Goal: Task Accomplishment & Management: Complete application form

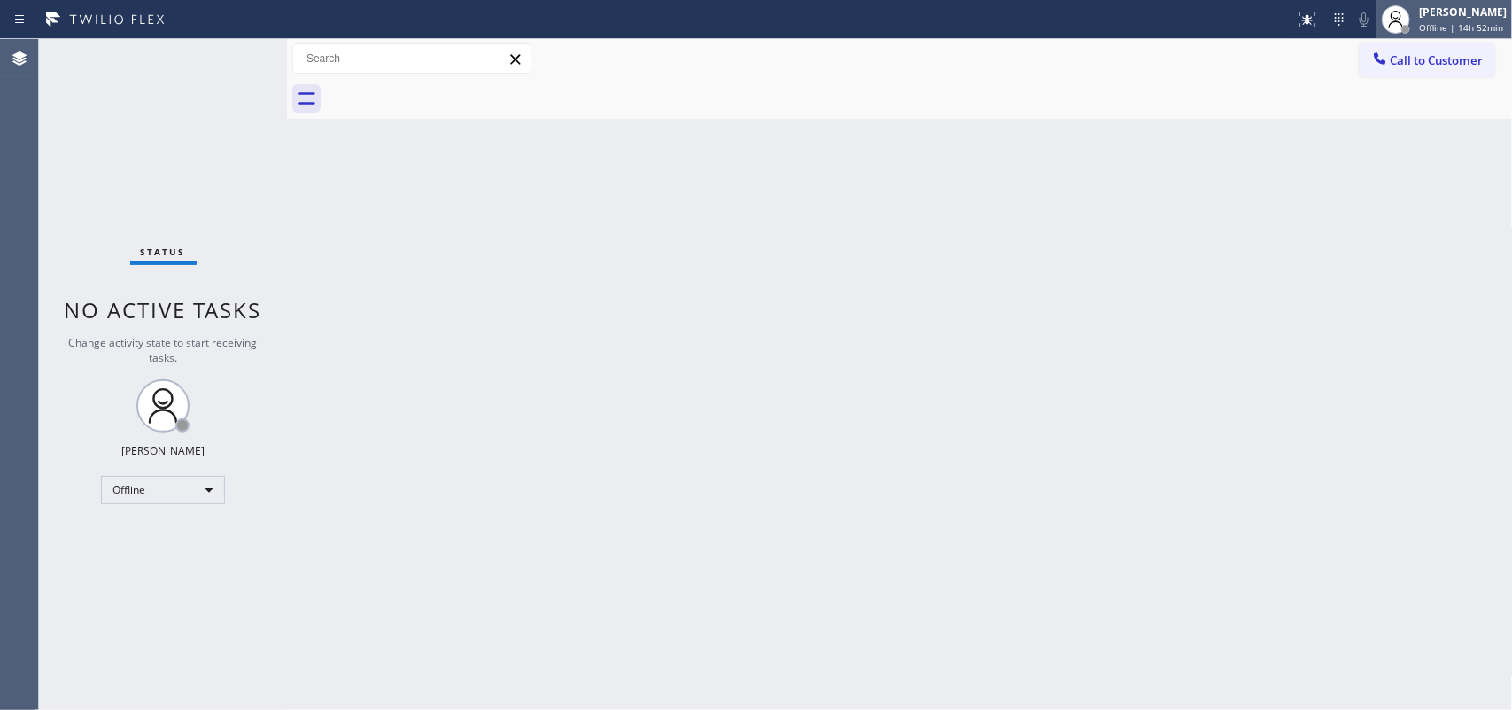
click at [1209, 15] on div "[PERSON_NAME]" at bounding box center [1463, 11] width 88 height 15
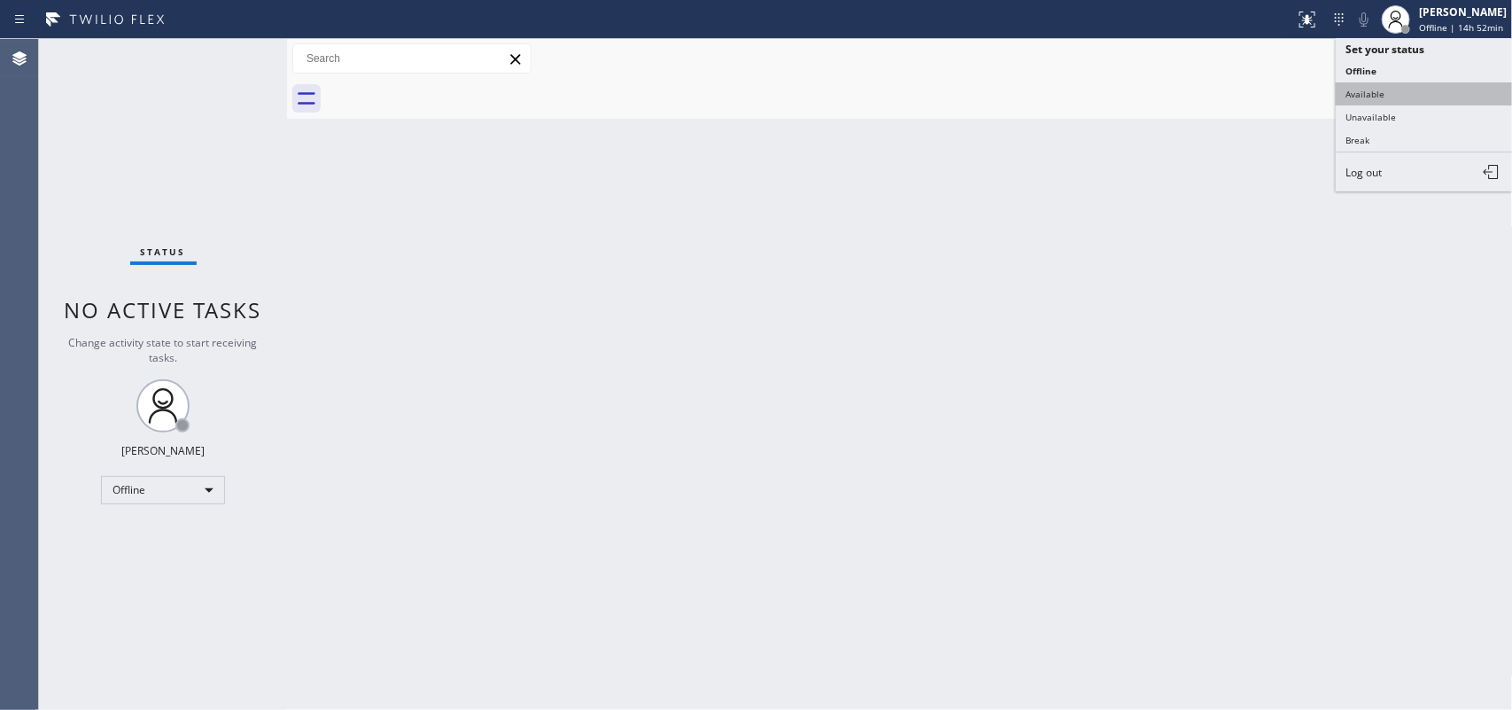
click at [1209, 94] on button "Available" at bounding box center [1424, 93] width 177 height 23
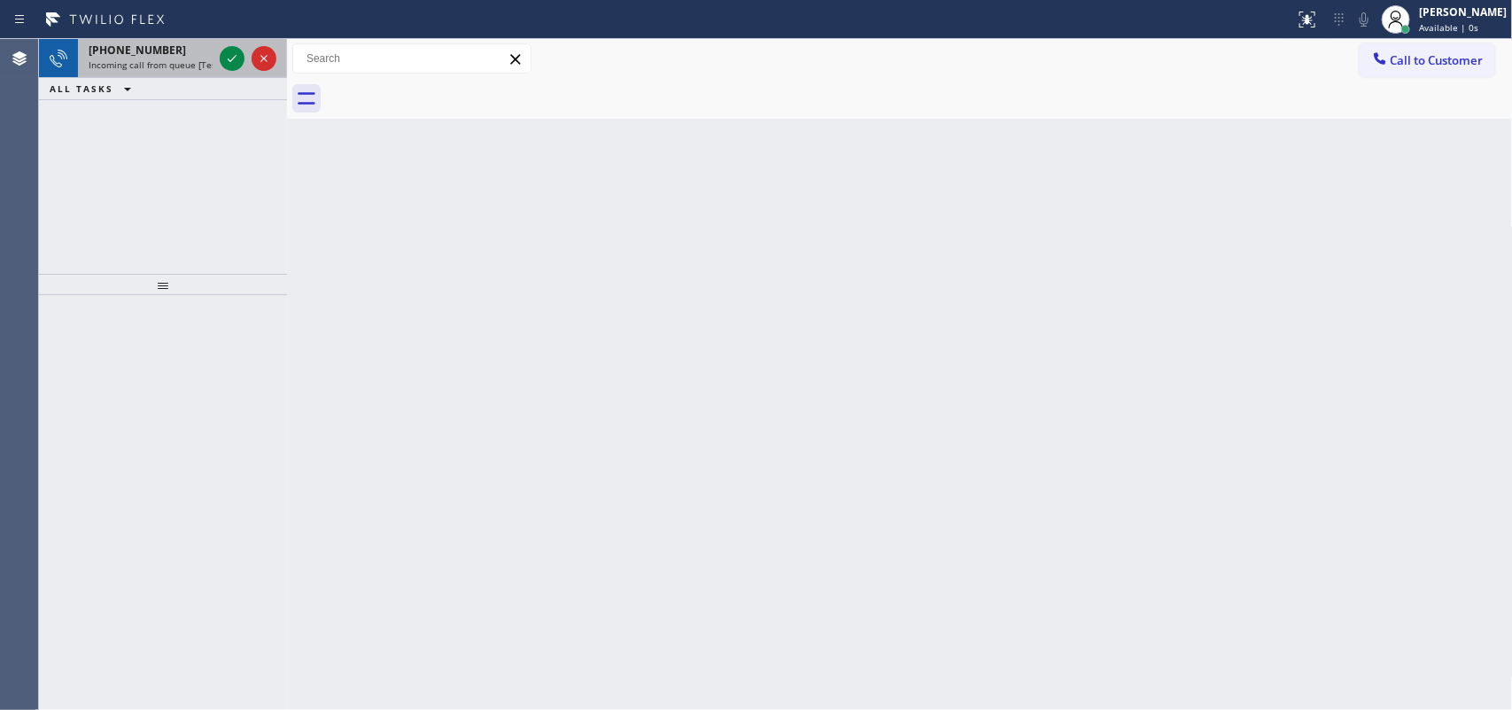
click at [170, 50] on div "[PHONE_NUMBER]" at bounding box center [151, 50] width 124 height 15
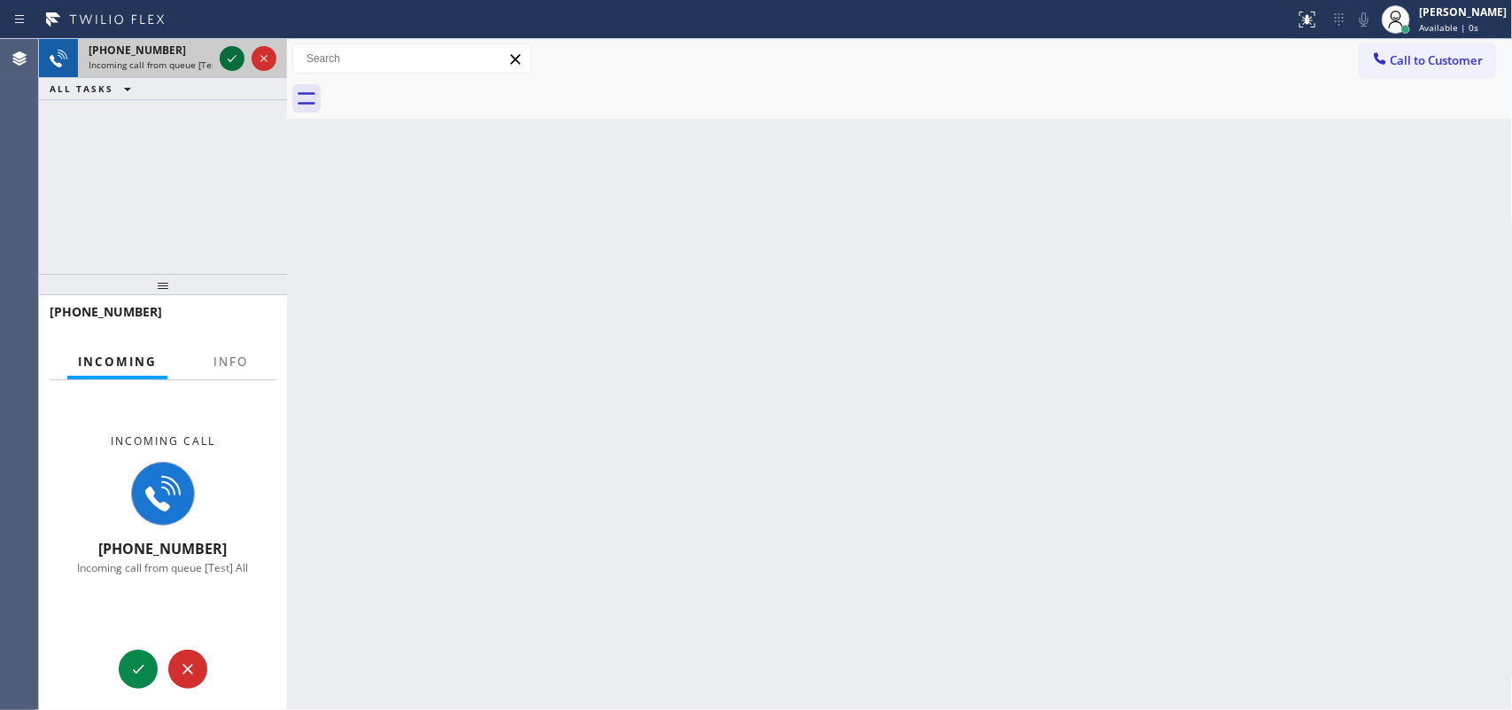
click at [222, 56] on icon at bounding box center [231, 58] width 21 height 21
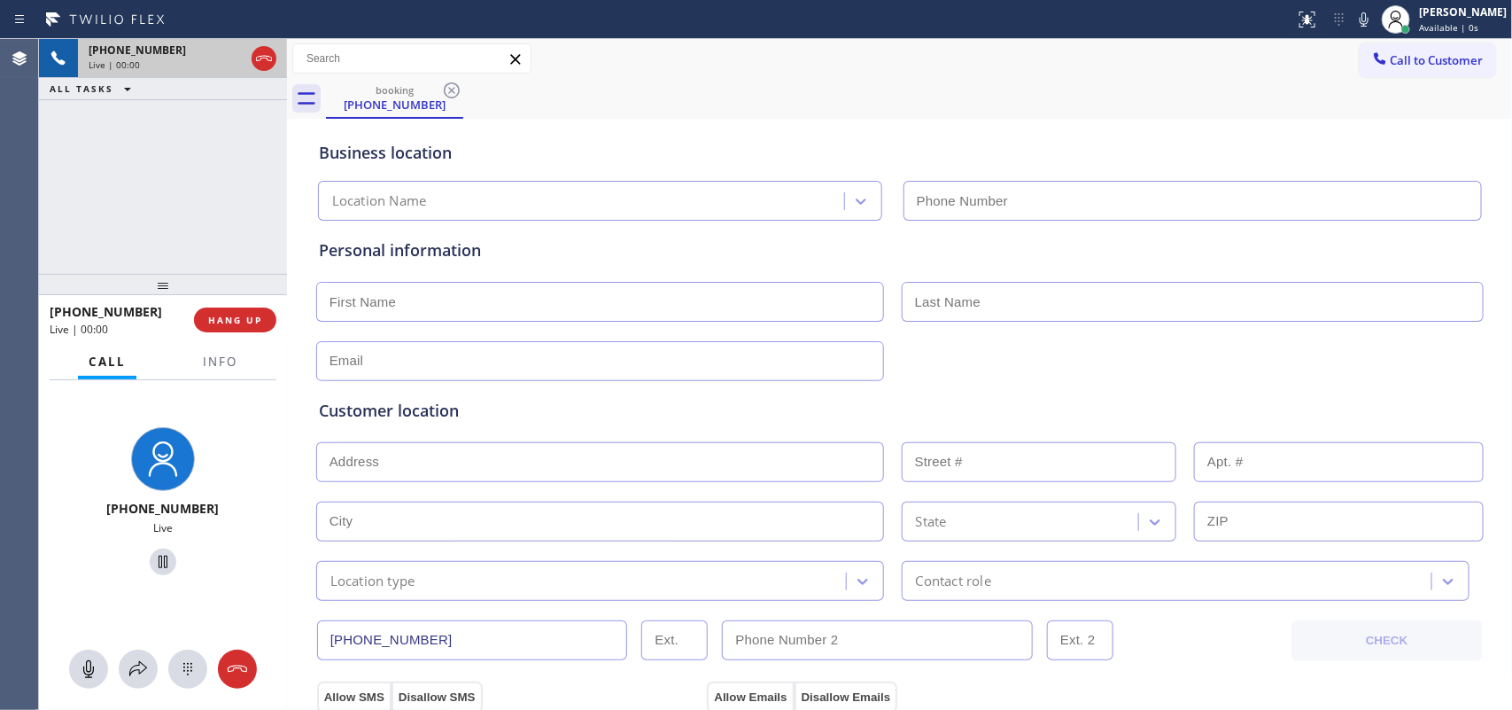
type input "[PHONE_NUMBER]"
click at [85, 567] on icon at bounding box center [88, 668] width 21 height 21
click at [159, 559] on icon at bounding box center [163, 562] width 9 height 12
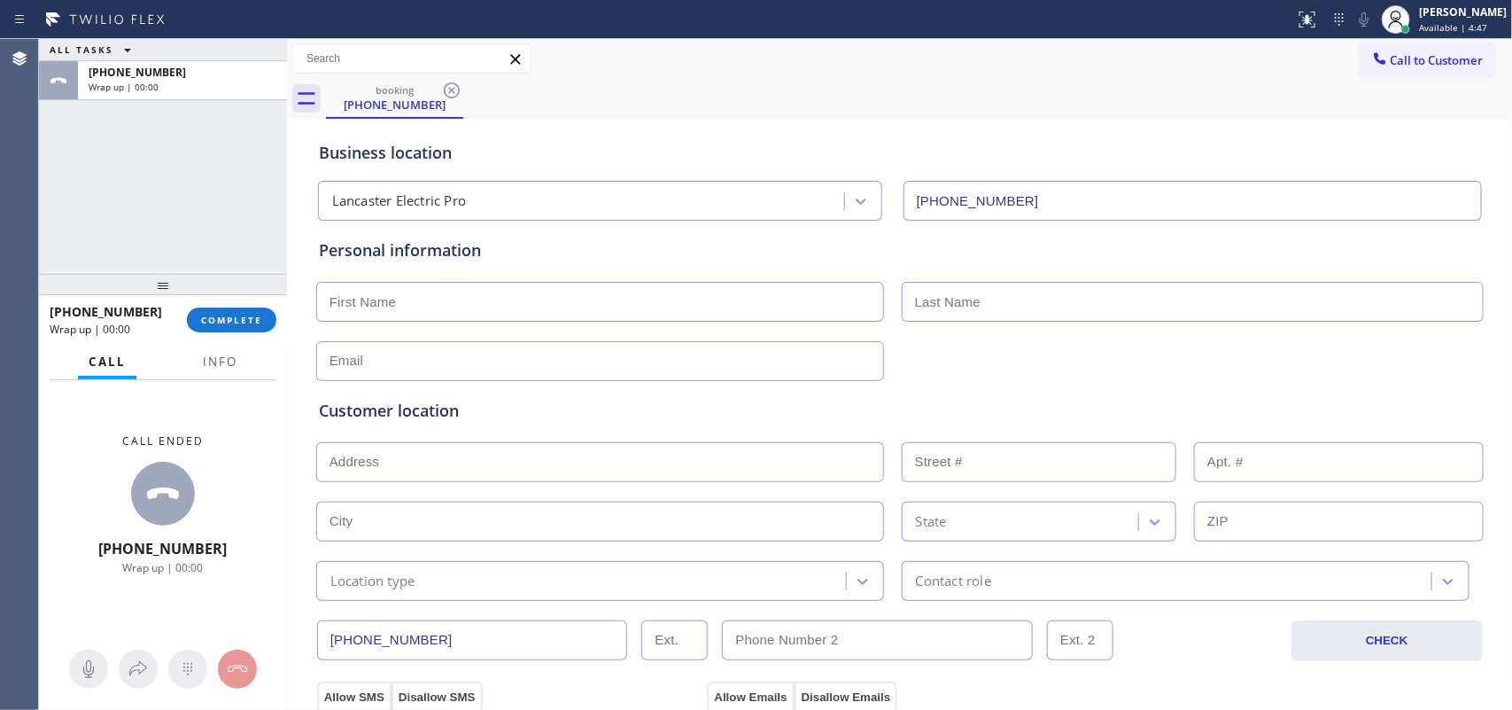
click at [84, 440] on div "Call ended [PHONE_NUMBER] Wrap up | 00:00" at bounding box center [163, 504] width 248 height 249
click at [236, 356] on span "Info" at bounding box center [220, 362] width 35 height 16
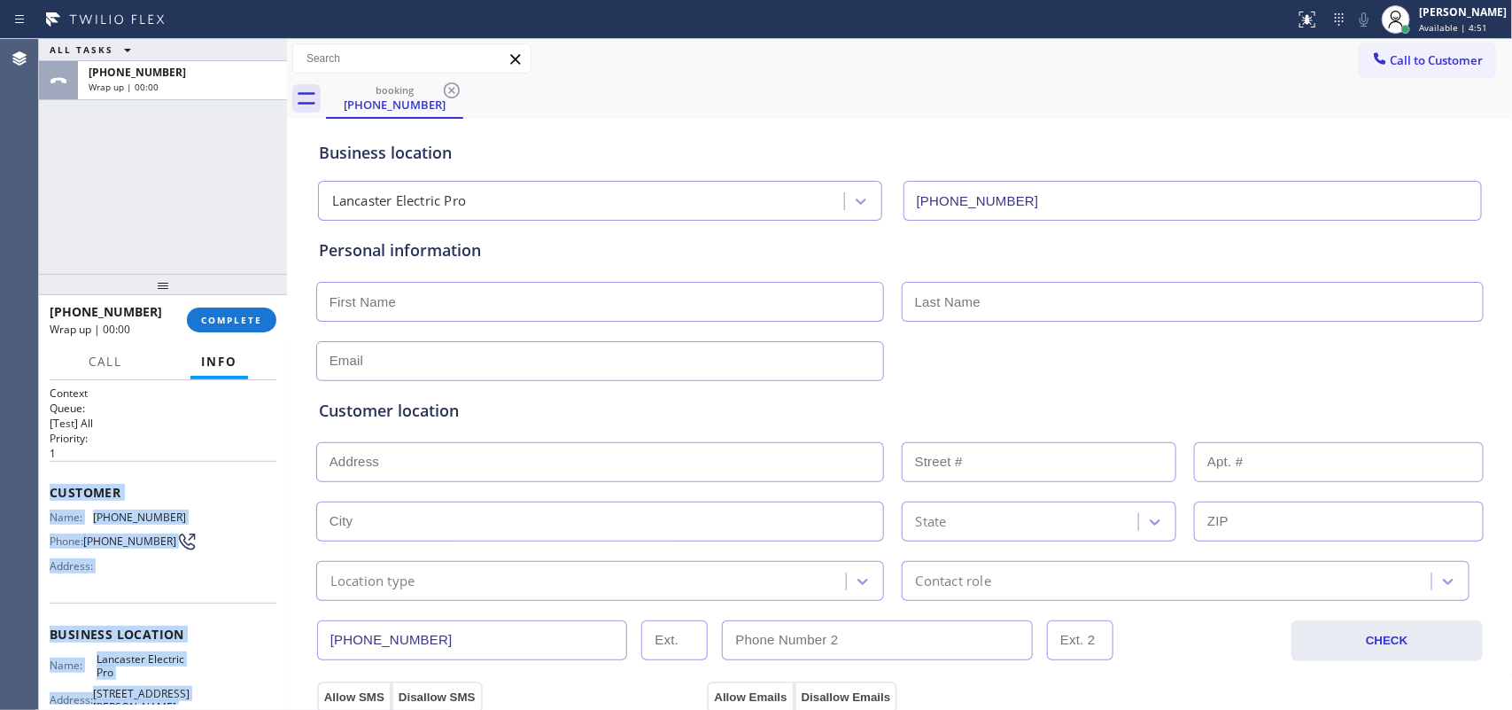
drag, startPoint x: 187, startPoint y: 550, endPoint x: 49, endPoint y: 492, distance: 150.1
click at [50, 492] on div "Context Queue: [Test] All Priority: 1 Customer Name: [PHONE_NUMBER] Phone: [PHO…" at bounding box center [163, 641] width 227 height 513
copy div "Customer Name: [PHONE_NUMBER] Phone: [PHONE_NUMBER] Address: Business location …"
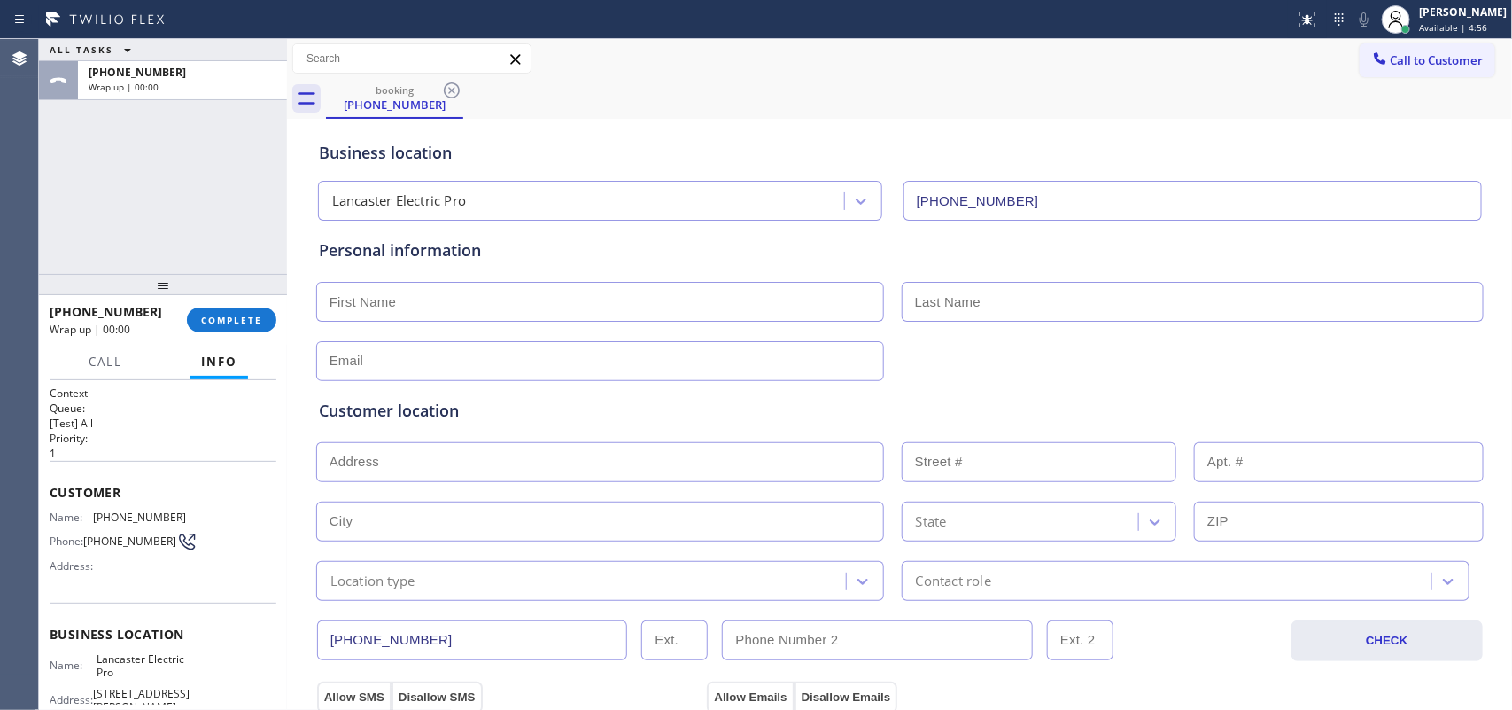
click at [219, 192] on div "ALL TASKS ALL TASKS ACTIVE TASKS TASKS IN WRAP UP [PHONE_NUMBER] Wrap up | 00:00" at bounding box center [163, 156] width 248 height 235
click at [1209, 37] on div "[PERSON_NAME] Available | 5:04" at bounding box center [1445, 19] width 136 height 39
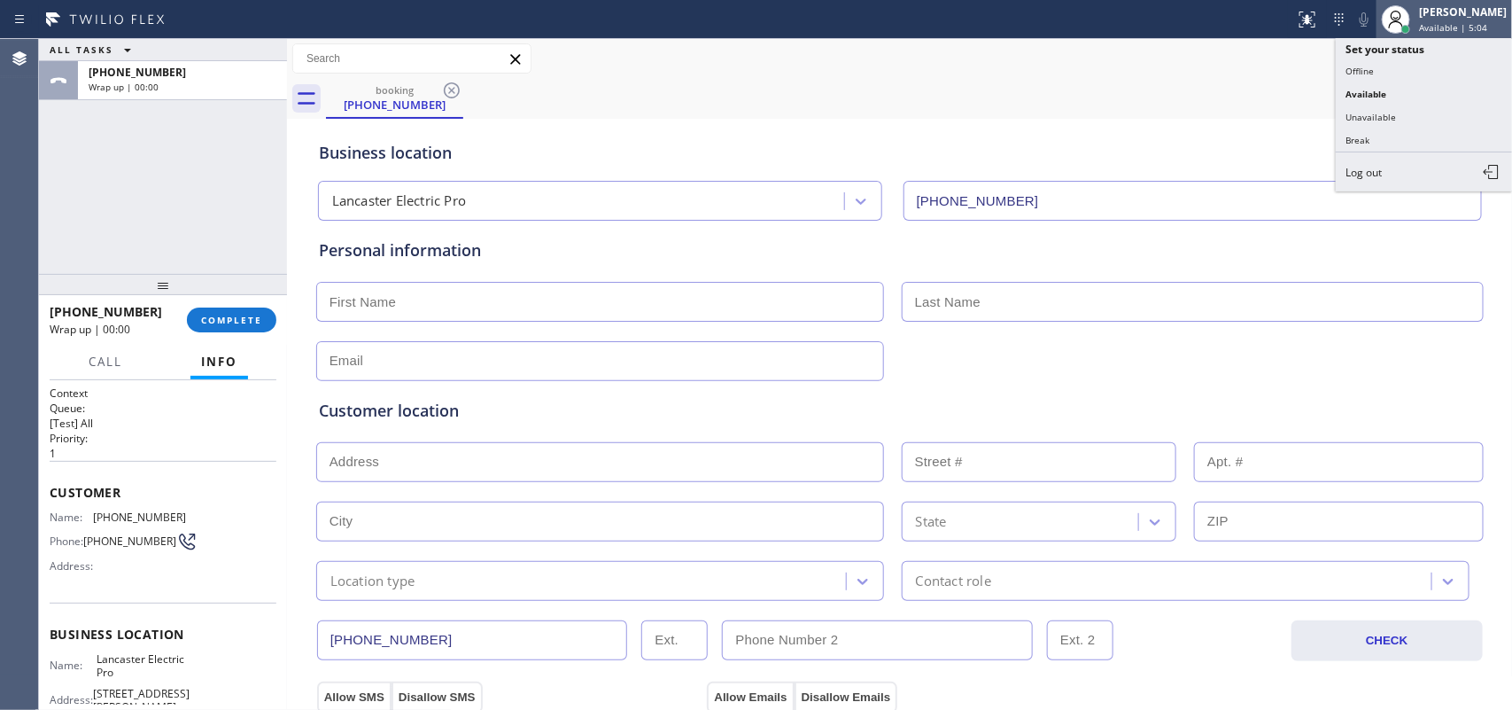
click at [1209, 37] on div "[PERSON_NAME] Available | 5:04" at bounding box center [1445, 19] width 136 height 39
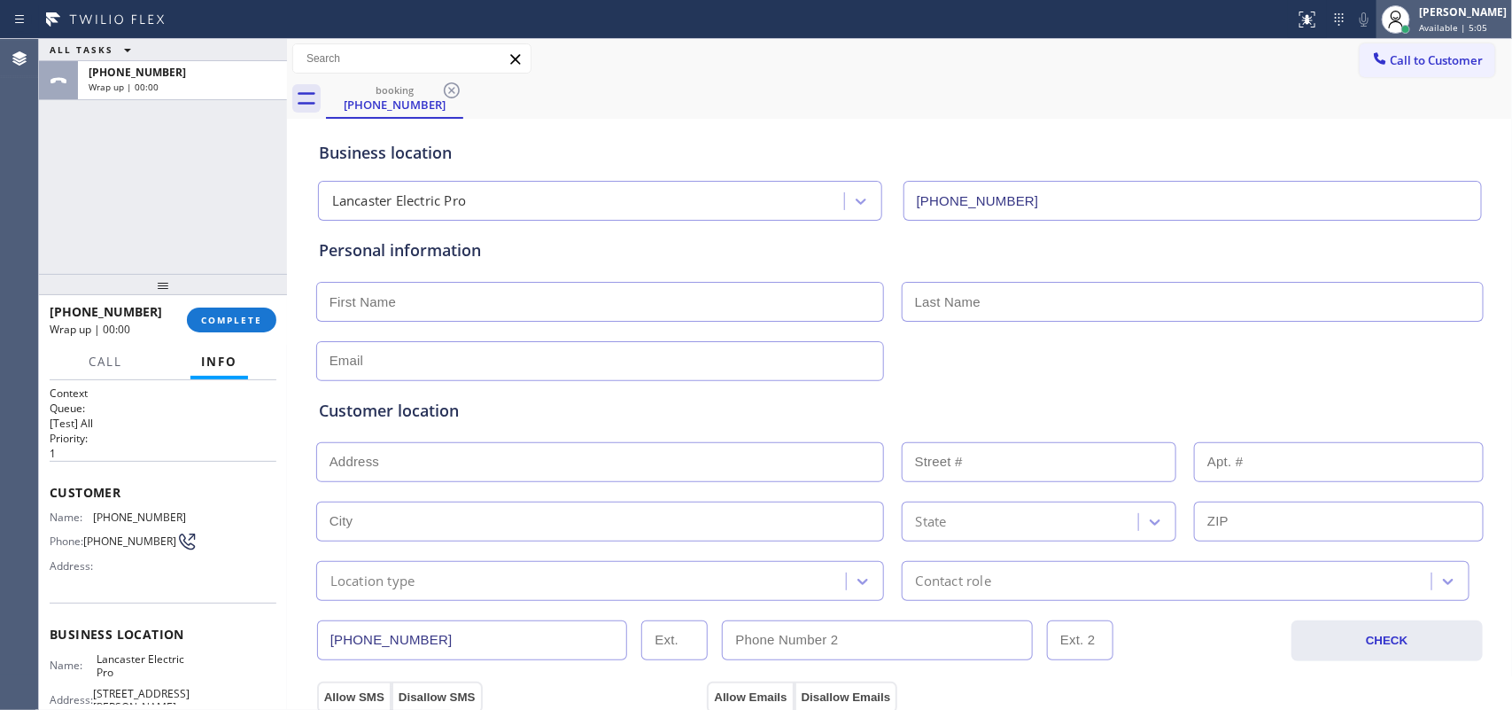
click at [1209, 25] on span "Available | 5:05" at bounding box center [1453, 27] width 68 height 12
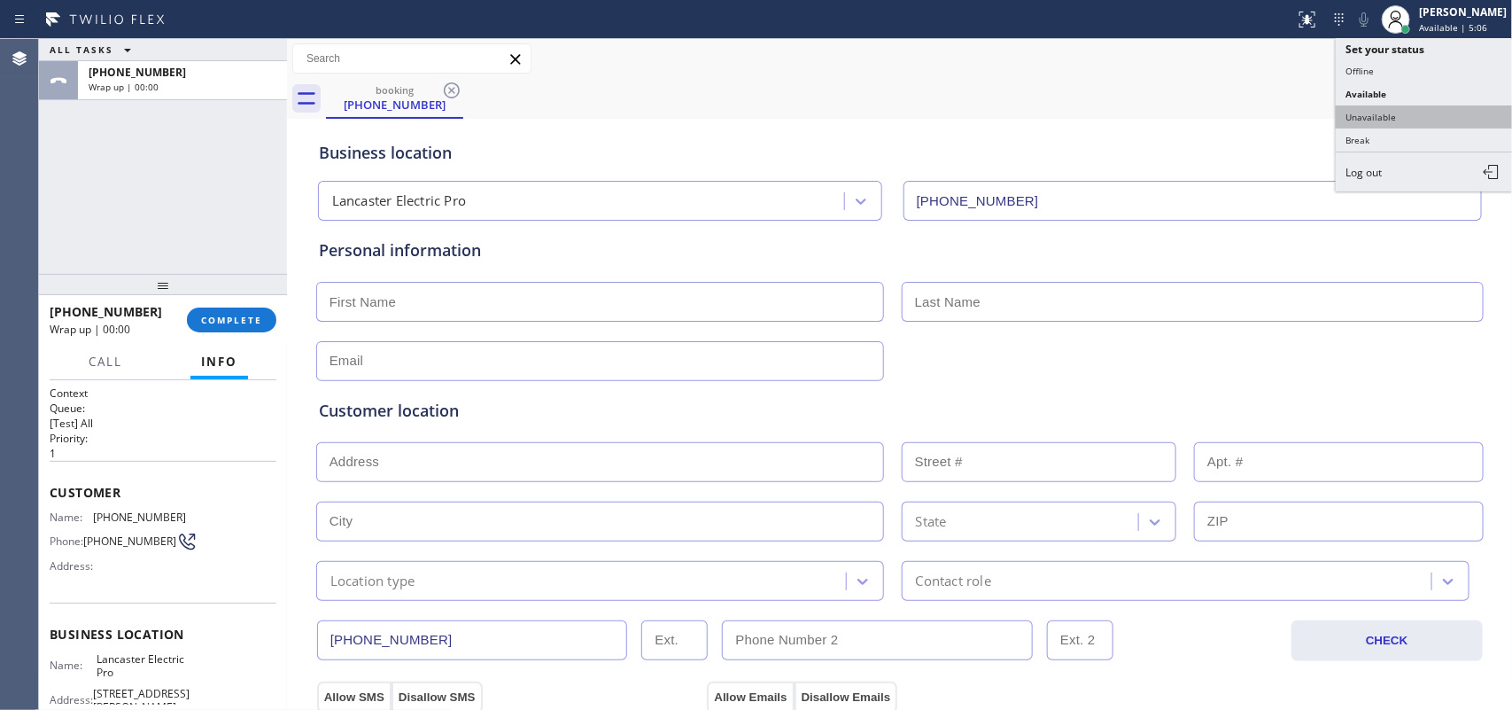
click at [1209, 117] on button "Unavailable" at bounding box center [1424, 116] width 177 height 23
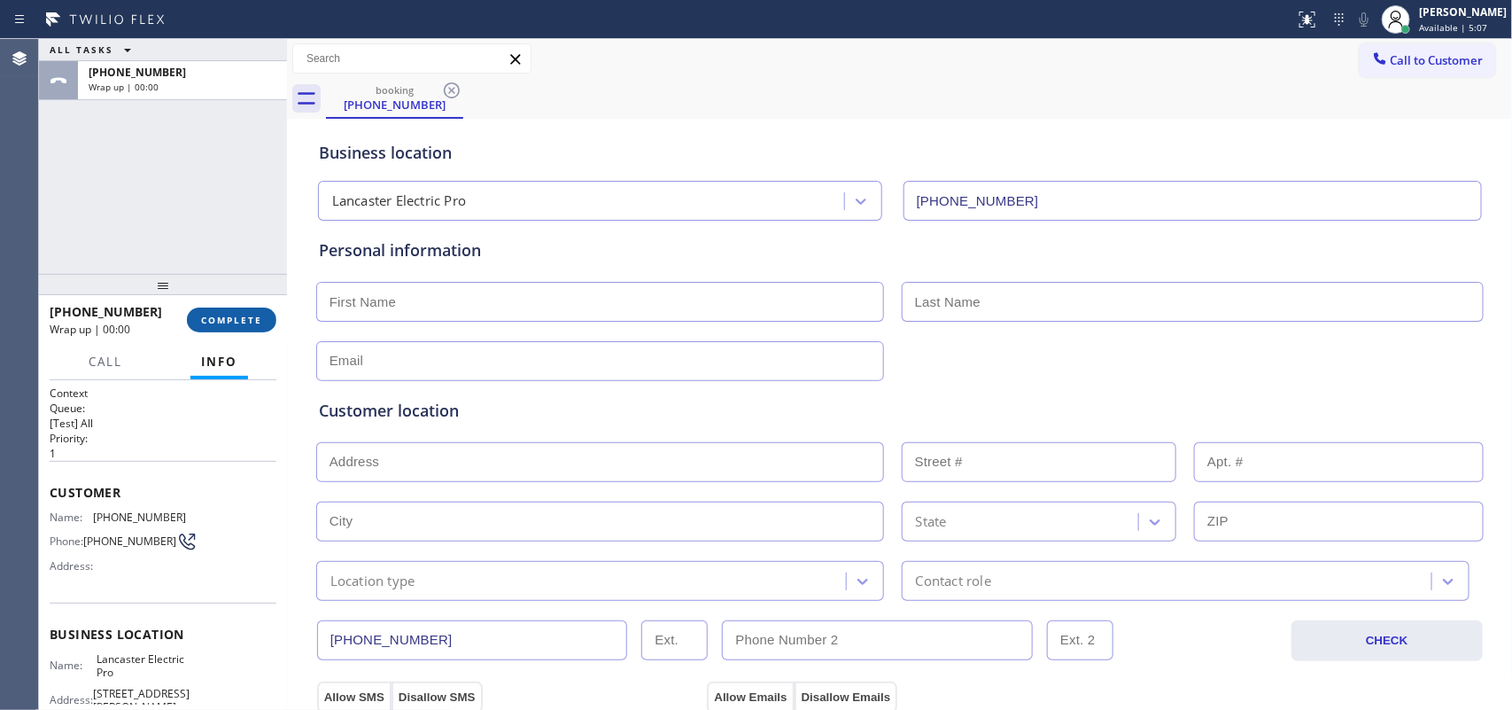
click at [244, 314] on span "COMPLETE" at bounding box center [231, 320] width 61 height 12
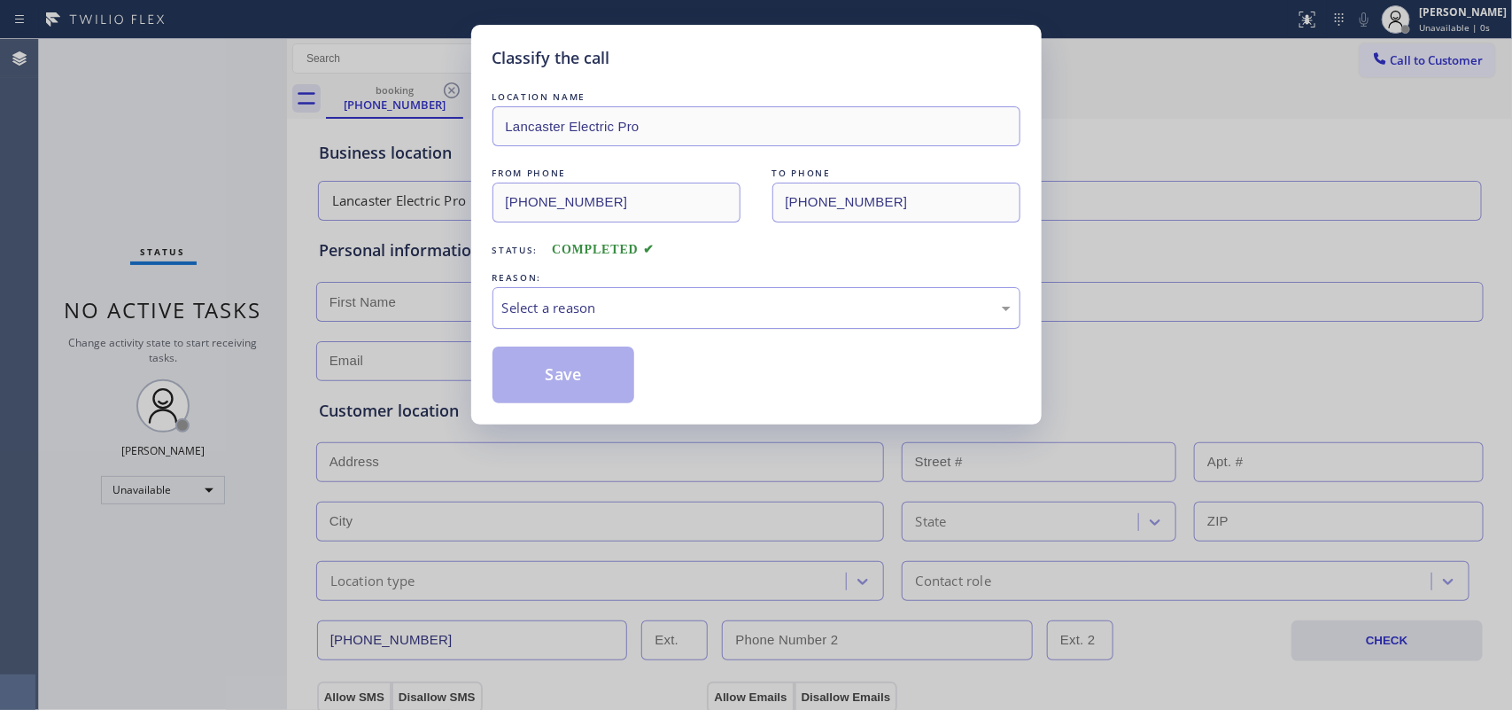
click at [679, 295] on div "Select a reason" at bounding box center [757, 308] width 528 height 42
click at [590, 388] on button "Save" at bounding box center [564, 374] width 143 height 57
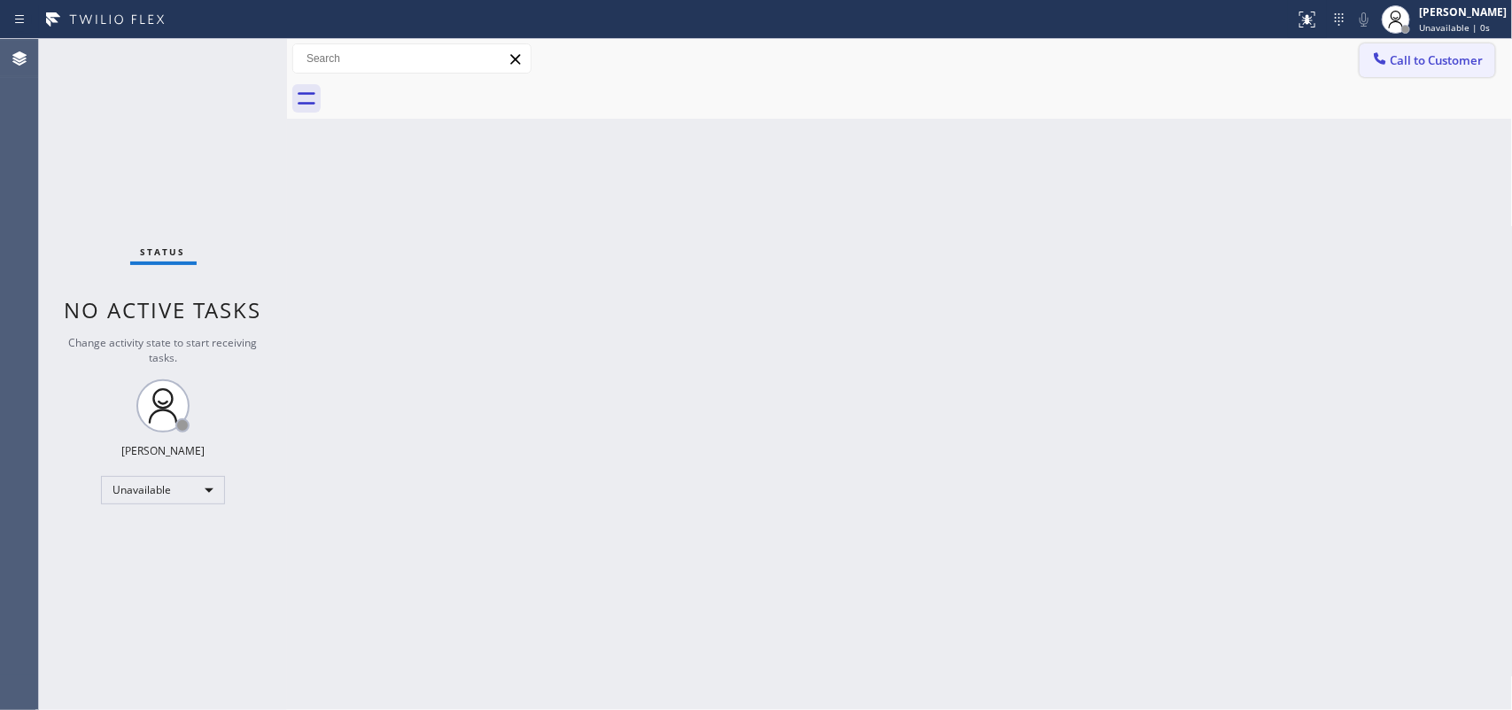
click at [1209, 66] on span "Call to Customer" at bounding box center [1437, 60] width 93 height 16
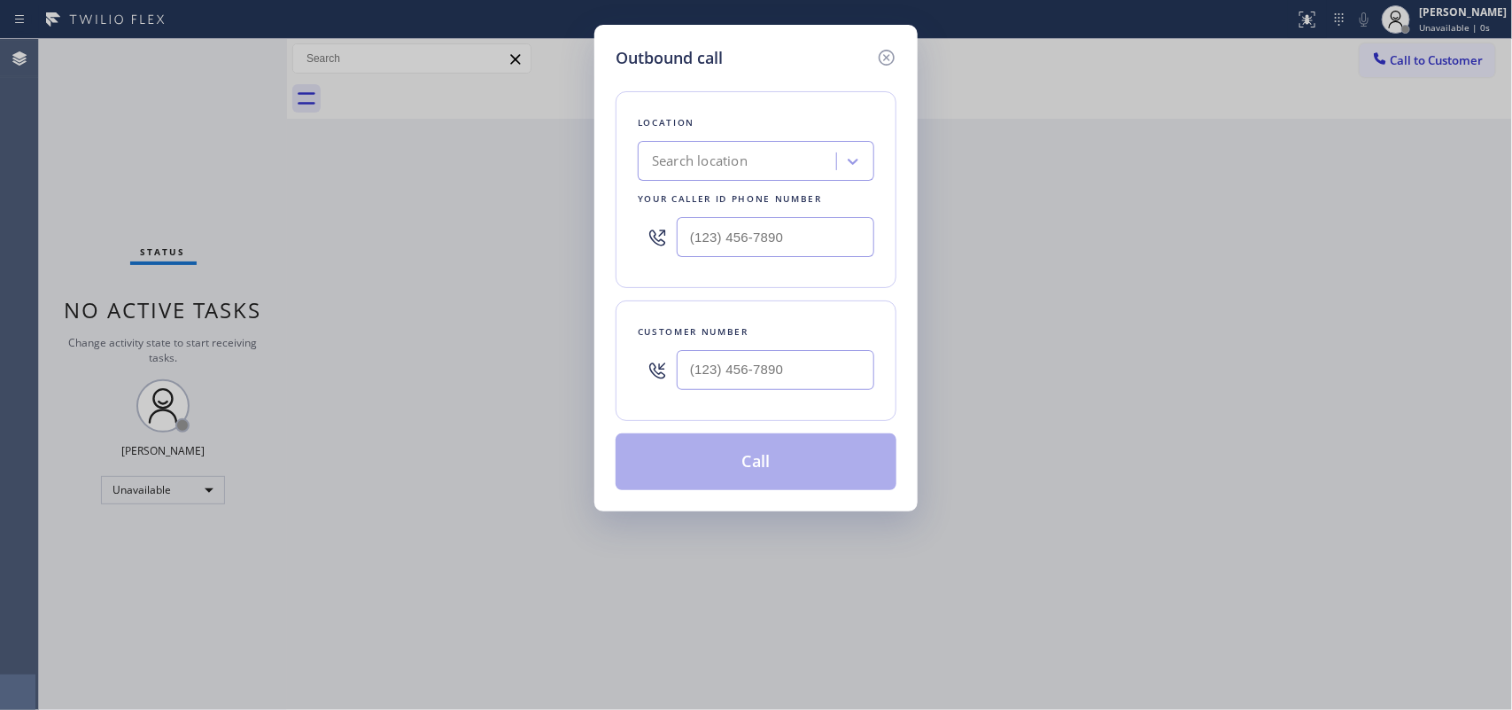
click at [662, 47] on h5 "Outbound call" at bounding box center [669, 58] width 107 height 24
click at [711, 245] on input "(___) ___-____" at bounding box center [776, 237] width 198 height 40
paste input "207) 415-4622"
type input "[PHONE_NUMBER]"
click at [776, 366] on input "(___) ___-____" at bounding box center [776, 370] width 198 height 40
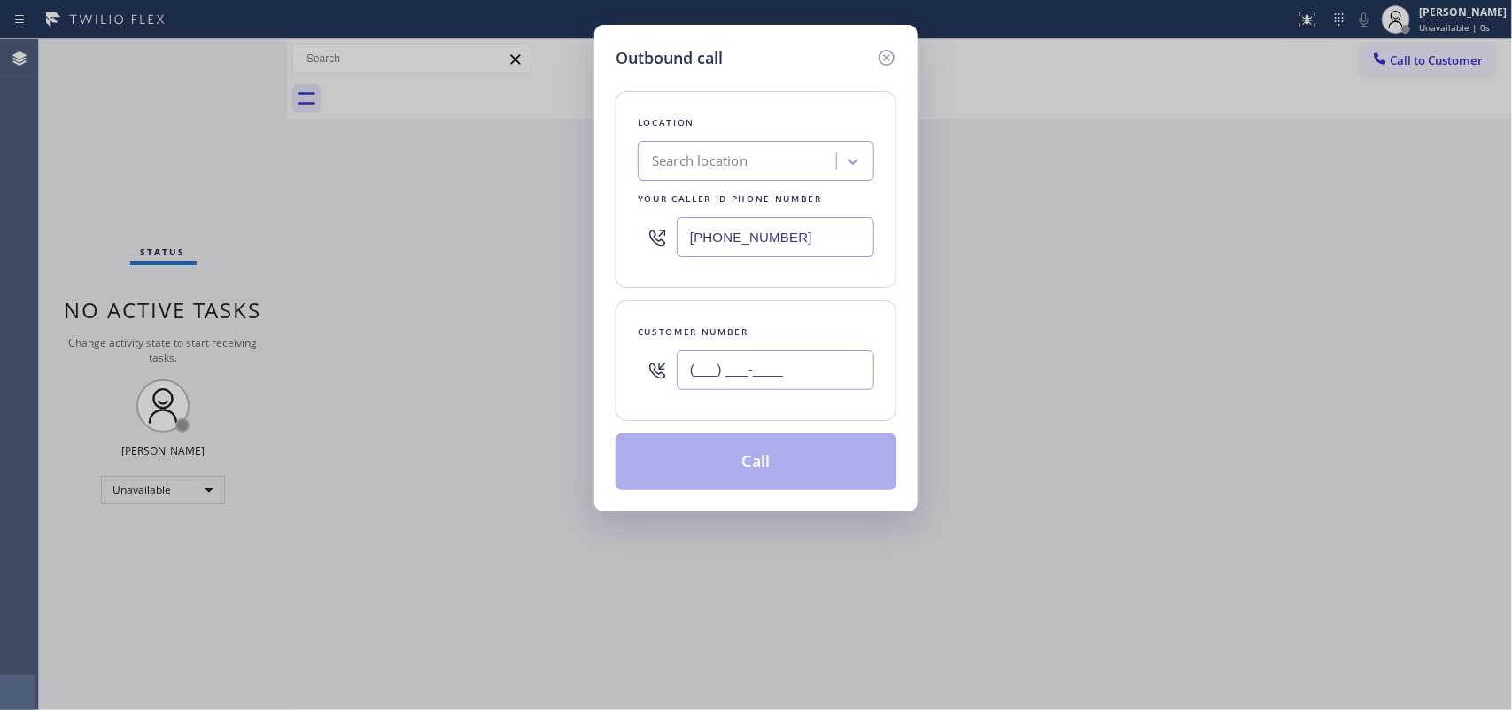
paste input "207) 415-4622"
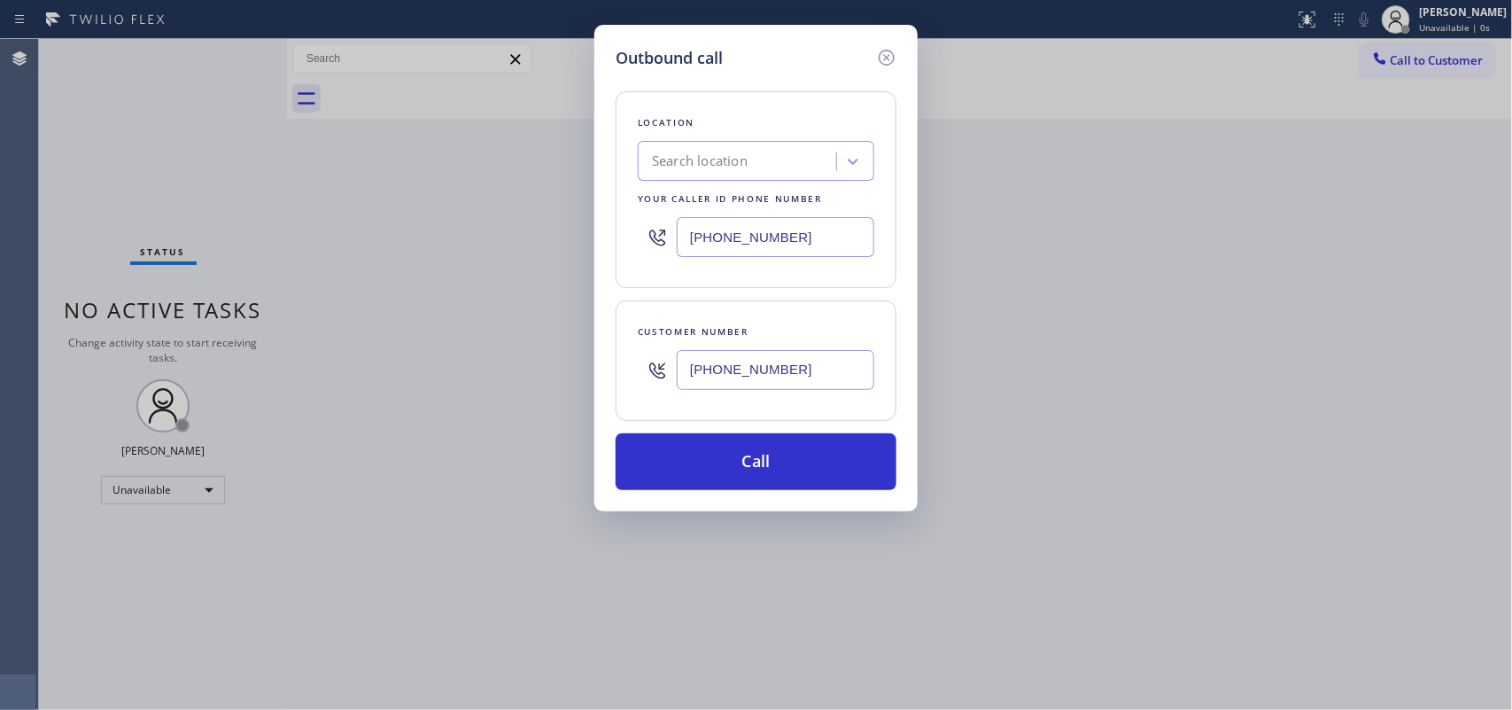
type input "[PHONE_NUMBER]"
click at [660, 34] on div "Outbound call Location Search location Your caller id phone number [PHONE_NUMBE…" at bounding box center [756, 268] width 323 height 486
drag, startPoint x: 809, startPoint y: 241, endPoint x: 629, endPoint y: 229, distance: 180.3
click at [629, 229] on div "Location Search location Your caller id phone number [PHONE_NUMBER]" at bounding box center [756, 189] width 281 height 197
paste input "716) 209-3468"
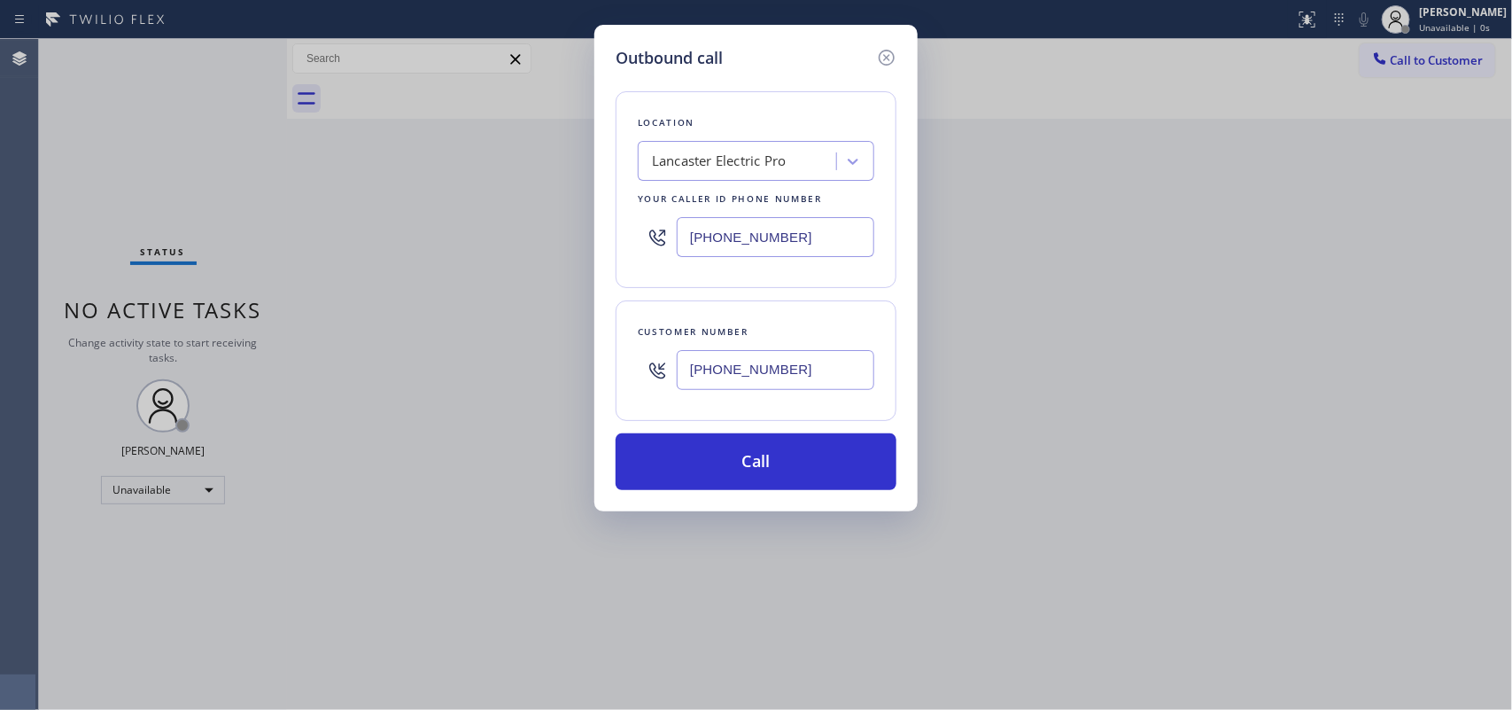
type input "[PHONE_NUMBER]"
click at [1209, 279] on div "Outbound call Location [GEOGRAPHIC_DATA] Electric Pro Your caller id phone numb…" at bounding box center [756, 355] width 1512 height 710
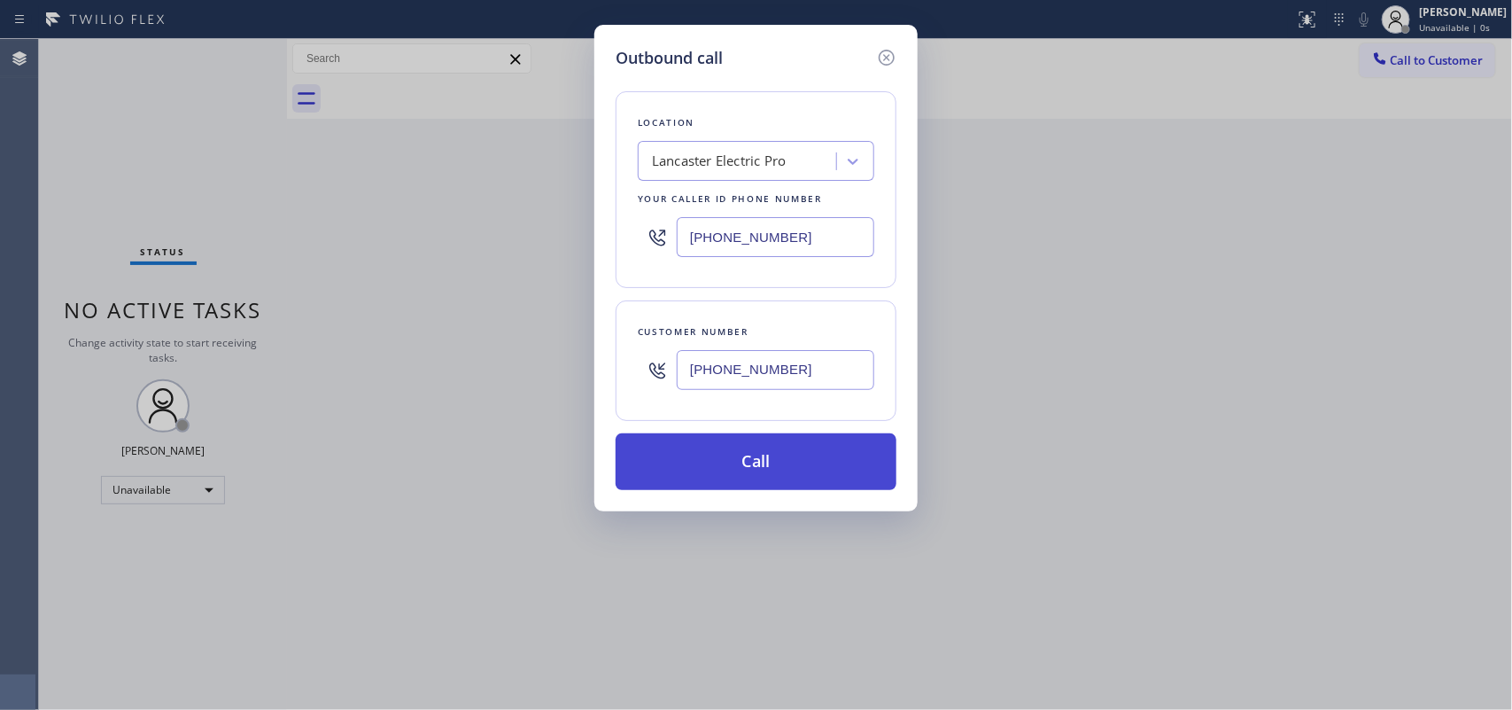
click at [764, 454] on button "Call" at bounding box center [756, 461] width 281 height 57
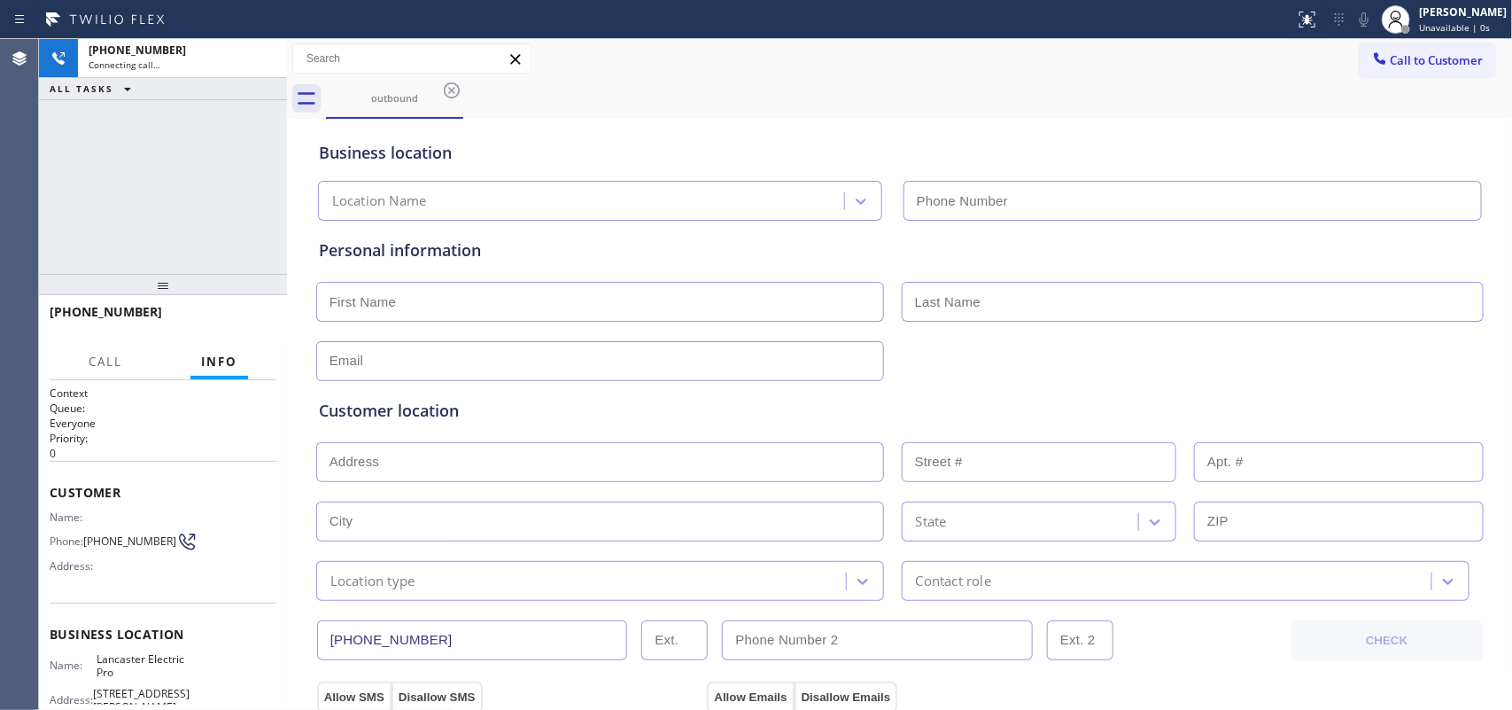
type input "[PHONE_NUMBER]"
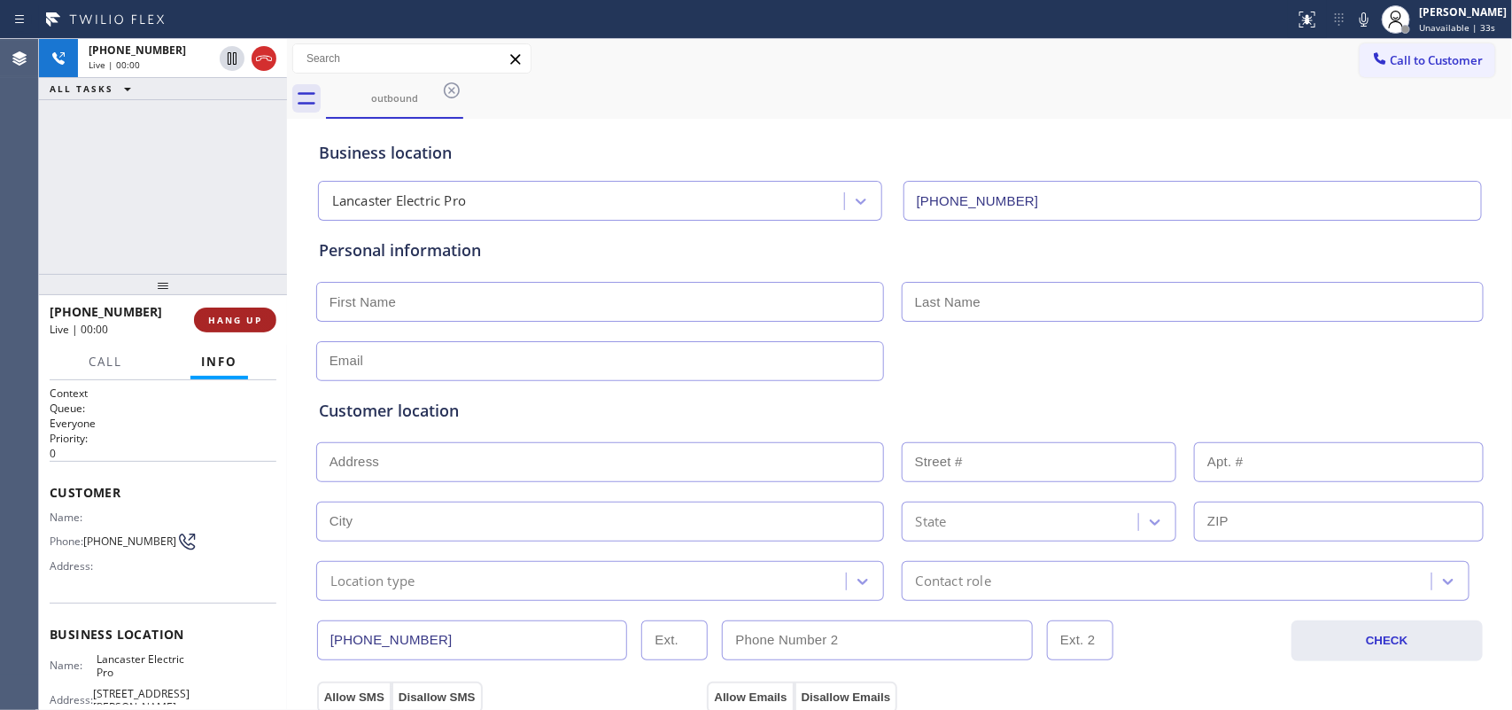
click at [224, 315] on span "HANG UP" at bounding box center [235, 320] width 54 height 12
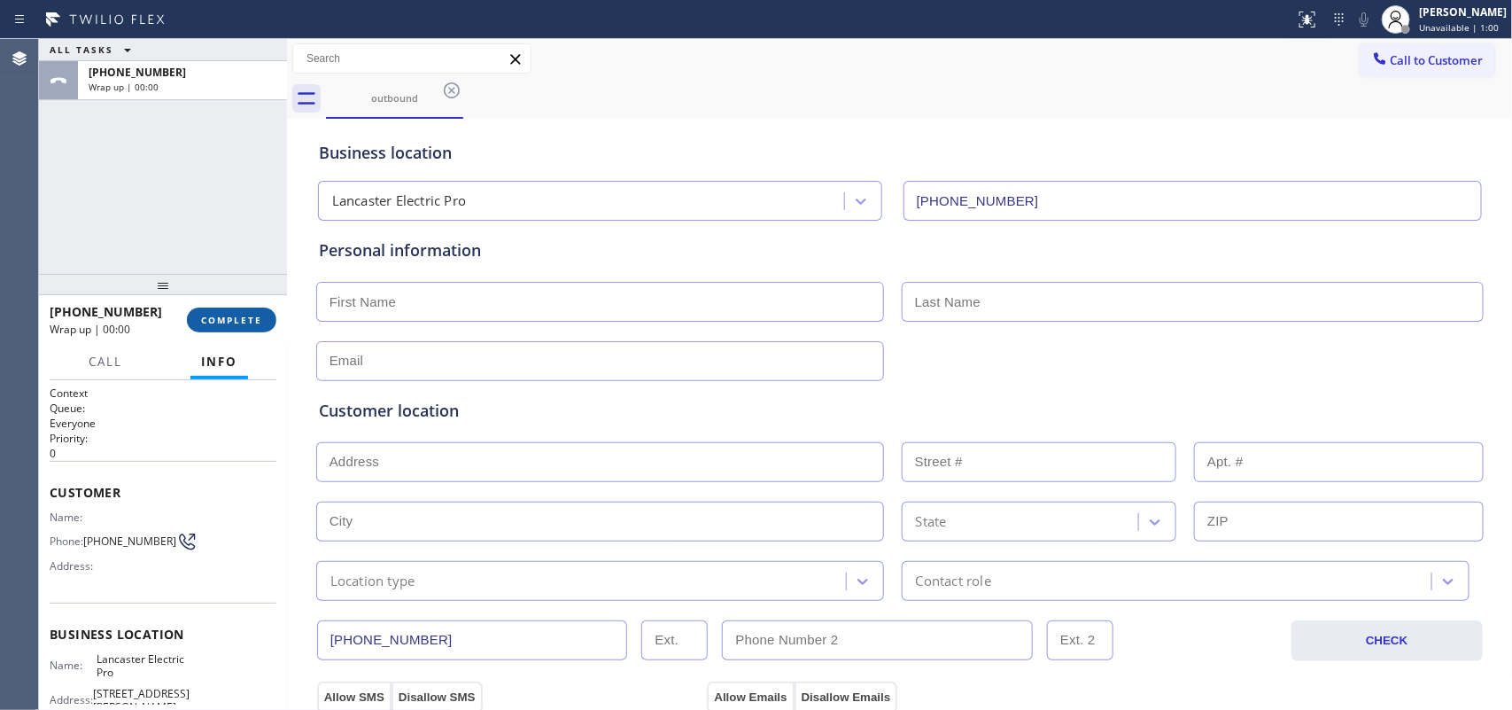
click at [248, 326] on button "COMPLETE" at bounding box center [231, 319] width 89 height 25
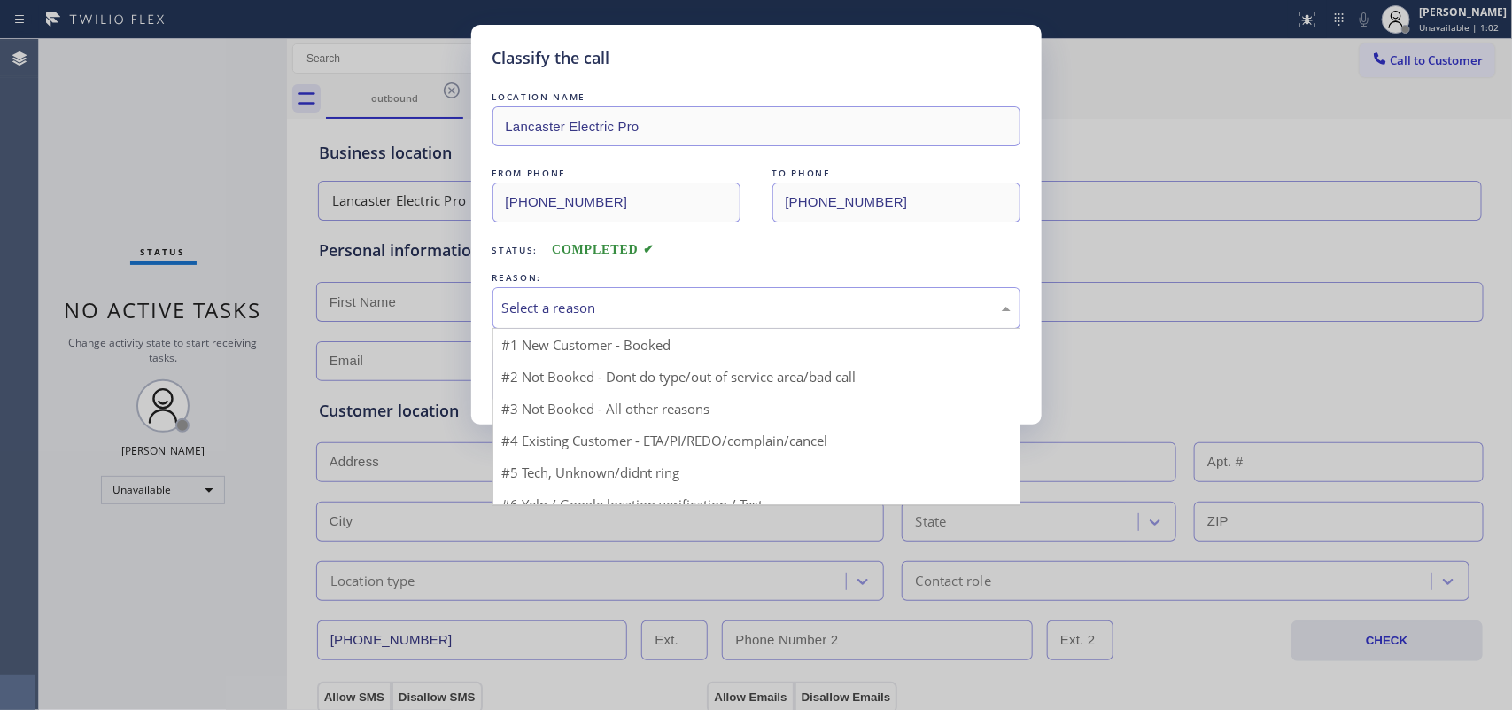
click at [600, 307] on div "Select a reason" at bounding box center [756, 308] width 509 height 20
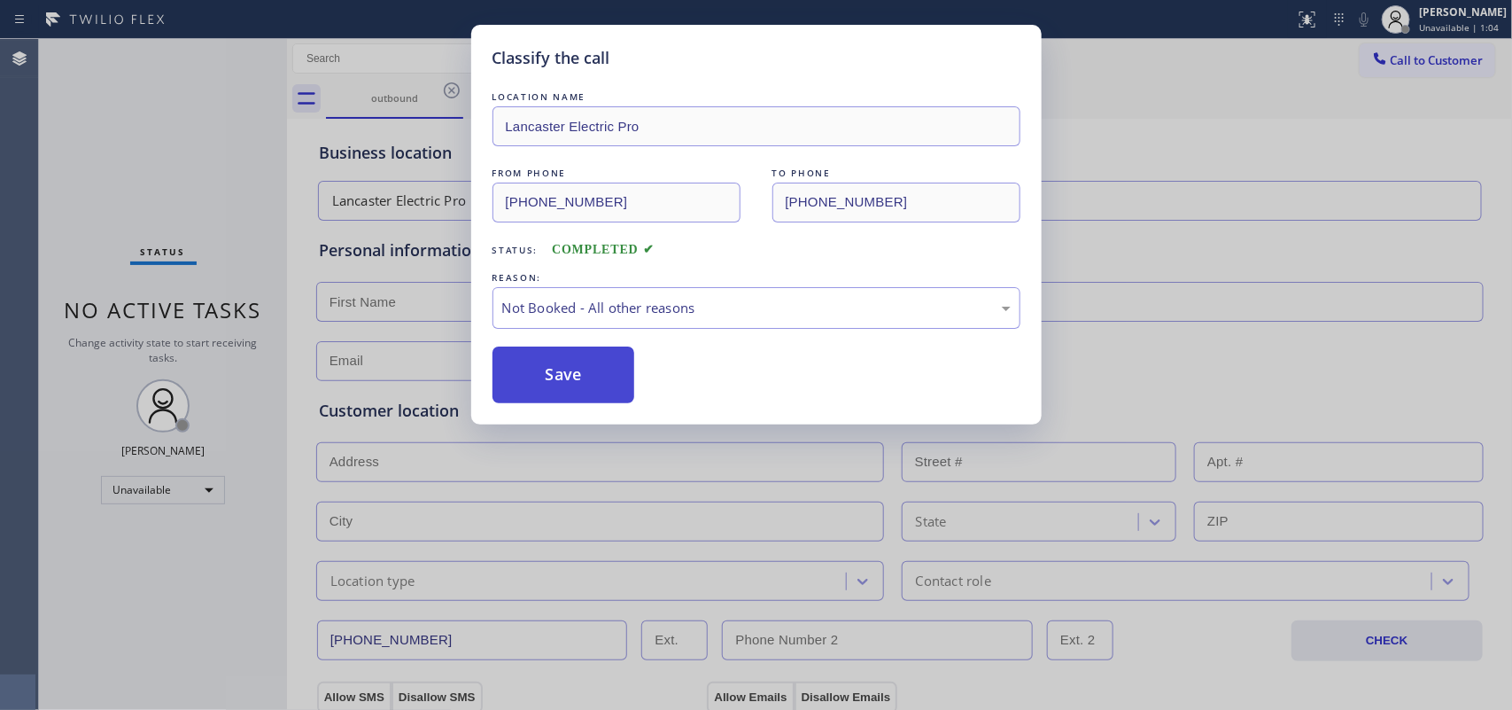
click at [577, 365] on button "Save" at bounding box center [564, 374] width 143 height 57
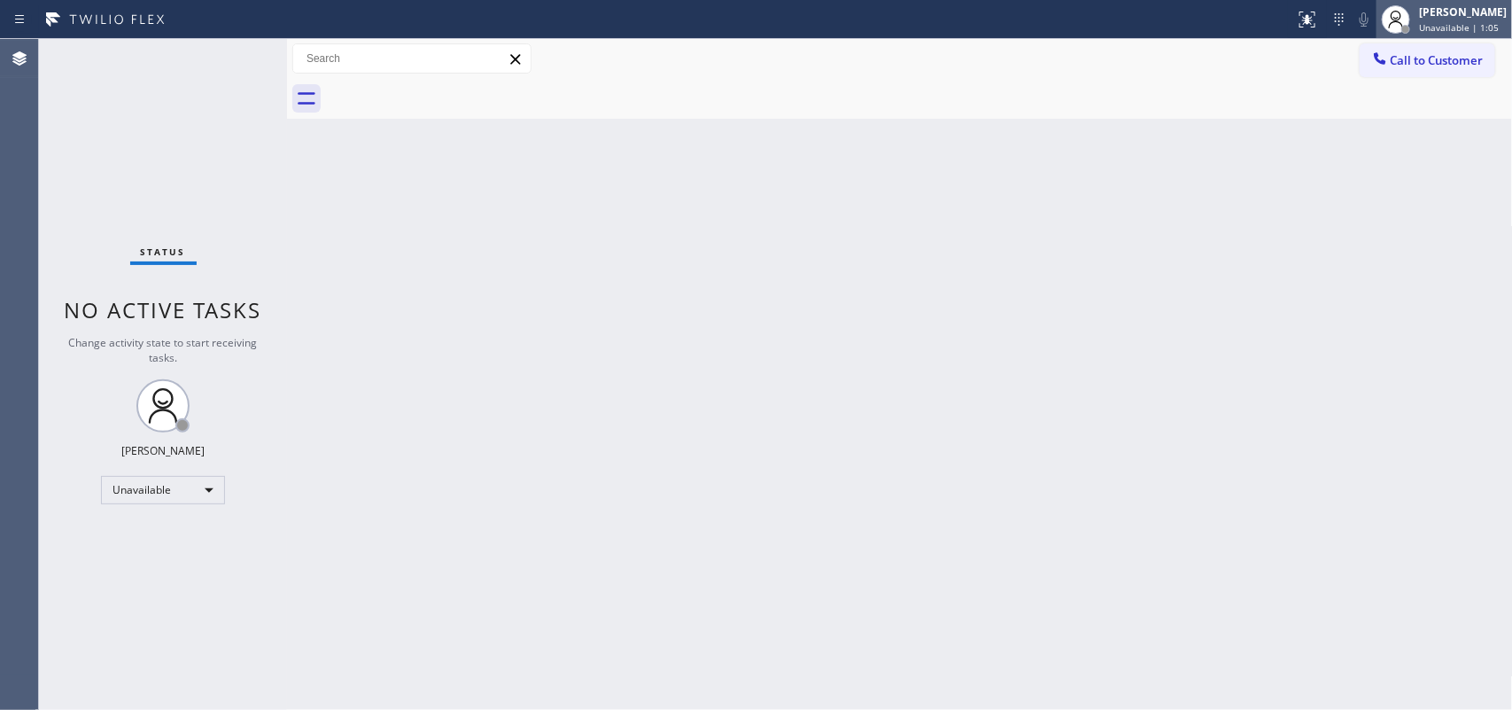
click at [1209, 9] on div "[PERSON_NAME]" at bounding box center [1463, 11] width 88 height 15
click at [1209, 25] on div at bounding box center [1406, 29] width 9 height 9
drag, startPoint x: 1416, startPoint y: 24, endPoint x: 1411, endPoint y: 35, distance: 12.3
click at [1209, 25] on div at bounding box center [1406, 29] width 9 height 9
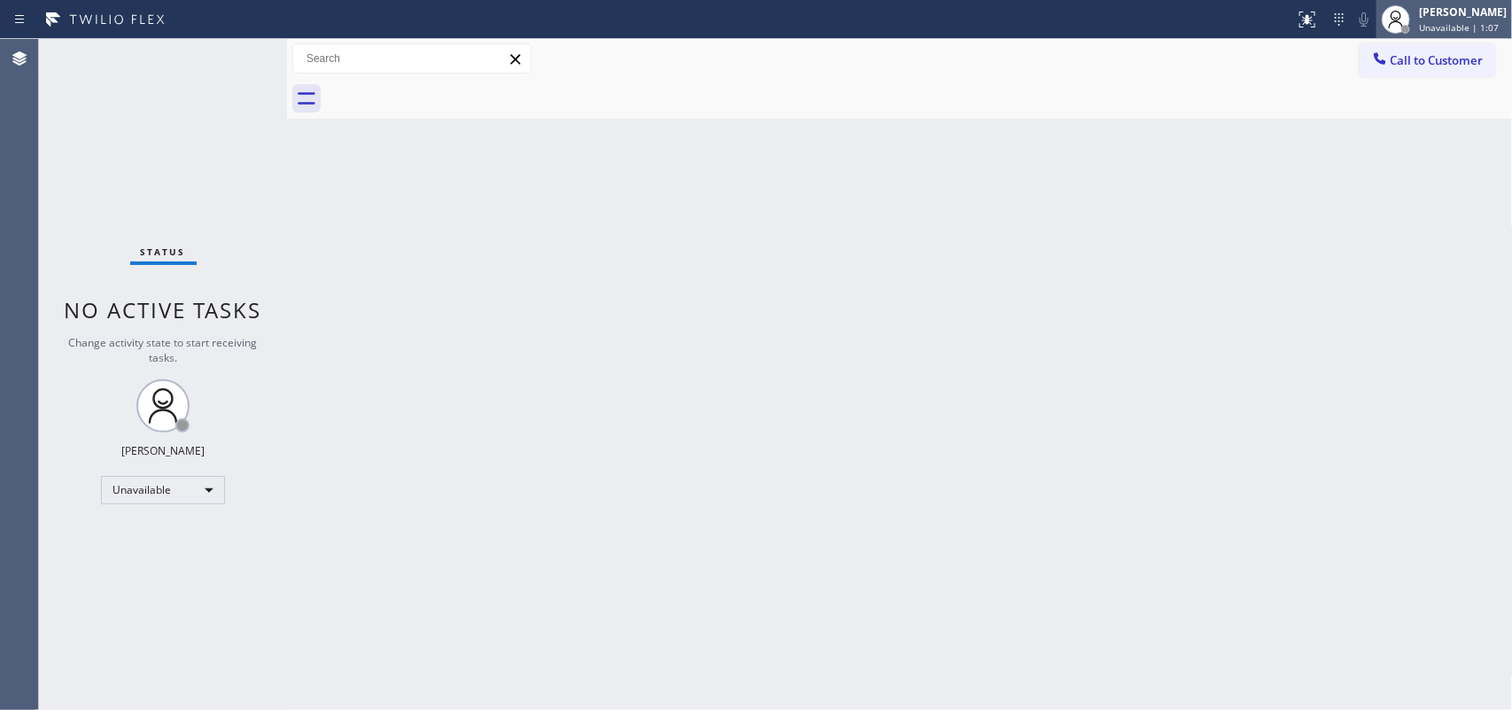
click at [1209, 20] on div at bounding box center [1396, 19] width 28 height 28
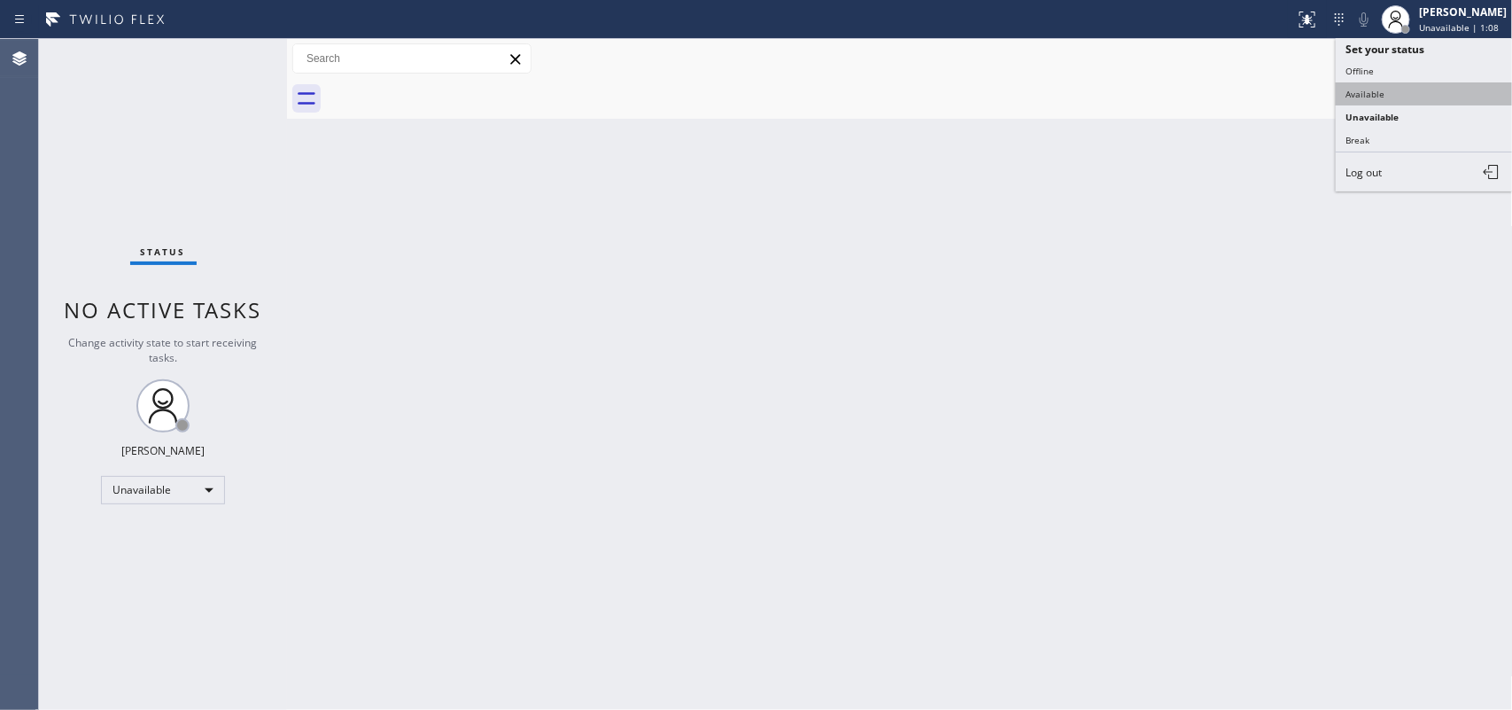
click at [1209, 86] on button "Available" at bounding box center [1424, 93] width 177 height 23
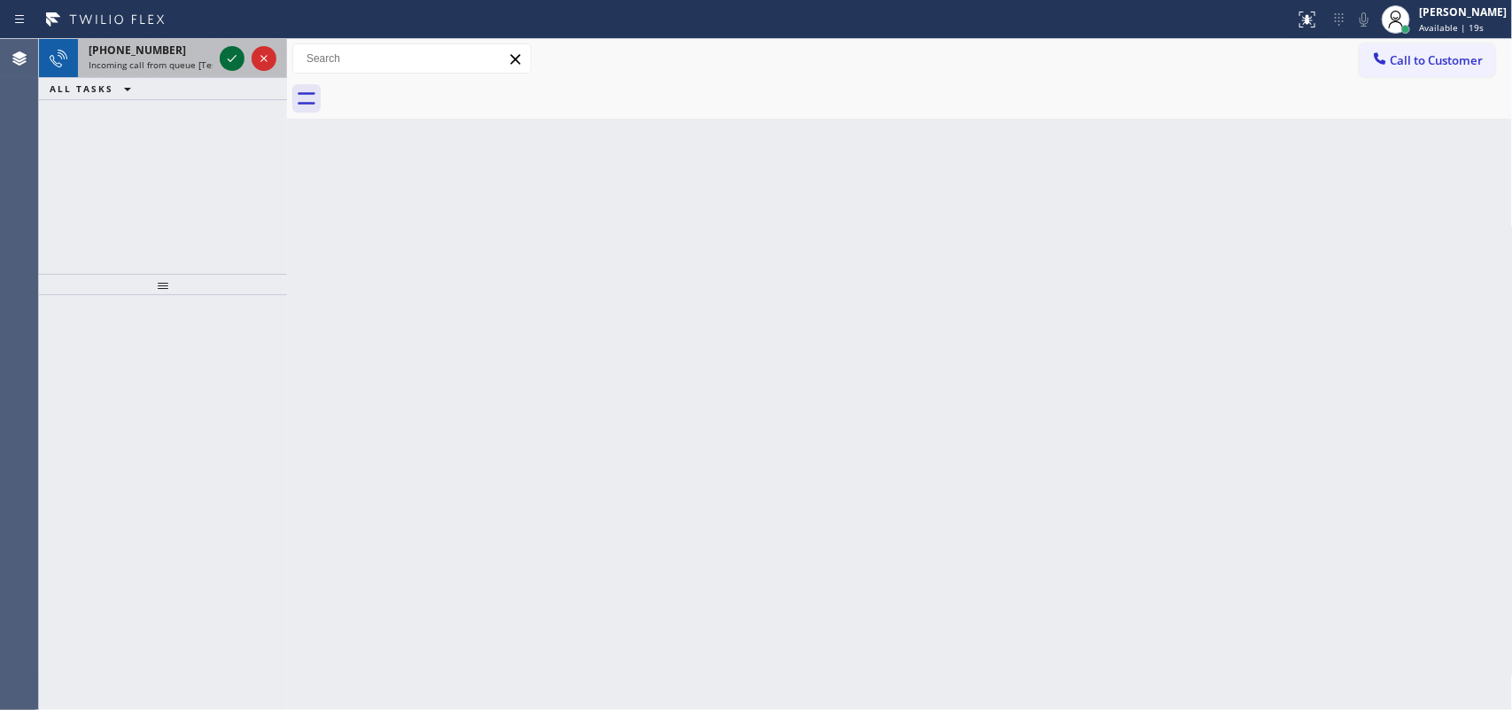
click at [227, 54] on icon at bounding box center [231, 58] width 21 height 21
click at [160, 50] on span "[PHONE_NUMBER]" at bounding box center [137, 50] width 97 height 15
click at [229, 55] on icon at bounding box center [231, 58] width 21 height 21
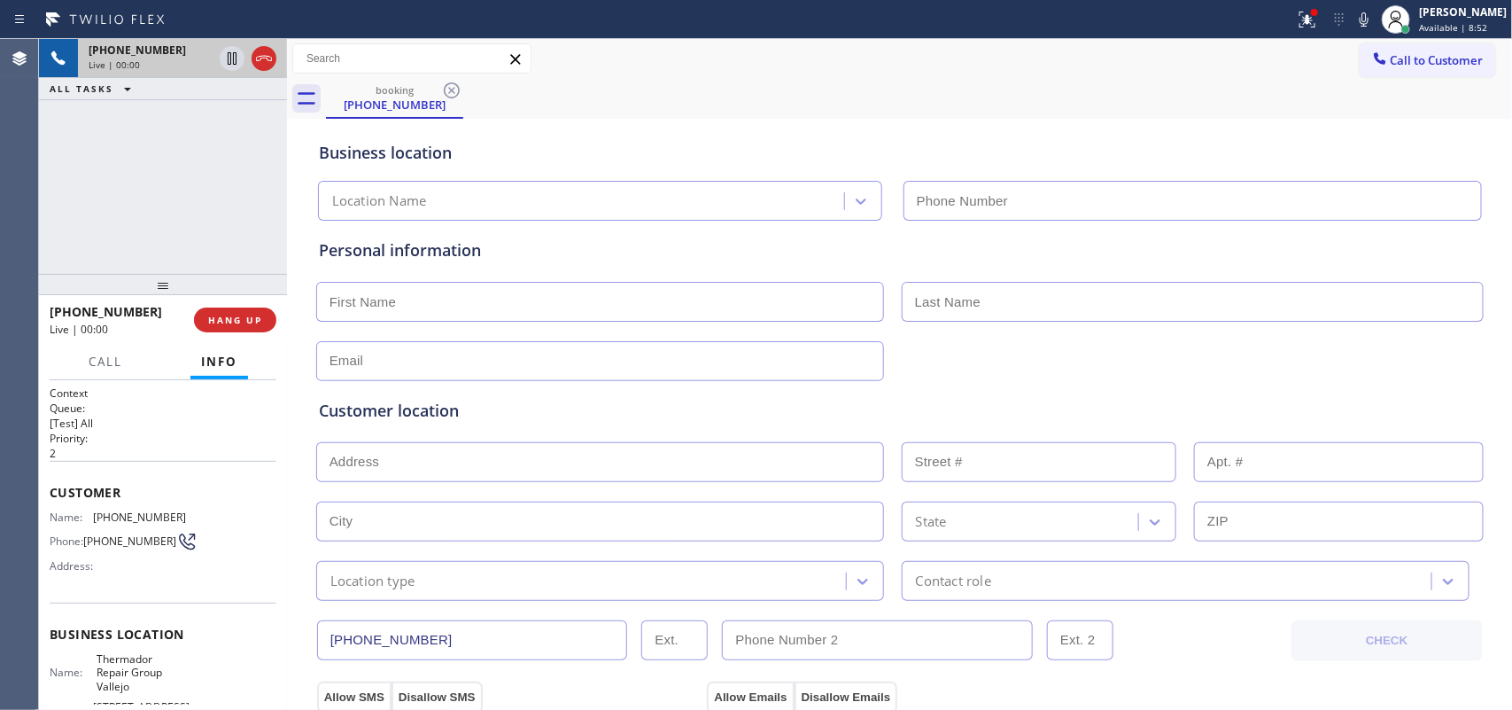
type input "[PHONE_NUMBER]"
click at [233, 314] on span "HANG UP" at bounding box center [235, 320] width 54 height 12
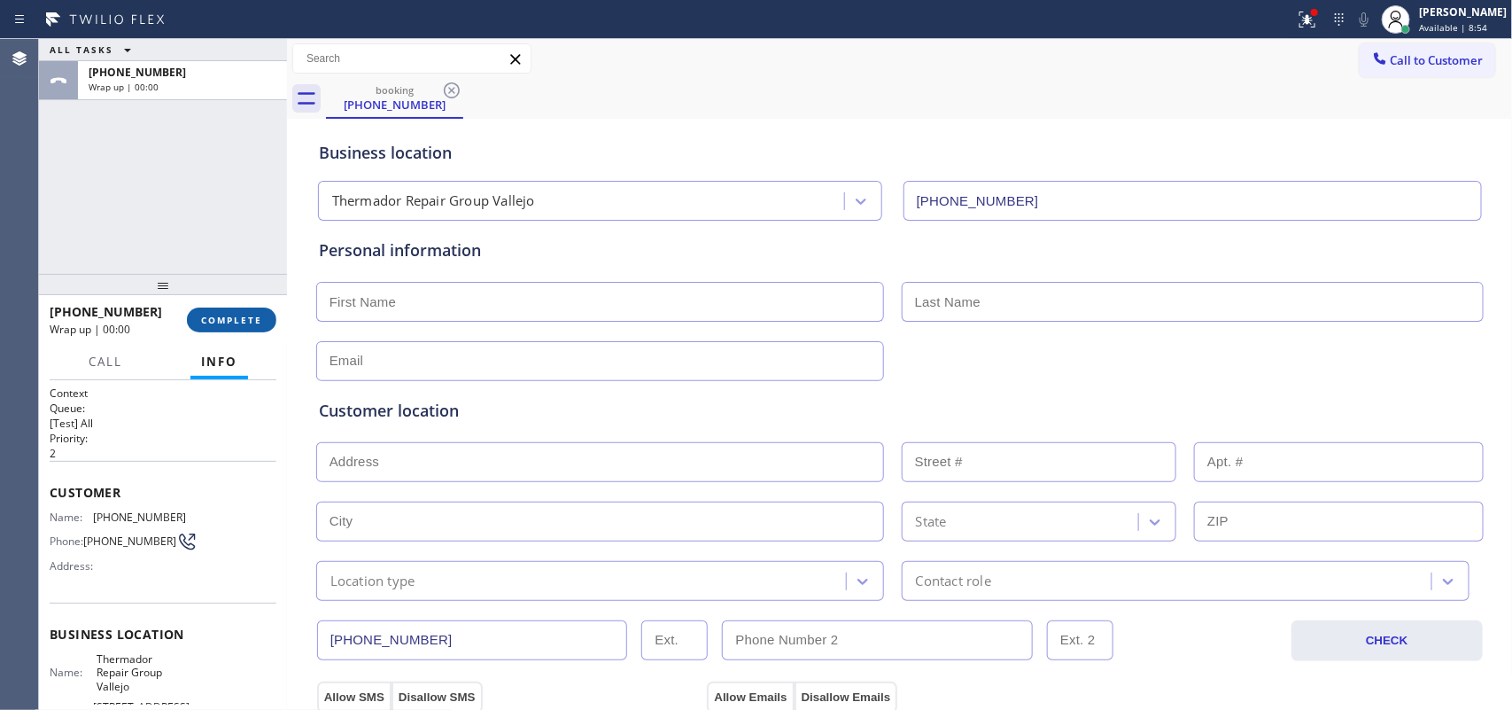
click at [233, 314] on span "COMPLETE" at bounding box center [231, 320] width 61 height 12
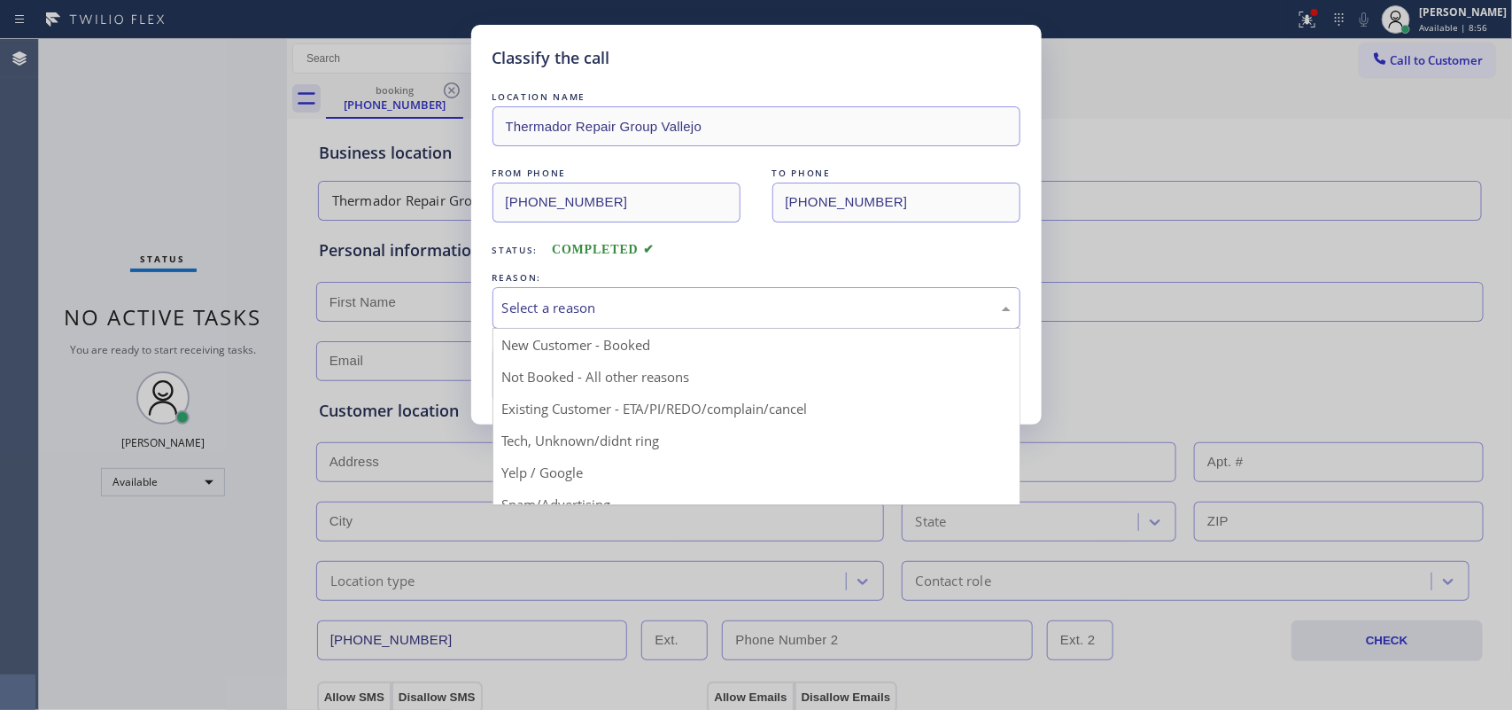
click at [618, 299] on div "Select a reason" at bounding box center [756, 308] width 509 height 20
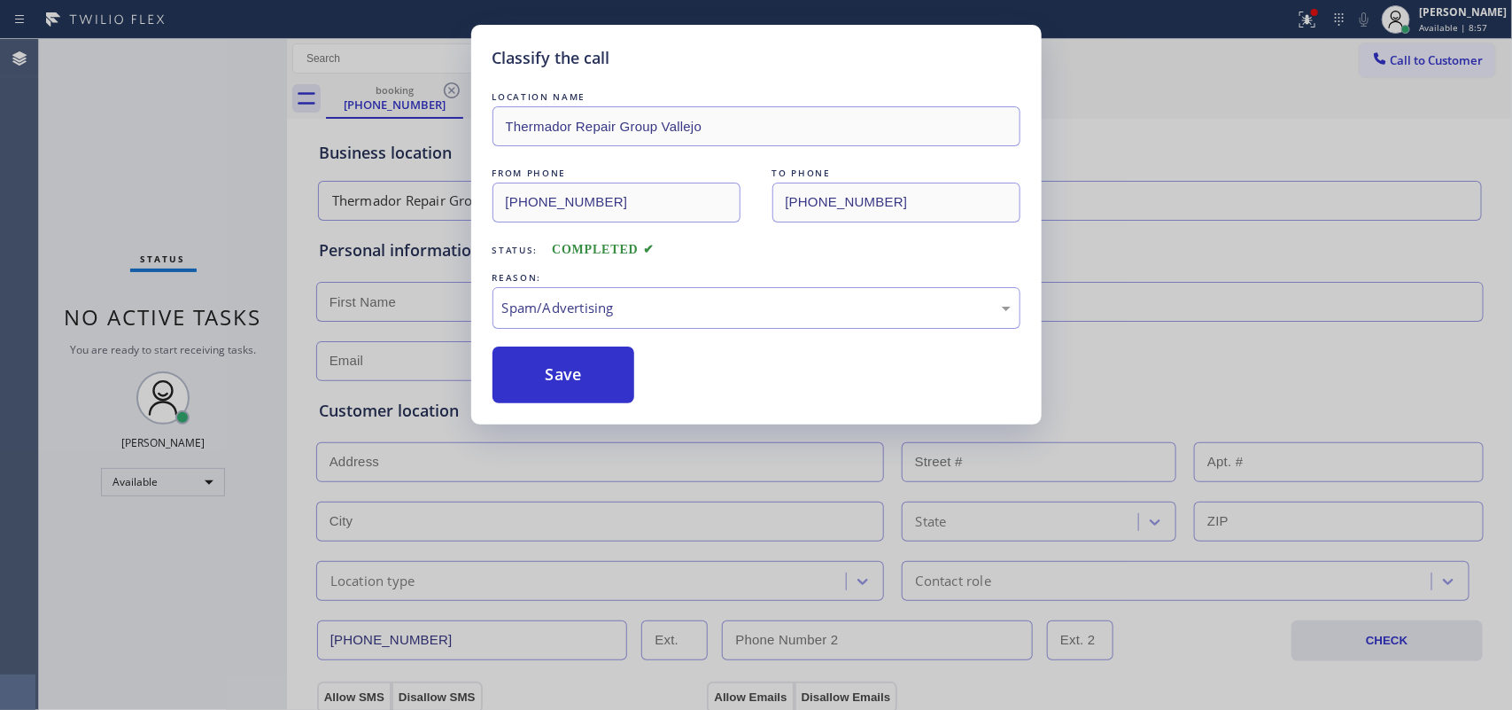
drag, startPoint x: 600, startPoint y: 375, endPoint x: 1181, endPoint y: 62, distance: 660.0
click at [600, 373] on button "Save" at bounding box center [564, 374] width 143 height 57
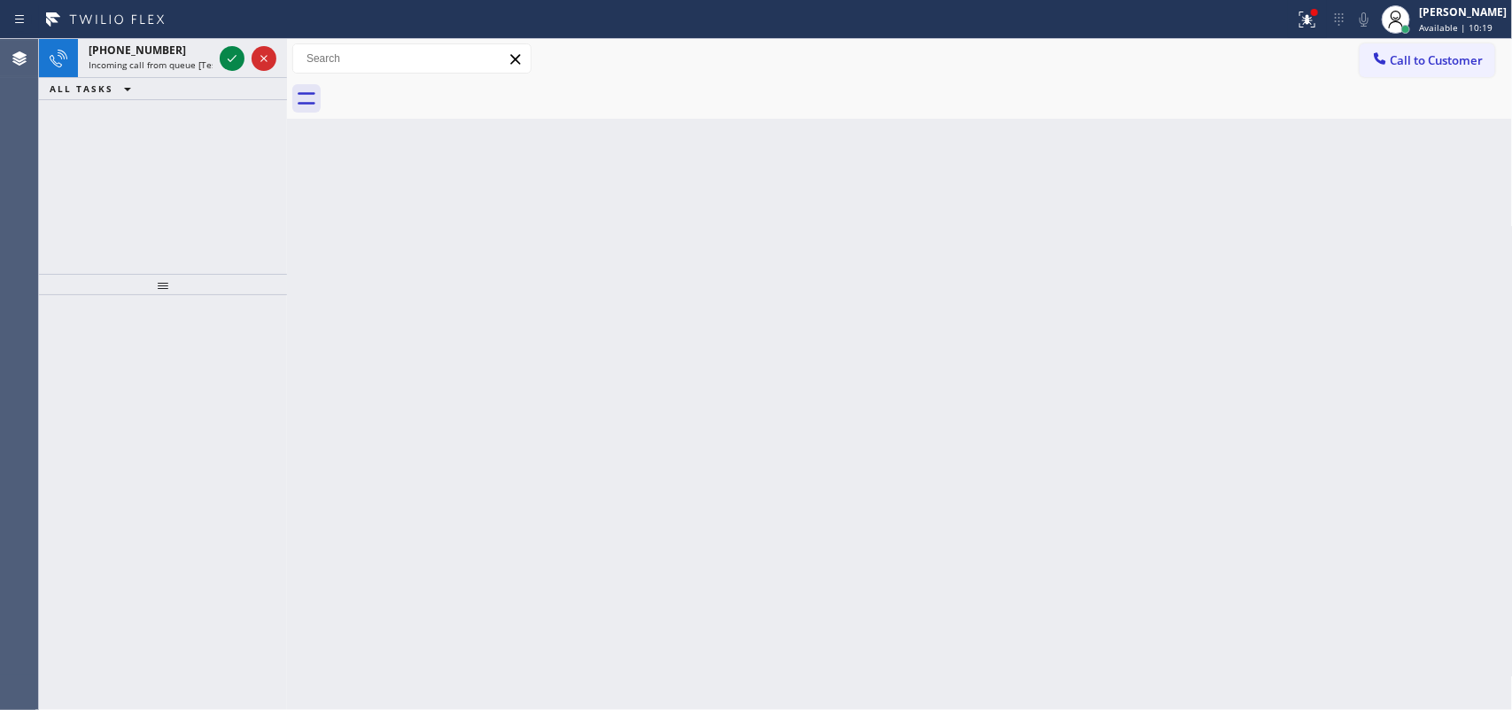
drag, startPoint x: 226, startPoint y: 55, endPoint x: 157, endPoint y: 89, distance: 76.9
click at [161, 103] on div "[PHONE_NUMBER] Incoming call from queue [Test] All ALL TASKS ALL TASKS ACTIVE T…" at bounding box center [163, 156] width 248 height 235
click at [152, 67] on span "Incoming call from queue [Test] All" at bounding box center [162, 64] width 147 height 12
click at [229, 58] on icon at bounding box center [231, 58] width 21 height 21
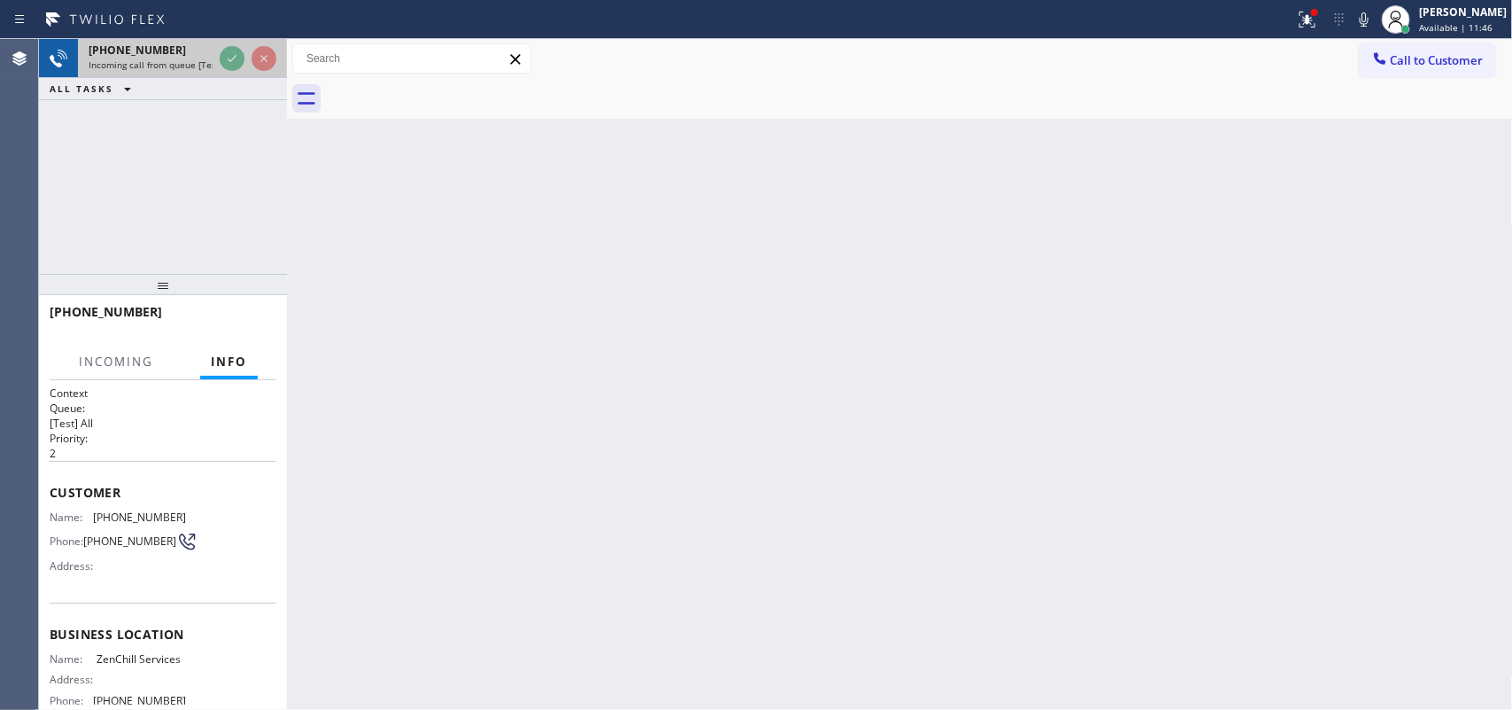
click at [175, 53] on div "[PHONE_NUMBER]" at bounding box center [151, 50] width 124 height 15
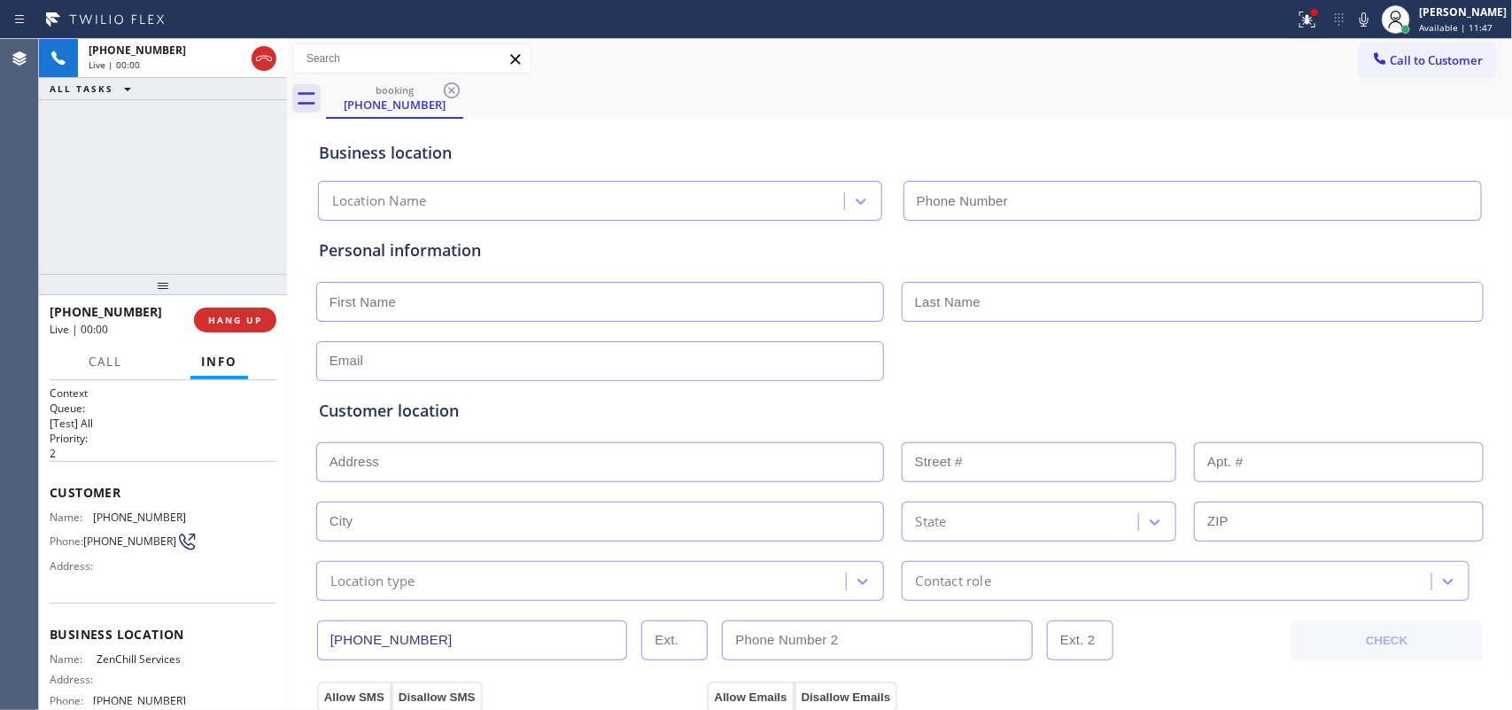
type input "[PHONE_NUMBER]"
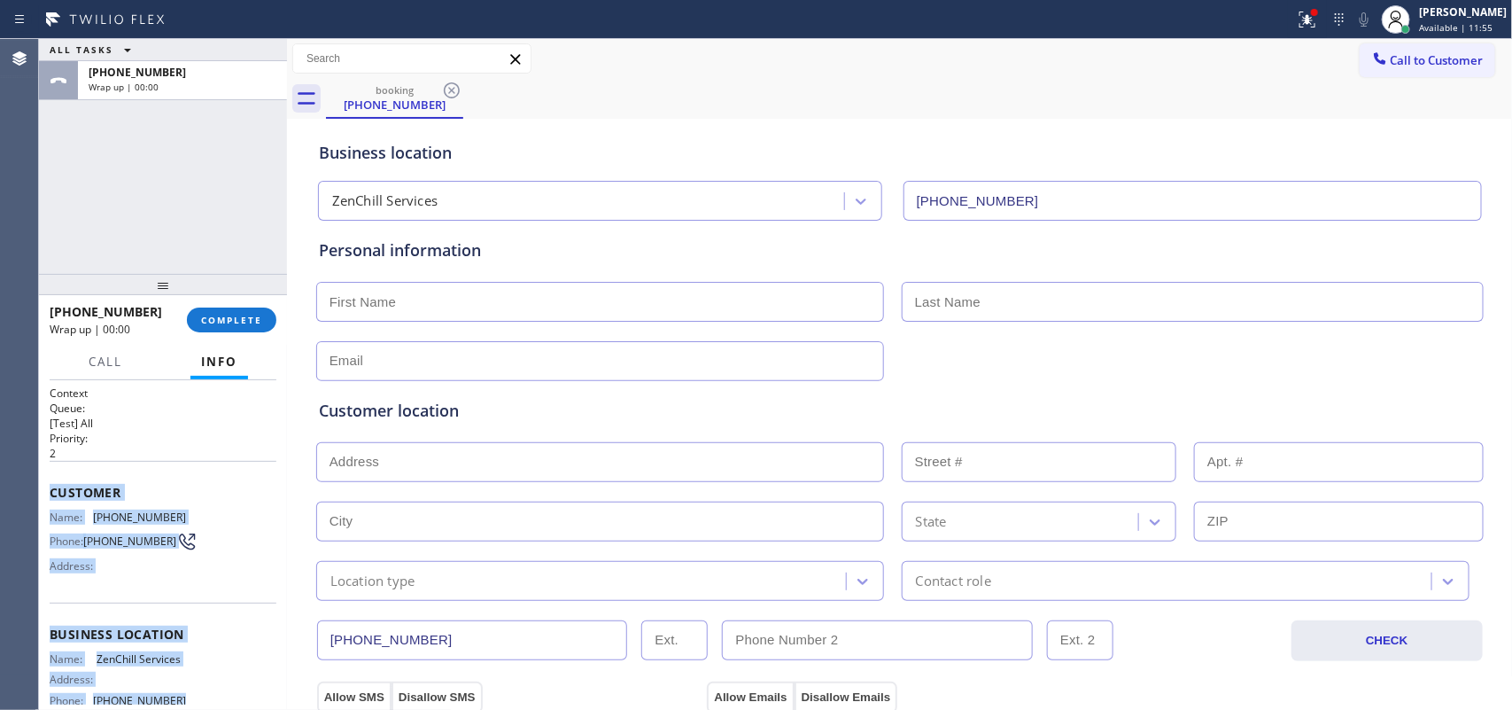
drag, startPoint x: 184, startPoint y: 485, endPoint x: 53, endPoint y: 490, distance: 131.2
click at [53, 490] on div "Context Queue: [Test] All Priority: 2 Customer Name: [PHONE_NUMBER] Phone: [PHO…" at bounding box center [163, 628] width 227 height 486
copy div "Customer Name: [PHONE_NUMBER] Phone: [PHONE_NUMBER] Address: Business location …"
click at [182, 249] on div "ALL TASKS ALL TASKS ACTIVE TASKS TASKS IN WRAP UP [PHONE_NUMBER] Wrap up | 00:00" at bounding box center [163, 156] width 248 height 235
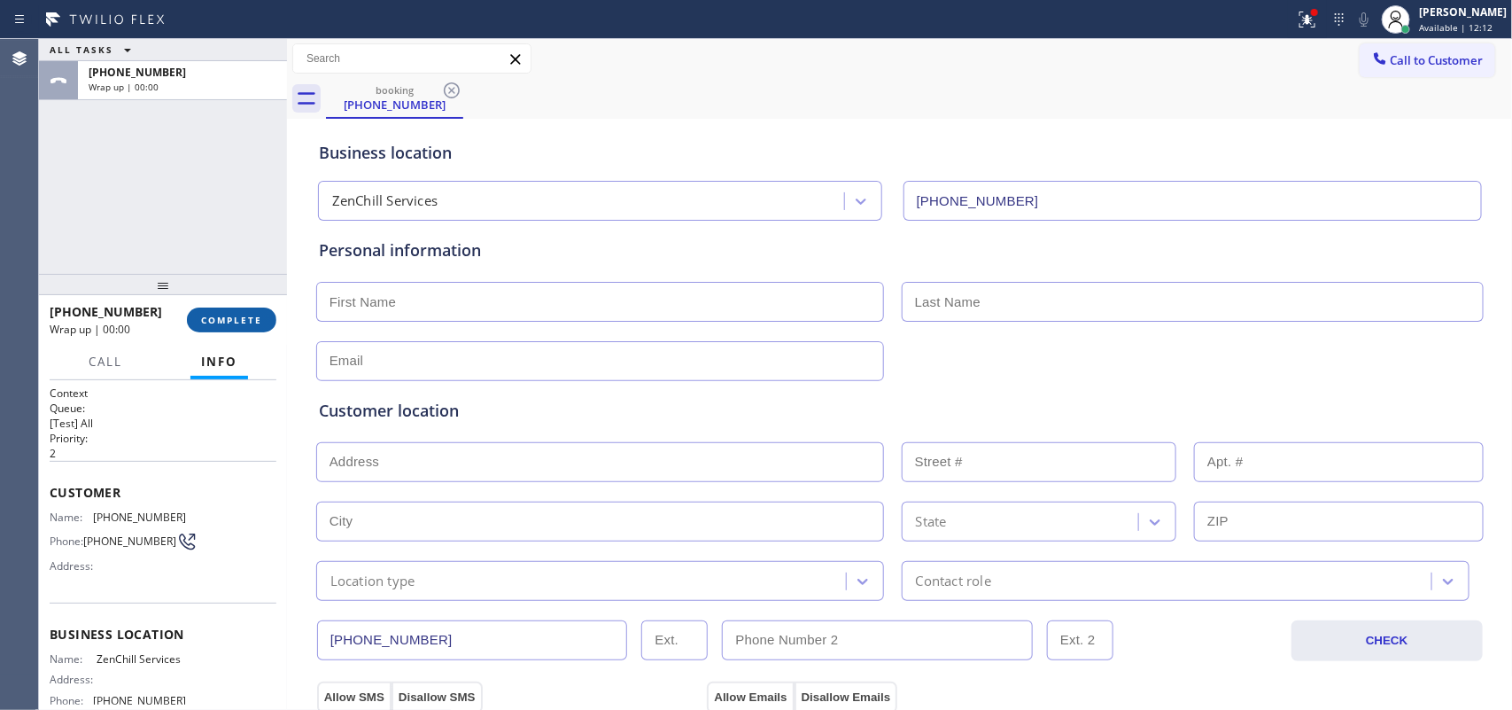
click at [251, 322] on span "COMPLETE" at bounding box center [231, 320] width 61 height 12
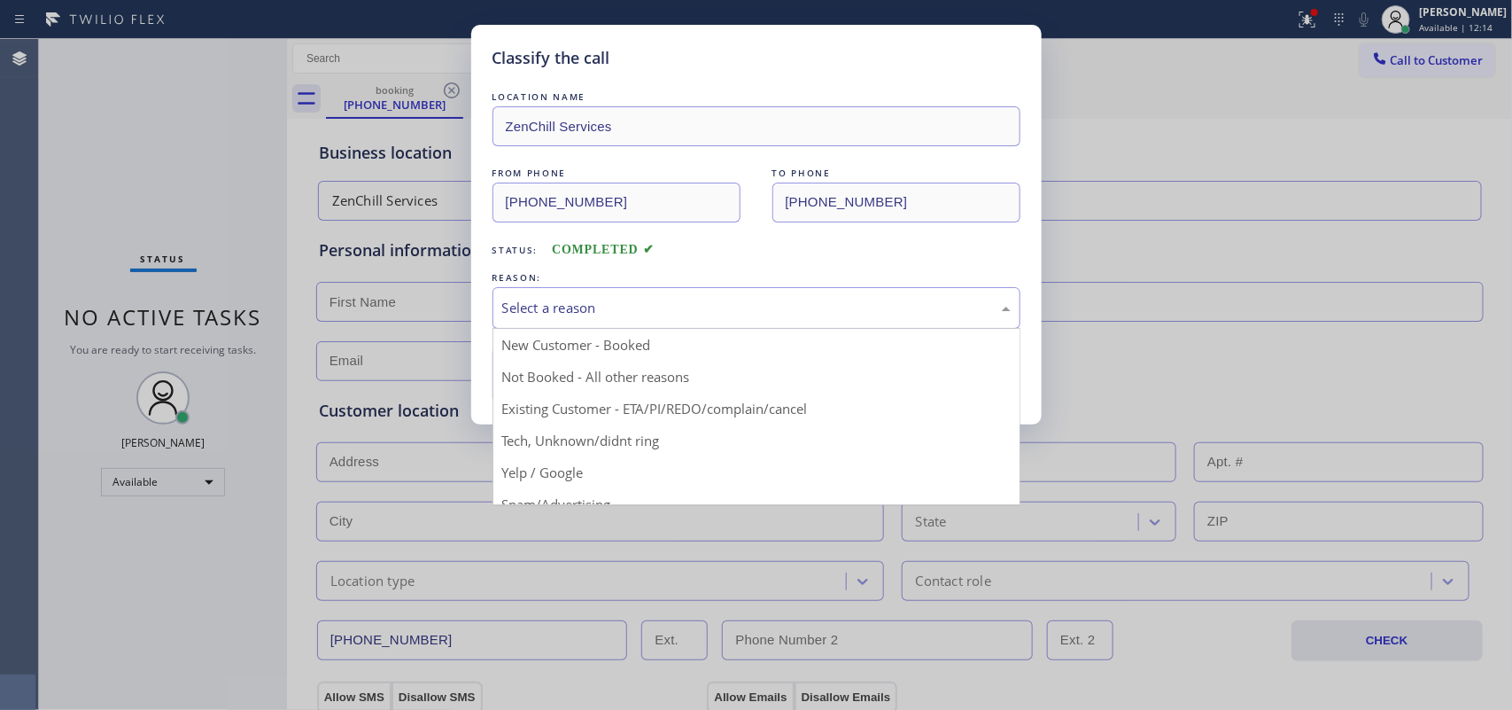
click at [569, 321] on div "Select a reason" at bounding box center [757, 308] width 528 height 42
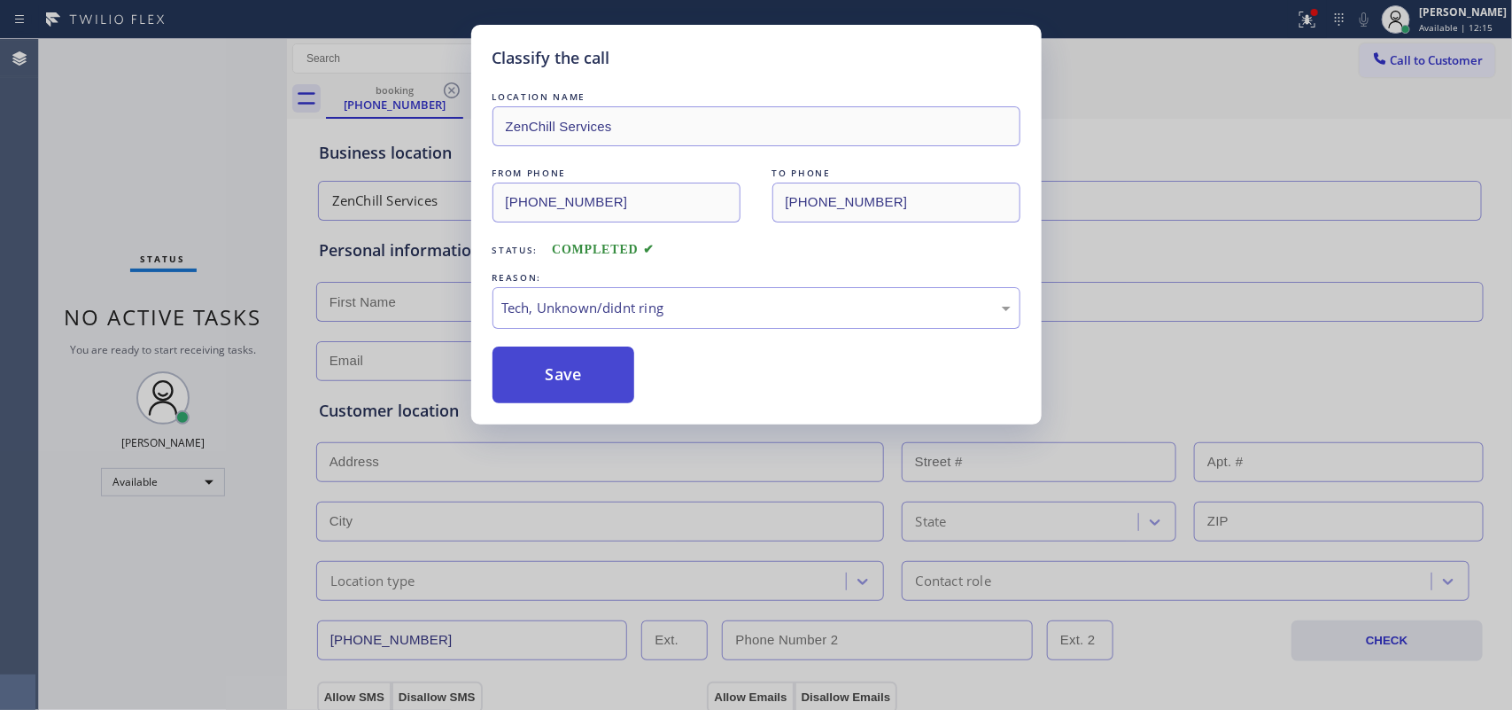
click at [585, 382] on button "Save" at bounding box center [564, 374] width 143 height 57
drag, startPoint x: 585, startPoint y: 382, endPoint x: 758, endPoint y: 186, distance: 261.1
click at [585, 382] on button "Save" at bounding box center [564, 374] width 143 height 57
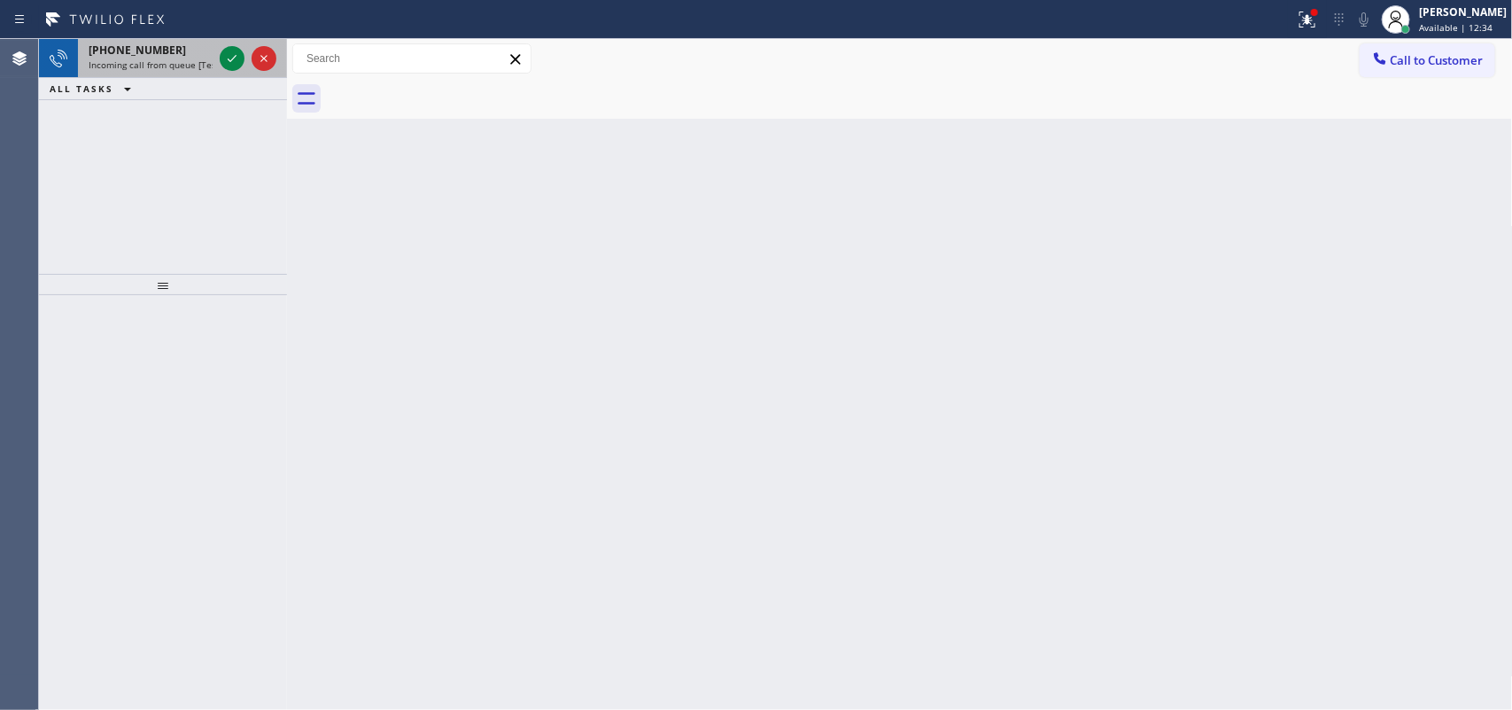
click at [162, 62] on span "Incoming call from queue [Test] All" at bounding box center [162, 64] width 147 height 12
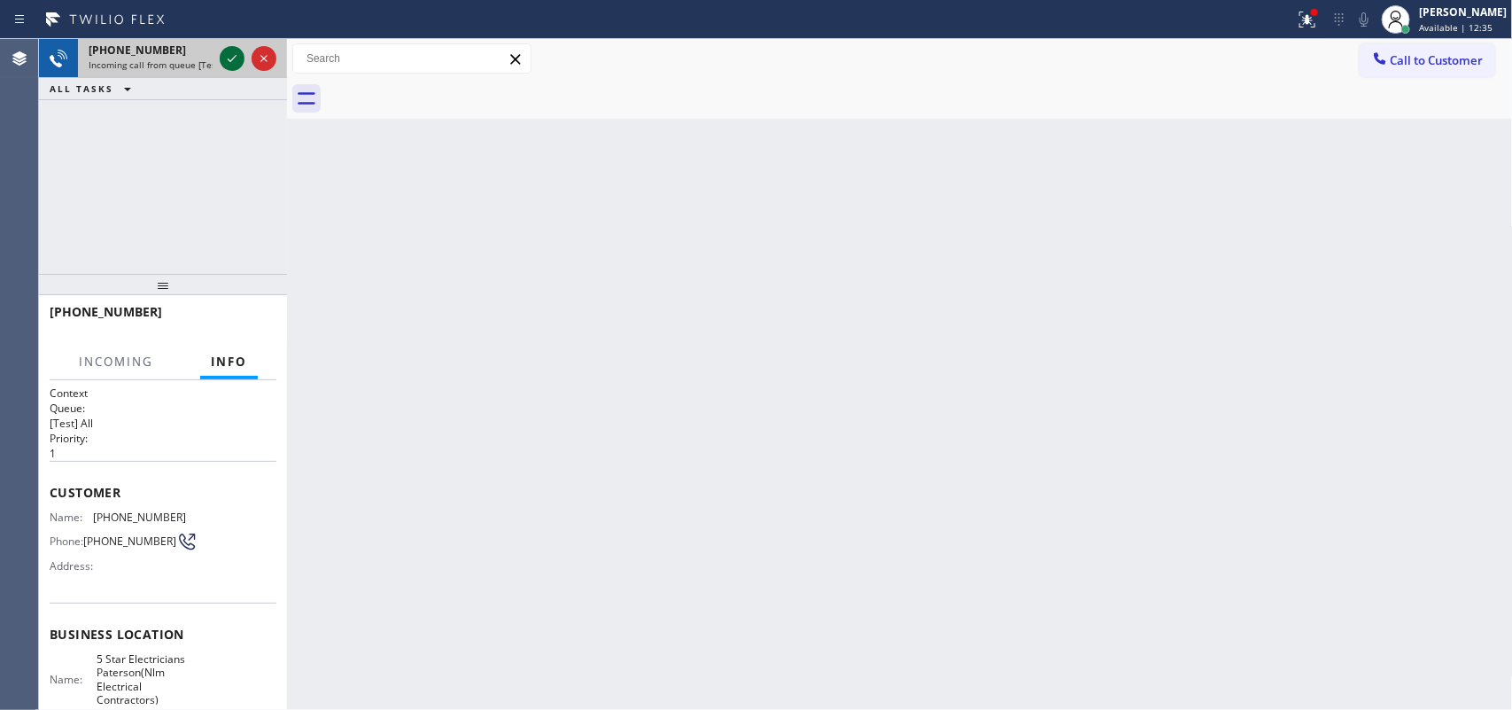
click at [228, 59] on icon at bounding box center [231, 58] width 21 height 21
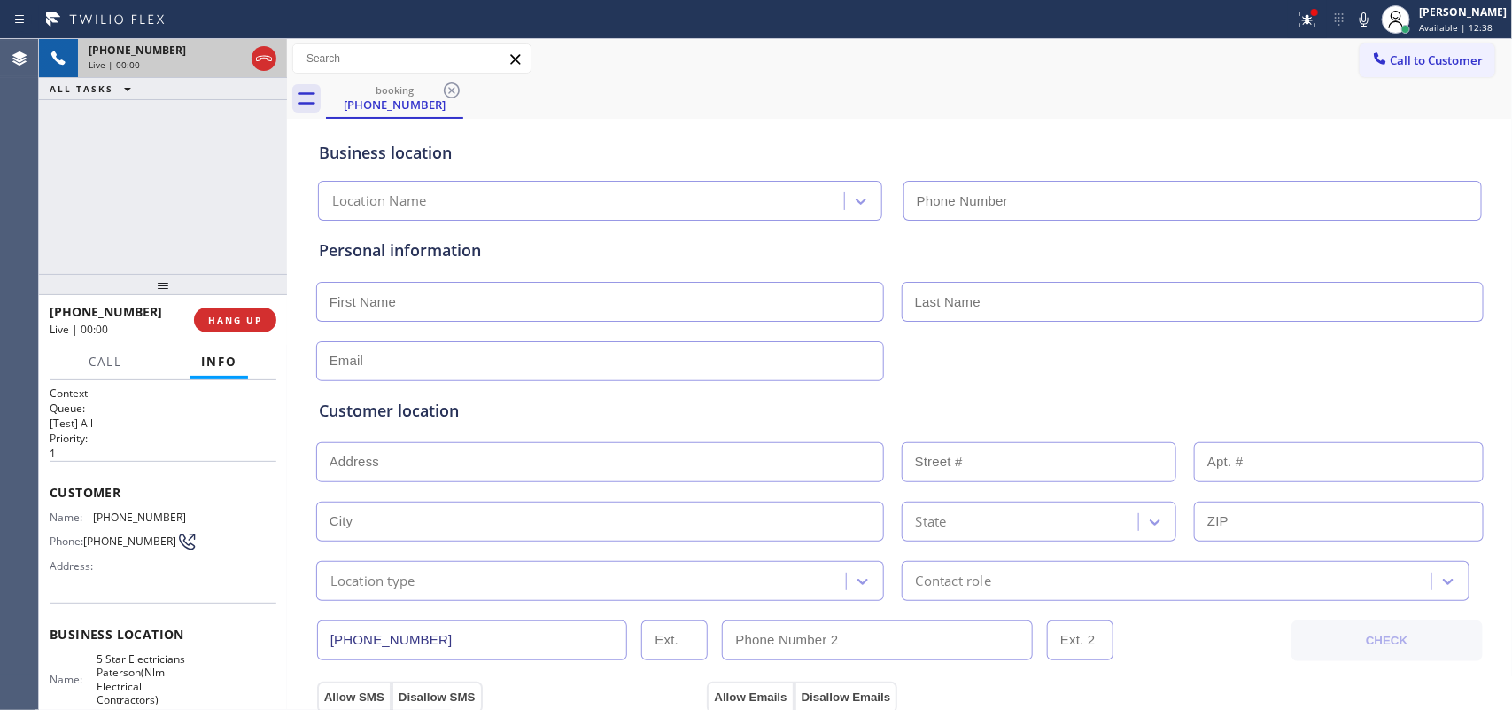
type input "[PHONE_NUMBER]"
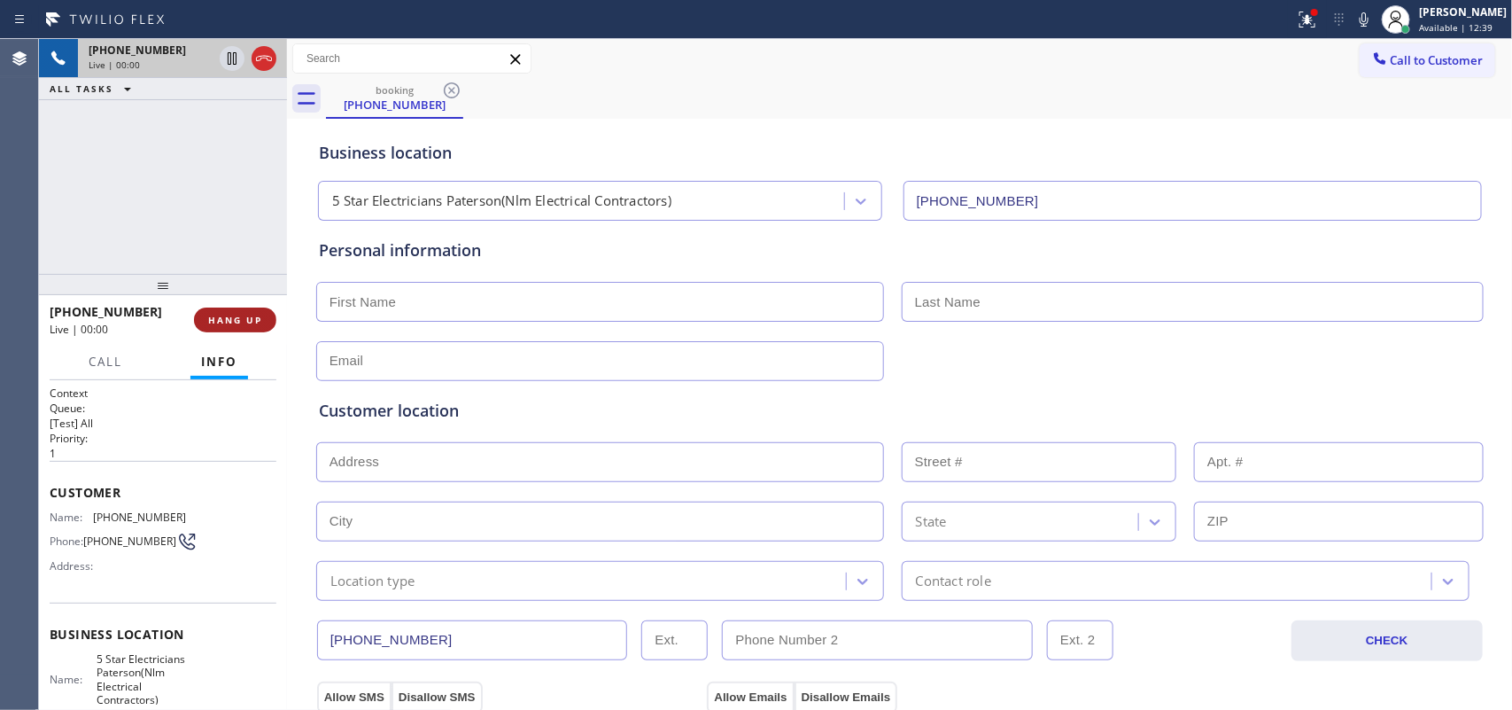
click at [218, 322] on span "HANG UP" at bounding box center [235, 320] width 54 height 12
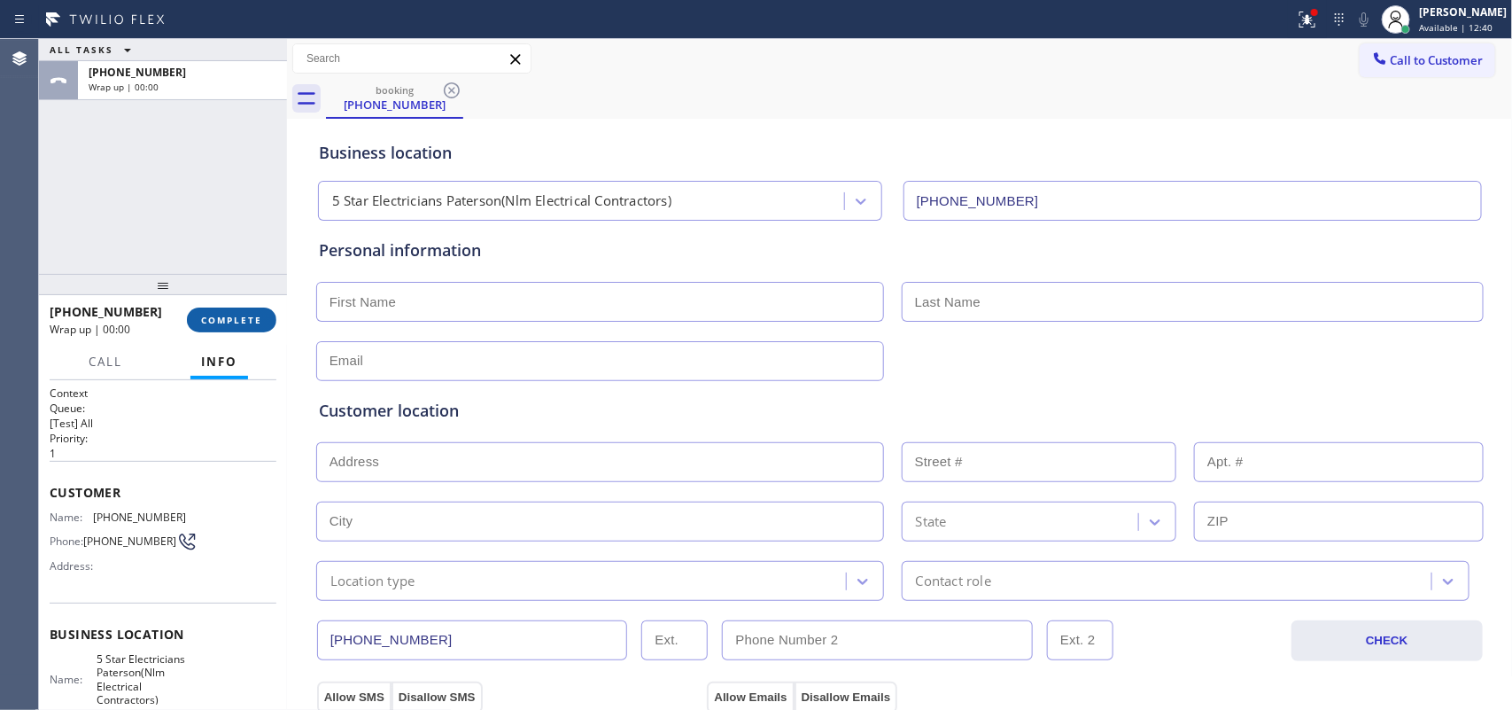
click at [218, 322] on span "COMPLETE" at bounding box center [231, 320] width 61 height 12
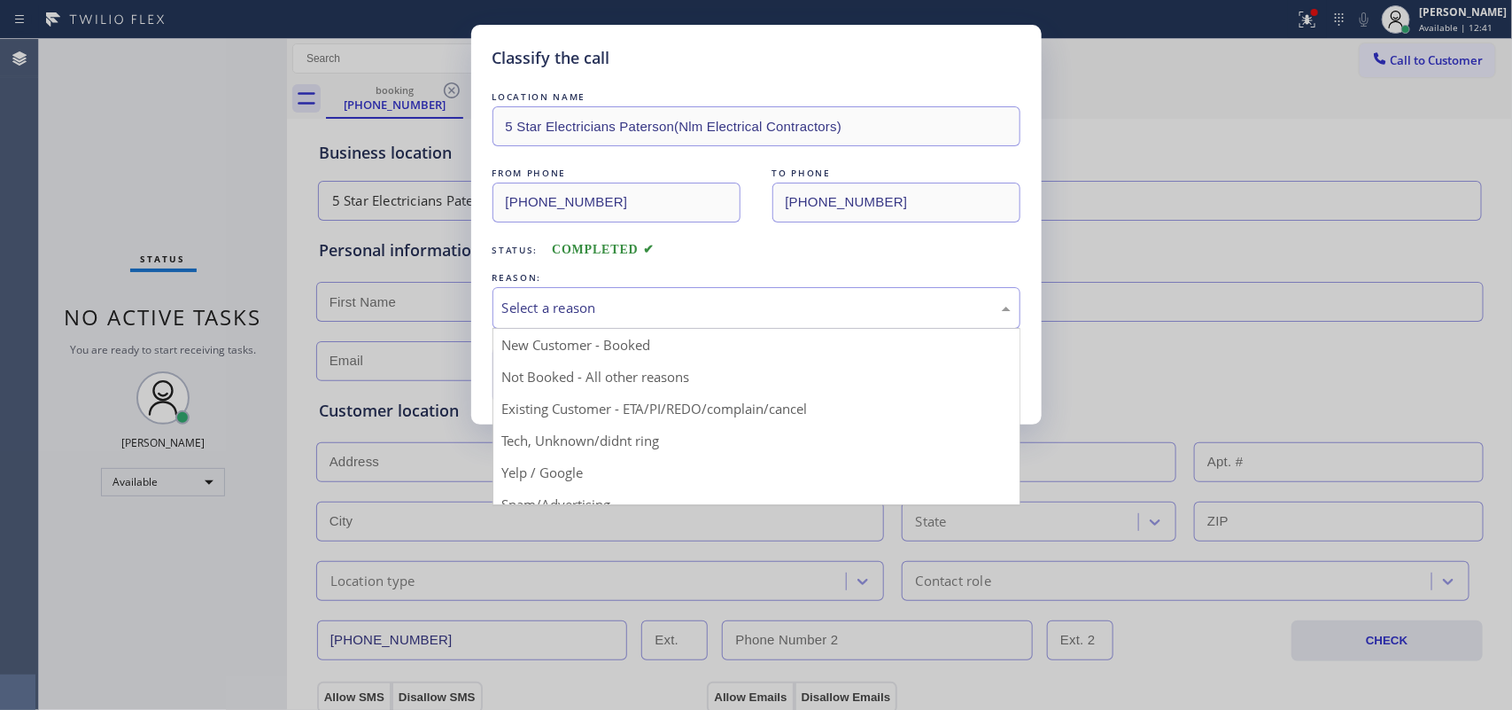
click at [664, 320] on div "Select a reason" at bounding box center [757, 308] width 528 height 42
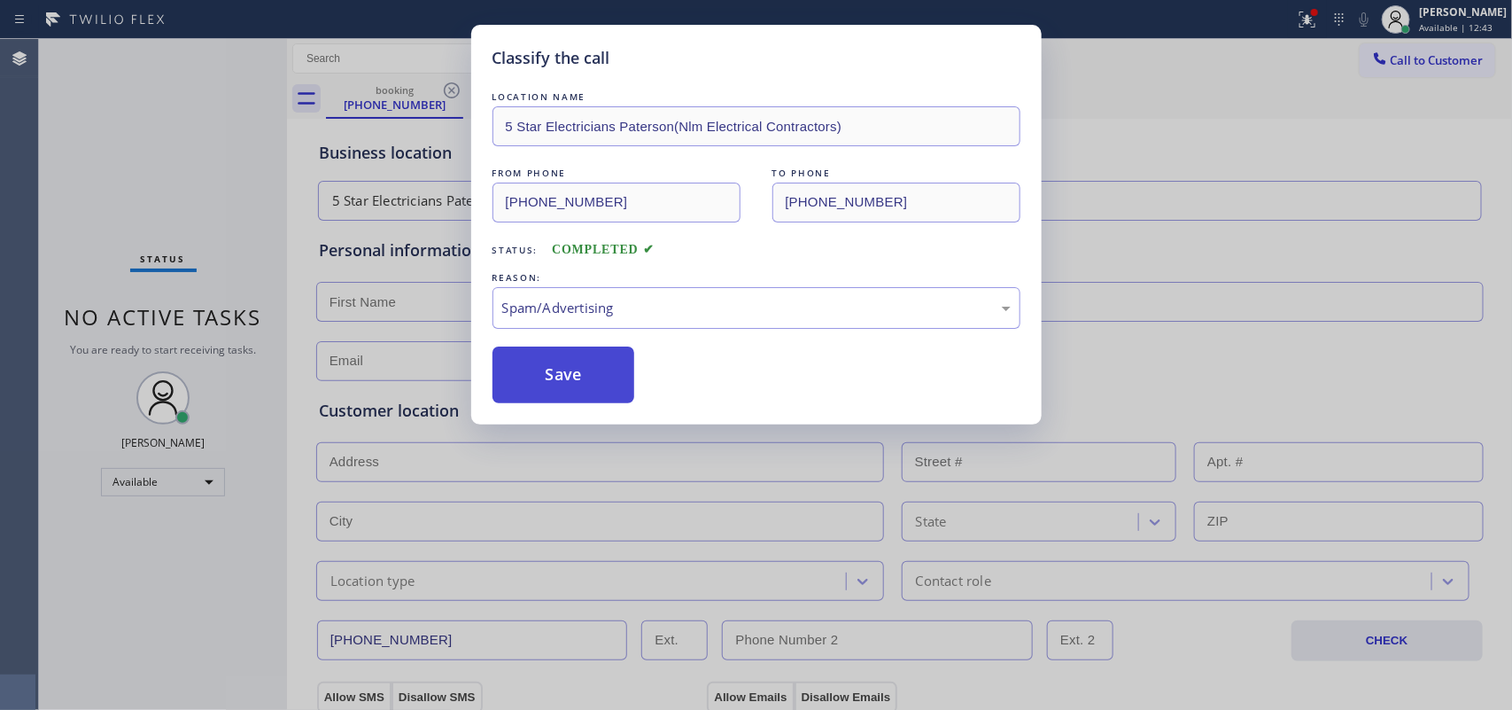
click at [594, 382] on button "Save" at bounding box center [564, 374] width 143 height 57
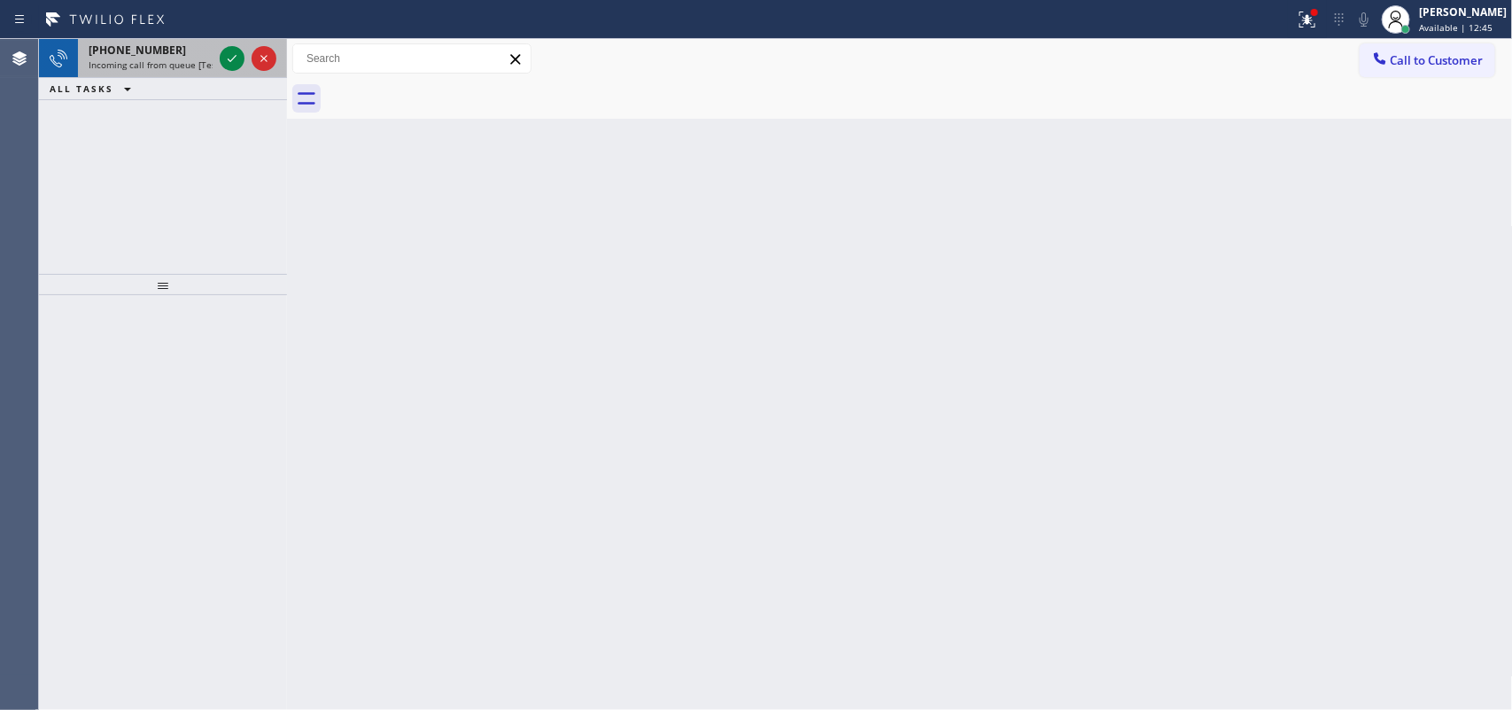
click at [156, 54] on span "[PHONE_NUMBER]" at bounding box center [137, 50] width 97 height 15
click at [232, 50] on icon at bounding box center [231, 58] width 21 height 21
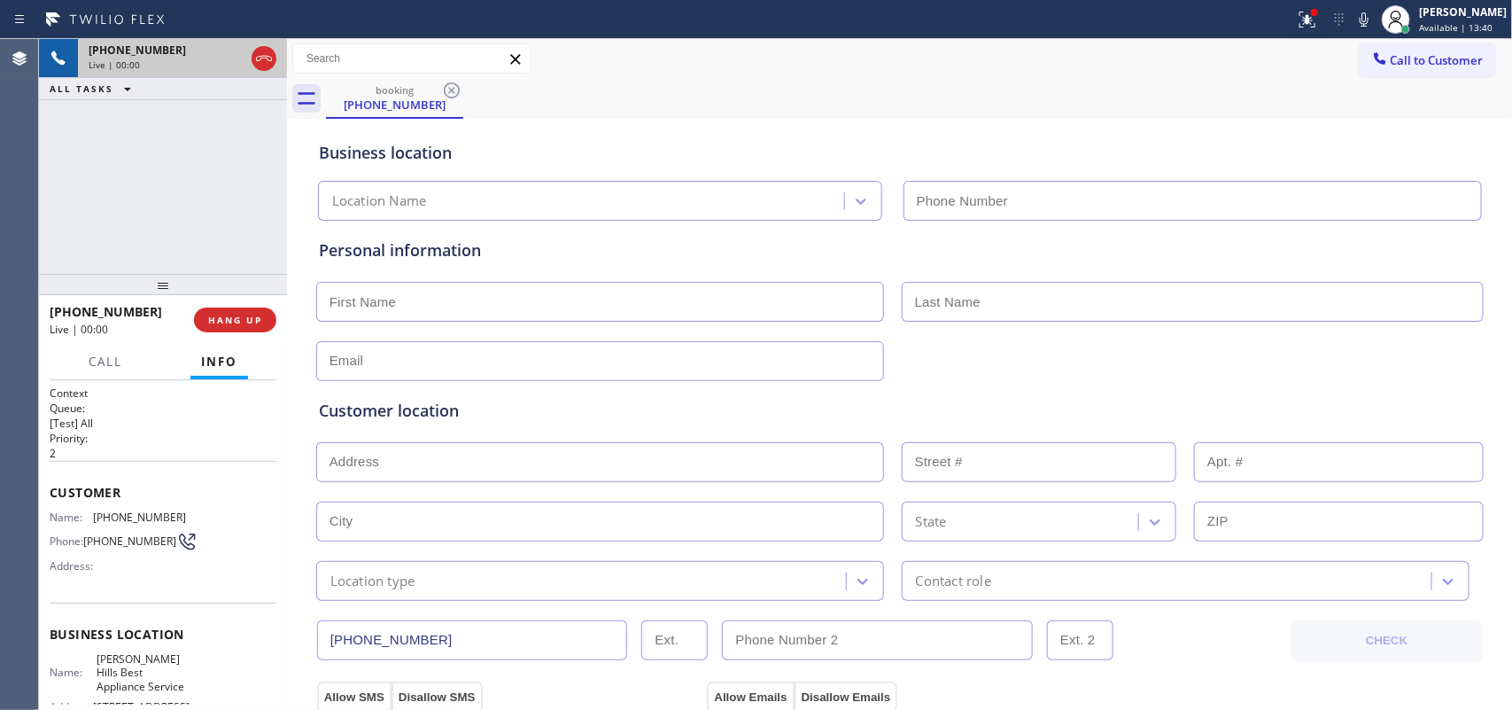
type input "[PHONE_NUMBER]"
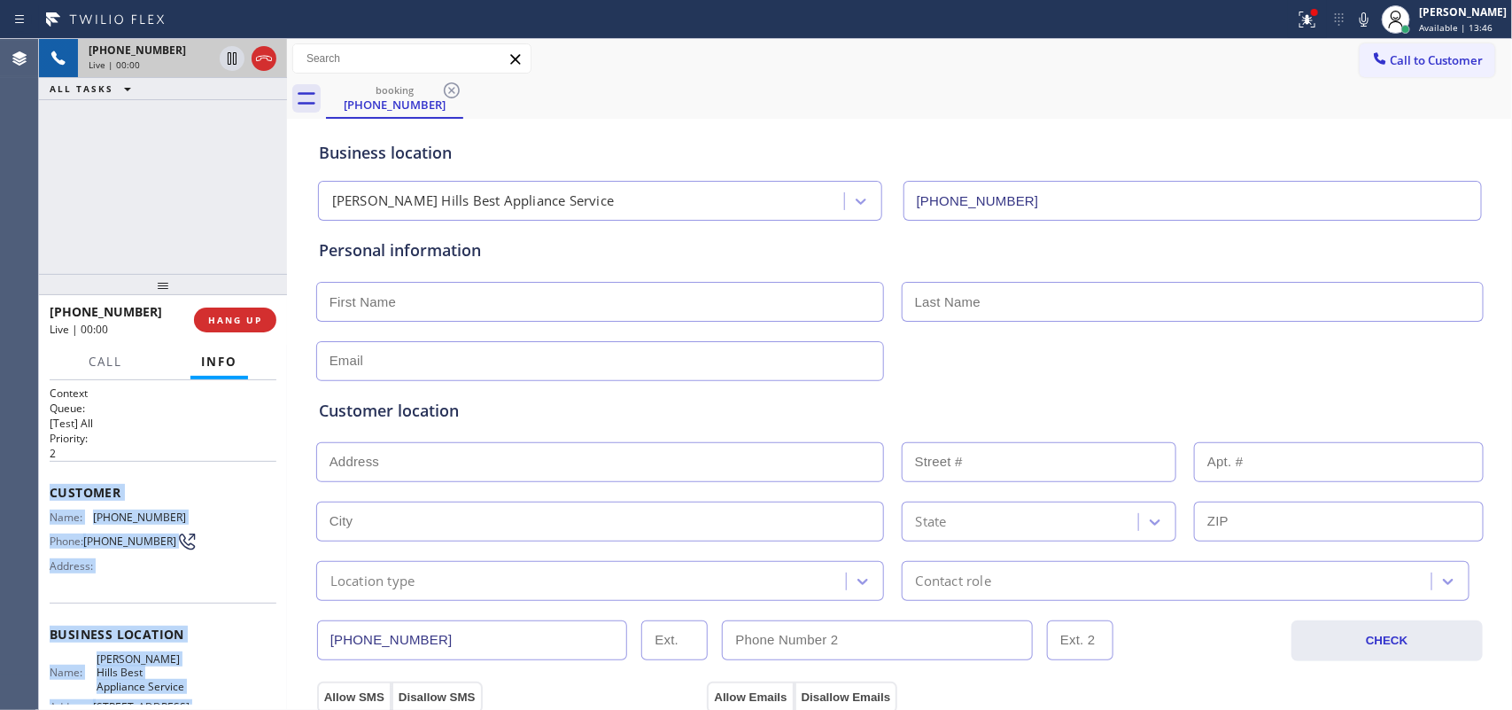
drag, startPoint x: 170, startPoint y: 530, endPoint x: 50, endPoint y: 494, distance: 125.6
click at [50, 494] on div "Context Queue: [Test] All Priority: 2 Customer Name: [PHONE_NUMBER] Phone: [PHO…" at bounding box center [163, 648] width 227 height 526
copy div "Customer Name: [PHONE_NUMBER] Phone: [PHONE_NUMBER] Address: Business location …"
click at [130, 253] on div "[PHONE_NUMBER] Live | 00:00 ALL TASKS ALL TASKS ACTIVE TASKS TASKS IN WRAP UP" at bounding box center [163, 156] width 248 height 235
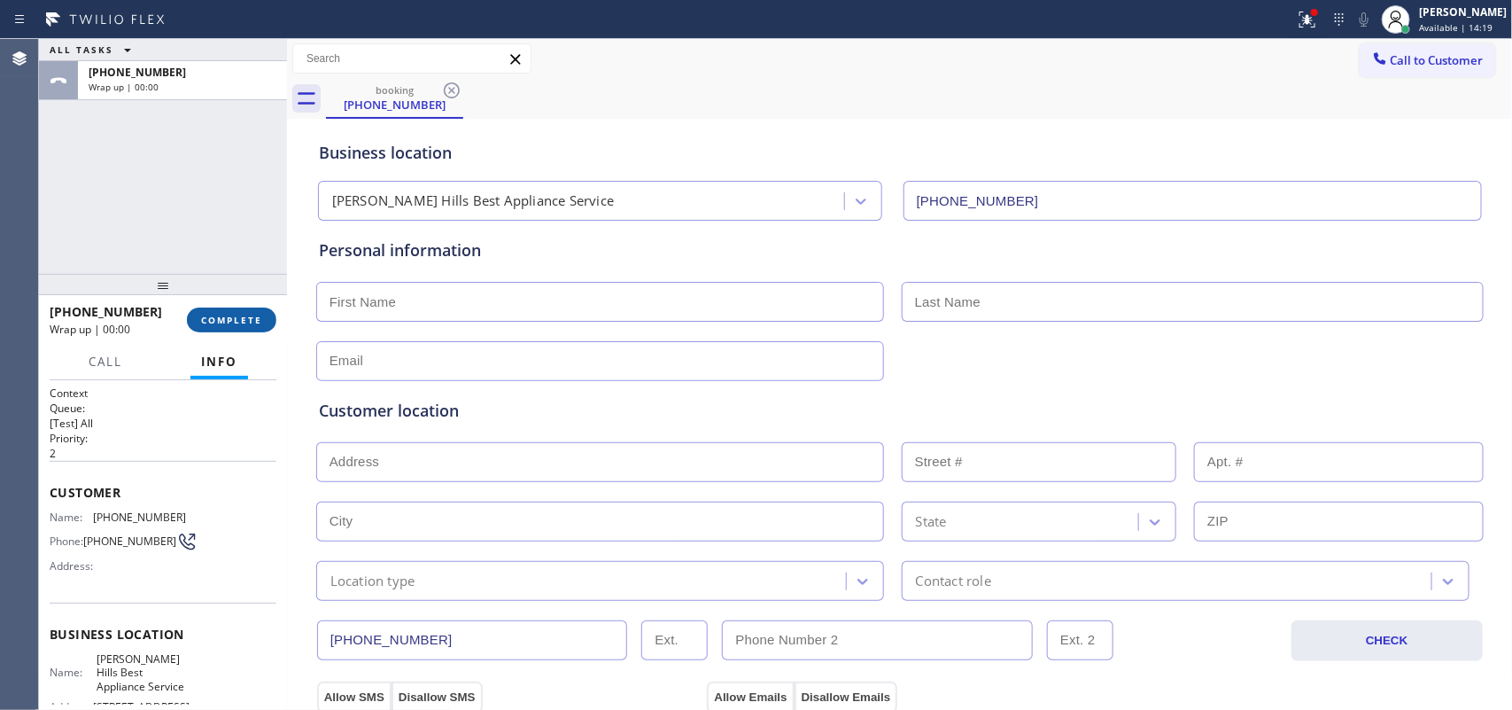
click at [260, 326] on button "COMPLETE" at bounding box center [231, 319] width 89 height 25
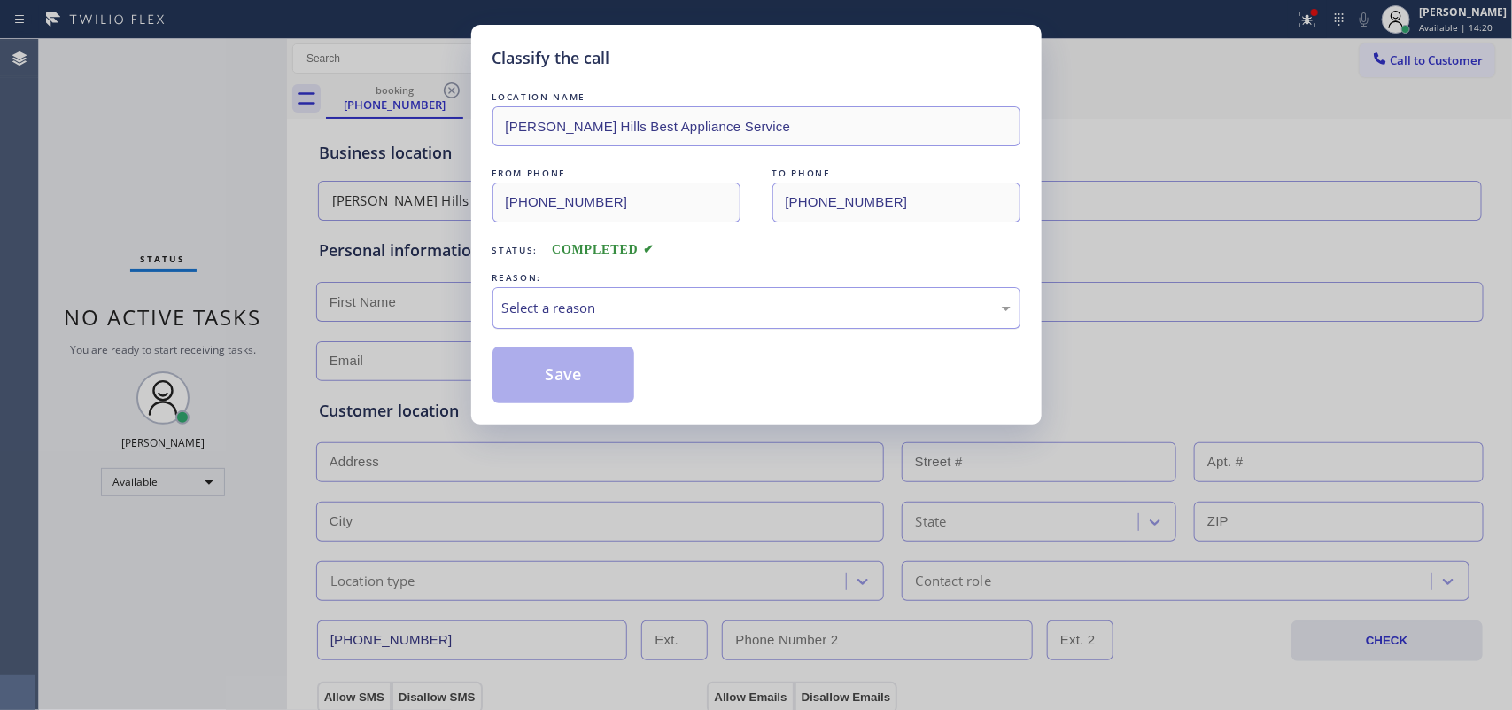
click at [601, 313] on div "Select a reason" at bounding box center [756, 308] width 509 height 20
click at [572, 382] on button "Save" at bounding box center [564, 374] width 143 height 57
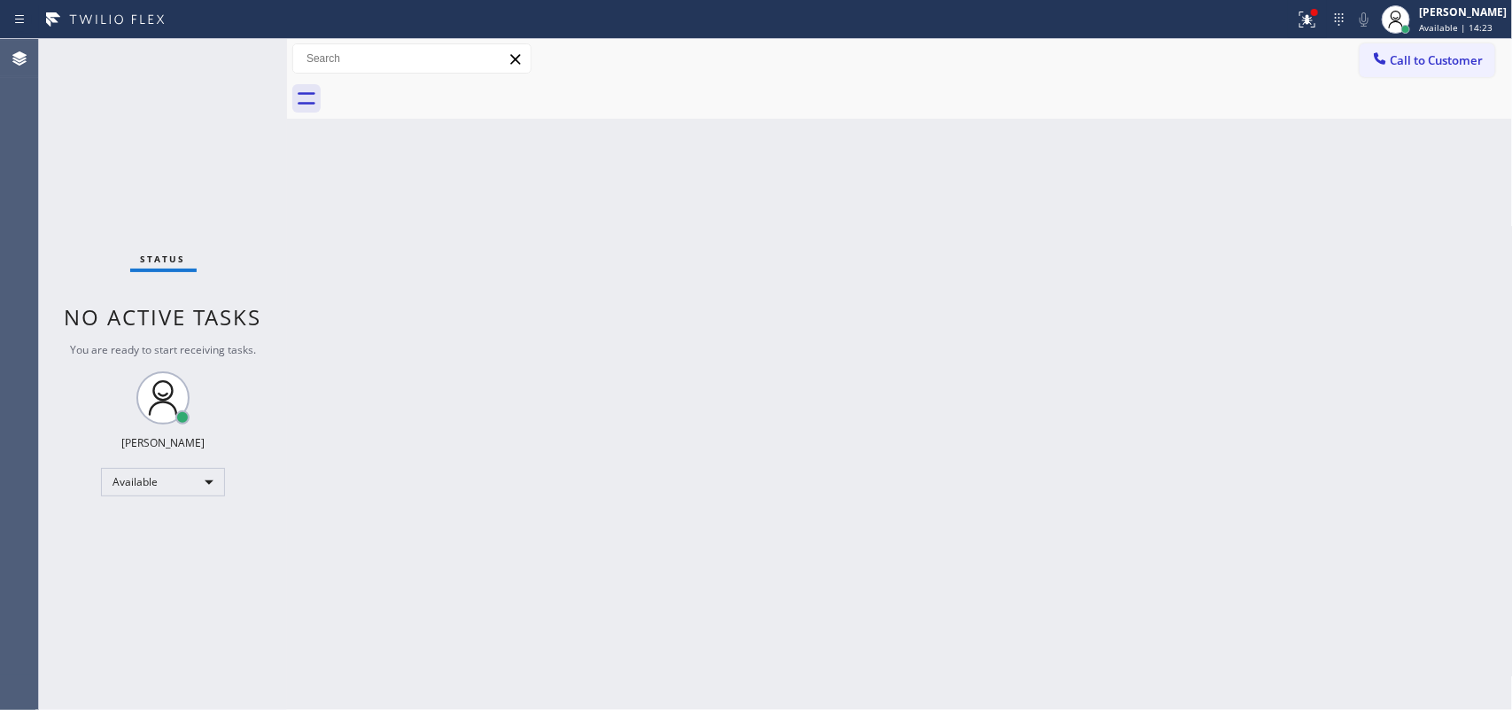
click at [107, 138] on div "Status No active tasks You are ready to start receiving tasks. [PERSON_NAME] Av…" at bounding box center [163, 374] width 248 height 671
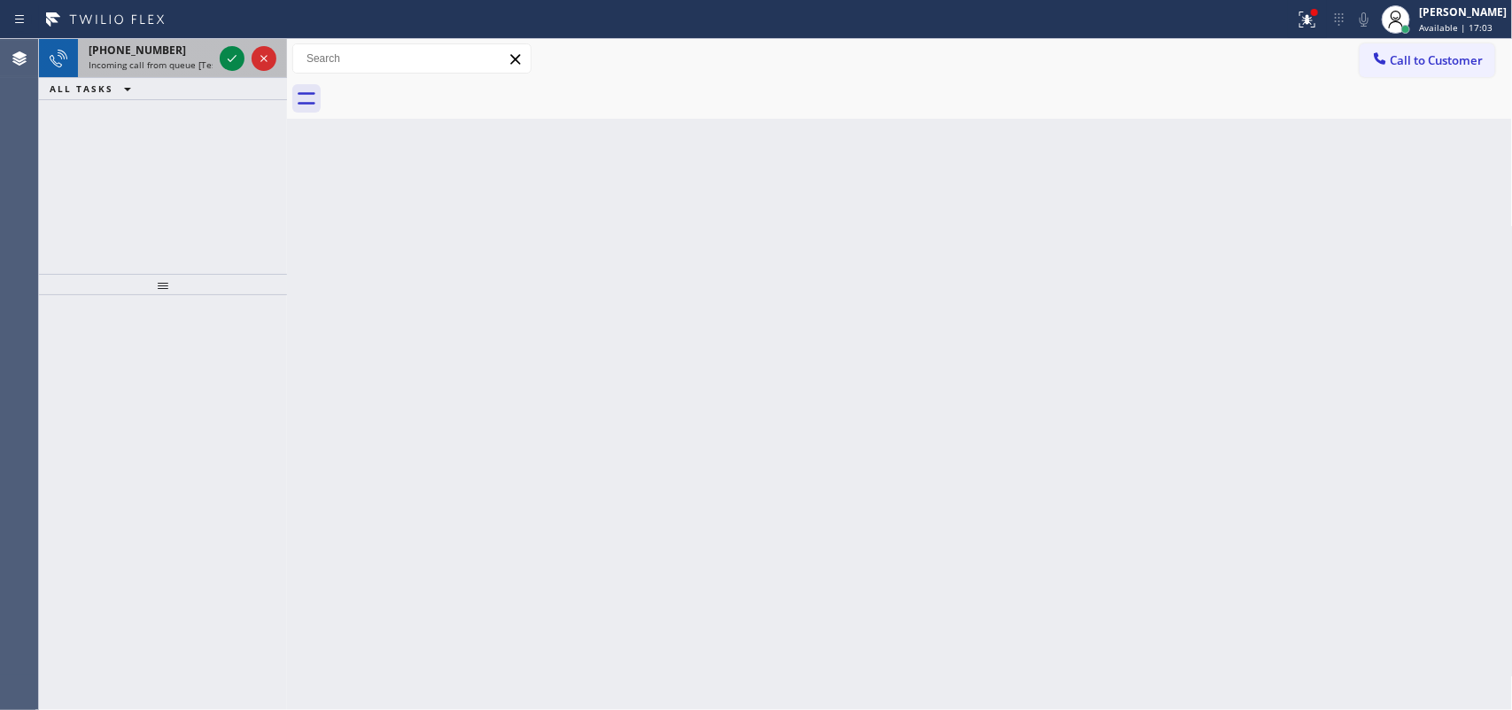
click at [144, 56] on span "[PHONE_NUMBER]" at bounding box center [137, 50] width 97 height 15
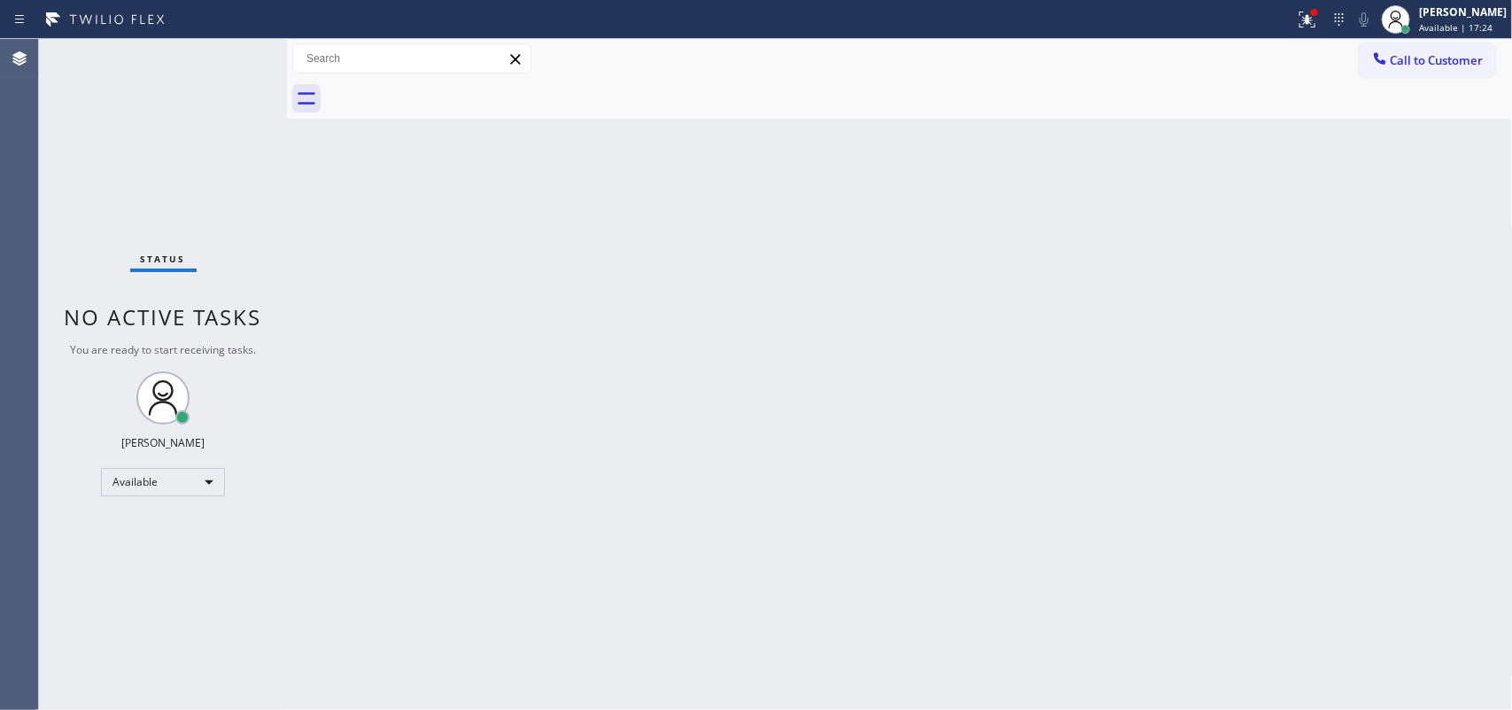
click at [230, 56] on div "Status No active tasks You are ready to start receiving tasks. [PERSON_NAME] Av…" at bounding box center [163, 374] width 248 height 671
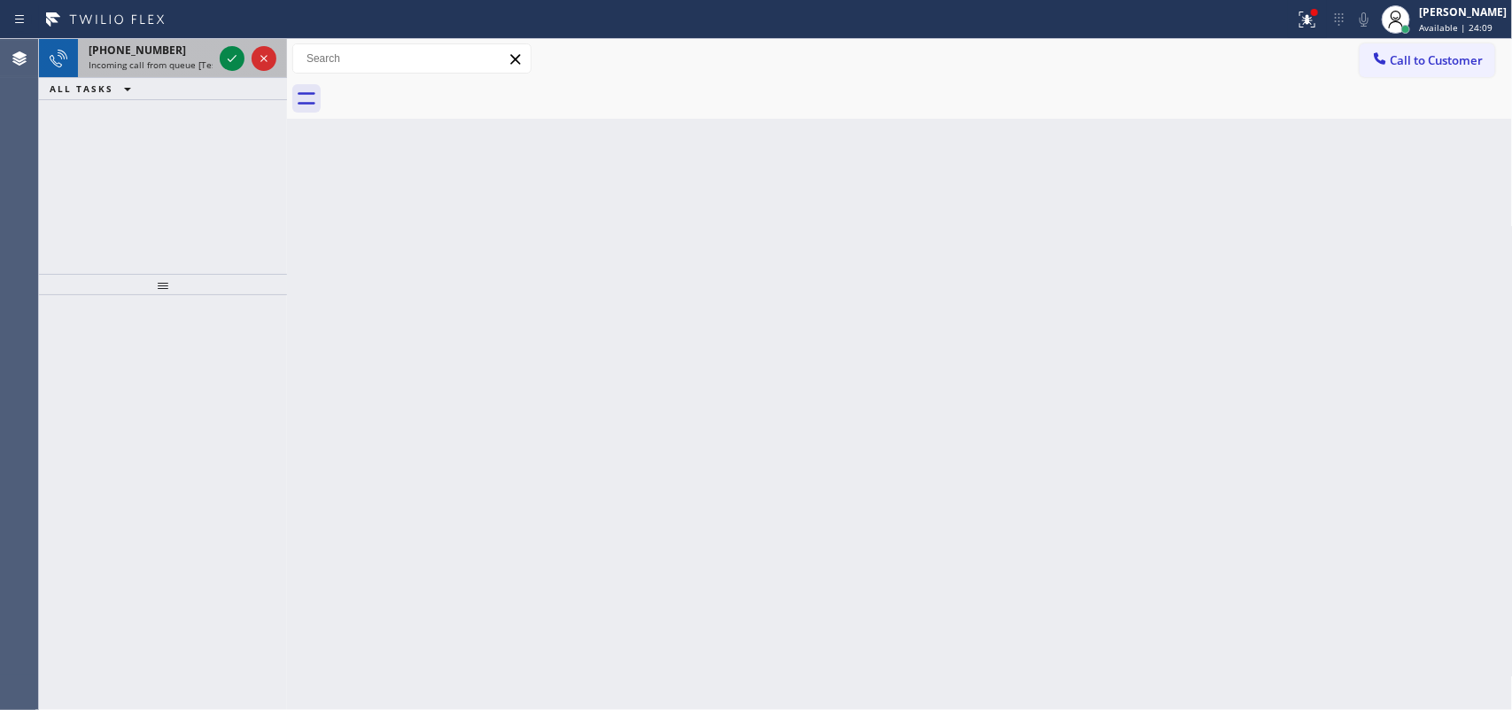
click at [165, 49] on div "[PHONE_NUMBER]" at bounding box center [151, 50] width 124 height 15
click at [221, 59] on icon at bounding box center [231, 58] width 21 height 21
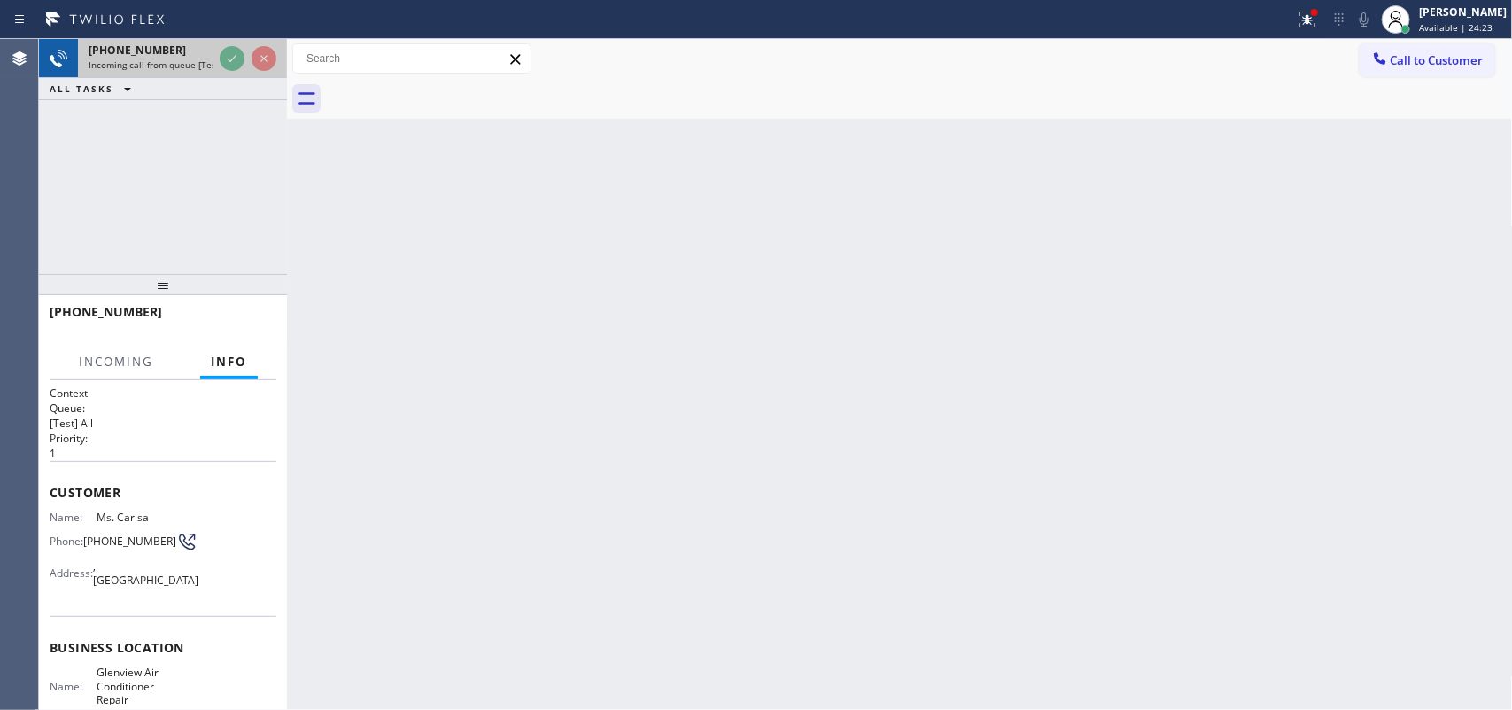
click at [173, 60] on span "Incoming call from queue [Test] All" at bounding box center [162, 64] width 147 height 12
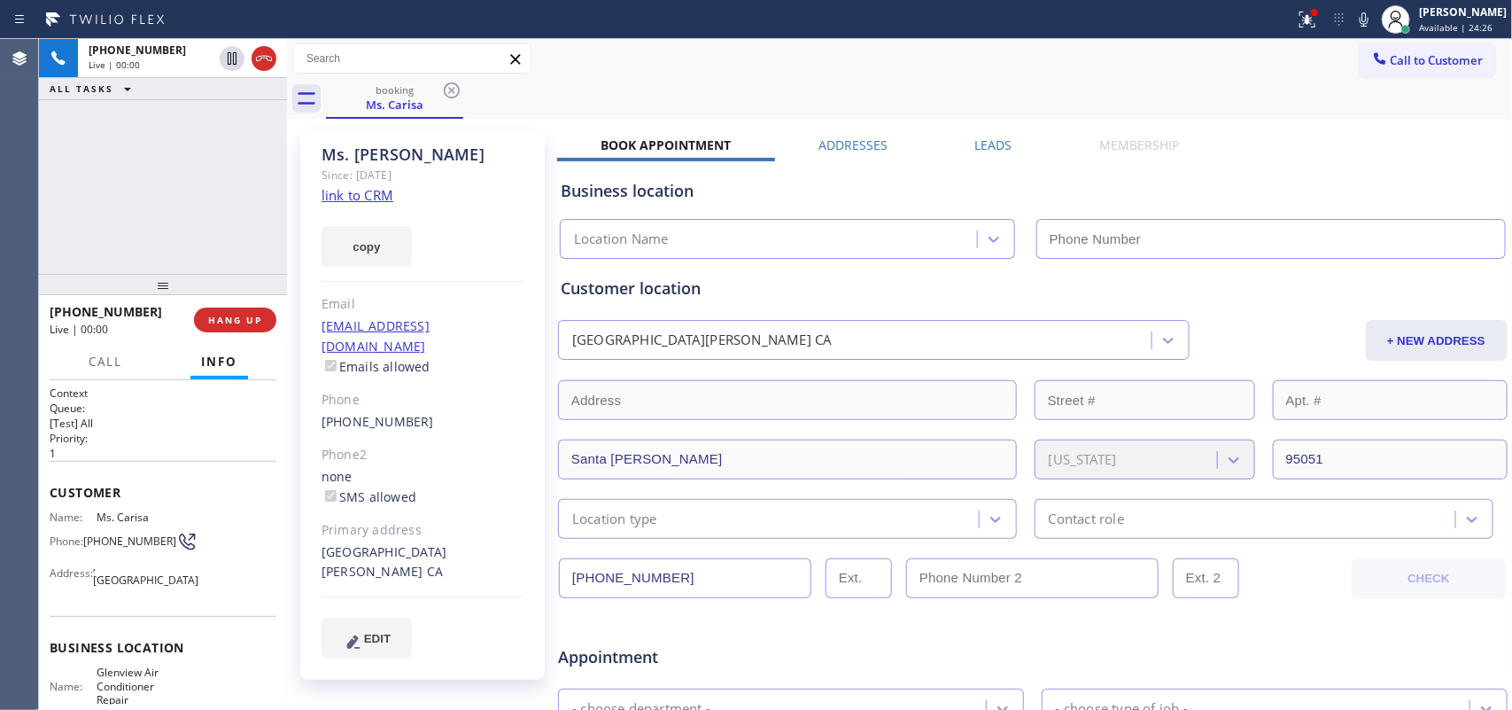
type input "[PHONE_NUMBER]"
click at [364, 188] on link "link to CRM" at bounding box center [358, 195] width 72 height 18
click at [122, 355] on button "Call" at bounding box center [105, 362] width 55 height 35
click at [122, 355] on span "Call" at bounding box center [106, 362] width 34 height 16
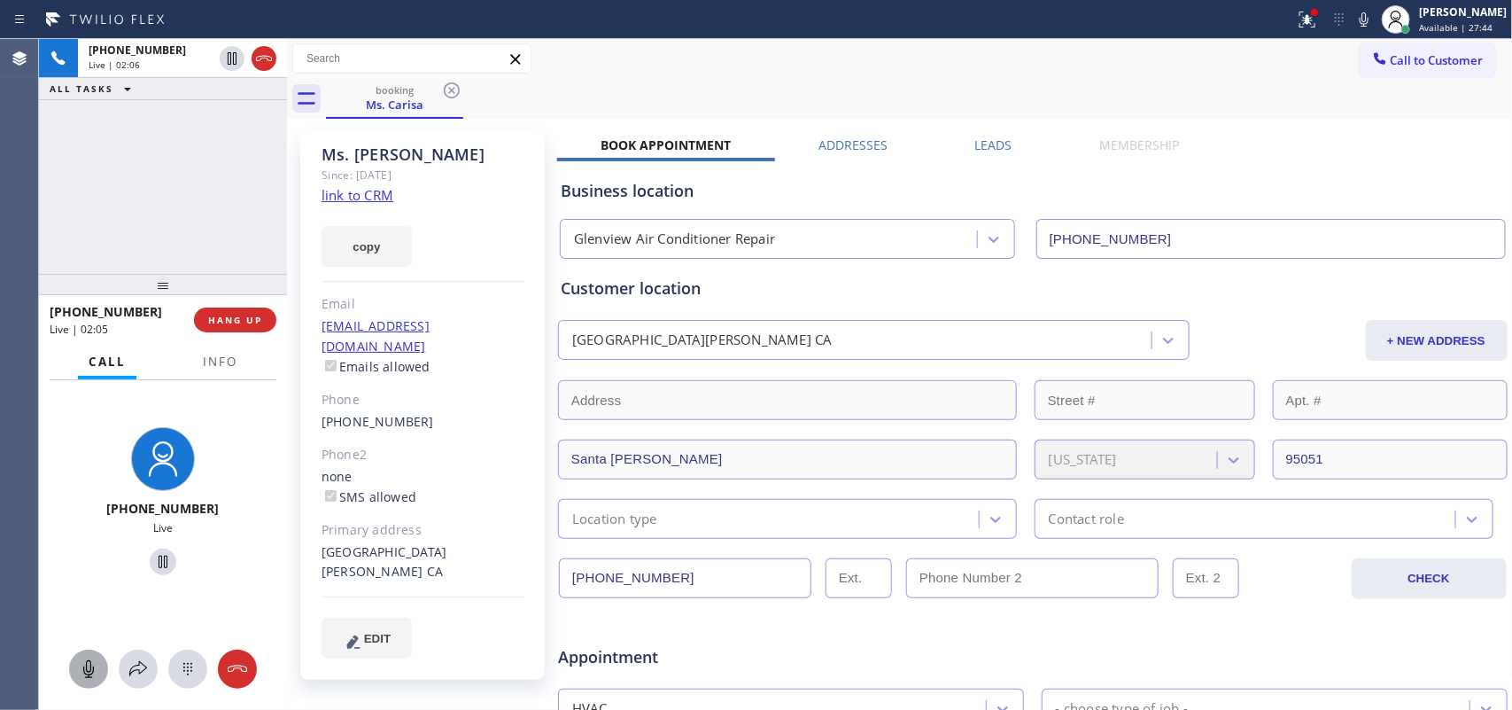
click at [97, 567] on icon at bounding box center [88, 668] width 21 height 21
click at [152, 549] on button at bounding box center [163, 561] width 27 height 27
click at [75, 567] on div at bounding box center [88, 668] width 39 height 21
click at [159, 559] on icon at bounding box center [162, 561] width 21 height 21
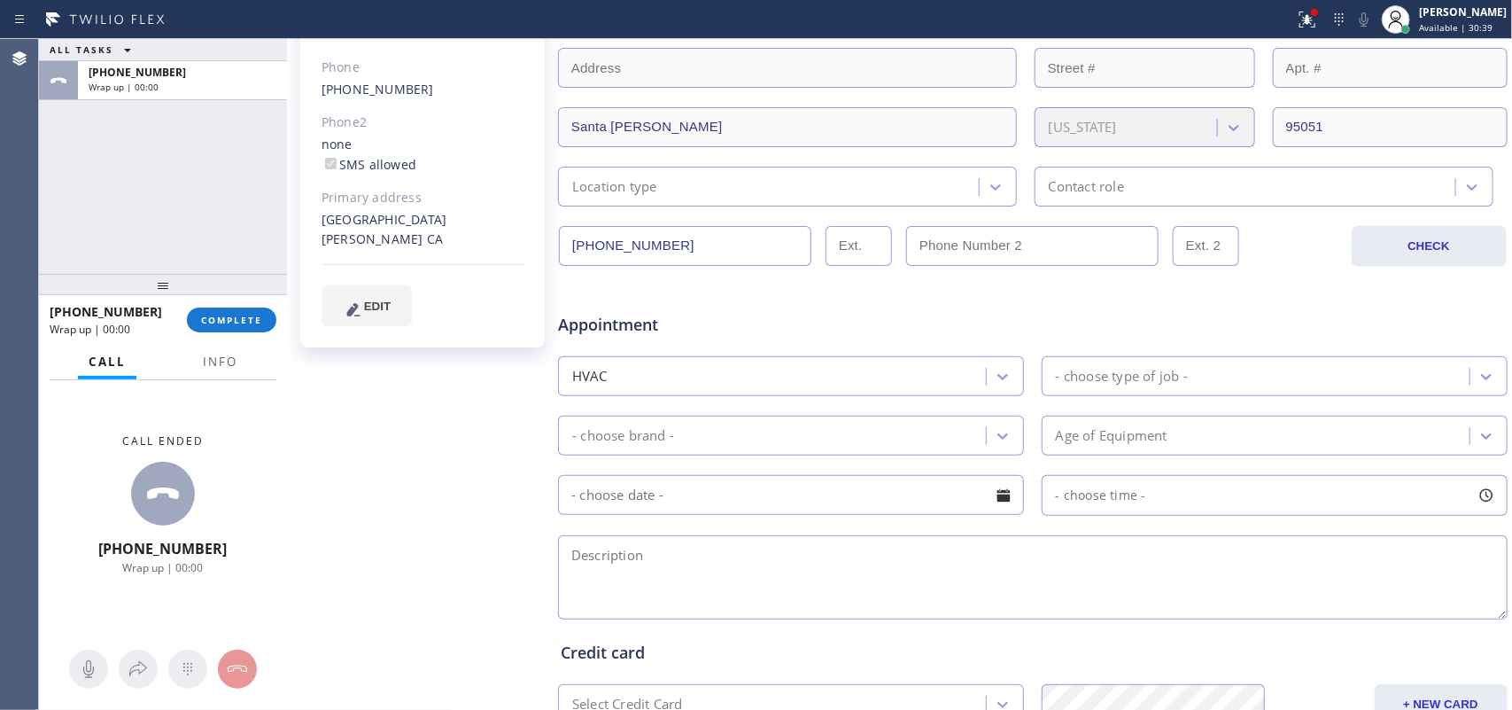
scroll to position [111, 0]
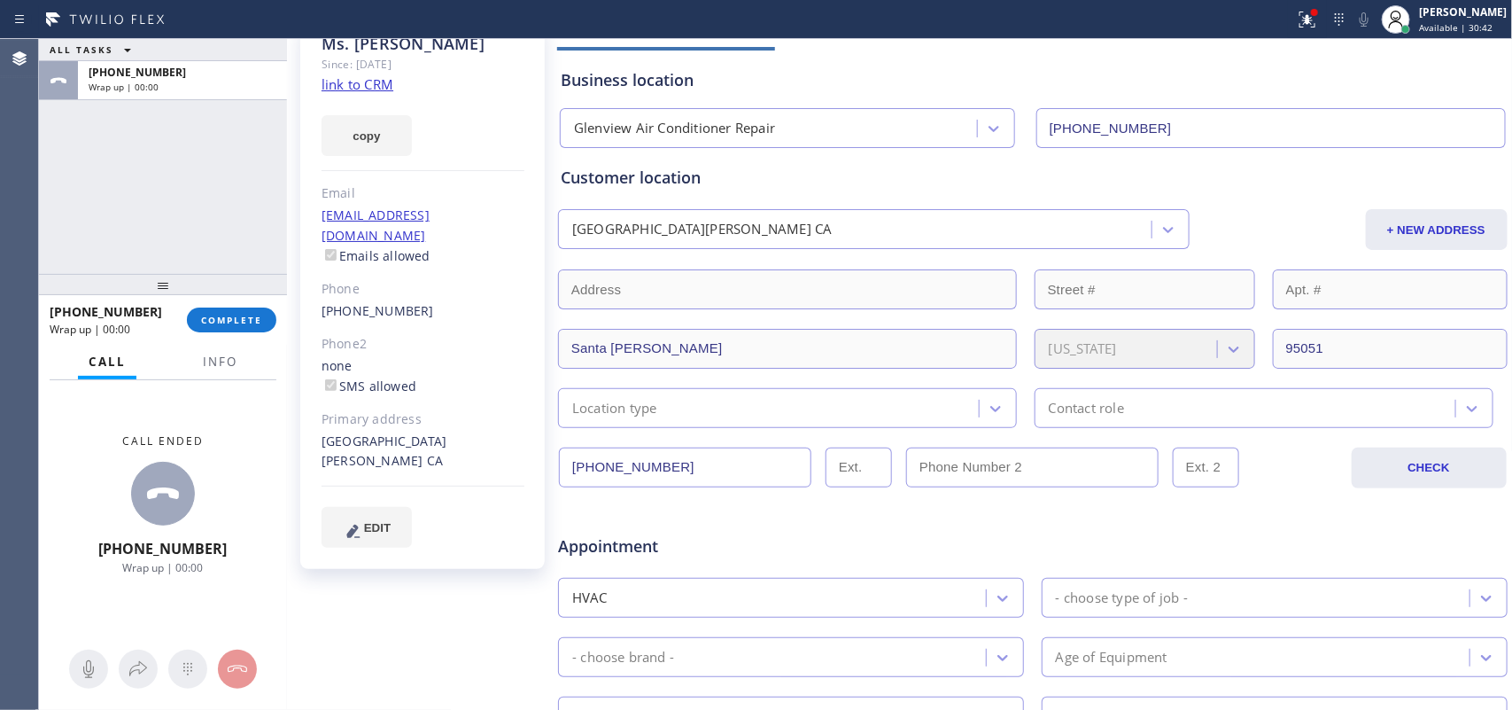
click at [102, 182] on div "ALL TASKS ALL TASKS ACTIVE TASKS TASKS IN WRAP UP [PHONE_NUMBER] Wrap up | 00:00" at bounding box center [163, 156] width 248 height 235
click at [1209, 230] on button "+ NEW ADDRESS" at bounding box center [1437, 229] width 142 height 41
click at [159, 162] on div "ALL TASKS ALL TASKS ACTIVE TASKS TASKS IN WRAP UP [PHONE_NUMBER] Wrap up | 00:00" at bounding box center [163, 156] width 248 height 235
click at [817, 291] on input "text" at bounding box center [787, 289] width 459 height 40
paste input "94606"
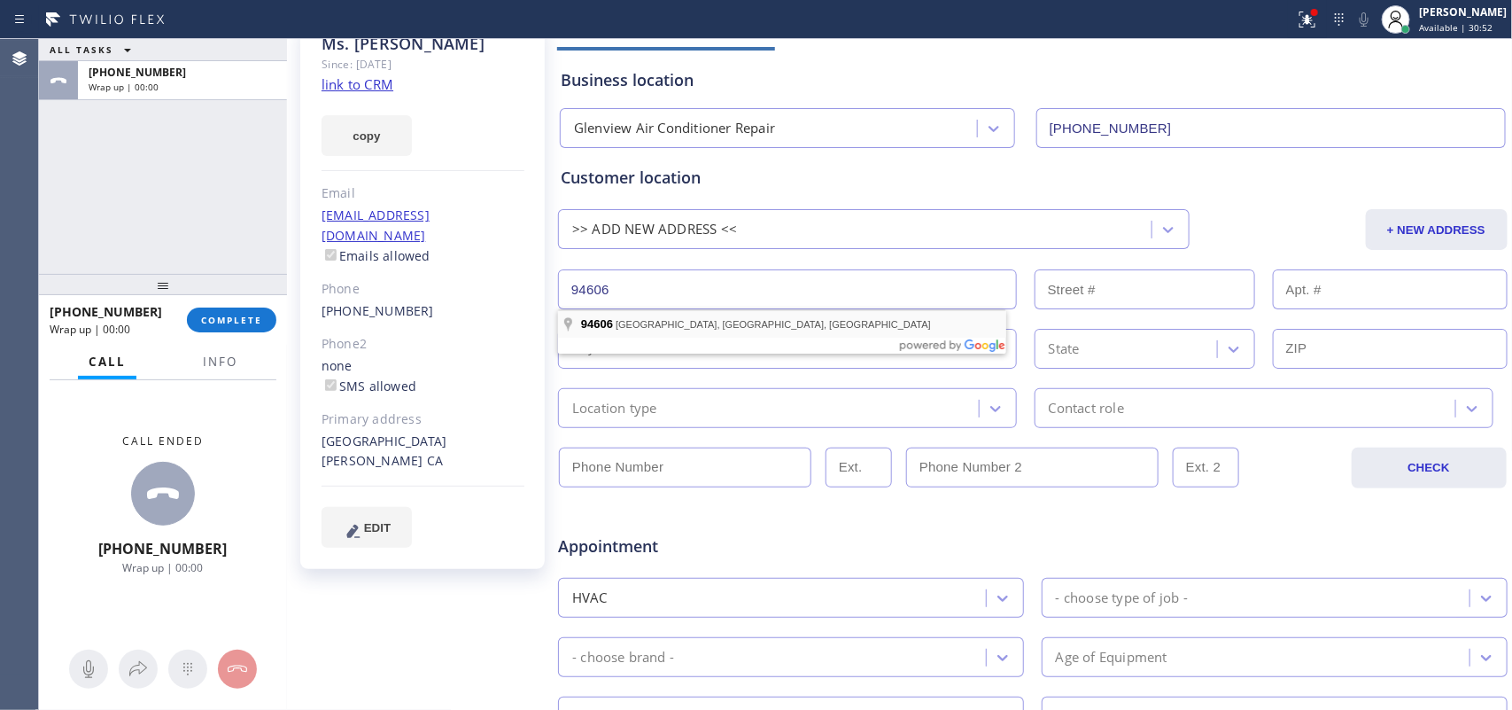
type input "[GEOGRAPHIC_DATA], [GEOGRAPHIC_DATA]"
type input "[GEOGRAPHIC_DATA]"
type input "94606"
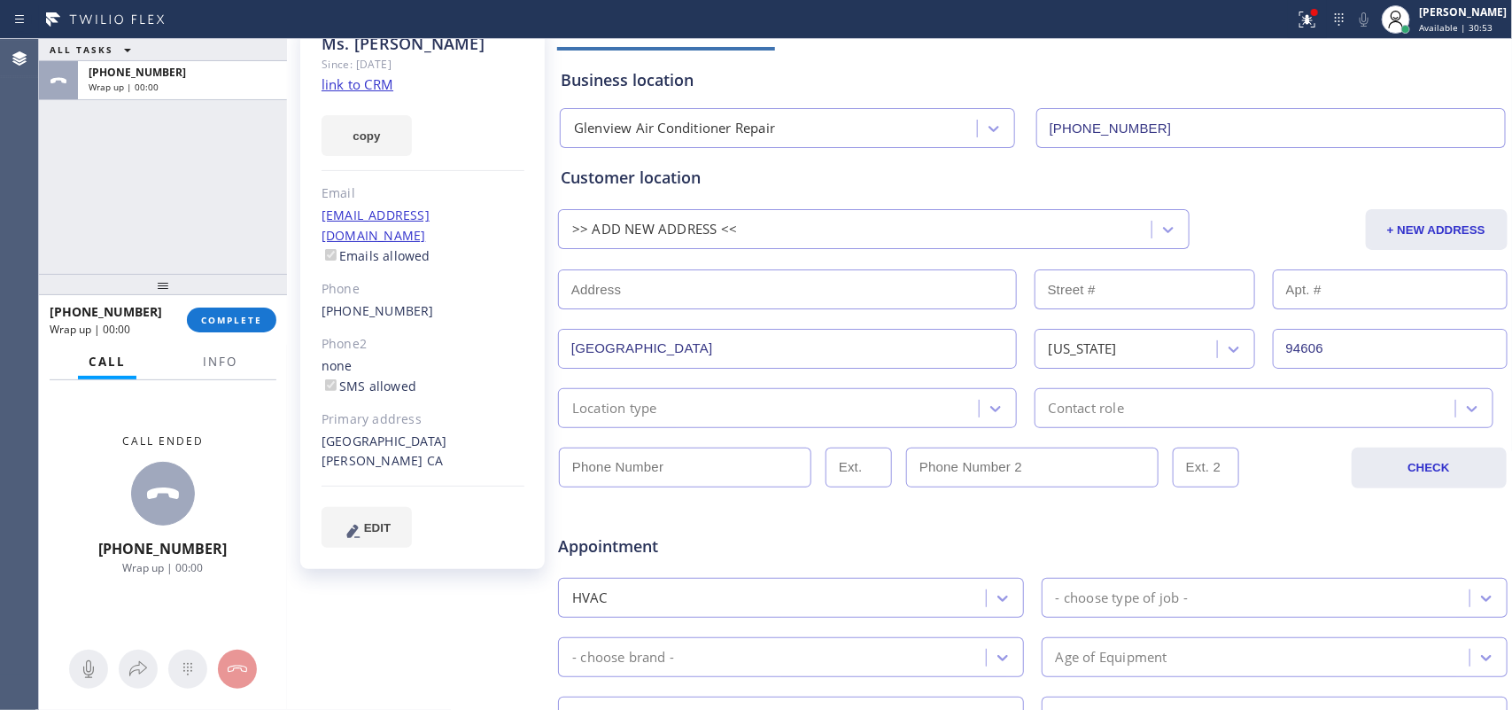
click at [827, 412] on div "Location type" at bounding box center [771, 407] width 416 height 31
click at [764, 419] on div "5 results available. Select is focused ,type to refine list, press Down to open…" at bounding box center [787, 408] width 459 height 40
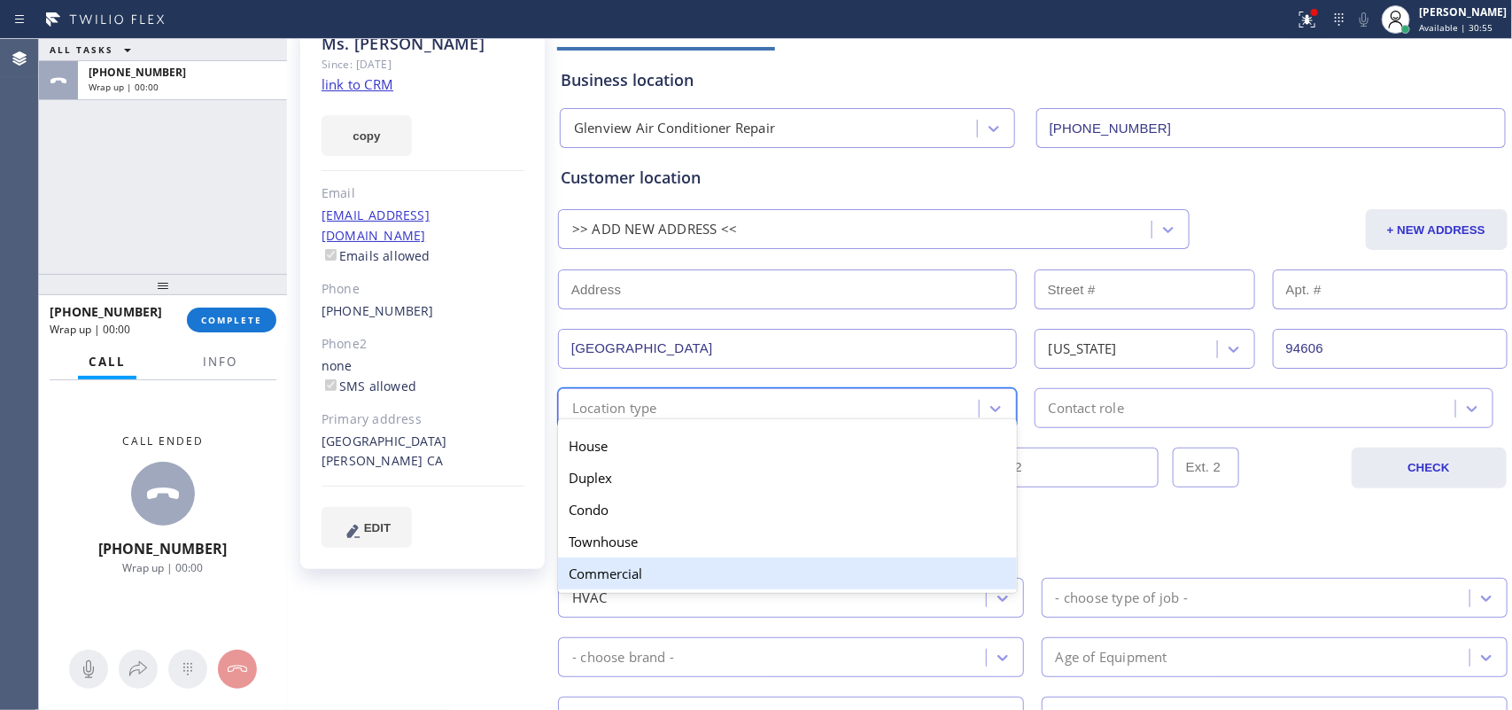
click at [703, 567] on div "Commercial" at bounding box center [787, 573] width 459 height 32
click at [703, 567] on div "HVAC" at bounding box center [774, 597] width 423 height 31
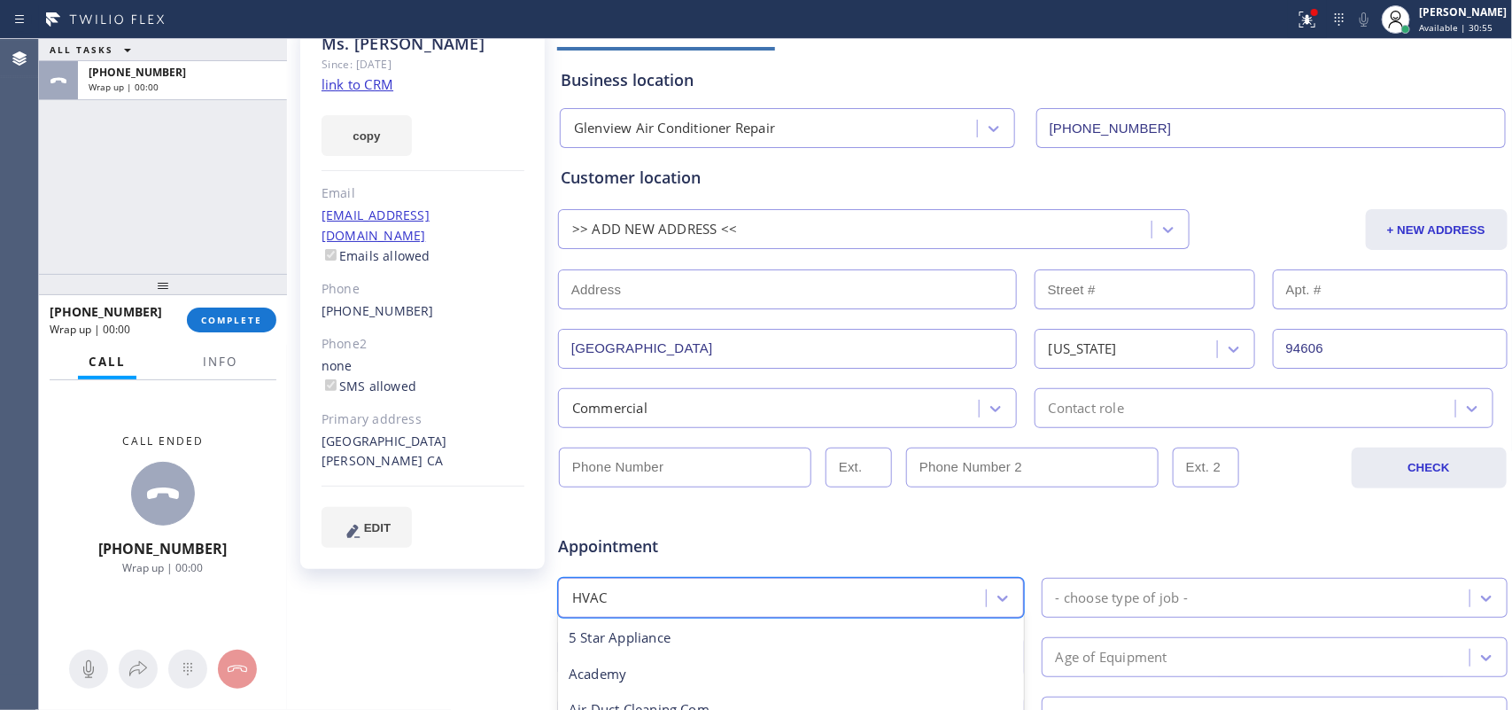
scroll to position [218, 0]
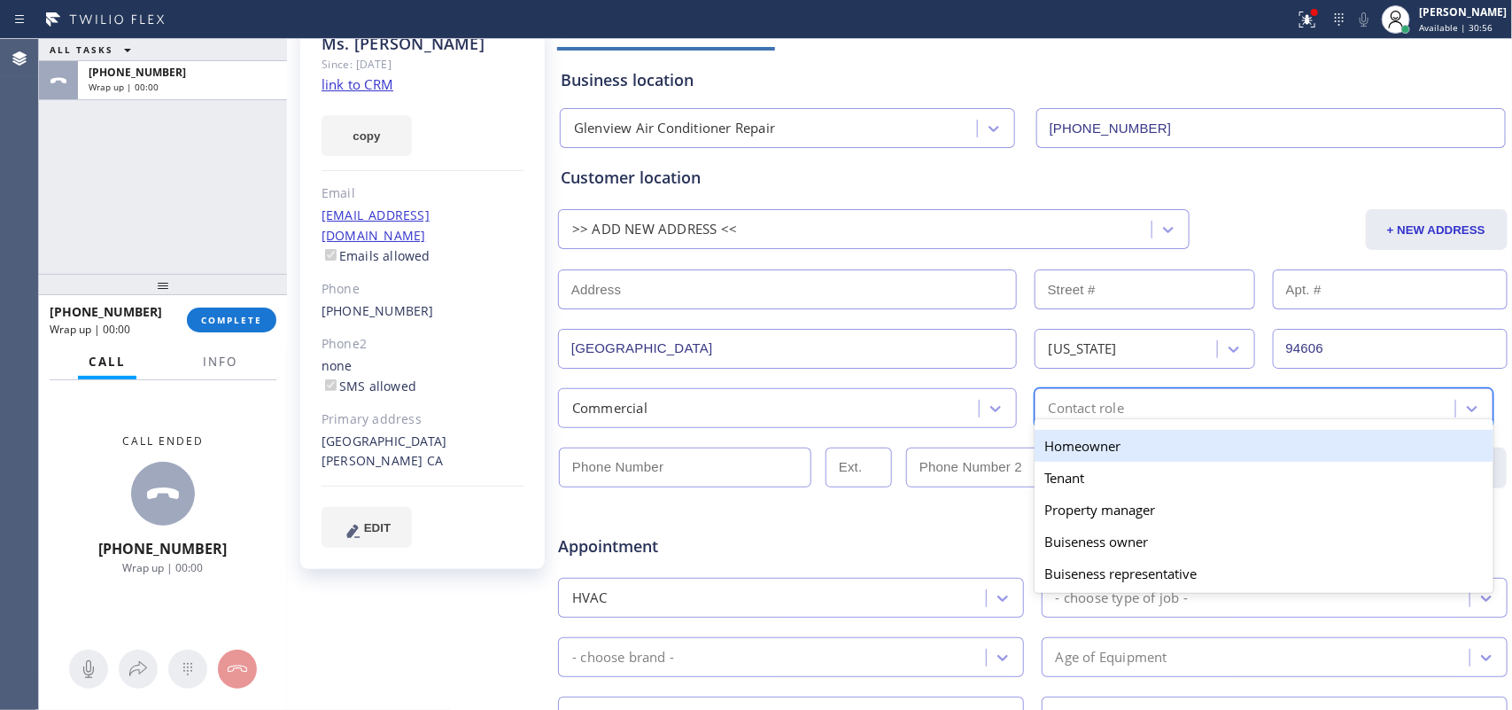
click at [1203, 408] on div "Contact role" at bounding box center [1248, 407] width 416 height 31
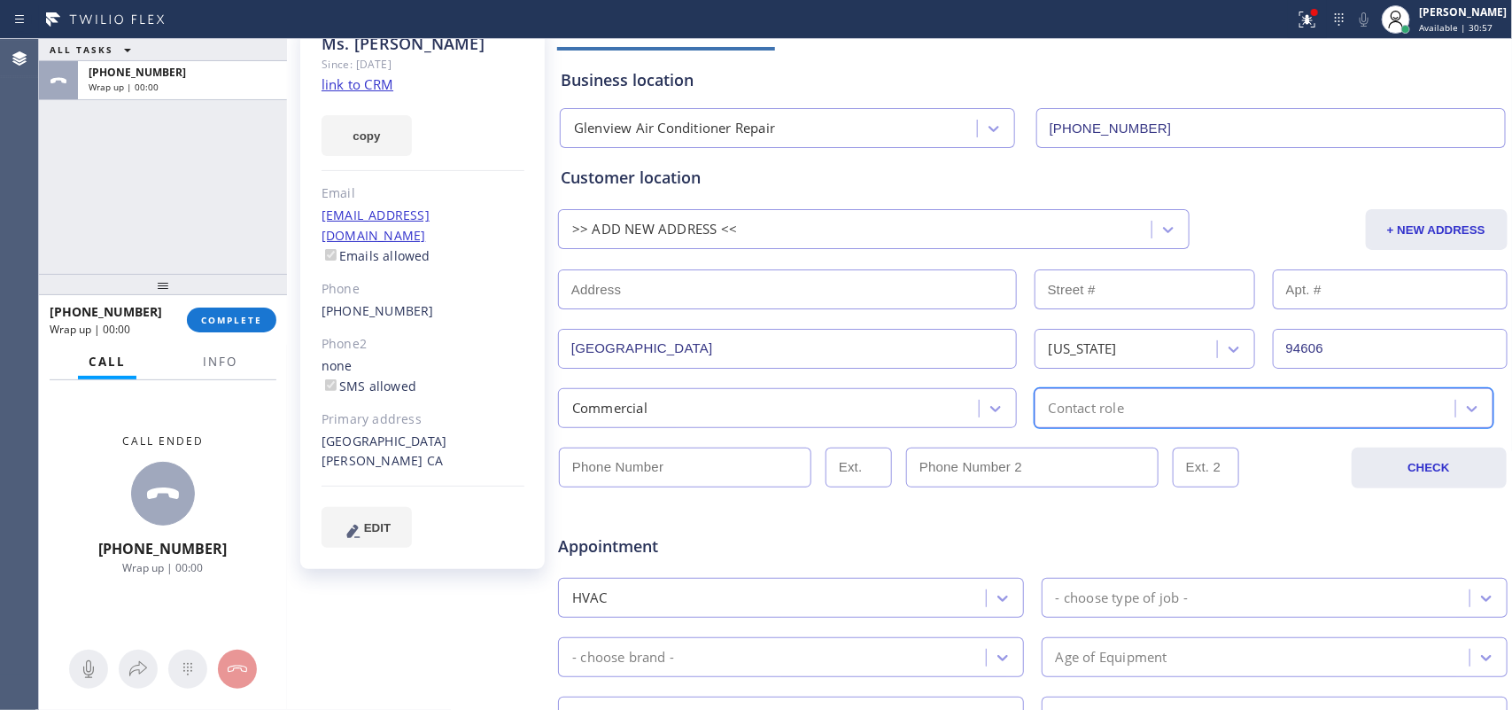
click at [1194, 414] on div "Contact role" at bounding box center [1248, 407] width 416 height 31
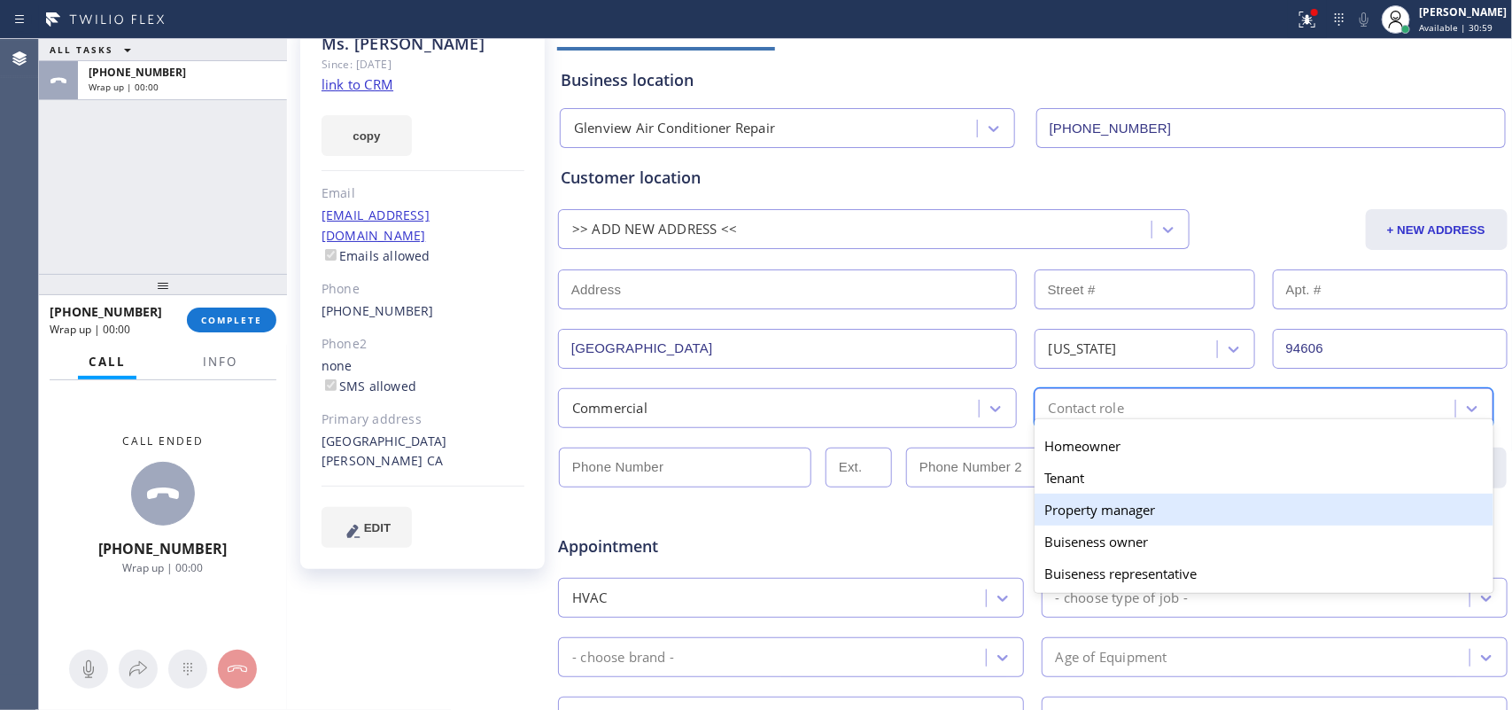
click at [1167, 521] on div "Property manager" at bounding box center [1264, 510] width 459 height 32
click at [1167, 521] on div "Appointment" at bounding box center [1032, 535] width 953 height 45
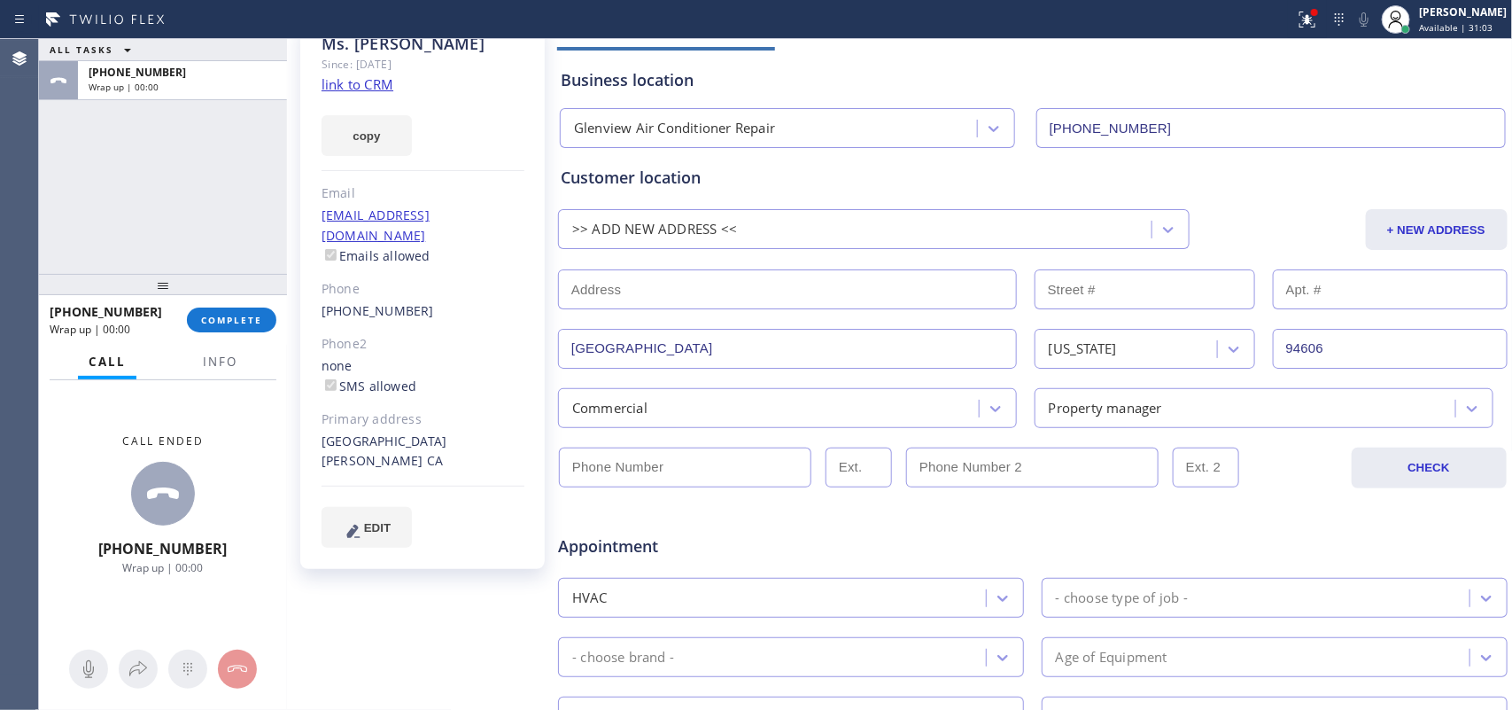
scroll to position [0, 0]
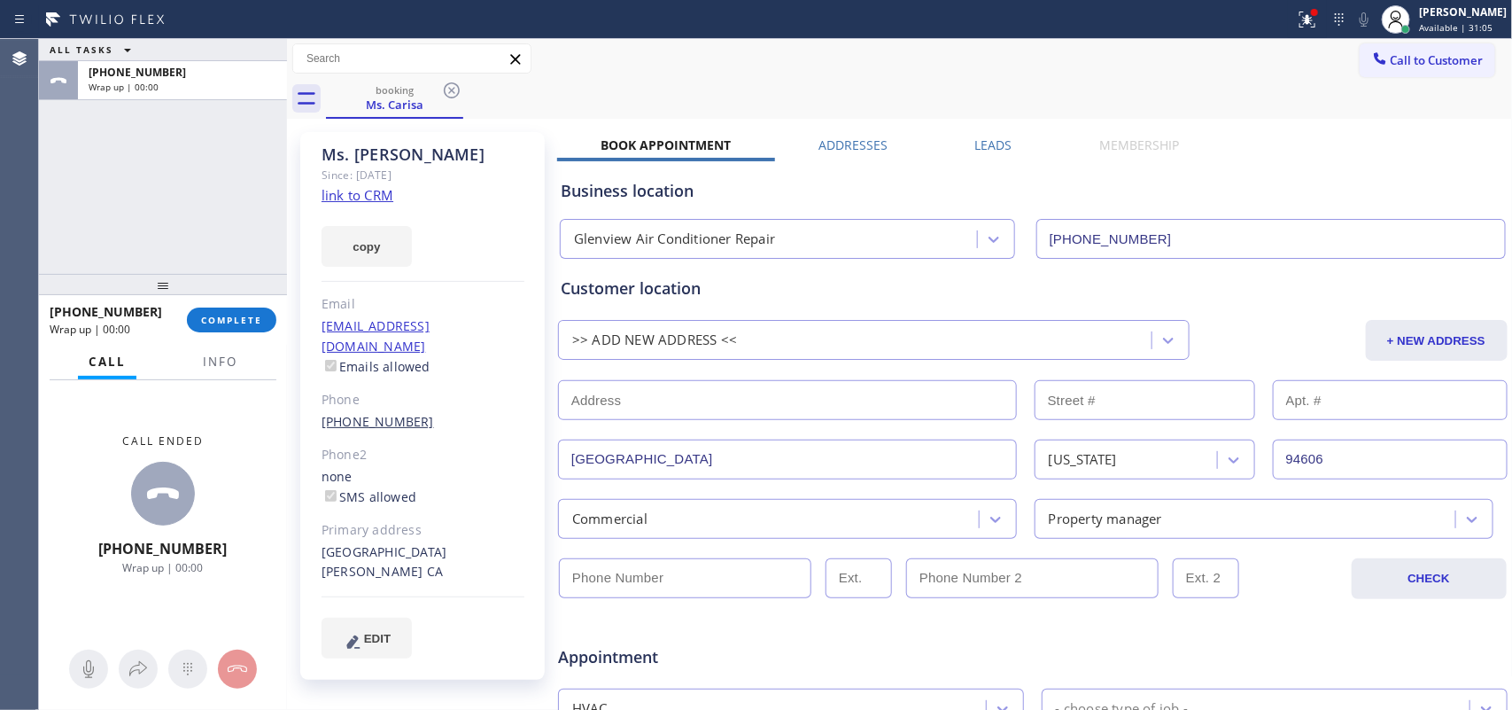
click at [383, 413] on link "[PHONE_NUMBER]" at bounding box center [378, 421] width 113 height 17
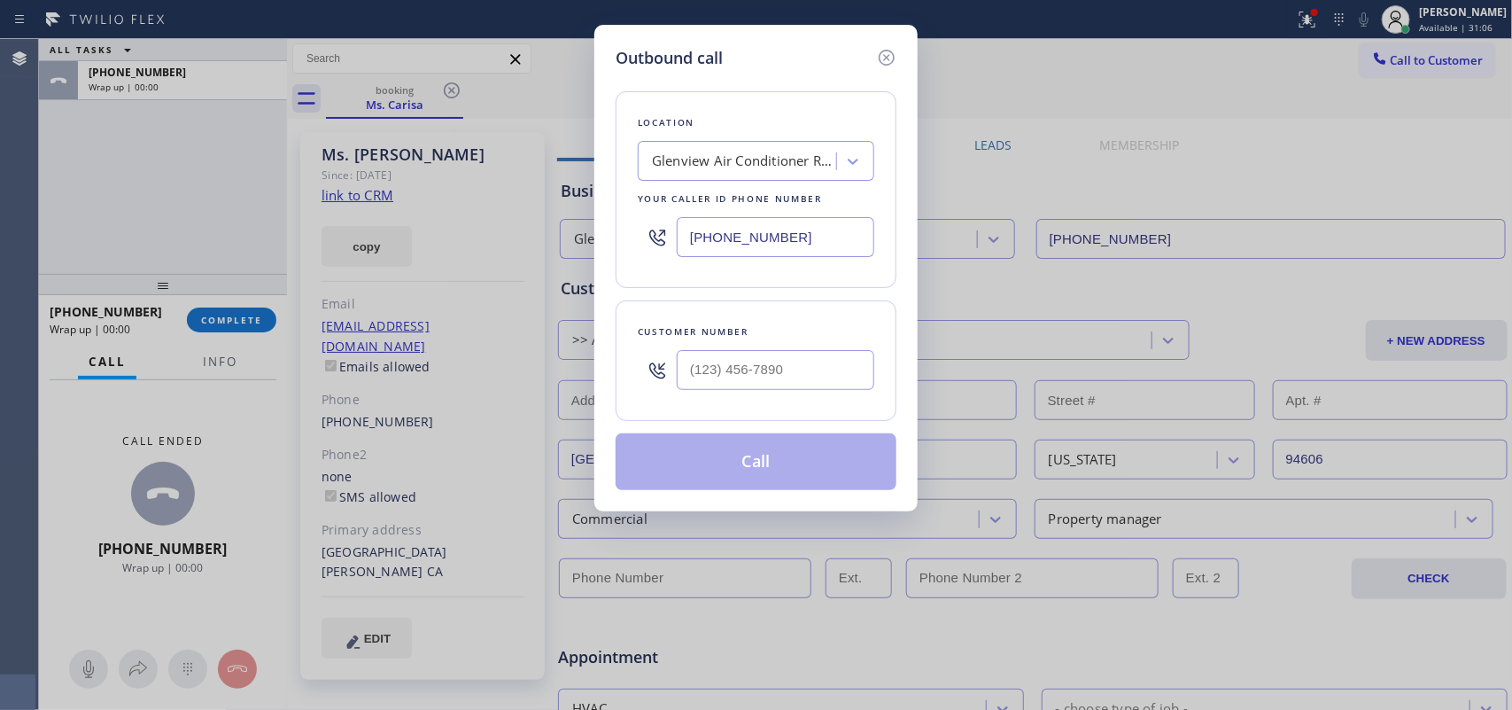
type input "[PHONE_NUMBER]"
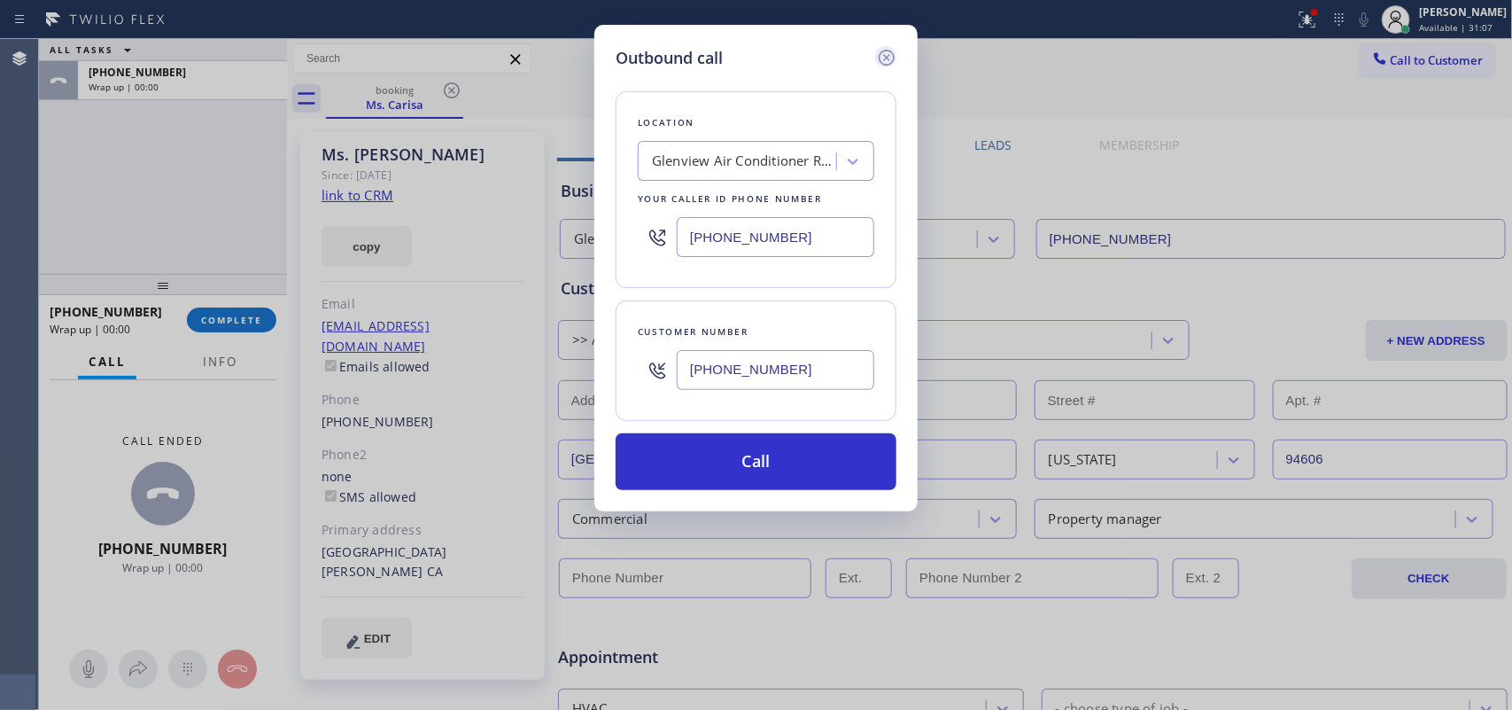
click at [892, 51] on icon at bounding box center [887, 58] width 16 height 16
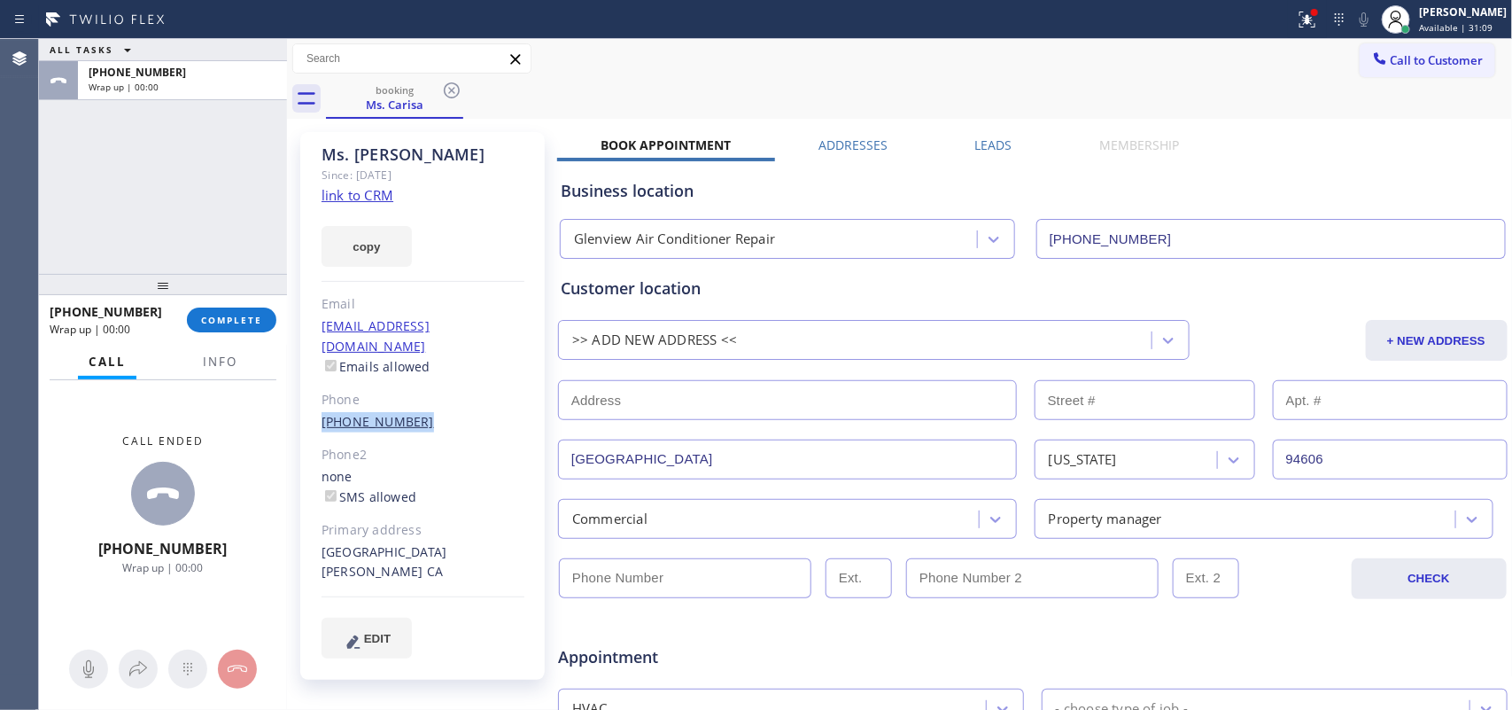
drag, startPoint x: 436, startPoint y: 408, endPoint x: 323, endPoint y: 401, distance: 112.7
click at [323, 412] on div "[PHONE_NUMBER]" at bounding box center [423, 422] width 203 height 20
copy link "[PHONE_NUMBER]"
click at [1051, 567] on input "(___) ___-____" at bounding box center [1032, 578] width 253 height 40
paste input "346) 248-2230"
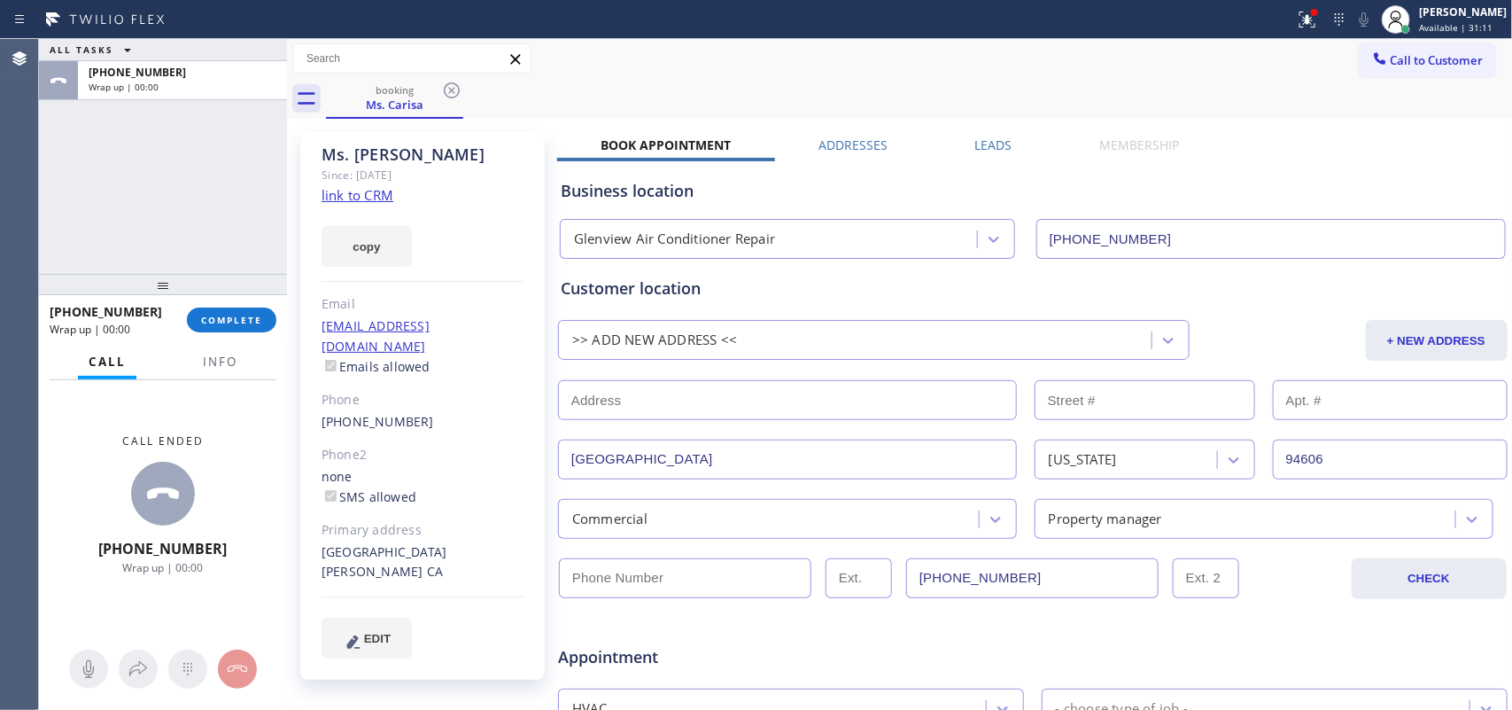
type input "[PHONE_NUMBER]"
click at [607, 567] on input "(___) ___-____" at bounding box center [685, 578] width 253 height 40
paste input "877) 376-0214"
type input "[PHONE_NUMBER]"
click at [867, 567] on input "text" at bounding box center [859, 578] width 66 height 40
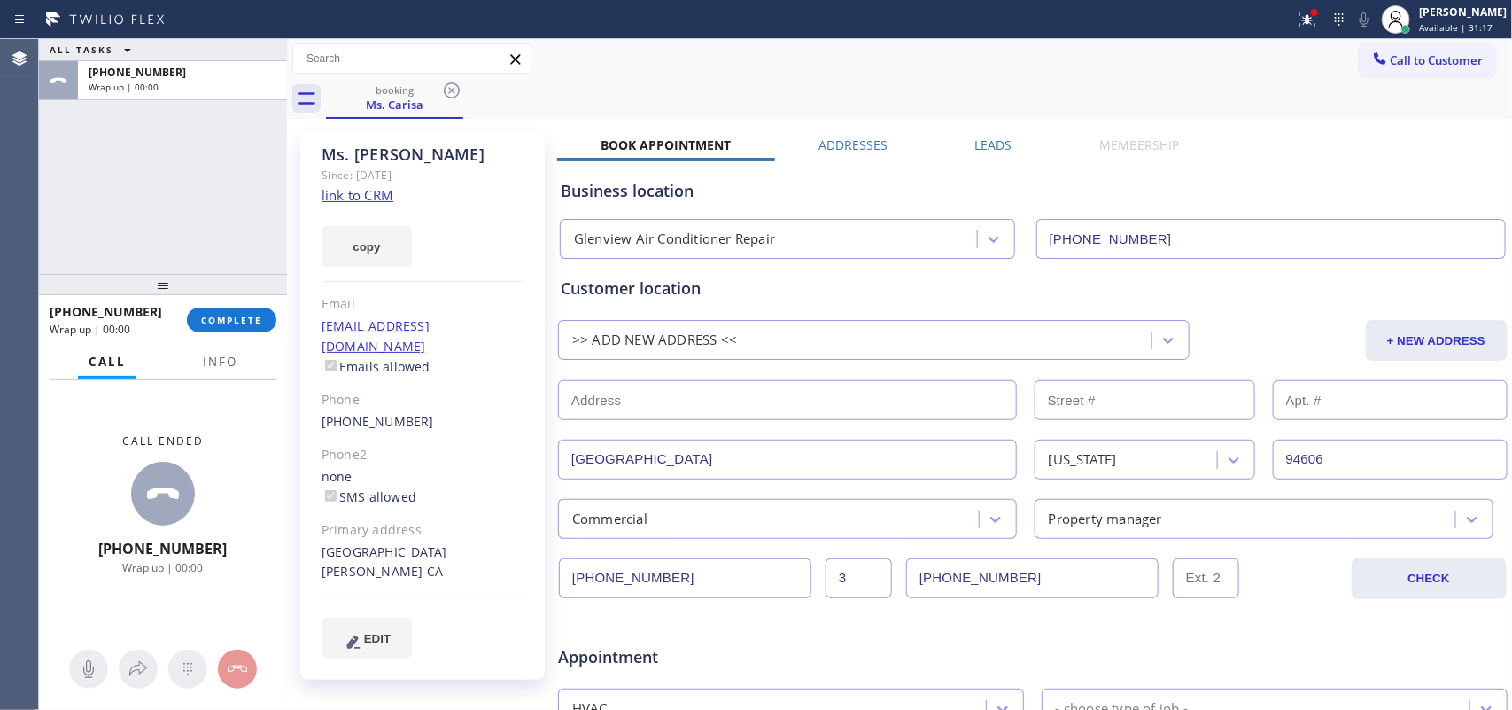
scroll to position [443, 0]
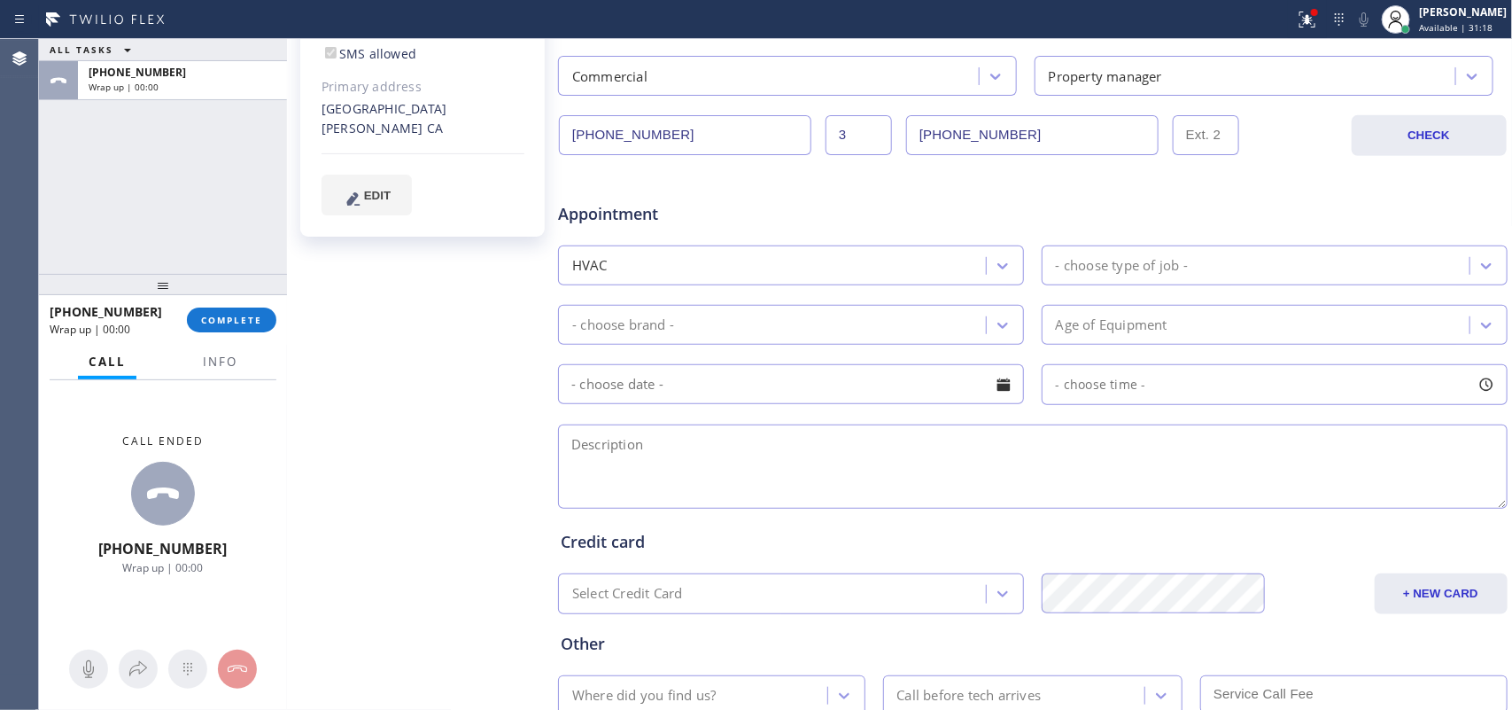
type input "3"
click at [1105, 267] on div "- choose type of job -" at bounding box center [1122, 265] width 132 height 20
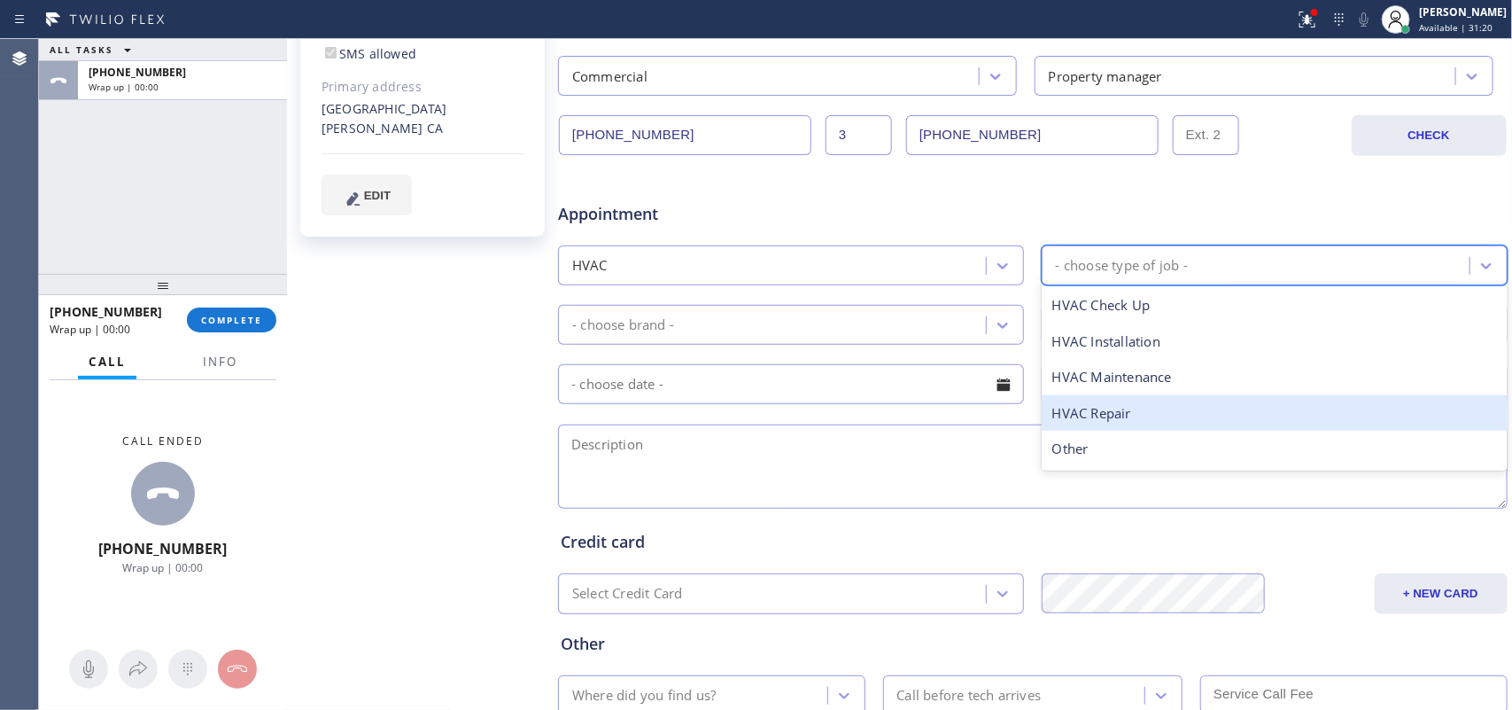
click at [1125, 415] on div "HVAC Repair" at bounding box center [1275, 413] width 466 height 36
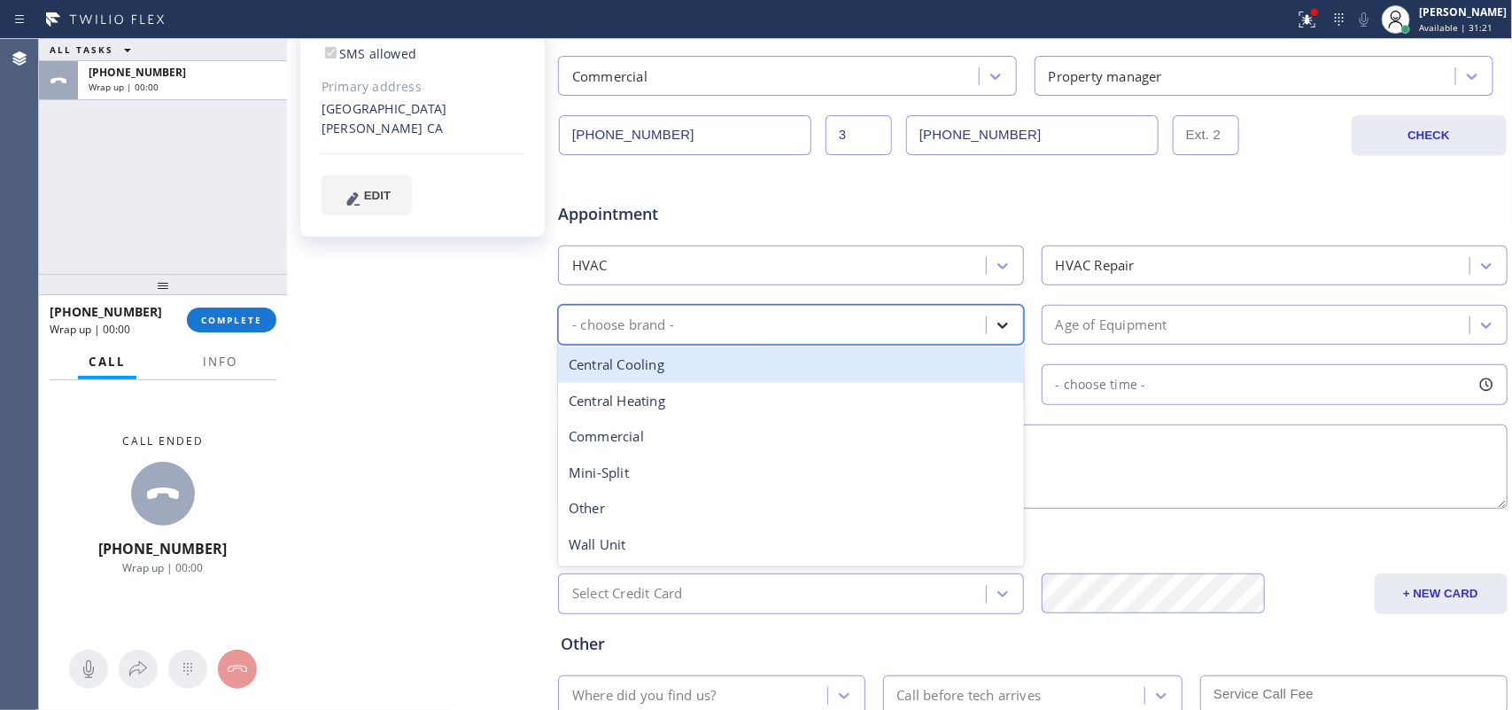
click at [1001, 319] on icon at bounding box center [1003, 325] width 18 height 18
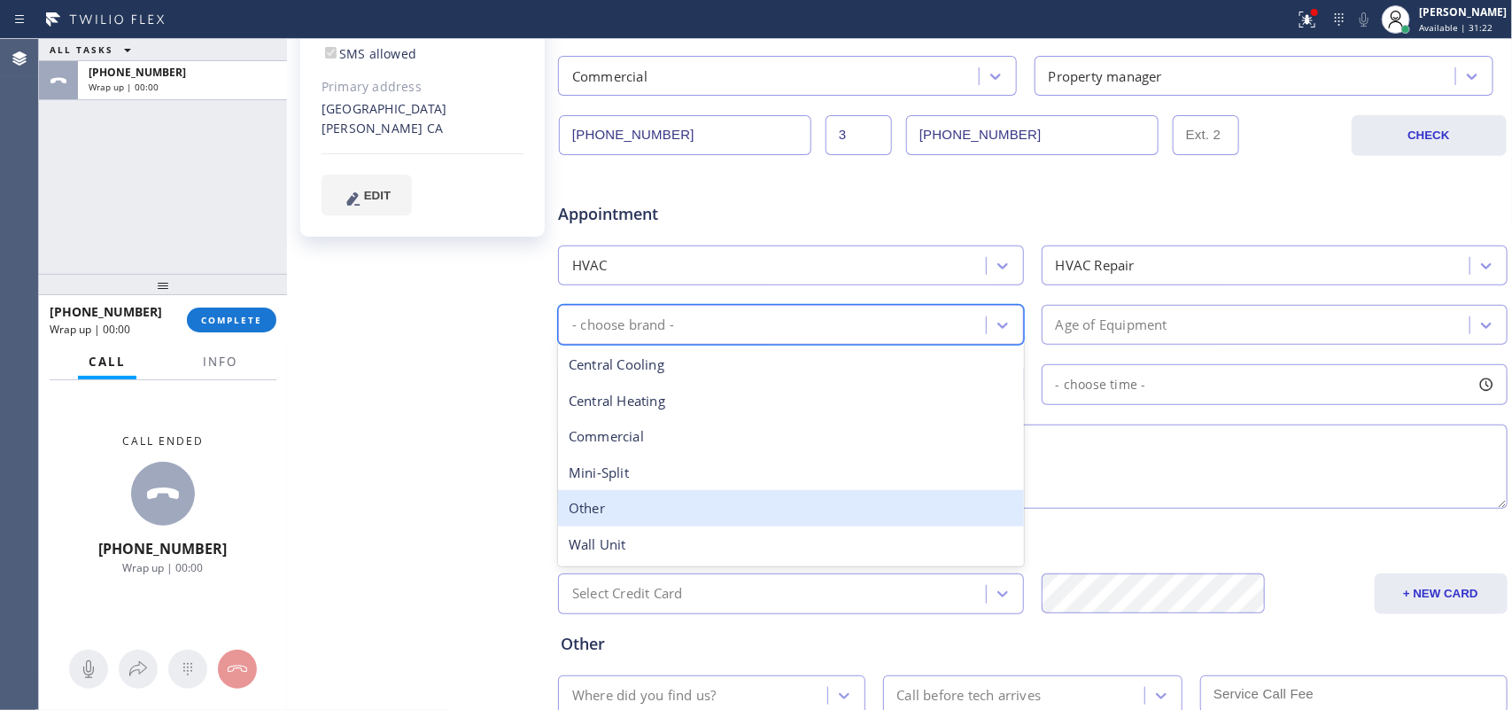
click at [818, 514] on div "Other" at bounding box center [791, 508] width 466 height 36
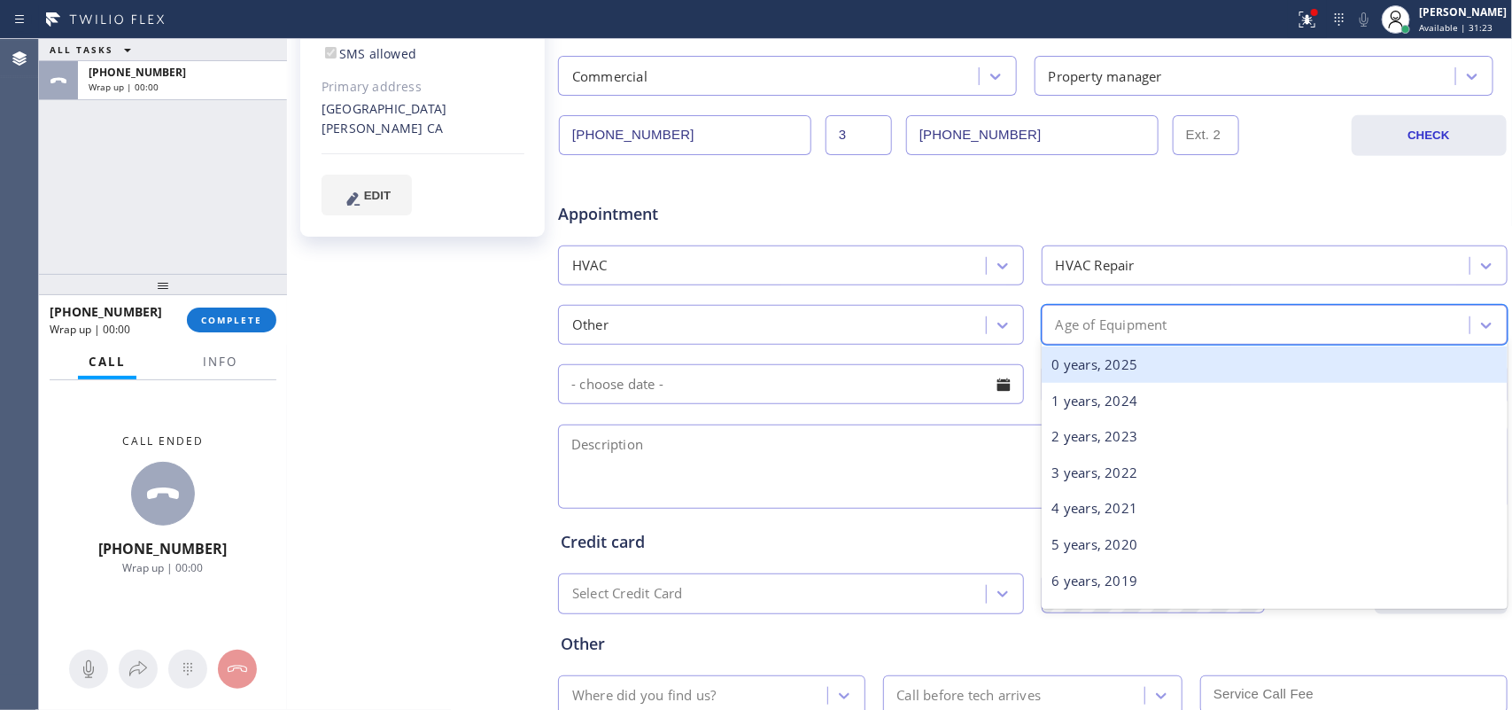
click at [1135, 322] on div "Age of Equipment" at bounding box center [1112, 325] width 112 height 20
click at [1143, 361] on div "0 years, 2025" at bounding box center [1275, 364] width 466 height 36
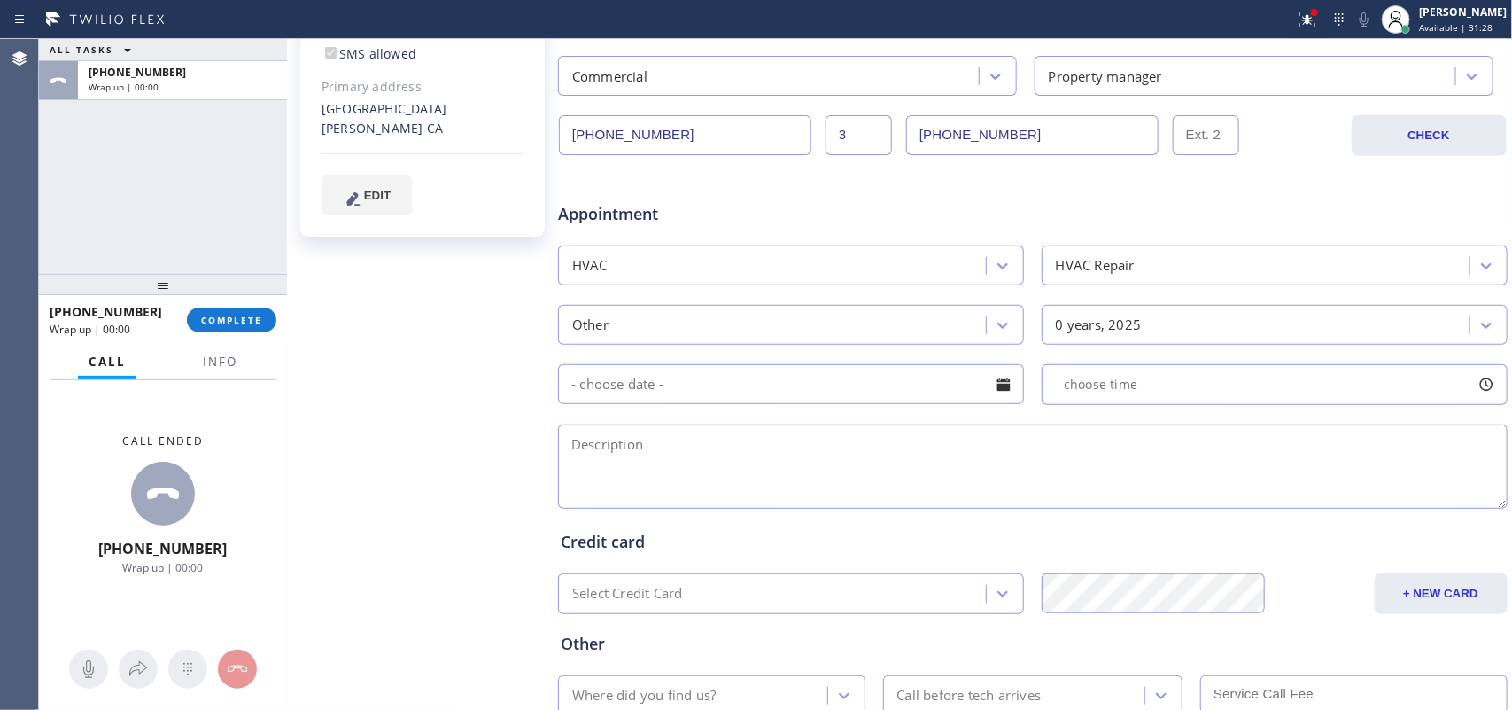
click at [382, 390] on div "Ms. Carisa Since: [DATE] link to CRM copy Email [EMAIL_ADDRESS][DOMAIN_NAME] Em…" at bounding box center [424, 254] width 266 height 1148
click at [794, 462] on textarea at bounding box center [1033, 466] width 950 height 84
paste textarea "hotel-warranty company/manufacturer of the unit/ Amana - PTAC/ 2 units /both ar…"
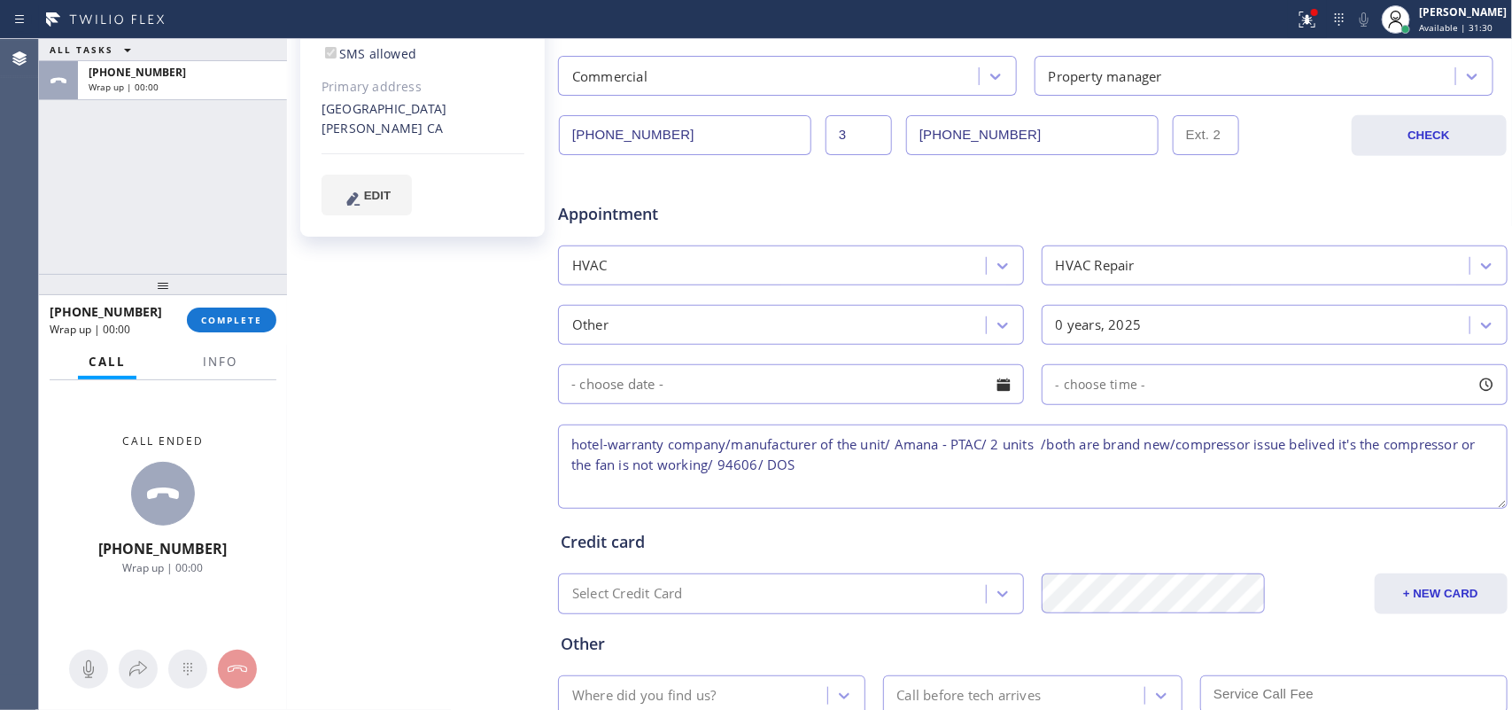
click at [786, 466] on textarea "hotel-warranty company/manufacturer of the unit/ Amana - PTAC/ 2 units /both ar…" at bounding box center [1033, 466] width 950 height 84
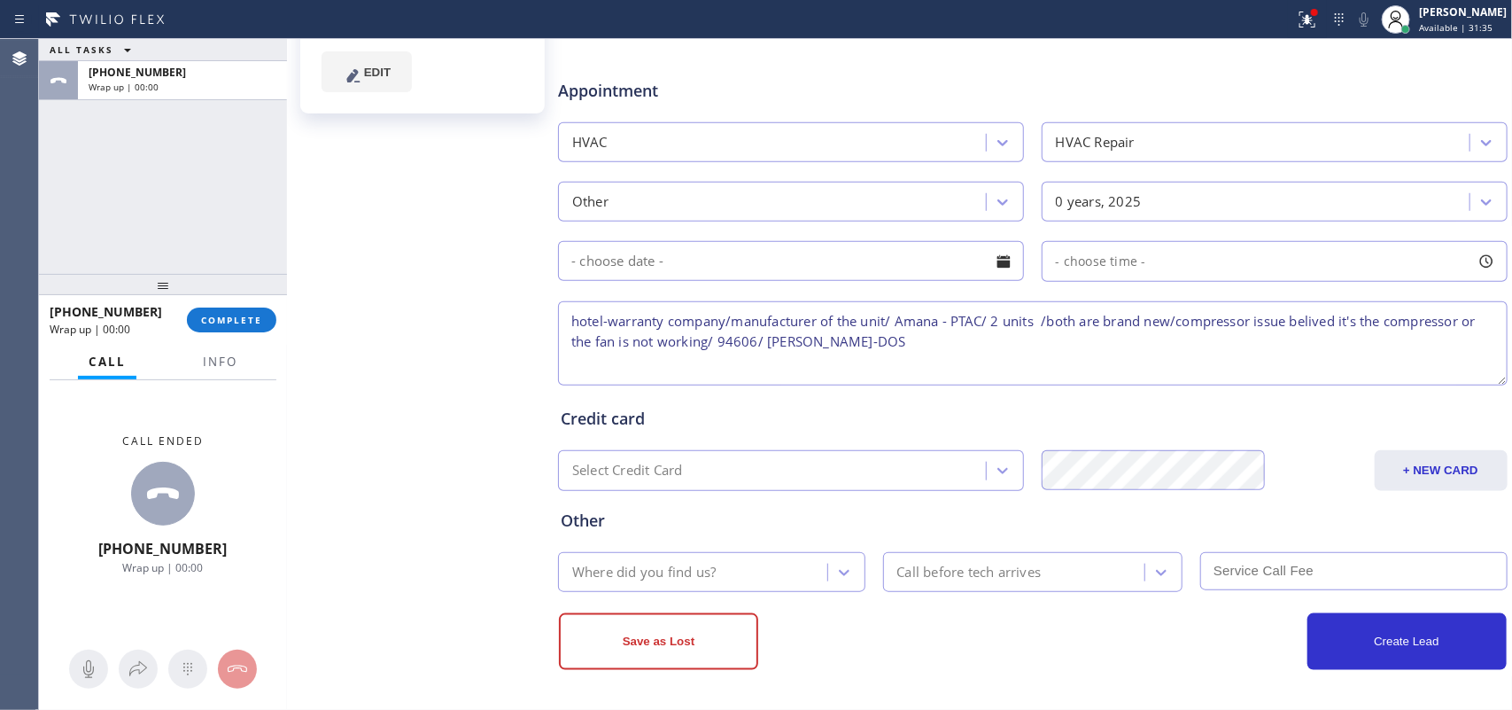
click at [901, 351] on textarea "hotel-warranty company/manufacturer of the unit/ Amana - PTAC/ 2 units /both ar…" at bounding box center [1033, 343] width 950 height 84
type textarea "hotel-warranty company/manufacturer of the unit/ Amana - PTAC/ 2 units /both ar…"
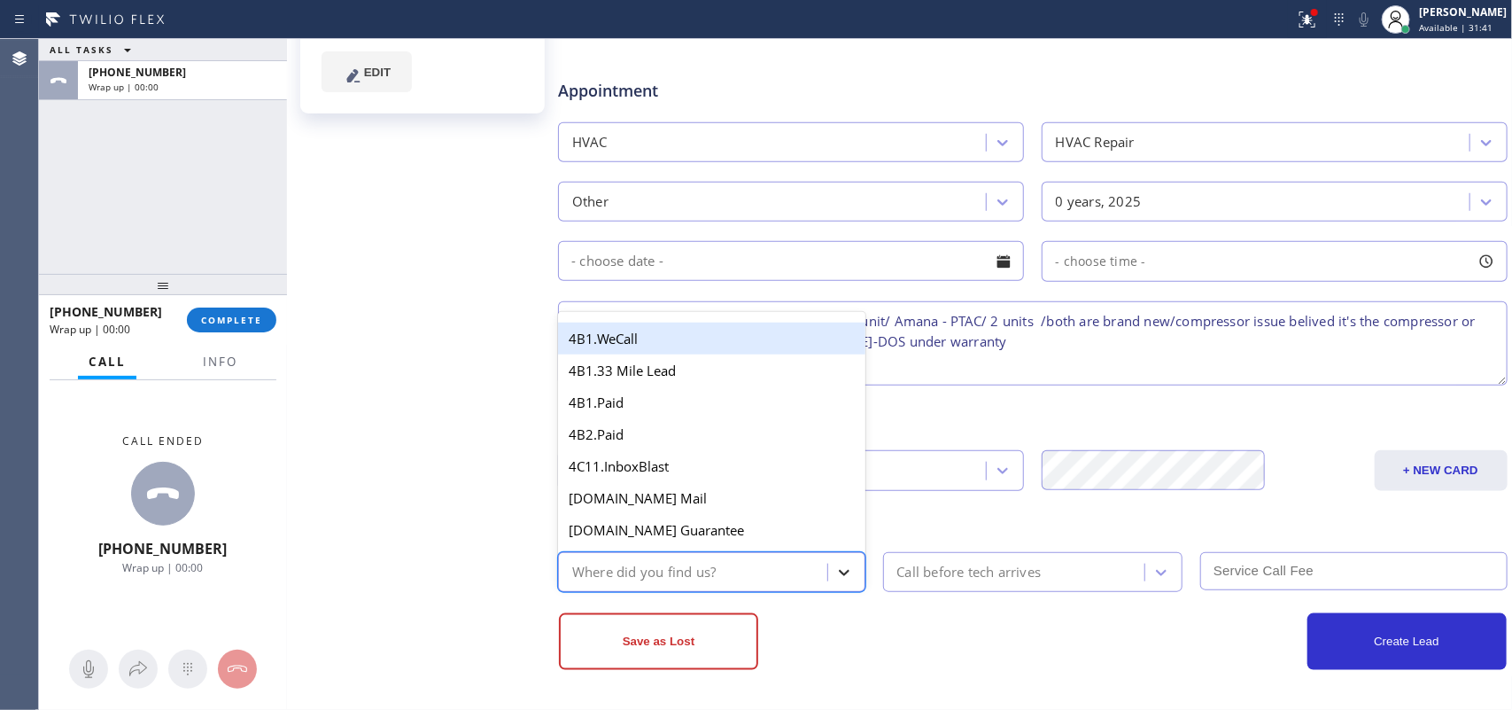
click at [839, 567] on icon at bounding box center [844, 572] width 18 height 18
type input "g"
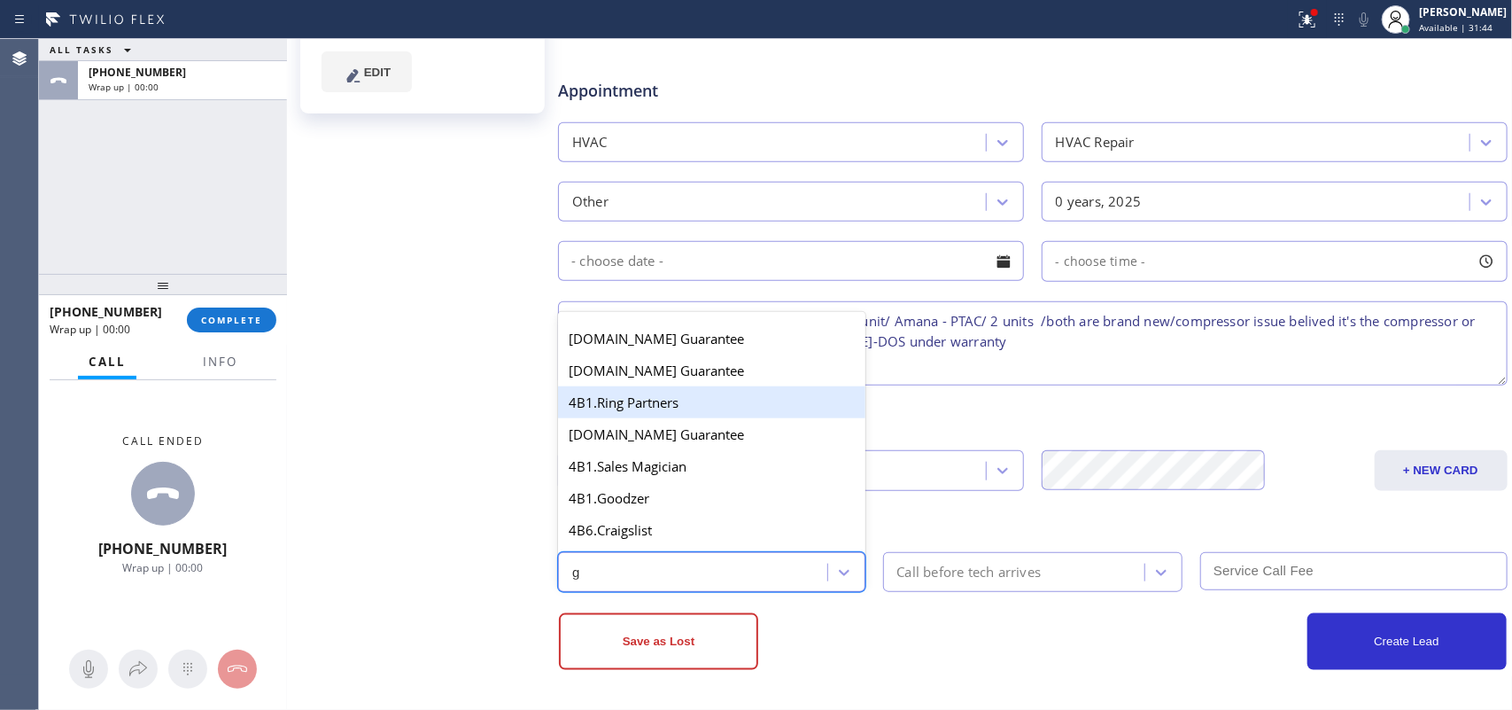
scroll to position [353, 0]
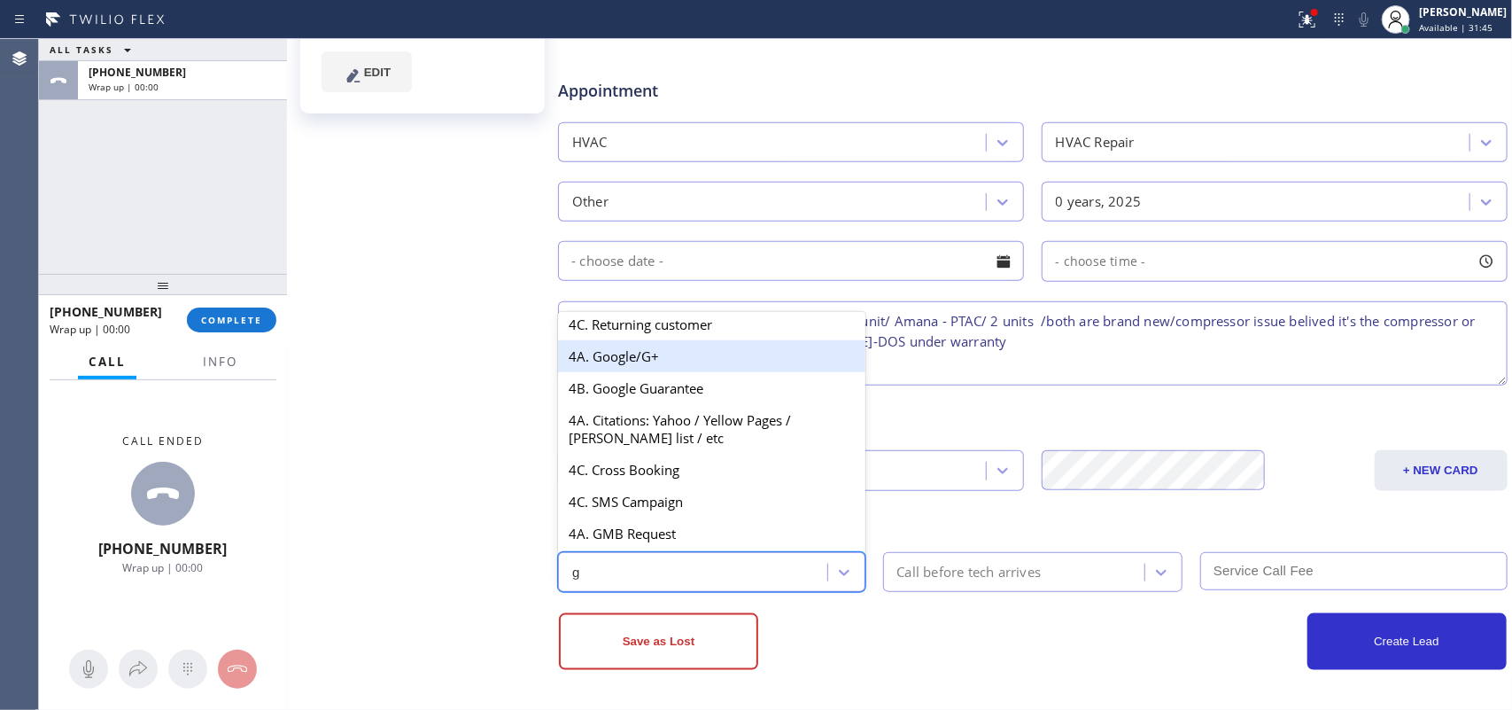
click at [658, 342] on div "4A. Google/G+" at bounding box center [711, 356] width 307 height 32
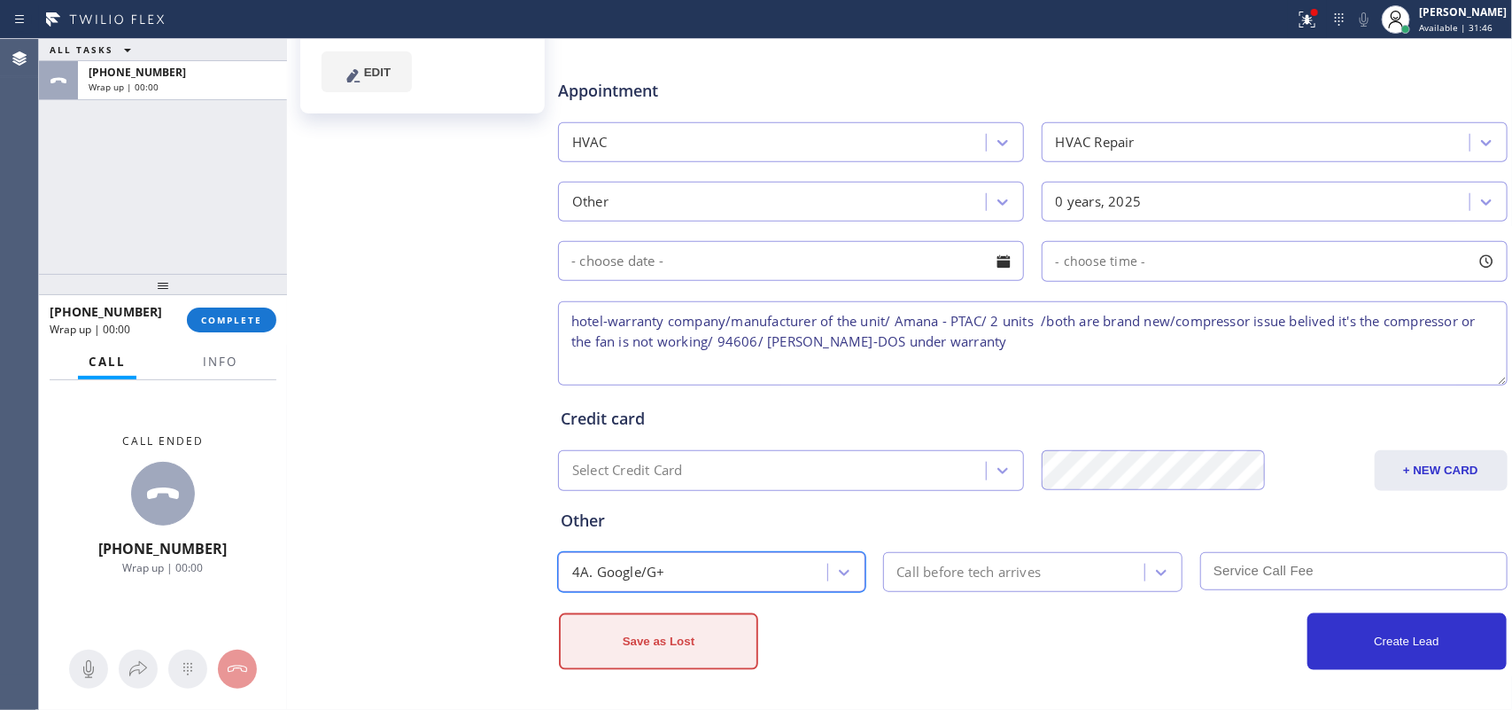
click at [719, 567] on button "Save as Lost" at bounding box center [658, 641] width 199 height 57
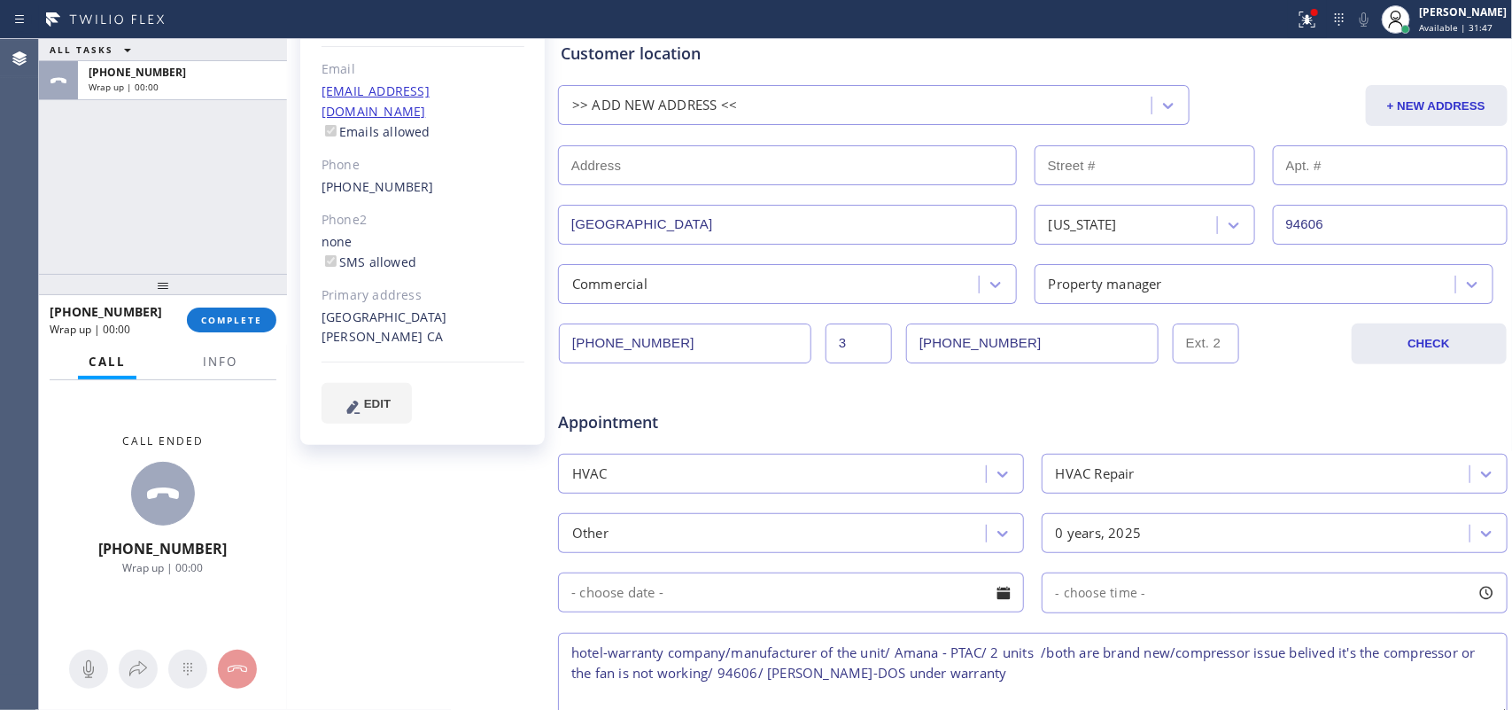
scroll to position [13, 0]
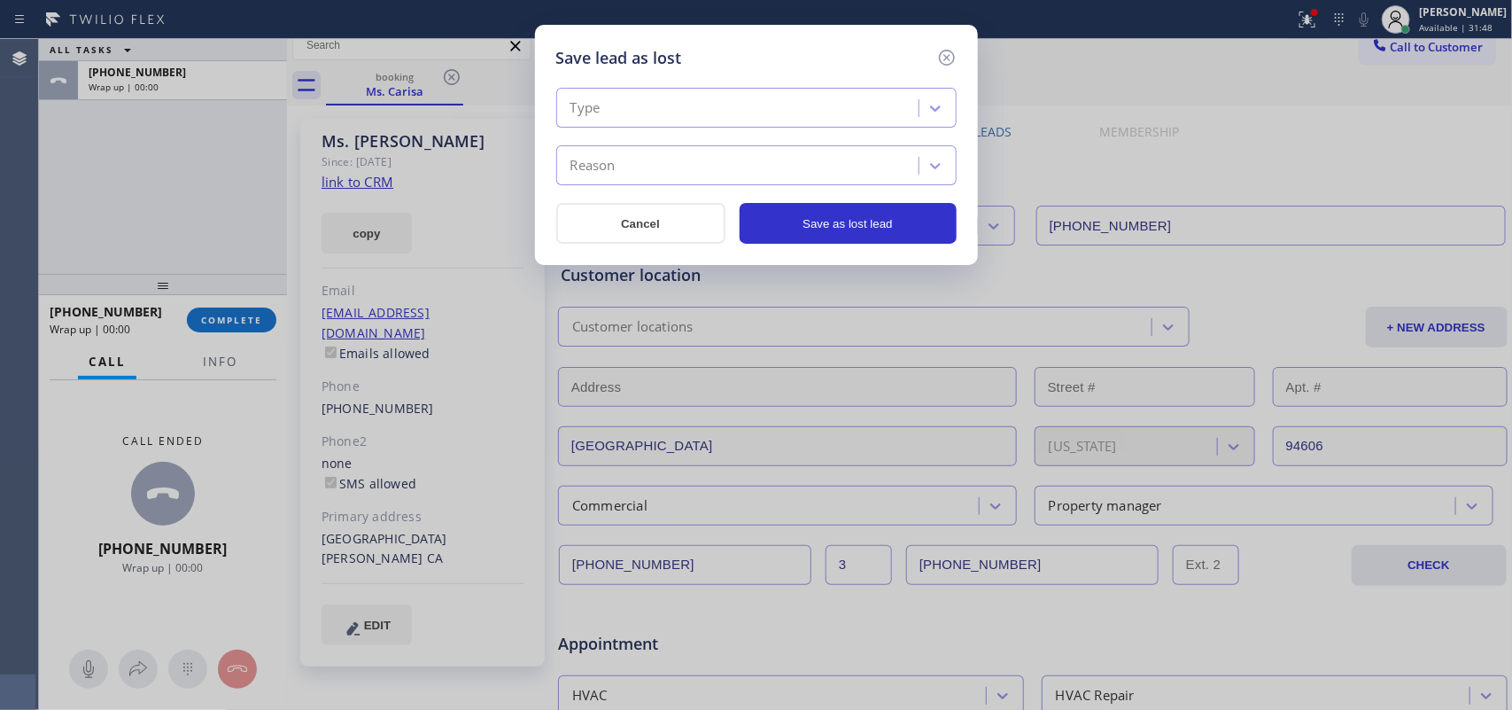
click at [899, 86] on div "Type Reason Cancel Save as lost lead" at bounding box center [756, 157] width 400 height 174
click at [882, 109] on div "Type" at bounding box center [740, 108] width 357 height 31
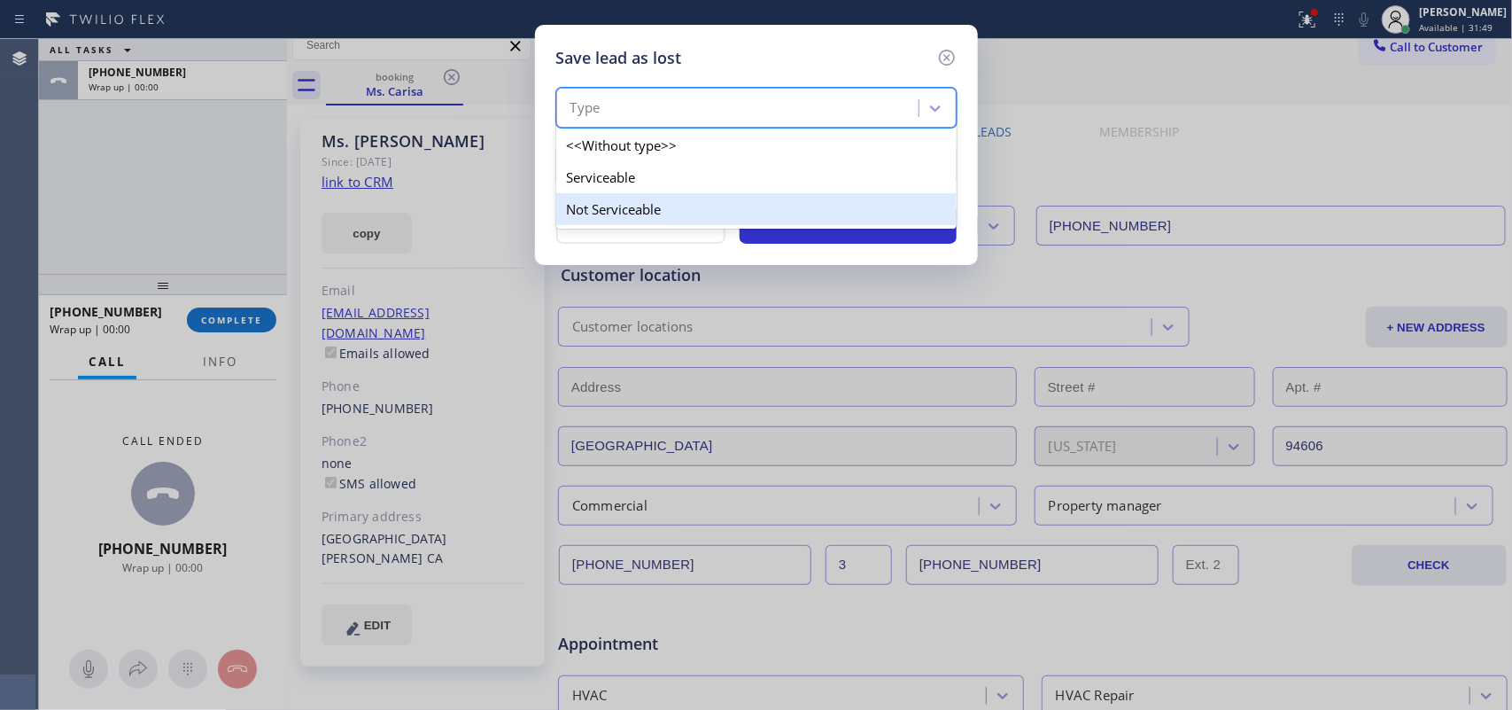
click at [816, 206] on div "Not Serviceable" at bounding box center [756, 209] width 400 height 32
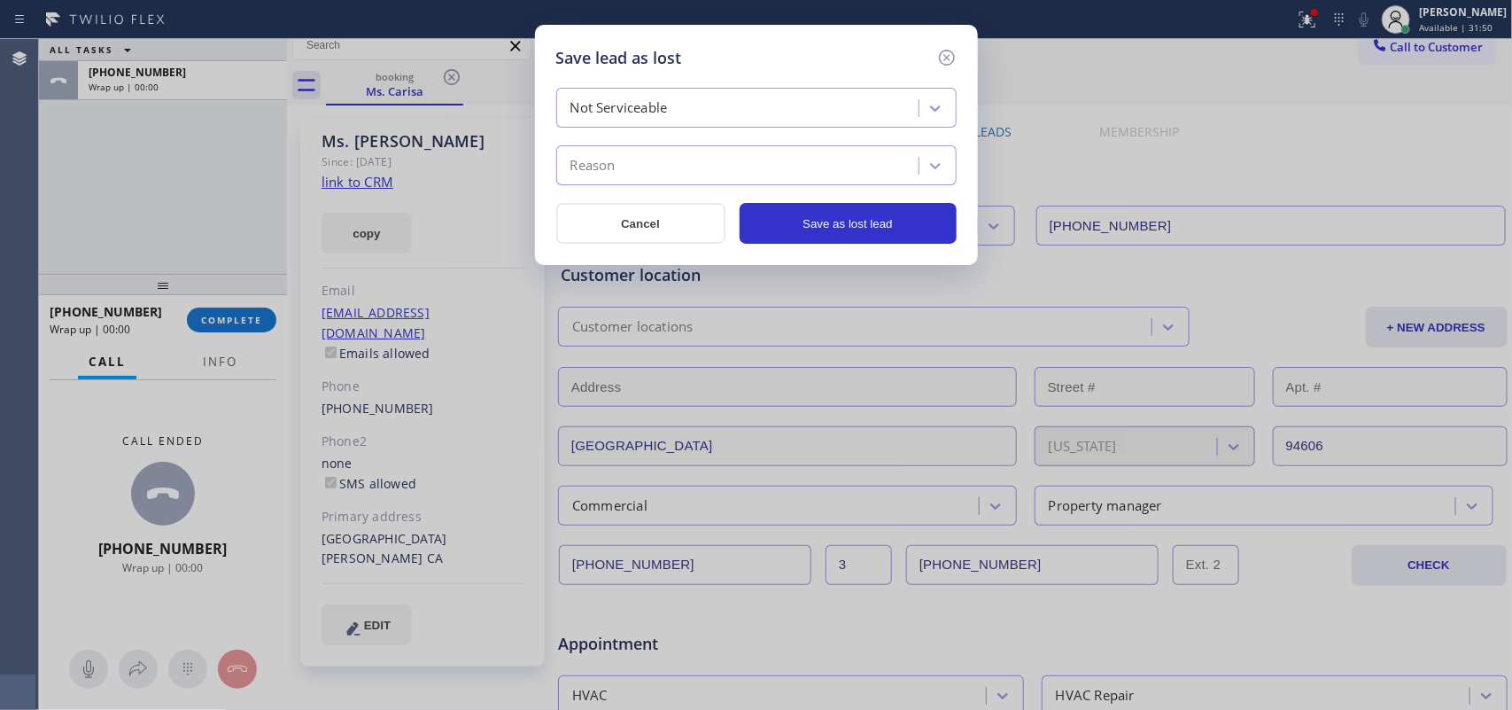
click at [831, 169] on div "Reason" at bounding box center [740, 166] width 357 height 31
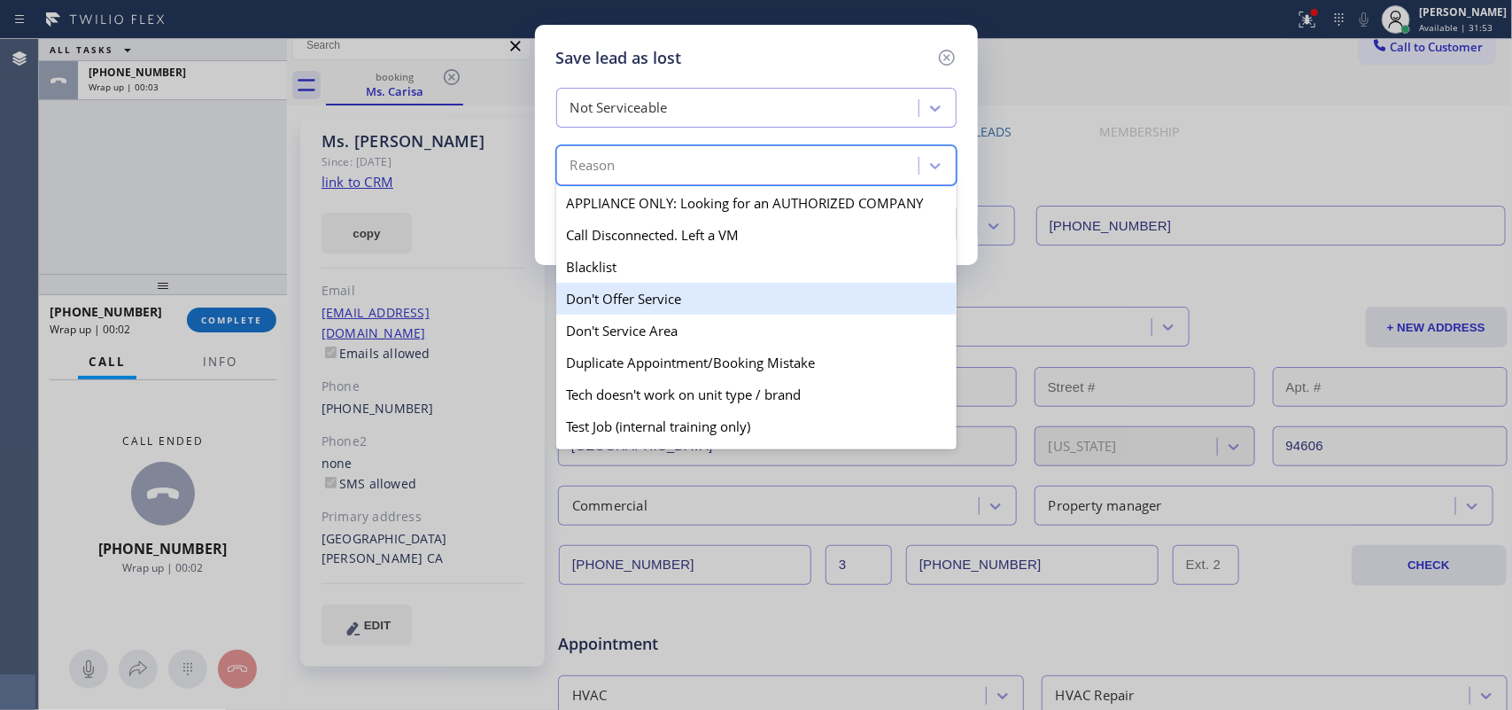
click at [765, 311] on div "Don't Offer Service" at bounding box center [756, 299] width 400 height 32
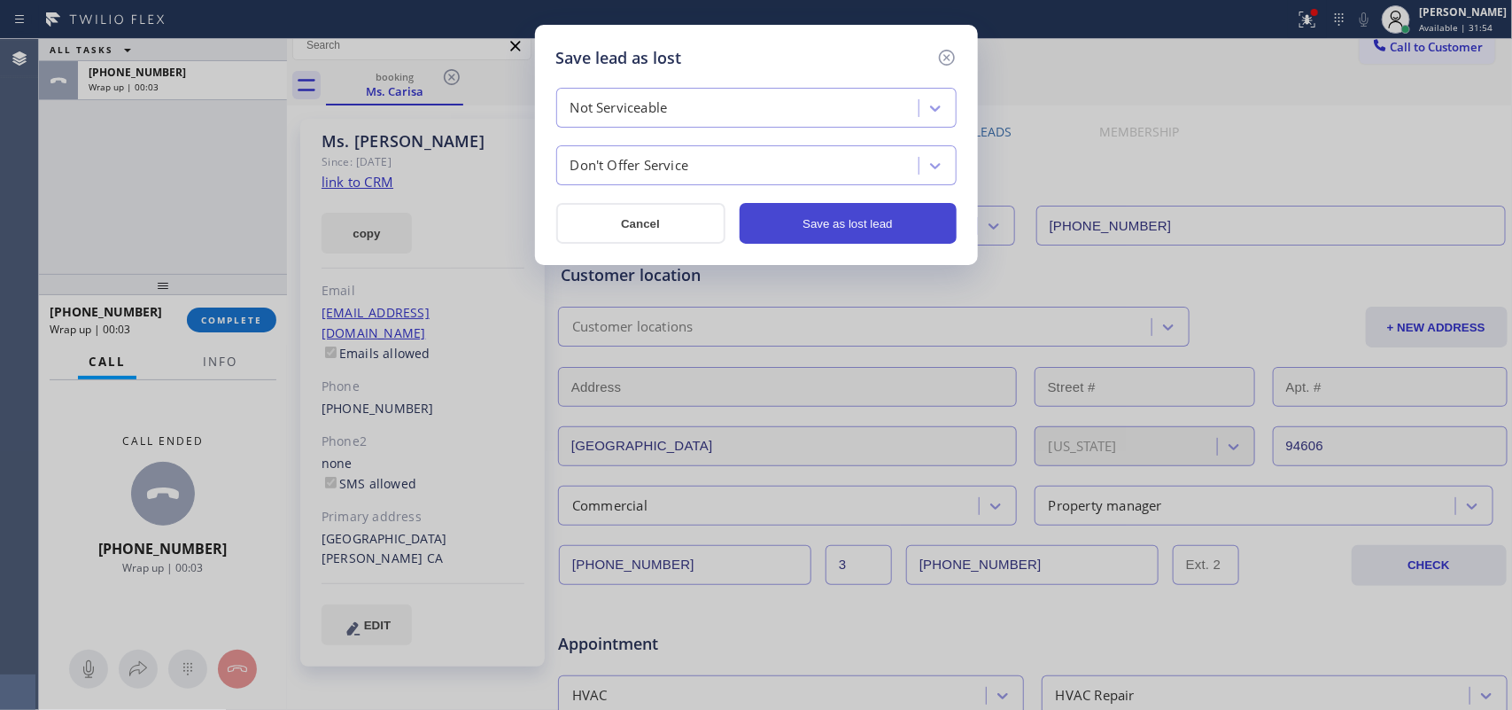
click at [804, 227] on button "Save as lost lead" at bounding box center [848, 223] width 217 height 41
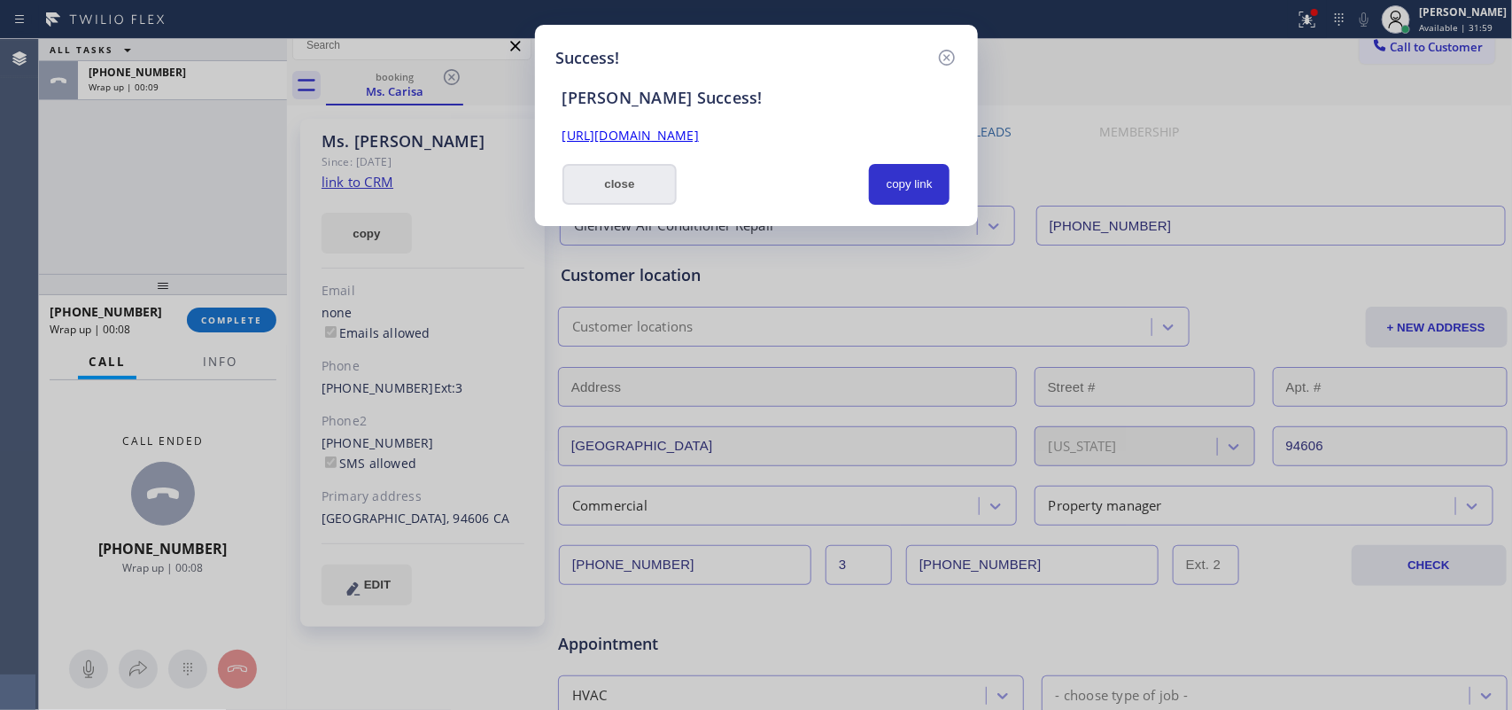
click at [608, 180] on button "close" at bounding box center [620, 184] width 115 height 41
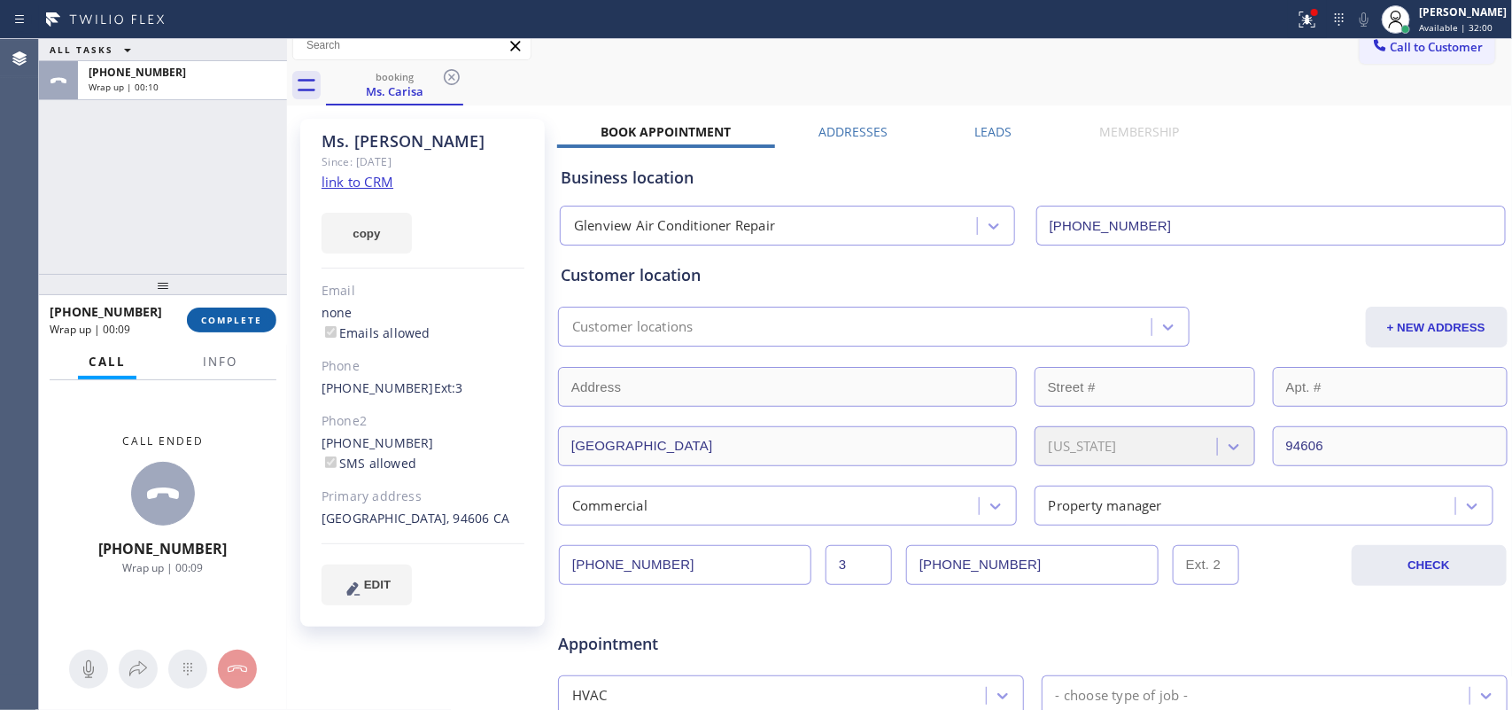
click at [237, 315] on span "COMPLETE" at bounding box center [231, 320] width 61 height 12
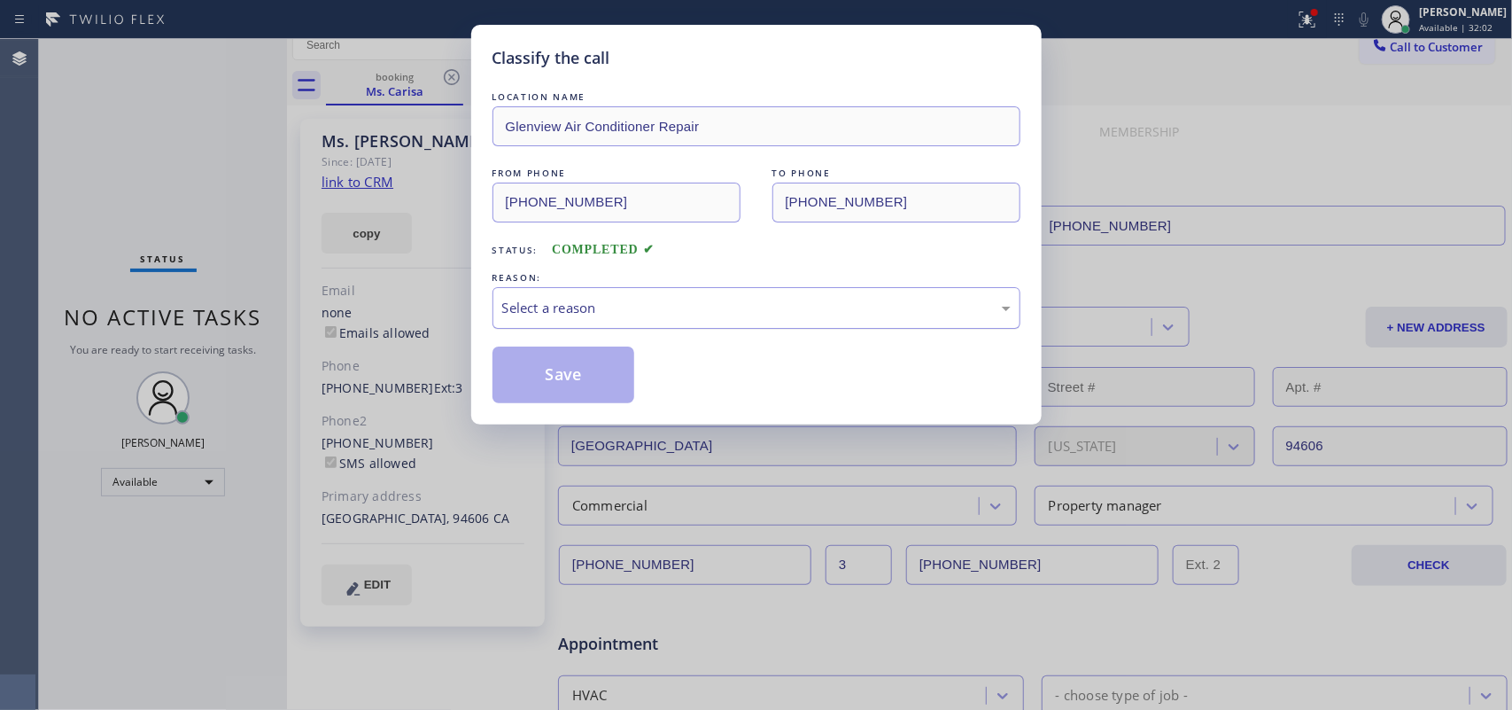
click at [679, 292] on div "Select a reason" at bounding box center [757, 308] width 528 height 42
click at [610, 369] on button "Save" at bounding box center [564, 374] width 143 height 57
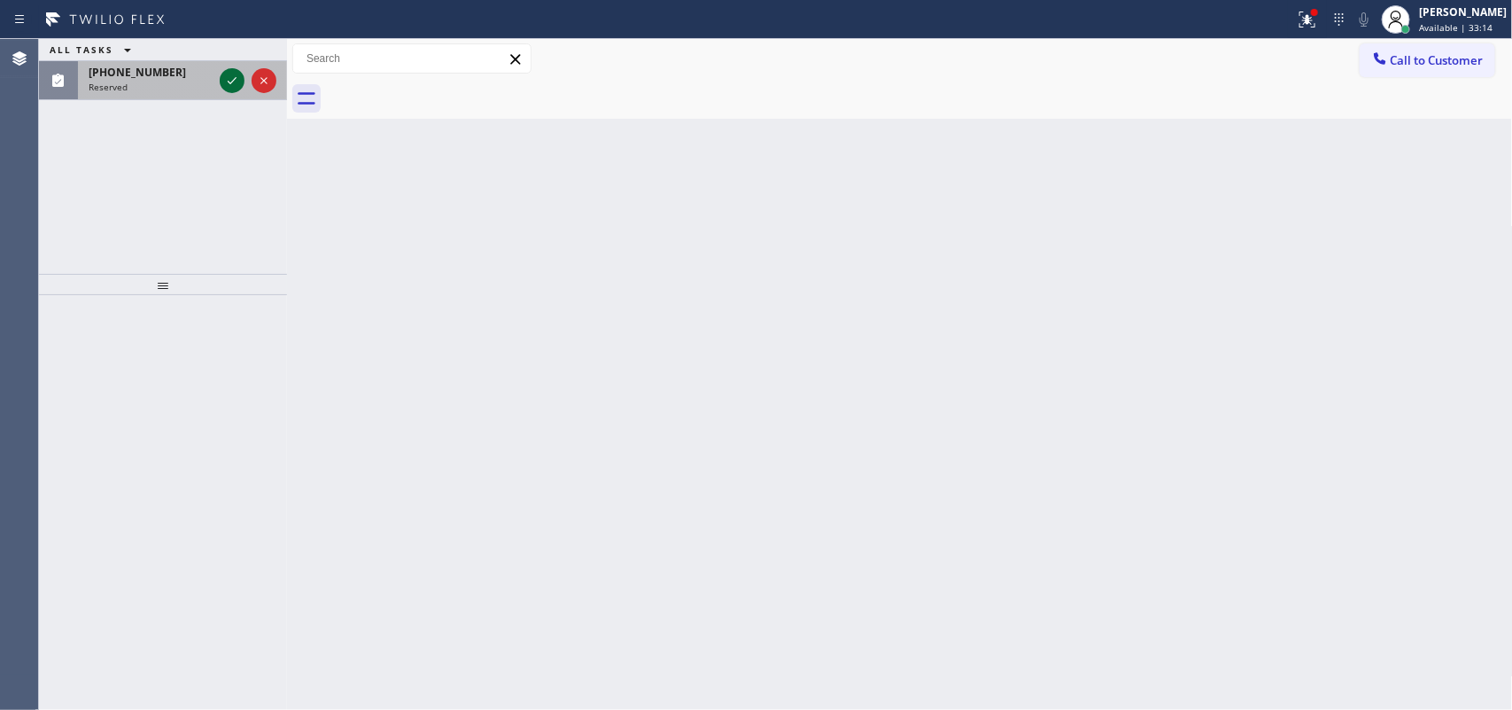
click at [231, 73] on icon at bounding box center [231, 80] width 21 height 21
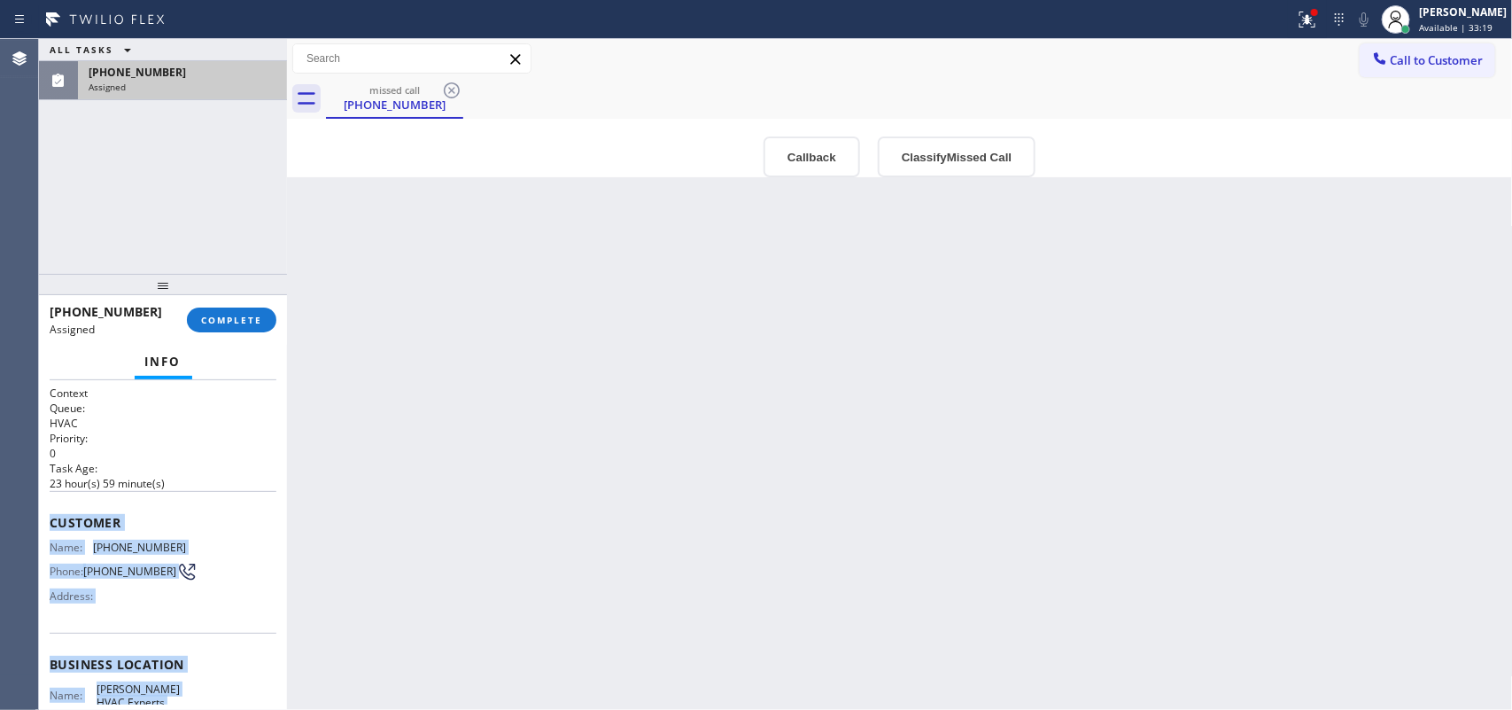
drag, startPoint x: 196, startPoint y: 551, endPoint x: 49, endPoint y: 517, distance: 151.1
click at [50, 517] on div "Context Queue: HVAC Priority: 0 Task Age: [DEMOGRAPHIC_DATA] hour(s) 59 minute(…" at bounding box center [163, 649] width 227 height 529
copy div "Customer Name: [PHONE_NUMBER] Phone: [PHONE_NUMBER] Address: Business location …"
click at [1003, 151] on button "Classify Missed Call" at bounding box center [957, 156] width 158 height 41
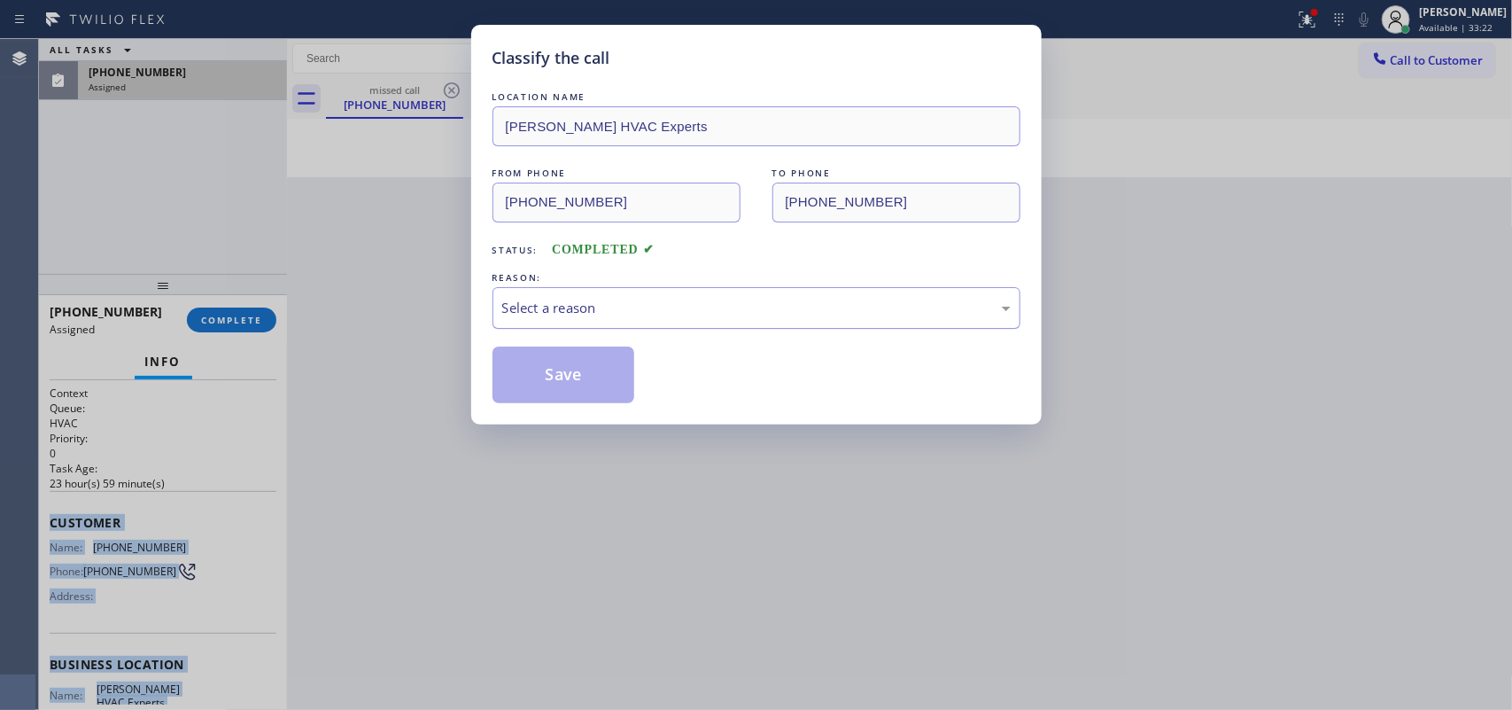
click at [933, 315] on div "Select a reason" at bounding box center [756, 308] width 509 height 20
click at [612, 400] on button "Save" at bounding box center [564, 374] width 143 height 57
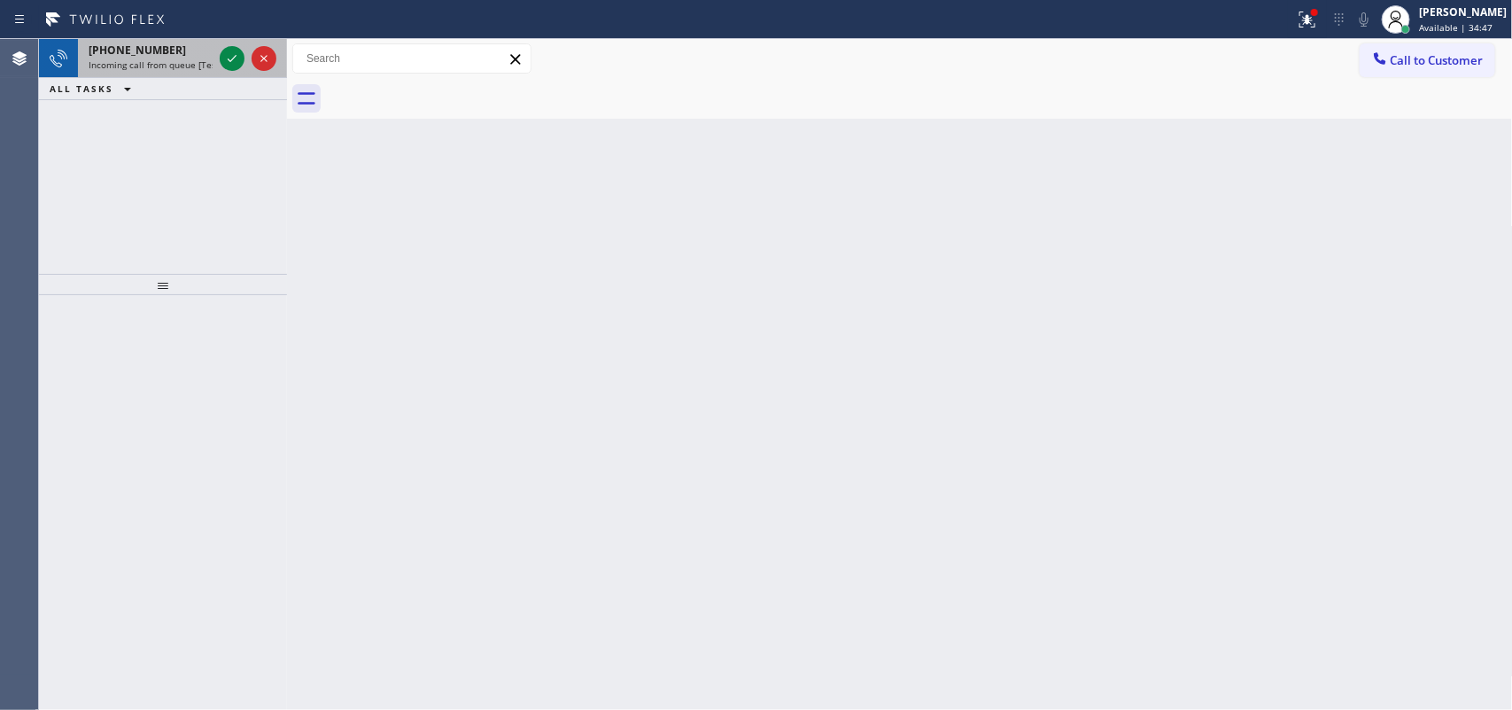
click at [193, 49] on div "[PHONE_NUMBER]" at bounding box center [151, 50] width 124 height 15
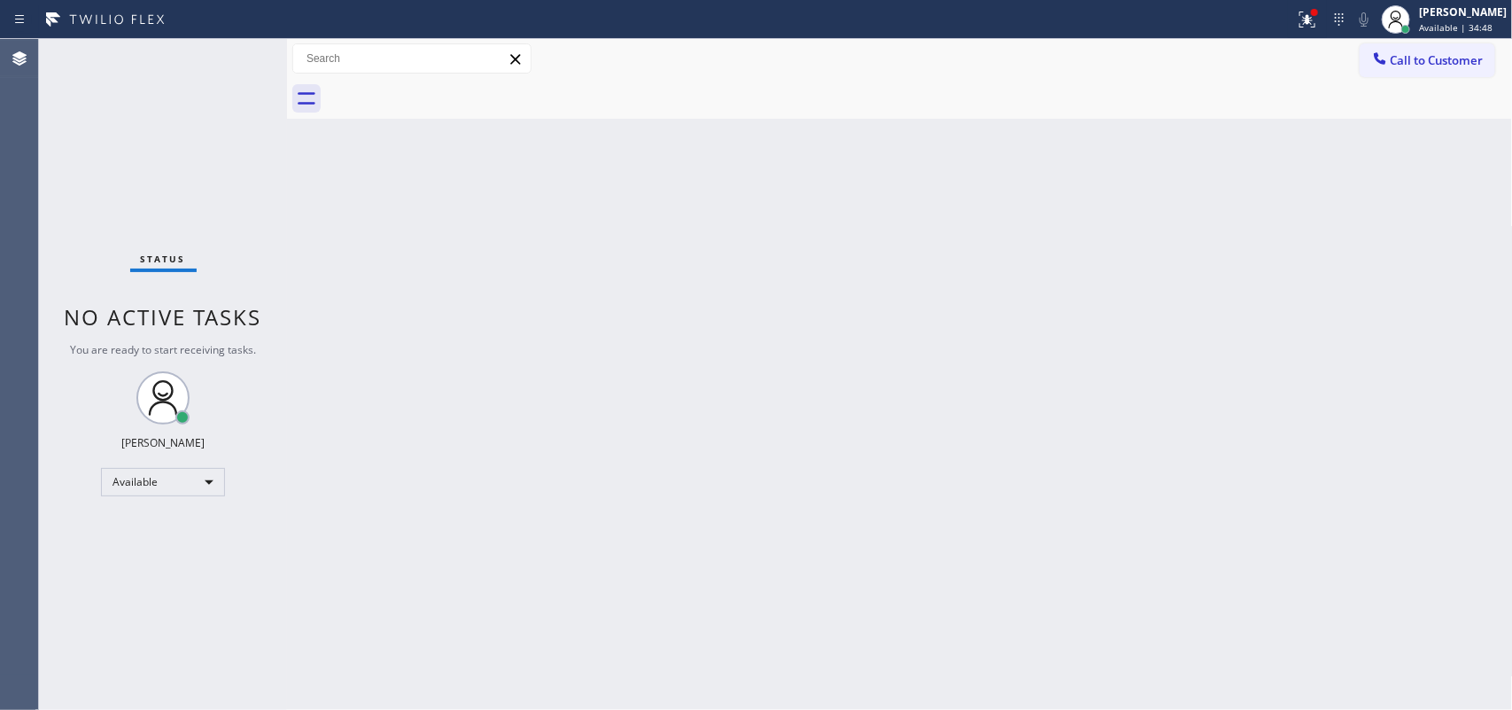
click at [248, 360] on div "Status No active tasks You are ready to start receiving tasks. [PERSON_NAME] Av…" at bounding box center [163, 374] width 248 height 671
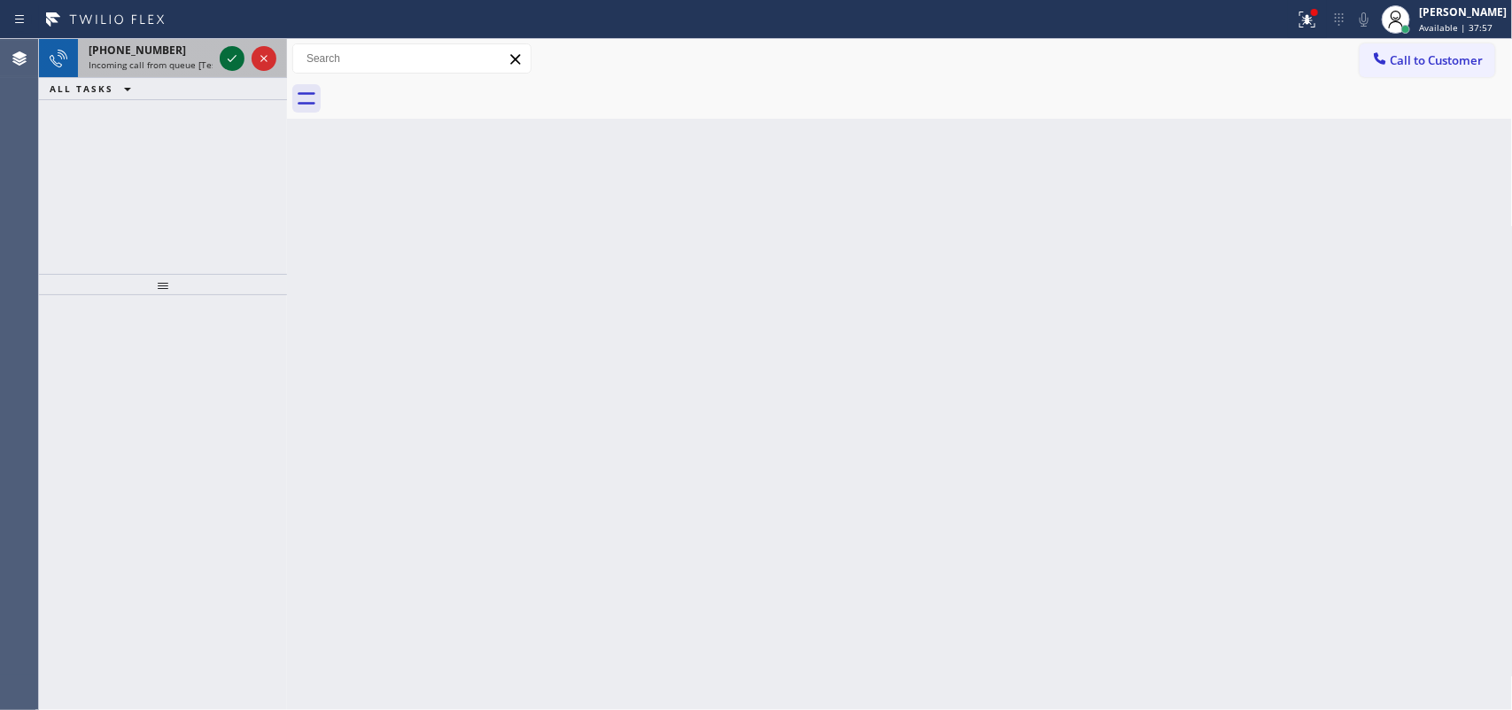
click at [233, 59] on icon at bounding box center [231, 58] width 21 height 21
click at [227, 51] on icon at bounding box center [231, 58] width 21 height 21
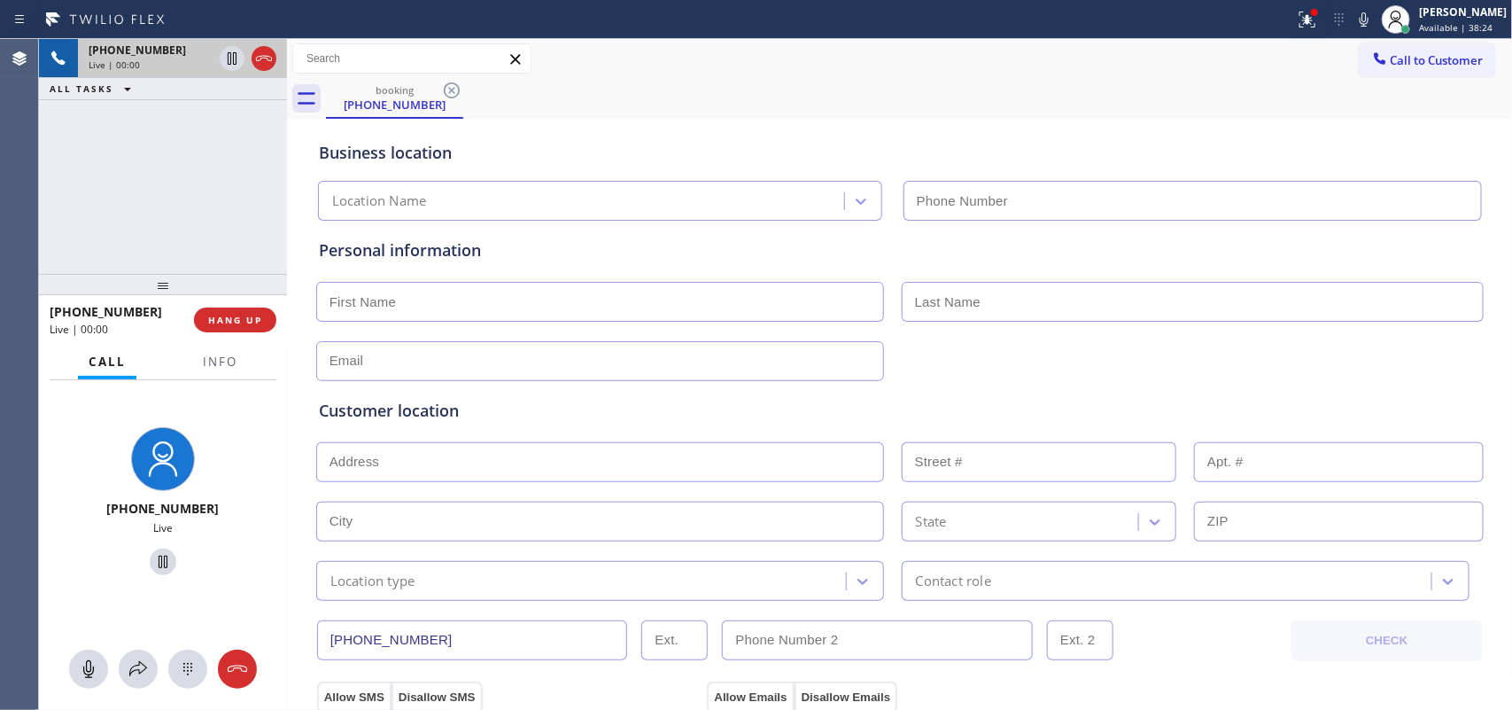
type input "[PHONE_NUMBER]"
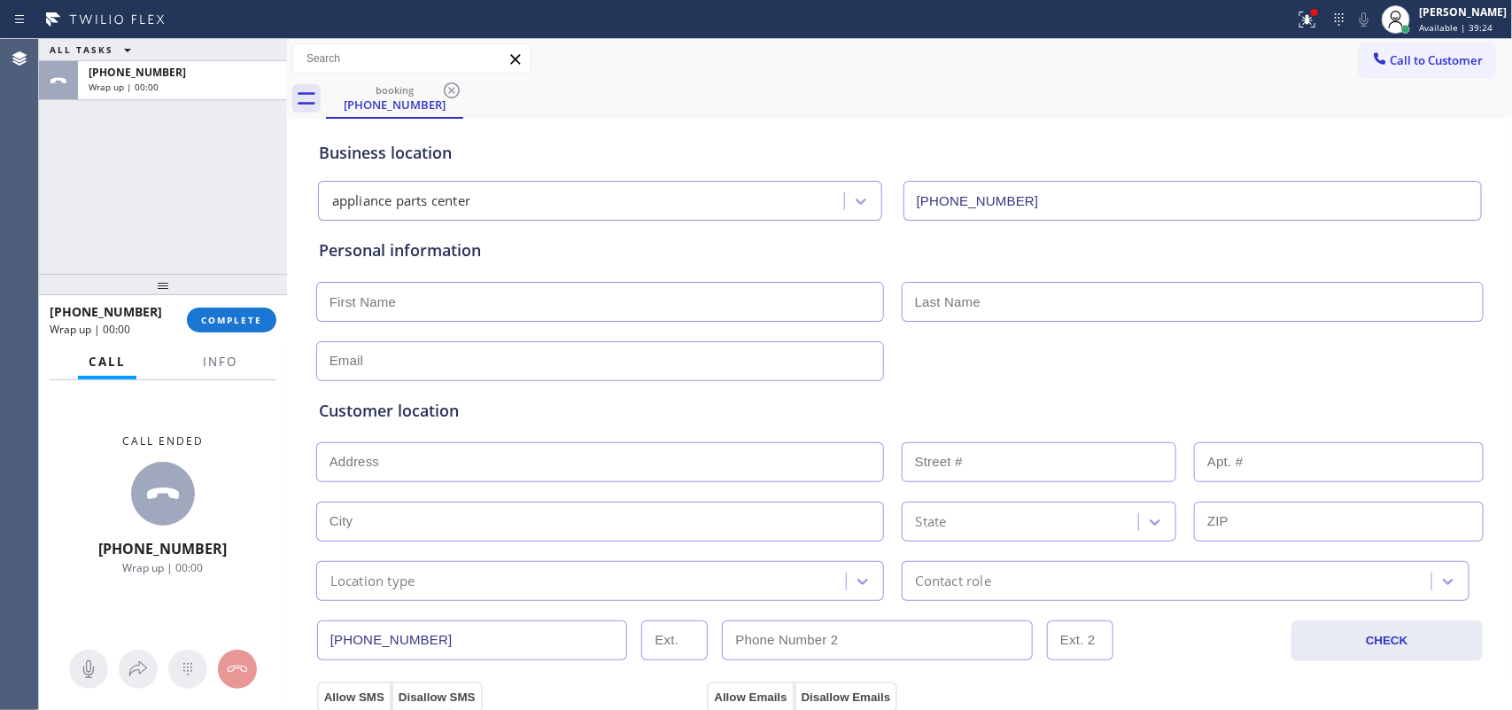
click at [130, 204] on div "ALL TASKS ALL TASKS ACTIVE TASKS TASKS IN WRAP UP [PHONE_NUMBER] Wrap up | 00:00" at bounding box center [163, 156] width 248 height 235
click at [229, 359] on span "Info" at bounding box center [220, 362] width 35 height 16
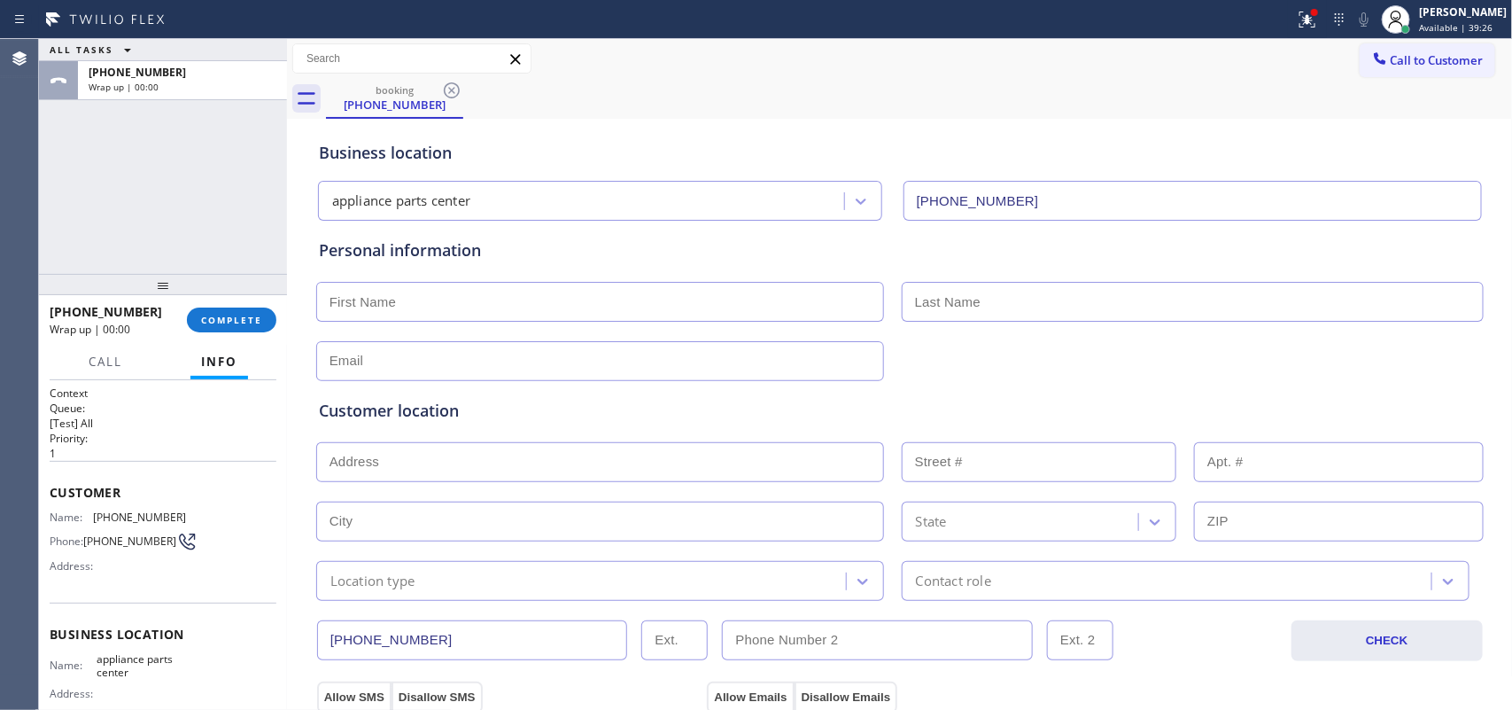
scroll to position [183, 0]
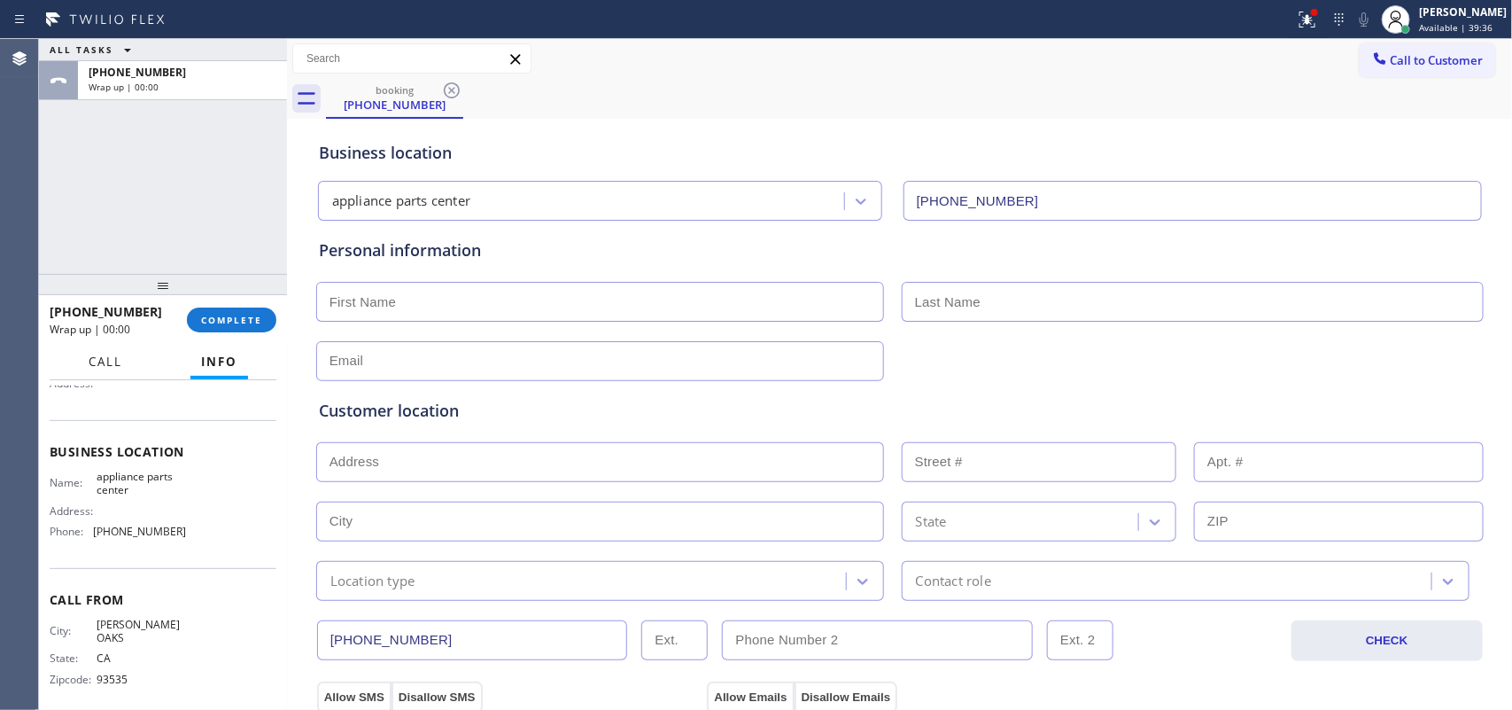
click at [122, 360] on button "Call" at bounding box center [105, 362] width 55 height 35
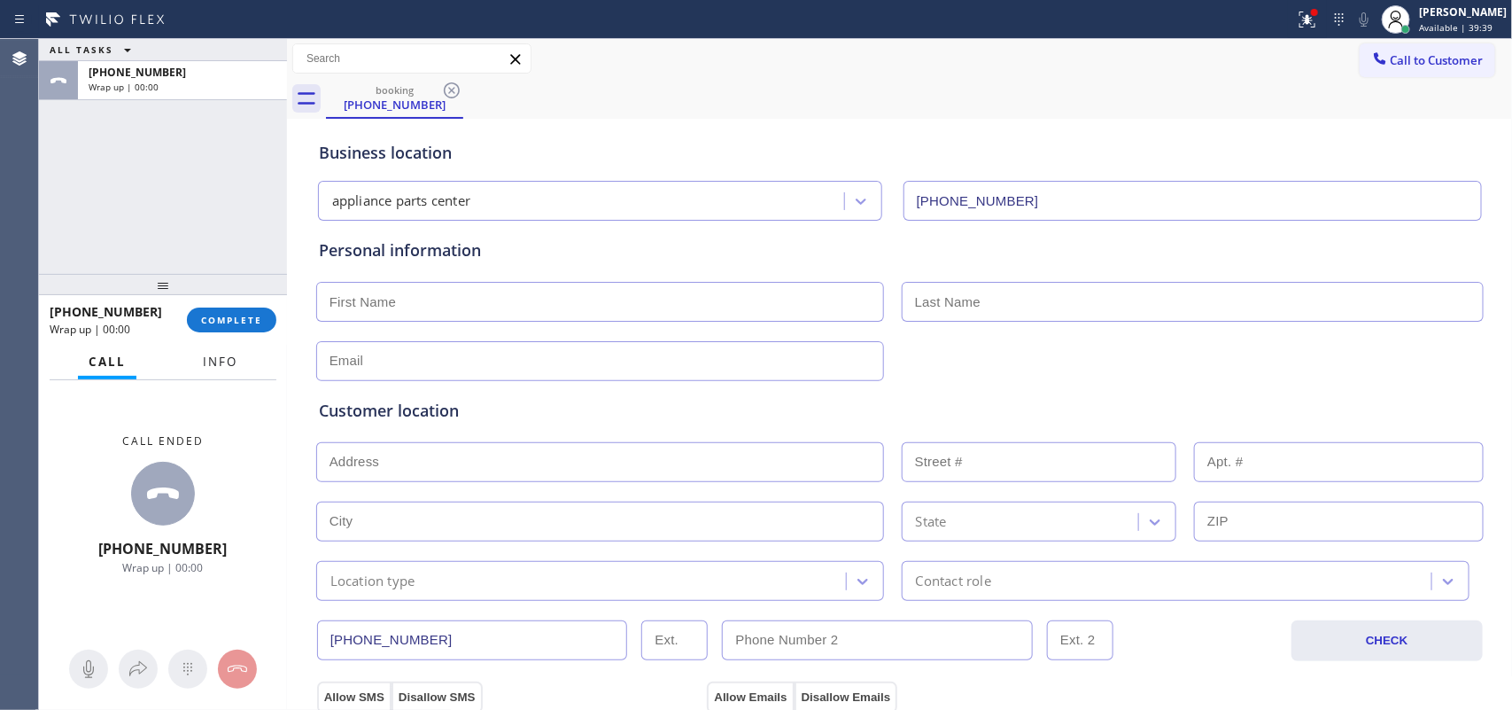
click at [240, 361] on button "Info" at bounding box center [220, 362] width 56 height 35
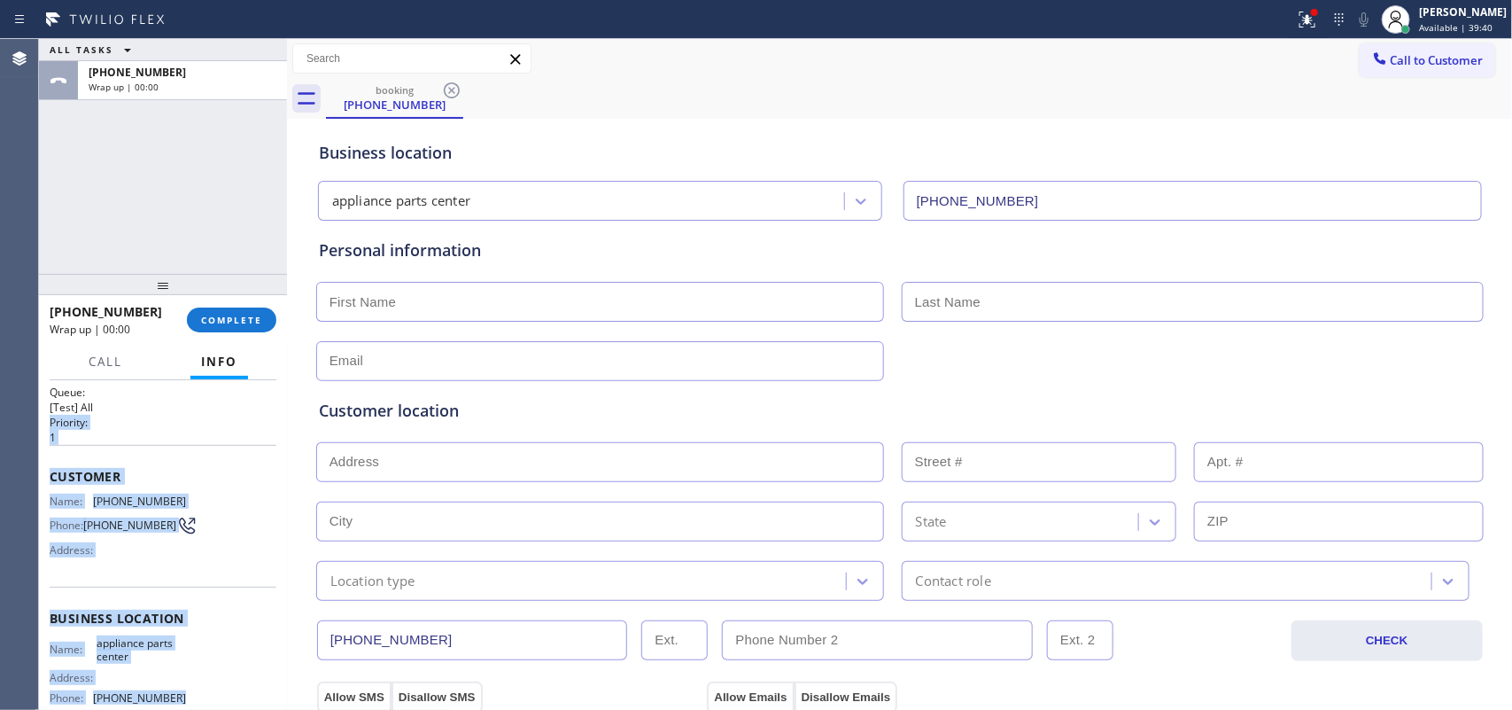
scroll to position [0, 0]
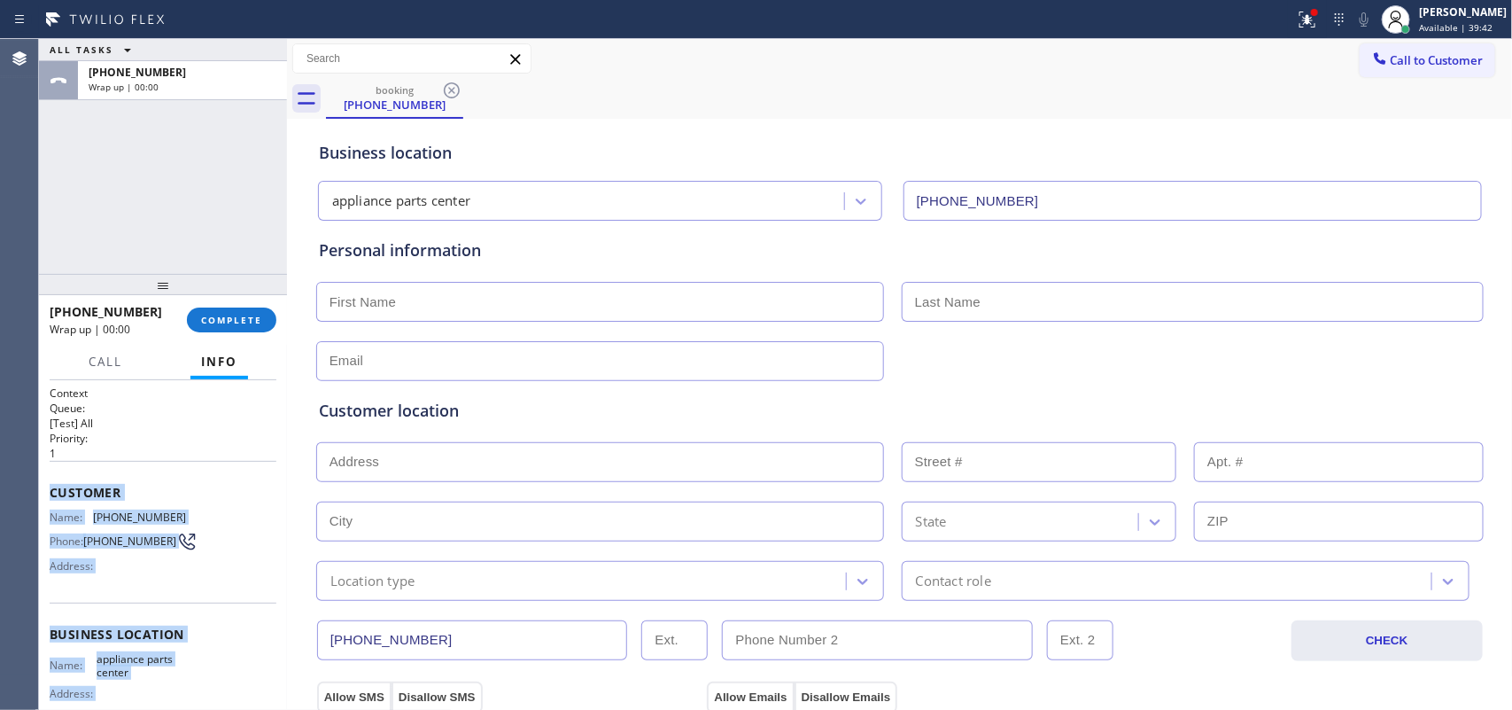
drag, startPoint x: 204, startPoint y: 546, endPoint x: 45, endPoint y: 490, distance: 168.1
click at [45, 490] on div "Context Queue: [Test] All Priority: 1 Customer Name: [PHONE_NUMBER] Phone: [PHO…" at bounding box center [163, 545] width 248 height 330
copy div "Customer Name: [PHONE_NUMBER] Phone: [PHONE_NUMBER] Address: Business location …"
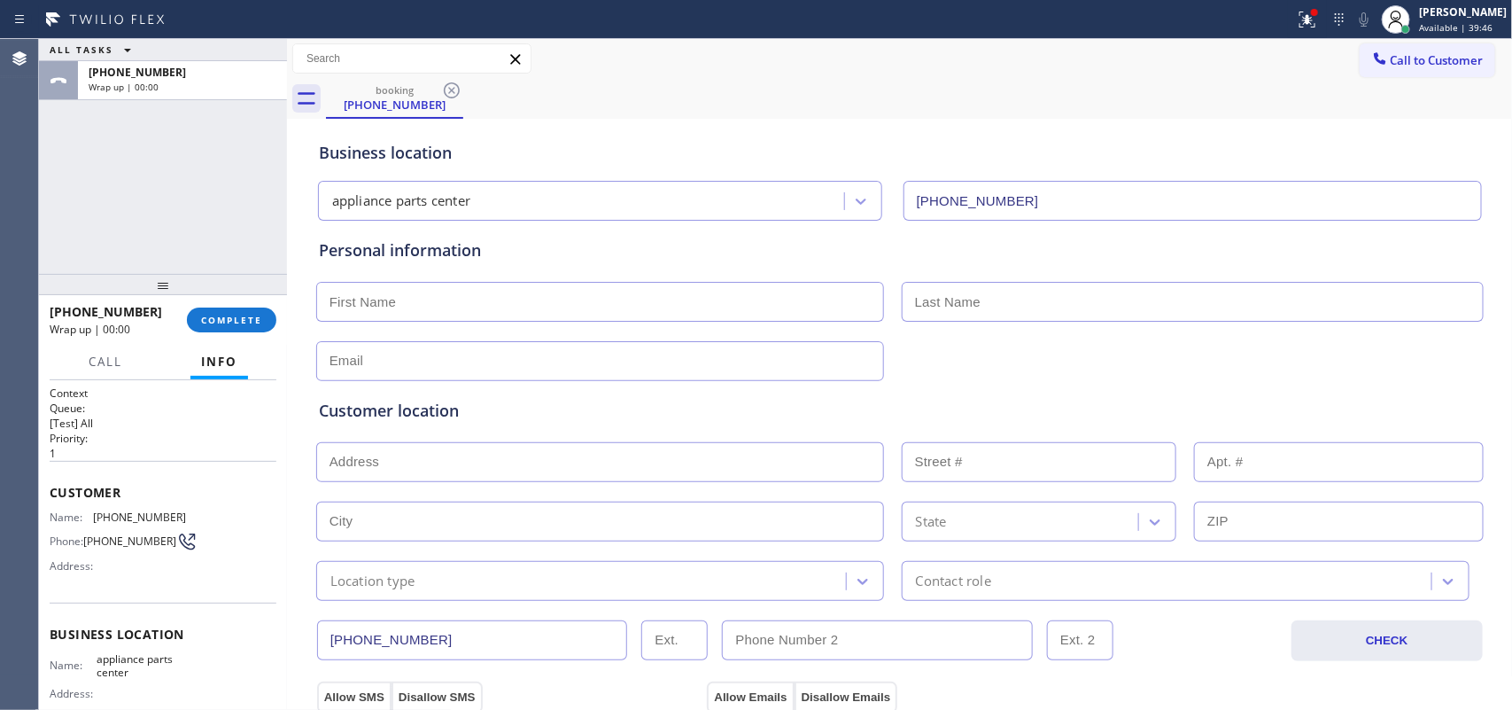
click at [180, 153] on div "ALL TASKS ALL TASKS ACTIVE TASKS TASKS IN WRAP UP [PHONE_NUMBER] Wrap up | 00:00" at bounding box center [163, 156] width 248 height 235
click at [1209, 21] on span "Available | 39:47" at bounding box center [1456, 27] width 74 height 12
click at [129, 191] on div "ALL TASKS ALL TASKS ACTIVE TASKS TASKS IN WRAP UP [PHONE_NUMBER] Wrap up | 00:03" at bounding box center [163, 156] width 248 height 235
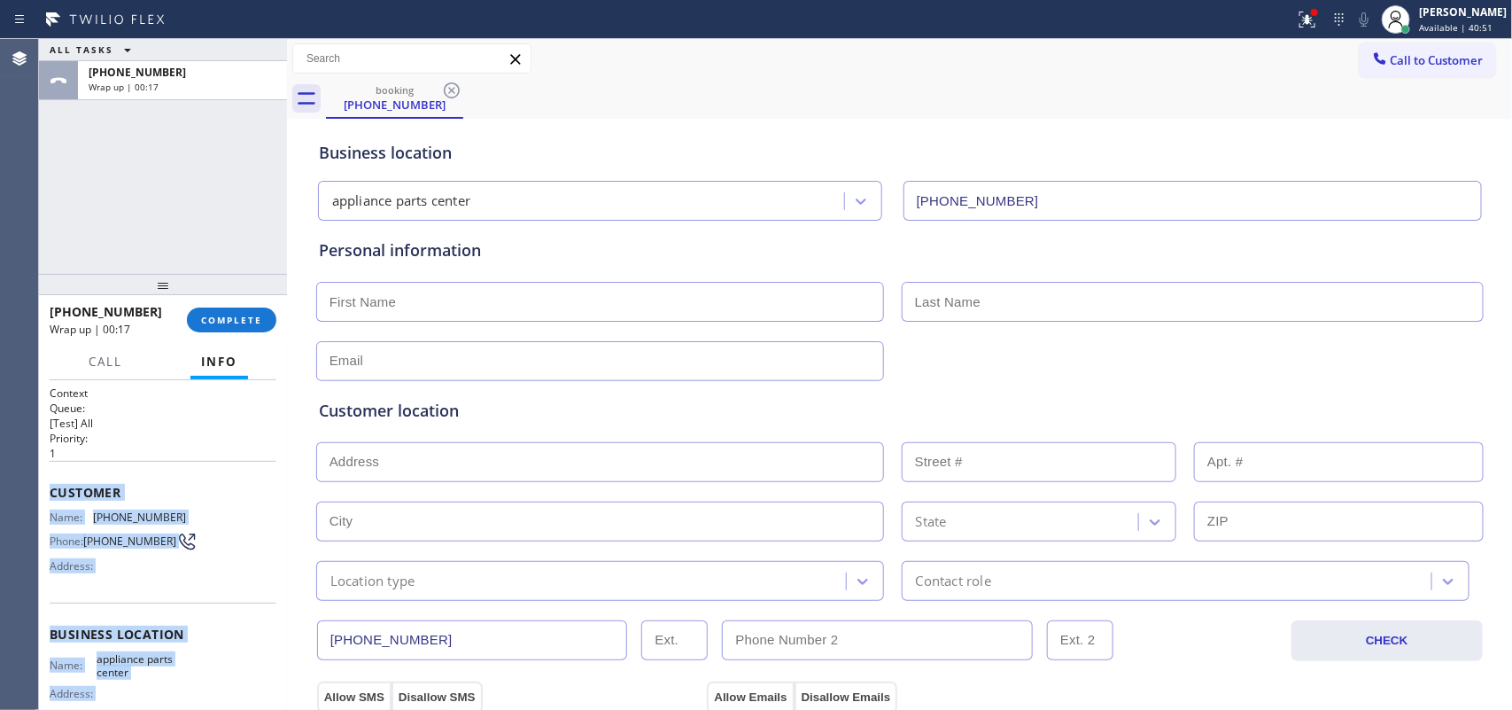
drag, startPoint x: 164, startPoint y: 532, endPoint x: 44, endPoint y: 499, distance: 124.3
click at [44, 499] on div "Context Queue: [Test] All Priority: 1 Customer Name: [PHONE_NUMBER] Phone: [PHO…" at bounding box center [163, 545] width 248 height 330
copy div "Customer Name: [PHONE_NUMBER] Phone: [PHONE_NUMBER] Address: Business location …"
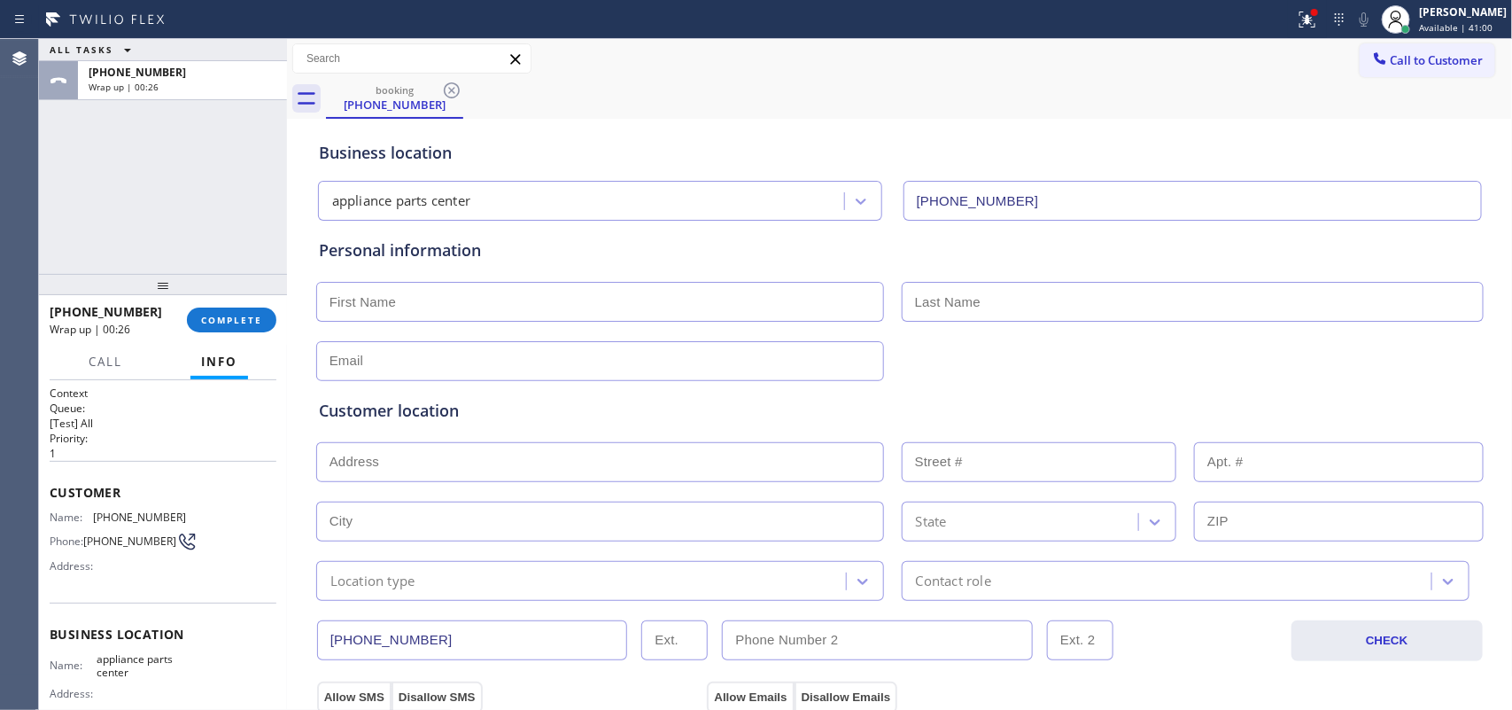
click at [189, 206] on div "ALL TASKS ALL TASKS ACTIVE TASKS TASKS IN WRAP UP [PHONE_NUMBER] Wrap up | 00:26" at bounding box center [163, 156] width 248 height 235
click at [253, 315] on span "COMPLETE" at bounding box center [231, 320] width 61 height 12
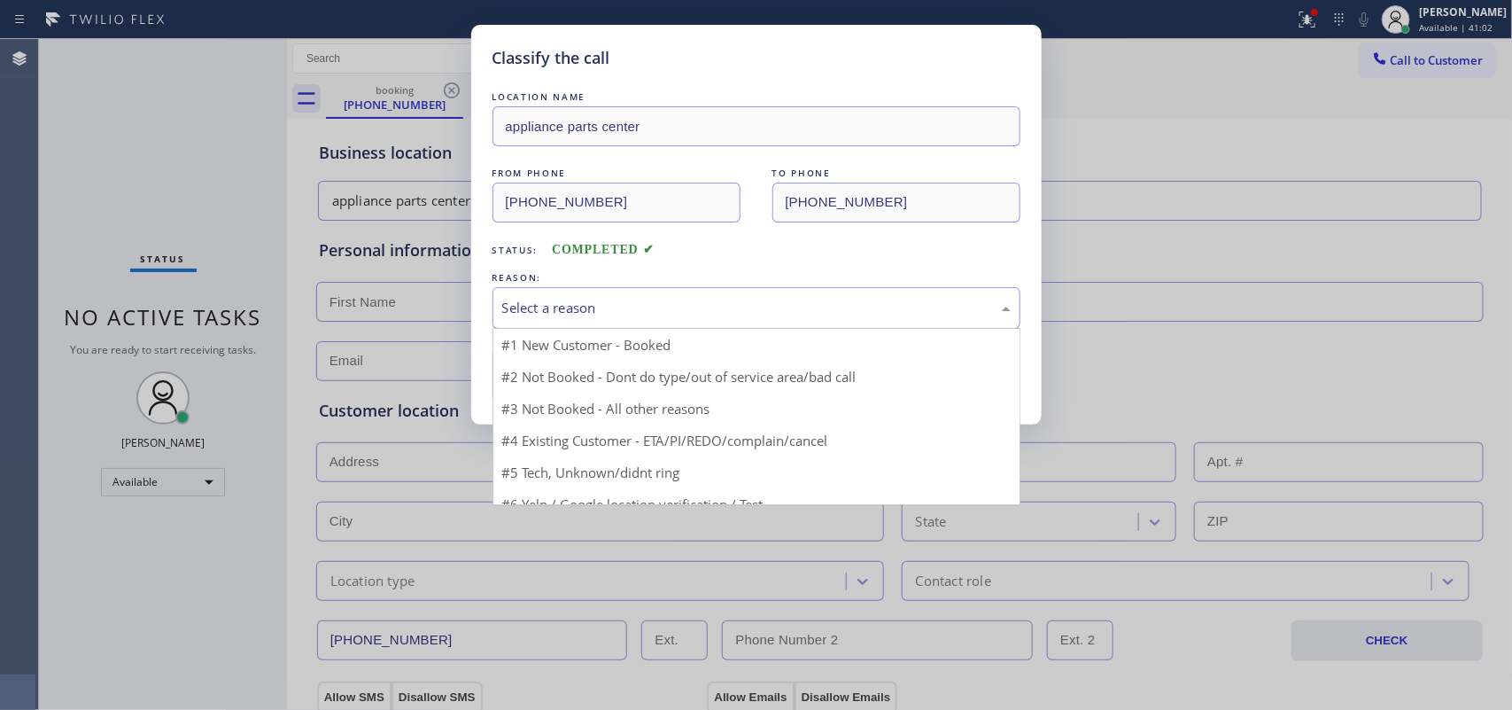
click at [718, 297] on div "Select a reason" at bounding box center [757, 308] width 528 height 42
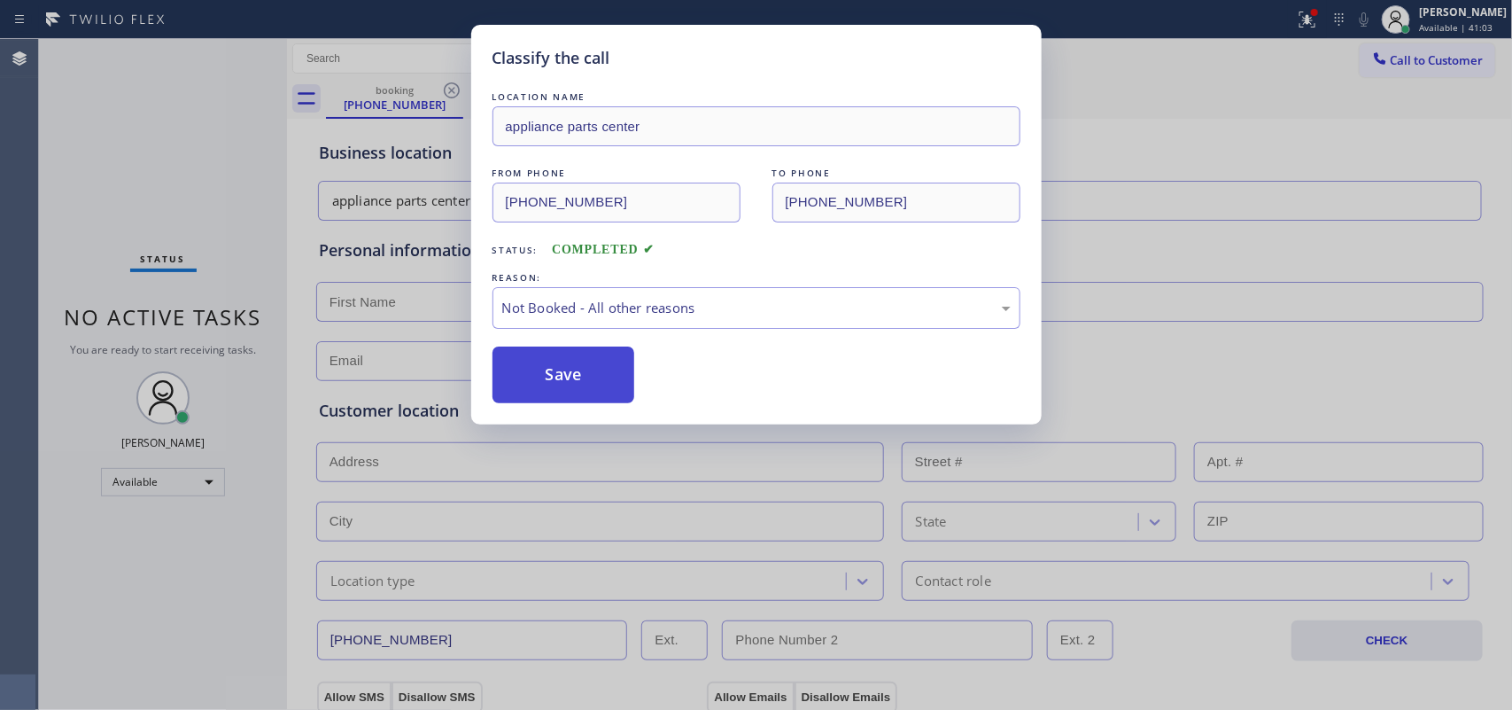
click at [609, 379] on button "Save" at bounding box center [564, 374] width 143 height 57
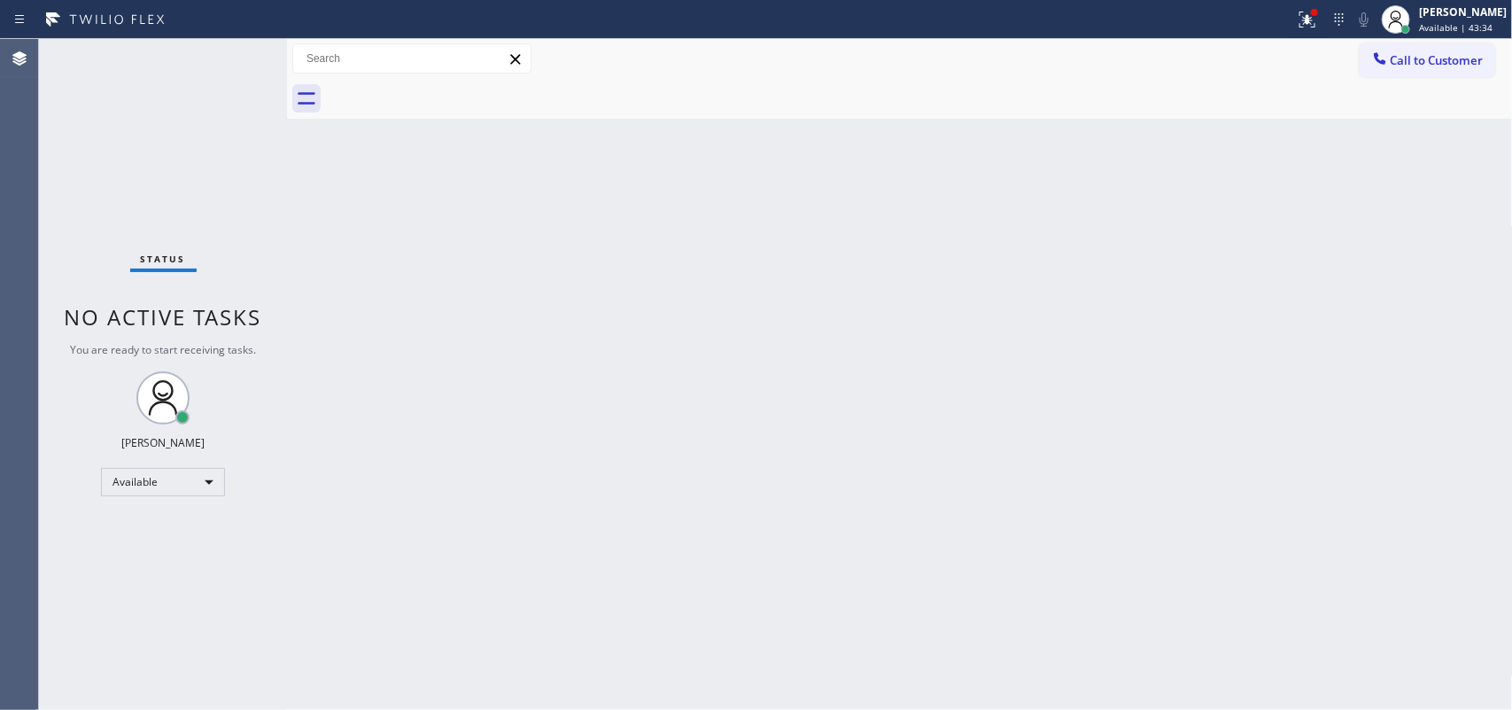
click at [226, 58] on div "Status No active tasks You are ready to start receiving tasks. [PERSON_NAME] Av…" at bounding box center [163, 374] width 248 height 671
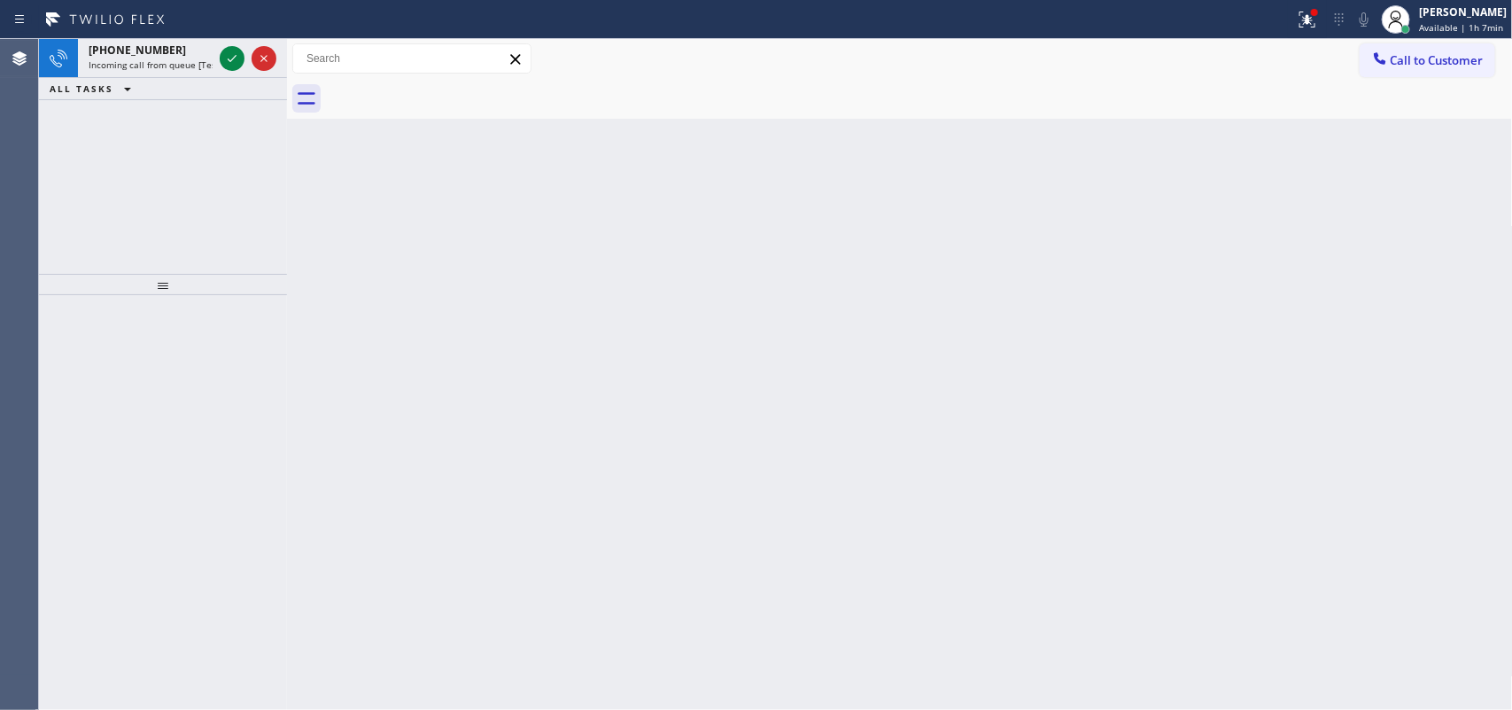
click at [161, 59] on span "Incoming call from queue [Test] All" at bounding box center [162, 64] width 147 height 12
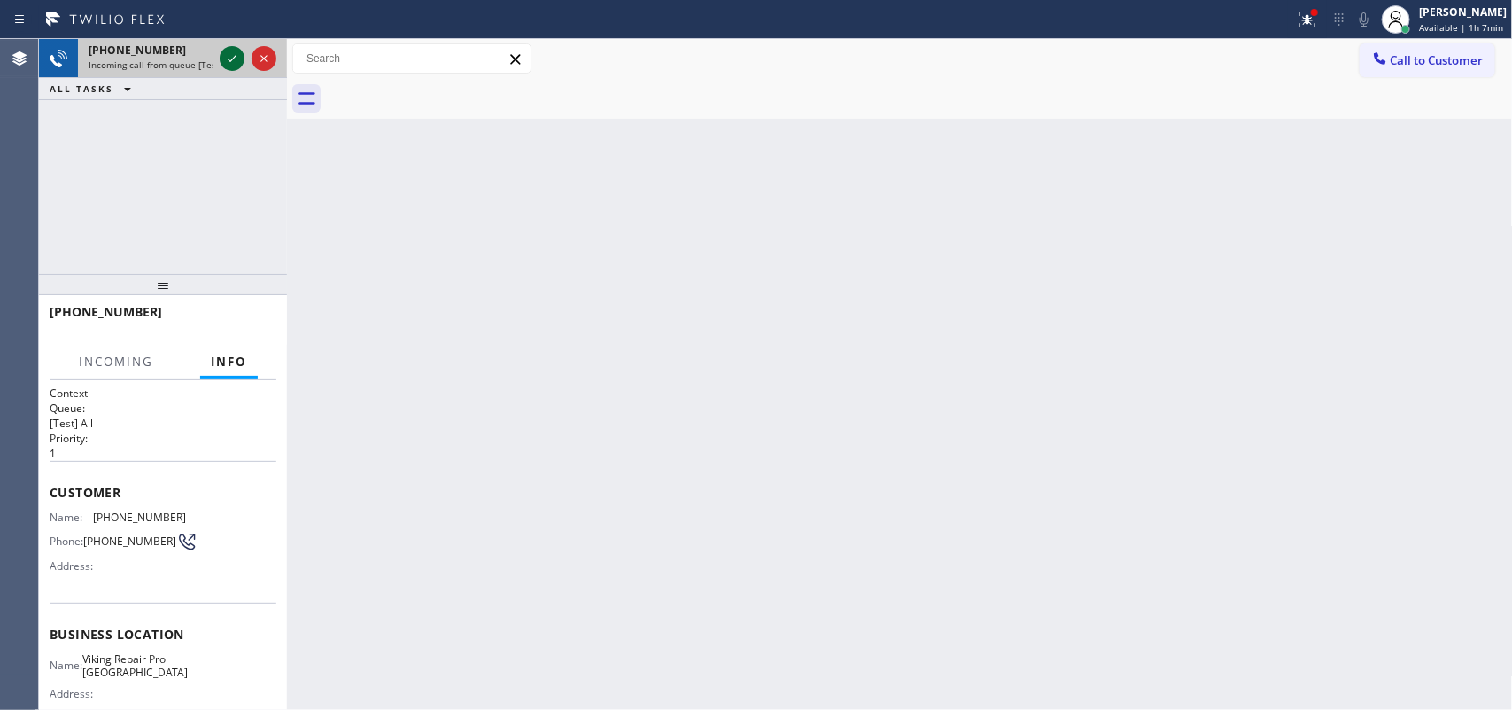
click at [232, 58] on icon at bounding box center [231, 58] width 21 height 21
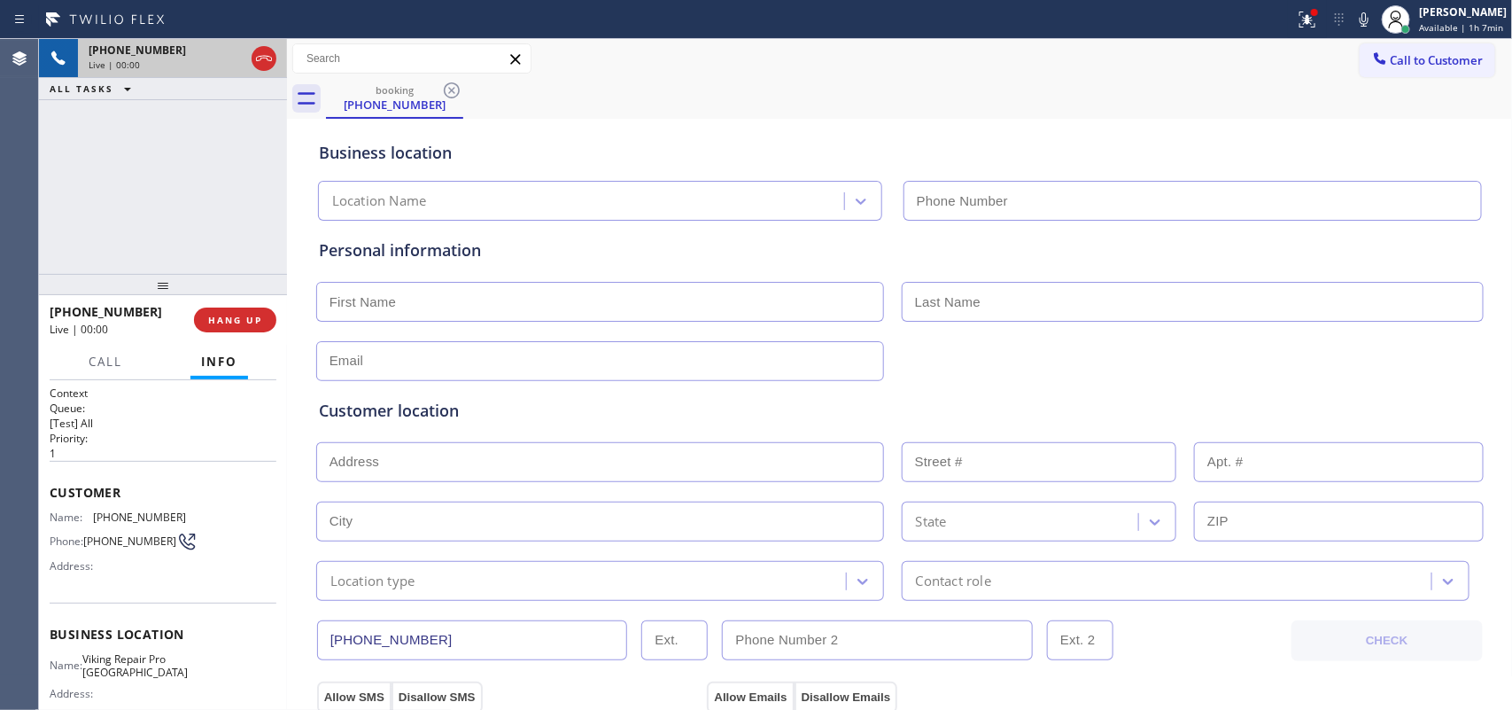
type input "[PHONE_NUMBER]"
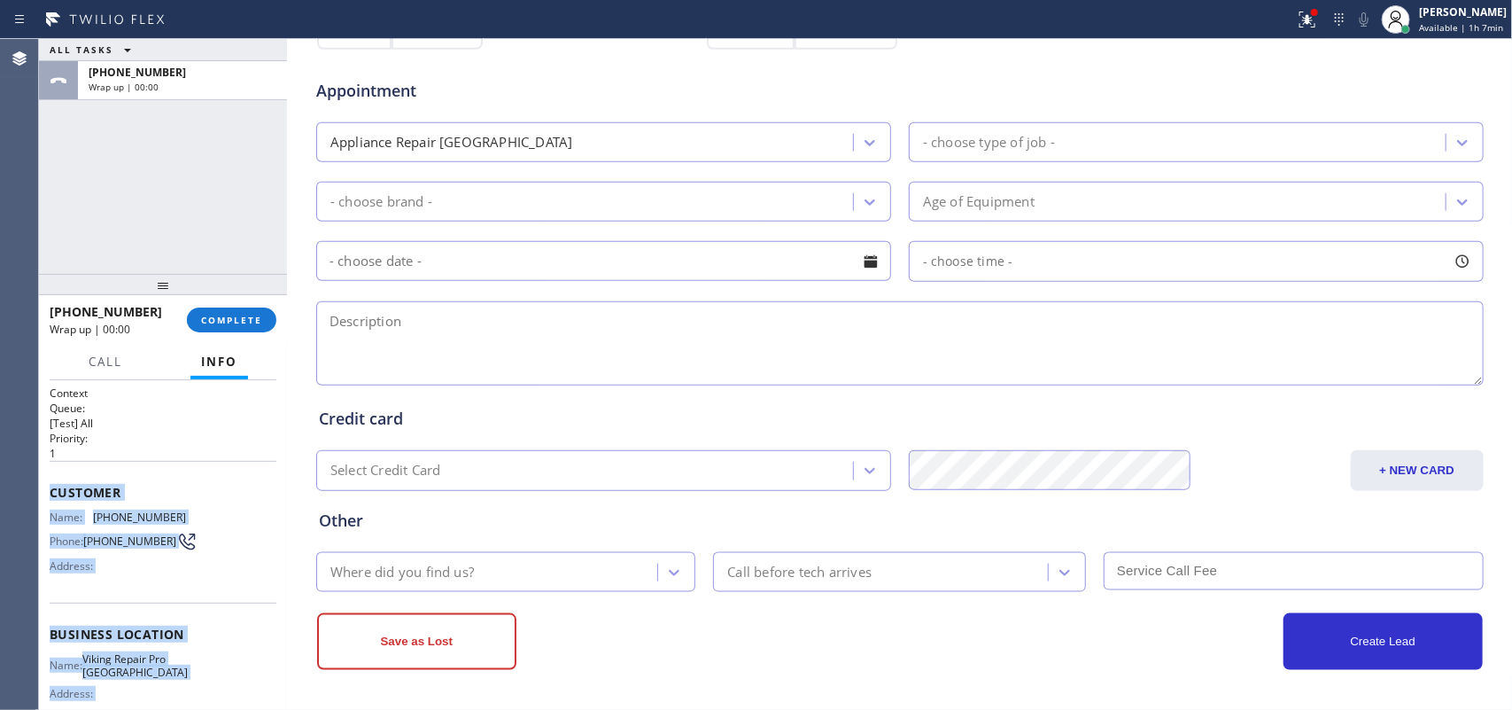
drag, startPoint x: 191, startPoint y: 546, endPoint x: 53, endPoint y: 486, distance: 150.8
click at [53, 486] on div "Context Queue: [Test] All Priority: 1 Customer Name: [PHONE_NUMBER] Phone: [PHO…" at bounding box center [163, 634] width 227 height 499
copy div "Customer Name: [PHONE_NUMBER] Phone: [PHONE_NUMBER] Address: Business location …"
click at [254, 329] on button "COMPLETE" at bounding box center [231, 319] width 89 height 25
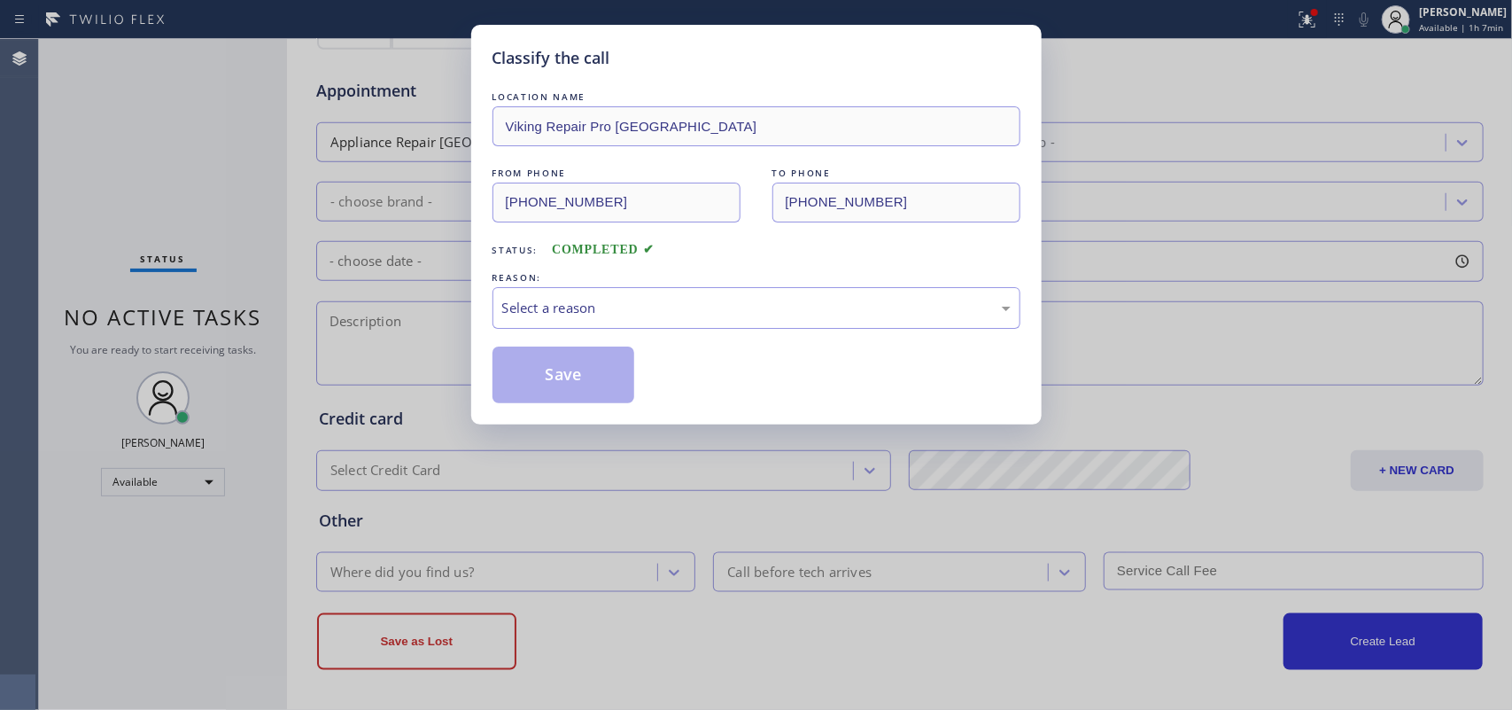
click at [680, 325] on div "Select a reason" at bounding box center [757, 308] width 528 height 42
click at [602, 381] on button "Save" at bounding box center [564, 374] width 143 height 57
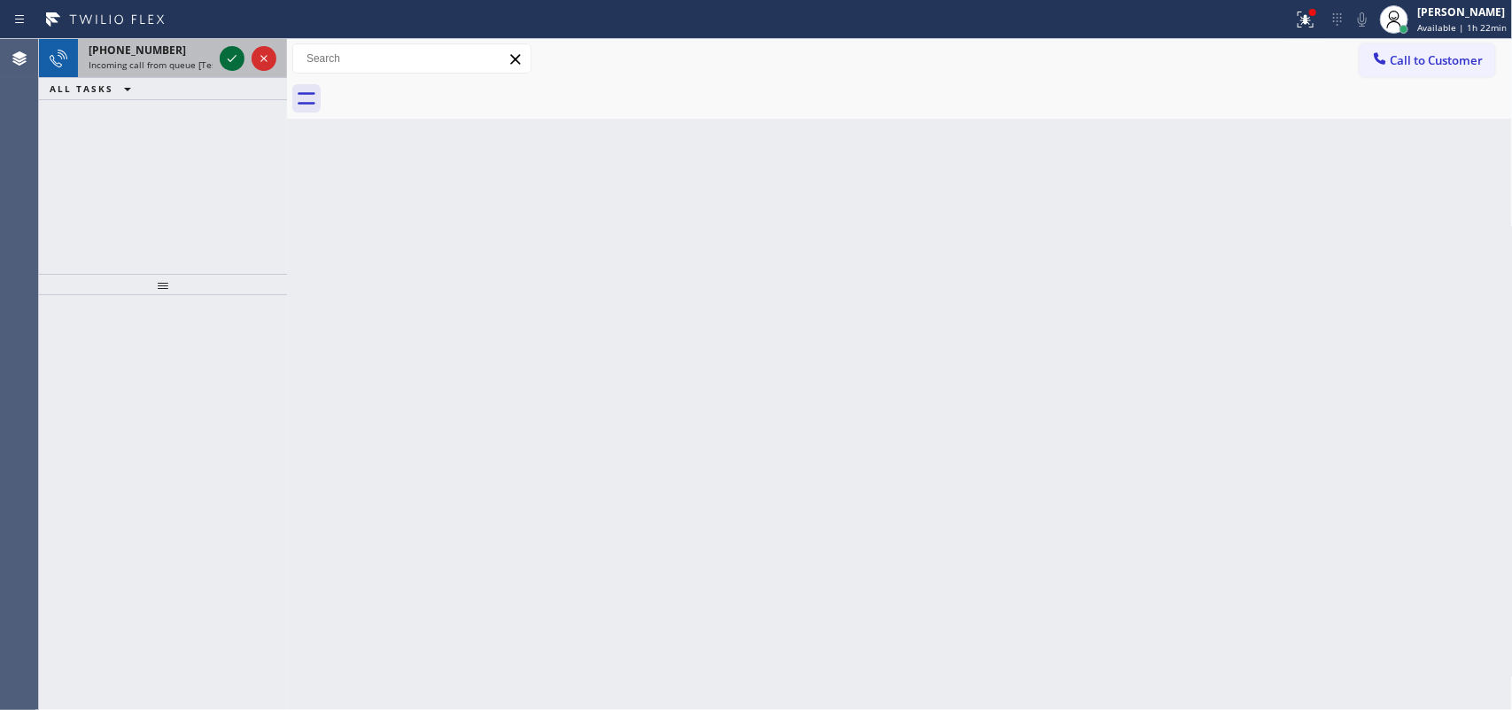
click at [227, 58] on icon at bounding box center [231, 58] width 21 height 21
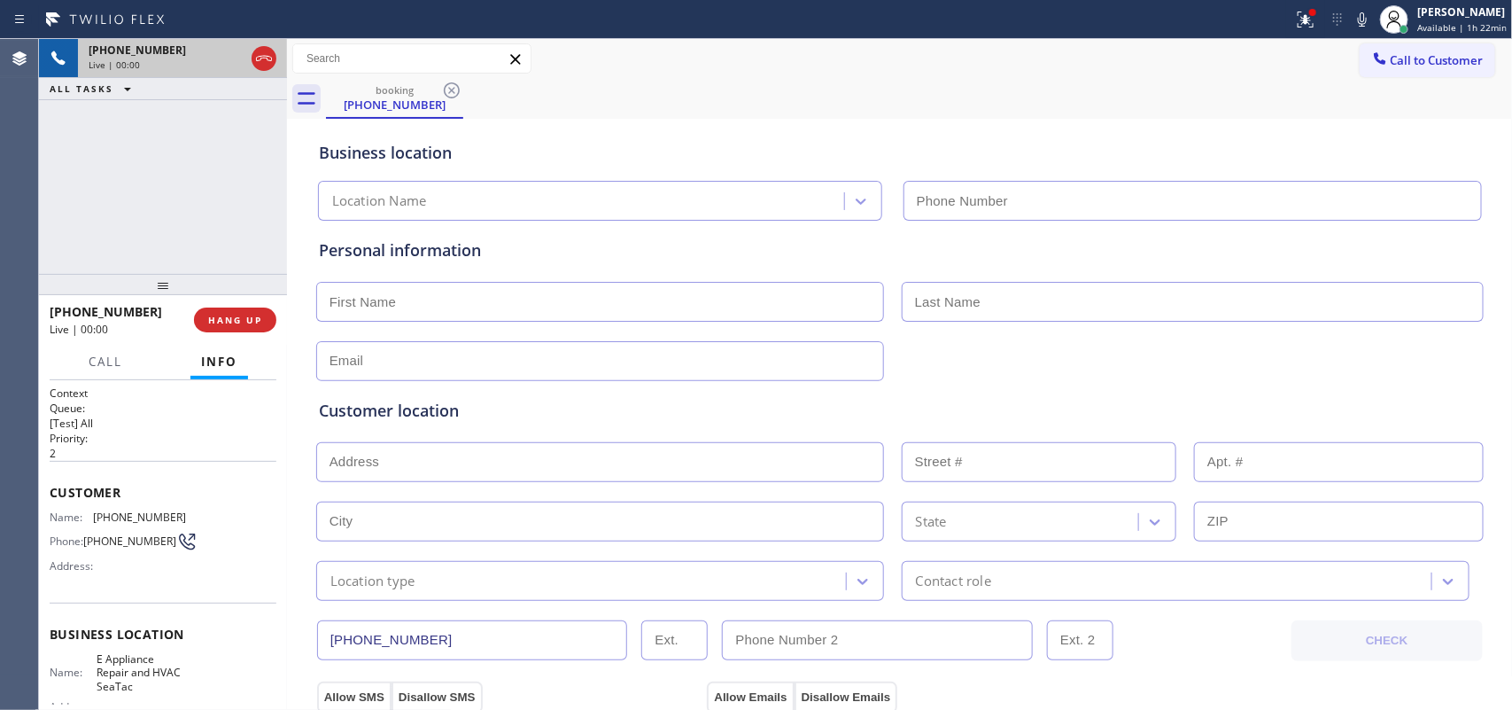
type input "[PHONE_NUMBER]"
click at [250, 316] on span "HANG UP" at bounding box center [235, 320] width 54 height 12
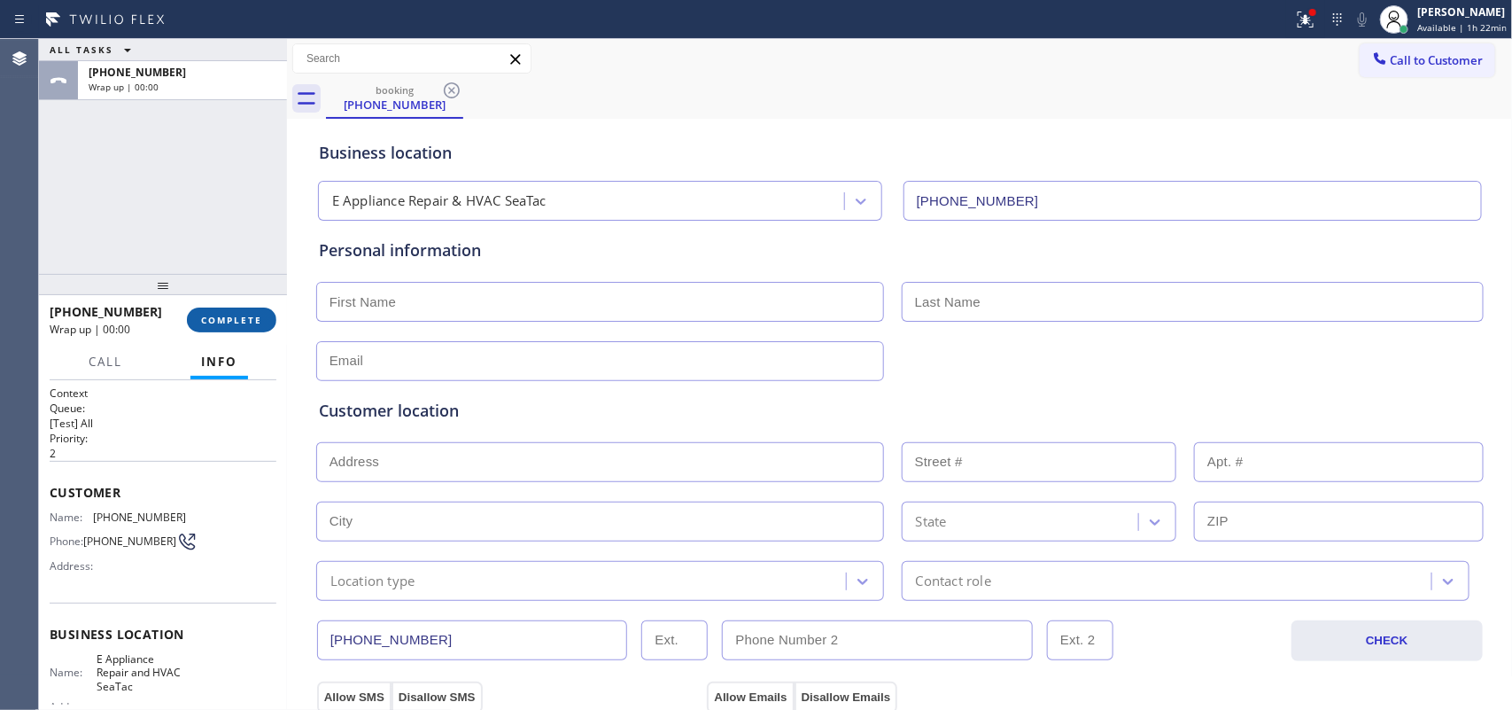
click at [250, 317] on span "COMPLETE" at bounding box center [231, 320] width 61 height 12
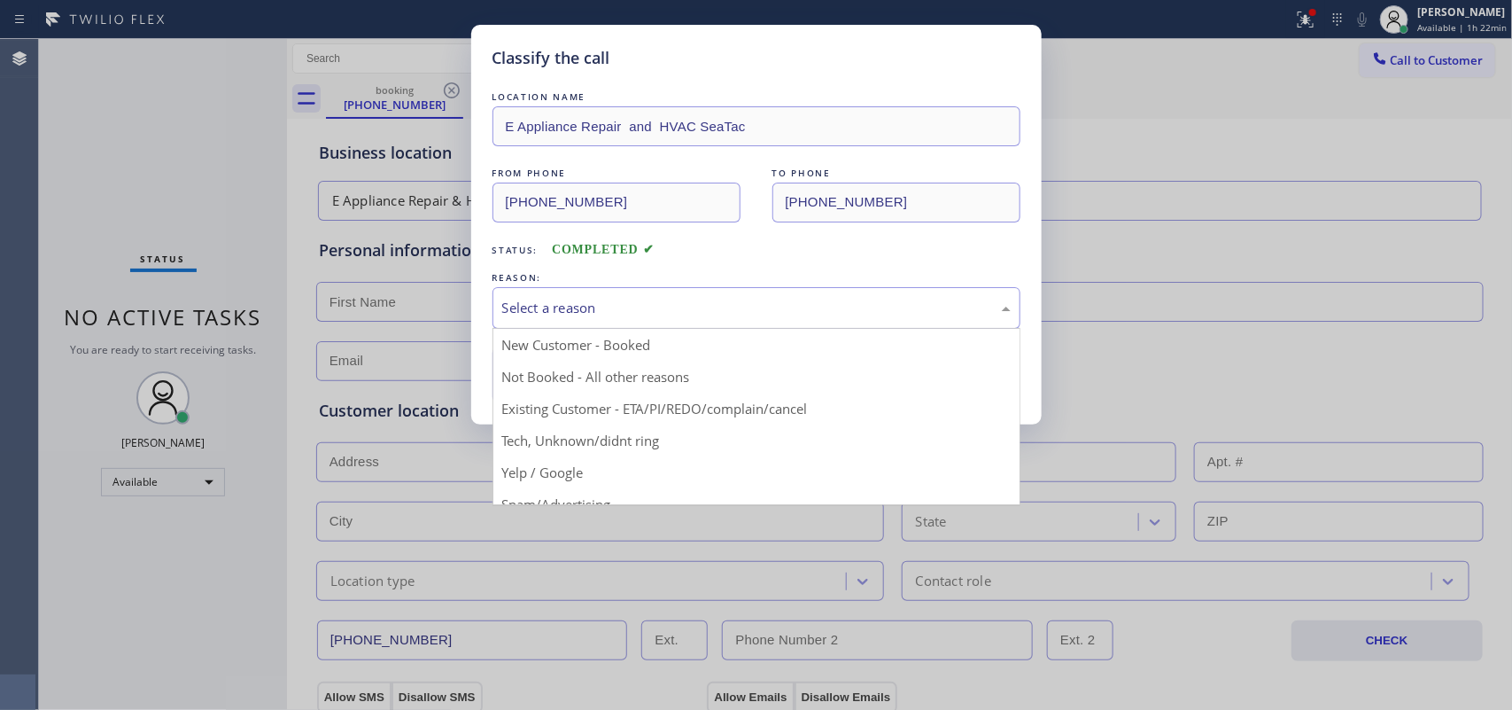
click at [626, 297] on div "Select a reason" at bounding box center [757, 308] width 528 height 42
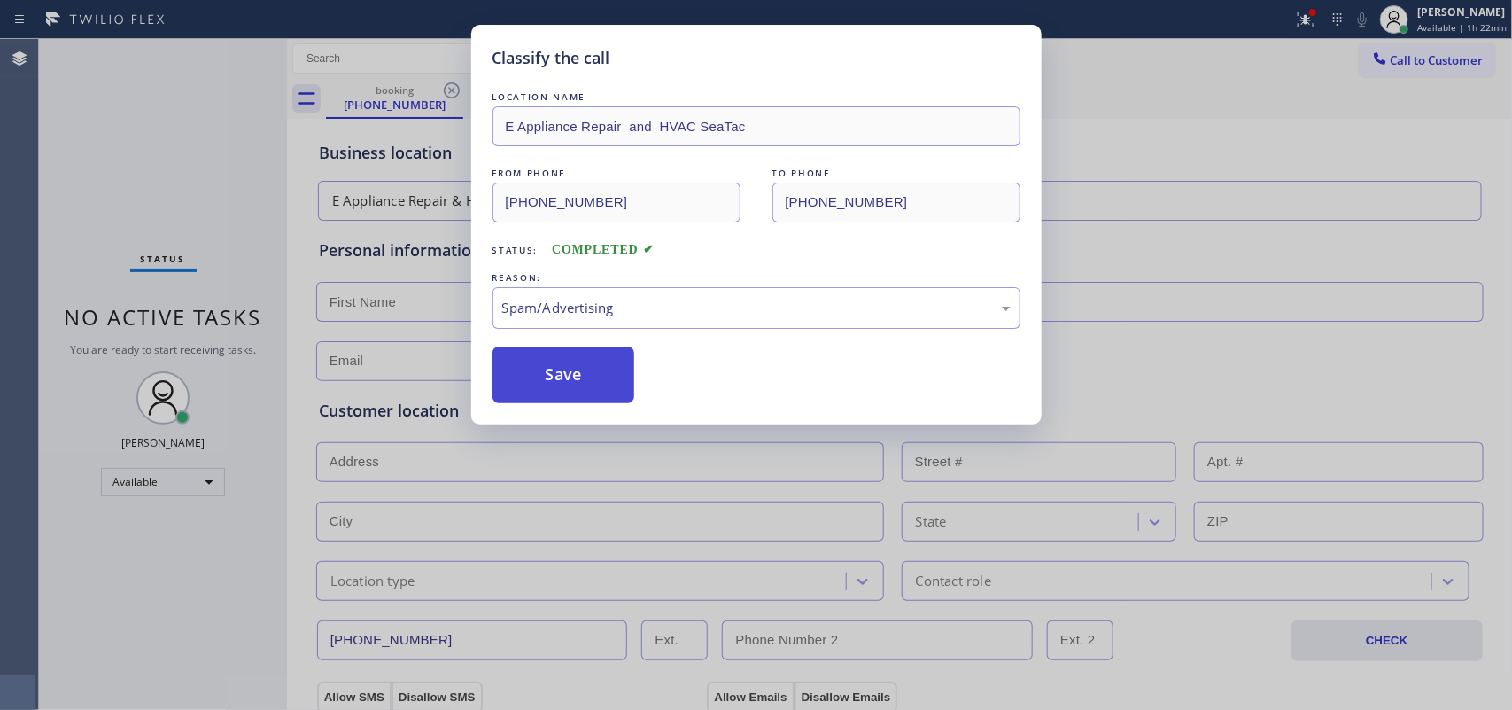
click at [604, 366] on button "Save" at bounding box center [564, 374] width 143 height 57
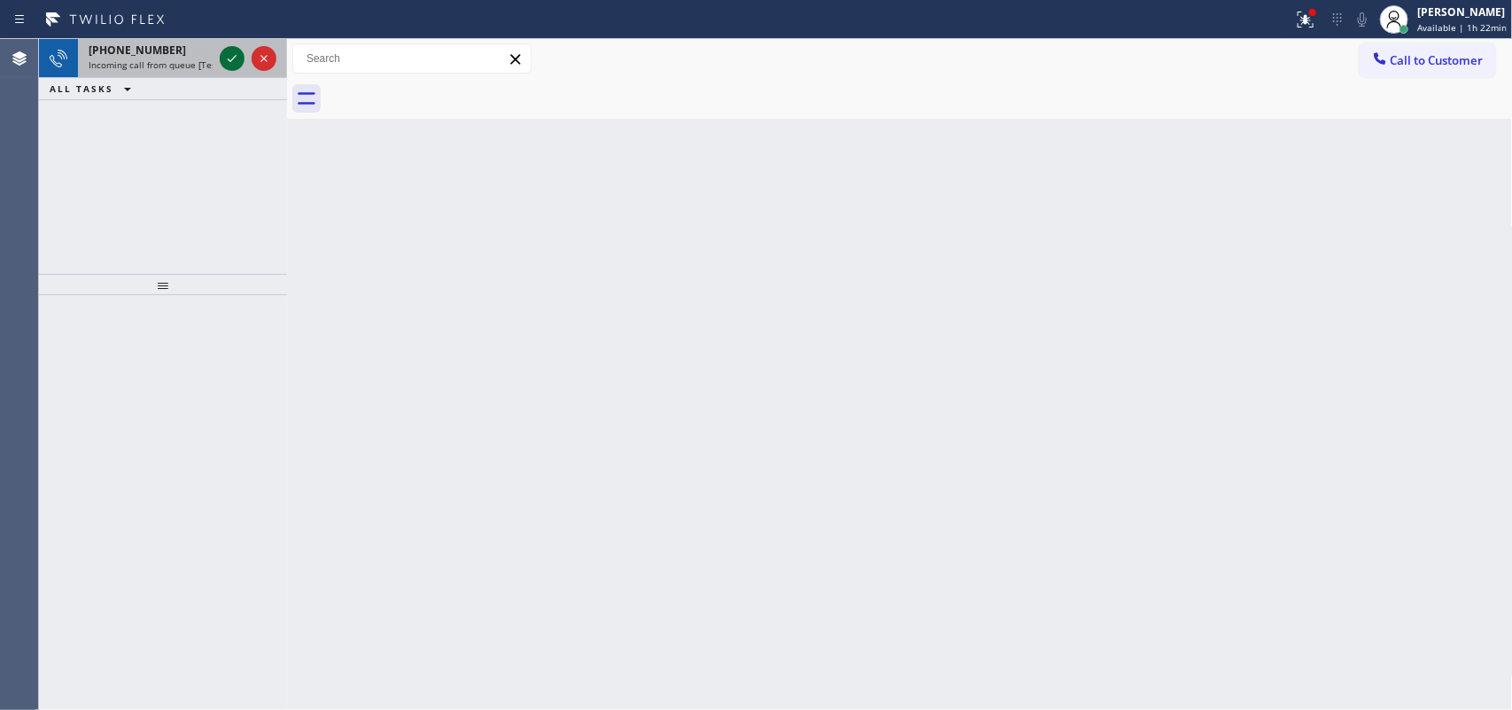
click at [226, 53] on icon at bounding box center [231, 58] width 21 height 21
click at [228, 59] on icon at bounding box center [231, 58] width 21 height 21
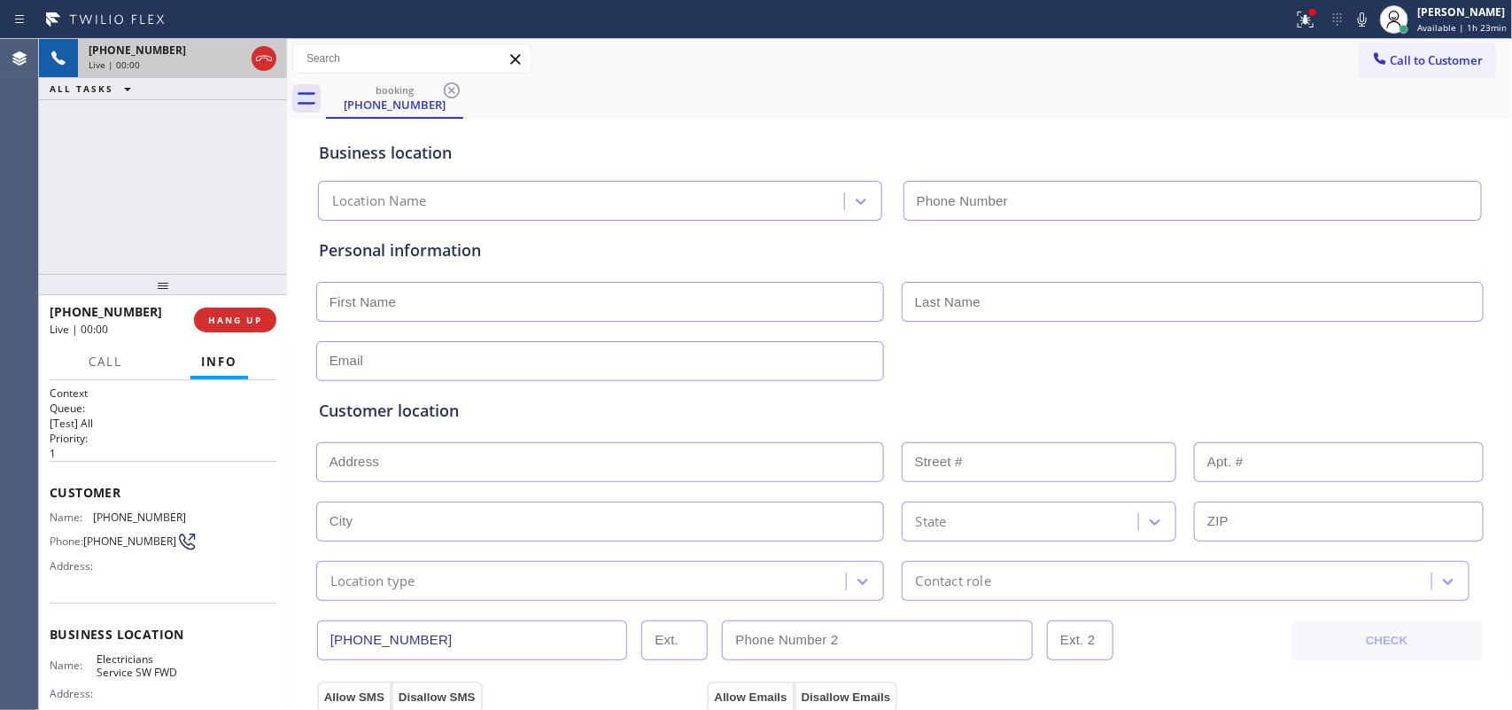
type input "[PHONE_NUMBER]"
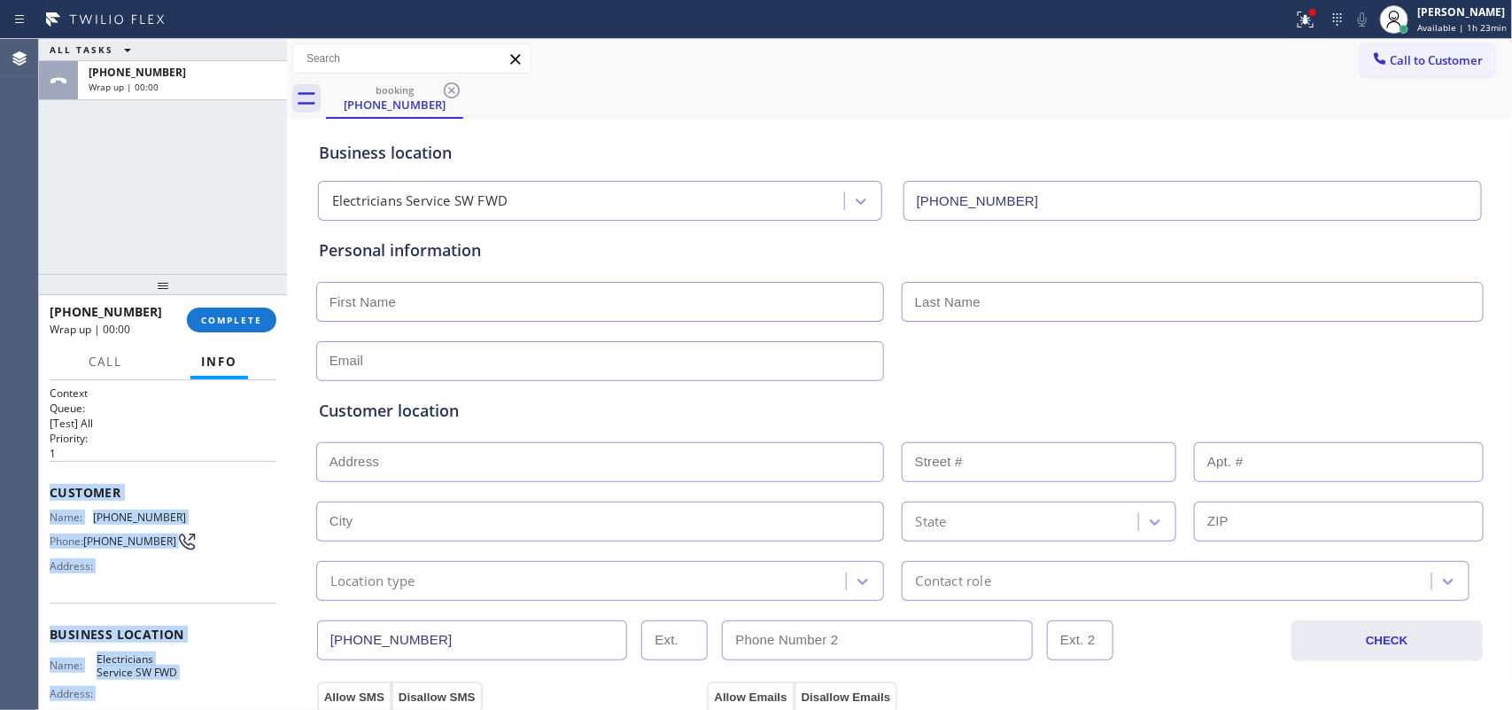
drag, startPoint x: 187, startPoint y: 540, endPoint x: 59, endPoint y: 484, distance: 139.6
click at [51, 484] on div "Context Queue: [Test] All Priority: 1 Customer Name: [PHONE_NUMBER] Phone: [PHO…" at bounding box center [163, 634] width 227 height 499
copy div "Customer Name: [PHONE_NUMBER] Phone: [PHONE_NUMBER] Address: Business location …"
click at [235, 317] on span "COMPLETE" at bounding box center [231, 320] width 61 height 12
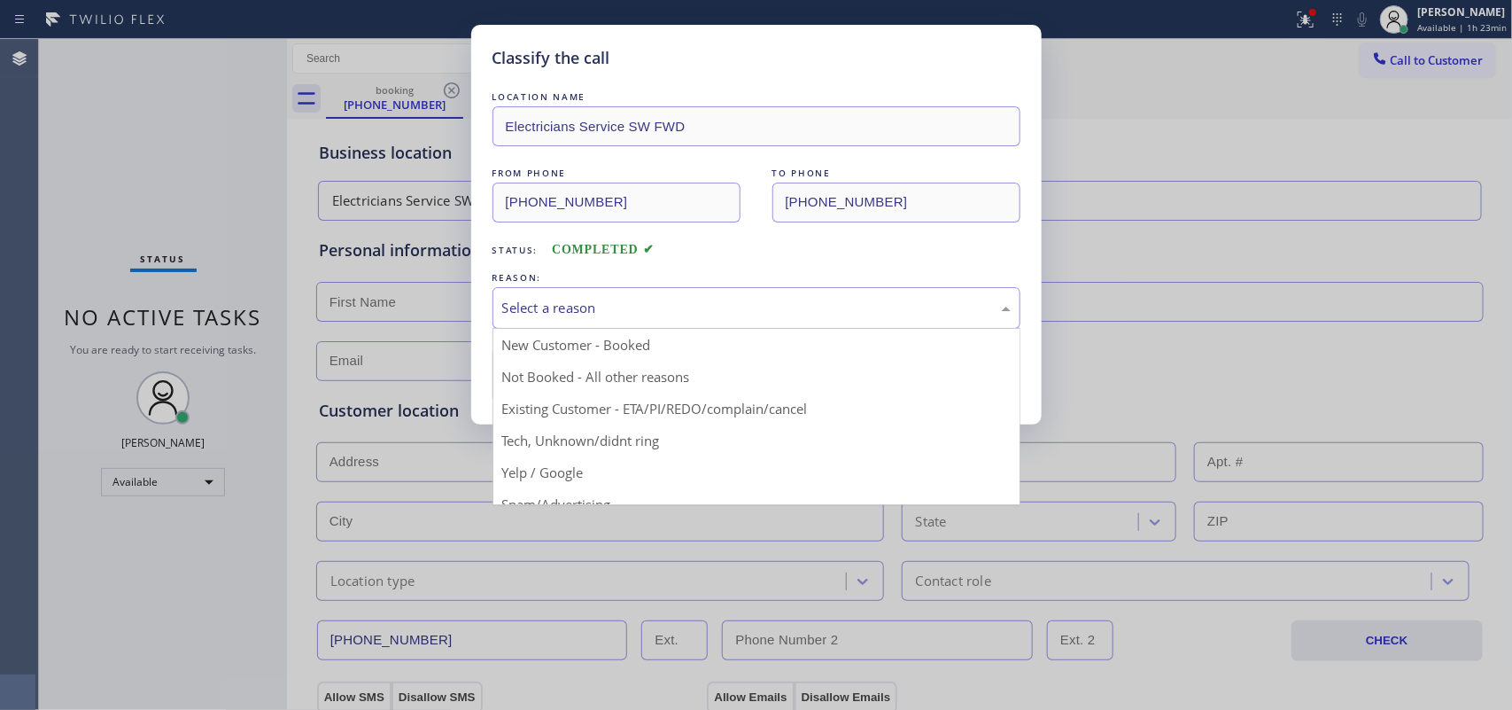
click at [580, 302] on div "Select a reason" at bounding box center [756, 308] width 509 height 20
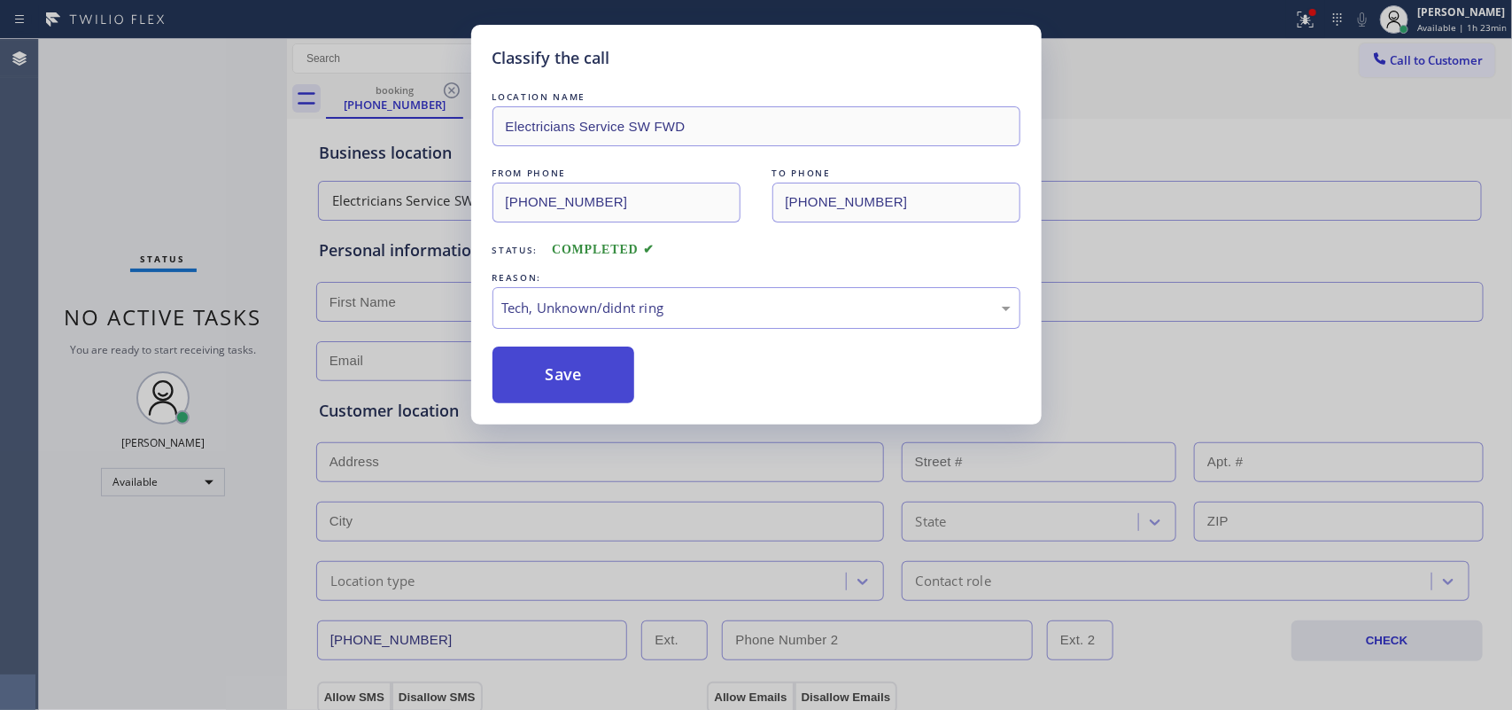
click at [529, 352] on button "Save" at bounding box center [564, 374] width 143 height 57
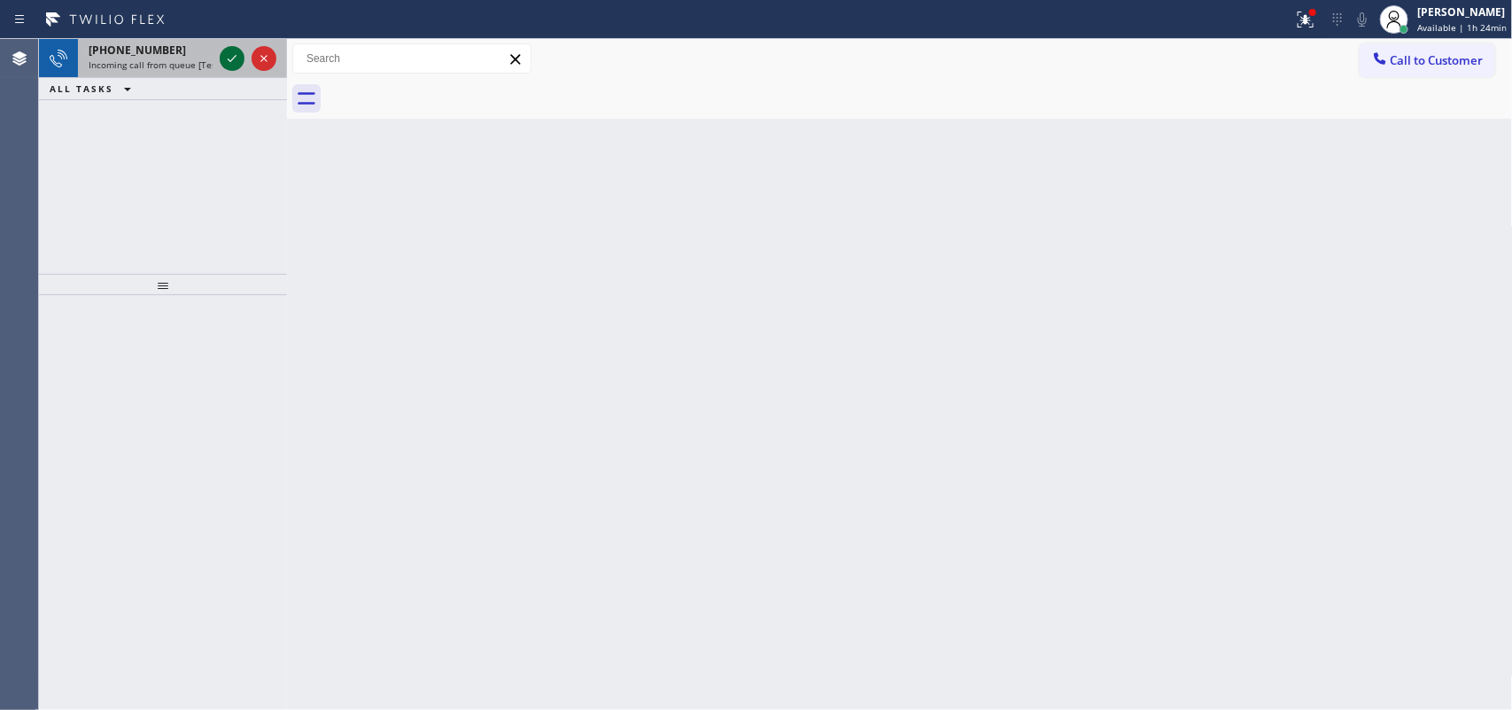
click at [233, 58] on icon at bounding box center [232, 58] width 9 height 7
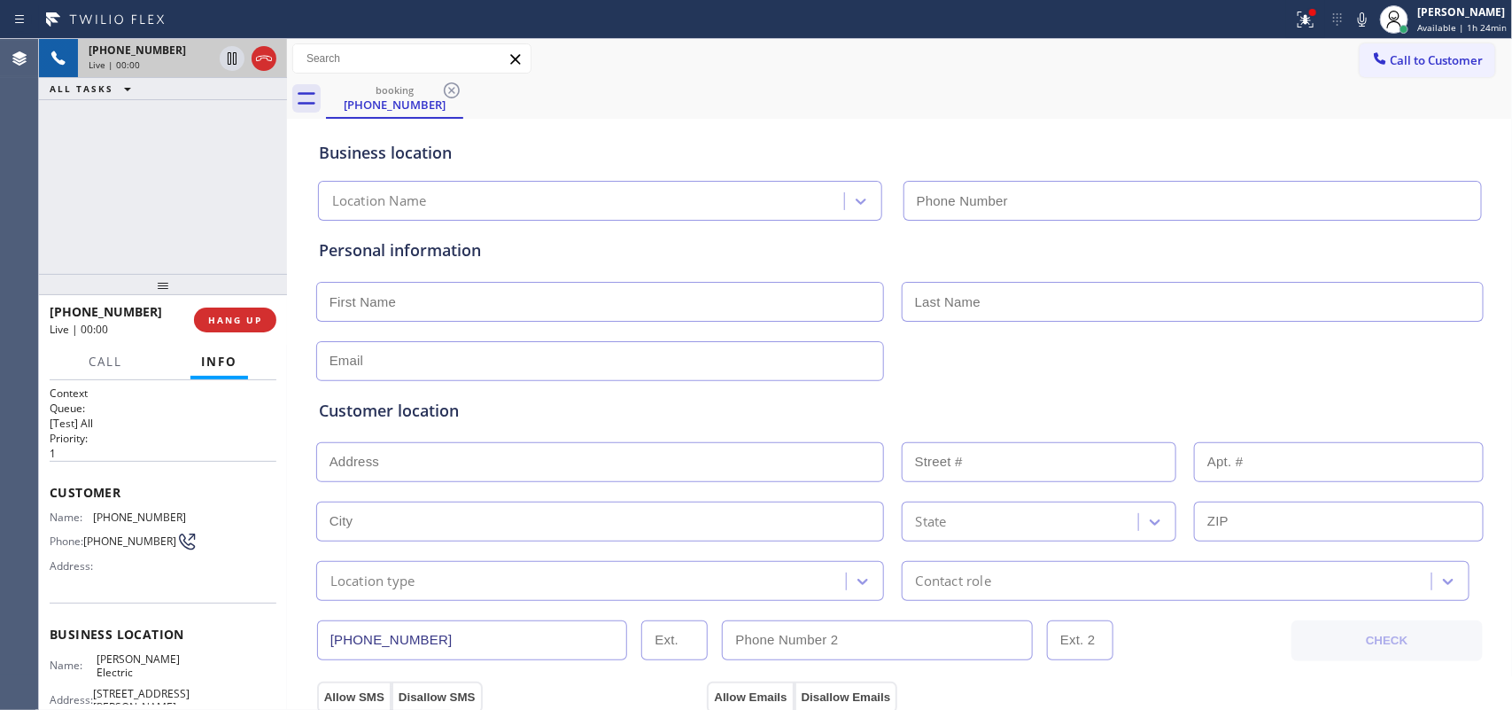
type input "[PHONE_NUMBER]"
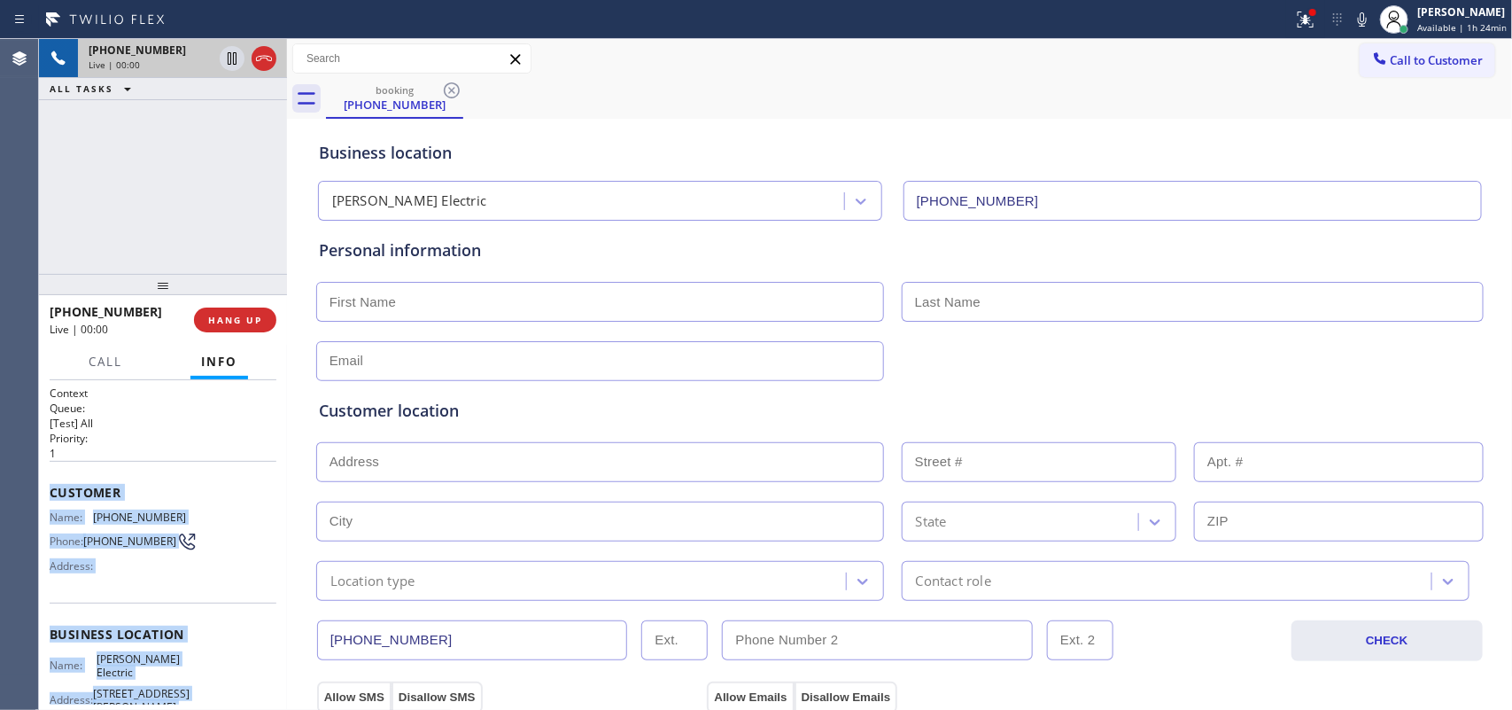
drag, startPoint x: 208, startPoint y: 552, endPoint x: 51, endPoint y: 481, distance: 172.9
click at [51, 481] on div "Context Queue: [Test] All Priority: 1 Customer Name: [PHONE_NUMBER] Phone: [PHO…" at bounding box center [163, 641] width 227 height 513
copy div "Customer Name: [PHONE_NUMBER] Phone: [PHONE_NUMBER] Address: Business location …"
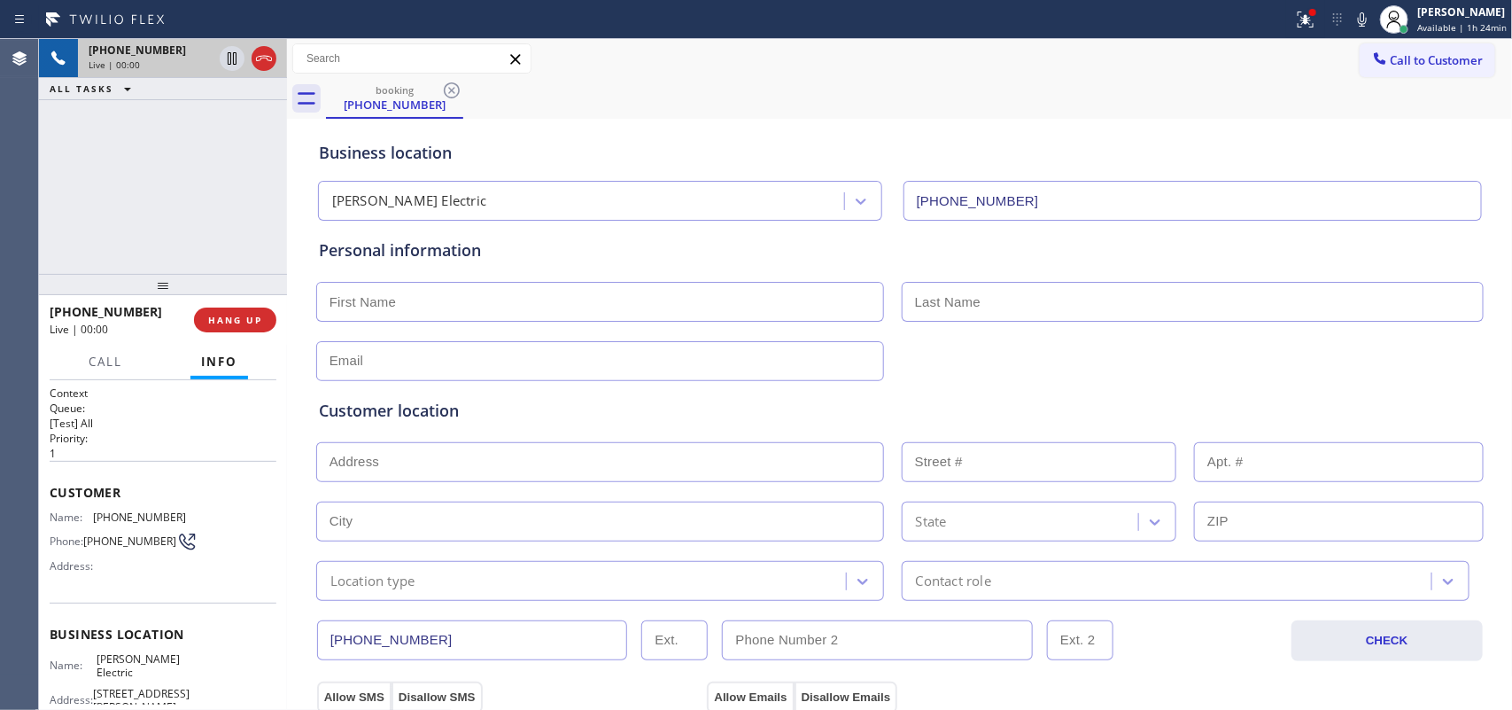
click at [197, 251] on div "[PHONE_NUMBER] Live | 00:00 ALL TASKS ALL TASKS ACTIVE TASKS TASKS IN WRAP UP" at bounding box center [163, 156] width 248 height 235
click at [258, 314] on span "HANG UP" at bounding box center [235, 320] width 54 height 12
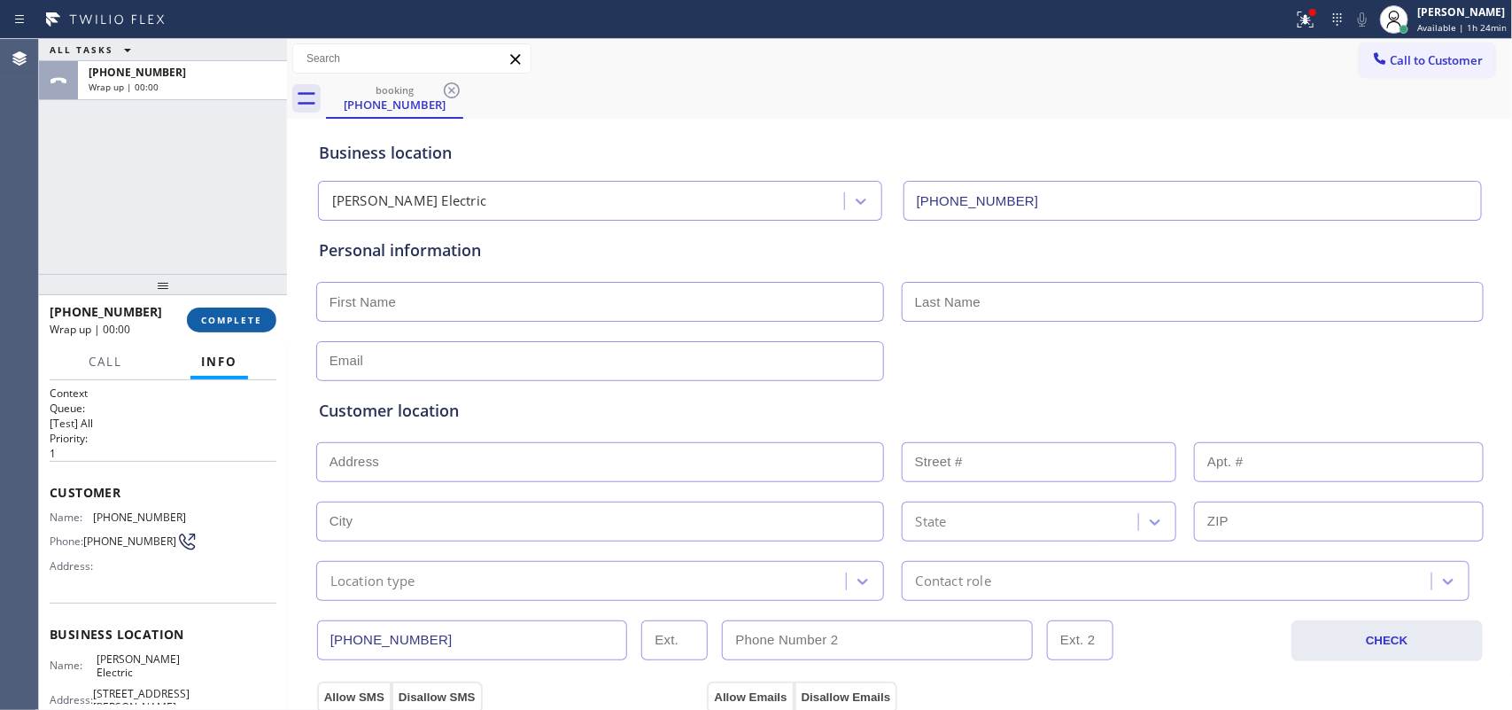
click at [258, 314] on span "COMPLETE" at bounding box center [231, 320] width 61 height 12
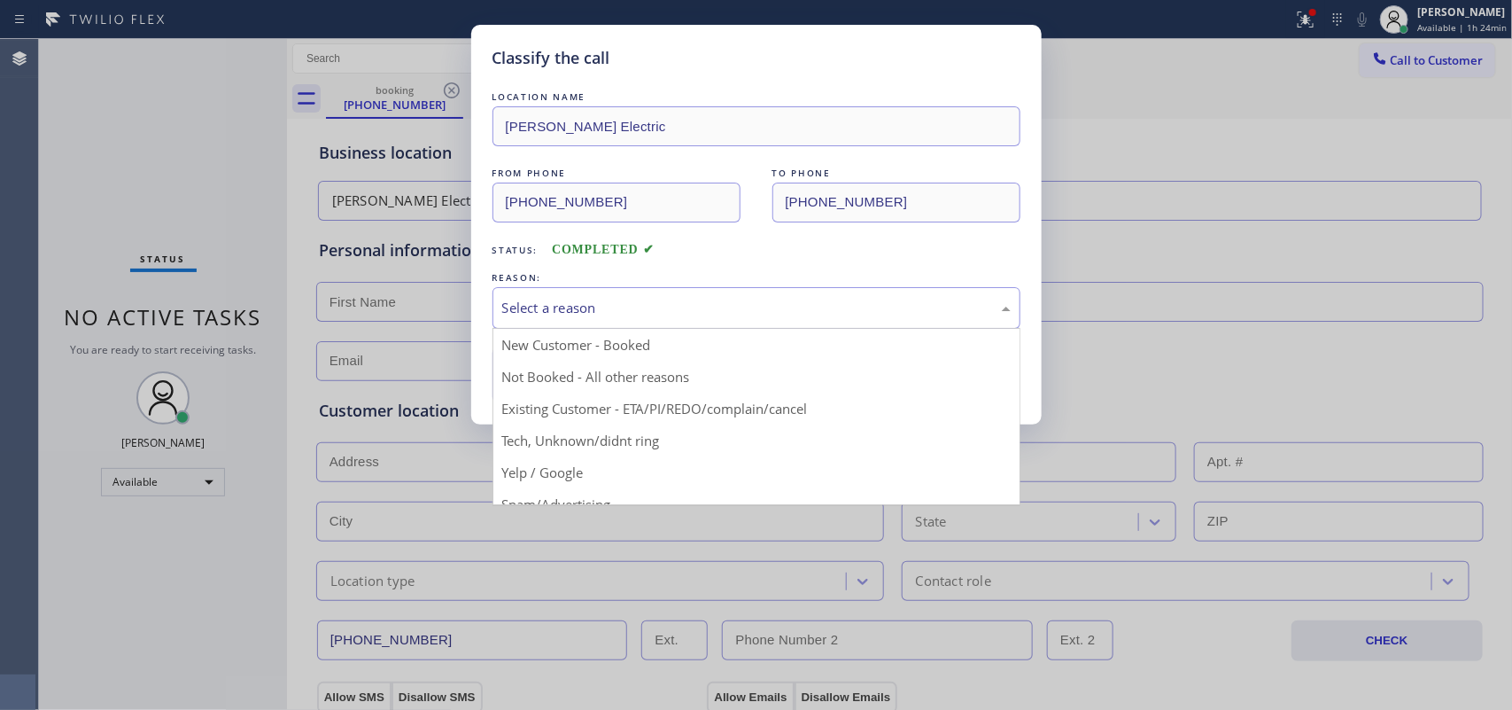
click at [649, 299] on div "Select a reason" at bounding box center [756, 308] width 509 height 20
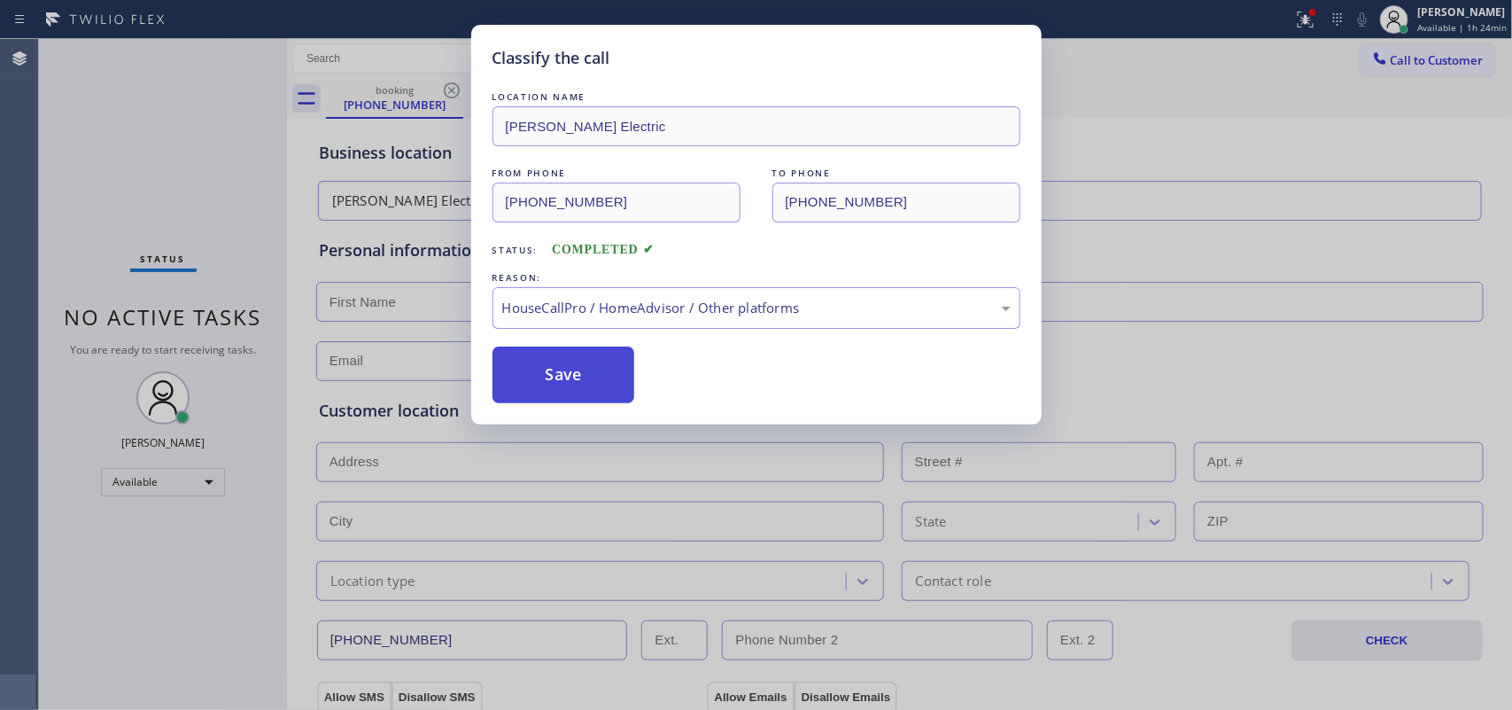
click at [609, 384] on button "Save" at bounding box center [564, 374] width 143 height 57
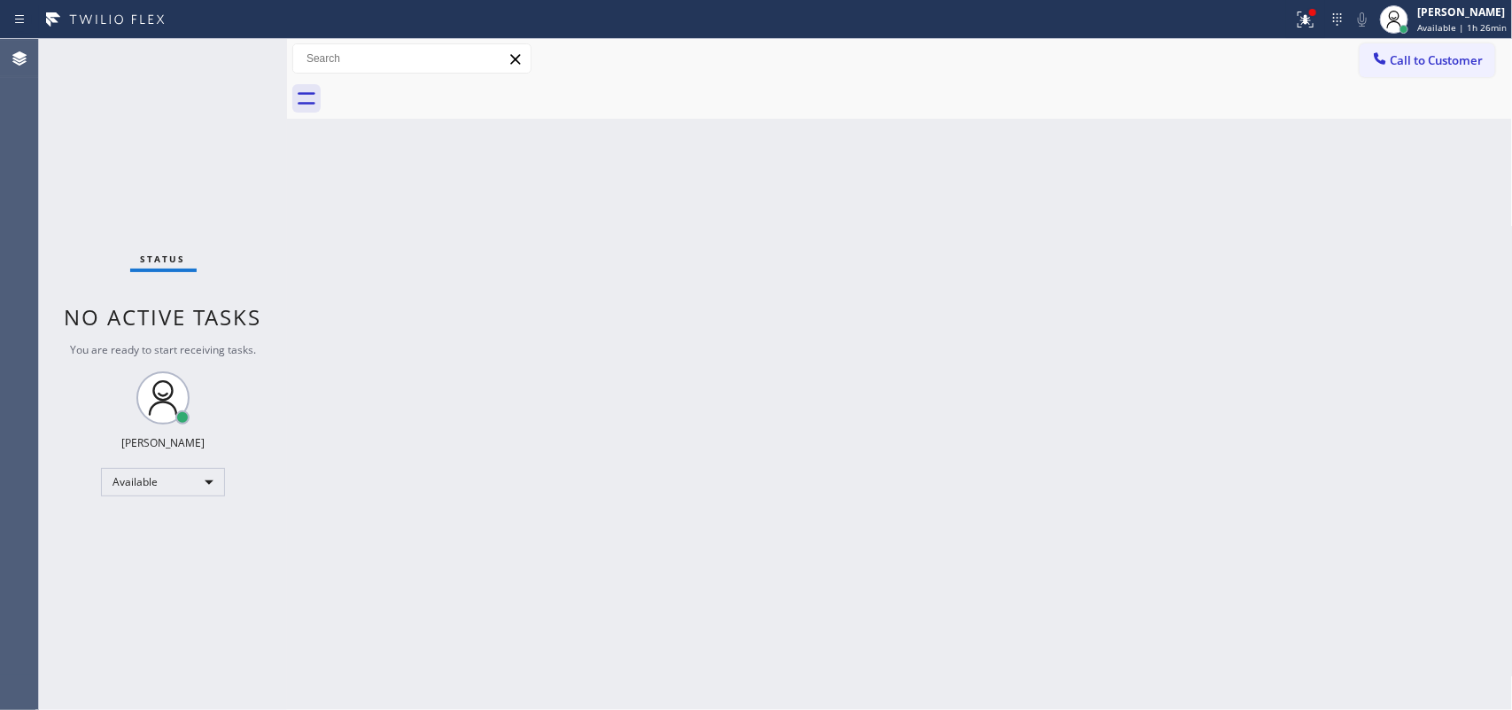
click at [180, 42] on div "Status No active tasks You are ready to start receiving tasks. [PERSON_NAME] Av…" at bounding box center [163, 374] width 248 height 671
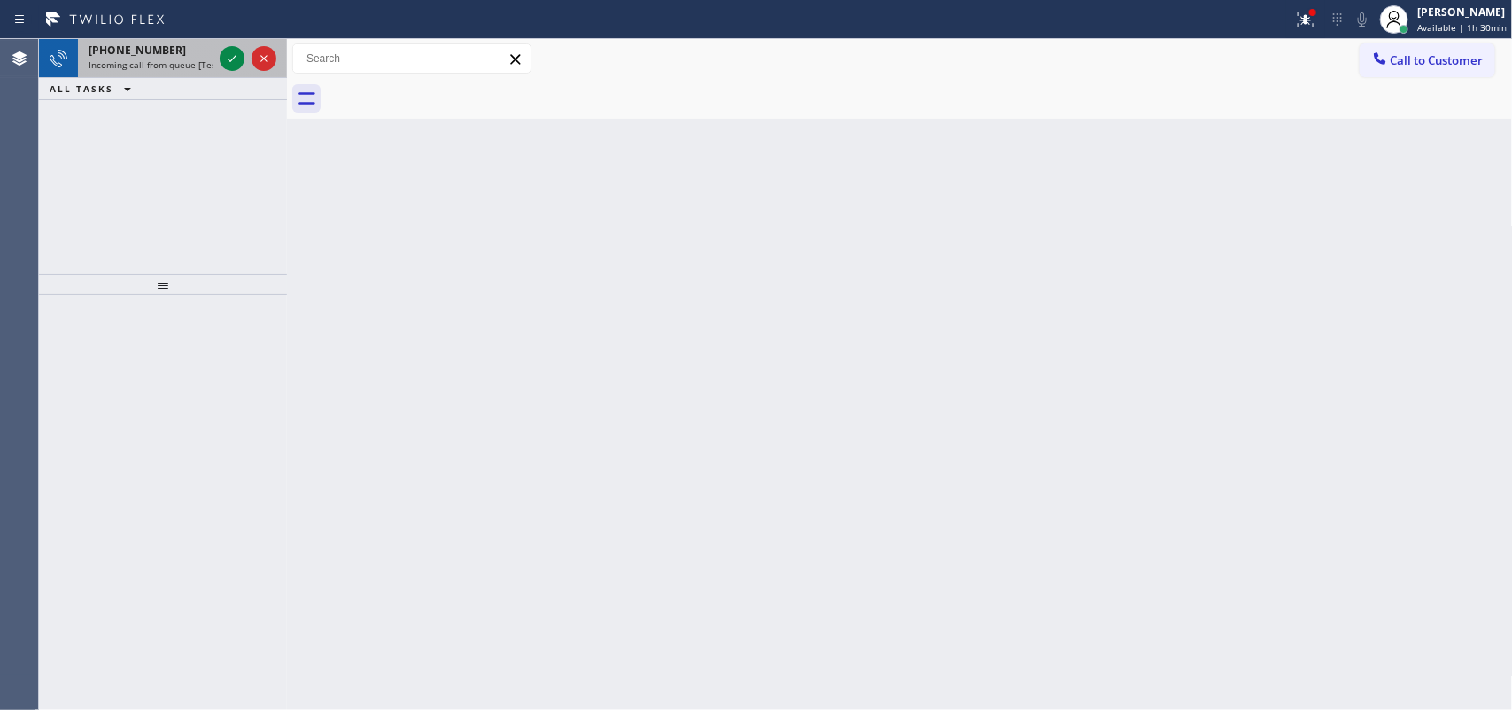
click at [208, 59] on span "Incoming call from queue [Test] All" at bounding box center [162, 64] width 147 height 12
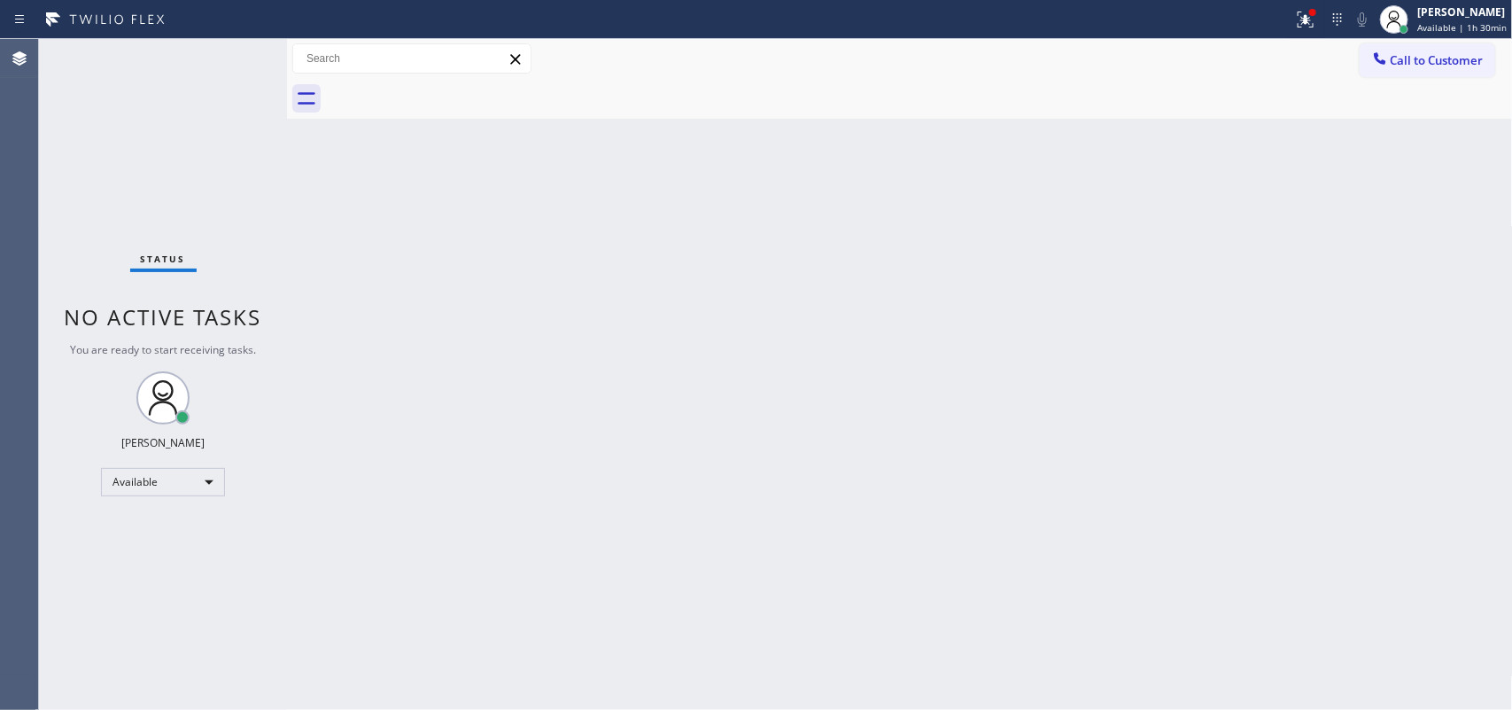
click at [226, 54] on div "Status No active tasks You are ready to start receiving tasks. [PERSON_NAME] Av…" at bounding box center [163, 374] width 248 height 671
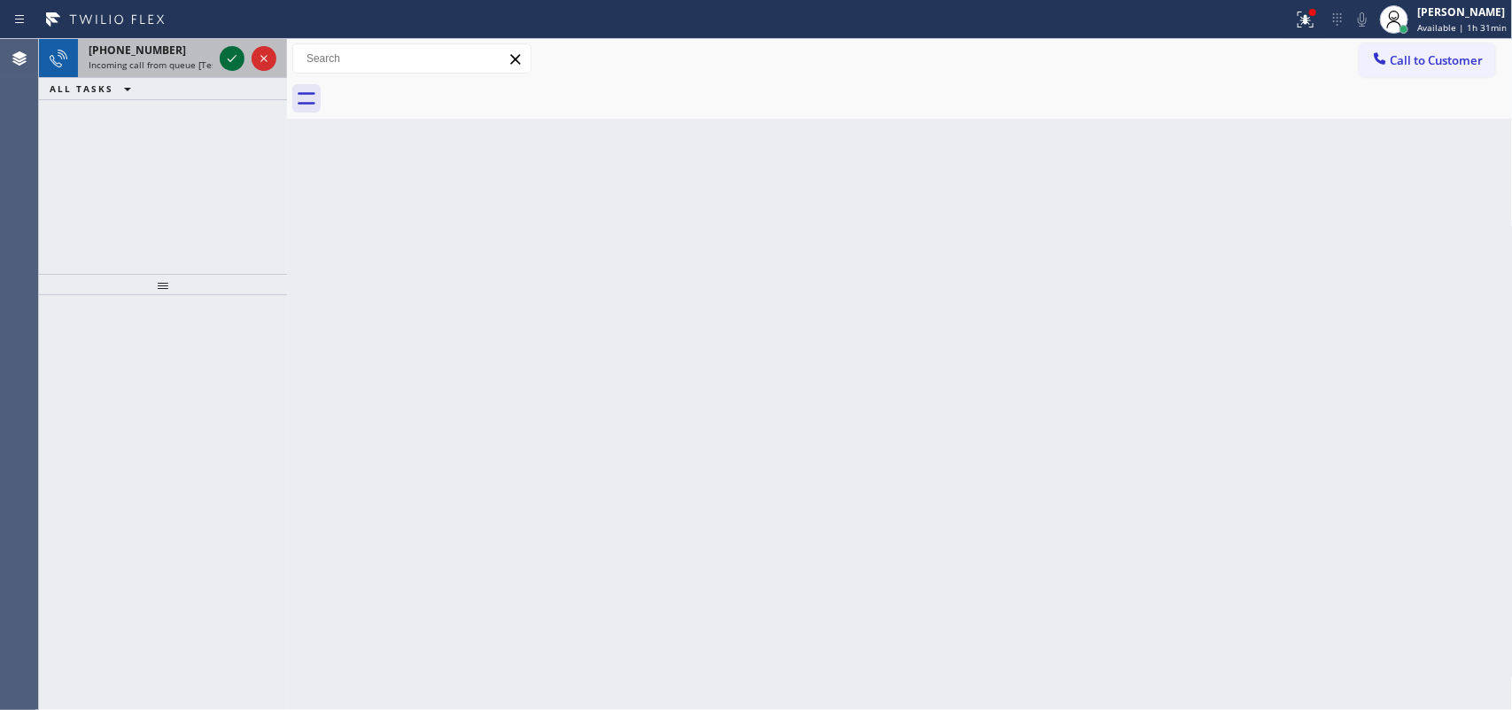
click at [226, 54] on icon at bounding box center [231, 58] width 21 height 21
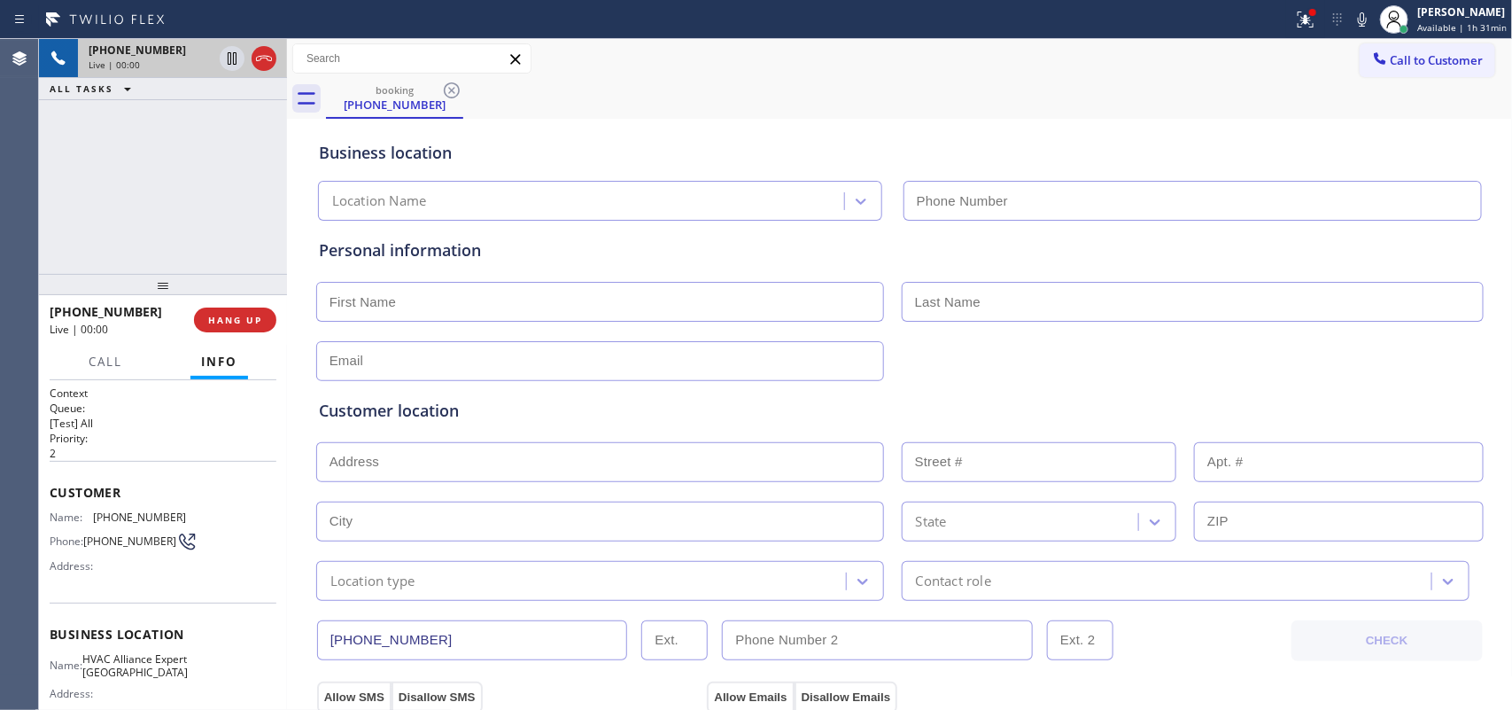
type input "[PHONE_NUMBER]"
click at [240, 322] on span "HANG UP" at bounding box center [235, 320] width 54 height 12
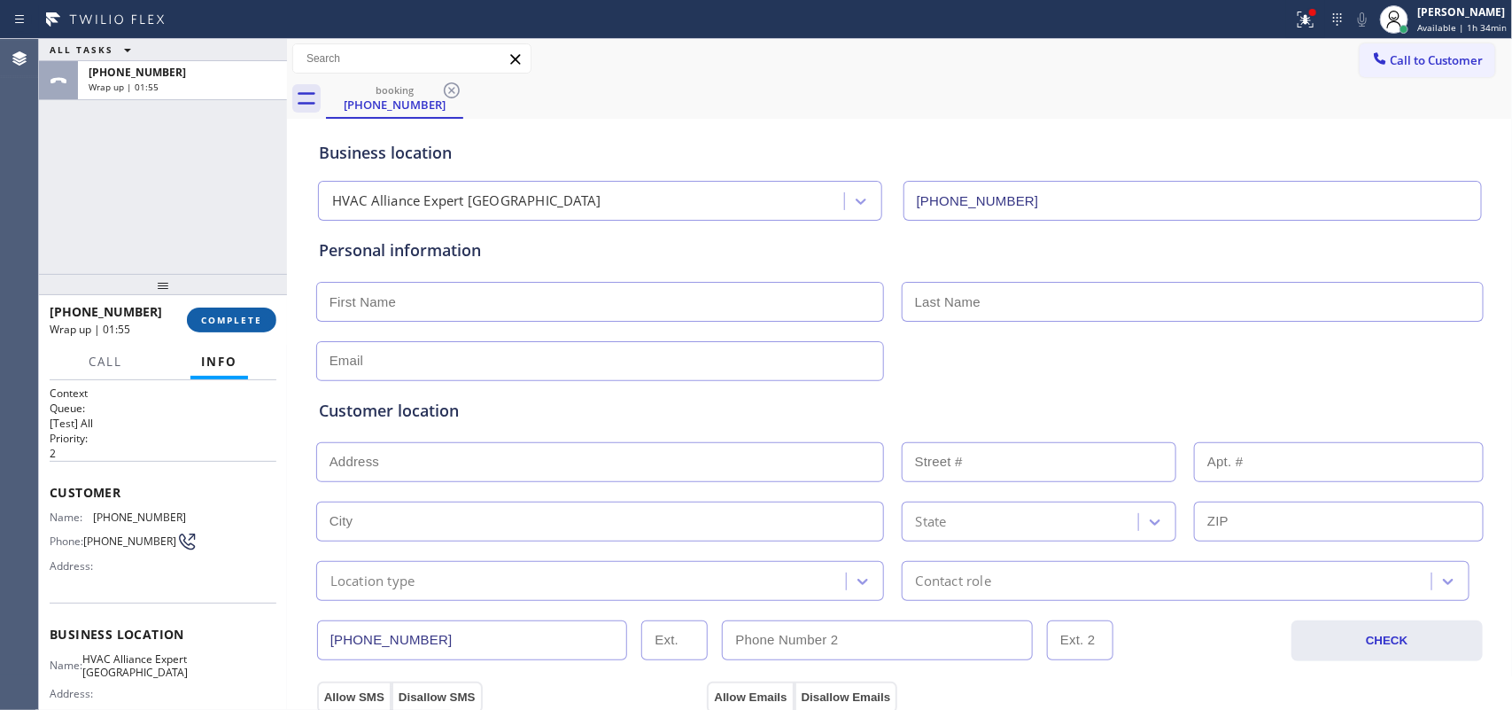
click at [237, 324] on span "COMPLETE" at bounding box center [231, 320] width 61 height 12
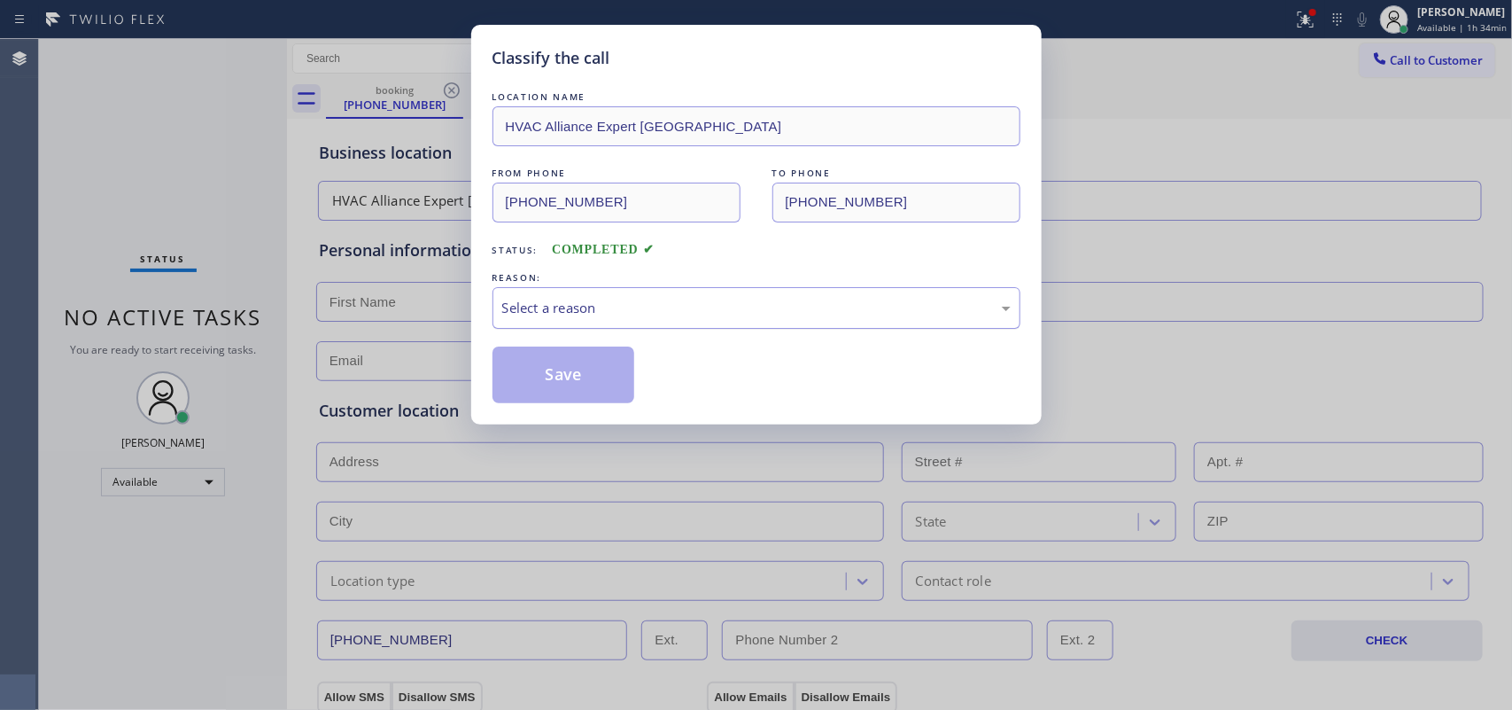
click at [525, 307] on div "Select a reason" at bounding box center [756, 308] width 509 height 20
click at [583, 381] on button "Save" at bounding box center [564, 374] width 143 height 57
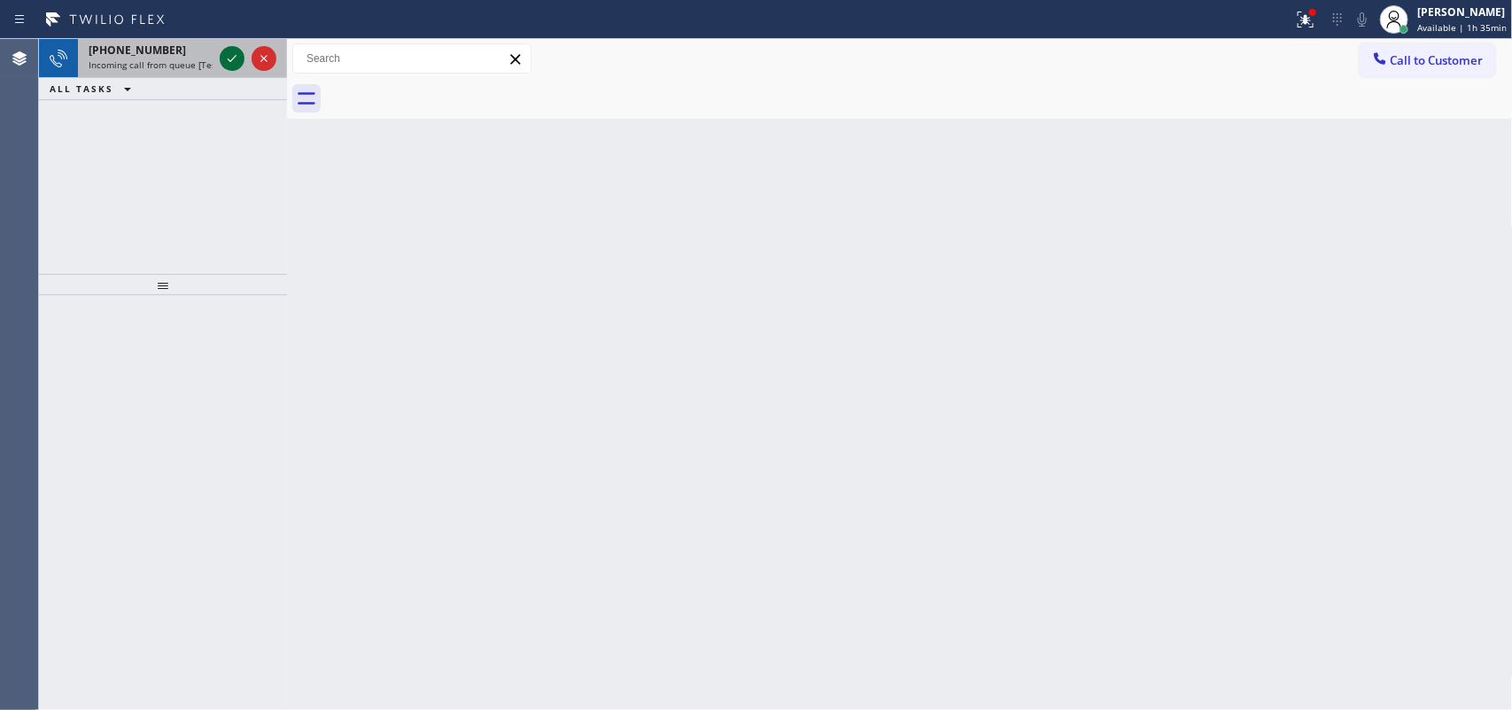
click at [240, 48] on icon at bounding box center [231, 58] width 21 height 21
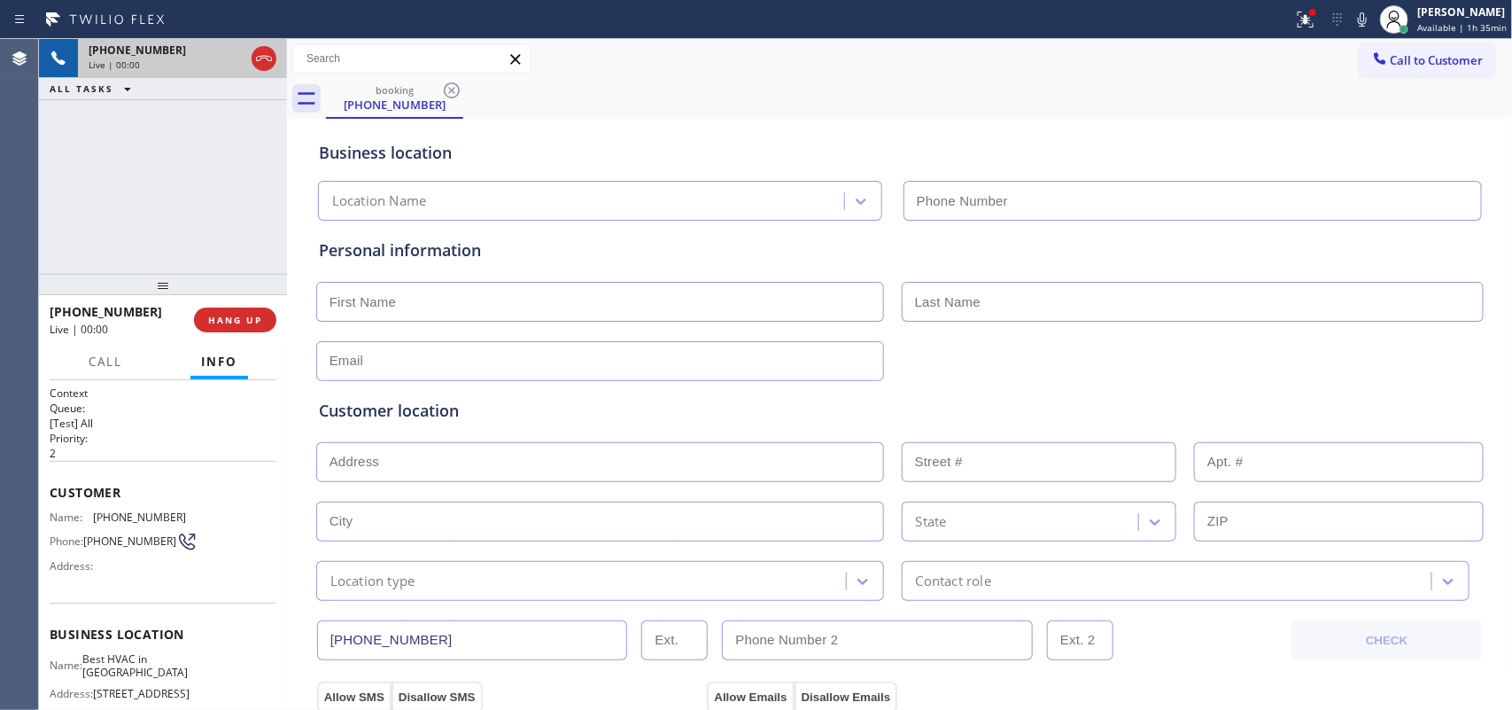
type input "[PHONE_NUMBER]"
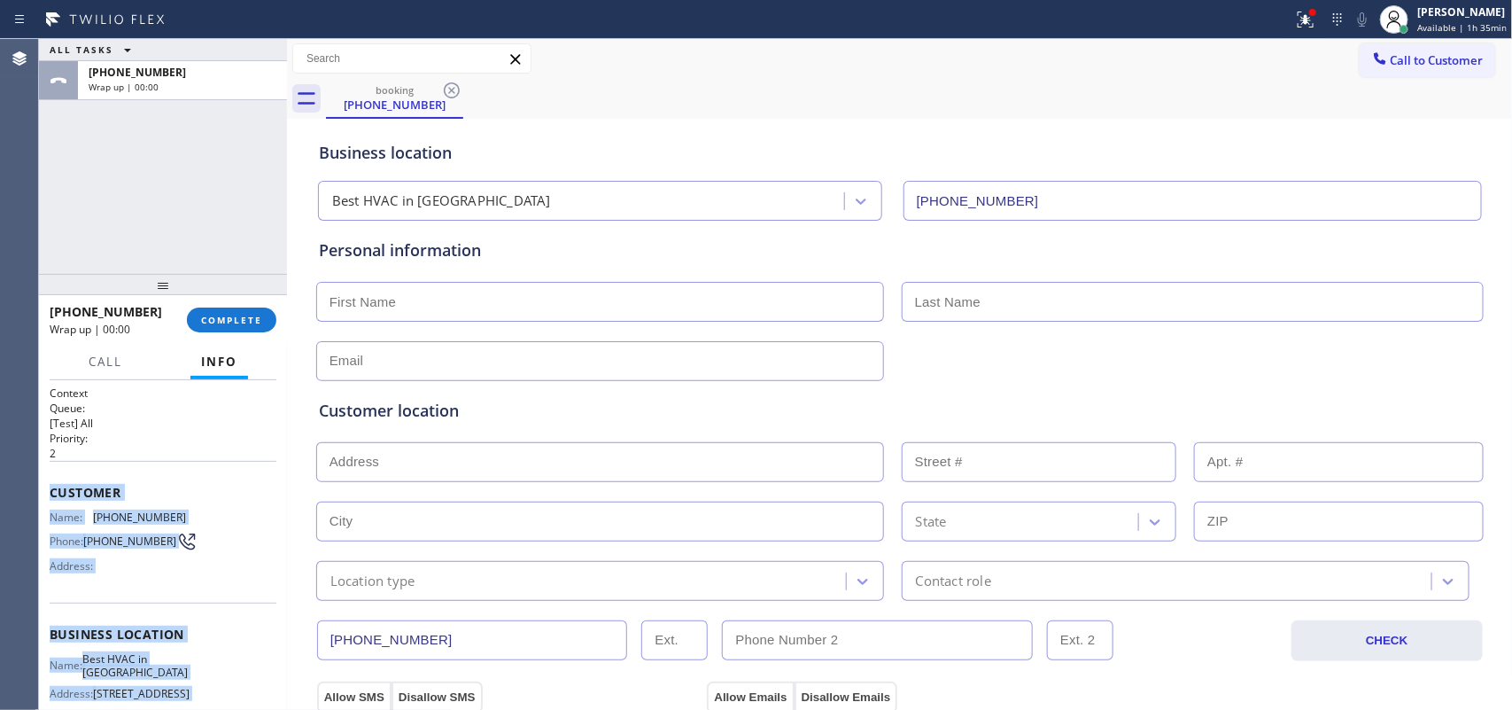
drag, startPoint x: 208, startPoint y: 543, endPoint x: 56, endPoint y: 488, distance: 162.0
click at [50, 488] on div "Context Queue: [Test] All Priority: 2 Customer Name: [PHONE_NUMBER] Phone: [PHO…" at bounding box center [163, 634] width 227 height 499
click at [260, 319] on span "COMPLETE" at bounding box center [231, 320] width 61 height 12
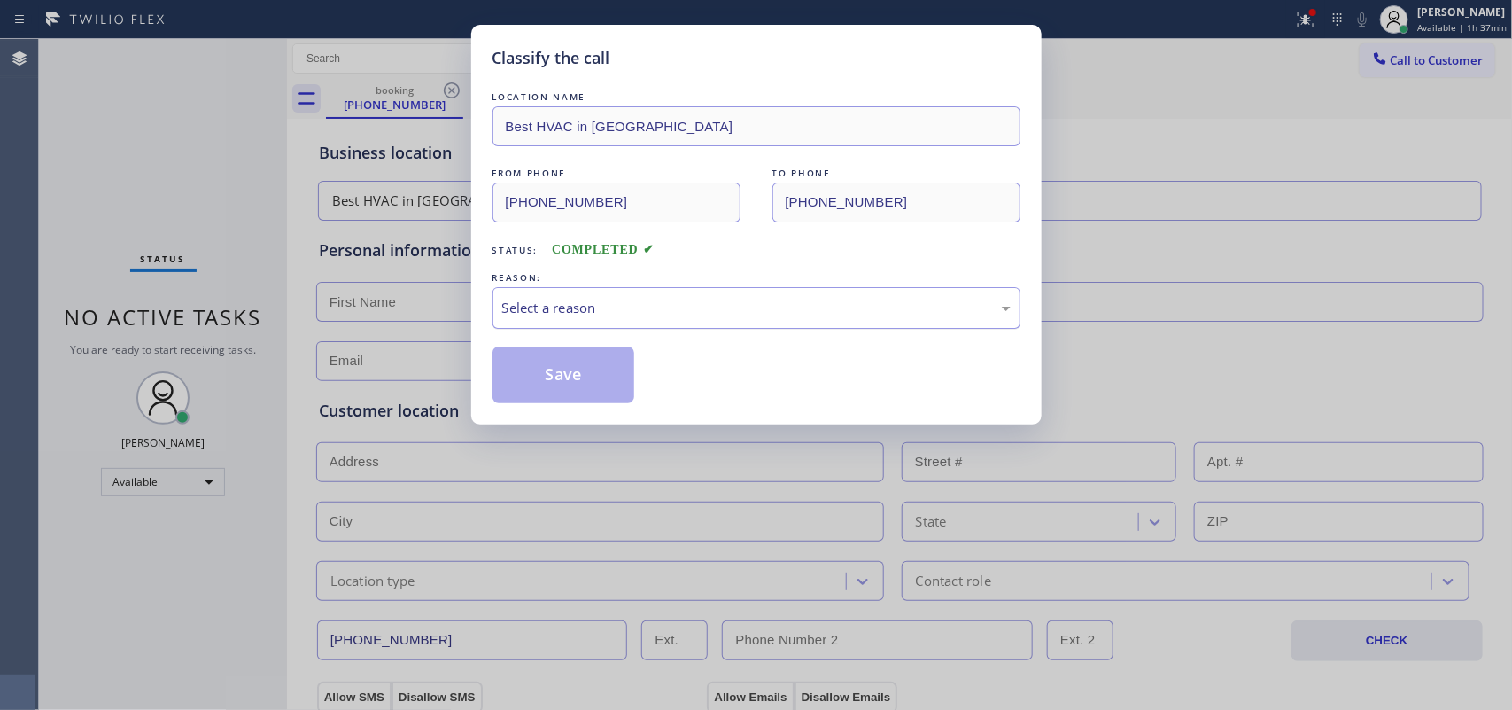
click at [626, 303] on div "Select a reason" at bounding box center [756, 308] width 509 height 20
click at [598, 390] on button "Save" at bounding box center [564, 374] width 143 height 57
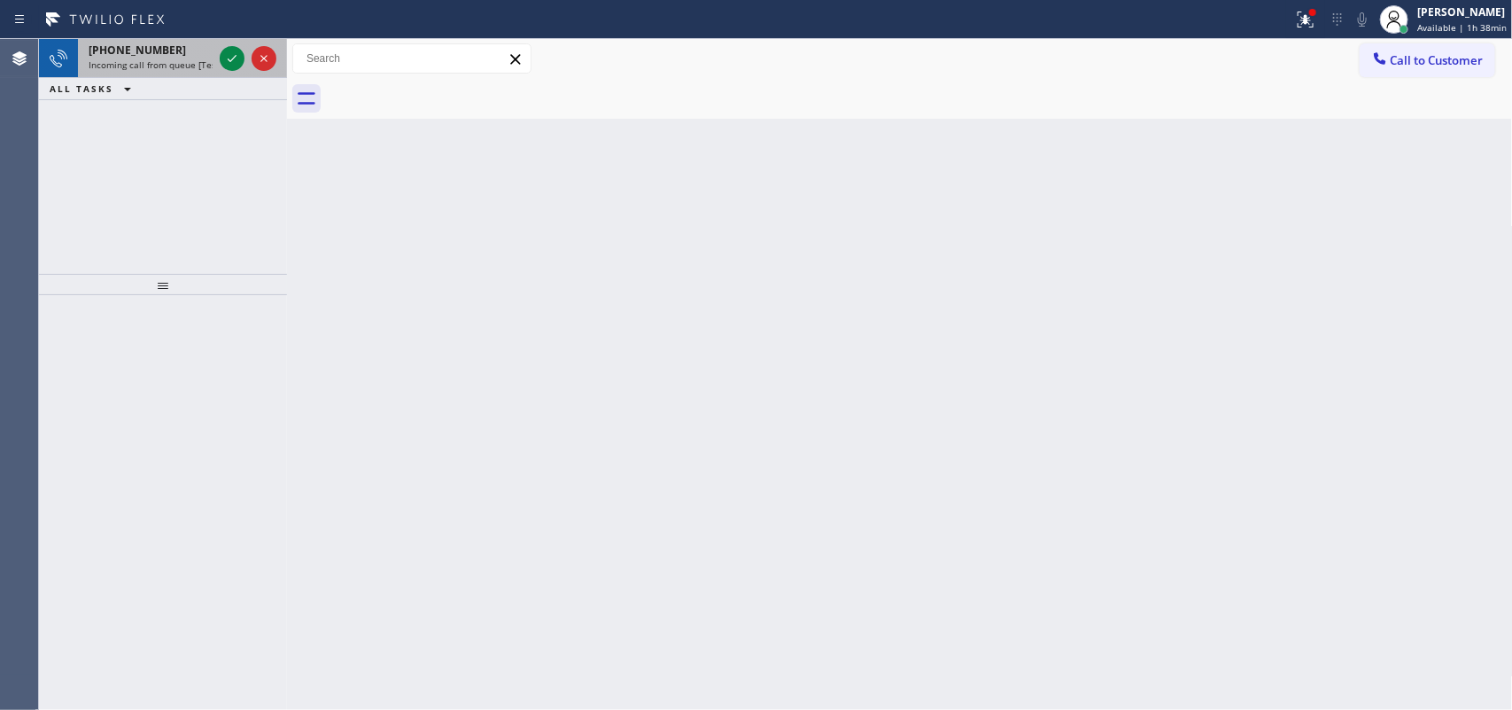
click at [200, 64] on span "Incoming call from queue [Test] All" at bounding box center [162, 64] width 147 height 12
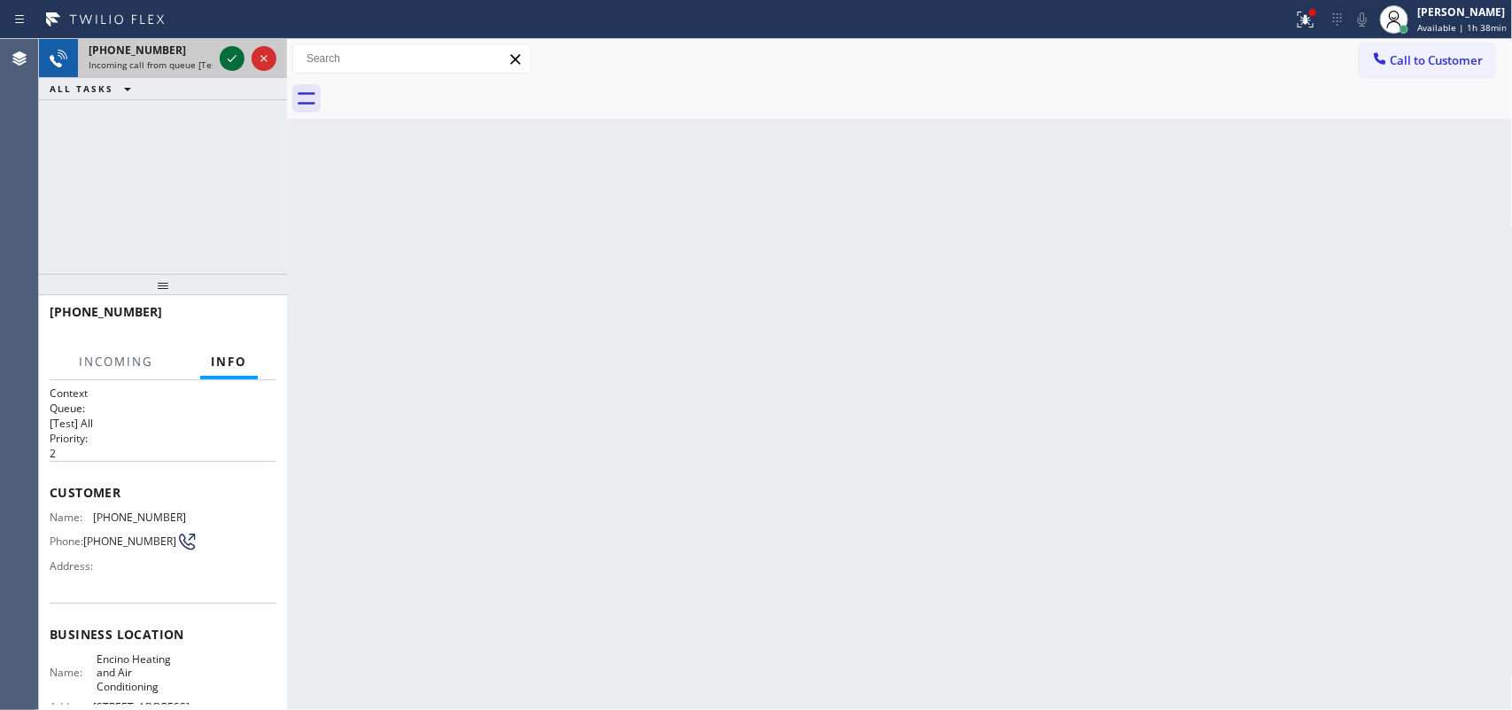
click at [236, 54] on icon at bounding box center [231, 58] width 21 height 21
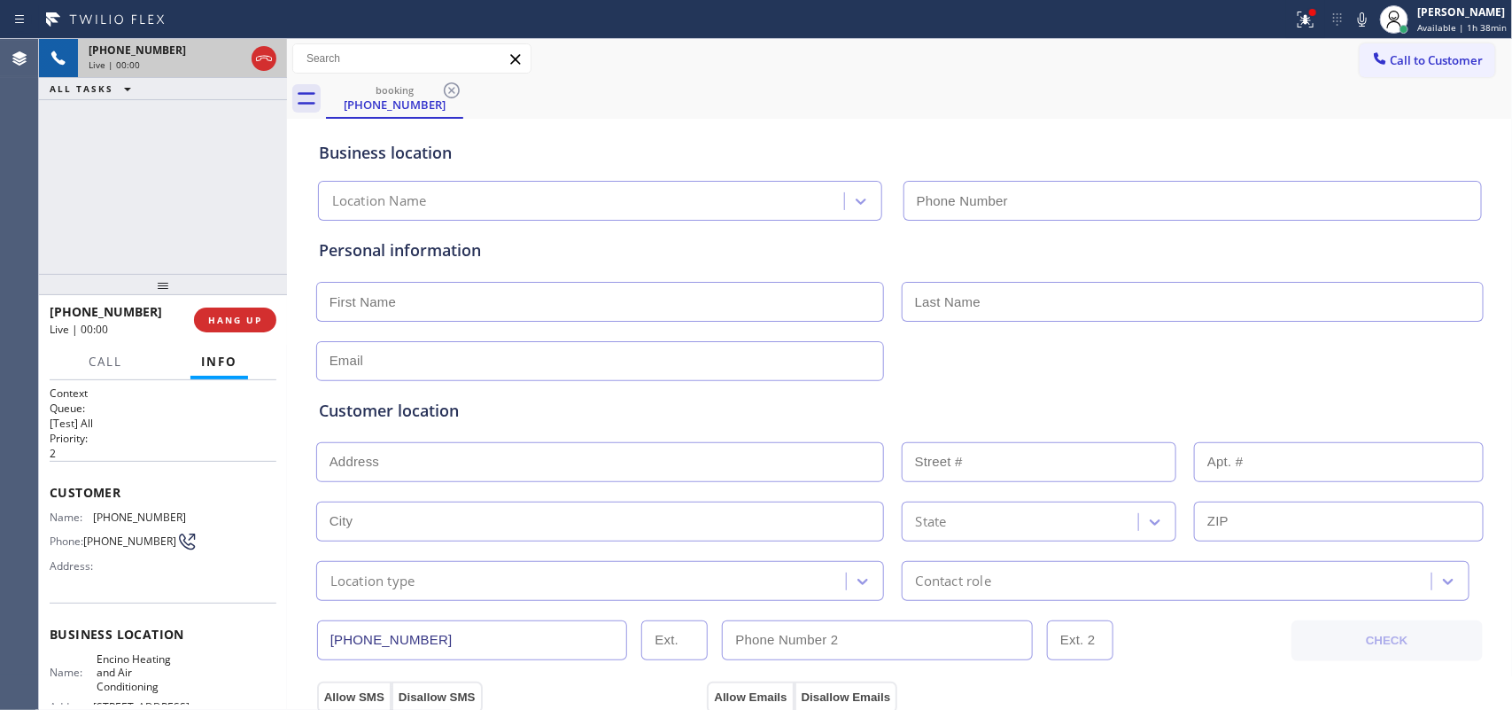
type input "[PHONE_NUMBER]"
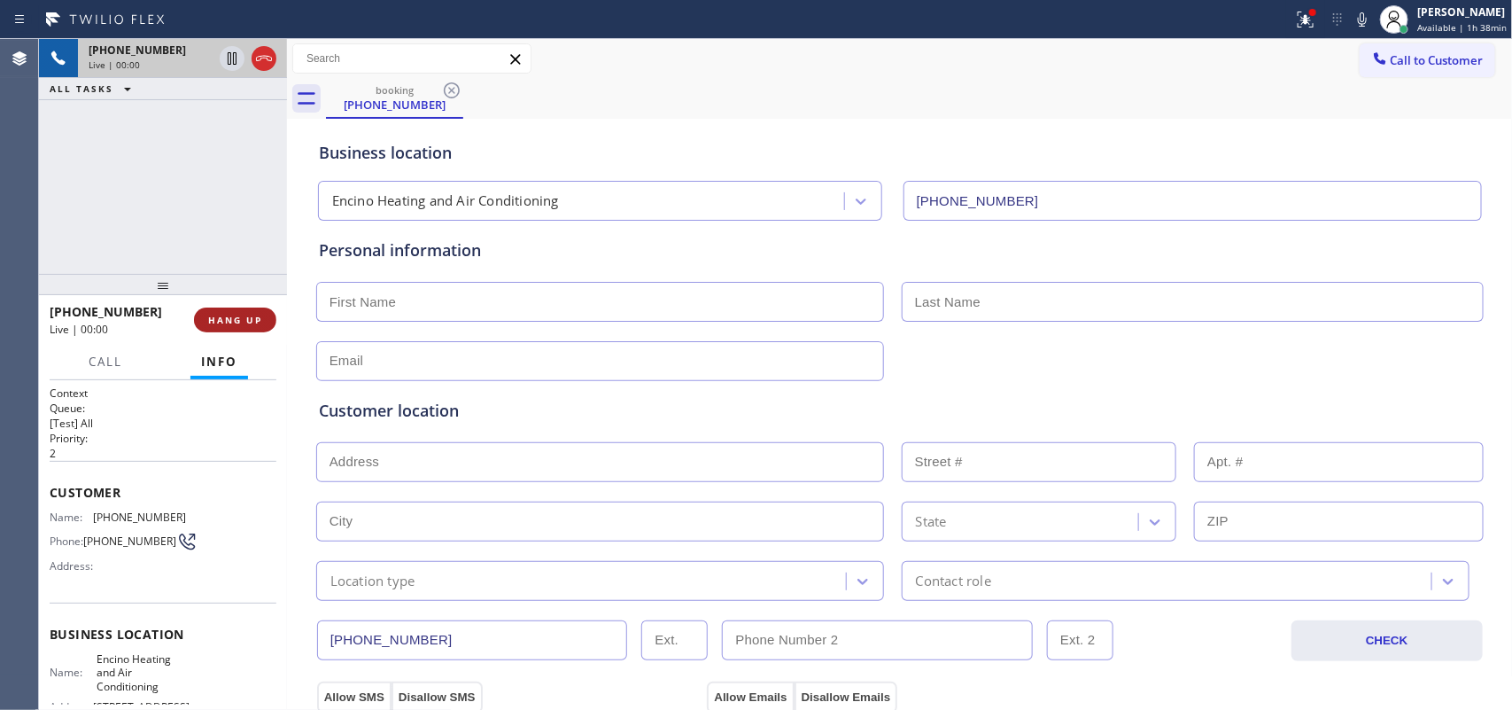
click at [264, 326] on button "HANG UP" at bounding box center [235, 319] width 82 height 25
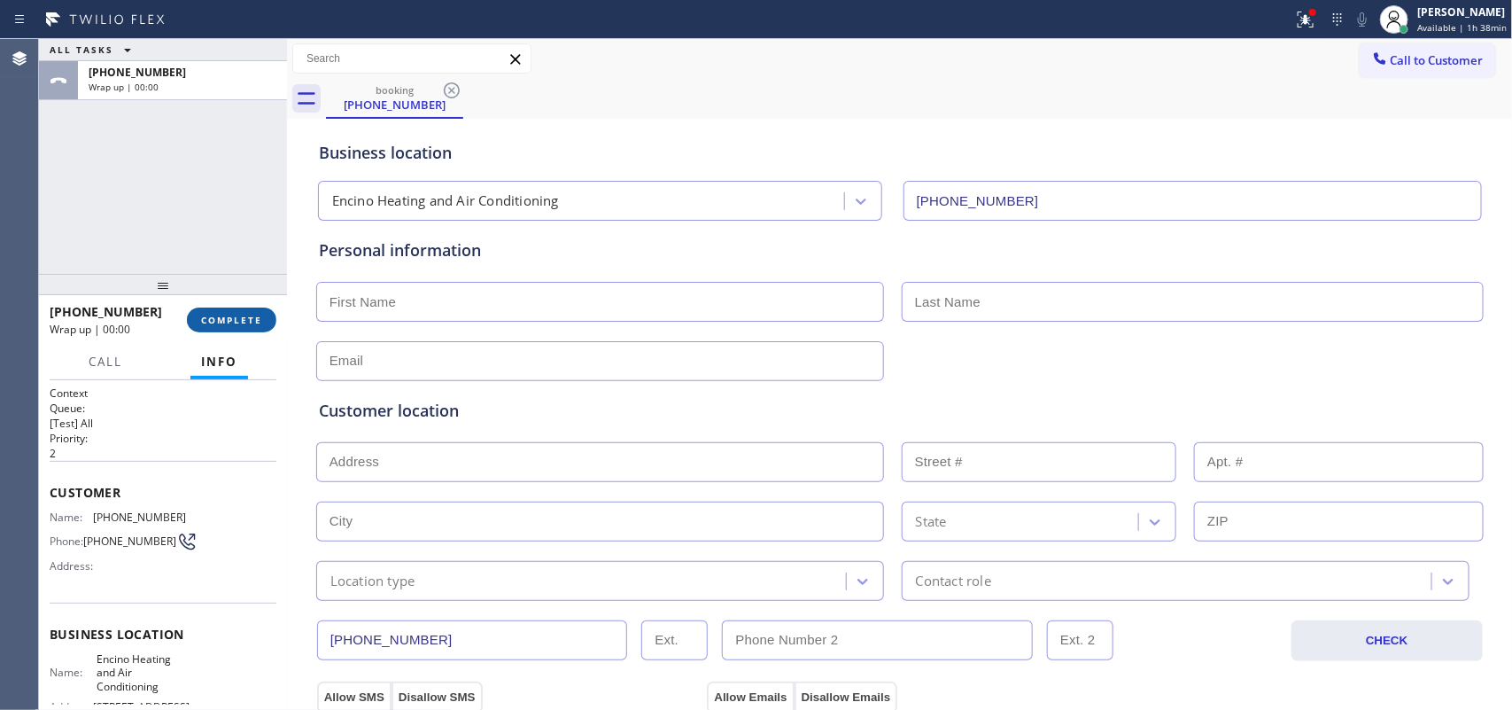
click at [264, 326] on button "COMPLETE" at bounding box center [231, 319] width 89 height 25
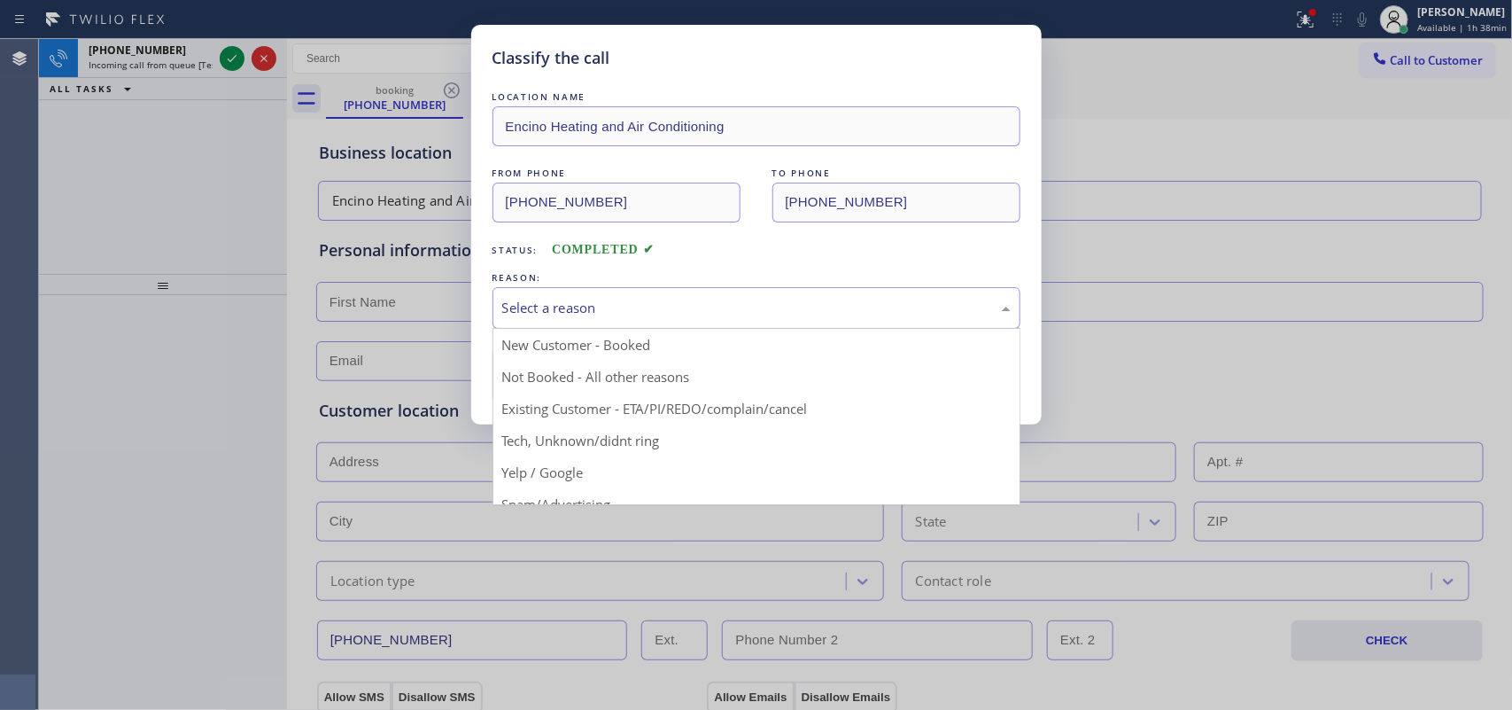
click at [672, 310] on div "Select a reason" at bounding box center [756, 308] width 509 height 20
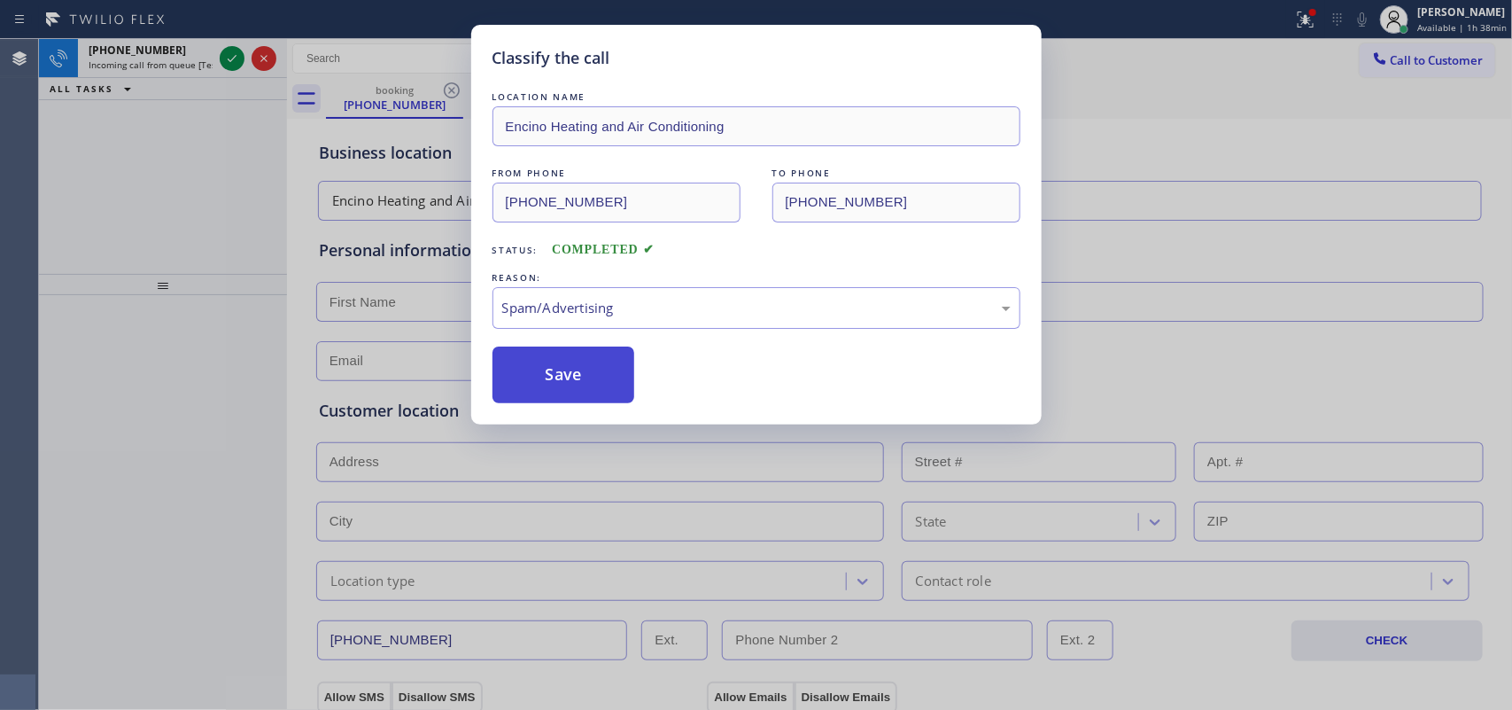
click at [560, 392] on button "Save" at bounding box center [564, 374] width 143 height 57
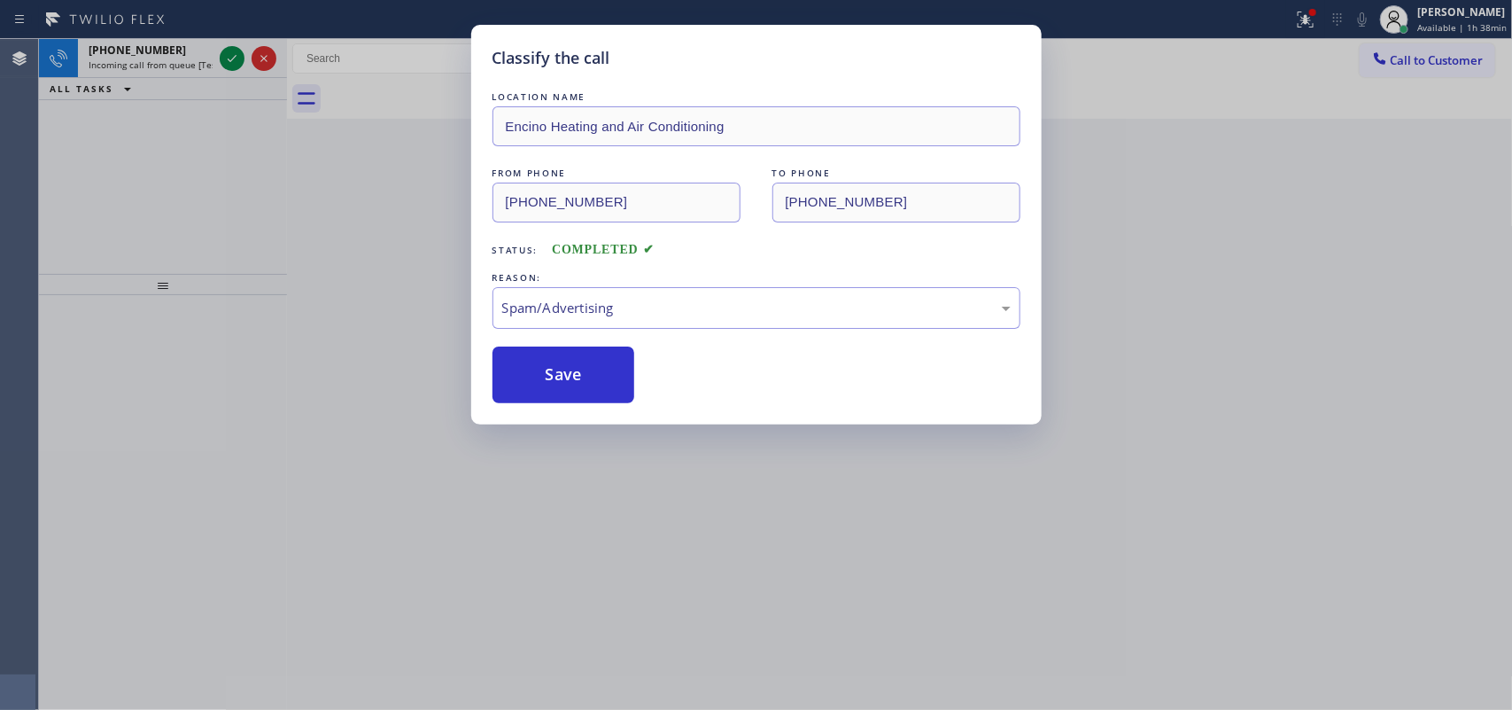
click at [155, 58] on div "Classify the call LOCATION NAME Encino Heating and Air Conditioning FROM PHONE …" at bounding box center [756, 355] width 1512 height 710
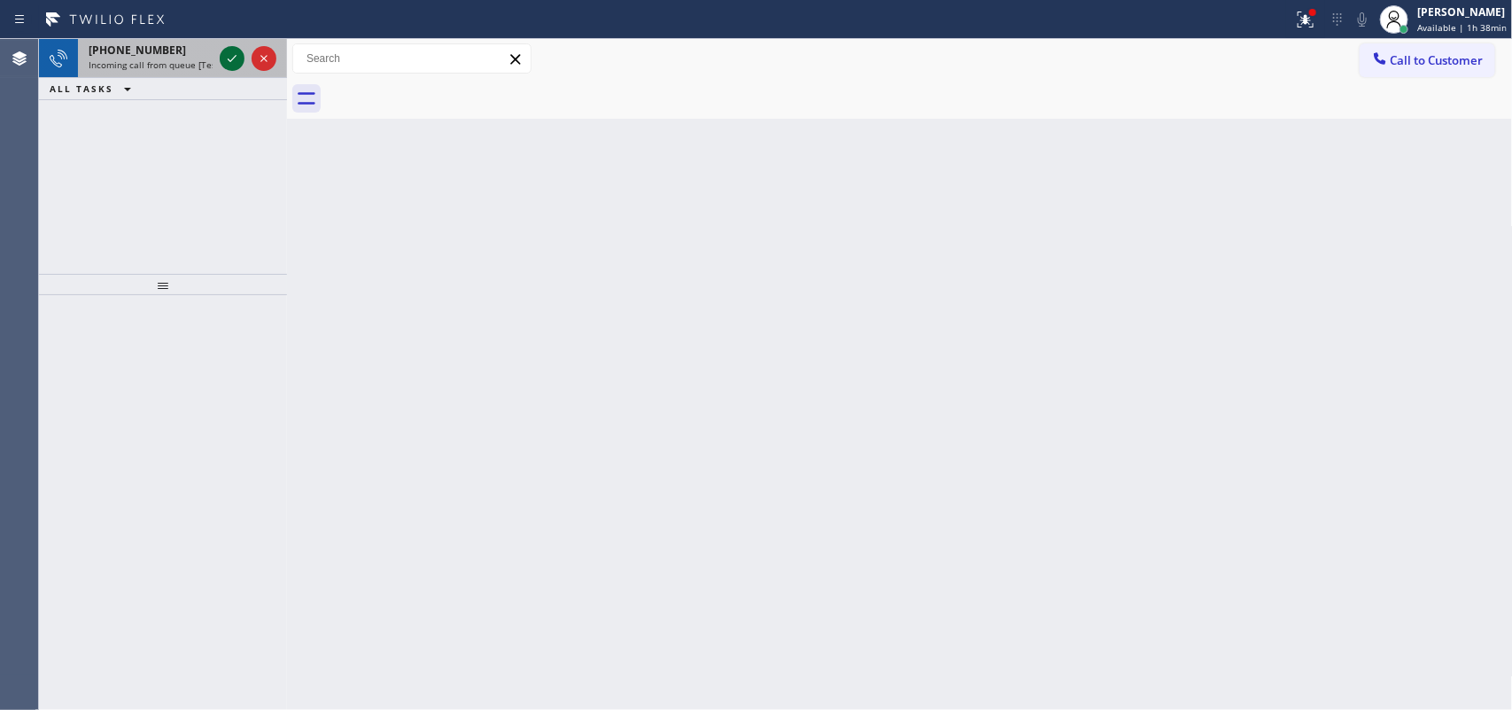
click at [226, 60] on icon at bounding box center [231, 58] width 21 height 21
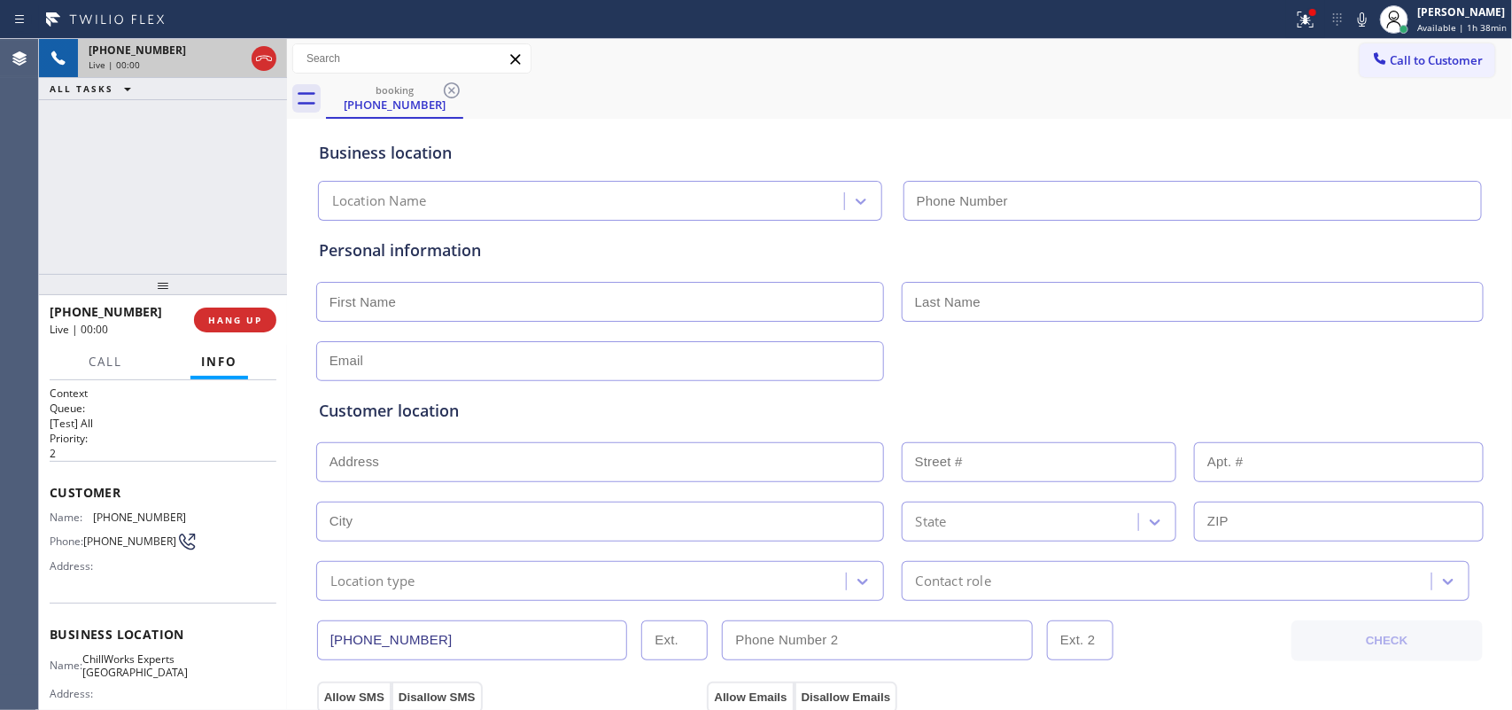
type input "[PHONE_NUMBER]"
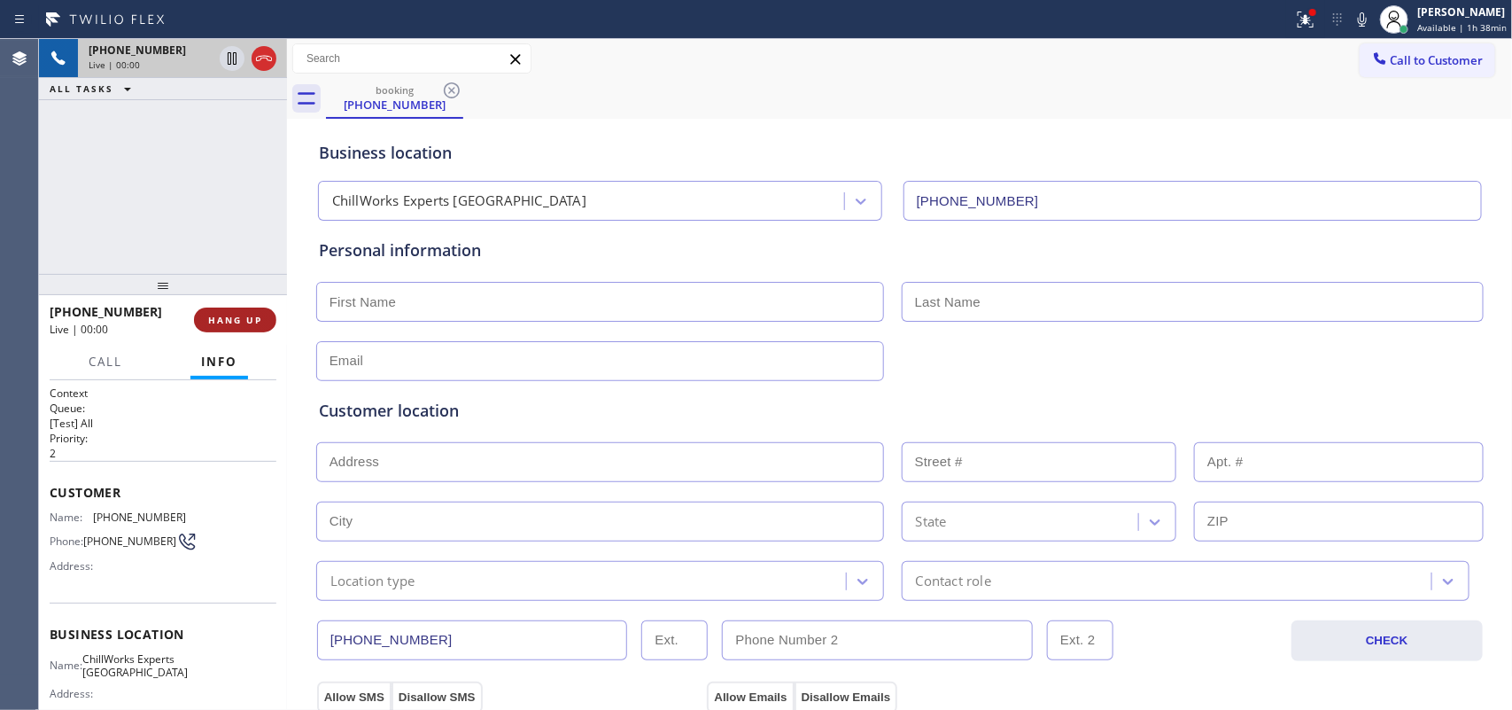
click at [204, 313] on button "HANG UP" at bounding box center [235, 319] width 82 height 25
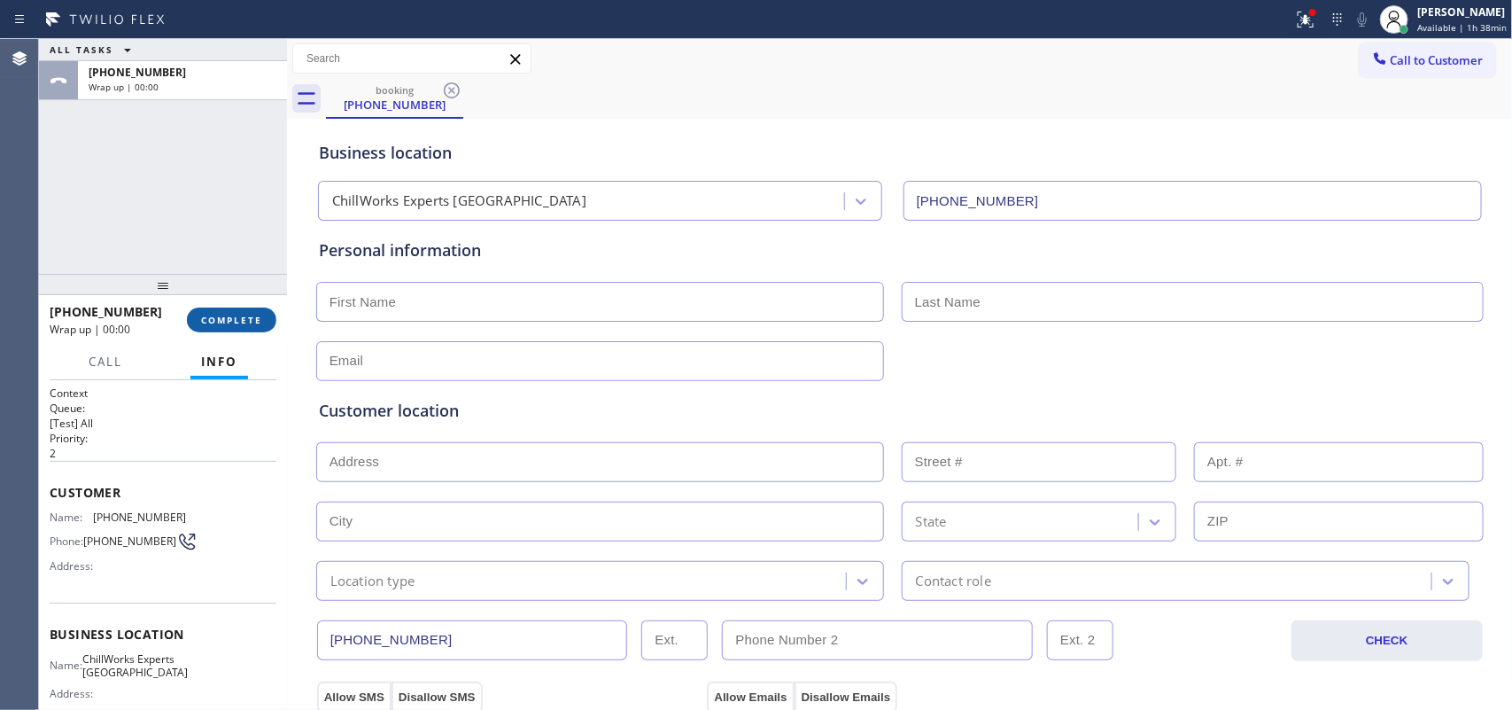
click at [204, 314] on span "COMPLETE" at bounding box center [231, 320] width 61 height 12
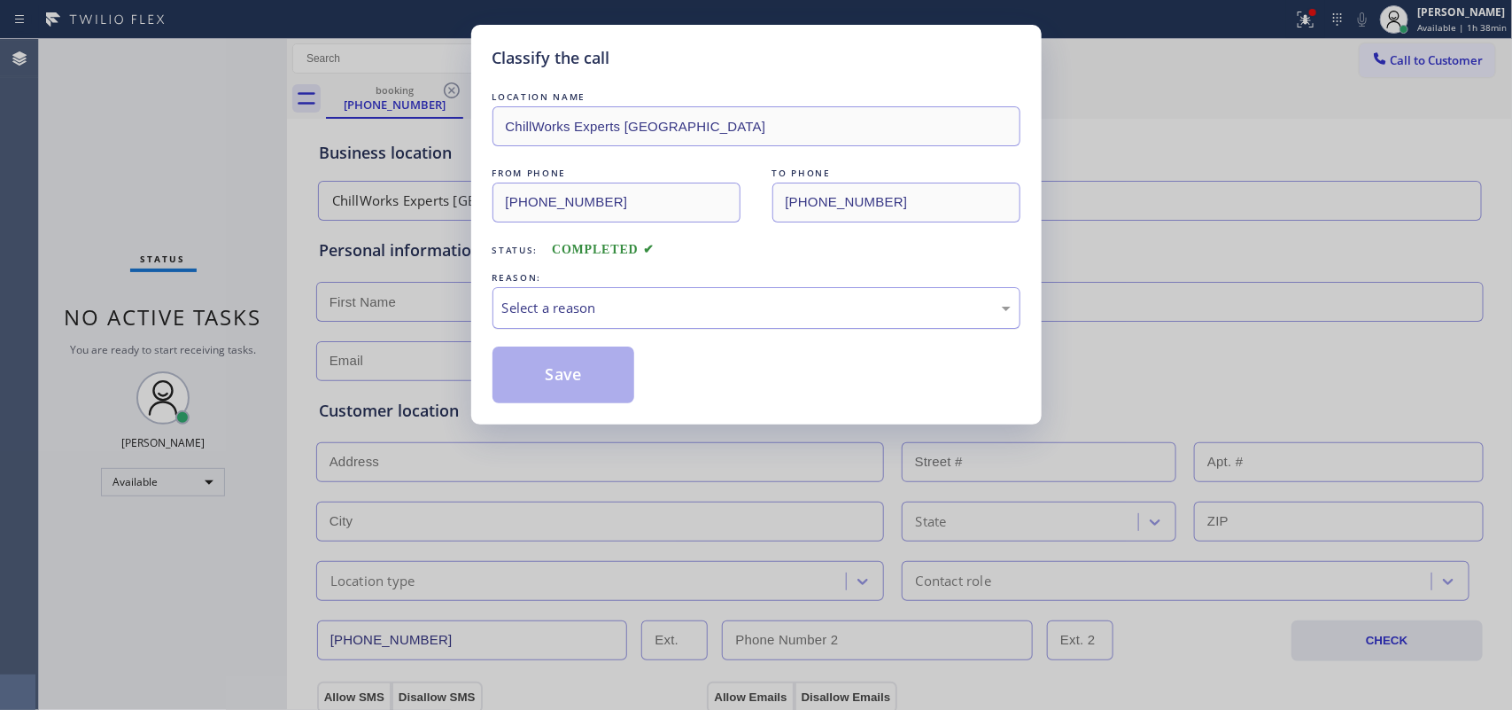
click at [552, 311] on div "Select a reason" at bounding box center [756, 308] width 509 height 20
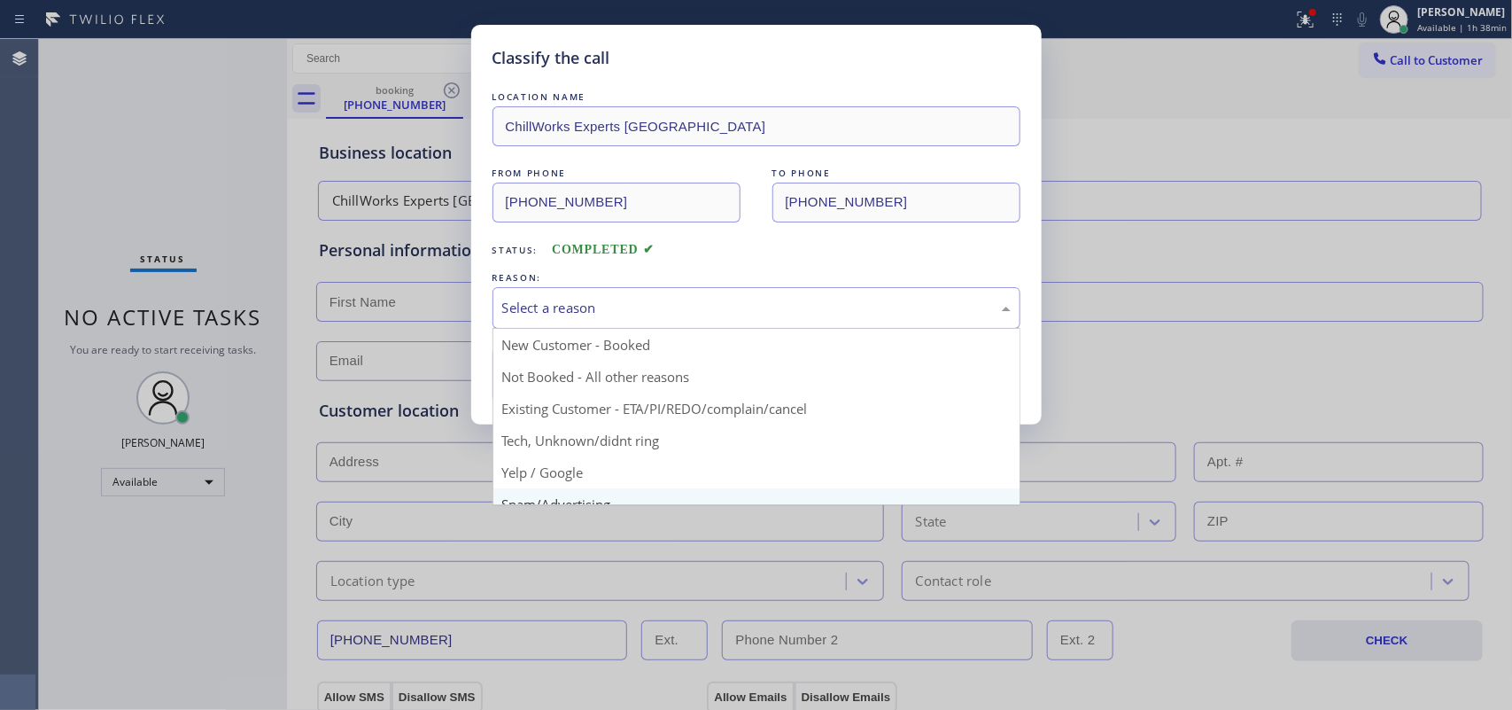
scroll to position [121, 0]
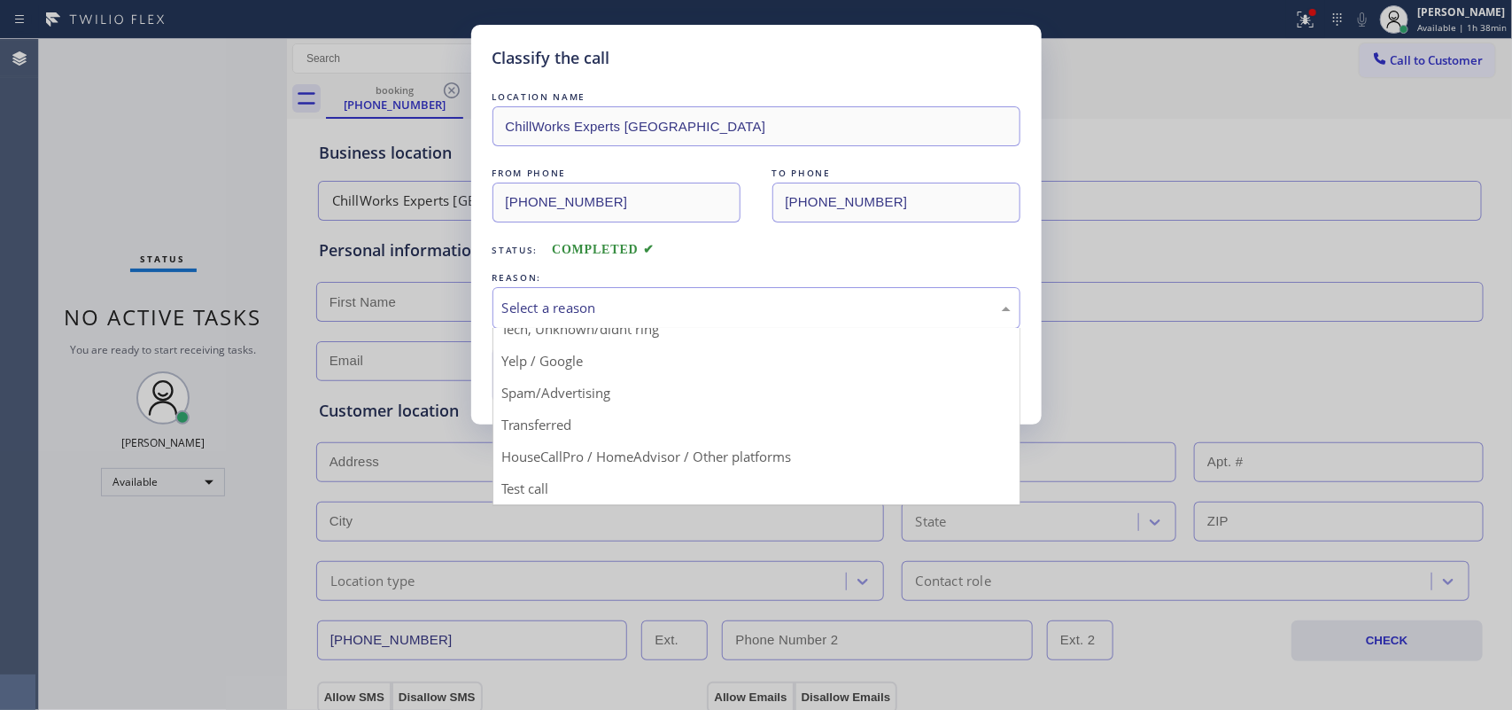
drag, startPoint x: 564, startPoint y: 392, endPoint x: 564, endPoint y: 383, distance: 9.7
click at [564, 392] on button "Save" at bounding box center [564, 374] width 143 height 57
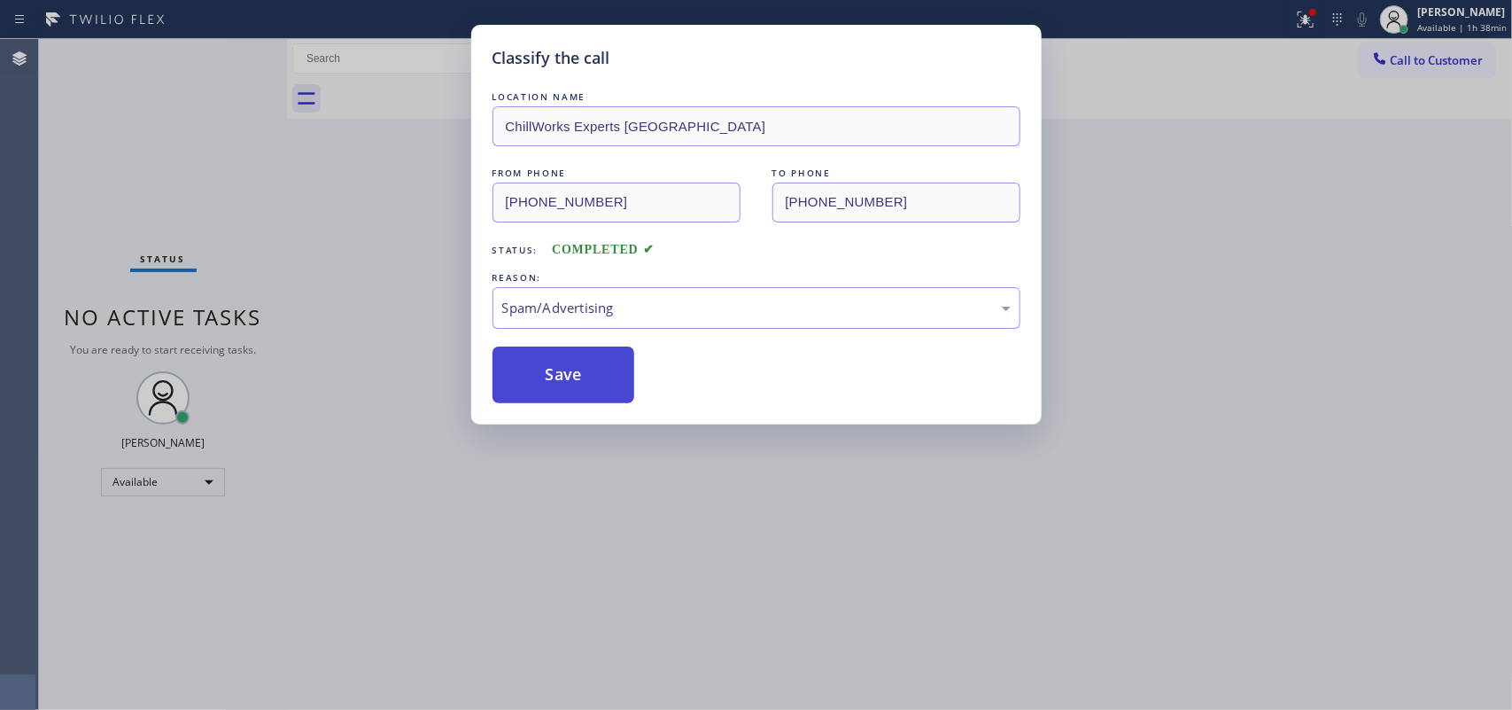
click at [564, 382] on button "Save" at bounding box center [564, 374] width 143 height 57
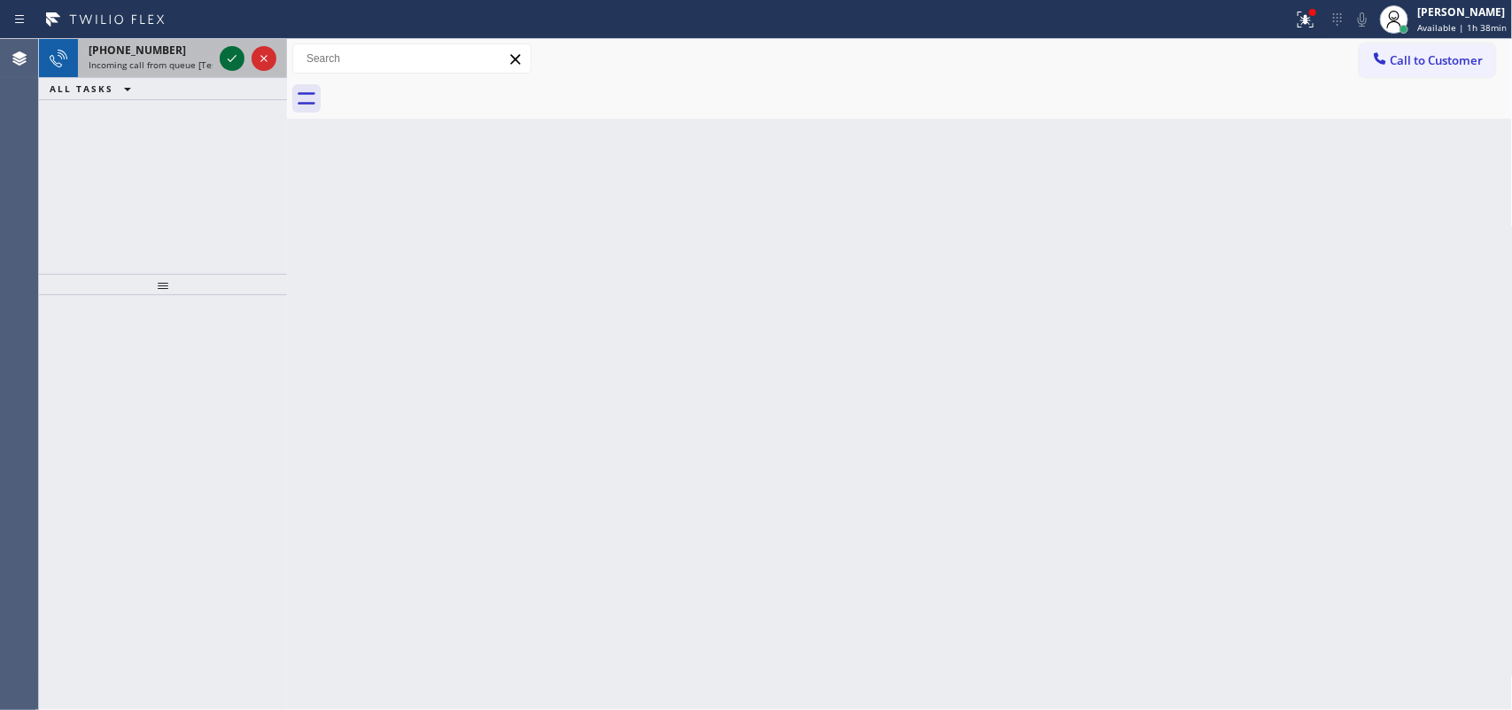
click at [231, 51] on icon at bounding box center [231, 58] width 21 height 21
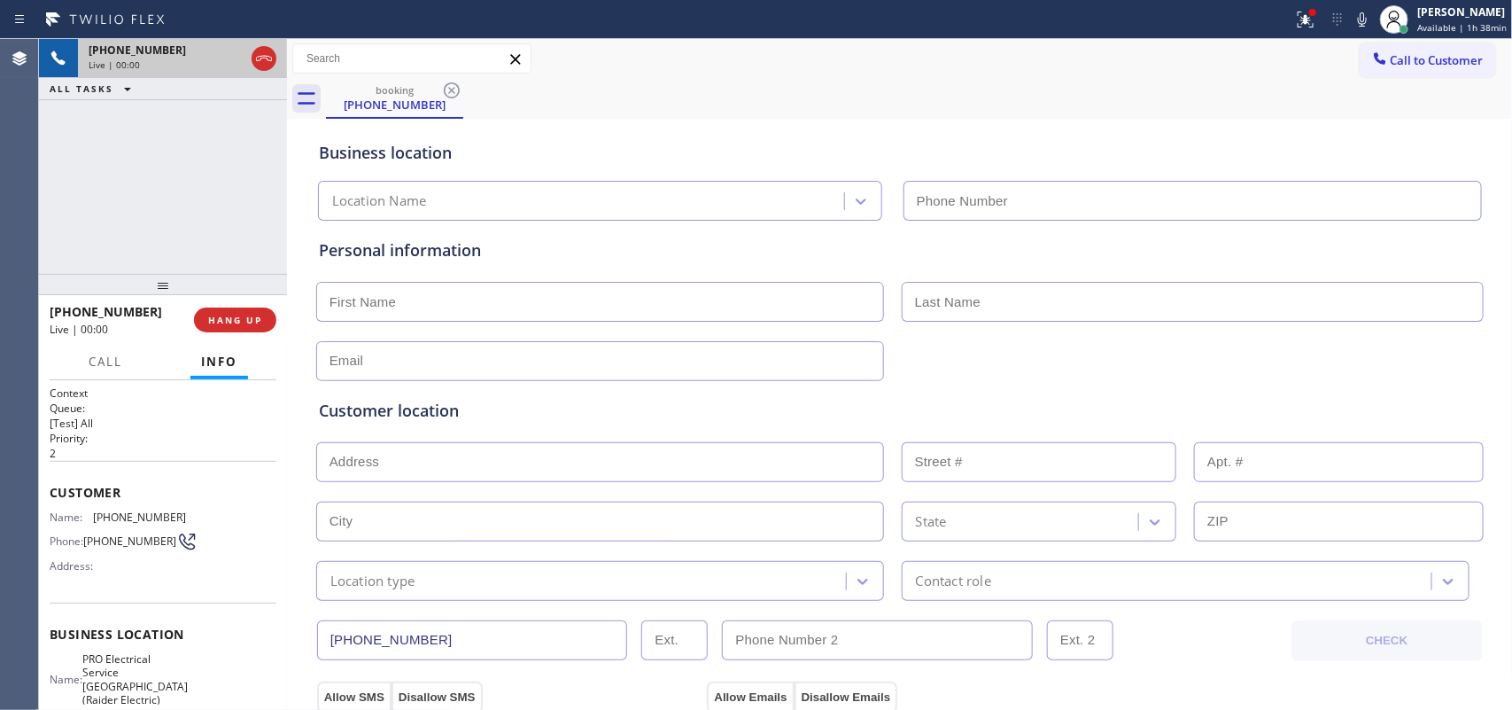
type input "[PHONE_NUMBER]"
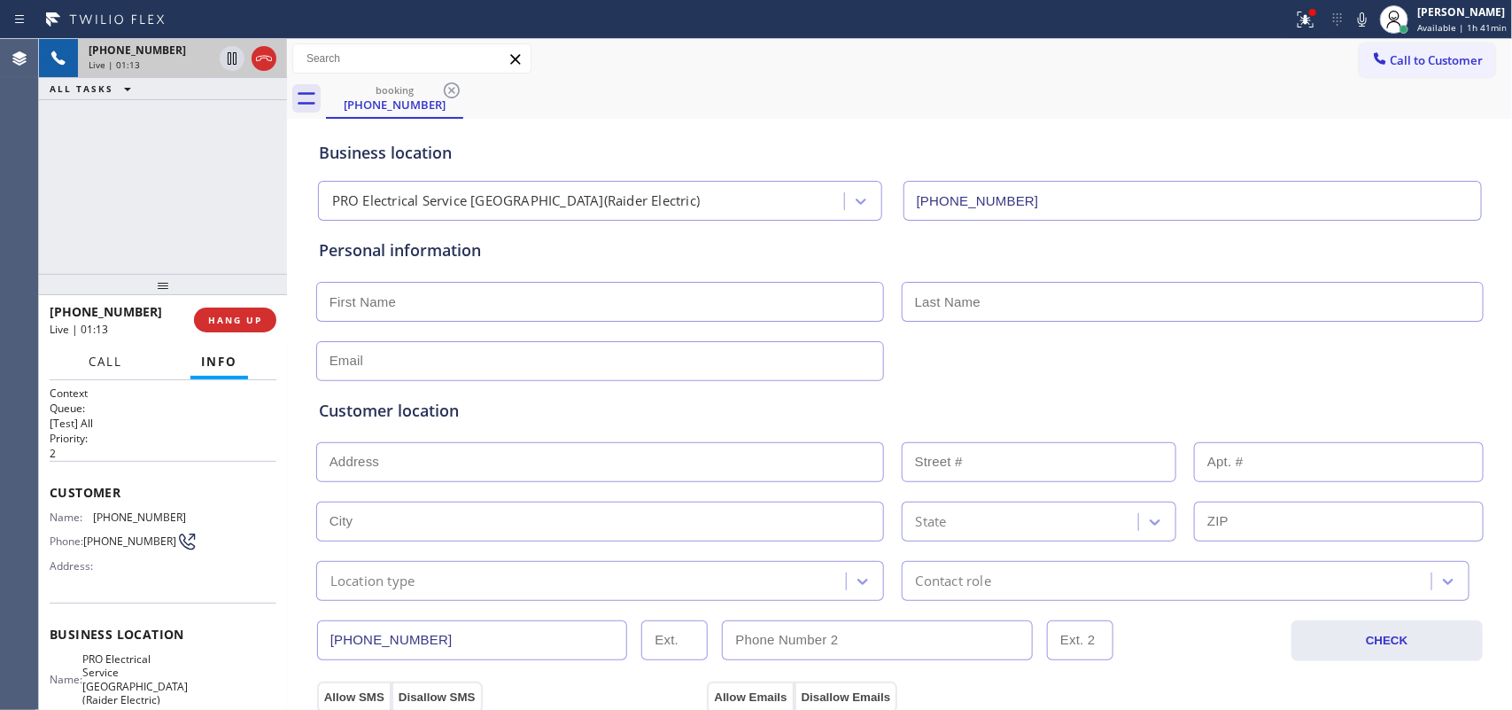
click at [94, 361] on span "Call" at bounding box center [106, 362] width 34 height 16
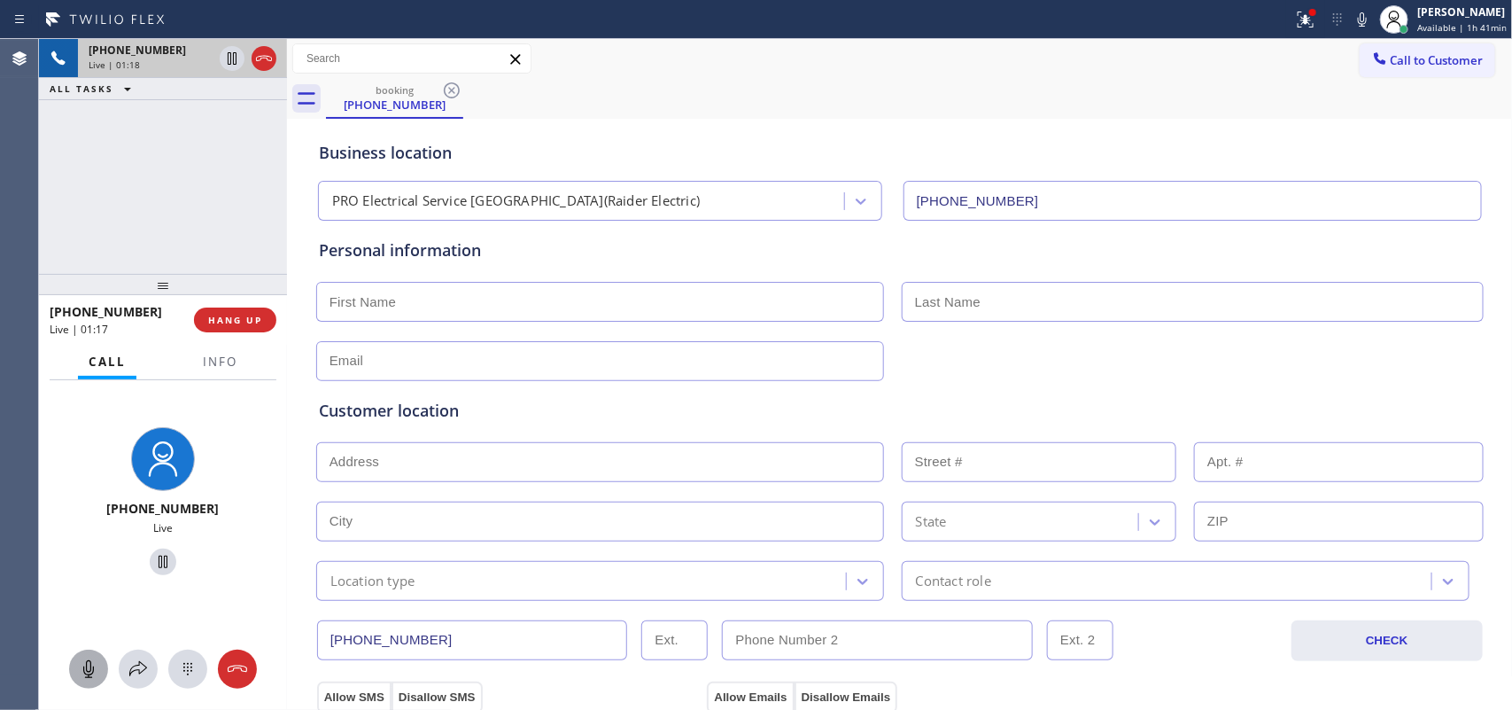
click at [93, 567] on icon at bounding box center [88, 668] width 21 height 21
click at [153, 560] on icon at bounding box center [162, 561] width 21 height 21
click at [595, 343] on input "text" at bounding box center [600, 361] width 568 height 40
click at [629, 452] on input "text" at bounding box center [600, 462] width 568 height 40
paste input "[STREET_ADDRESS]"
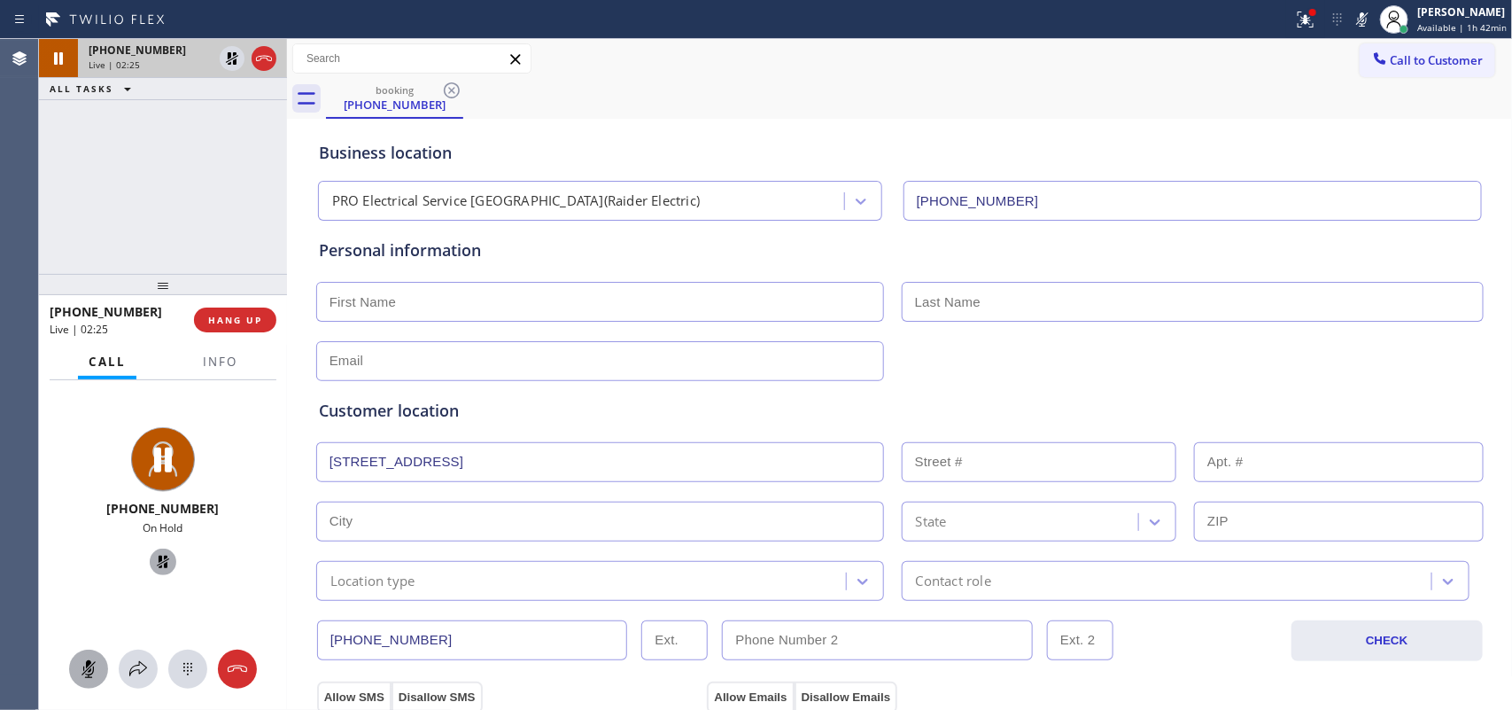
type input "[STREET_ADDRESS]"
type input "418"
type input "[GEOGRAPHIC_DATA]"
type input "07076"
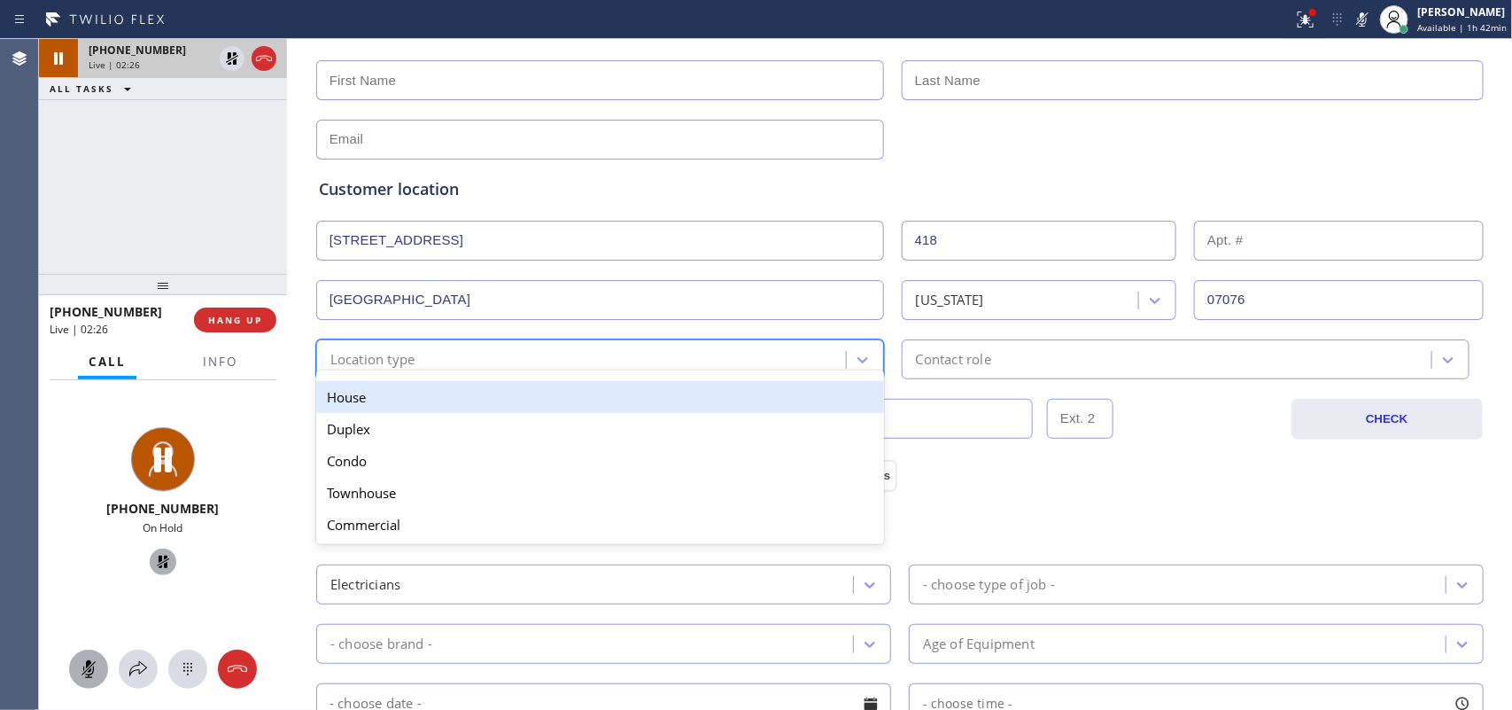
click at [723, 372] on div "option House focused, 1 of 5. 5 results available. Use Up and Down to choose op…" at bounding box center [600, 359] width 568 height 40
click at [723, 372] on div "House Duplex [GEOGRAPHIC_DATA] Commercial" at bounding box center [600, 457] width 568 height 174
click at [709, 406] on div "House" at bounding box center [600, 397] width 568 height 32
click at [709, 406] on div "[PHONE_NUMBER]" at bounding box center [802, 419] width 971 height 40
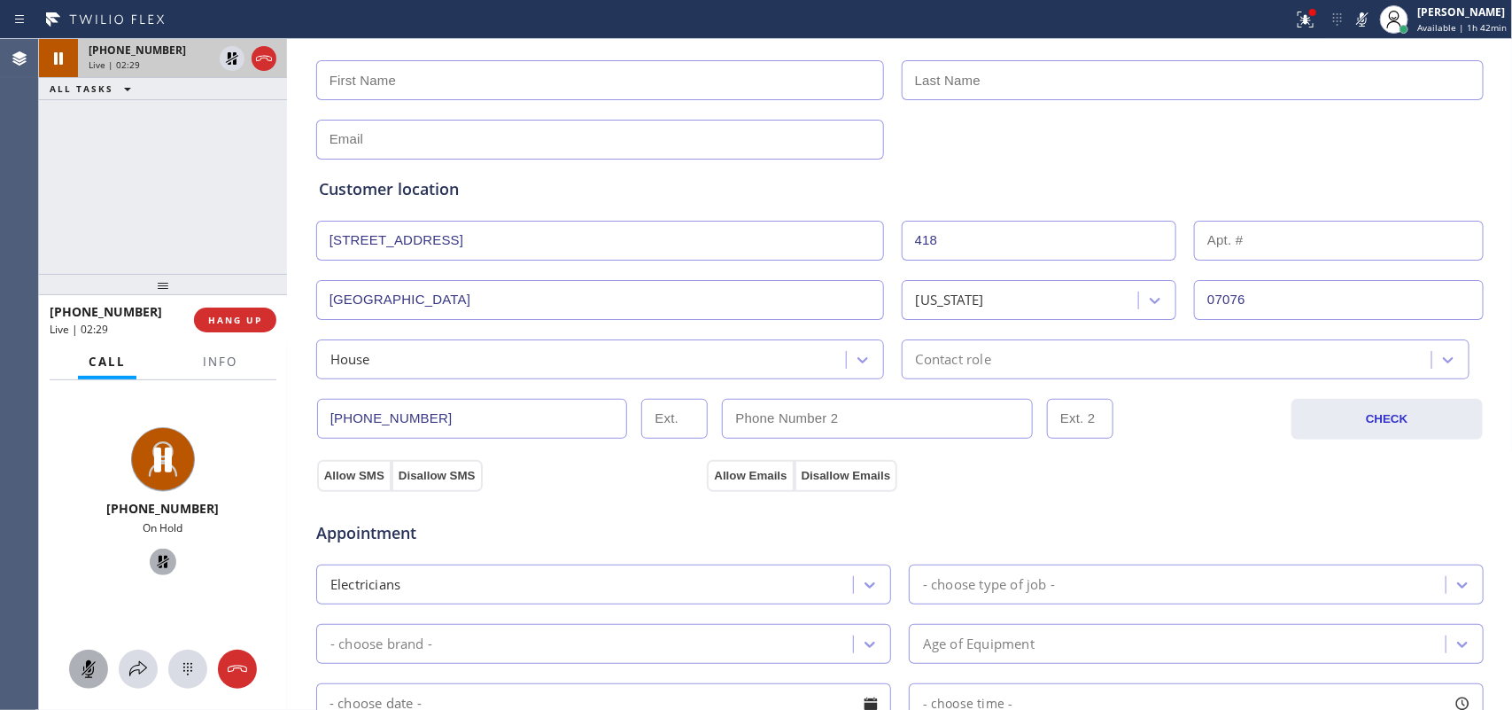
click at [1023, 361] on div "Contact role" at bounding box center [1169, 359] width 525 height 31
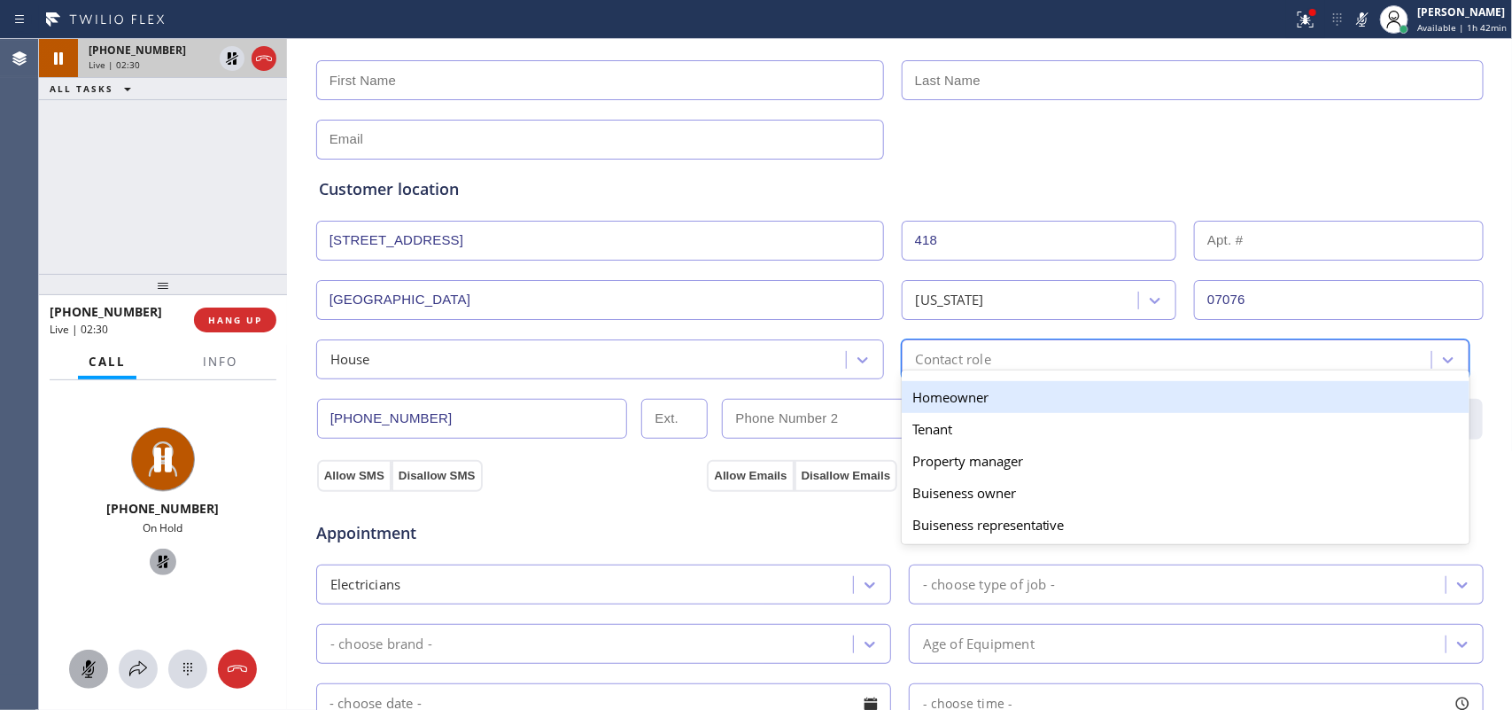
click at [1023, 361] on div "Contact role" at bounding box center [1169, 359] width 525 height 31
click at [951, 401] on div "Homeowner" at bounding box center [1186, 397] width 568 height 32
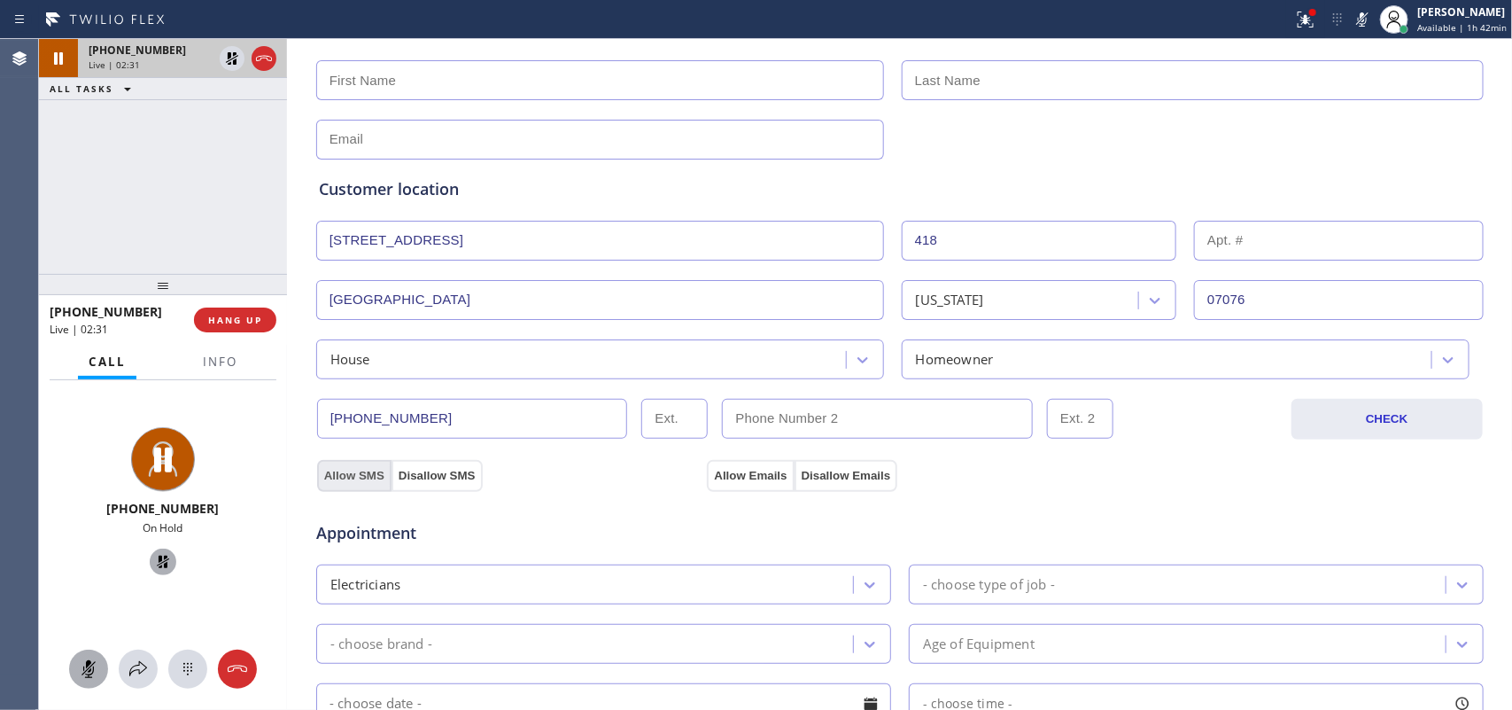
click at [346, 472] on button "Allow SMS" at bounding box center [354, 476] width 74 height 32
click at [767, 476] on button "Allow Emails" at bounding box center [750, 476] width 87 height 32
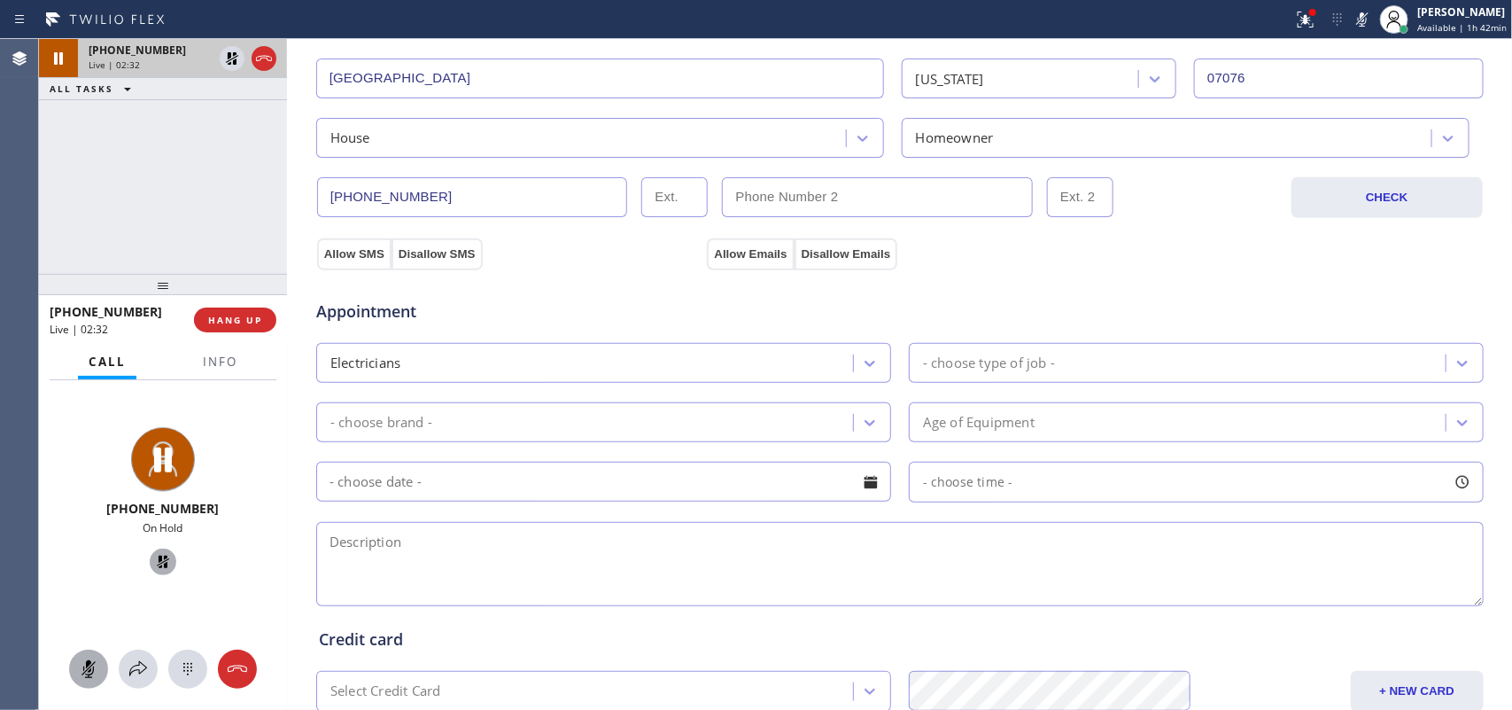
scroll to position [554, 0]
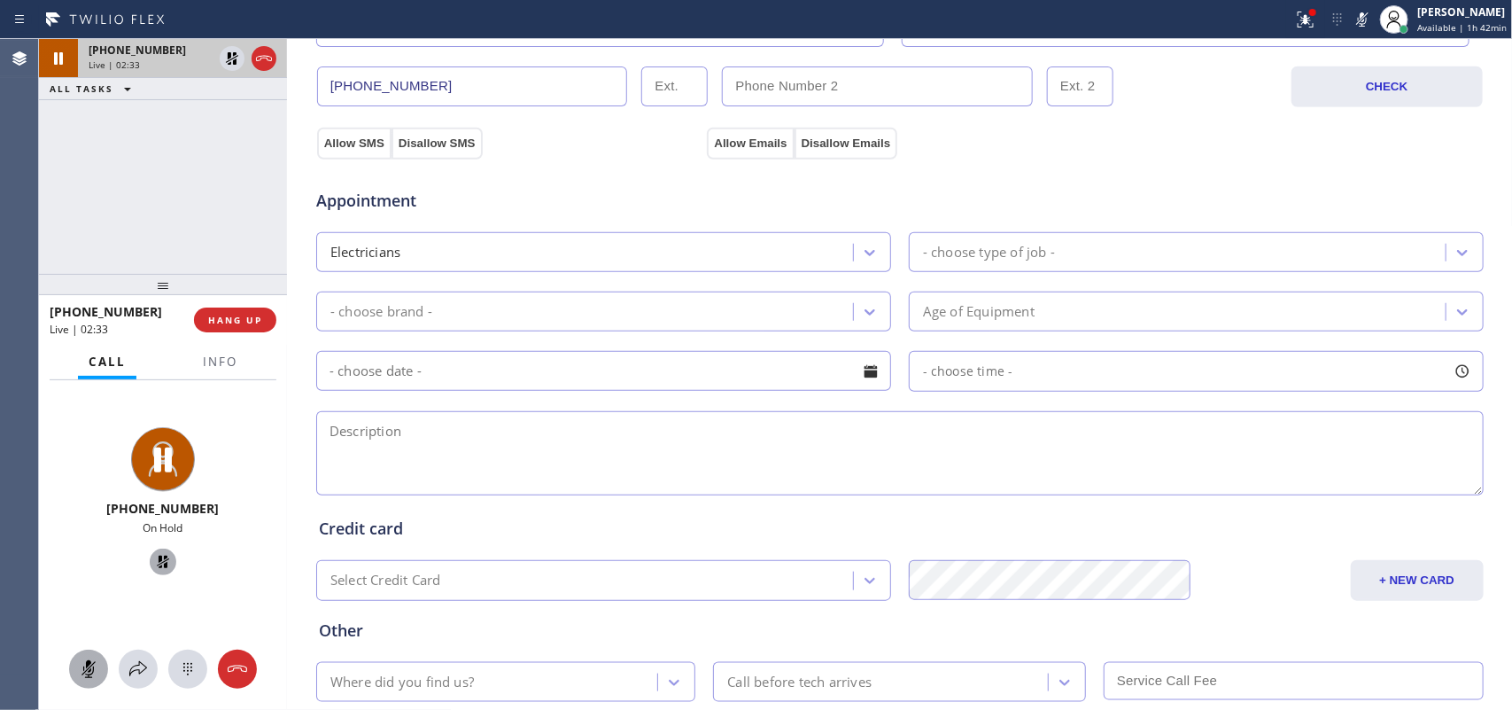
click at [1045, 230] on div "Electricians - choose type of job -" at bounding box center [900, 250] width 1171 height 43
click at [1044, 242] on div "- choose type of job -" at bounding box center [1180, 252] width 532 height 31
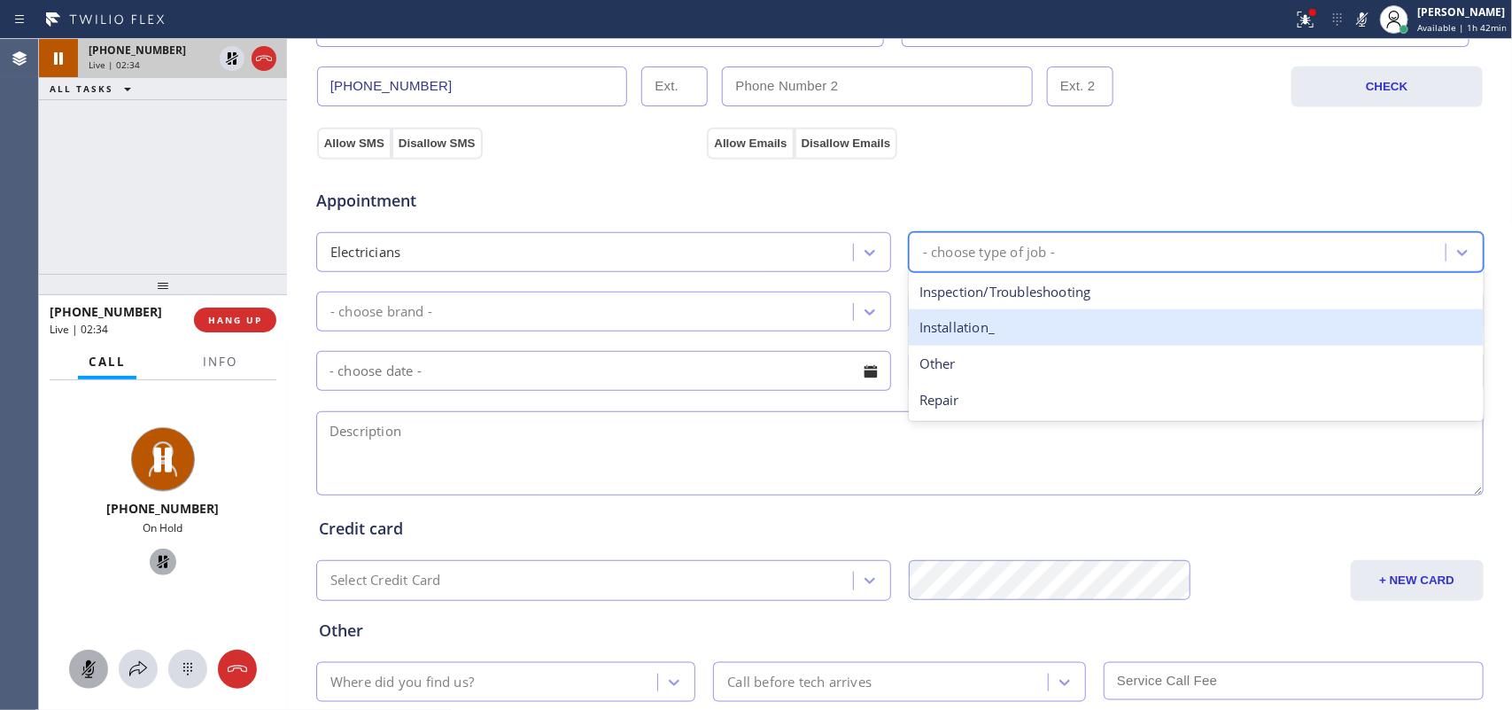
click at [1020, 323] on div "Installation_" at bounding box center [1196, 327] width 575 height 36
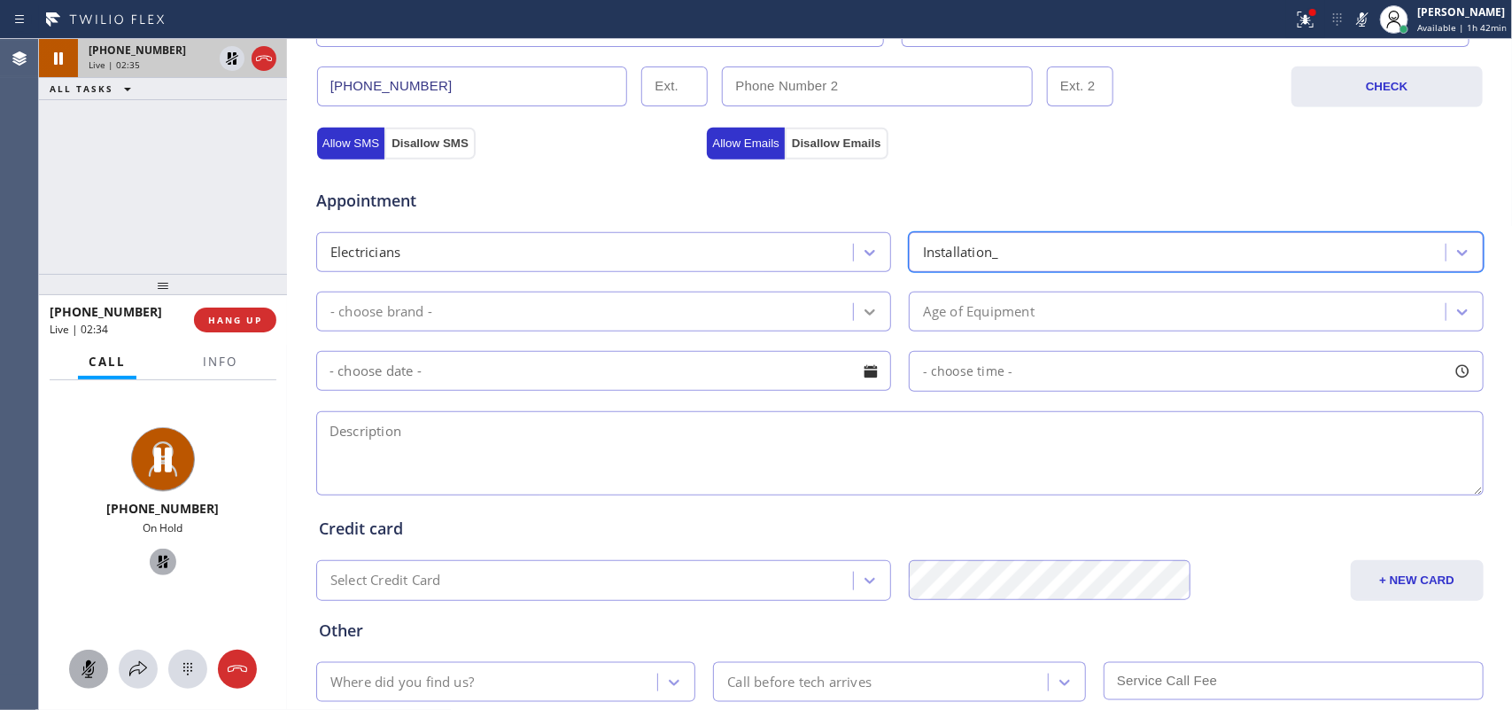
click at [861, 311] on icon at bounding box center [870, 312] width 18 height 18
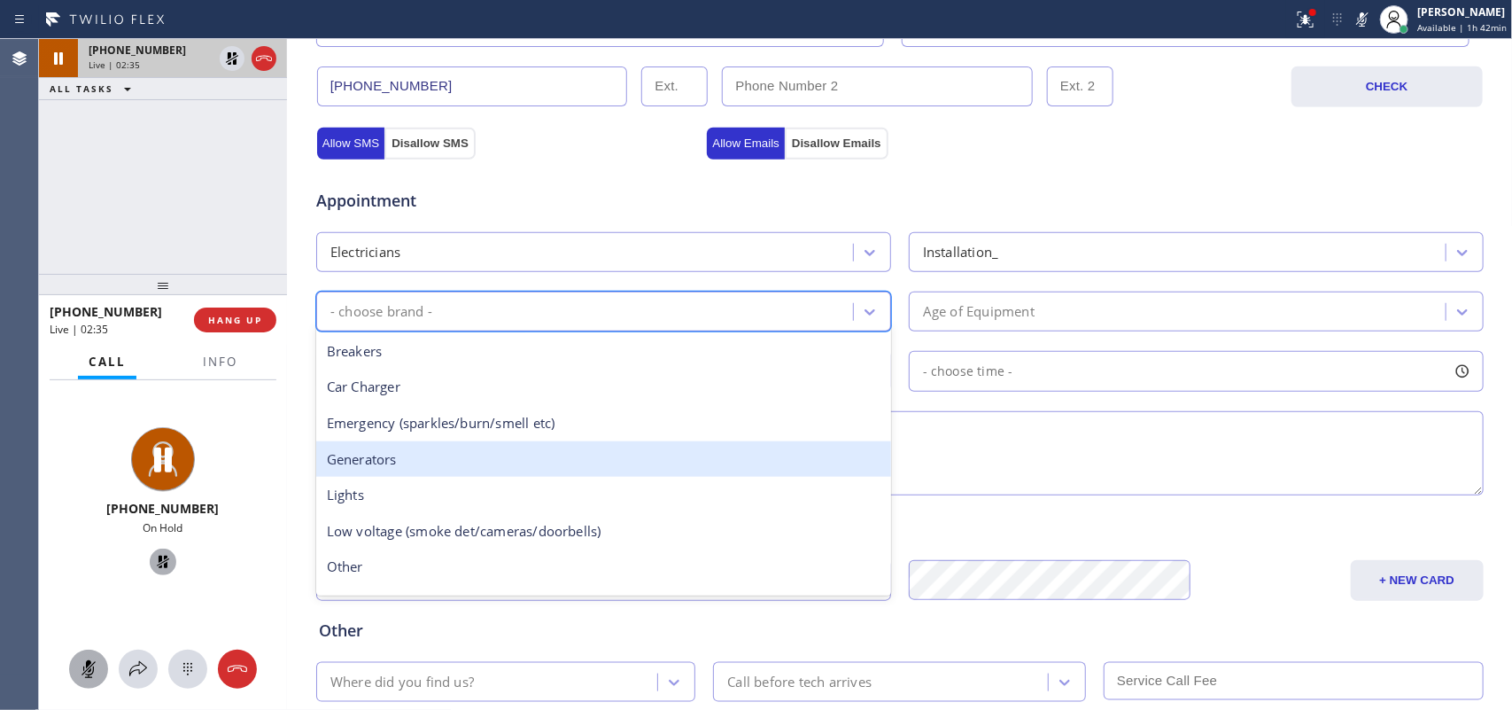
scroll to position [136, 0]
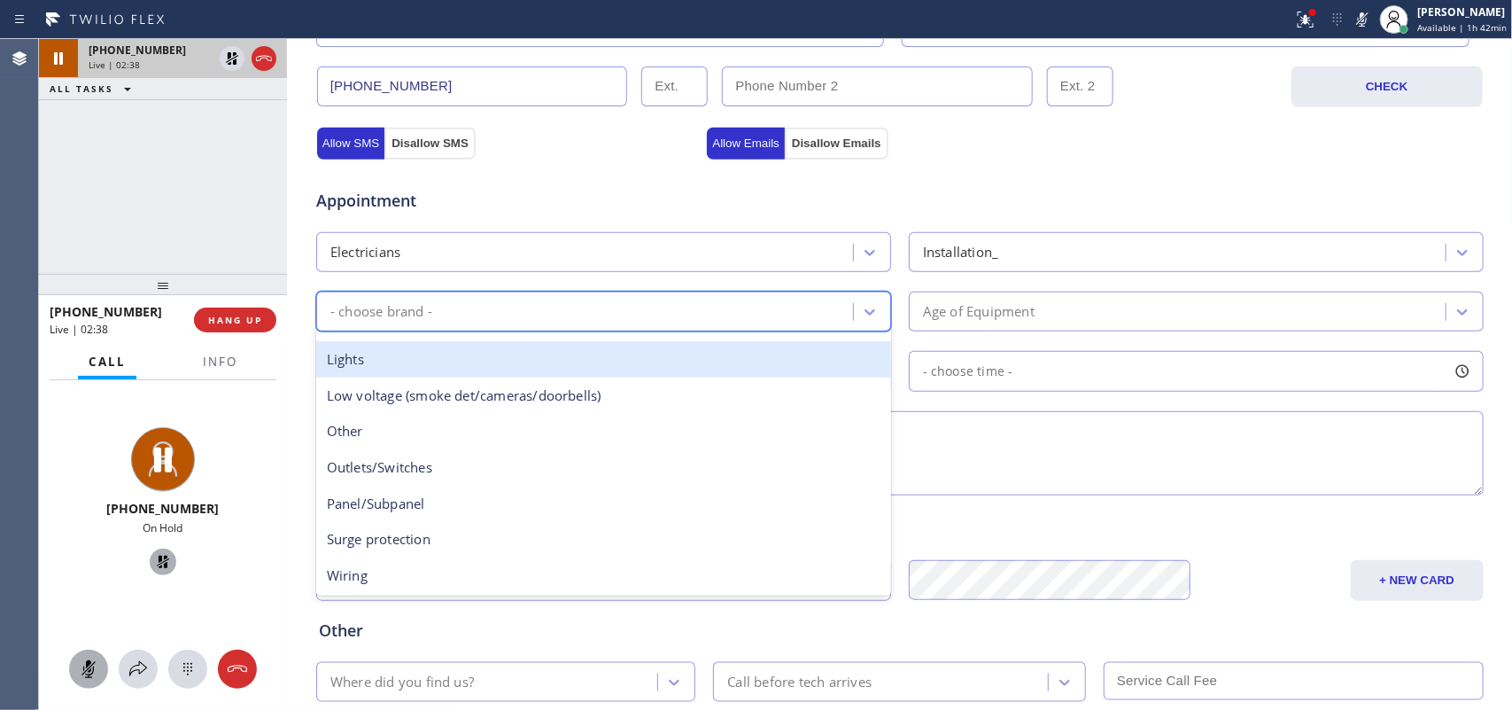
click at [556, 357] on div "Lights" at bounding box center [603, 359] width 575 height 36
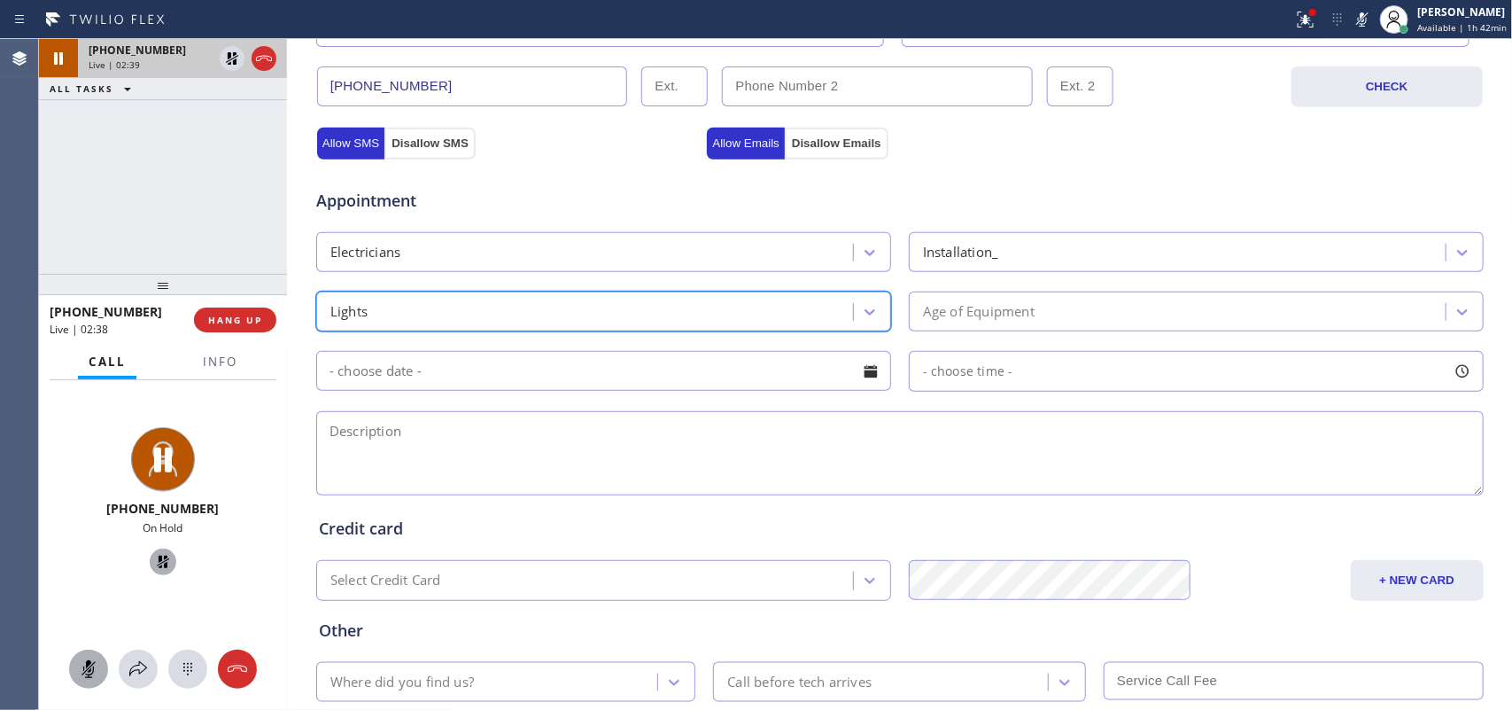
click at [1136, 307] on div "Age of Equipment" at bounding box center [1180, 311] width 532 height 31
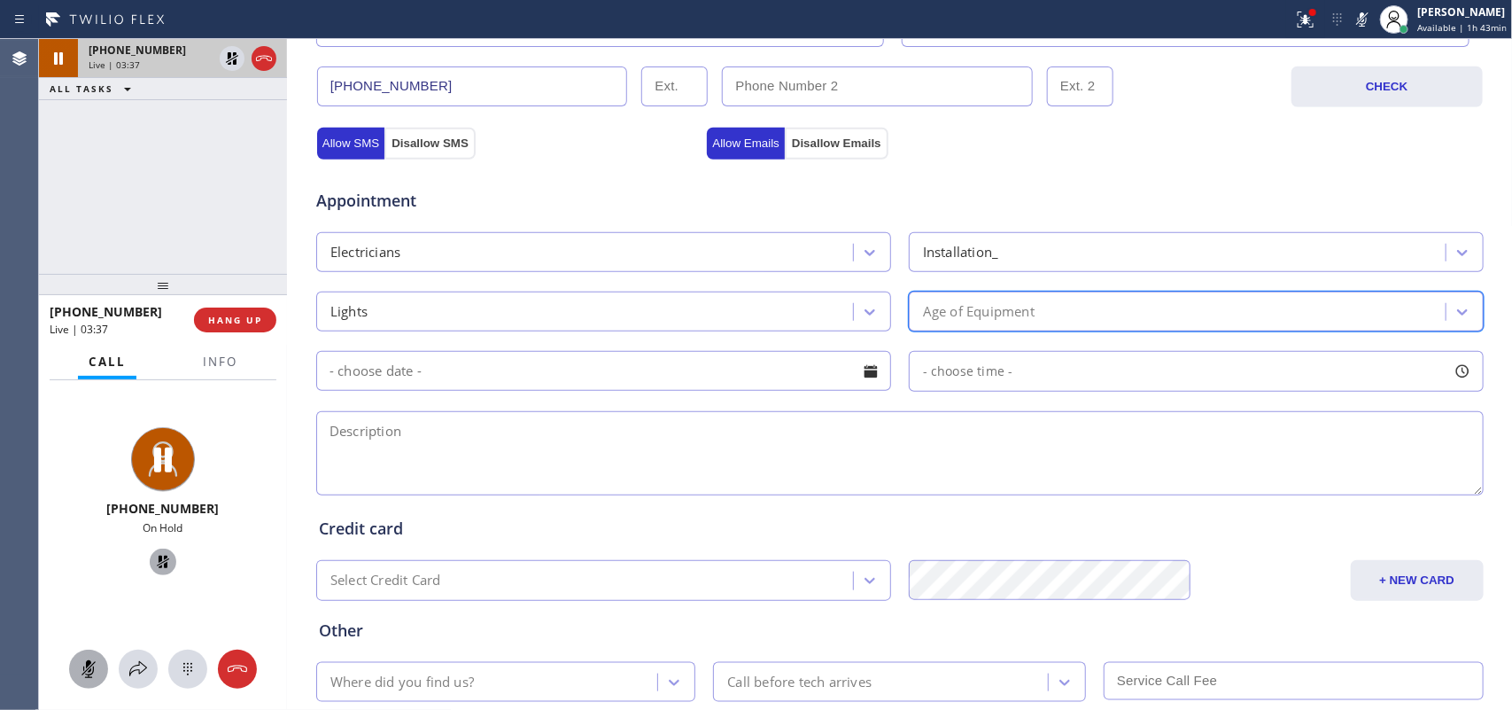
scroll to position [0, 0]
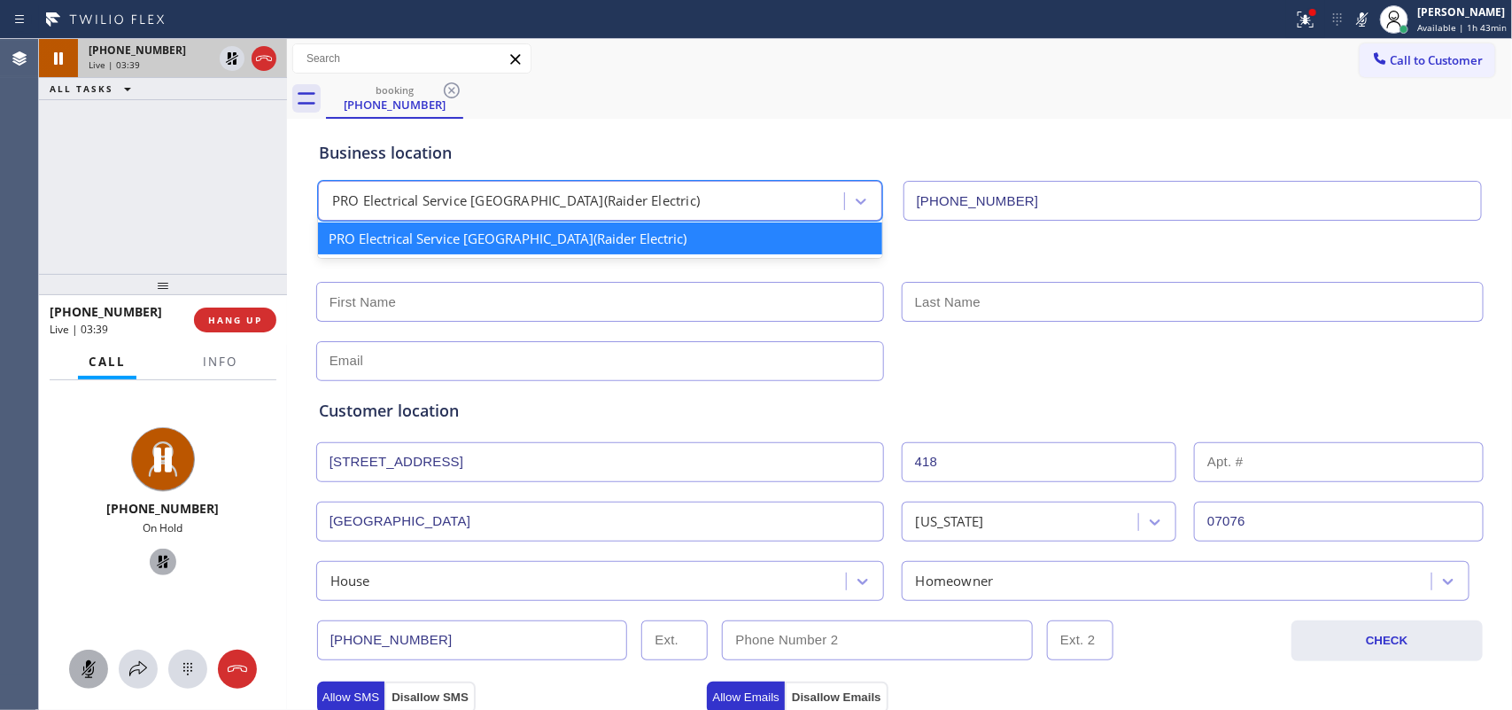
drag, startPoint x: 660, startPoint y: 205, endPoint x: 329, endPoint y: 195, distance: 331.5
click at [329, 195] on div "PRO Electrical Service [GEOGRAPHIC_DATA](Raider Electric)" at bounding box center [583, 201] width 521 height 31
click at [332, 195] on div "PRO Electrical Service [GEOGRAPHIC_DATA](Raider Electric)" at bounding box center [516, 201] width 368 height 20
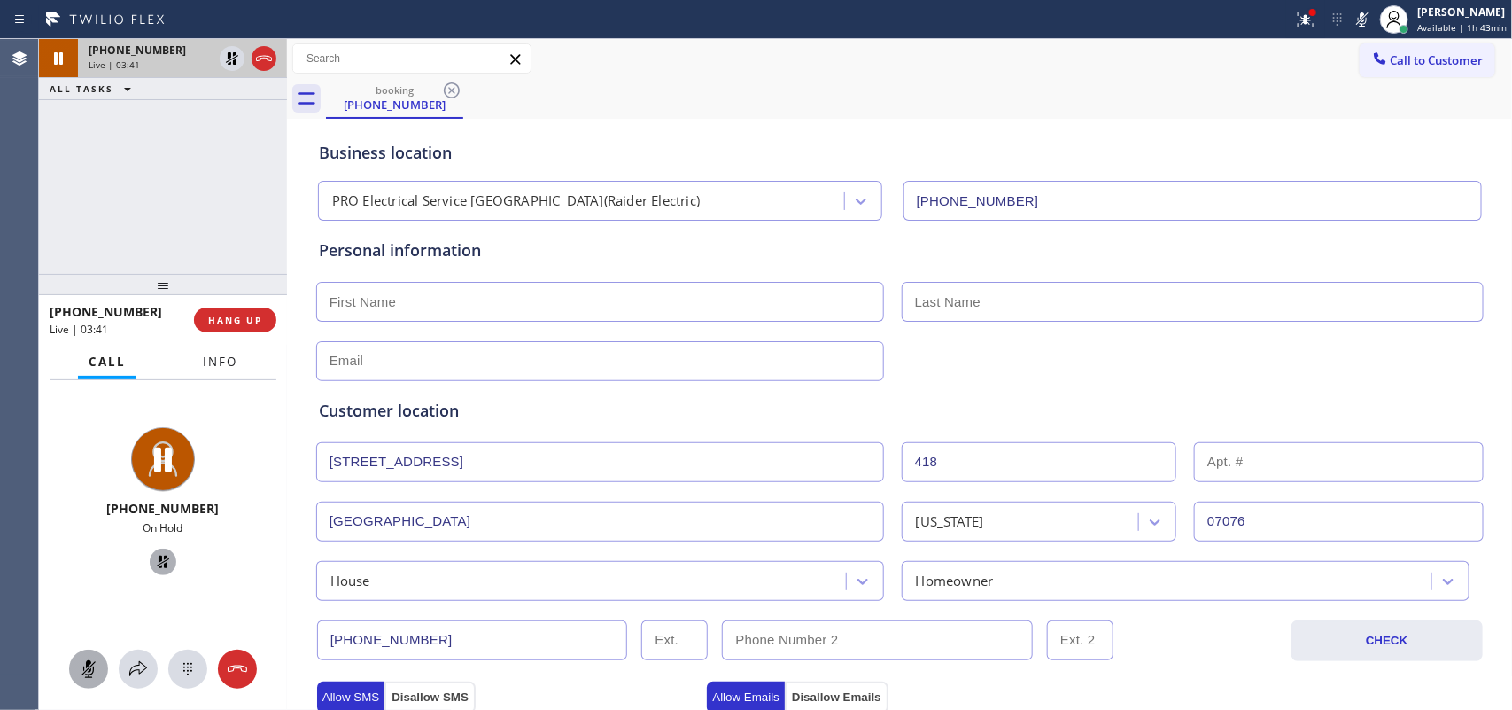
click at [233, 369] on button "Info" at bounding box center [220, 362] width 56 height 35
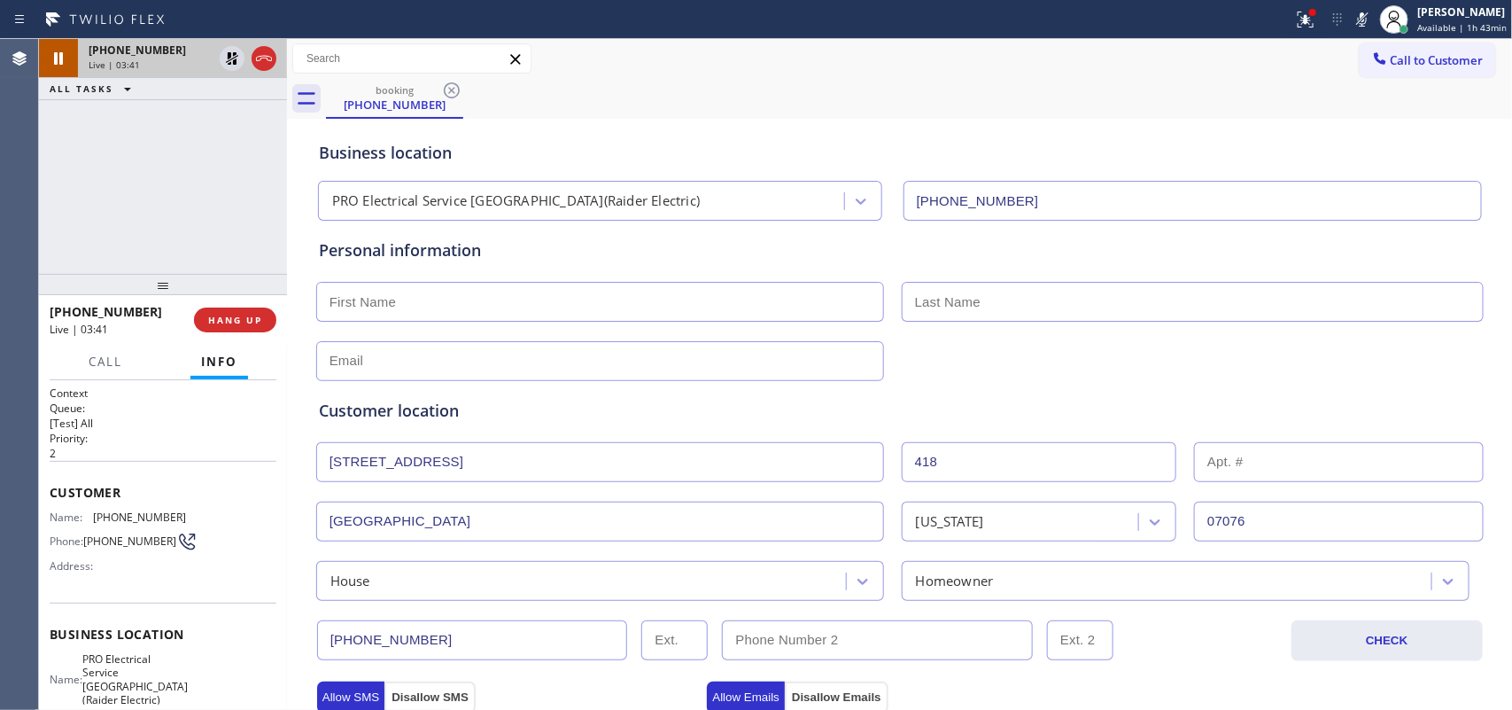
scroll to position [221, 0]
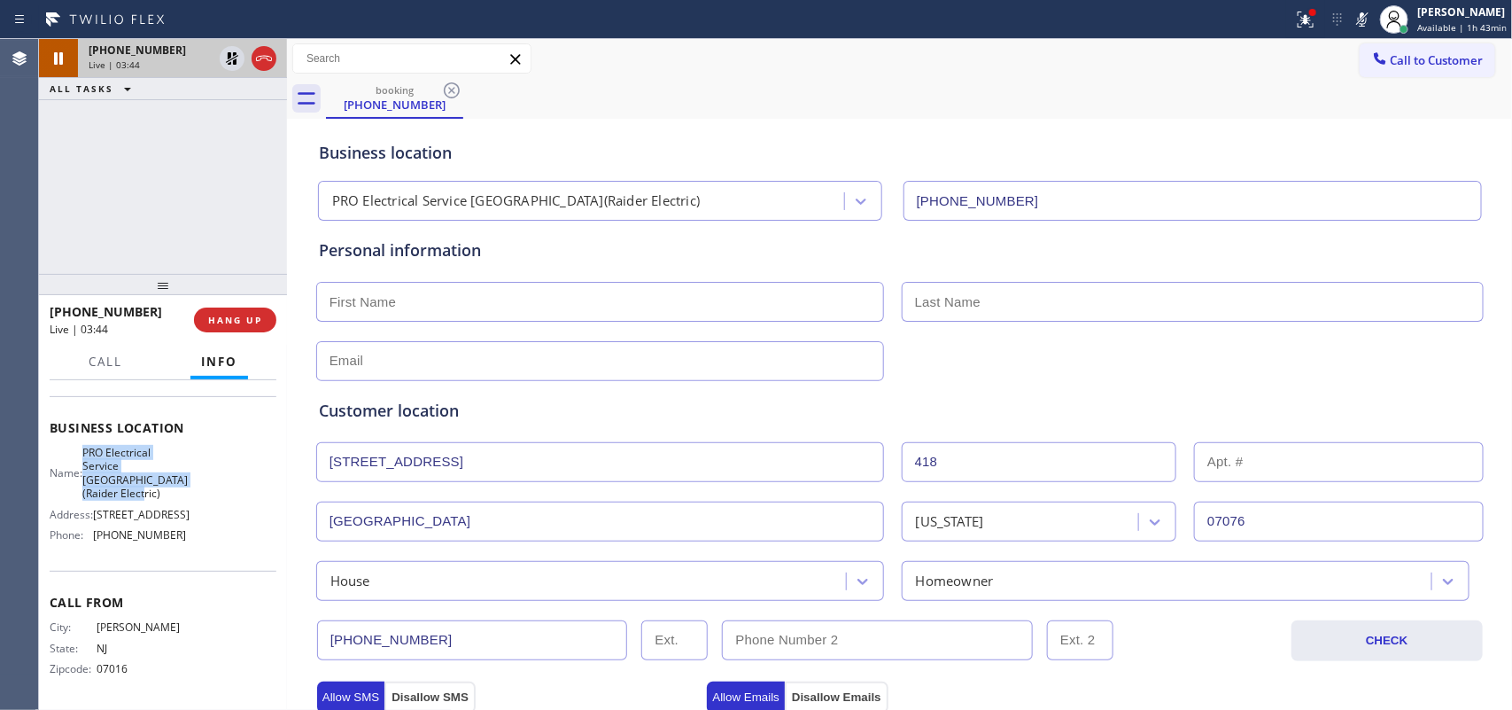
drag, startPoint x: 137, startPoint y: 484, endPoint x: 94, endPoint y: 441, distance: 60.8
click at [94, 446] on span "PRO Electrical Service [GEOGRAPHIC_DATA](Raider Electric)" at bounding box center [134, 473] width 105 height 55
click at [108, 366] on span "Call" at bounding box center [106, 362] width 34 height 16
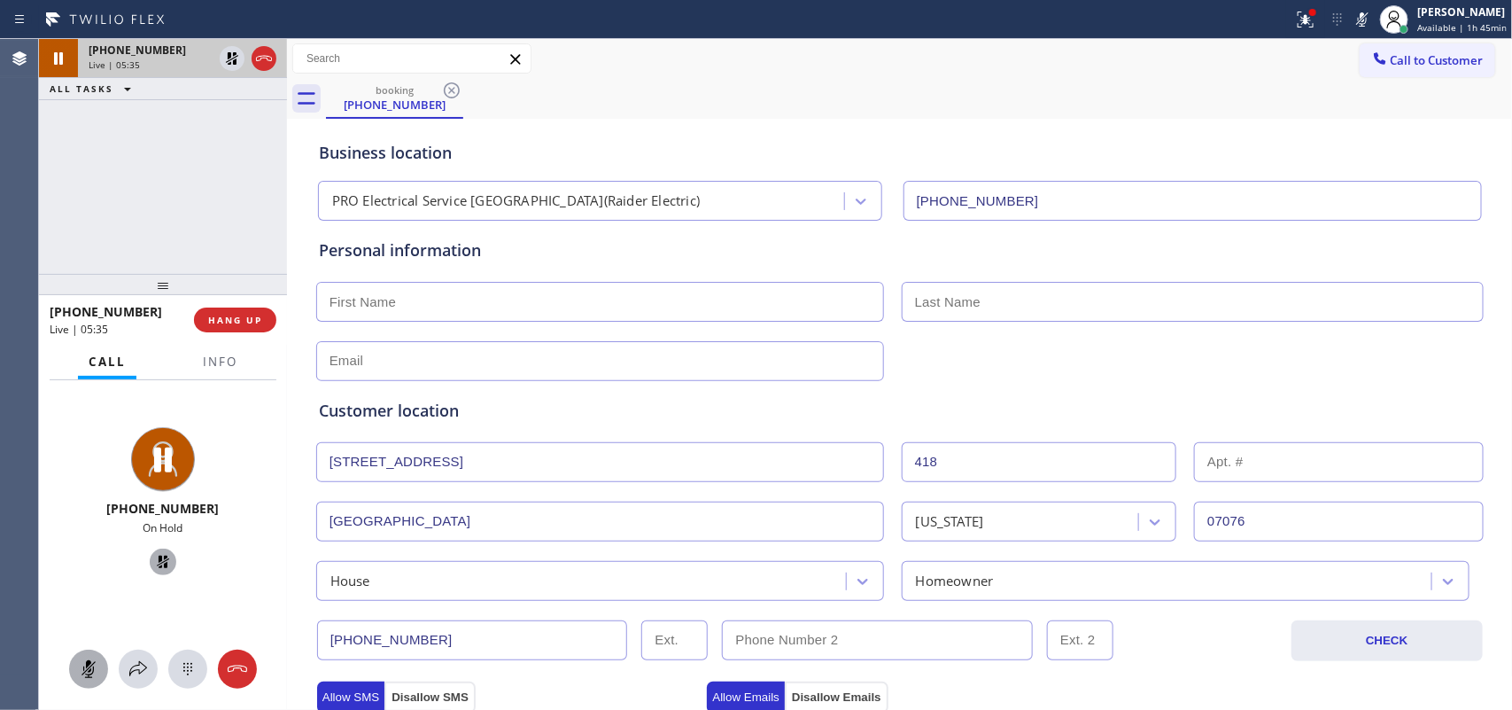
click at [103, 567] on div at bounding box center [88, 668] width 39 height 21
click at [157, 559] on icon at bounding box center [162, 561] width 21 height 21
click at [90, 567] on icon at bounding box center [88, 669] width 11 height 18
click at [102, 567] on div at bounding box center [88, 668] width 39 height 21
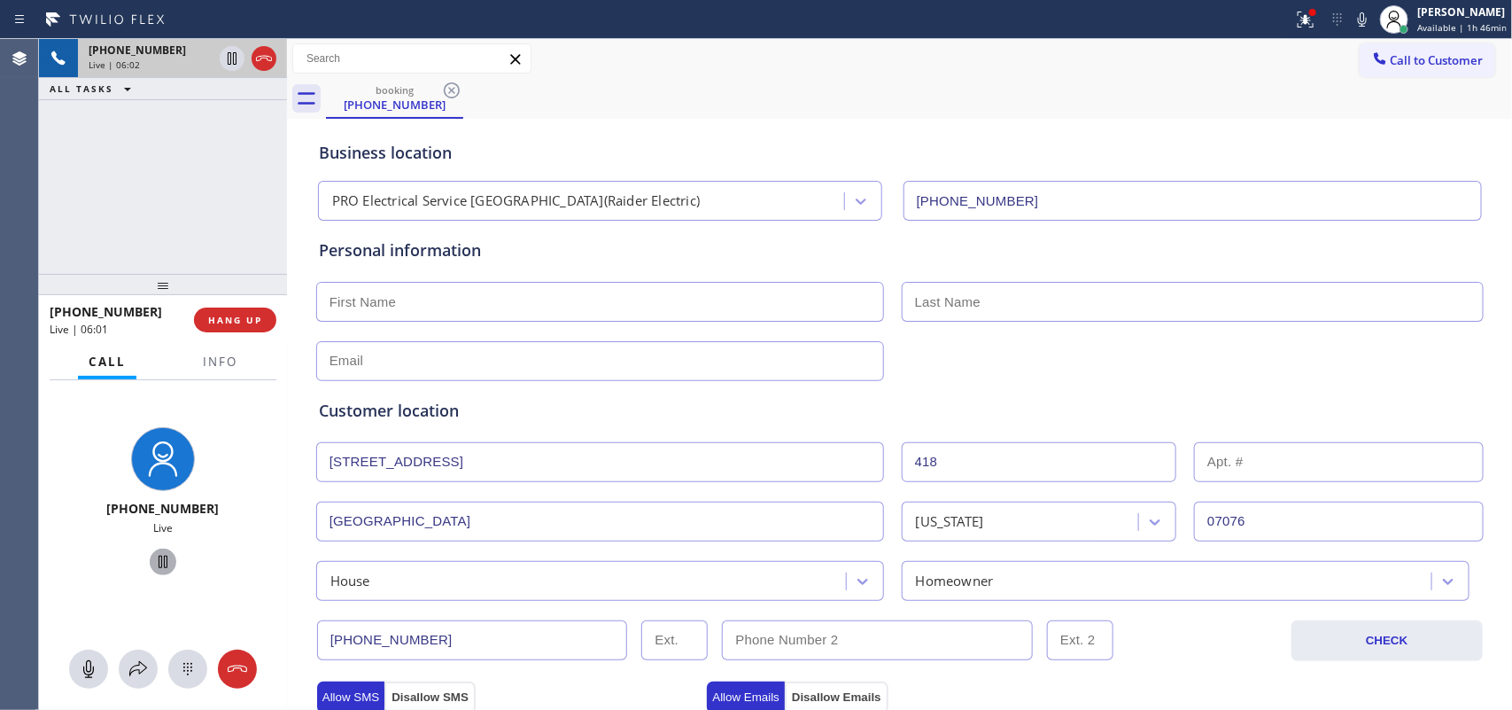
click at [517, 289] on input "text" at bounding box center [600, 302] width 568 height 40
click at [369, 306] on input "text" at bounding box center [600, 302] width 568 height 40
paste input "[PERSON_NAME]"
type input "[PERSON_NAME]"
click at [929, 291] on input "text" at bounding box center [1193, 302] width 582 height 40
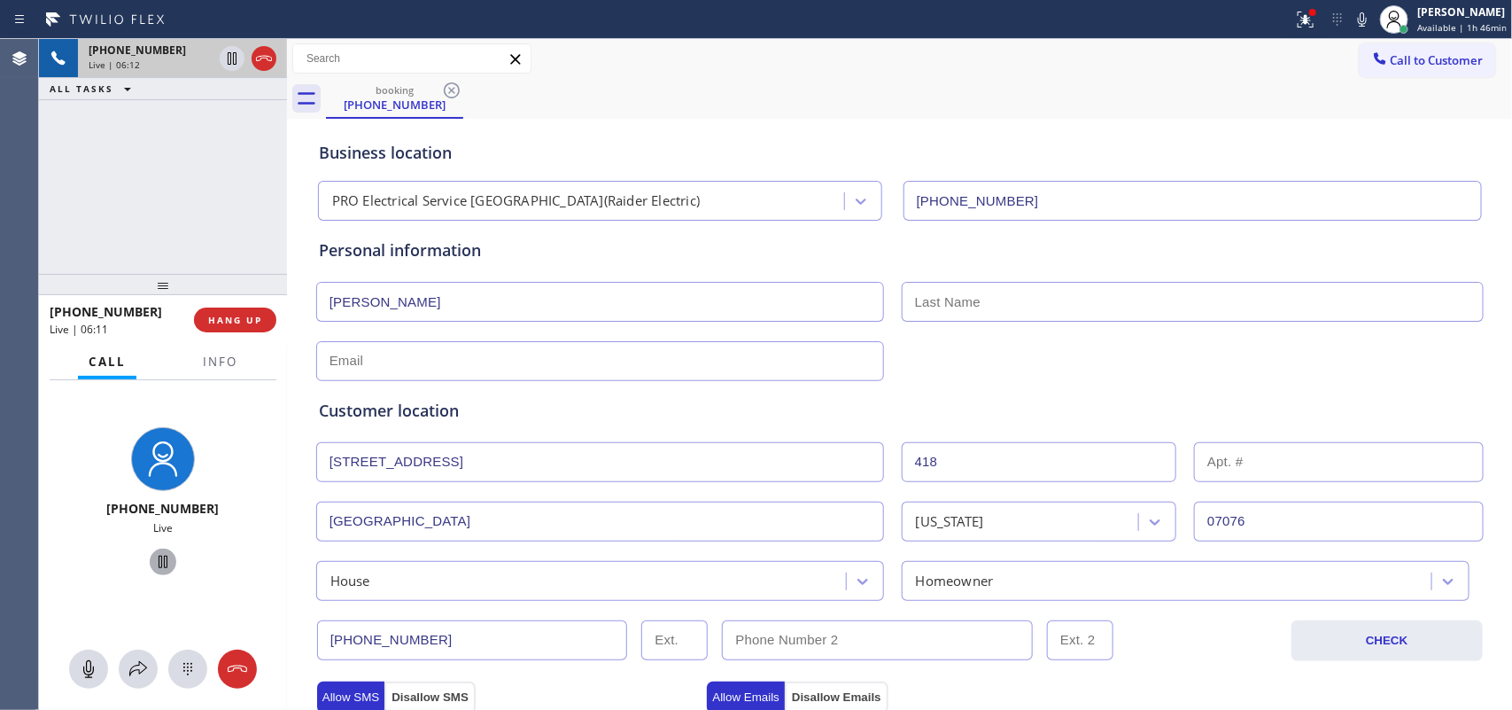
paste input "[PERSON_NAME]"
drag, startPoint x: 939, startPoint y: 302, endPoint x: 1042, endPoint y: 308, distance: 103.0
click at [1042, 308] on input "[PERSON_NAME]" at bounding box center [1193, 302] width 582 height 40
click at [1054, 308] on input "[PERSON_NAME]" at bounding box center [1193, 302] width 582 height 40
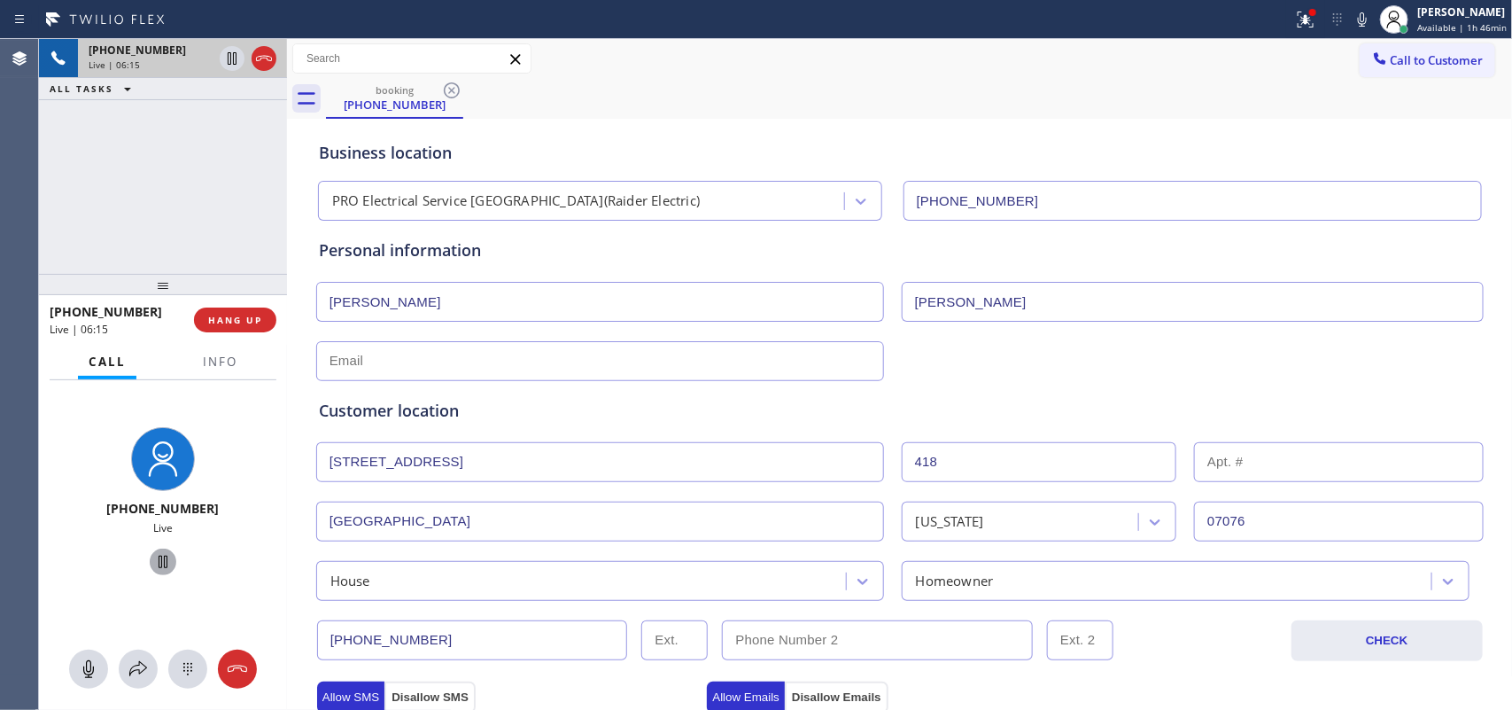
click at [1003, 304] on input "[PERSON_NAME]" at bounding box center [1193, 302] width 582 height 40
drag, startPoint x: 936, startPoint y: 306, endPoint x: 874, endPoint y: 302, distance: 63.0
click at [874, 302] on div "[PERSON_NAME] [PERSON_NAME]" at bounding box center [900, 299] width 1171 height 43
type input "Beutin"
click at [357, 299] on input "[PERSON_NAME]" at bounding box center [600, 302] width 568 height 40
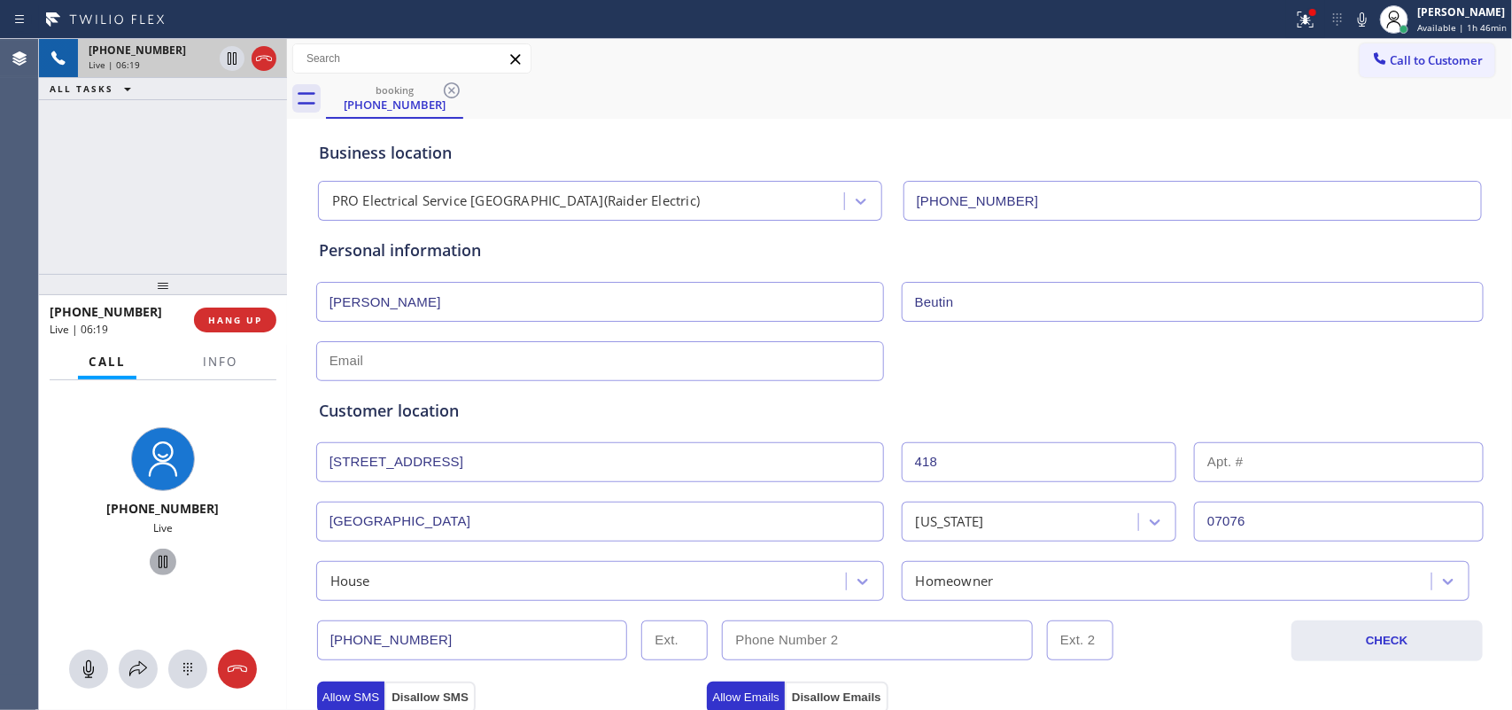
click at [357, 299] on input "[PERSON_NAME]" at bounding box center [600, 302] width 568 height 40
drag, startPoint x: 363, startPoint y: 306, endPoint x: 307, endPoint y: 306, distance: 55.8
click at [316, 306] on input "Liliane" at bounding box center [600, 302] width 568 height 40
type input "Liliane"
click at [432, 363] on input "text" at bounding box center [600, 361] width 568 height 40
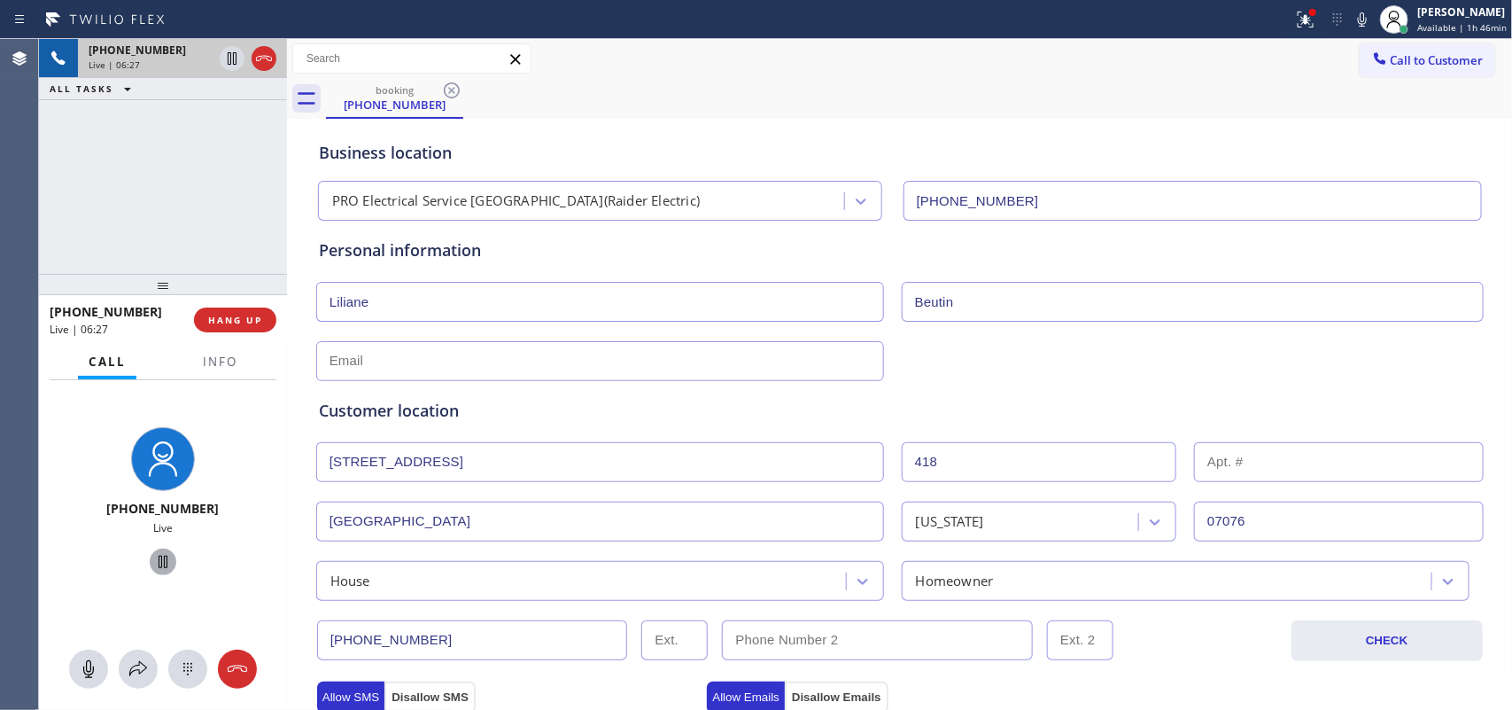
paste input "Liliane"
drag, startPoint x: 325, startPoint y: 356, endPoint x: 306, endPoint y: 359, distance: 19.7
click at [315, 359] on div "Liliane" at bounding box center [608, 361] width 586 height 40
click at [378, 354] on input "liliane" at bounding box center [600, 361] width 568 height 40
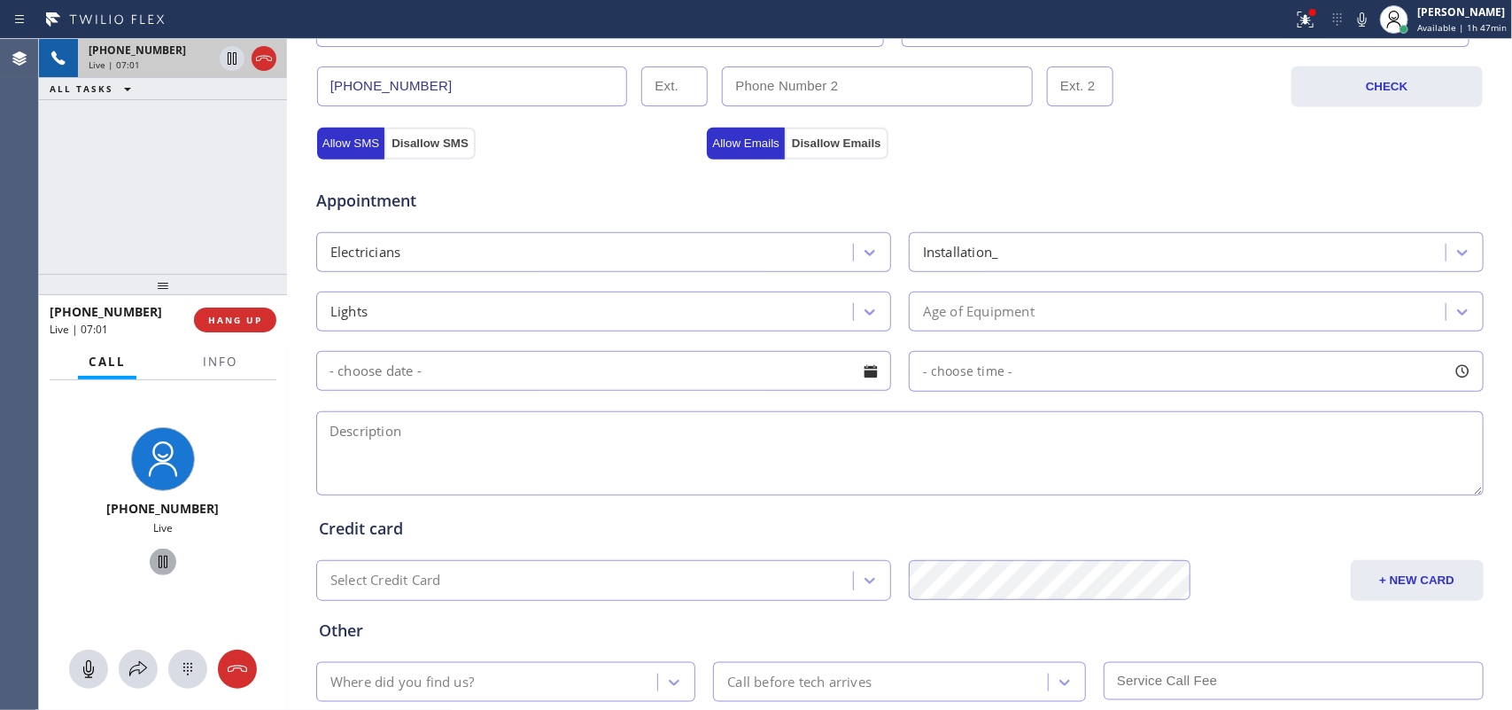
scroll to position [0, 0]
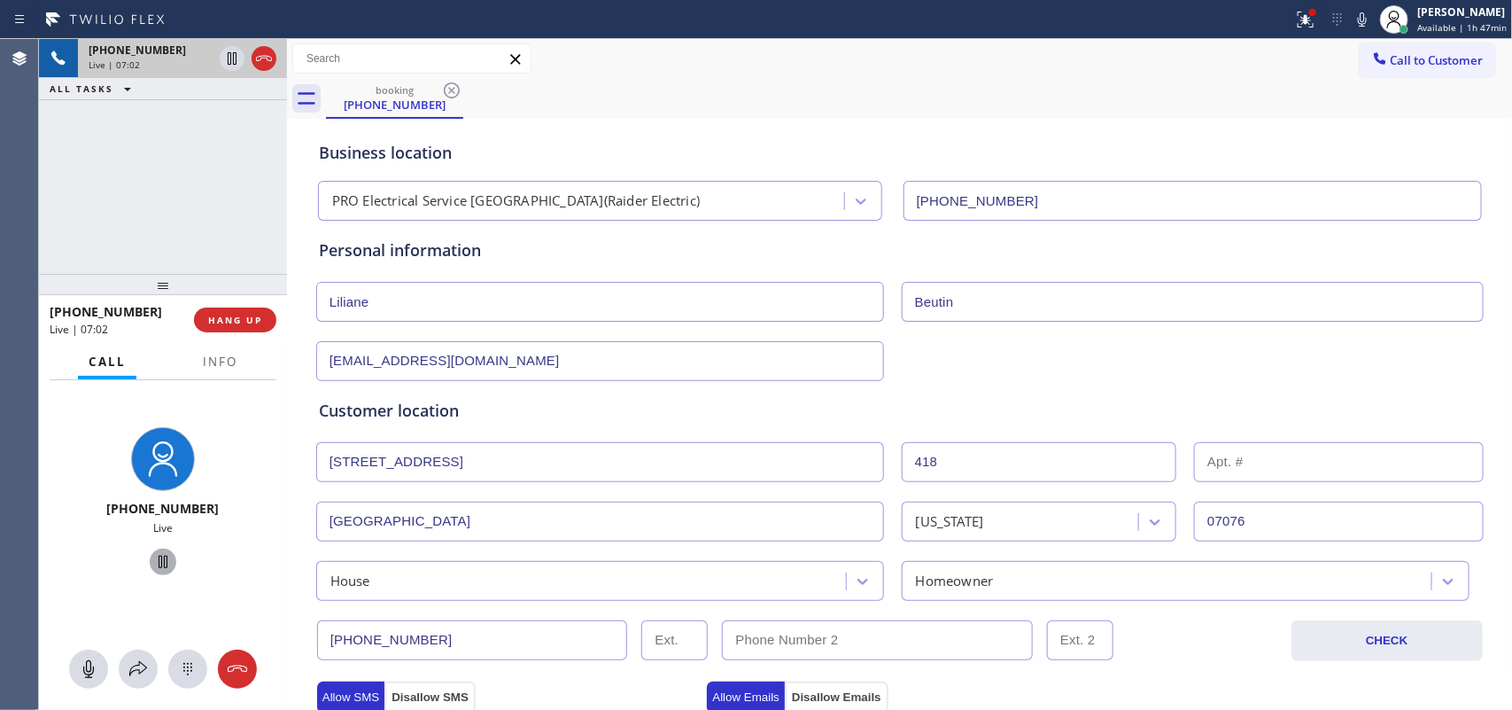
type input "[EMAIL_ADDRESS][DOMAIN_NAME]"
click at [130, 178] on div "[PHONE_NUMBER] Live | 07:07 ALL TASKS ALL TASKS ACTIVE TASKS TASKS IN WRAP UP" at bounding box center [163, 156] width 248 height 235
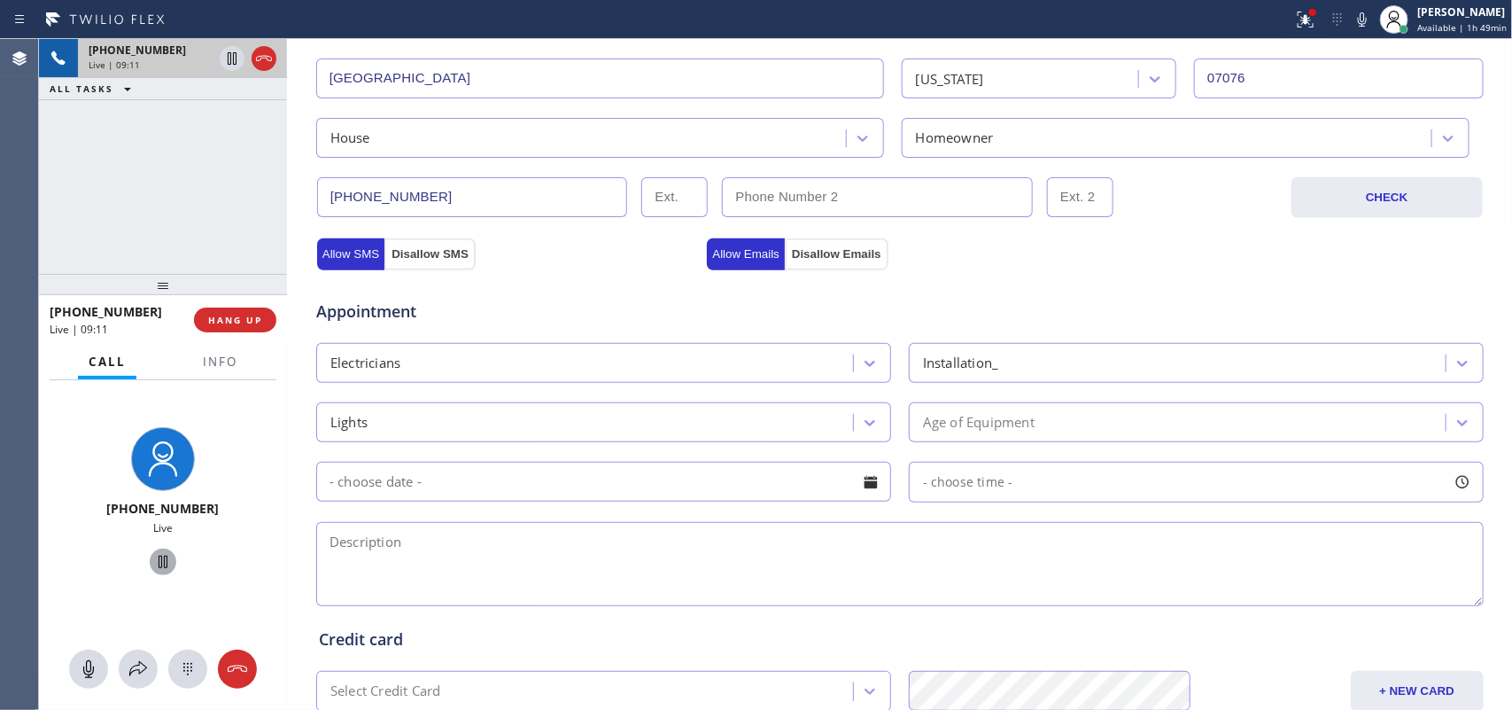
scroll to position [666, 0]
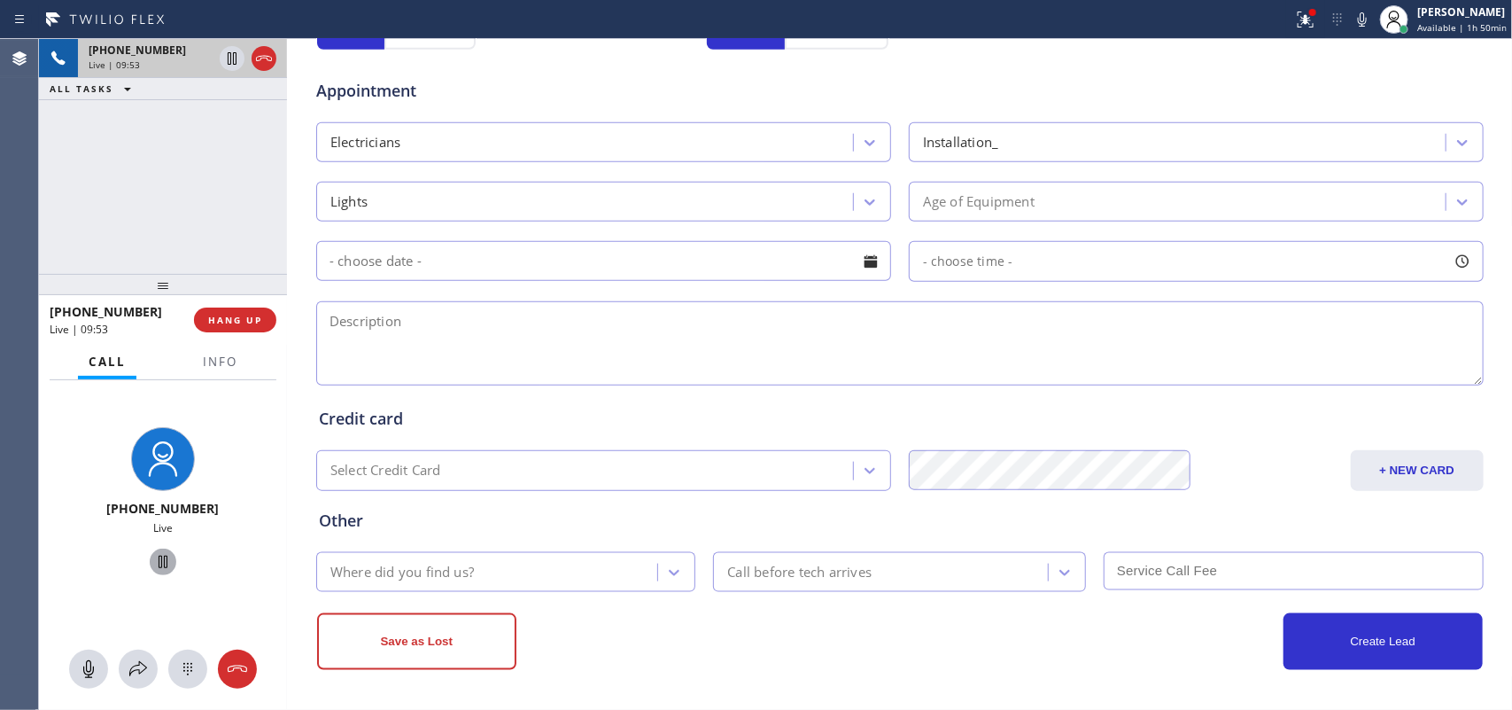
click at [250, 214] on div "[PHONE_NUMBER] Live | 09:53 ALL TASKS ALL TASKS ACTIVE TASKS TASKS IN WRAP UP" at bounding box center [163, 156] width 248 height 235
click at [870, 192] on div at bounding box center [870, 202] width 32 height 32
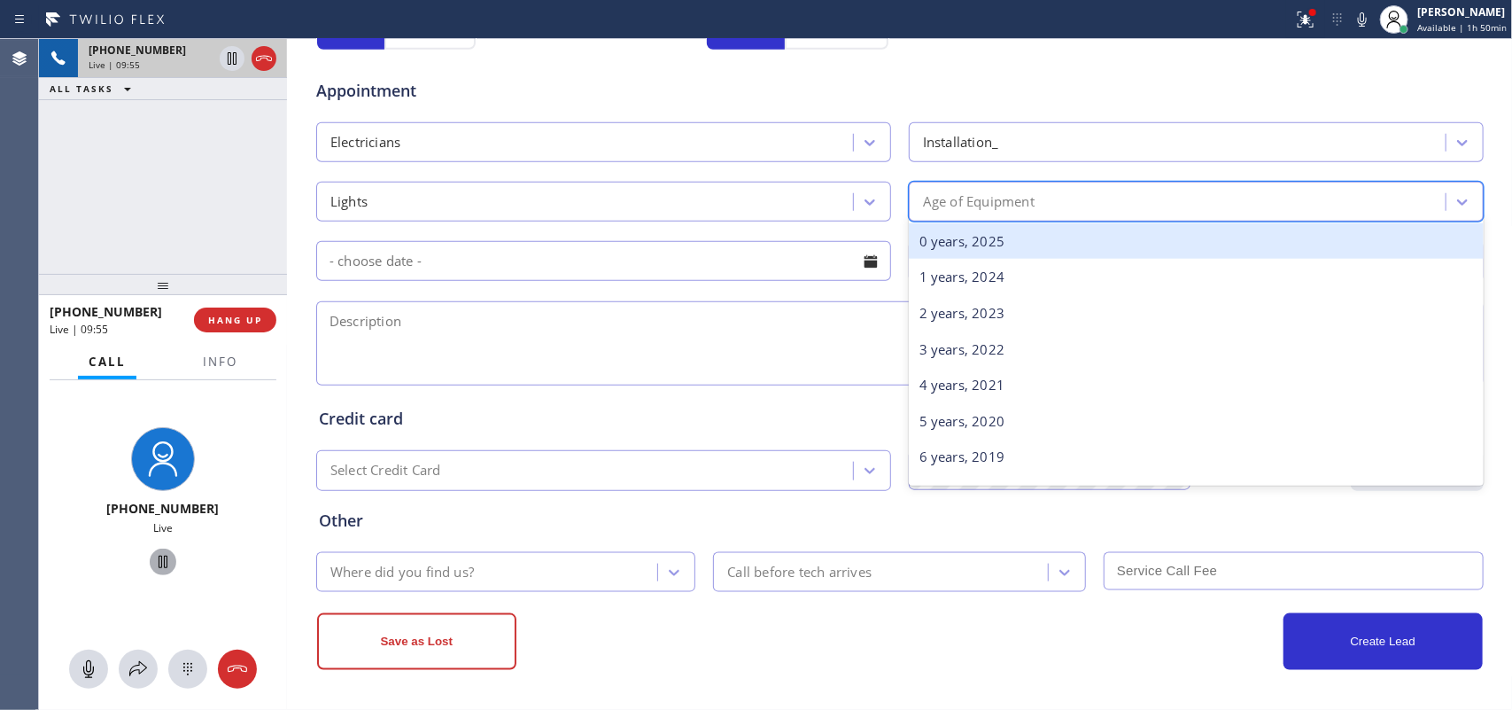
click at [985, 187] on div "Age of Equipment" at bounding box center [1180, 201] width 532 height 31
click at [1020, 251] on div "0 years, 2025" at bounding box center [1196, 241] width 575 height 36
click at [1020, 251] on div "- choose time -" at bounding box center [1196, 261] width 575 height 41
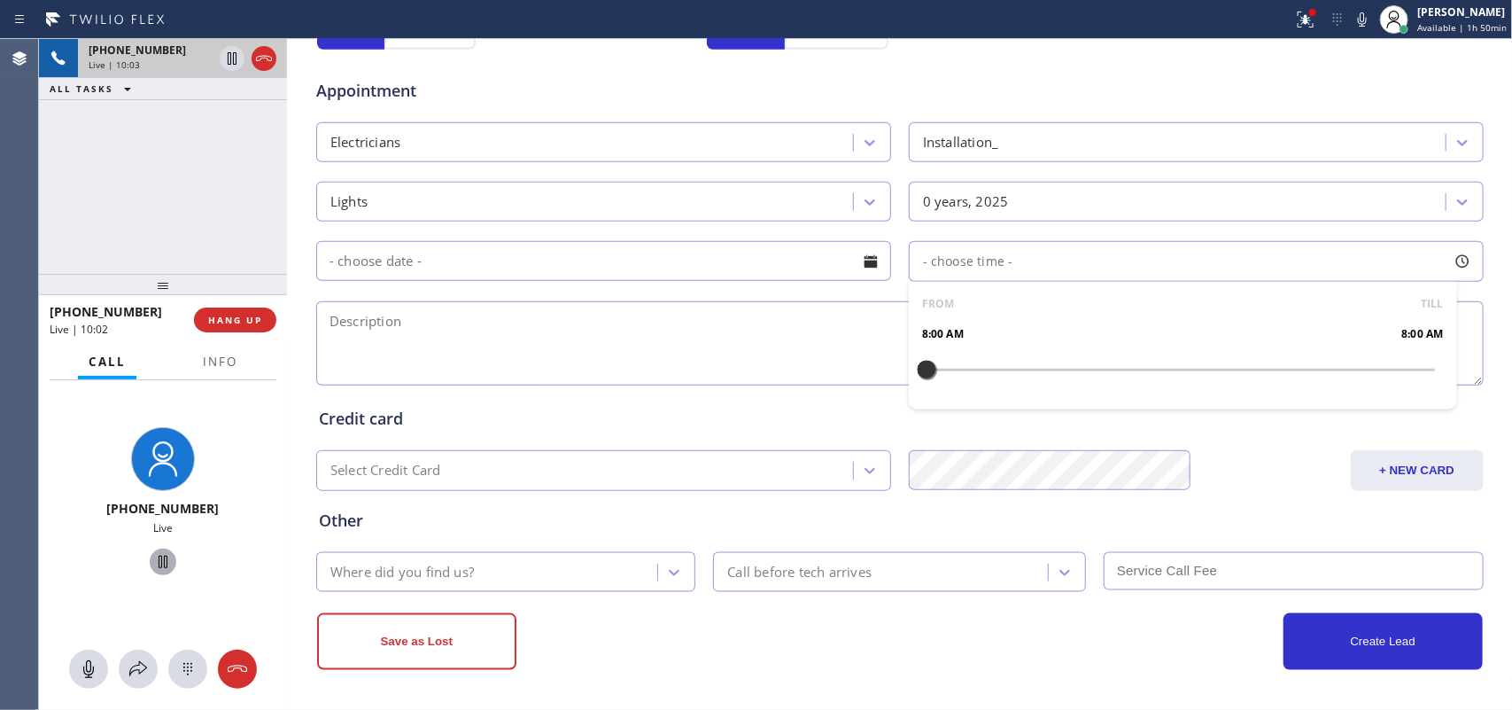
click at [856, 253] on div at bounding box center [871, 261] width 30 height 30
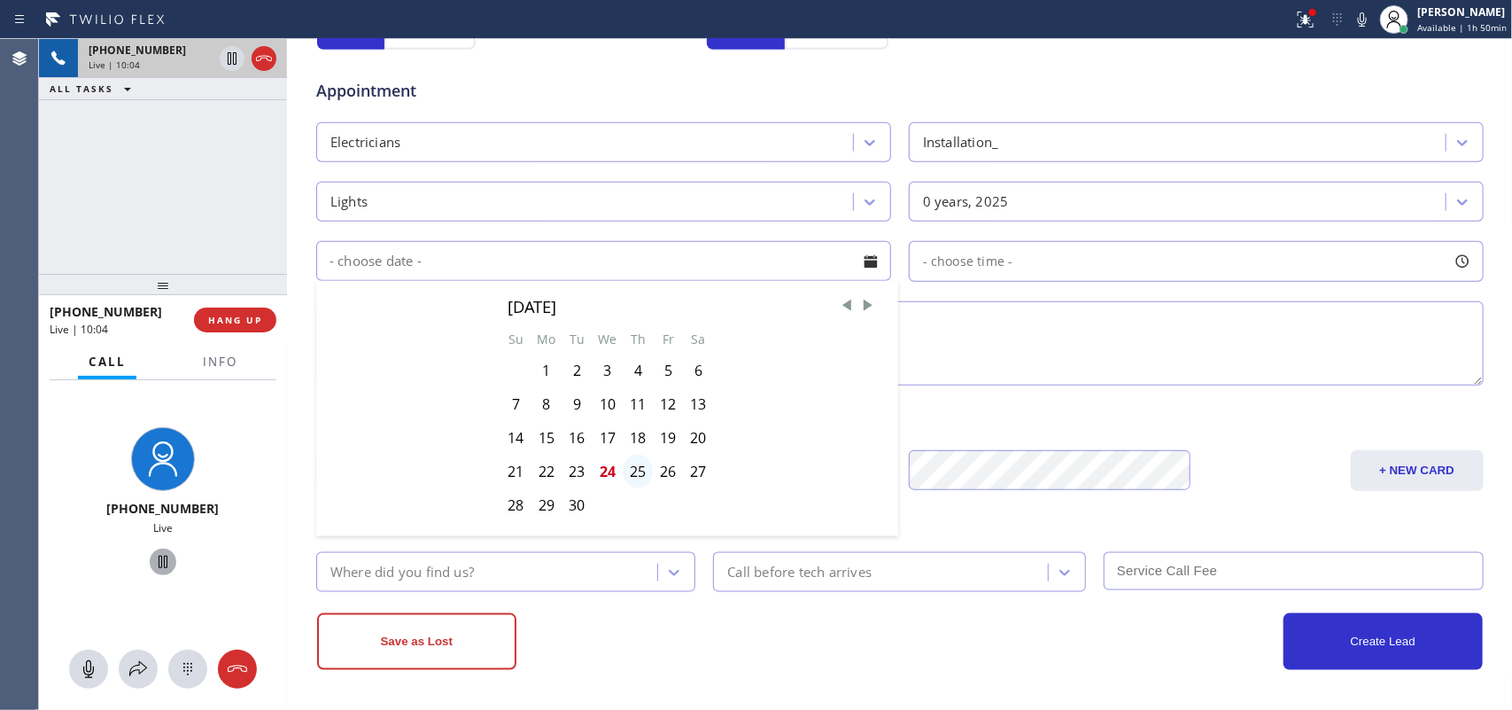
click at [631, 470] on div "25" at bounding box center [638, 472] width 30 height 34
type input "[DATE]"
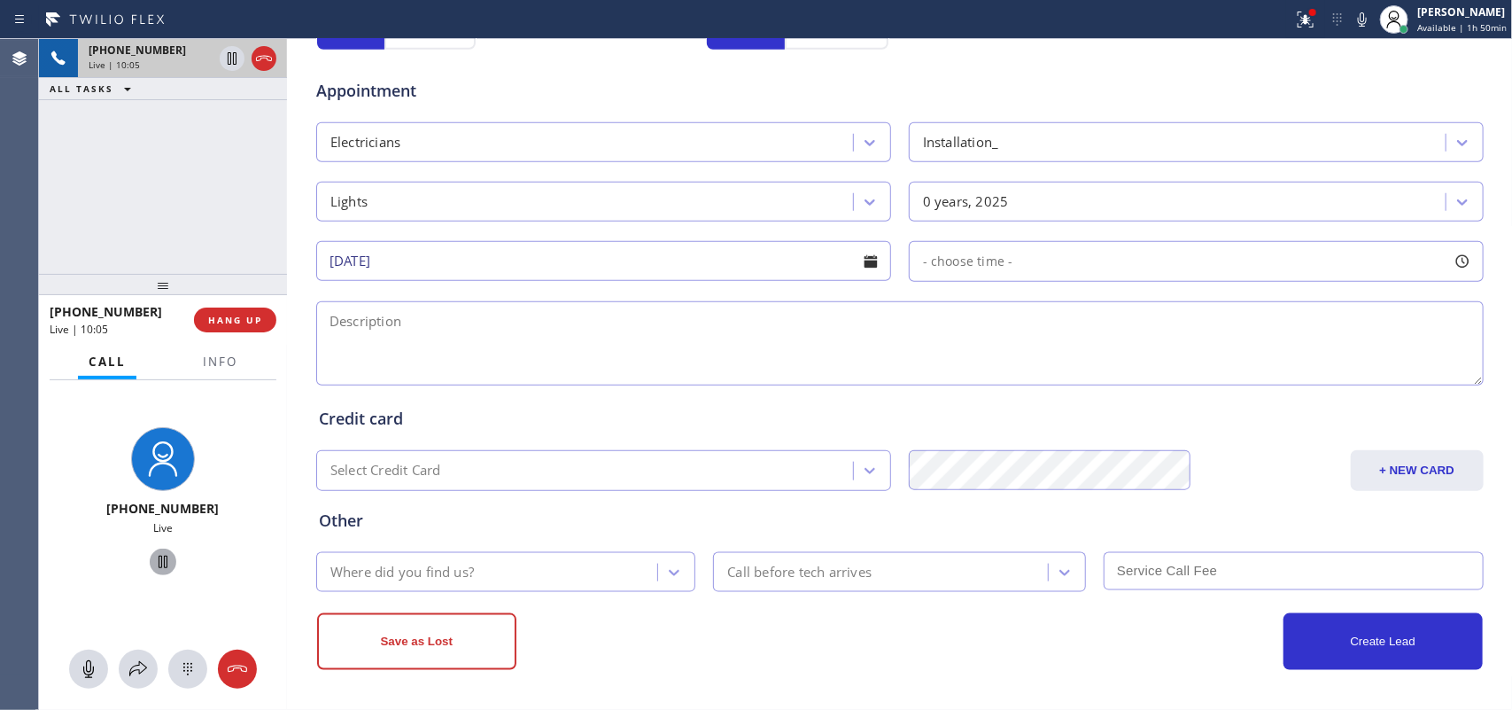
click at [1209, 263] on div at bounding box center [1463, 261] width 30 height 30
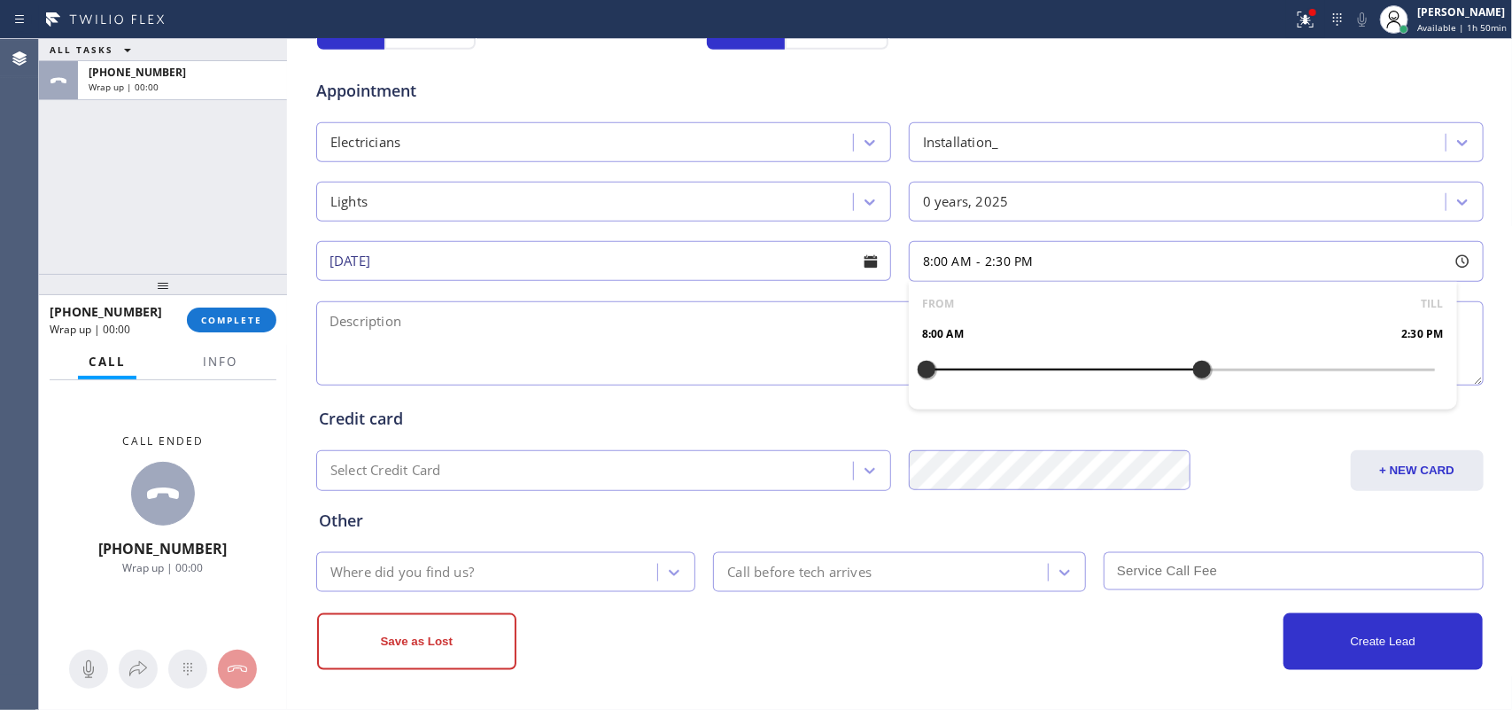
drag, startPoint x: 920, startPoint y: 366, endPoint x: 1187, endPoint y: 361, distance: 267.6
click at [1192, 361] on div at bounding box center [1202, 369] width 21 height 37
drag, startPoint x: 1190, startPoint y: 361, endPoint x: 1221, endPoint y: 365, distance: 31.2
click at [1209, 365] on div at bounding box center [1223, 369] width 21 height 37
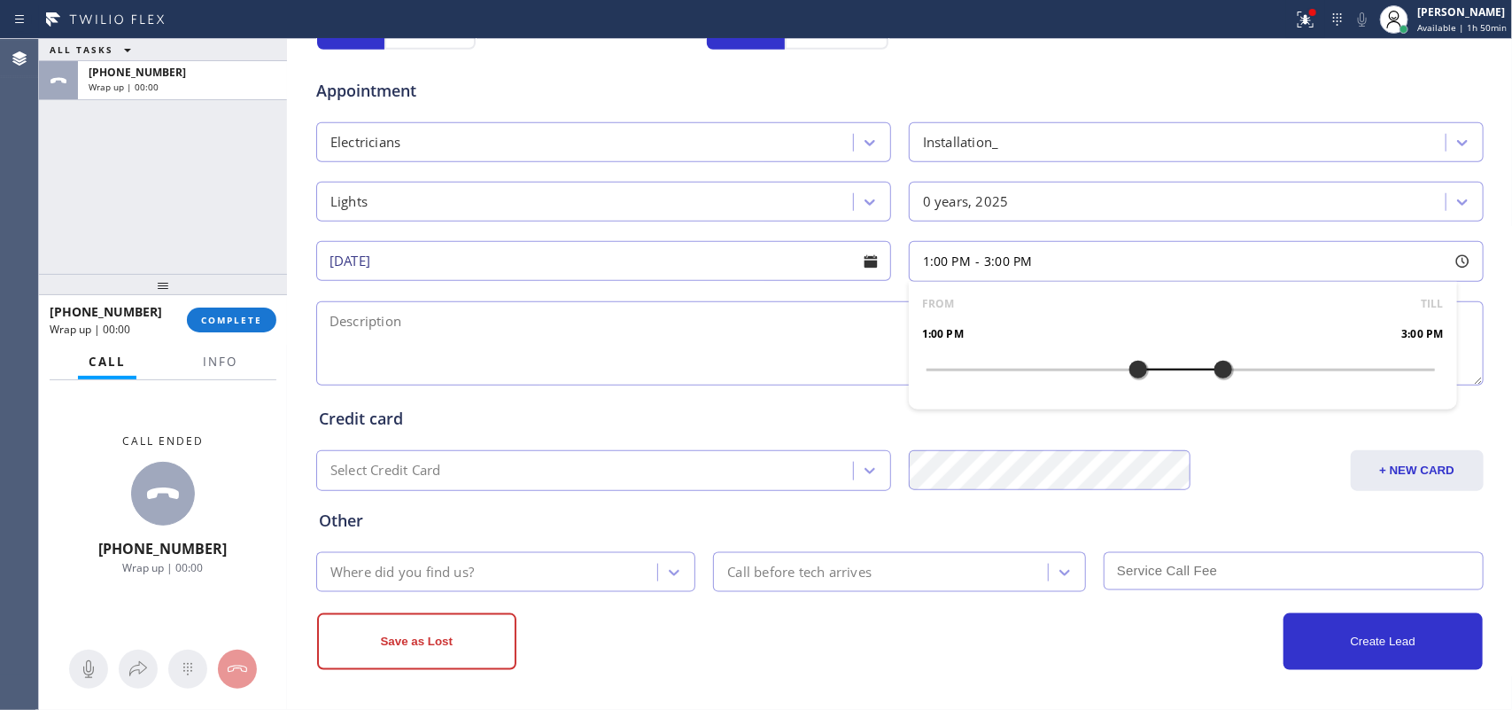
drag, startPoint x: 922, startPoint y: 373, endPoint x: 1127, endPoint y: 386, distance: 205.1
click at [1128, 386] on div at bounding box center [1138, 369] width 21 height 37
click at [80, 214] on div "ALL TASKS ALL TASKS ACTIVE TASKS TASKS IN WRAP UP [PHONE_NUMBER] Wrap up | 00:00" at bounding box center [163, 156] width 248 height 235
click at [1209, 260] on div at bounding box center [1463, 261] width 30 height 30
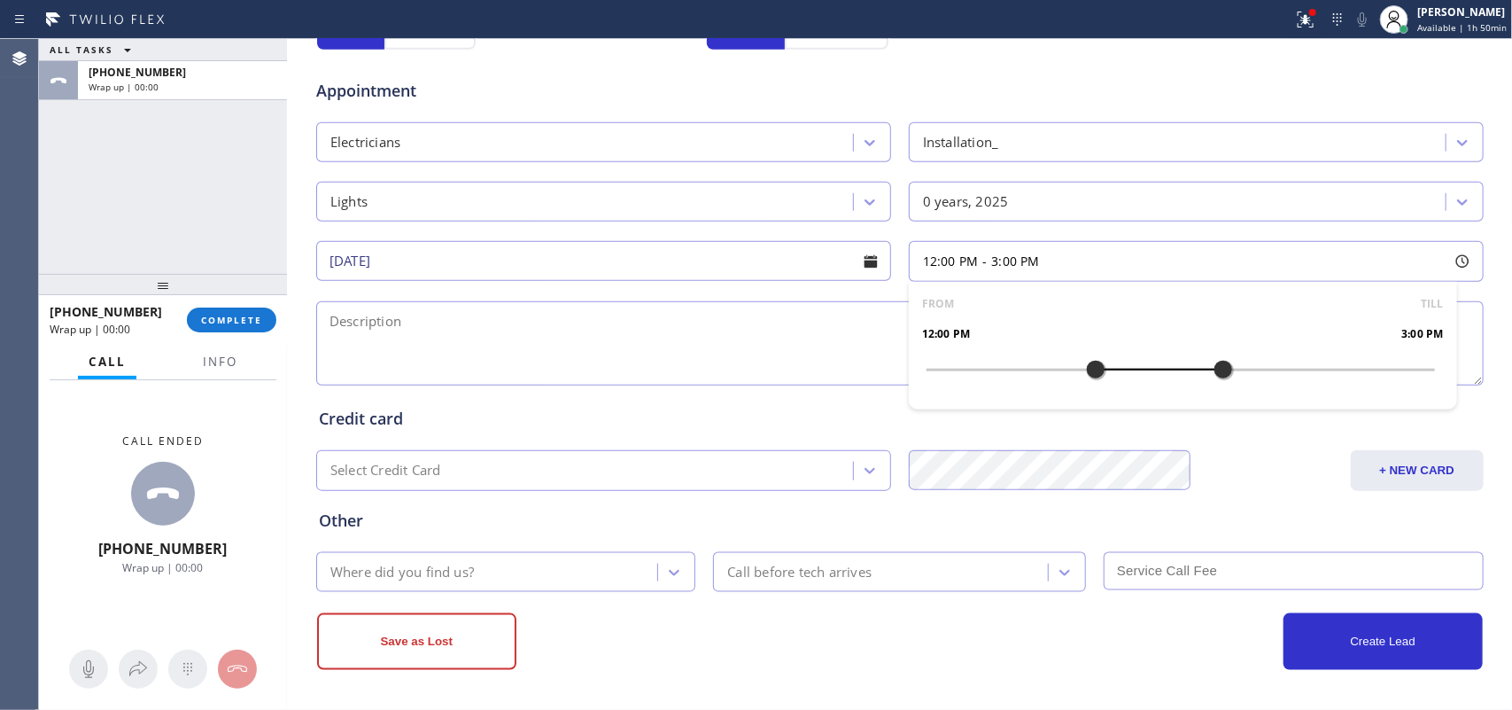
drag, startPoint x: 1126, startPoint y: 369, endPoint x: 1083, endPoint y: 372, distance: 43.6
click at [1085, 372] on div at bounding box center [1095, 369] width 21 height 37
click at [688, 356] on textarea at bounding box center [900, 343] width 1168 height 84
click at [237, 361] on span "Info" at bounding box center [220, 362] width 35 height 16
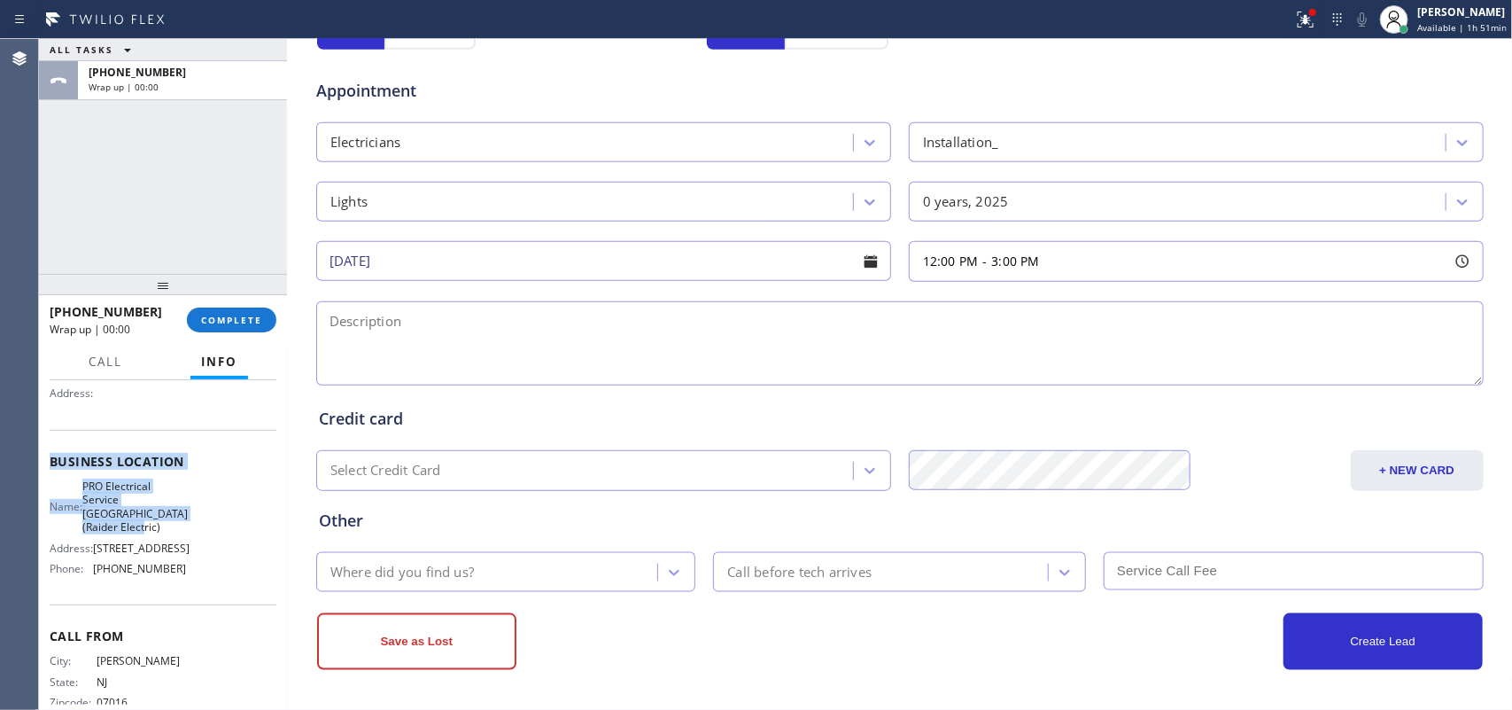
scroll to position [151, 0]
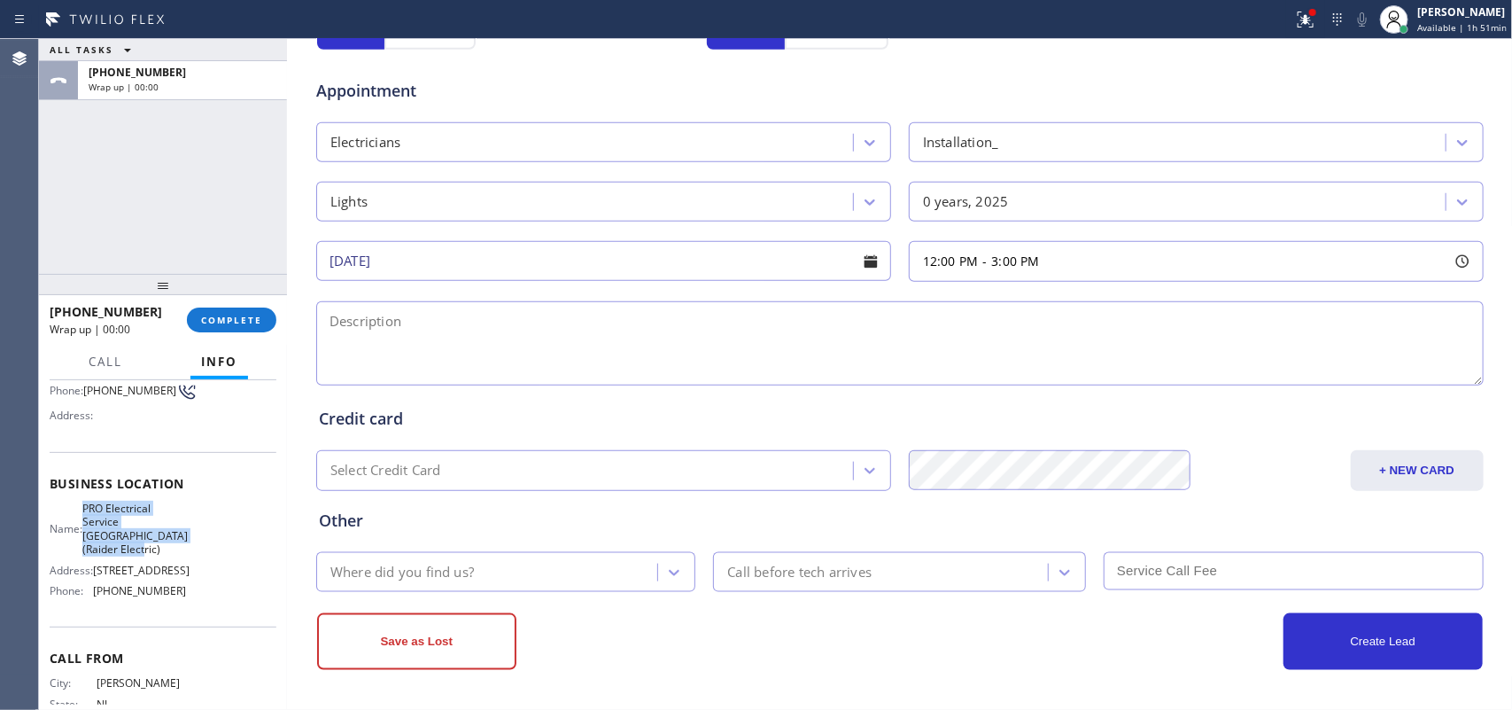
drag, startPoint x: 138, startPoint y: 449, endPoint x: 93, endPoint y: 512, distance: 77.5
click at [93, 512] on span "PRO Electrical Service [GEOGRAPHIC_DATA](Raider Electric)" at bounding box center [134, 528] width 105 height 55
click at [401, 339] on textarea at bounding box center [900, 343] width 1168 height 84
paste textarea "12-3/ $150/ house-ho/ the bathroom vanity light fixture came off the wall, thin…"
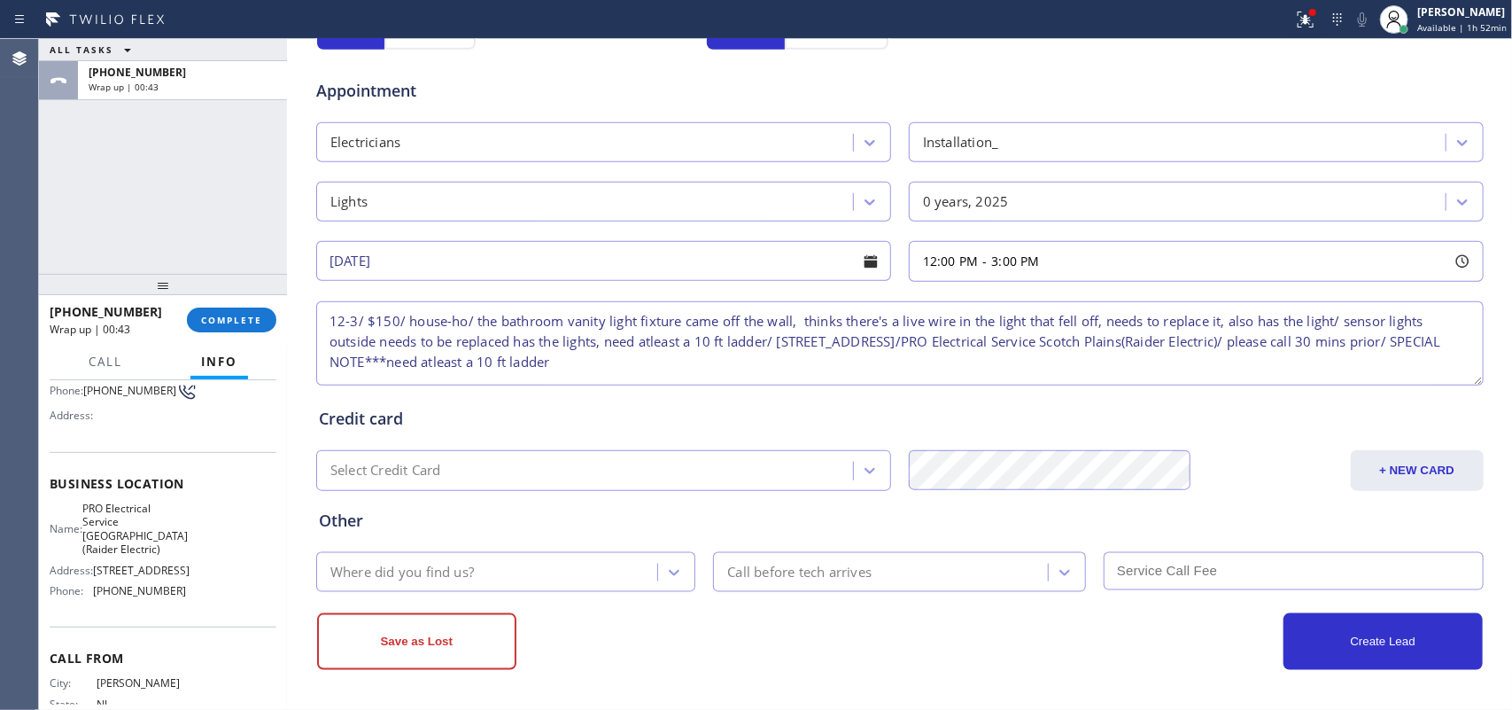
type textarea "12-3/ $150/ house-ho/ the bathroom vanity light fixture came off the wall, thin…"
click at [528, 567] on div "Where did you find us?" at bounding box center [490, 571] width 337 height 31
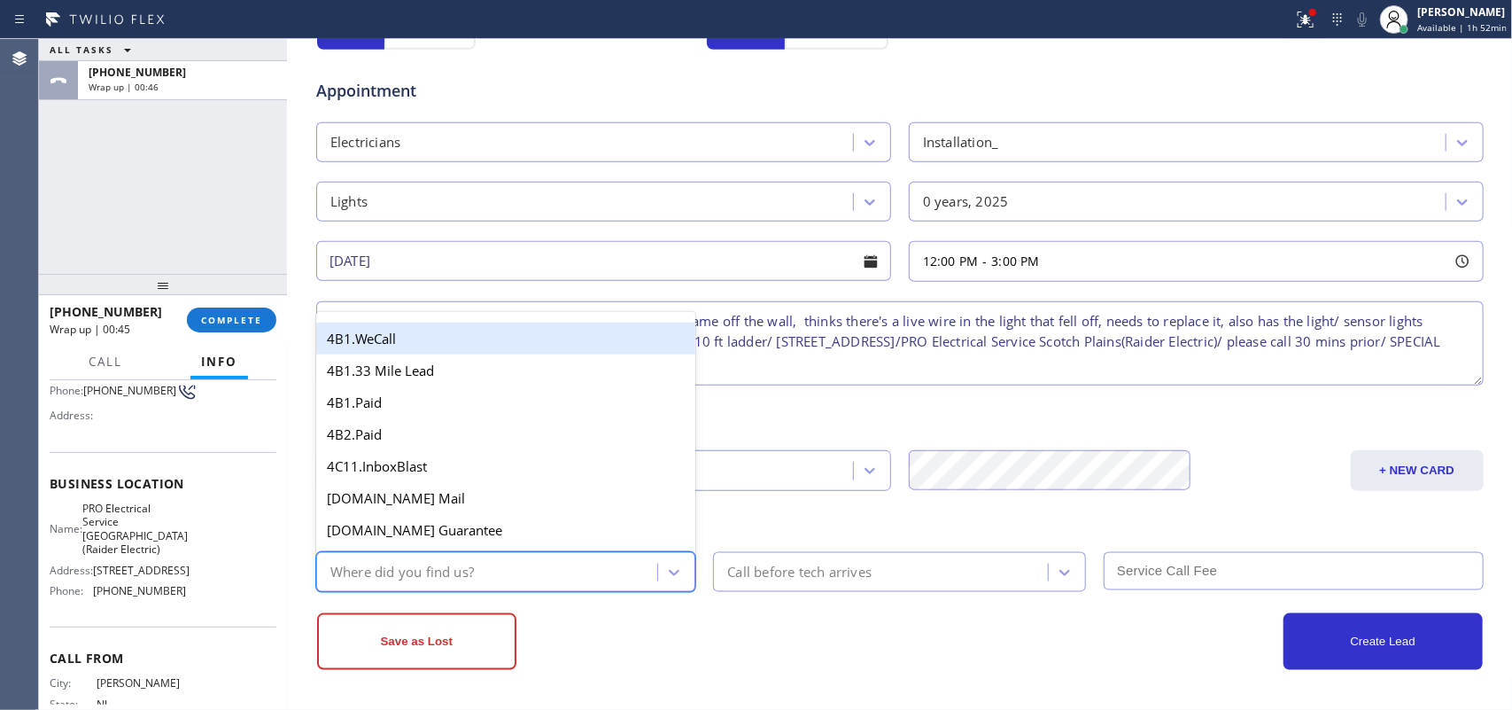
click at [519, 567] on div "Where did you find us?" at bounding box center [490, 571] width 337 height 31
type input "re"
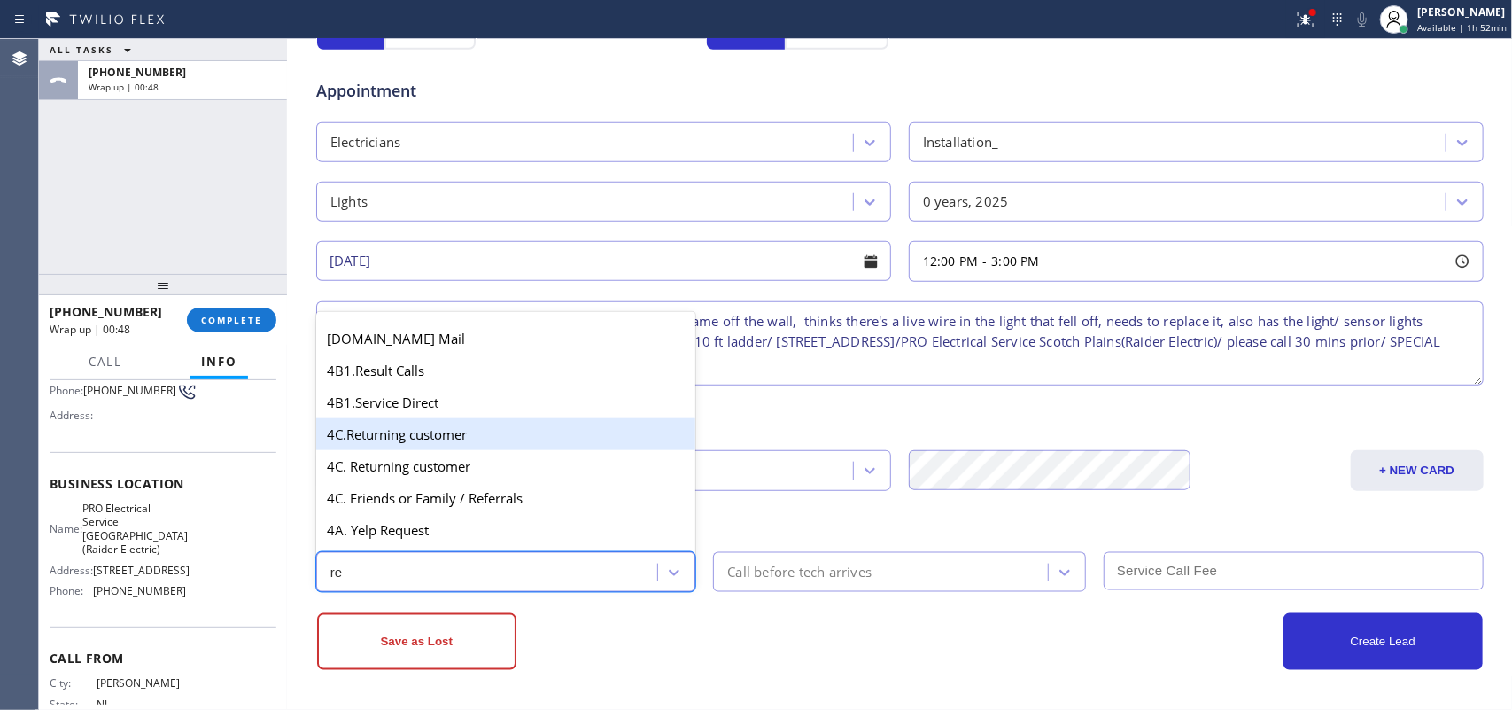
click at [470, 428] on div "4C.Returning customer" at bounding box center [506, 434] width 380 height 32
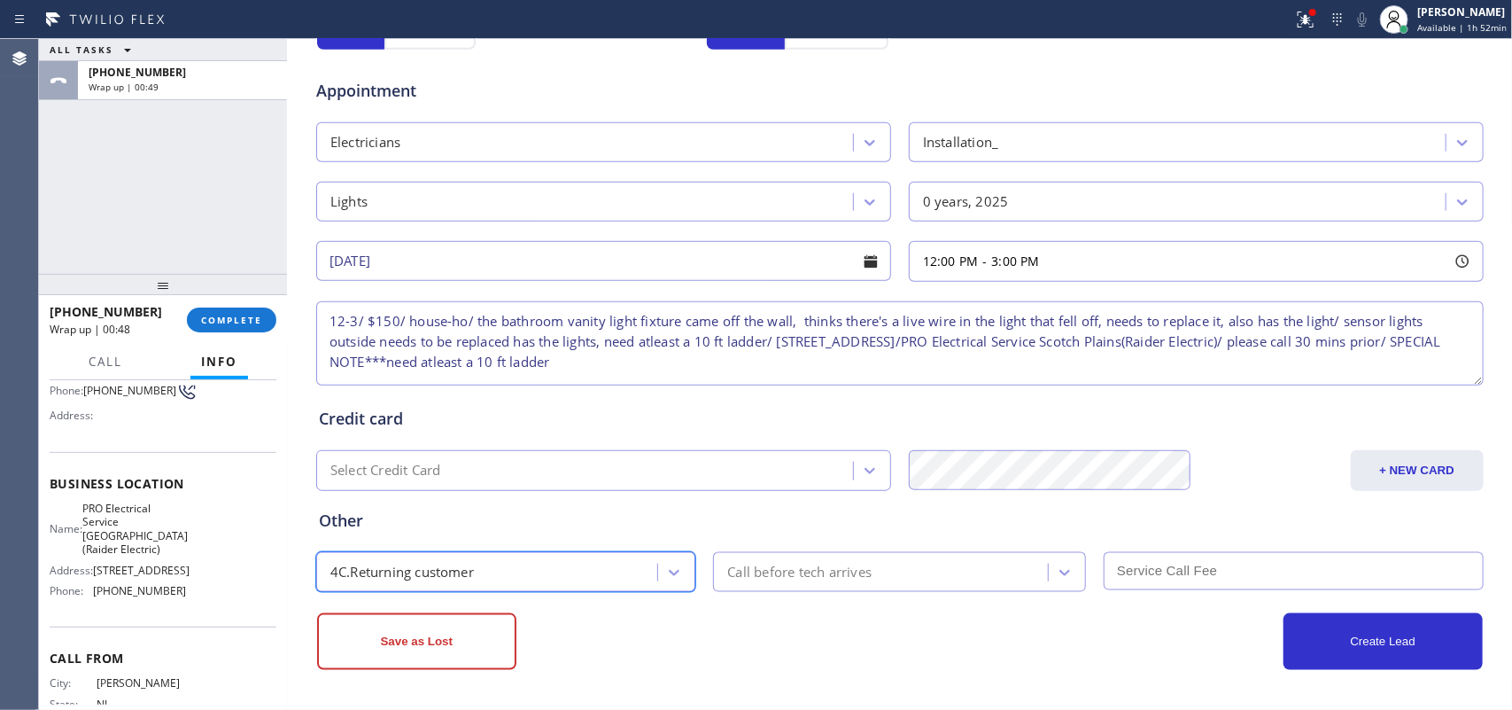
click at [875, 567] on div "Call before tech arrives" at bounding box center [884, 571] width 330 height 31
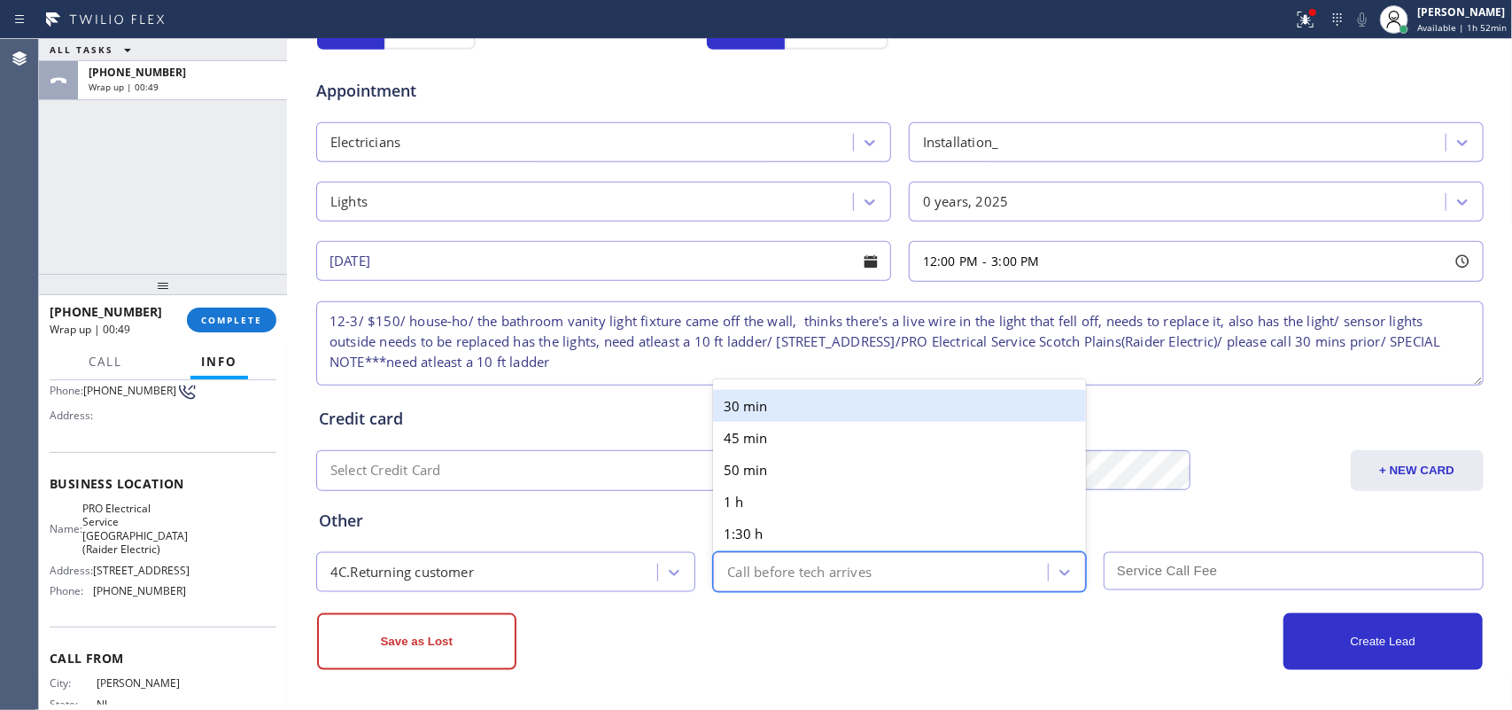
click at [818, 392] on div "30 min" at bounding box center [899, 406] width 373 height 32
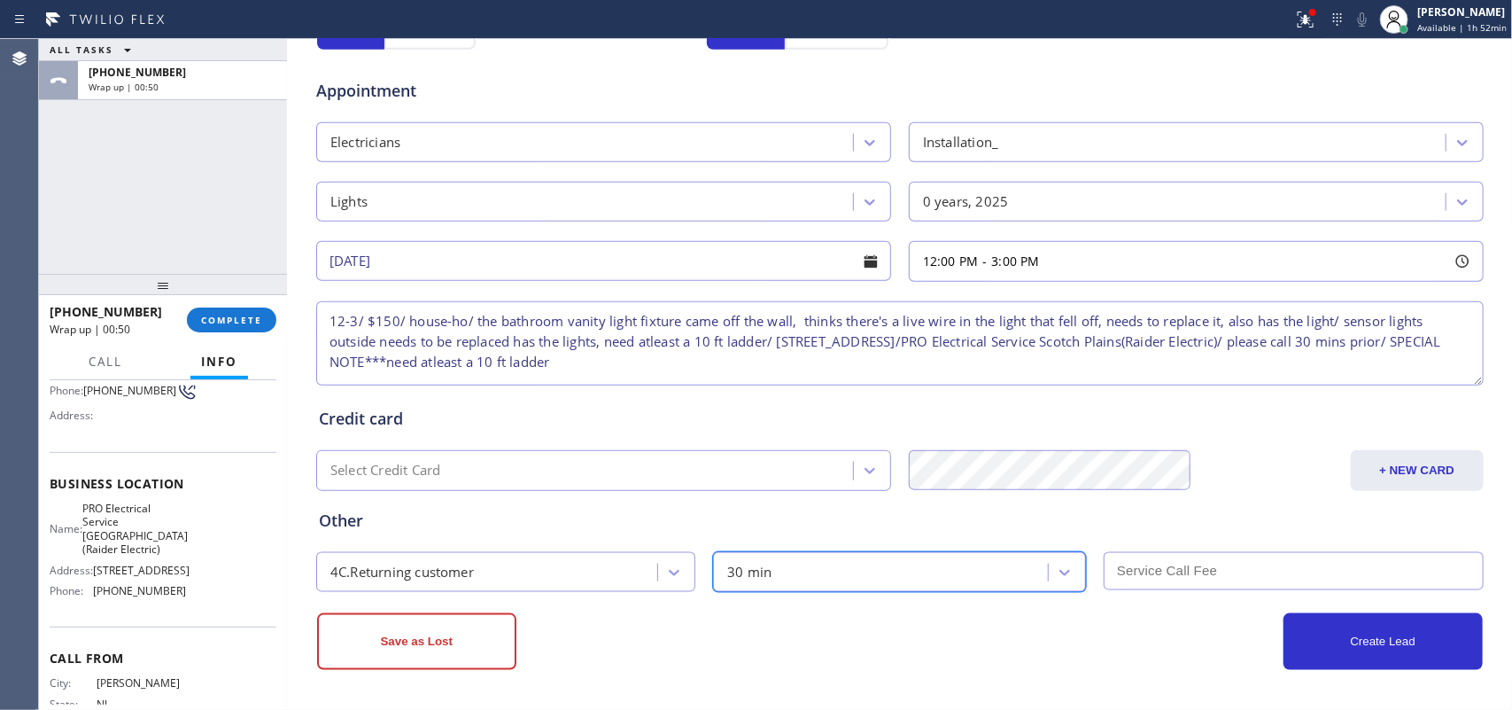
click at [1197, 555] on input "text" at bounding box center [1294, 571] width 380 height 38
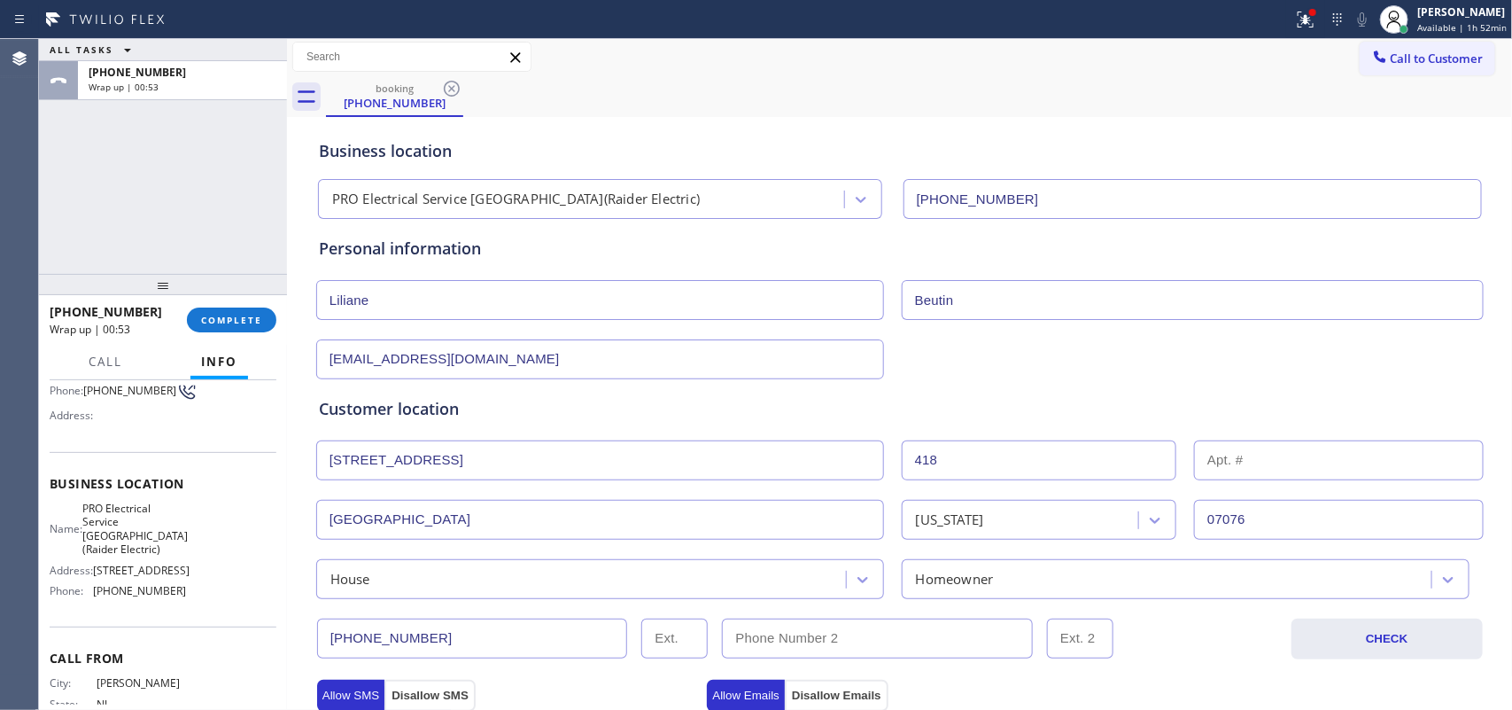
scroll to position [0, 0]
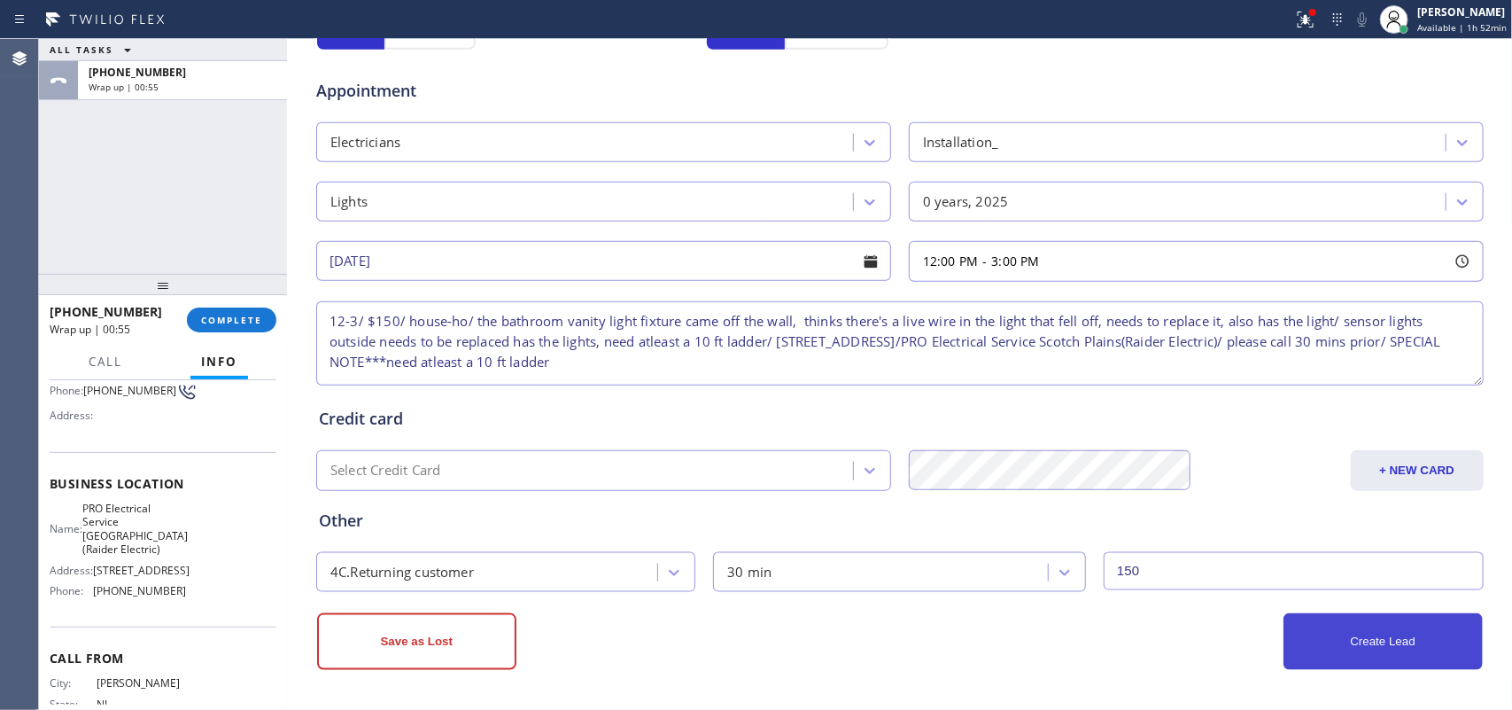
type input "150"
click at [1209, 567] on button "Create Lead" at bounding box center [1383, 641] width 199 height 57
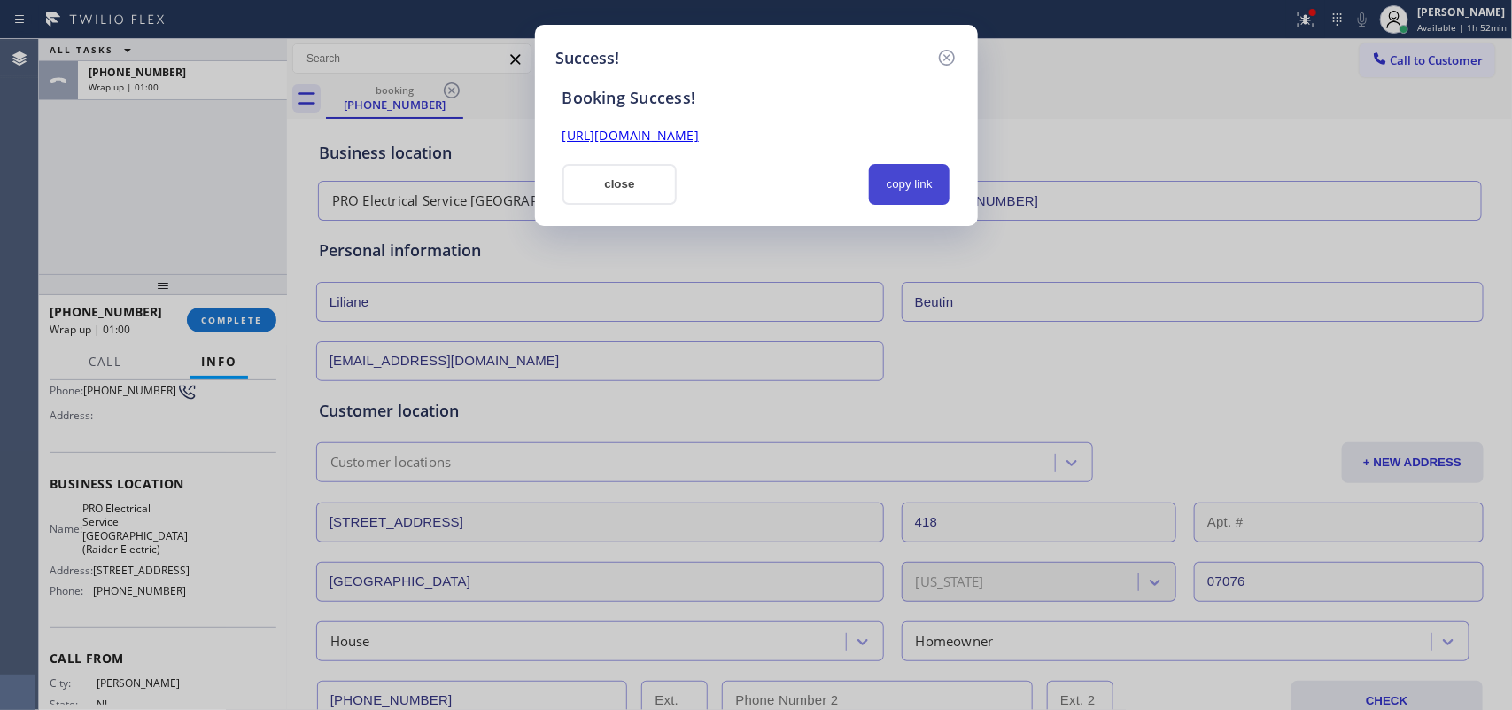
click at [913, 192] on button "copy link" at bounding box center [910, 184] width 82 height 41
click at [699, 133] on link "[URL][DOMAIN_NAME]" at bounding box center [631, 135] width 136 height 17
click at [610, 198] on button "close" at bounding box center [620, 184] width 115 height 41
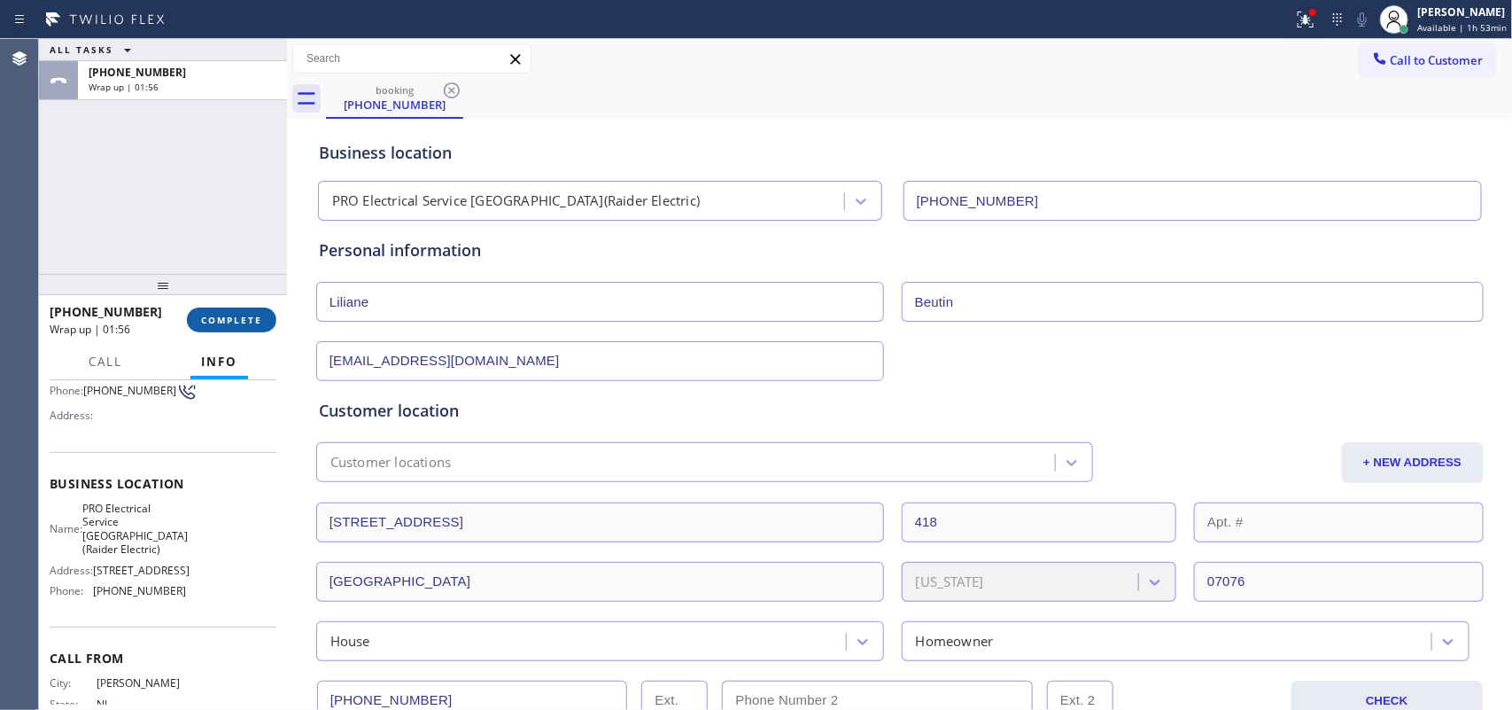
click at [262, 320] on button "COMPLETE" at bounding box center [231, 319] width 89 height 25
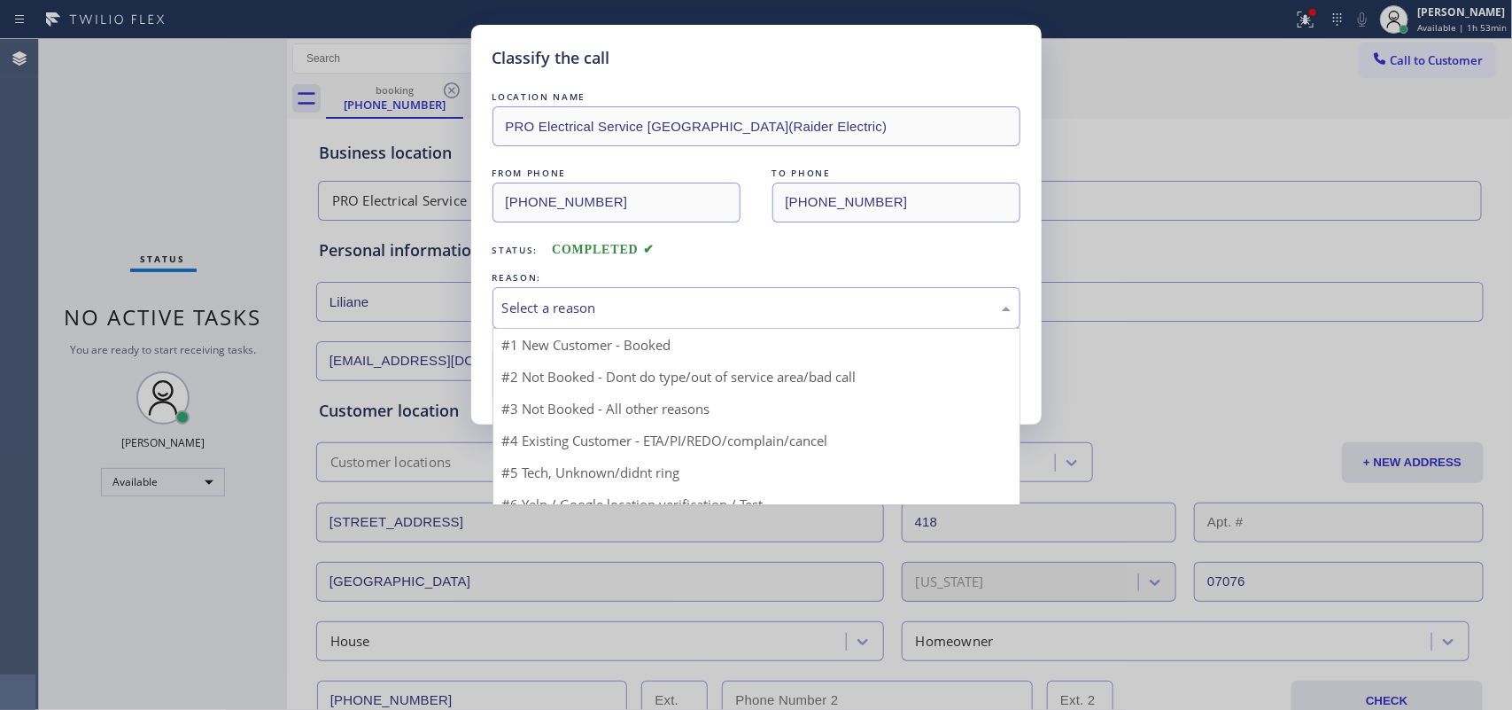
click at [583, 307] on div "Select a reason" at bounding box center [756, 308] width 509 height 20
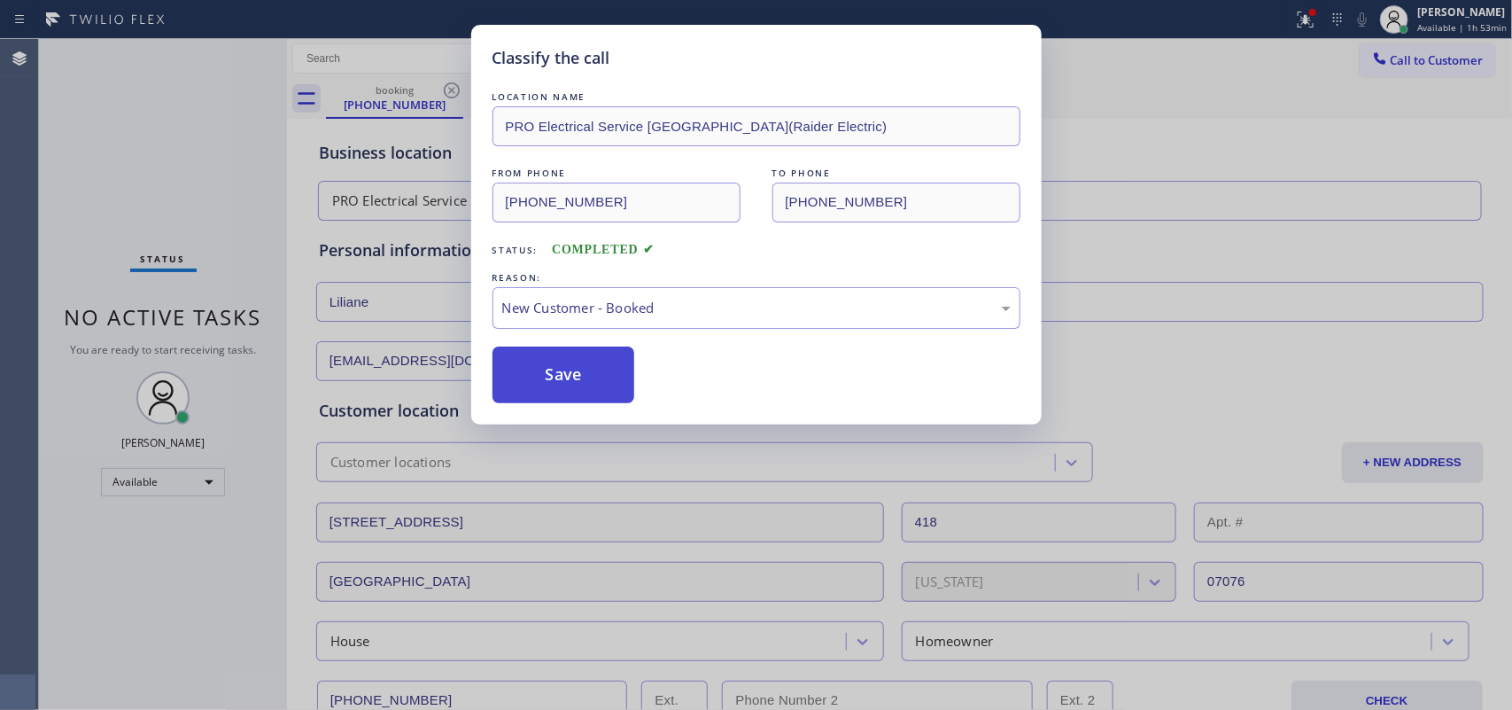
click at [610, 366] on button "Save" at bounding box center [564, 374] width 143 height 57
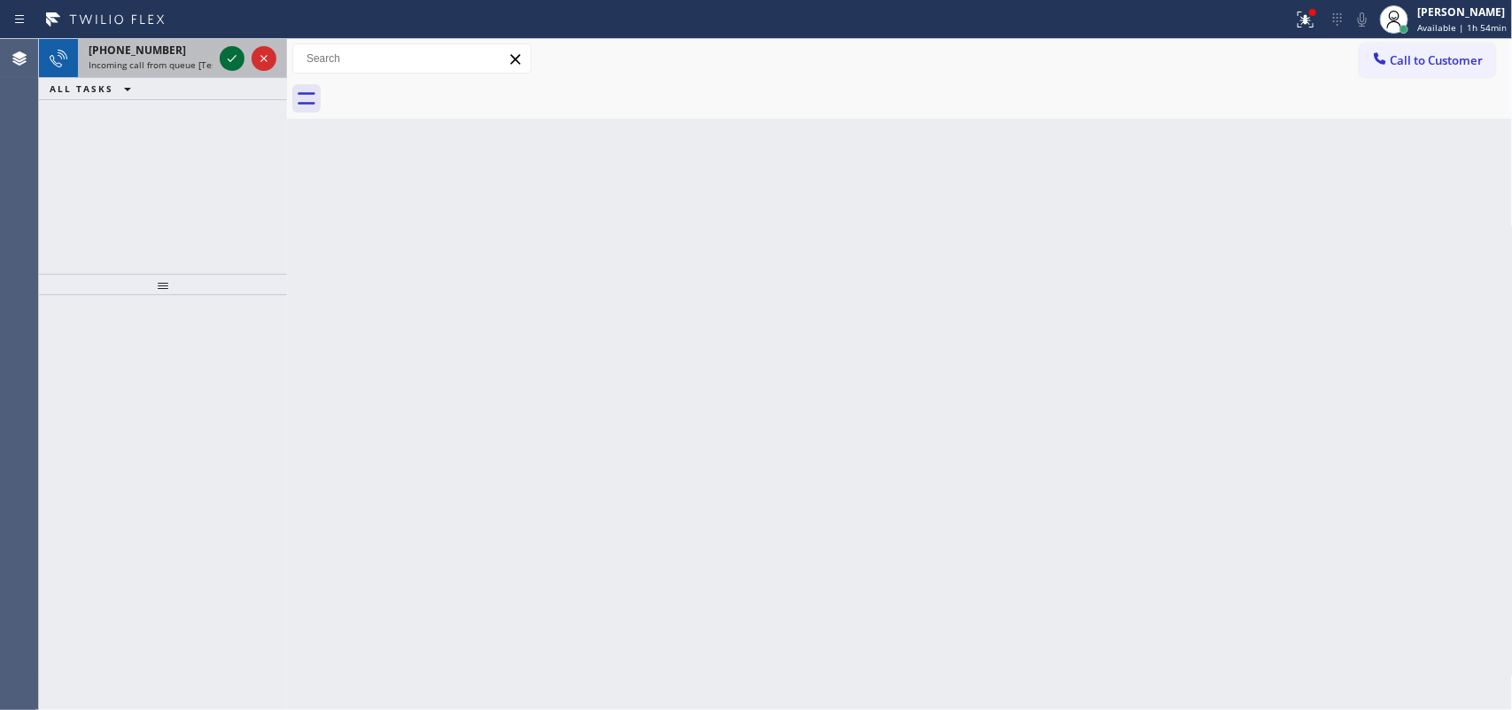
click at [229, 46] on button at bounding box center [232, 58] width 25 height 25
click at [233, 51] on icon at bounding box center [231, 58] width 21 height 21
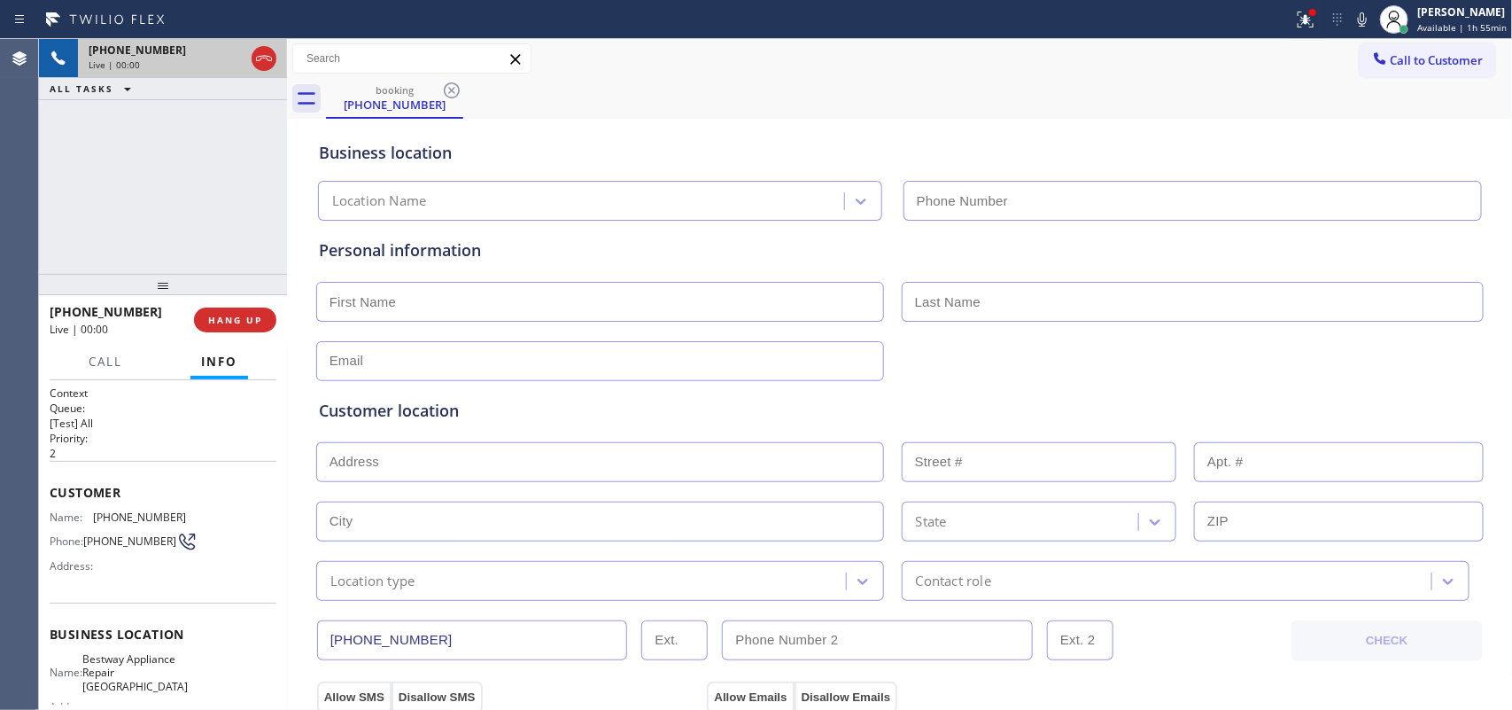
type input "[PHONE_NUMBER]"
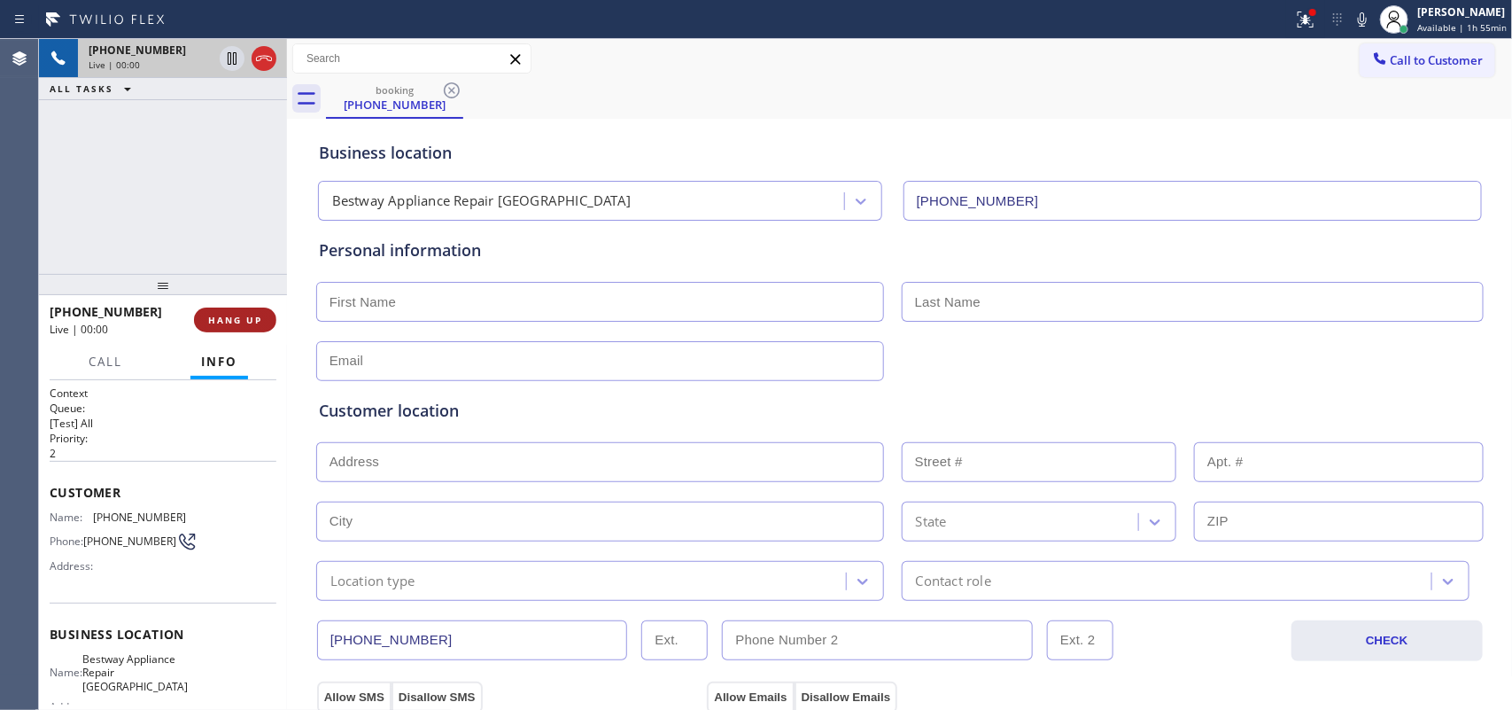
click at [255, 310] on button "HANG UP" at bounding box center [235, 319] width 82 height 25
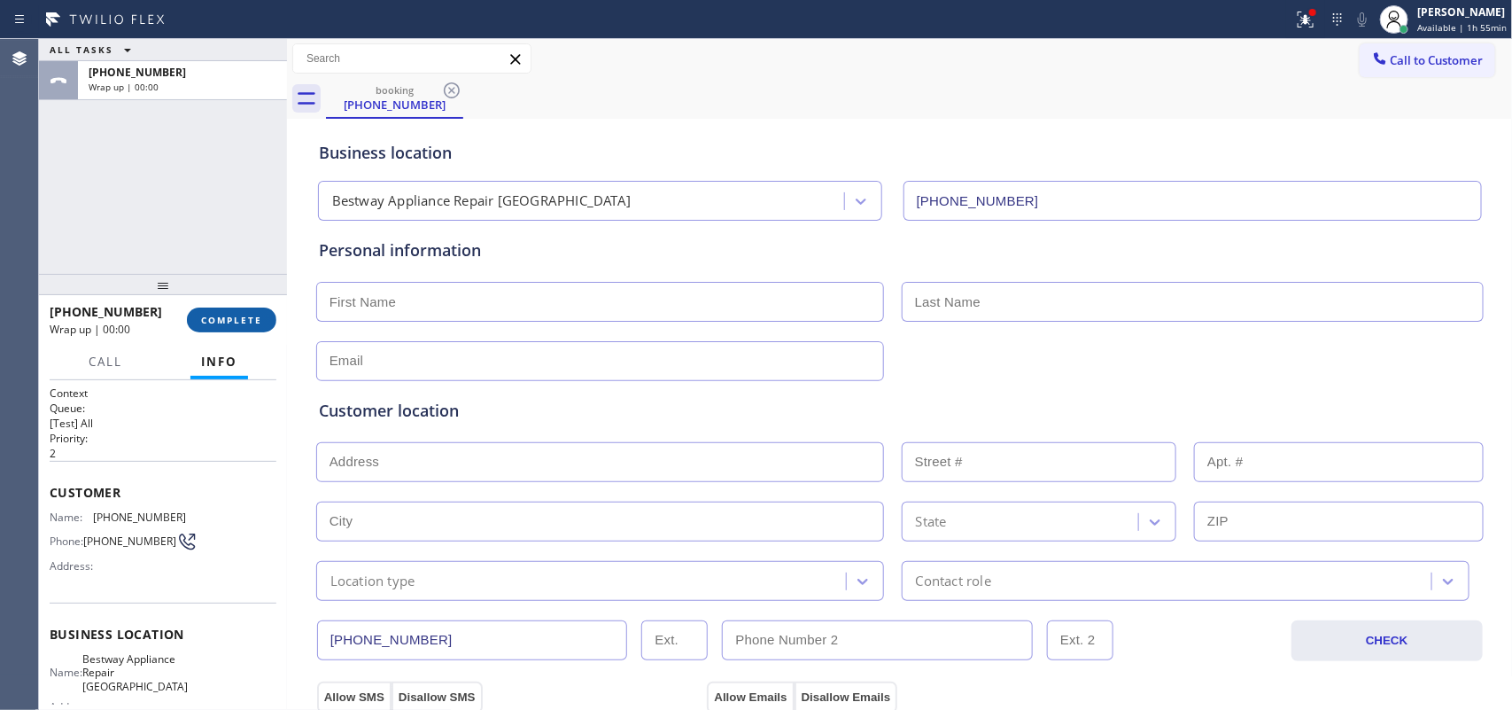
click at [255, 310] on button "COMPLETE" at bounding box center [231, 319] width 89 height 25
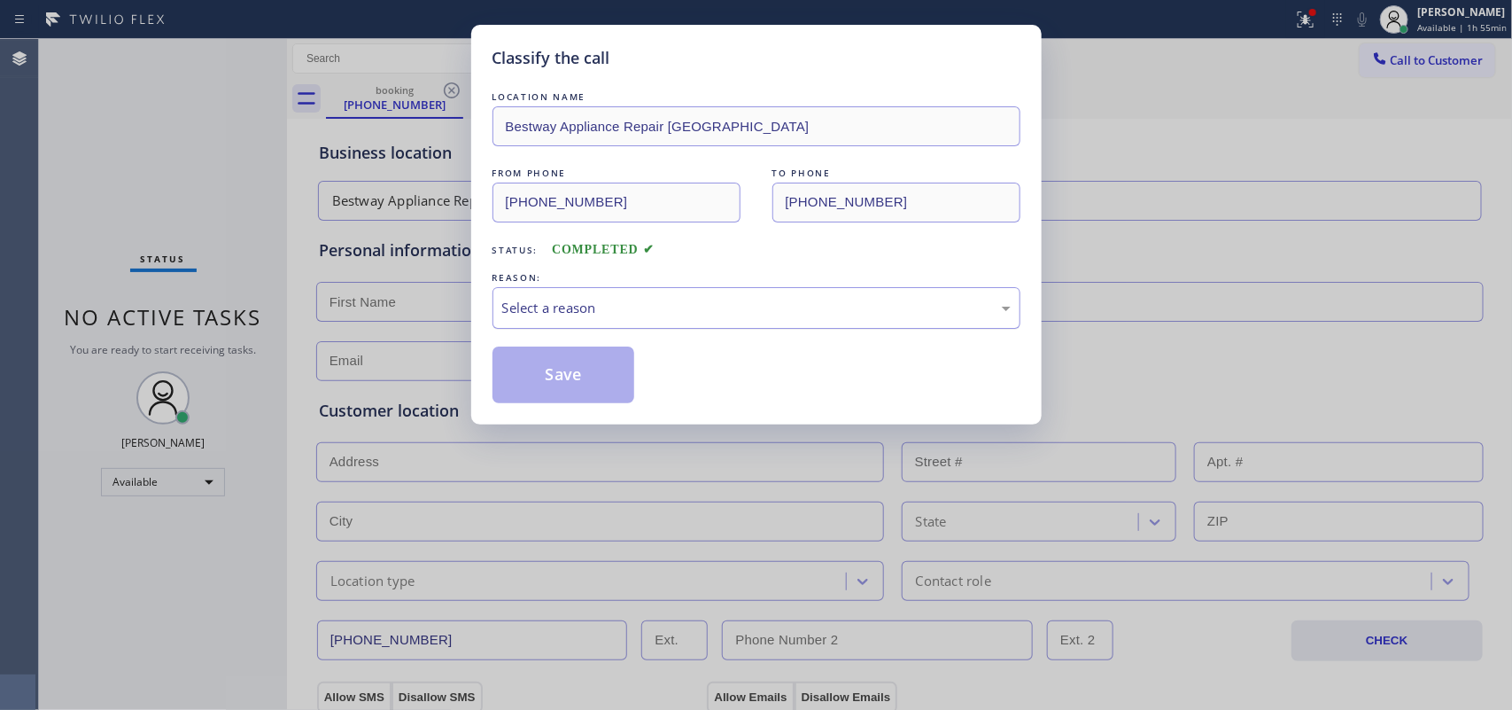
click at [577, 295] on div "Select a reason" at bounding box center [757, 308] width 528 height 42
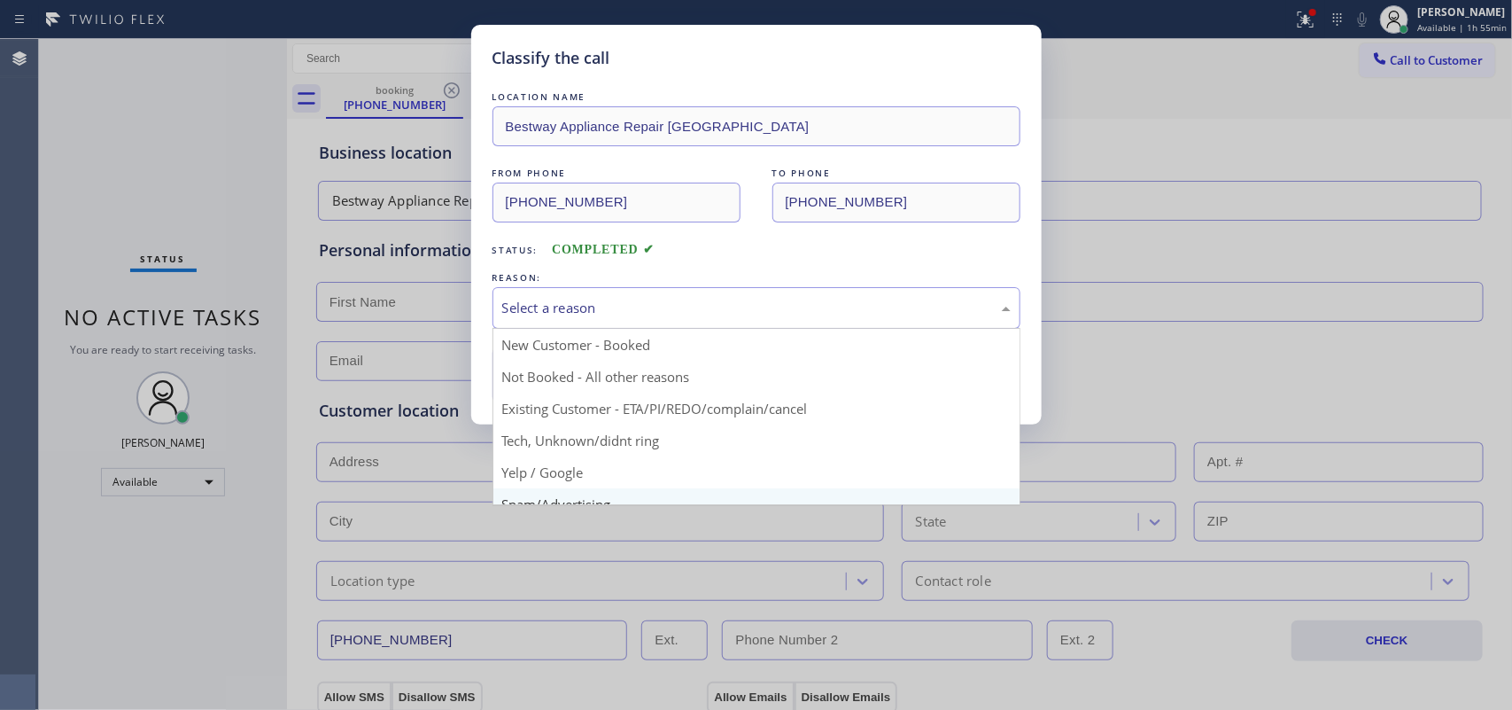
scroll to position [121, 0]
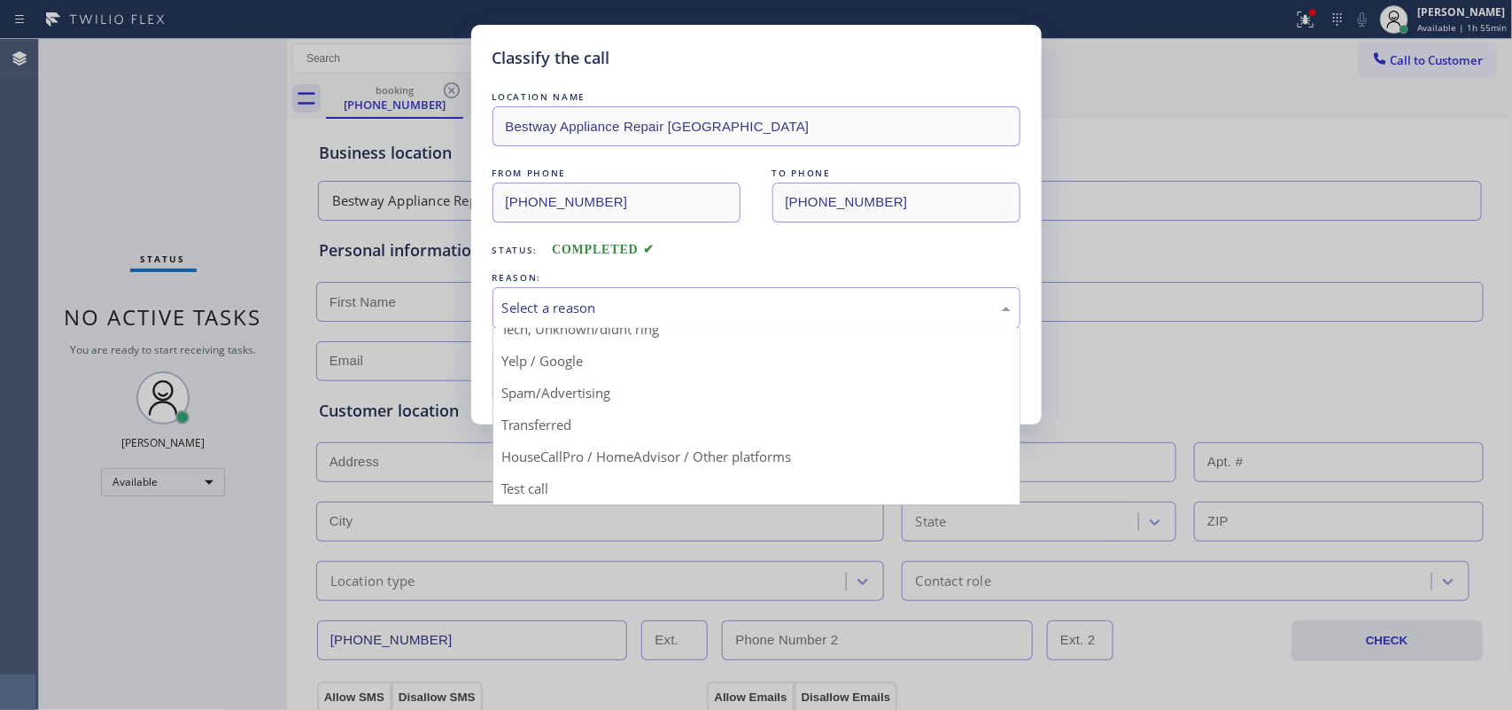
click at [574, 396] on button "Save" at bounding box center [564, 374] width 143 height 57
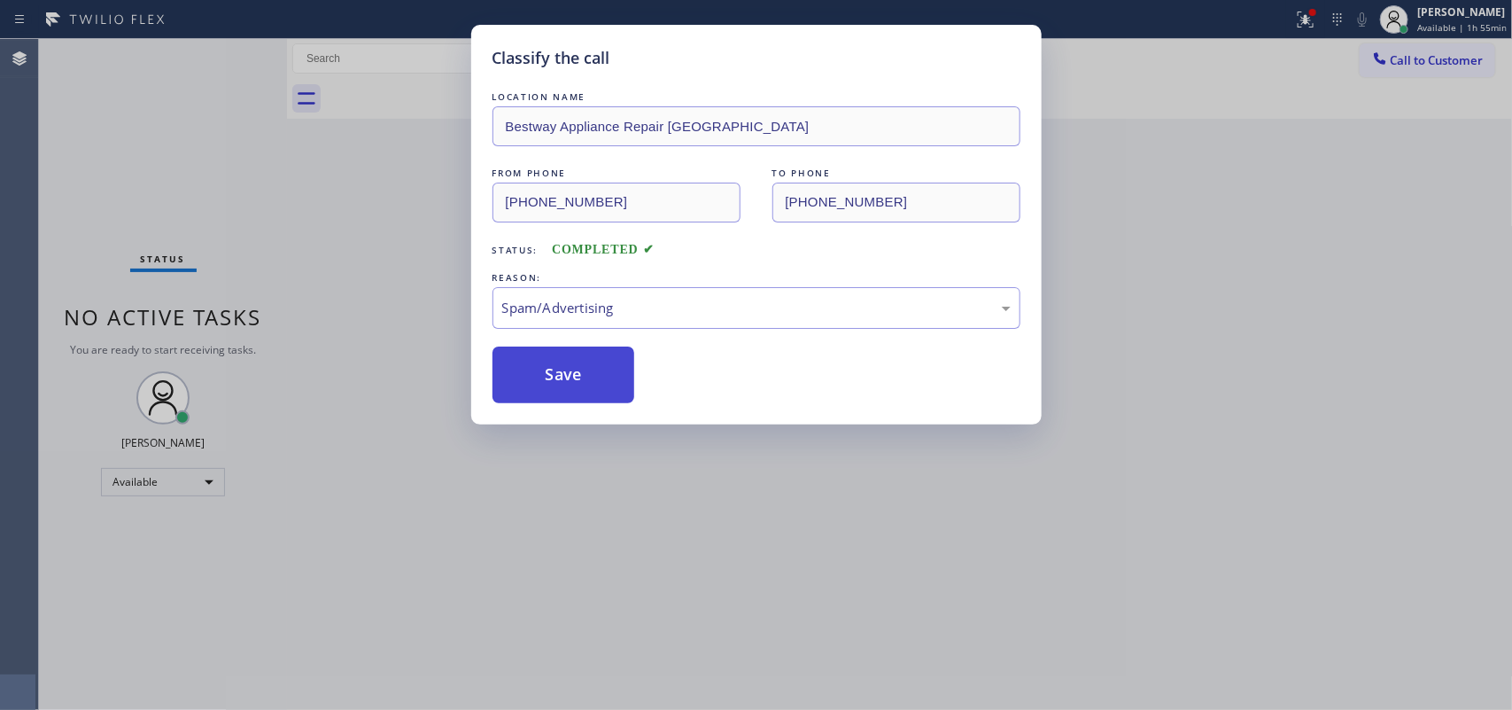
click at [579, 372] on button "Save" at bounding box center [564, 374] width 143 height 57
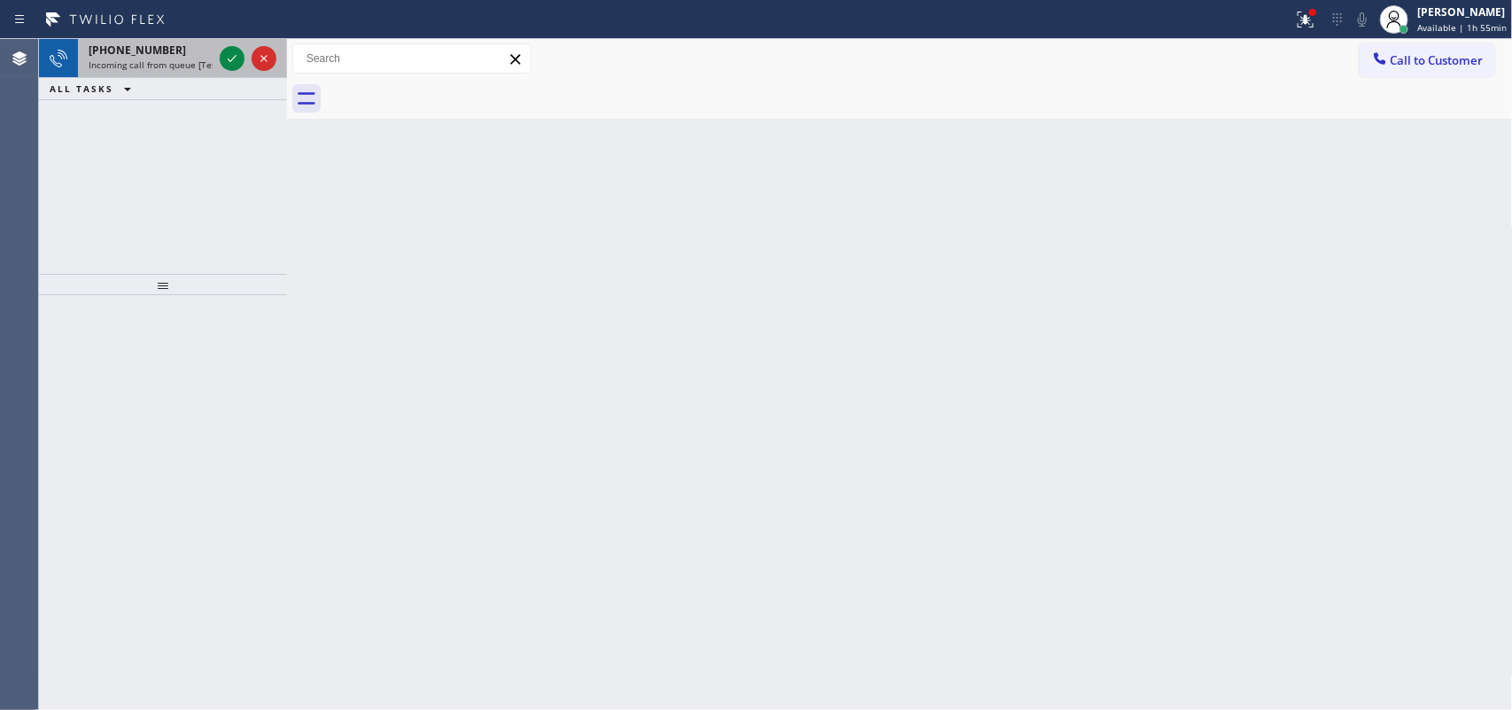
click at [169, 47] on div "[PHONE_NUMBER]" at bounding box center [151, 50] width 124 height 15
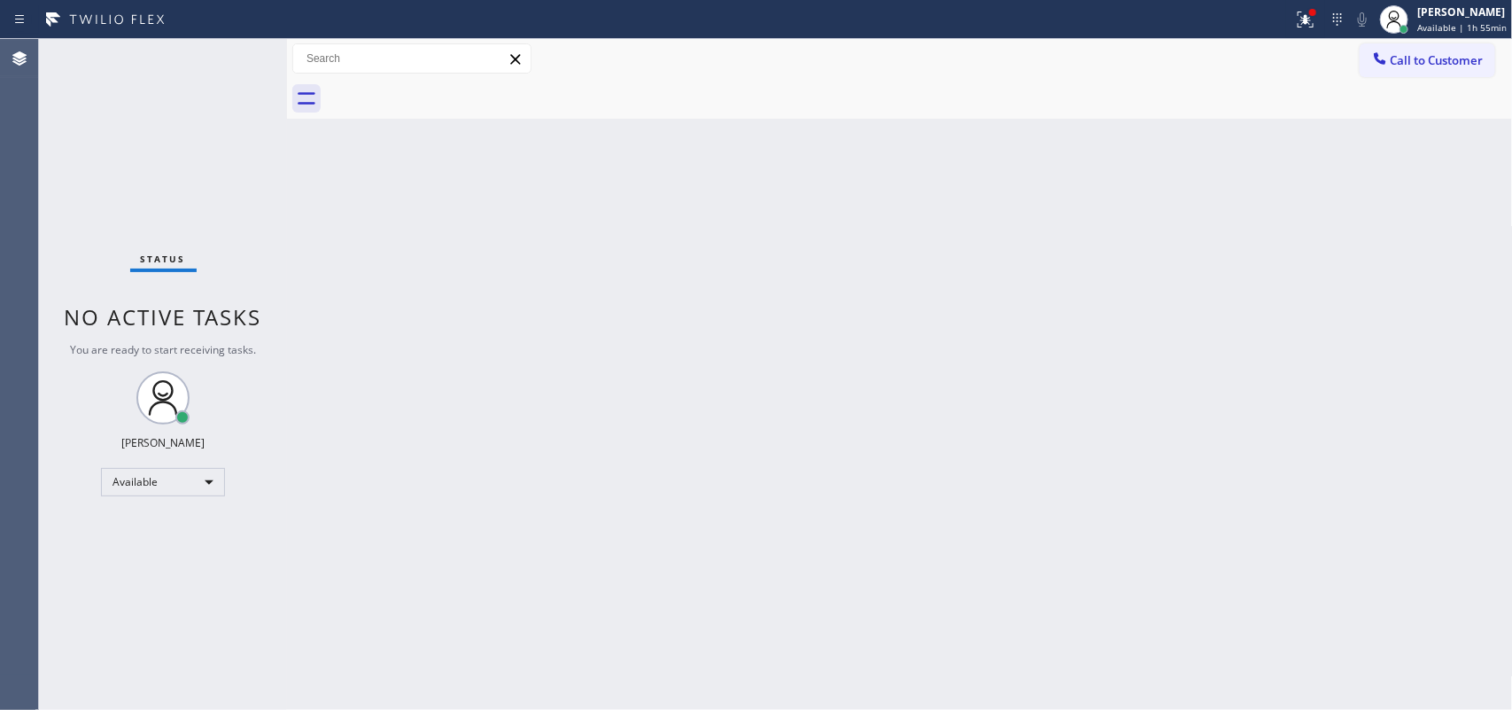
click at [231, 49] on div "Status No active tasks You are ready to start receiving tasks. [PERSON_NAME] Av…" at bounding box center [163, 374] width 248 height 671
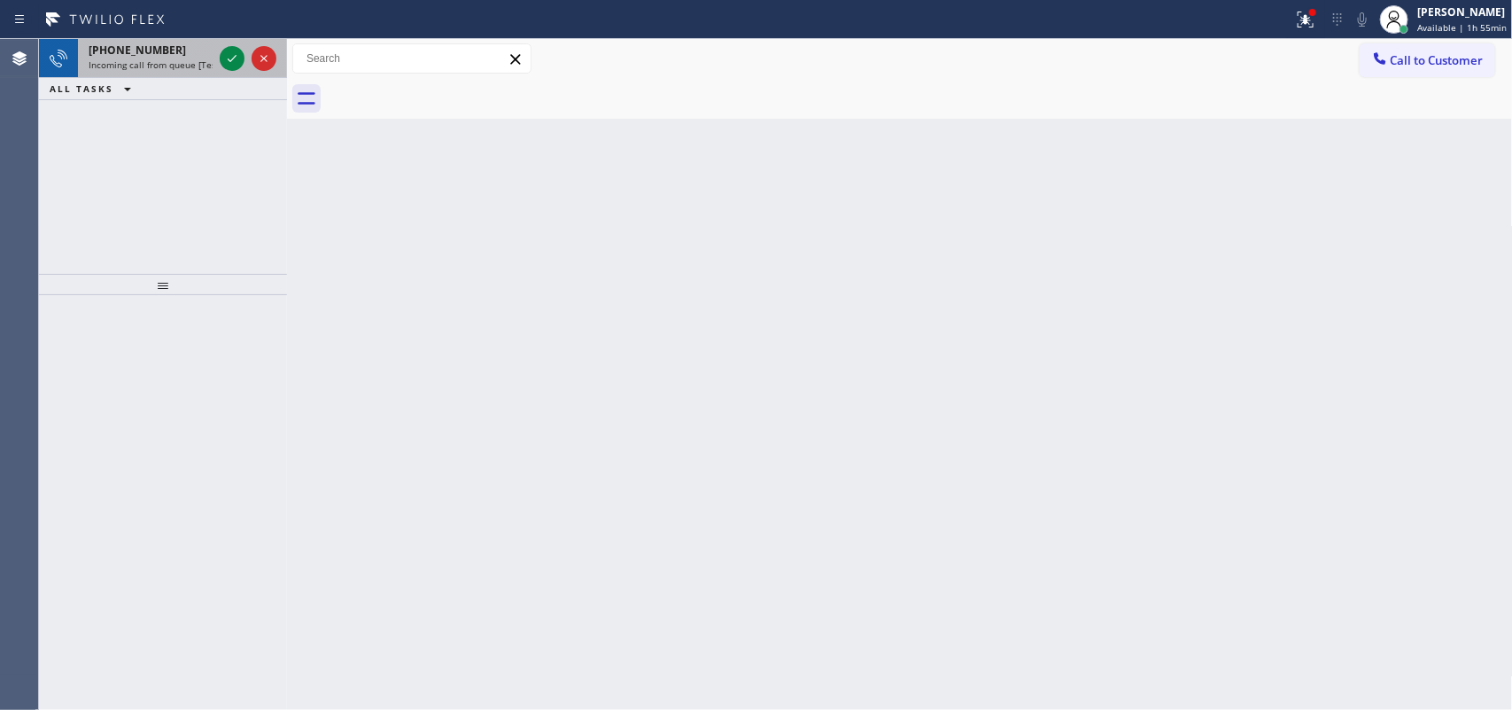
click at [175, 55] on div "[PHONE_NUMBER]" at bounding box center [151, 50] width 124 height 15
drag, startPoint x: 175, startPoint y: 55, endPoint x: 222, endPoint y: 55, distance: 47.8
click at [175, 55] on div "[PHONE_NUMBER]" at bounding box center [151, 50] width 124 height 15
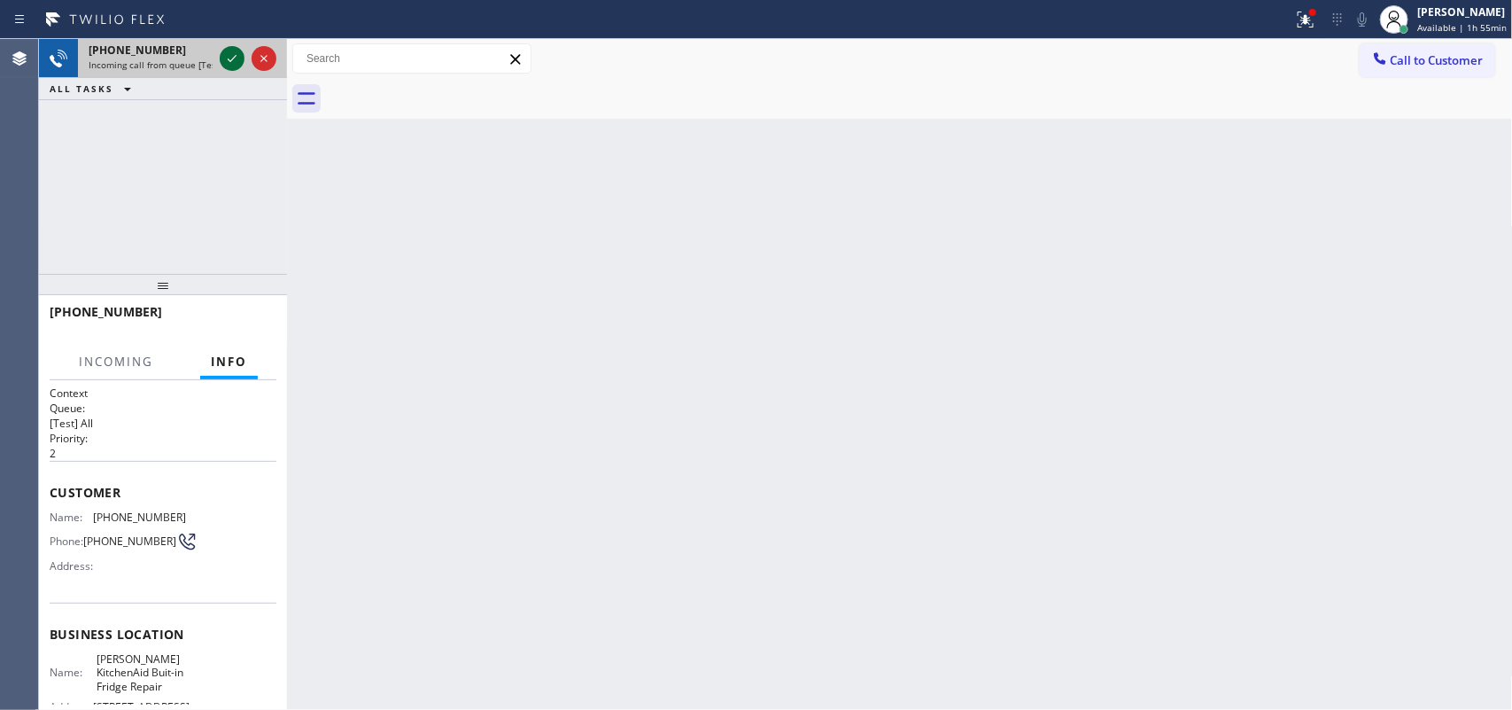
click at [227, 51] on icon at bounding box center [231, 58] width 21 height 21
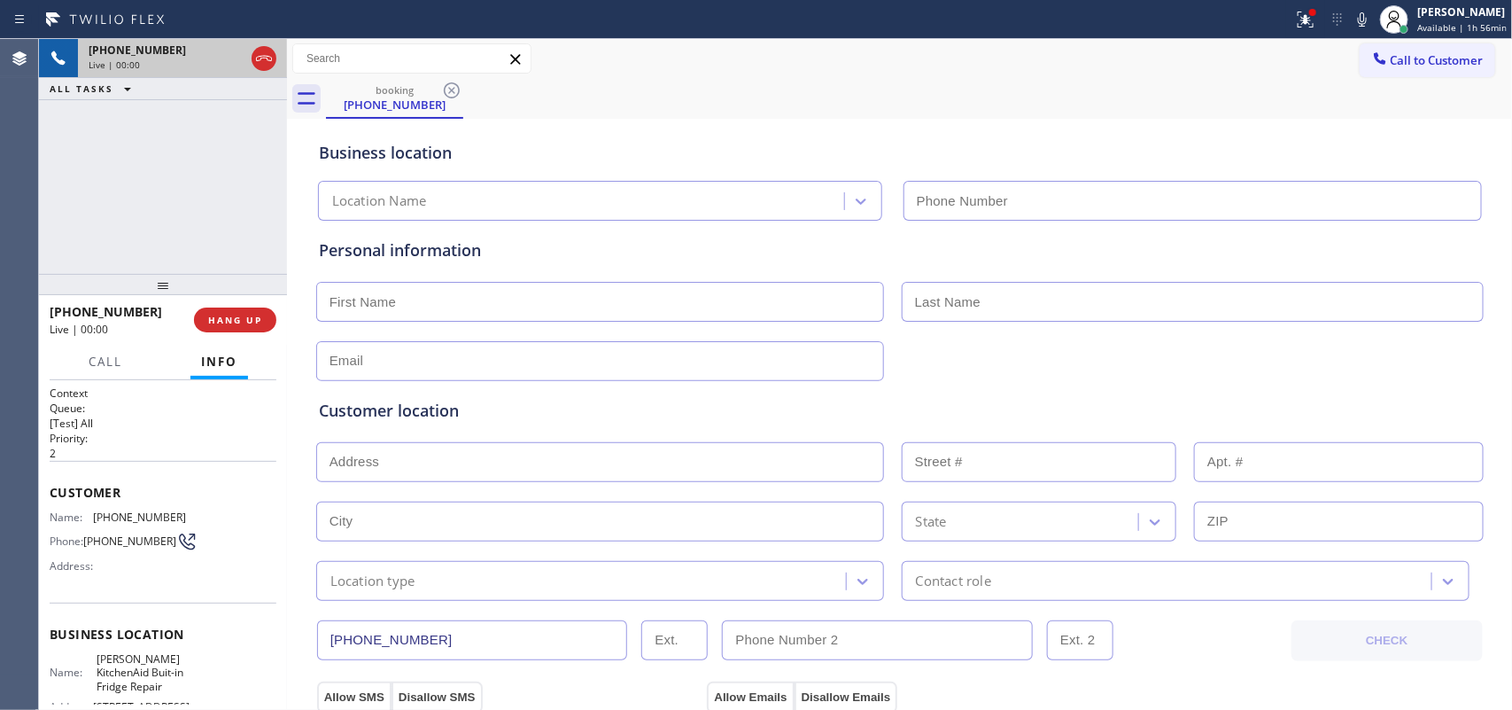
type input "[PHONE_NUMBER]"
click at [121, 364] on span "Call" at bounding box center [106, 362] width 34 height 16
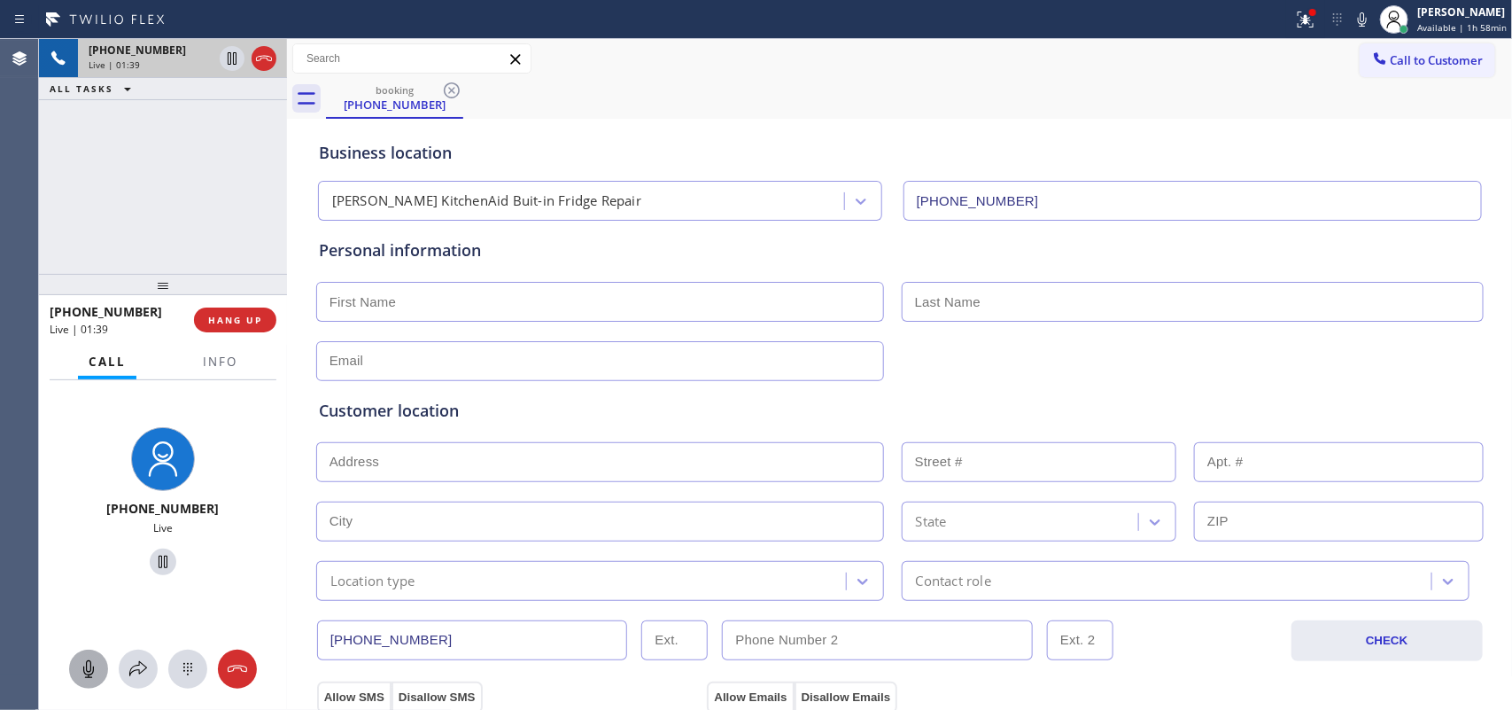
click at [97, 567] on icon at bounding box center [88, 668] width 21 height 21
click at [159, 560] on icon at bounding box center [163, 562] width 9 height 12
drag, startPoint x: 89, startPoint y: 674, endPoint x: 121, endPoint y: 590, distance: 90.0
click at [87, 567] on icon at bounding box center [88, 668] width 21 height 21
click at [161, 554] on icon at bounding box center [162, 561] width 21 height 21
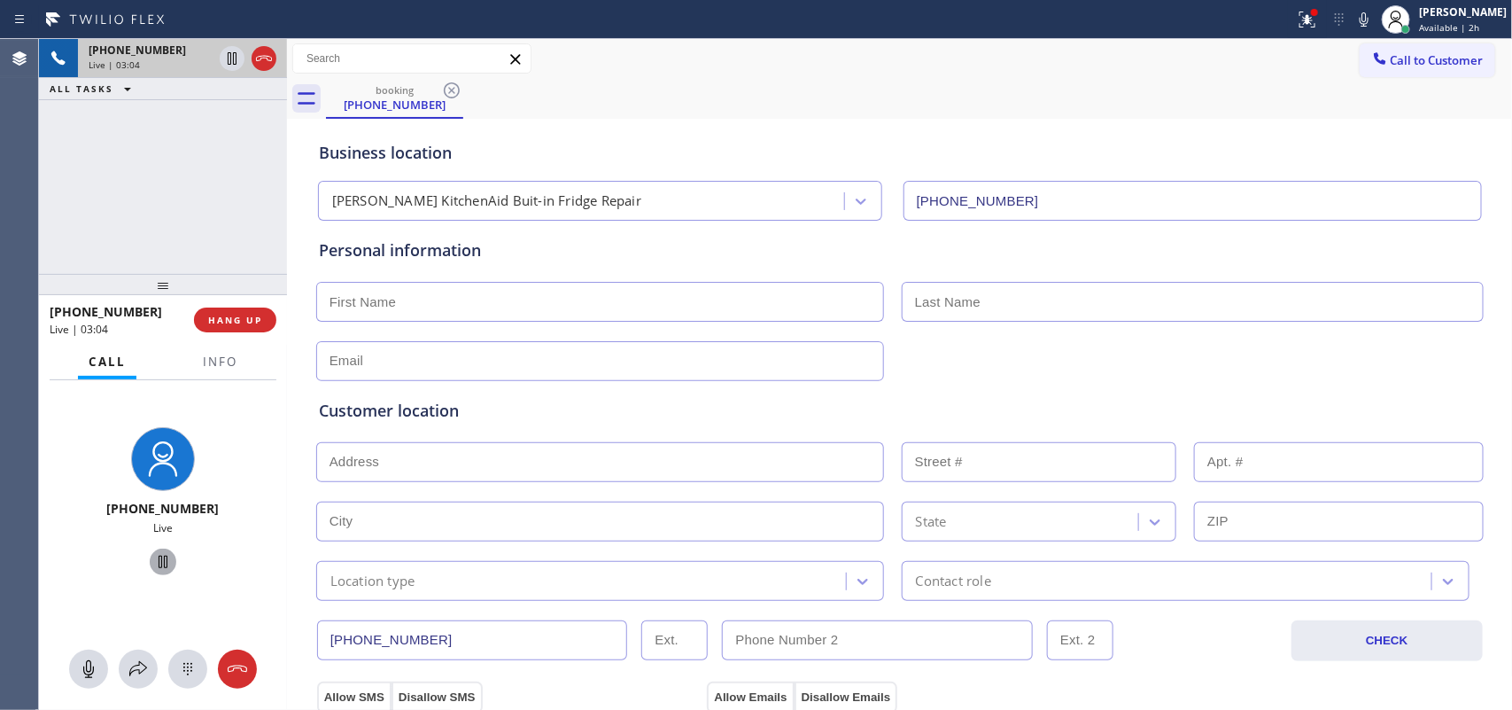
click at [684, 307] on input "text" at bounding box center [600, 302] width 568 height 40
click at [199, 180] on div "[PHONE_NUMBER] Live | 04:01 ALL TASKS ALL TASKS ACTIVE TASKS TASKS IN WRAP UP" at bounding box center [163, 156] width 248 height 235
click at [511, 307] on input "text" at bounding box center [600, 302] width 568 height 40
type input "Mr."
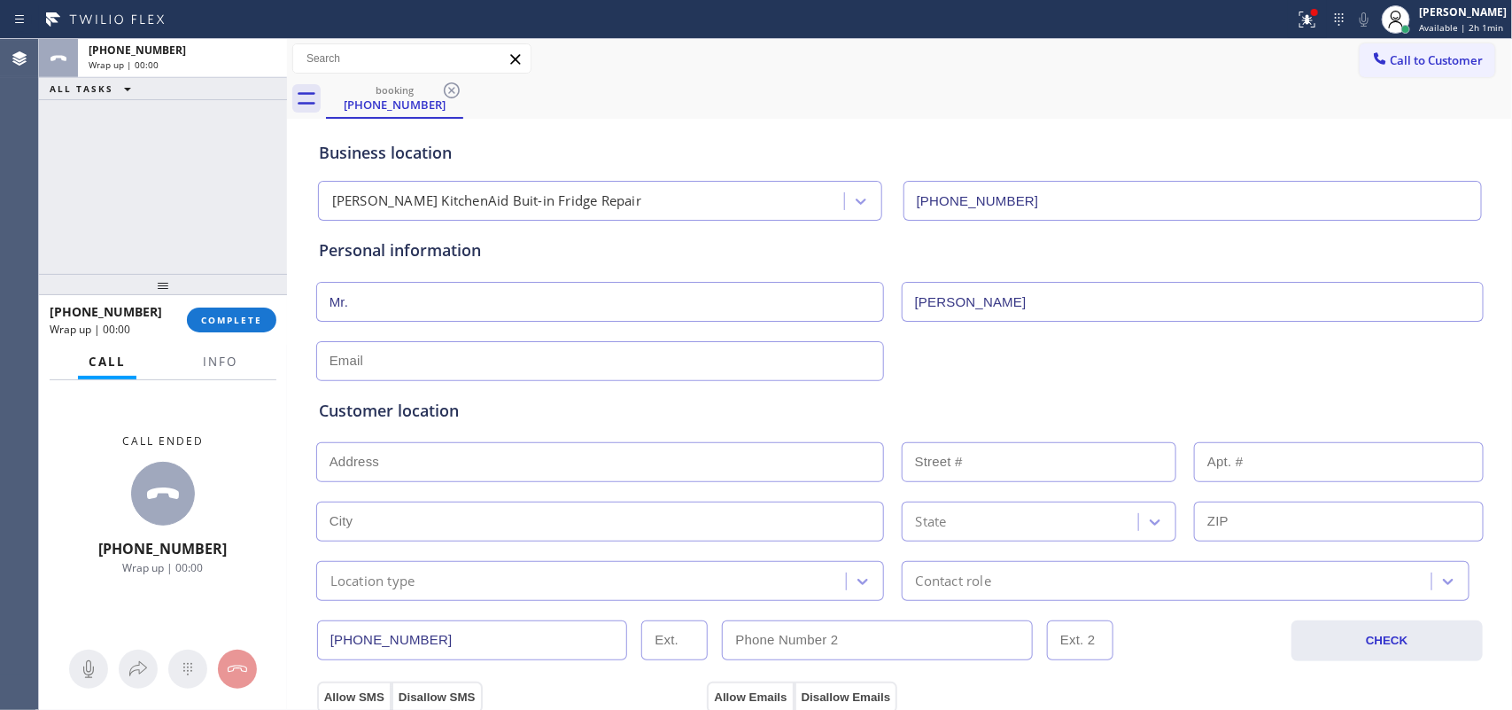
type input "[PERSON_NAME]"
click at [527, 365] on input "text" at bounding box center [600, 361] width 568 height 40
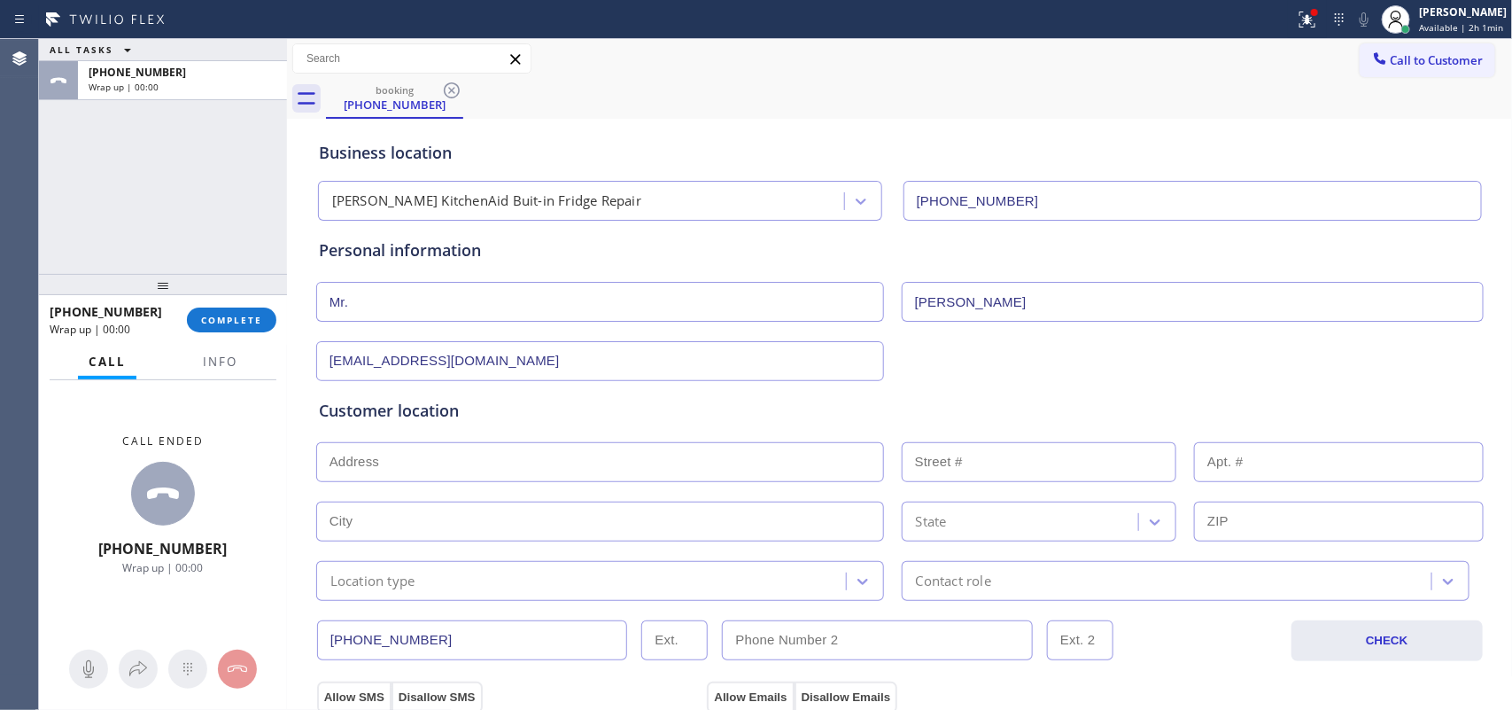
type input "[EMAIL_ADDRESS][DOMAIN_NAME]"
click at [121, 183] on div "ALL TASKS ALL TASKS ACTIVE TASKS TASKS IN WRAP UP [PHONE_NUMBER] Wrap up | 00:00" at bounding box center [163, 156] width 248 height 235
click at [454, 474] on input "text" at bounding box center [600, 462] width 568 height 40
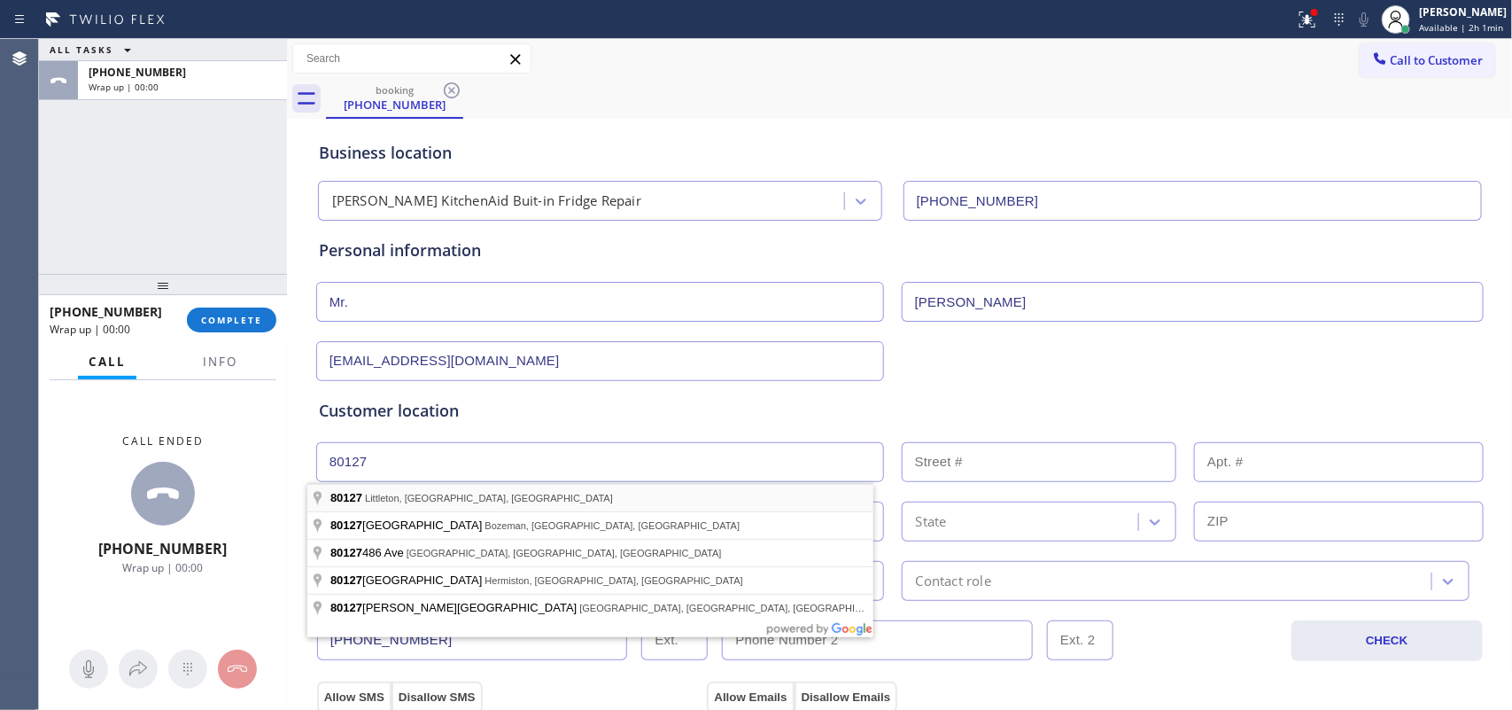
type input "[GEOGRAPHIC_DATA], [GEOGRAPHIC_DATA]"
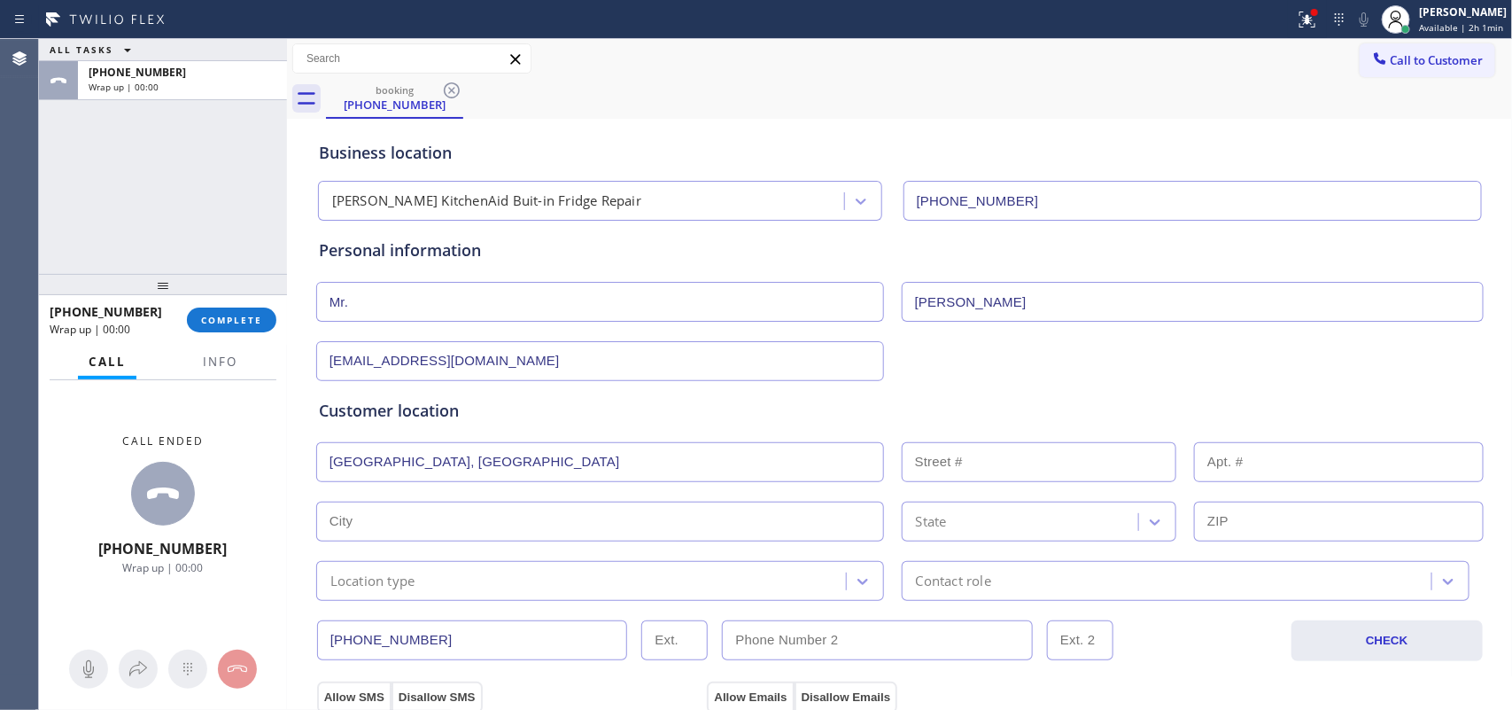
type input "Littleton"
type input "80127"
click at [432, 489] on div "Customer location >> ADD NEW ADDRESS << + NEW ADDRESS [GEOGRAPHIC_DATA] Locatio…" at bounding box center [900, 500] width 1162 height 202
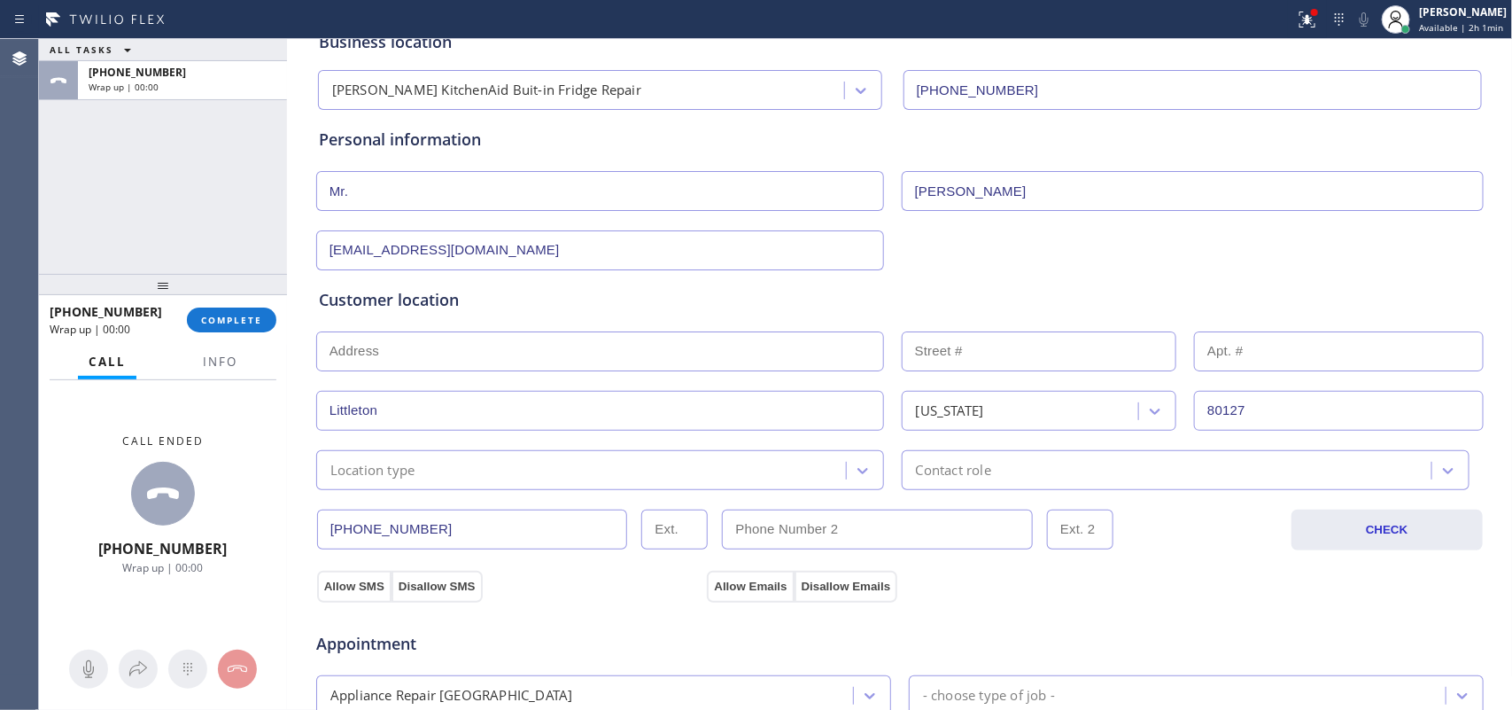
click at [640, 456] on div "Location type" at bounding box center [584, 470] width 525 height 31
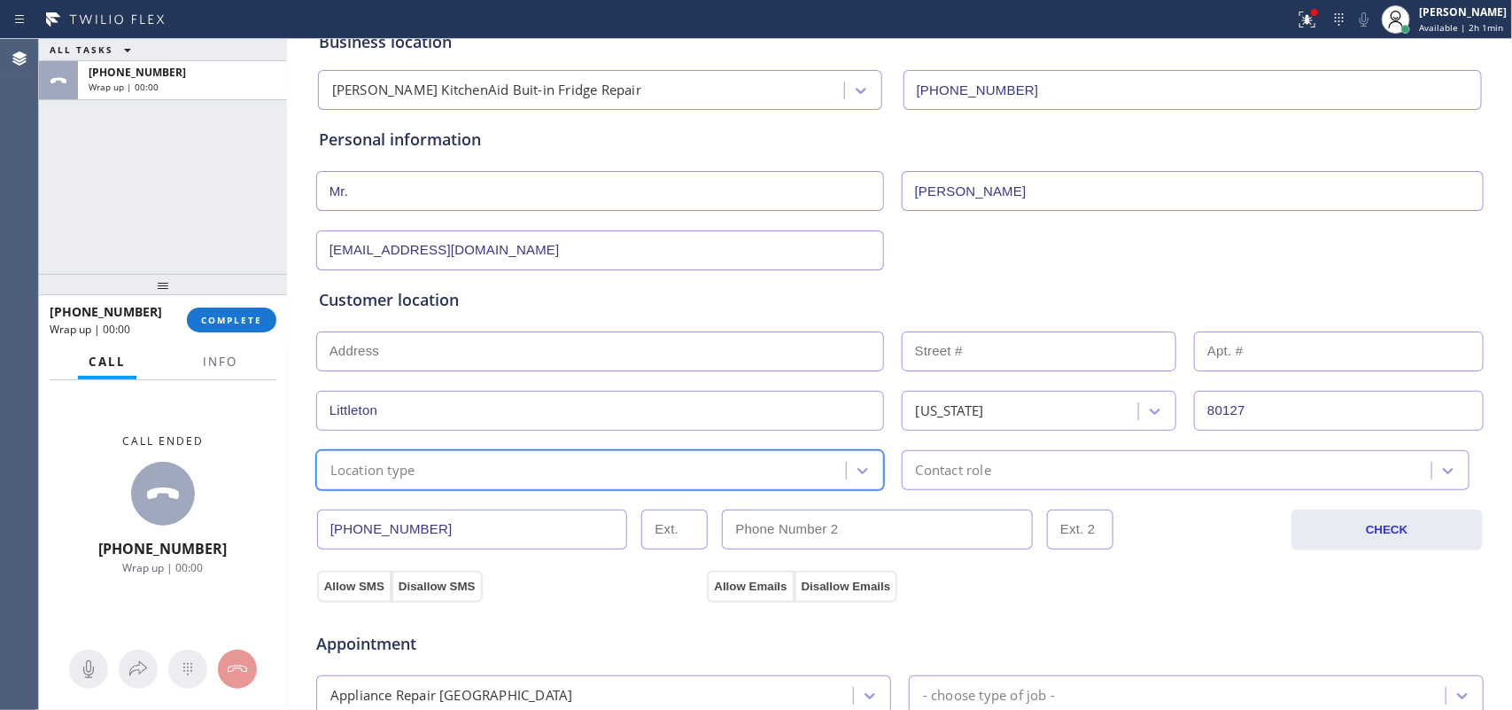
click at [620, 476] on div "Location type" at bounding box center [584, 470] width 525 height 31
click at [614, 471] on div "Location type" at bounding box center [584, 470] width 525 height 31
click at [511, 443] on div "Customer location >> ADD NEW ADDRESS << + [GEOGRAPHIC_DATA][US_STATE] 5 results…" at bounding box center [900, 389] width 1162 height 202
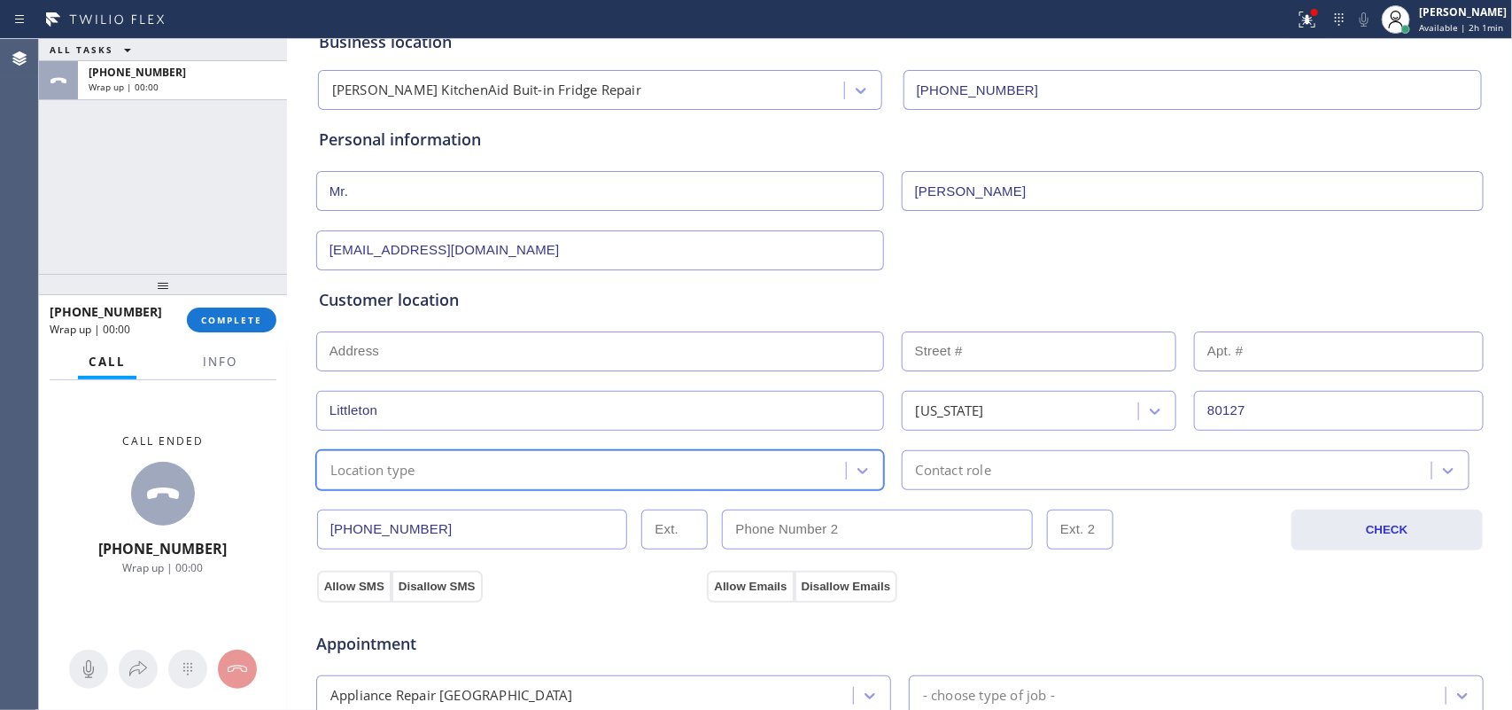
click at [511, 443] on div "Customer location >> ADD NEW ADDRESS << + [GEOGRAPHIC_DATA][US_STATE] 5 results…" at bounding box center [900, 389] width 1162 height 202
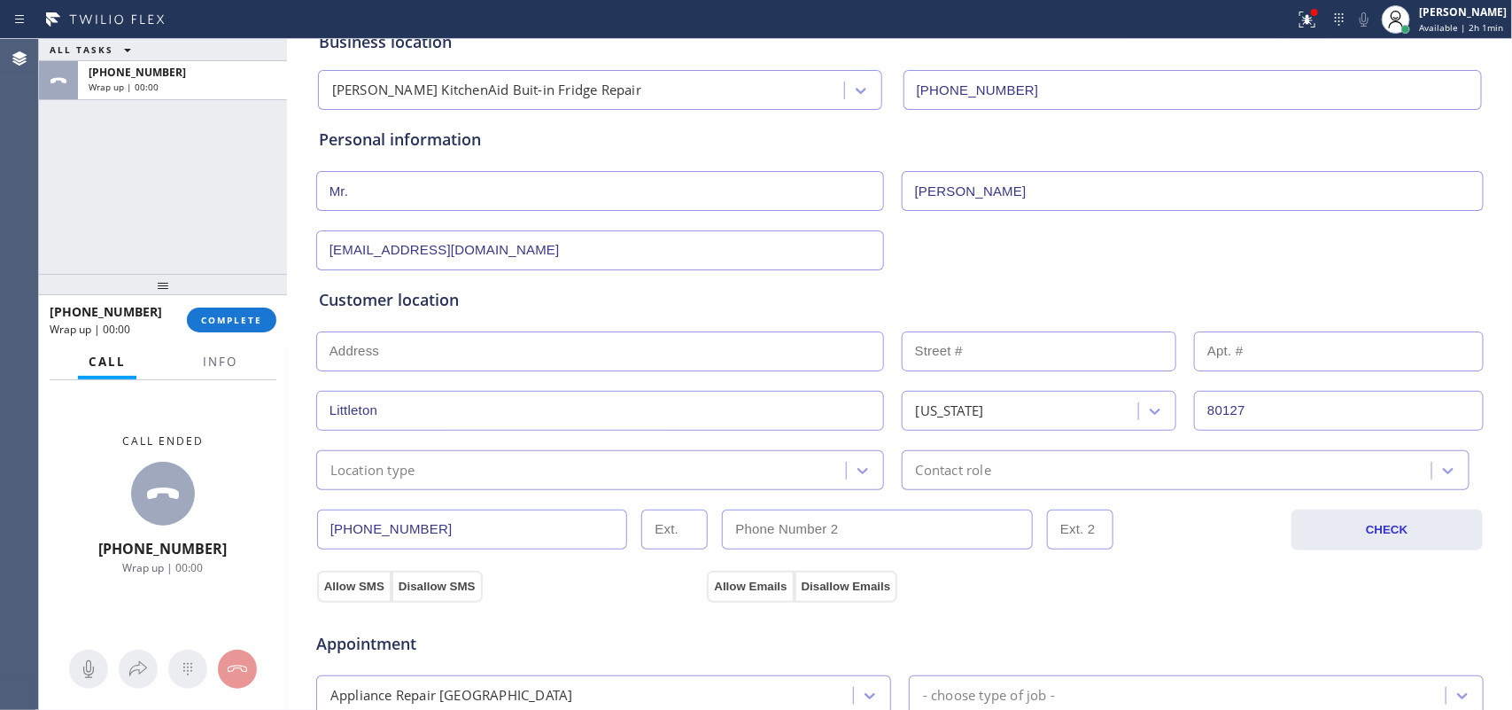
click at [485, 475] on div "Location type" at bounding box center [584, 470] width 525 height 31
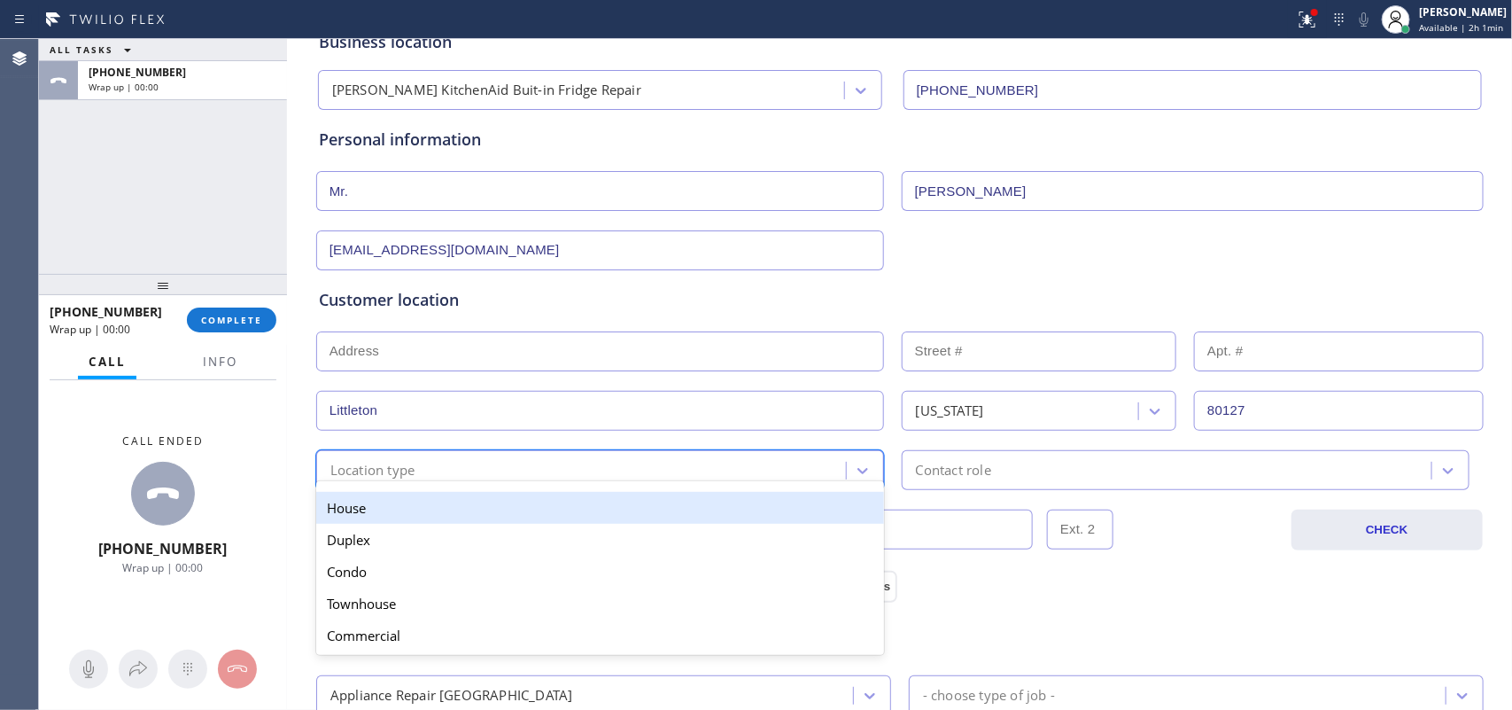
click at [467, 515] on div "House" at bounding box center [600, 508] width 568 height 32
click at [467, 515] on input "[PHONE_NUMBER]" at bounding box center [472, 529] width 311 height 40
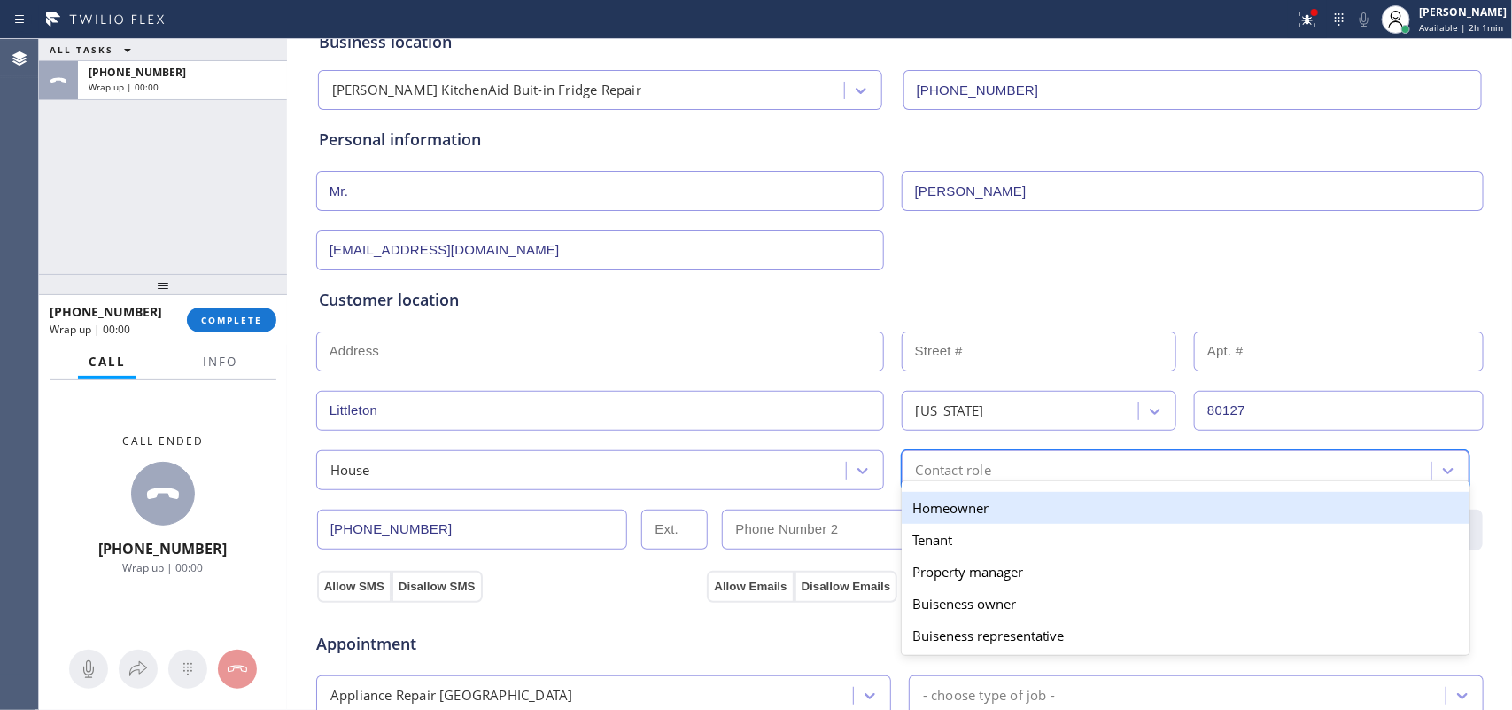
click at [1127, 465] on div "Contact role" at bounding box center [1169, 470] width 525 height 31
click at [1037, 516] on div "Homeowner" at bounding box center [1186, 508] width 568 height 32
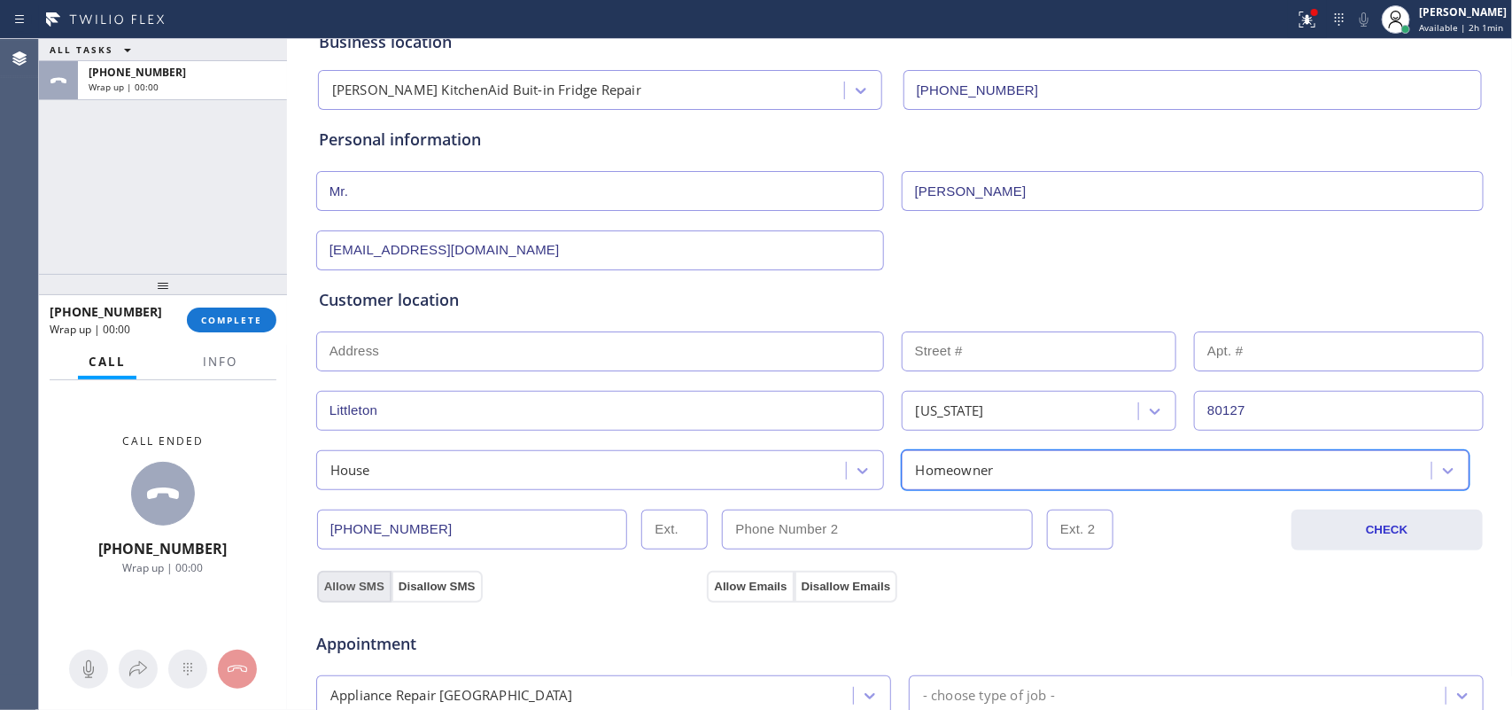
click at [346, 567] on button "Allow SMS" at bounding box center [354, 587] width 74 height 32
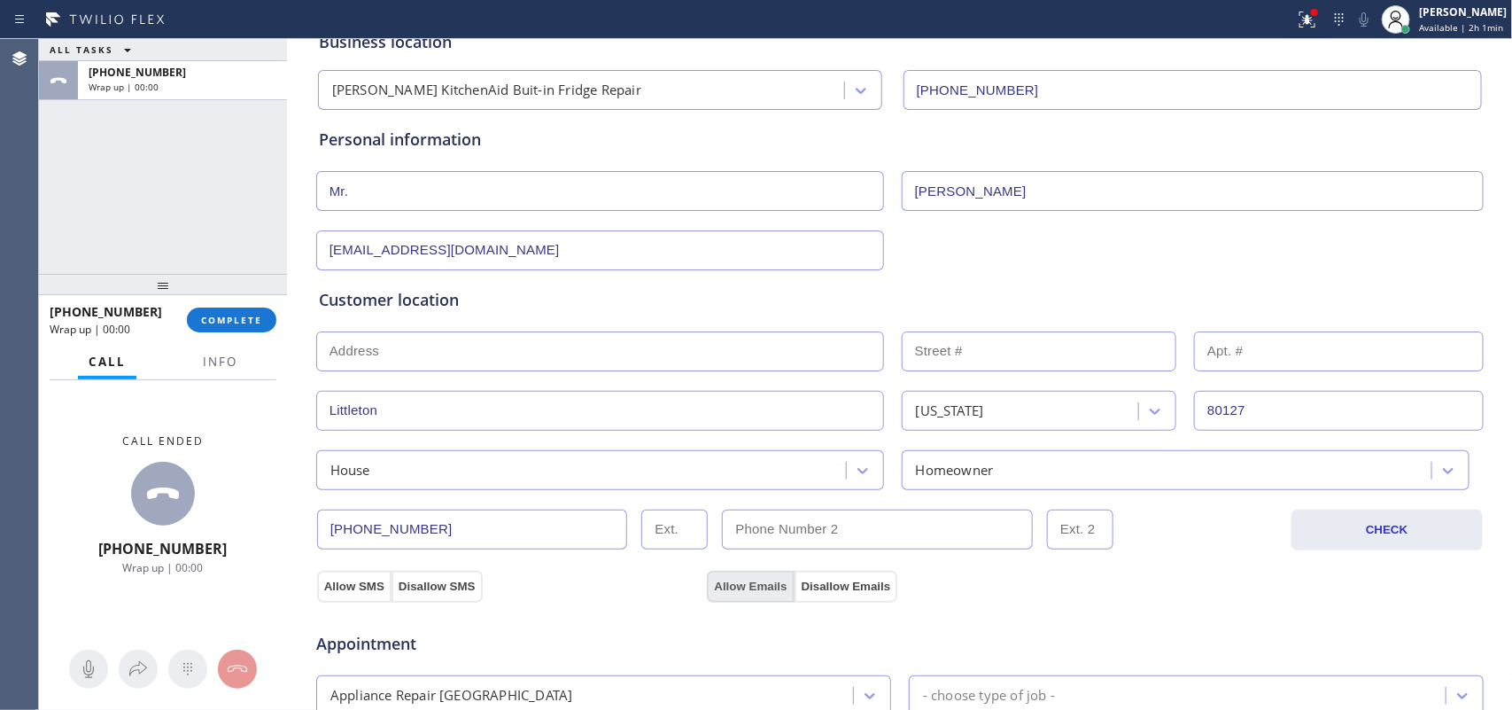
click at [762, 567] on button "Allow Emails" at bounding box center [750, 587] width 87 height 32
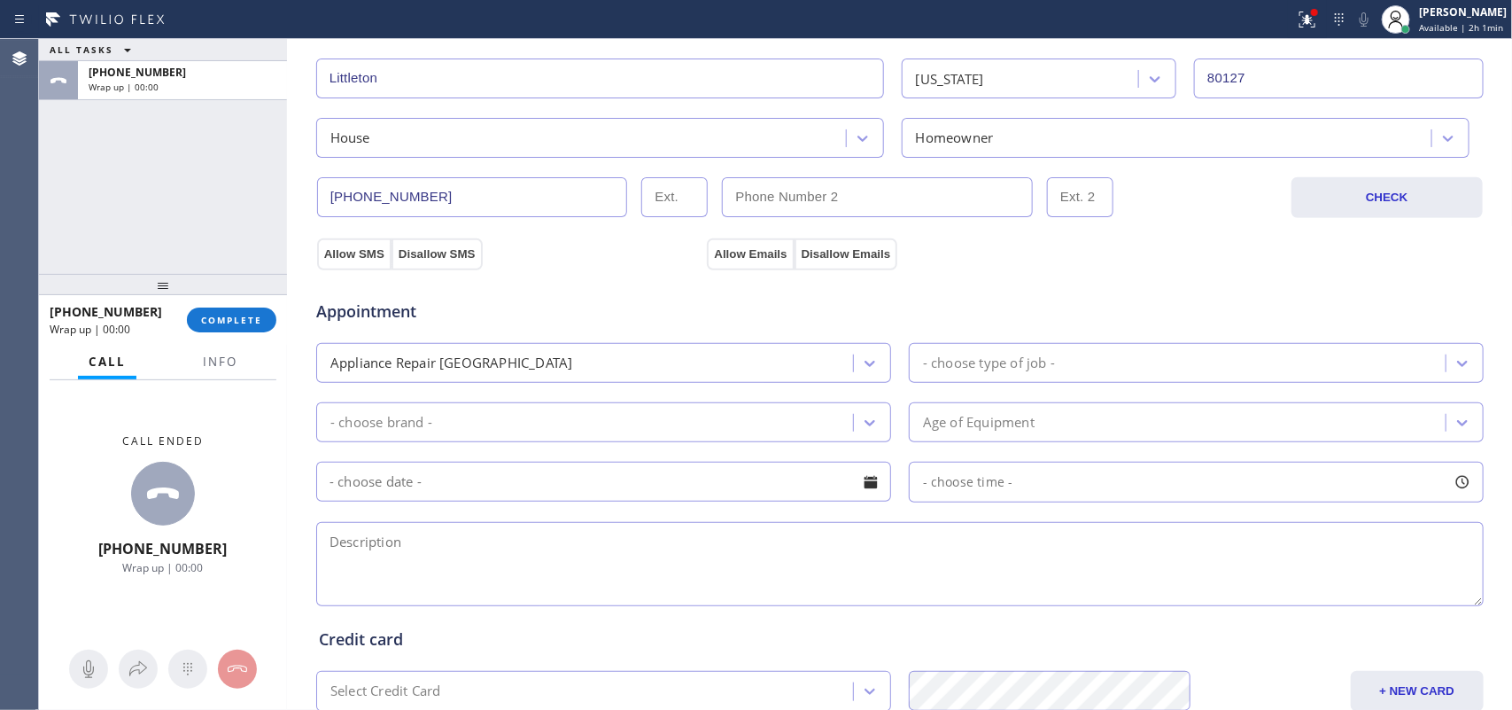
scroll to position [554, 0]
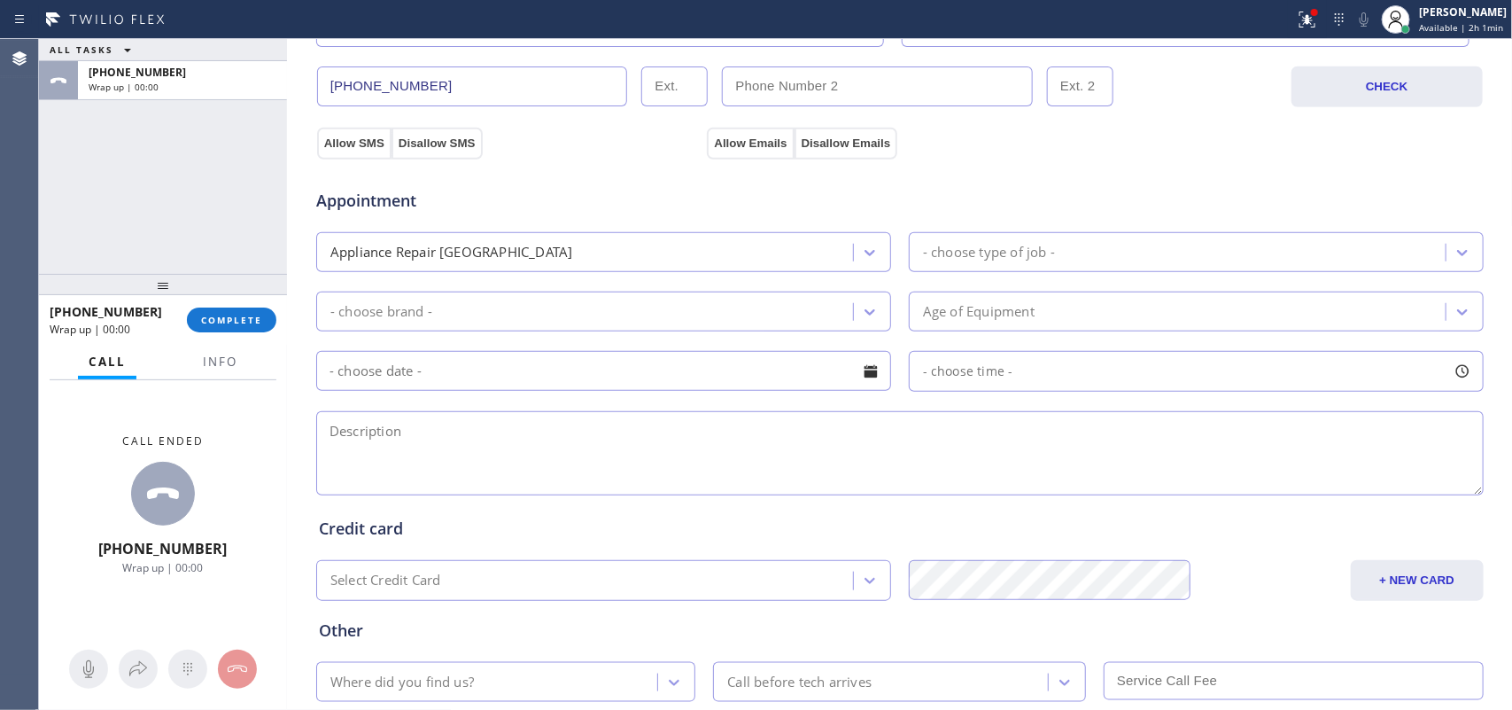
click at [953, 253] on div "- choose type of job -" at bounding box center [989, 252] width 132 height 20
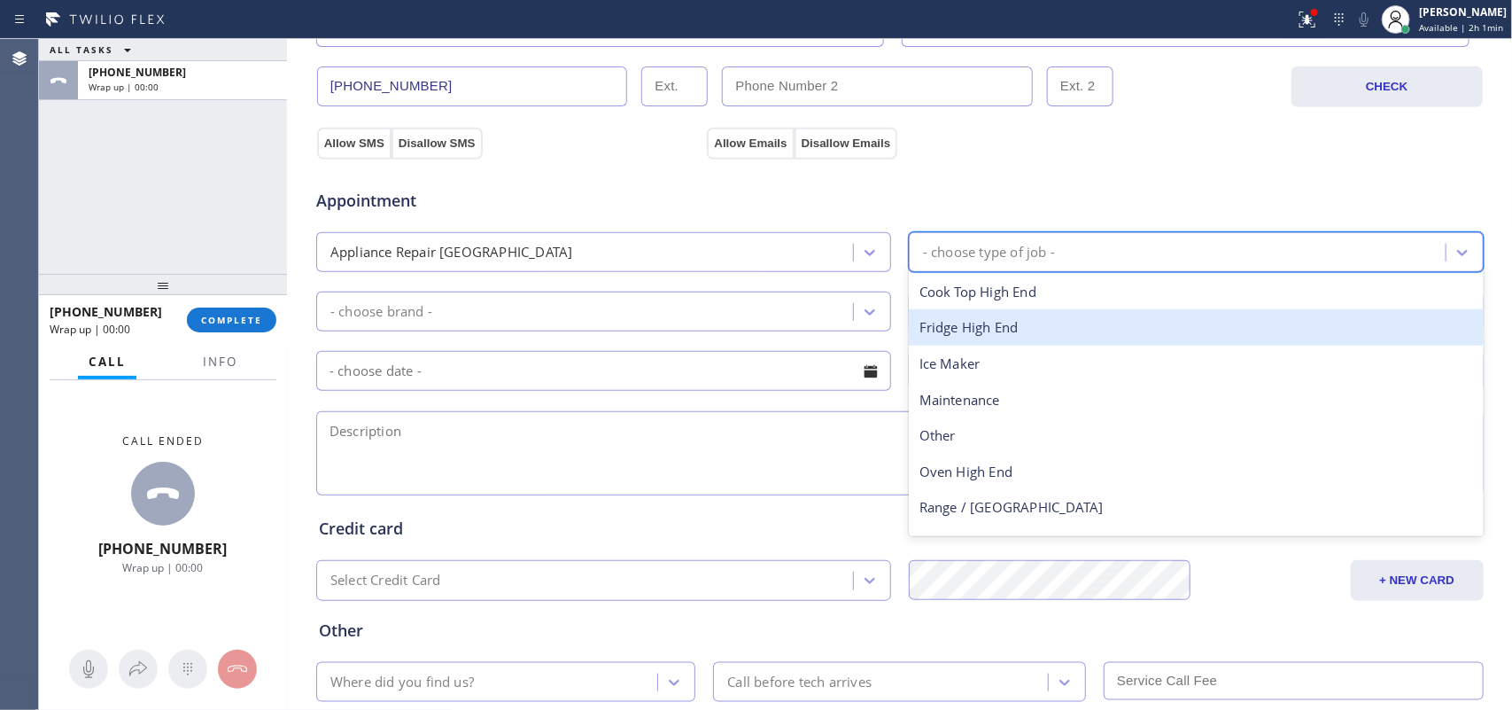
click at [1020, 324] on div "Fridge High End" at bounding box center [1196, 327] width 575 height 36
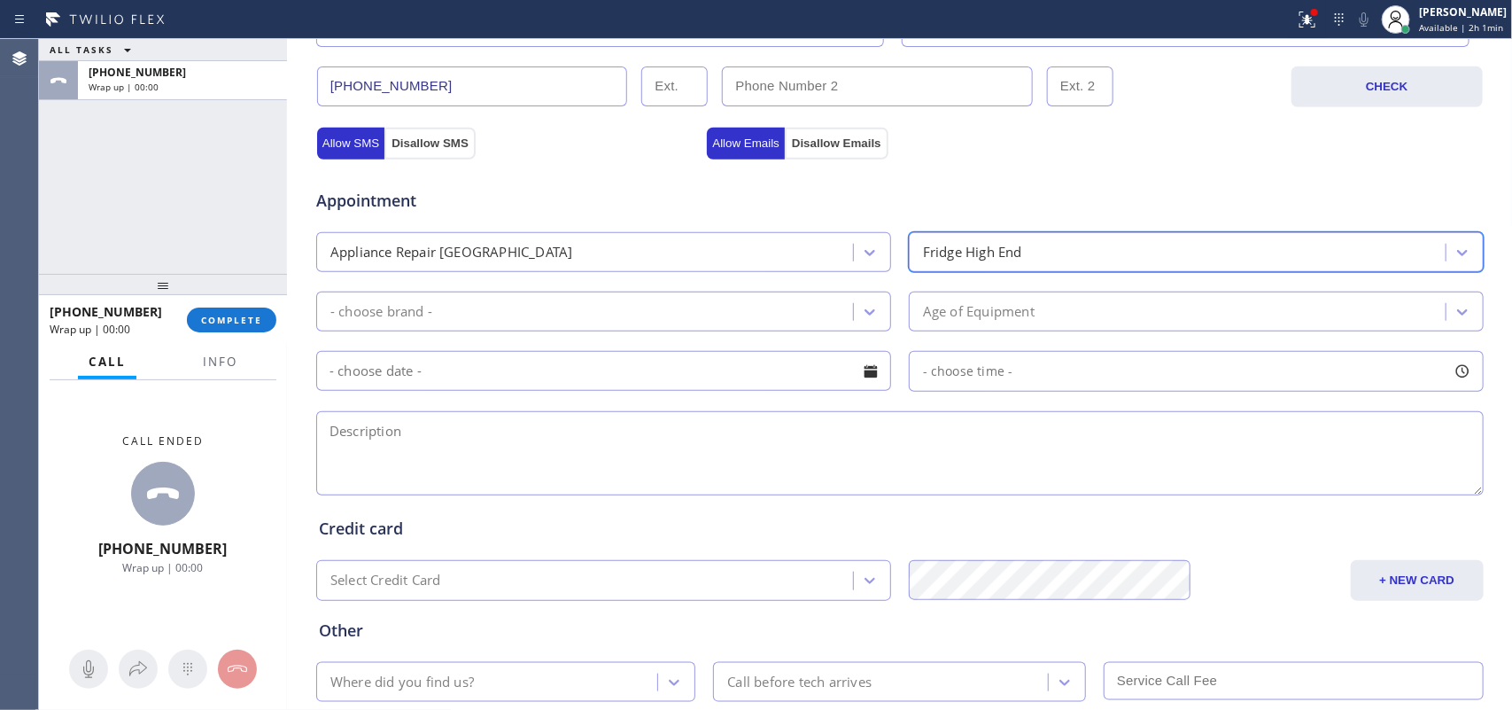
click at [812, 236] on div "Appliance Repair [GEOGRAPHIC_DATA]" at bounding box center [603, 252] width 575 height 40
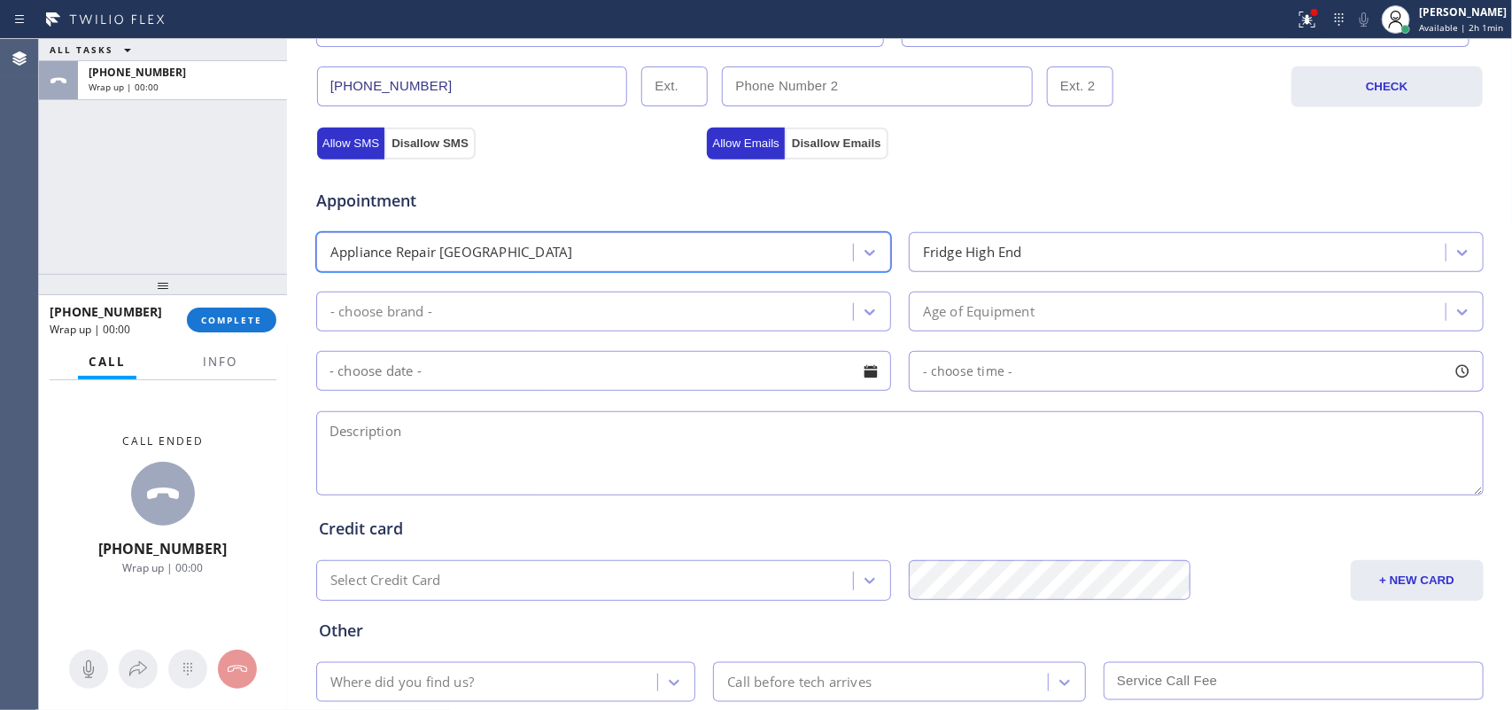
click at [789, 255] on div "Appliance Repair [GEOGRAPHIC_DATA]" at bounding box center [588, 252] width 532 height 31
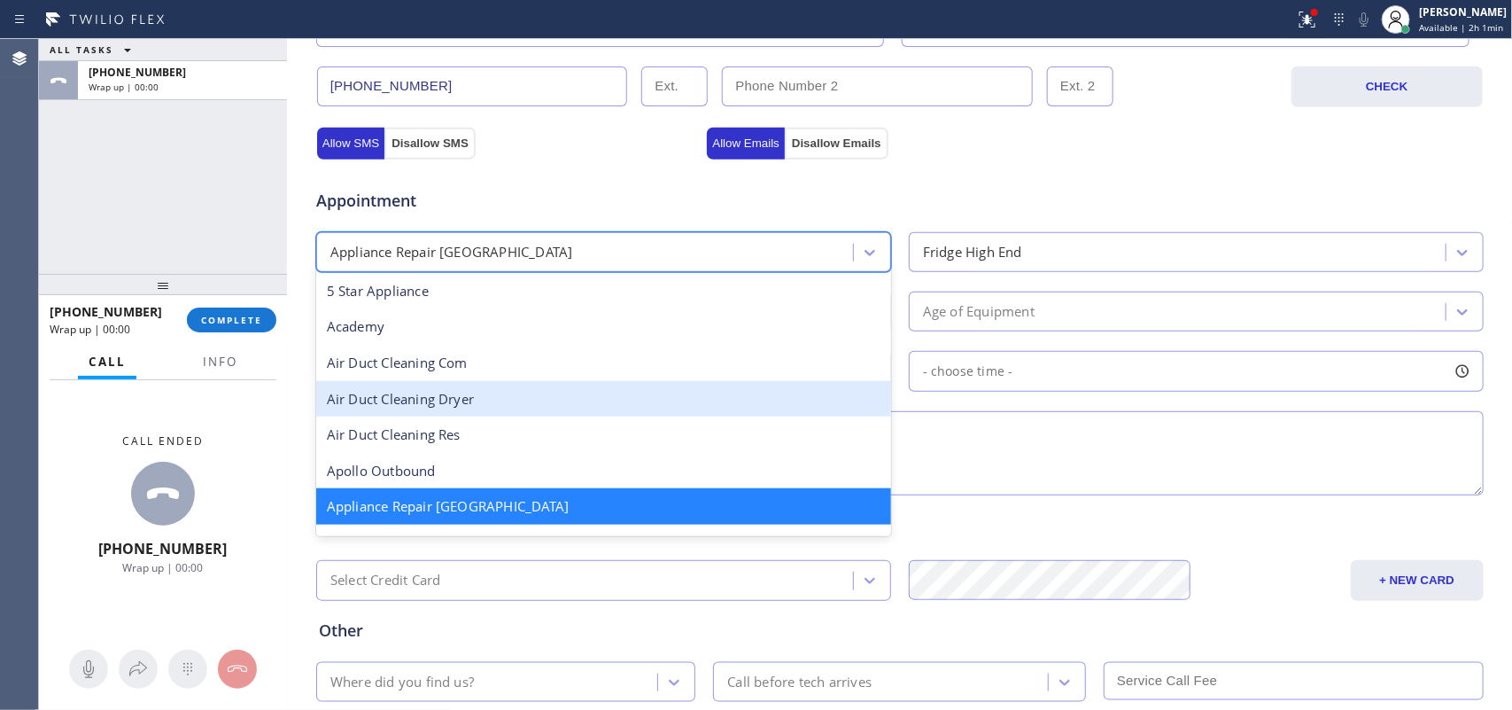
scroll to position [112, 0]
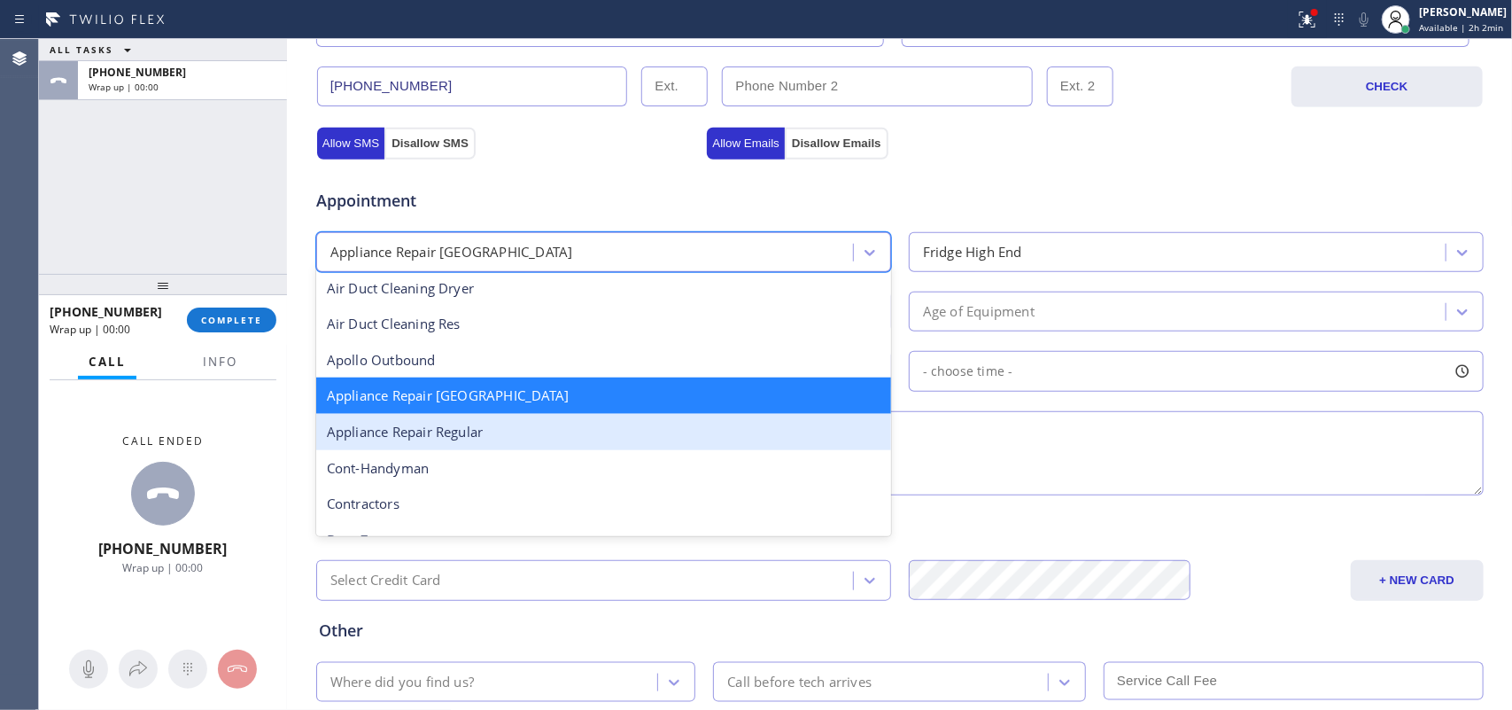
click at [611, 431] on div "Appliance Repair Regular" at bounding box center [603, 432] width 575 height 36
click at [611, 431] on textarea at bounding box center [900, 453] width 1168 height 84
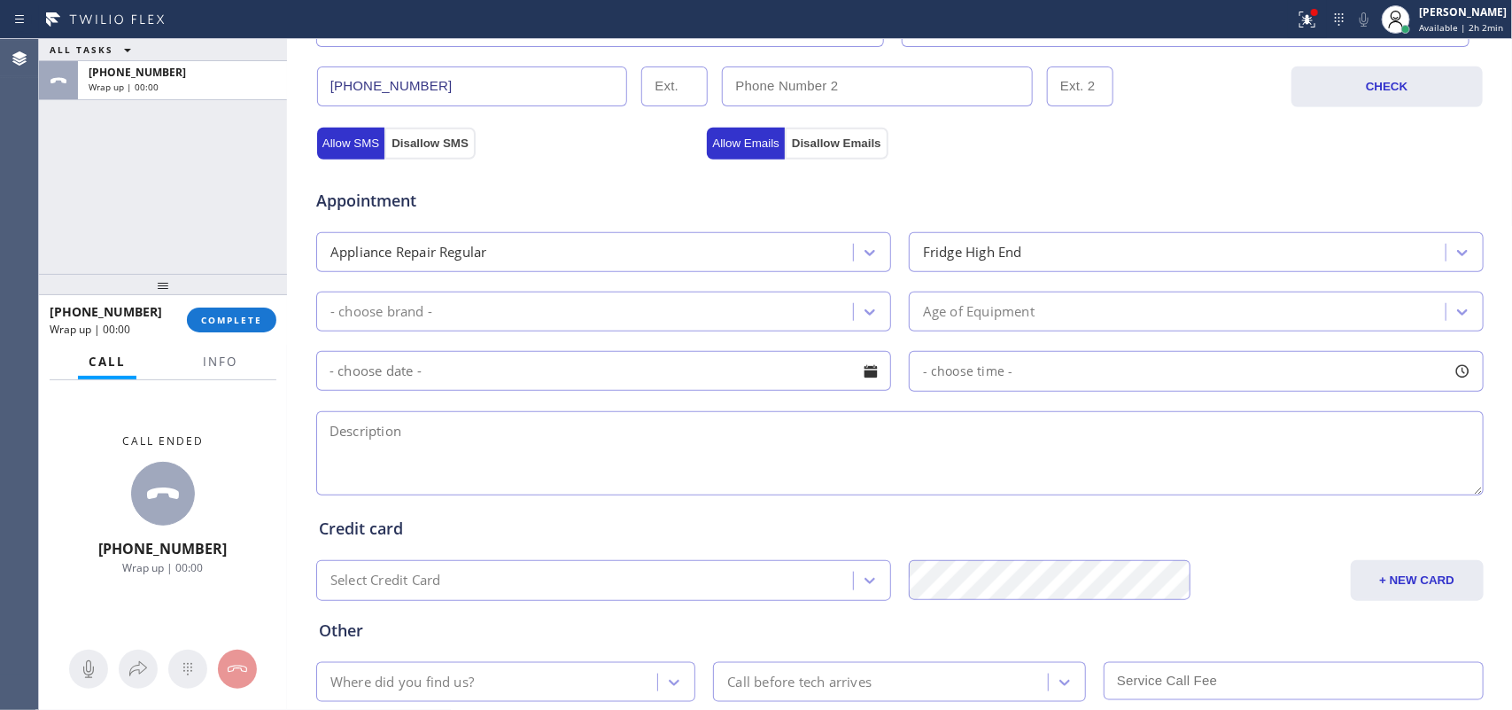
click at [968, 246] on div "Fridge High End" at bounding box center [972, 252] width 99 height 20
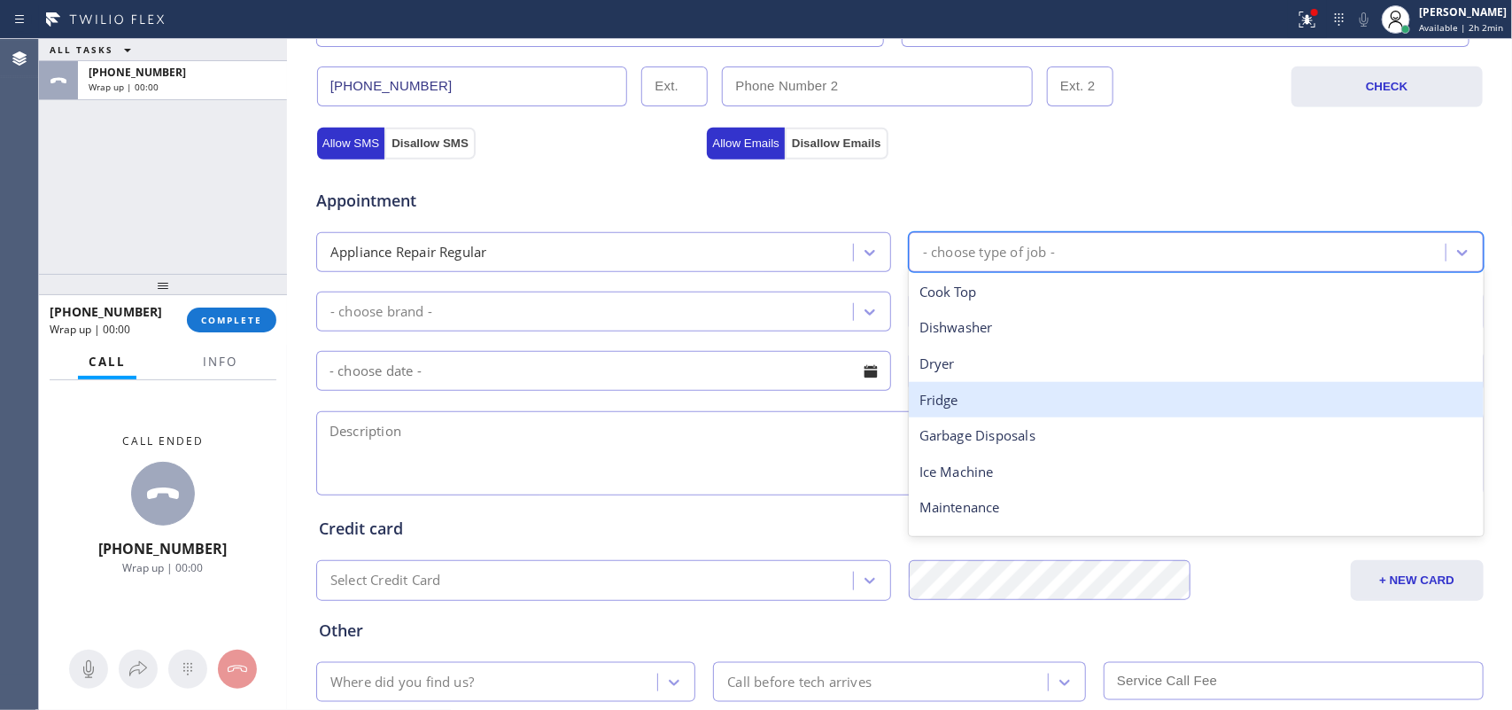
click at [972, 391] on div "Fridge" at bounding box center [1196, 400] width 575 height 36
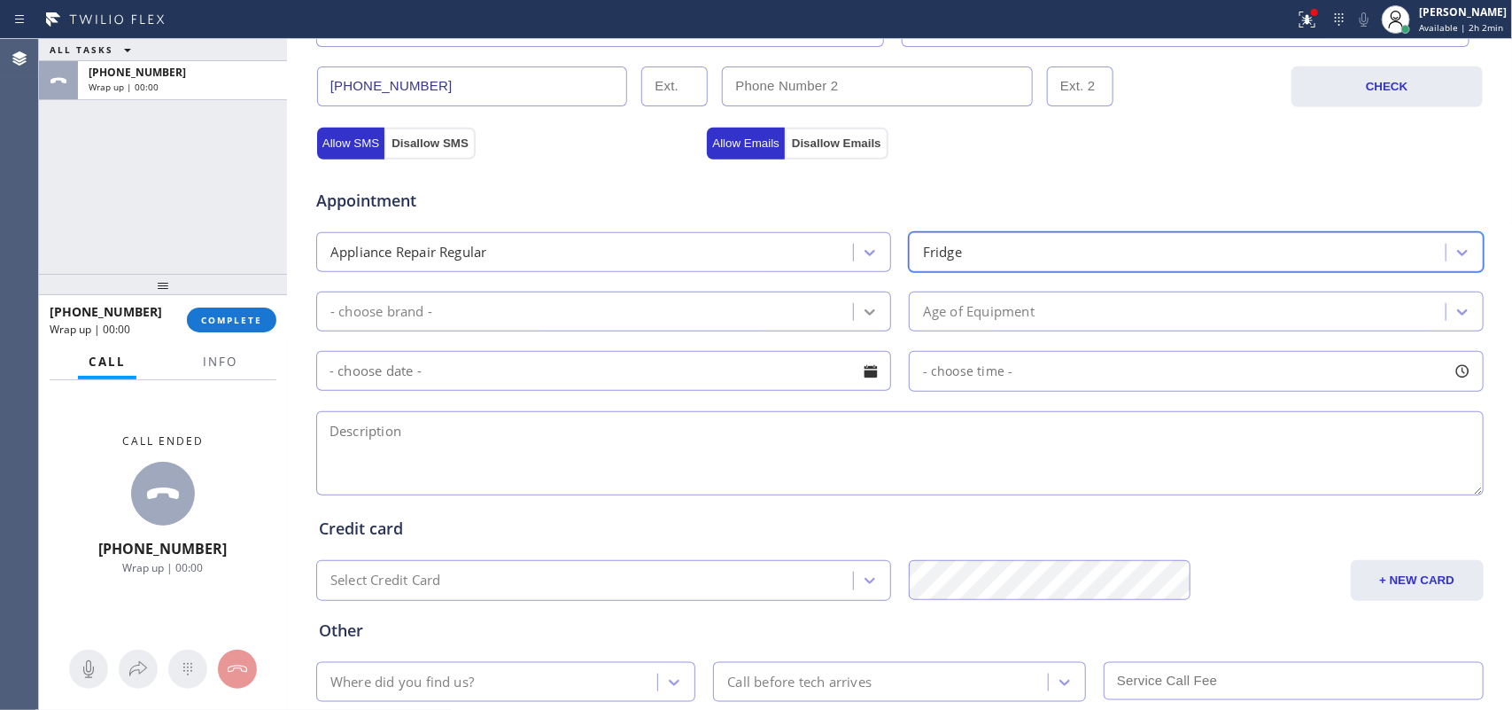
click at [861, 315] on icon at bounding box center [870, 312] width 18 height 18
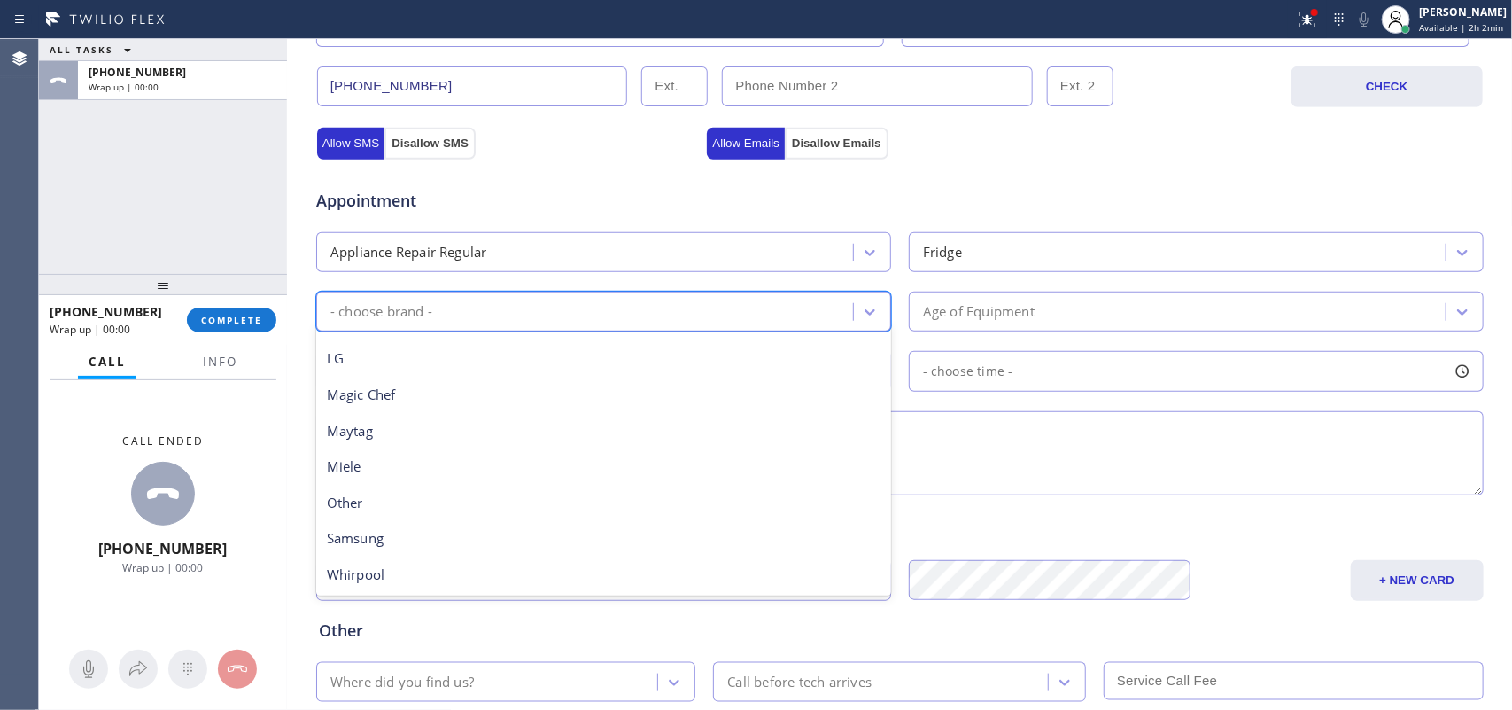
scroll to position [0, 0]
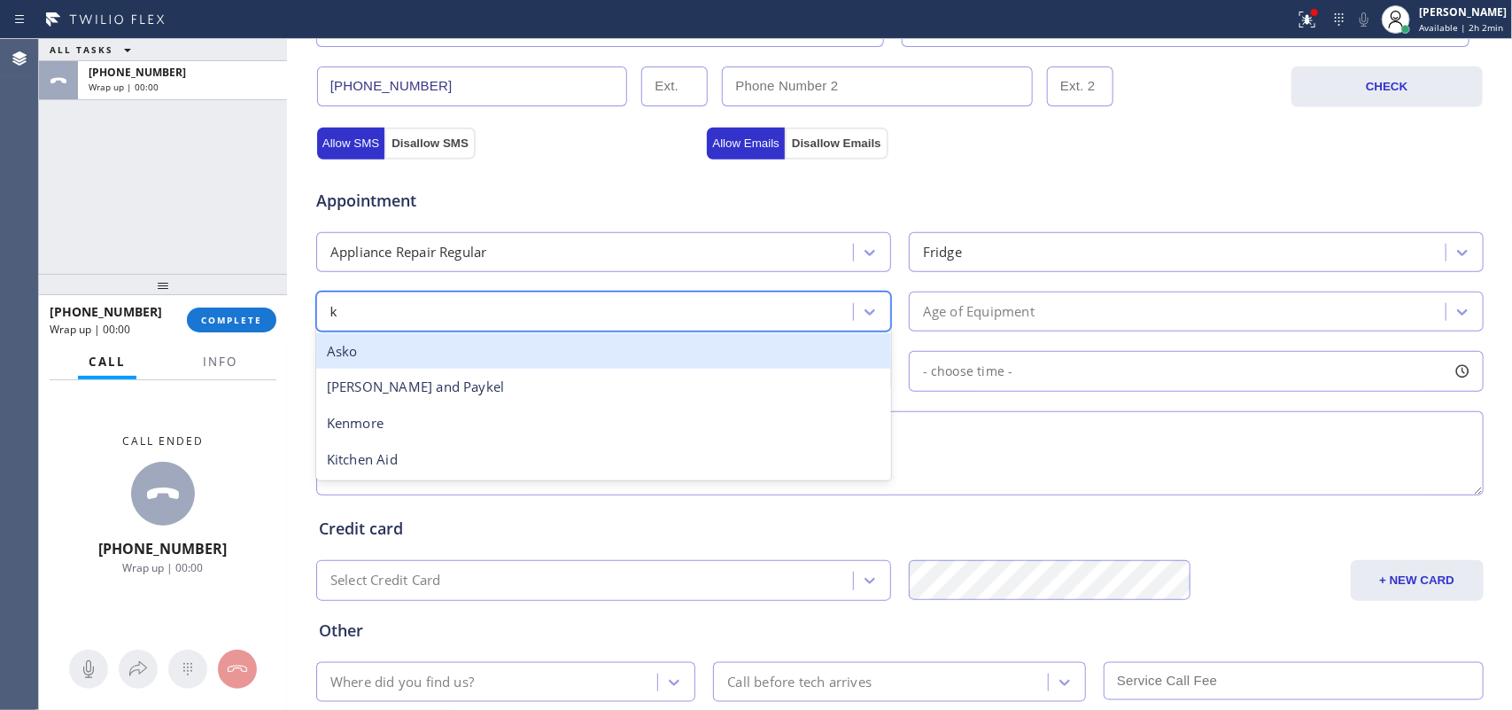
type input "ki"
click at [481, 342] on div "Kitchen Aid" at bounding box center [603, 351] width 575 height 36
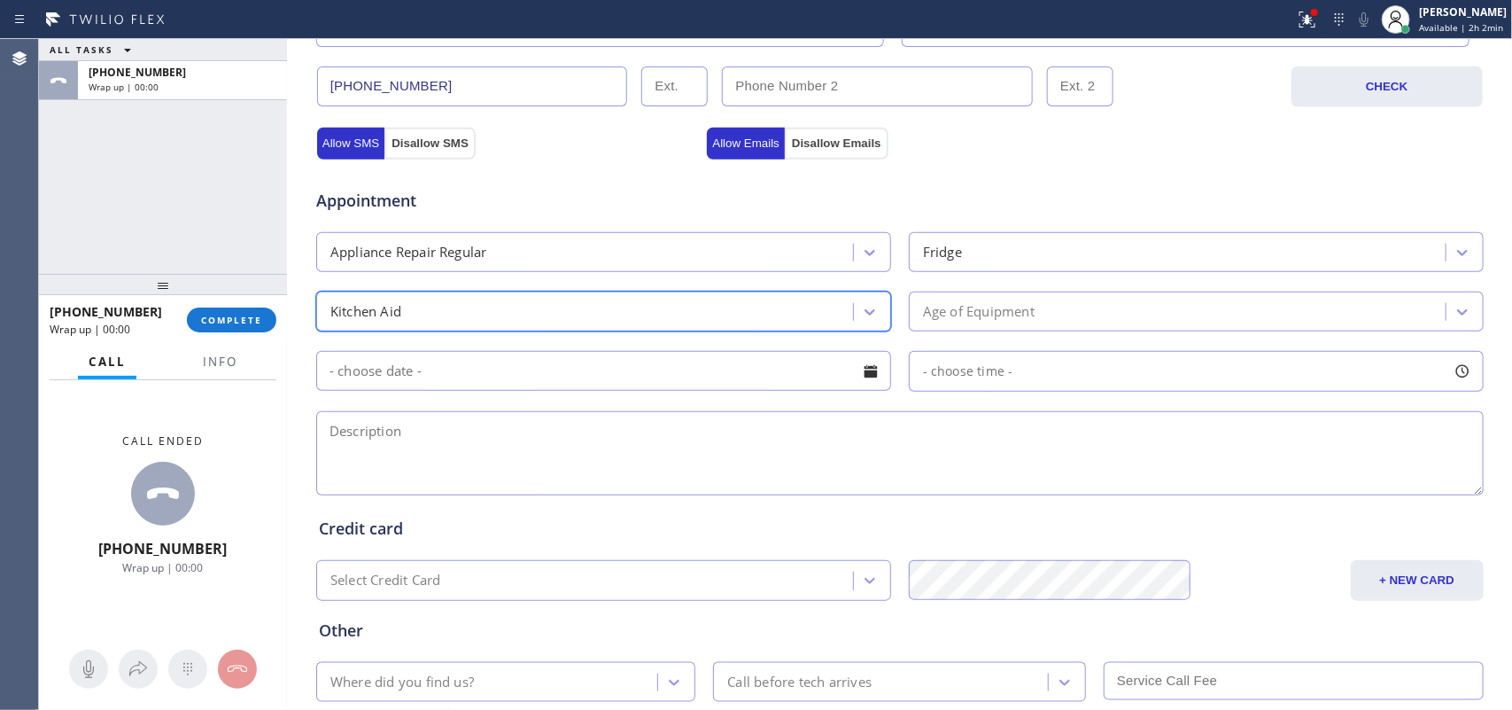
click at [968, 301] on div "Age of Equipment" at bounding box center [1180, 311] width 532 height 31
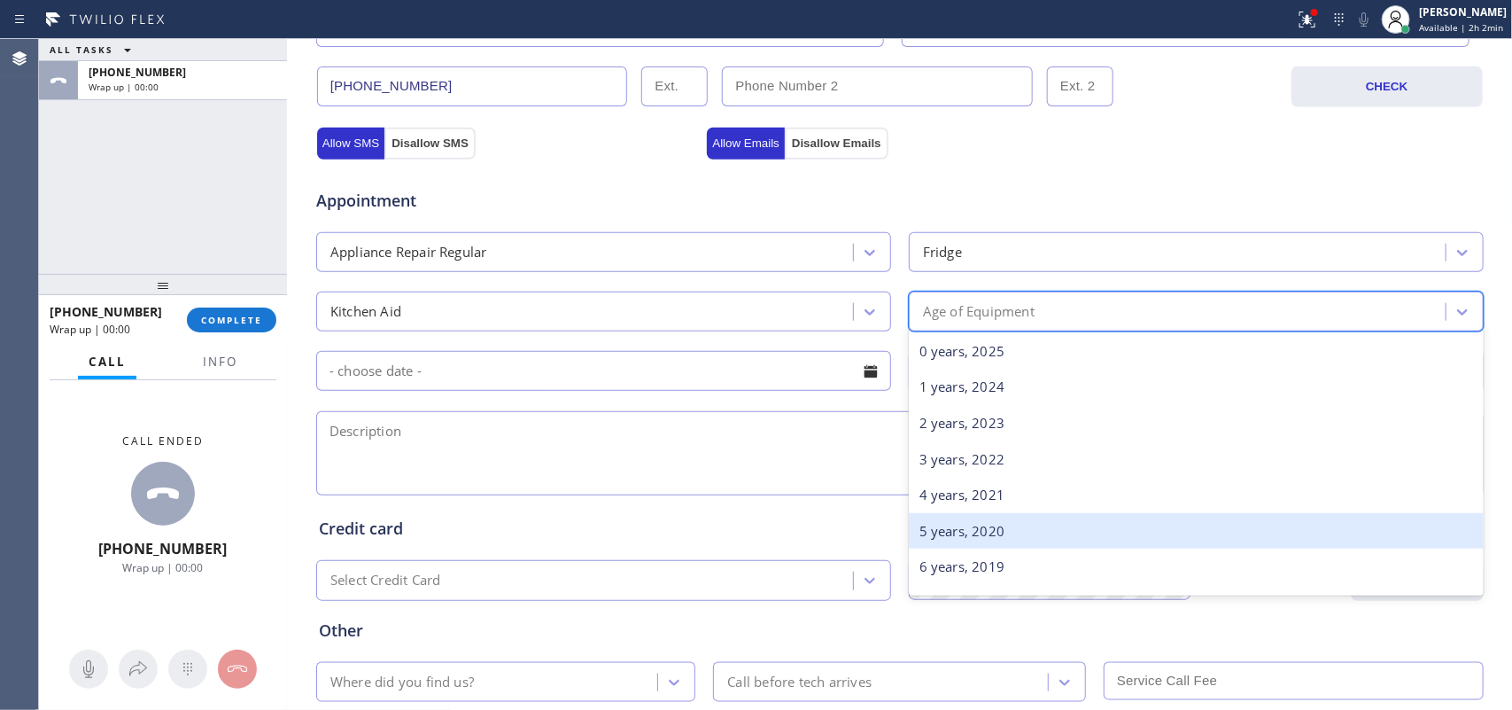
scroll to position [664, 0]
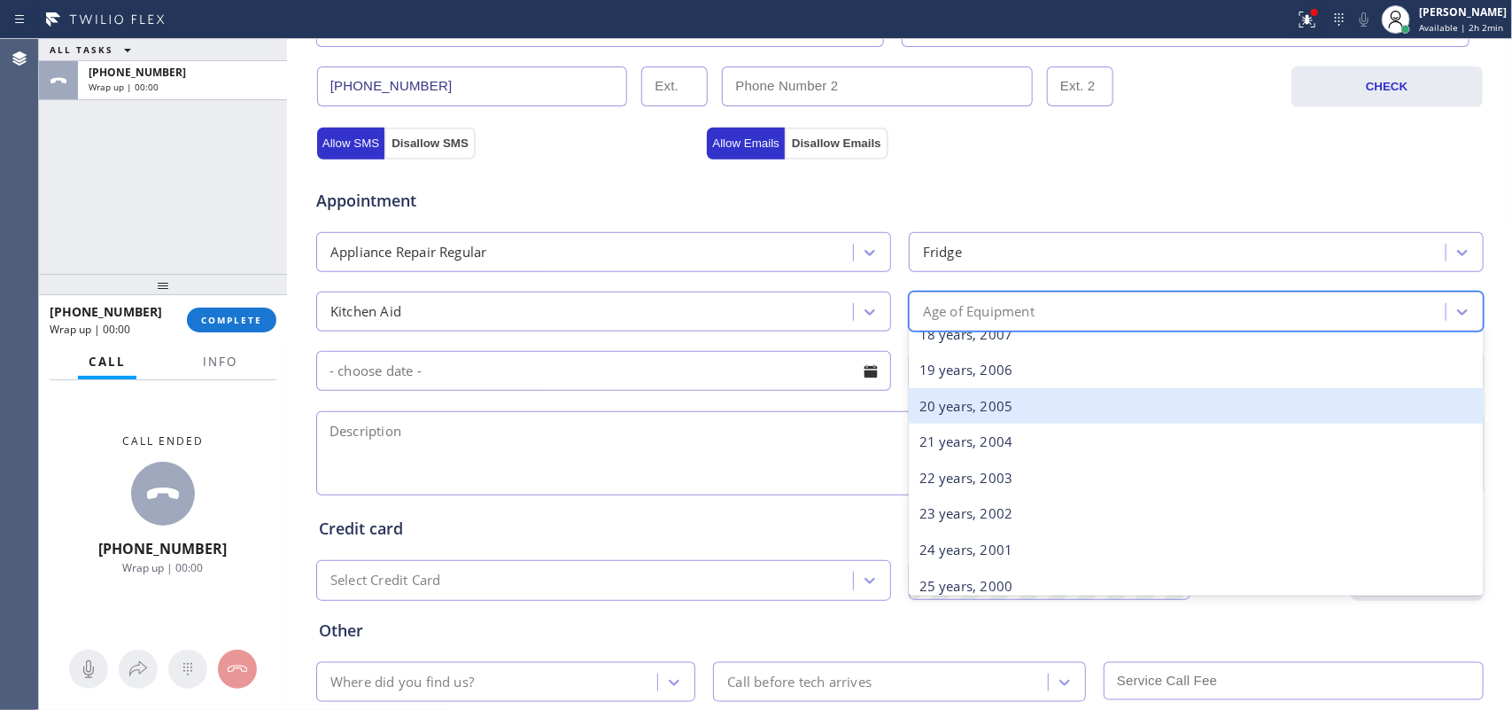
click at [1001, 409] on div "20 years, 2005" at bounding box center [1196, 406] width 575 height 36
drag, startPoint x: 1001, startPoint y: 409, endPoint x: 942, endPoint y: 400, distance: 60.0
click at [1001, 409] on div at bounding box center [900, 453] width 1171 height 91
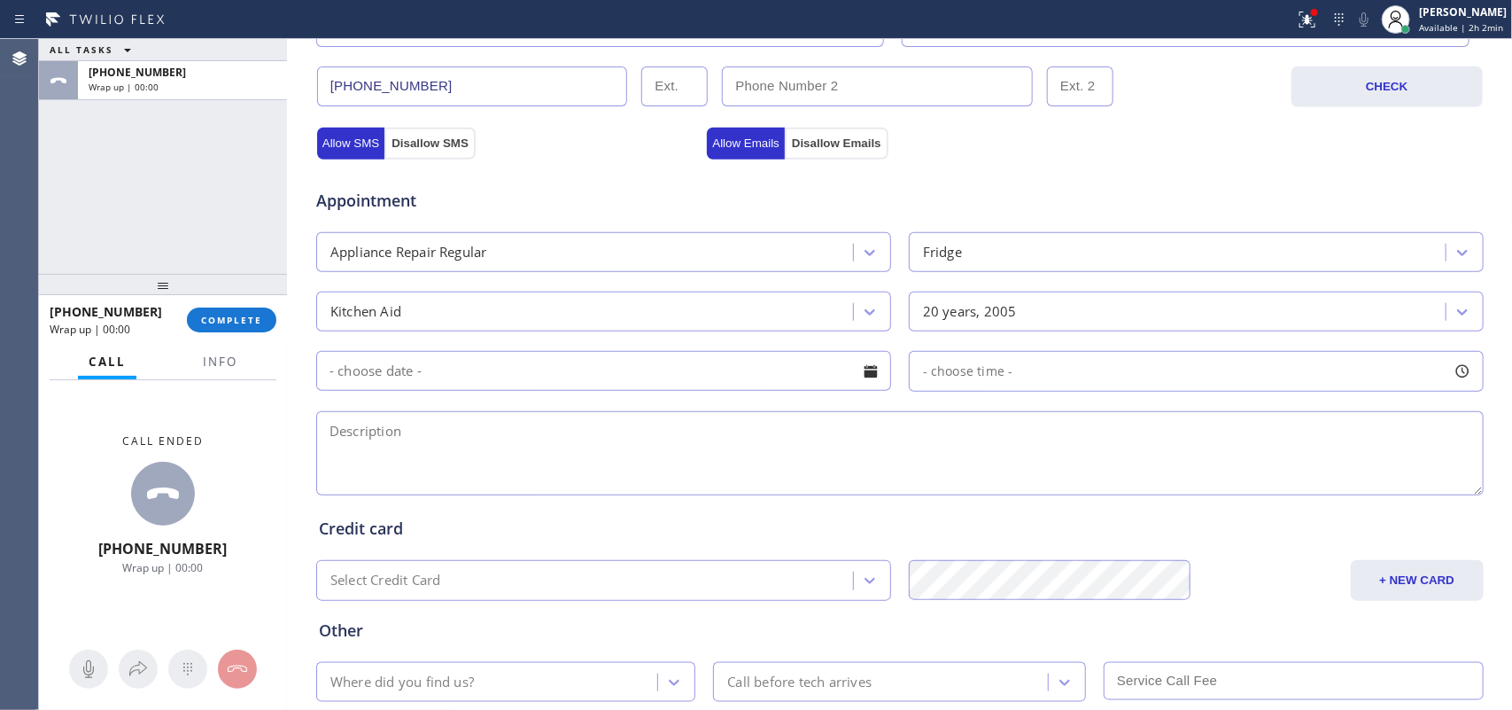
click at [871, 368] on div at bounding box center [871, 371] width 30 height 30
click at [1085, 431] on textarea at bounding box center [900, 453] width 1168 height 84
click at [419, 456] on textarea at bounding box center [900, 453] width 1168 height 84
paste textarea "Kitchen Aid Fridge FS/ [DEMOGRAPHIC_DATA]/ the line that brings the water in is…"
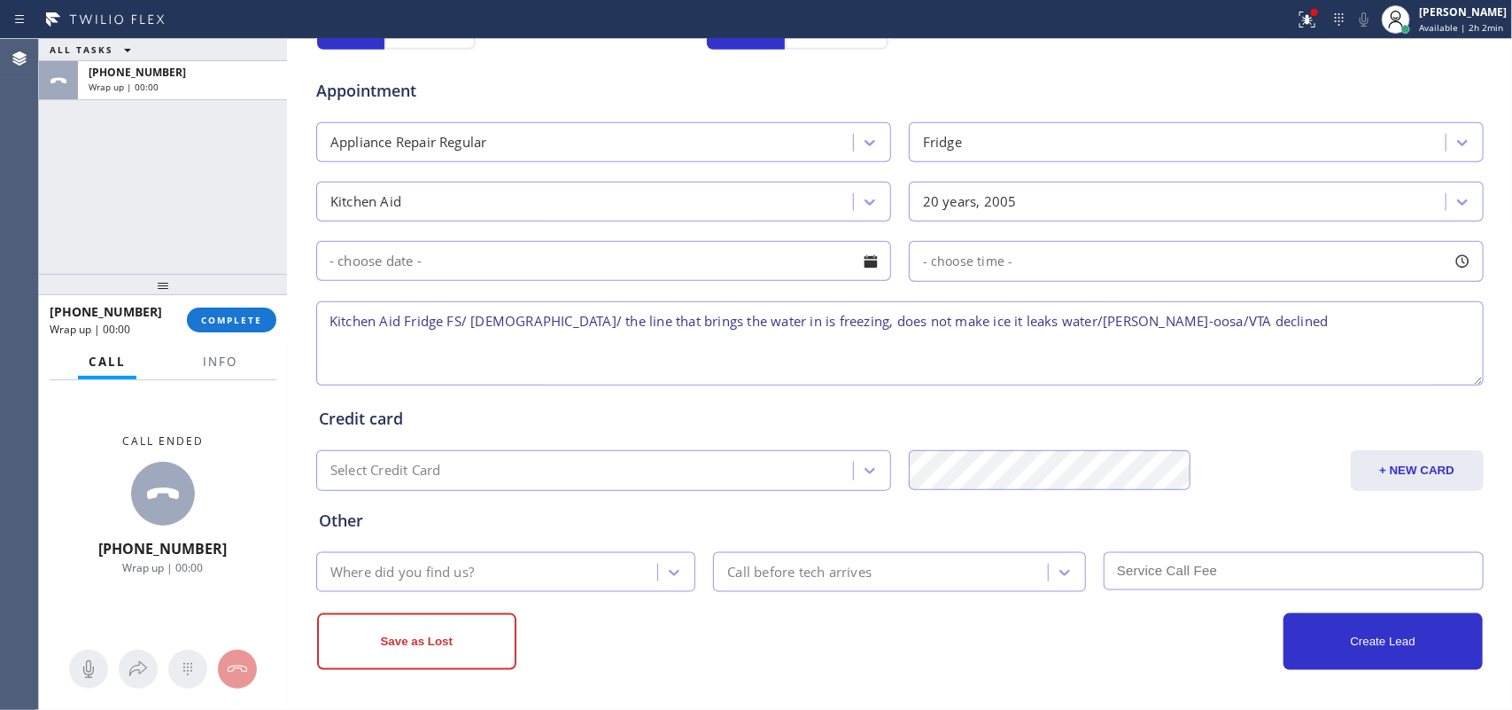
type textarea "Kitchen Aid Fridge FS/ [DEMOGRAPHIC_DATA]/ the line that brings the water in is…"
click at [508, 558] on div "Where did you find us?" at bounding box center [490, 571] width 337 height 31
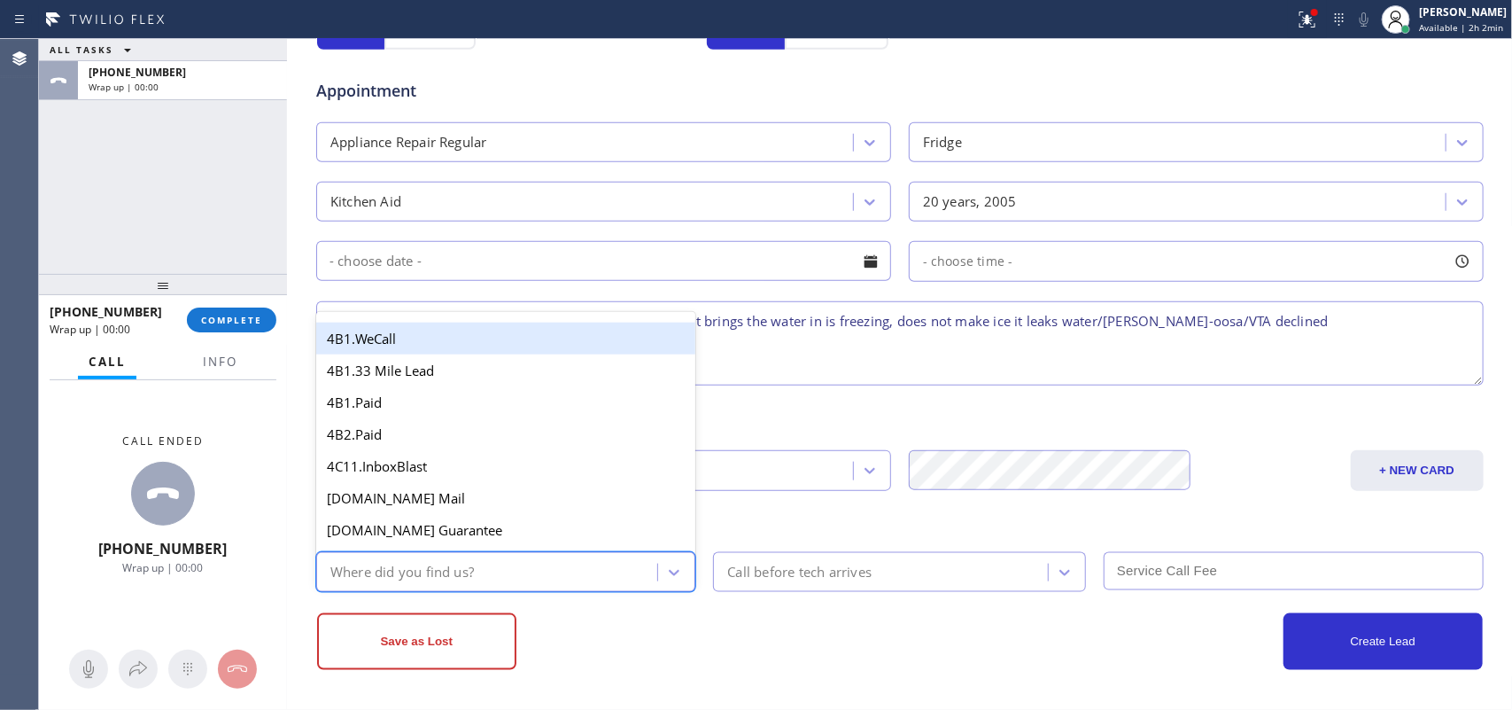
type input "g"
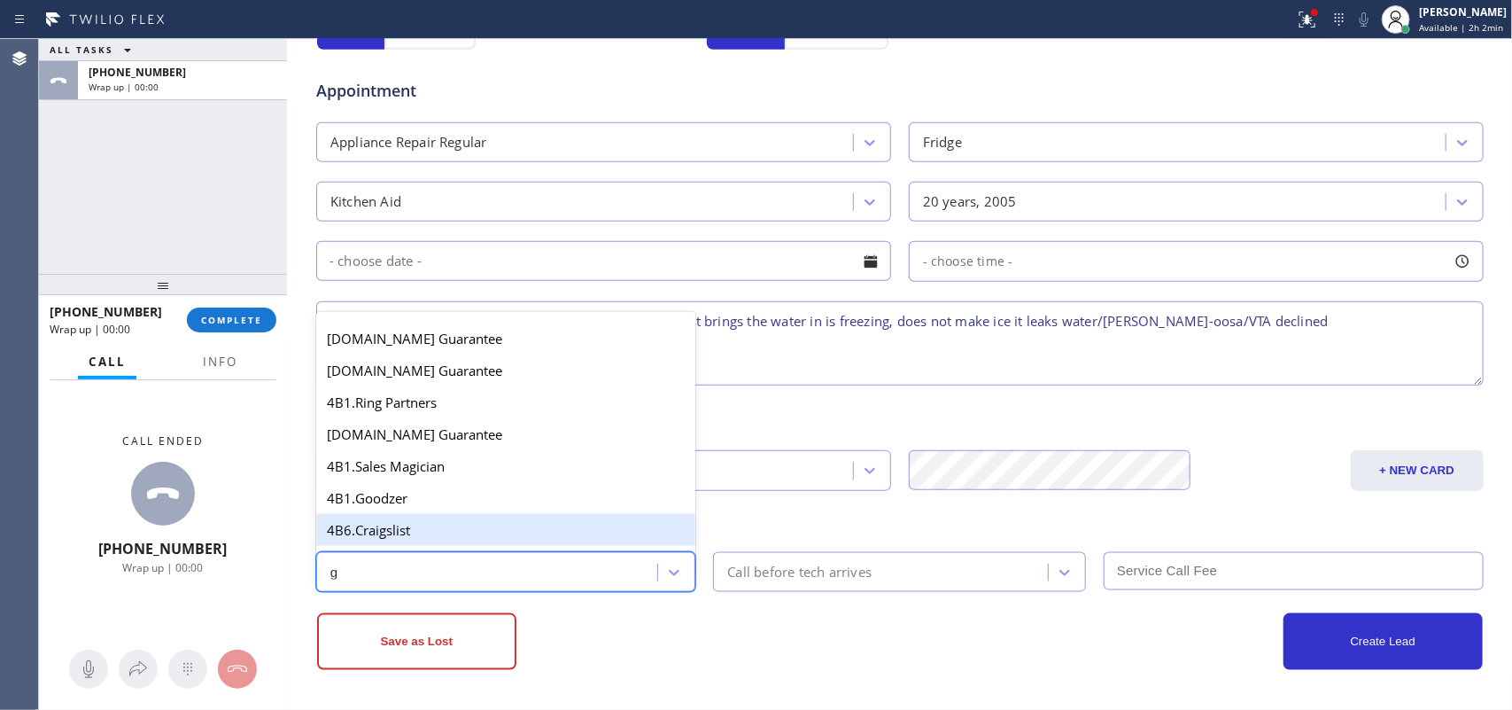
scroll to position [334, 0]
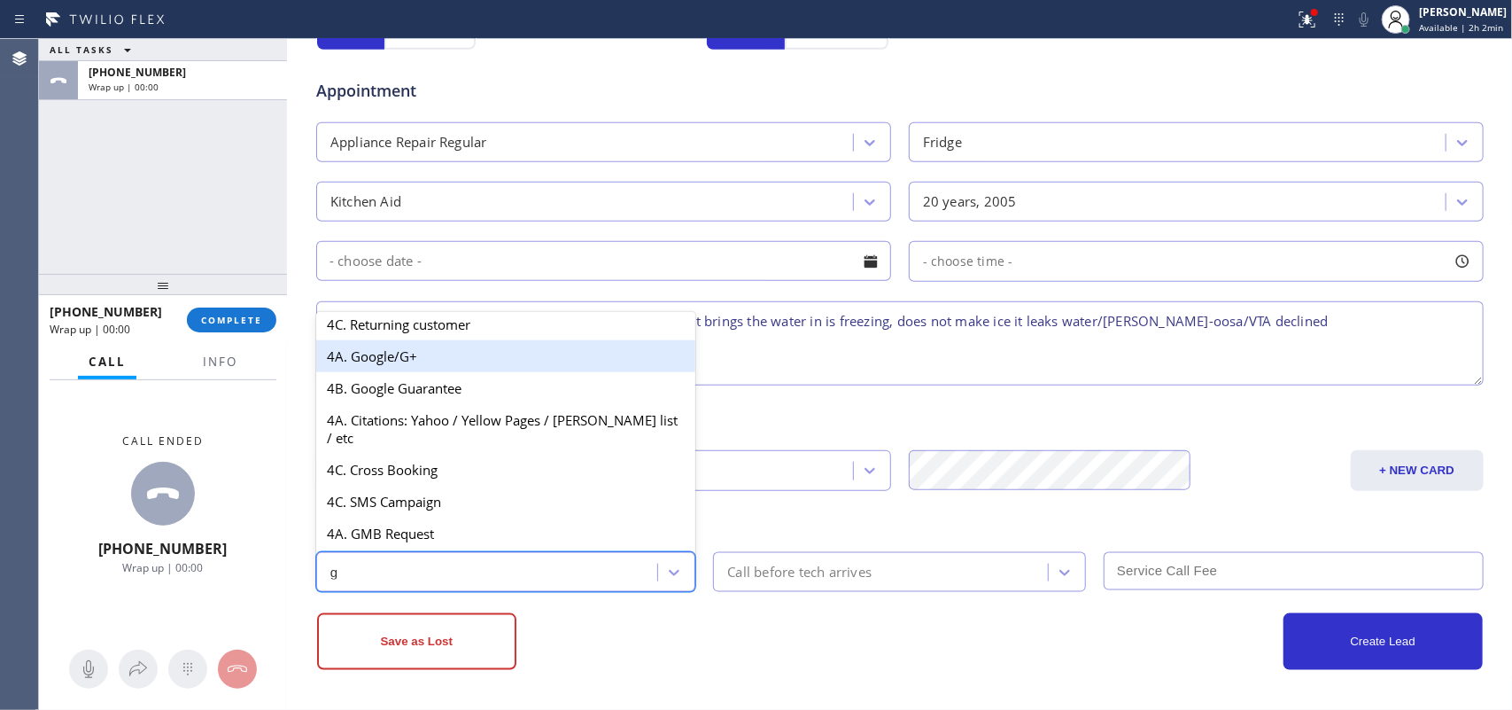
click at [437, 372] on div "4A. Google/G+" at bounding box center [506, 356] width 380 height 32
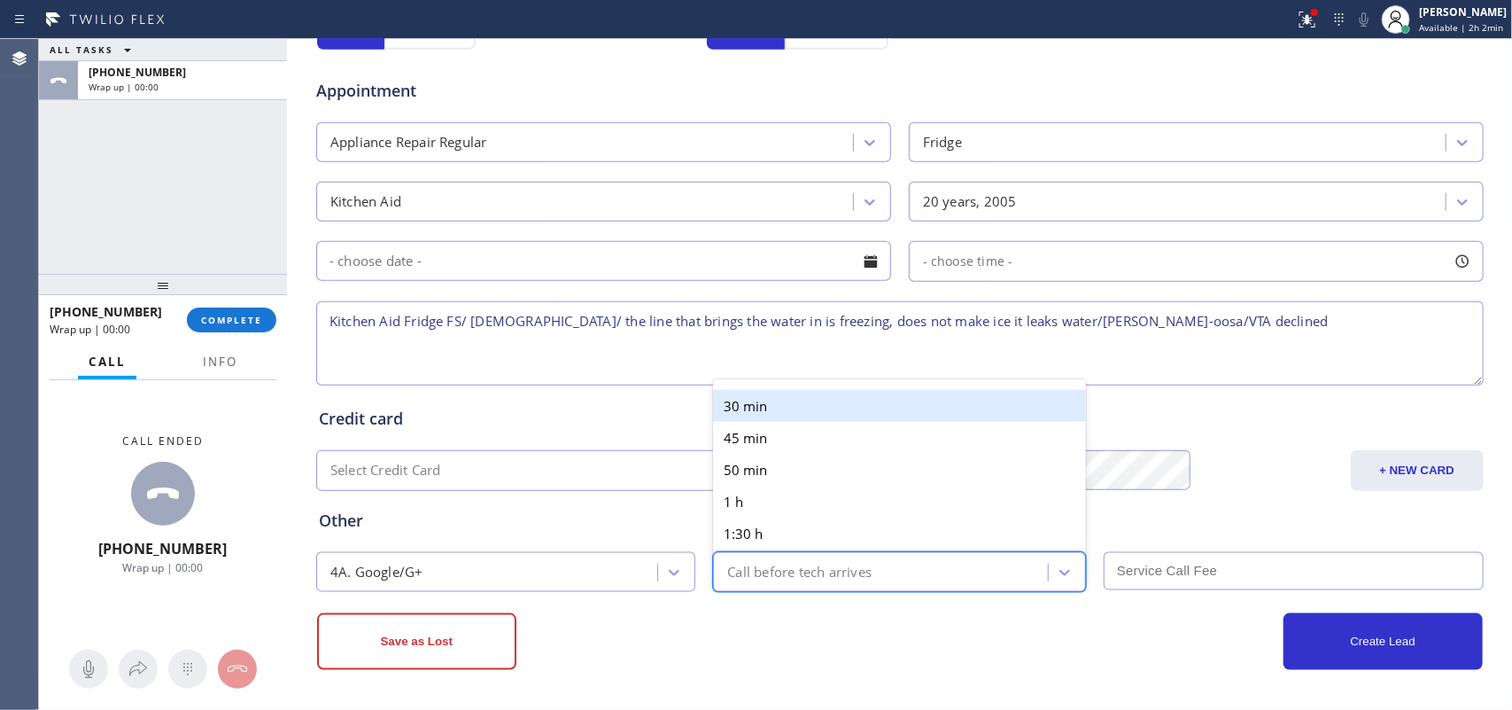
drag, startPoint x: 812, startPoint y: 569, endPoint x: 785, endPoint y: 450, distance: 121.9
click at [812, 567] on div "Call before tech arrives" at bounding box center [799, 572] width 144 height 20
click at [773, 399] on div "30 min" at bounding box center [899, 406] width 373 height 32
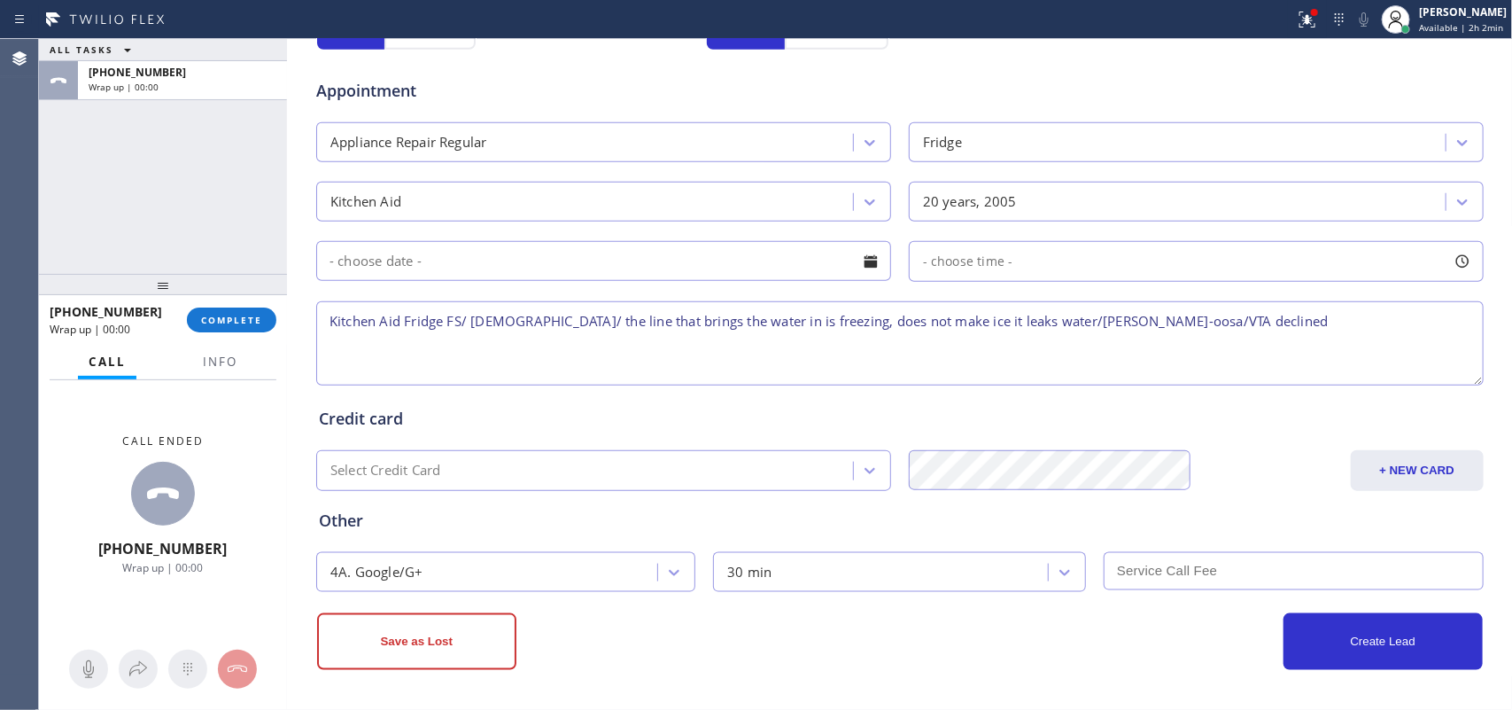
click at [1156, 563] on input "text" at bounding box center [1294, 571] width 380 height 38
click at [384, 567] on button "Save as Lost" at bounding box center [416, 641] width 199 height 57
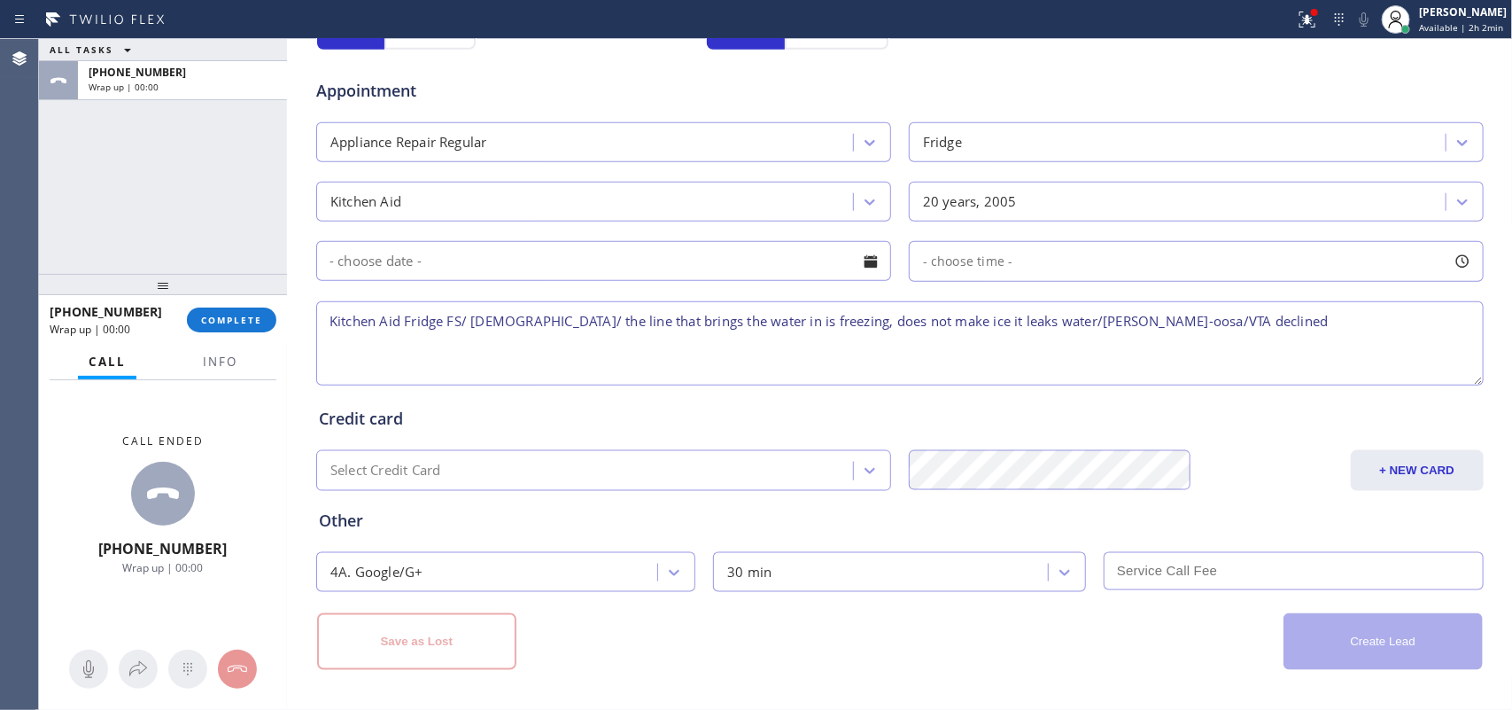
scroll to position [0, 0]
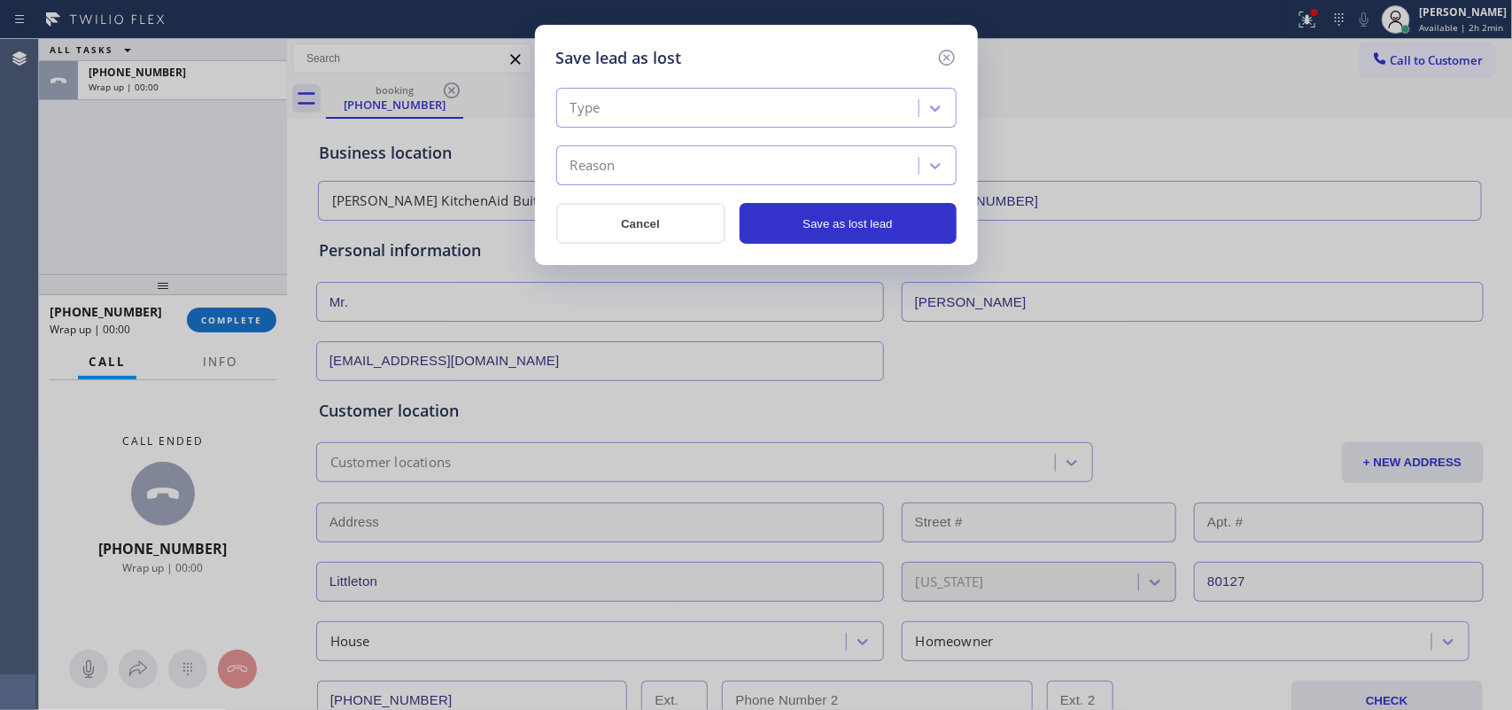
click at [825, 113] on div "Type" at bounding box center [740, 108] width 357 height 31
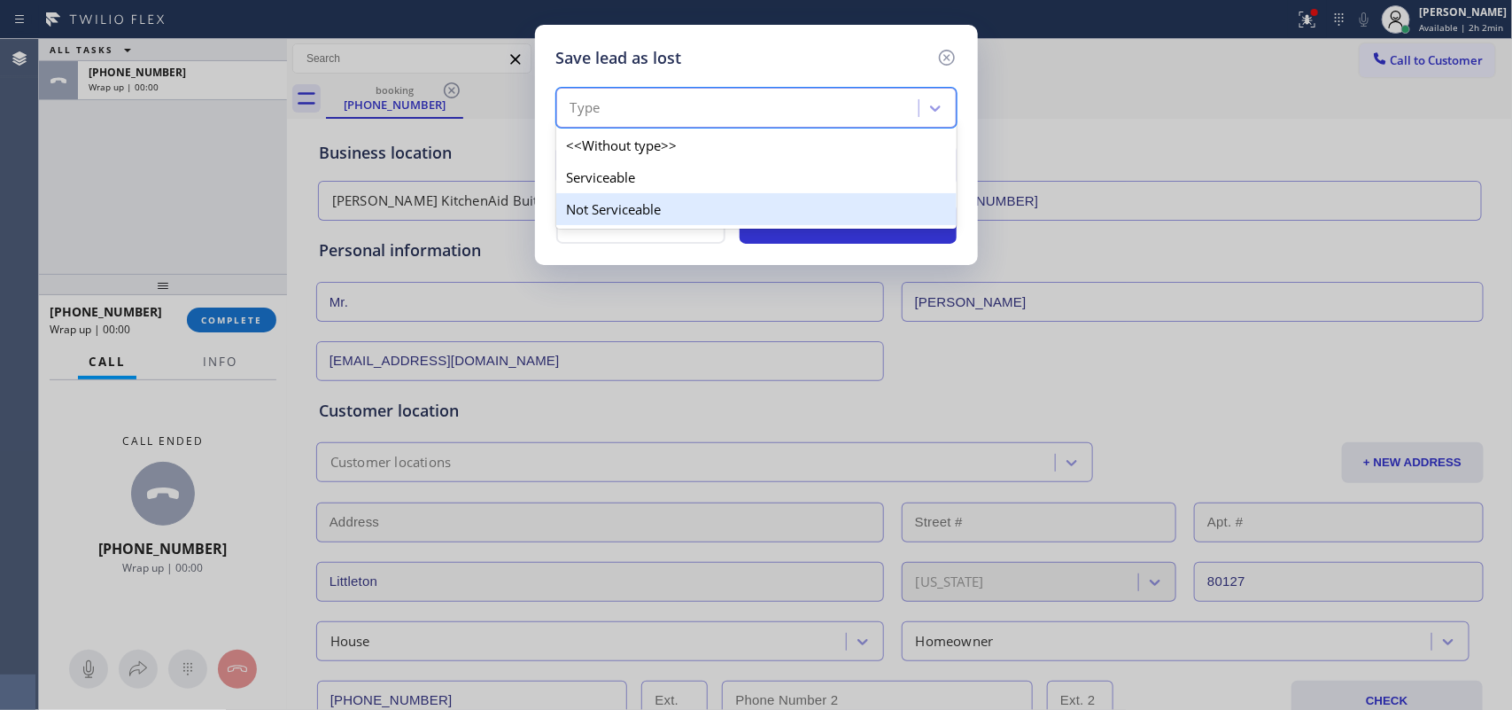
click at [790, 211] on div "Not Serviceable" at bounding box center [756, 209] width 400 height 32
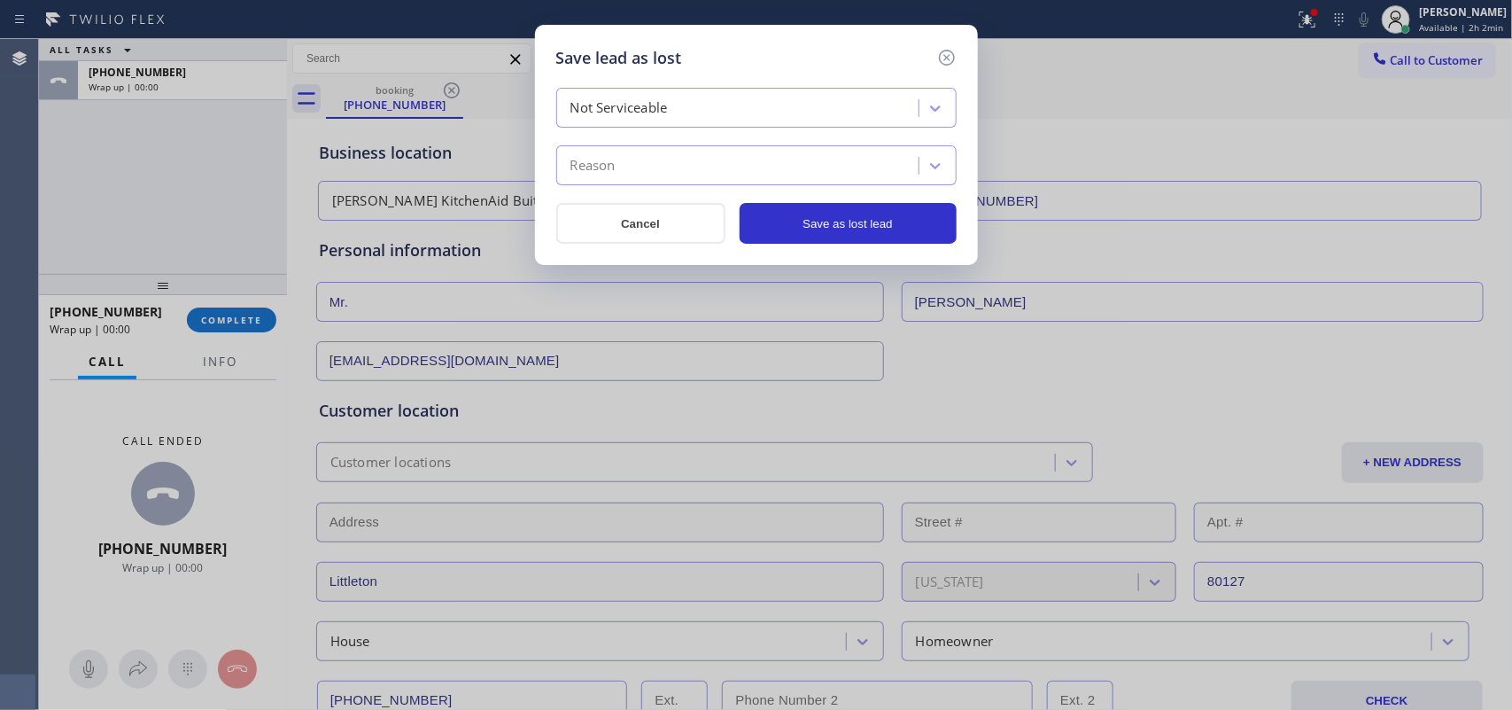
click at [787, 179] on div "Reason" at bounding box center [740, 166] width 357 height 31
click at [750, 167] on div "Reason" at bounding box center [740, 166] width 357 height 31
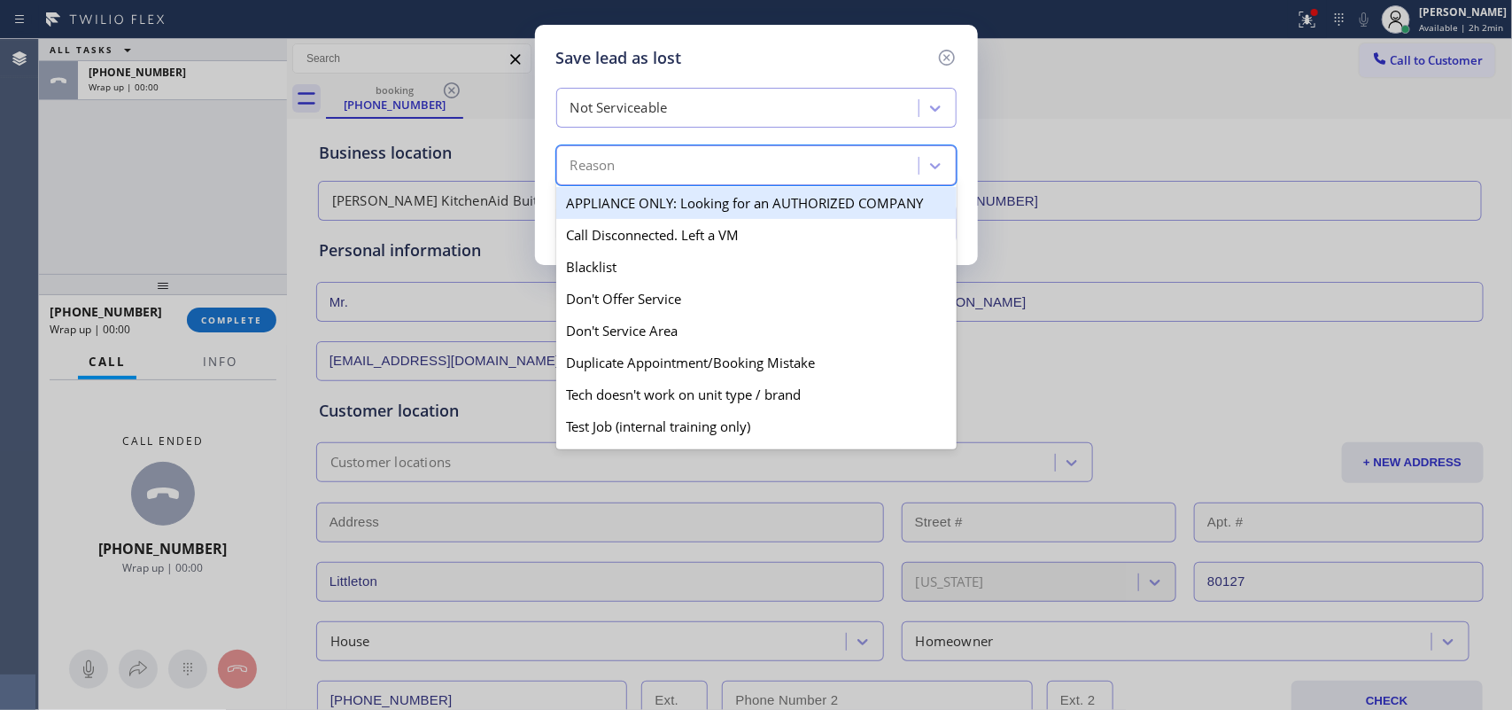
click at [673, 168] on div "Reason" at bounding box center [740, 166] width 357 height 31
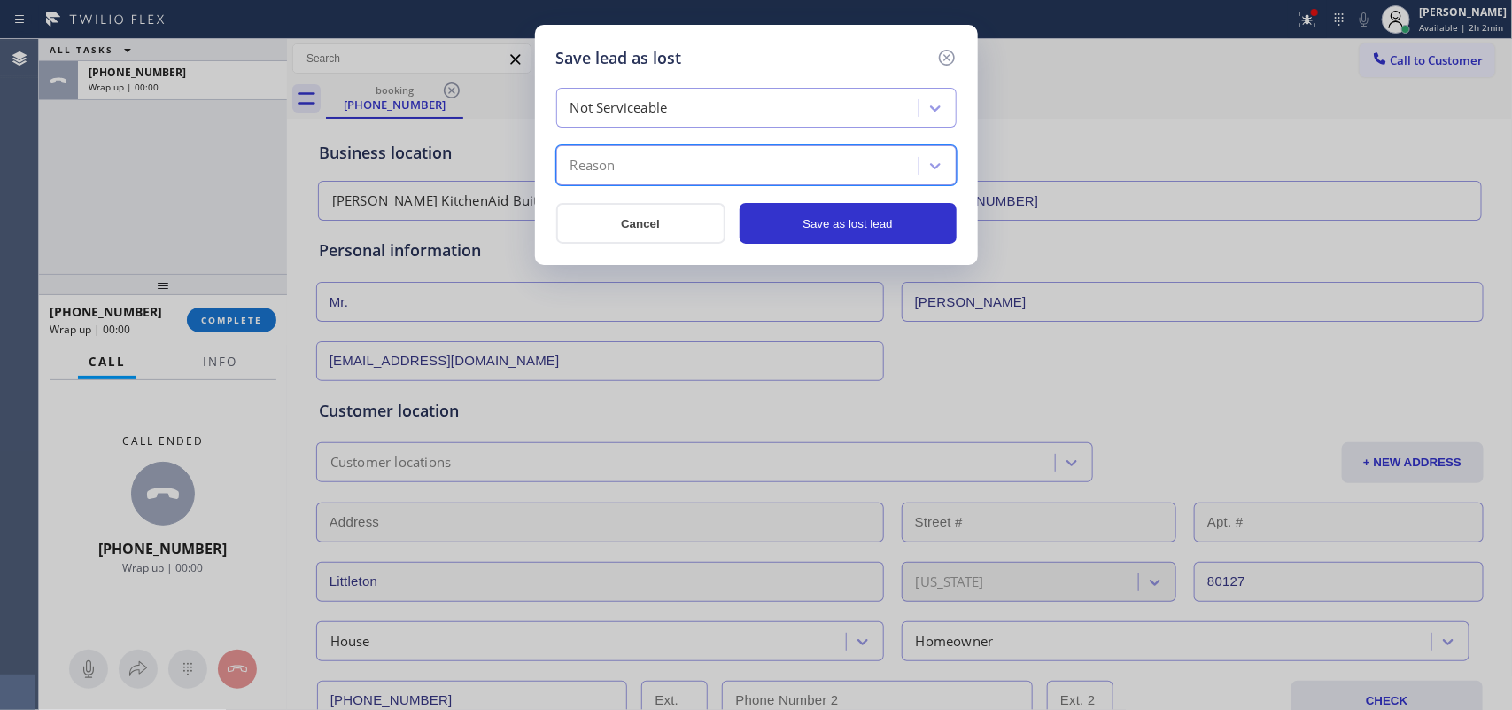
click at [673, 162] on div "Reason" at bounding box center [740, 166] width 357 height 31
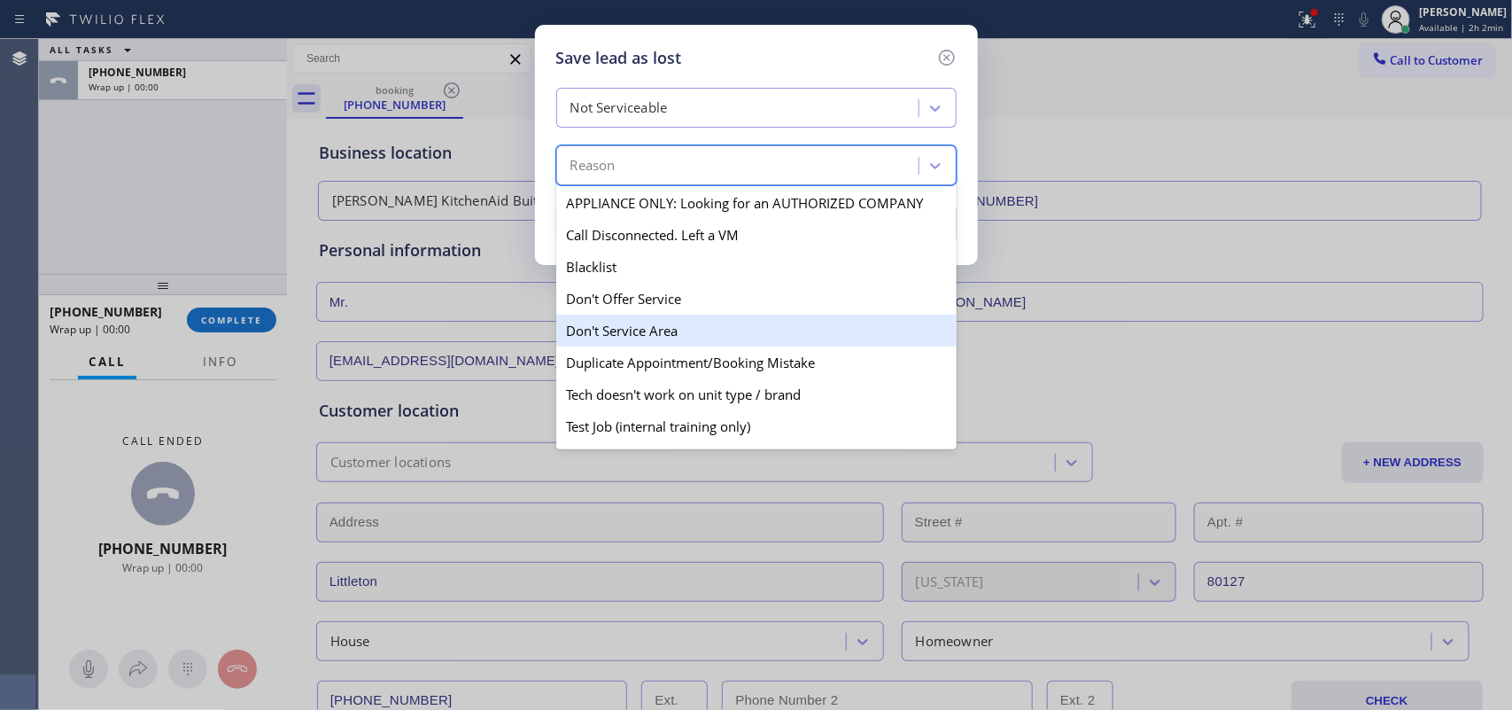
click at [647, 326] on div "Don't Service Area" at bounding box center [756, 331] width 400 height 32
click at [647, 326] on div "Save lead as lost Not Serviceable option Don't Service Area focused, 5 of 13. 1…" at bounding box center [756, 355] width 1512 height 710
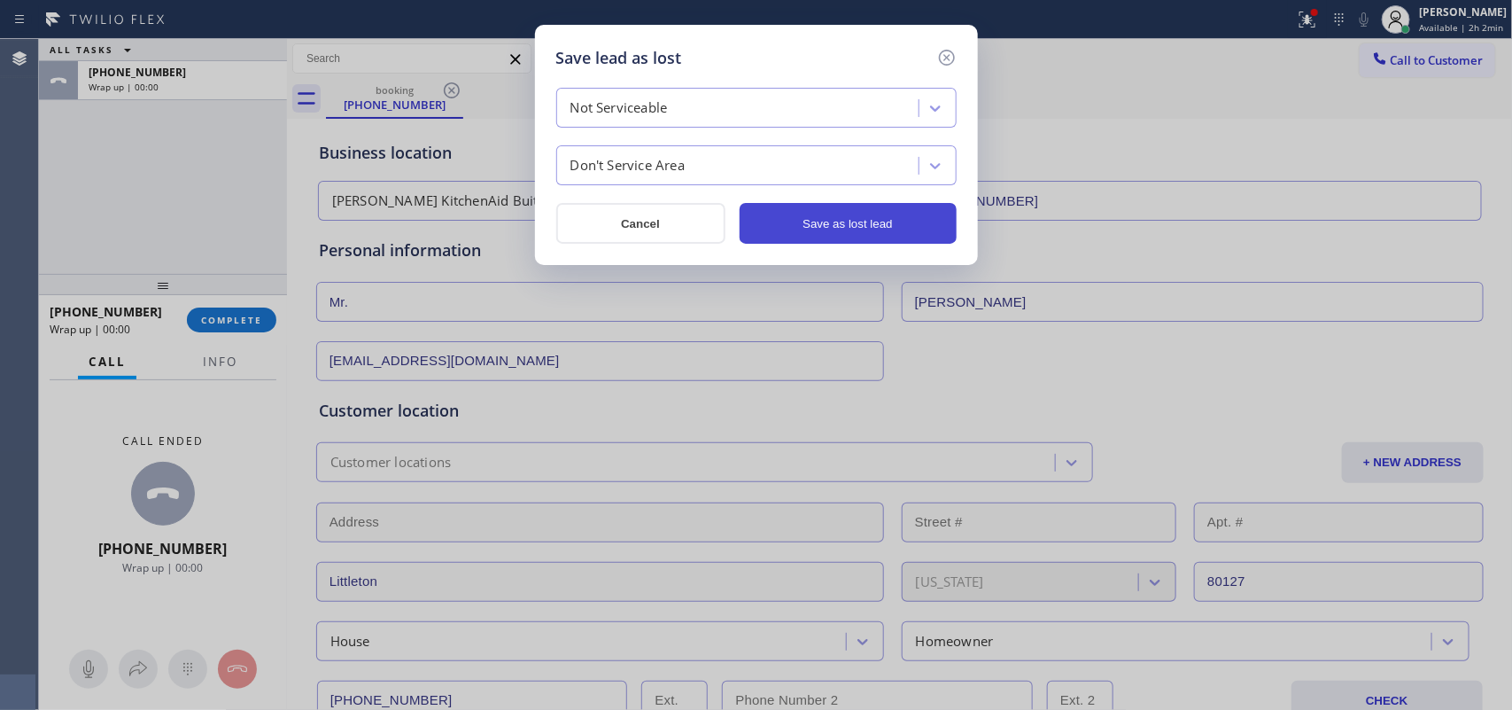
click at [808, 230] on button "Save as lost lead" at bounding box center [848, 223] width 217 height 41
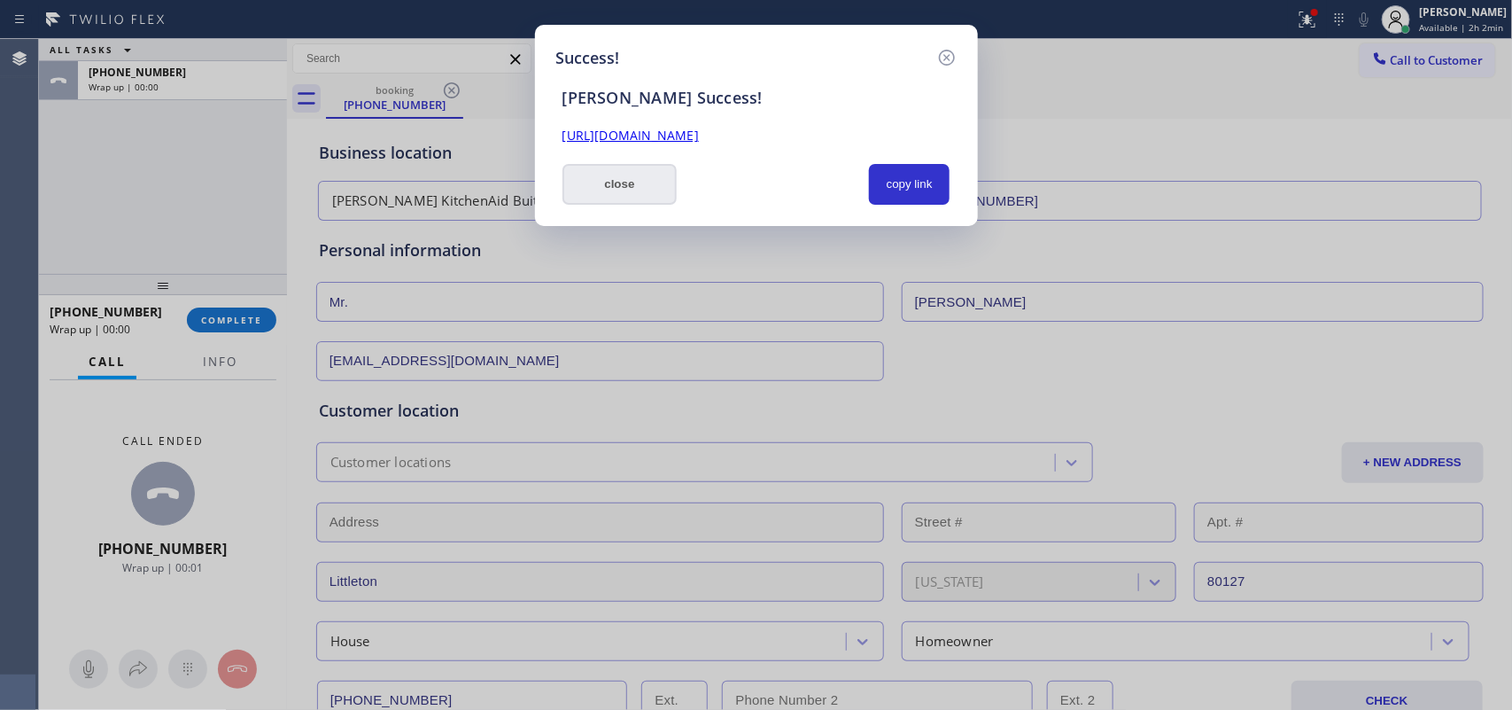
click at [633, 193] on button "close" at bounding box center [620, 184] width 115 height 41
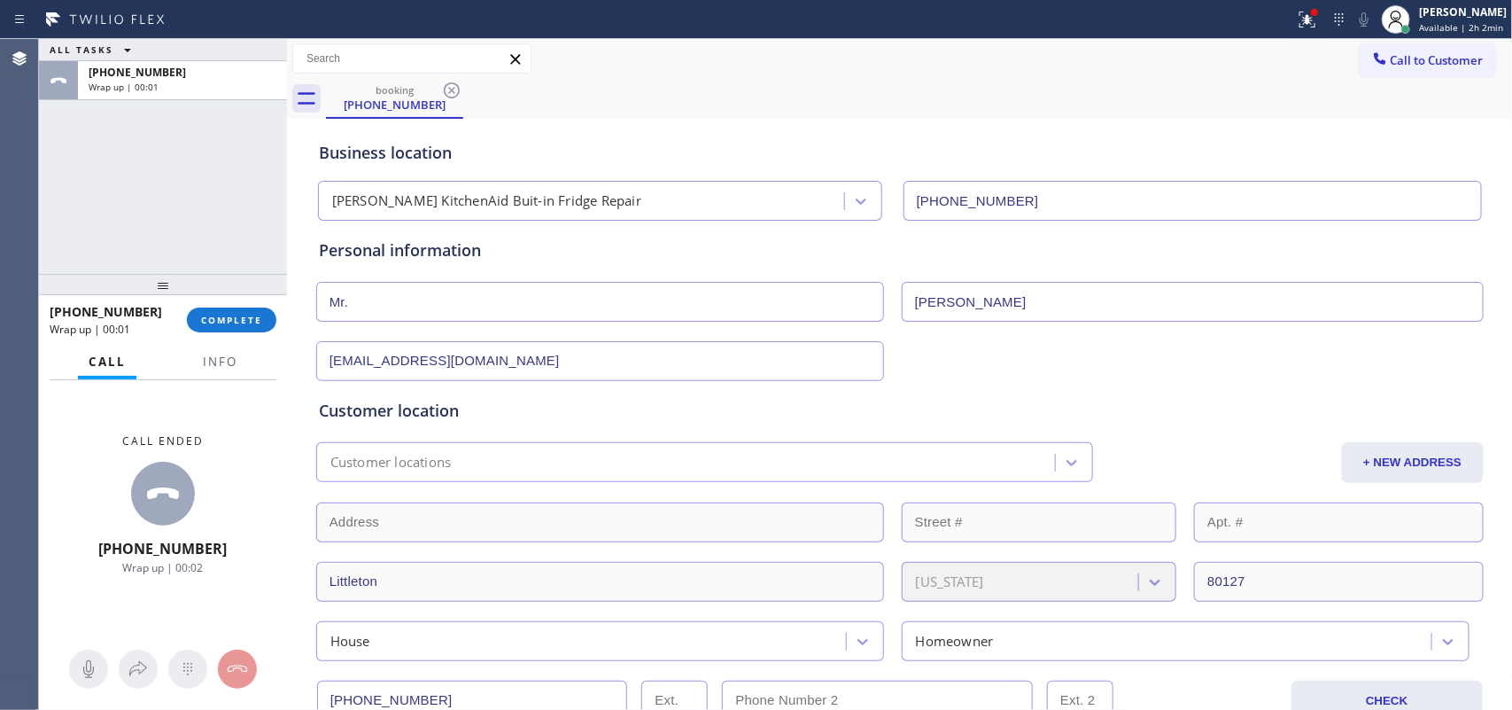
drag, startPoint x: 249, startPoint y: 320, endPoint x: 948, endPoint y: 341, distance: 699.4
click at [250, 319] on span "COMPLETE" at bounding box center [231, 320] width 61 height 12
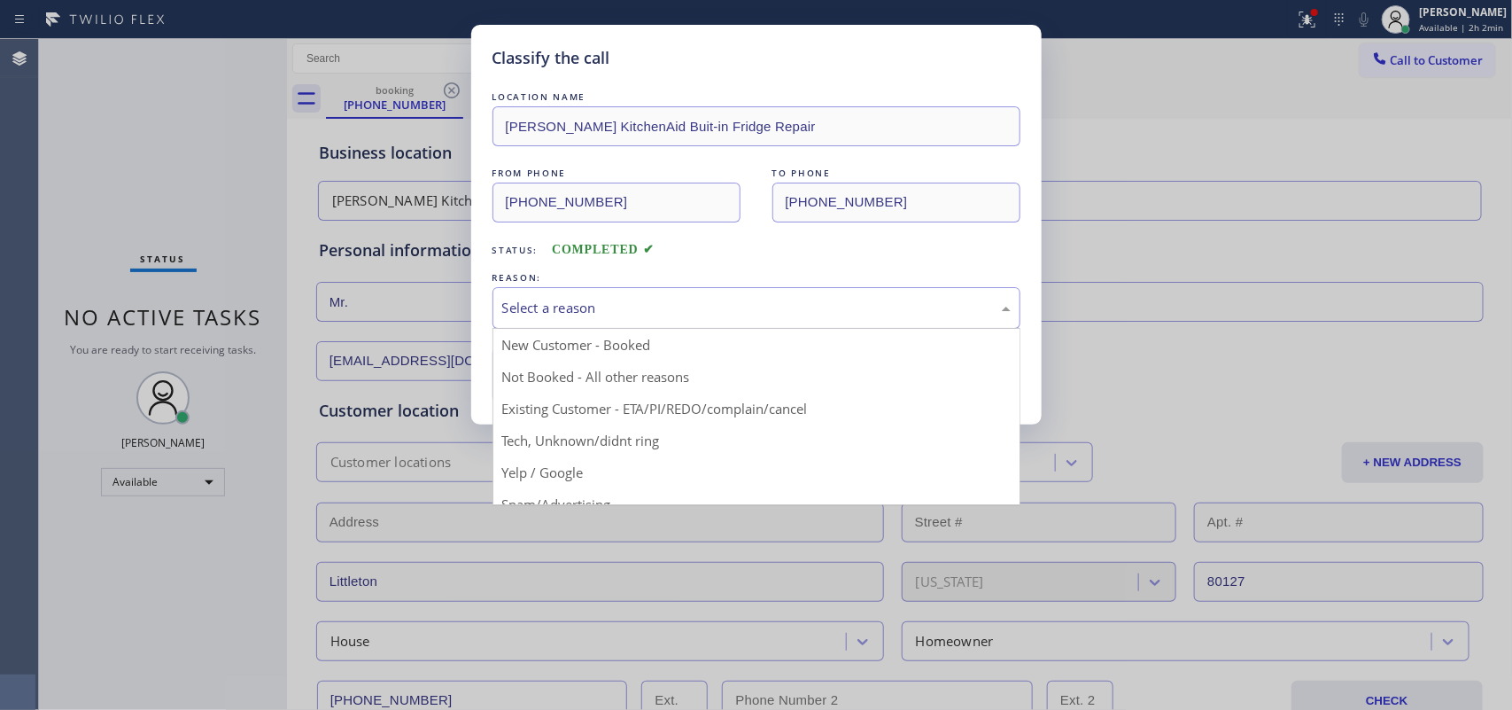
click at [634, 295] on div "Select a reason" at bounding box center [757, 308] width 528 height 42
drag, startPoint x: 634, startPoint y: 295, endPoint x: 644, endPoint y: 335, distance: 41.0
click at [634, 295] on div "Select a reason" at bounding box center [757, 308] width 528 height 42
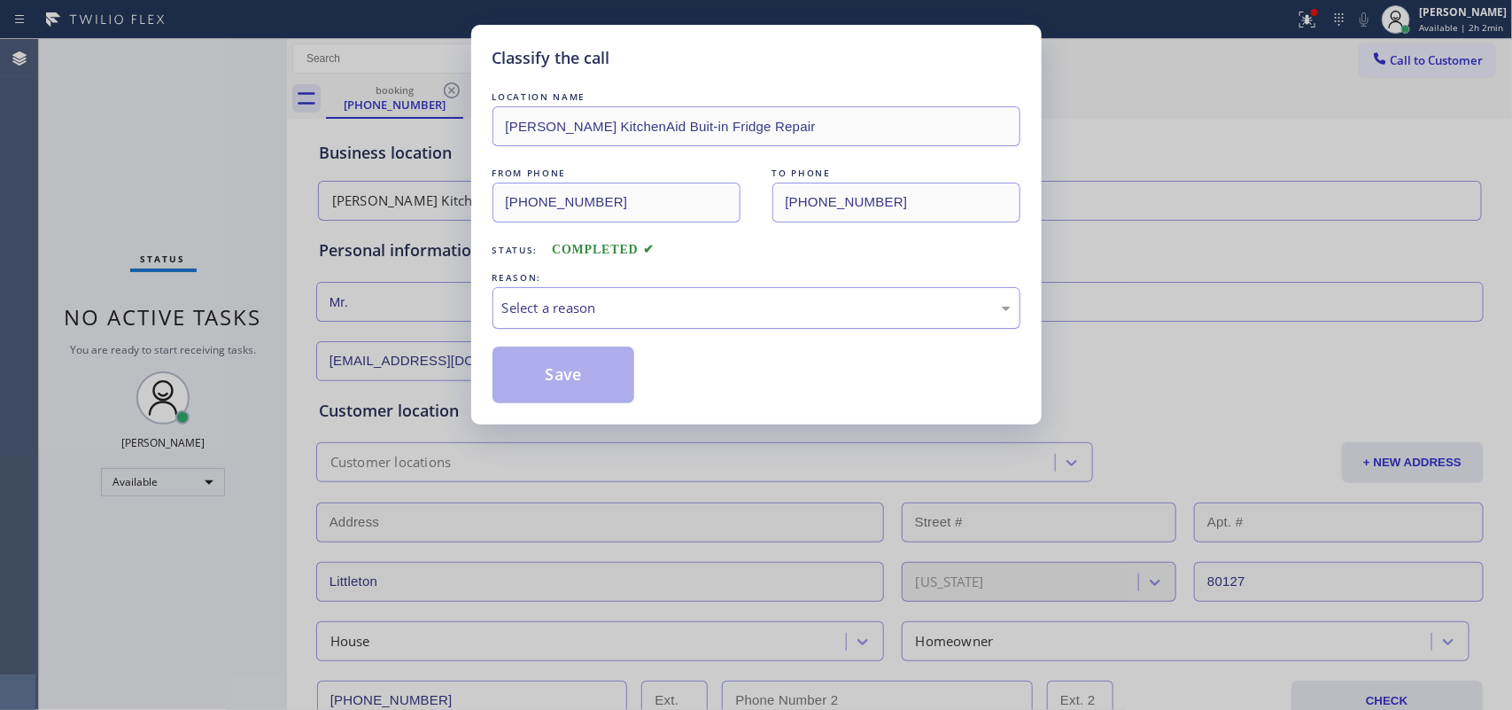
click at [657, 299] on div "Select a reason" at bounding box center [756, 308] width 509 height 20
click at [592, 365] on button "Save" at bounding box center [564, 374] width 143 height 57
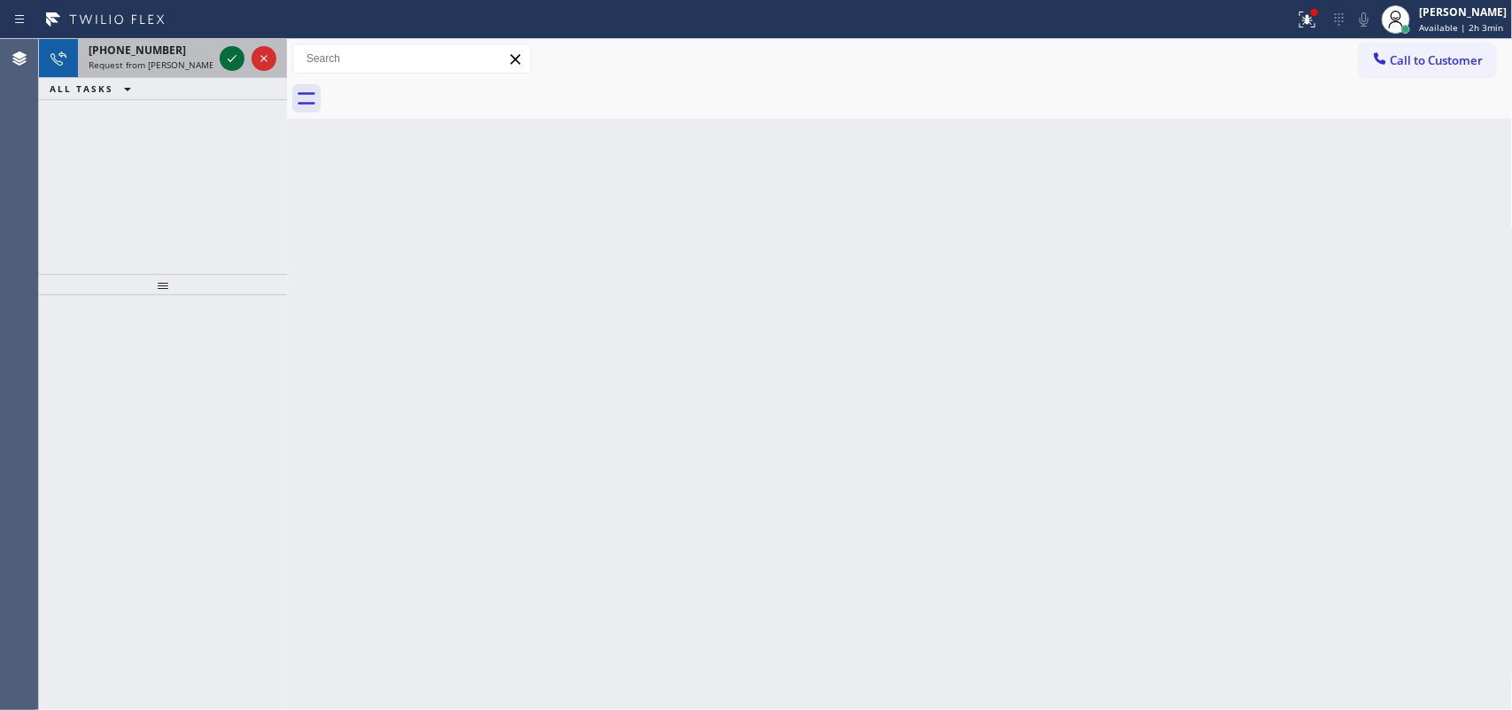
click at [235, 56] on icon at bounding box center [232, 58] width 9 height 7
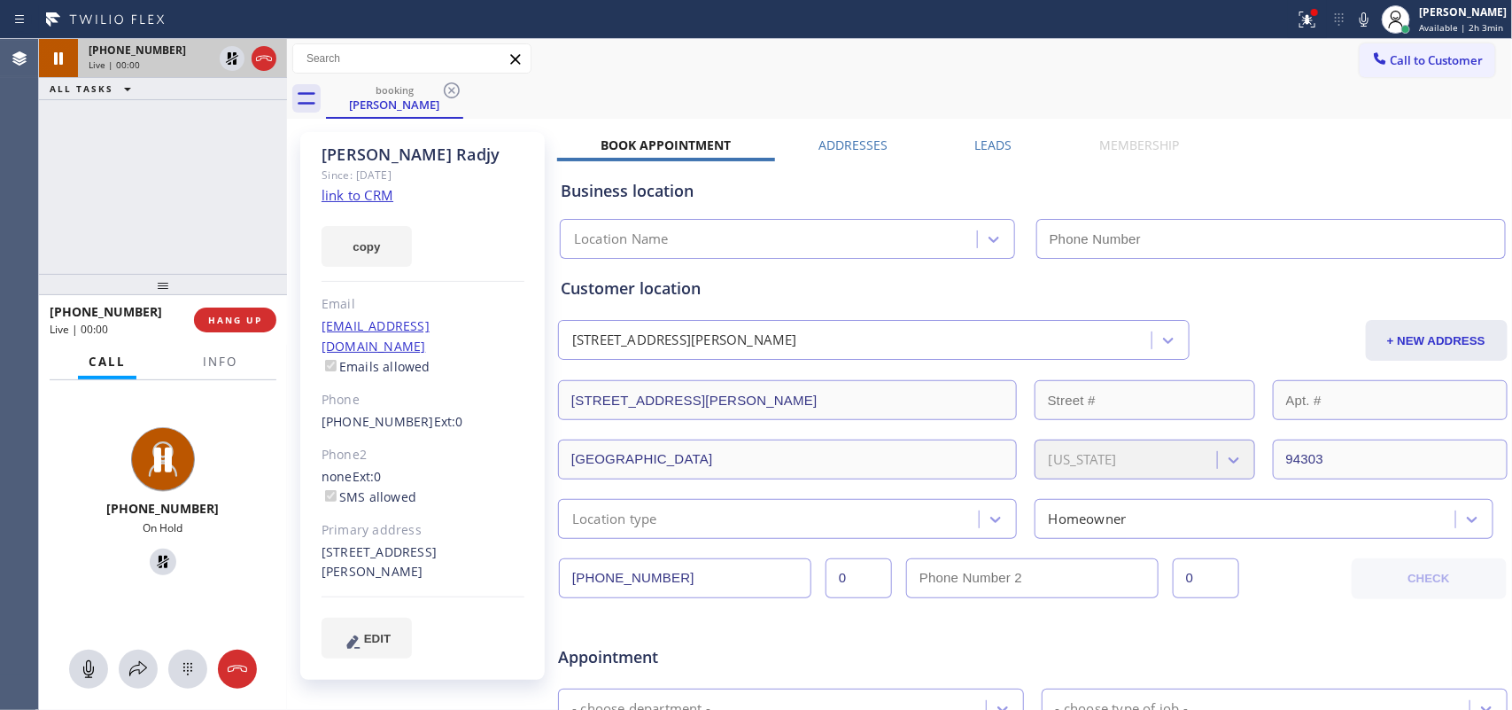
type input "[PHONE_NUMBER]"
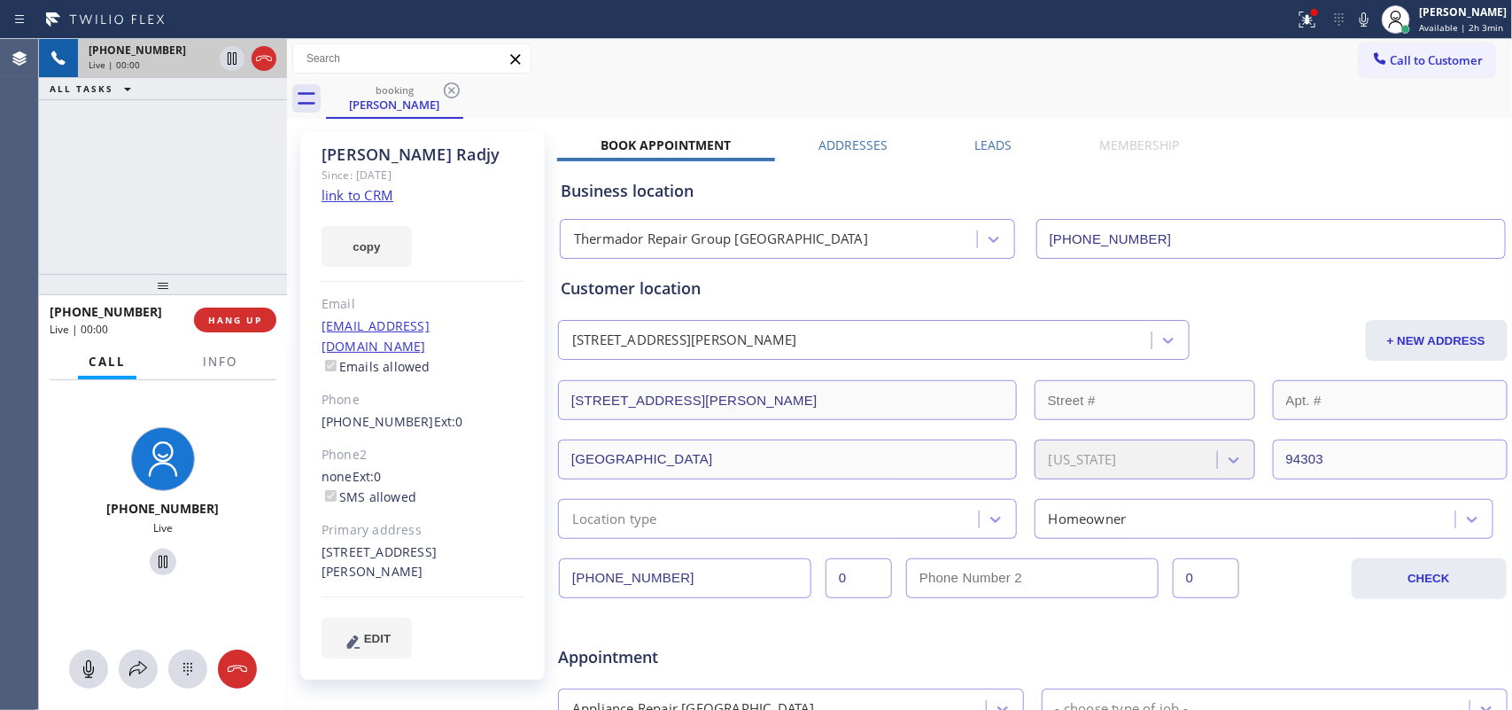
click at [381, 193] on link "link to CRM" at bounding box center [358, 195] width 72 height 18
click at [81, 567] on icon at bounding box center [88, 668] width 21 height 21
click at [153, 554] on icon at bounding box center [162, 561] width 21 height 21
drag, startPoint x: 87, startPoint y: 661, endPoint x: 135, endPoint y: 599, distance: 78.3
click at [87, 567] on icon at bounding box center [88, 669] width 11 height 18
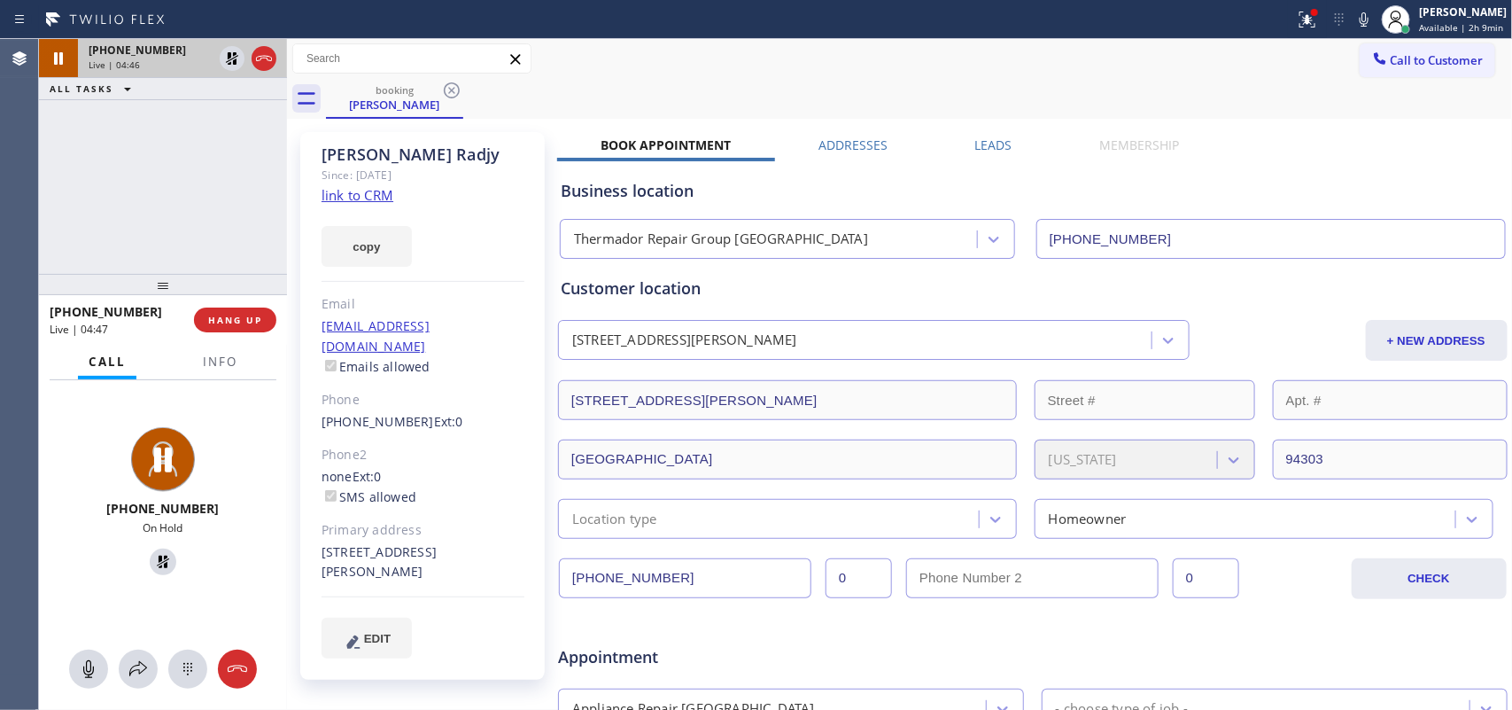
drag, startPoint x: 152, startPoint y: 559, endPoint x: 166, endPoint y: 520, distance: 41.5
click at [157, 556] on icon at bounding box center [163, 562] width 12 height 12
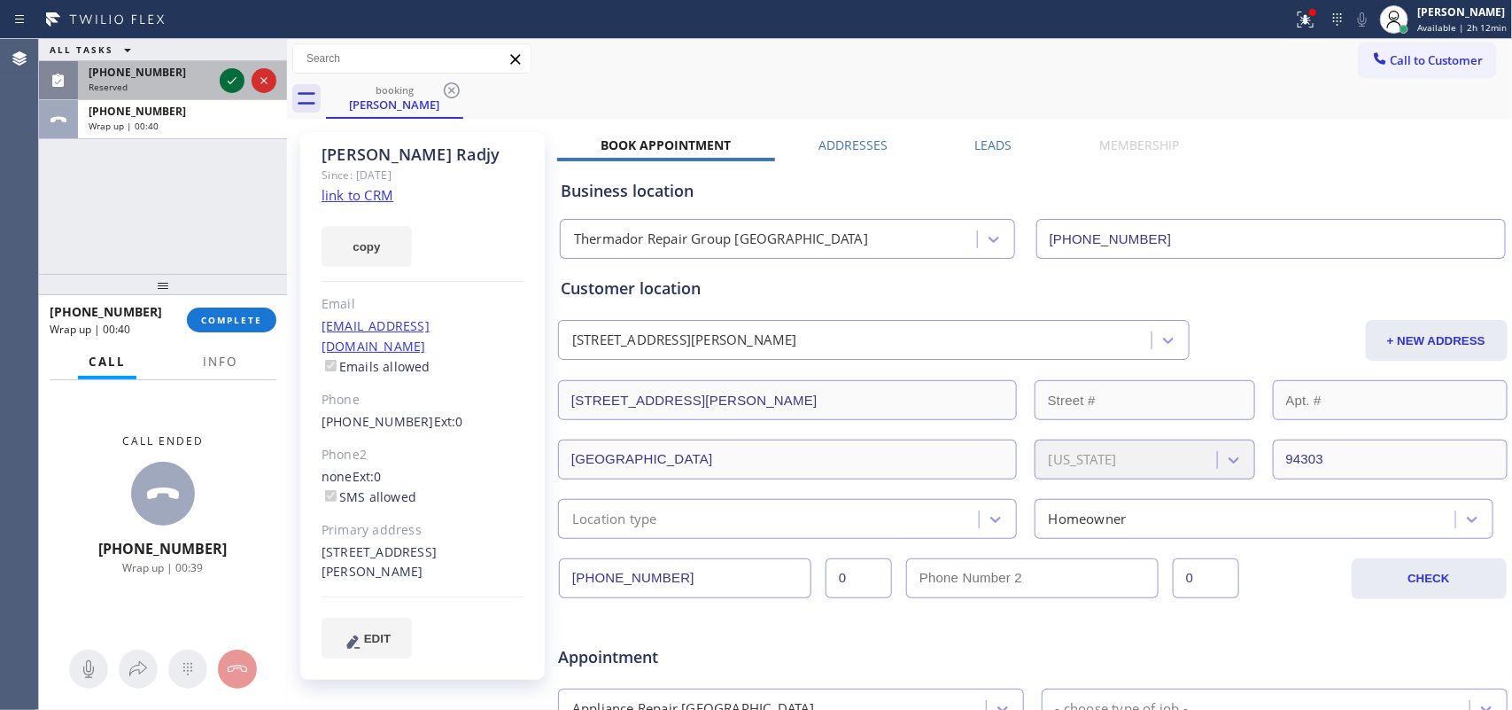
click at [236, 80] on icon at bounding box center [231, 80] width 21 height 21
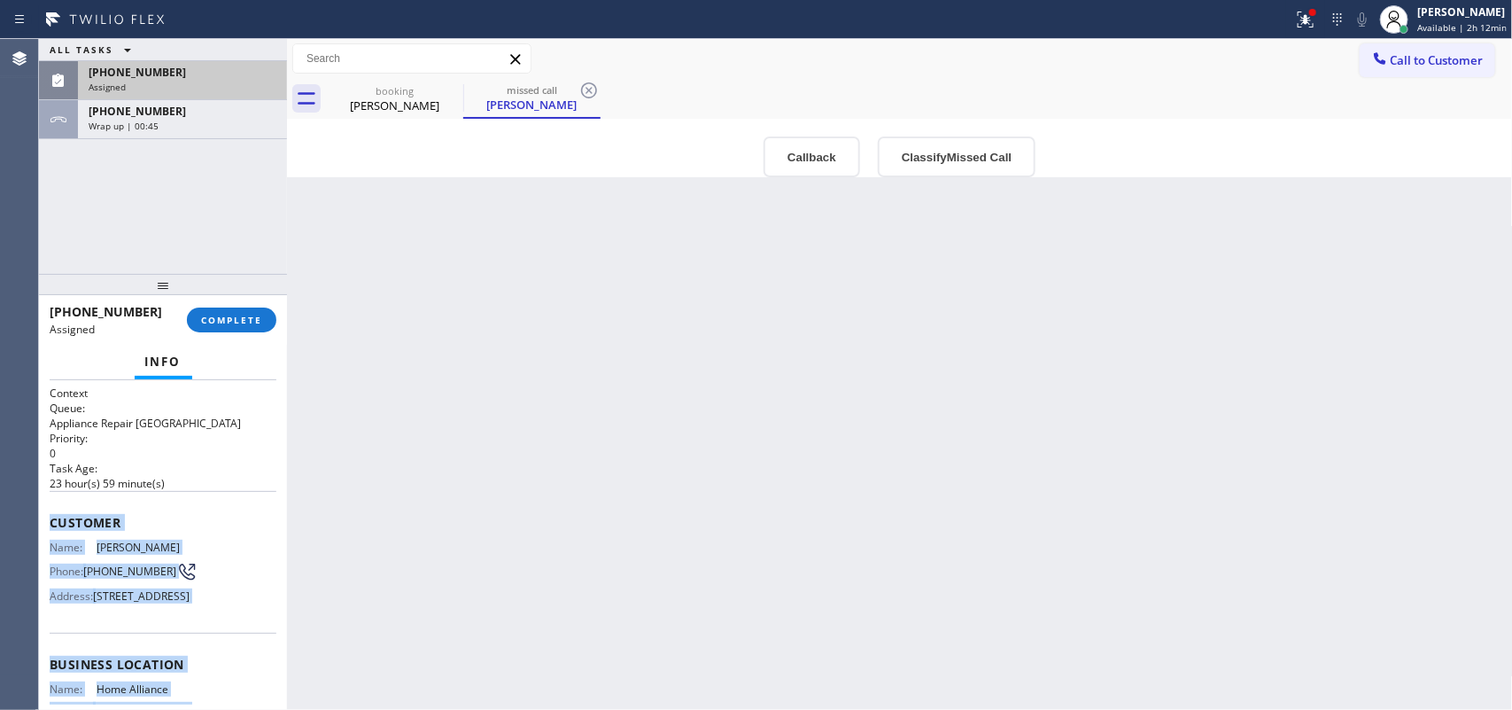
drag, startPoint x: 184, startPoint y: 552, endPoint x: 44, endPoint y: 517, distance: 144.4
click at [44, 517] on div "Context Queue: Appliance Repair High End Priority: 0 Task Age: [DEMOGRAPHIC_DAT…" at bounding box center [163, 545] width 248 height 330
click at [228, 315] on span "COMPLETE" at bounding box center [231, 320] width 61 height 12
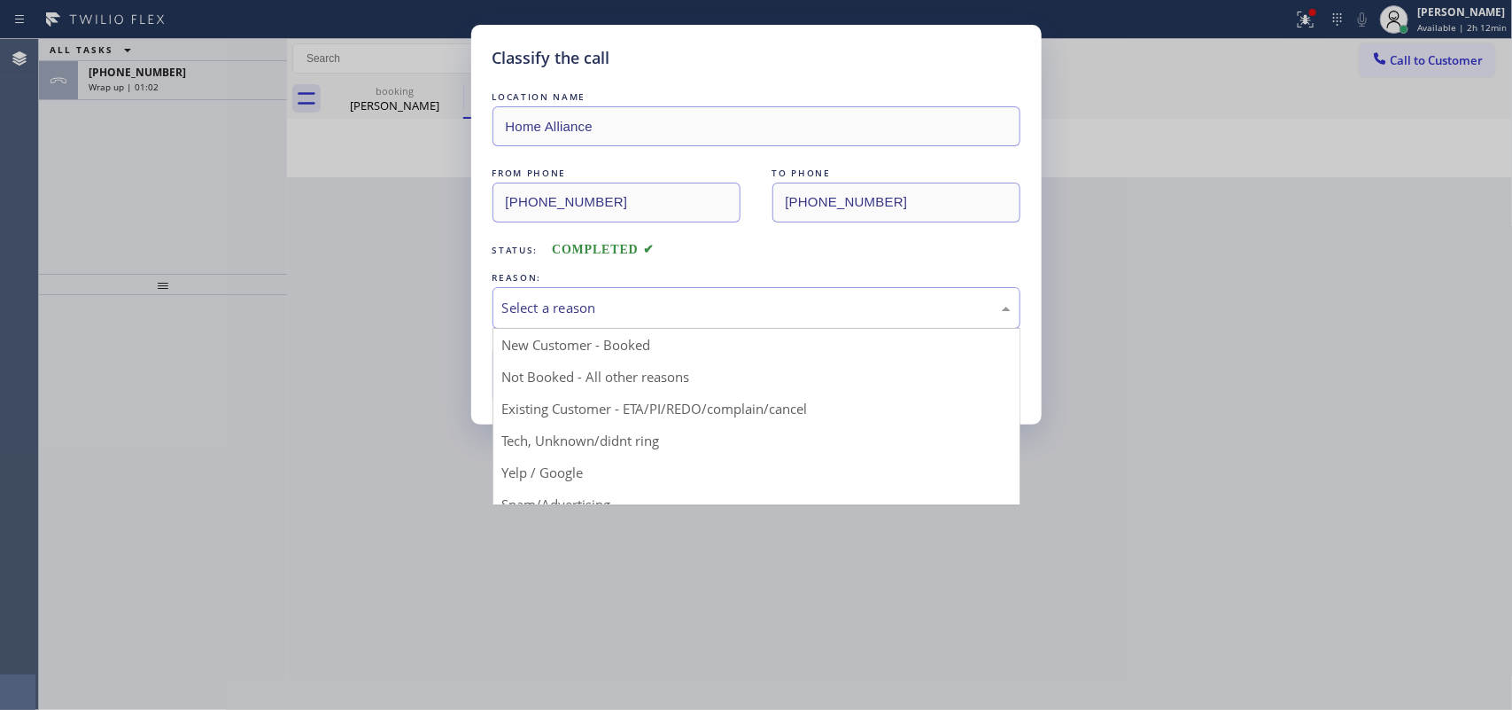
click at [844, 299] on div "Select a reason" at bounding box center [756, 308] width 509 height 20
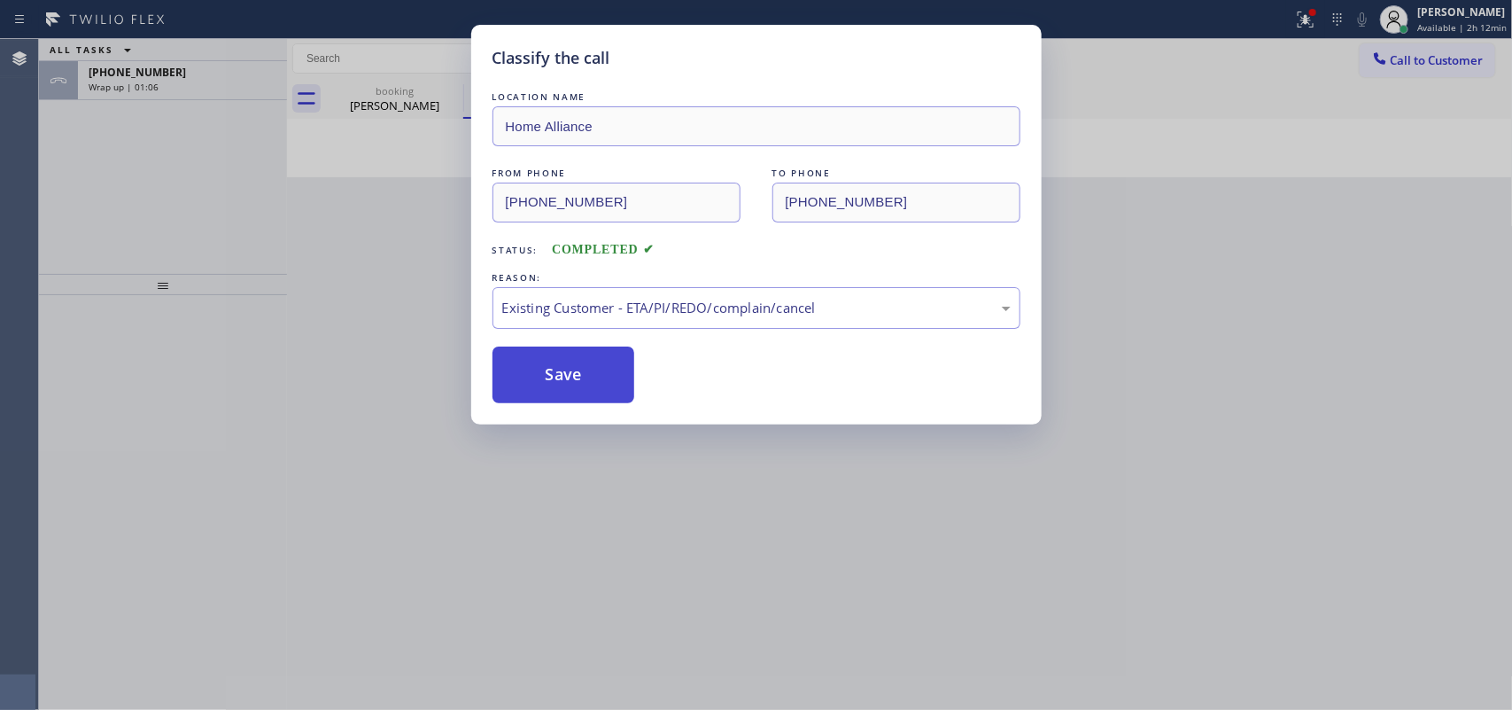
click at [558, 392] on button "Save" at bounding box center [564, 374] width 143 height 57
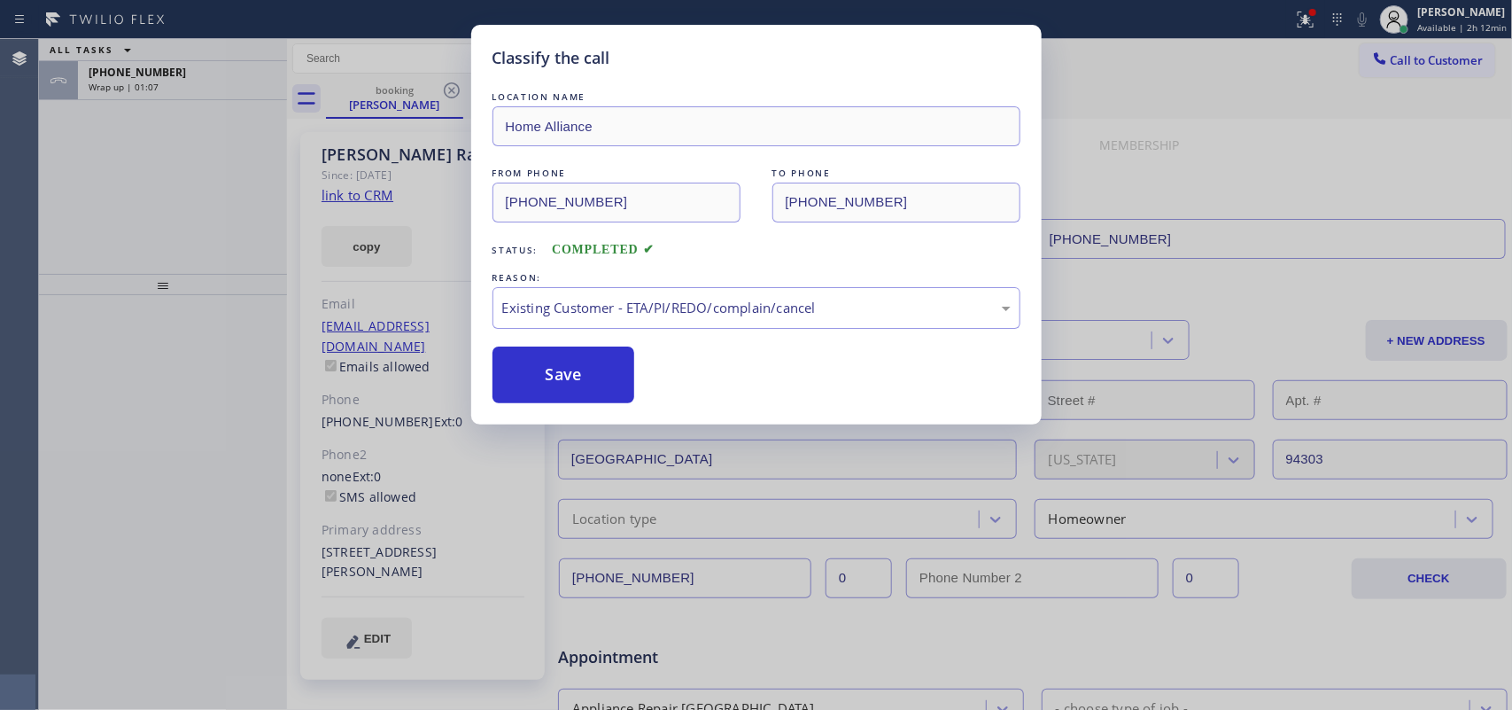
click at [160, 60] on div "ALL TASKS ALL TASKS ACTIVE TASKS TASKS IN WRAP UP" at bounding box center [163, 50] width 248 height 22
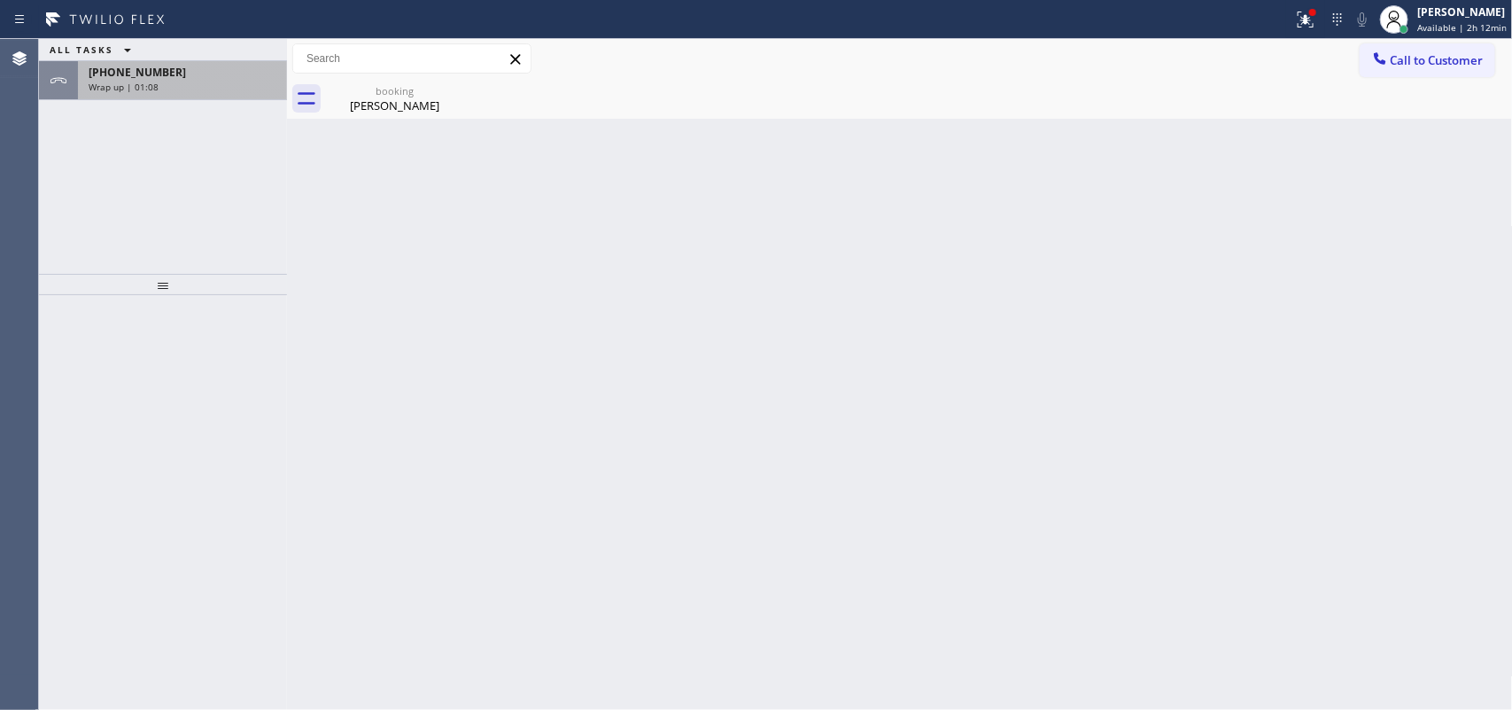
click at [160, 72] on span "[PHONE_NUMBER]" at bounding box center [137, 72] width 97 height 15
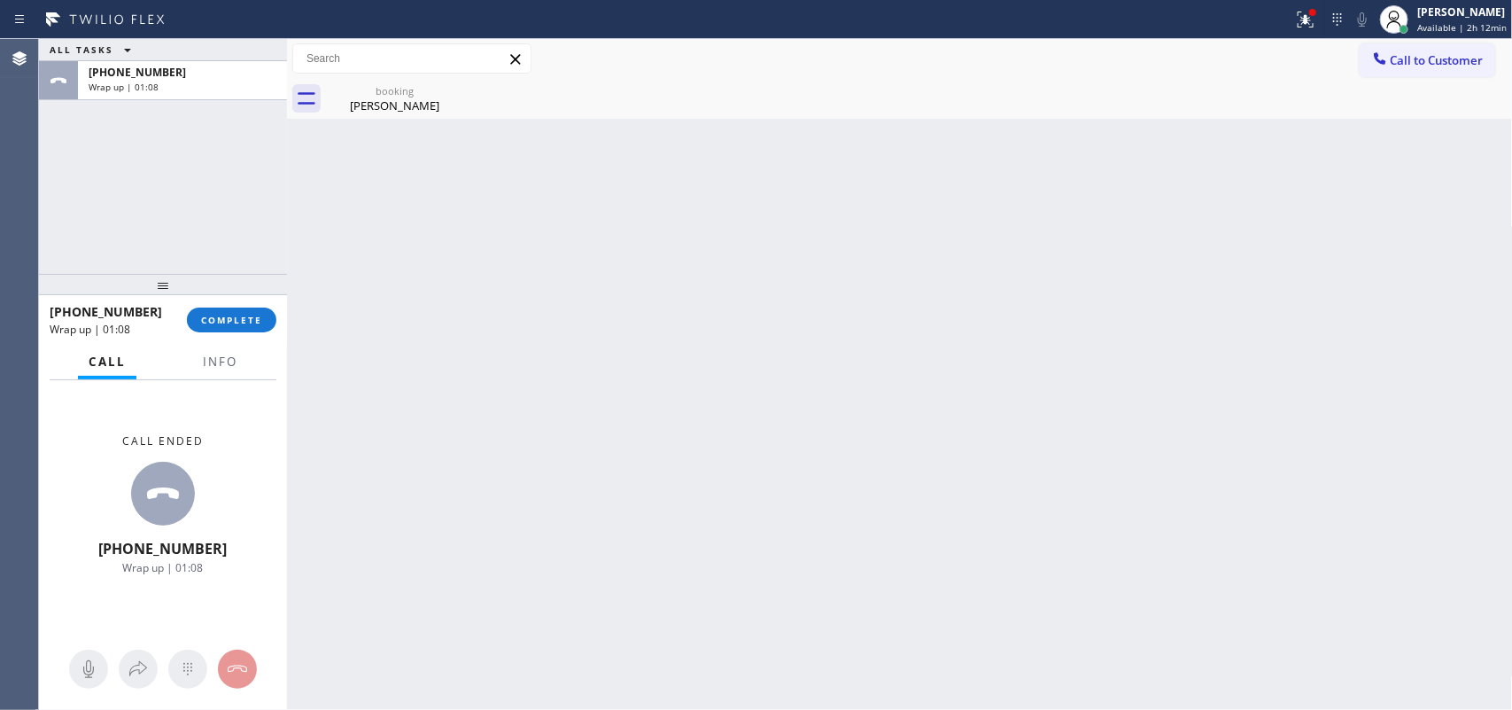
drag, startPoint x: 242, startPoint y: 290, endPoint x: 242, endPoint y: 310, distance: 20.4
click at [244, 295] on div at bounding box center [163, 284] width 248 height 21
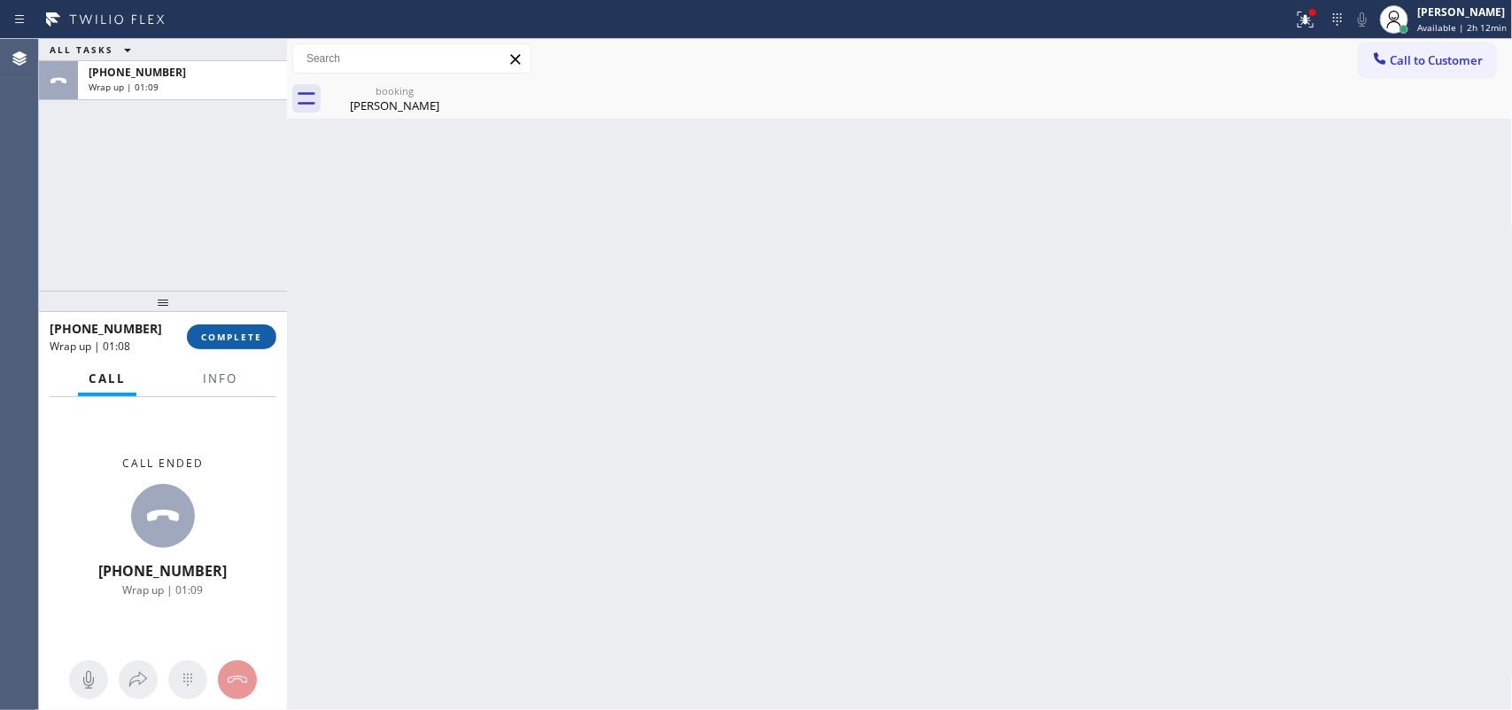
drag, startPoint x: 239, startPoint y: 321, endPoint x: 240, endPoint y: 332, distance: 11.6
click at [239, 325] on div "[PHONE_NUMBER] Wrap up | 01:08 COMPLETE" at bounding box center [163, 337] width 227 height 46
click at [245, 333] on span "COMPLETE" at bounding box center [231, 336] width 61 height 12
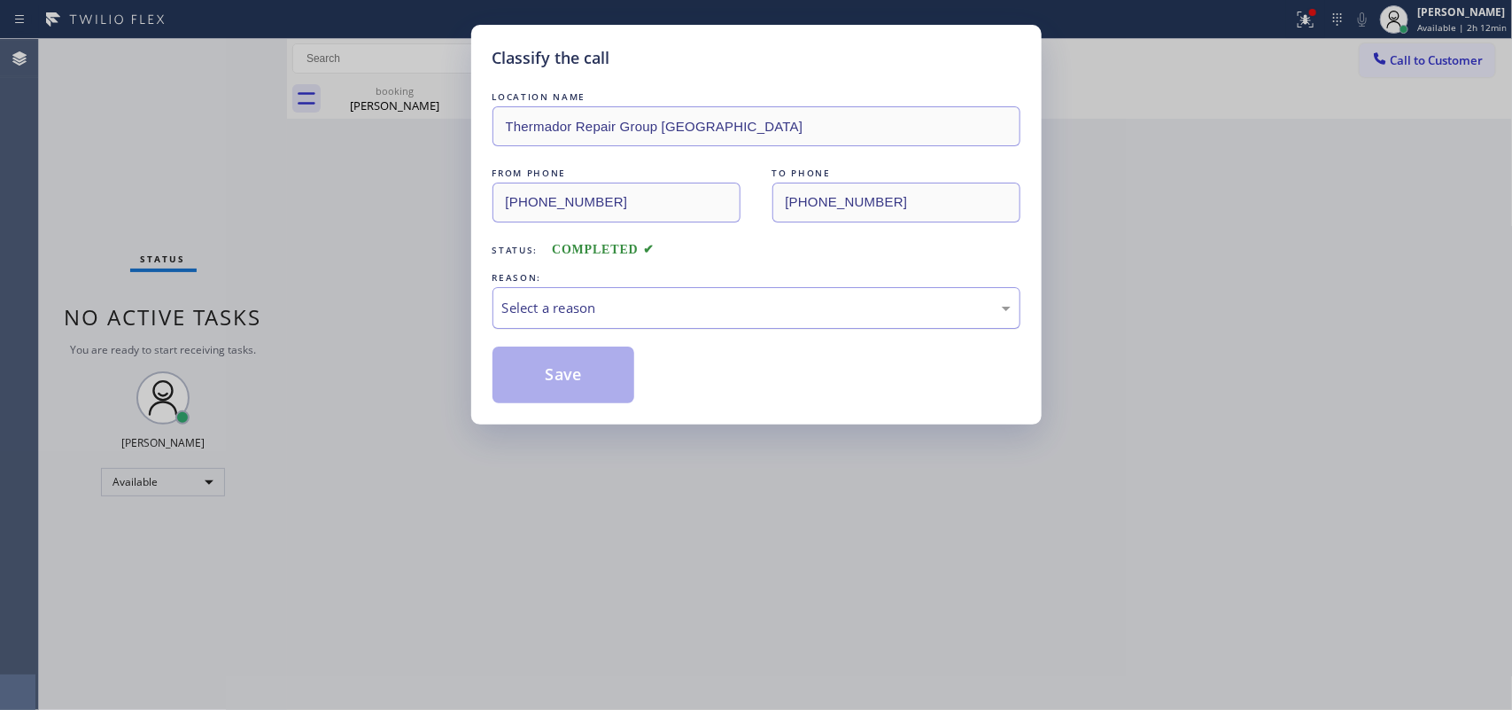
click at [896, 295] on div "Select a reason" at bounding box center [757, 308] width 528 height 42
drag, startPoint x: 610, startPoint y: 374, endPoint x: 618, endPoint y: 359, distance: 17.5
click at [610, 373] on button "Save" at bounding box center [564, 374] width 143 height 57
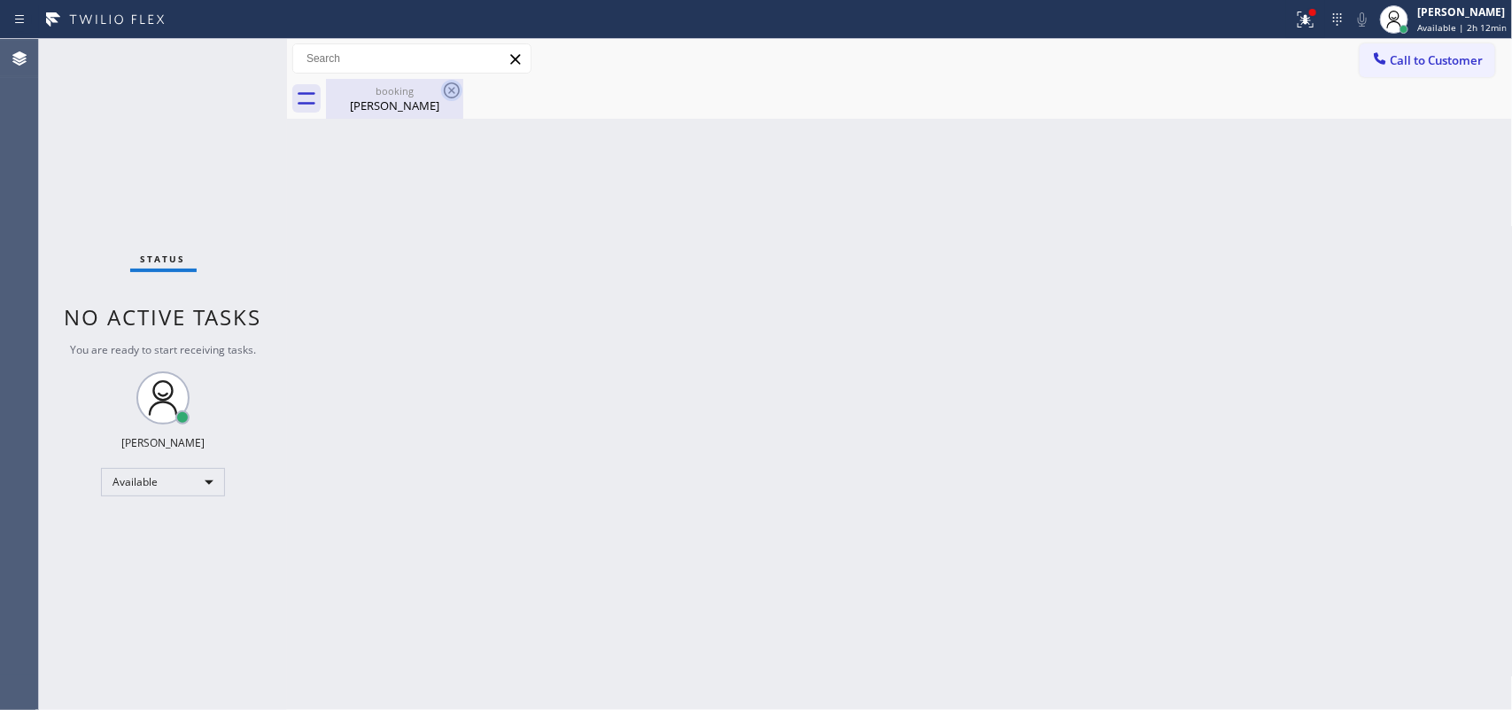
click at [448, 89] on icon at bounding box center [451, 90] width 21 height 21
click at [453, 87] on icon at bounding box center [451, 90] width 21 height 21
click at [404, 96] on div "booking" at bounding box center [395, 90] width 134 height 13
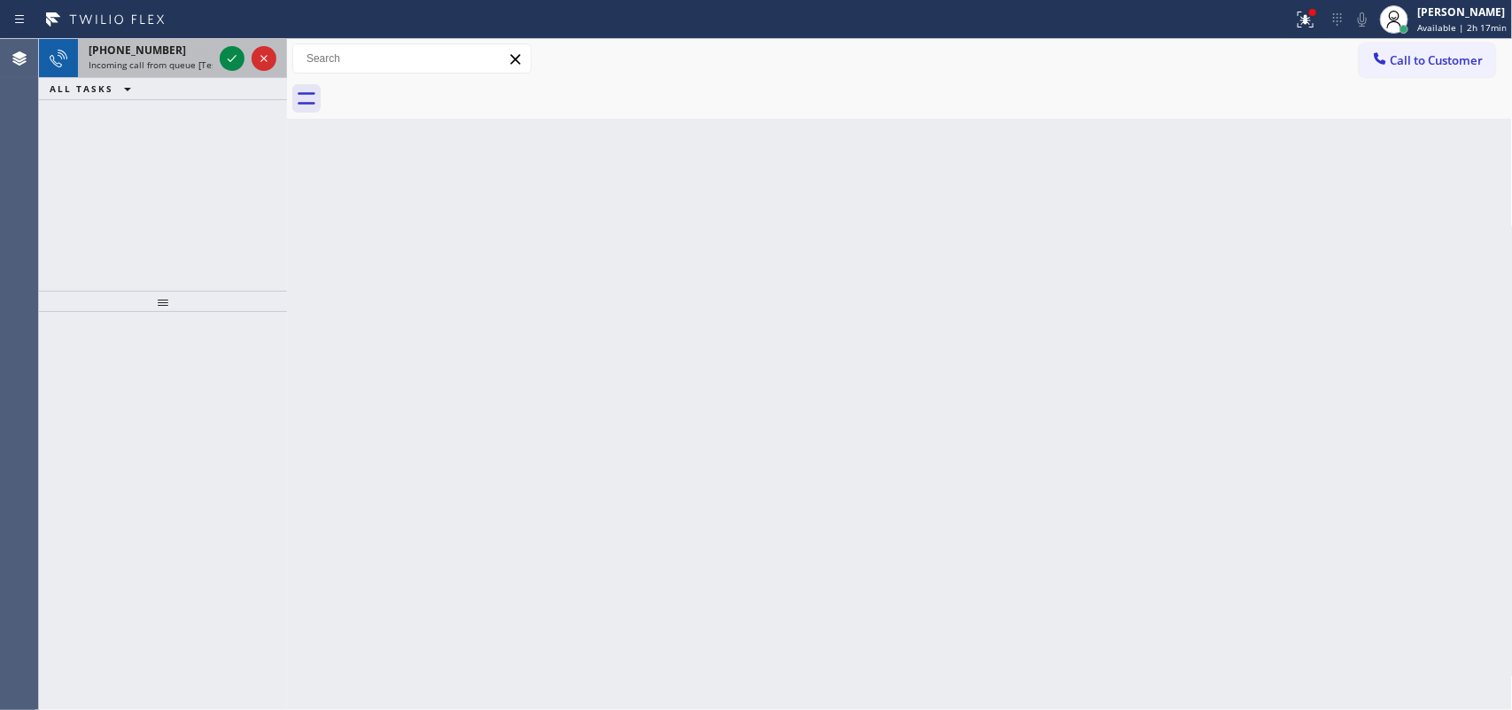
drag, startPoint x: 149, startPoint y: 58, endPoint x: 183, endPoint y: 58, distance: 33.7
click at [149, 58] on span "Incoming call from queue [Test] All" at bounding box center [162, 64] width 147 height 12
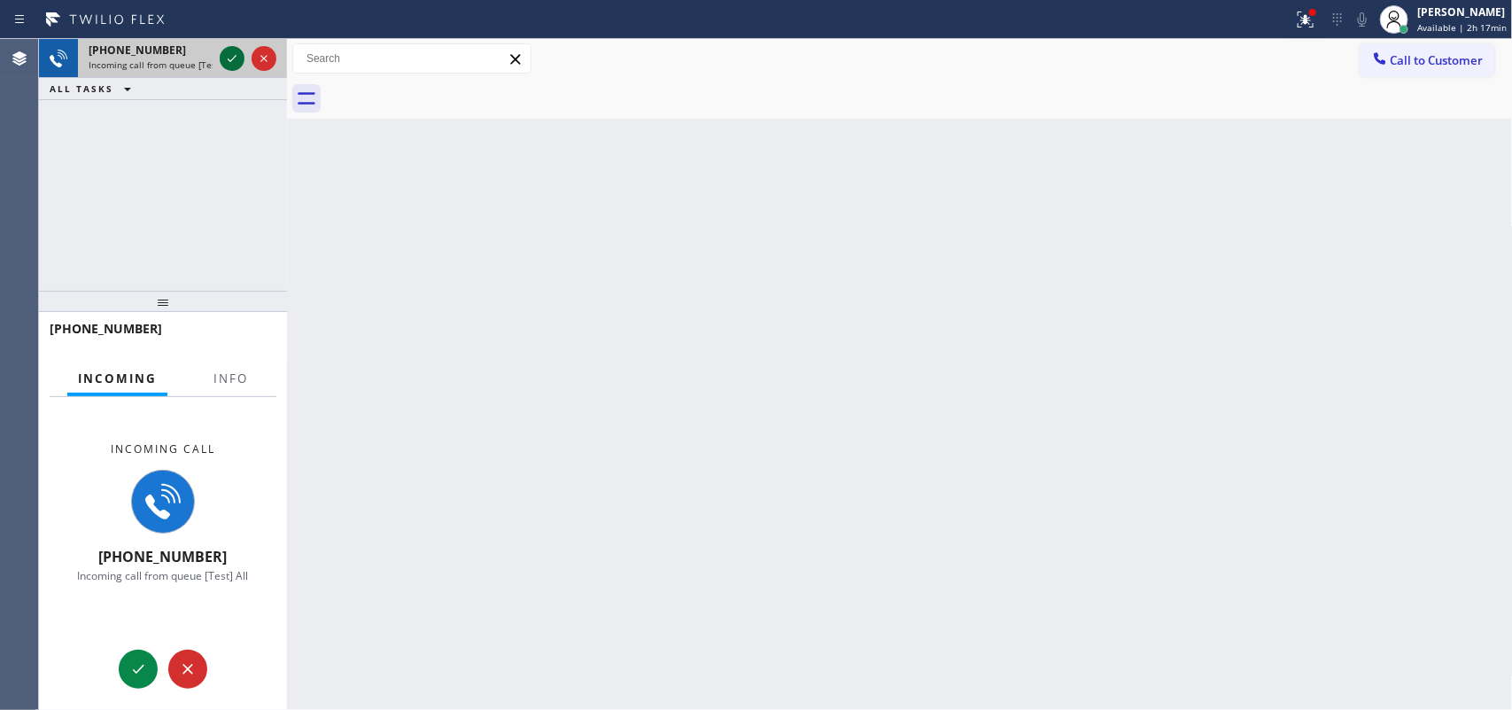
click at [226, 56] on icon at bounding box center [231, 58] width 21 height 21
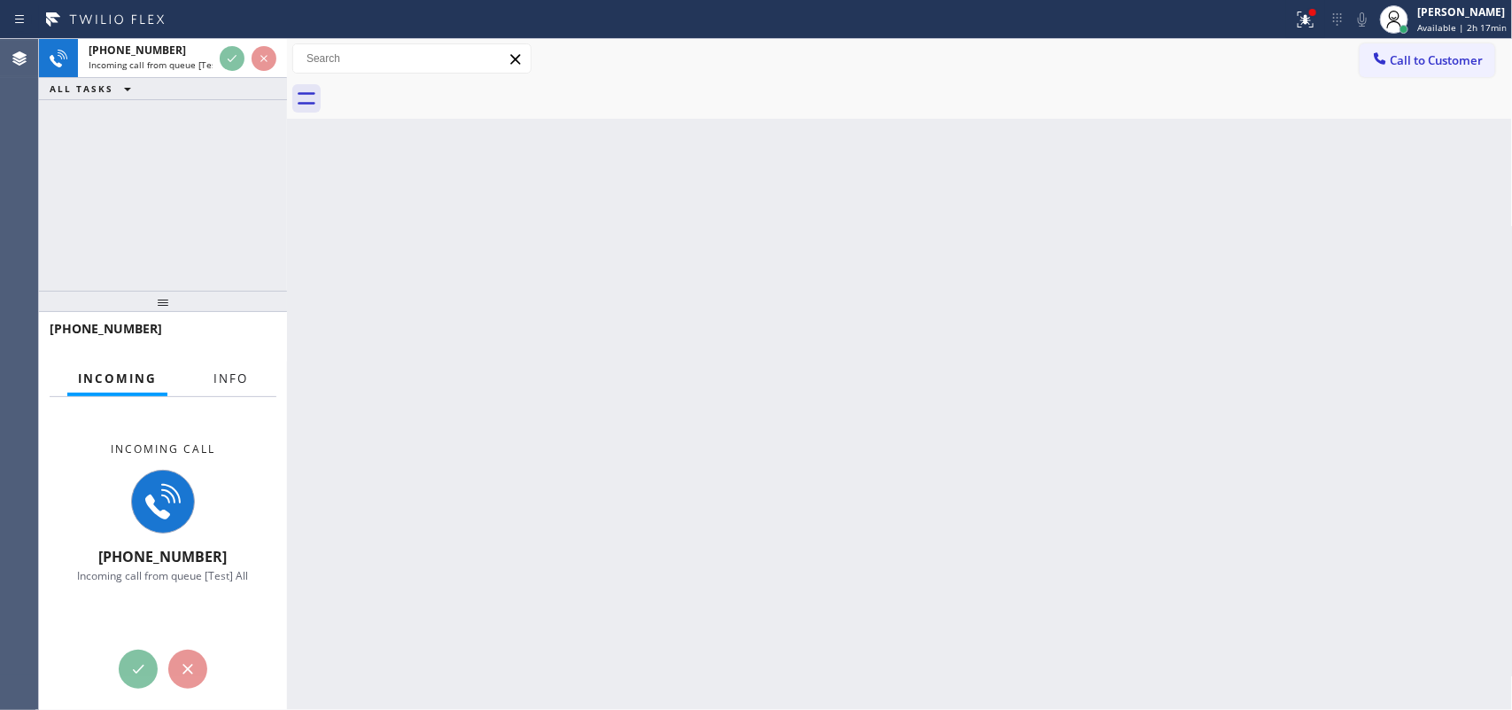
click at [218, 373] on span "Info" at bounding box center [231, 378] width 35 height 16
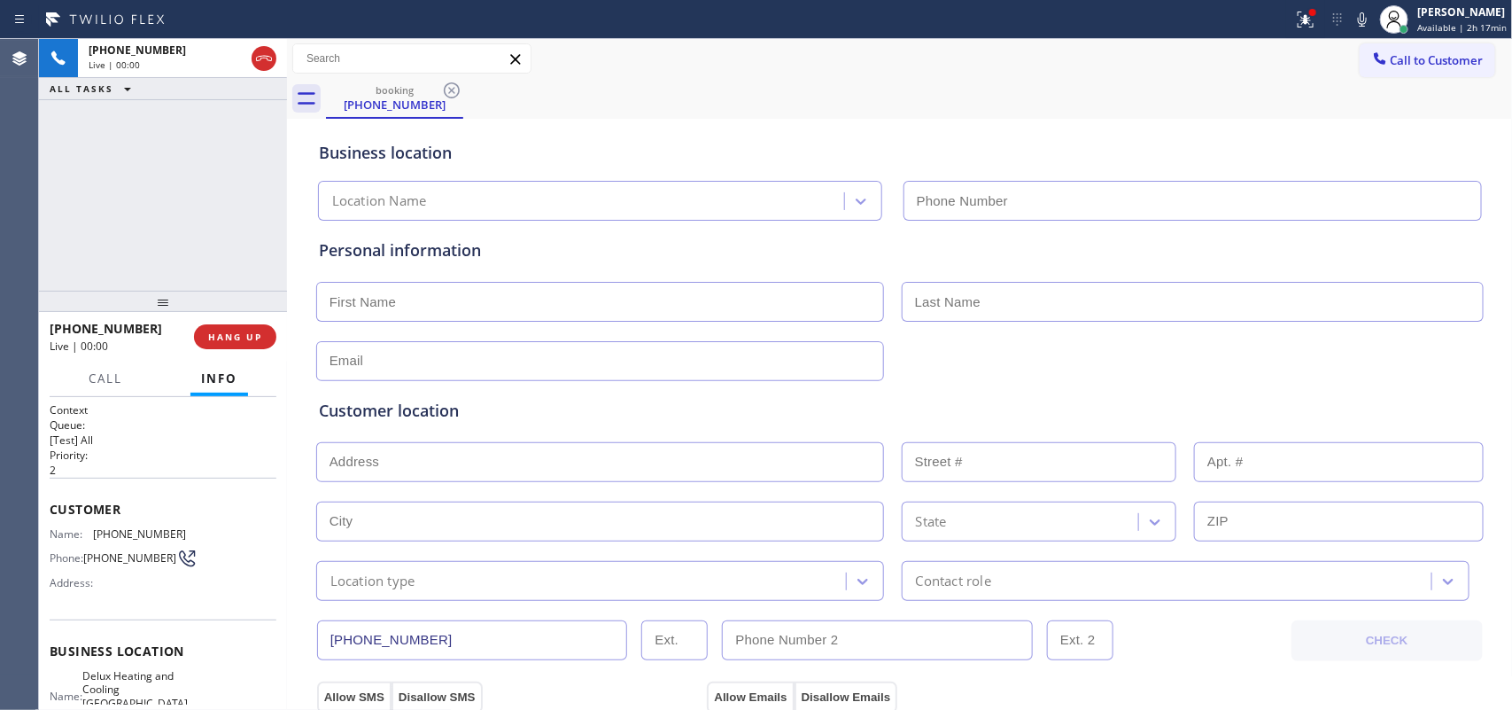
type input "[PHONE_NUMBER]"
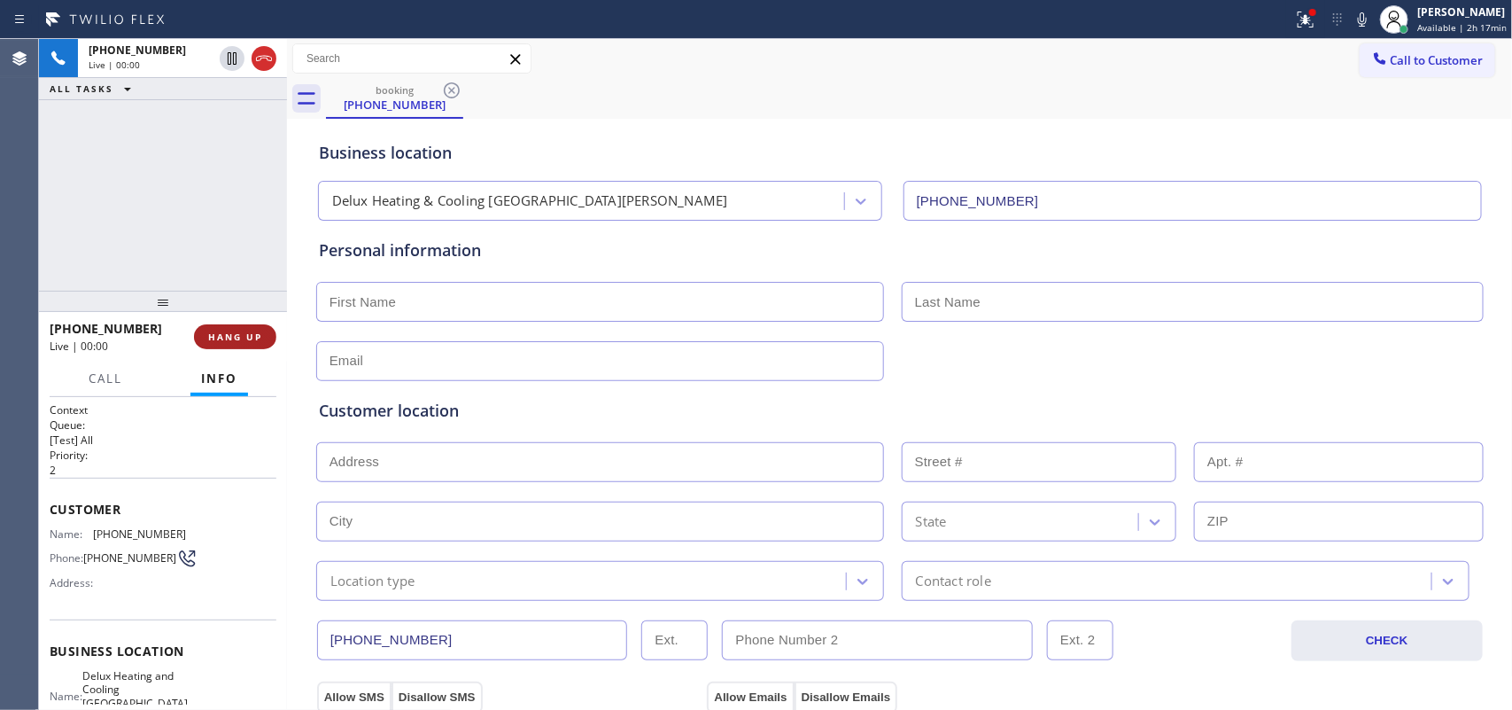
click at [239, 337] on span "HANG UP" at bounding box center [235, 336] width 54 height 12
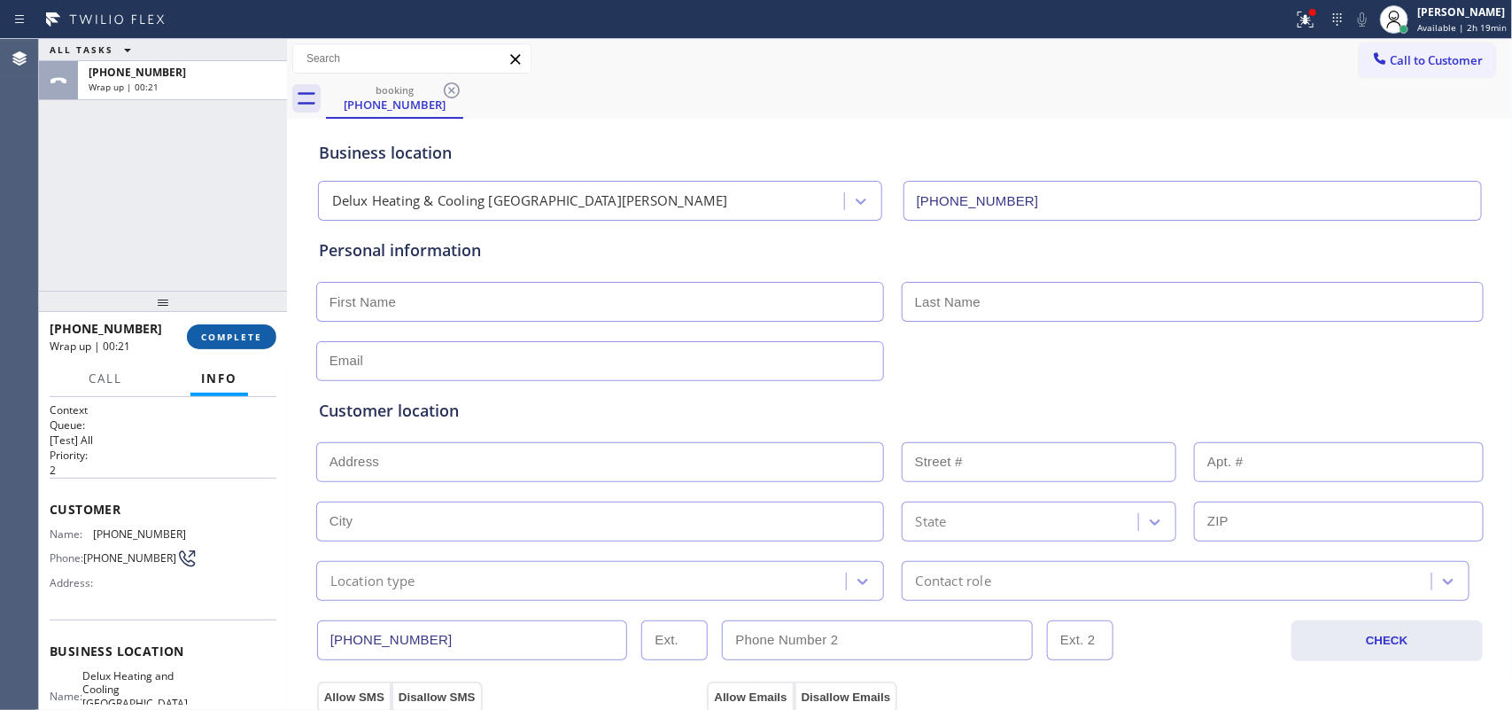
click at [239, 337] on span "COMPLETE" at bounding box center [231, 336] width 61 height 12
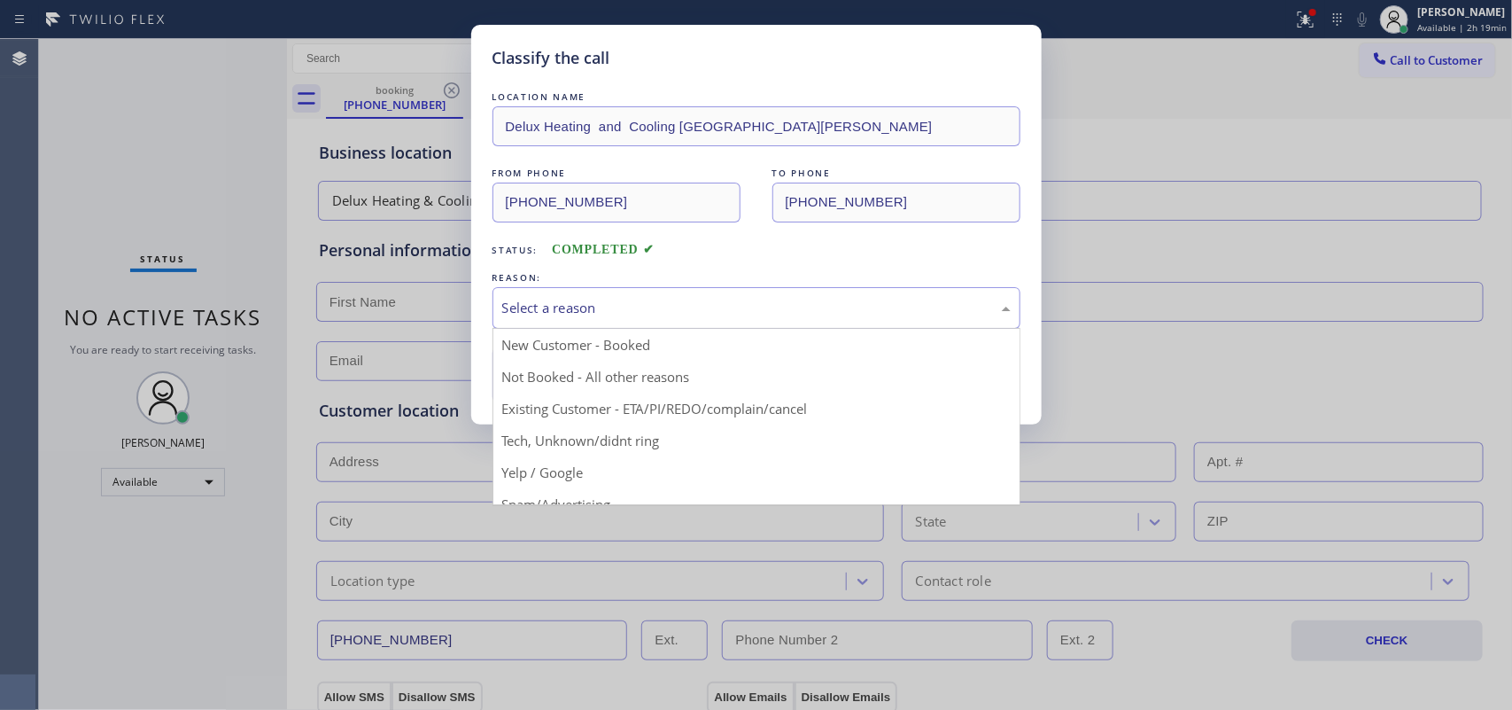
click at [563, 312] on div "Select a reason" at bounding box center [756, 308] width 509 height 20
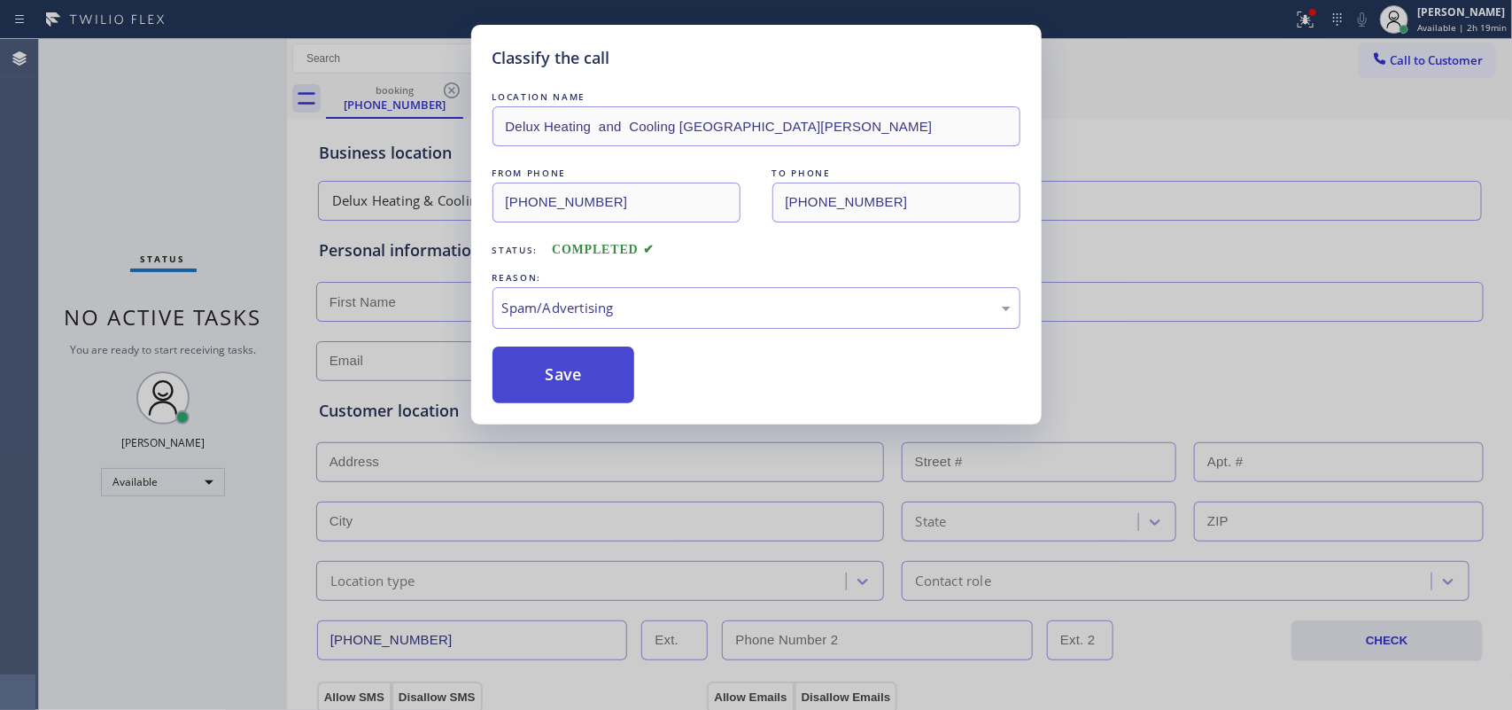
click at [579, 392] on button "Save" at bounding box center [564, 374] width 143 height 57
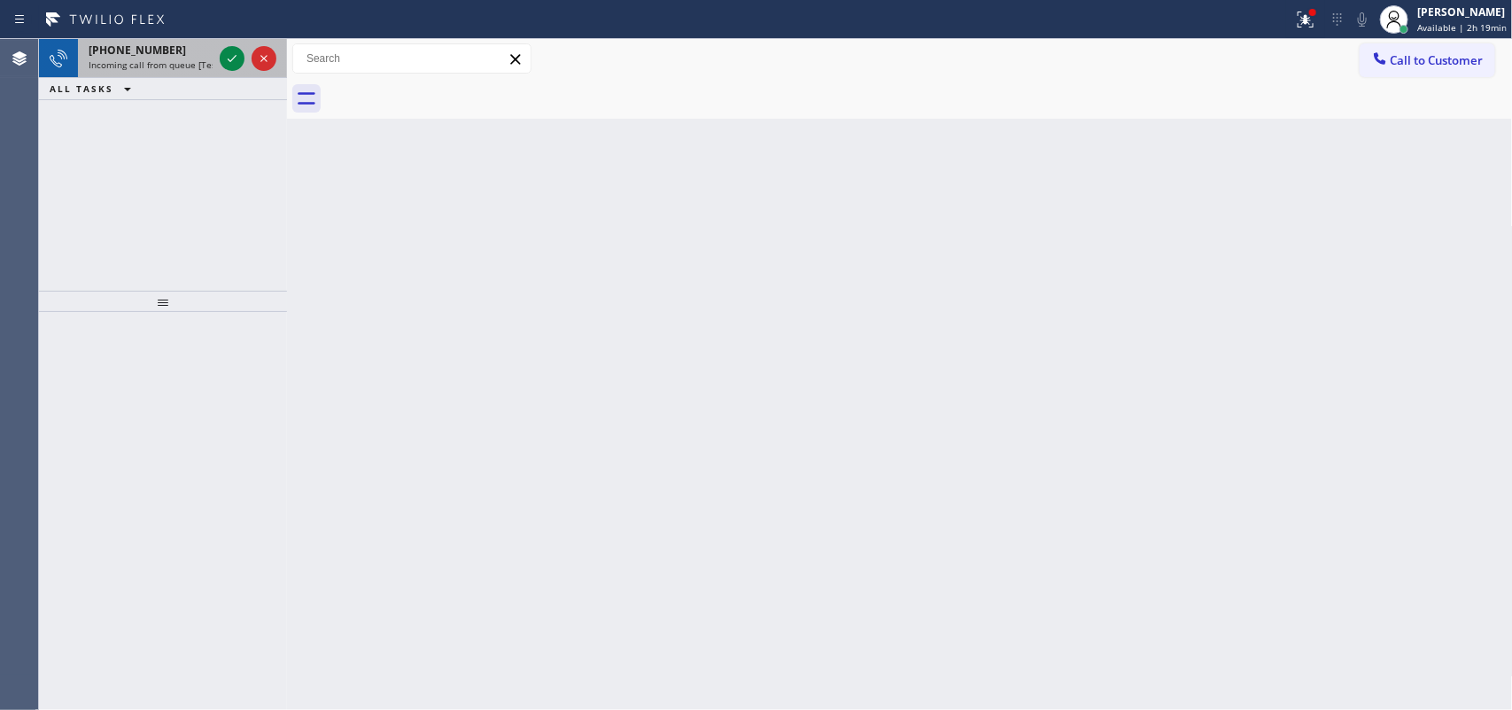
click at [175, 55] on div "[PHONE_NUMBER]" at bounding box center [151, 50] width 124 height 15
click at [220, 60] on div at bounding box center [232, 58] width 25 height 21
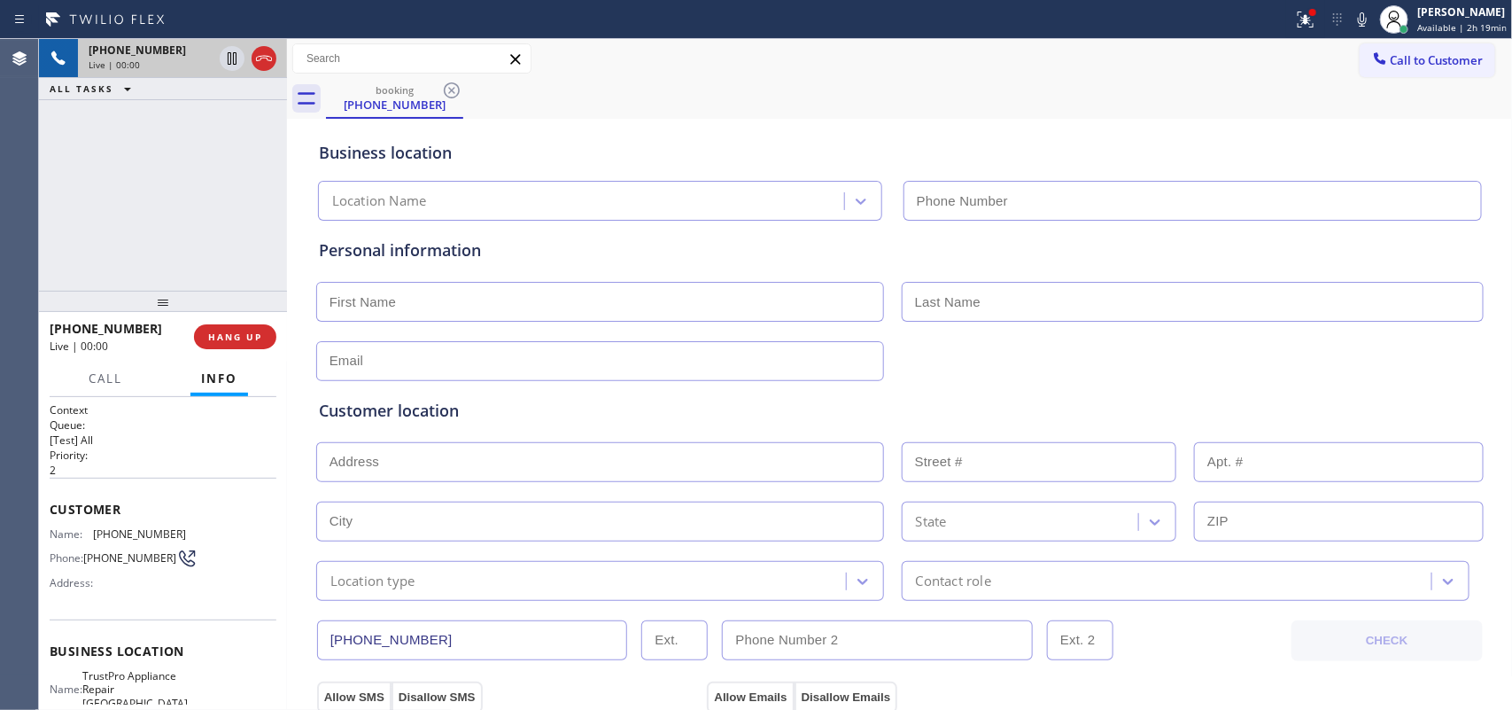
type input "[PHONE_NUMBER]"
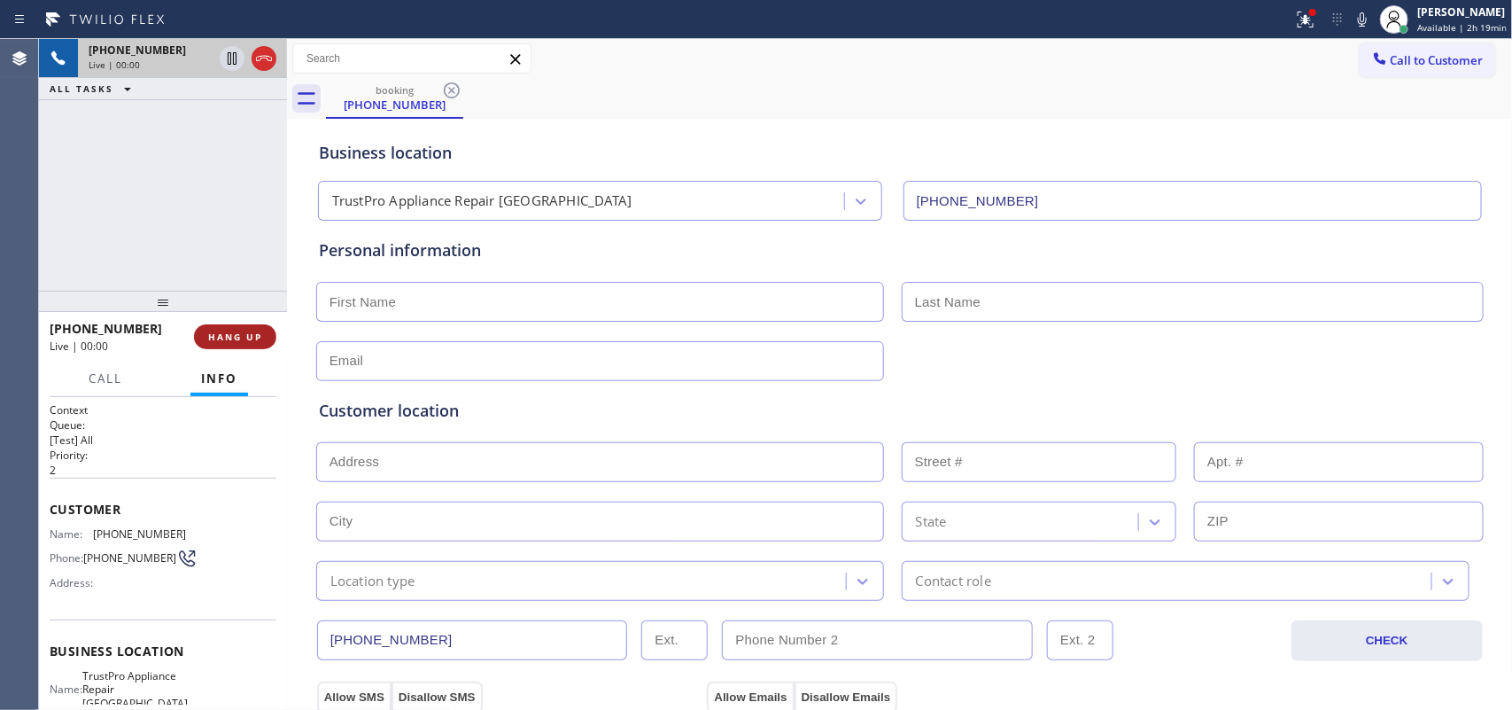
click at [267, 338] on button "HANG UP" at bounding box center [235, 336] width 82 height 25
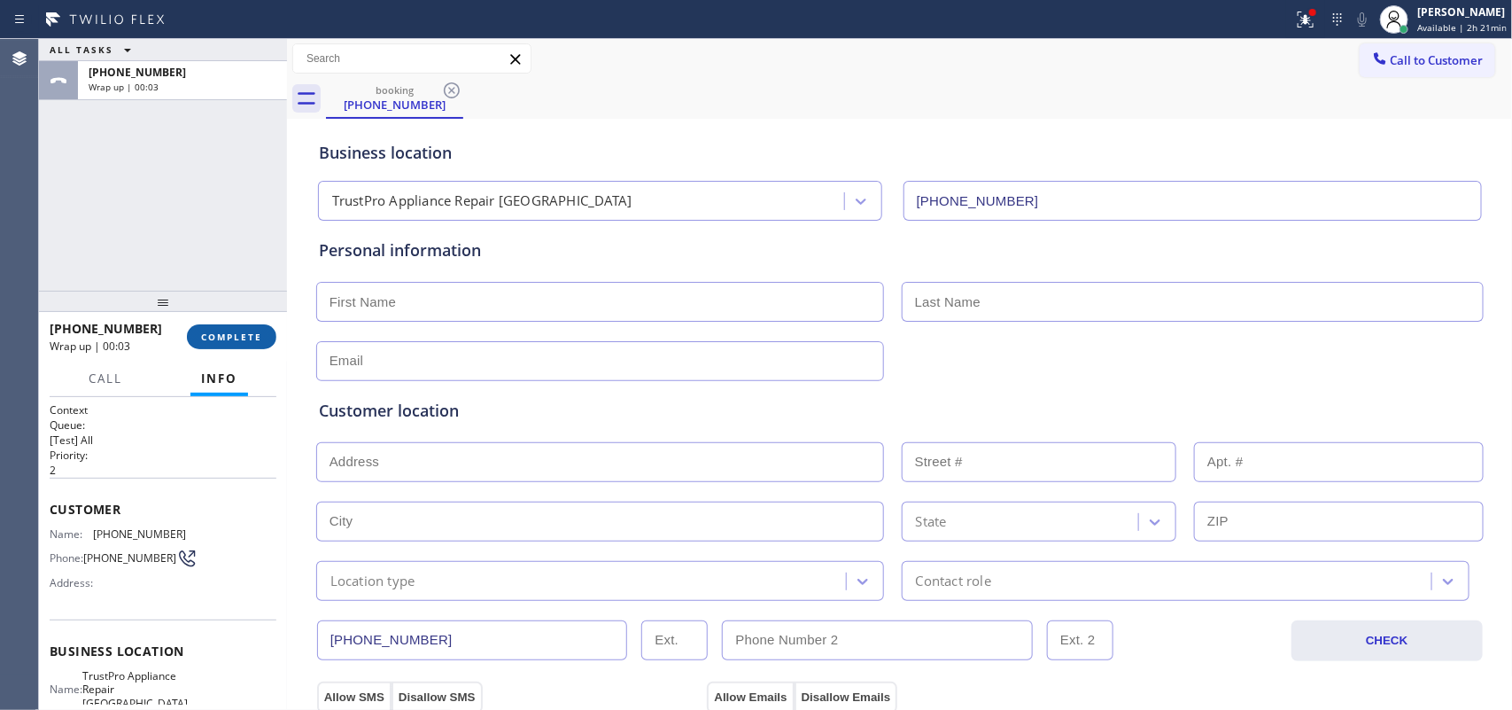
click at [249, 338] on span "COMPLETE" at bounding box center [231, 336] width 61 height 12
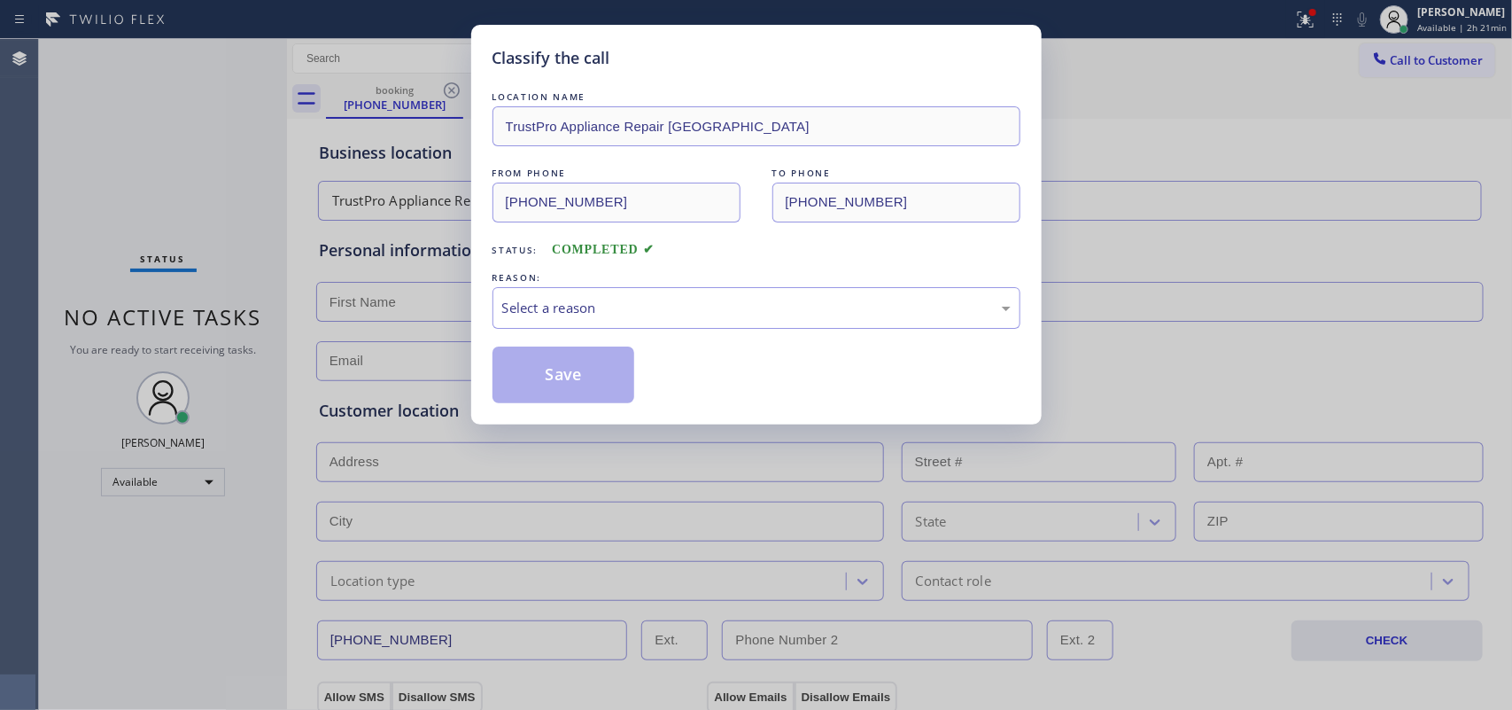
click at [518, 329] on div "Select a reason" at bounding box center [757, 308] width 528 height 42
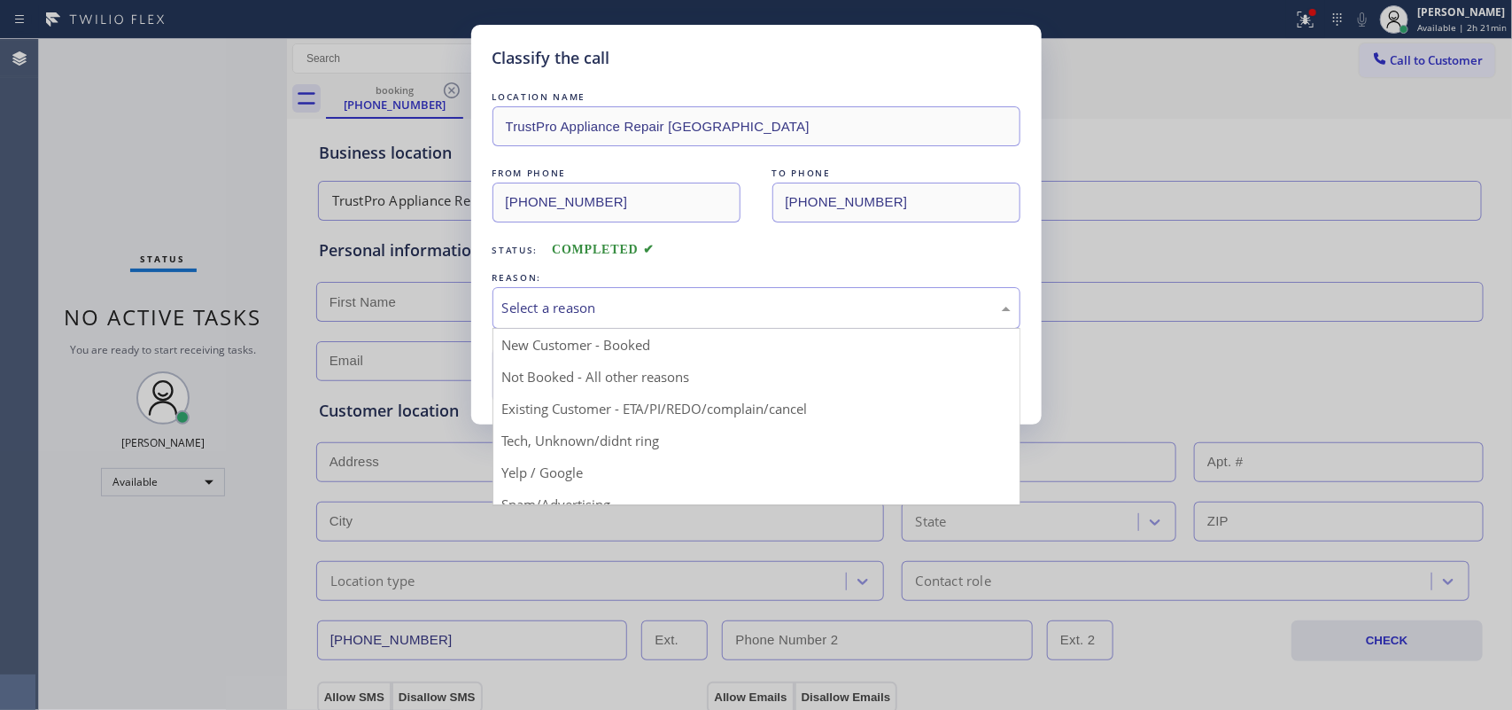
click at [541, 312] on div "Select a reason" at bounding box center [756, 308] width 509 height 20
click at [629, 311] on div "Select a reason" at bounding box center [756, 308] width 509 height 20
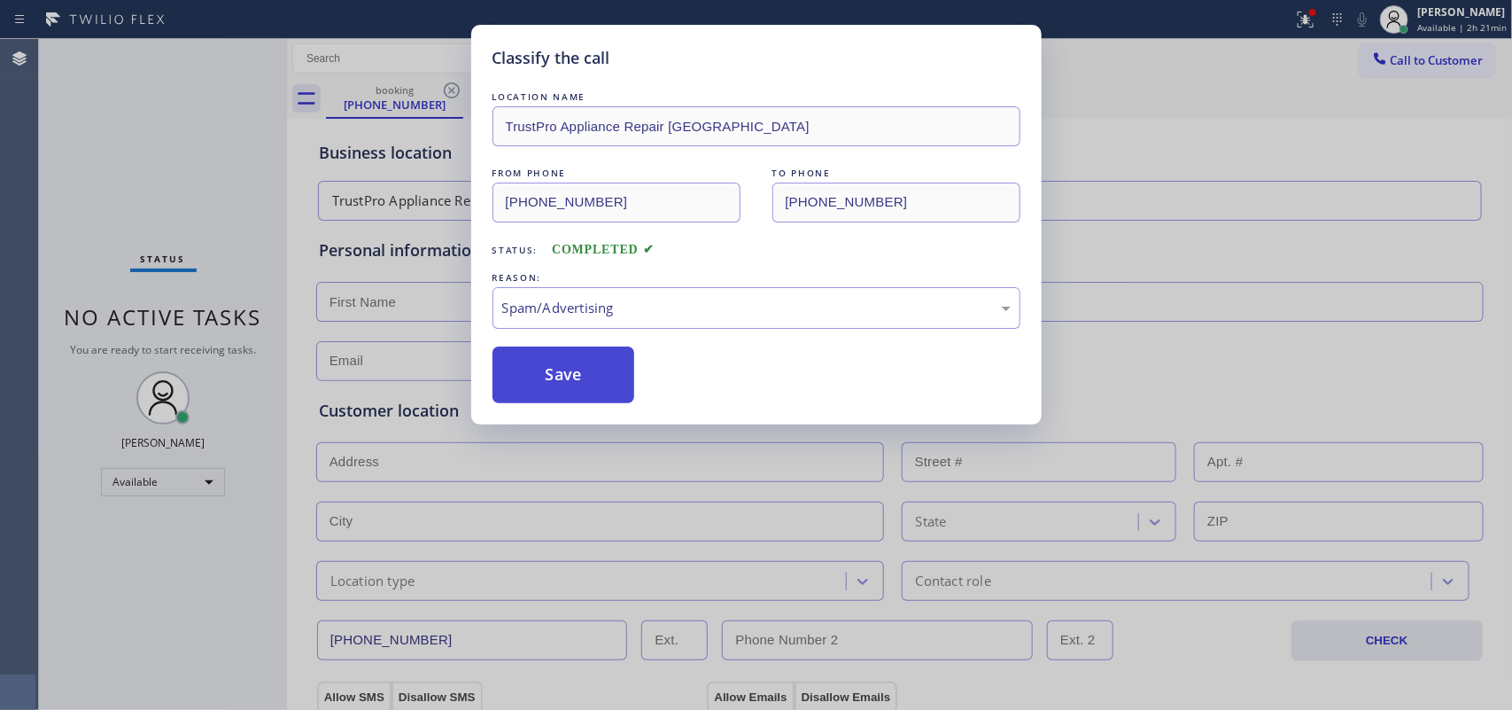
click at [604, 377] on button "Save" at bounding box center [564, 374] width 143 height 57
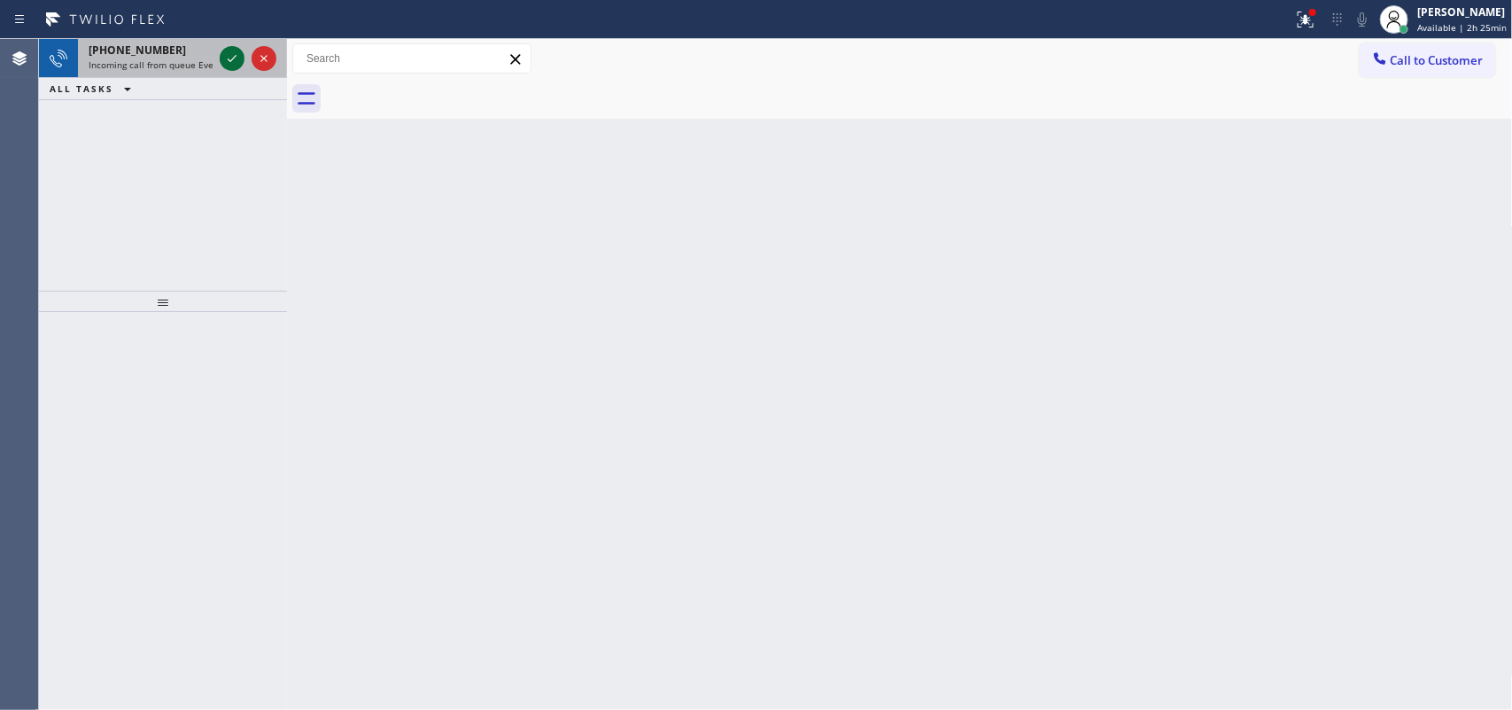
click at [230, 56] on icon at bounding box center [231, 58] width 21 height 21
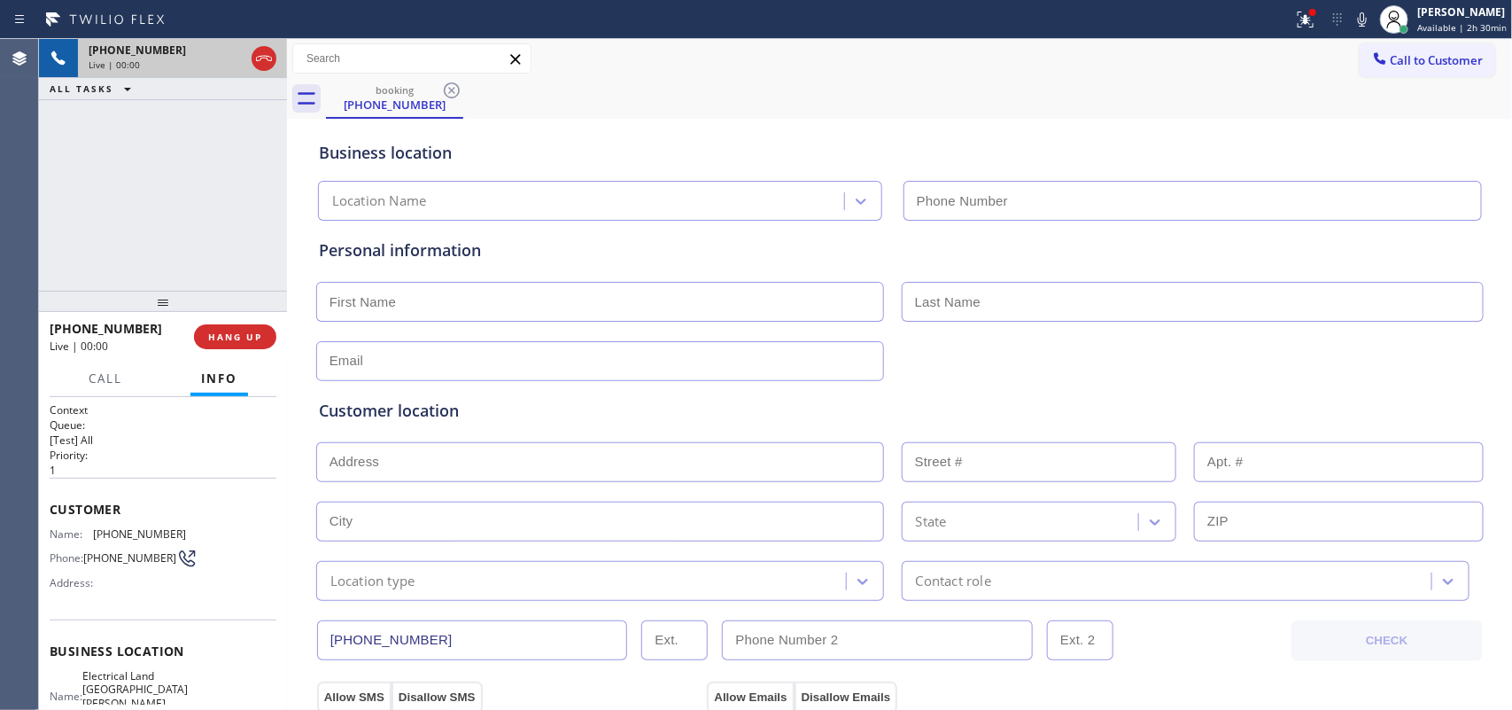
type input "[PHONE_NUMBER]"
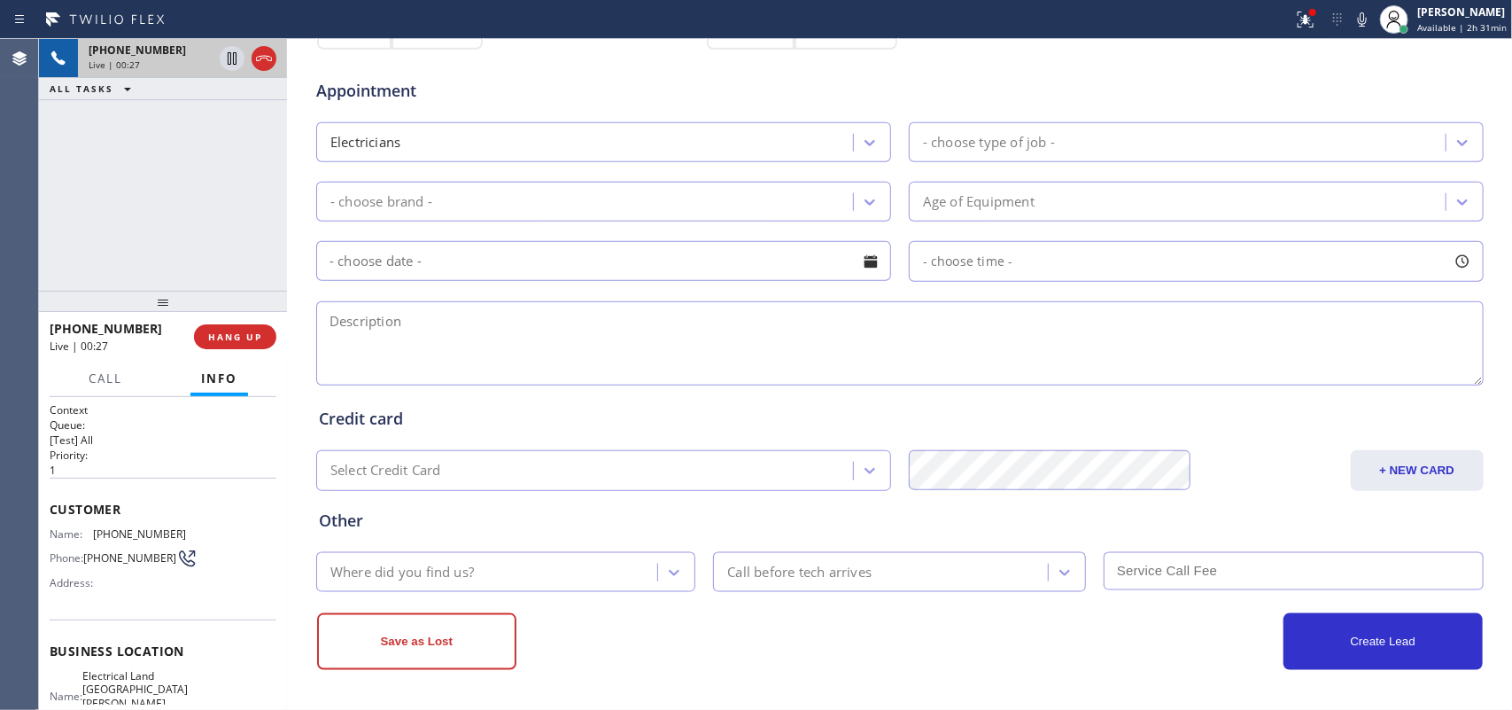
scroll to position [2, 0]
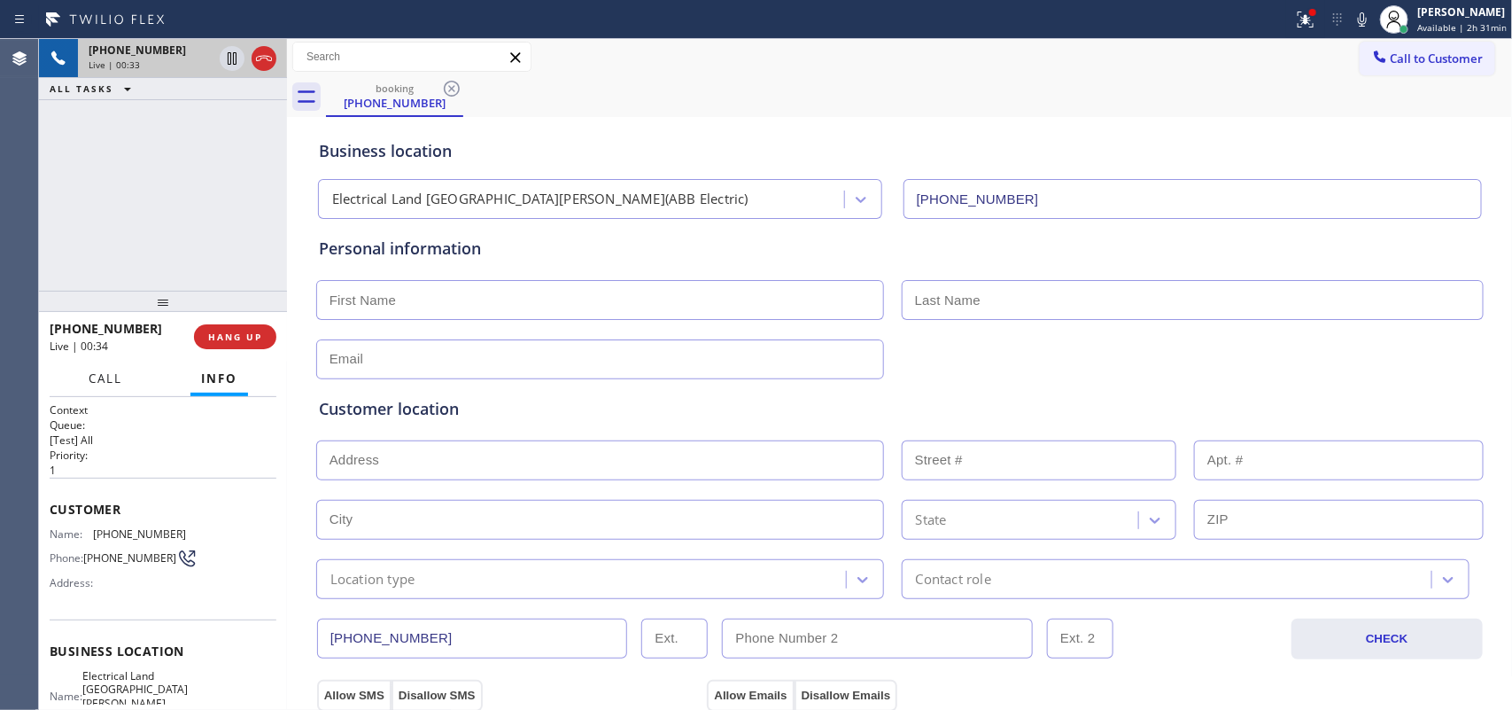
click at [108, 382] on span "Call" at bounding box center [106, 378] width 34 height 16
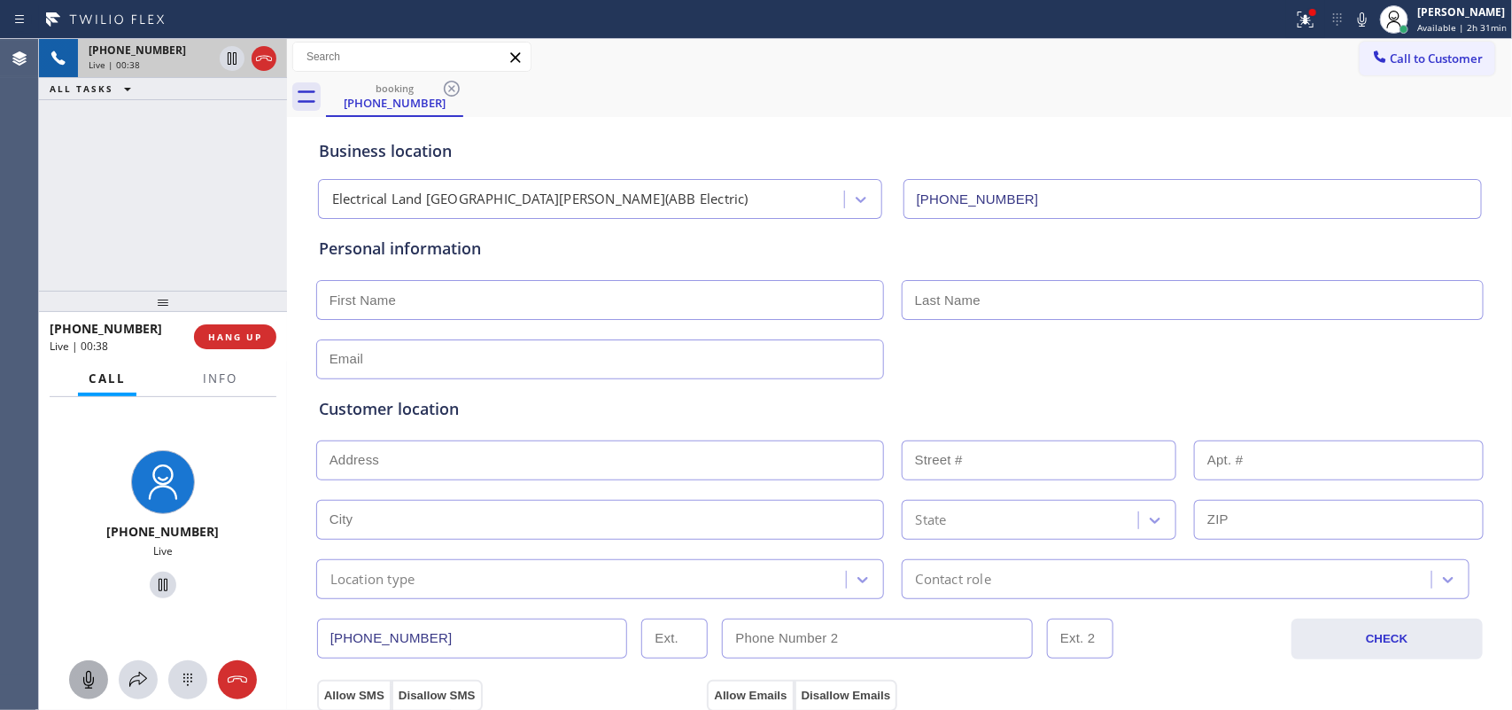
click at [89, 567] on icon at bounding box center [88, 679] width 21 height 21
click at [153, 567] on icon at bounding box center [162, 584] width 21 height 21
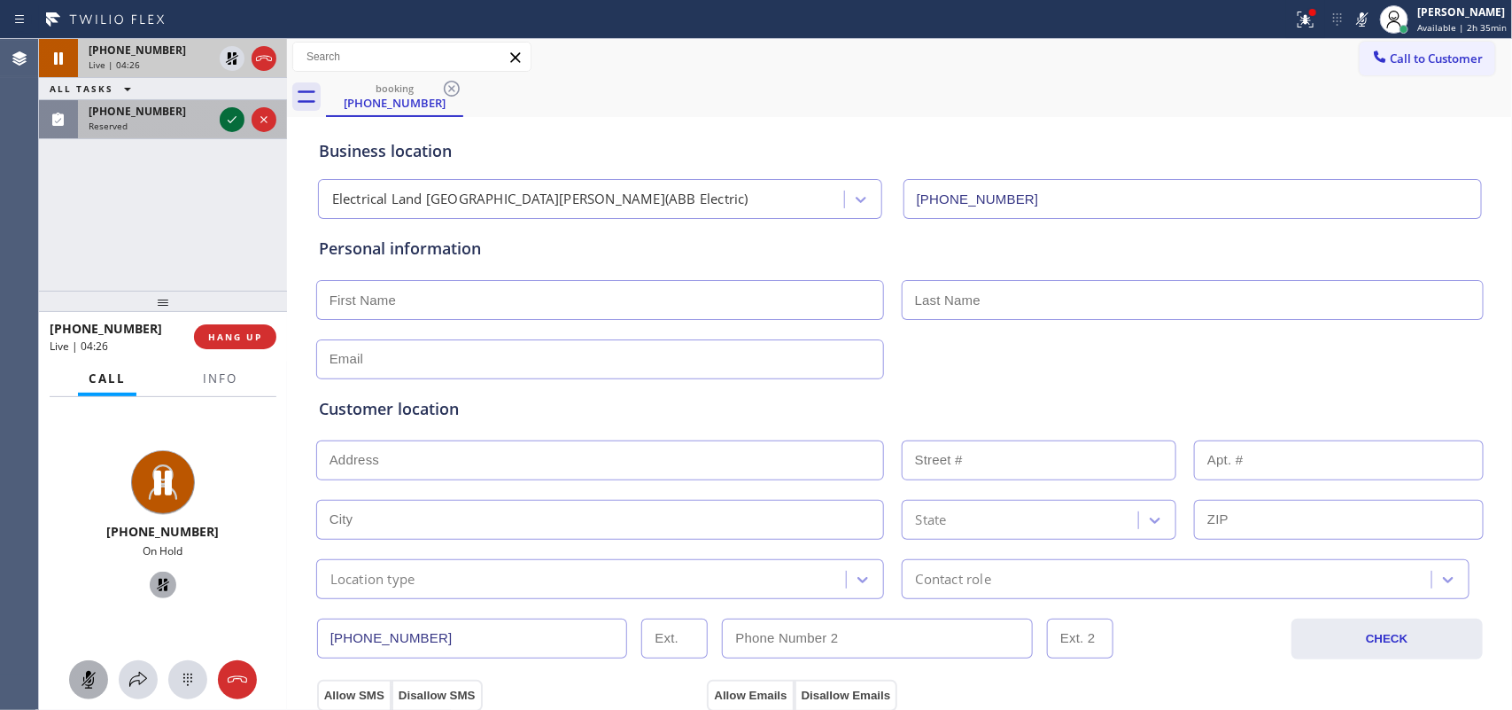
click at [231, 115] on icon at bounding box center [231, 119] width 21 height 21
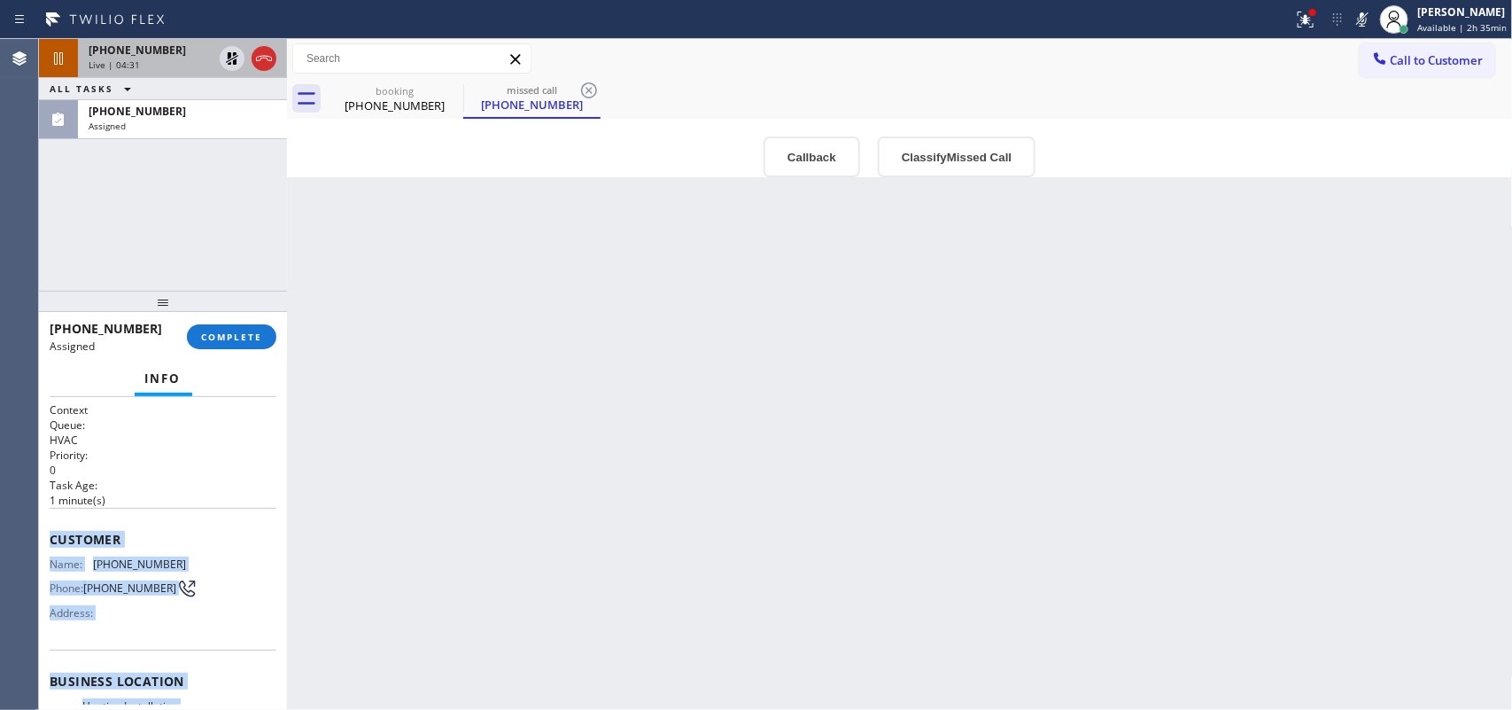
drag, startPoint x: 198, startPoint y: 550, endPoint x: 51, endPoint y: 534, distance: 147.9
click at [51, 534] on div "Context Queue: HVAC Priority: 0 Task Age: [DEMOGRAPHIC_DATA] minute(s) Customer…" at bounding box center [163, 673] width 227 height 543
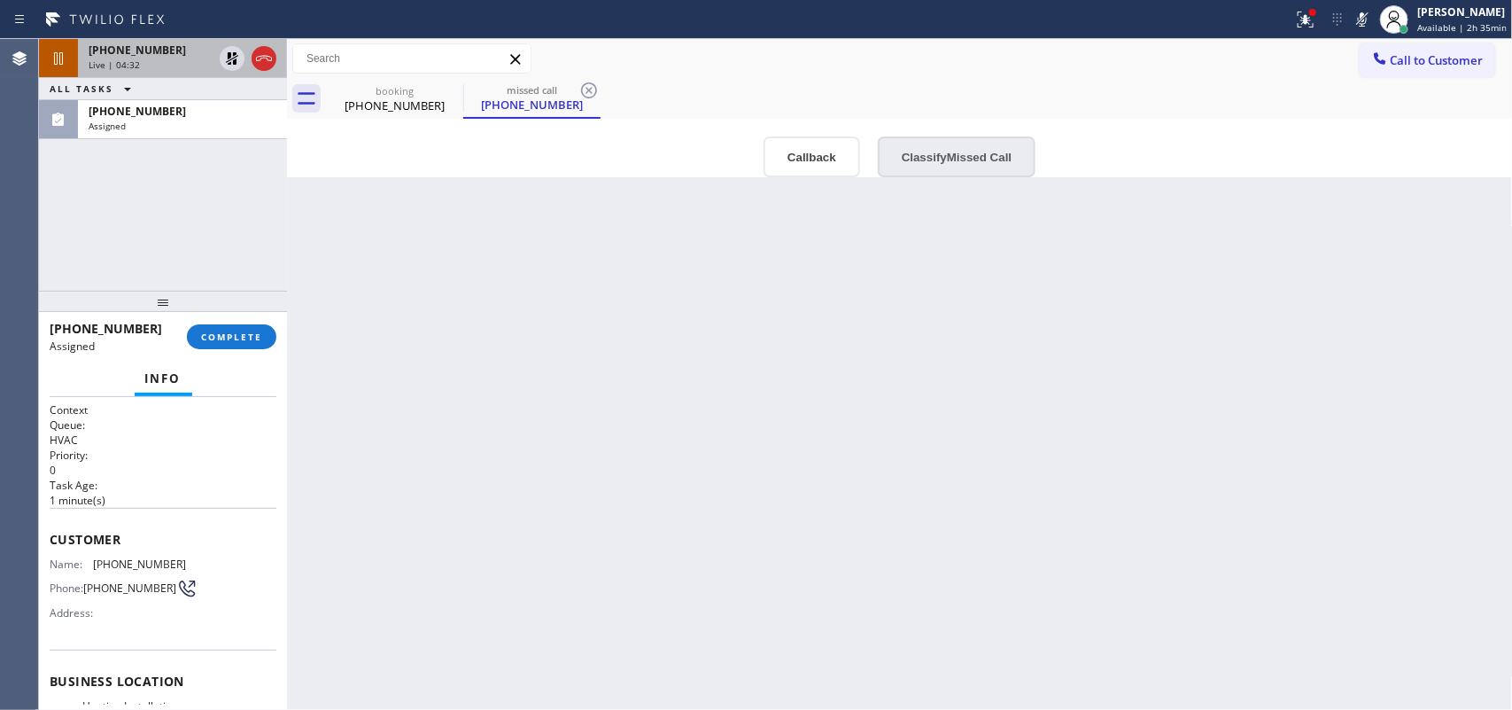
drag, startPoint x: 941, startPoint y: 191, endPoint x: 950, endPoint y: 174, distance: 19.8
click at [944, 187] on div "Back to Dashboard Change Sender ID Customers Technicians Select a contact Outbo…" at bounding box center [900, 374] width 1226 height 671
click at [954, 162] on button "Classify Missed Call" at bounding box center [957, 156] width 158 height 41
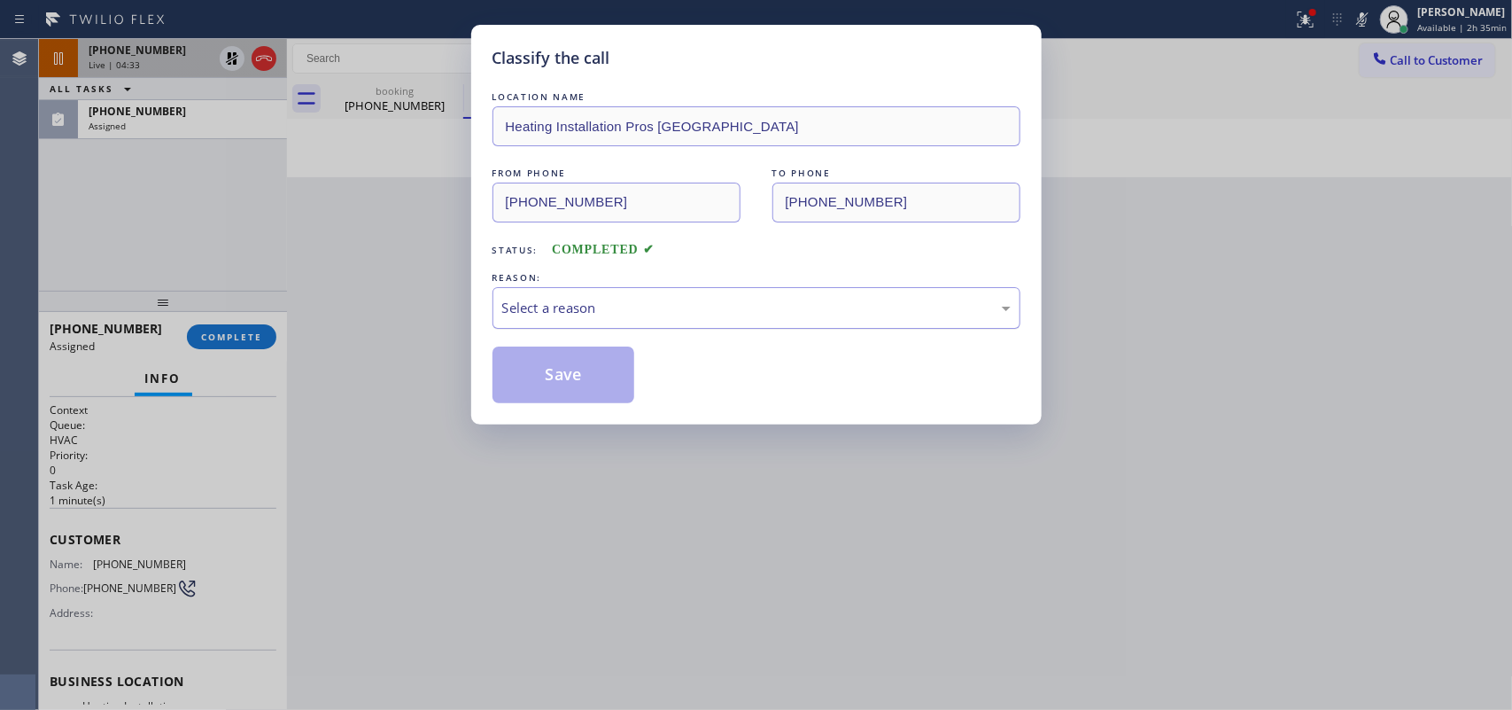
click at [917, 318] on div "Select a reason" at bounding box center [756, 308] width 509 height 20
click at [596, 377] on button "Save" at bounding box center [564, 374] width 143 height 57
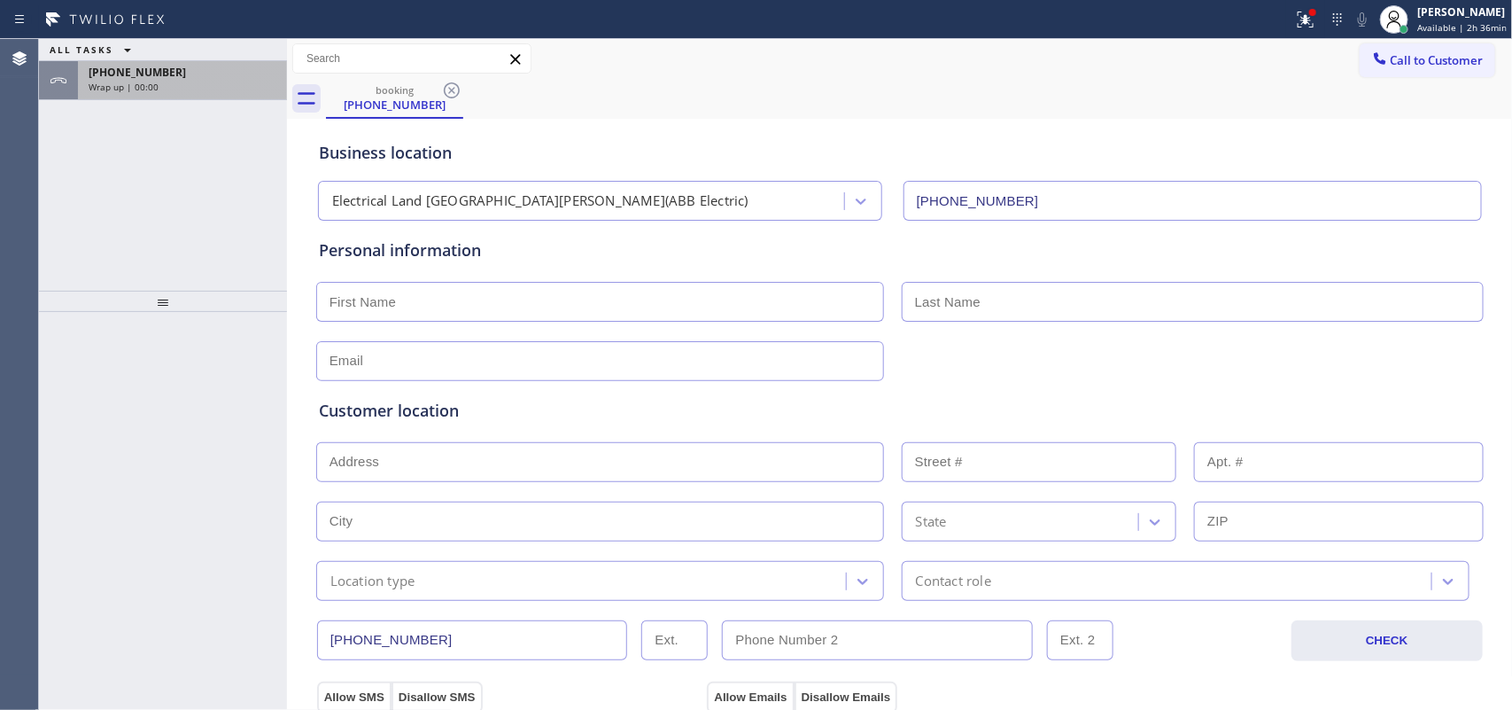
click at [200, 84] on div "Wrap up | 00:00" at bounding box center [183, 87] width 188 height 12
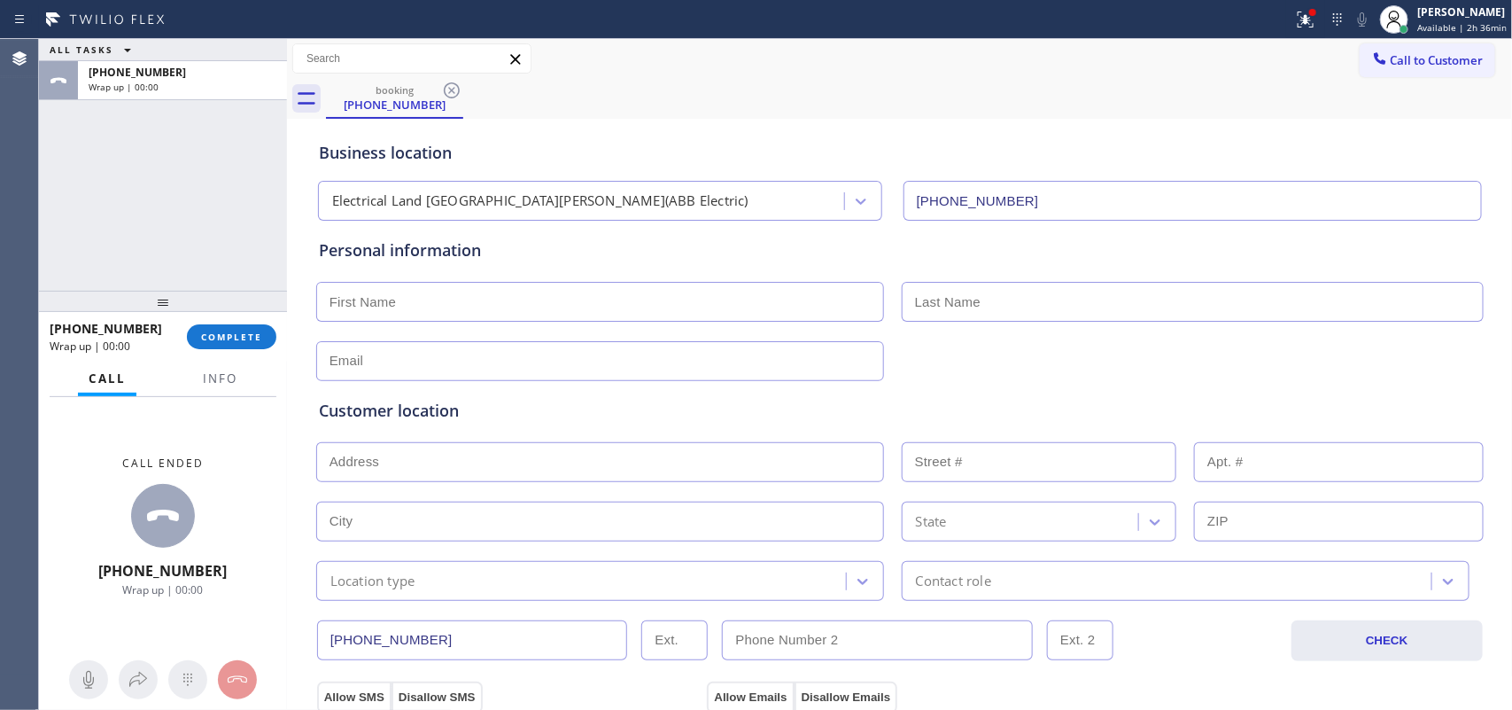
click at [103, 236] on div "ALL TASKS ALL TASKS ACTIVE TASKS TASKS IN WRAP UP [PHONE_NUMBER] Wrap up | 00:00" at bounding box center [163, 165] width 248 height 252
click at [220, 377] on span "Info" at bounding box center [220, 378] width 35 height 16
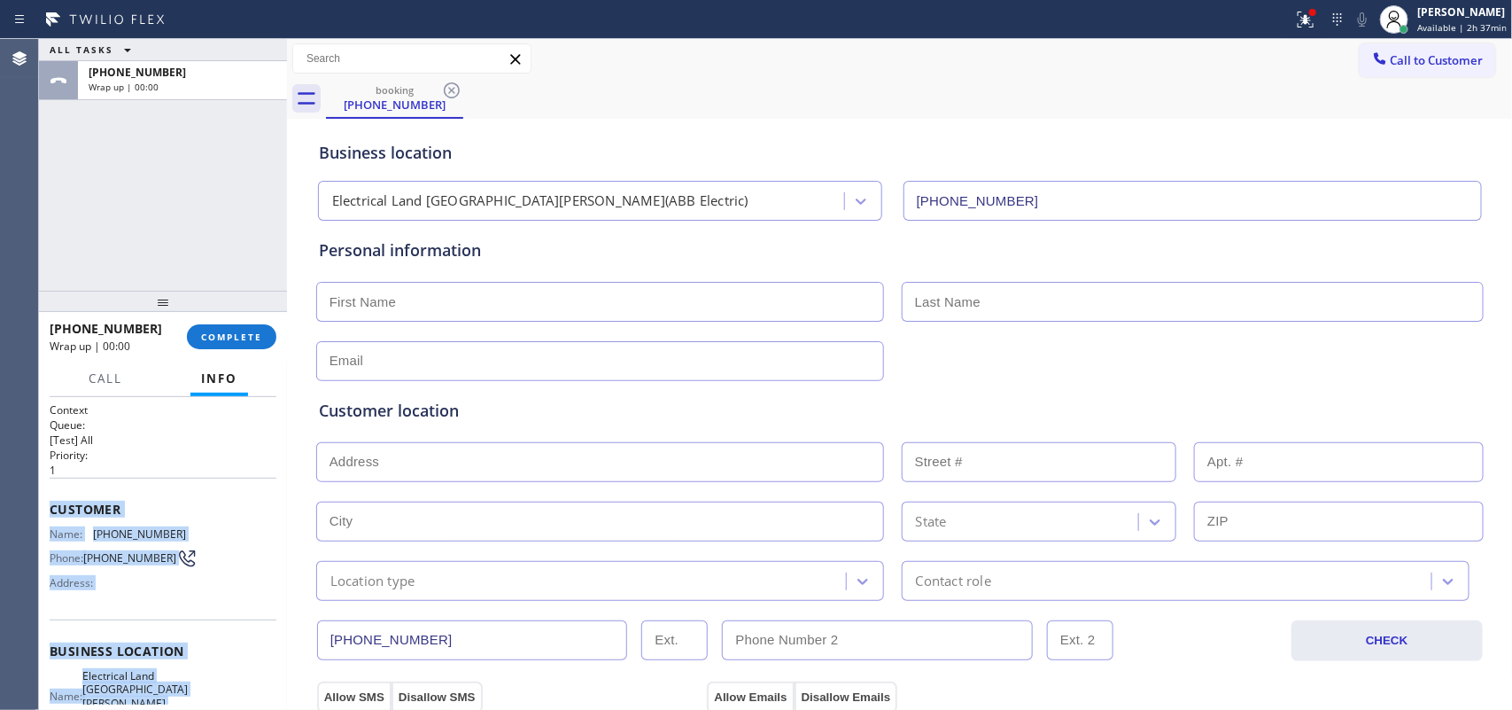
drag, startPoint x: 190, startPoint y: 530, endPoint x: 49, endPoint y: 501, distance: 144.7
click at [50, 501] on div "Context Queue: [Test] All Priority: 1 Customer Name: [PHONE_NUMBER] Phone: [PHO…" at bounding box center [163, 672] width 227 height 540
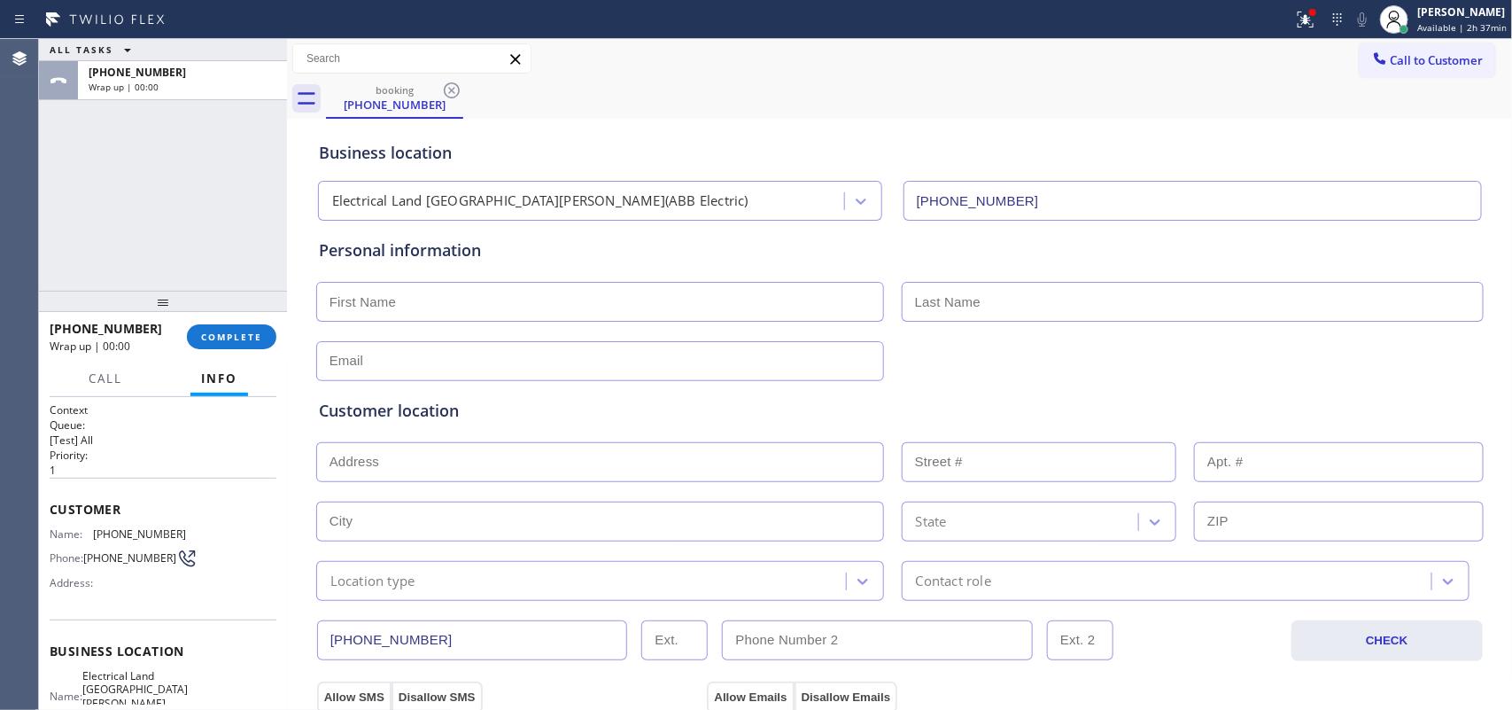
click at [221, 198] on div "ALL TASKS ALL TASKS ACTIVE TASKS TASKS IN WRAP UP [PHONE_NUMBER] Wrap up | 00:00" at bounding box center [163, 165] width 248 height 252
click at [1209, 16] on div "[PERSON_NAME]" at bounding box center [1462, 11] width 89 height 15
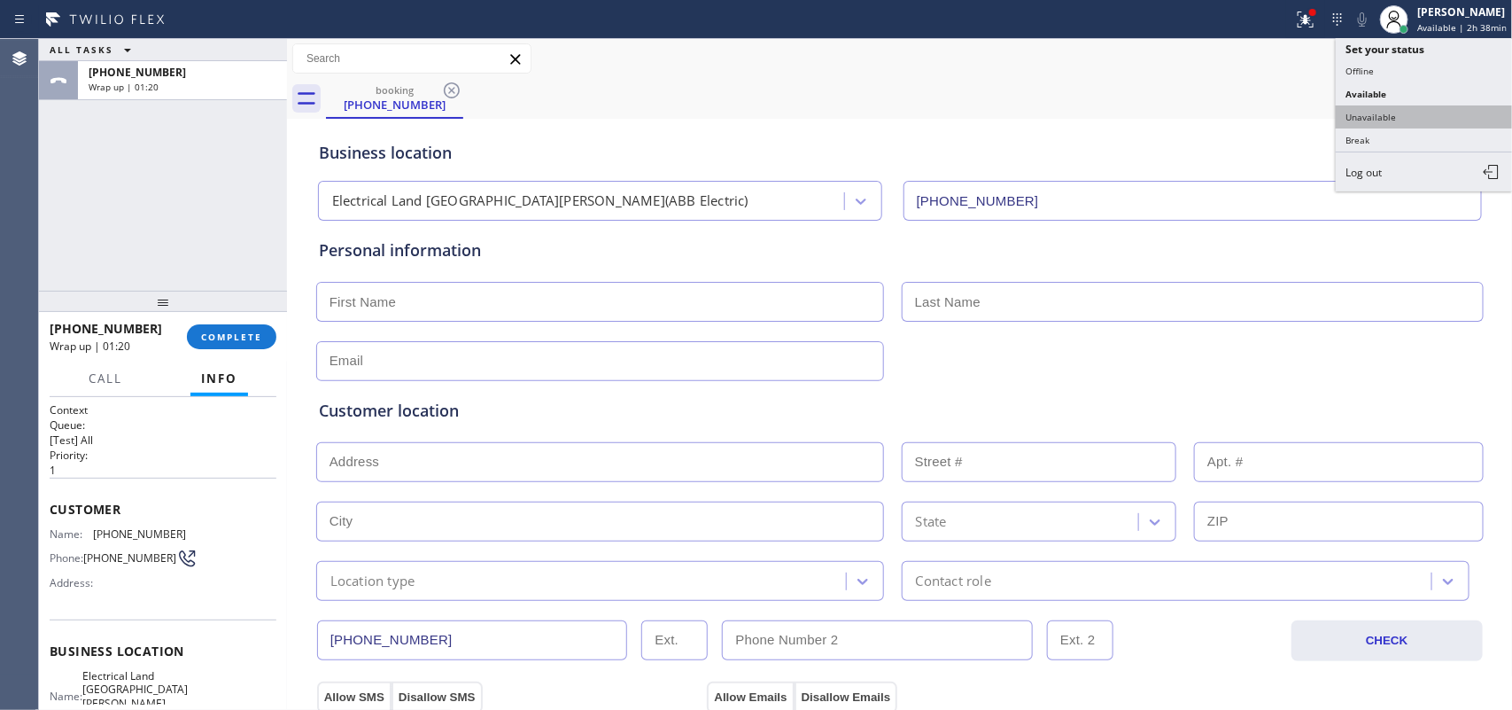
click at [1209, 113] on button "Unavailable" at bounding box center [1424, 116] width 177 height 23
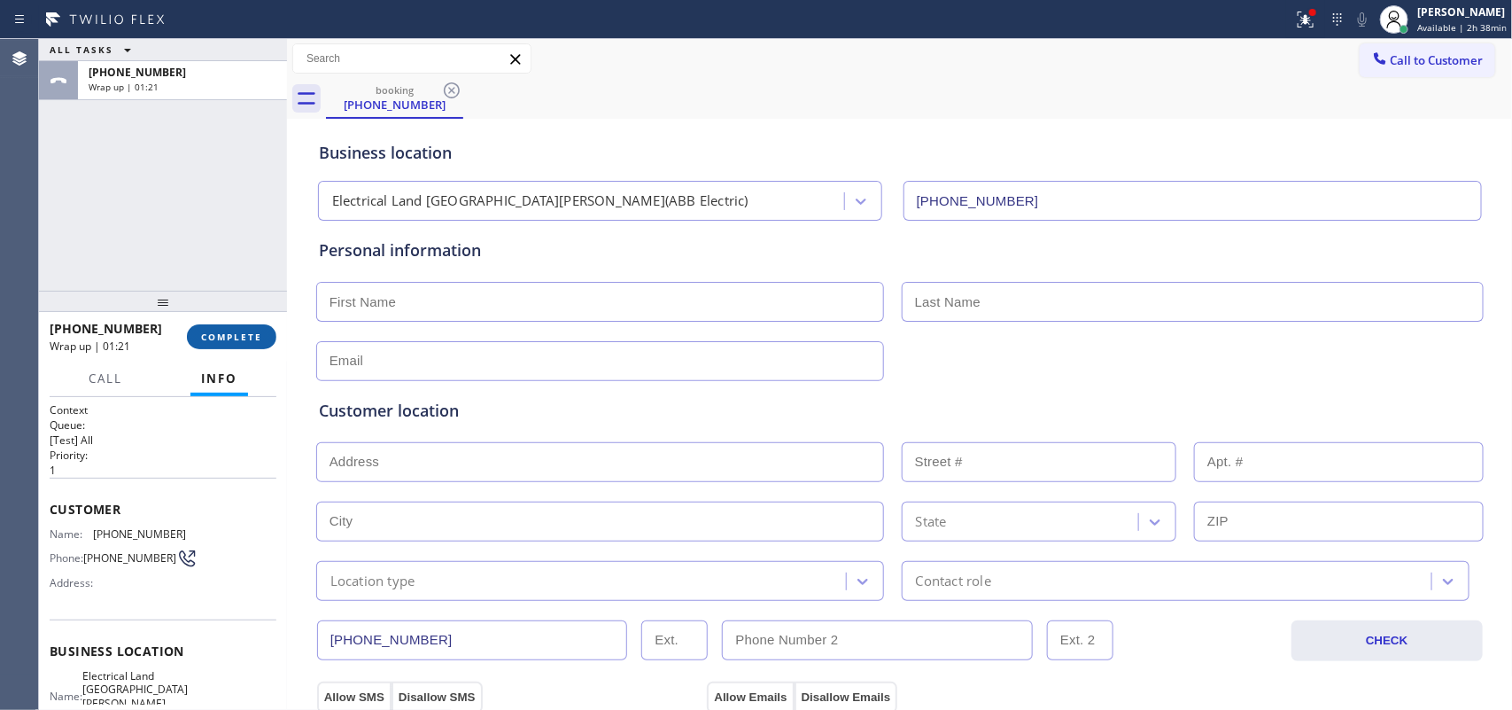
click at [253, 329] on button "COMPLETE" at bounding box center [231, 336] width 89 height 25
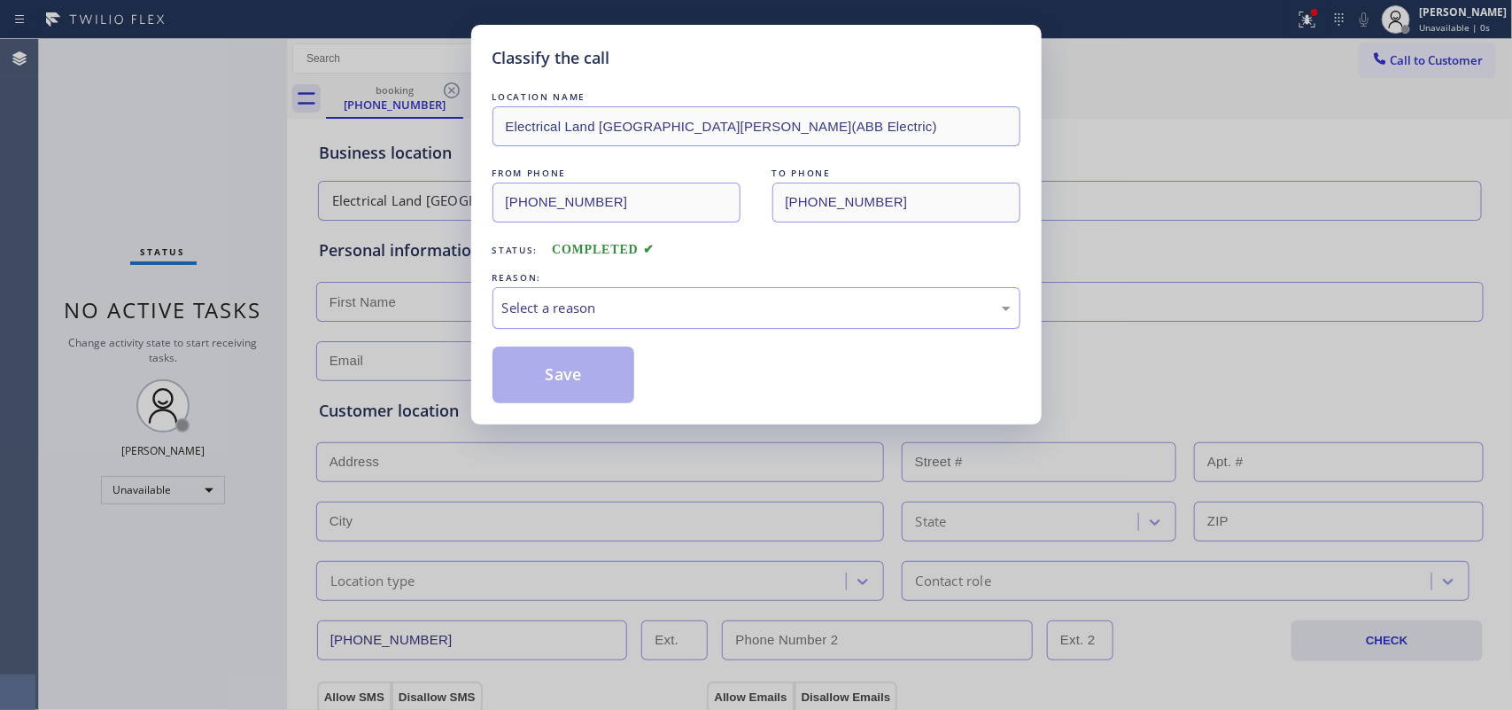
click at [558, 315] on div "Select a reason" at bounding box center [756, 308] width 509 height 20
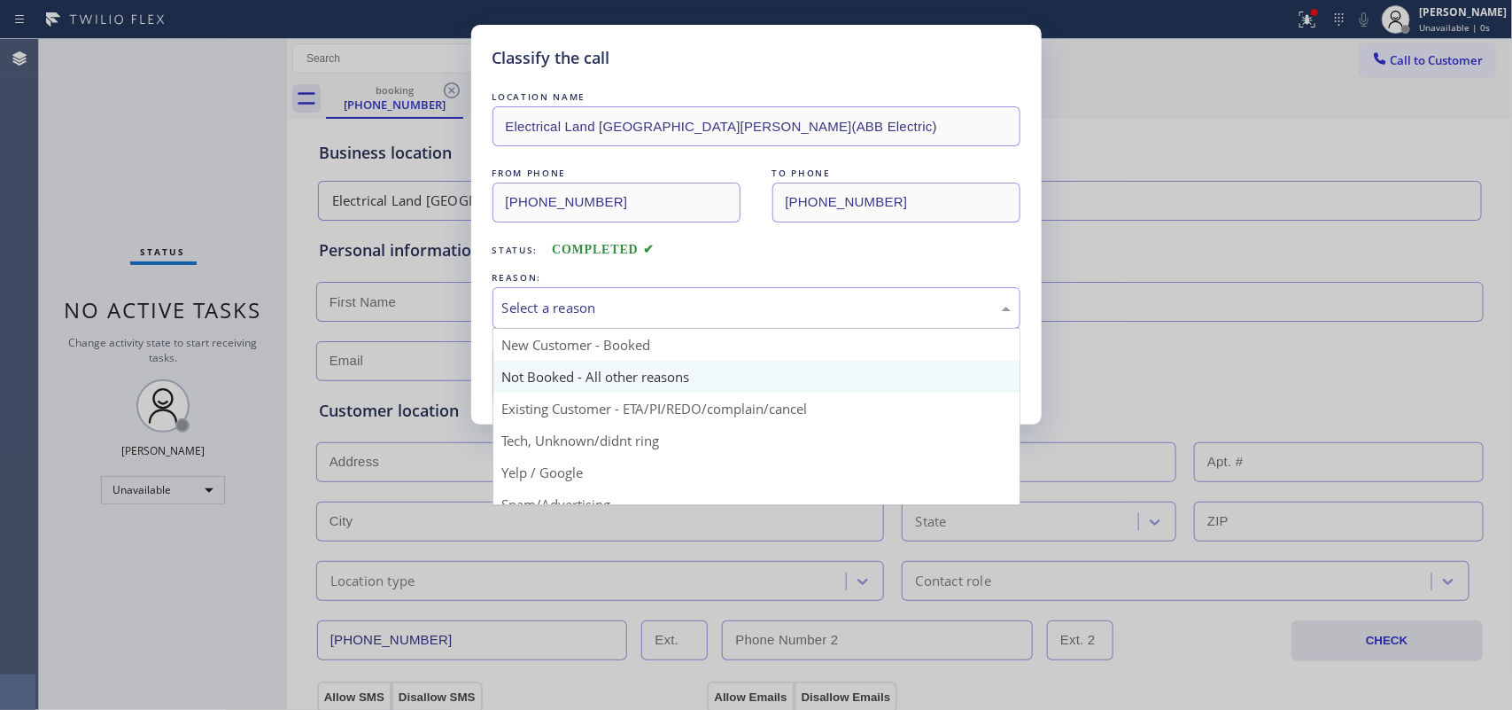
click at [565, 381] on button "Save" at bounding box center [564, 374] width 143 height 57
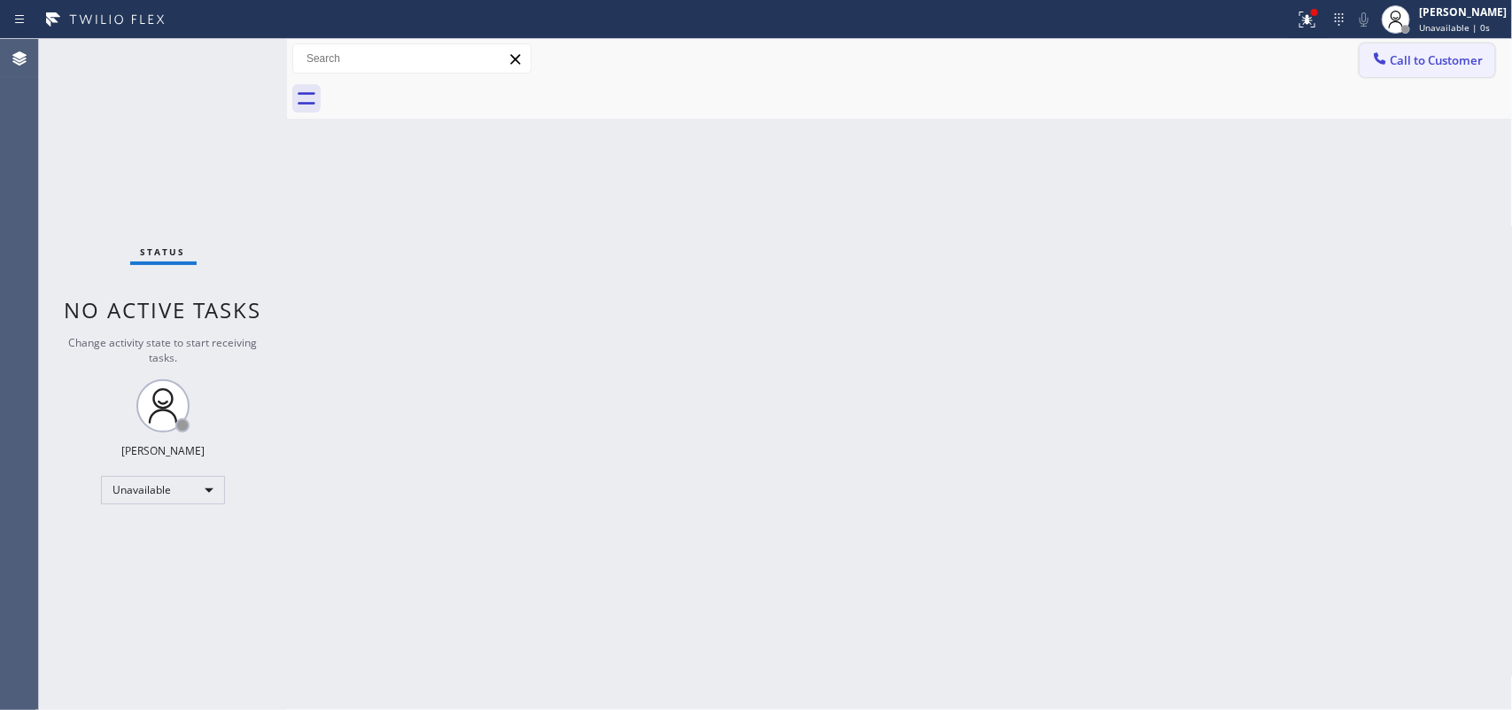
click at [1209, 65] on span "Call to Customer" at bounding box center [1437, 60] width 93 height 16
click at [0, 0] on div "Outbound call Location [GEOGRAPHIC_DATA] Electric Pro Your caller id phone numb…" at bounding box center [0, 0] width 0 height 0
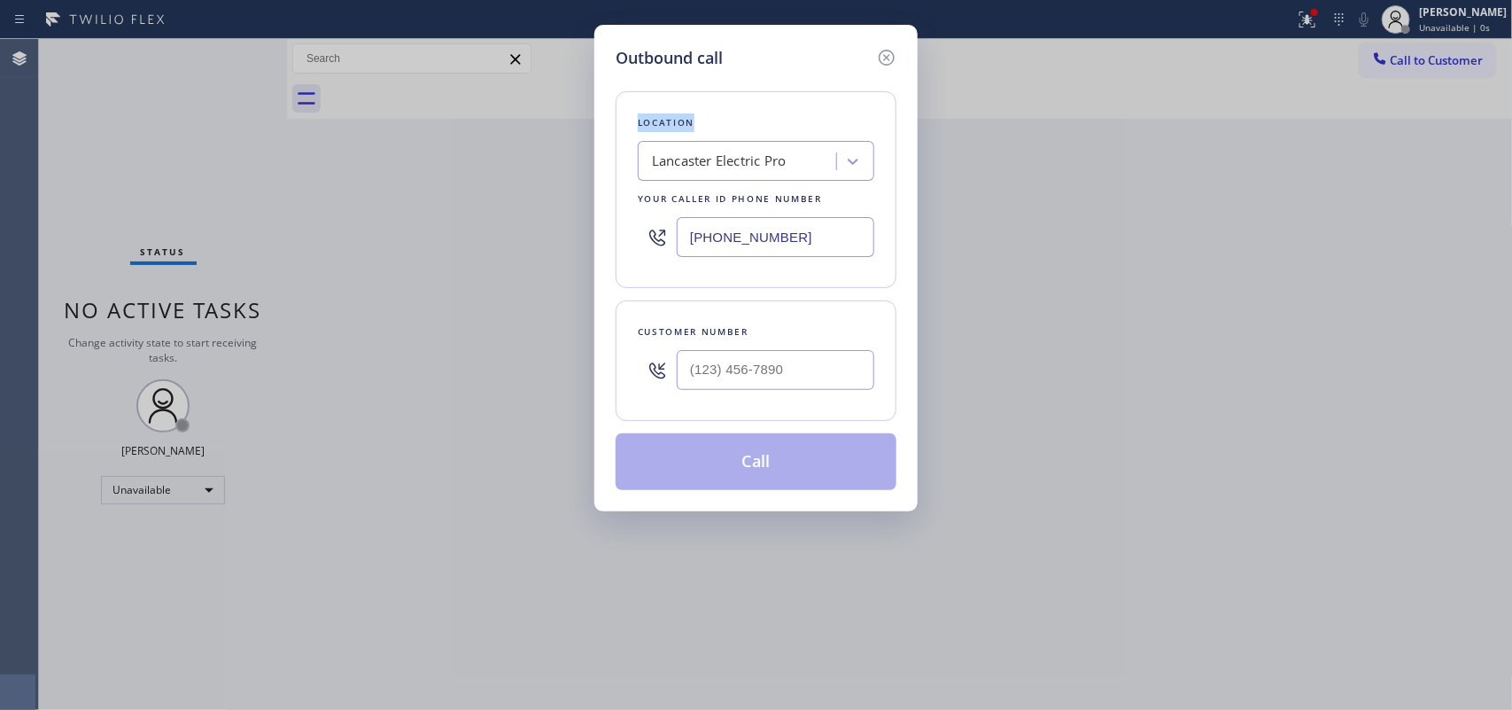
click at [385, 108] on div "Outbound call Location [GEOGRAPHIC_DATA] Electric Pro Your caller id phone numb…" at bounding box center [756, 355] width 1512 height 710
drag, startPoint x: 816, startPoint y: 237, endPoint x: 660, endPoint y: 246, distance: 156.2
click at [660, 246] on div "[PHONE_NUMBER]" at bounding box center [756, 237] width 237 height 58
paste input "551) 239-9945"
type input "[PHONE_NUMBER]"
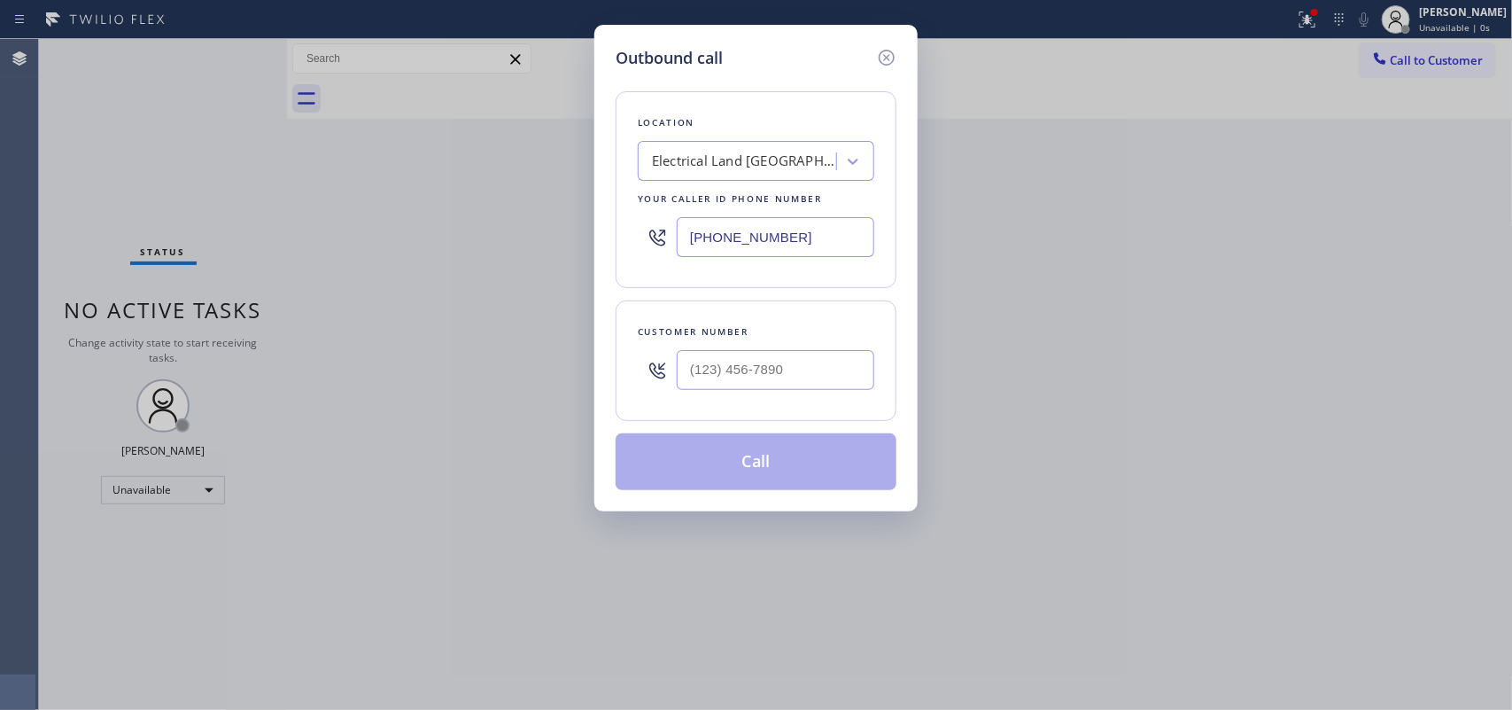
click at [344, 168] on div "Outbound call Location Electrical Land [GEOGRAPHIC_DATA][PERSON_NAME](ABB Elect…" at bounding box center [756, 355] width 1512 height 710
drag, startPoint x: 812, startPoint y: 365, endPoint x: 682, endPoint y: 351, distance: 130.1
click at [702, 356] on input "(___) ___-____" at bounding box center [776, 370] width 198 height 40
paste input "90) 881-2640"
drag, startPoint x: 781, startPoint y: 377, endPoint x: 658, endPoint y: 387, distance: 123.6
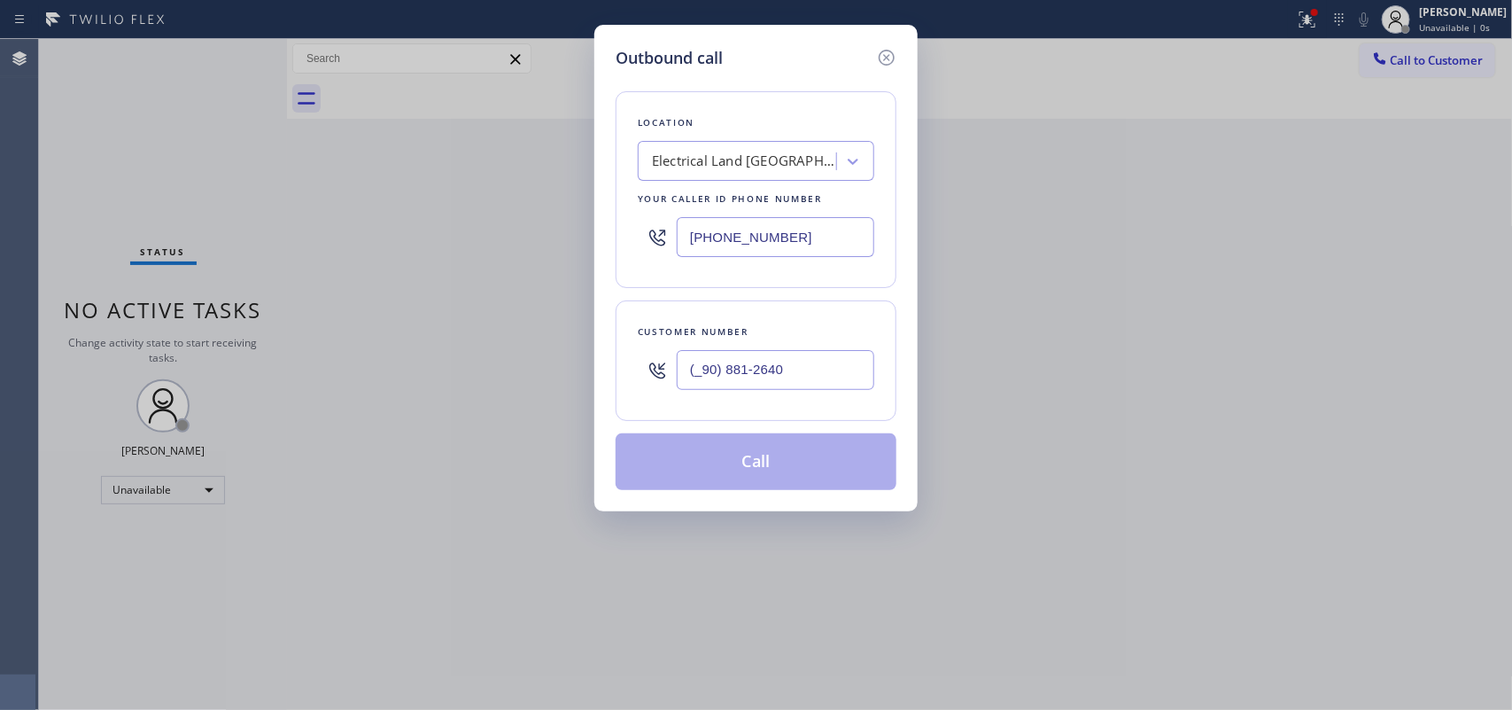
click at [658, 387] on div "(_90) 881-2640" at bounding box center [756, 370] width 237 height 58
paste input "908) 812-6406"
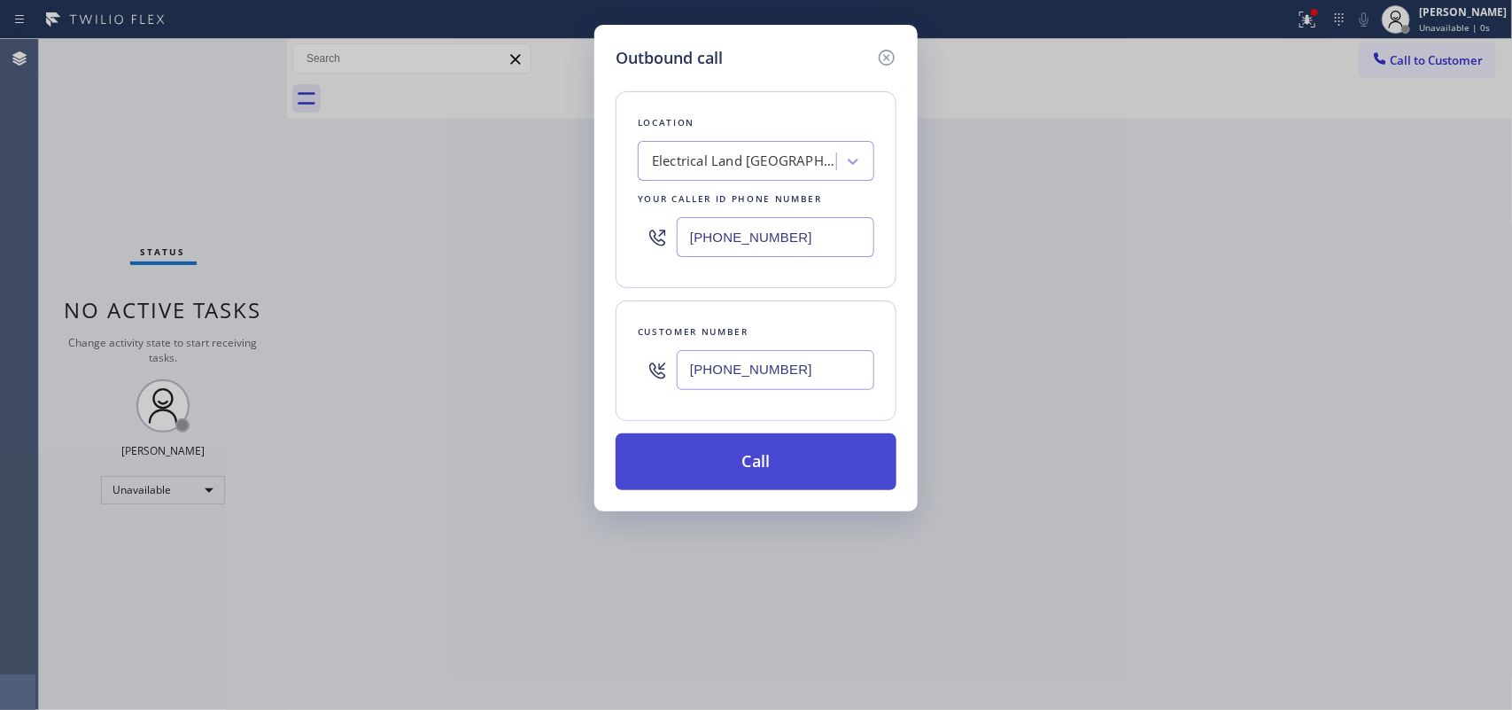
type input "[PHONE_NUMBER]"
click at [781, 444] on button "Call" at bounding box center [756, 461] width 281 height 57
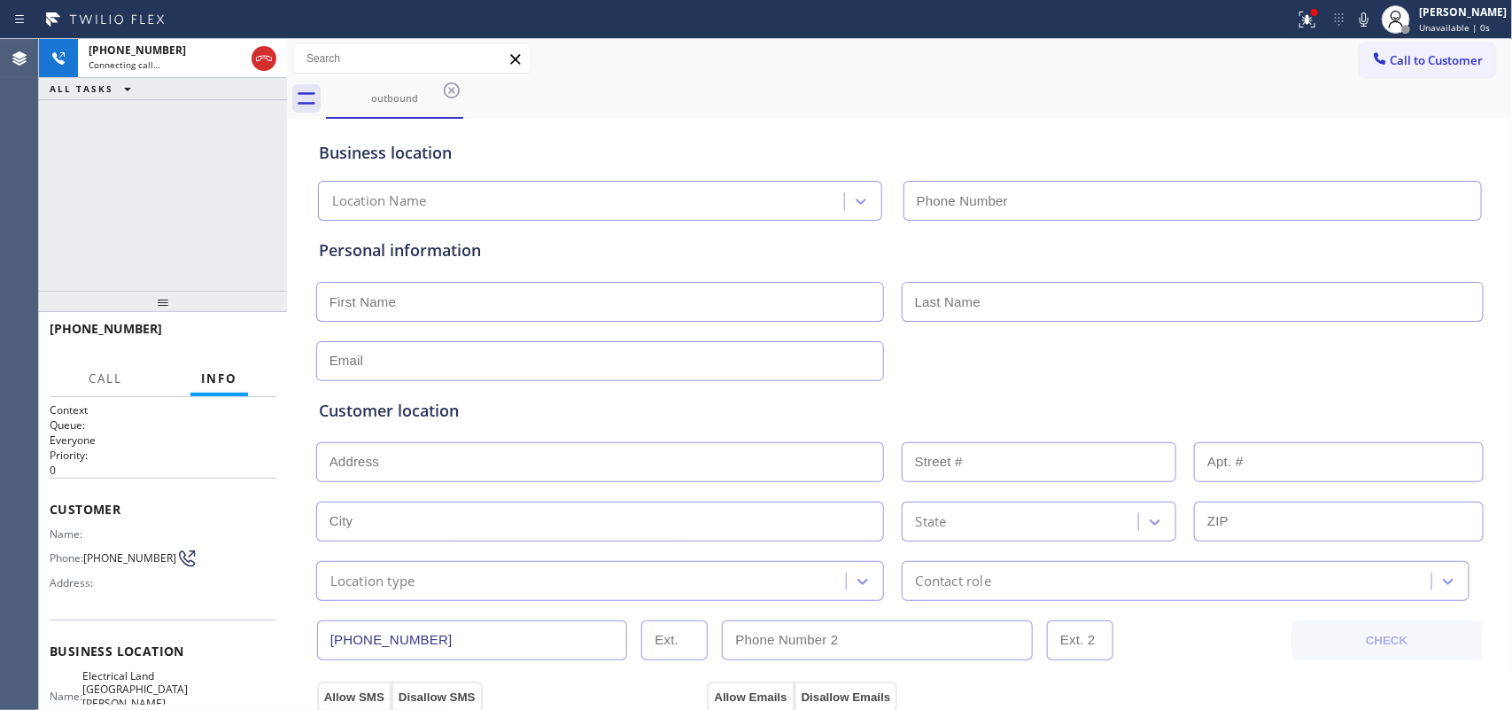
type input "[PHONE_NUMBER]"
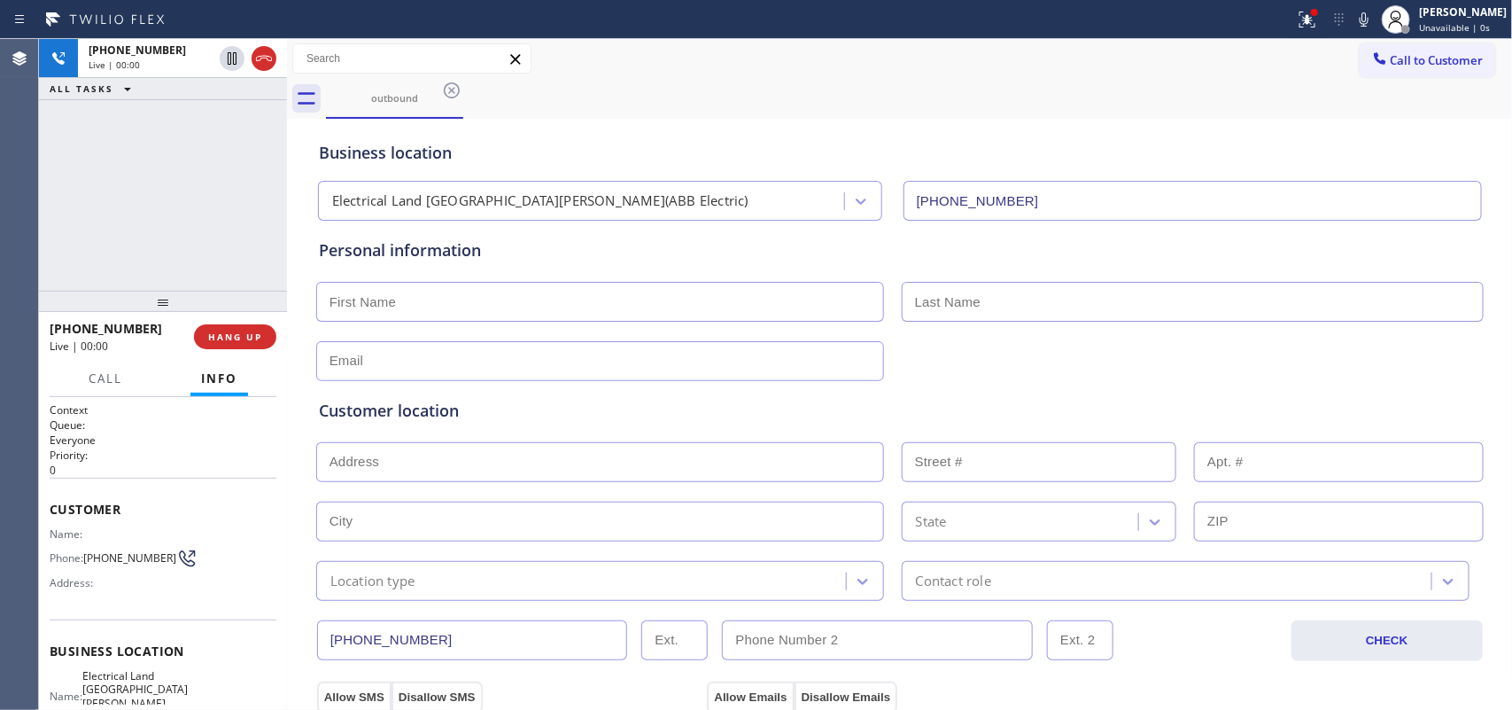
click at [129, 178] on div "[PHONE_NUMBER] Live | 00:00 ALL TASKS ALL TASKS ACTIVE TASKS TASKS IN WRAP UP" at bounding box center [163, 165] width 248 height 252
click at [199, 235] on div "[PHONE_NUMBER] Live | 00:23 ALL TASKS ALL TASKS ACTIVE TASKS TASKS IN WRAP UP" at bounding box center [163, 165] width 248 height 252
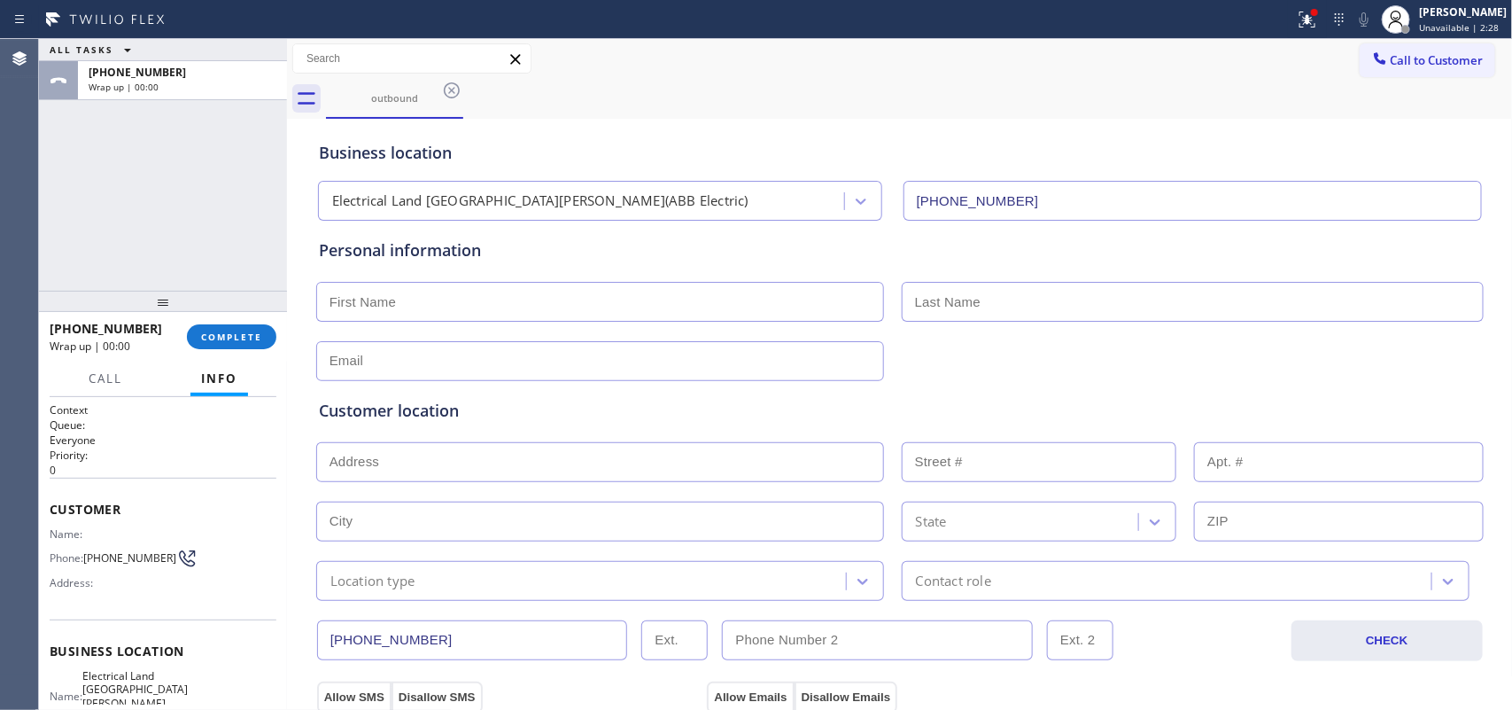
click at [558, 311] on input "text" at bounding box center [600, 302] width 568 height 40
type input "Mr."
type input "[PERSON_NAME]"
click at [577, 363] on input "text" at bounding box center [600, 361] width 568 height 40
type input "[EMAIL_ADDRESS][DOMAIN_NAME]"
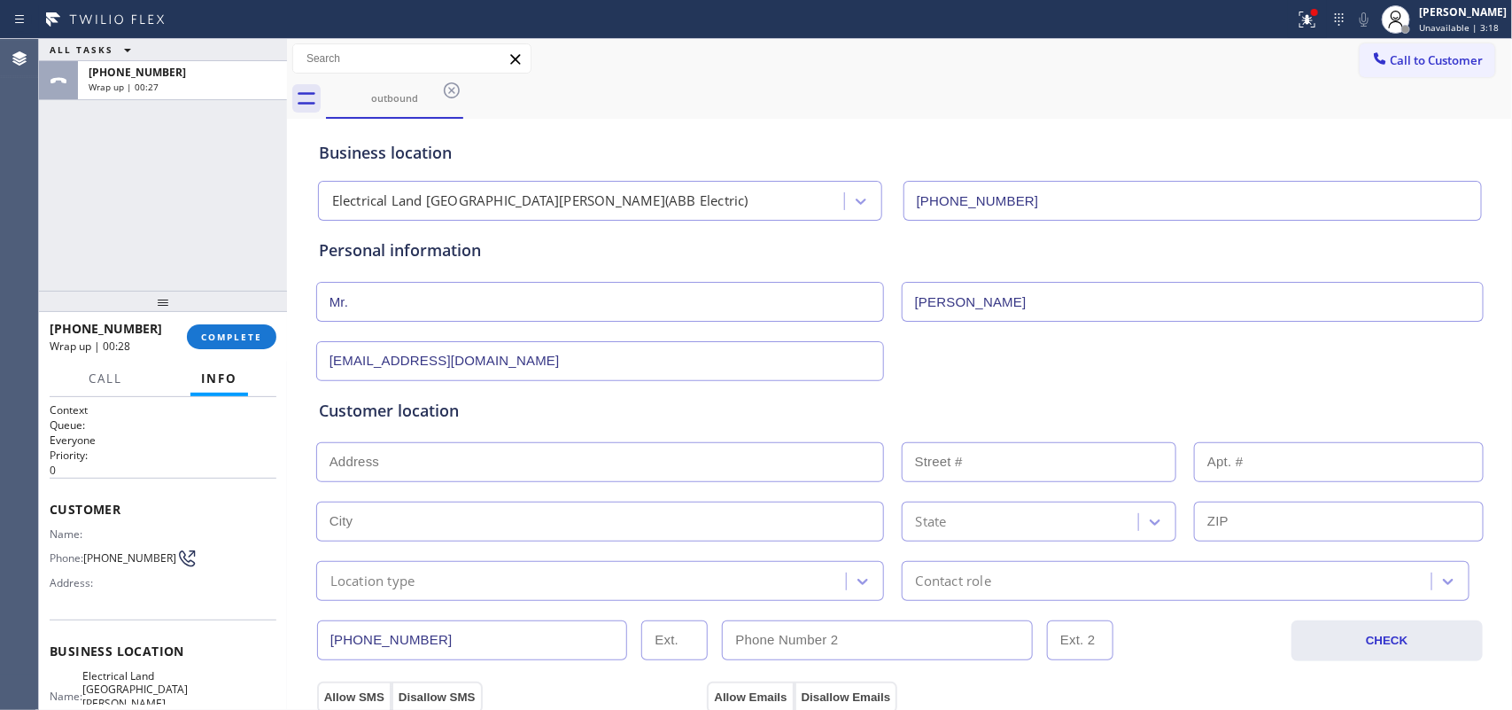
click at [480, 459] on input "text" at bounding box center [600, 462] width 568 height 40
click at [598, 463] on input "text" at bounding box center [600, 462] width 568 height 40
paste input "[STREET_ADDRESS]"
type input "[STREET_ADDRESS]"
type input "45"
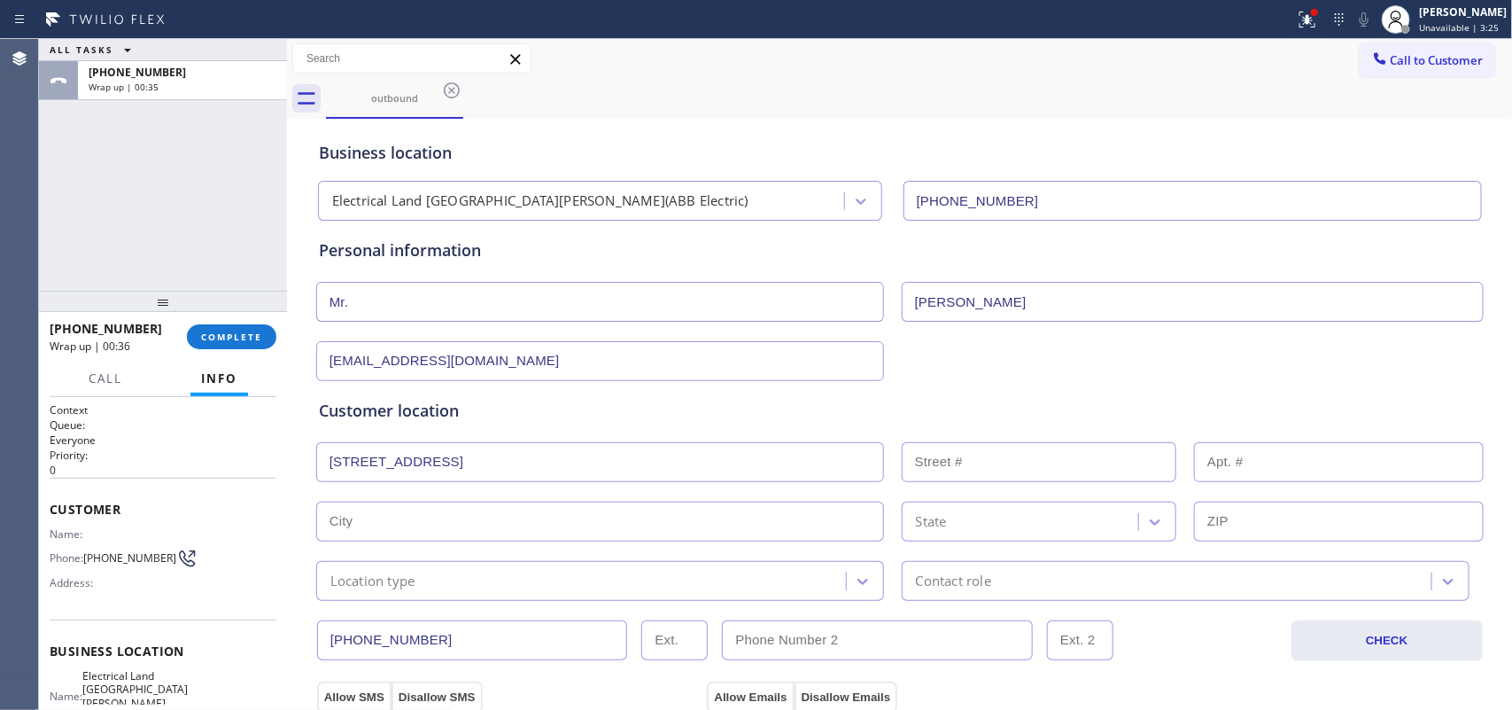
type input "Edgewater"
type input "07020"
click at [1209, 467] on input "text" at bounding box center [1339, 462] width 290 height 40
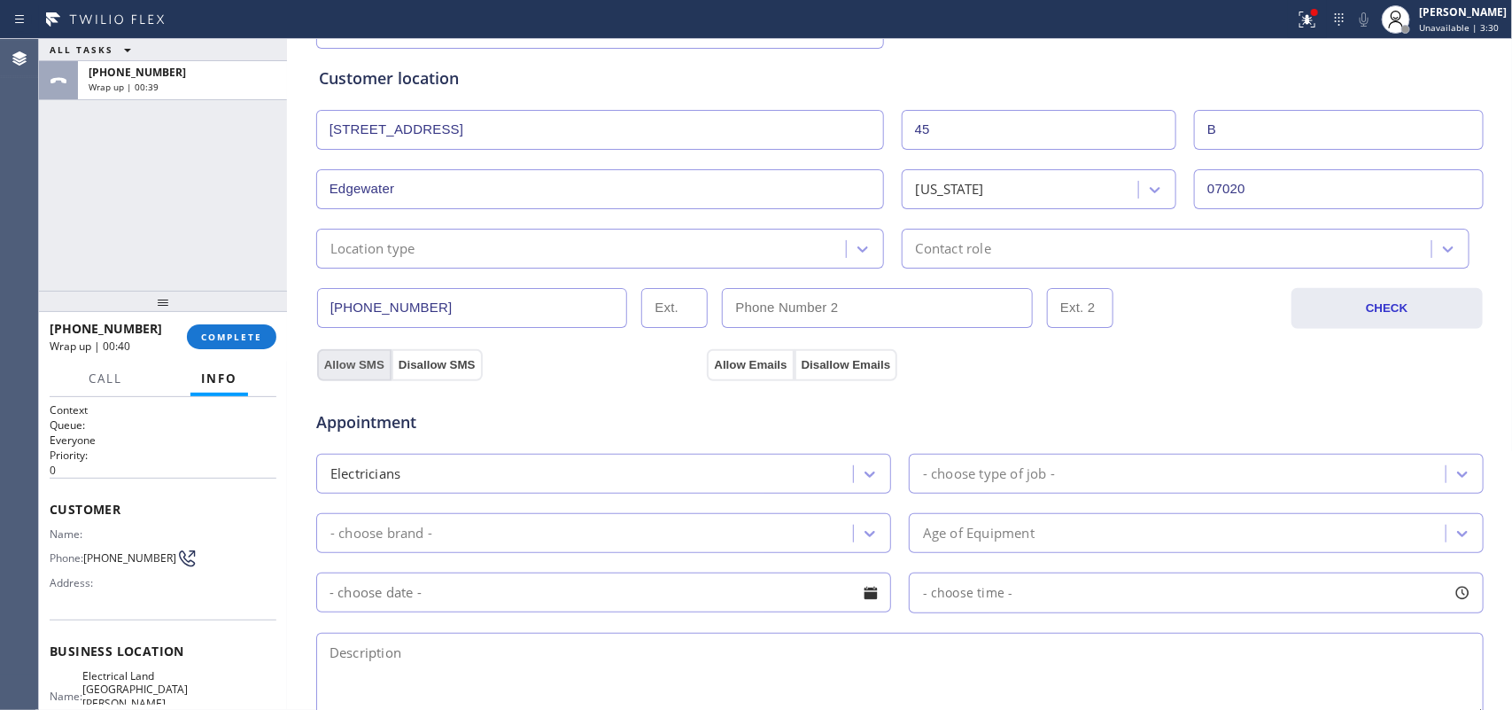
type input "B"
click at [352, 365] on button "Allow SMS" at bounding box center [354, 365] width 74 height 32
click at [737, 366] on button "Allow Emails" at bounding box center [750, 365] width 87 height 32
click at [960, 470] on div "- choose type of job -" at bounding box center [989, 473] width 132 height 20
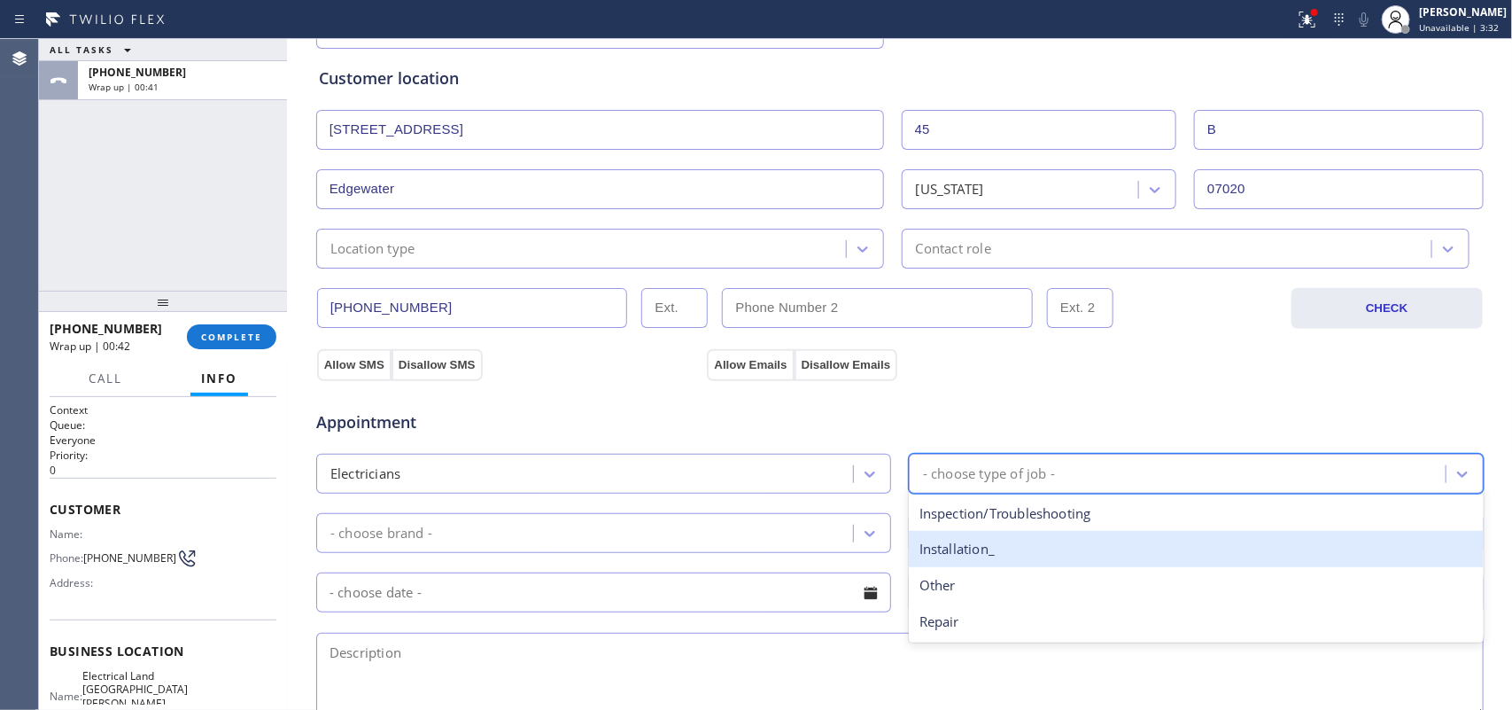
click at [997, 555] on div "Installation_" at bounding box center [1196, 549] width 575 height 36
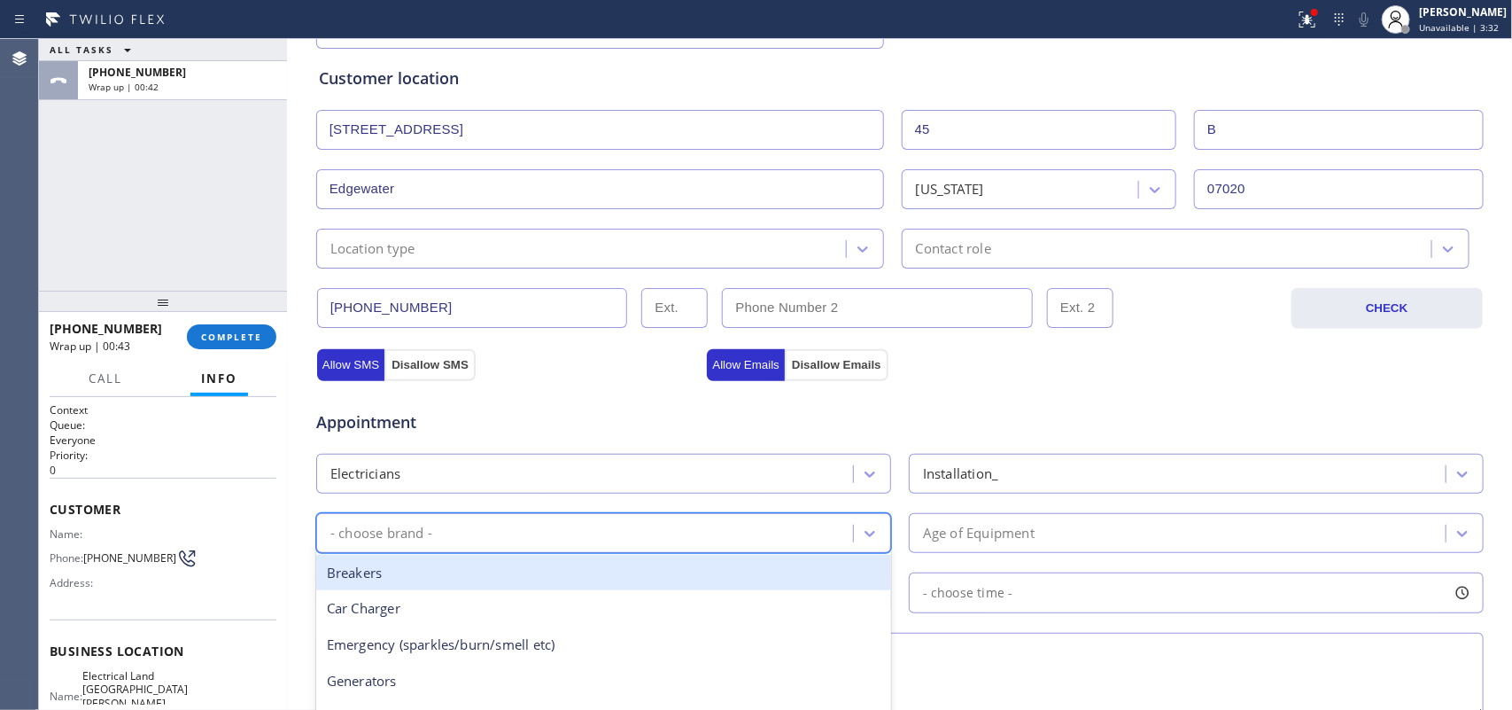
click at [808, 521] on div "- choose brand -" at bounding box center [588, 532] width 532 height 31
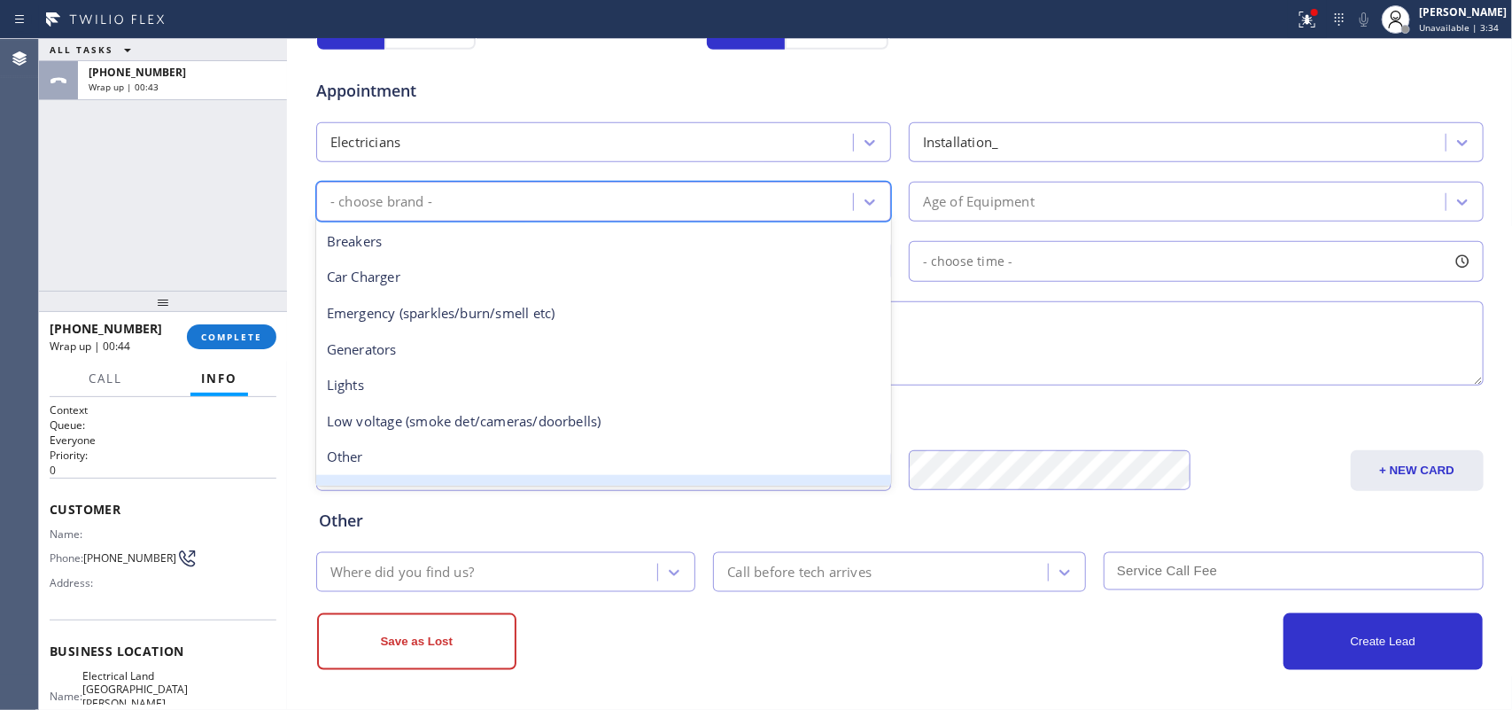
scroll to position [136, 0]
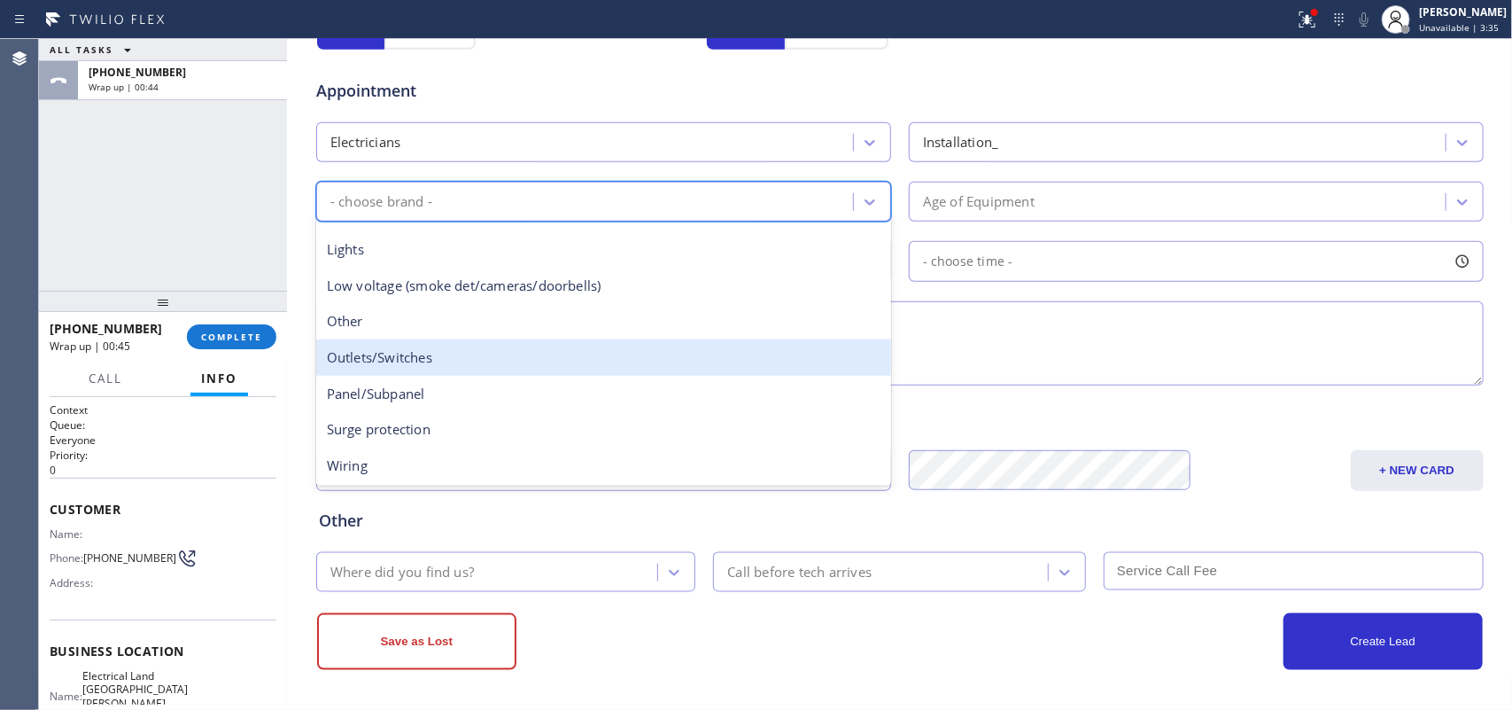
click at [512, 354] on div "Outlets/Switches" at bounding box center [603, 357] width 575 height 36
drag, startPoint x: 512, startPoint y: 354, endPoint x: 661, endPoint y: 301, distance: 158.1
click at [512, 354] on textarea at bounding box center [900, 343] width 1168 height 84
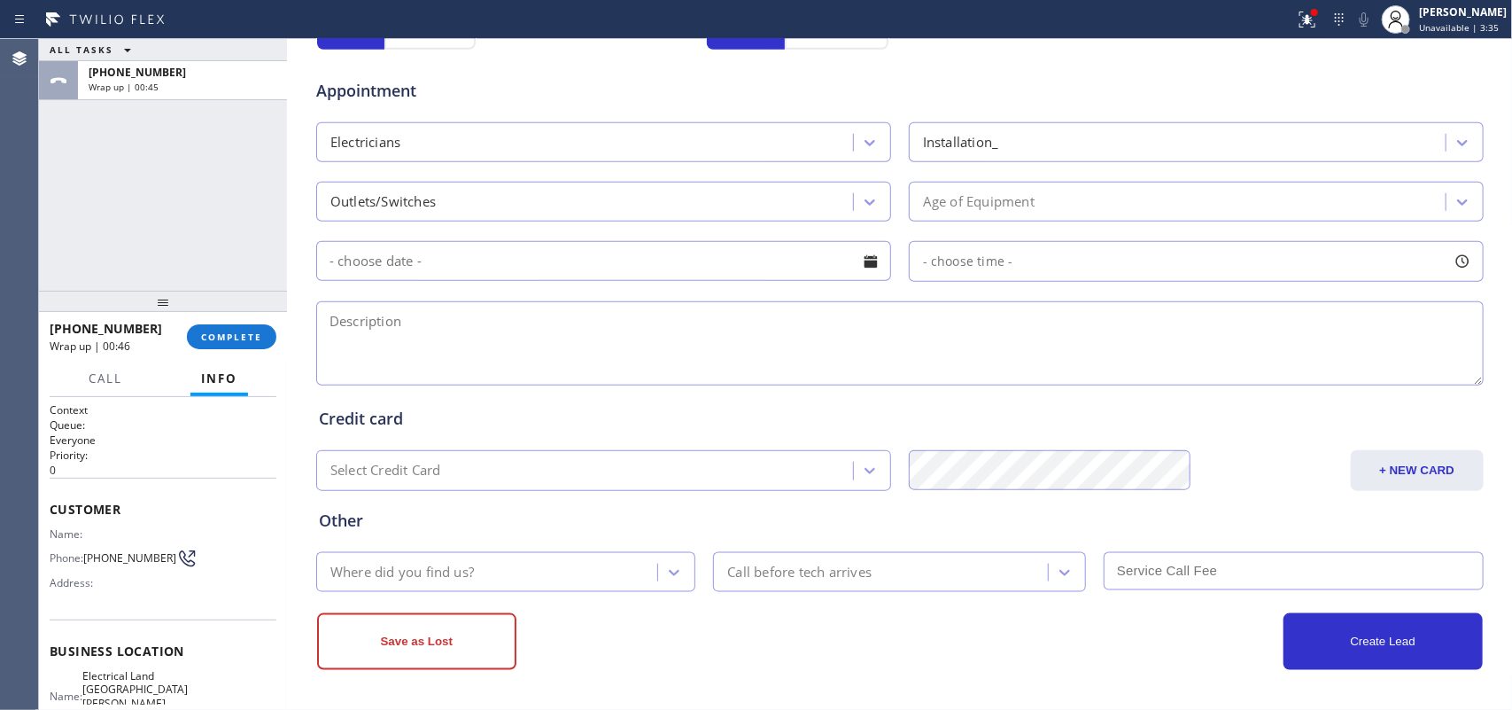
click at [1029, 192] on div "Age of Equipment" at bounding box center [1180, 201] width 532 height 31
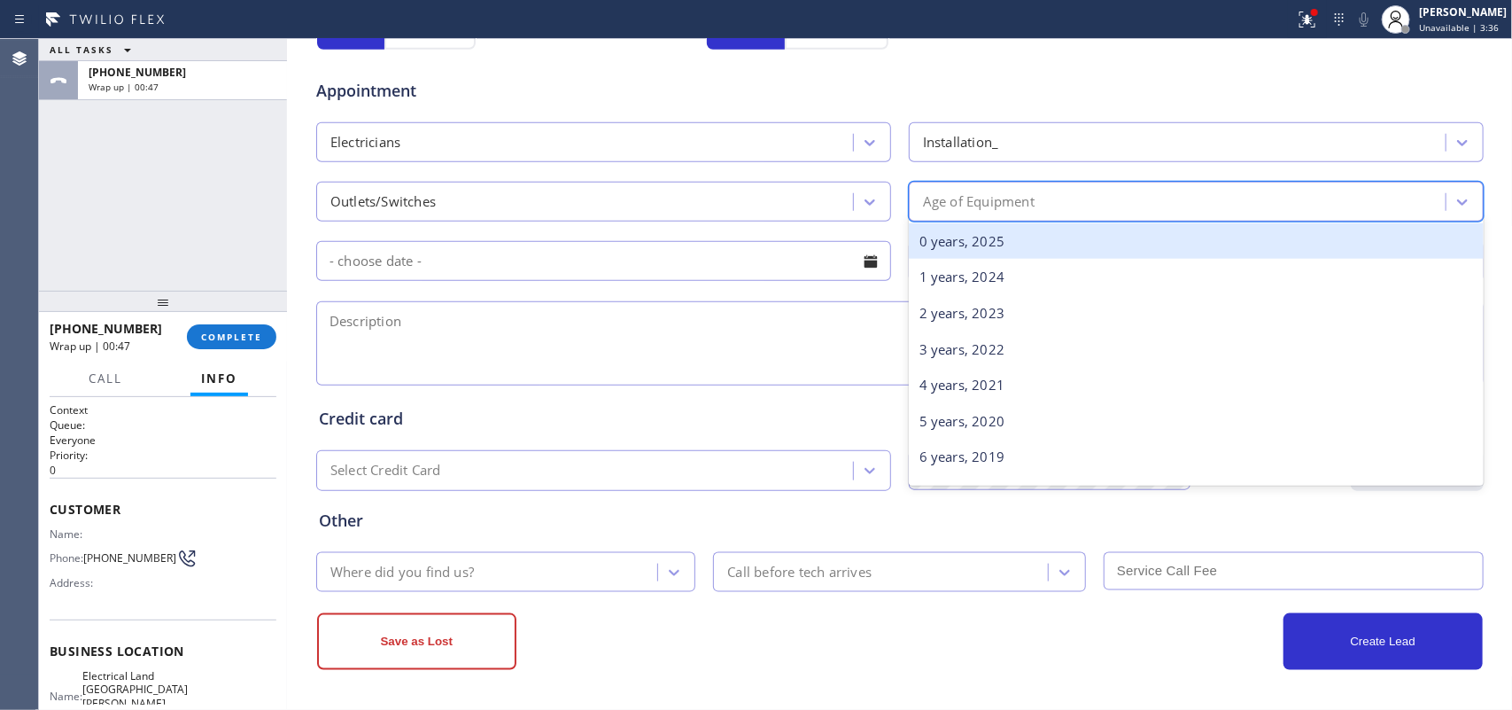
click at [1023, 244] on div "0 years, 2025" at bounding box center [1196, 241] width 575 height 36
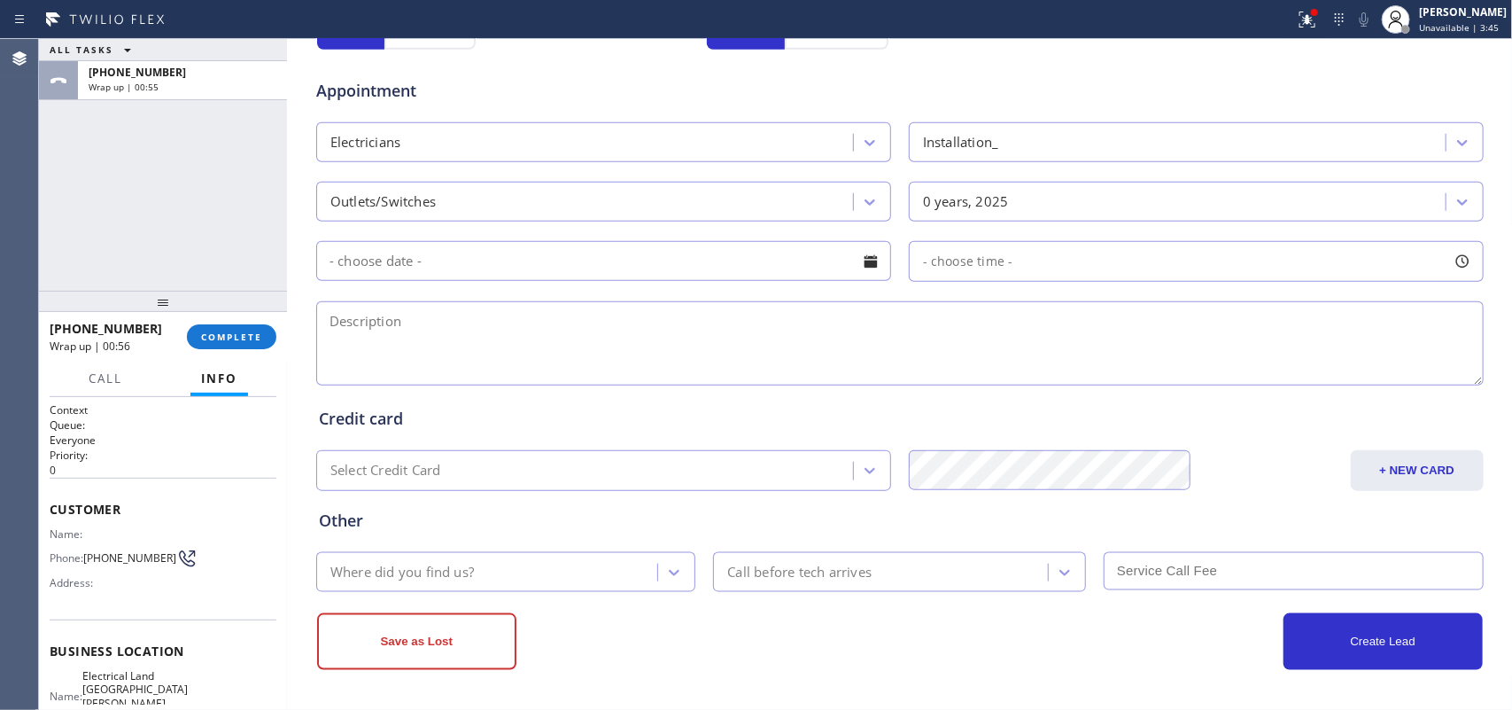
click at [391, 346] on textarea at bounding box center [900, 343] width 1168 height 84
paste textarea "townhouse-ho/ install one outlet under the kitchen sink [STREET_ADDRESS]"
click at [631, 338] on textarea "townhouse-ho/ install one outlet under the kitchen sink [STREET_ADDRESS]" at bounding box center [900, 343] width 1168 height 84
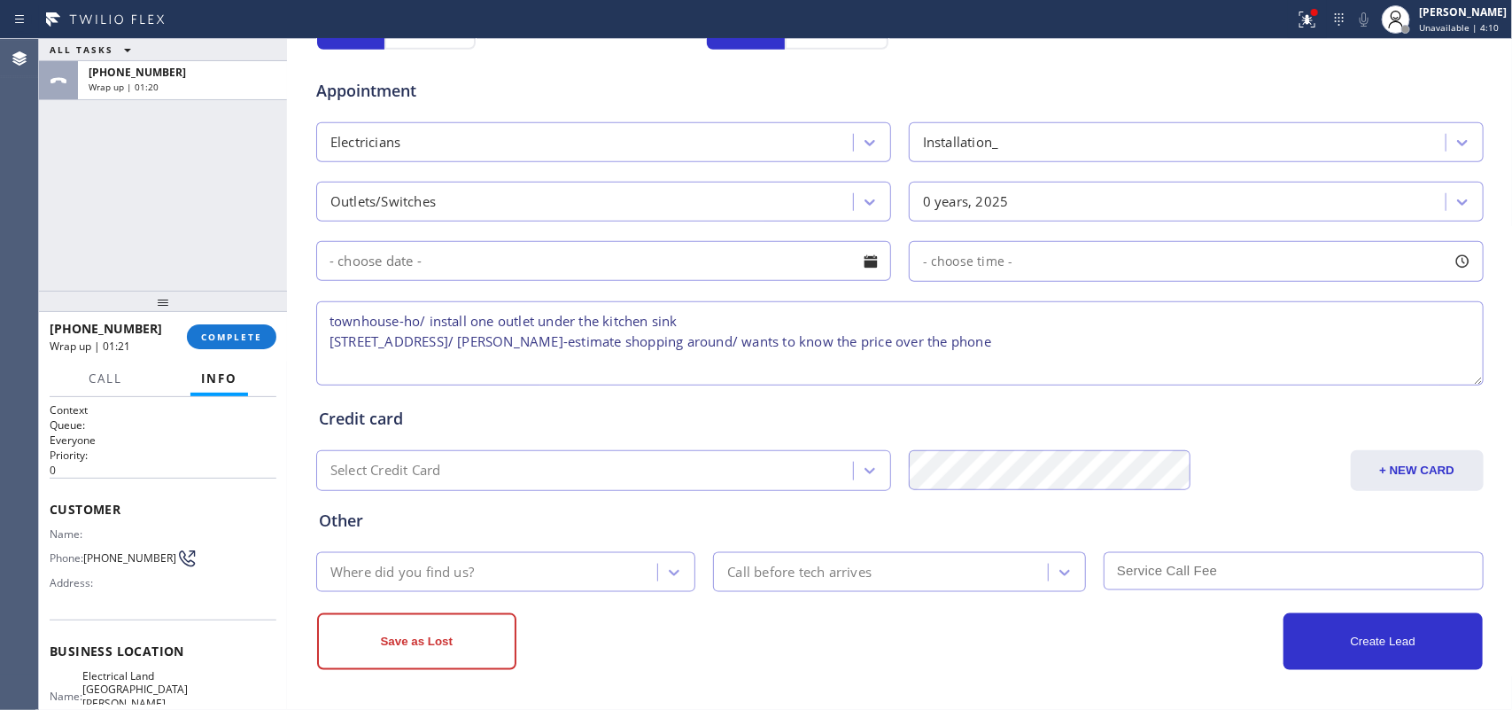
type textarea "townhouse-ho/ install one outlet under the kitchen sink [STREET_ADDRESS]/ [PERS…"
click at [518, 567] on div "Where did you find us?" at bounding box center [490, 571] width 337 height 31
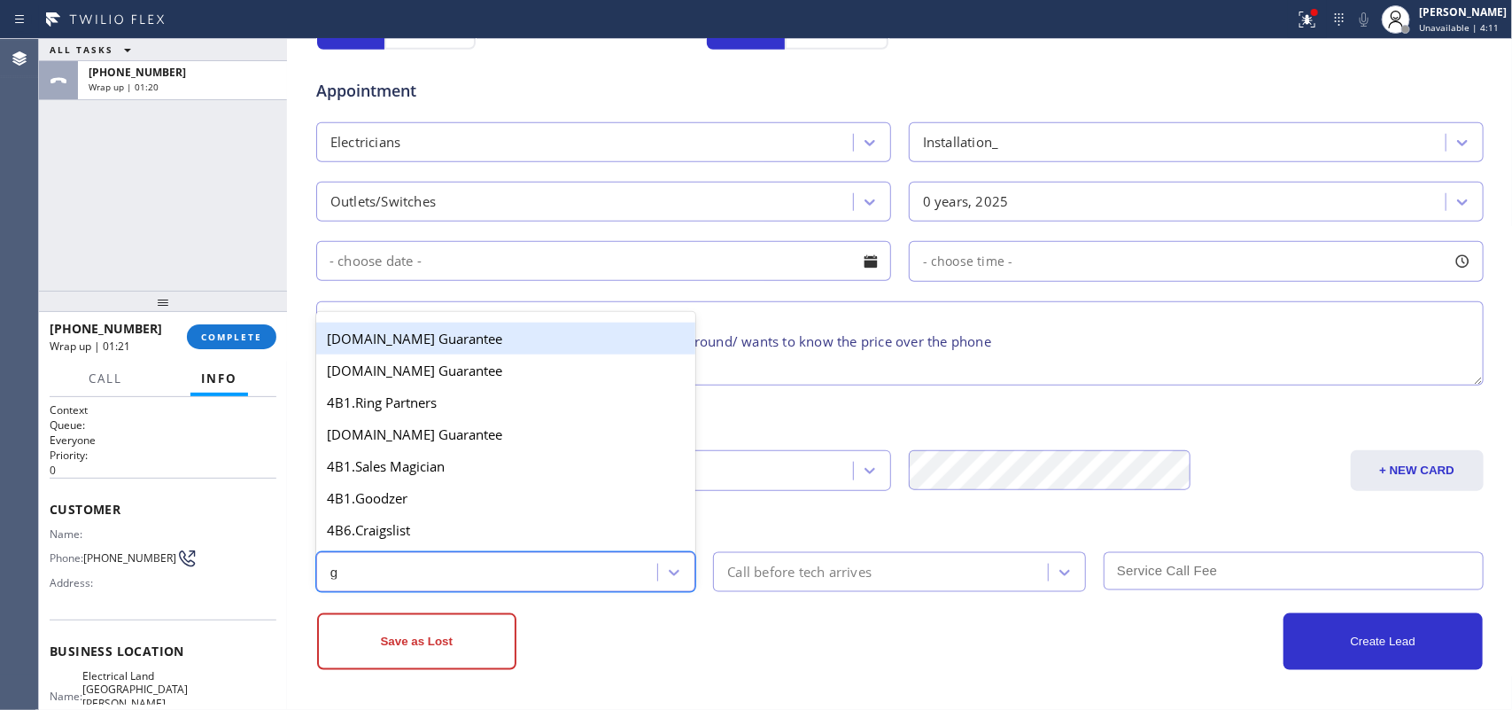
type input "g"
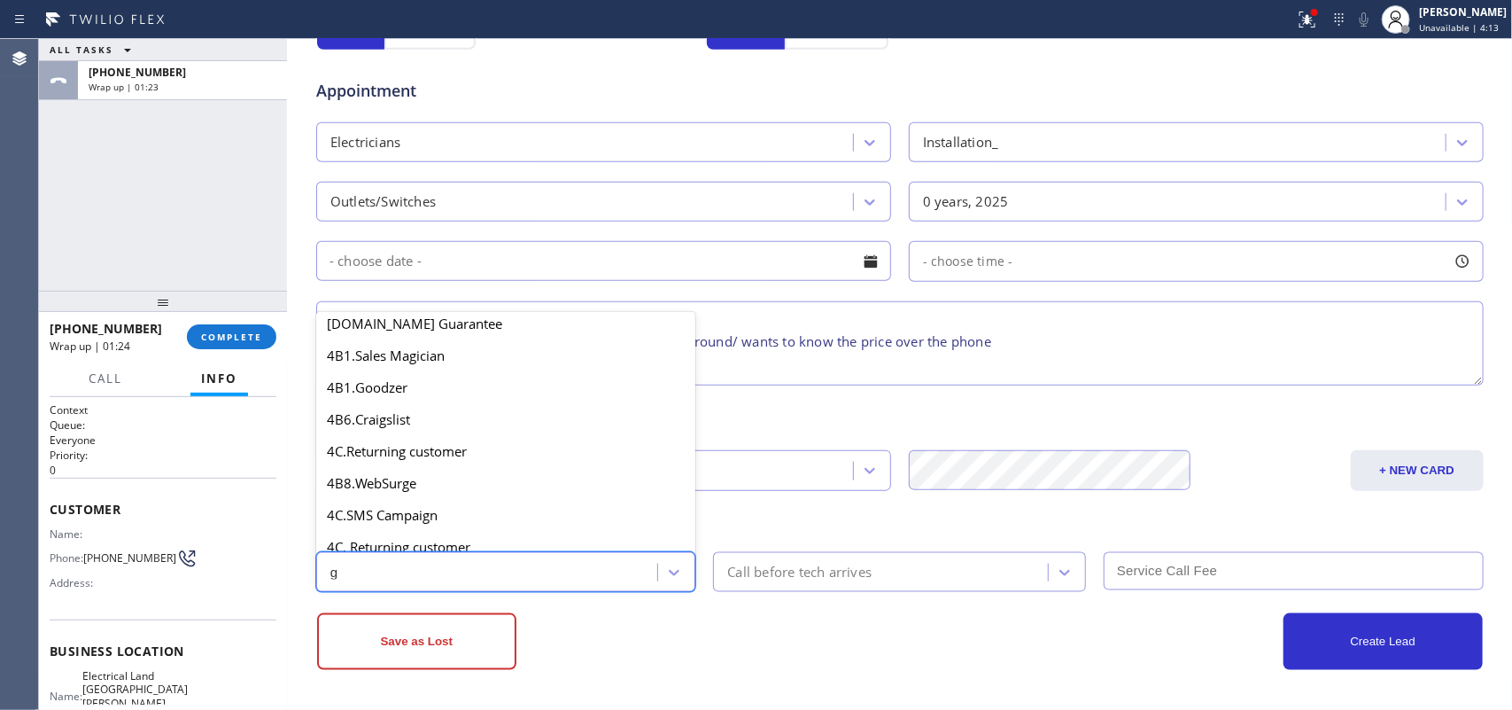
scroll to position [334, 0]
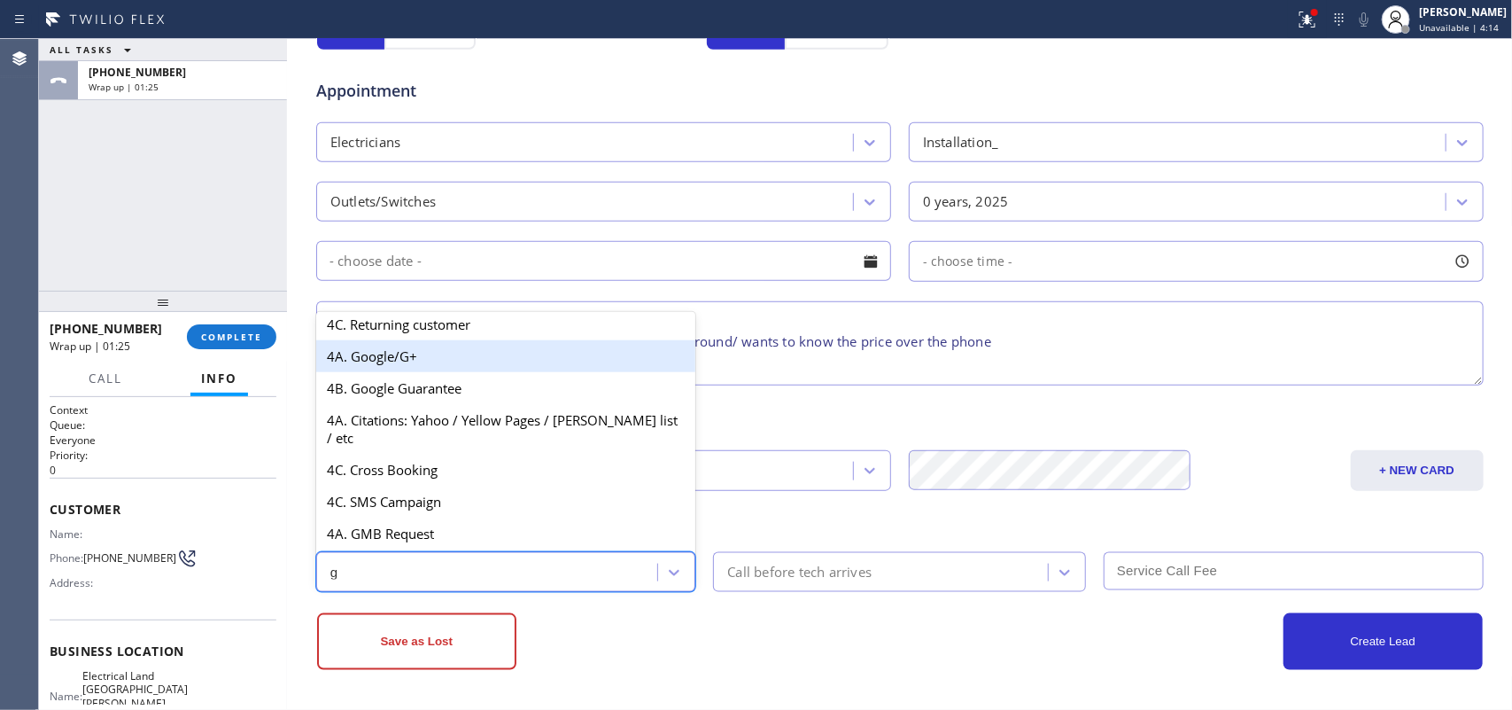
click at [410, 372] on div "4A. Google/G+" at bounding box center [506, 356] width 380 height 32
click at [410, 378] on textarea "townhouse-ho/ install one outlet under the kitchen sink [STREET_ADDRESS]/ [PERS…" at bounding box center [900, 343] width 1168 height 84
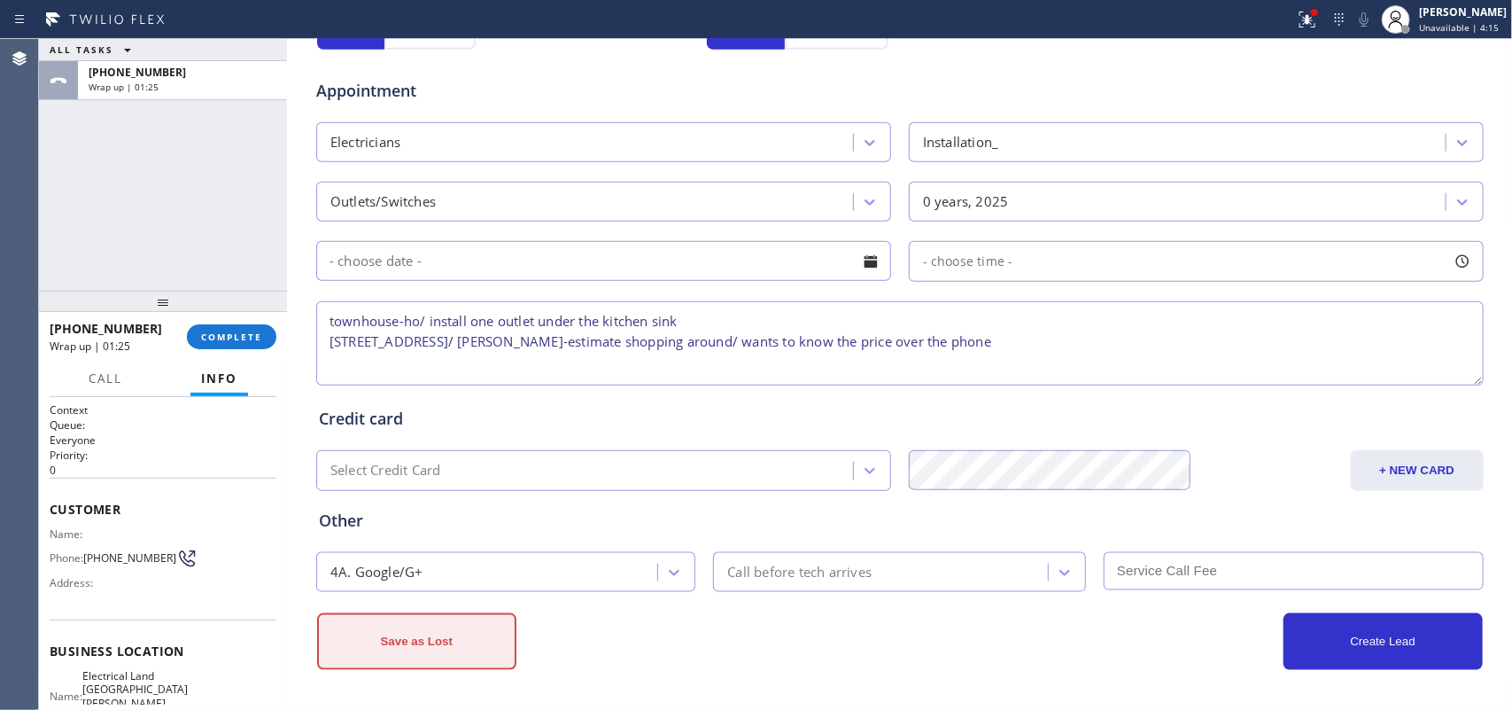
click at [400, 567] on button "Save as Lost" at bounding box center [416, 641] width 199 height 57
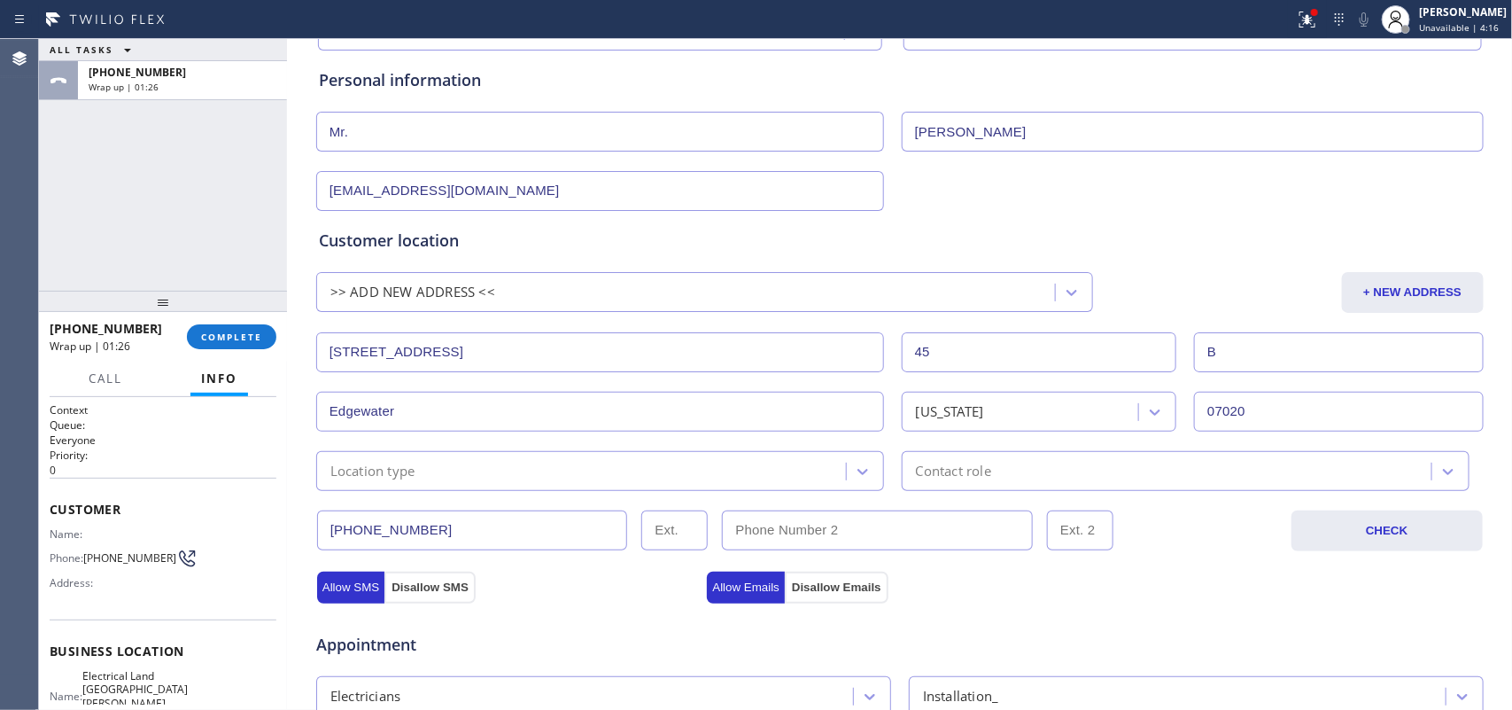
scroll to position [0, 0]
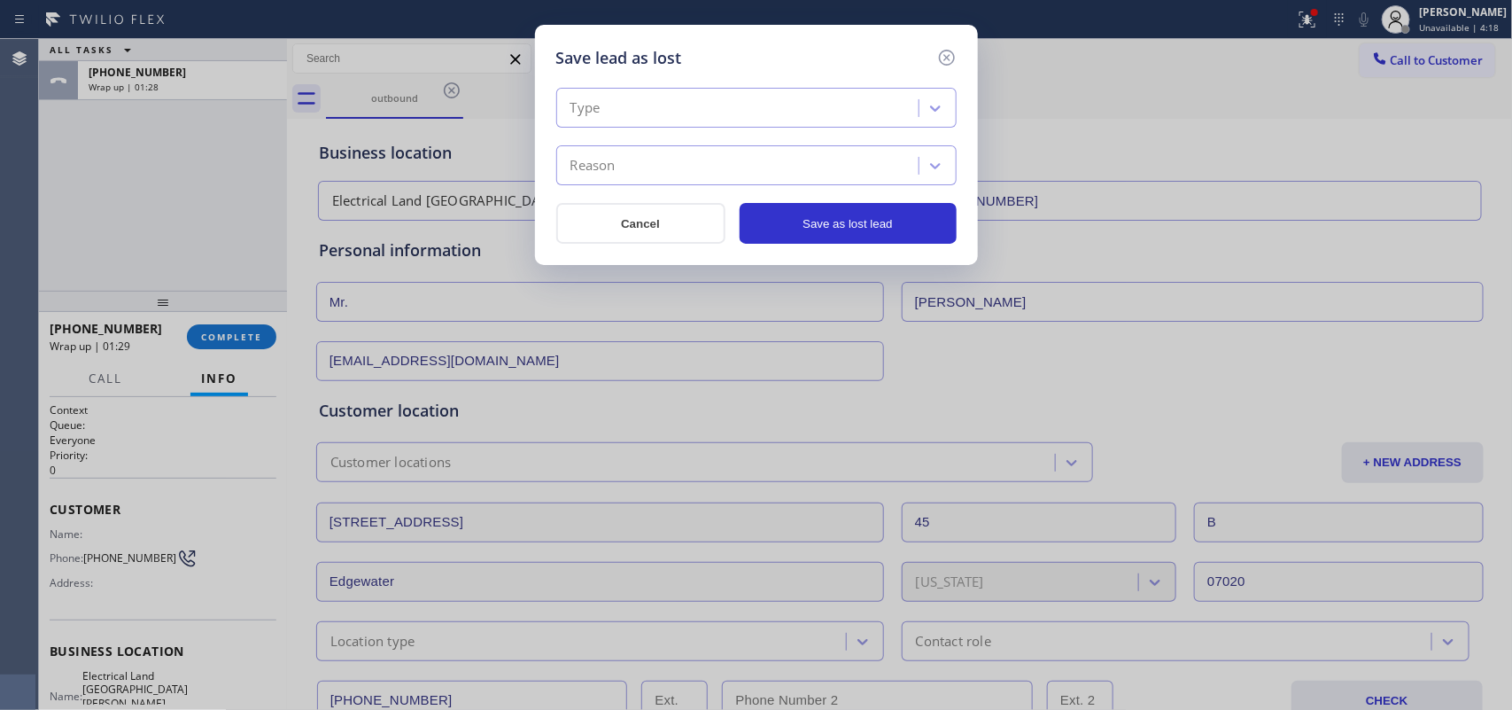
click at [812, 103] on div "Type" at bounding box center [740, 108] width 357 height 31
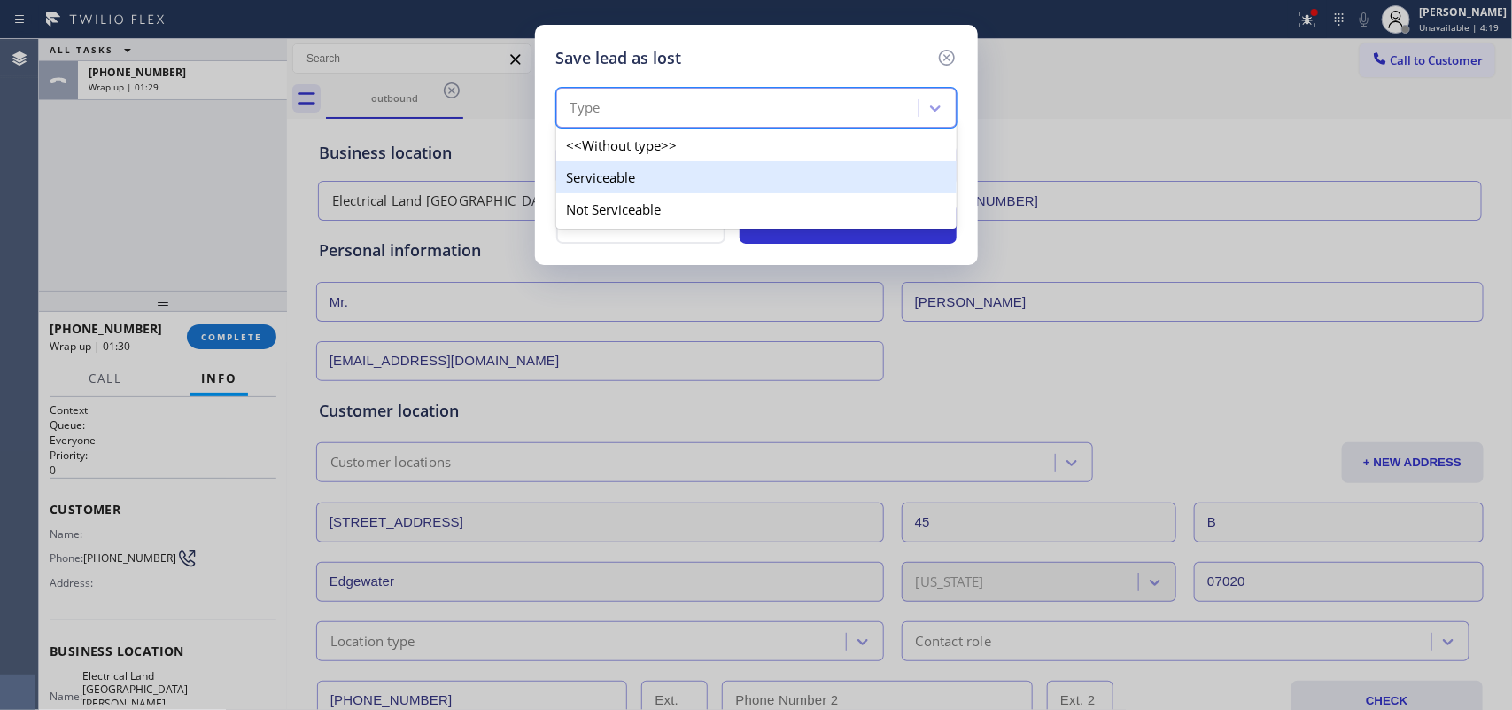
click at [789, 186] on div "Serviceable" at bounding box center [756, 177] width 400 height 32
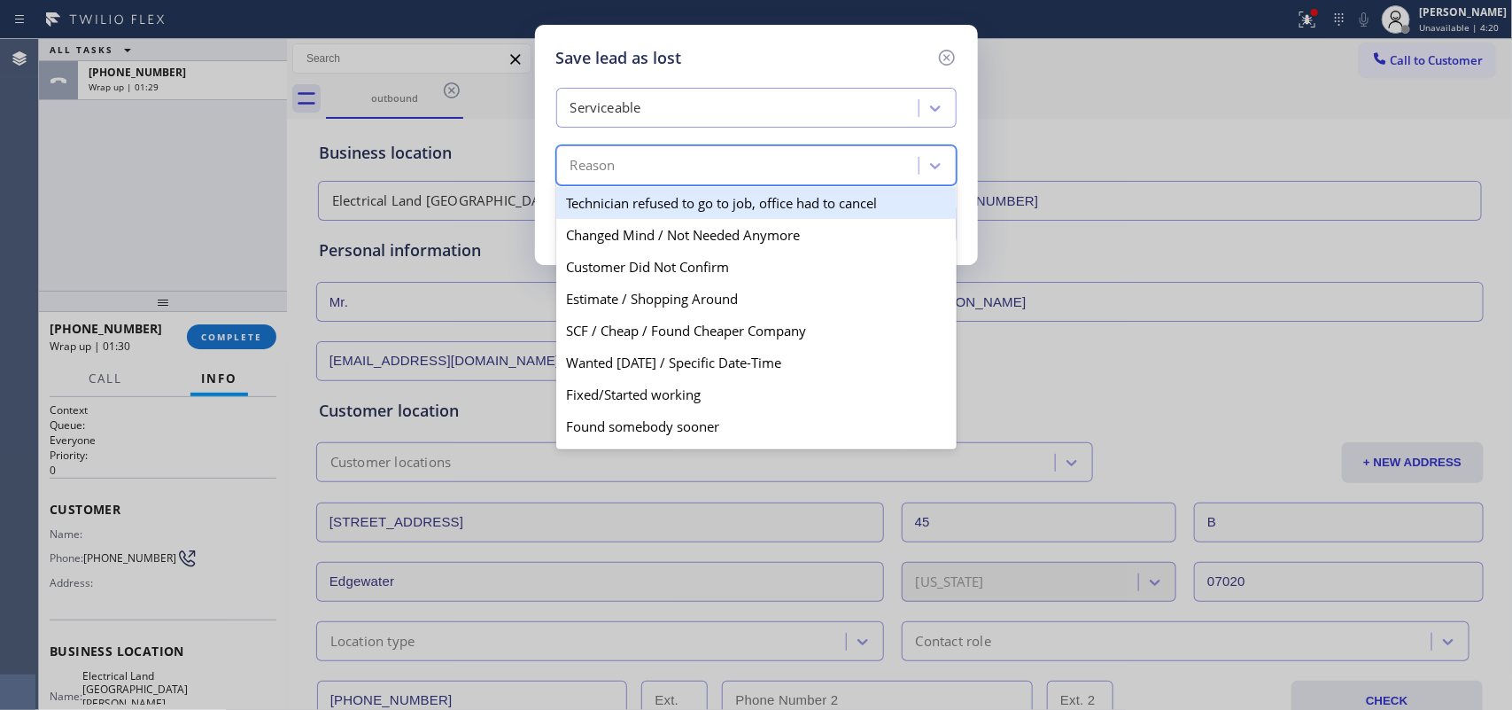
click at [803, 169] on div "Reason" at bounding box center [740, 166] width 357 height 31
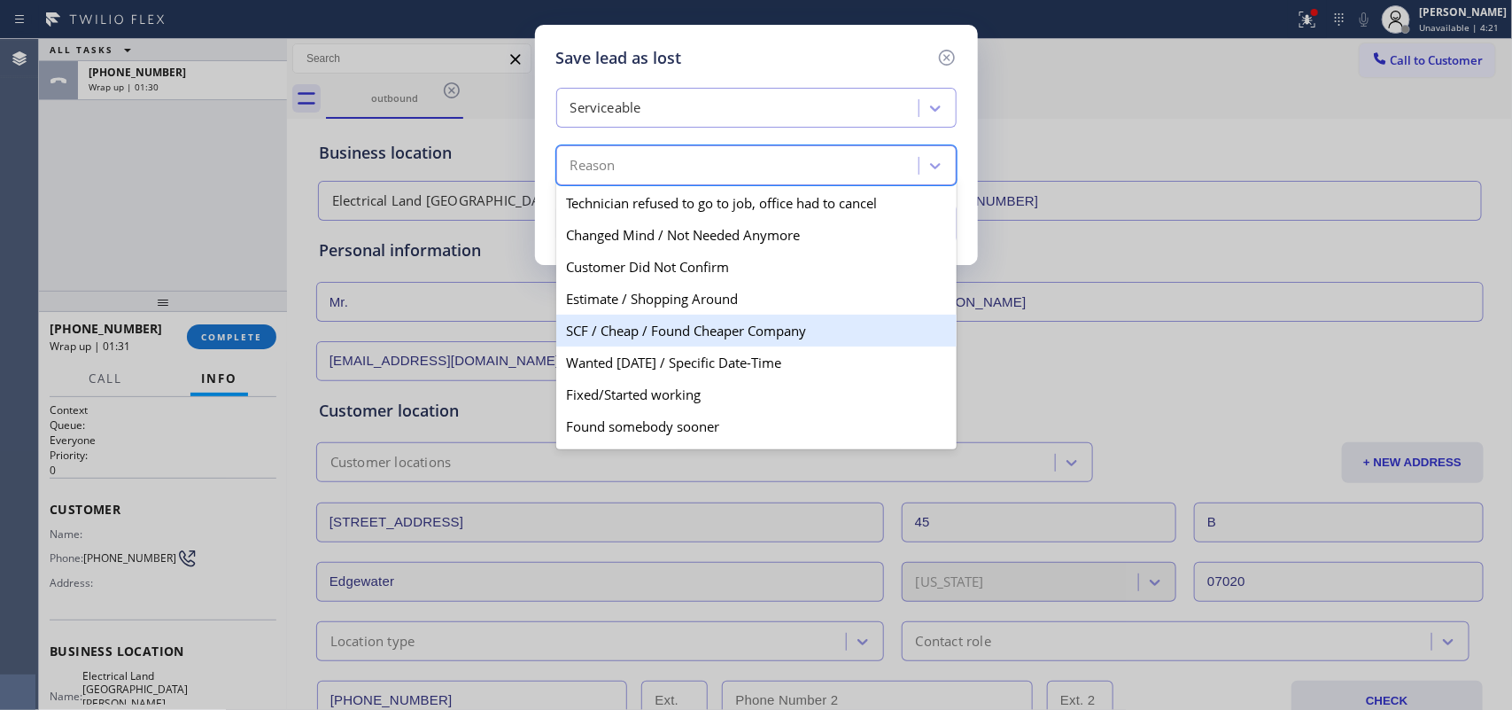
click at [755, 333] on div "SCF / Cheap / Found Cheaper Company" at bounding box center [756, 331] width 400 height 32
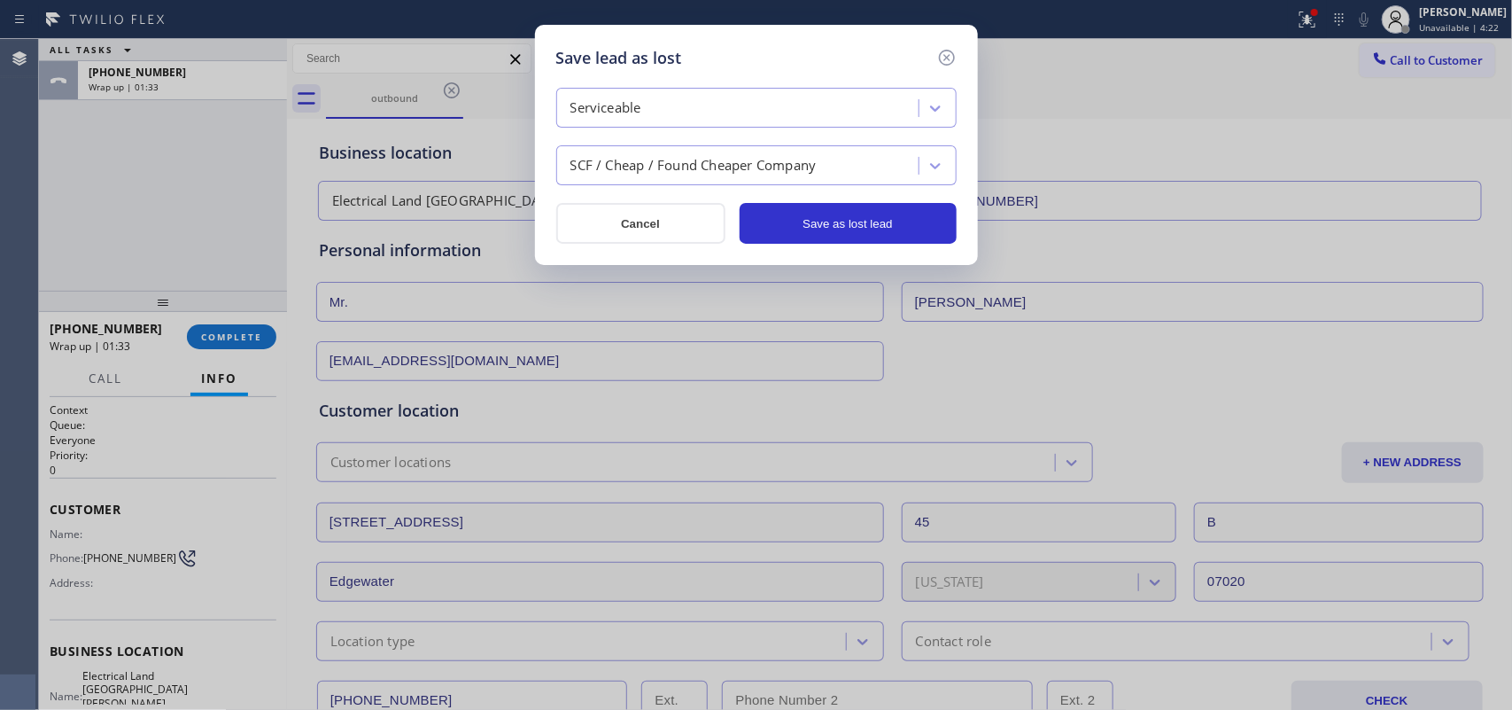
click at [804, 167] on div "SCF / Cheap / Found Cheaper Company" at bounding box center [694, 166] width 246 height 20
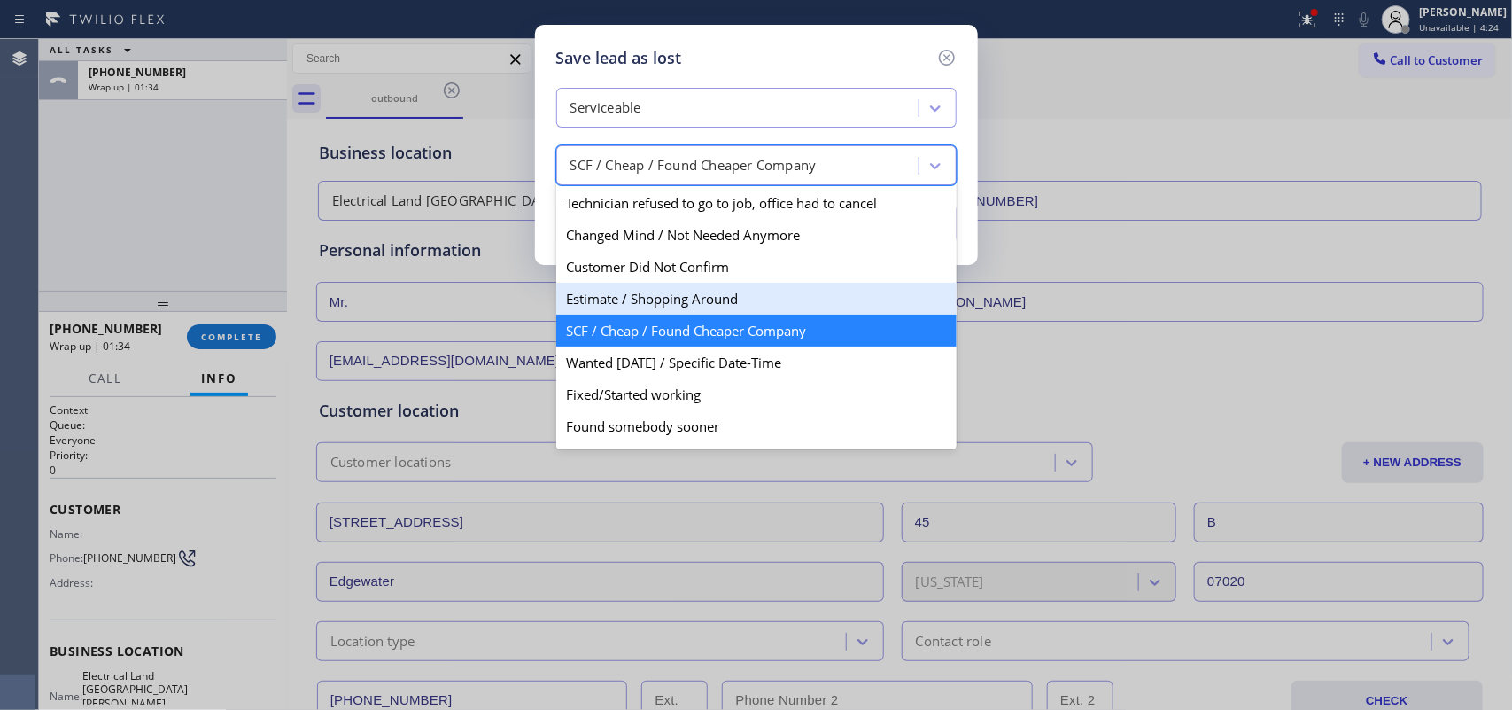
click at [764, 307] on div "Estimate / Shopping Around" at bounding box center [756, 299] width 400 height 32
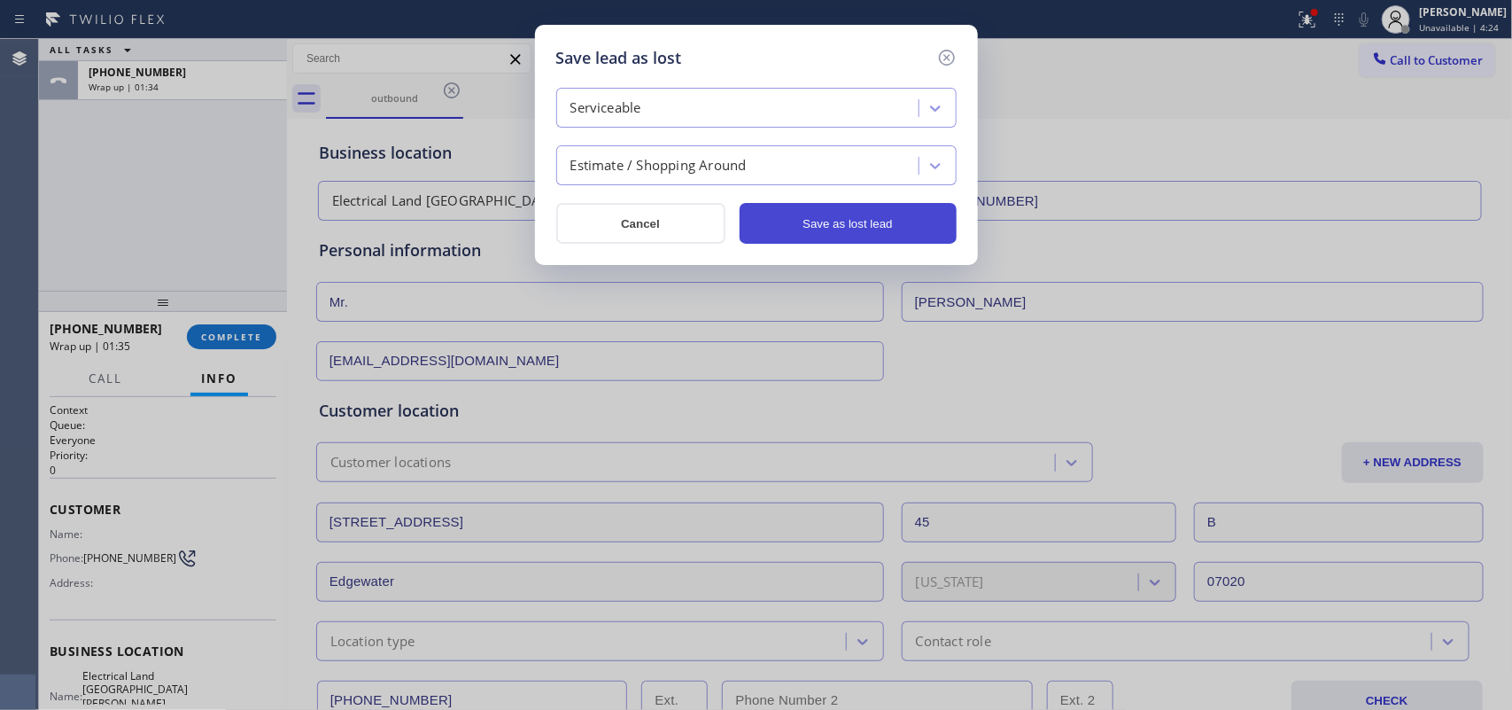
click at [809, 209] on button "Save as lost lead" at bounding box center [848, 223] width 217 height 41
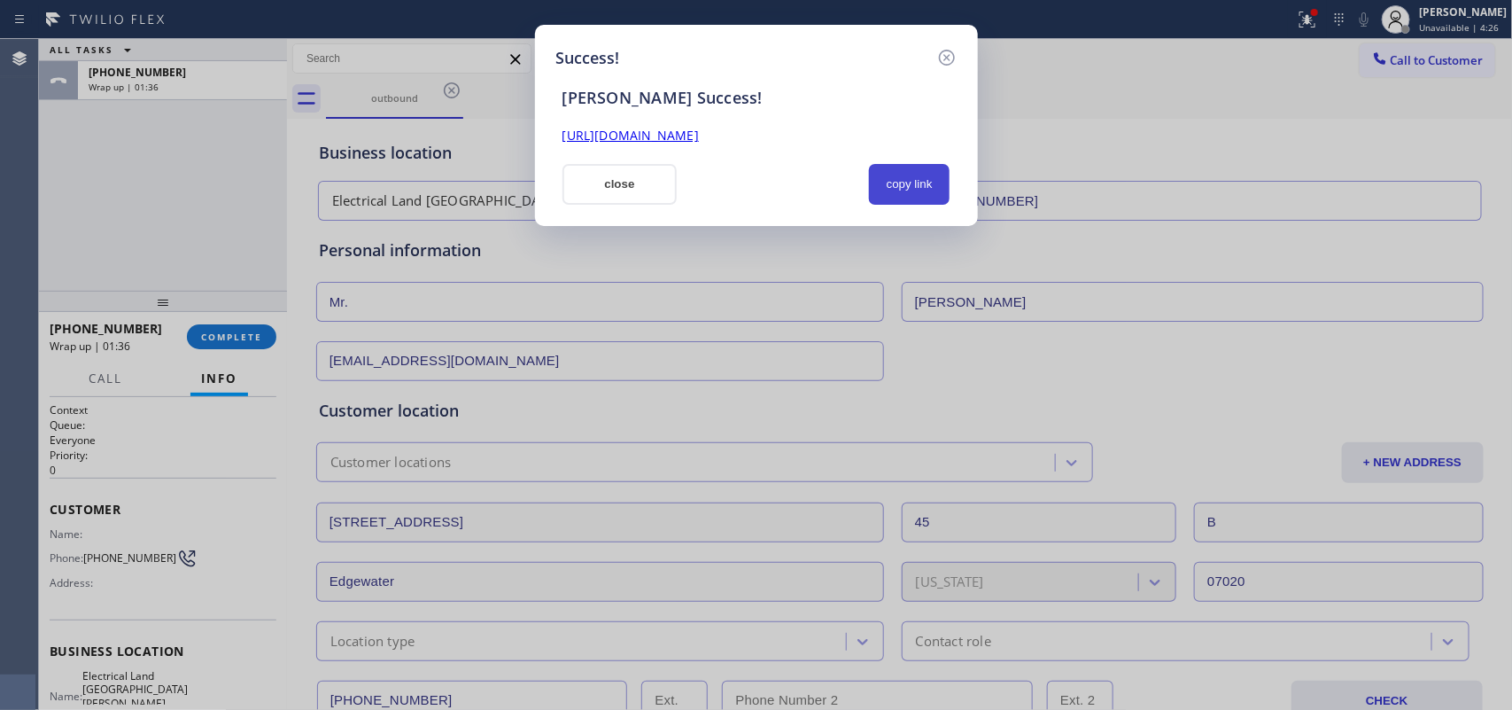
click at [926, 186] on button "copy link" at bounding box center [910, 184] width 82 height 41
click at [699, 129] on link "[URL][DOMAIN_NAME]" at bounding box center [631, 135] width 136 height 17
click at [670, 188] on button "close" at bounding box center [620, 184] width 115 height 41
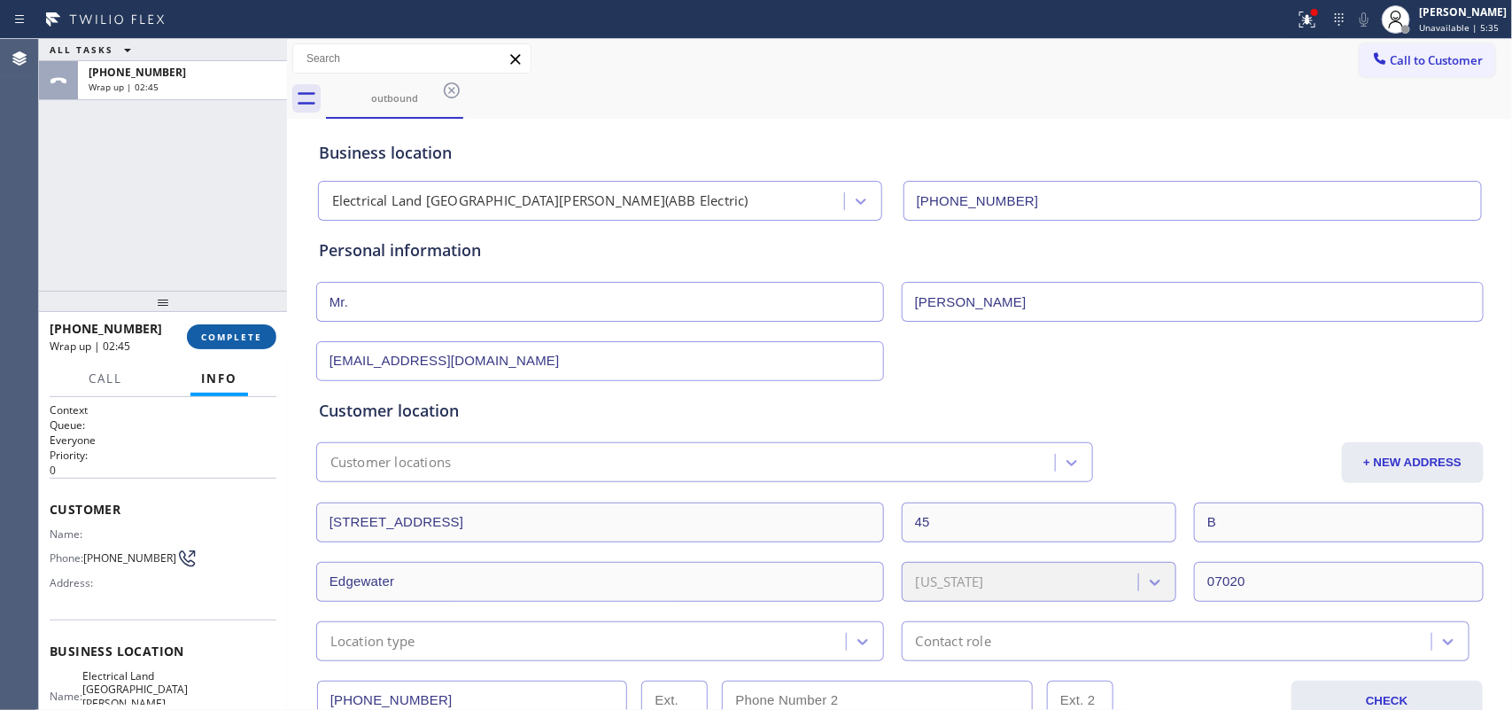
click at [226, 330] on span "COMPLETE" at bounding box center [231, 336] width 61 height 12
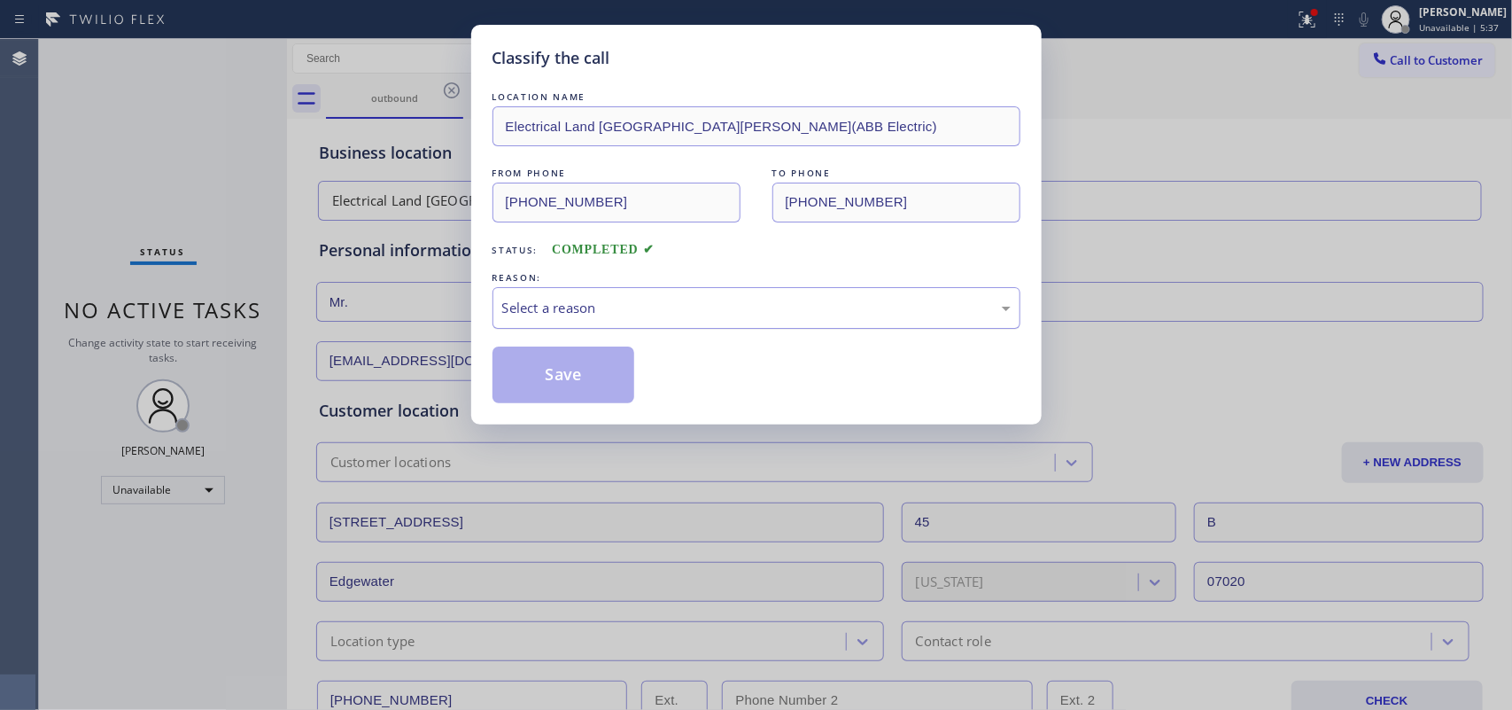
click at [568, 306] on div "Select a reason" at bounding box center [756, 308] width 509 height 20
click at [578, 360] on button "Save" at bounding box center [564, 374] width 143 height 57
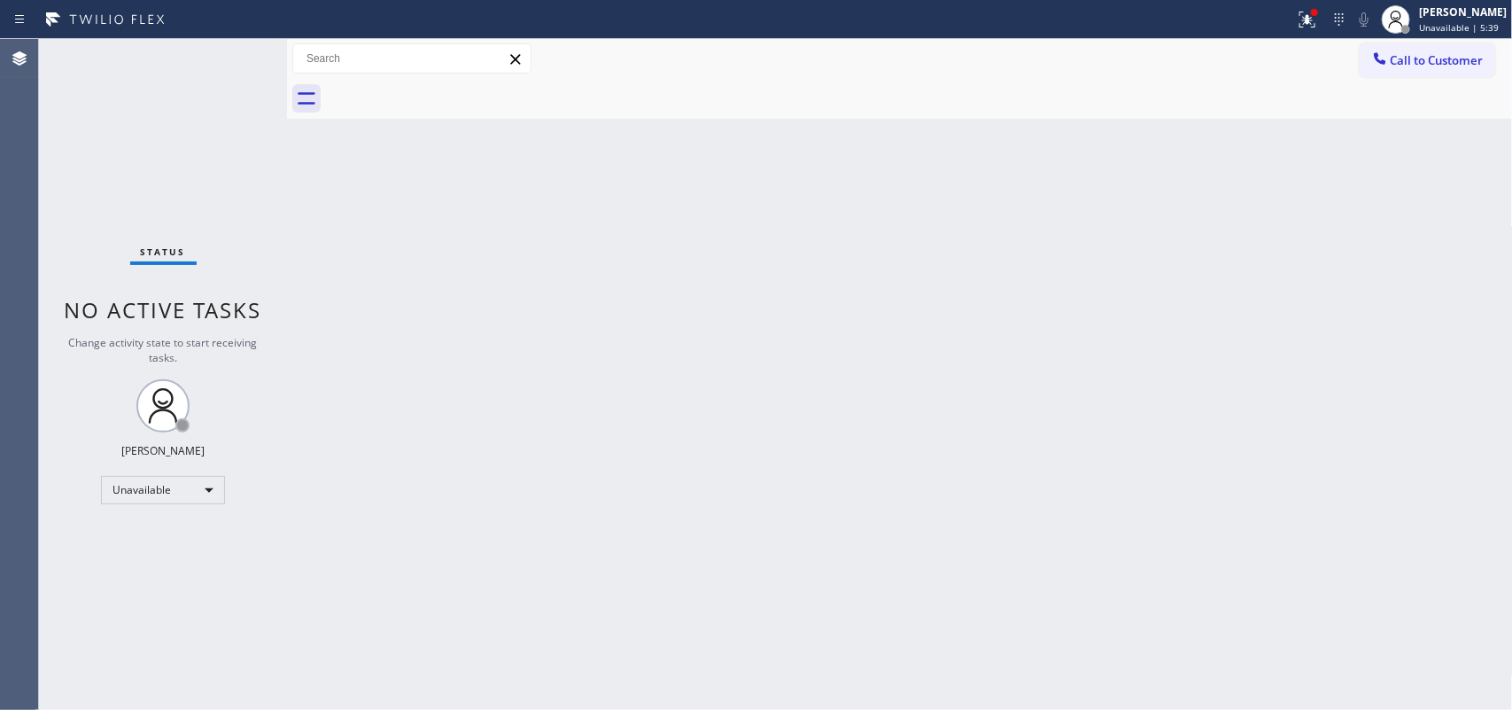
click at [1209, 22] on span "Unavailable | 5:39" at bounding box center [1459, 27] width 80 height 12
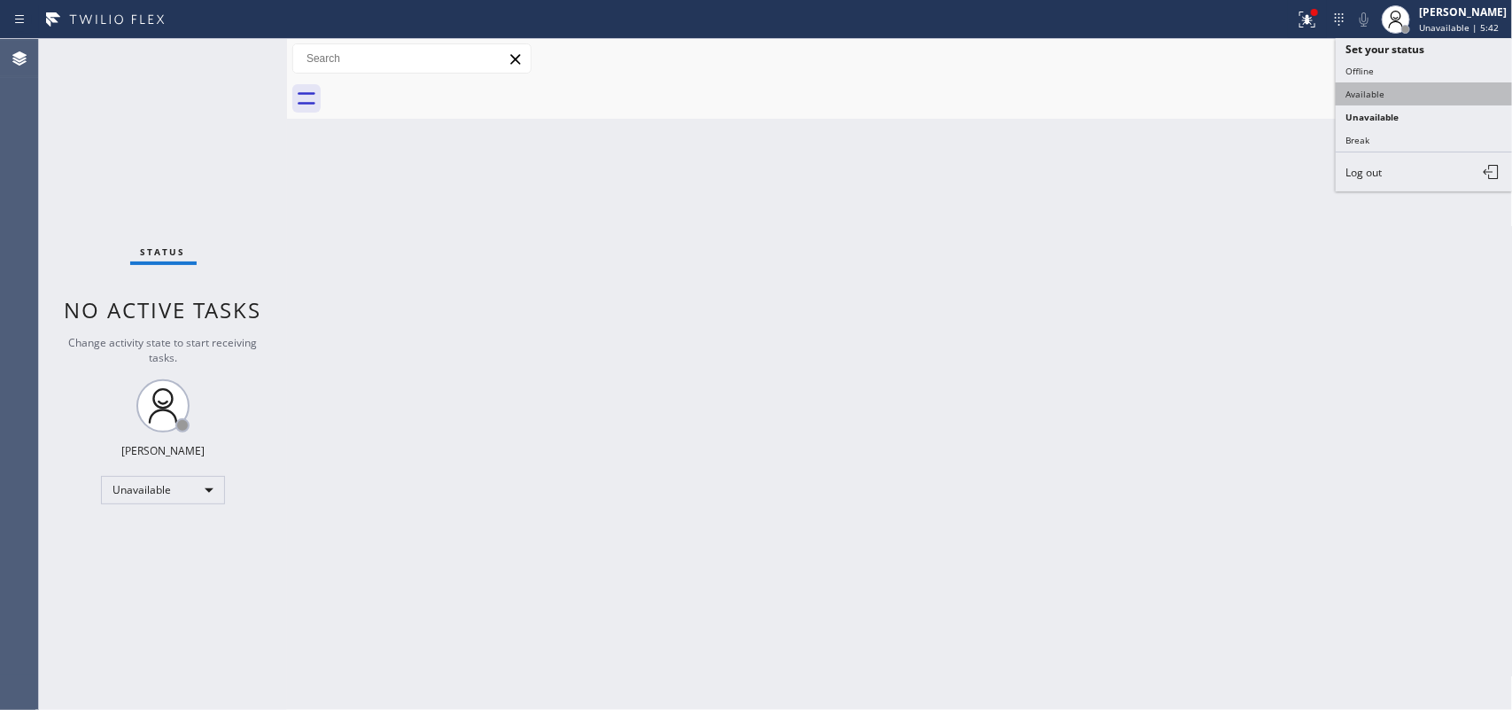
click at [1209, 89] on button "Available" at bounding box center [1424, 93] width 177 height 23
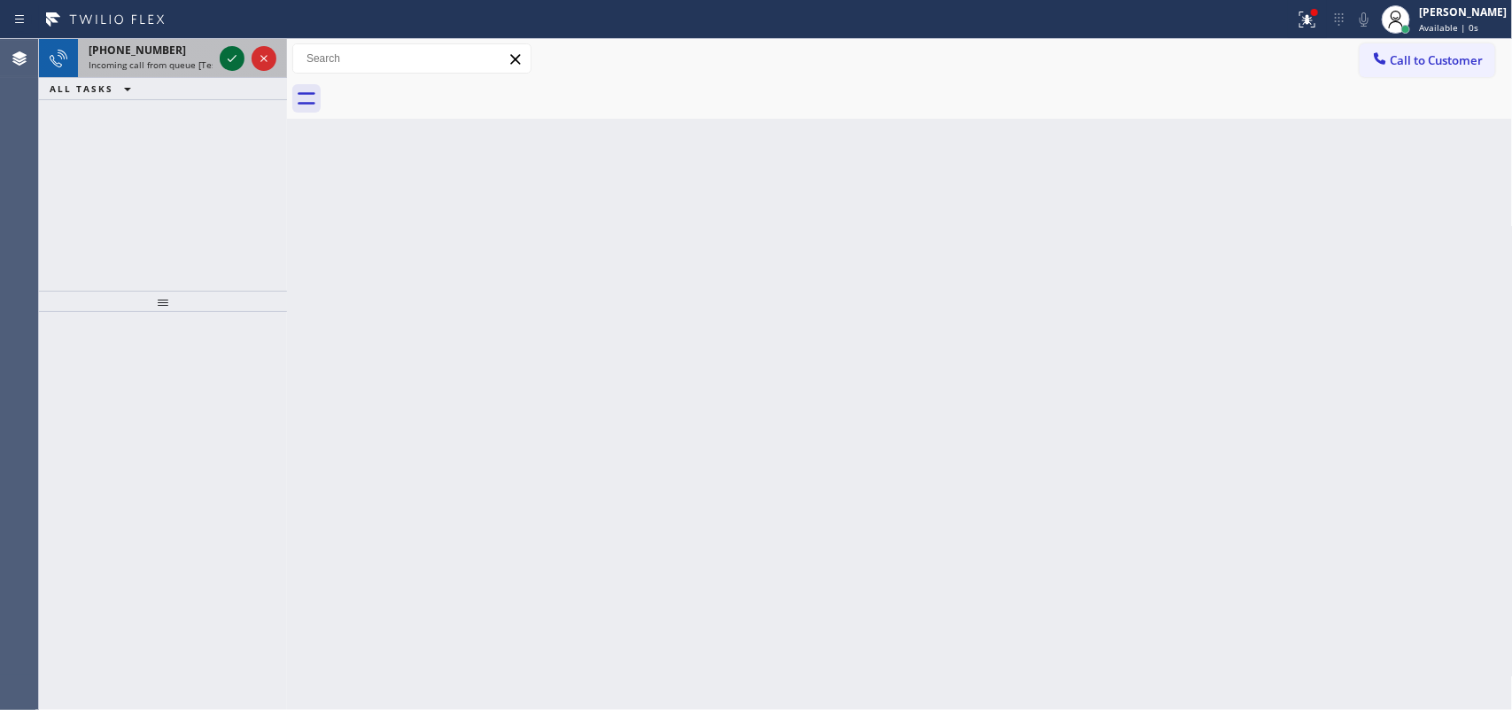
click at [235, 56] on icon at bounding box center [232, 58] width 9 height 7
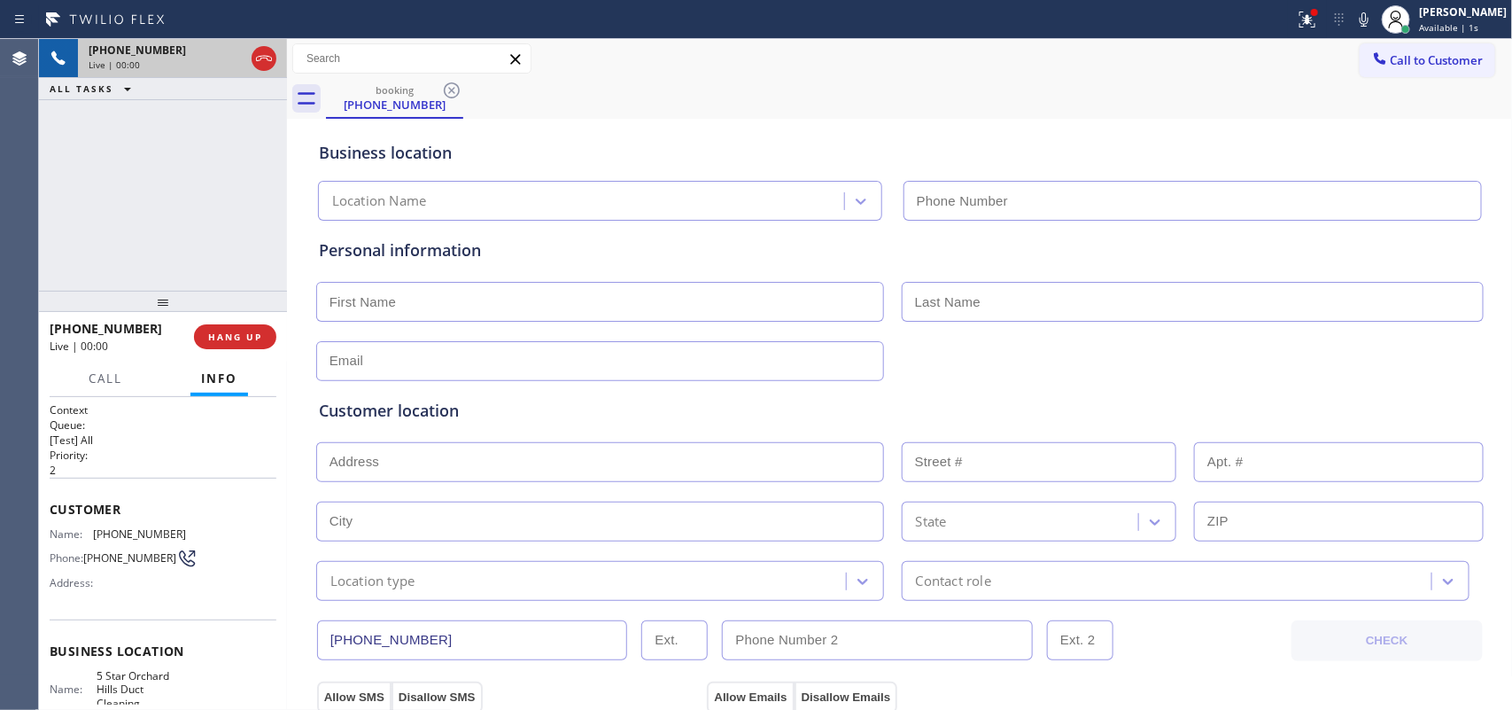
type input "[PHONE_NUMBER]"
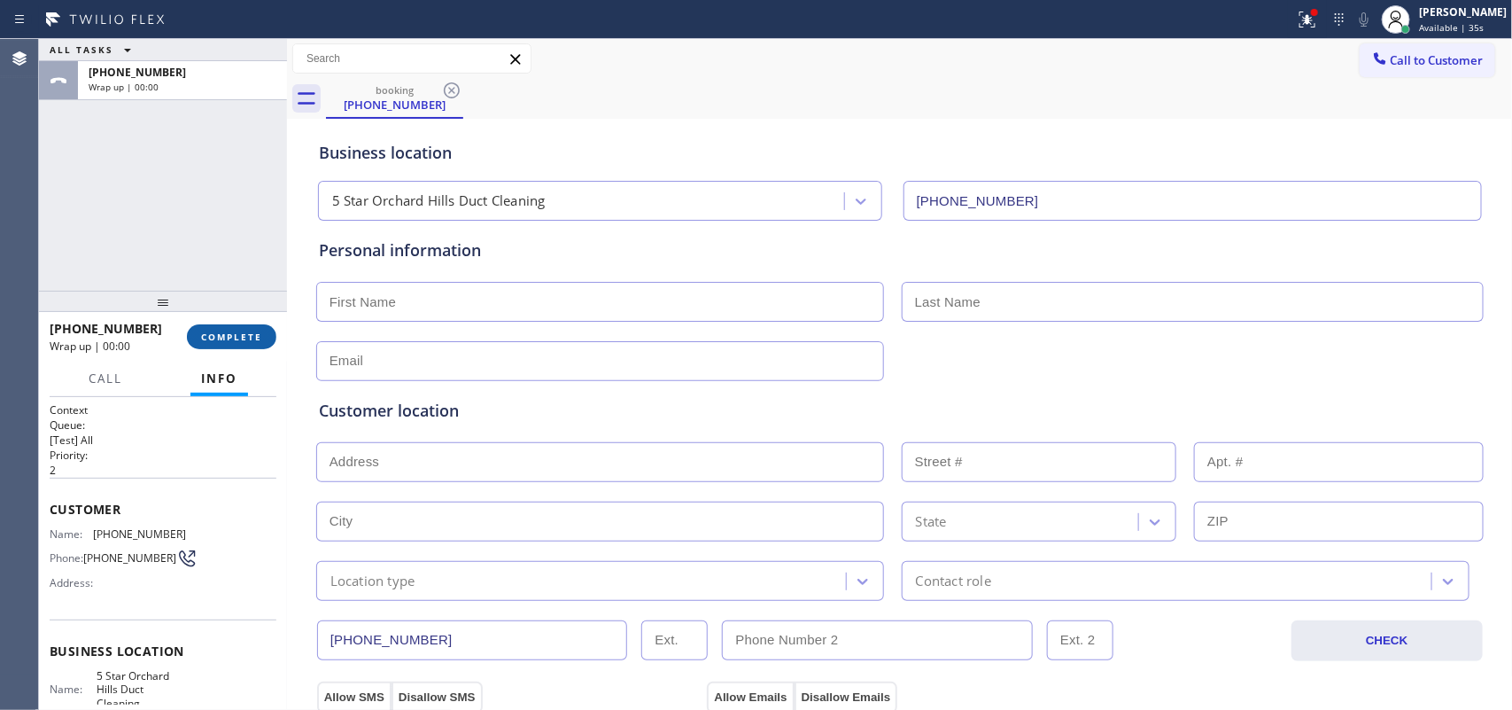
click at [249, 339] on span "COMPLETE" at bounding box center [231, 336] width 61 height 12
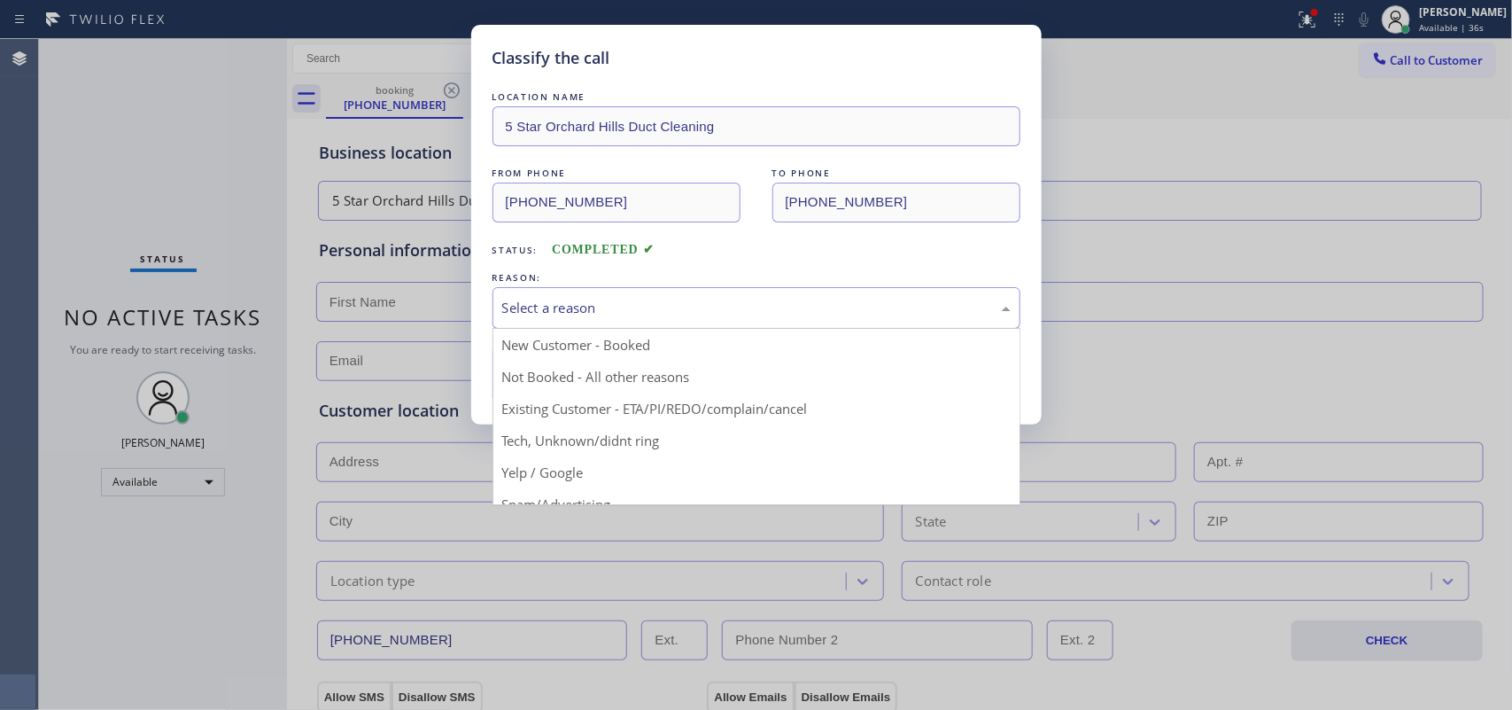
click at [612, 313] on div "Select a reason" at bounding box center [756, 308] width 509 height 20
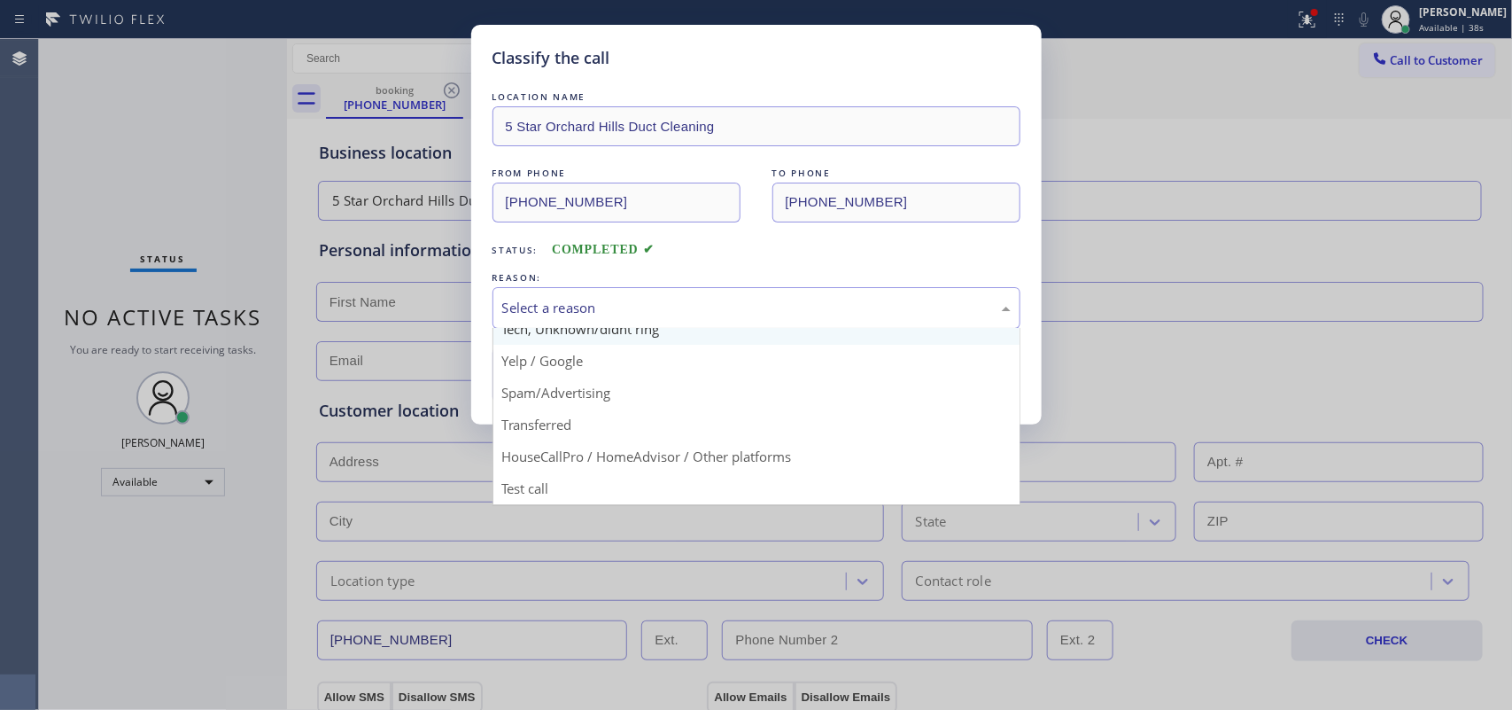
scroll to position [11, 0]
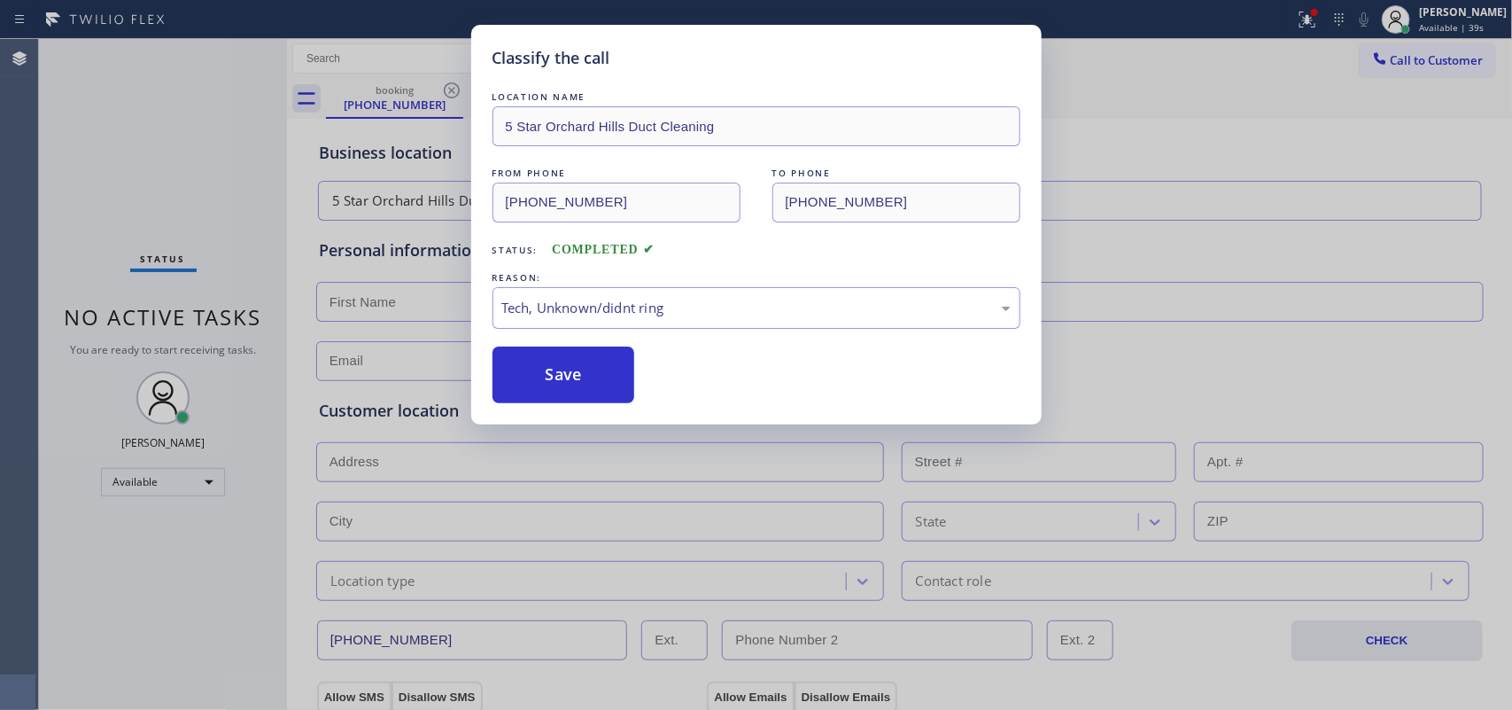
click at [100, 192] on div "Classify the call LOCATION NAME 5 [GEOGRAPHIC_DATA] Duct Cleaning FROM PHONE [P…" at bounding box center [756, 355] width 1512 height 710
click at [582, 369] on button "Save" at bounding box center [564, 374] width 143 height 57
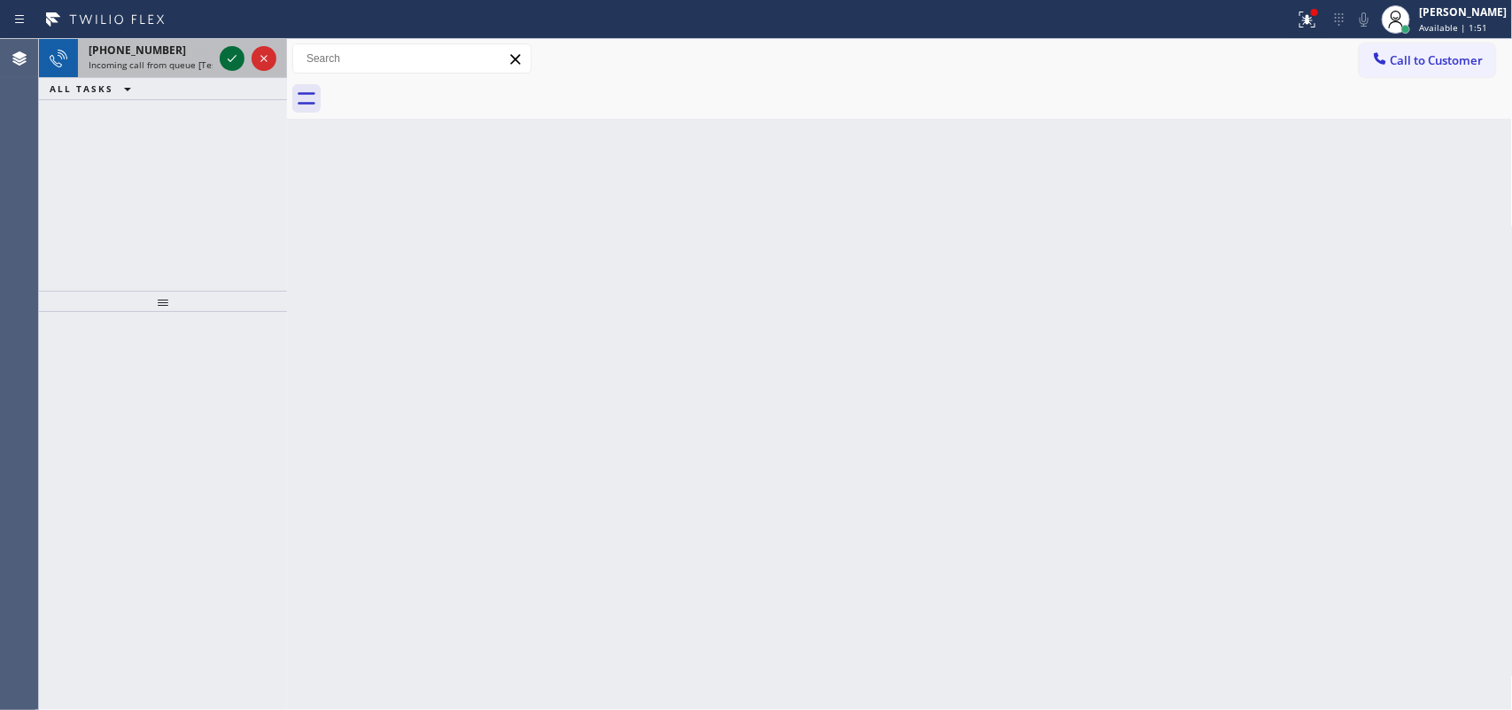
drag, startPoint x: 223, startPoint y: 68, endPoint x: 232, endPoint y: 62, distance: 10.8
click at [228, 66] on icon at bounding box center [231, 58] width 21 height 21
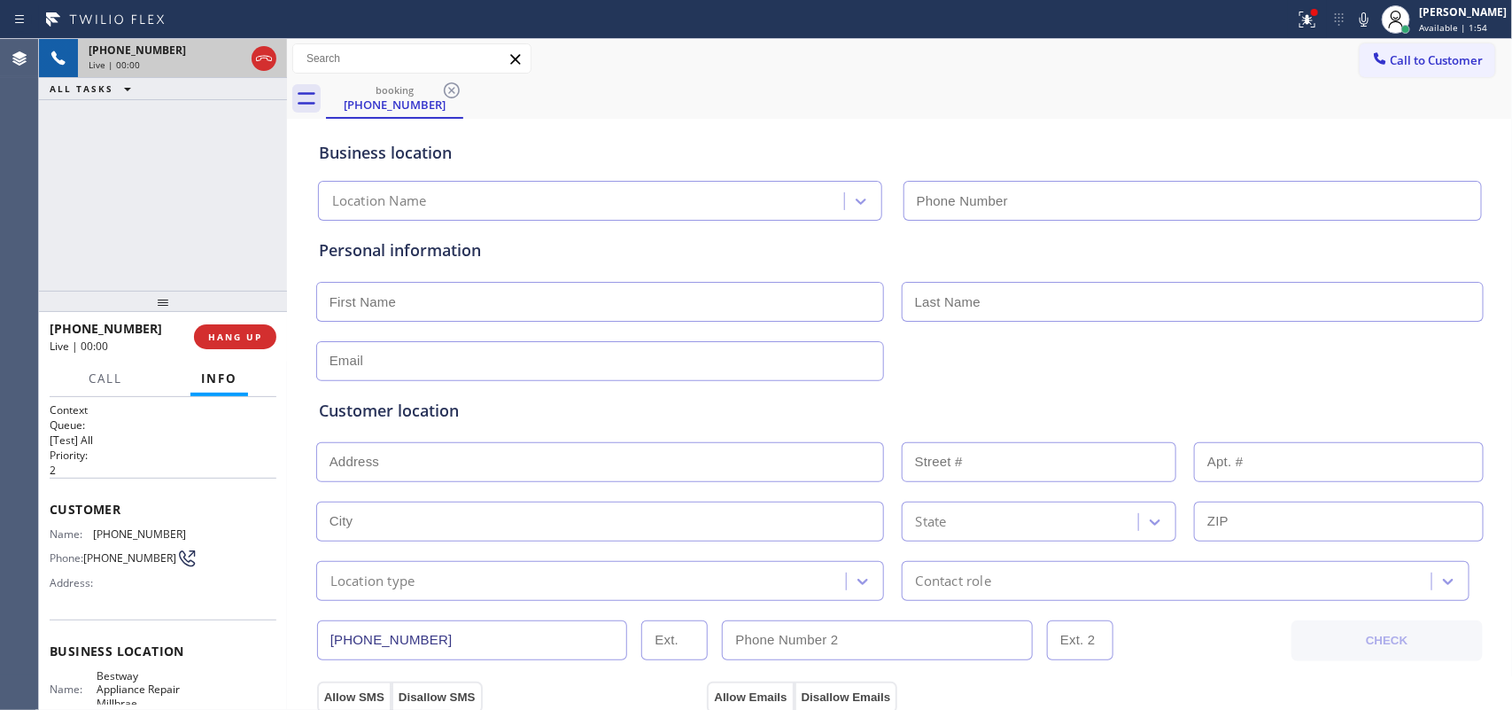
type input "[PHONE_NUMBER]"
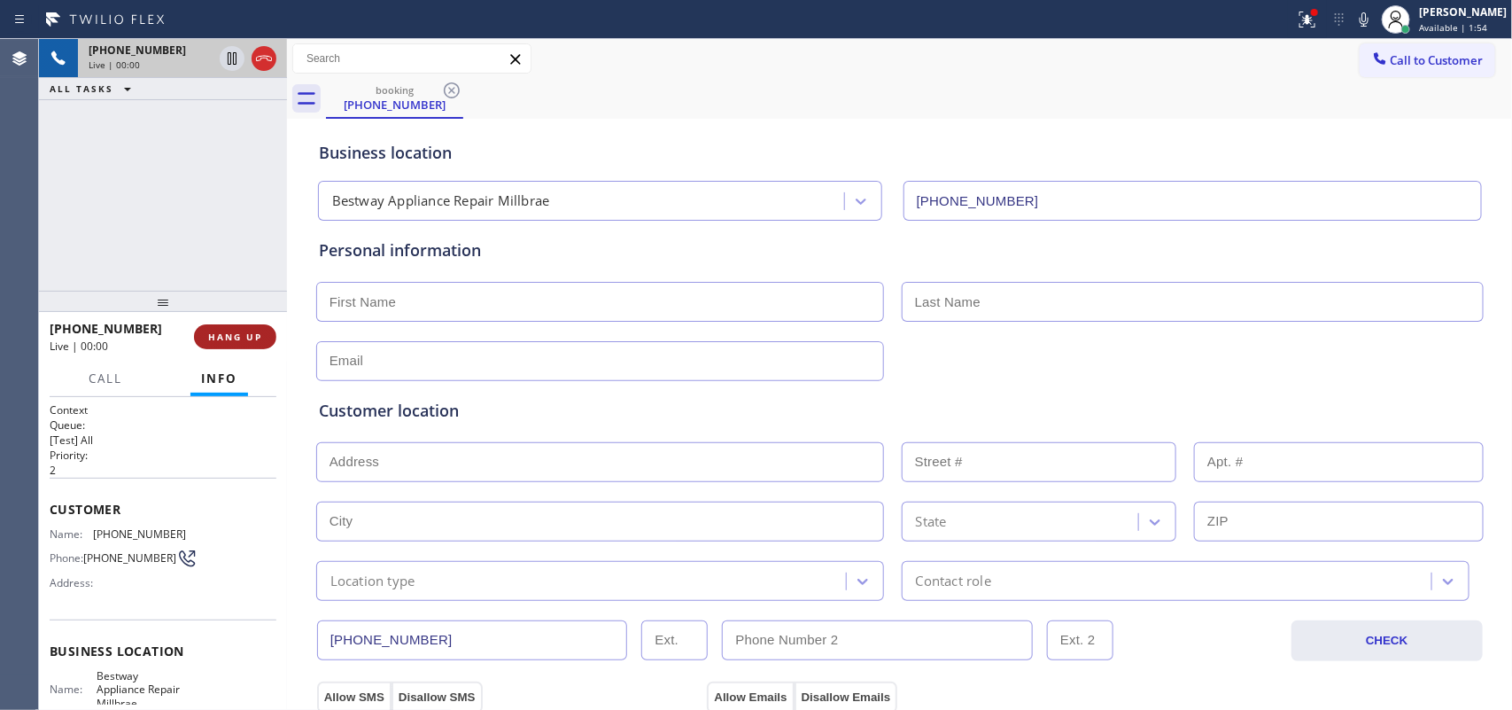
click at [239, 346] on button "HANG UP" at bounding box center [235, 336] width 82 height 25
click at [240, 341] on span "HANG UP" at bounding box center [235, 336] width 54 height 12
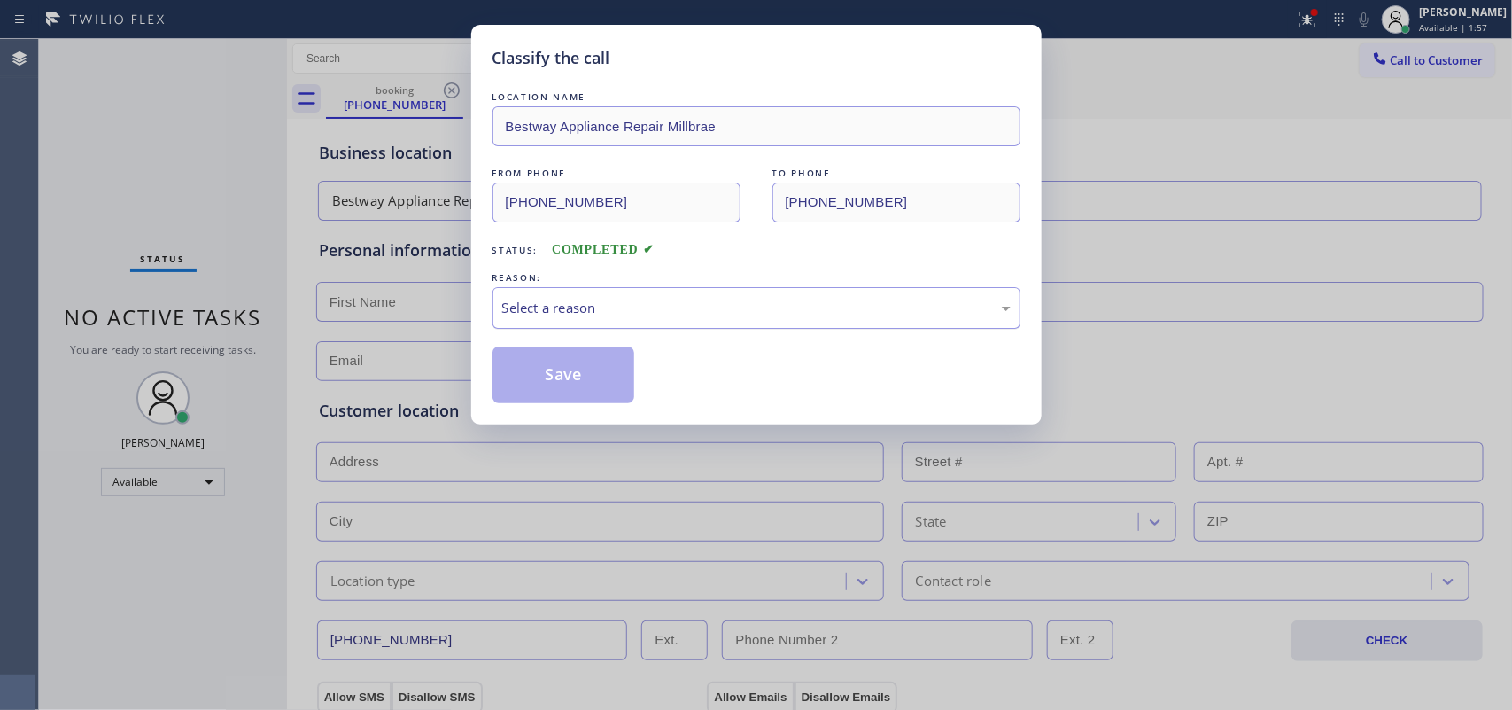
click at [603, 322] on div "Select a reason" at bounding box center [757, 308] width 528 height 42
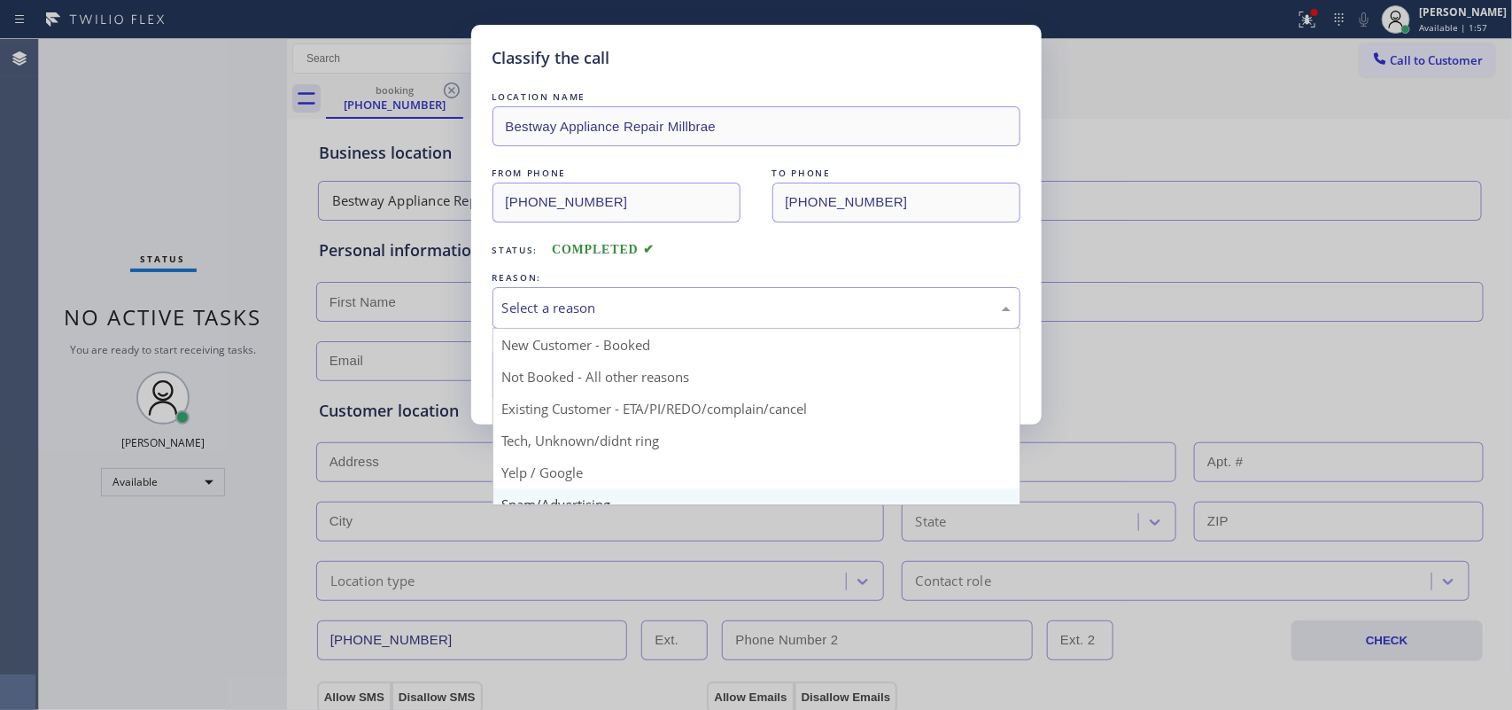
scroll to position [121, 0]
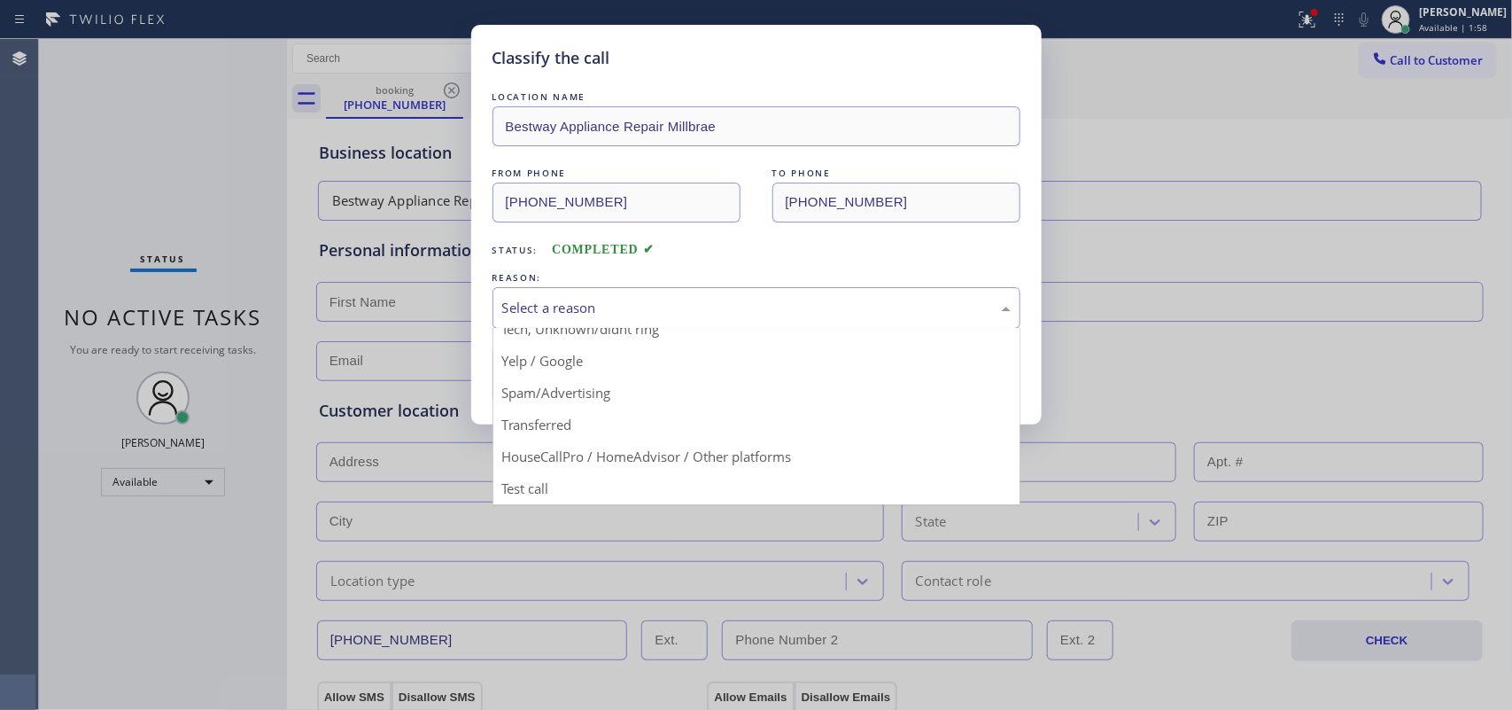
click at [590, 387] on button "Save" at bounding box center [564, 374] width 143 height 57
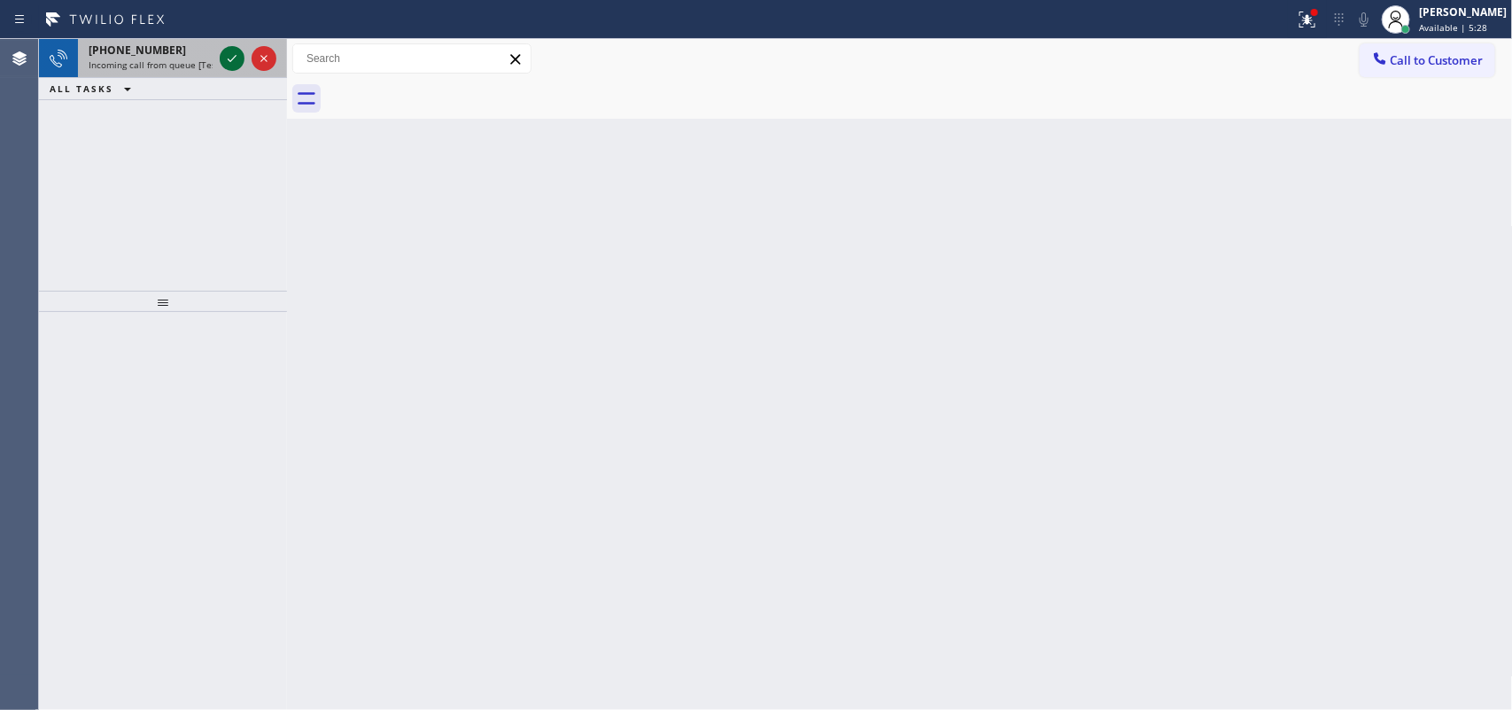
click at [222, 55] on icon at bounding box center [231, 58] width 21 height 21
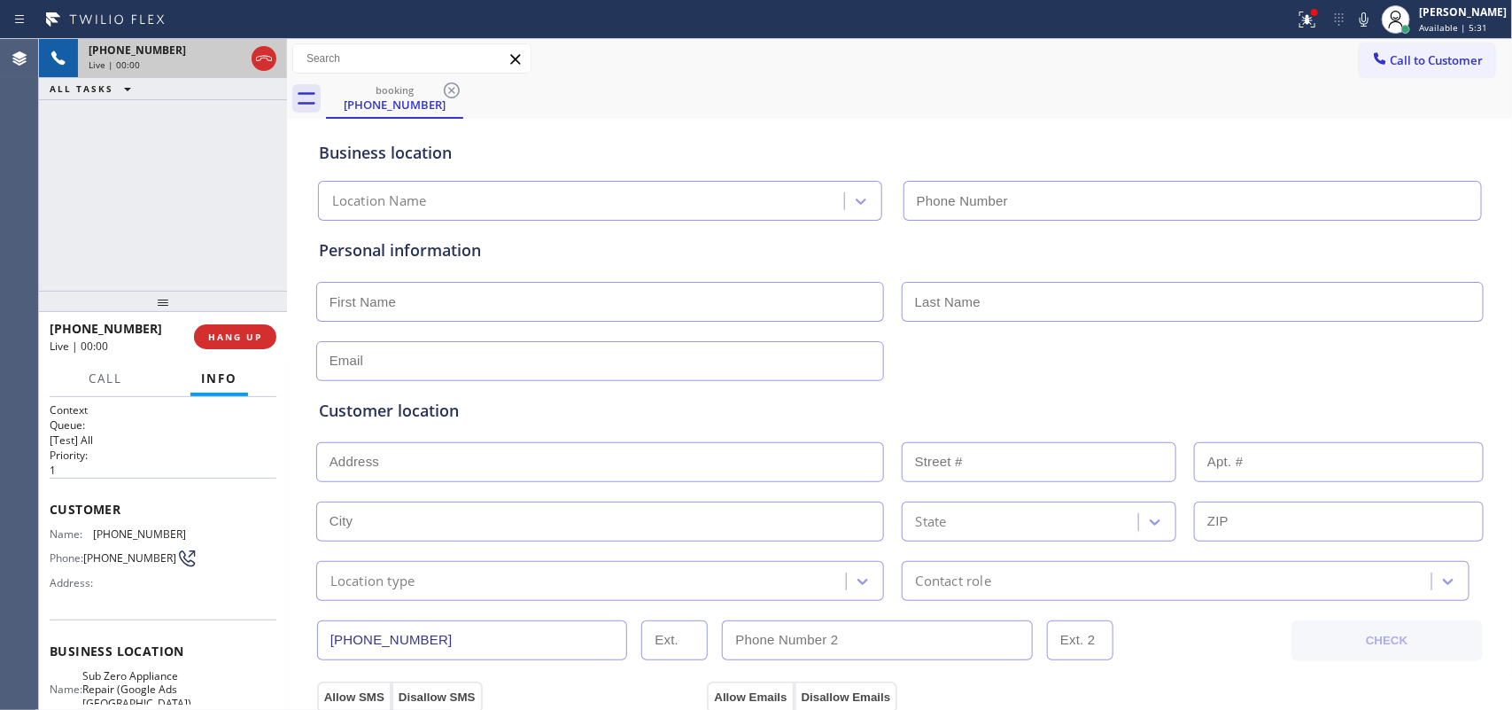
type input "[PHONE_NUMBER]"
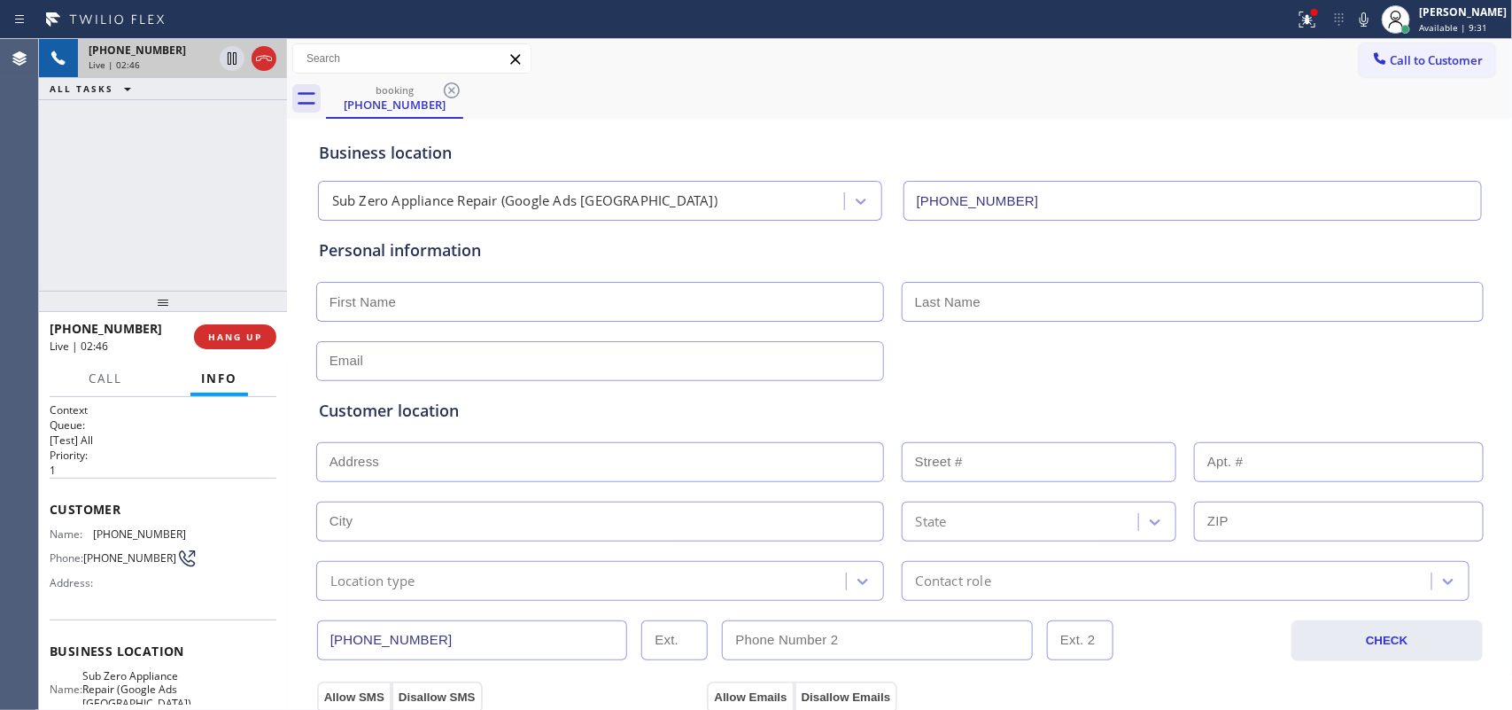
click at [253, 208] on div "[PHONE_NUMBER] Live | 02:46 ALL TASKS ALL TASKS ACTIVE TASKS TASKS IN WRAP UP" at bounding box center [163, 165] width 248 height 252
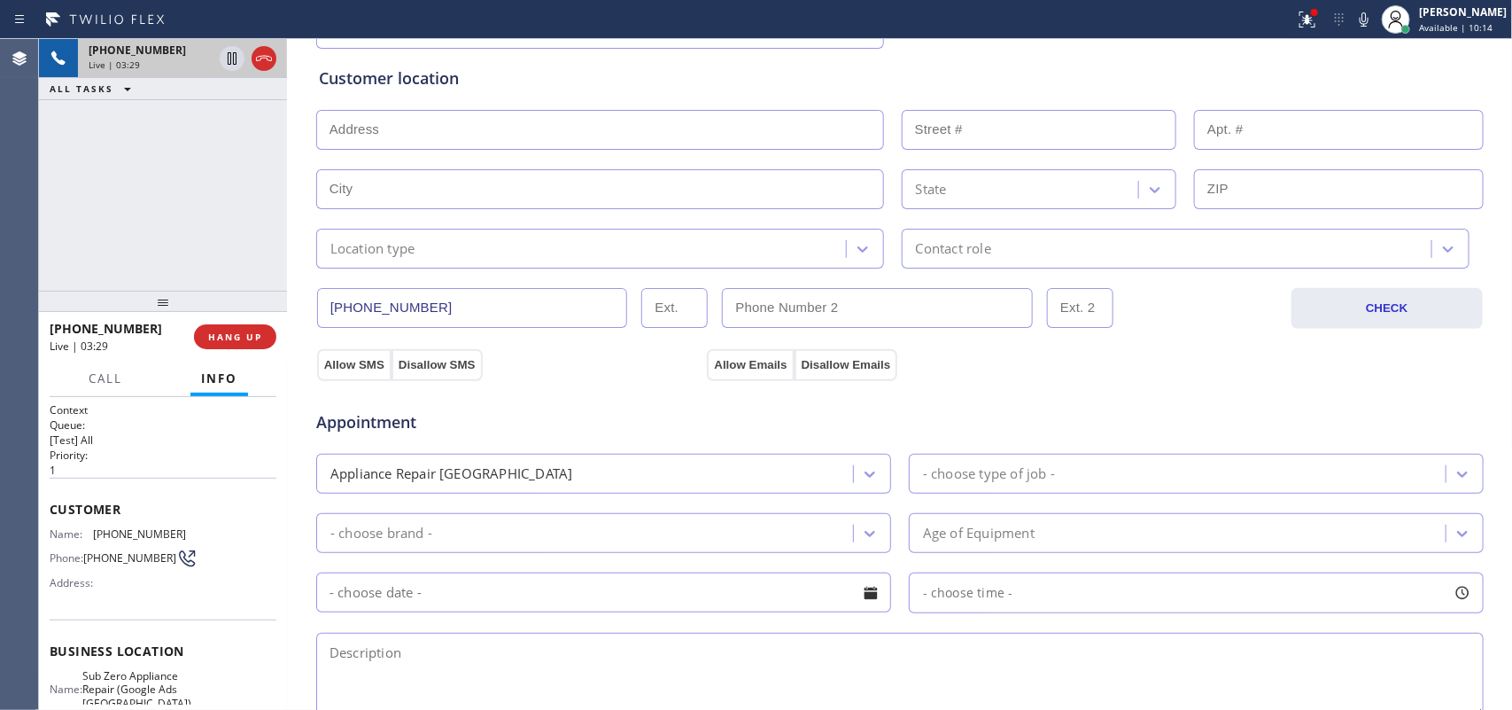
scroll to position [666, 0]
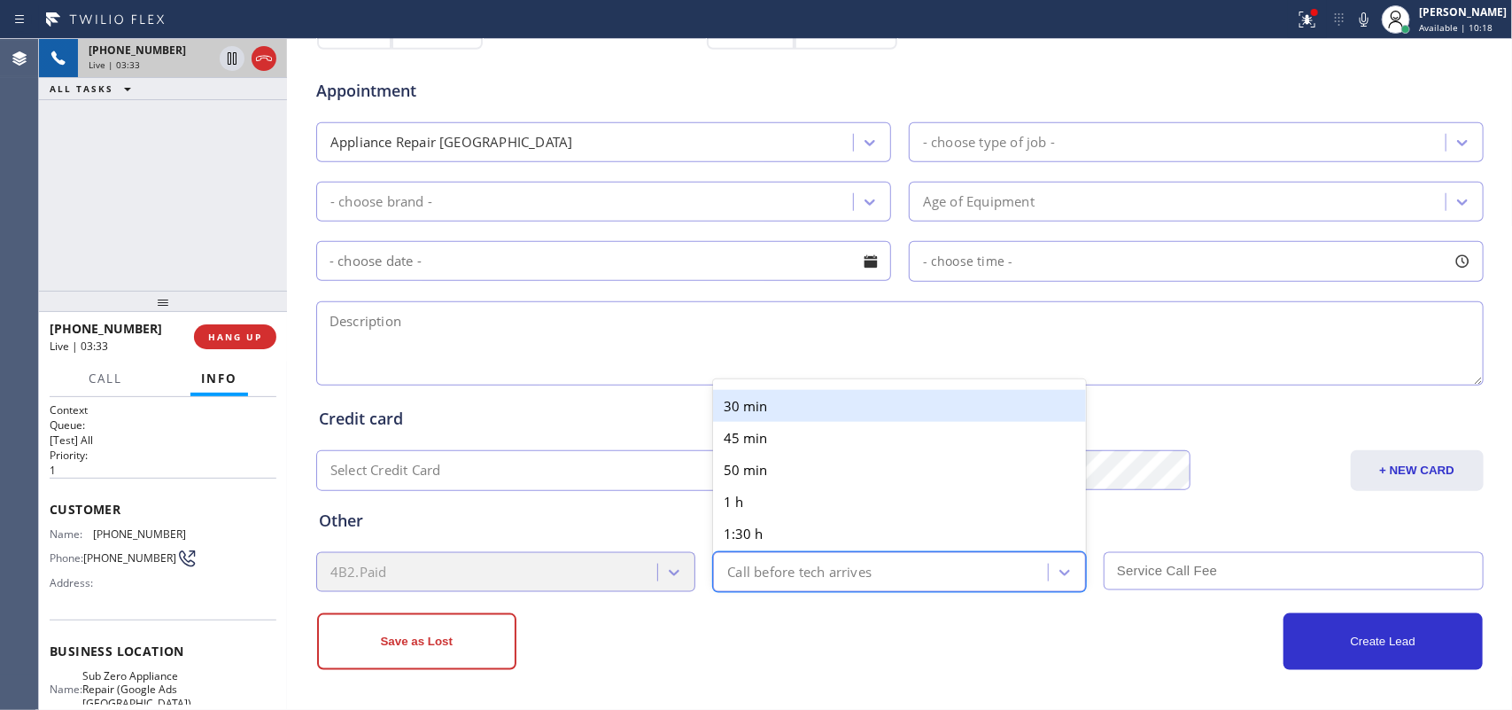
click at [793, 567] on div "Call before tech arrives" at bounding box center [799, 572] width 144 height 20
click at [786, 406] on div "30 min" at bounding box center [899, 406] width 373 height 32
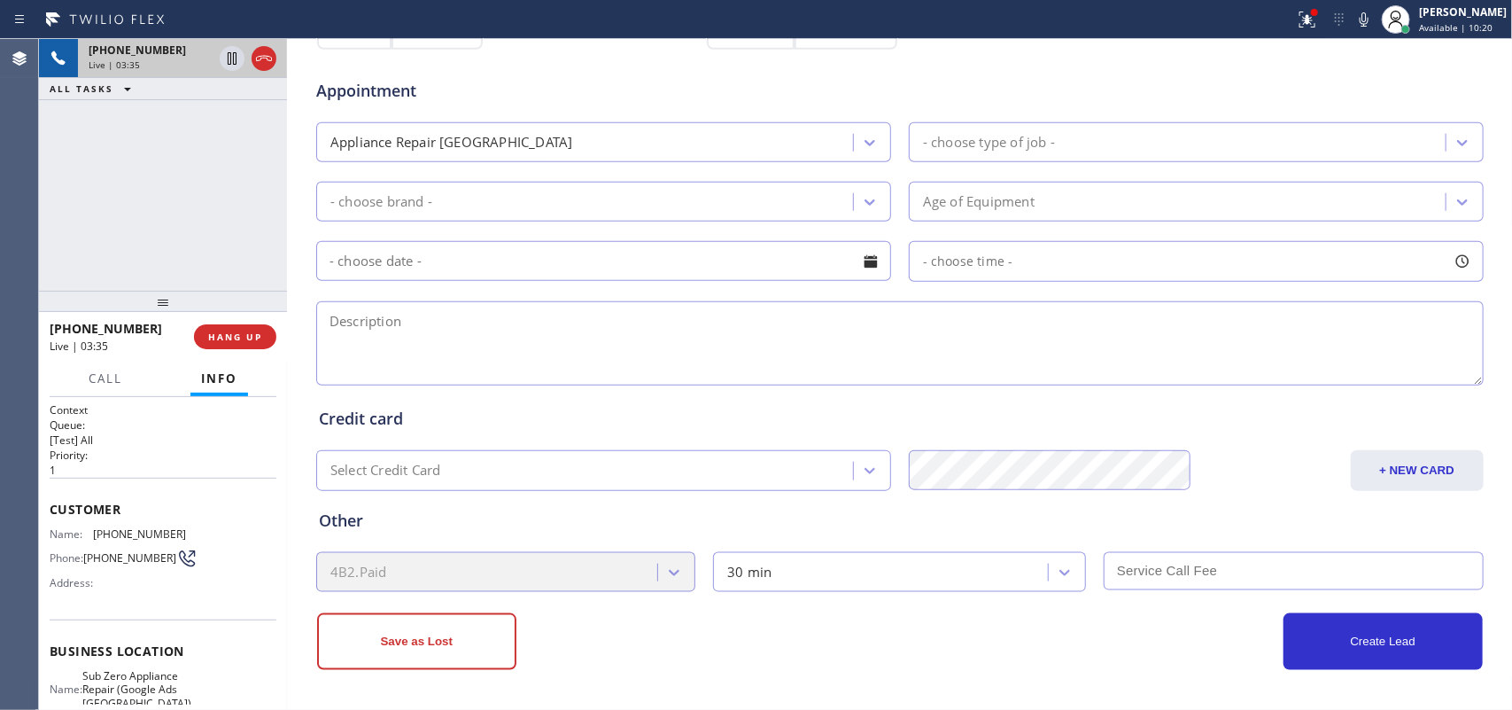
click at [1170, 559] on input "text" at bounding box center [1294, 571] width 380 height 38
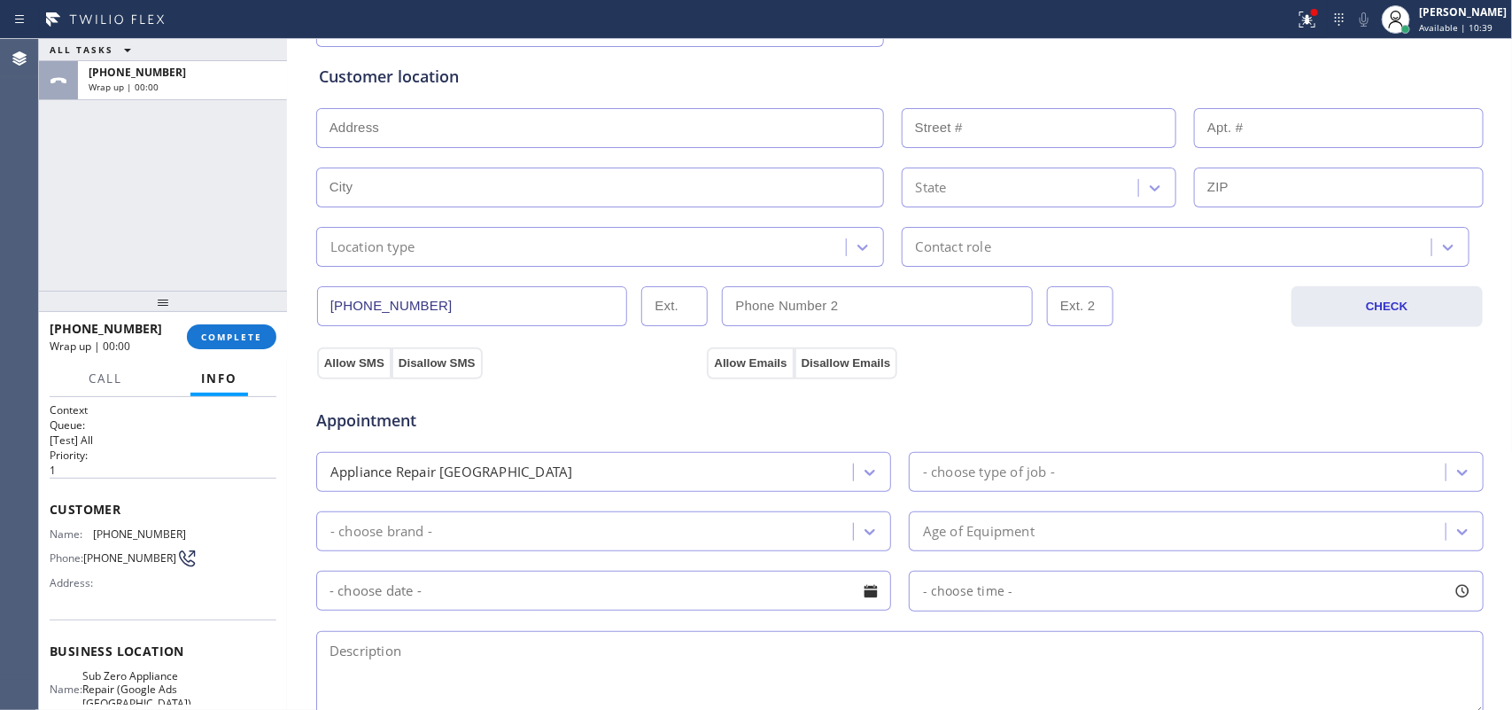
scroll to position [0, 0]
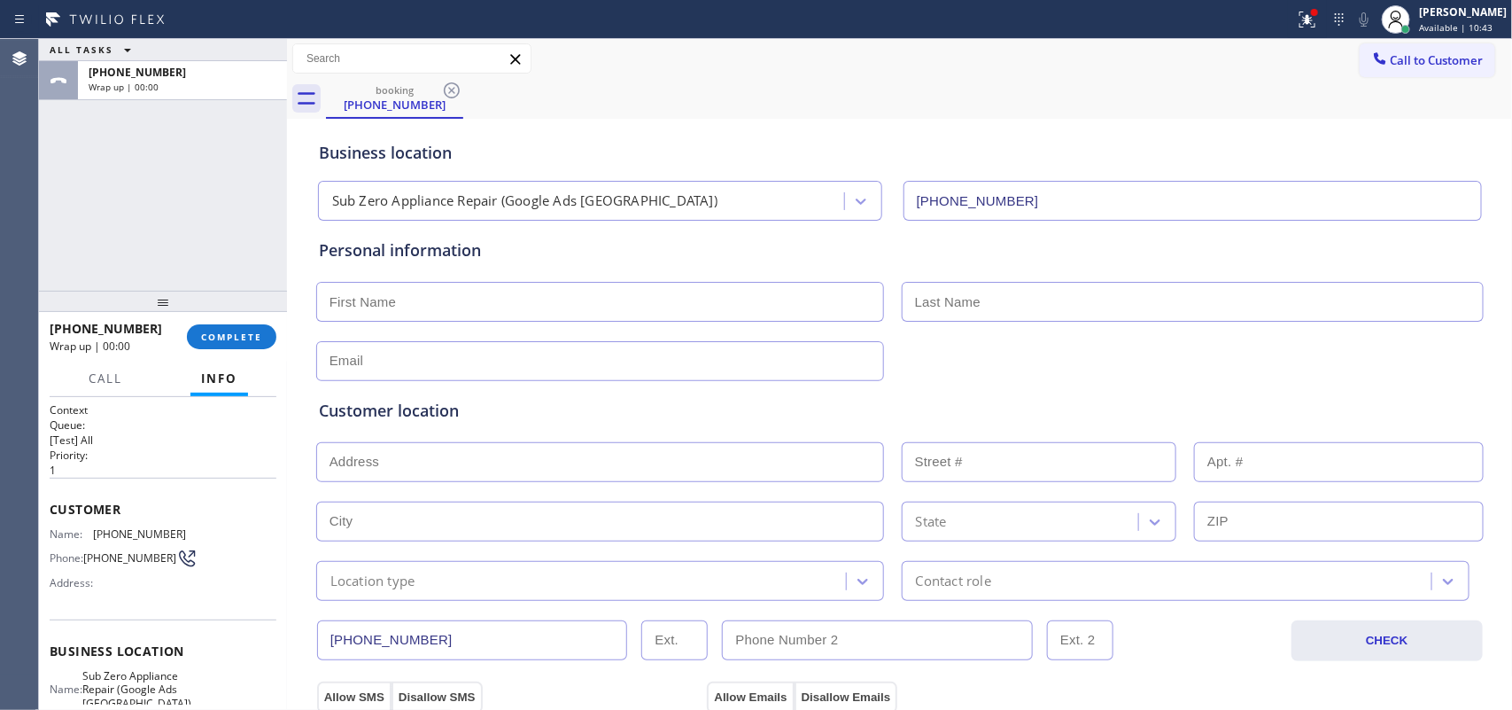
type input "75"
click at [82, 169] on div "ALL TASKS ALL TASKS ACTIVE TASKS TASKS IN WRAP UP [PHONE_NUMBER] Wrap up | 00:00" at bounding box center [163, 165] width 248 height 252
click at [789, 301] on input "text" at bounding box center [600, 302] width 568 height 40
type input "[PERSON_NAME]"
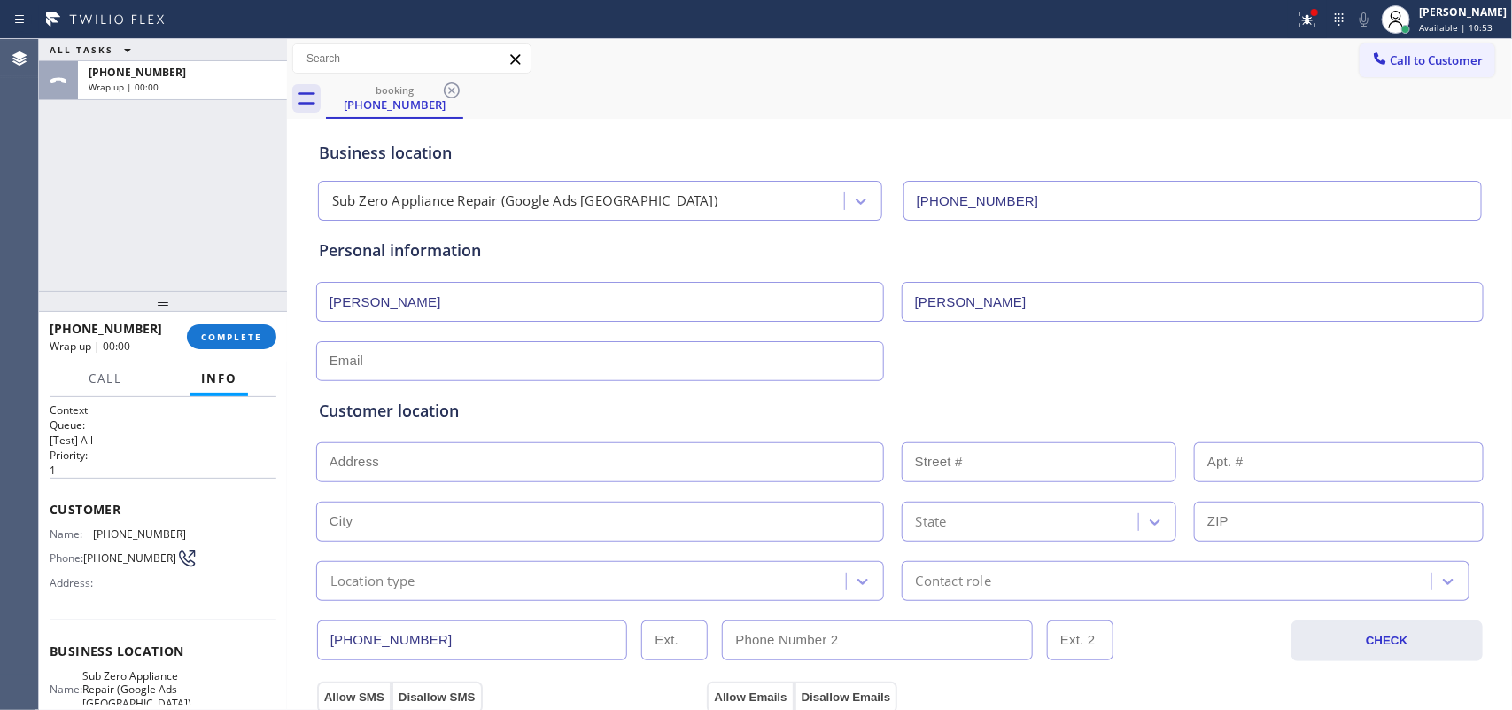
click at [709, 361] on input "text" at bounding box center [600, 361] width 568 height 40
type input "n"
click at [324, 369] on input "text" at bounding box center [600, 361] width 568 height 40
paste input "[EMAIL_ADDRESS][DOMAIN_NAME]"
type input "[EMAIL_ADDRESS][DOMAIN_NAME]"
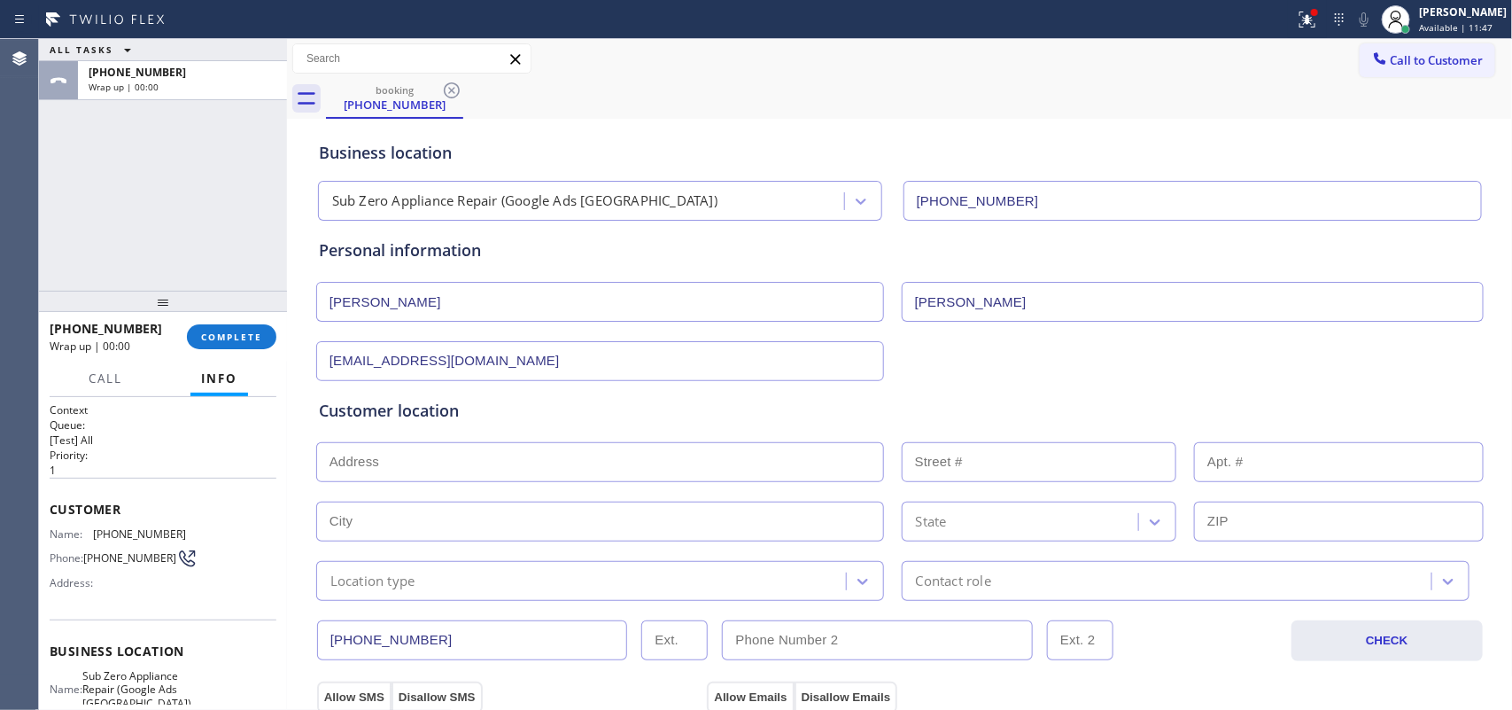
click at [104, 222] on div "ALL TASKS ALL TASKS ACTIVE TASKS TASKS IN WRAP UP [PHONE_NUMBER] Wrap up | 00:00" at bounding box center [163, 165] width 248 height 252
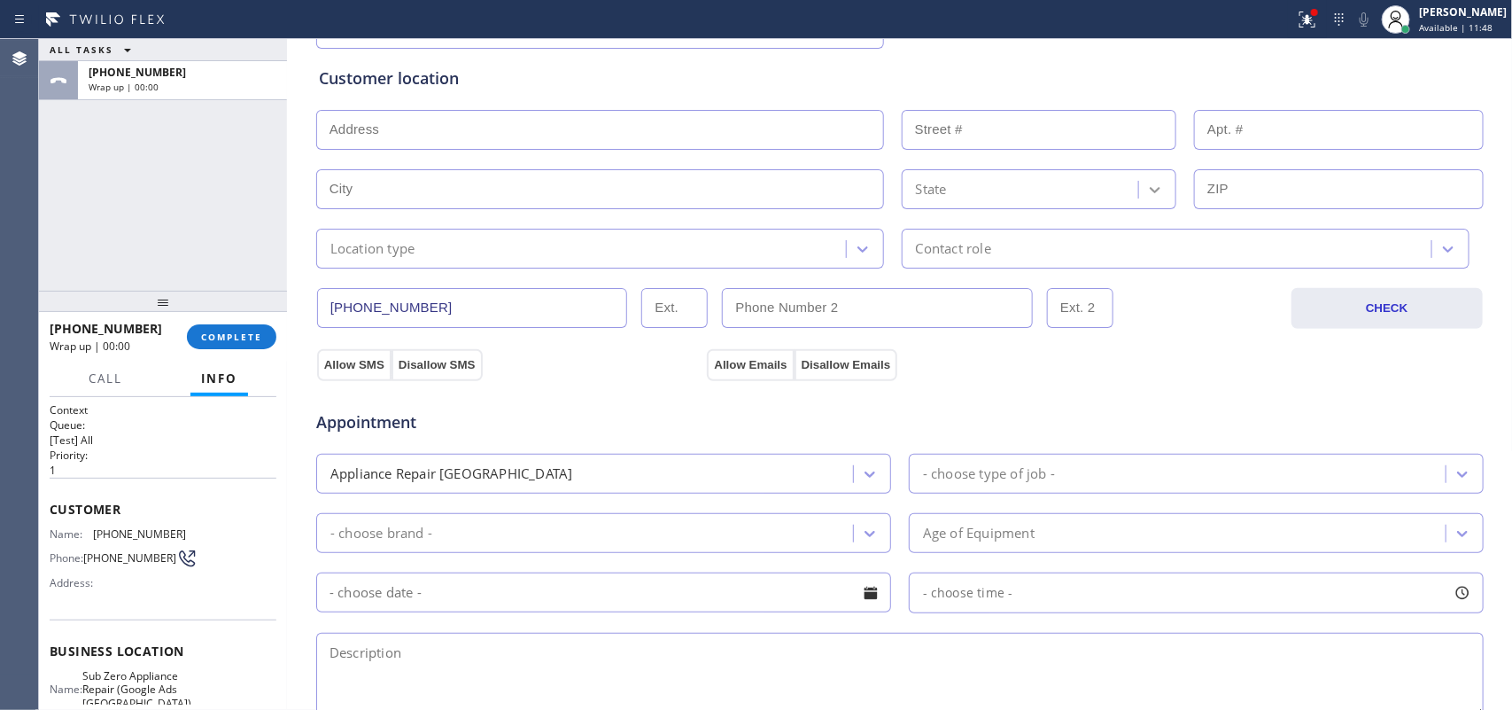
scroll to position [443, 0]
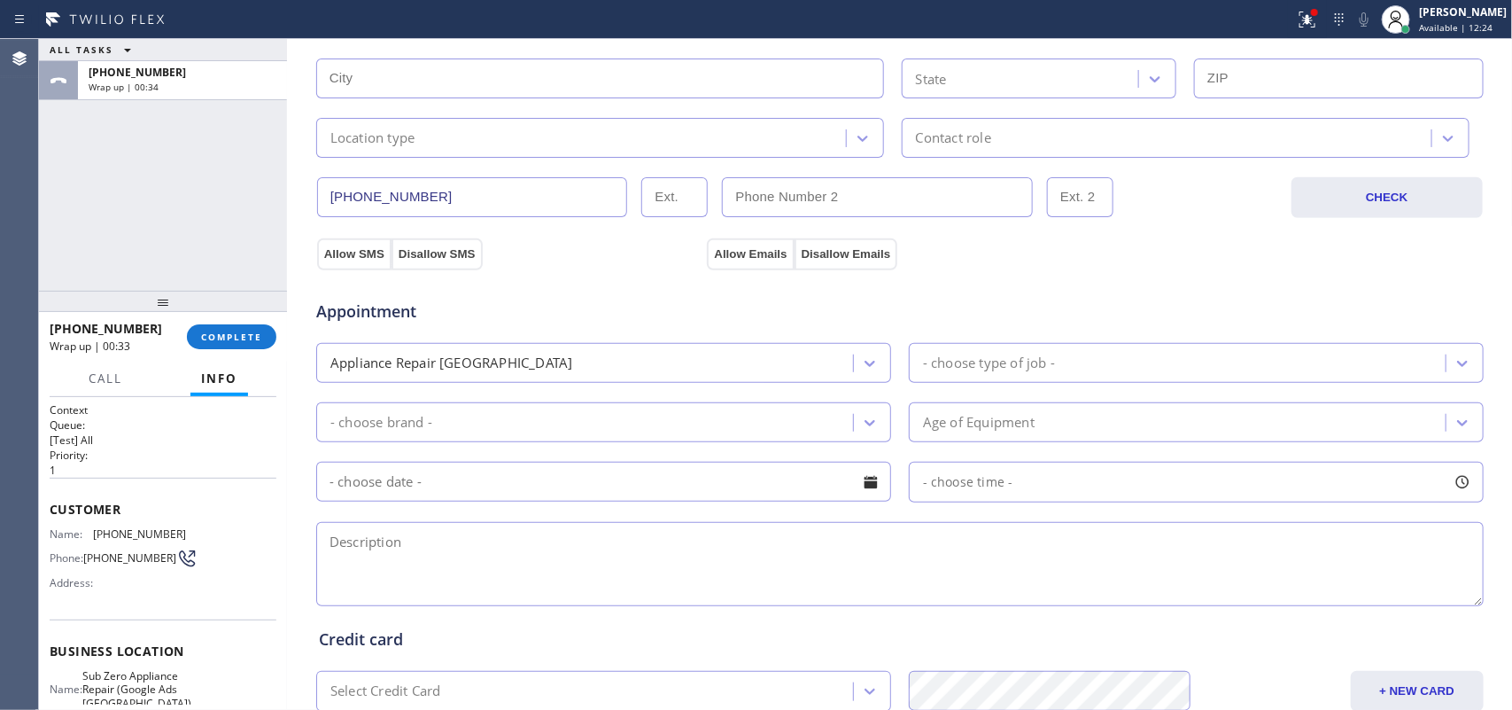
click at [69, 218] on div "ALL TASKS ALL TASKS ACTIVE TASKS TASKS IN WRAP UP [PHONE_NUMBER] Wrap up | 00:34" at bounding box center [163, 165] width 248 height 252
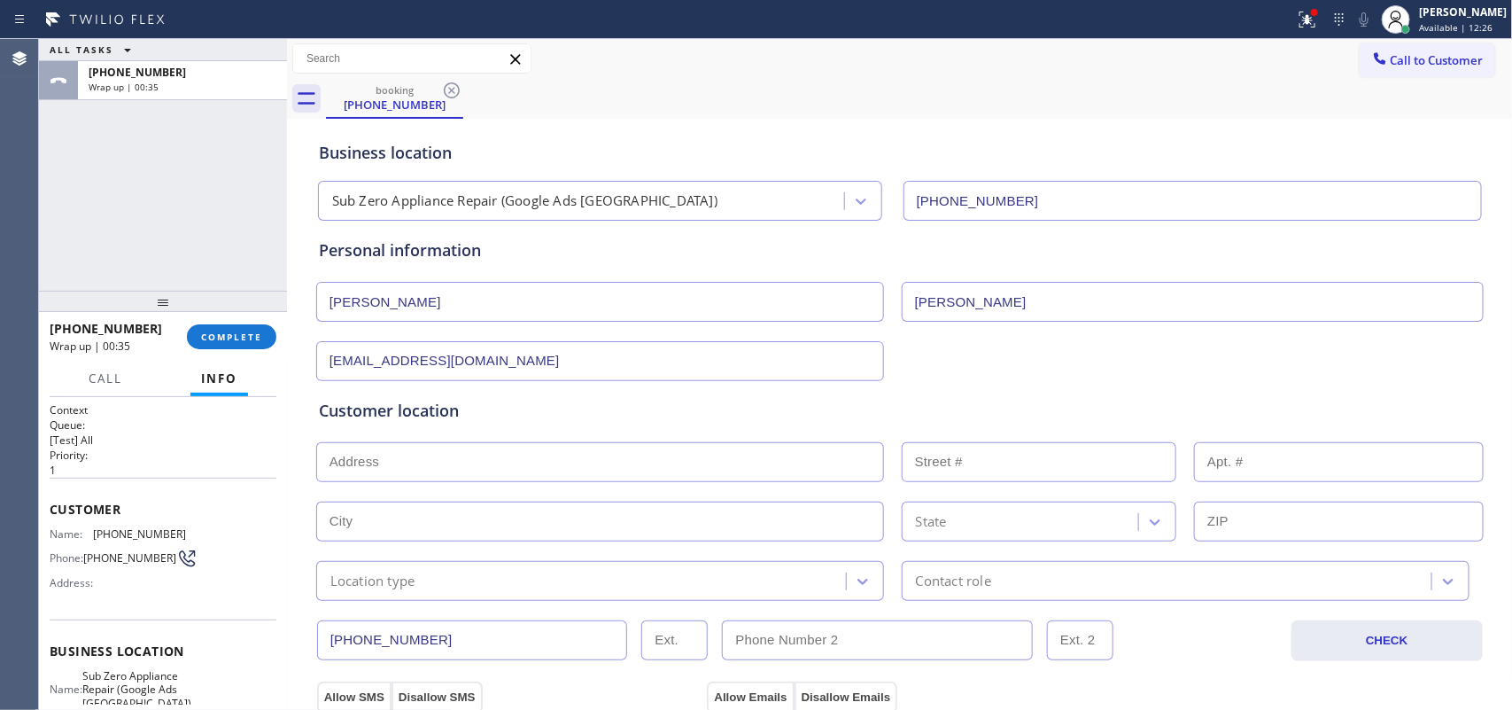
scroll to position [221, 0]
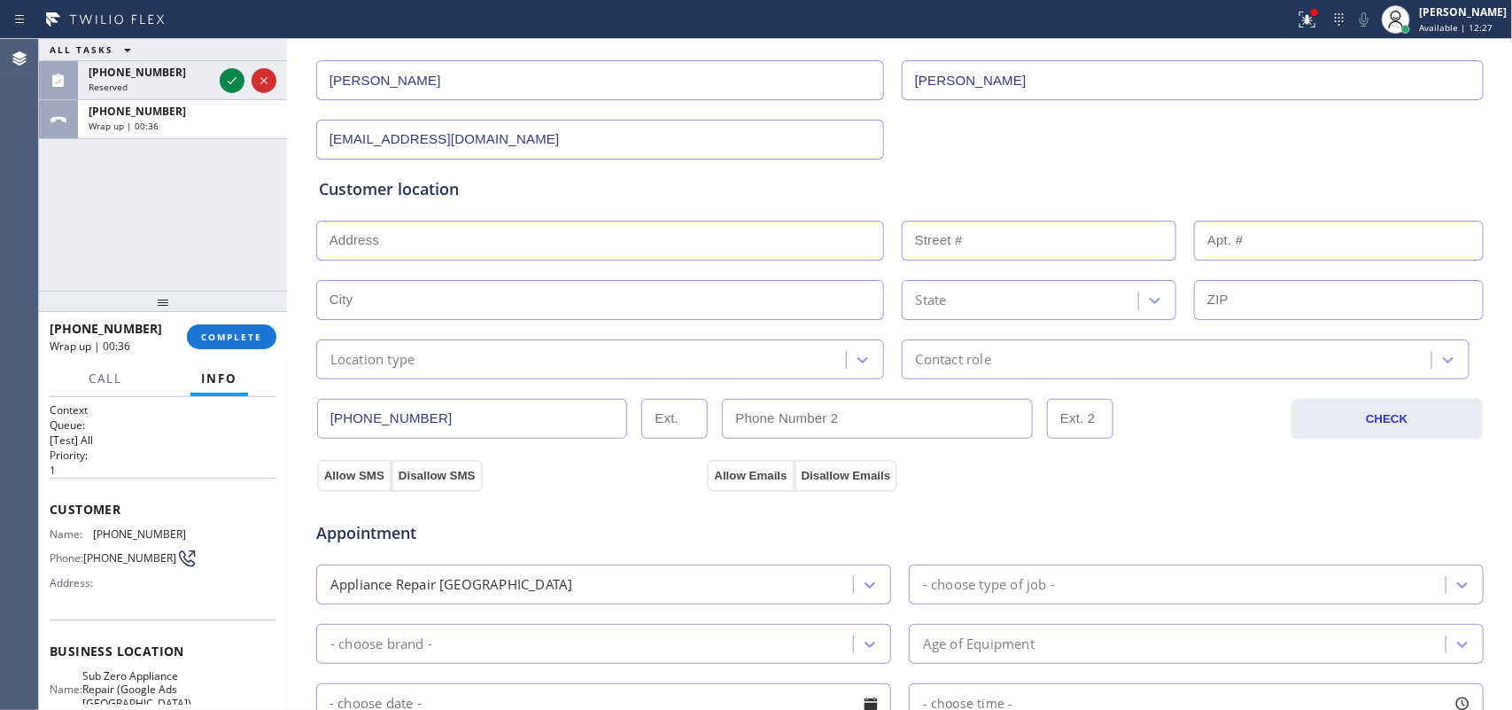
click at [643, 251] on input "text" at bounding box center [600, 241] width 568 height 40
click at [236, 81] on icon at bounding box center [231, 80] width 21 height 21
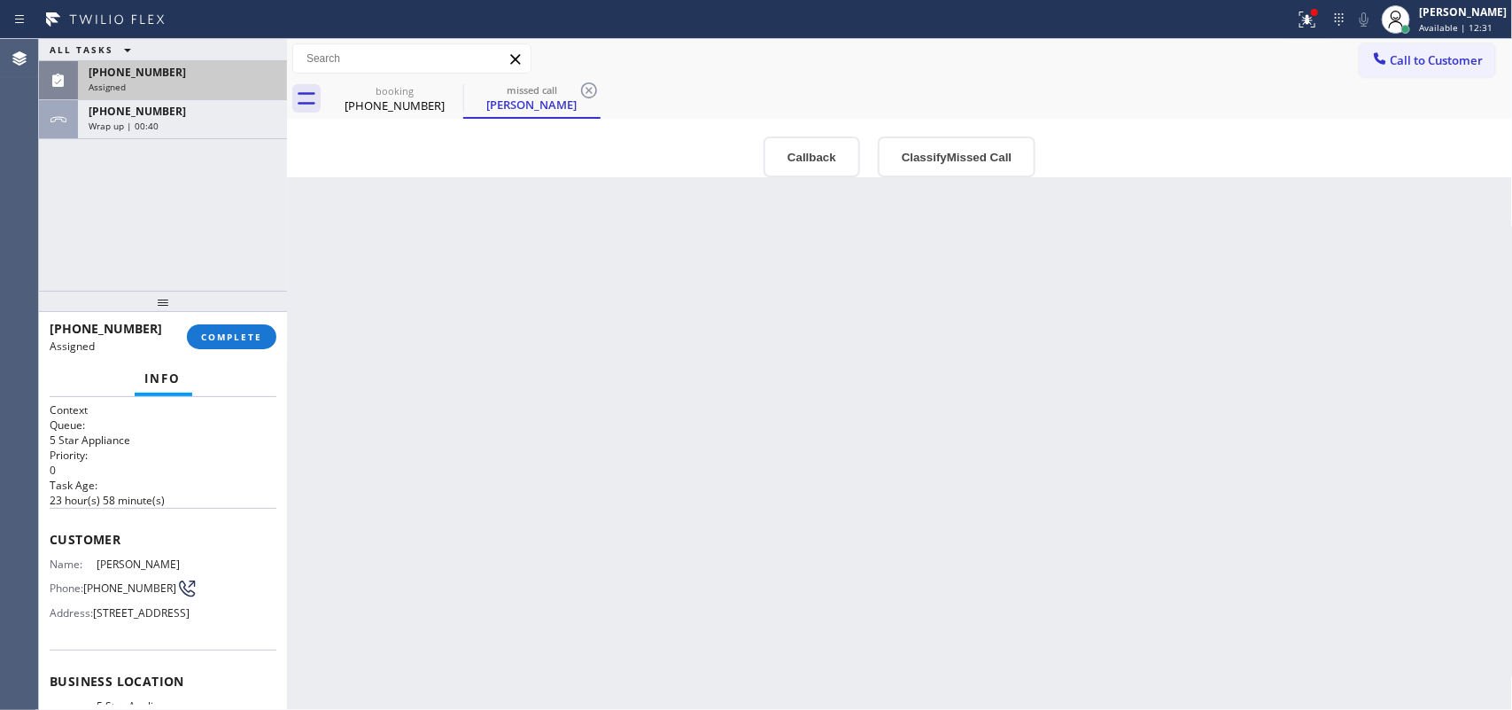
click at [396, 149] on div "Callback Classify Missed Call" at bounding box center [900, 156] width 1226 height 41
click at [385, 97] on div "[PHONE_NUMBER]" at bounding box center [395, 105] width 134 height 16
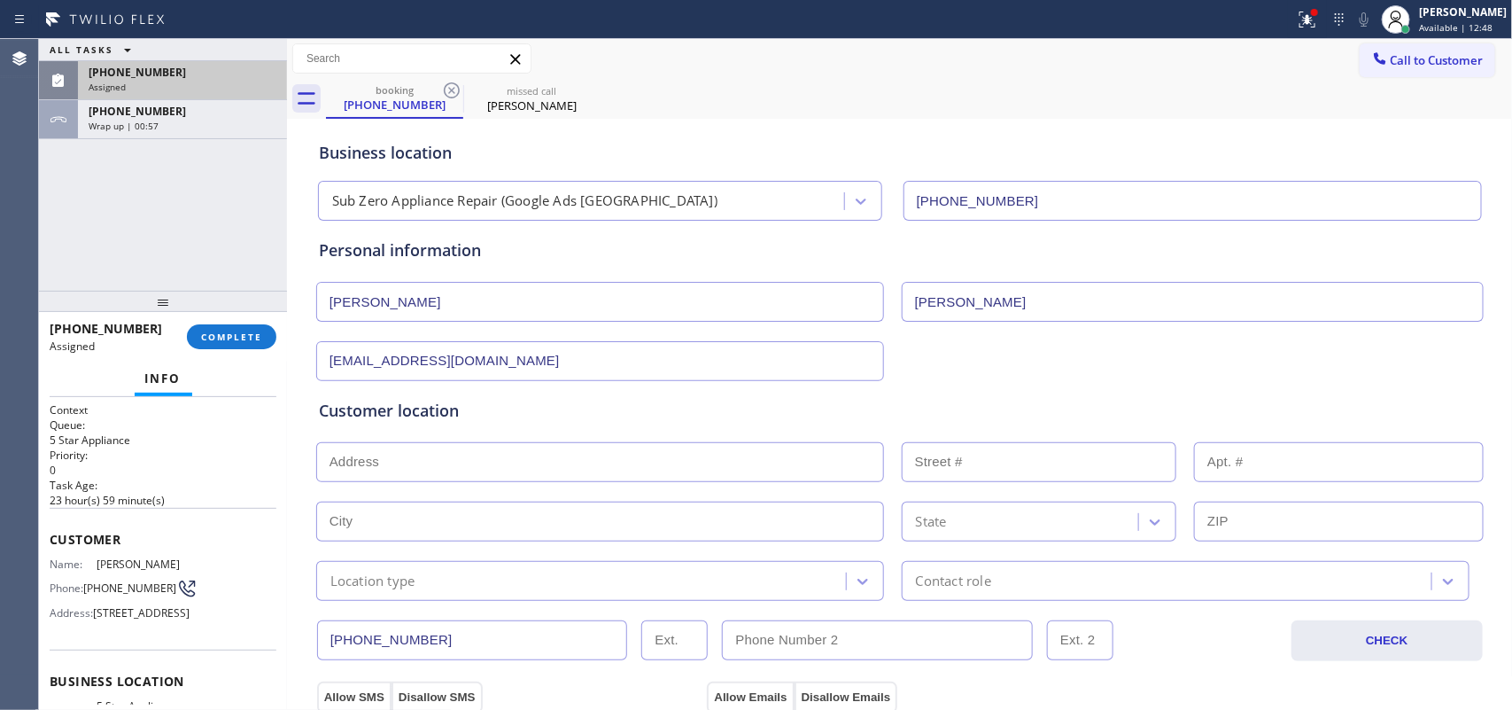
scroll to position [221, 0]
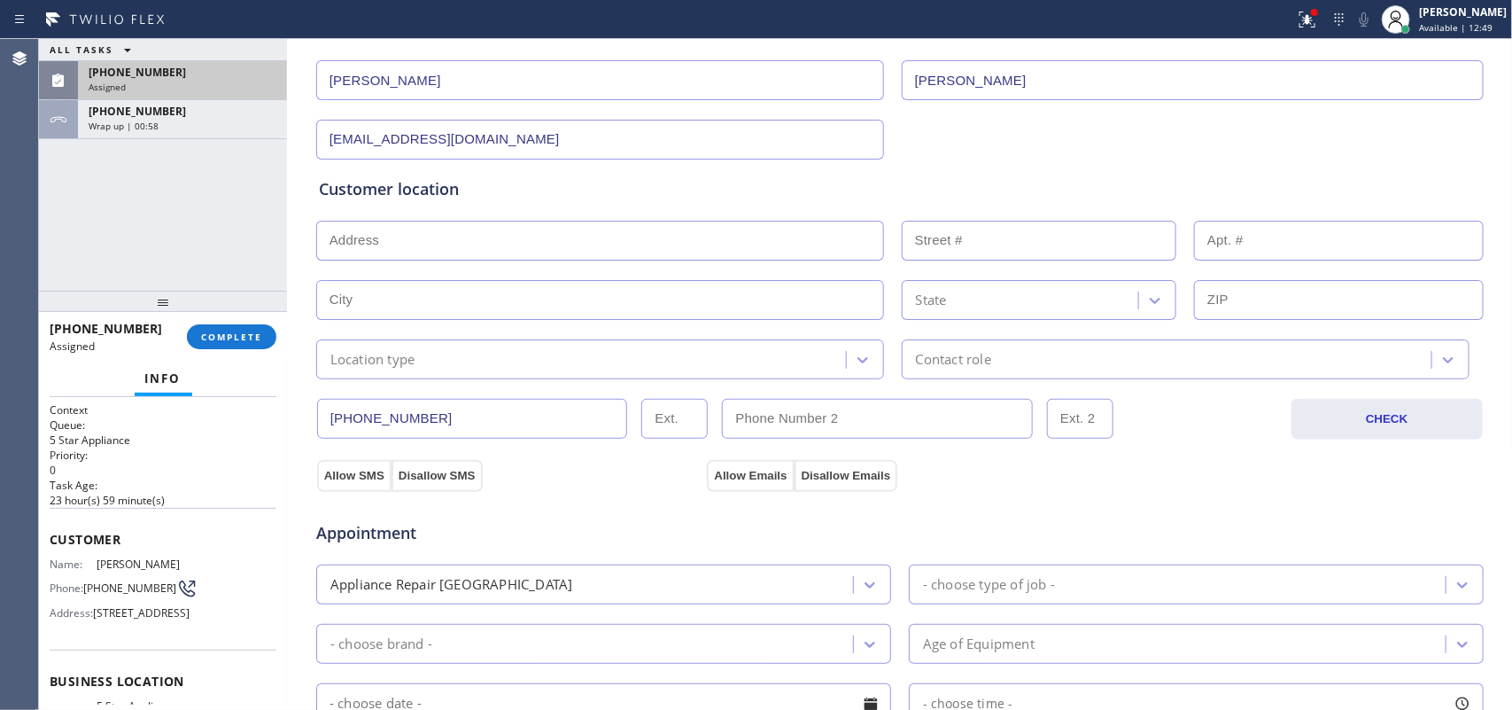
click at [505, 253] on input "text" at bounding box center [600, 241] width 568 height 40
paste input "[STREET_ADDRESS][PERSON_NAME]"
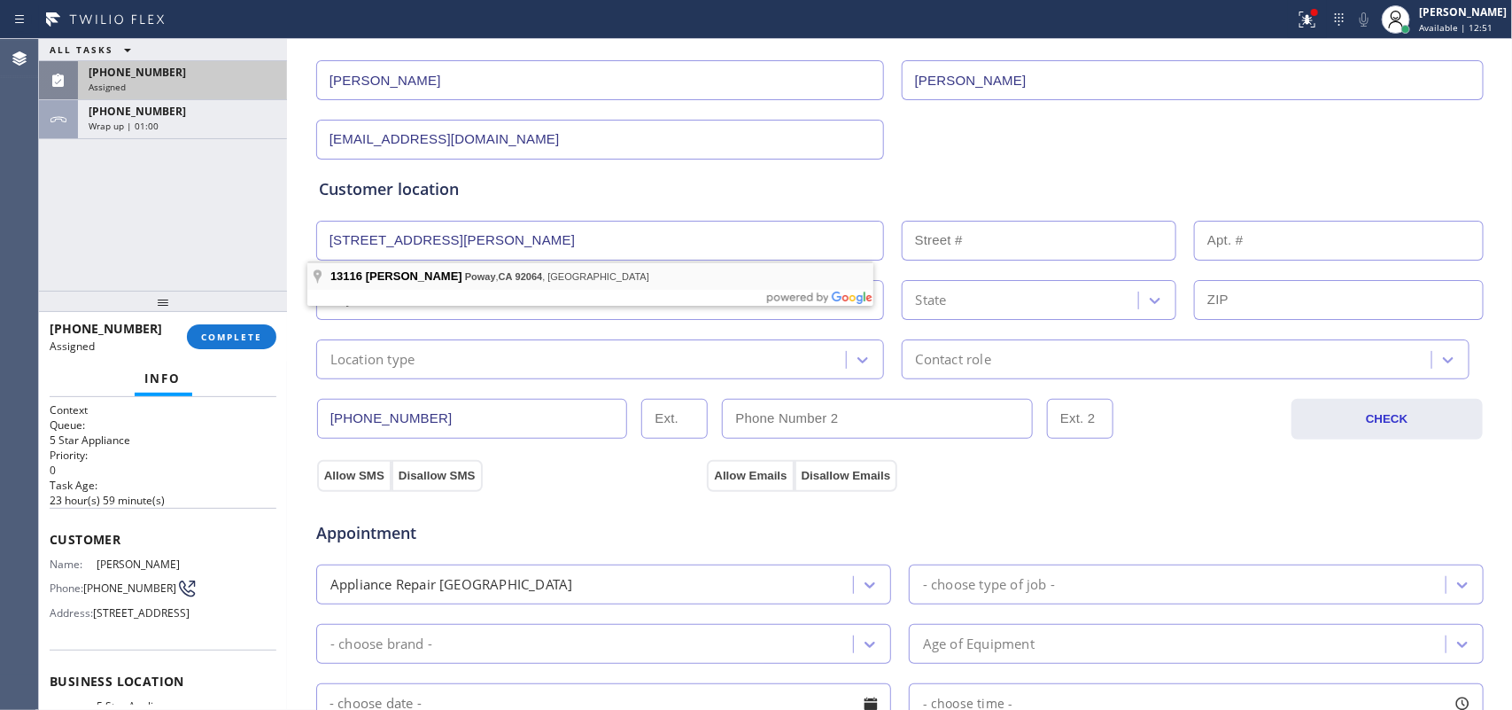
type input "[STREET_ADDRESS][PERSON_NAME]"
type input "13116"
type input "Poway"
type input "92064"
click at [505, 270] on div "Customer location >> ADD NEW ADDRESS << + NEW ADDRESS [STREET_ADDRESS][PERSON_N…" at bounding box center [900, 278] width 1162 height 202
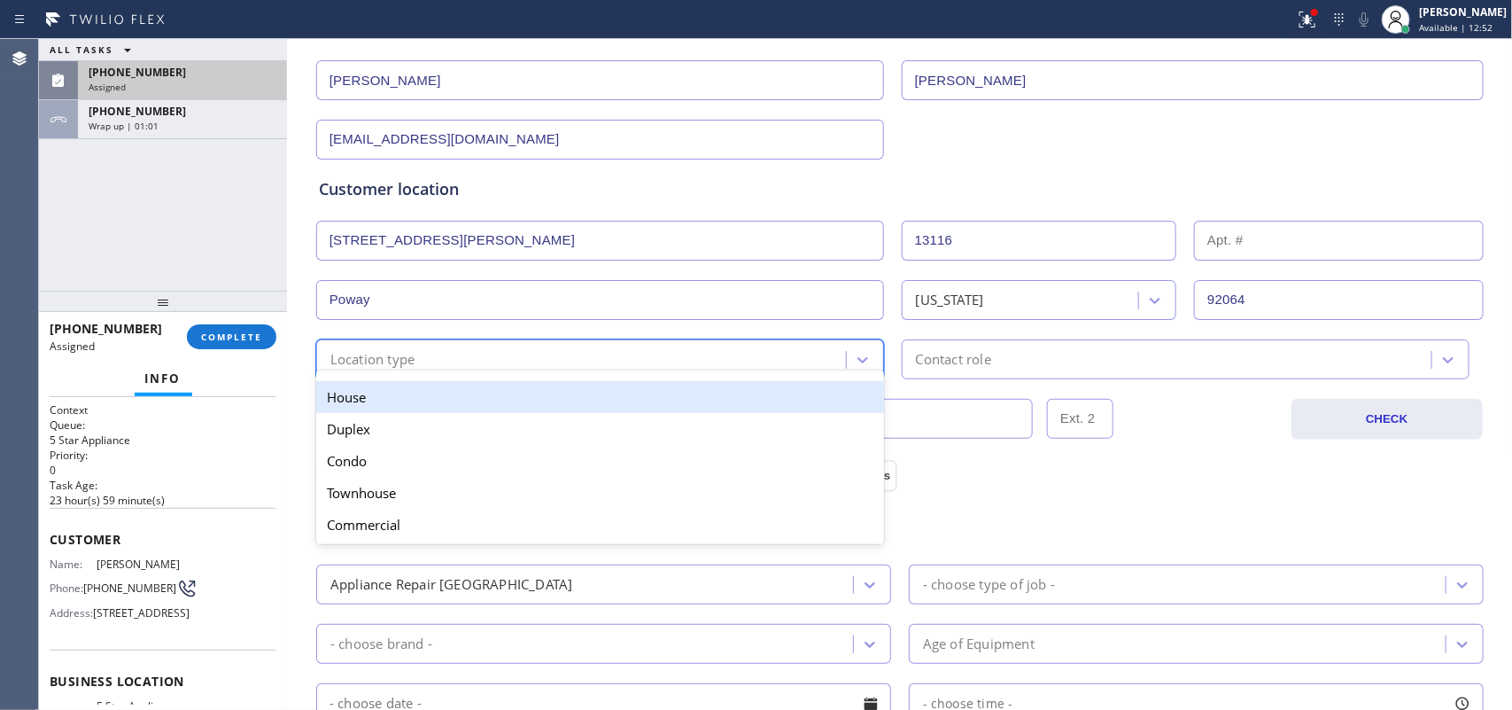
click at [568, 360] on div "Location type" at bounding box center [584, 359] width 525 height 31
click at [585, 397] on div "House" at bounding box center [600, 397] width 568 height 32
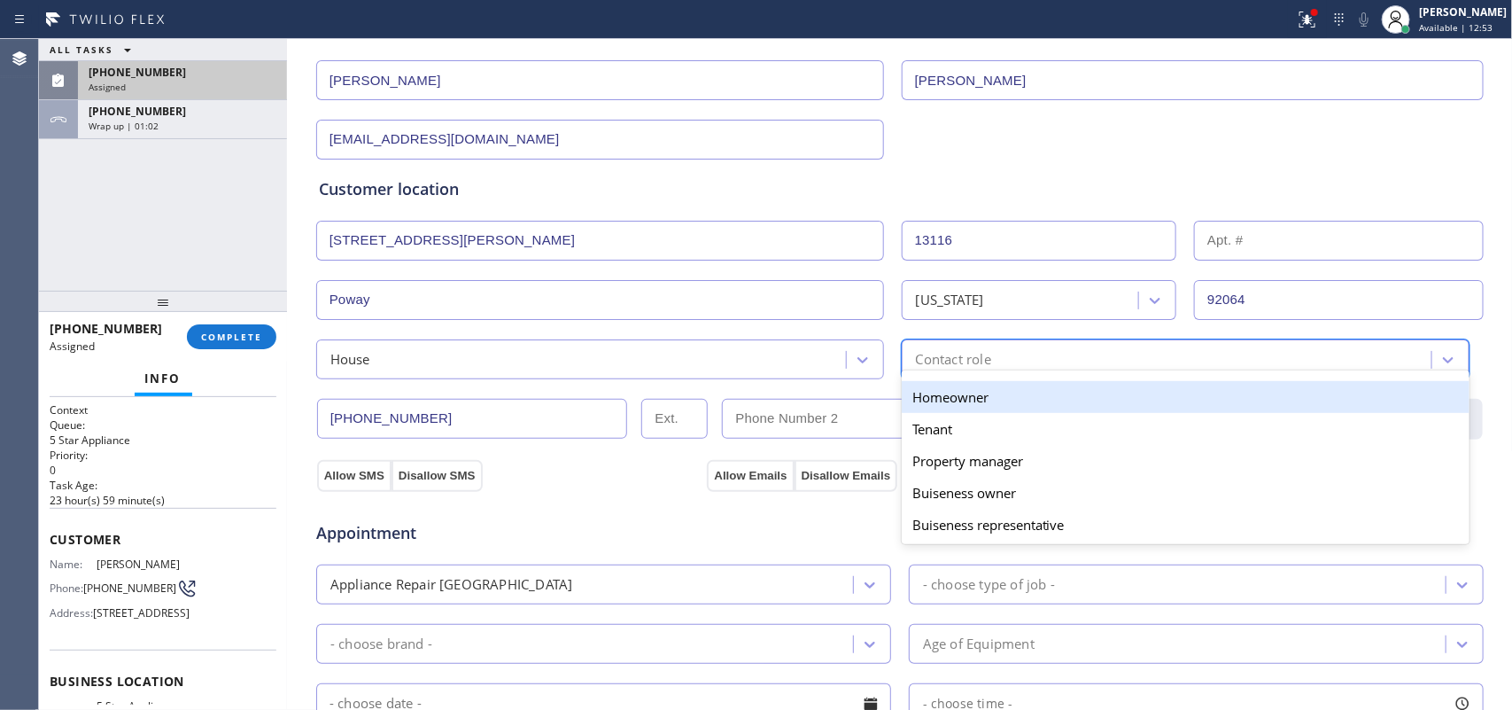
click at [994, 361] on div "Contact role" at bounding box center [1169, 359] width 525 height 31
drag, startPoint x: 984, startPoint y: 405, endPoint x: 825, endPoint y: 332, distance: 175.2
click at [984, 406] on div "Homeowner" at bounding box center [1186, 397] width 568 height 32
click at [983, 406] on input "text" at bounding box center [877, 419] width 311 height 40
type input "(___) ___-____"
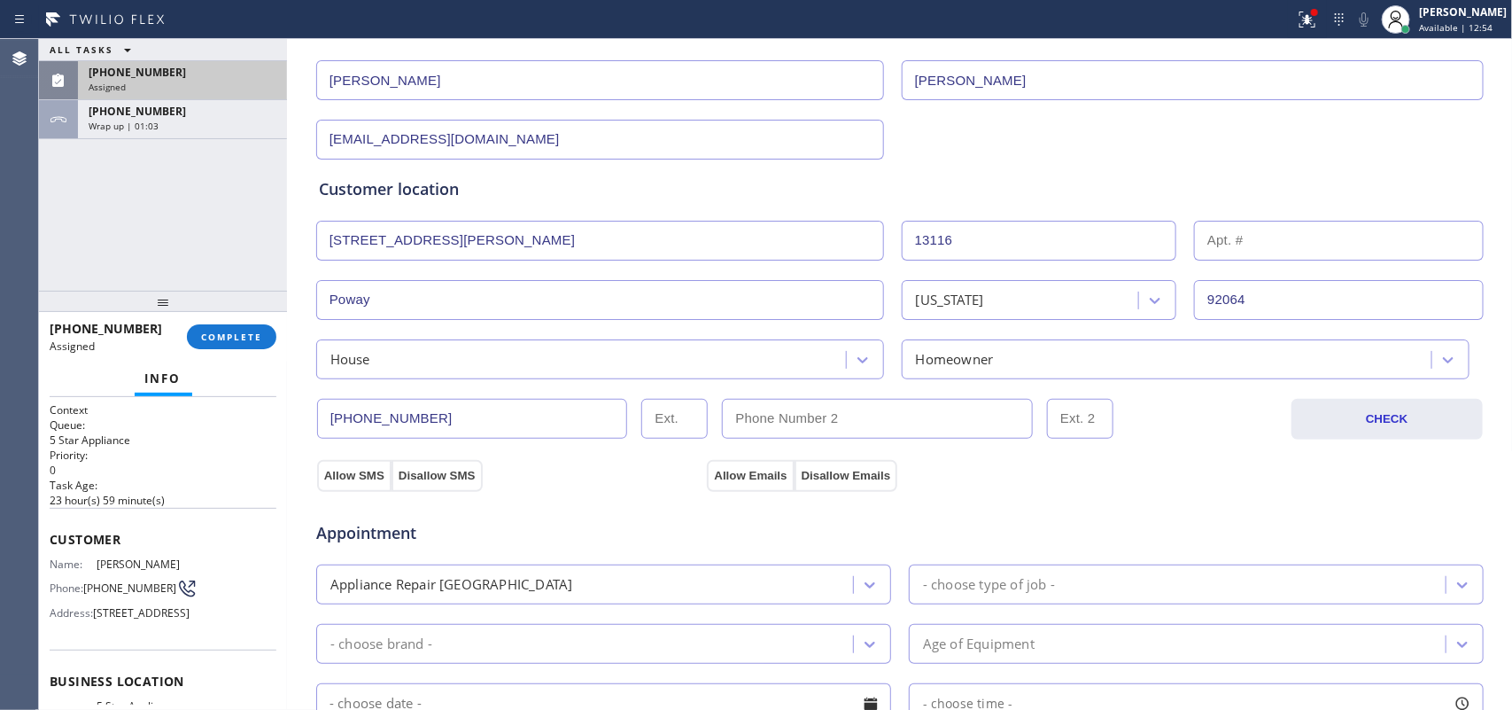
click at [226, 82] on div "Assigned" at bounding box center [183, 87] width 188 height 12
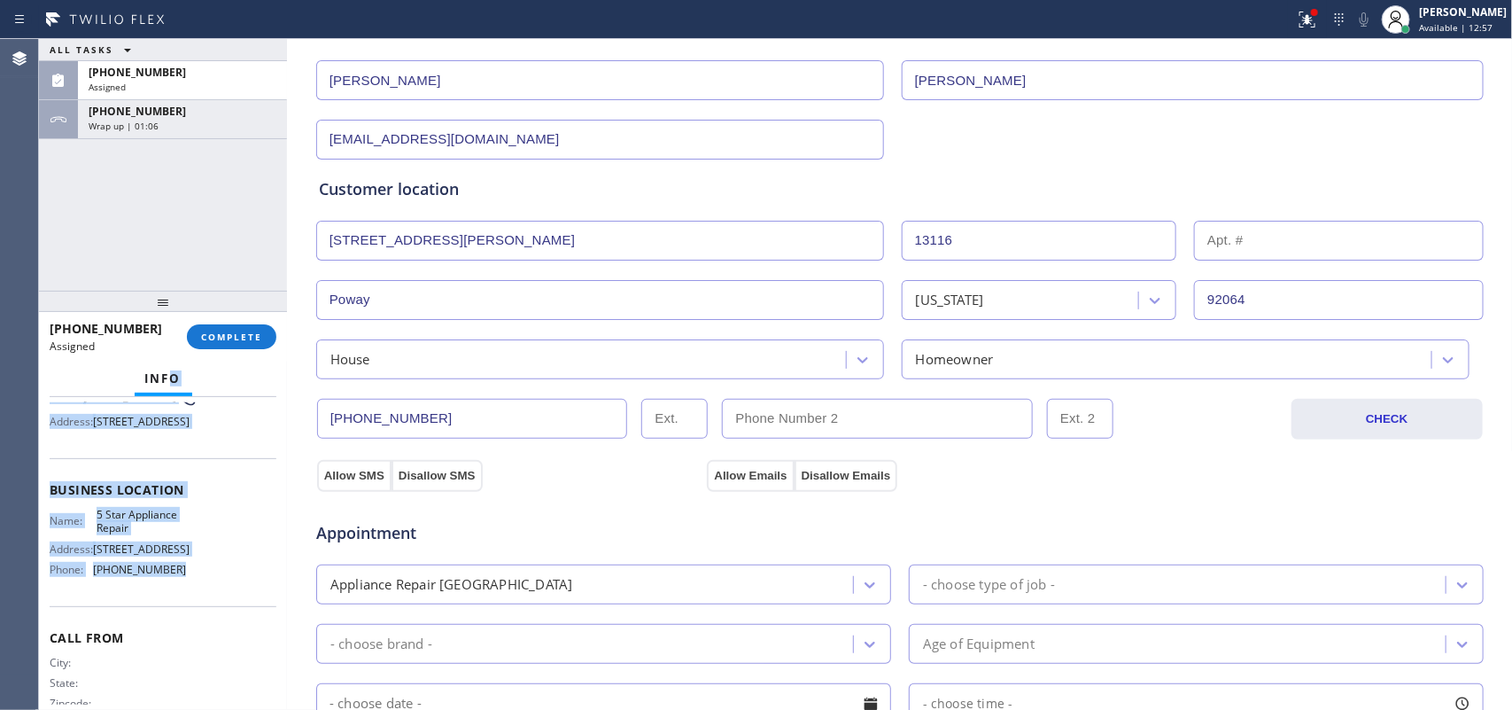
scroll to position [0, 0]
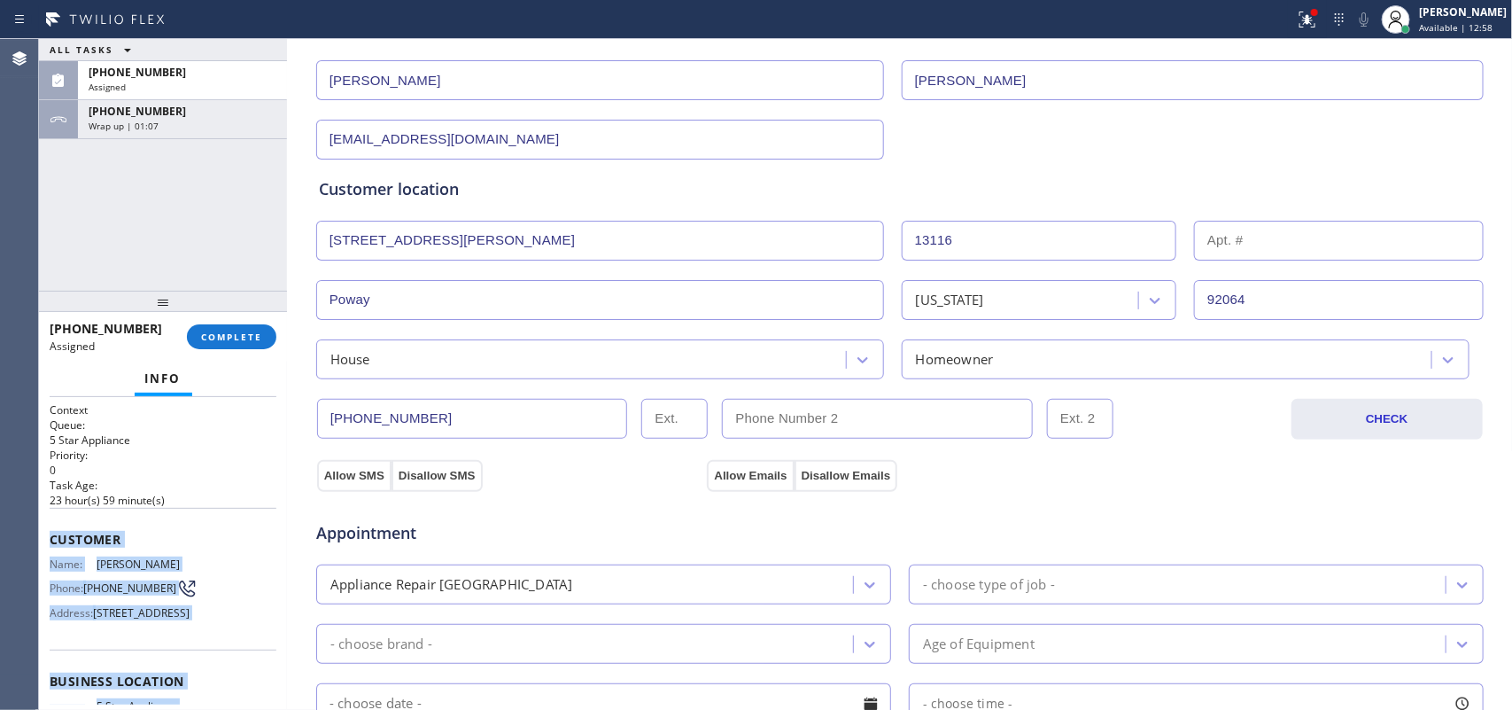
drag, startPoint x: 202, startPoint y: 554, endPoint x: 49, endPoint y: 523, distance: 156.4
click at [50, 523] on div "Context Queue: 5 Star Appliance Priority: 0 Task Age: [DEMOGRAPHIC_DATA] hour(s…" at bounding box center [163, 666] width 227 height 529
click at [245, 334] on span "COMPLETE" at bounding box center [231, 336] width 61 height 12
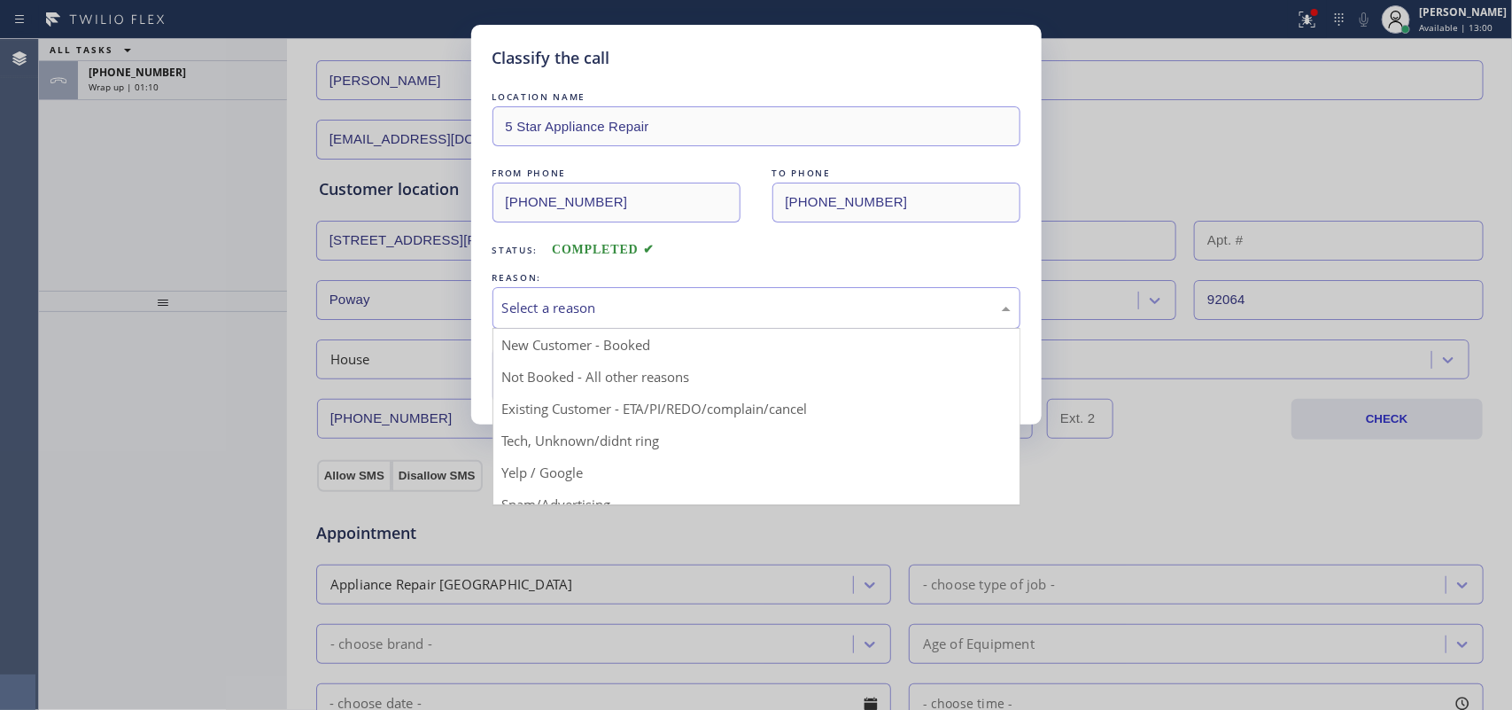
click at [682, 297] on div "Select a reason" at bounding box center [757, 308] width 528 height 42
click at [616, 437] on div "Classify the call LOCATION NAME 5 Star Appliance Repair FROM PHONE [PHONE_NUMBE…" at bounding box center [756, 355] width 1512 height 710
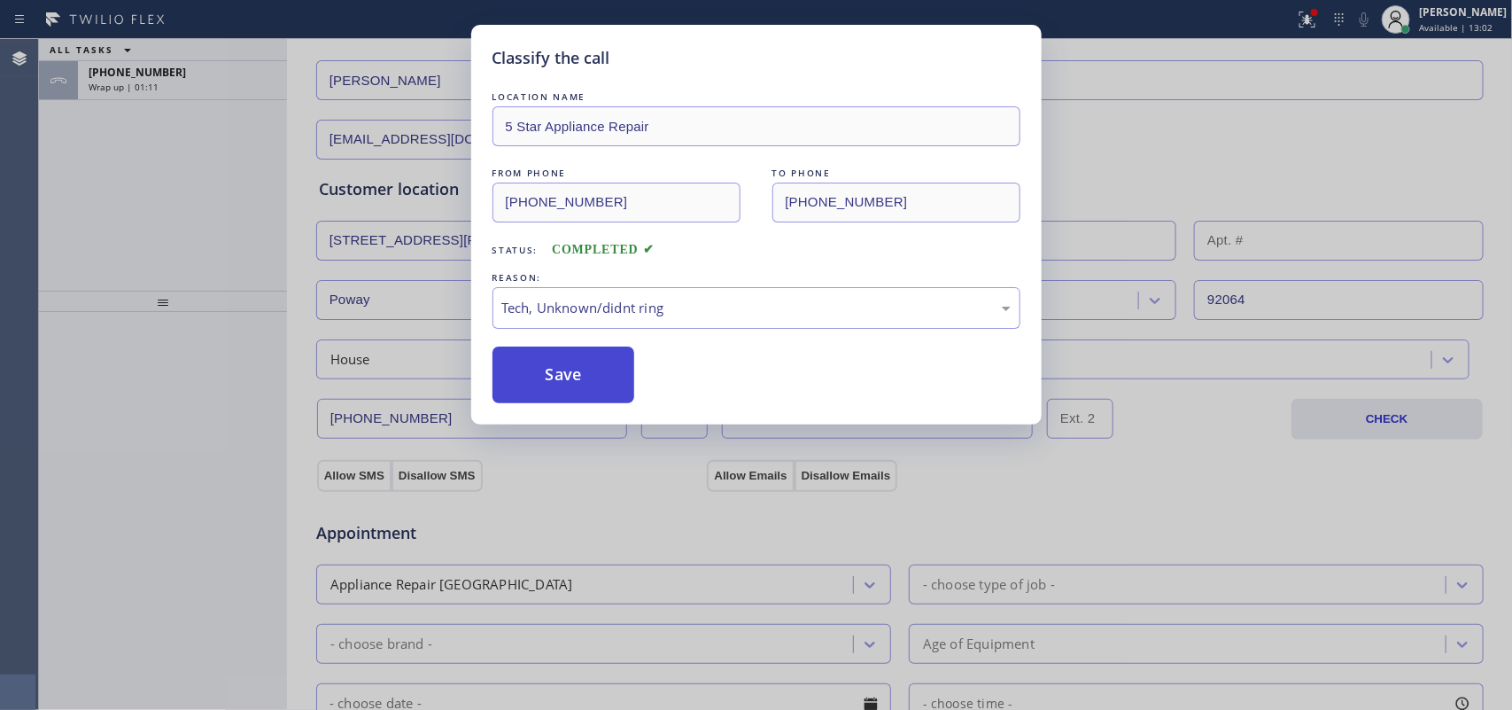
click at [591, 394] on button "Save" at bounding box center [564, 374] width 143 height 57
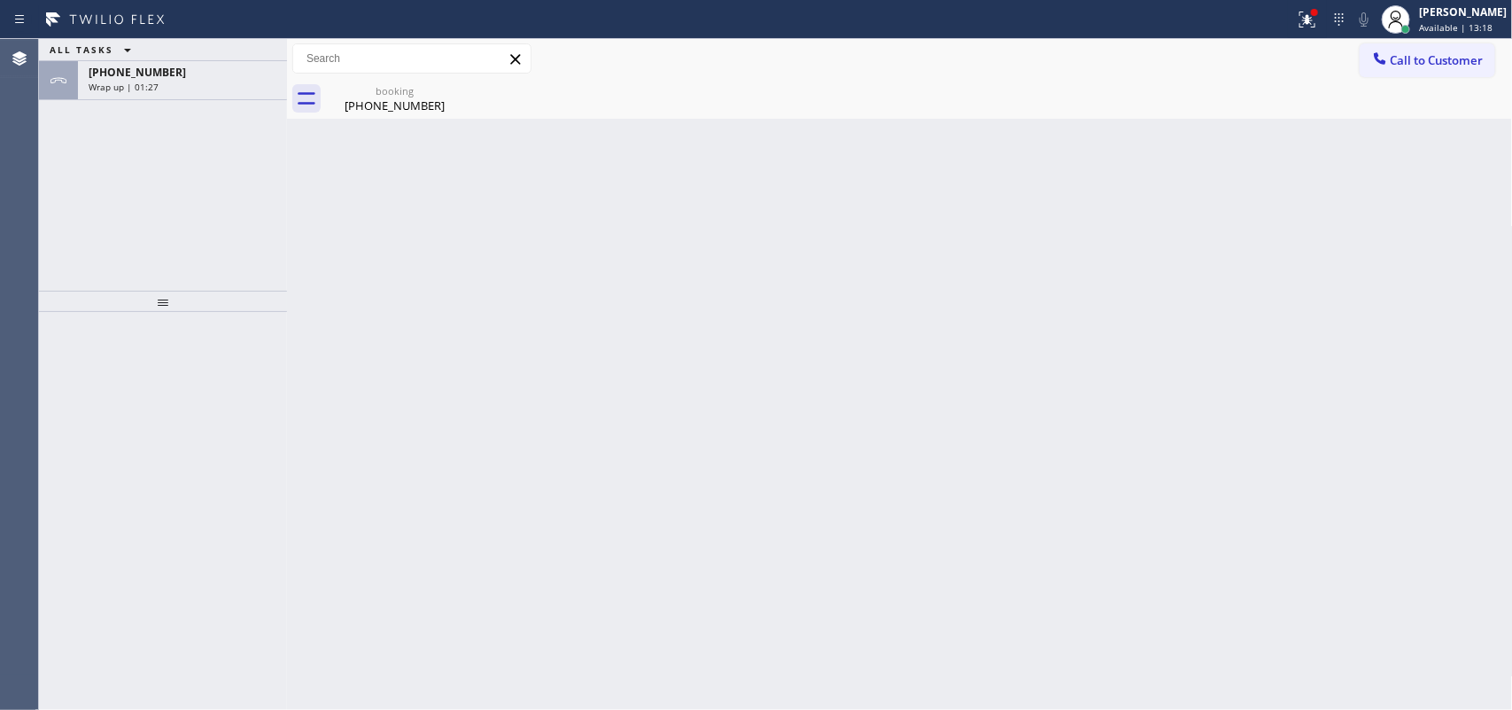
click at [99, 175] on div "ALL TASKS ALL TASKS ACTIVE TASKS TASKS IN WRAP UP [PHONE_NUMBER] Wrap up | 01:27" at bounding box center [163, 165] width 248 height 252
click at [187, 77] on div "[PHONE_NUMBER]" at bounding box center [183, 72] width 188 height 15
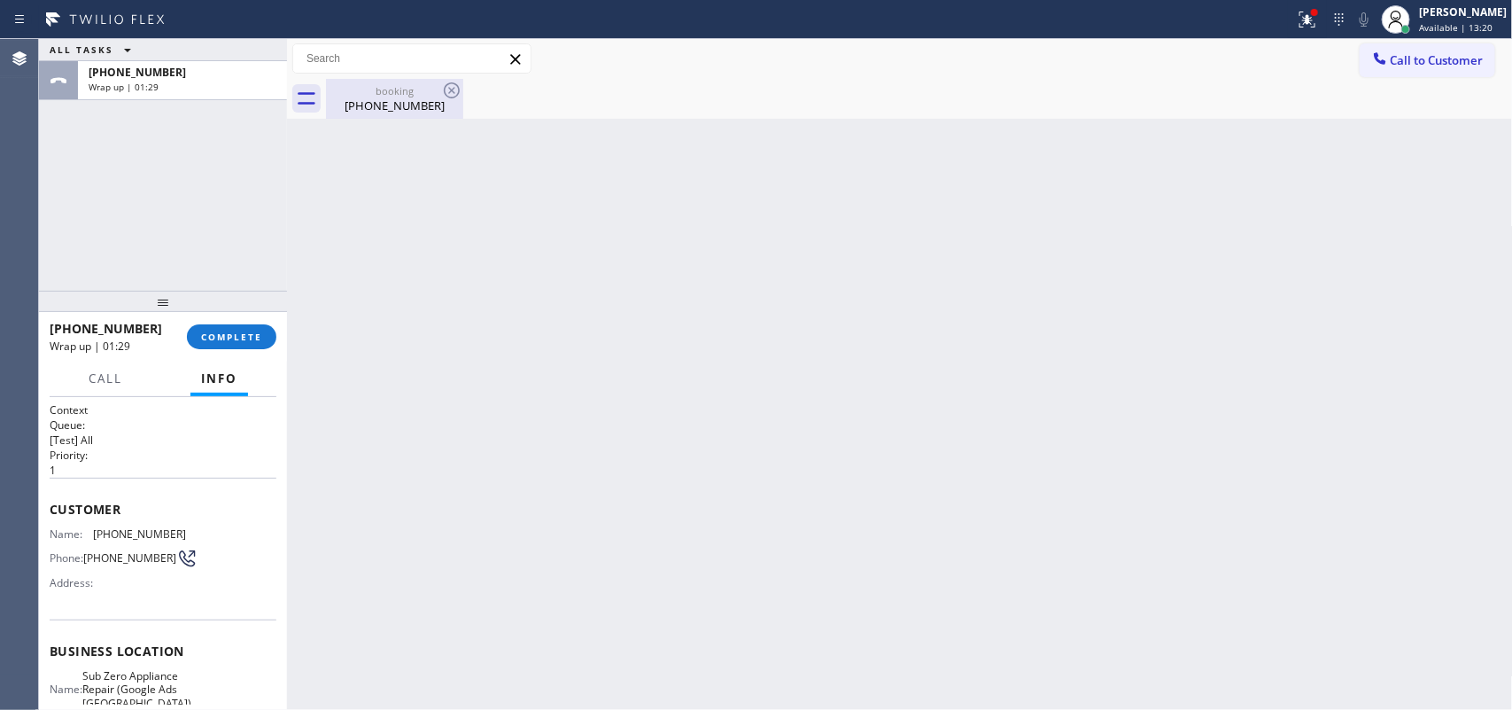
click at [408, 90] on div "booking" at bounding box center [395, 90] width 134 height 13
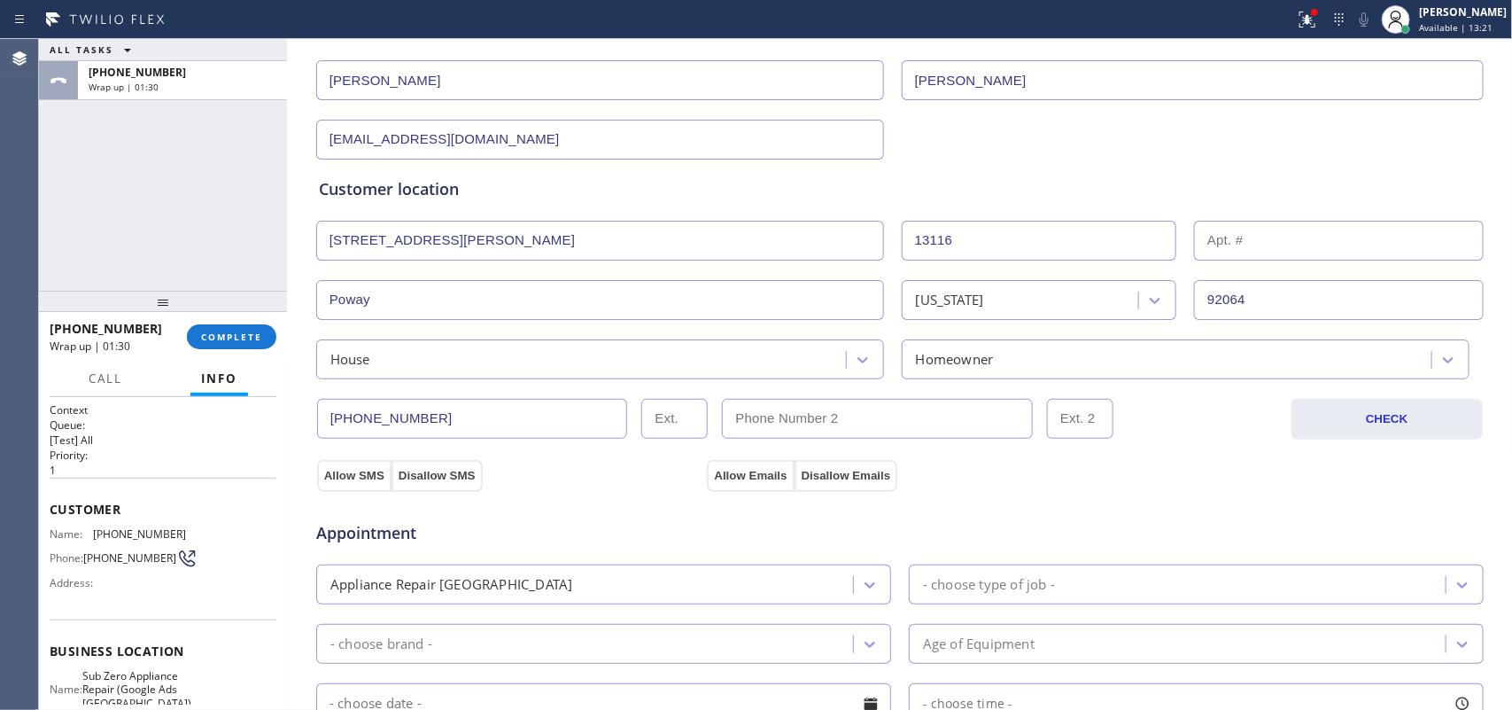
scroll to position [554, 0]
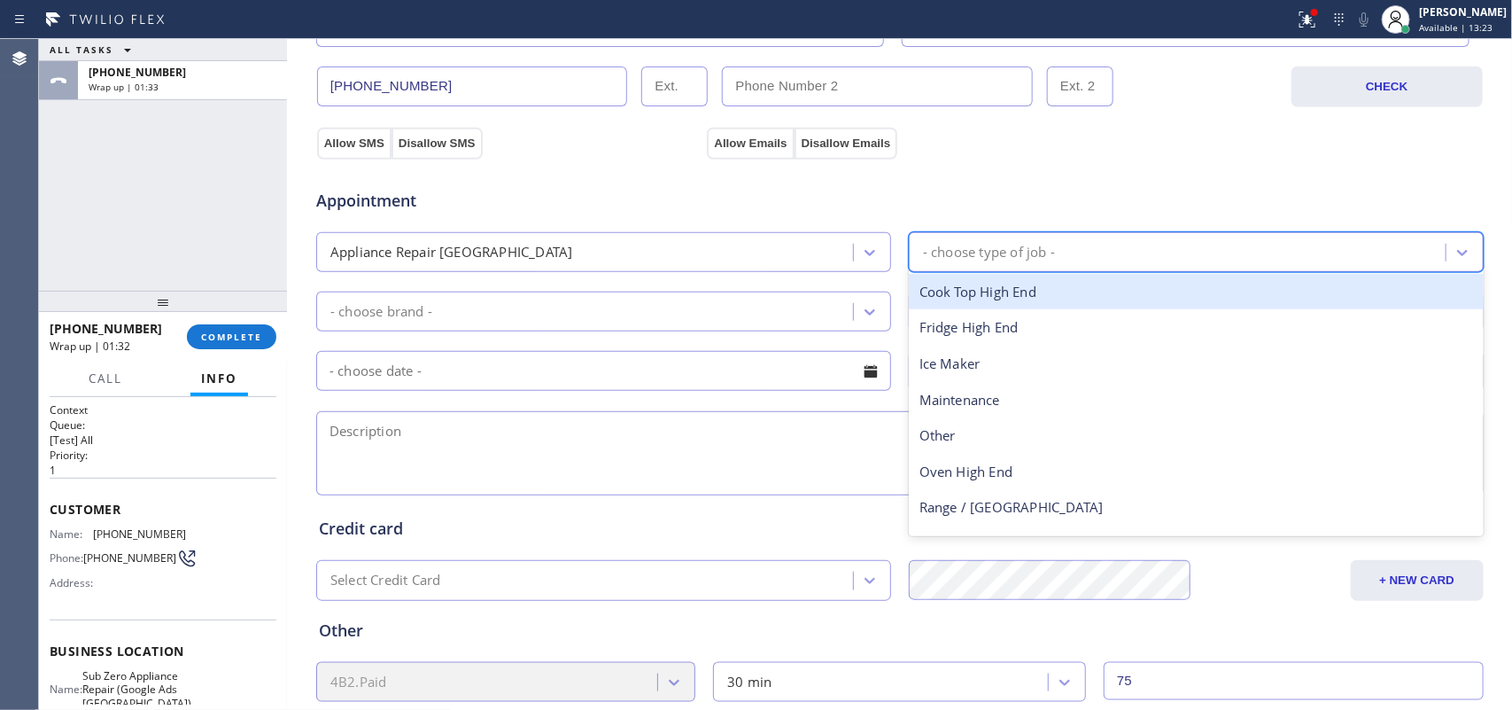
click at [972, 246] on div "- choose type of job -" at bounding box center [989, 252] width 132 height 20
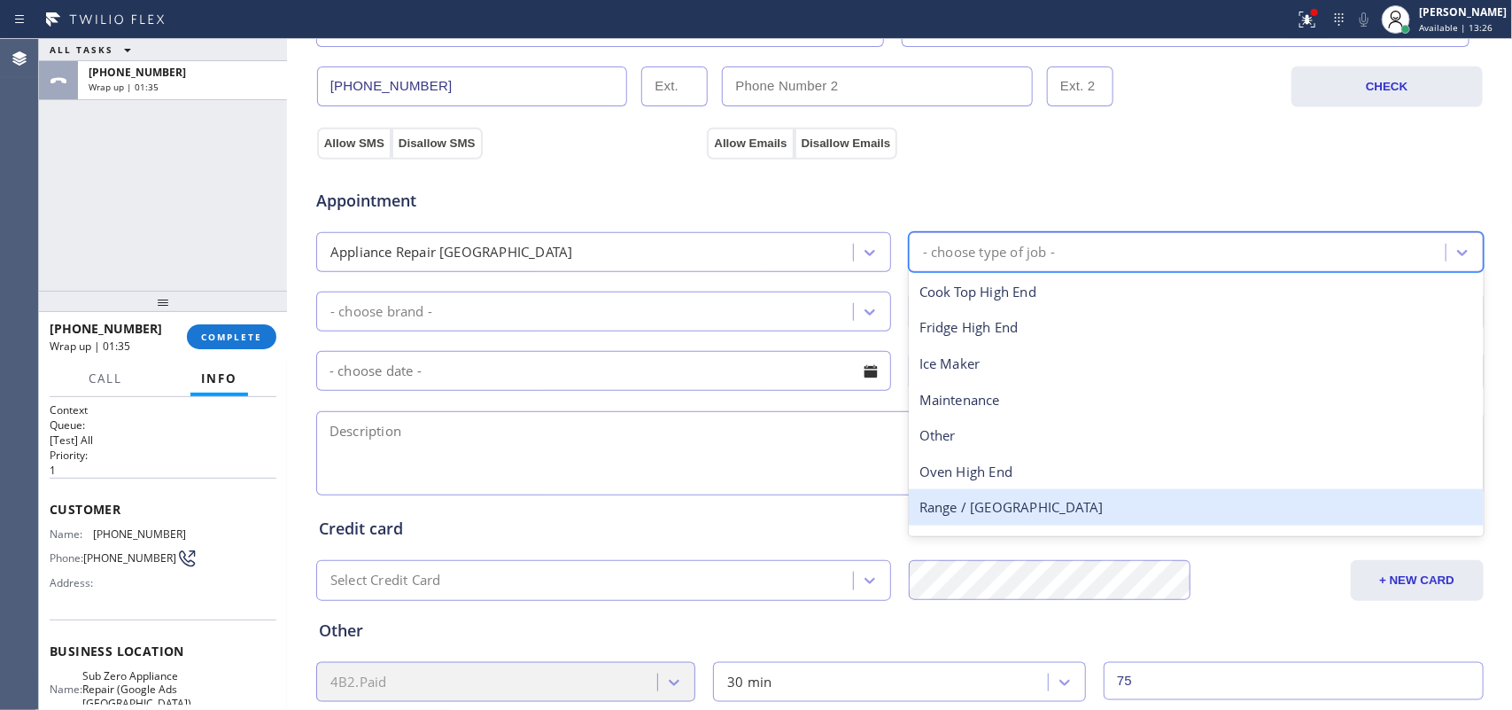
scroll to position [64, 0]
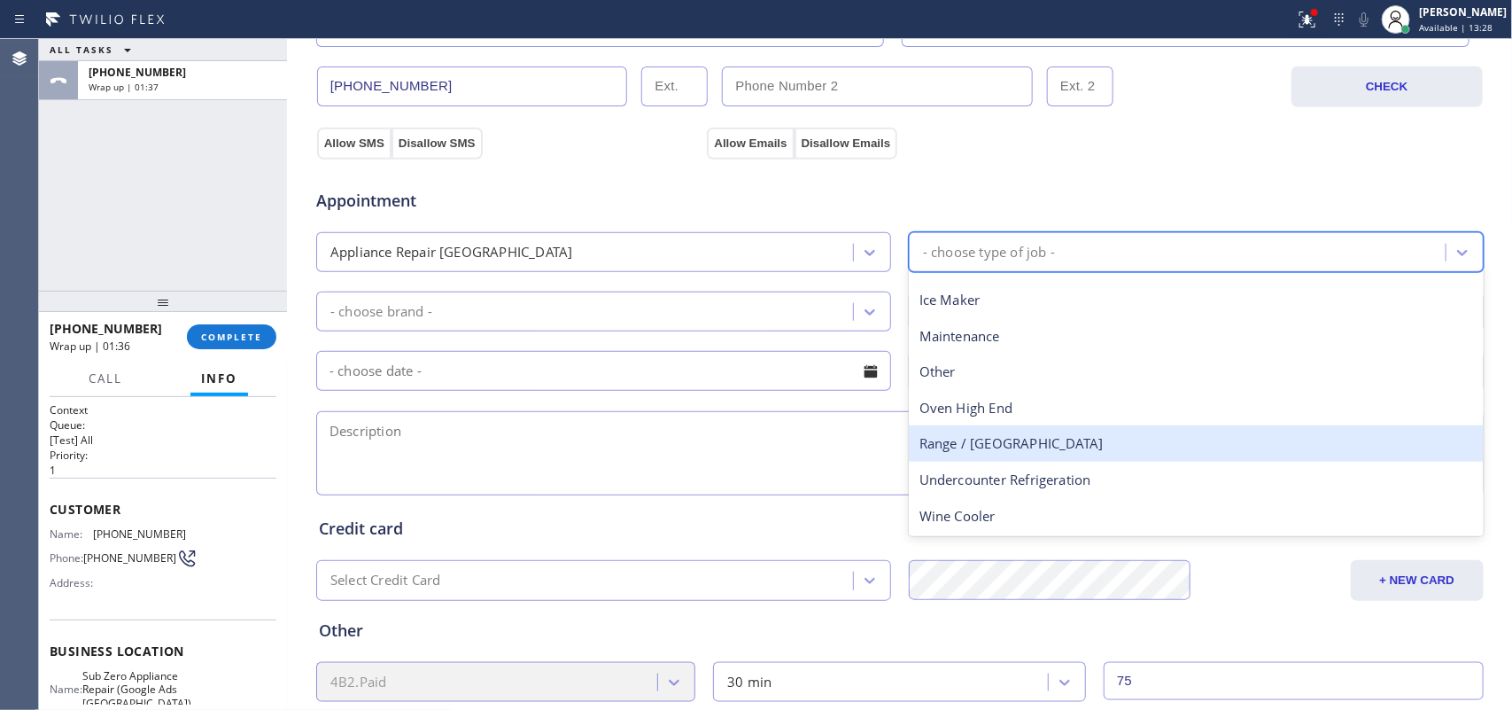
click at [1012, 440] on div "Range / [GEOGRAPHIC_DATA]" at bounding box center [1196, 443] width 575 height 36
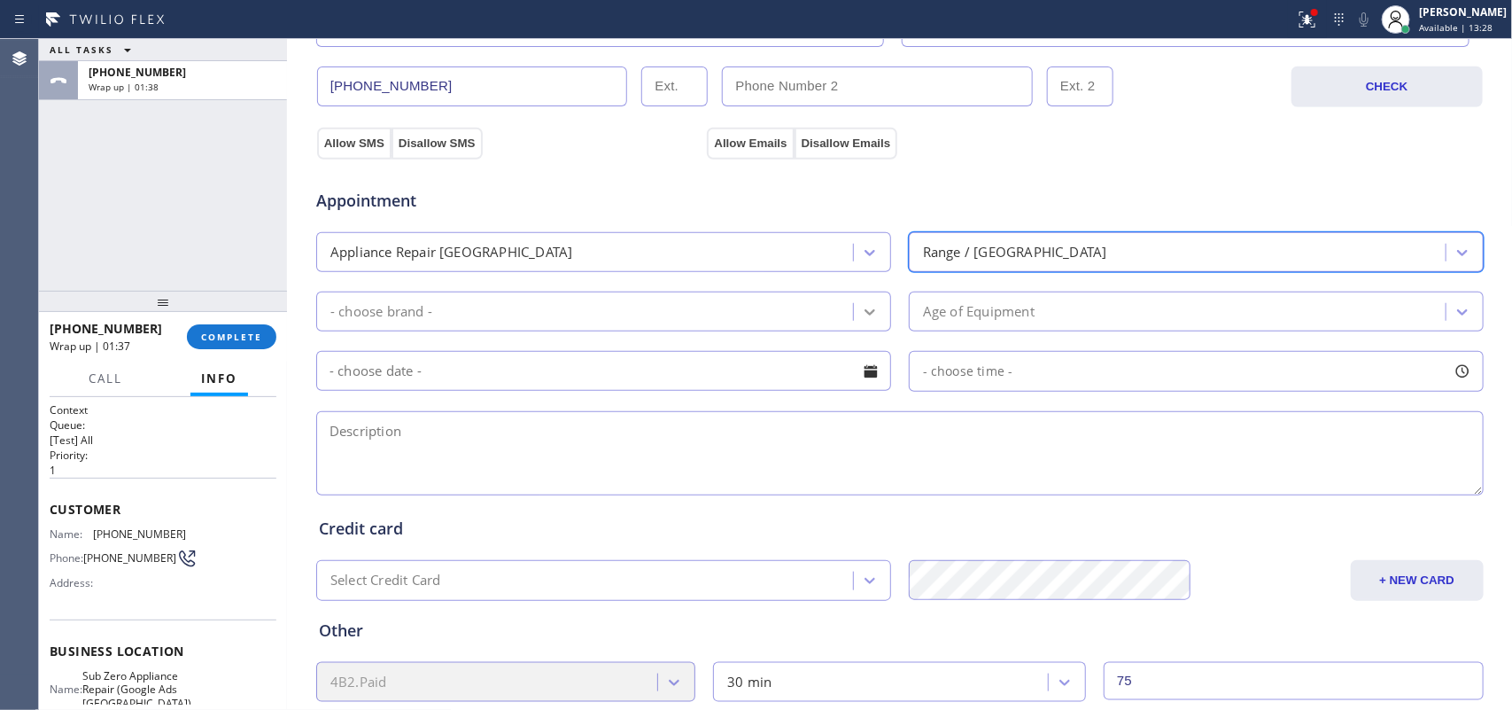
click at [861, 308] on icon at bounding box center [870, 312] width 18 height 18
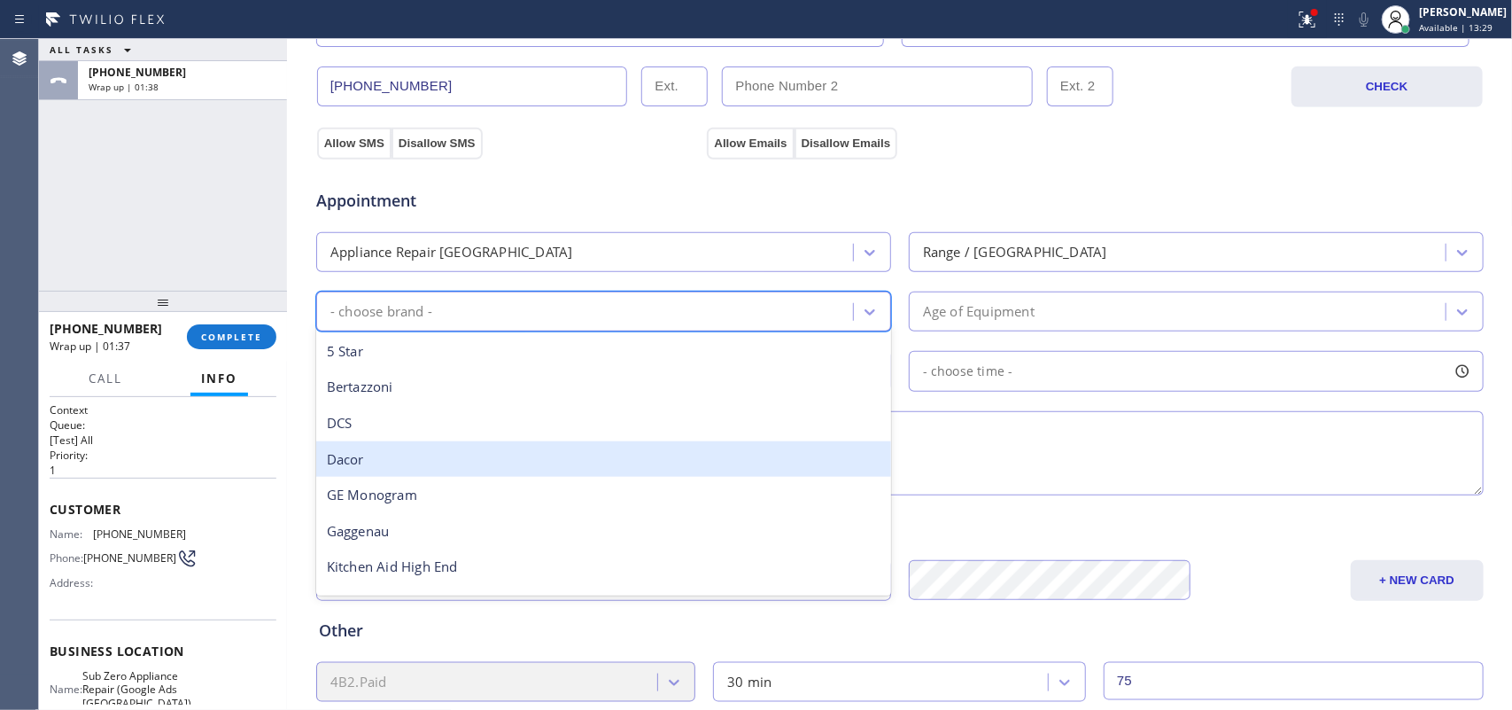
scroll to position [245, 0]
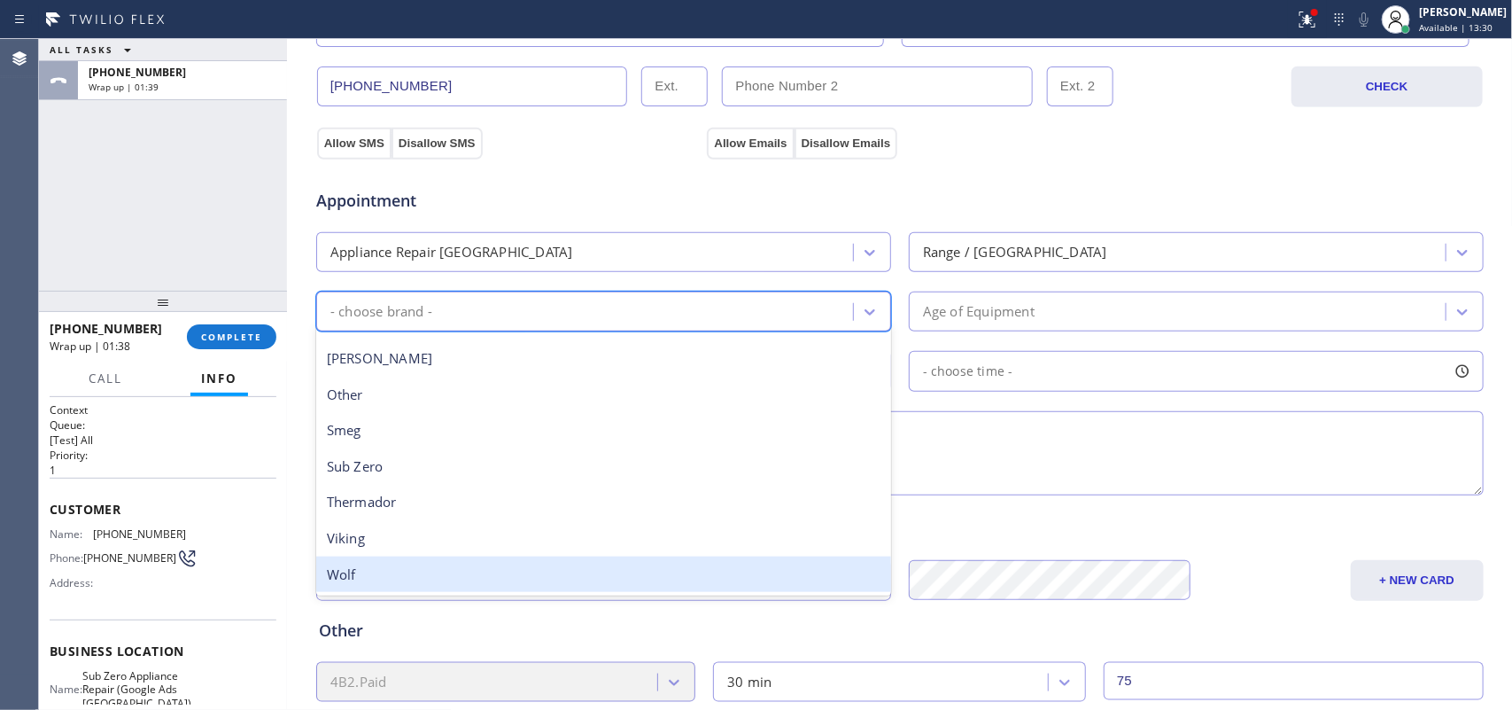
click at [523, 567] on div "Wolf" at bounding box center [603, 574] width 575 height 36
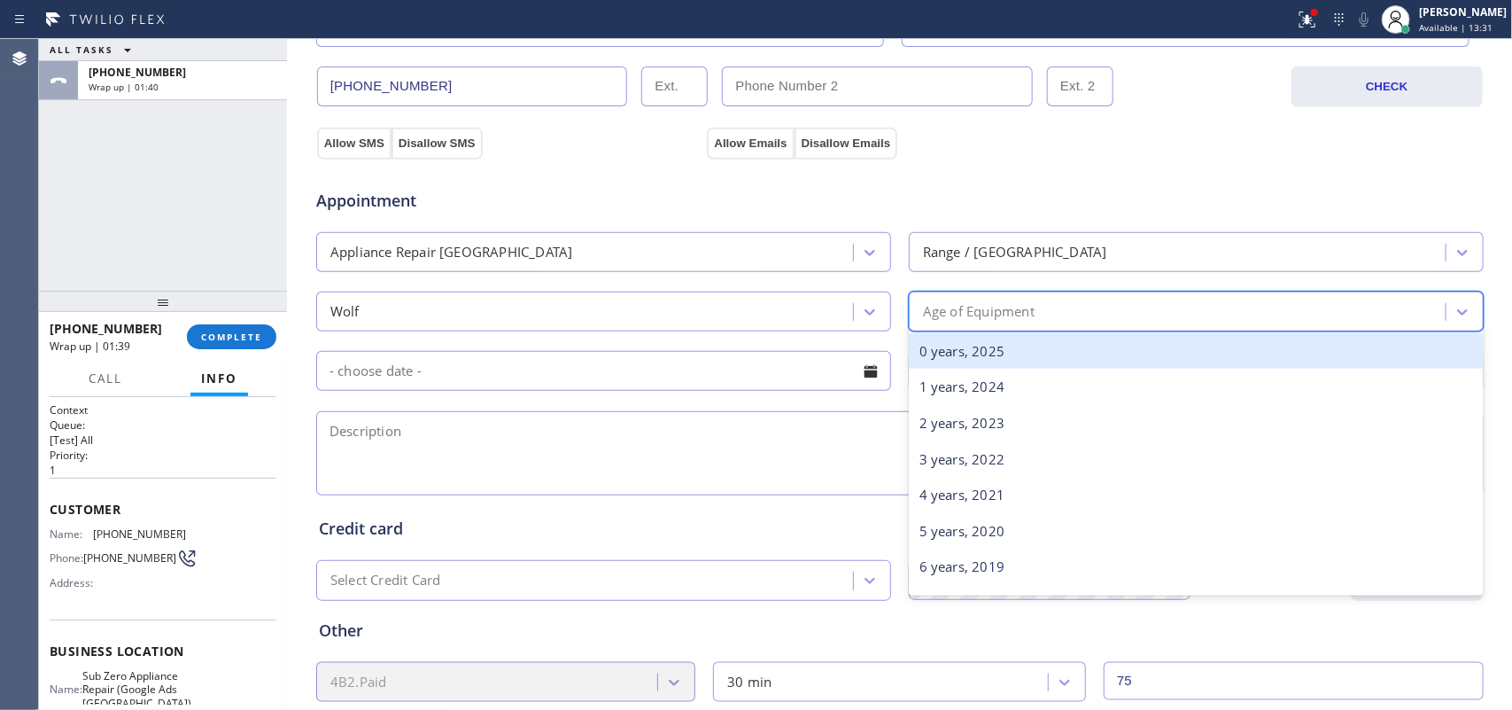
click at [999, 301] on div "Age of Equipment" at bounding box center [1180, 311] width 532 height 31
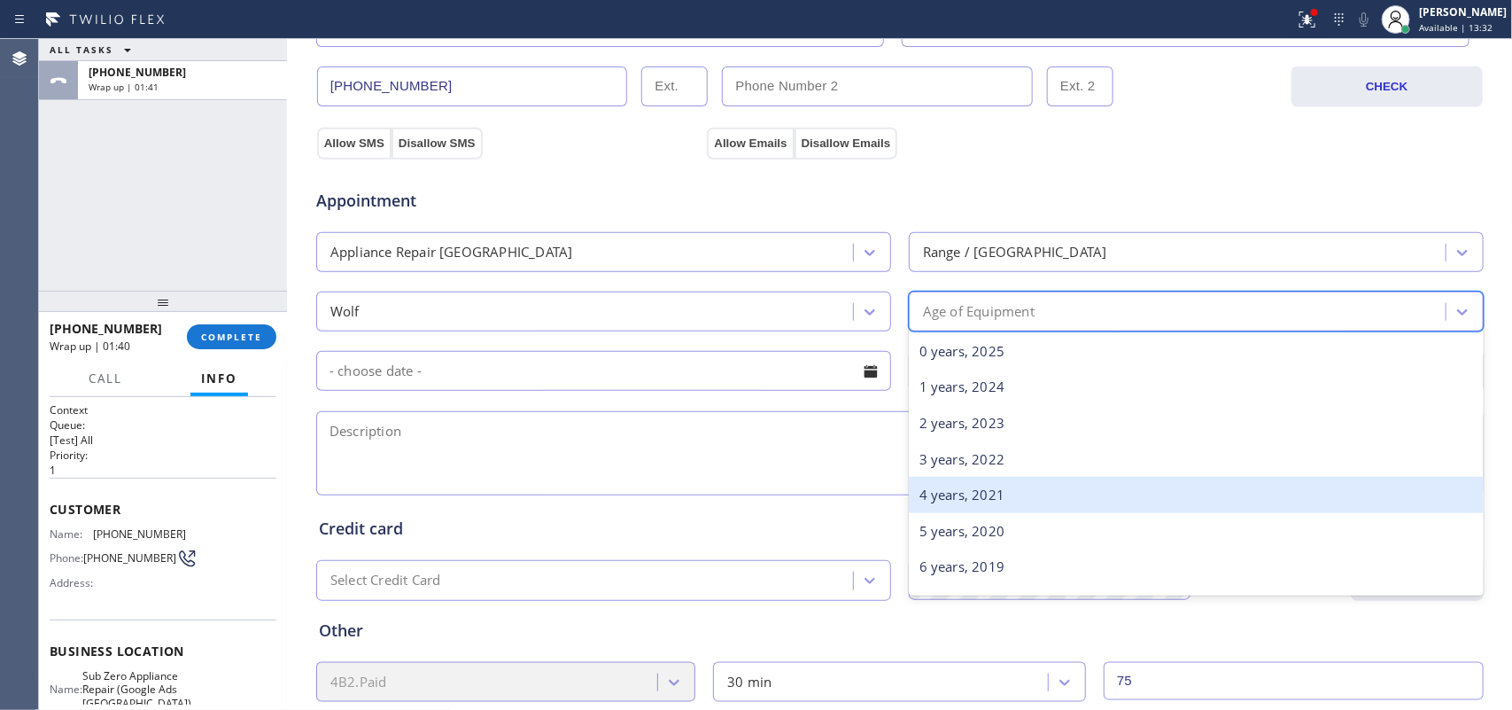
click at [1069, 501] on div "4 years, 2021" at bounding box center [1196, 495] width 575 height 36
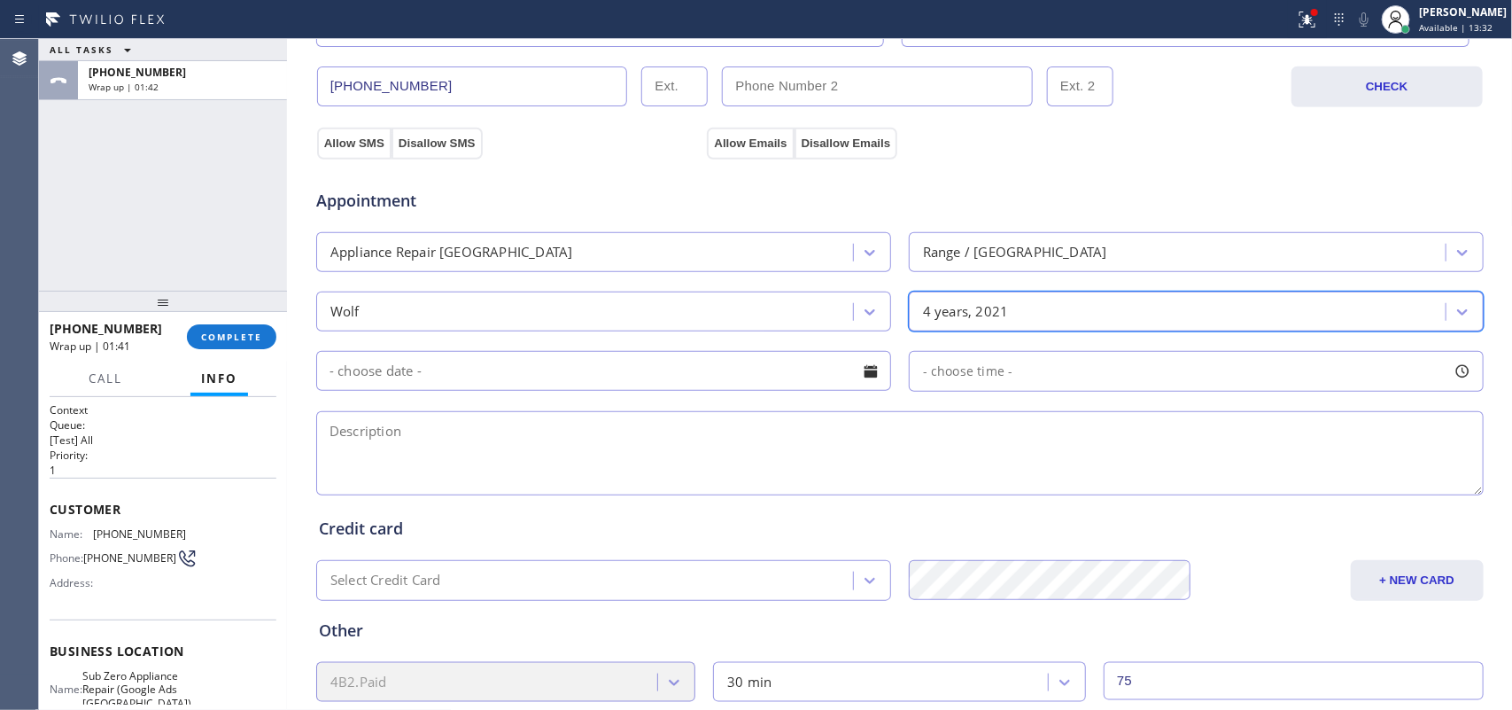
click at [860, 366] on div at bounding box center [871, 371] width 30 height 30
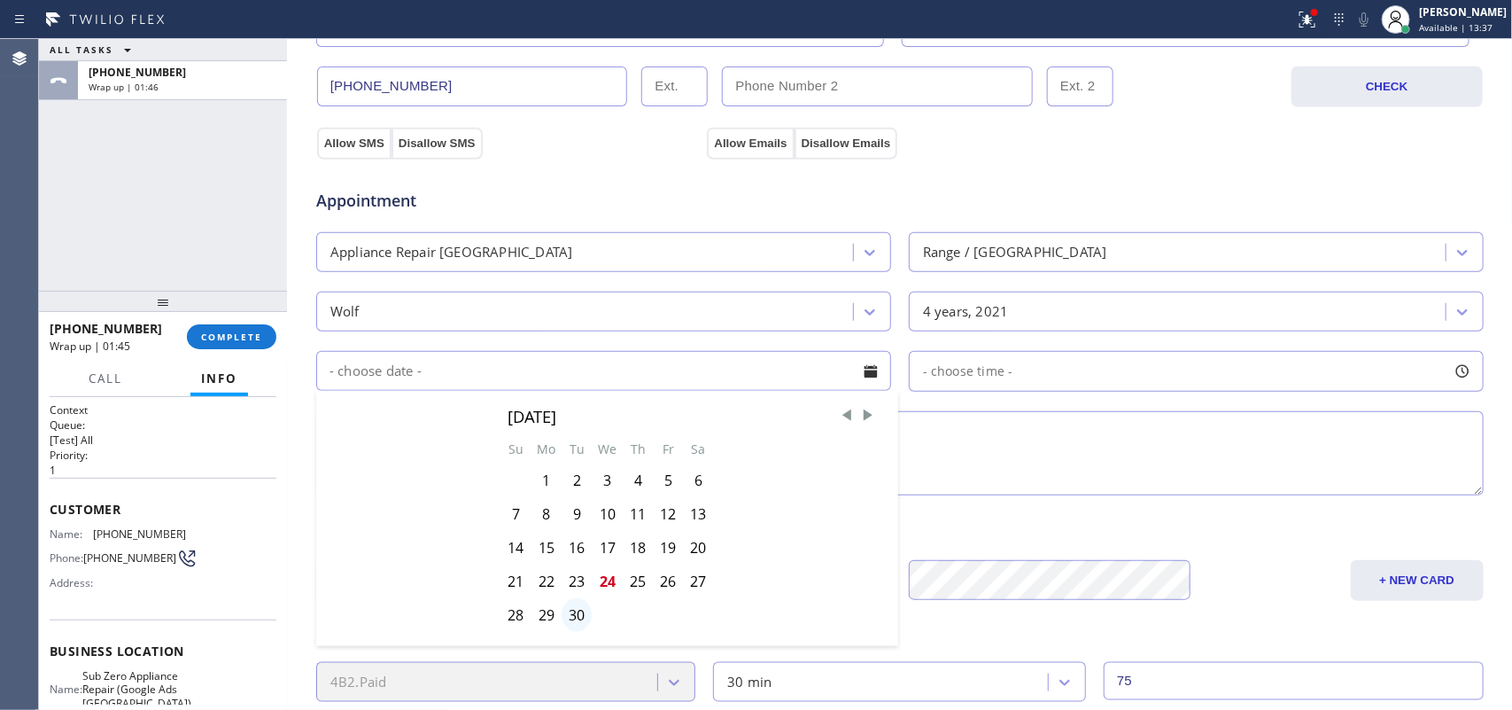
click at [565, 567] on div "30" at bounding box center [577, 615] width 30 height 34
type input "[DATE]"
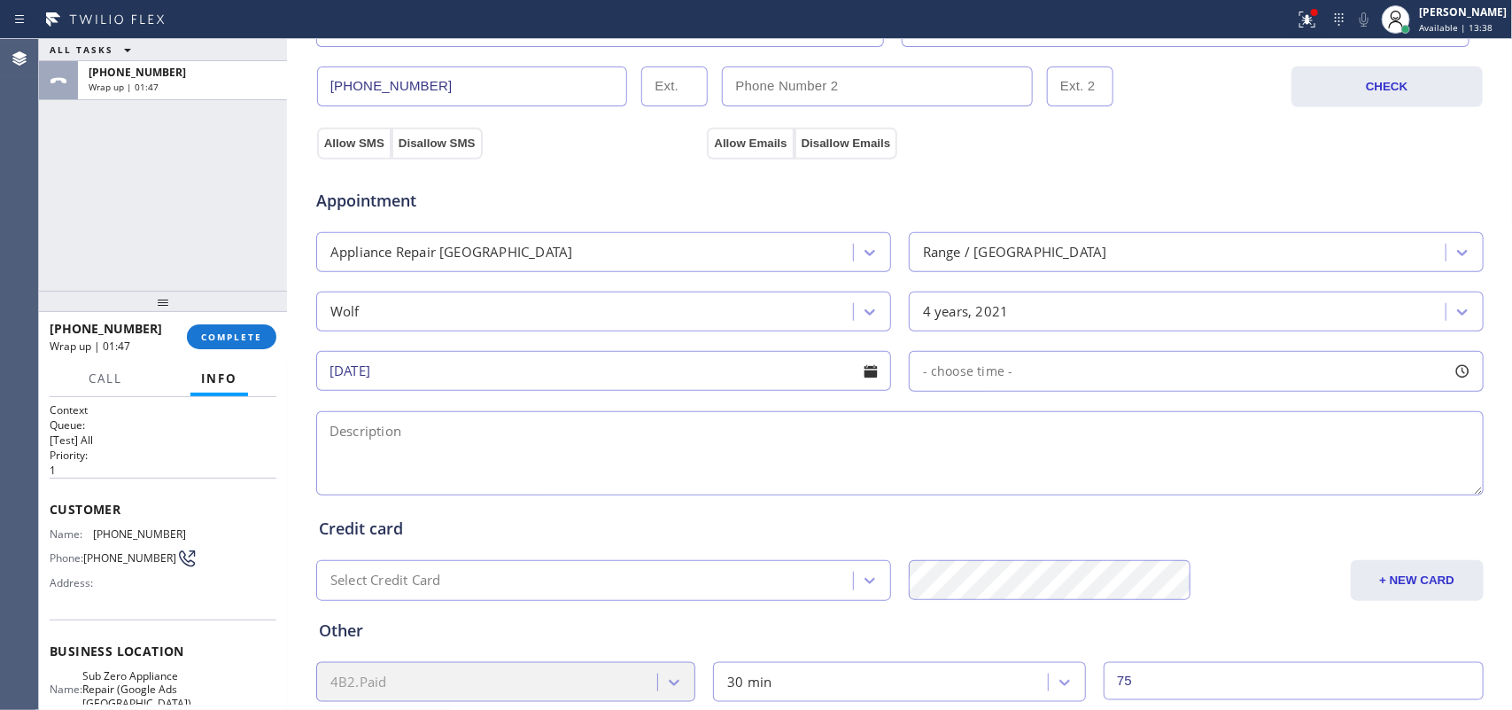
click at [1209, 383] on div at bounding box center [1463, 371] width 30 height 30
drag, startPoint x: 927, startPoint y: 483, endPoint x: 1092, endPoint y: 488, distance: 164.9
click at [1092, 488] on div at bounding box center [1095, 479] width 21 height 37
drag, startPoint x: 918, startPoint y: 476, endPoint x: 963, endPoint y: 479, distance: 45.3
click at [963, 479] on div at bounding box center [969, 479] width 21 height 37
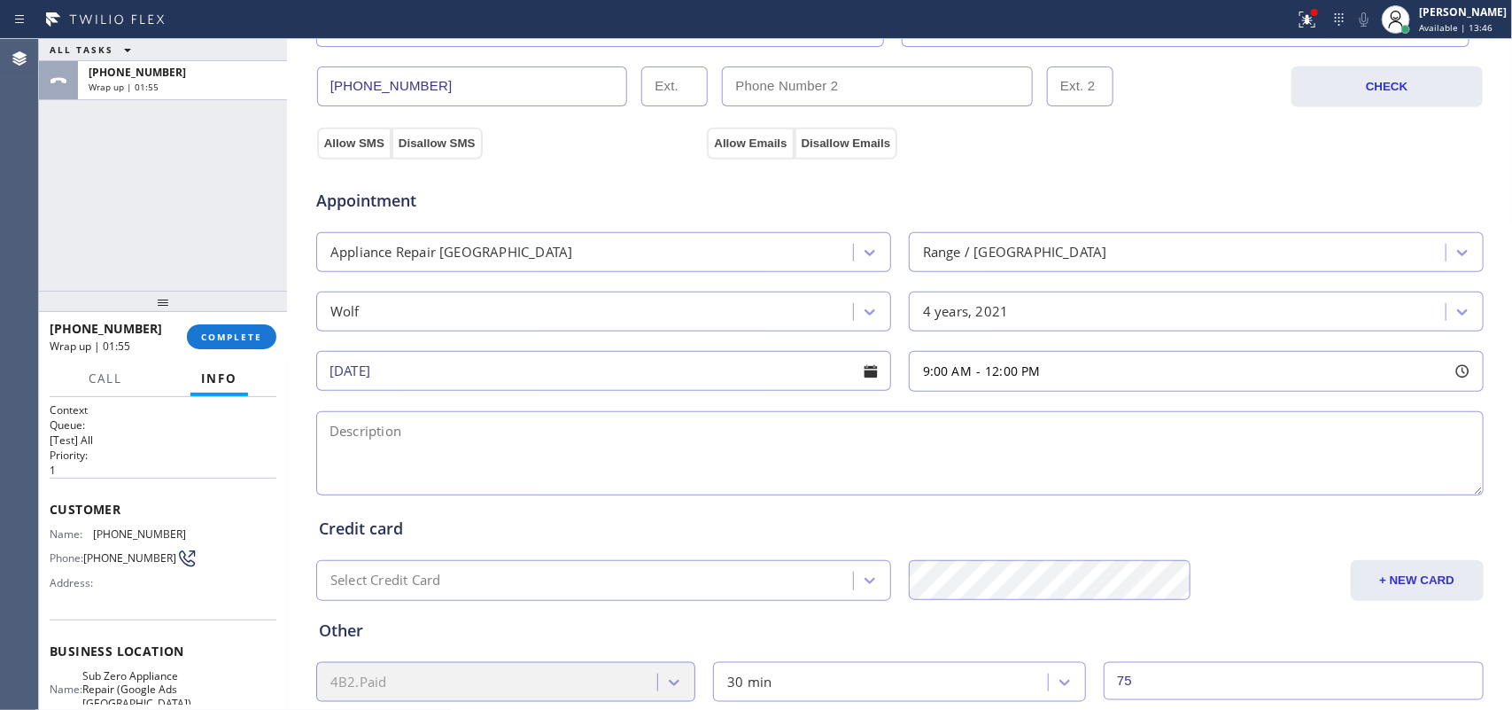
click at [795, 470] on textarea at bounding box center [900, 453] width 1168 height 84
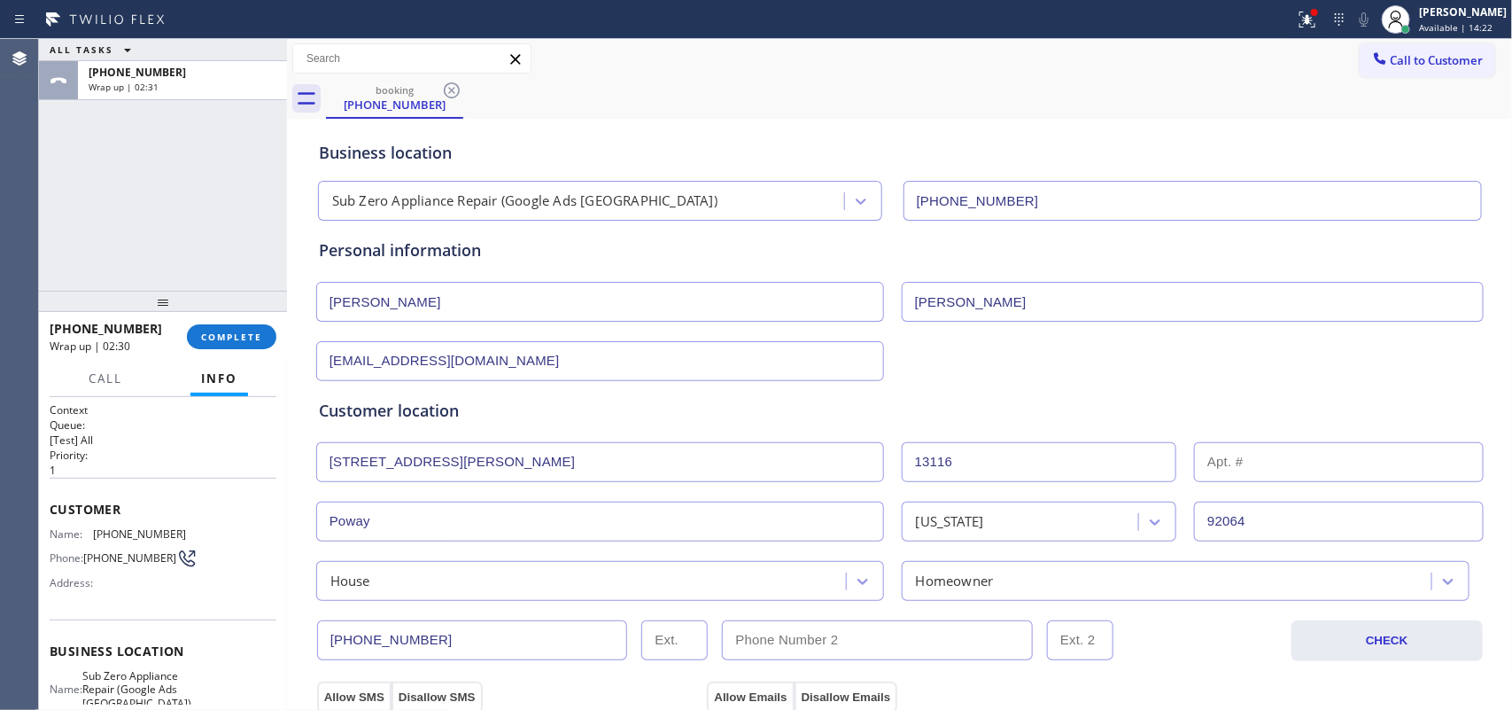
scroll to position [111, 0]
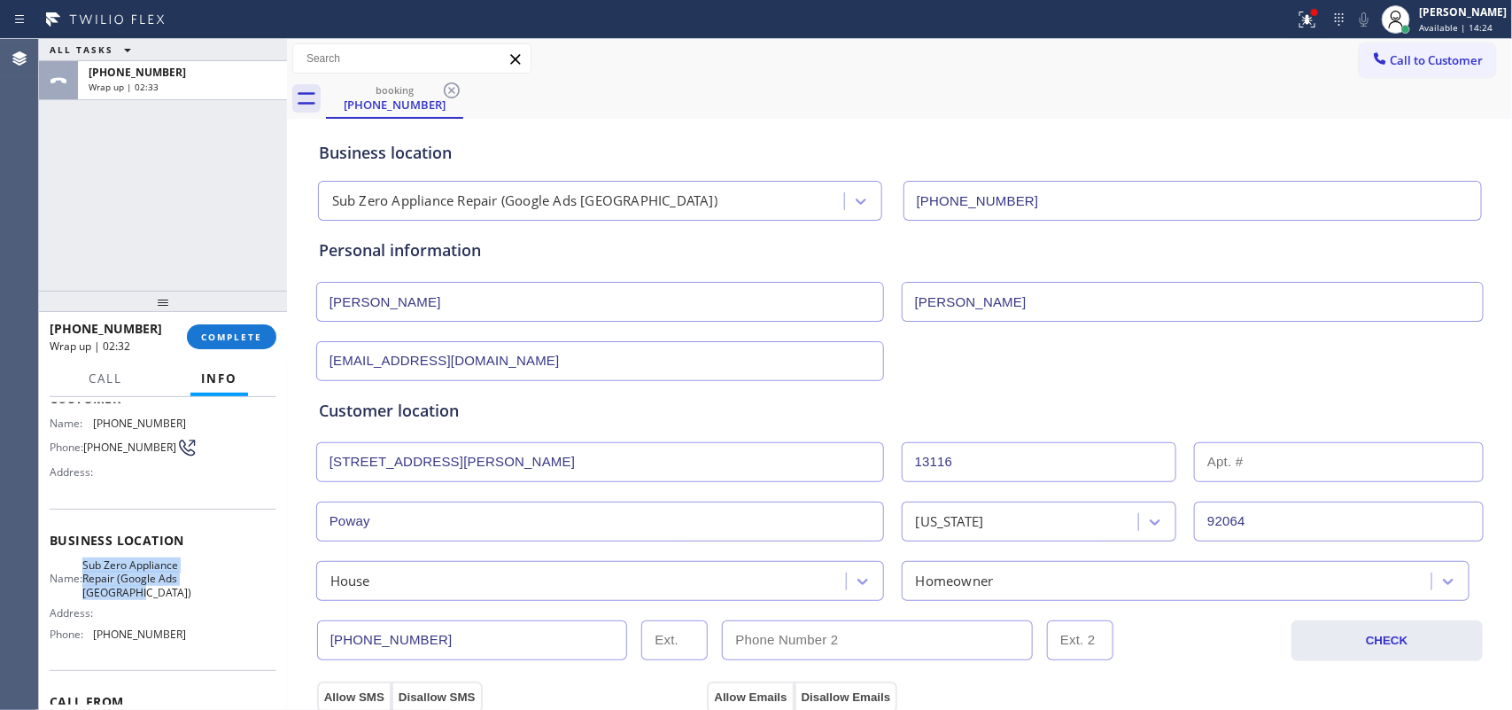
drag, startPoint x: 188, startPoint y: 613, endPoint x: 84, endPoint y: 567, distance: 113.4
click at [84, 567] on div "Name: Sub Zero Appliance Repair (Google Ads [GEOGRAPHIC_DATA]) Address: Phone: …" at bounding box center [163, 602] width 227 height 89
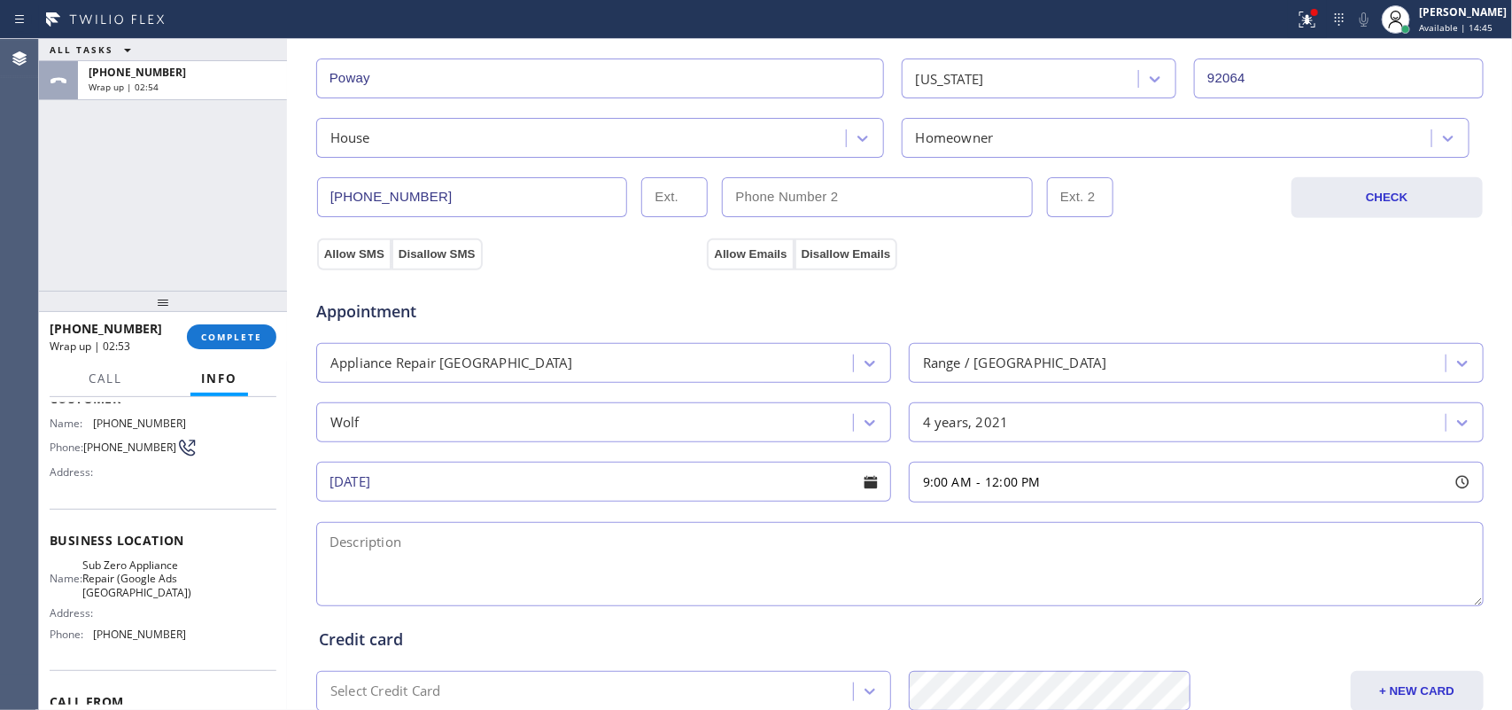
click at [396, 549] on textarea at bounding box center [900, 564] width 1168 height 84
paste textarea "9-12/ $75/ Wolf Stove/[DEMOGRAPHIC_DATA] no longer under warranty/ It clicks wh…"
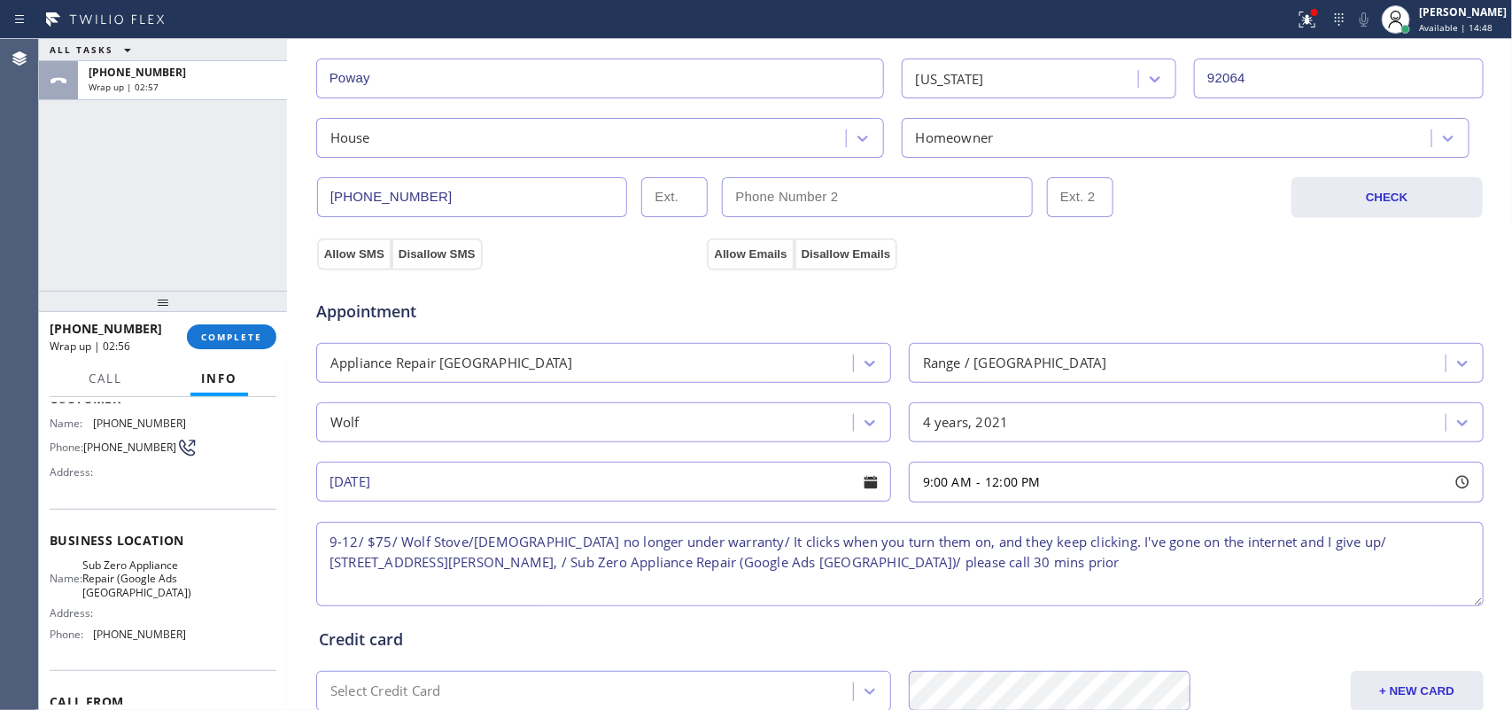
click at [388, 540] on textarea "9-12/ $75/ Wolf Stove/[DEMOGRAPHIC_DATA] no longer under warranty/ It clicks wh…" at bounding box center [900, 564] width 1168 height 84
click at [1209, 540] on textarea "9-12/ $75/ Wolf Stove/[DEMOGRAPHIC_DATA] no longer under warranty/ It clicks wh…" at bounding box center [900, 564] width 1168 height 84
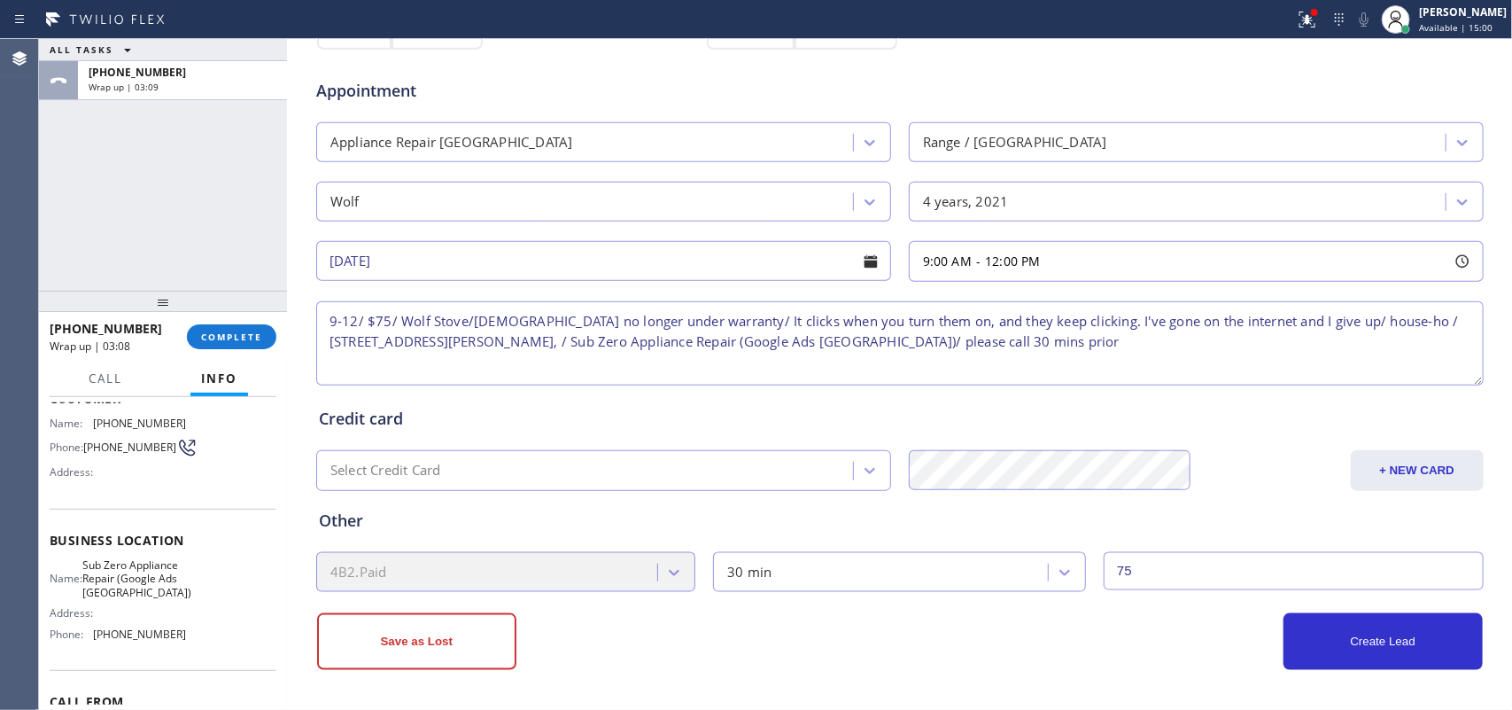
click at [339, 333] on textarea "9-12/ $75/ Wolf Stove/[DEMOGRAPHIC_DATA] no longer under warranty/ It clicks wh…" at bounding box center [900, 343] width 1168 height 84
click at [353, 359] on textarea "9-12/ $75/ Wolf Stove/[DEMOGRAPHIC_DATA] no longer under warranty/ It clicks wh…" at bounding box center [900, 343] width 1168 height 84
click at [338, 344] on textarea "9-12/ $75/ Wolf Stove/[DEMOGRAPHIC_DATA] no longer under warranty/ It clicks wh…" at bounding box center [900, 343] width 1168 height 84
type textarea "9-12/ $75/ Wolf Stove/[DEMOGRAPHIC_DATA] no longer under warranty/ It clicks wh…"
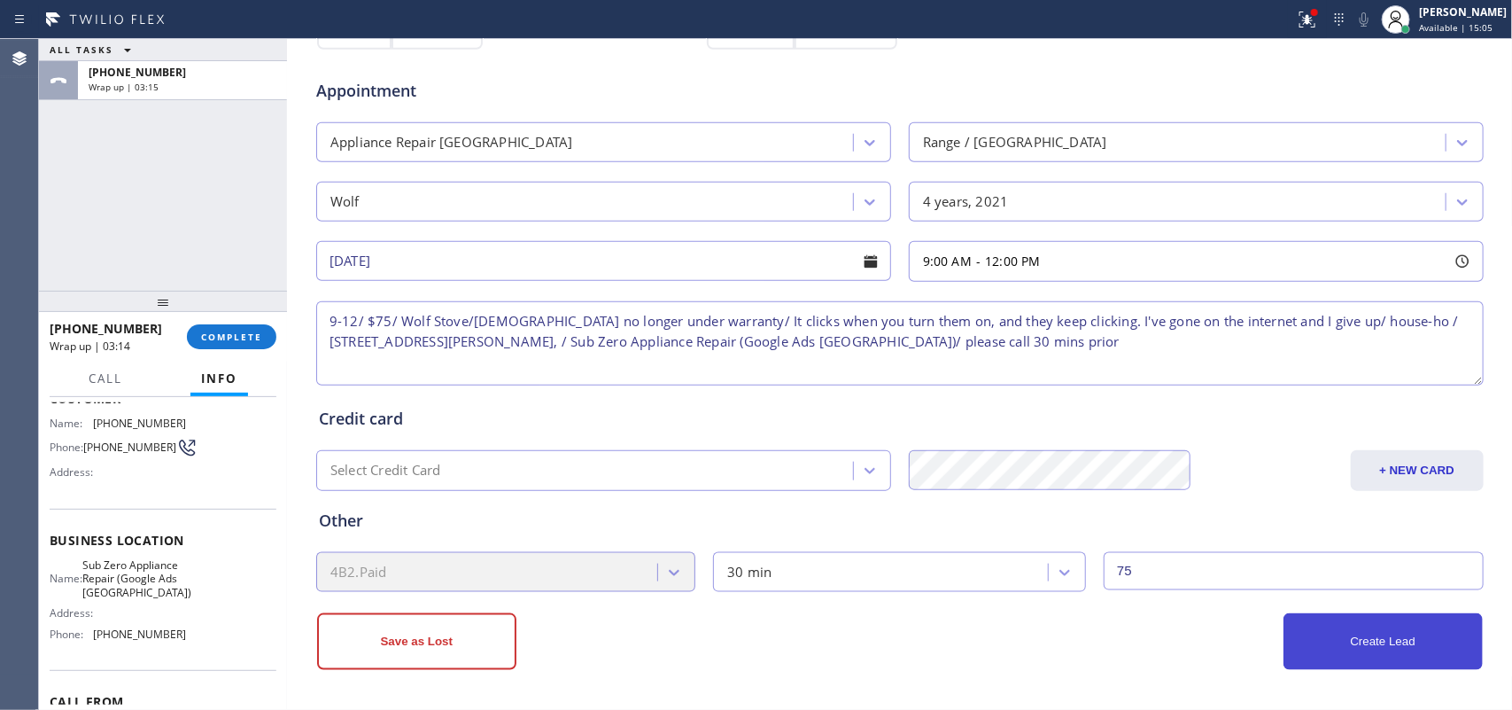
click at [1209, 567] on button "Create Lead" at bounding box center [1383, 641] width 199 height 57
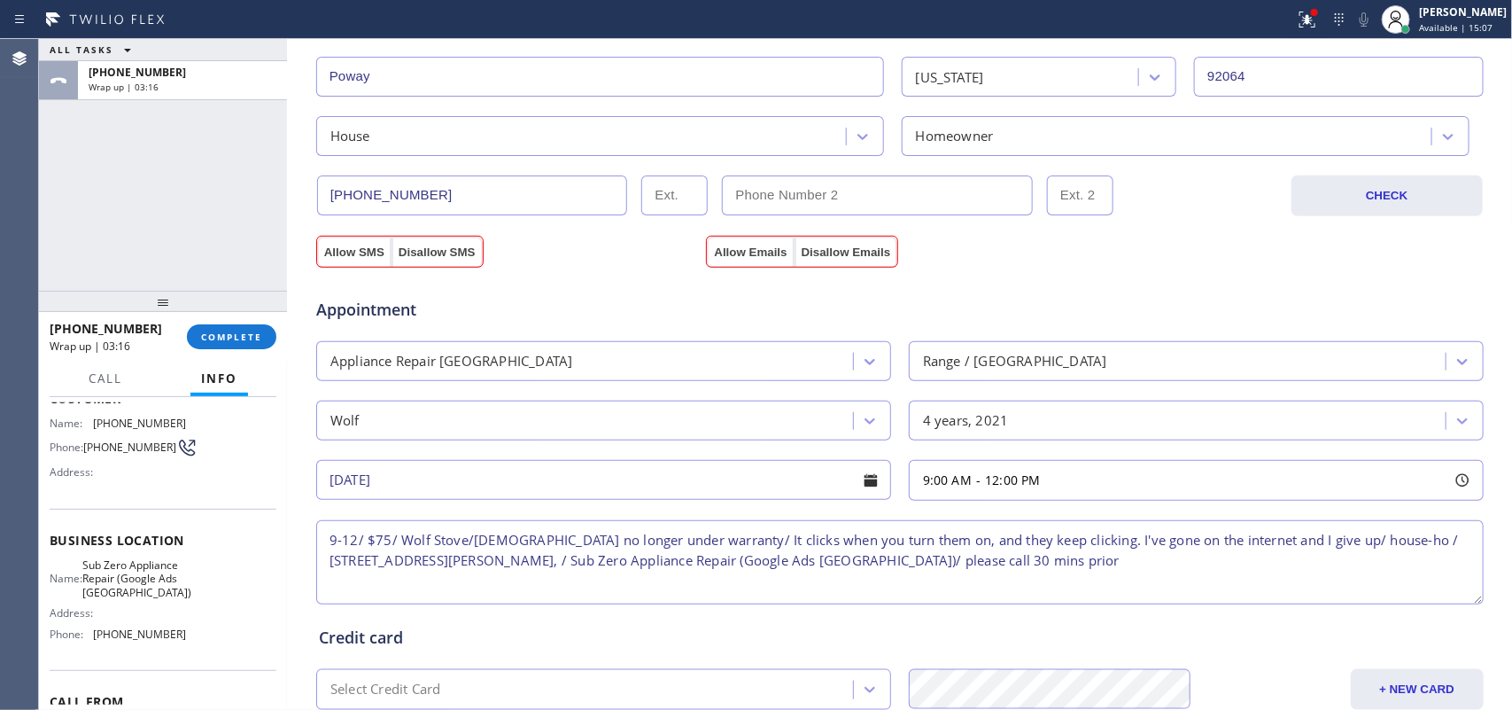
scroll to position [394, 0]
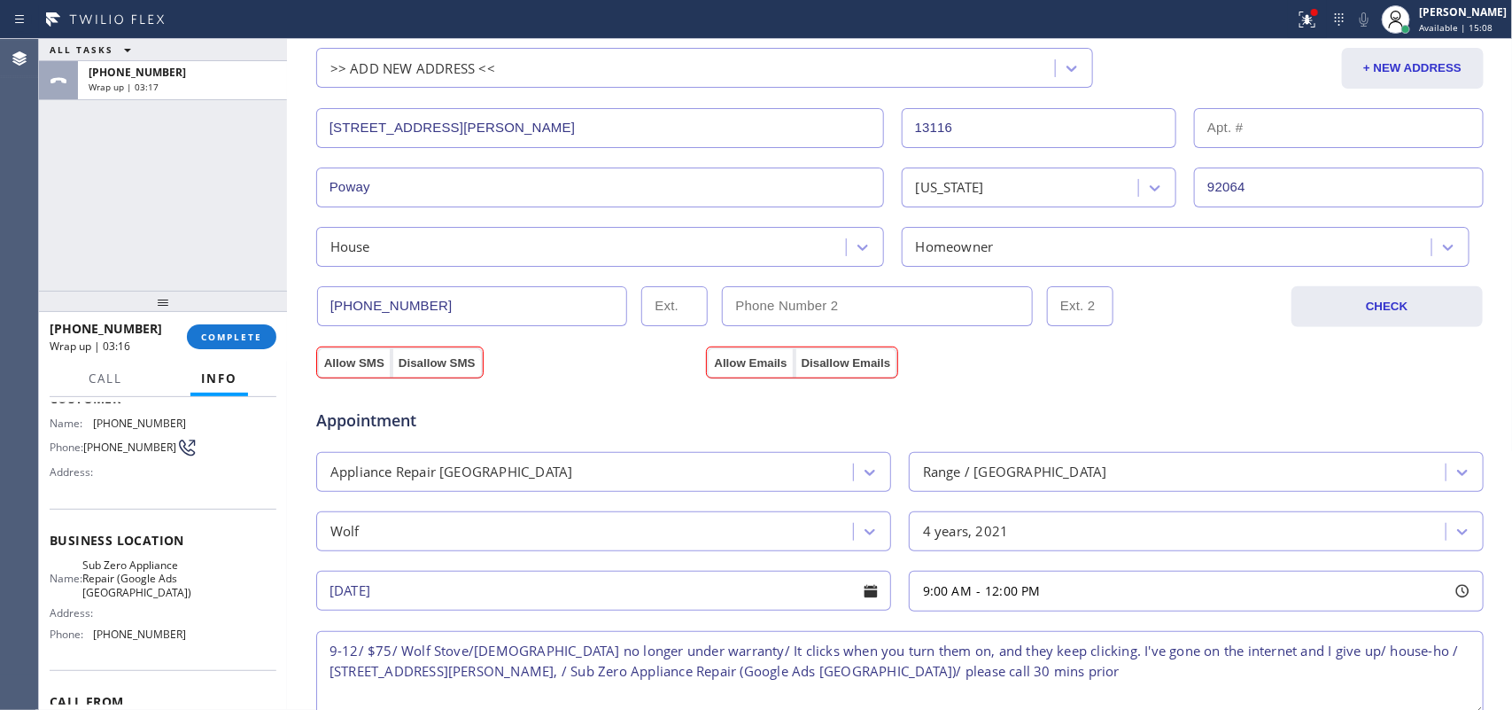
drag, startPoint x: 333, startPoint y: 359, endPoint x: 532, endPoint y: 374, distance: 199.0
click at [333, 357] on button "Allow SMS" at bounding box center [354, 363] width 74 height 32
click at [728, 356] on button "Allow Emails" at bounding box center [750, 363] width 87 height 32
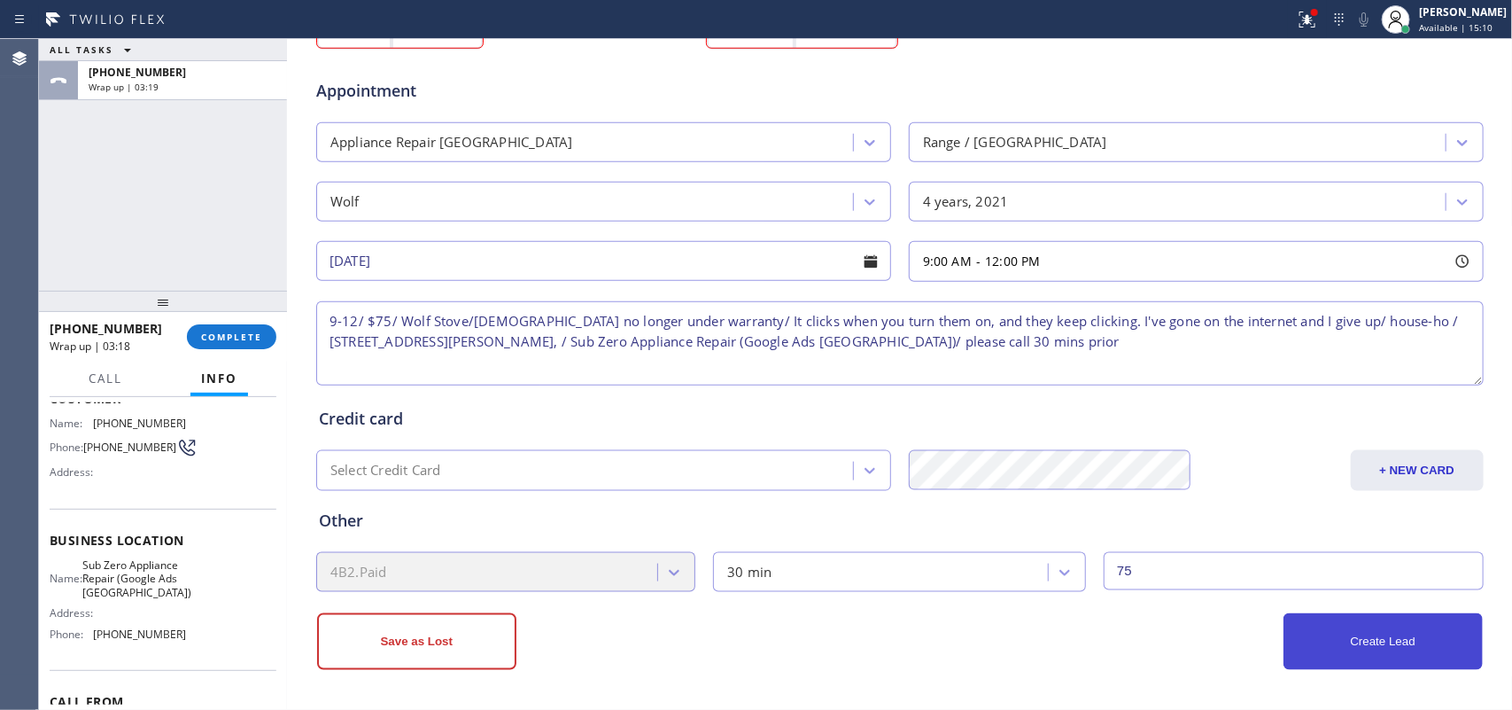
click at [1209, 567] on button "Create Lead" at bounding box center [1383, 641] width 199 height 57
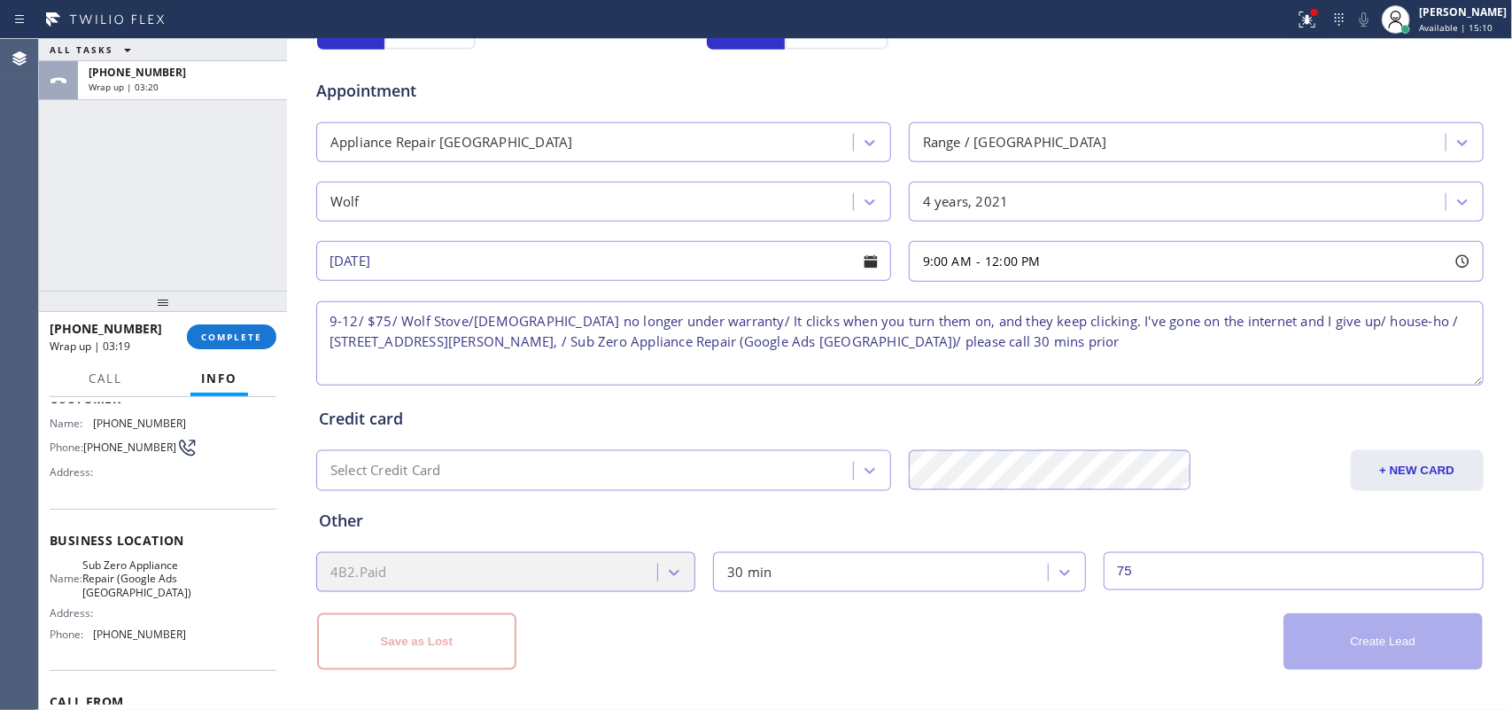
scroll to position [284, 0]
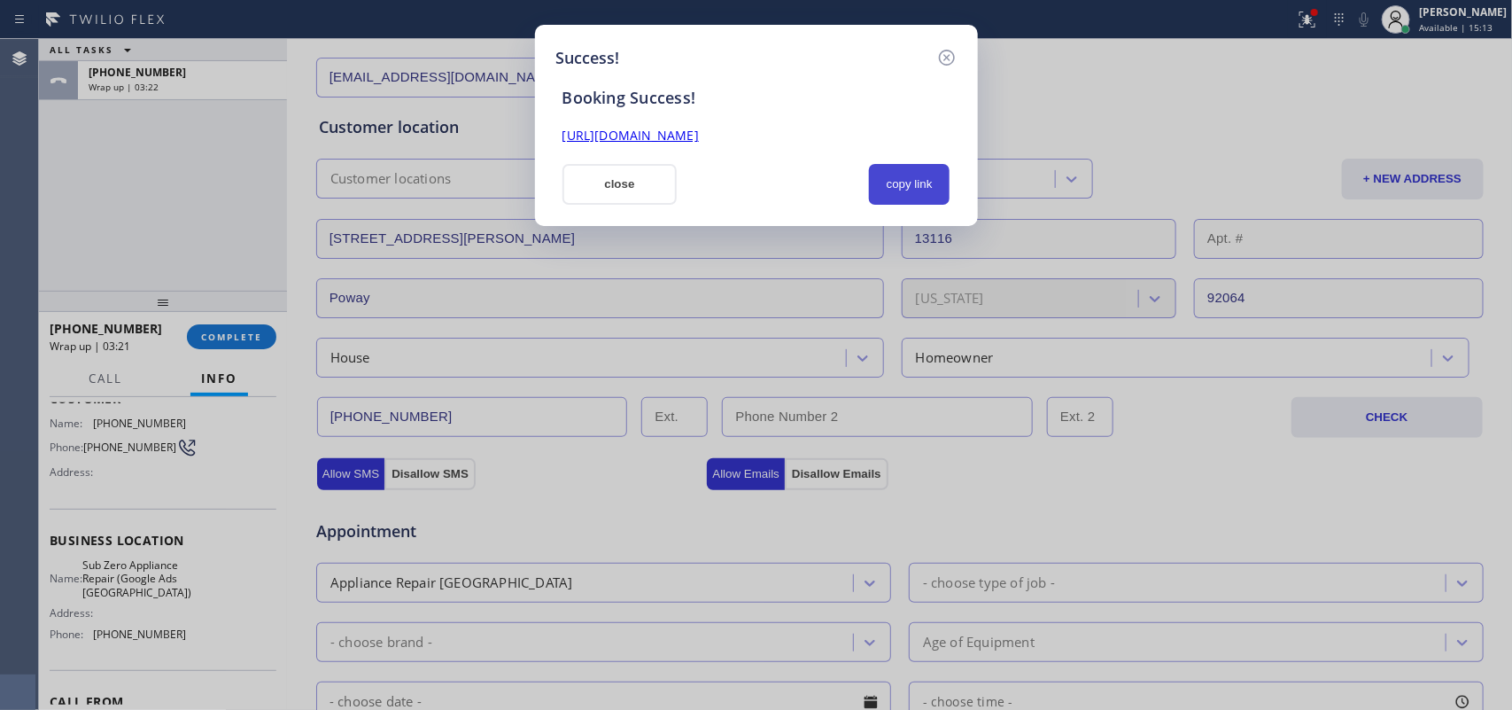
click at [905, 187] on button "copy link" at bounding box center [910, 184] width 82 height 41
click at [839, 121] on div "[URL][DOMAIN_NAME]" at bounding box center [756, 127] width 409 height 38
click at [699, 134] on link "[URL][DOMAIN_NAME]" at bounding box center [631, 135] width 136 height 17
click at [621, 191] on button "close" at bounding box center [620, 184] width 115 height 41
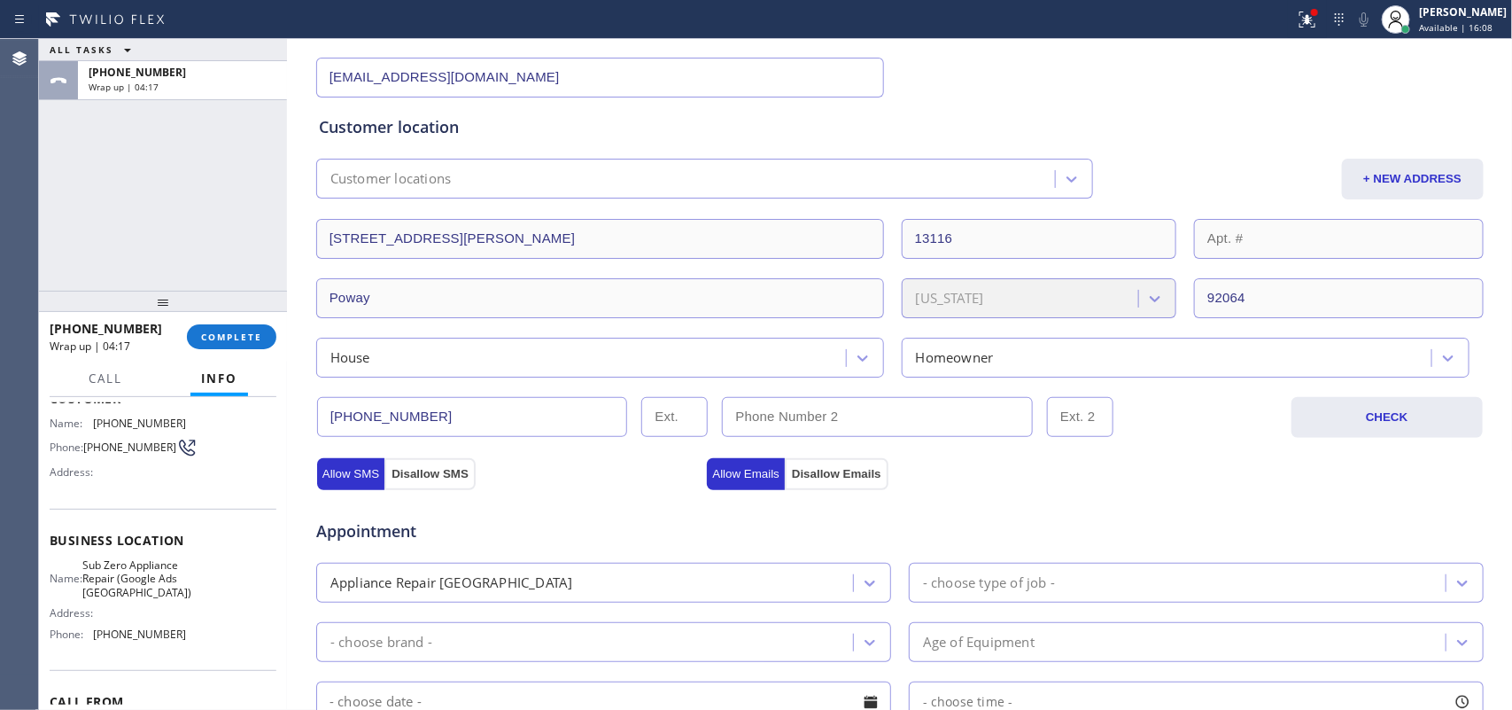
scroll to position [727, 0]
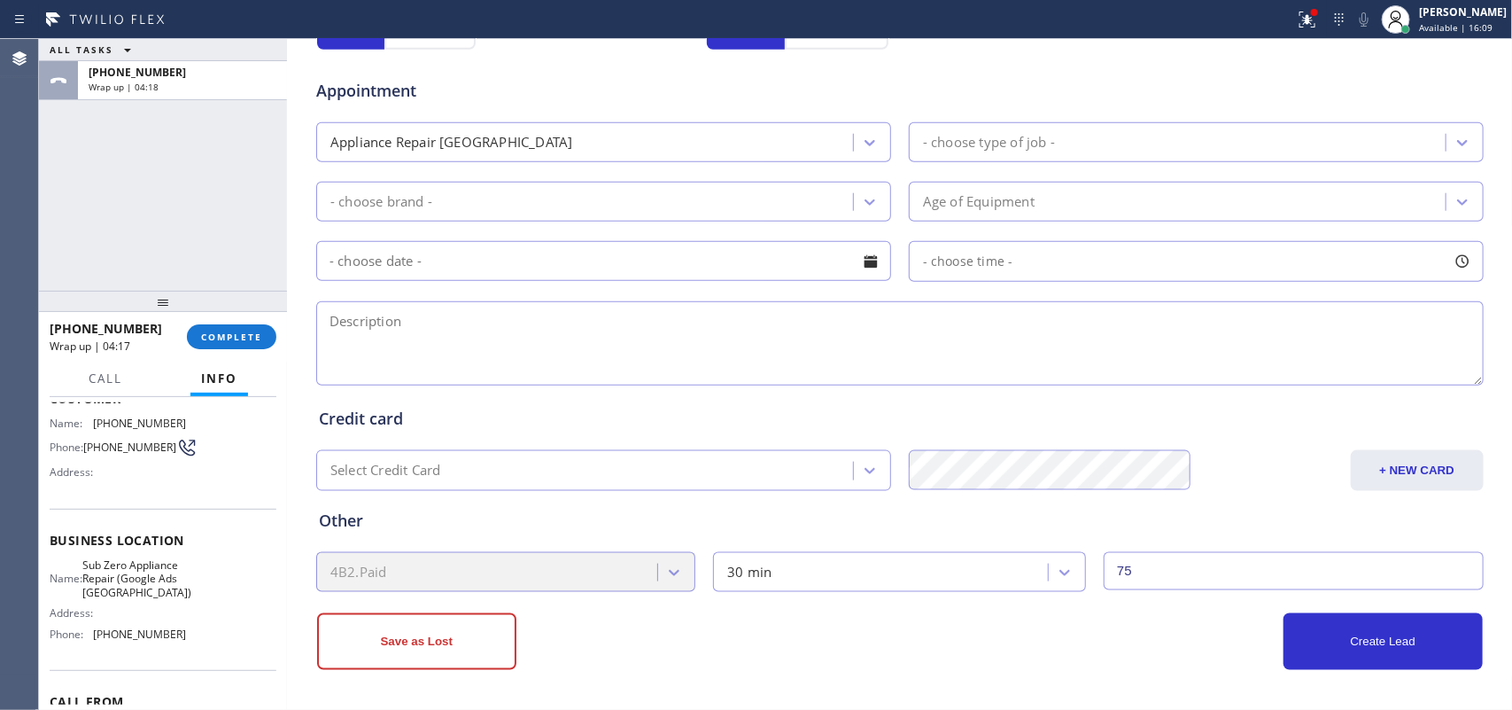
click at [248, 316] on div "[PHONE_NUMBER] Wrap up | 04:17 COMPLETE" at bounding box center [163, 337] width 227 height 46
click at [250, 335] on span "COMPLETE" at bounding box center [231, 336] width 61 height 12
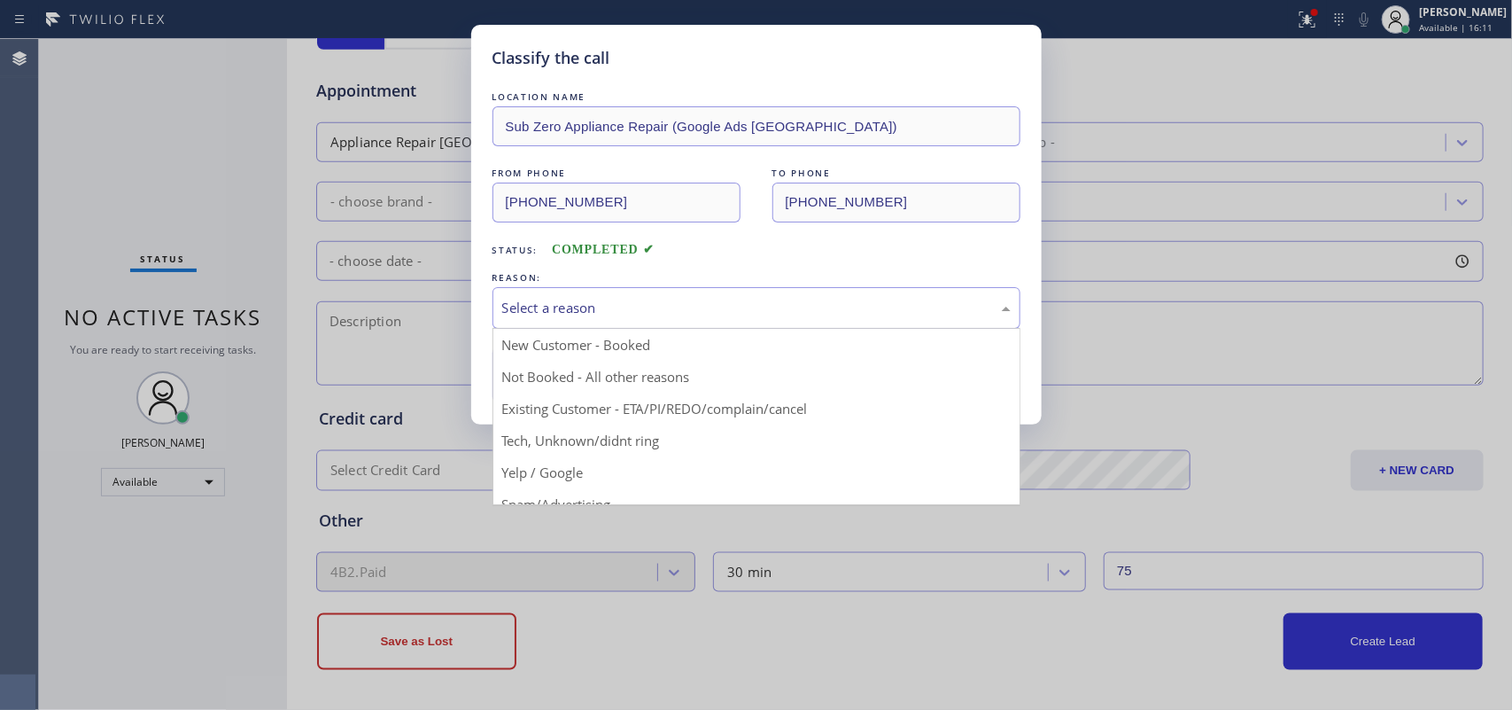
click at [604, 312] on div "Select a reason" at bounding box center [756, 308] width 509 height 20
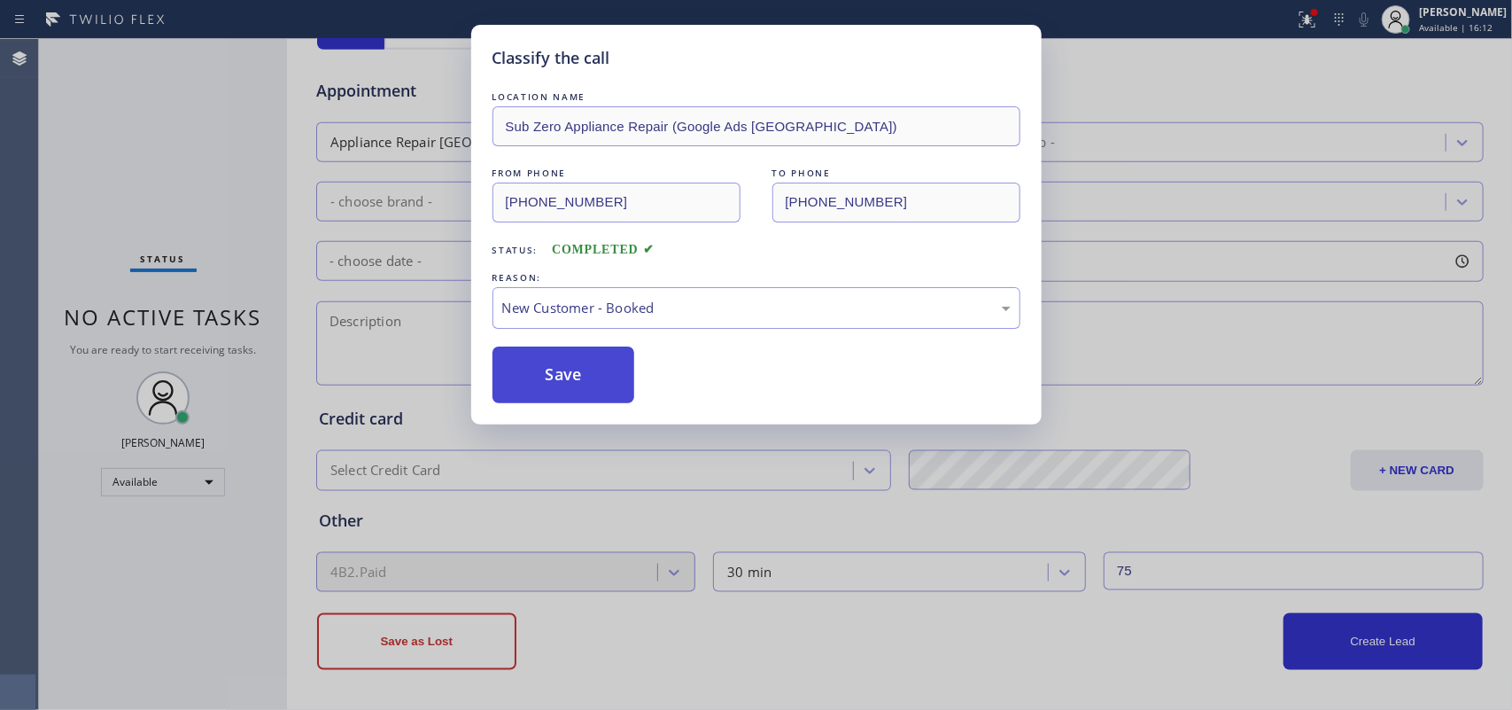
click at [572, 369] on button "Save" at bounding box center [564, 374] width 143 height 57
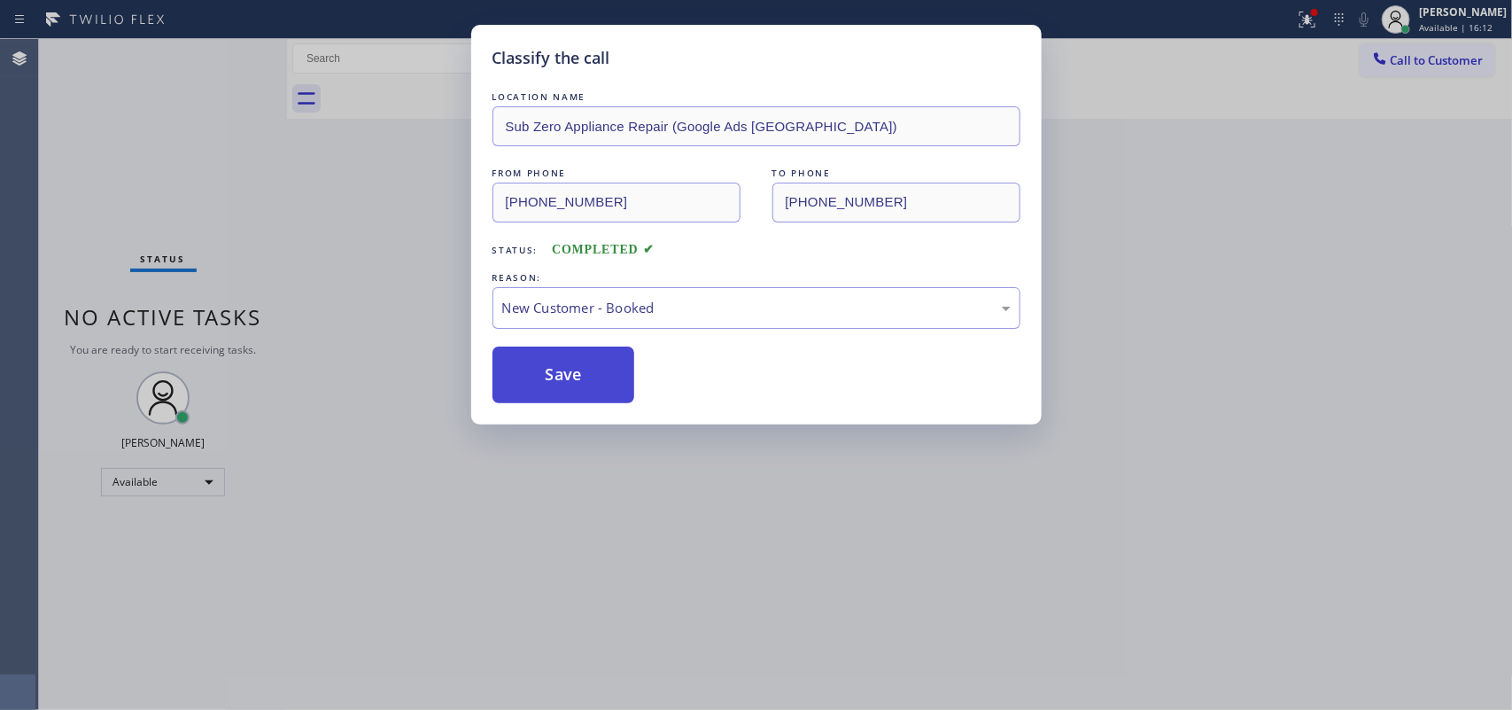
click at [572, 369] on button "Save" at bounding box center [564, 374] width 143 height 57
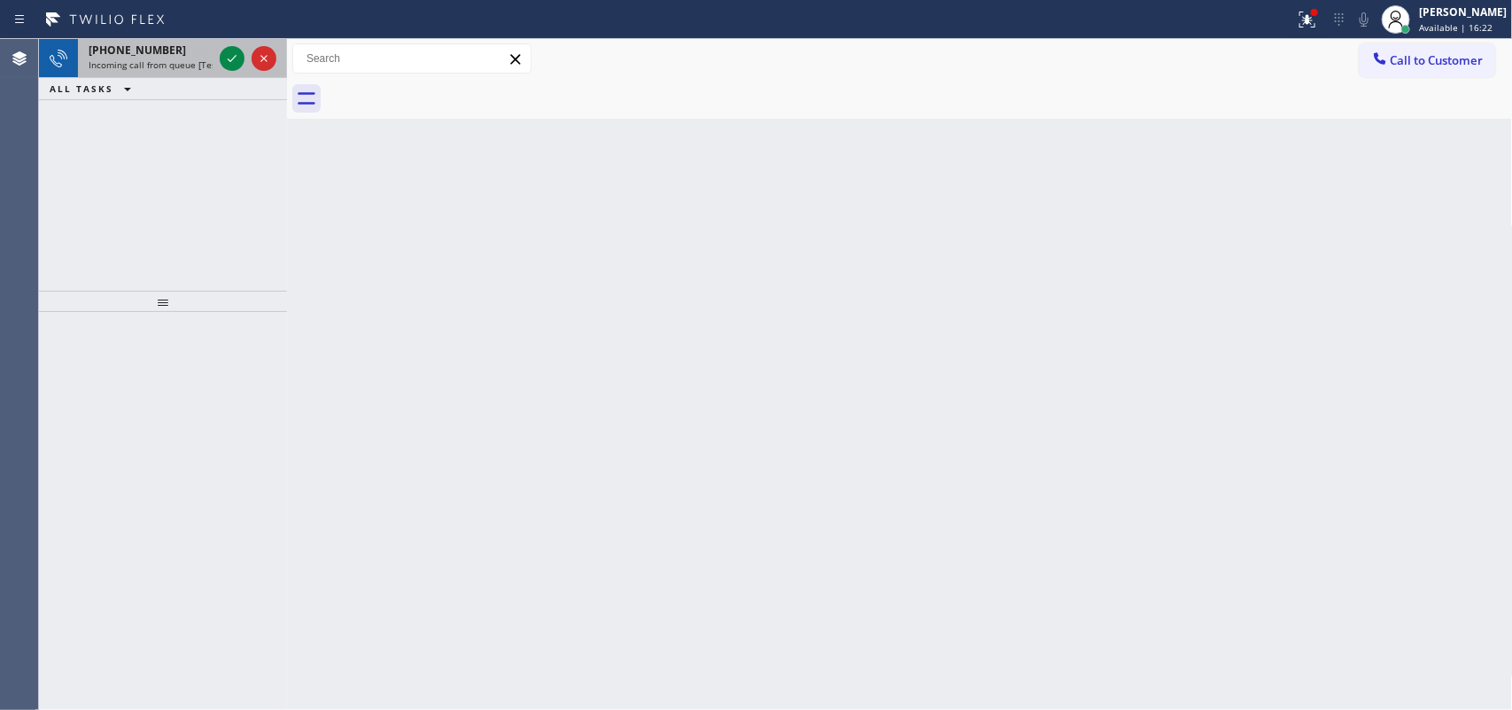
click at [184, 62] on span "Incoming call from queue [Test] All" at bounding box center [162, 64] width 147 height 12
click at [184, 60] on span "Incoming call from queue [Test] All" at bounding box center [162, 64] width 147 height 12
click at [229, 54] on icon at bounding box center [231, 58] width 21 height 21
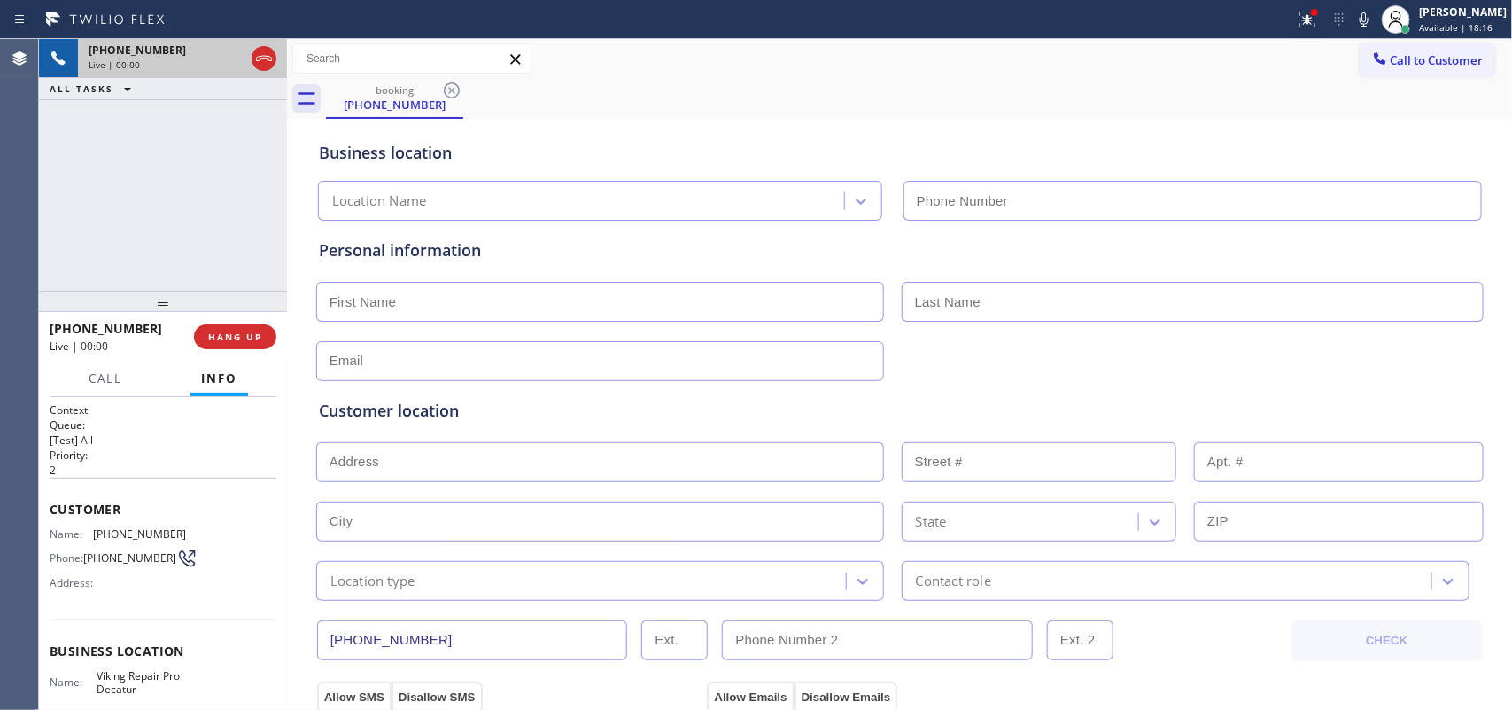
type input "[PHONE_NUMBER]"
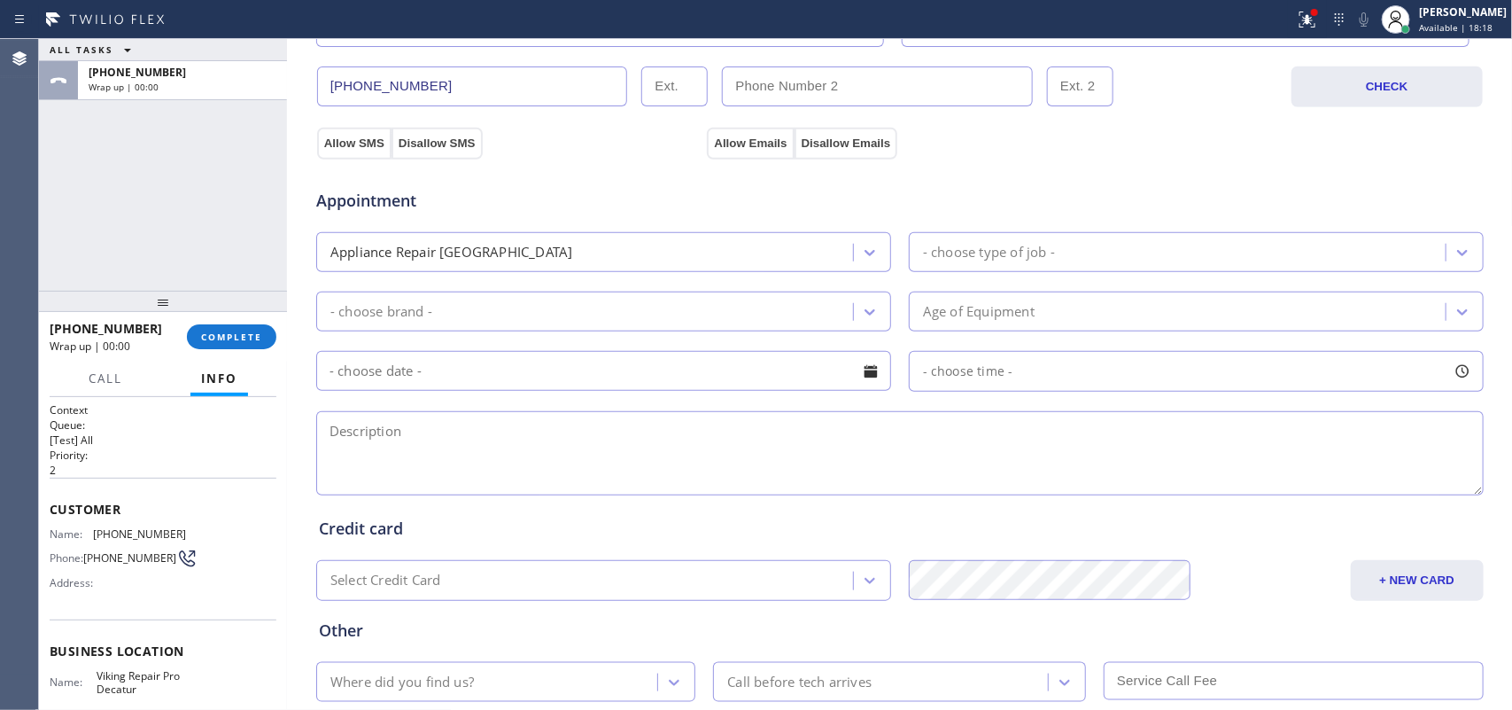
scroll to position [199, 0]
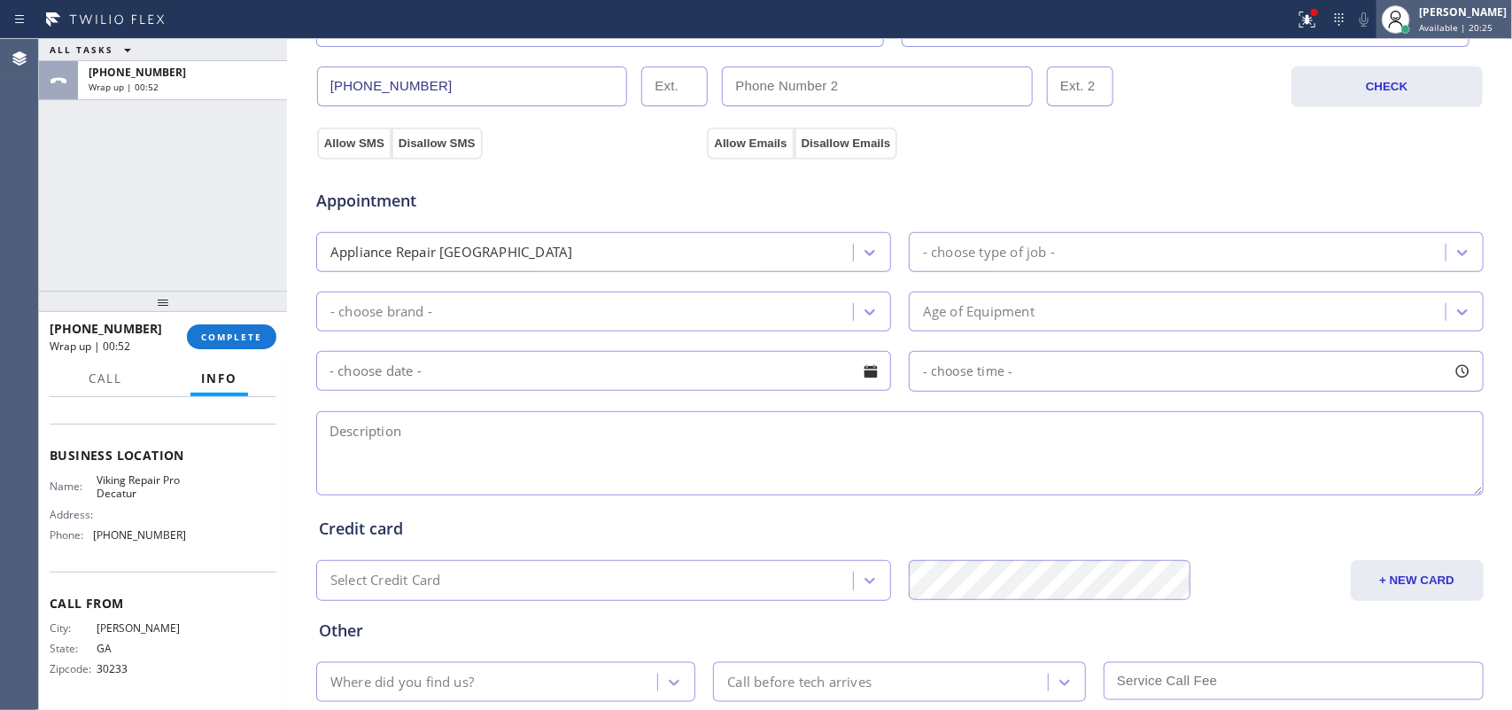
click at [1209, 6] on div "[PERSON_NAME]" at bounding box center [1463, 11] width 88 height 15
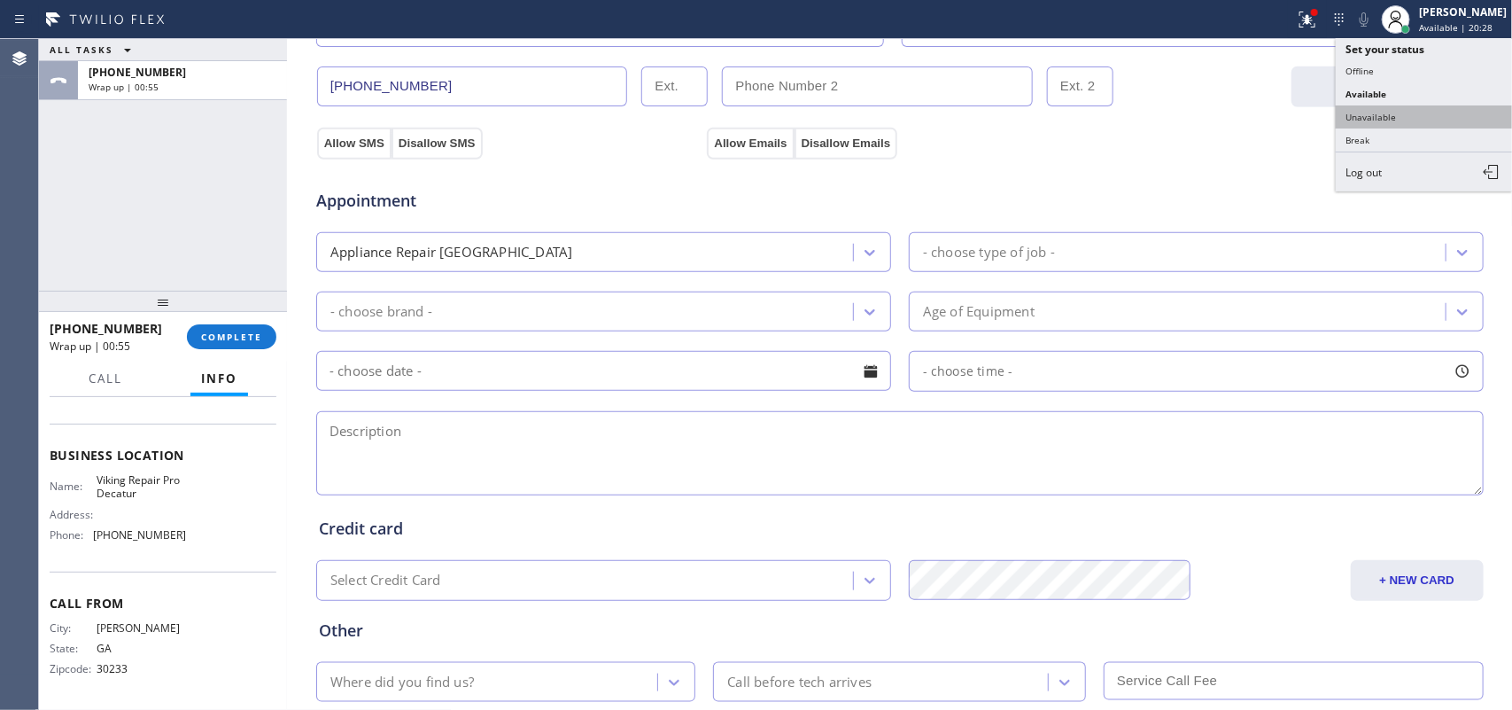
click at [1209, 112] on button "Unavailable" at bounding box center [1424, 116] width 177 height 23
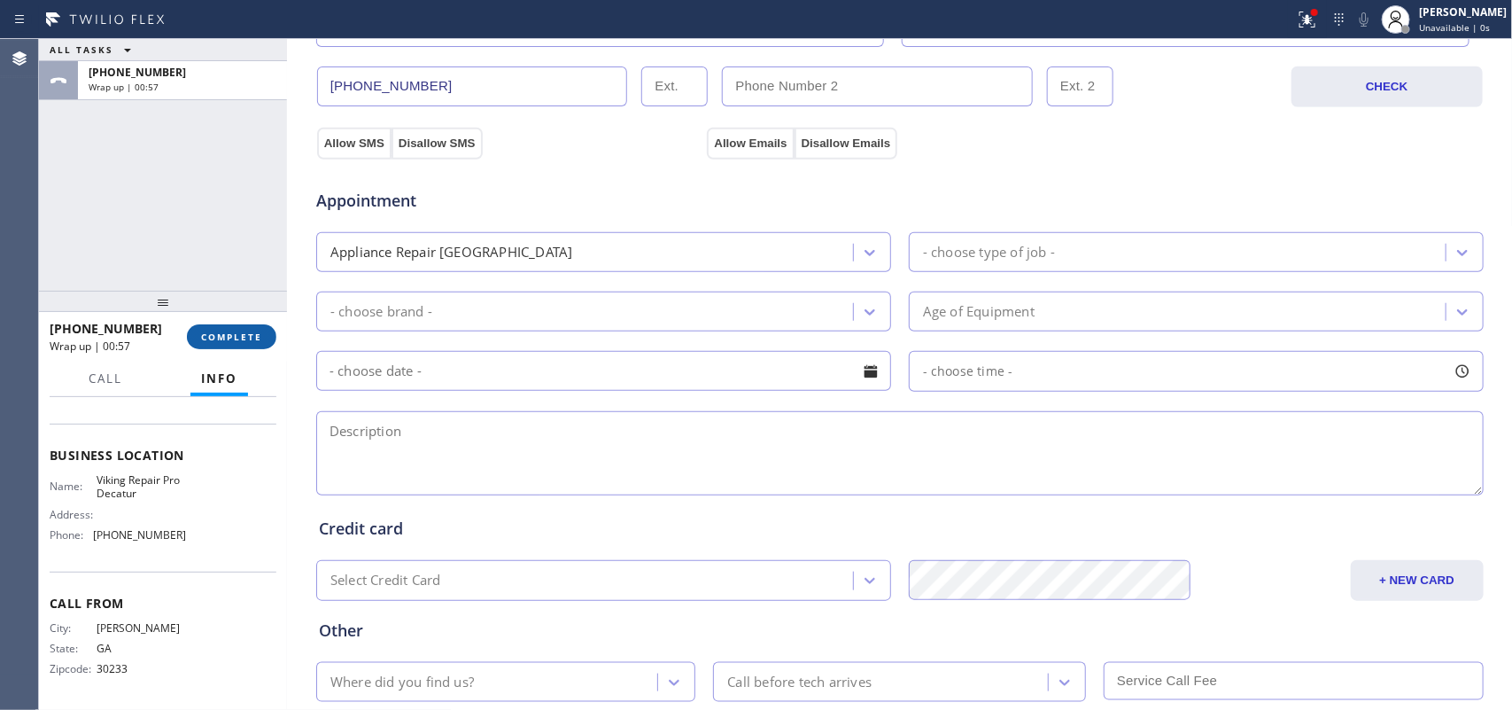
click at [260, 334] on span "COMPLETE" at bounding box center [231, 336] width 61 height 12
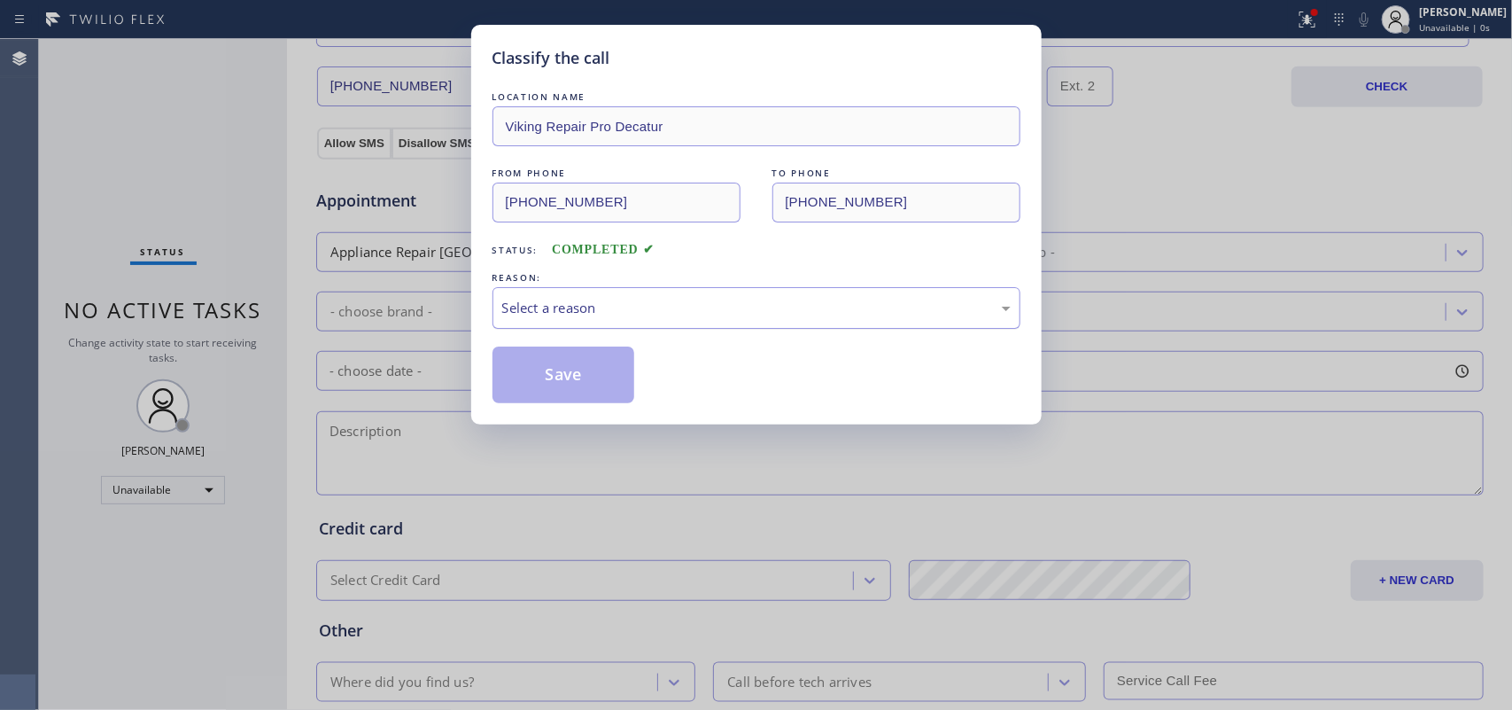
click at [828, 299] on div "Select a reason" at bounding box center [756, 308] width 509 height 20
click at [630, 437] on div "Classify the call LOCATION NAME Viking Repair Pro Decatur FROM PHONE [PHONE_NUM…" at bounding box center [756, 355] width 1512 height 710
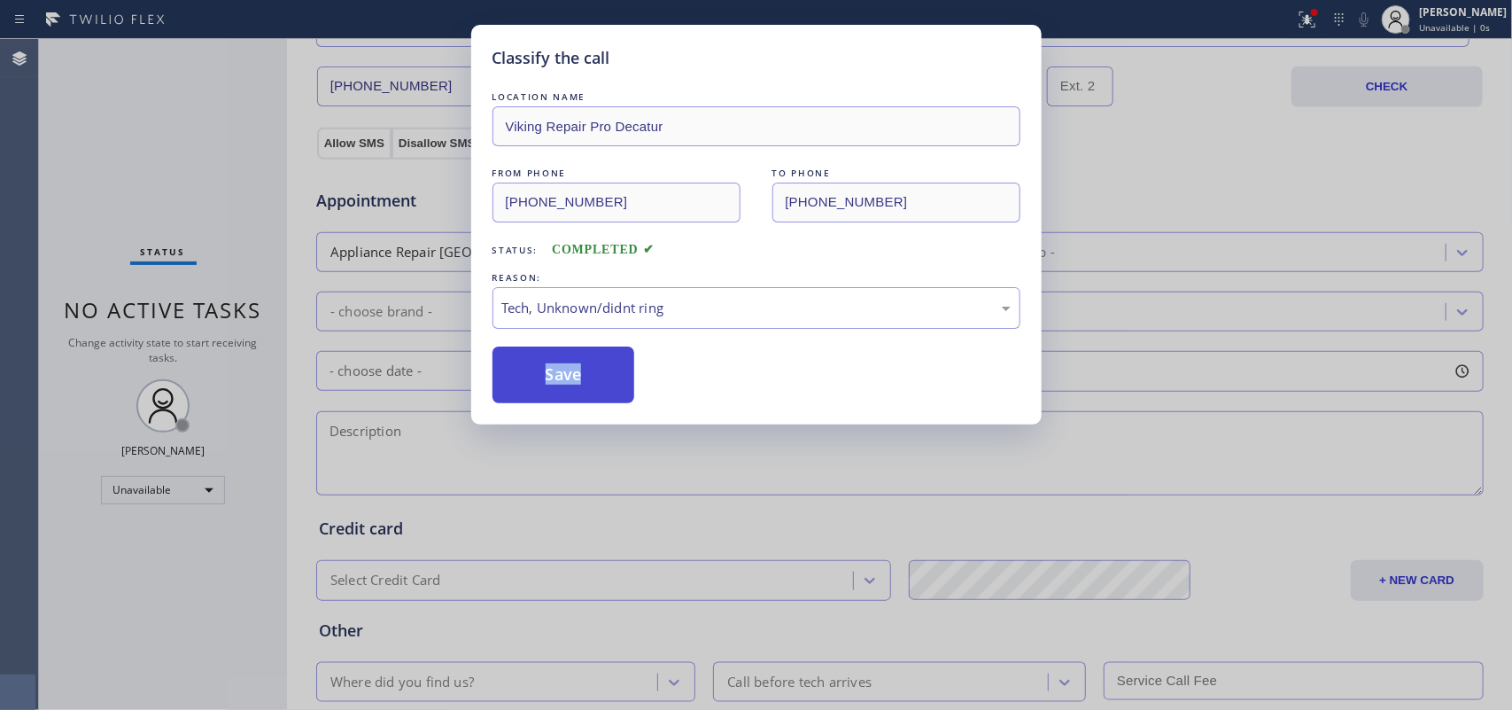
click at [595, 370] on button "Save" at bounding box center [564, 374] width 143 height 57
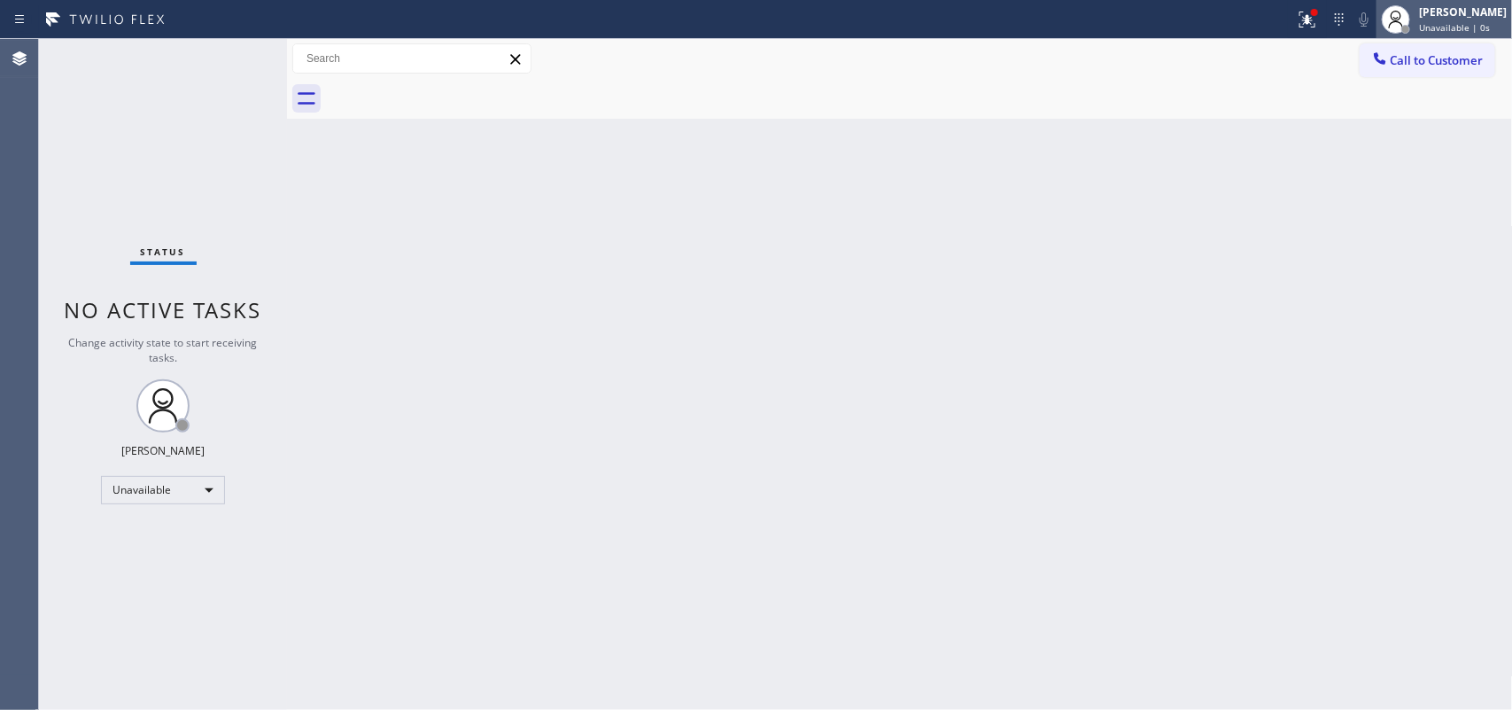
click at [1209, 11] on div "[PERSON_NAME]" at bounding box center [1463, 11] width 88 height 15
click at [1209, 27] on span "Unavailable | 0s" at bounding box center [1454, 27] width 71 height 12
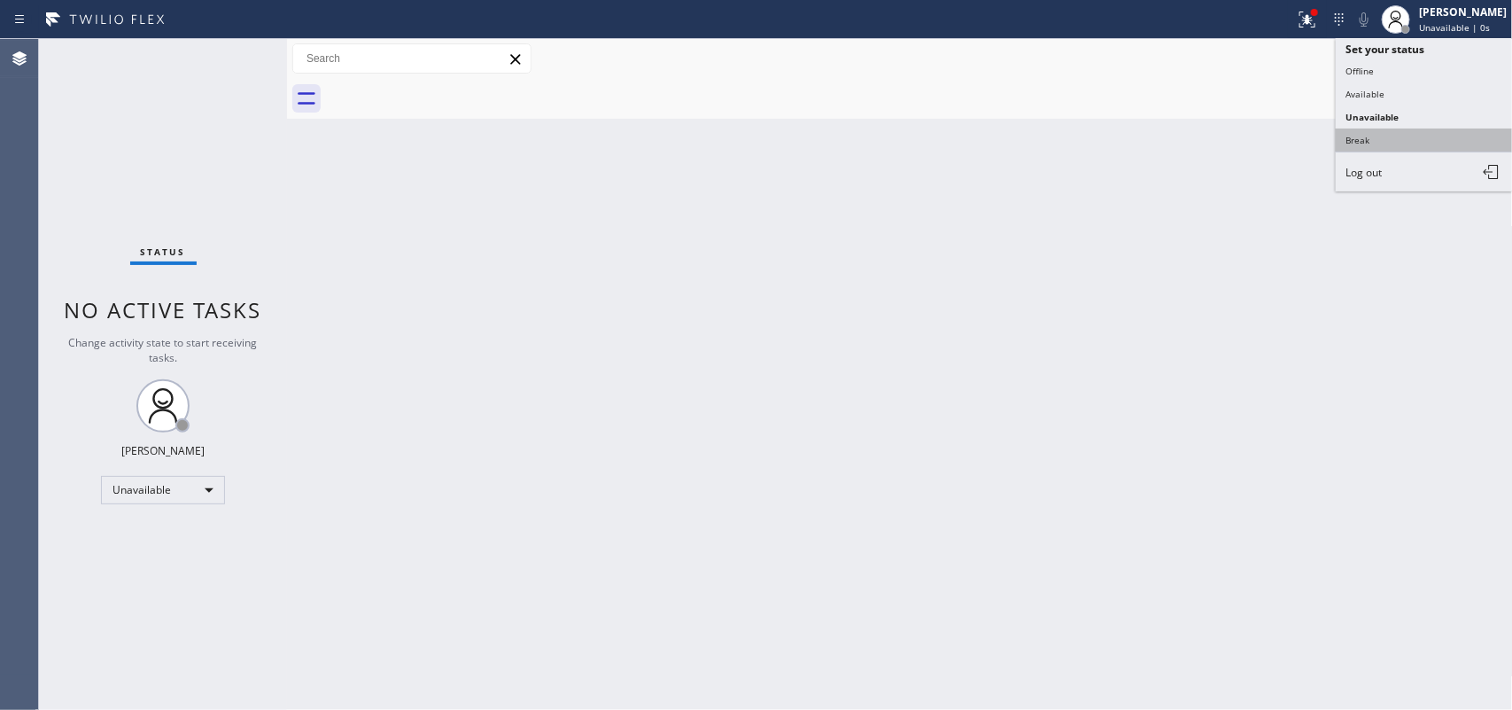
click at [1209, 131] on button "Break" at bounding box center [1424, 139] width 177 height 23
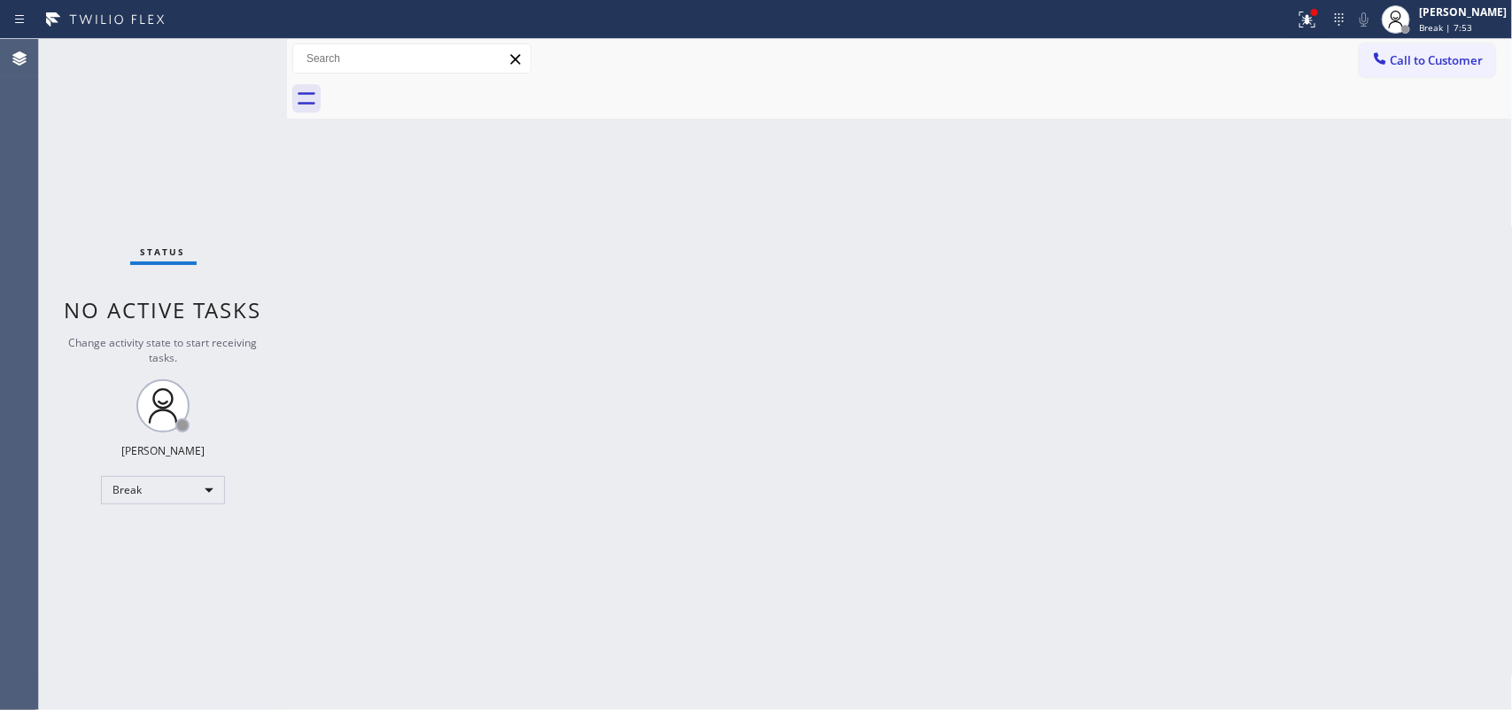
click at [580, 375] on div "Back to Dashboard Change Sender ID Customers Technicians Select a contact Outbo…" at bounding box center [900, 374] width 1226 height 671
click at [645, 461] on div "Back to Dashboard Change Sender ID Customers Technicians Select a contact Outbo…" at bounding box center [900, 374] width 1226 height 671
click at [1209, 11] on div "[PERSON_NAME]" at bounding box center [1463, 11] width 88 height 15
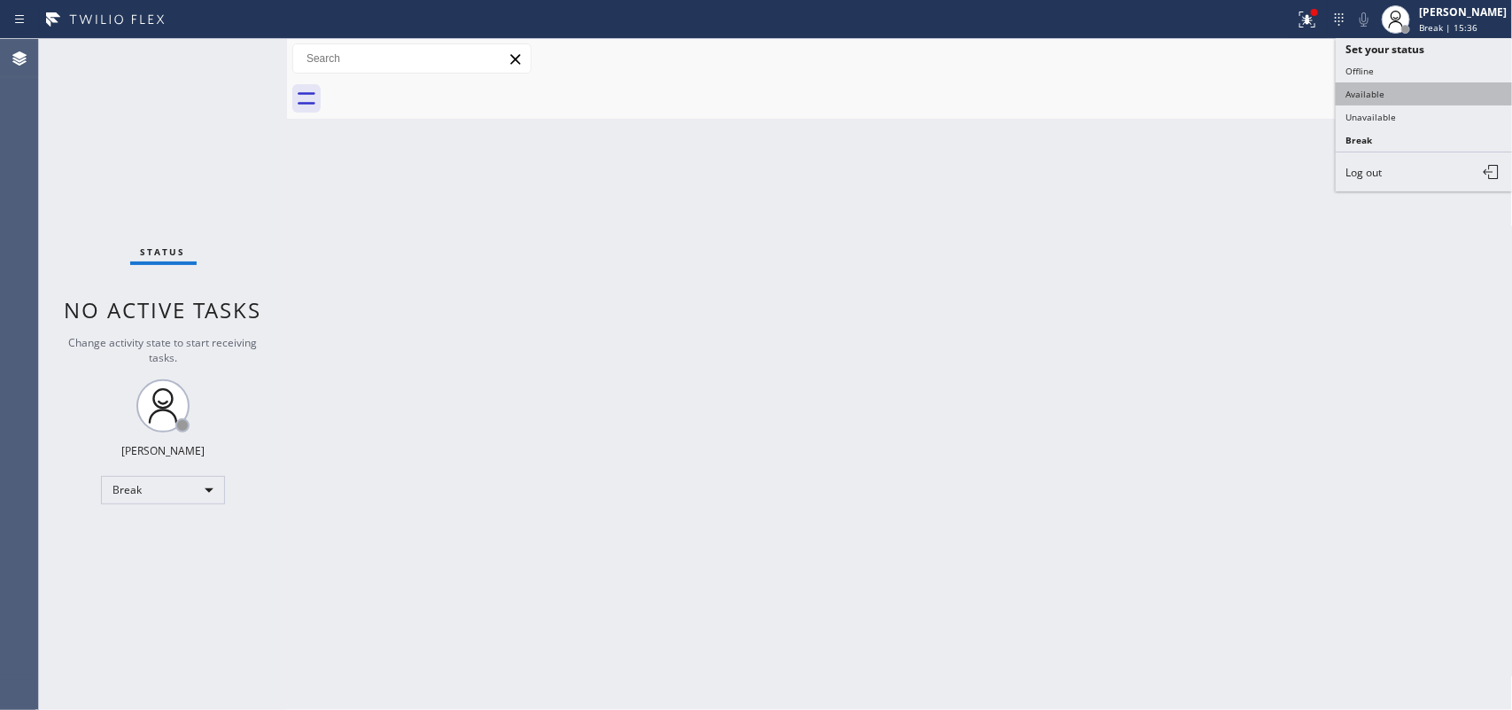
click at [1209, 94] on button "Available" at bounding box center [1424, 93] width 177 height 23
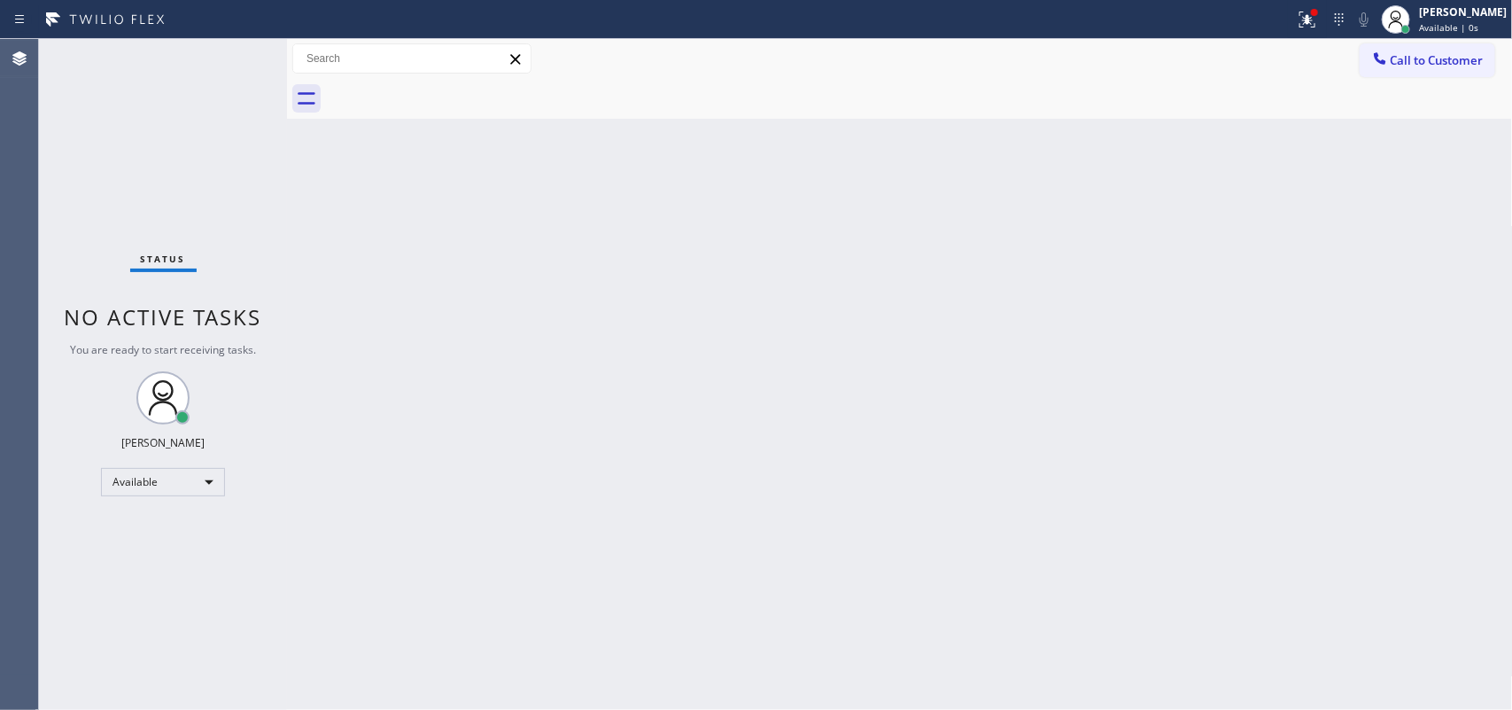
click at [189, 55] on div "Status No active tasks You are ready to start receiving tasks. [PERSON_NAME] Av…" at bounding box center [163, 374] width 248 height 671
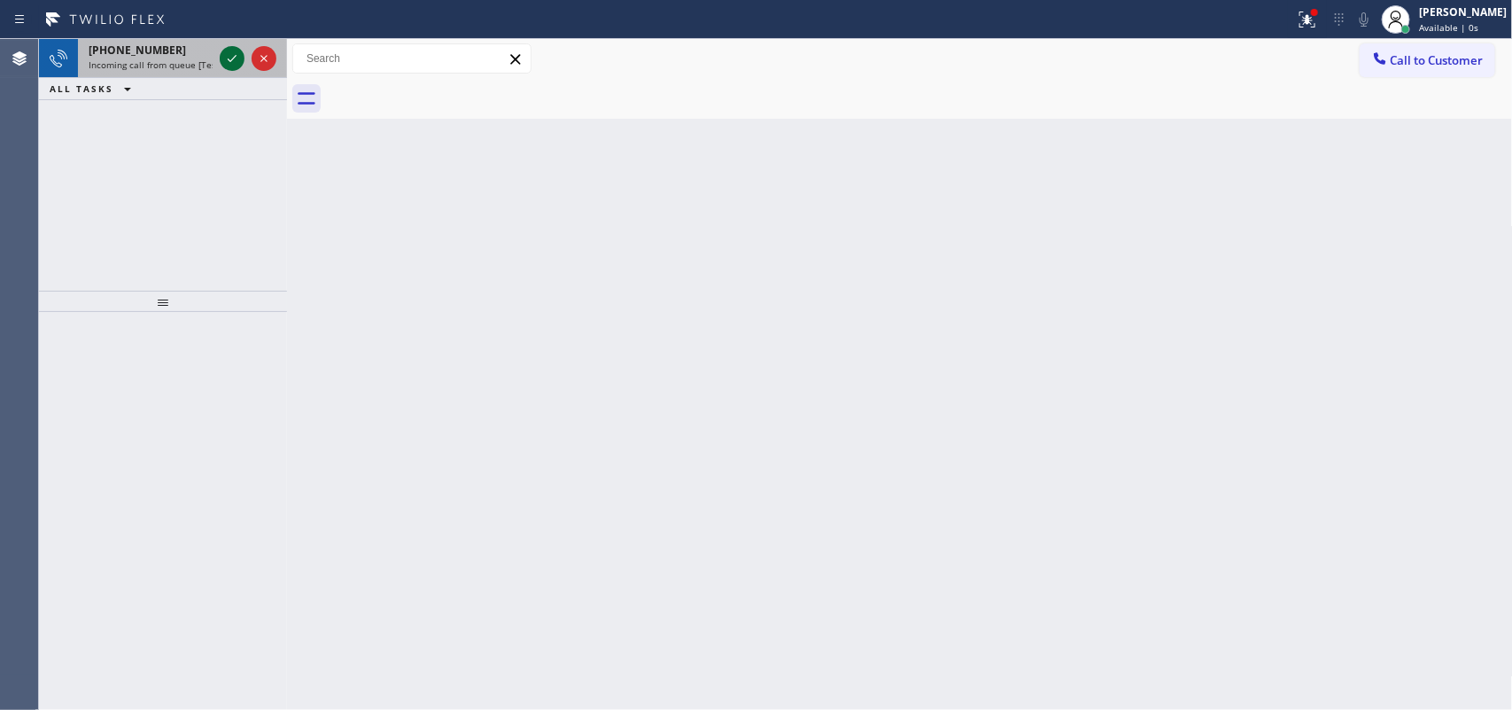
click at [233, 53] on icon at bounding box center [231, 58] width 21 height 21
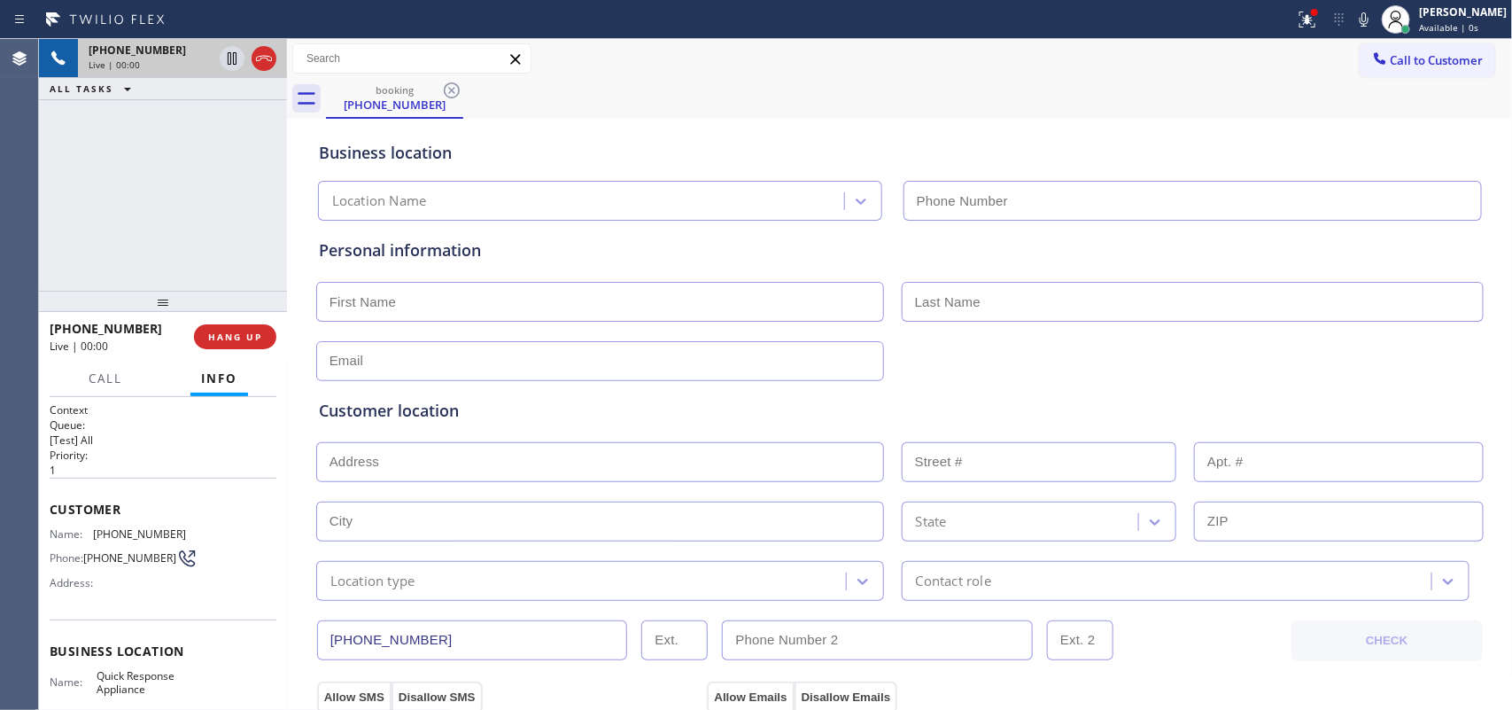
type input "[PHONE_NUMBER]"
click at [103, 383] on span "Call" at bounding box center [106, 378] width 34 height 16
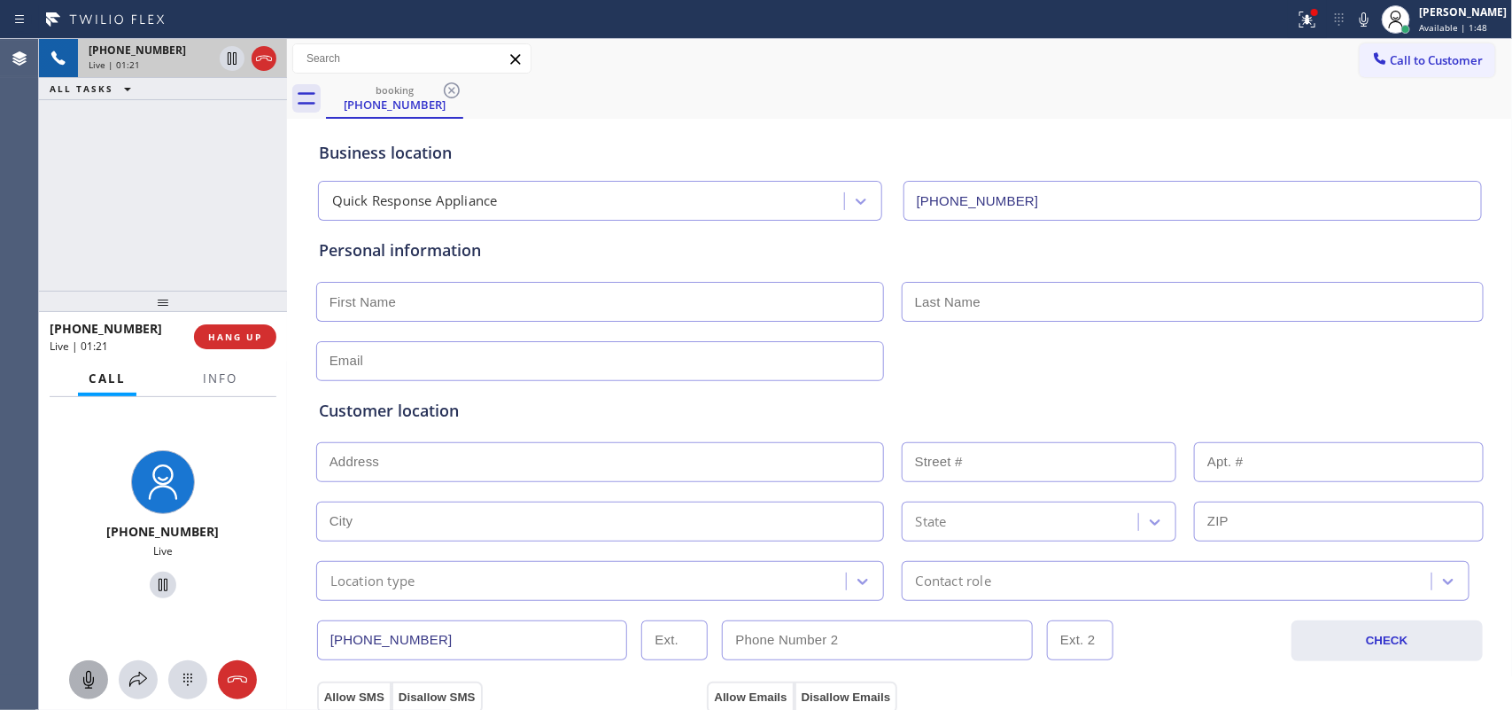
click at [87, 567] on icon at bounding box center [88, 679] width 21 height 21
click at [159, 567] on icon at bounding box center [163, 585] width 9 height 12
click at [86, 567] on icon at bounding box center [88, 679] width 21 height 21
click at [152, 567] on icon at bounding box center [162, 584] width 21 height 21
click at [609, 302] on input "text" at bounding box center [600, 302] width 568 height 40
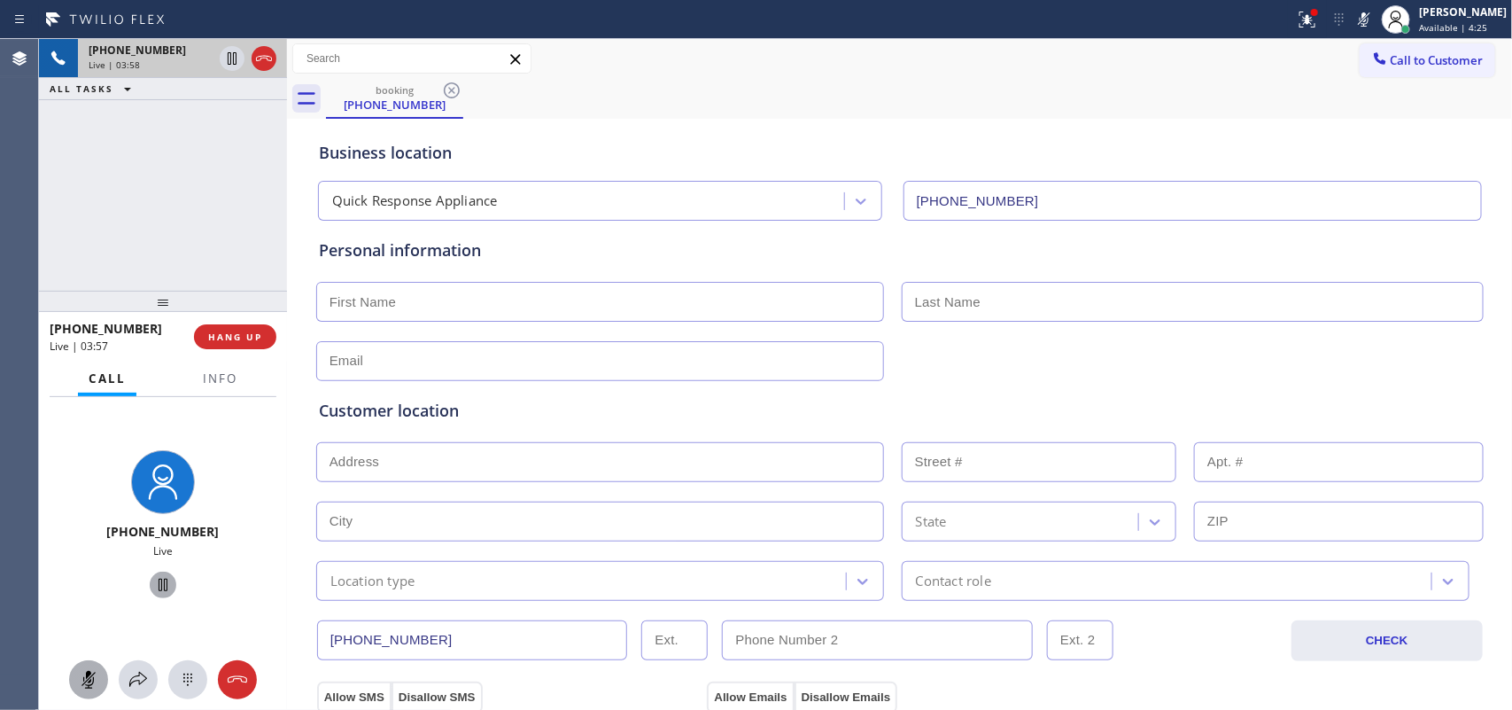
click at [87, 567] on button at bounding box center [88, 679] width 39 height 39
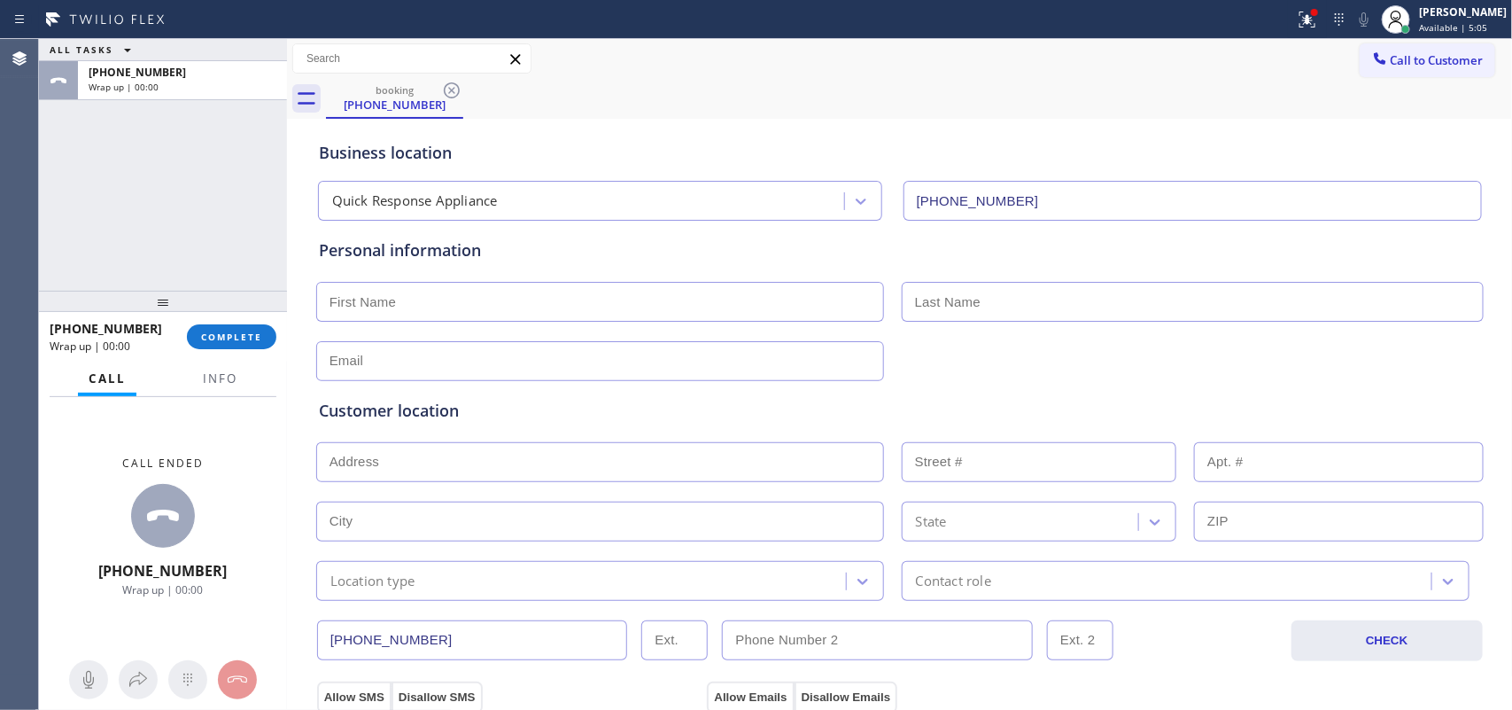
click at [472, 304] on input "text" at bounding box center [600, 302] width 568 height 40
click at [81, 147] on div "ALL TASKS ALL TASKS ACTIVE TASKS TASKS IN WRAP UP [PHONE_NUMBER] Wrap up | 00:00" at bounding box center [163, 165] width 248 height 252
click at [481, 301] on input "text" at bounding box center [600, 302] width 568 height 40
type input "Miss"
type input "[PERSON_NAME]"
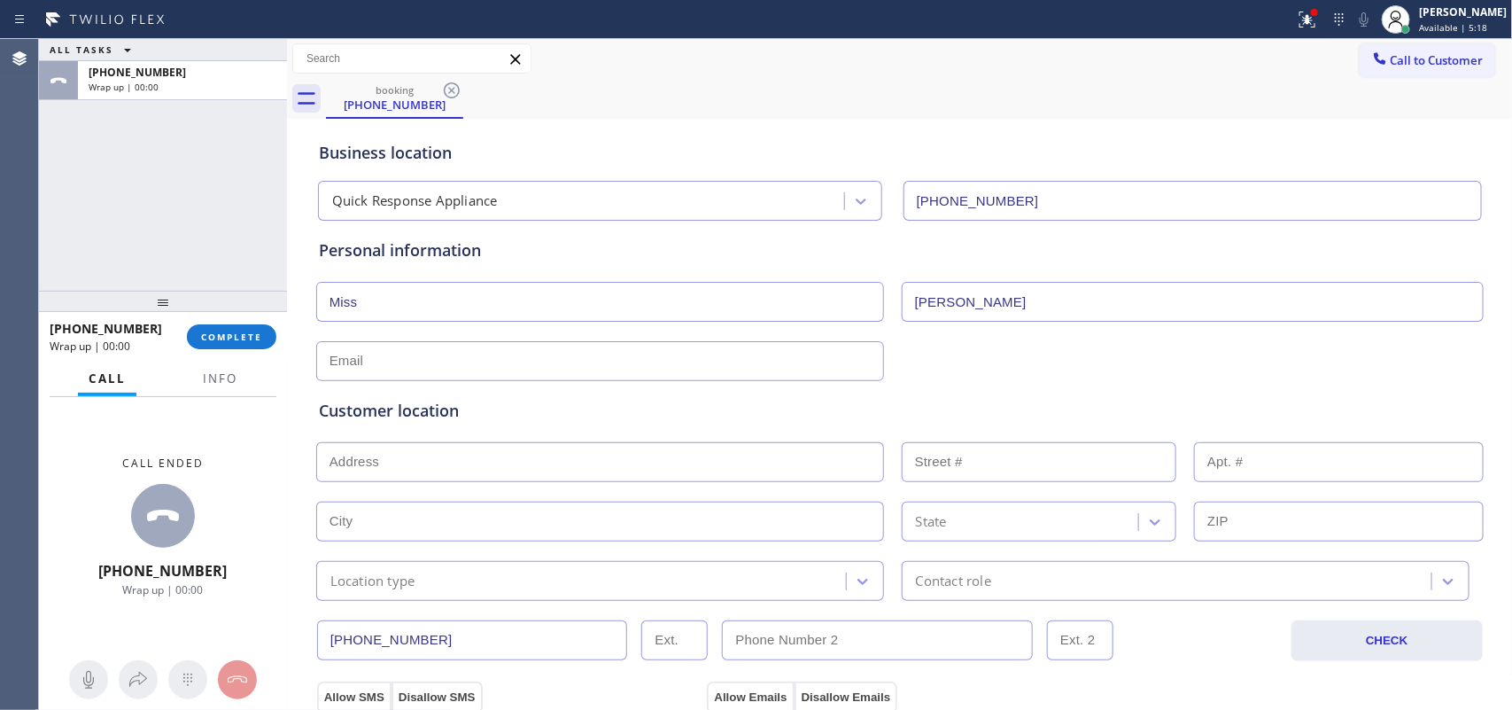
click at [463, 361] on input "text" at bounding box center [600, 361] width 568 height 40
type input "[EMAIL_ADDRESS][DOMAIN_NAME]"
click at [501, 457] on input "text" at bounding box center [600, 462] width 568 height 40
click at [630, 454] on input "text" at bounding box center [600, 462] width 568 height 40
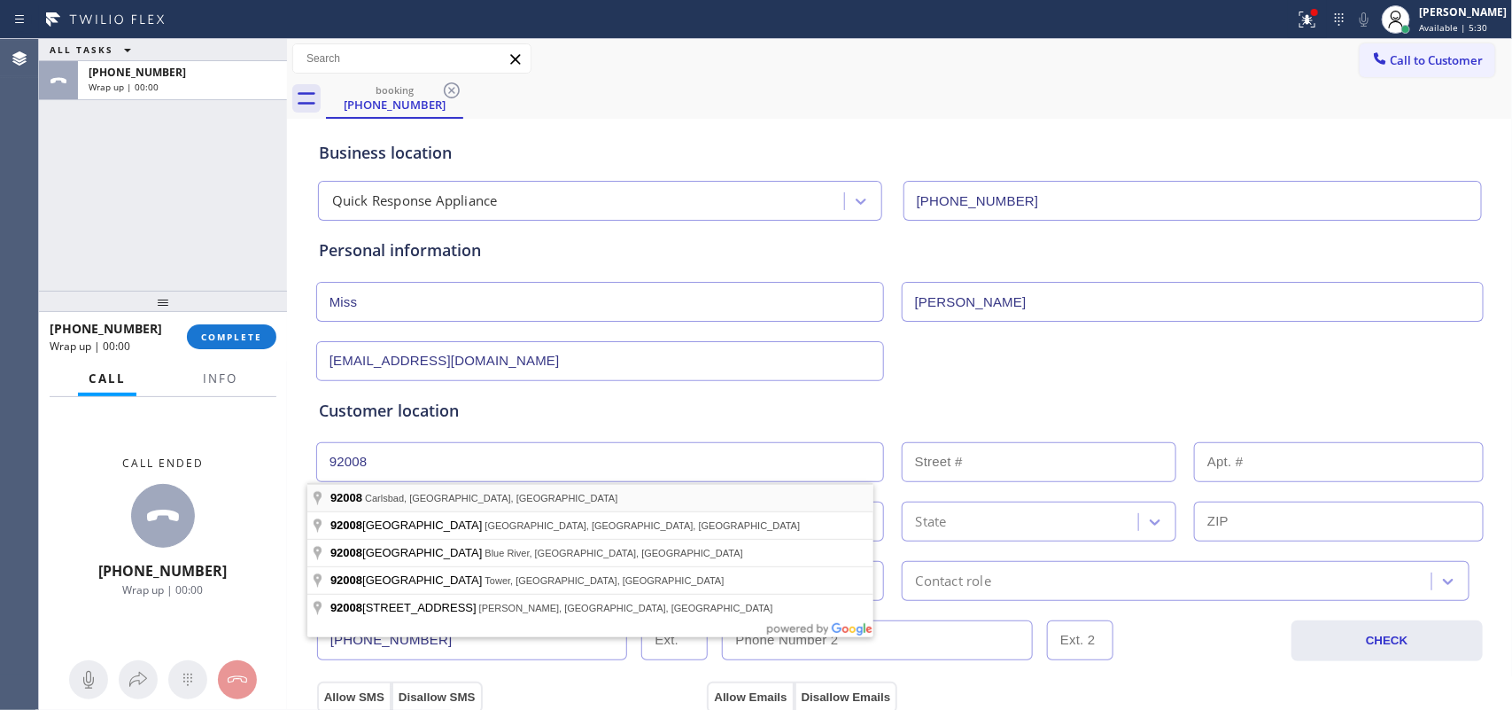
type input "[GEOGRAPHIC_DATA], [GEOGRAPHIC_DATA]"
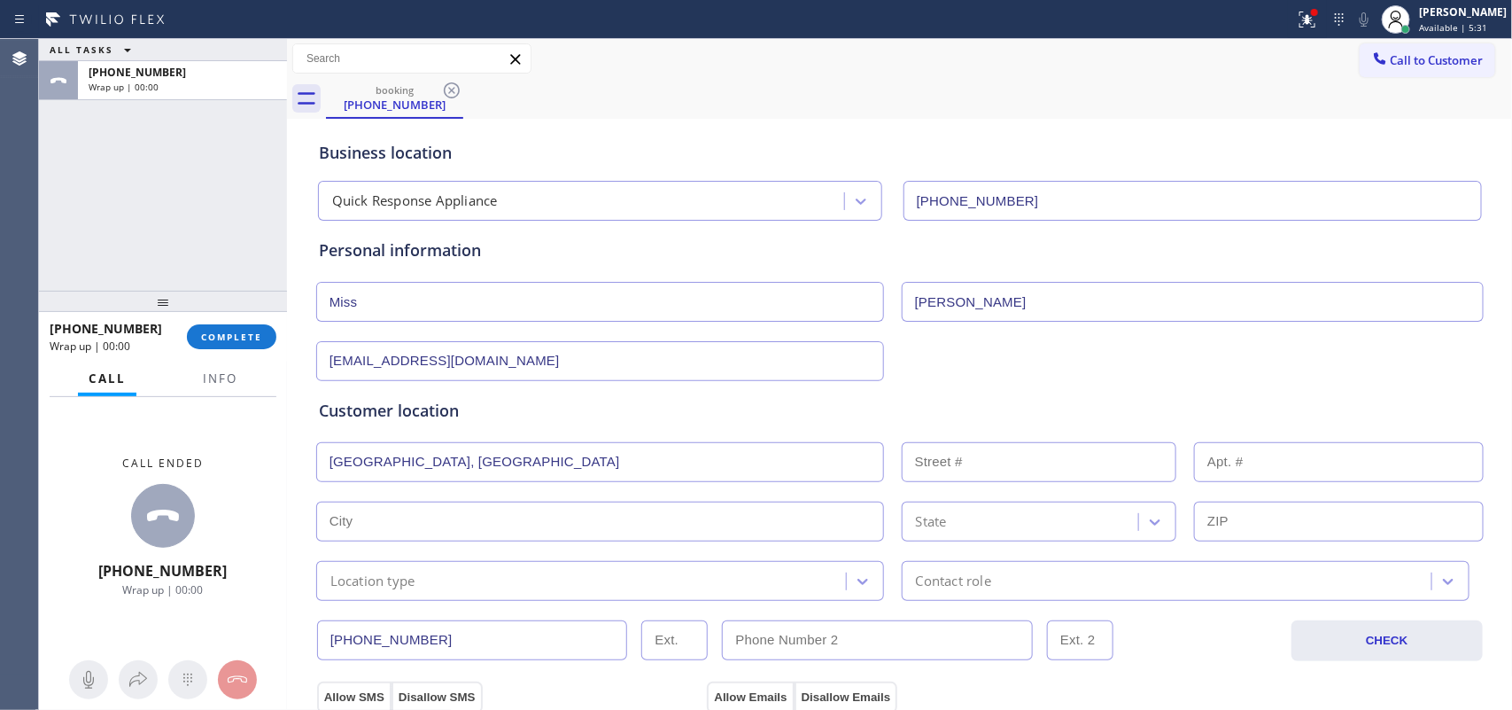
type input "Carlsbad"
type input "92008"
click at [547, 494] on div "Customer location >> ADD NEW ADDRESS << + NEW ADDRESS [GEOGRAPHIC_DATA] Locatio…" at bounding box center [900, 500] width 1162 height 202
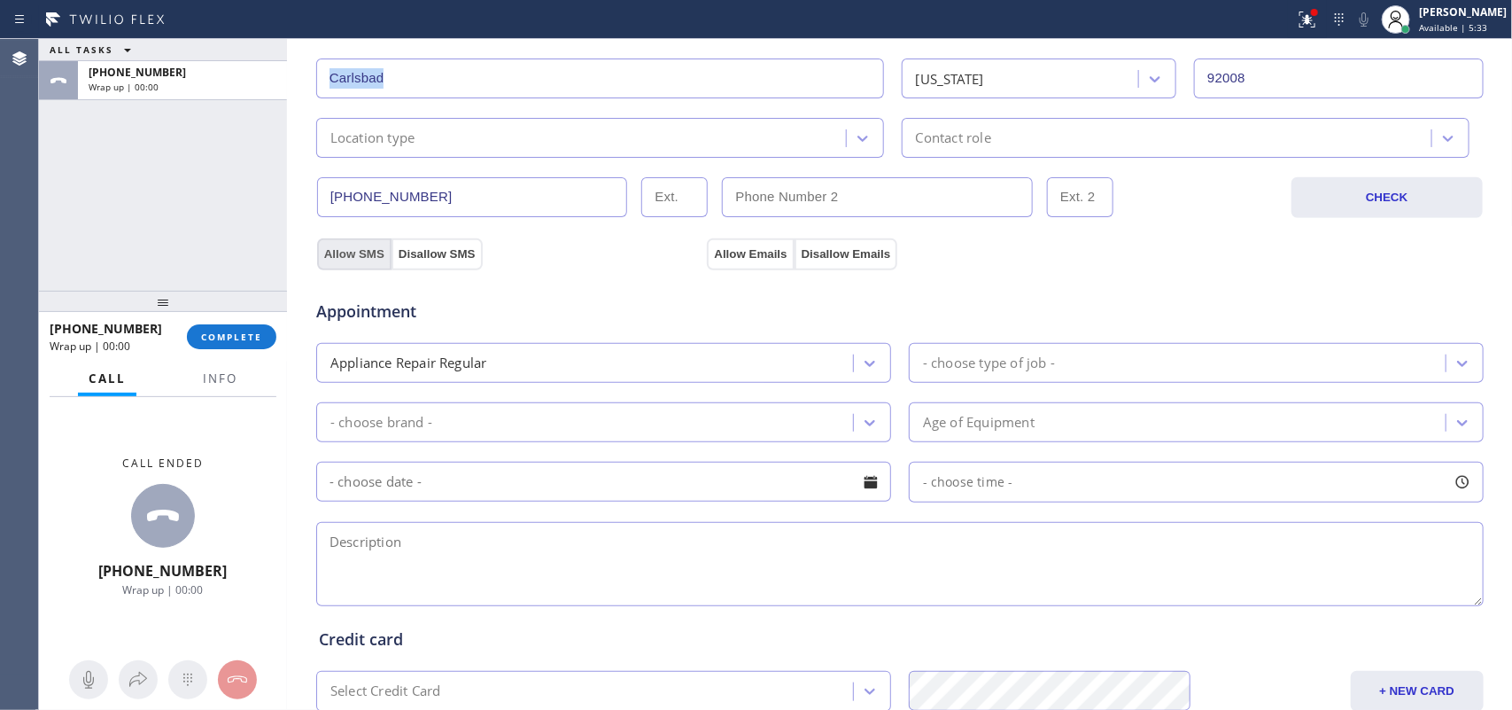
click at [355, 251] on button "Allow SMS" at bounding box center [354, 254] width 74 height 32
click at [742, 253] on button "Allow Emails" at bounding box center [750, 254] width 87 height 32
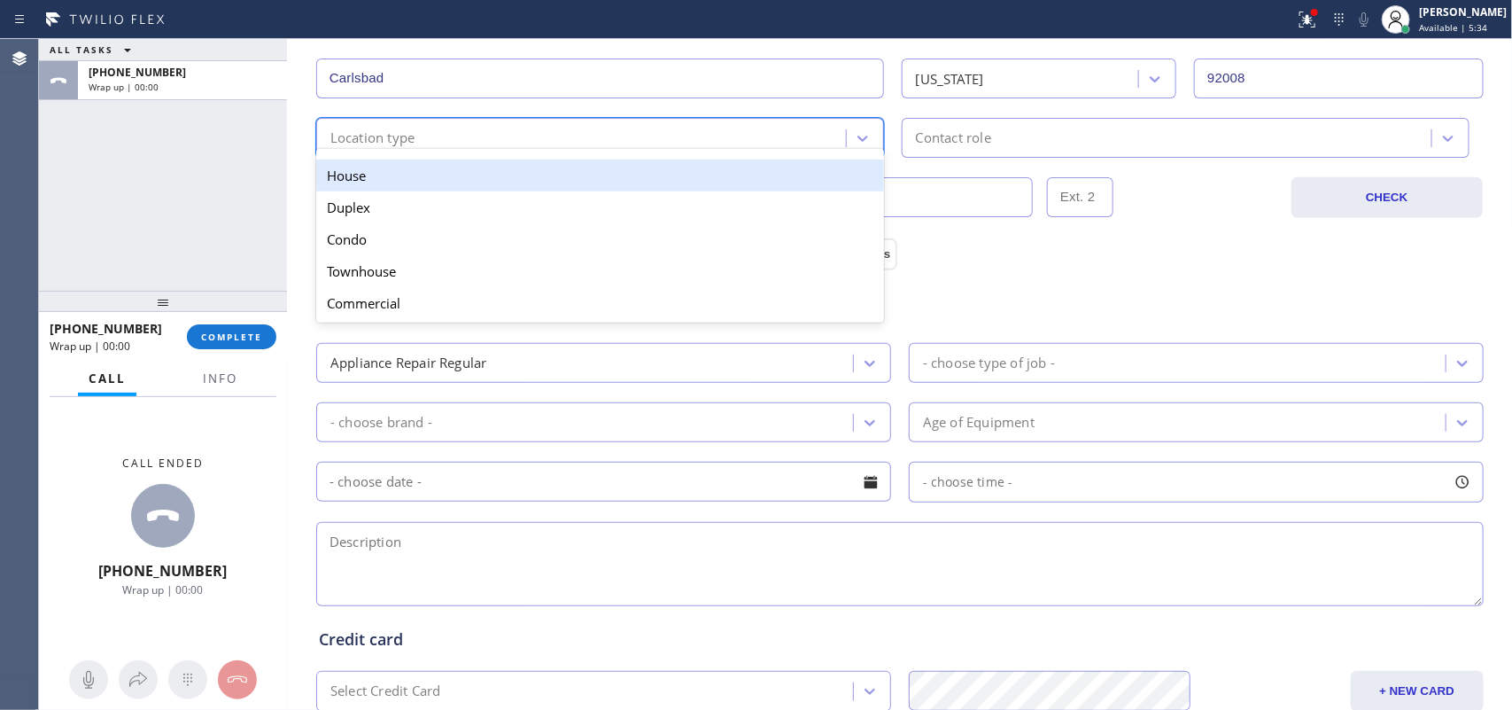
click at [621, 151] on div "option House focused, 1 of 5. 5 results available. Use Up and Down to choose op…" at bounding box center [600, 138] width 568 height 40
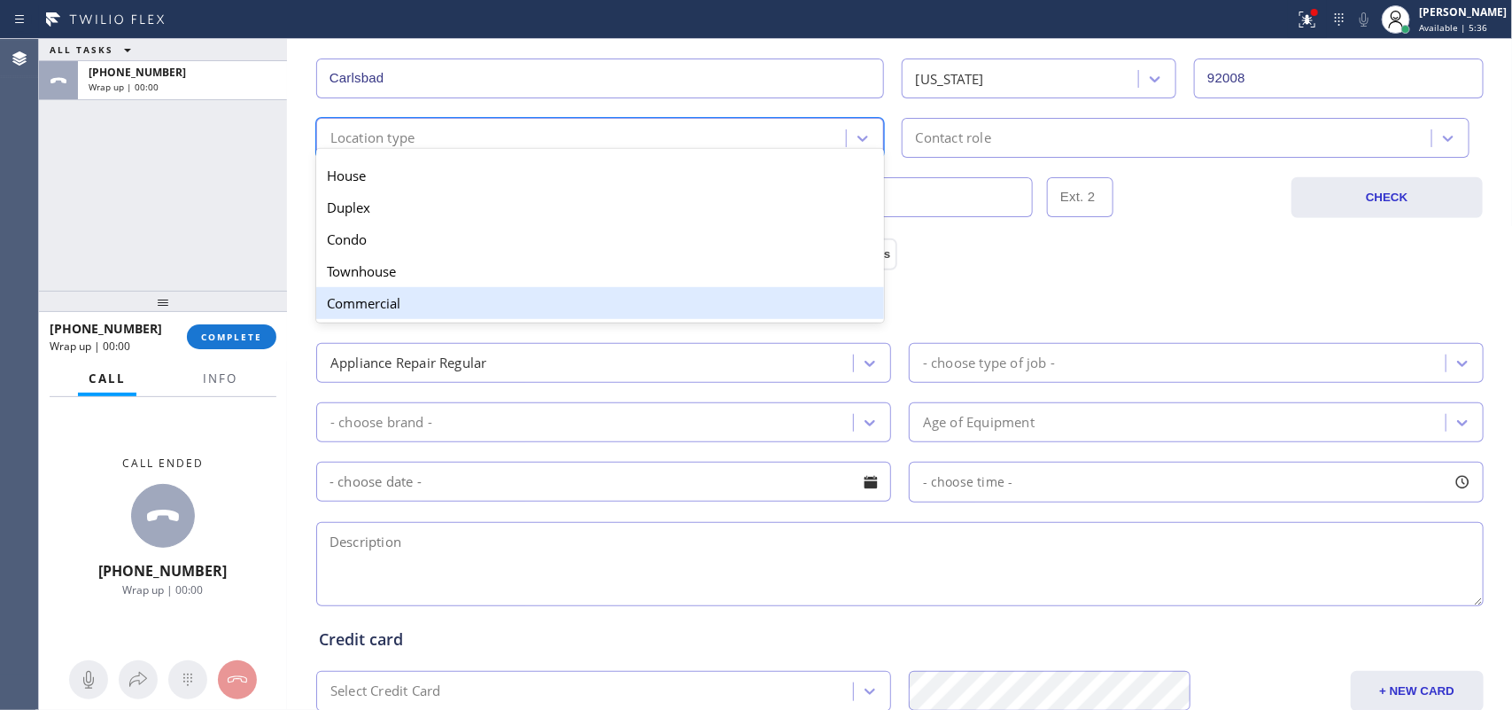
drag, startPoint x: 582, startPoint y: 302, endPoint x: 759, endPoint y: 257, distance: 182.9
click at [582, 303] on div "Commercial" at bounding box center [600, 303] width 568 height 32
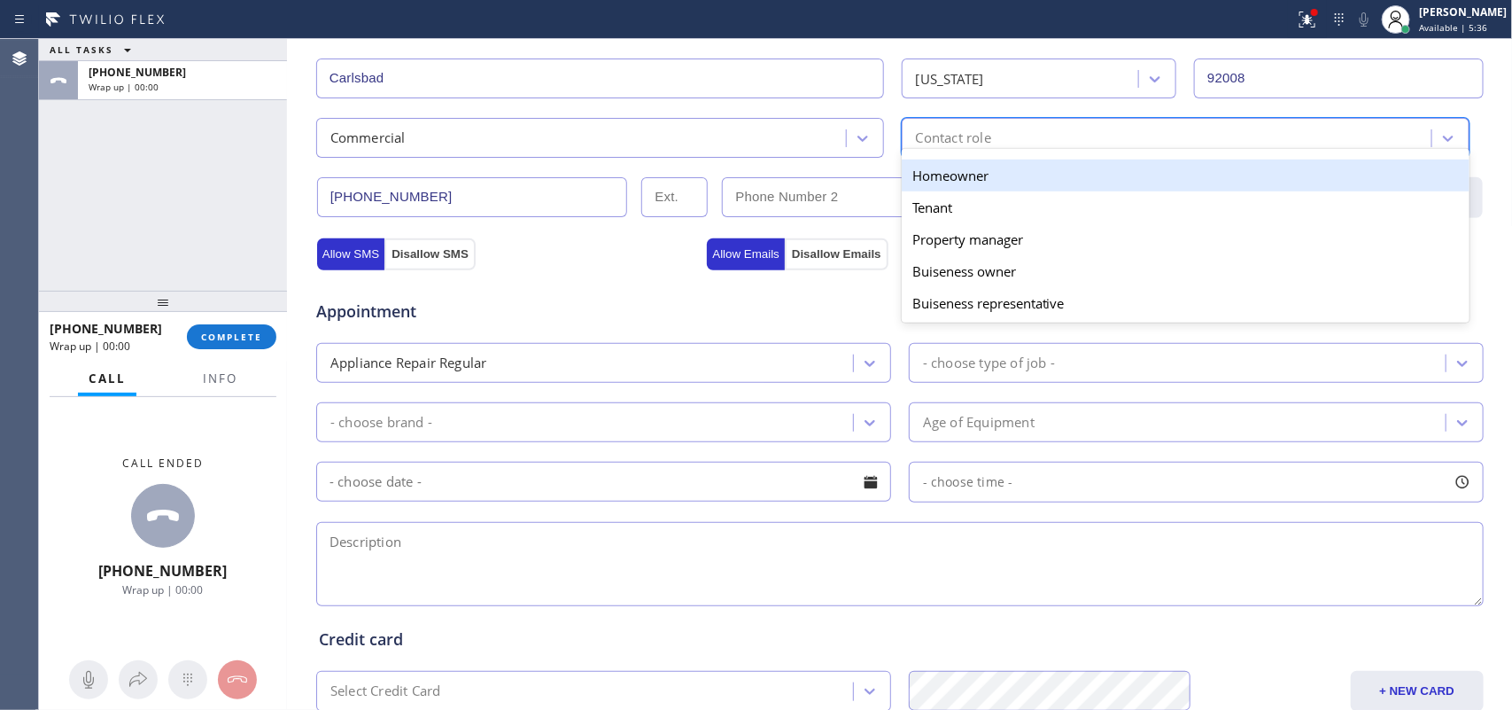
click at [988, 143] on div "Contact role" at bounding box center [1169, 137] width 525 height 31
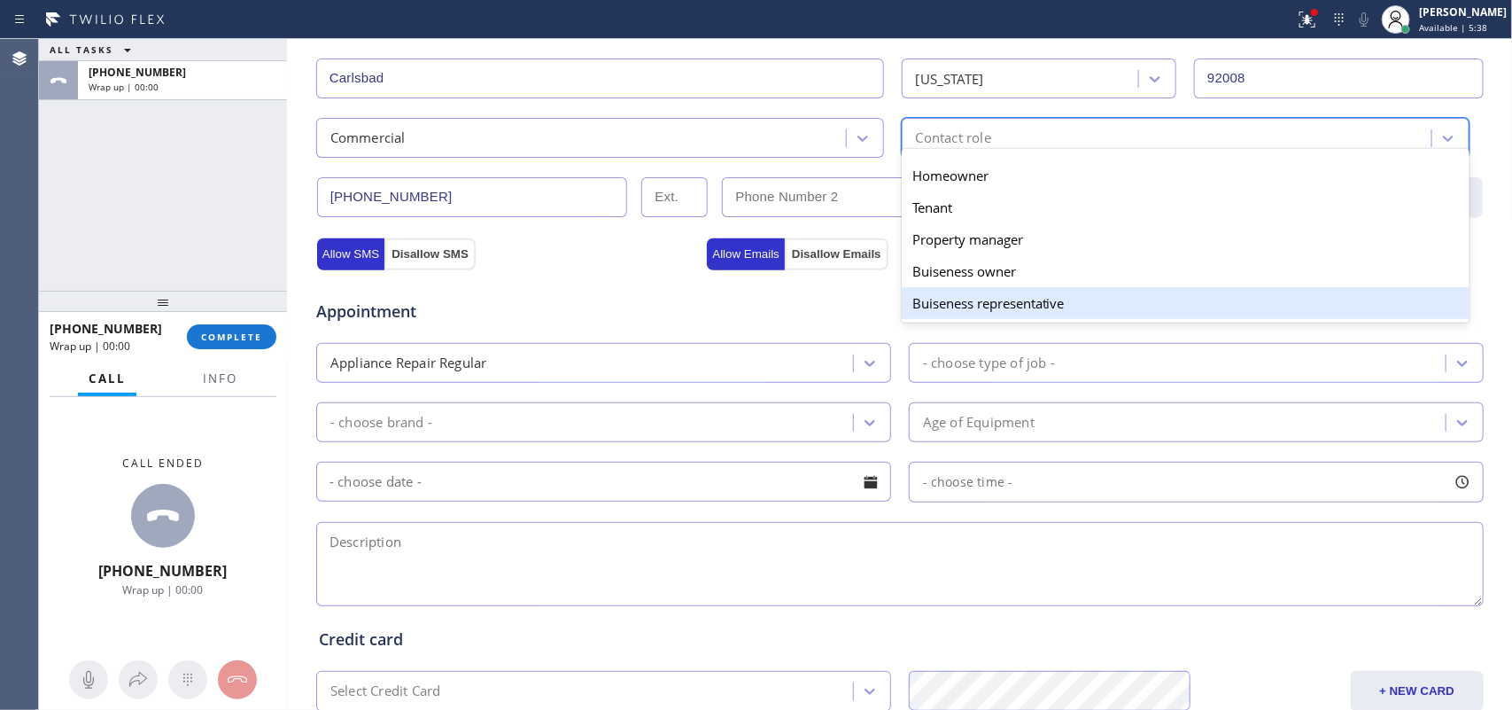
click at [989, 308] on div "Buiseness representative" at bounding box center [1186, 303] width 568 height 32
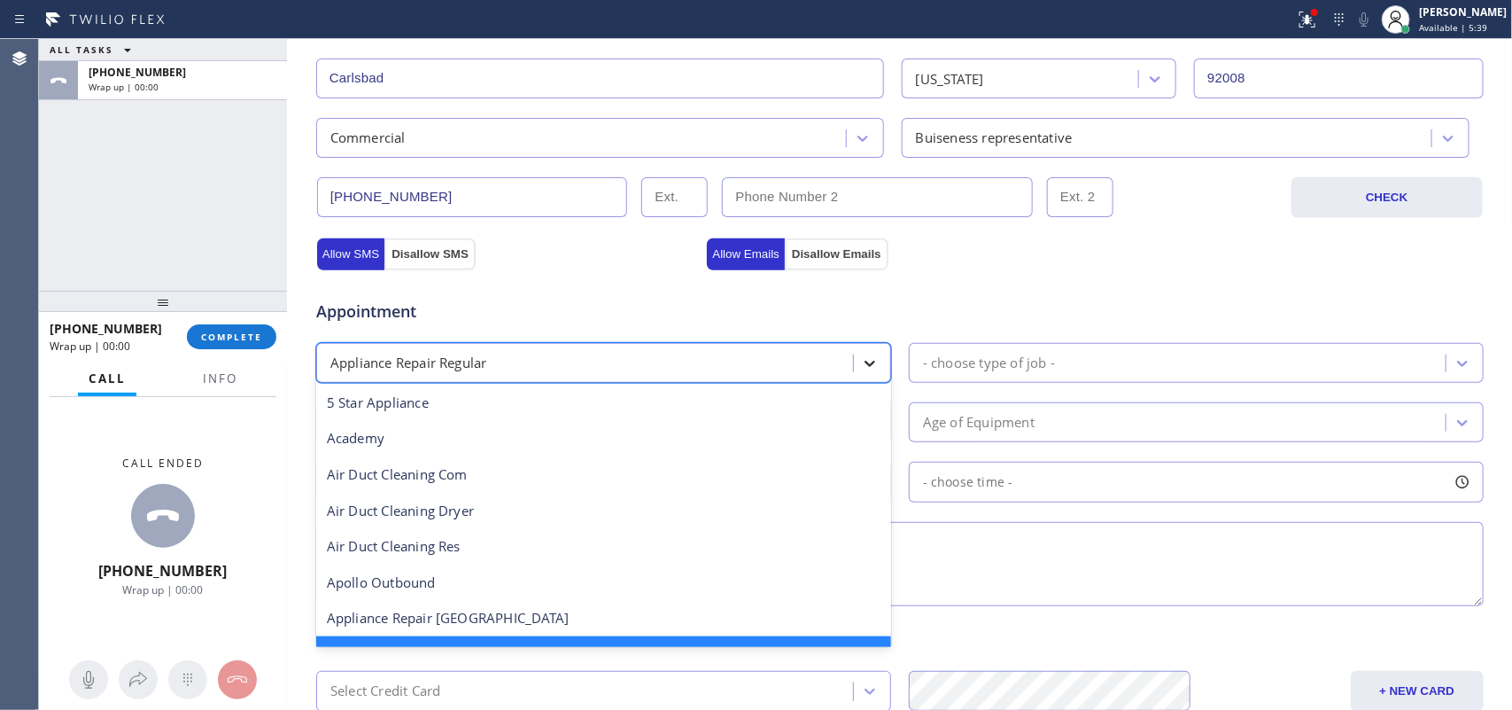
click at [868, 369] on icon at bounding box center [870, 363] width 18 height 18
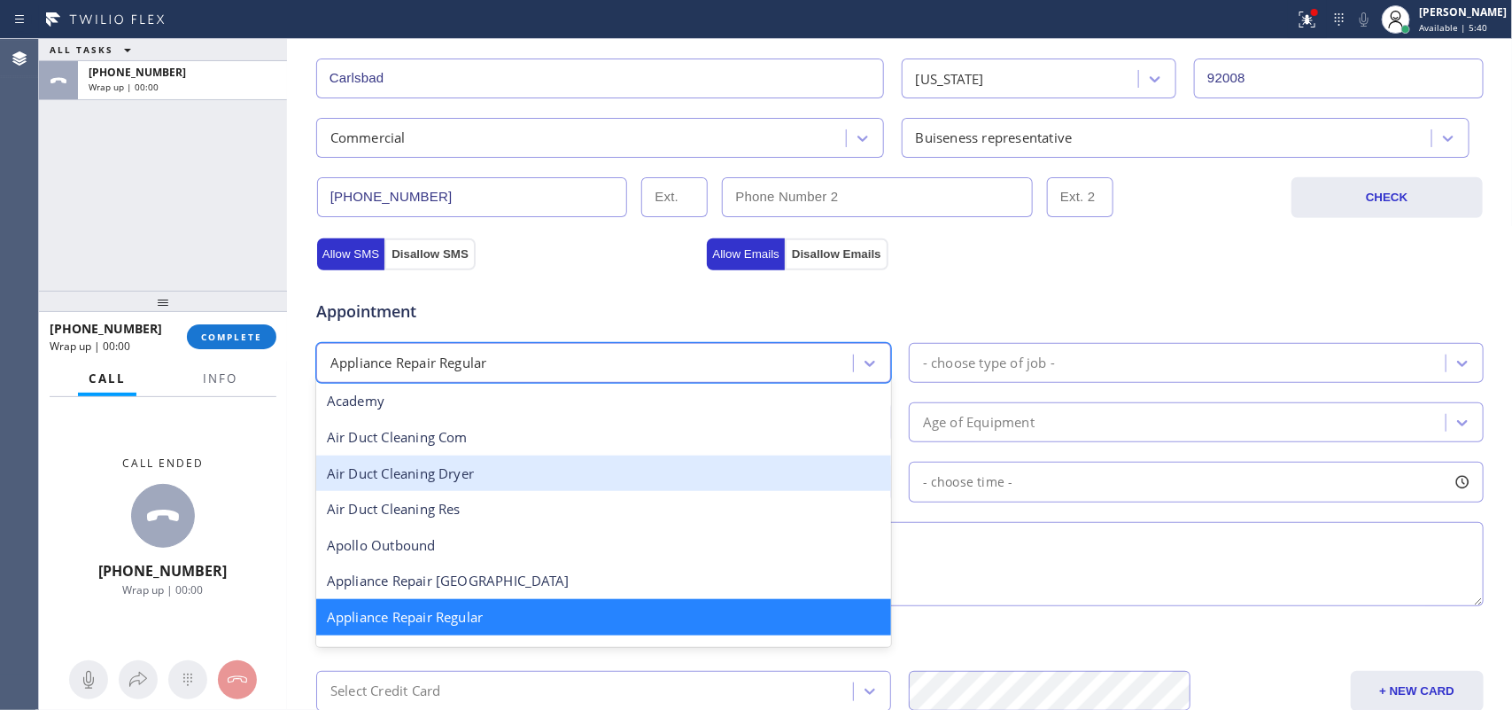
scroll to position [259, 0]
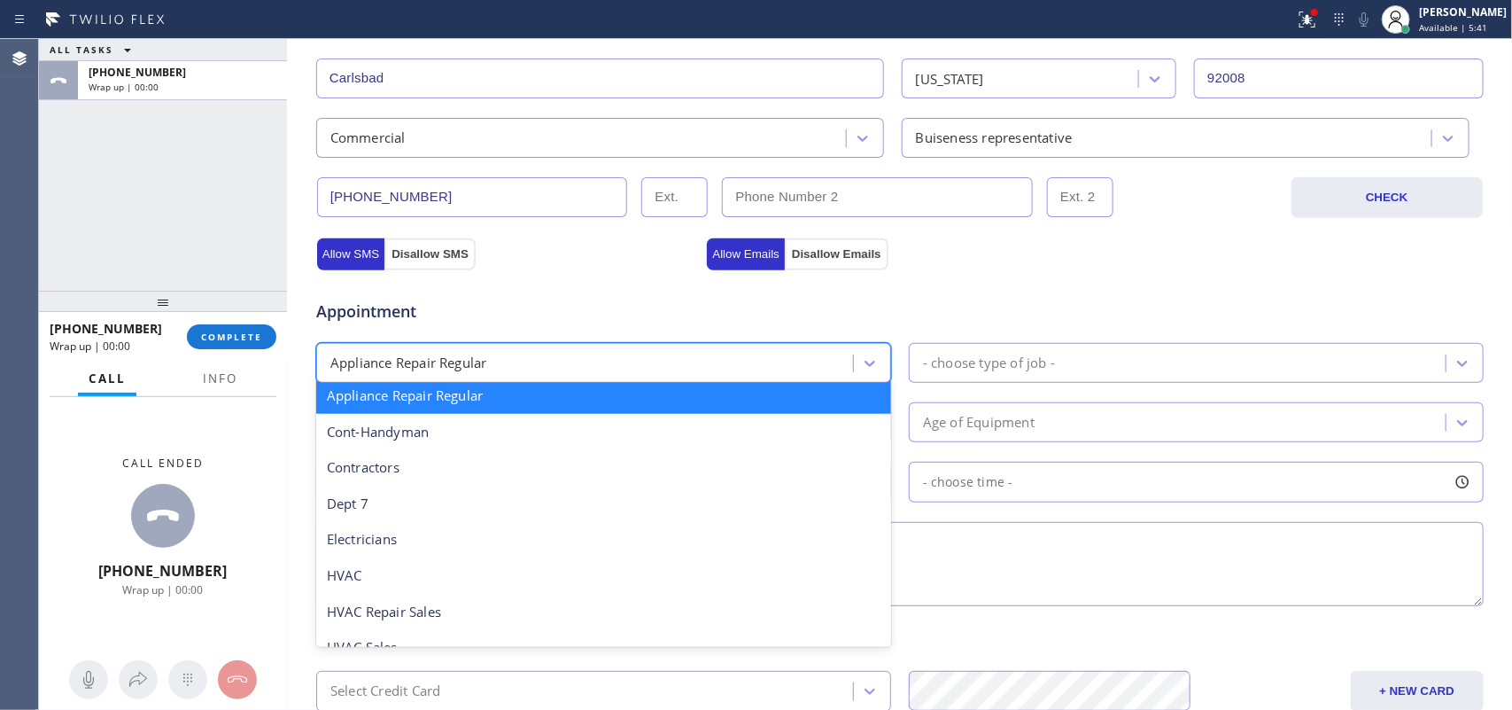
click at [688, 399] on div "Appliance Repair Regular" at bounding box center [603, 395] width 575 height 36
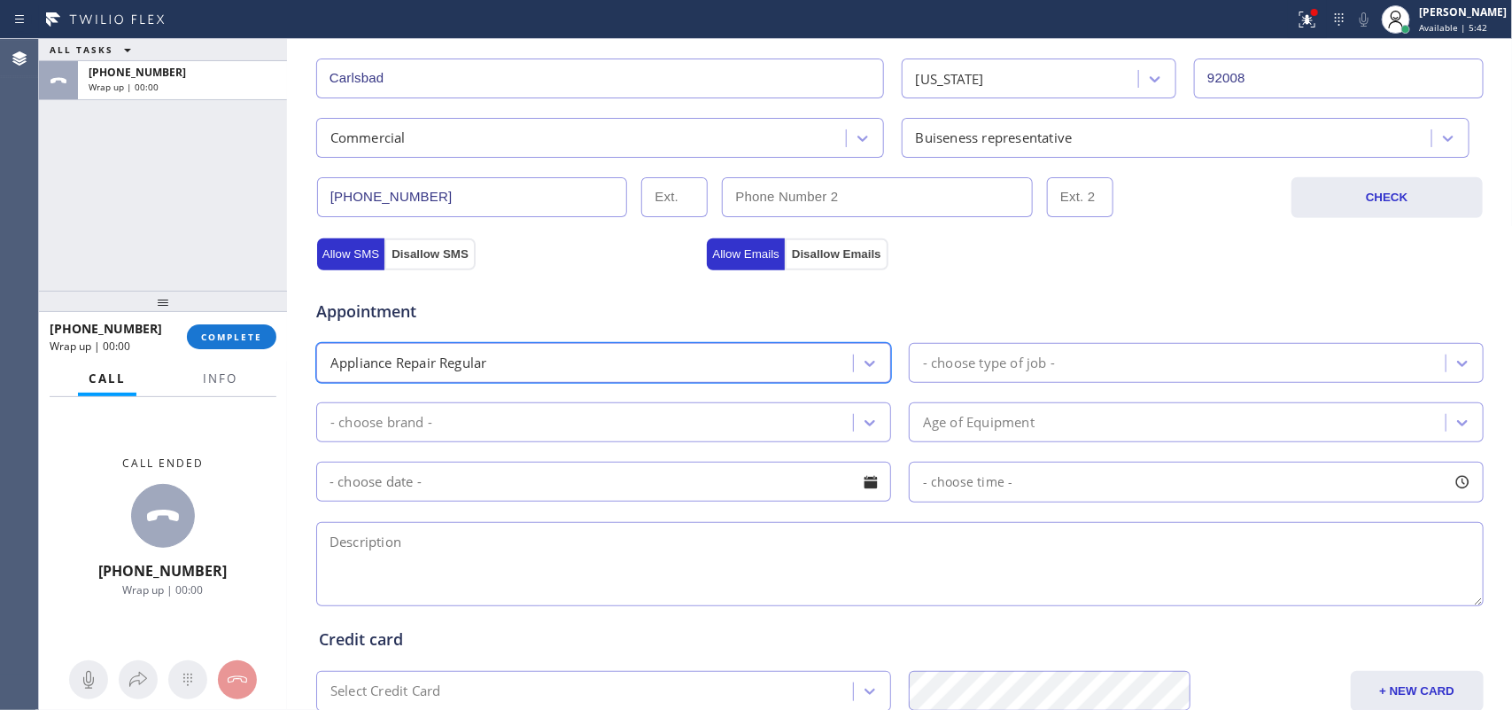
click at [945, 323] on div "Appointment" at bounding box center [900, 300] width 1171 height 45
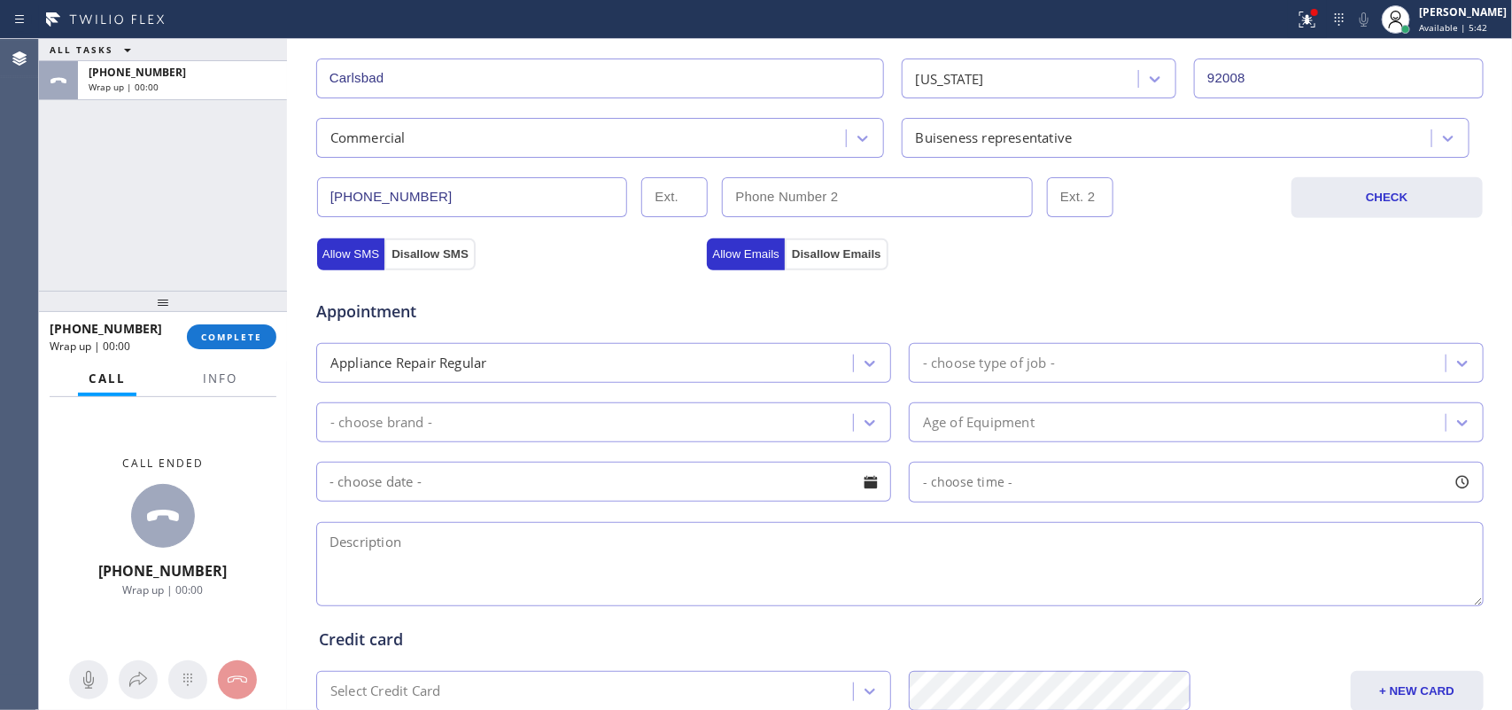
click at [966, 357] on div "- choose type of job -" at bounding box center [989, 363] width 132 height 20
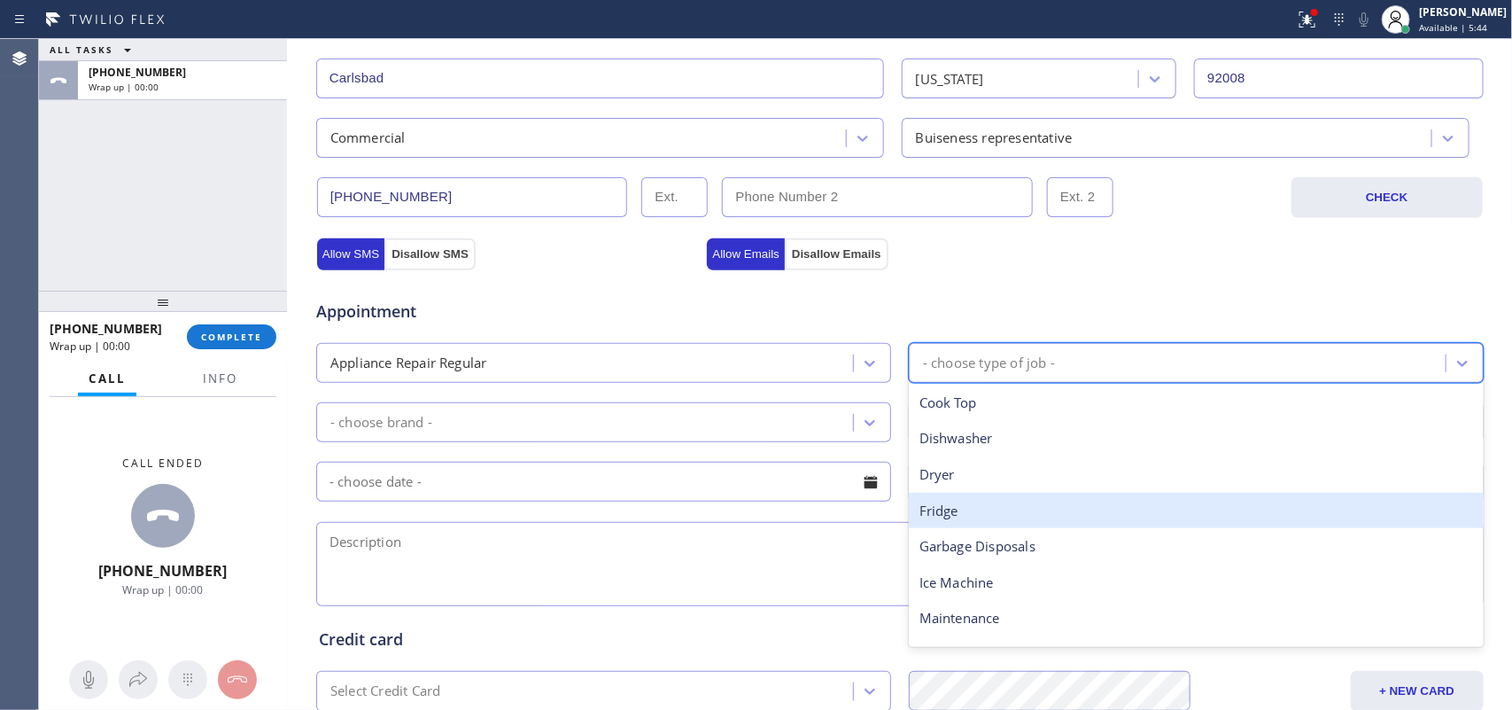
scroll to position [245, 0]
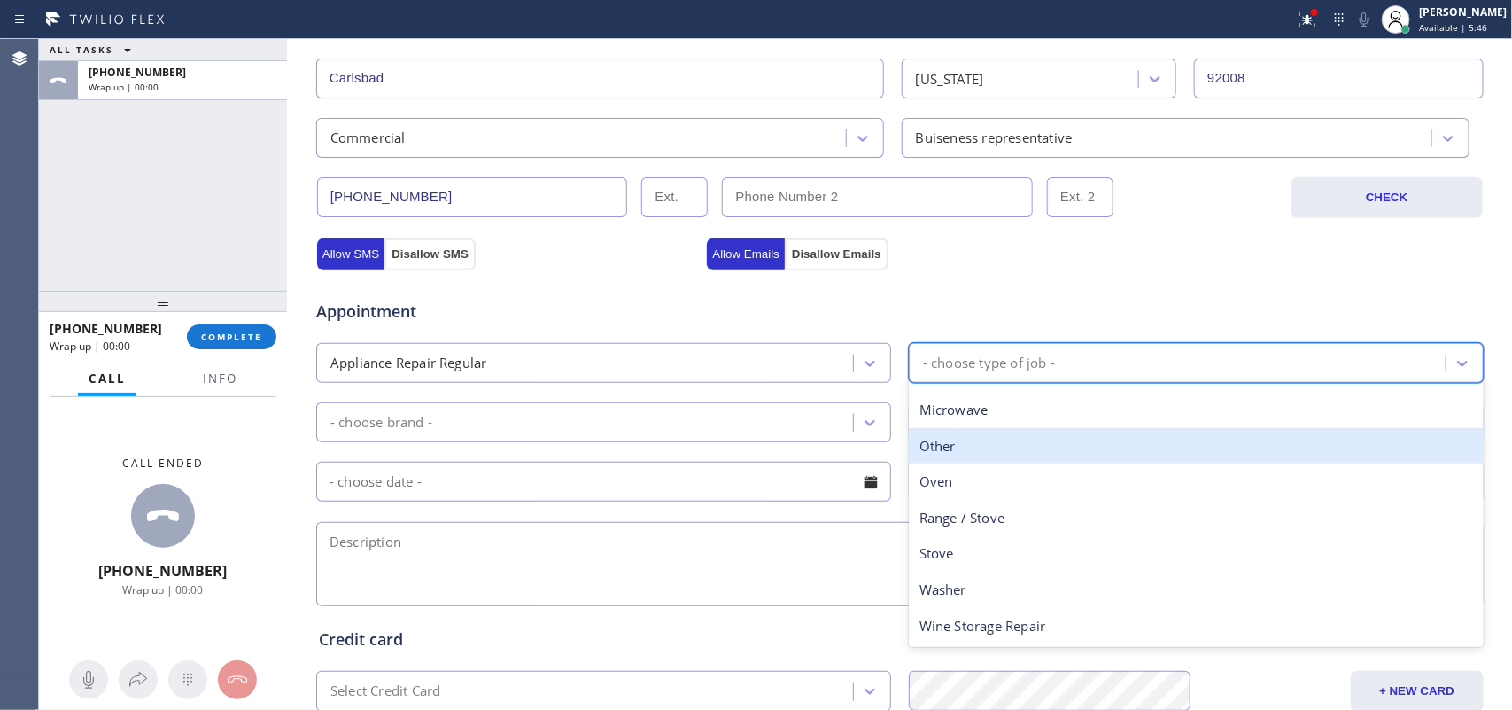
click at [982, 447] on div "Other" at bounding box center [1196, 446] width 575 height 36
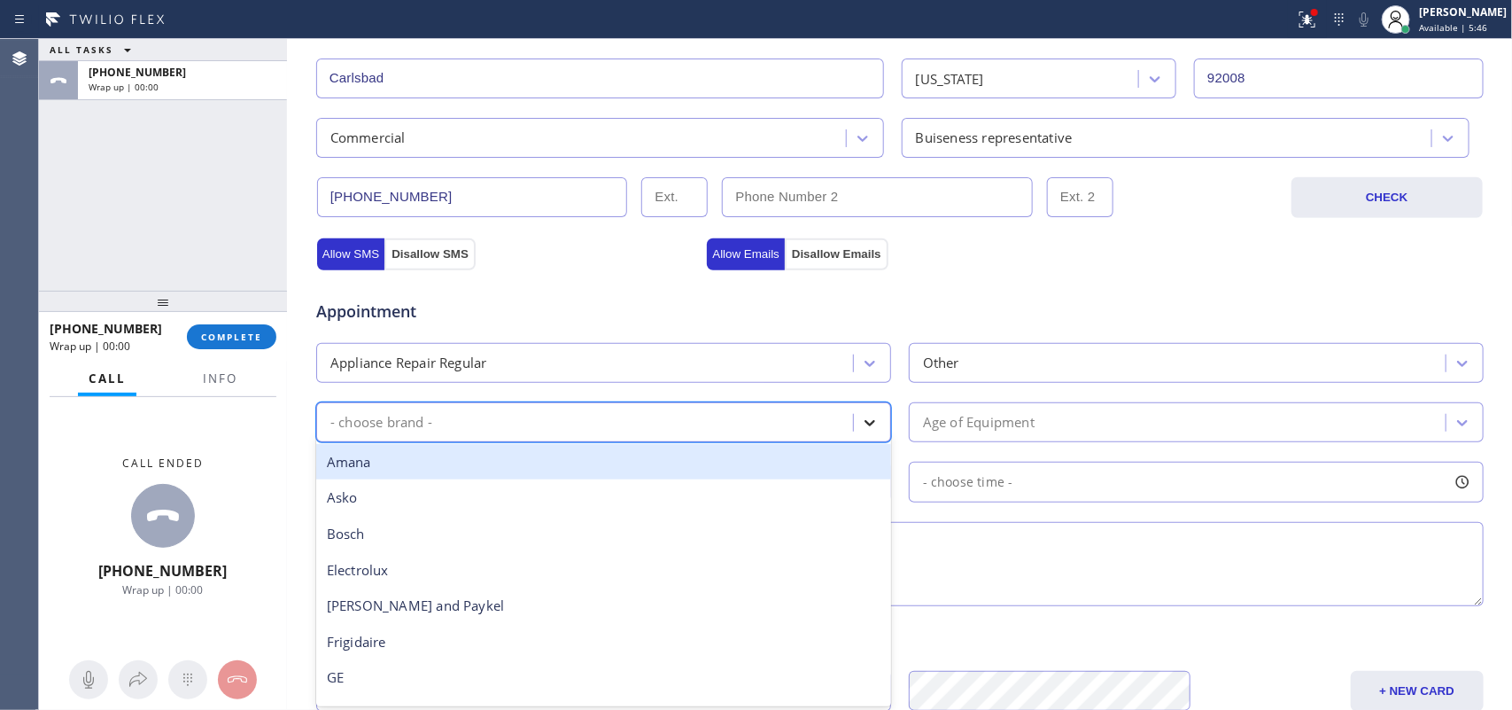
click at [865, 425] on icon at bounding box center [870, 423] width 11 height 6
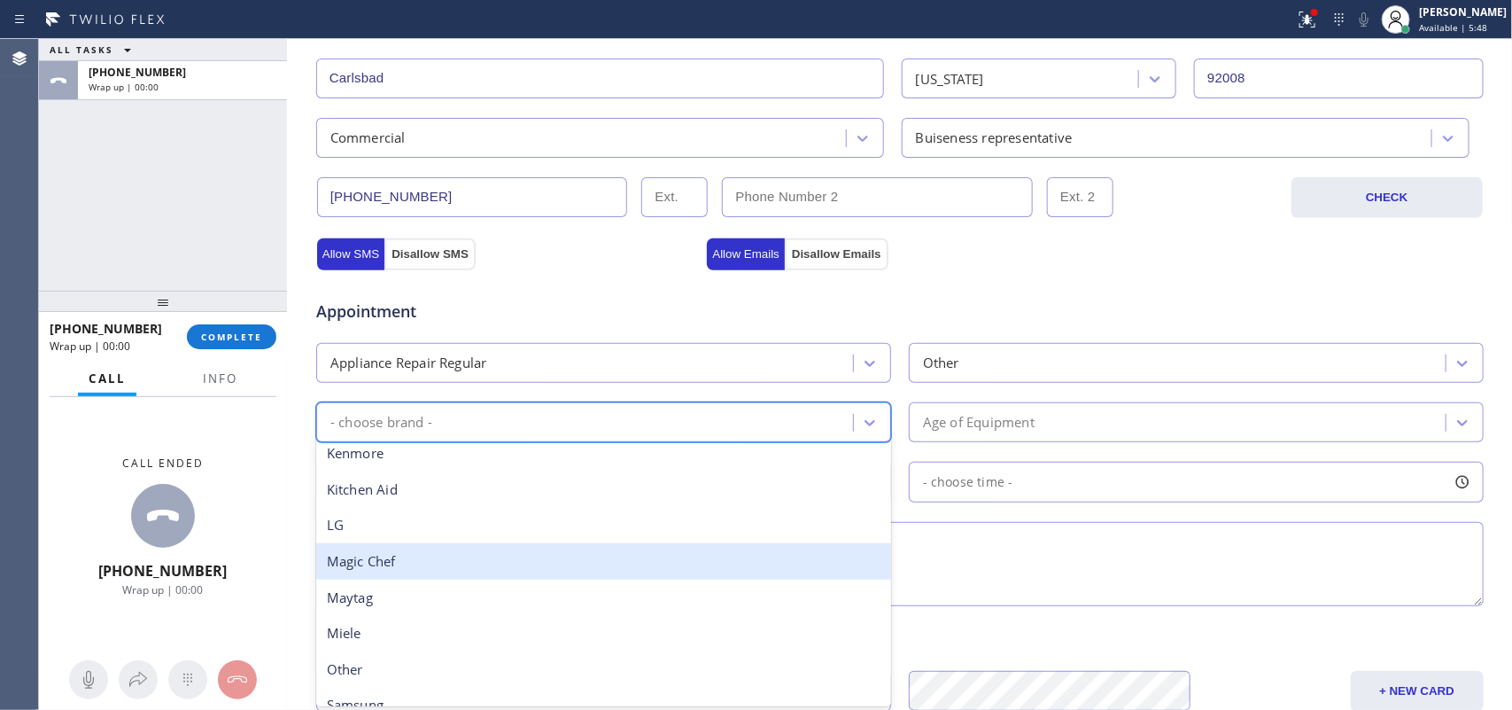
scroll to position [388, 0]
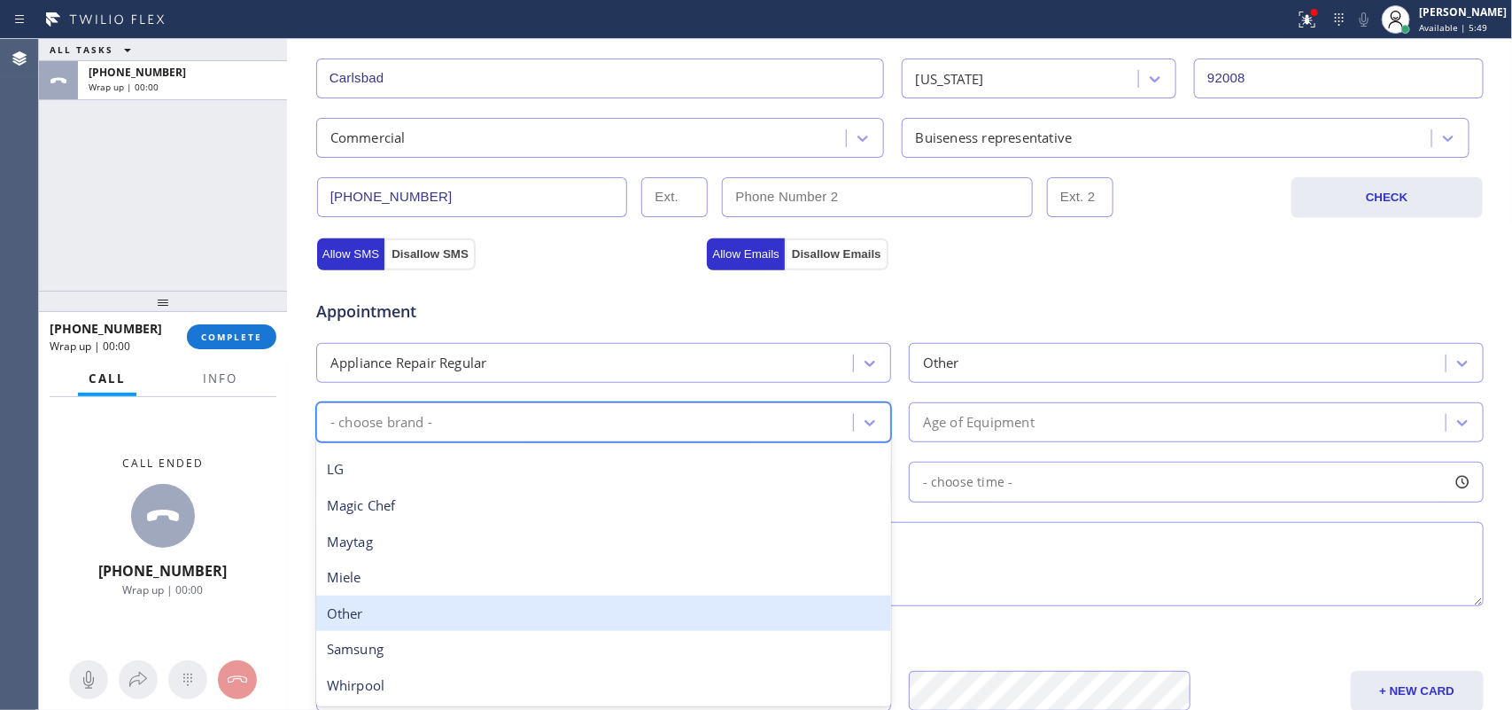
click at [618, 567] on div "Other" at bounding box center [603, 613] width 575 height 36
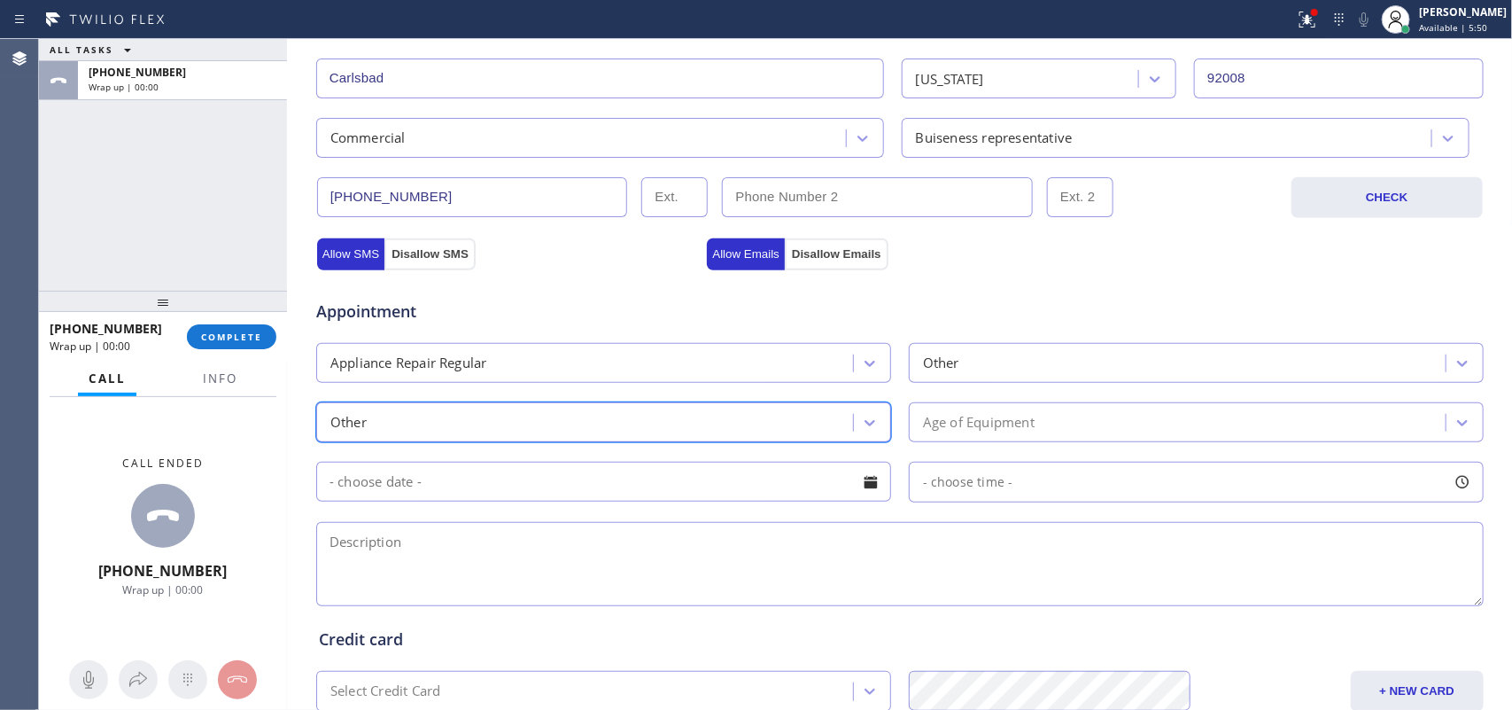
click at [986, 430] on div "Age of Equipment" at bounding box center [979, 422] width 112 height 20
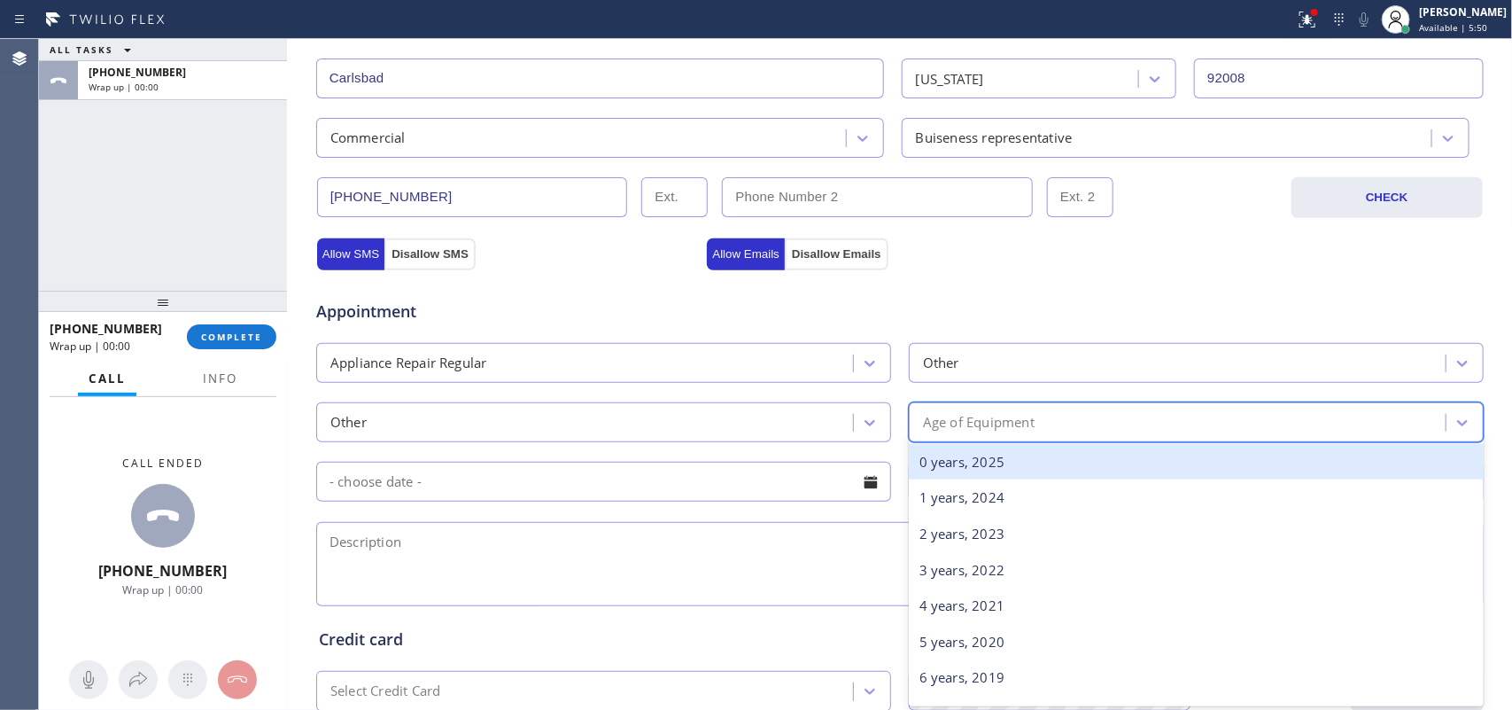
click at [1010, 467] on div "0 years, 2025" at bounding box center [1196, 462] width 575 height 36
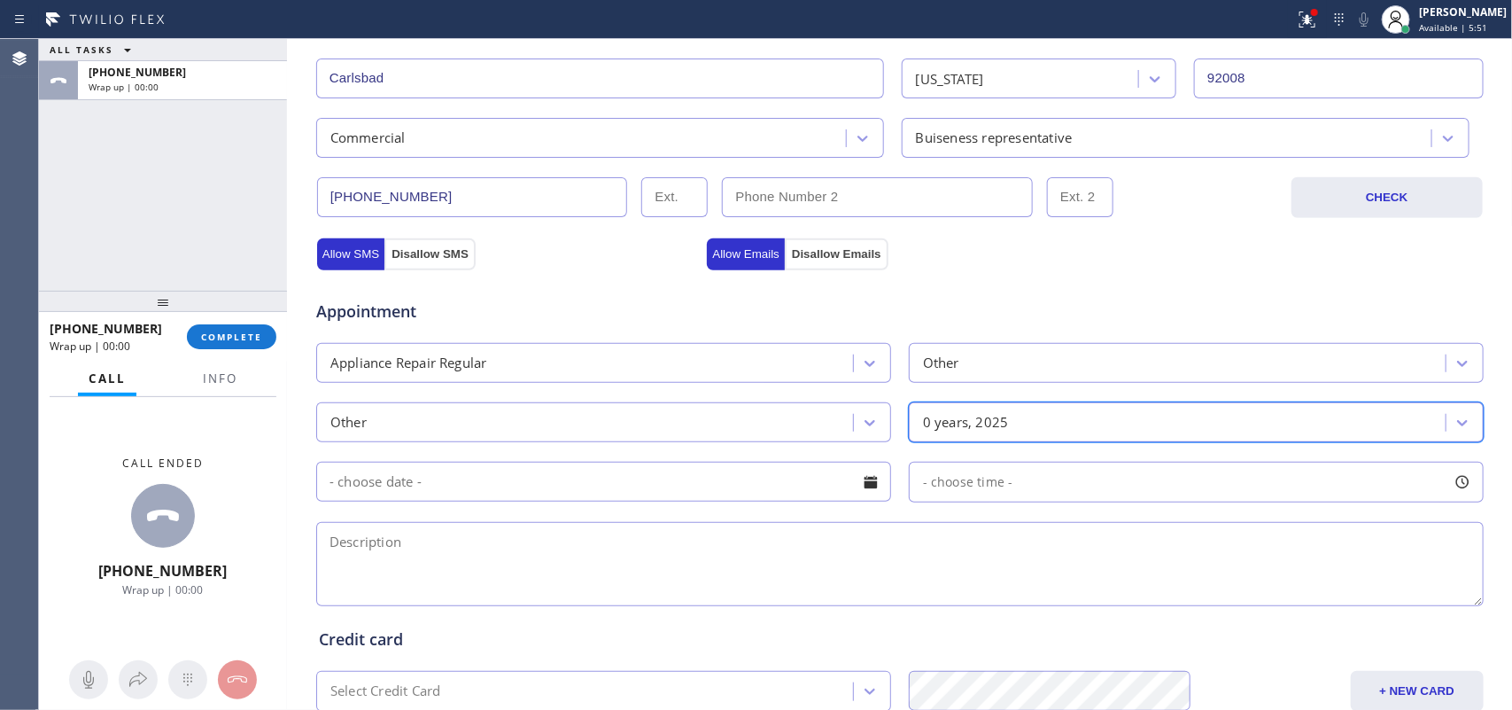
scroll to position [666, 0]
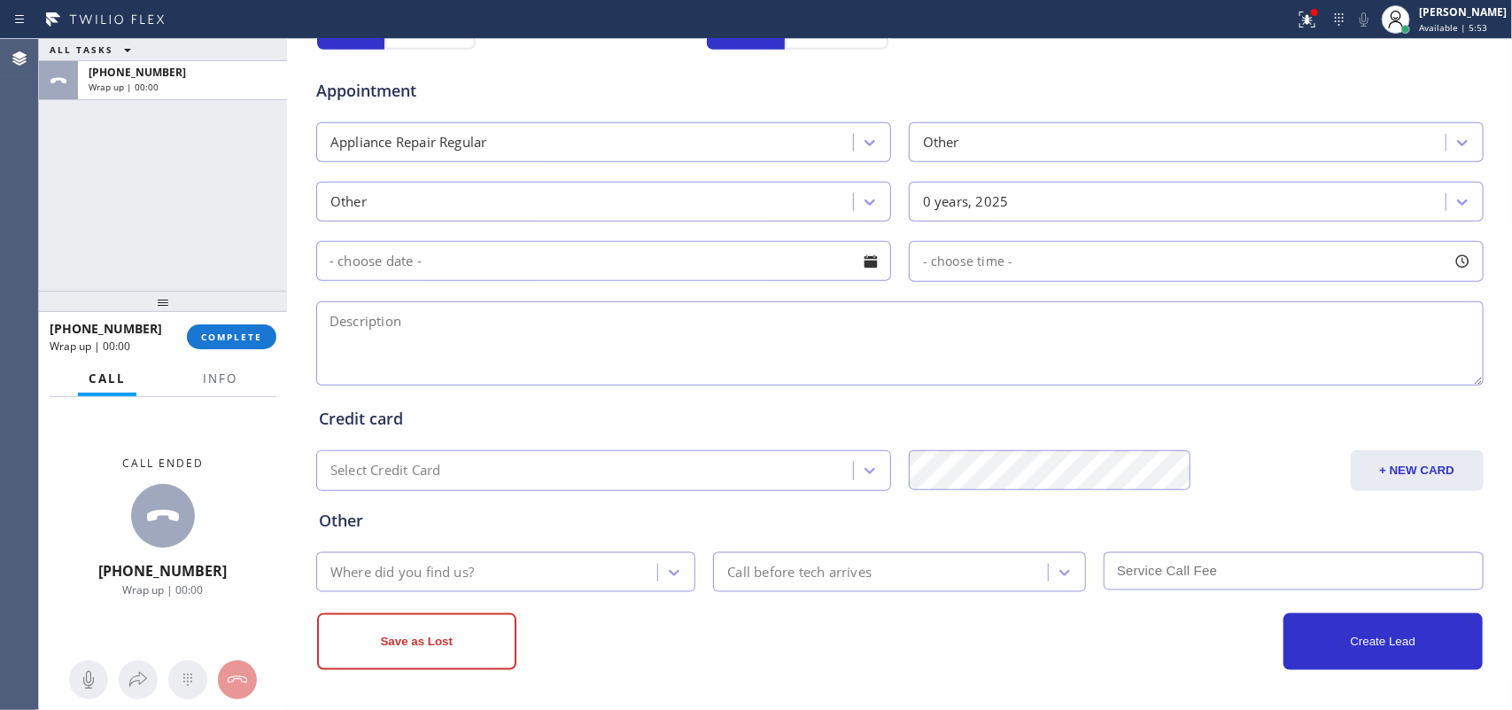
click at [346, 333] on textarea at bounding box center [900, 343] width 1168 height 84
click at [585, 343] on textarea at bounding box center [900, 343] width 1168 height 84
type textarea "O"
click at [404, 360] on textarea "Commercial Ice machine/ Maxx Ice/" at bounding box center [900, 343] width 1168 height 84
click at [639, 315] on textarea "Commercial Ice machine/ Maxx Ice/" at bounding box center [900, 343] width 1168 height 84
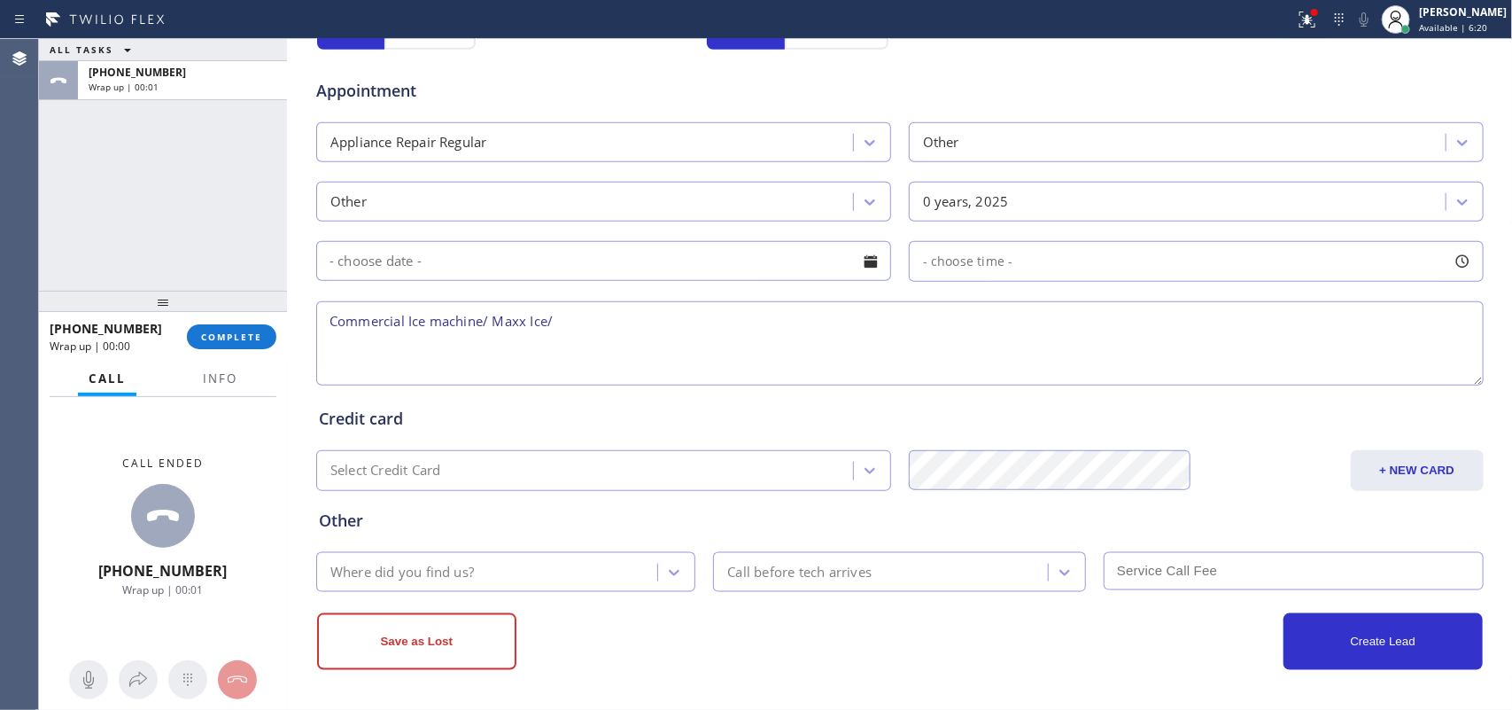
paste textarea "Maxx Ice/ ice machine/ 2016/ it only produce 1 sheet of ice and it stoppped/"
click at [989, 330] on textarea "Commercial Ice machine/ Maxx Ice/ Maxx Ice/ ice machine/ 2016/ it only produce …" at bounding box center [900, 343] width 1168 height 84
click at [1100, 332] on textarea "Commercial Ice machine/ Maxx Ice/ Maxx Ice/ ice machine/ 2016/ it only produce …" at bounding box center [900, 343] width 1168 height 84
click at [1099, 328] on textarea "Commercial Ice machine/ Maxx Ice/ Maxx Ice/ ice machine/ 2016/ it only produce …" at bounding box center [900, 343] width 1168 height 84
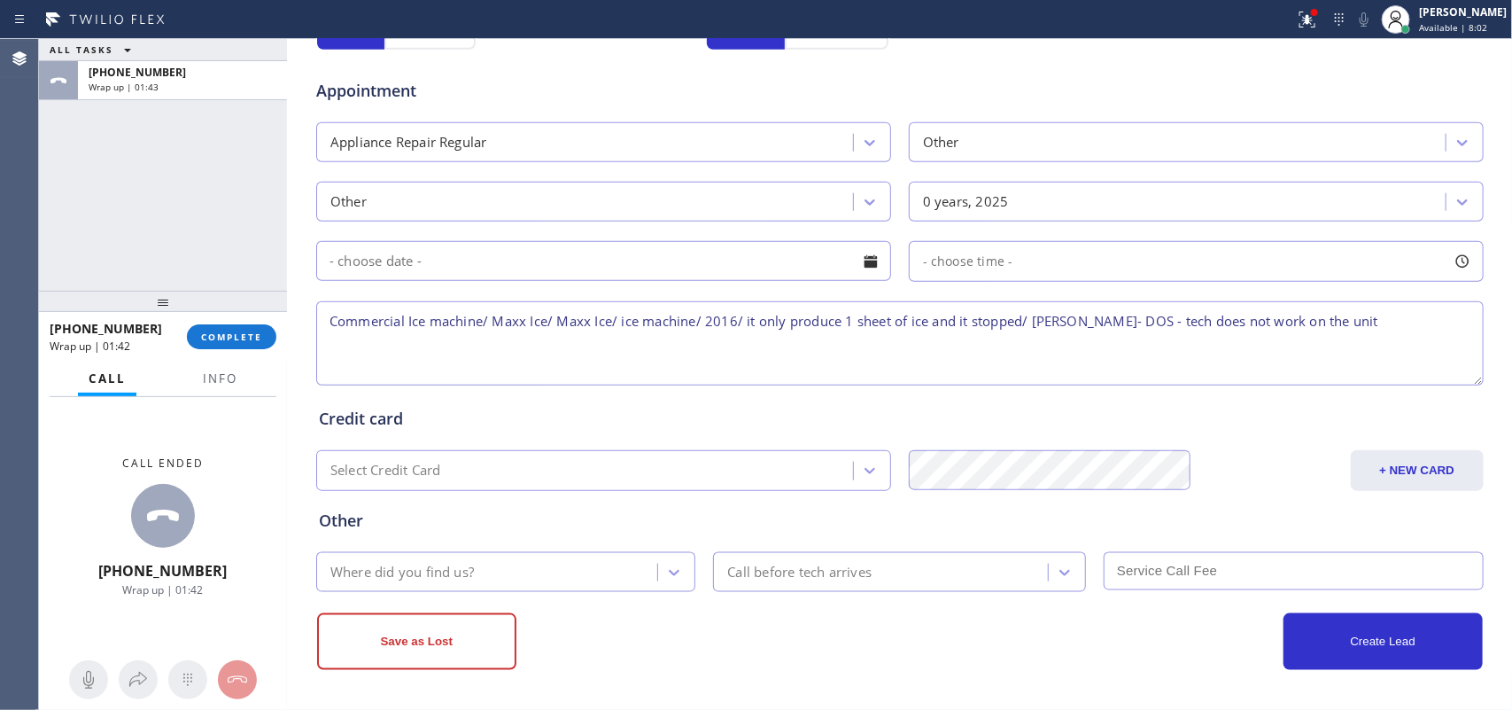
drag, startPoint x: 1097, startPoint y: 321, endPoint x: 1352, endPoint y: 337, distance: 255.7
click at [1209, 337] on textarea "Commercial Ice machine/ Maxx Ice/ Maxx Ice/ ice machine/ 2016/ it only produce …" at bounding box center [900, 343] width 1168 height 84
drag, startPoint x: 1322, startPoint y: 332, endPoint x: 1128, endPoint y: 303, distance: 196.2
click at [1128, 303] on textarea "Commercial Ice machine/ Maxx Ice/ Maxx Ice/ ice machine/ 2016/ it only produce …" at bounding box center [900, 343] width 1168 height 84
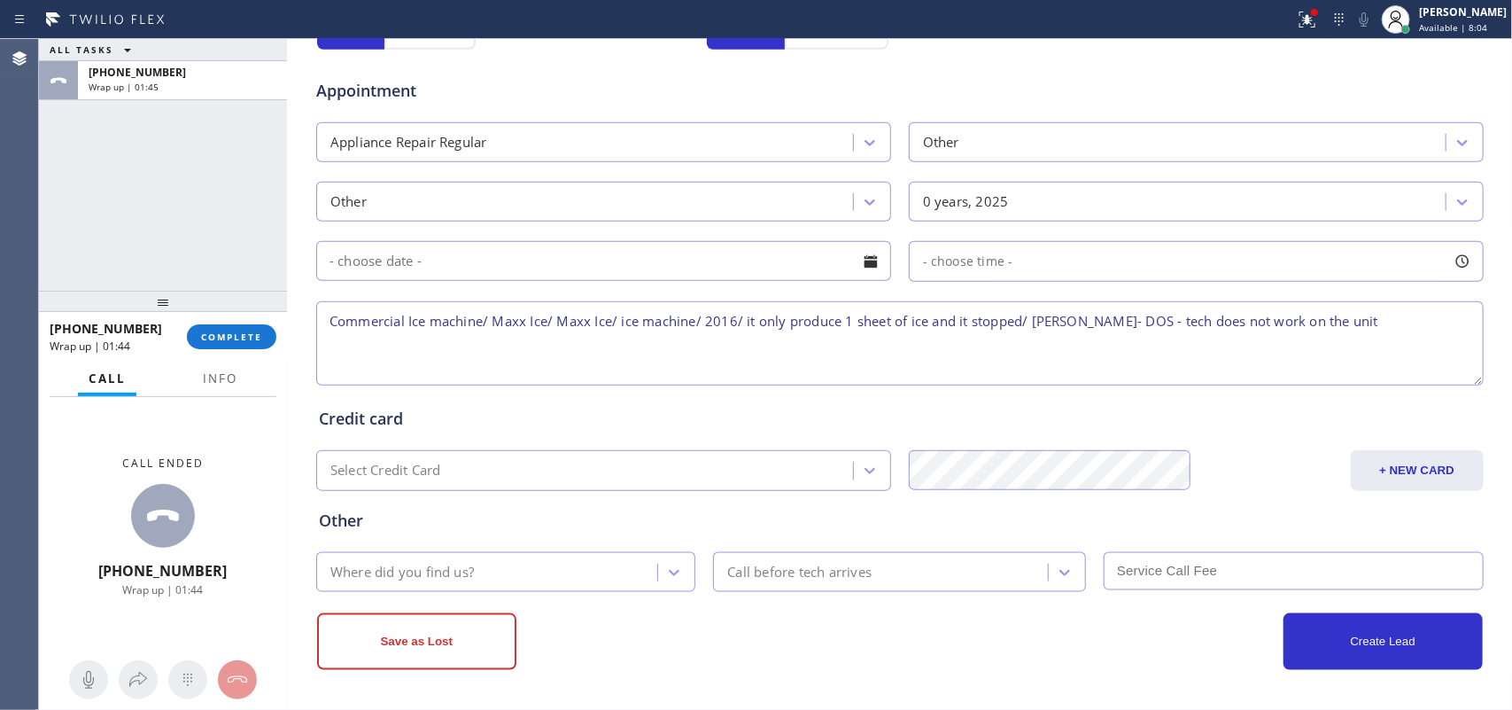
click at [1126, 303] on textarea "Commercial Ice machine/ Maxx Ice/ Maxx Ice/ ice machine/ 2016/ it only produce …" at bounding box center [900, 343] width 1168 height 84
drag, startPoint x: 1123, startPoint y: 303, endPoint x: 1103, endPoint y: 307, distance: 20.9
click at [1114, 303] on textarea "Commercial Ice machine/ Maxx Ice/ Maxx Ice/ ice machine/ 2016/ it only produce …" at bounding box center [900, 343] width 1168 height 84
click at [1103, 307] on textarea "Commercial Ice machine/ Maxx Ice/ Maxx Ice/ ice machine/ 2016/ it only produce …" at bounding box center [900, 343] width 1168 height 84
click at [1100, 307] on textarea "Commercial Ice machine/ Maxx Ice/ Maxx Ice/ ice machine/ 2016/ it only produce …" at bounding box center [900, 343] width 1168 height 84
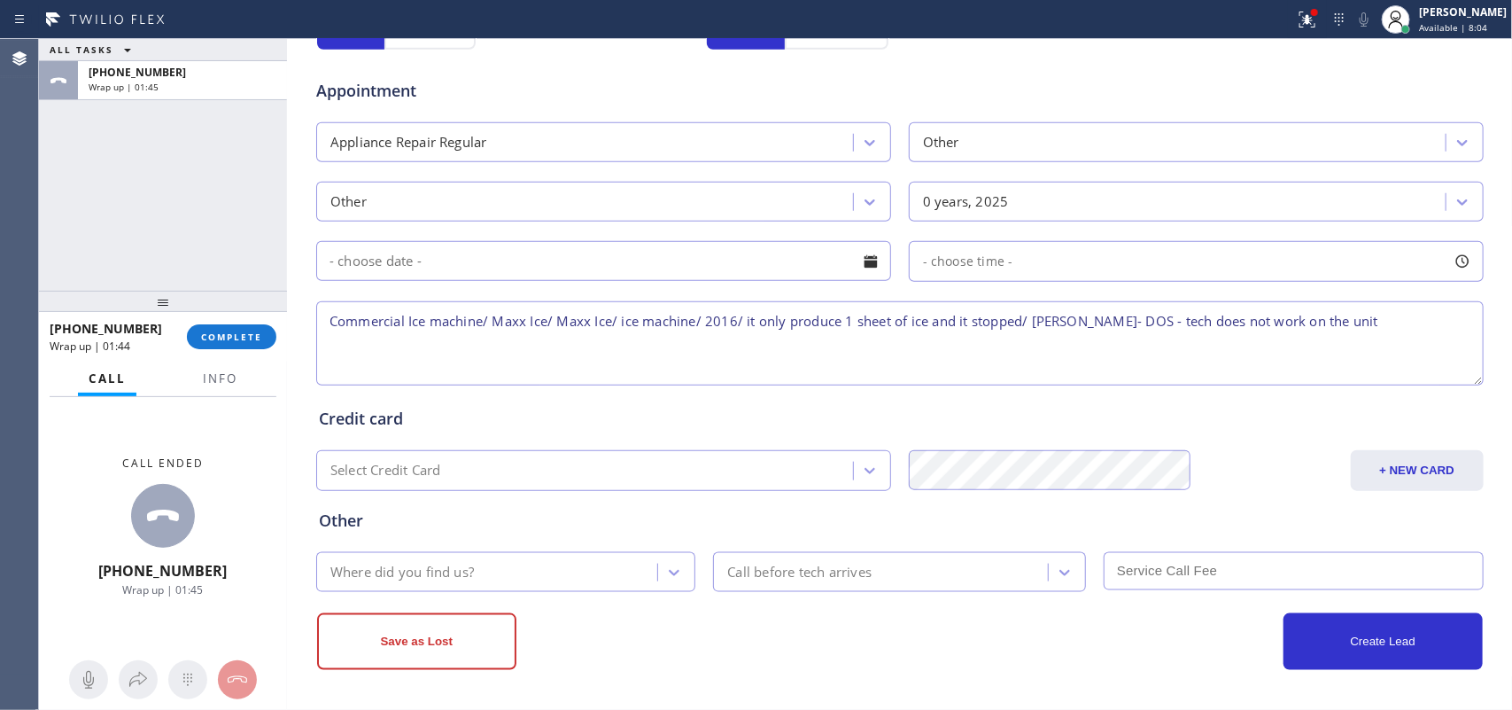
click at [1100, 307] on textarea "Commercial Ice machine/ Maxx Ice/ Maxx Ice/ ice machine/ 2016/ it only produce …" at bounding box center [900, 343] width 1168 height 84
drag, startPoint x: 1100, startPoint y: 307, endPoint x: 1101, endPoint y: 326, distance: 18.6
click at [1101, 326] on textarea "Commercial Ice machine/ Maxx Ice/ Maxx Ice/ ice machine/ 2016/ it only produce …" at bounding box center [900, 343] width 1168 height 84
click at [1101, 328] on textarea "Commercial Ice machine/ Maxx Ice/ Maxx Ice/ ice machine/ 2016/ it only produce …" at bounding box center [900, 343] width 1168 height 84
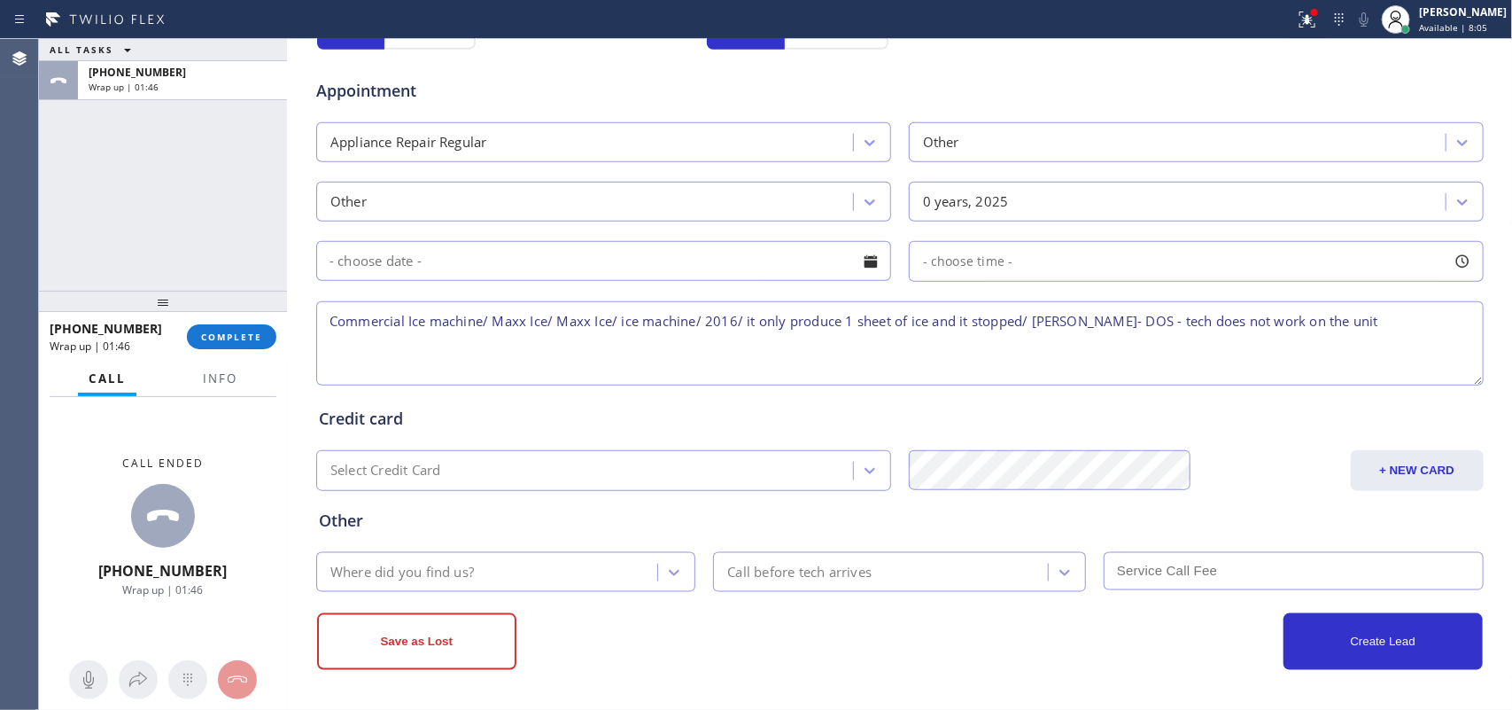
click at [1101, 328] on textarea "Commercial Ice machine/ Maxx Ice/ Maxx Ice/ ice machine/ 2016/ it only produce …" at bounding box center [900, 343] width 1168 height 84
click at [1097, 321] on textarea "Commercial Ice machine/ Maxx Ice/ Maxx Ice/ ice machine/ 2016/ it only produce …" at bounding box center [900, 343] width 1168 height 84
click at [1095, 317] on textarea "Commercial Ice machine/ Maxx Ice/ Maxx Ice/ ice machine/ 2016/ it only produce …" at bounding box center [900, 343] width 1168 height 84
click at [1104, 320] on textarea "Commercial Ice machine/ Maxx Ice/ Maxx Ice/ ice machine/ 2016/ it only produce …" at bounding box center [900, 343] width 1168 height 84
drag, startPoint x: 1095, startPoint y: 319, endPoint x: 1323, endPoint y: 324, distance: 227.8
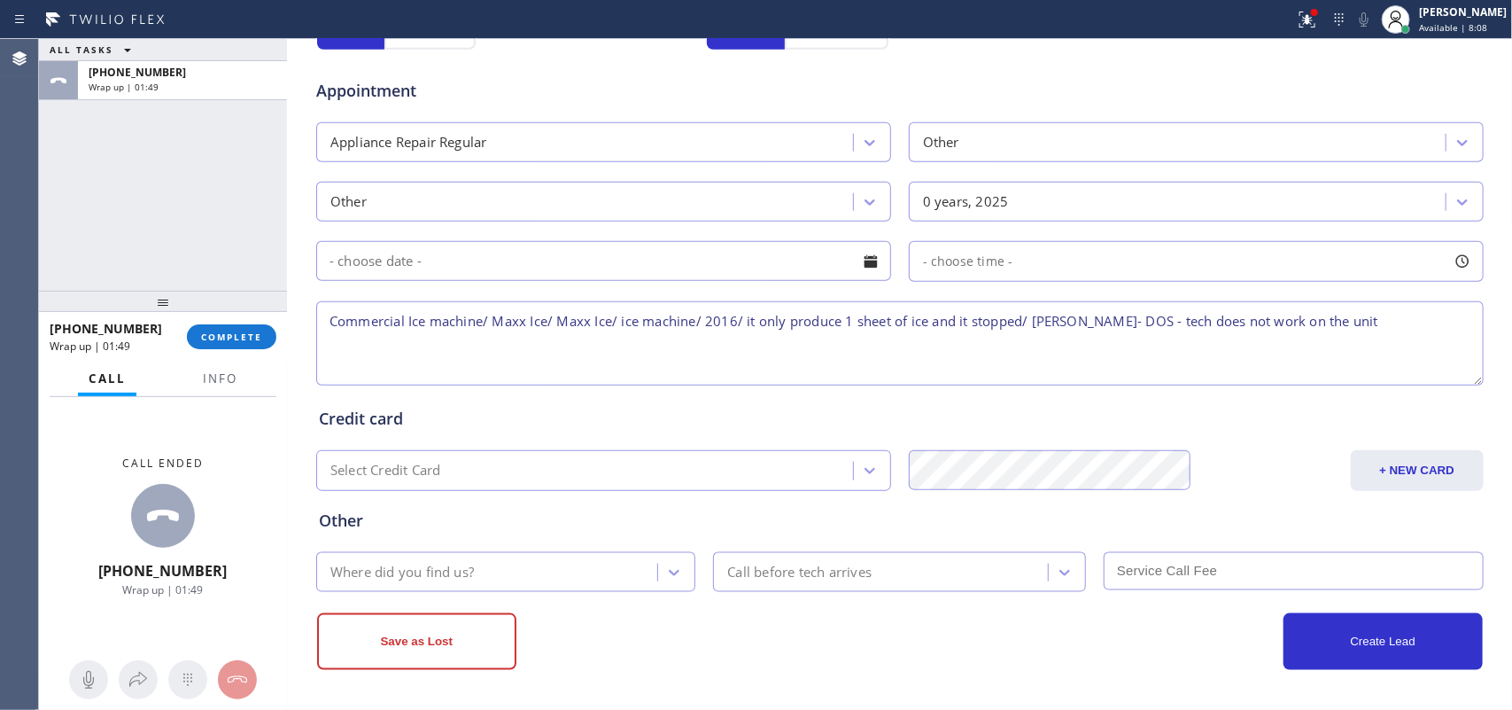
click at [1209, 325] on textarea "Commercial Ice machine/ Maxx Ice/ Maxx Ice/ ice machine/ 2016/ it only produce …" at bounding box center [900, 343] width 1168 height 84
click at [1209, 322] on textarea "Commercial Ice machine/ Maxx Ice/ Maxx Ice/ ice machine/ 2016/ it only produce …" at bounding box center [900, 343] width 1168 height 84
type textarea "Commercial Ice machine/ Maxx Ice/ Maxx Ice/ ice machine/ 2016/ it only produce …"
click at [559, 567] on div "Where did you find us?" at bounding box center [490, 571] width 337 height 31
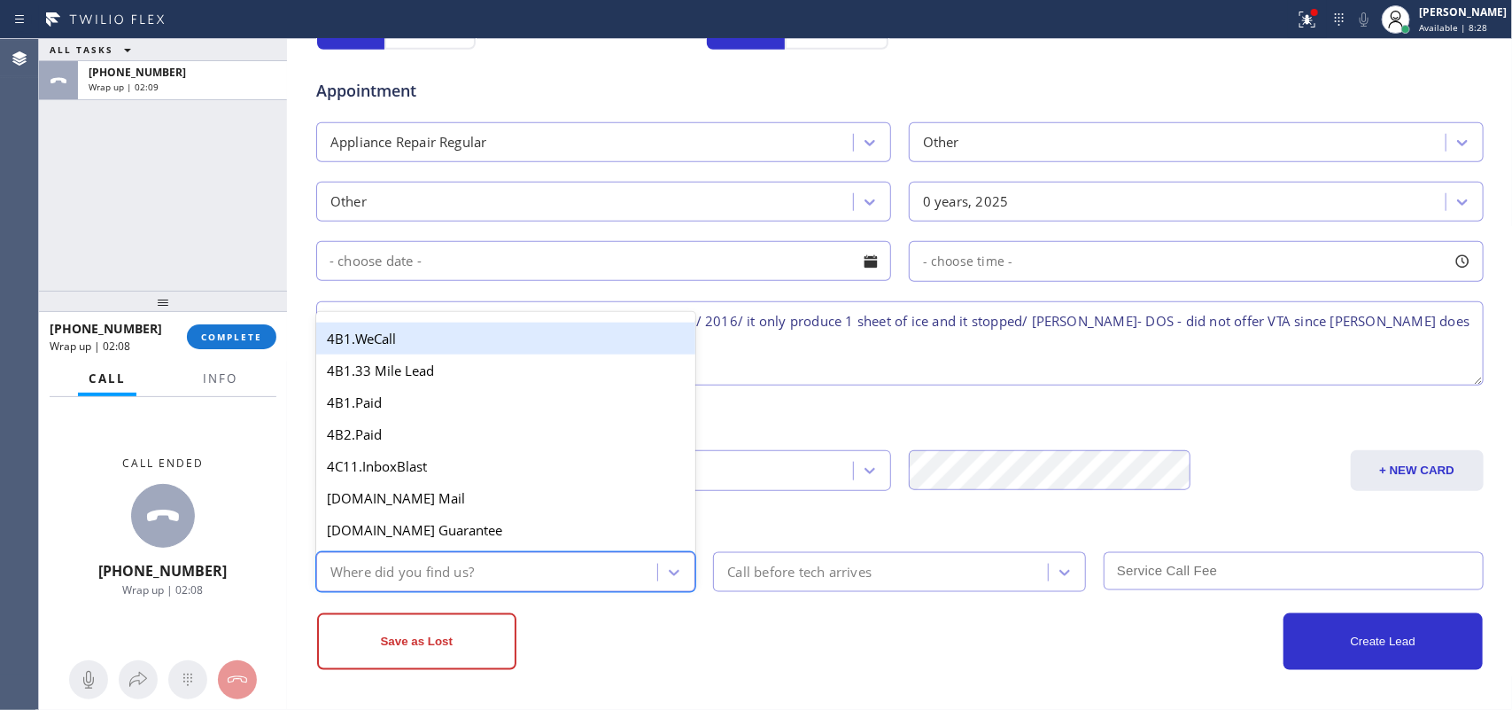
type input "g"
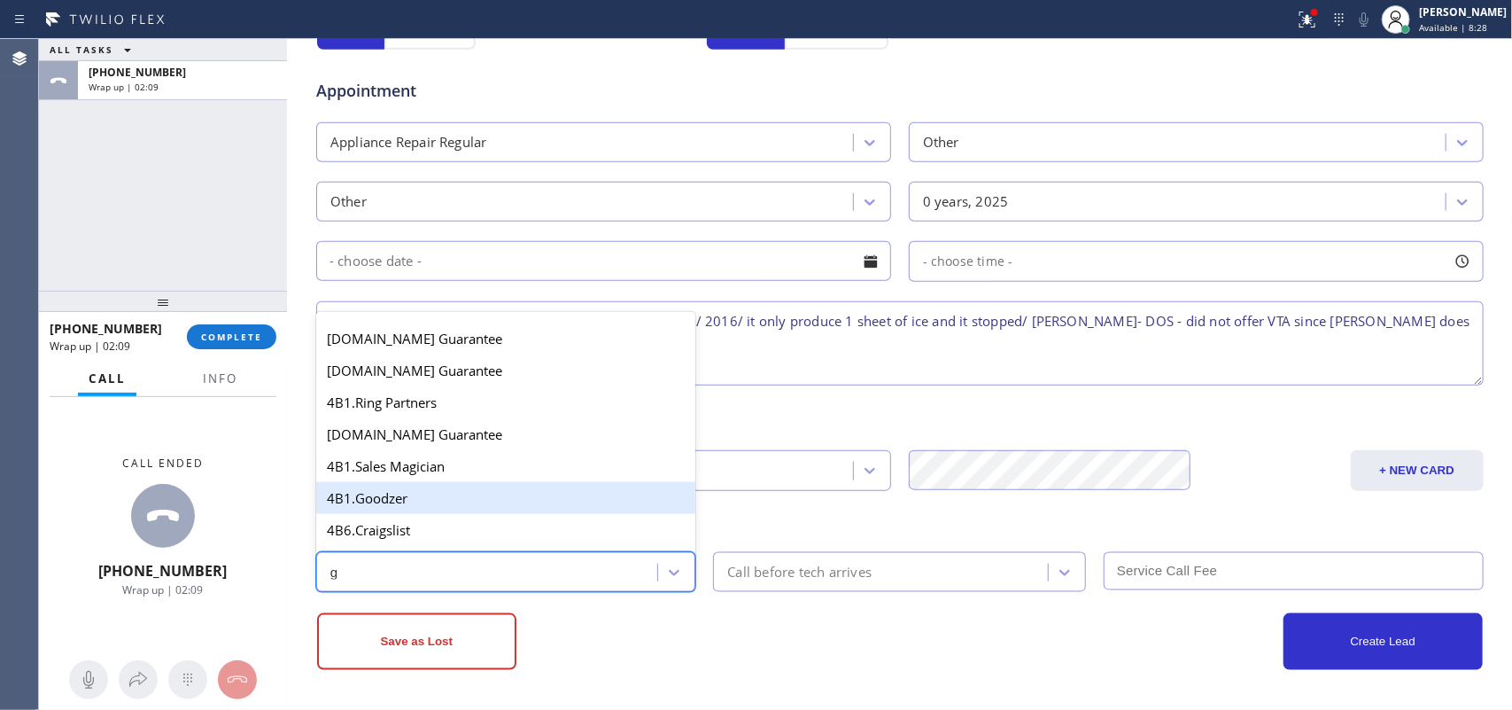
scroll to position [334, 0]
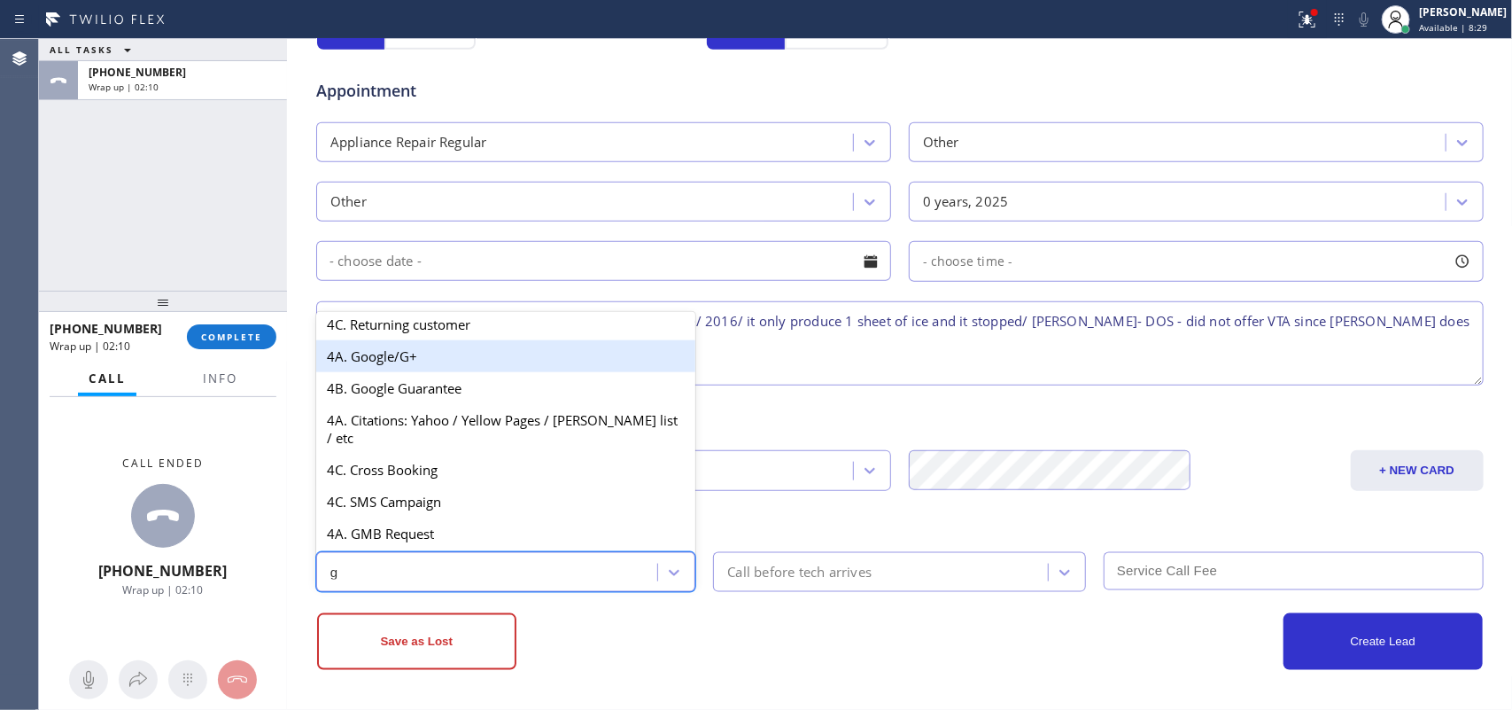
click at [437, 361] on div "4A. Google/G+" at bounding box center [506, 356] width 380 height 32
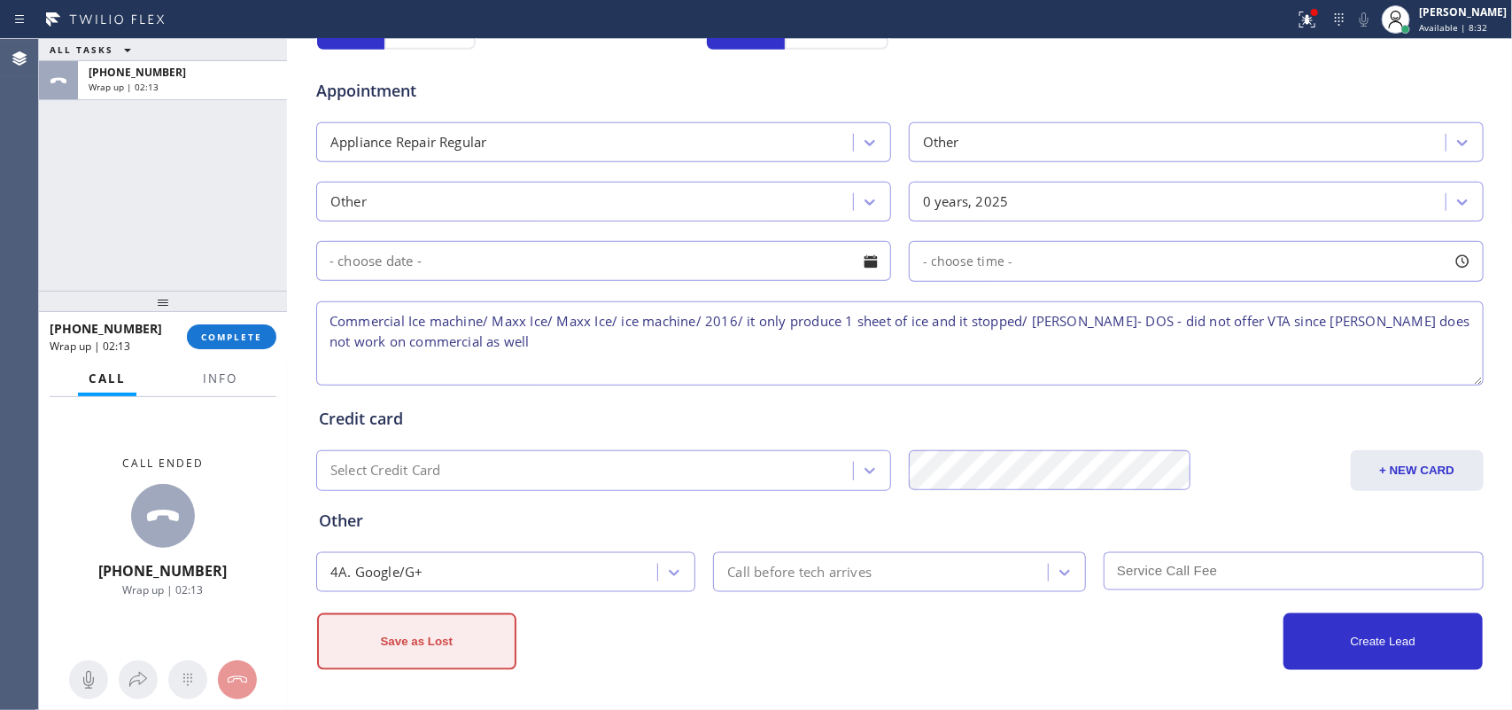
click at [423, 567] on button "Save as Lost" at bounding box center [416, 641] width 199 height 57
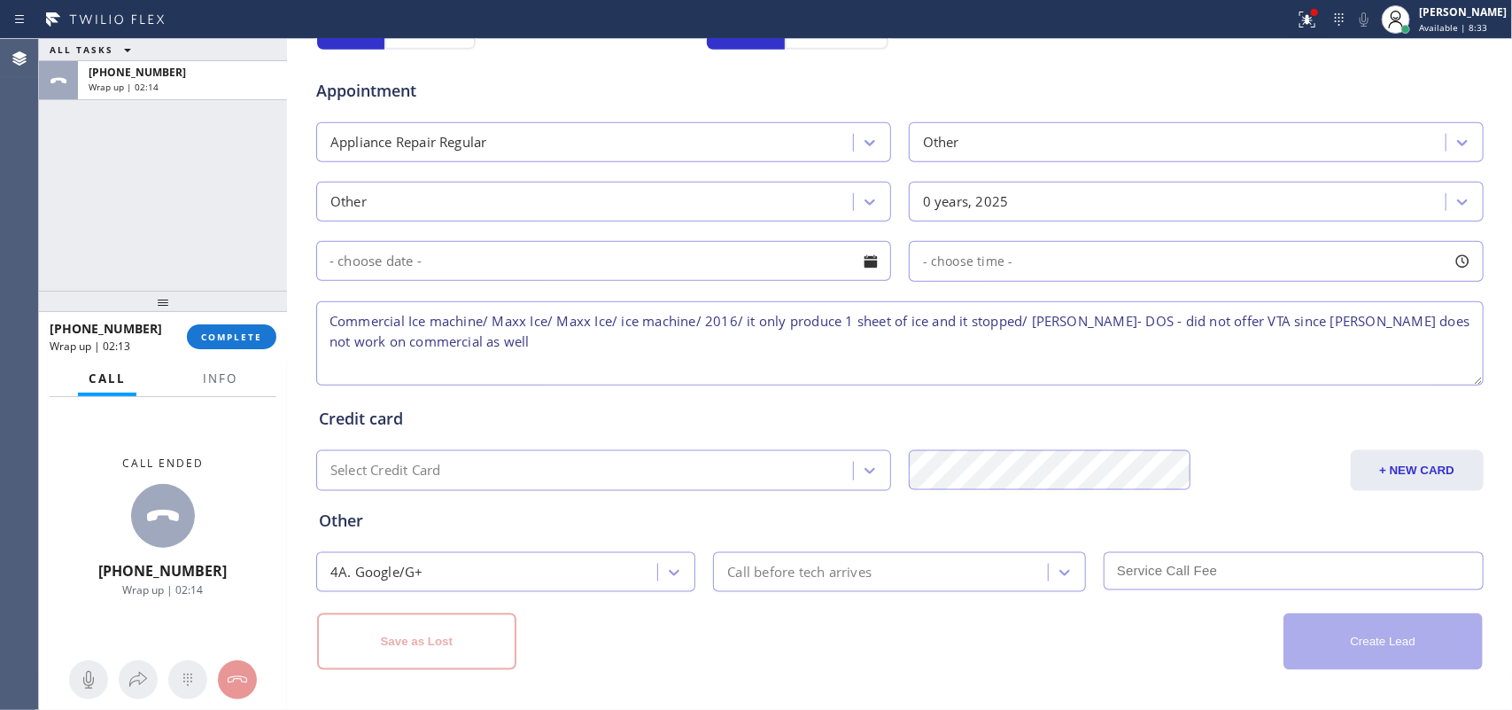
scroll to position [0, 0]
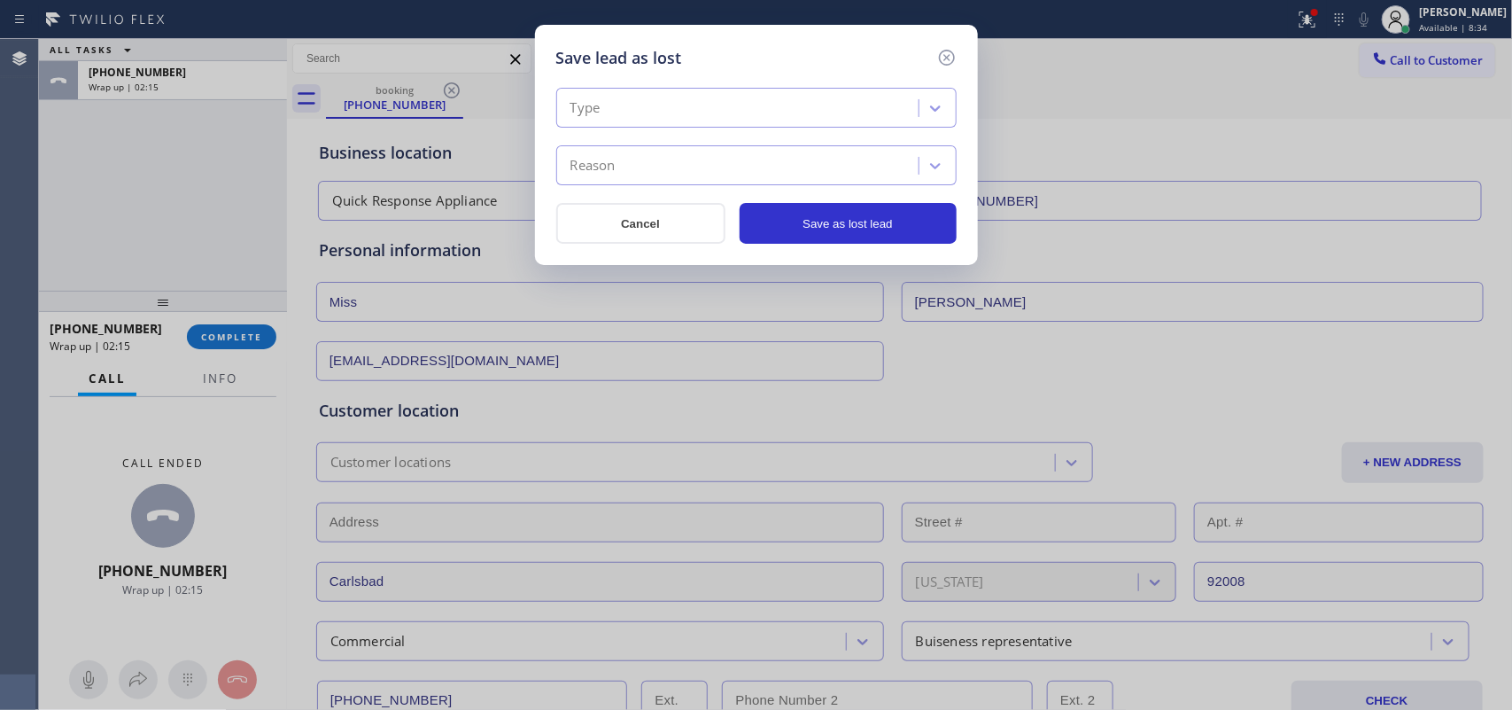
click at [768, 99] on div "Type" at bounding box center [740, 108] width 357 height 31
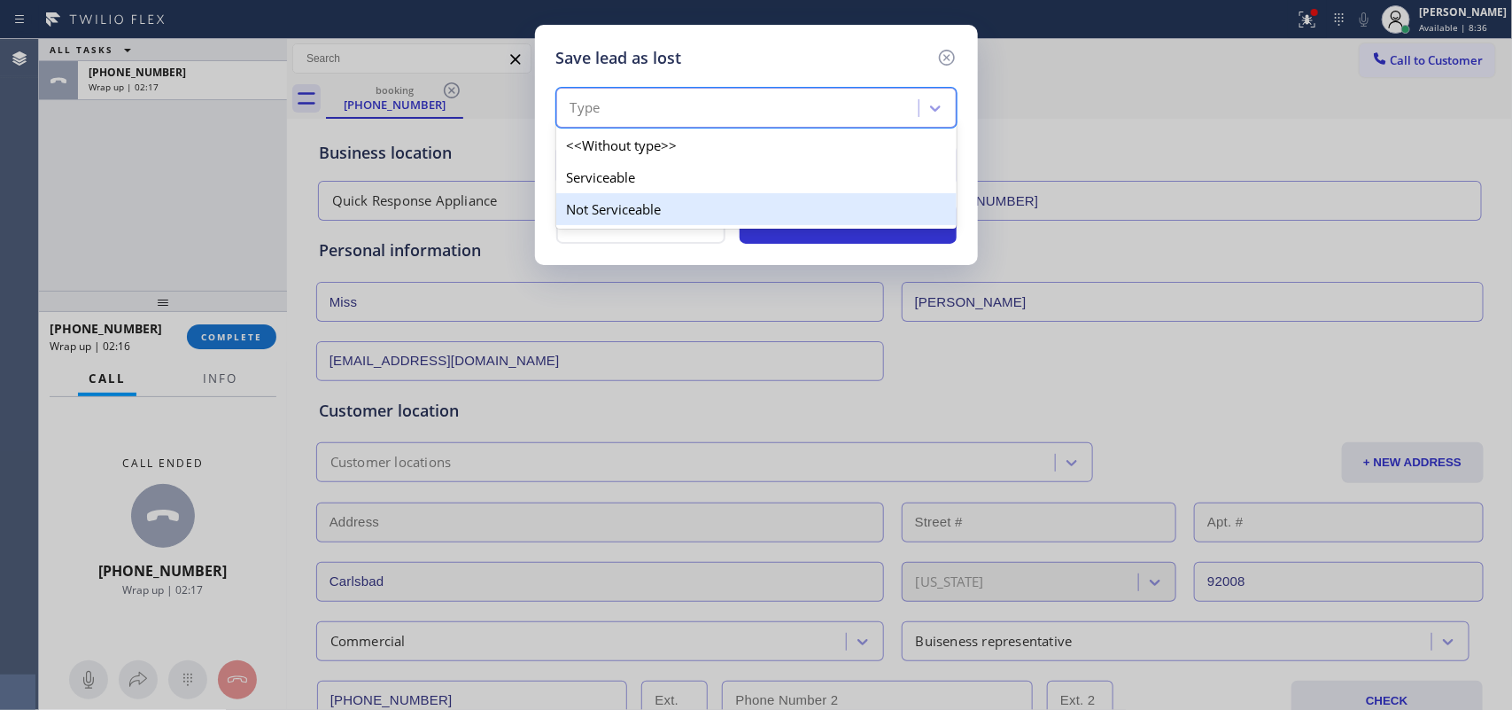
click at [722, 213] on div "Not Serviceable" at bounding box center [756, 209] width 400 height 32
click at [722, 213] on button "Cancel" at bounding box center [640, 223] width 169 height 41
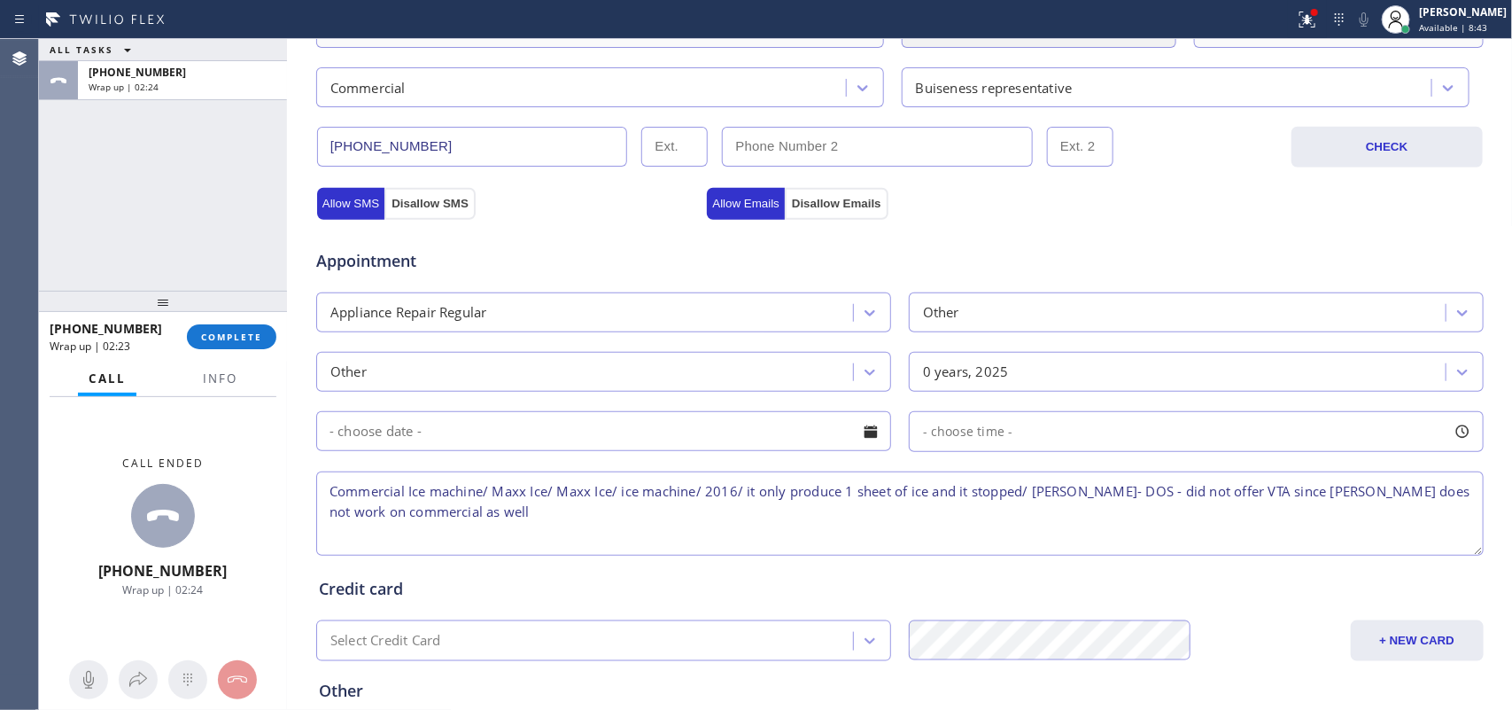
scroll to position [727, 0]
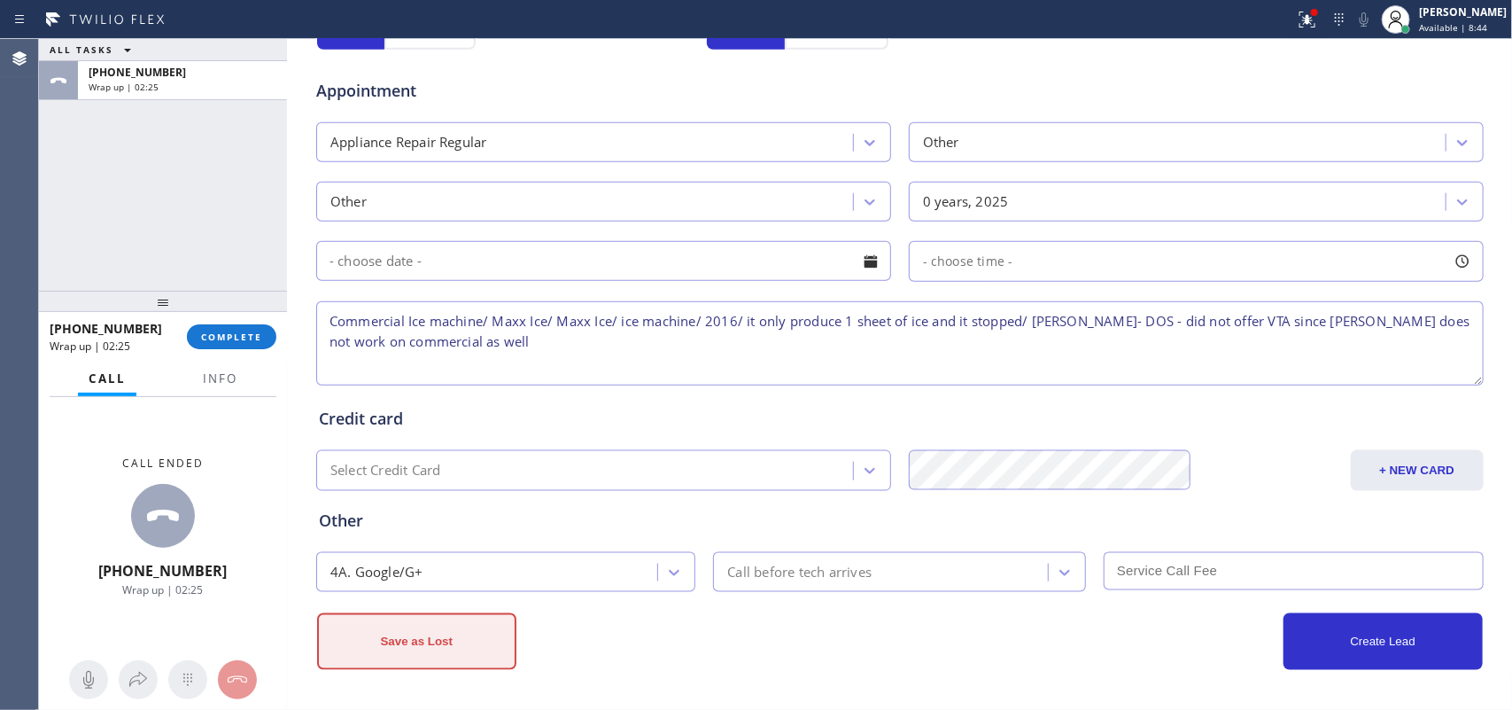
click at [447, 567] on button "Save as Lost" at bounding box center [416, 641] width 199 height 57
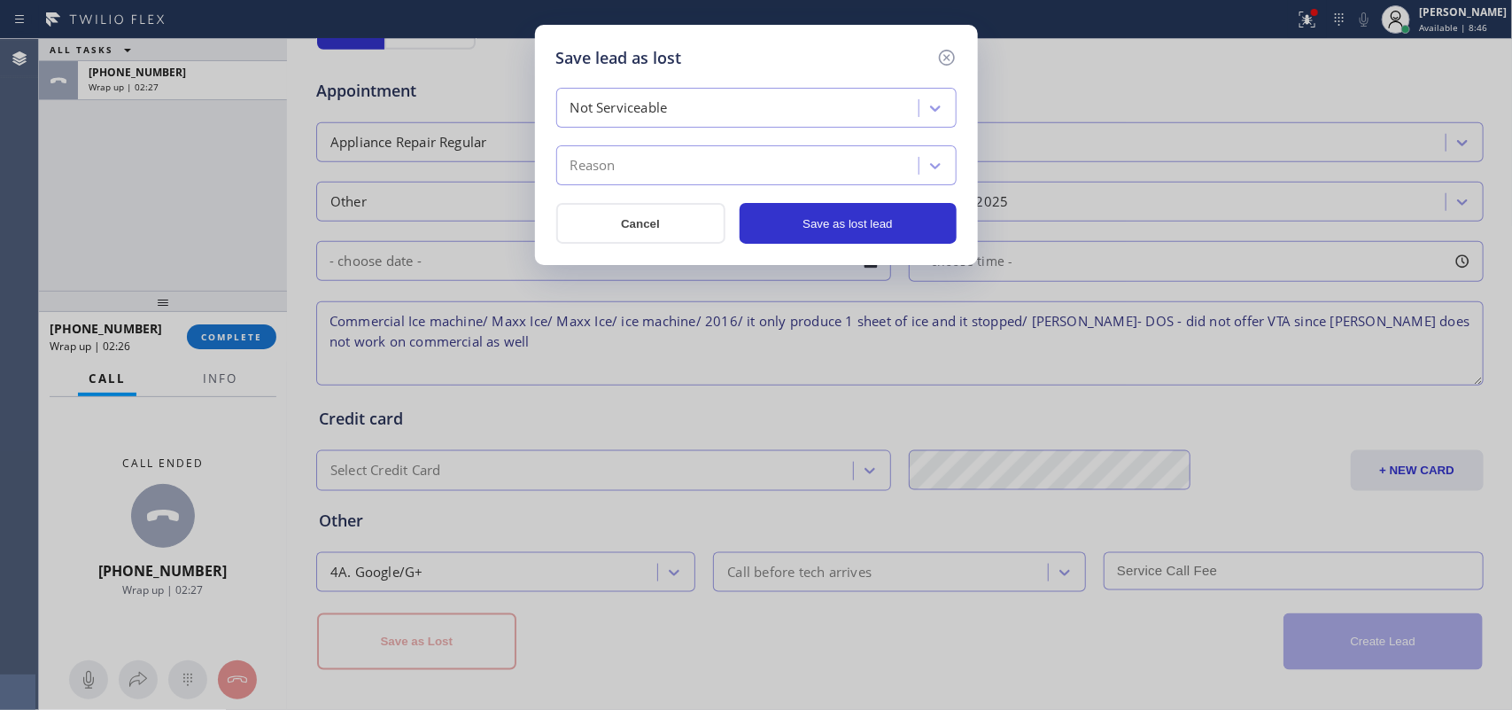
click at [685, 168] on div "Reason" at bounding box center [740, 166] width 357 height 31
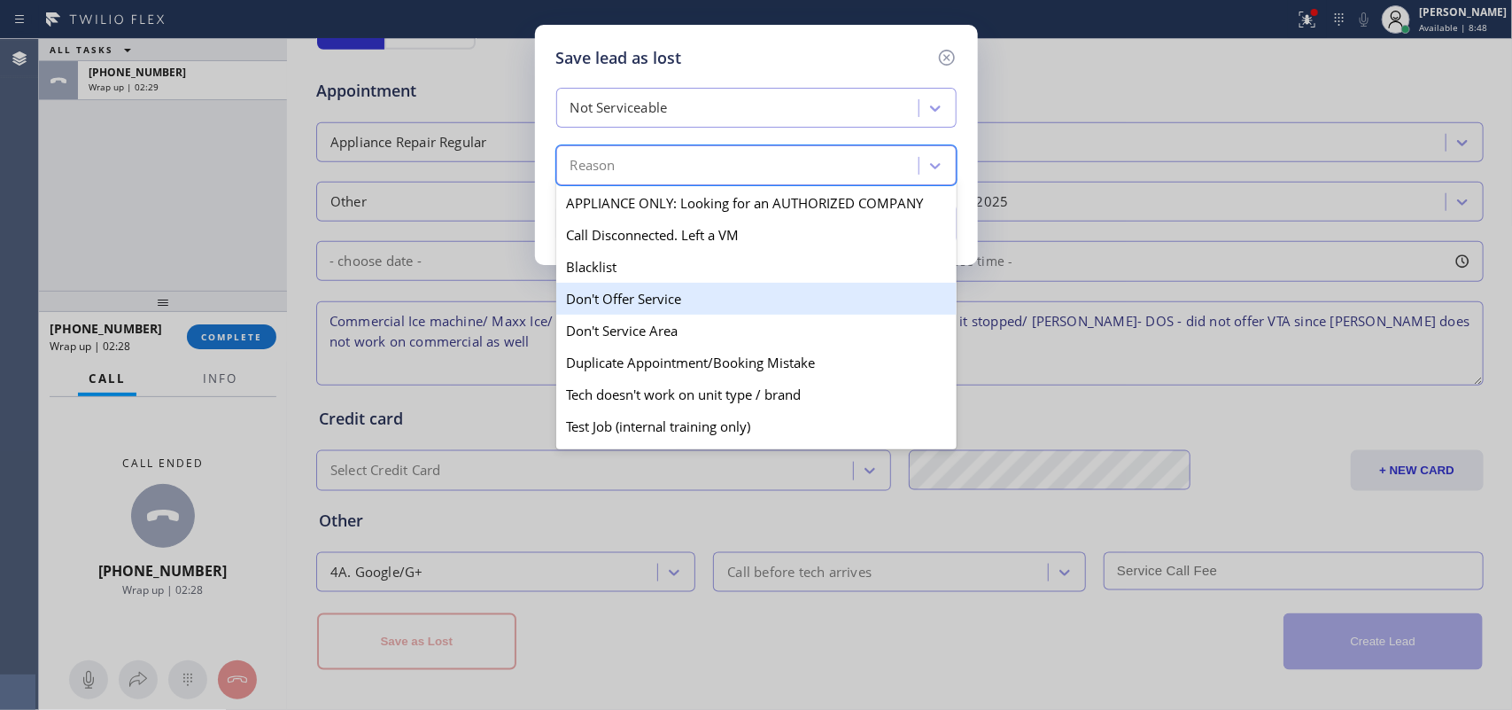
click at [709, 307] on div "Don't Offer Service" at bounding box center [756, 299] width 400 height 32
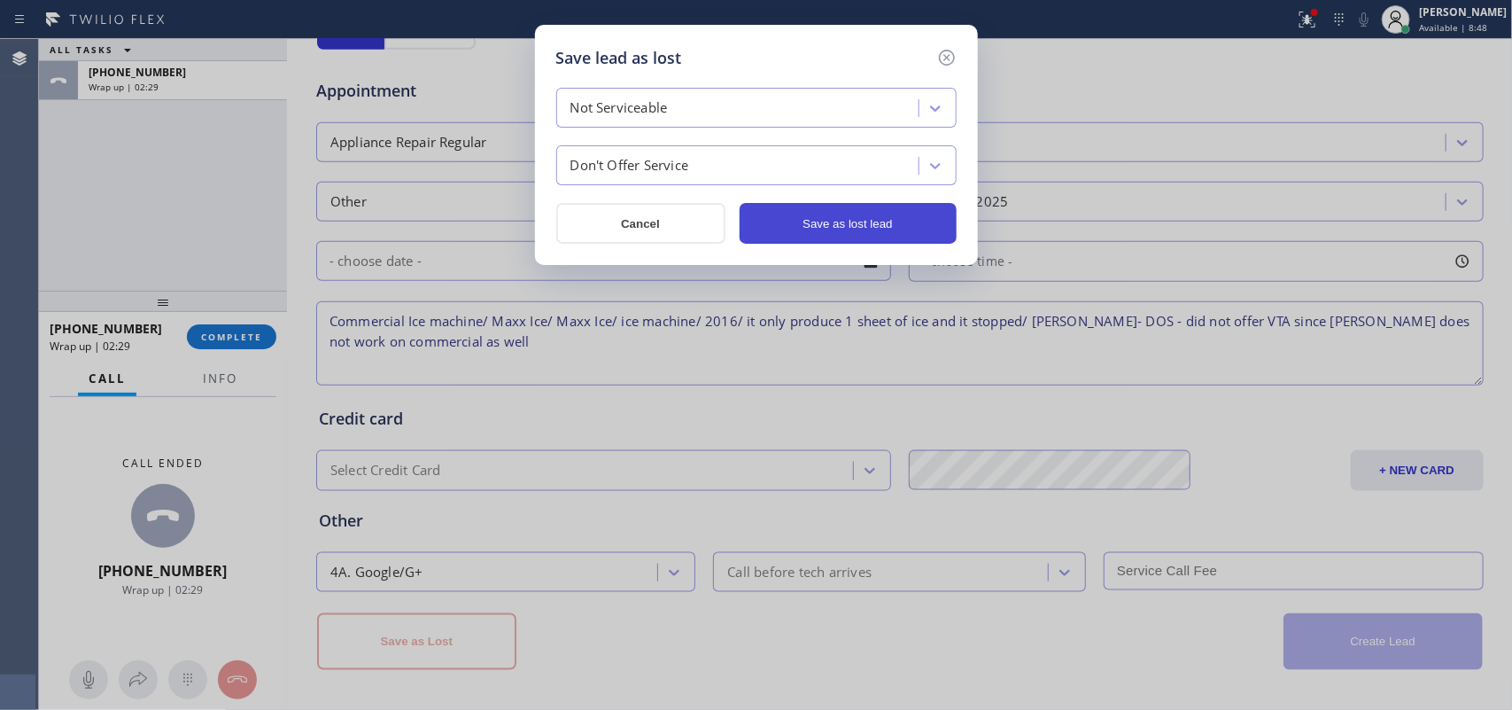
click at [809, 230] on button "Save as lost lead" at bounding box center [848, 223] width 217 height 41
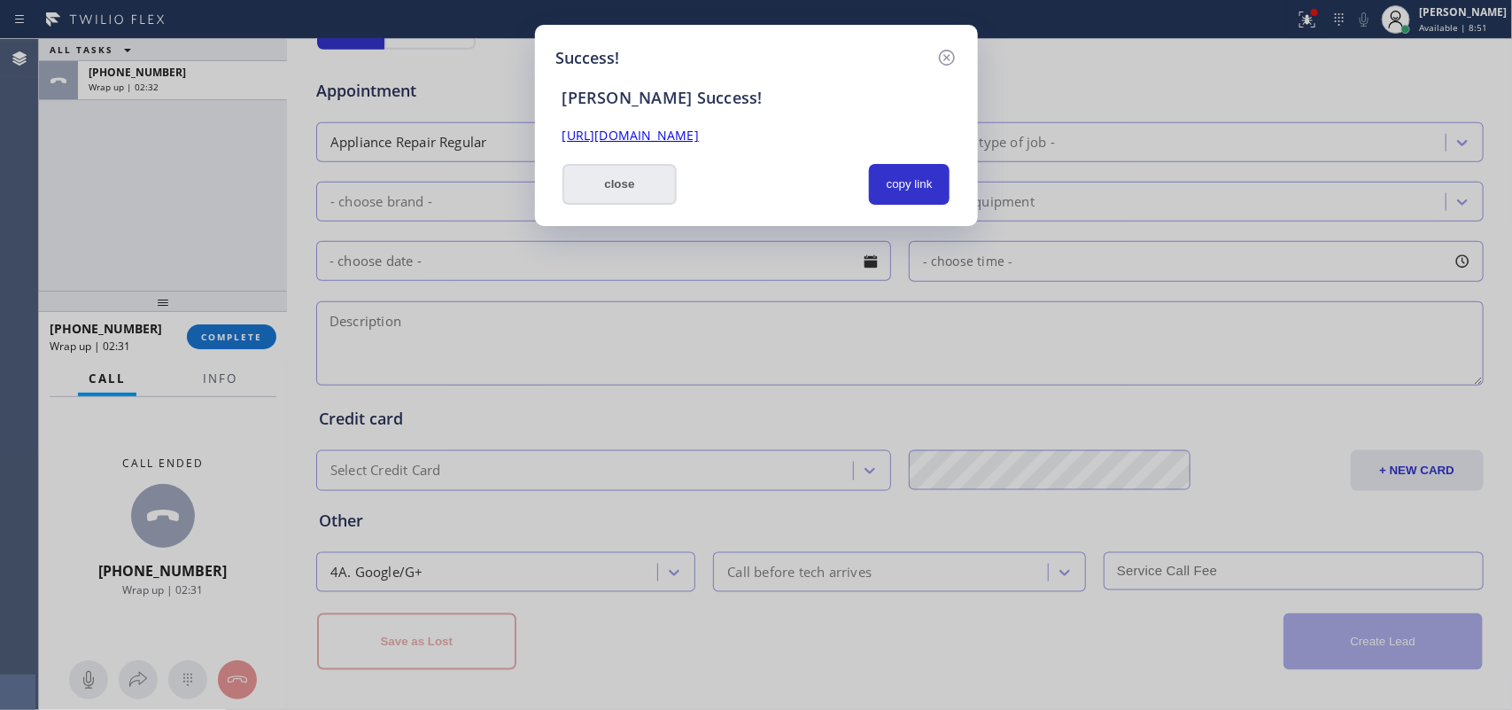
click at [644, 196] on button "close" at bounding box center [620, 184] width 115 height 41
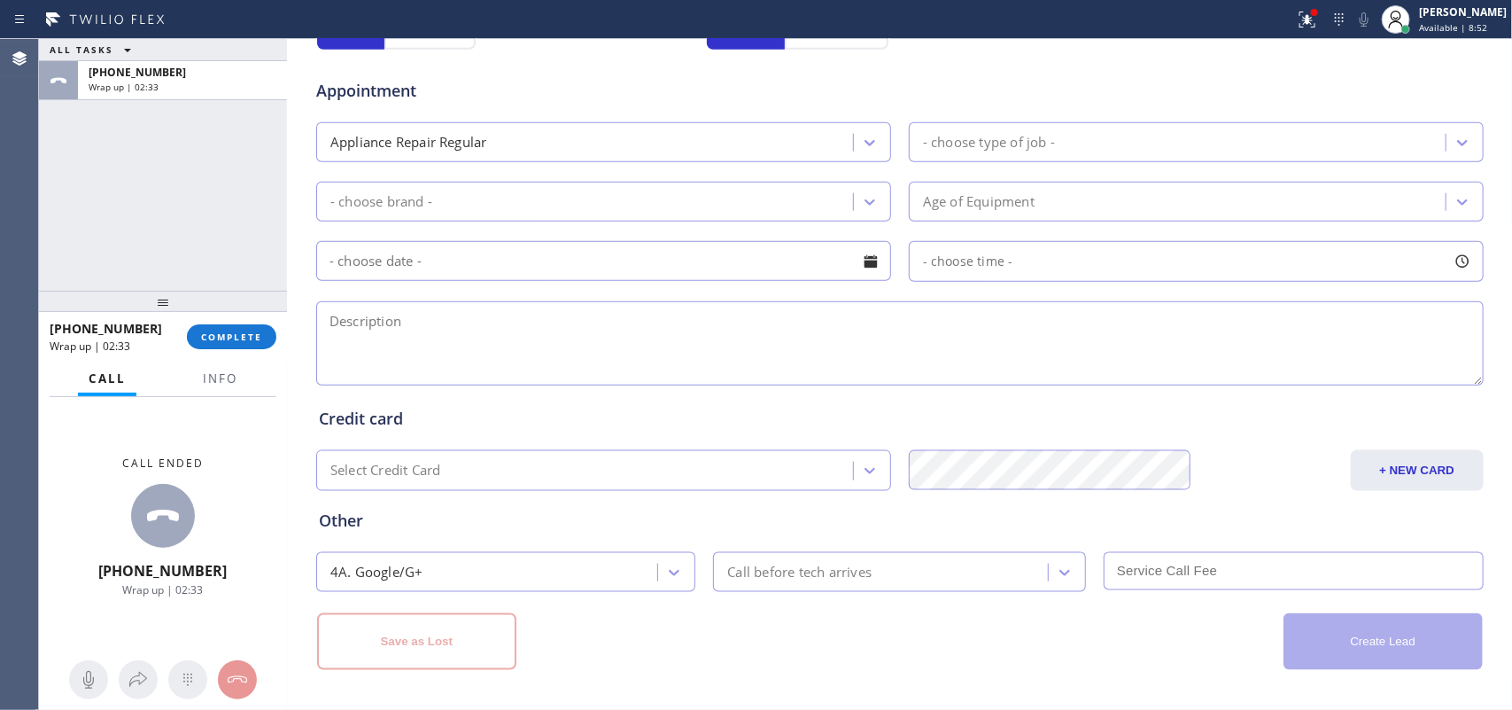
click at [237, 311] on div at bounding box center [163, 301] width 248 height 21
click at [245, 342] on span "COMPLETE" at bounding box center [231, 336] width 61 height 12
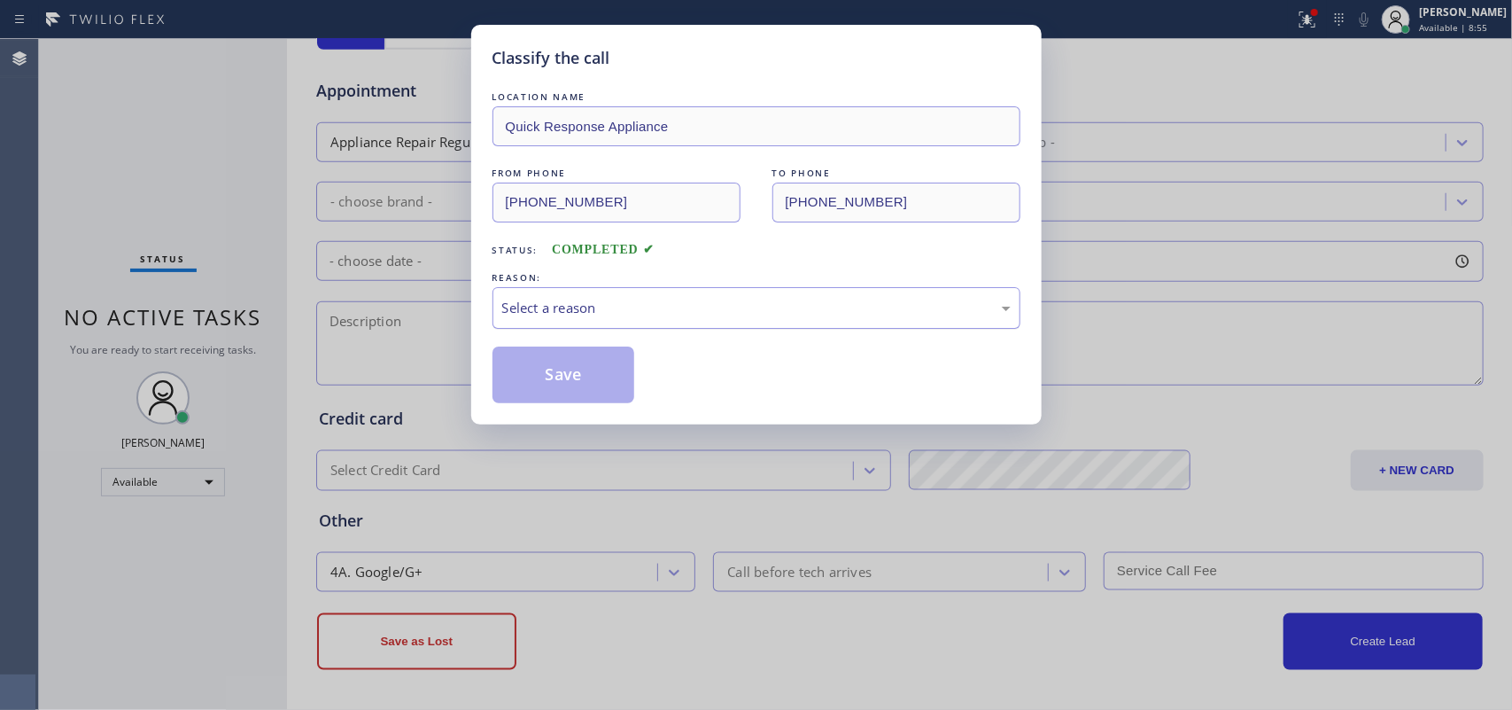
click at [607, 312] on div "Select a reason" at bounding box center [756, 308] width 509 height 20
click at [608, 381] on button "Save" at bounding box center [564, 374] width 143 height 57
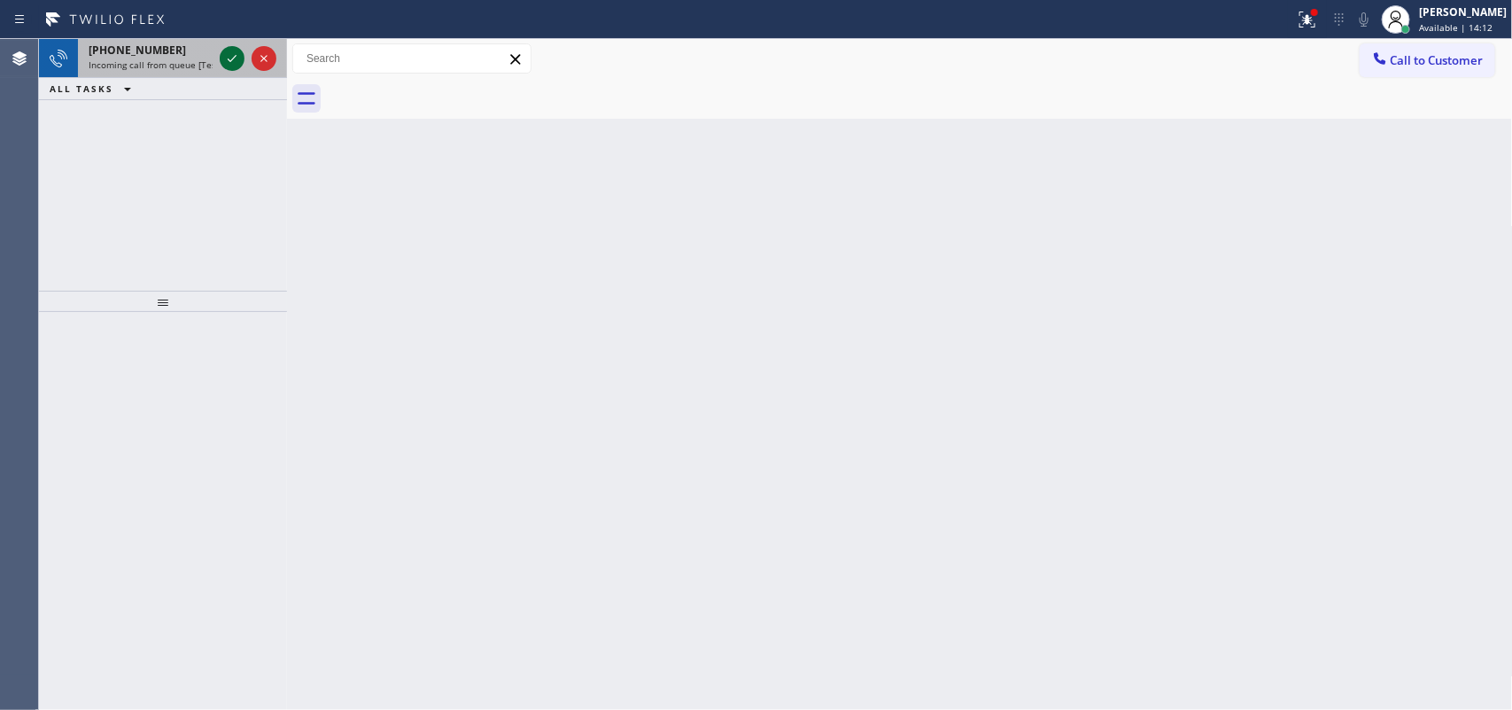
click at [231, 59] on icon at bounding box center [232, 58] width 9 height 7
drag, startPoint x: 191, startPoint y: 47, endPoint x: 264, endPoint y: 65, distance: 74.8
click at [195, 49] on div "[PHONE_NUMBER]" at bounding box center [151, 50] width 124 height 15
click at [230, 58] on icon at bounding box center [231, 58] width 21 height 21
click at [159, 62] on span "Incoming call from queue [Test] All" at bounding box center [162, 64] width 147 height 12
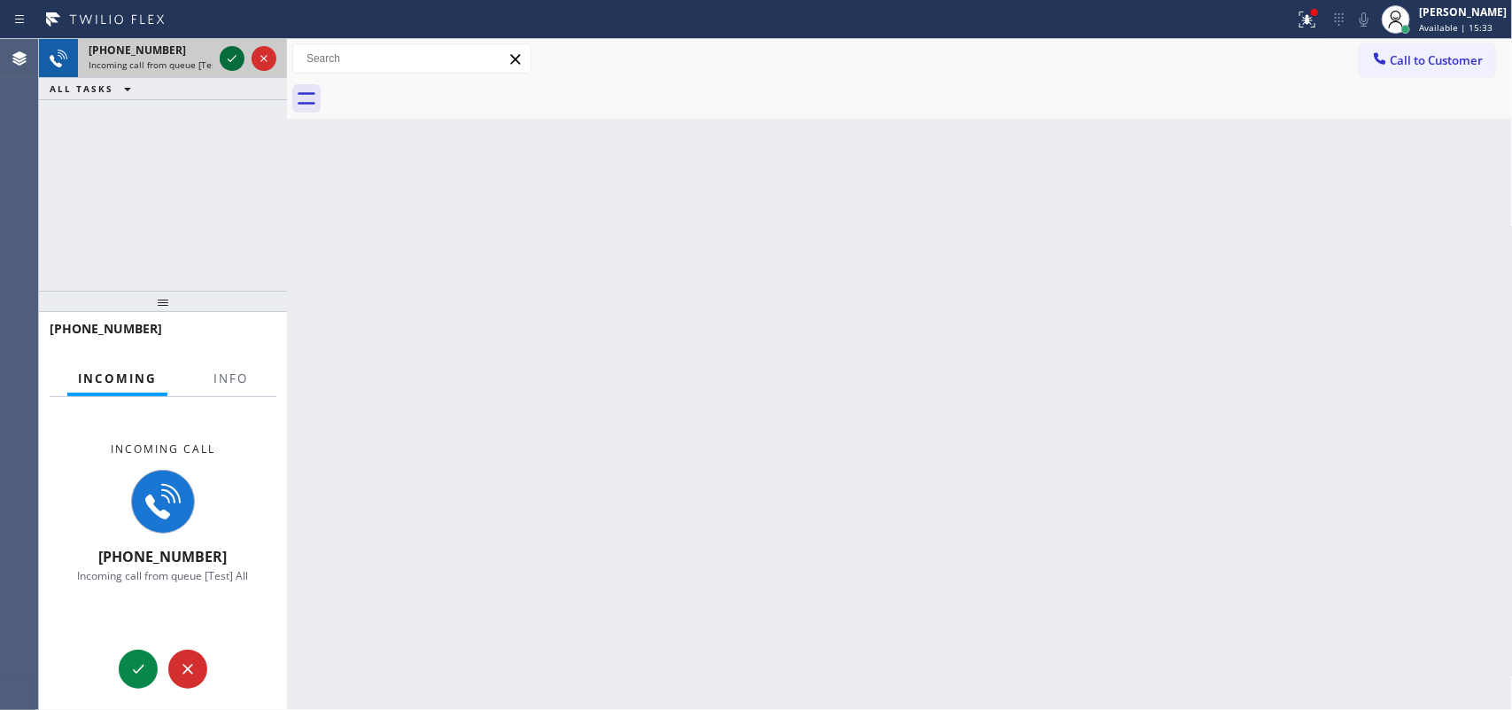
click at [230, 58] on icon at bounding box center [231, 58] width 21 height 21
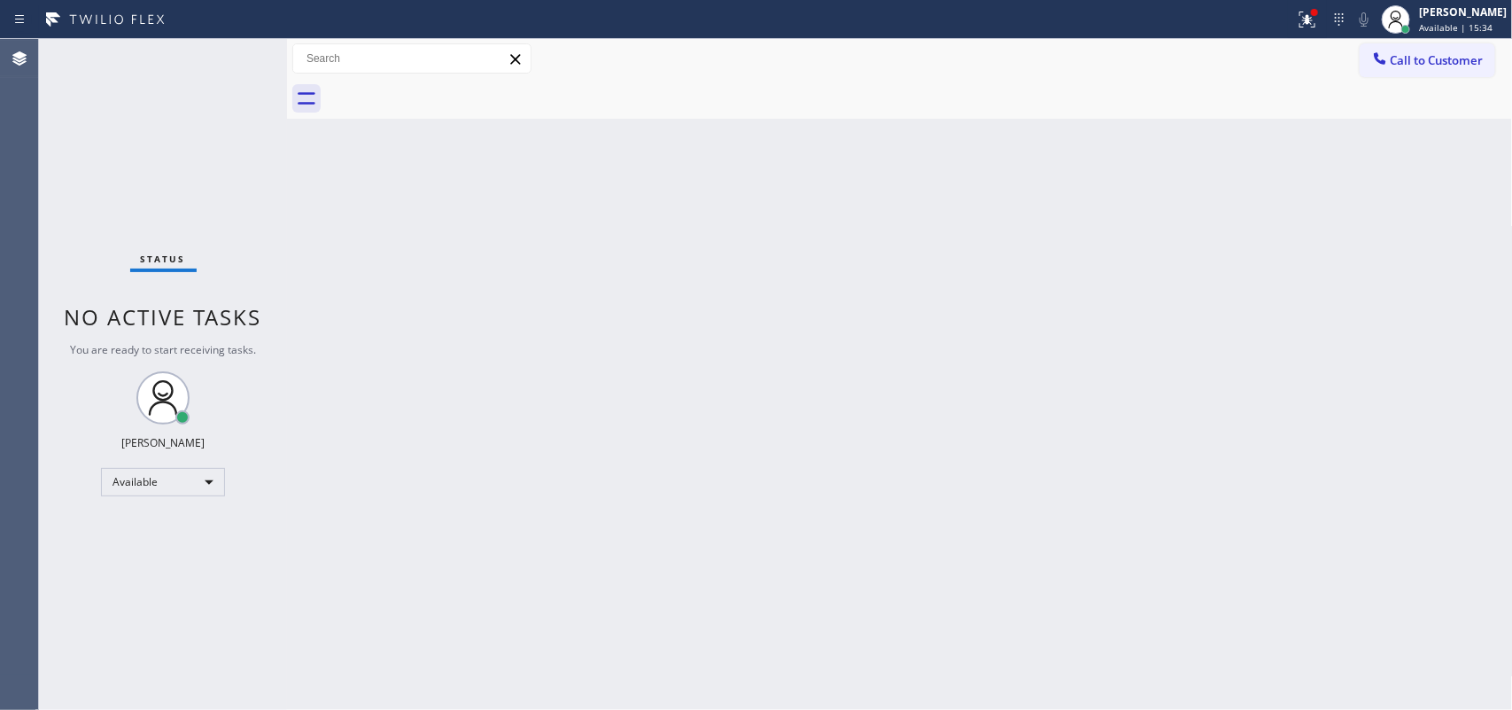
drag, startPoint x: 253, startPoint y: 355, endPoint x: 246, endPoint y: 369, distance: 14.7
click at [246, 369] on div "Status No active tasks You are ready to start receiving tasks. [PERSON_NAME] Av…" at bounding box center [163, 374] width 248 height 671
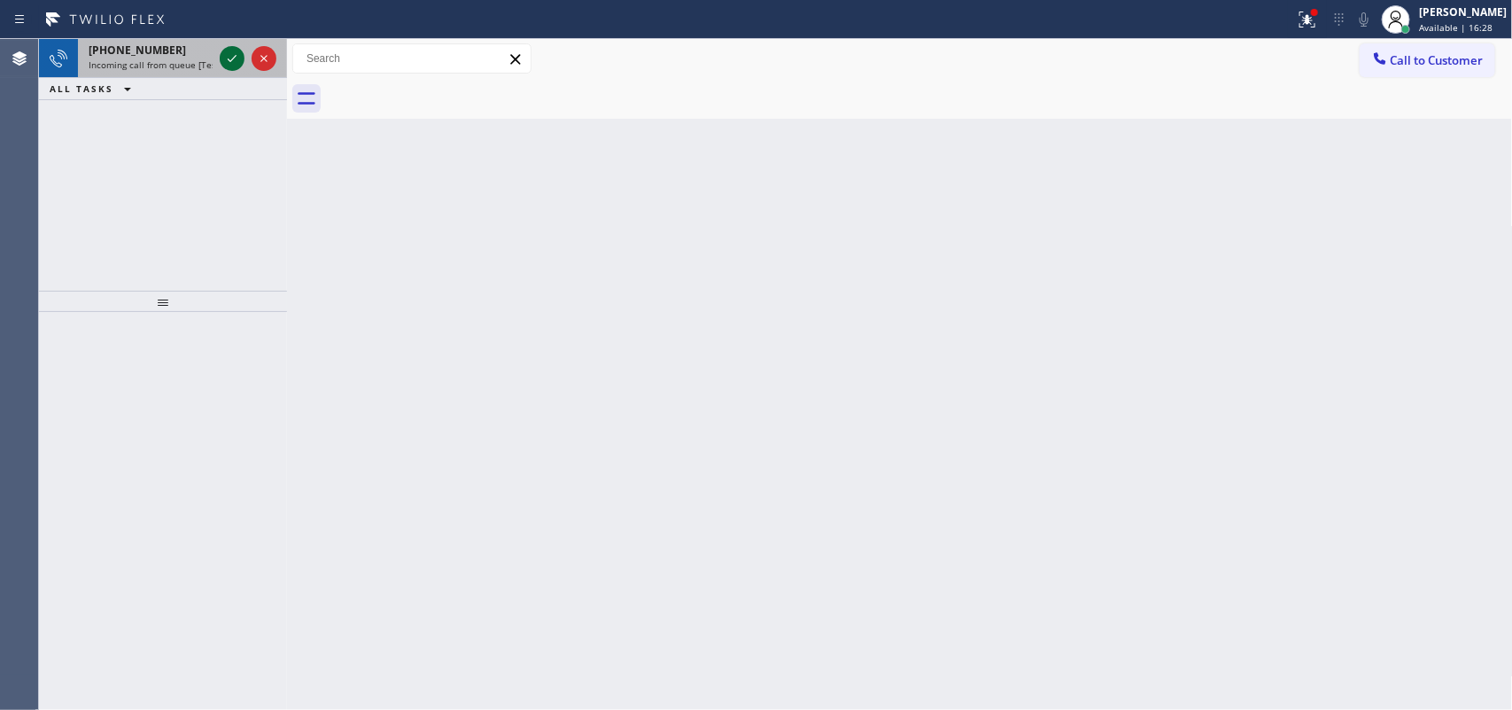
click at [232, 56] on icon at bounding box center [231, 58] width 21 height 21
drag, startPoint x: 177, startPoint y: 66, endPoint x: 201, endPoint y: 54, distance: 26.9
click at [177, 65] on span "Incoming call from queue [Test] All" at bounding box center [162, 64] width 147 height 12
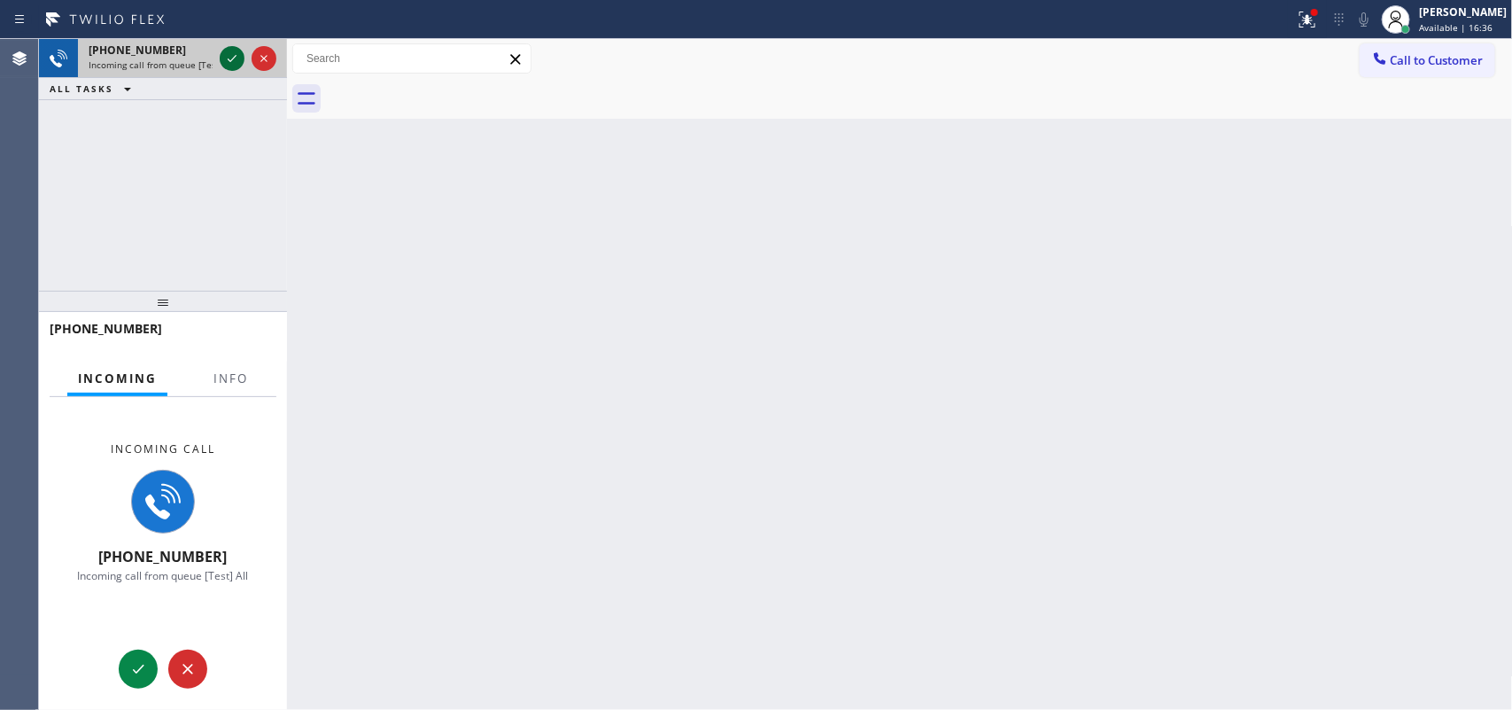
click at [228, 49] on icon at bounding box center [231, 58] width 21 height 21
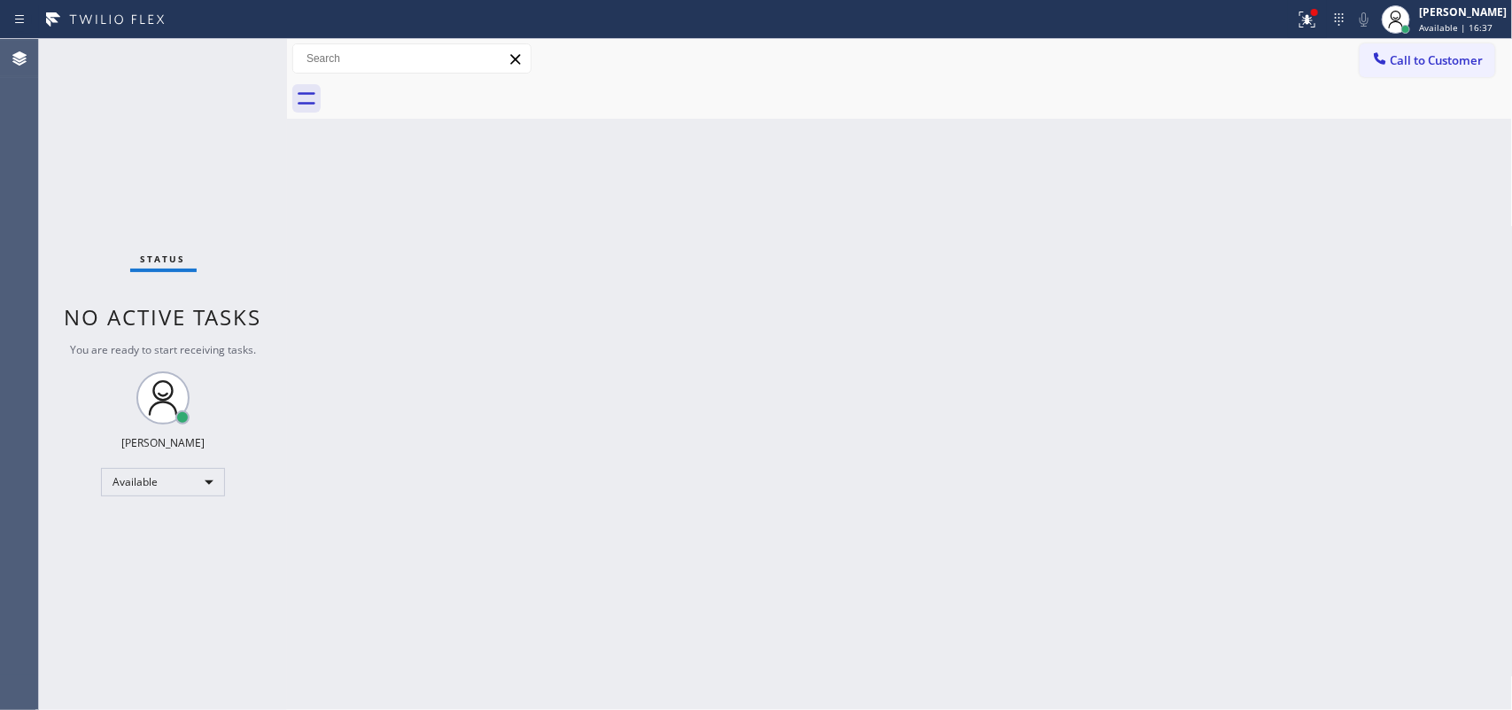
click at [232, 58] on div "Status No active tasks You are ready to start receiving tasks. [PERSON_NAME] Av…" at bounding box center [163, 374] width 248 height 671
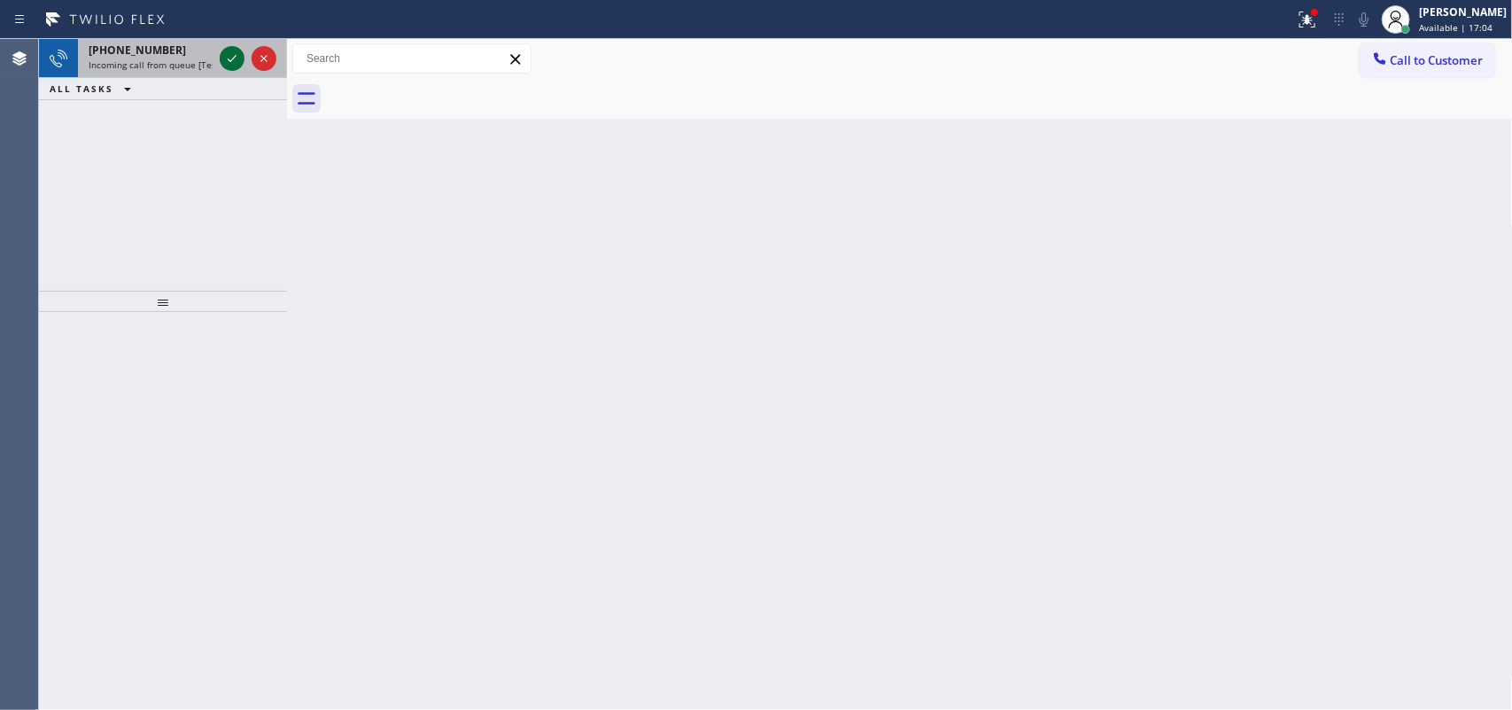
click at [236, 51] on icon at bounding box center [231, 58] width 21 height 21
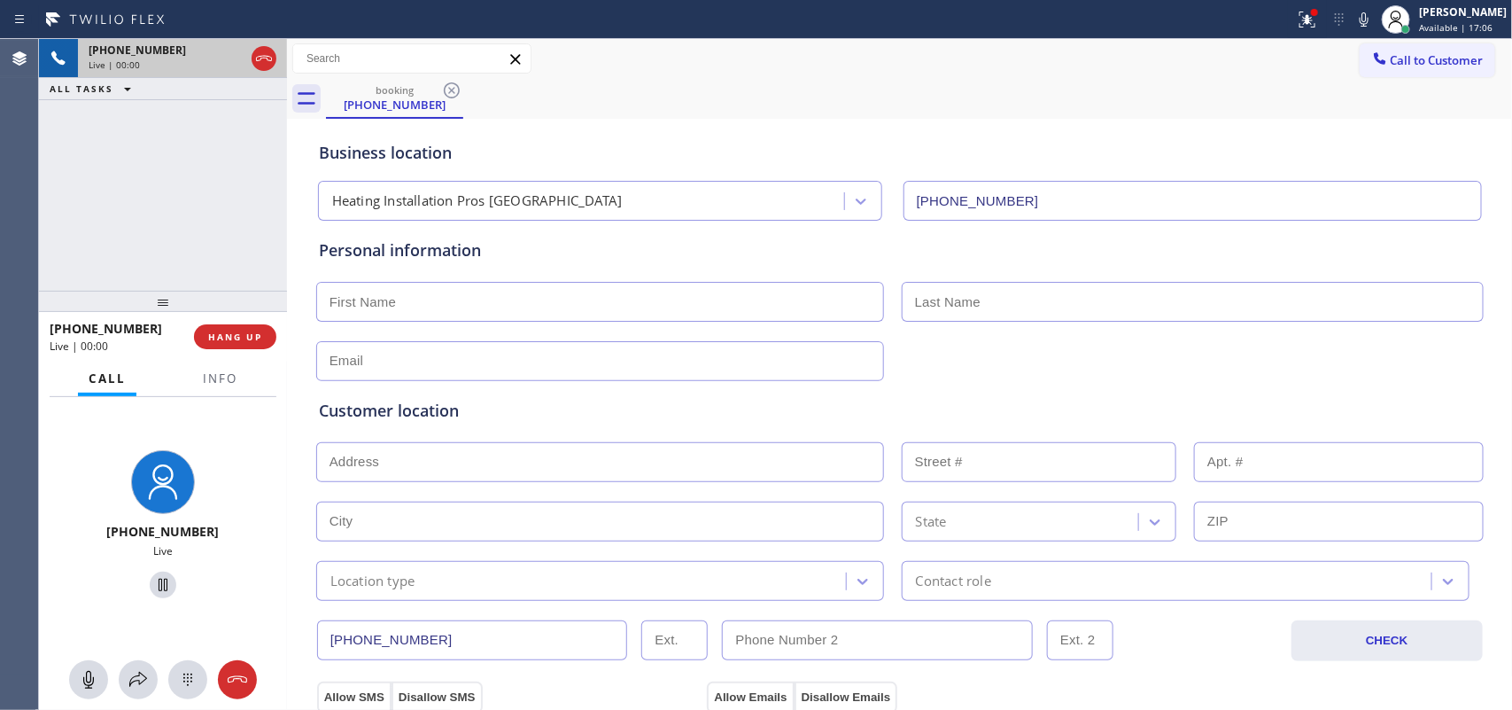
type input "[PHONE_NUMBER]"
click at [248, 352] on div "[PHONE_NUMBER] Live | 00:00 HANG UP" at bounding box center [163, 337] width 227 height 46
drag, startPoint x: 248, startPoint y: 352, endPoint x: 253, endPoint y: 343, distance: 10.3
click at [248, 352] on div "[PHONE_NUMBER] Live | 00:00 HANG UP" at bounding box center [163, 337] width 227 height 46
click at [253, 341] on span "HANG UP" at bounding box center [235, 336] width 54 height 12
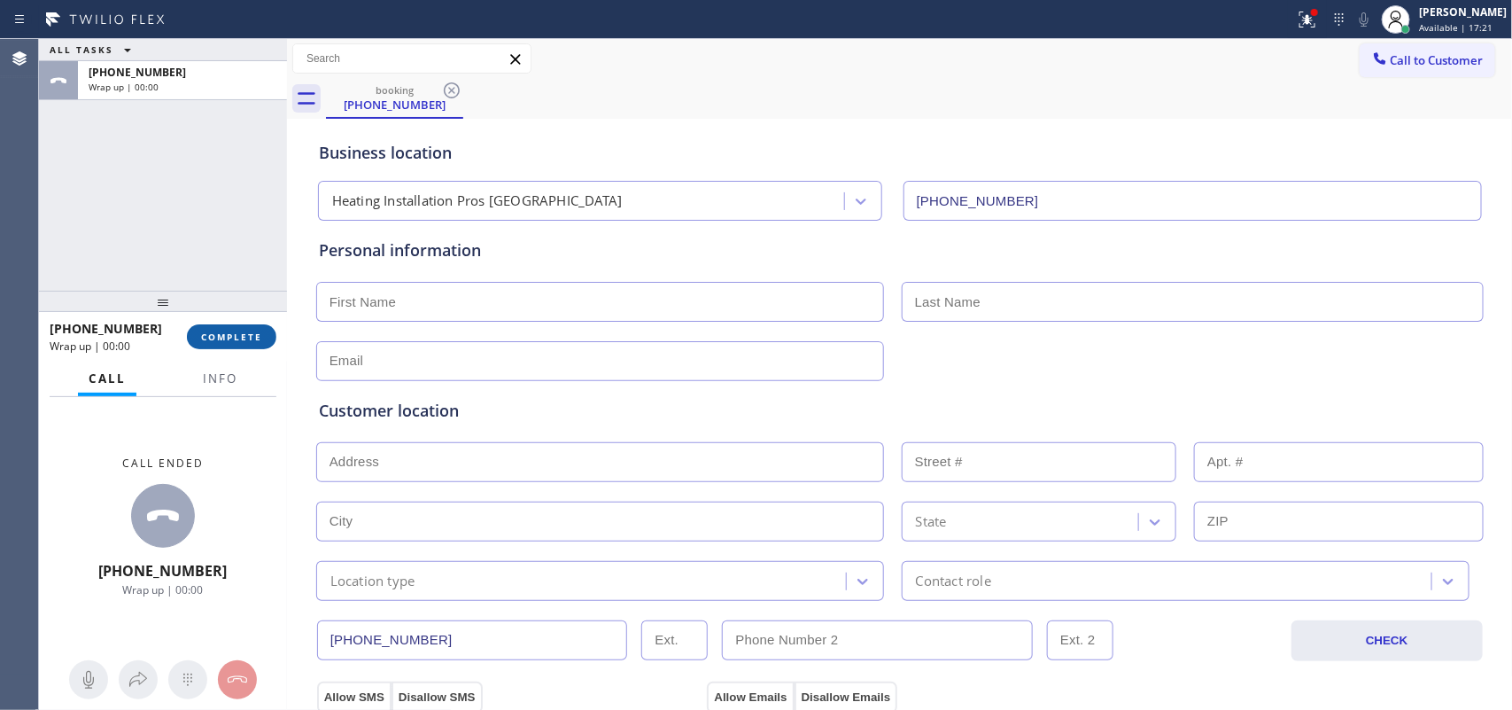
click at [268, 338] on button "COMPLETE" at bounding box center [231, 336] width 89 height 25
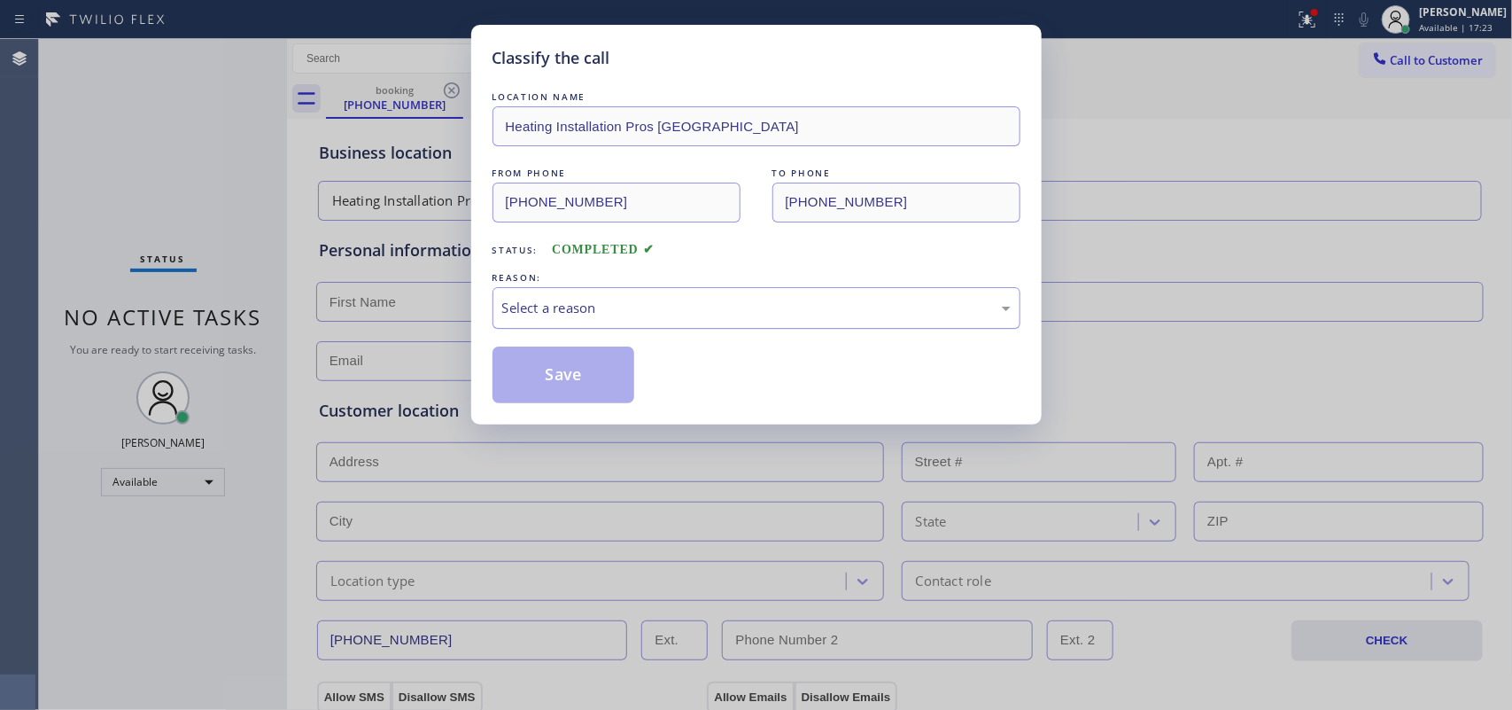
click at [536, 312] on div "Select a reason" at bounding box center [756, 308] width 509 height 20
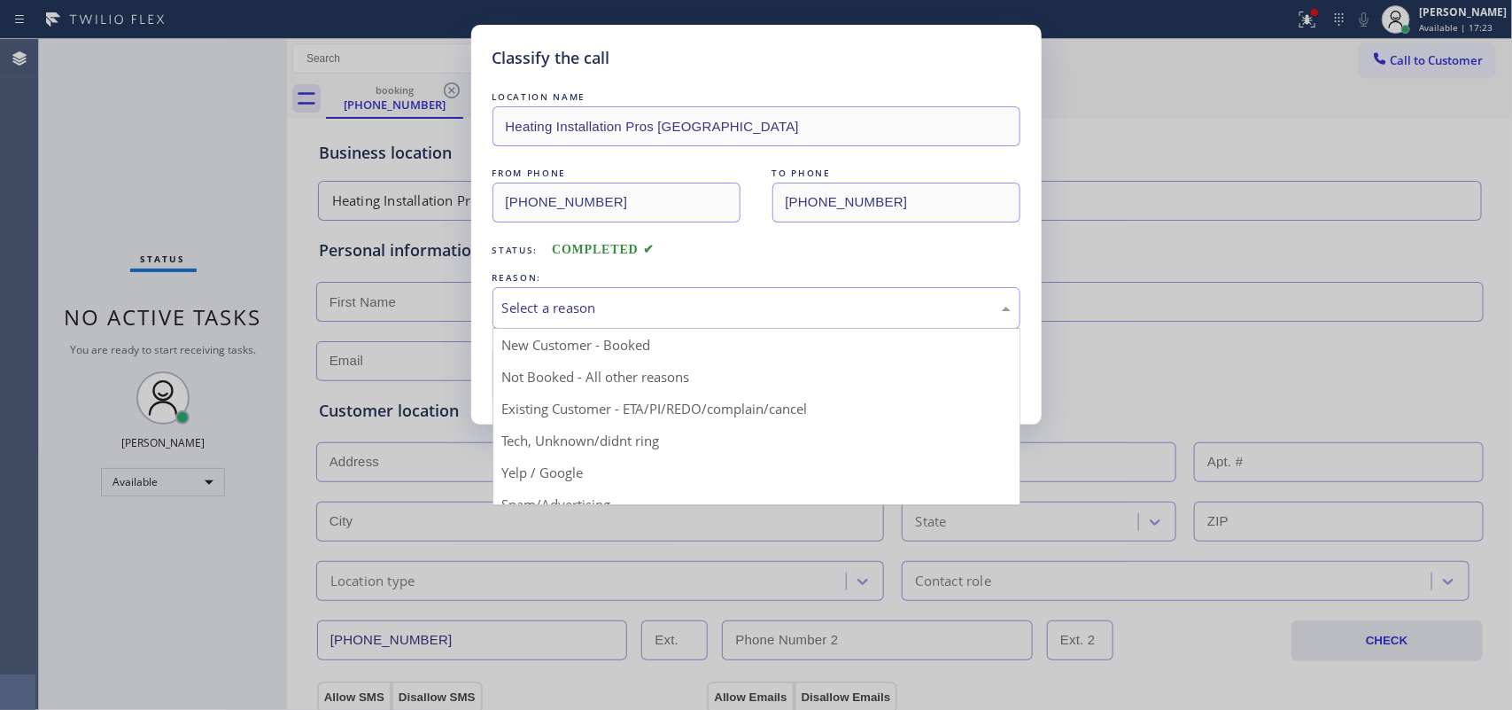
scroll to position [121, 0]
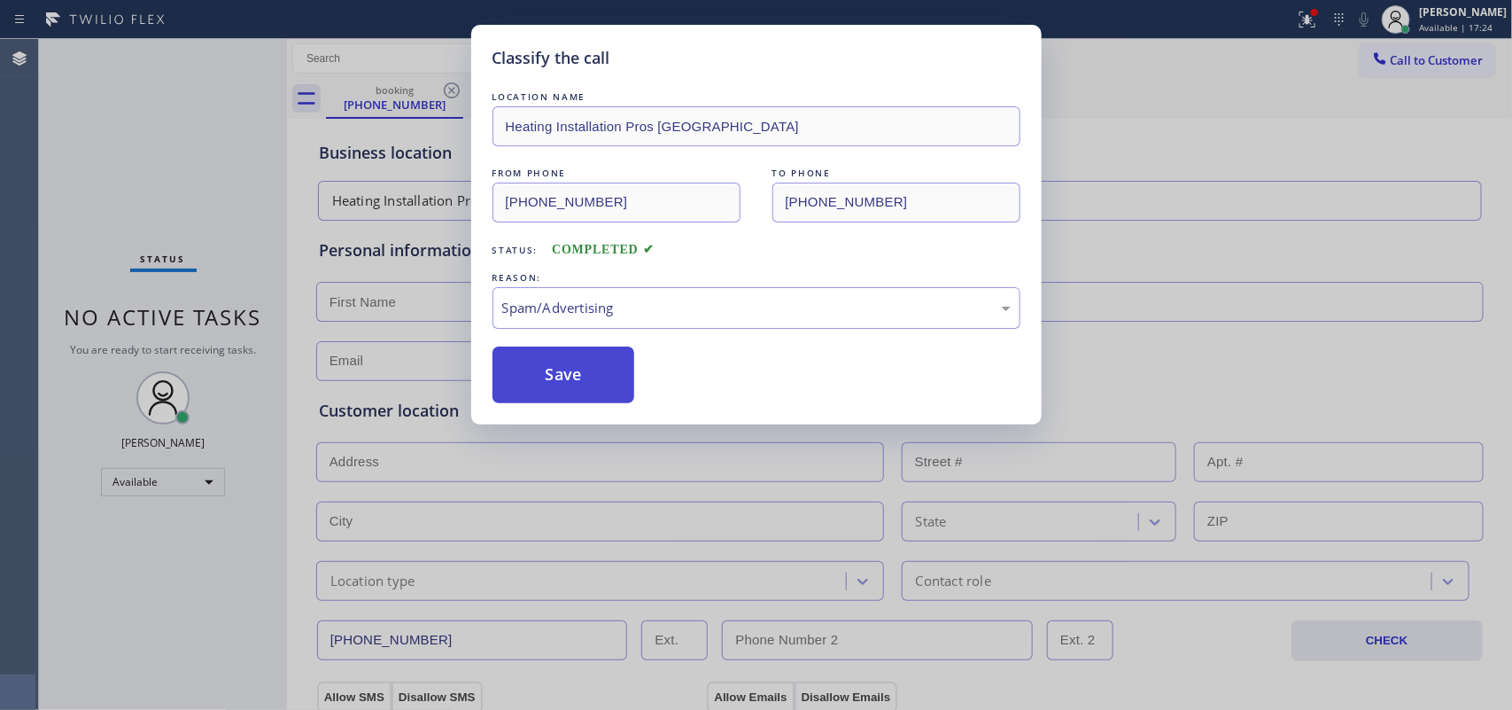
click at [572, 366] on button "Save" at bounding box center [564, 374] width 143 height 57
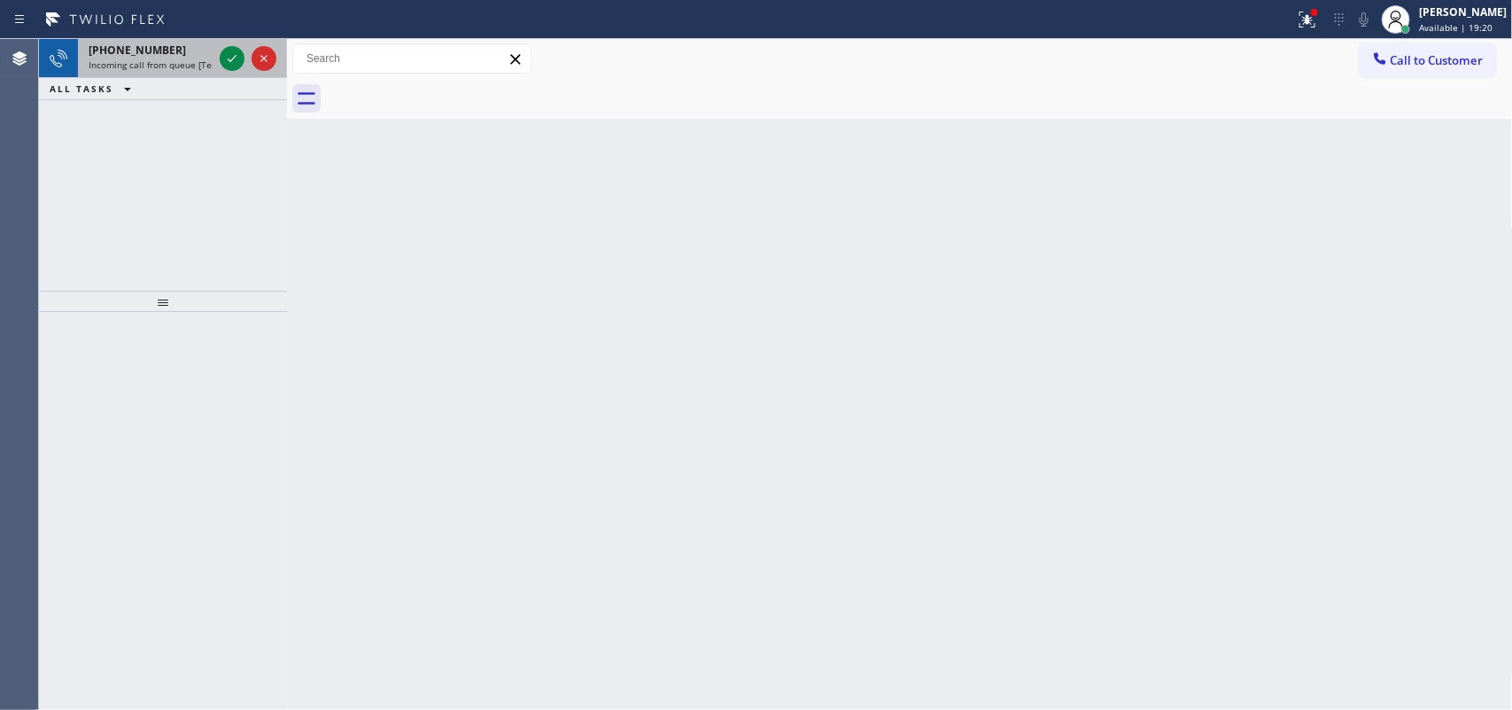
click at [198, 47] on div "[PHONE_NUMBER]" at bounding box center [151, 50] width 124 height 15
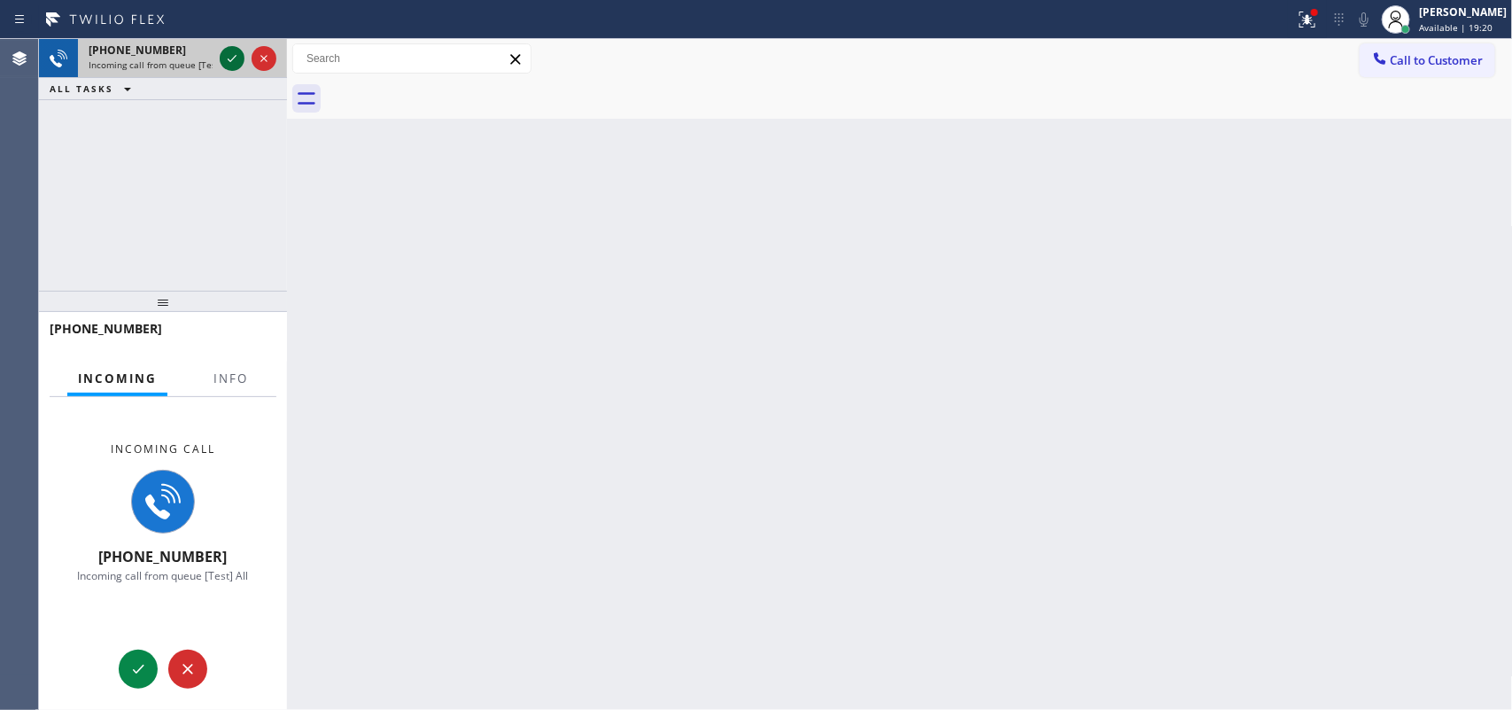
click at [224, 53] on icon at bounding box center [231, 58] width 21 height 21
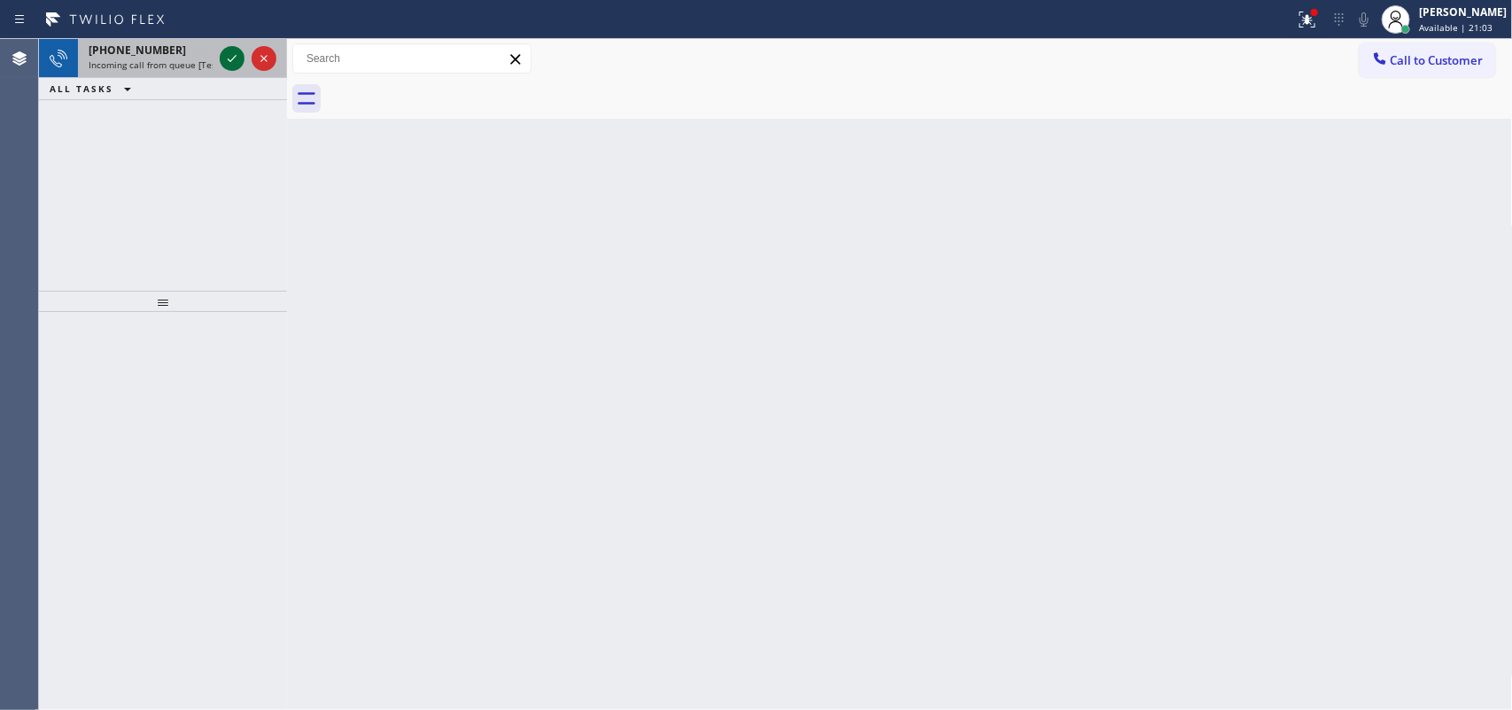
click at [231, 54] on icon at bounding box center [231, 58] width 21 height 21
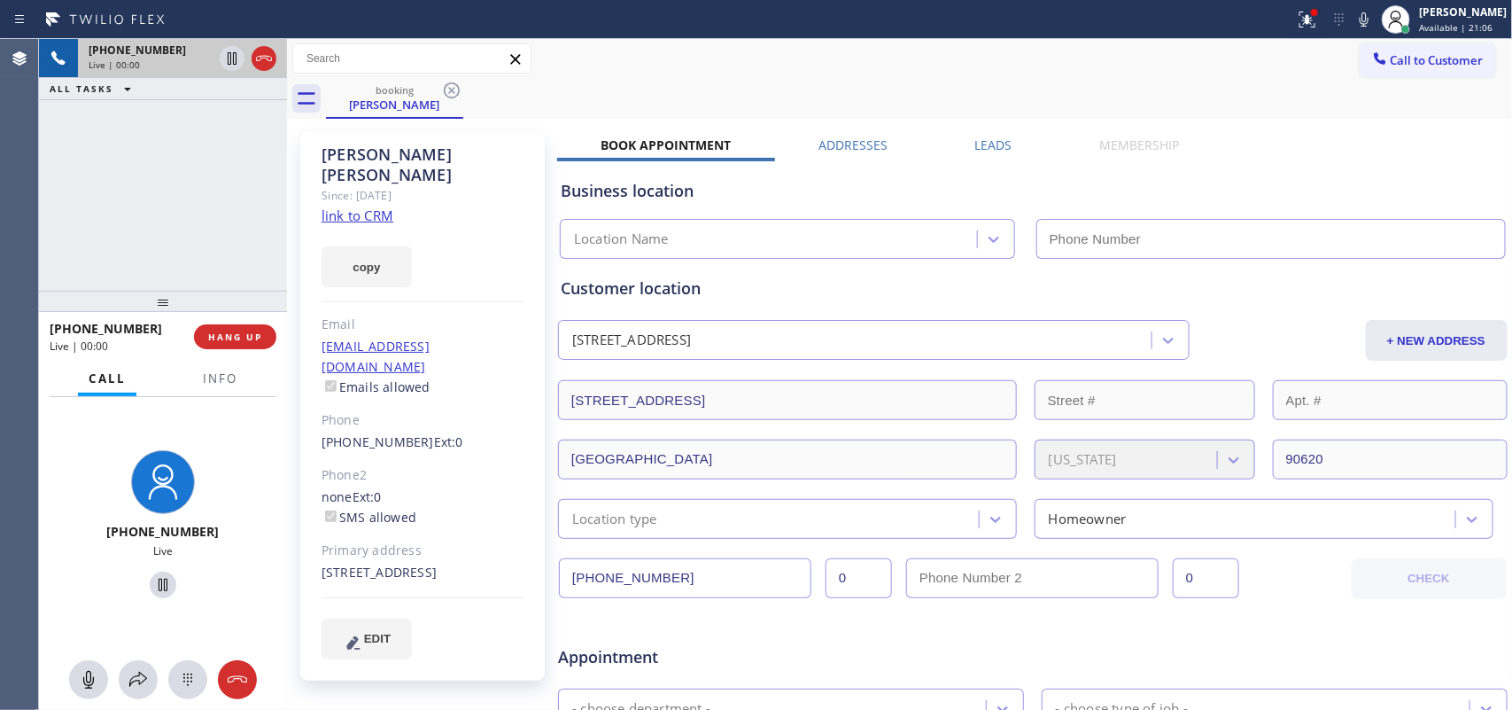
type input "[PHONE_NUMBER]"
click at [361, 206] on link "link to CRM" at bounding box center [358, 215] width 72 height 18
click at [86, 567] on icon at bounding box center [88, 680] width 11 height 18
click at [152, 567] on icon at bounding box center [162, 584] width 21 height 21
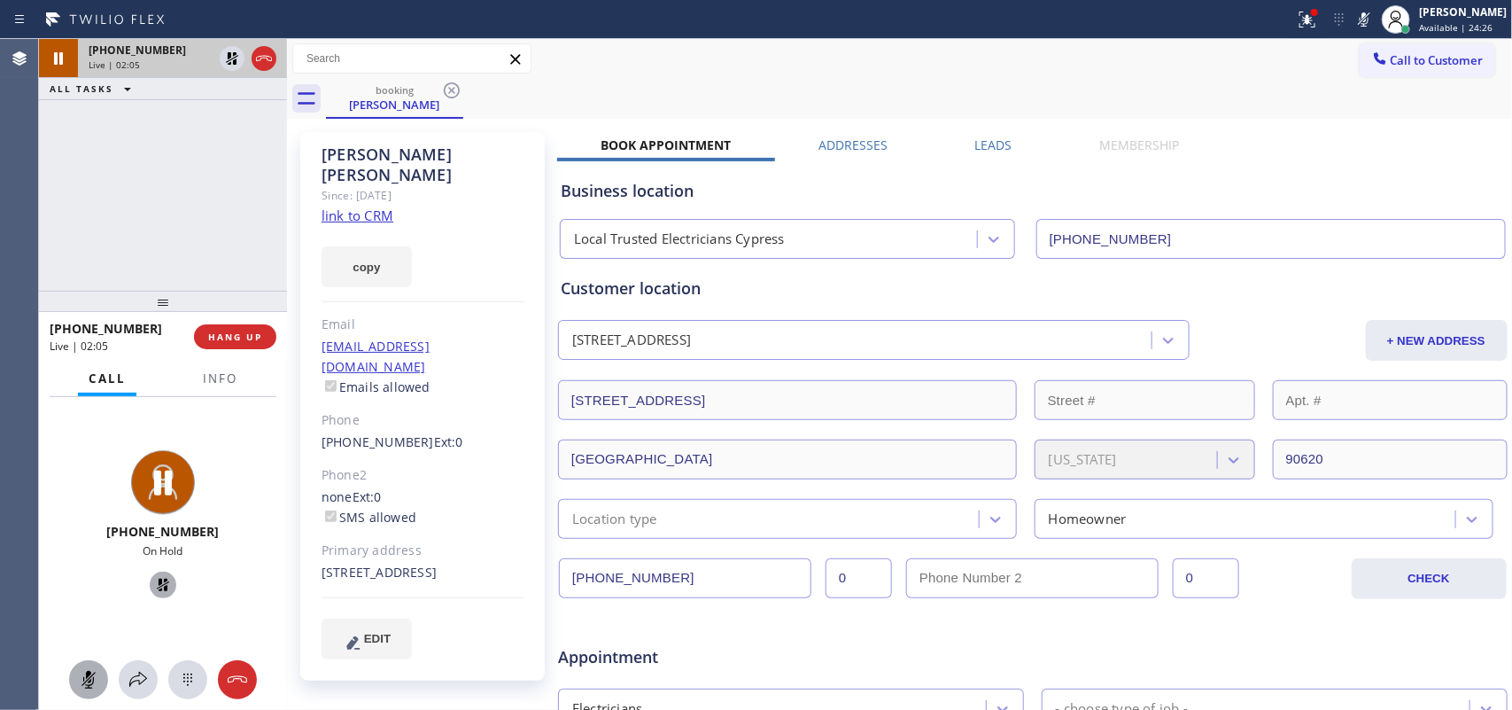
click at [84, 567] on icon at bounding box center [88, 679] width 21 height 21
click at [152, 567] on icon at bounding box center [162, 584] width 21 height 21
click at [78, 567] on icon at bounding box center [88, 679] width 21 height 21
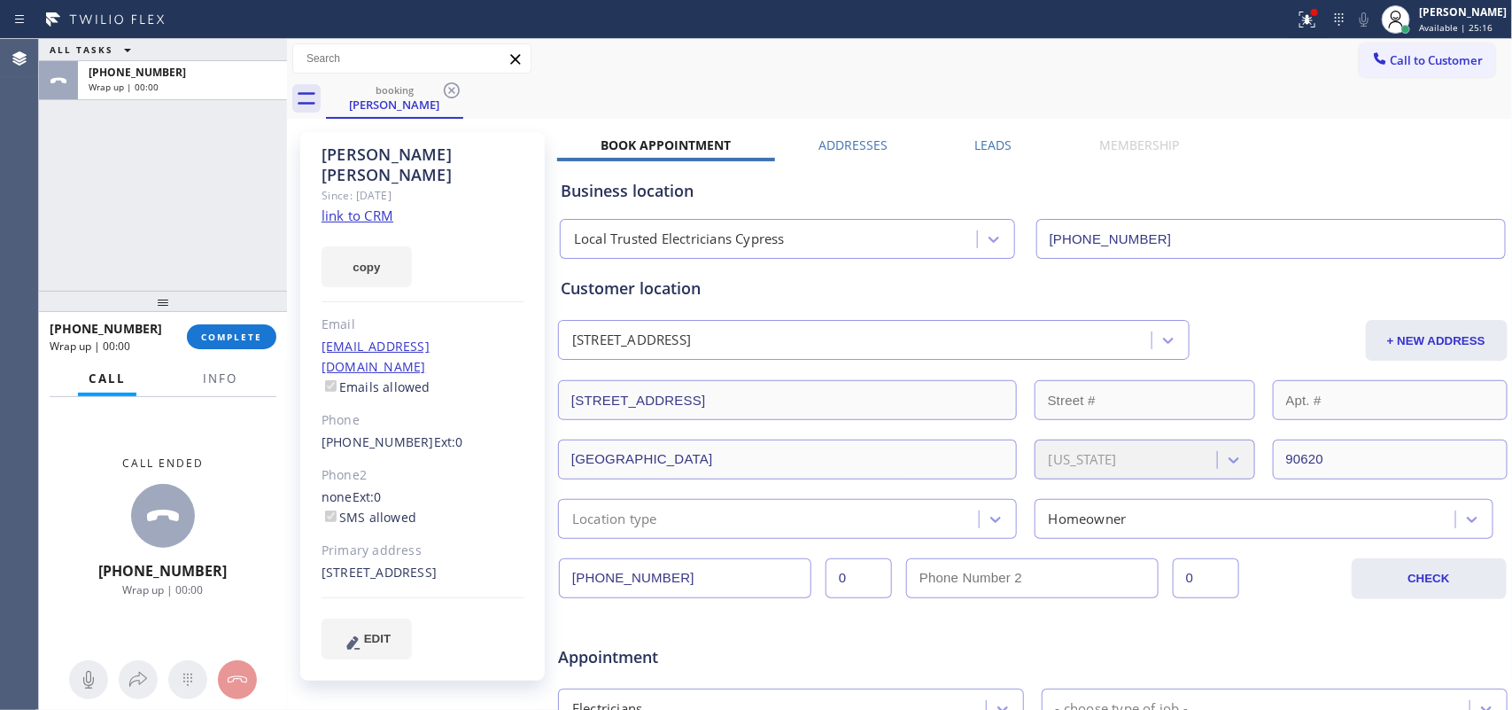
click at [77, 217] on div "ALL TASKS ALL TASKS ACTIVE TASKS TASKS IN WRAP UP [PHONE_NUMBER] Wrap up | 00:00" at bounding box center [163, 165] width 248 height 252
click at [255, 338] on span "COMPLETE" at bounding box center [231, 336] width 61 height 12
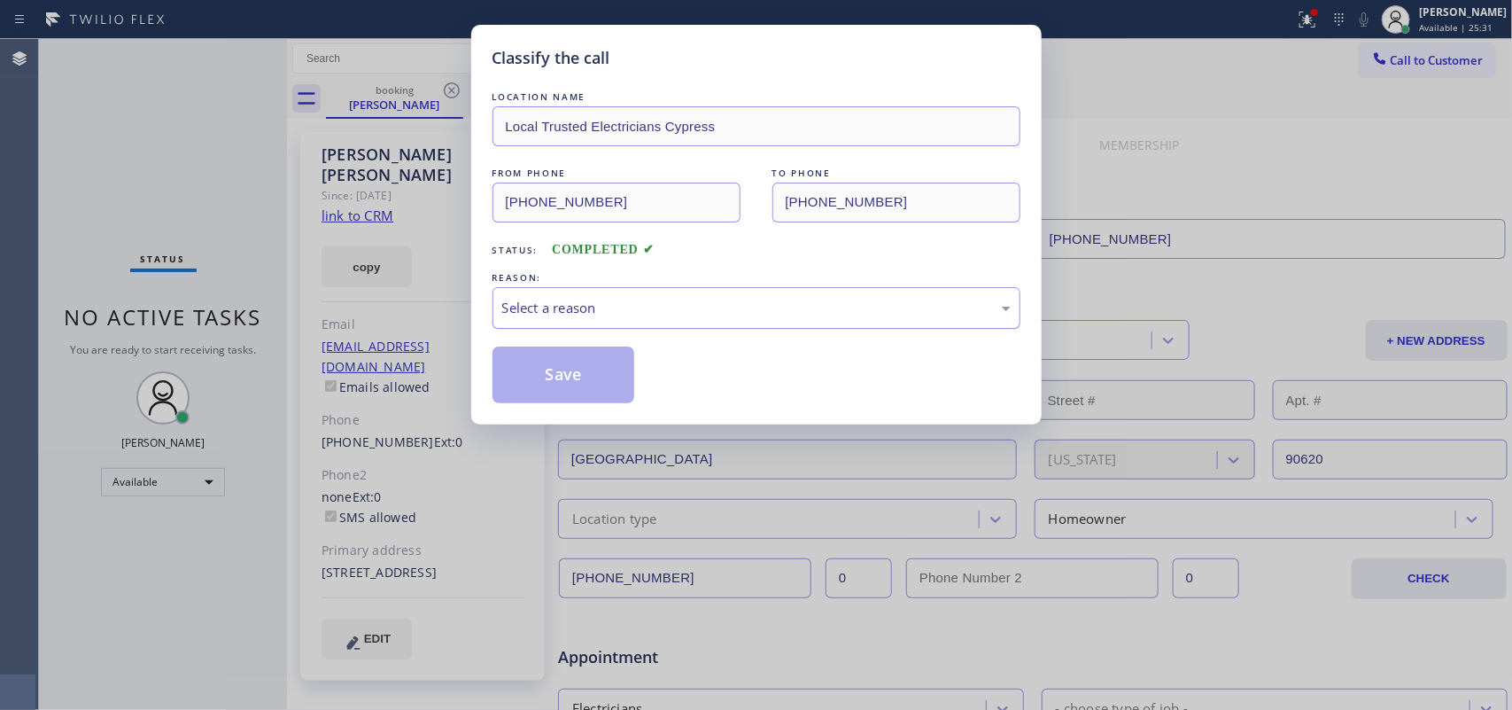
click at [658, 307] on div "Select a reason" at bounding box center [756, 308] width 509 height 20
click at [581, 361] on button "Save" at bounding box center [564, 374] width 143 height 57
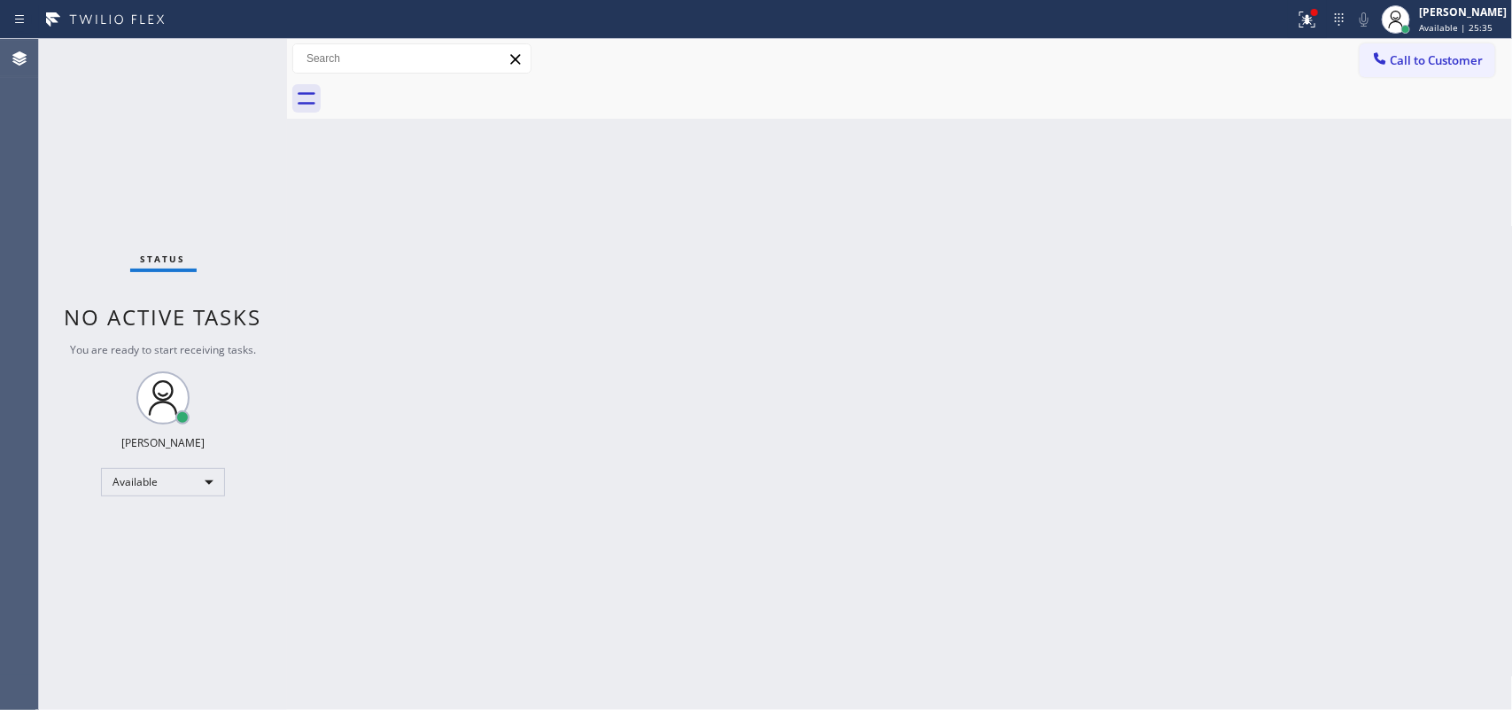
click at [430, 307] on div "Back to Dashboard Change Sender ID Customers Technicians Select a contact Outbo…" at bounding box center [900, 374] width 1226 height 671
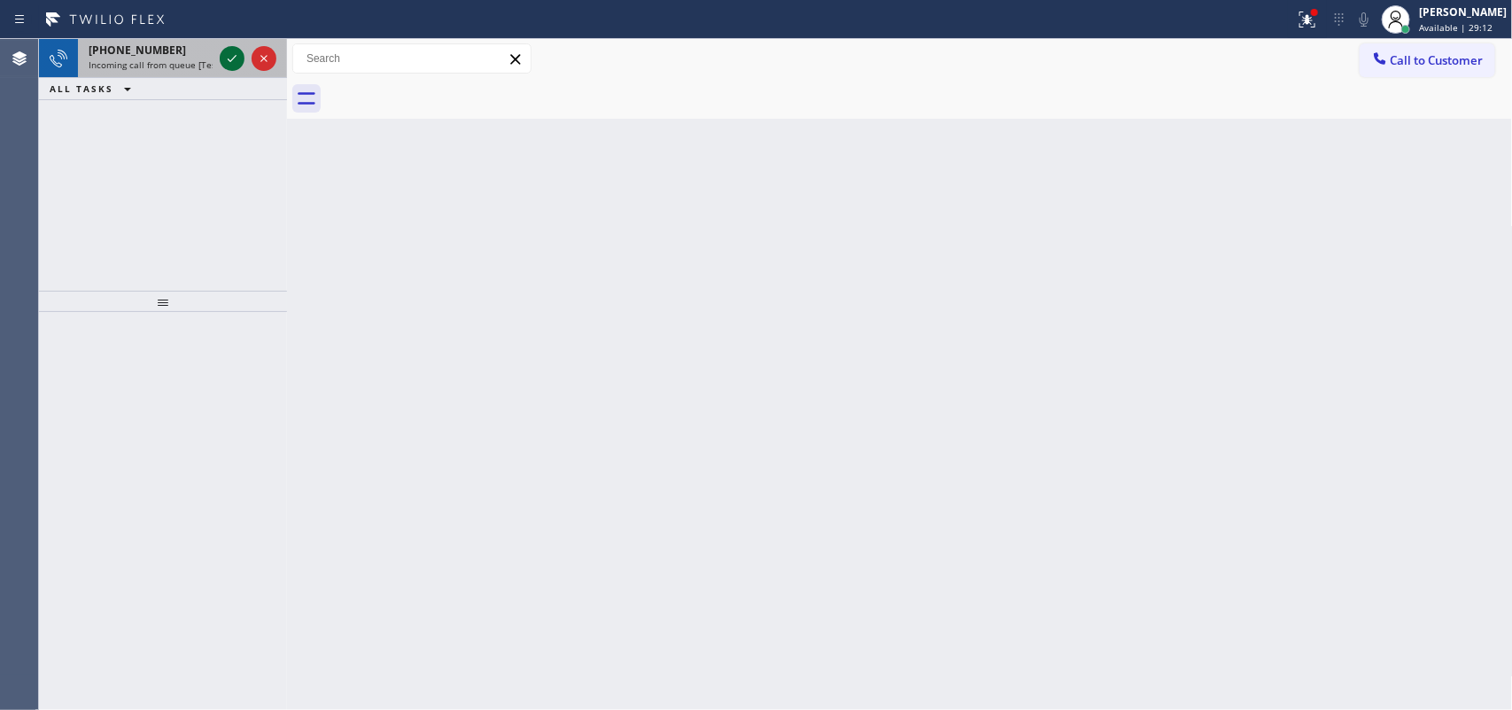
click at [233, 55] on icon at bounding box center [231, 58] width 21 height 21
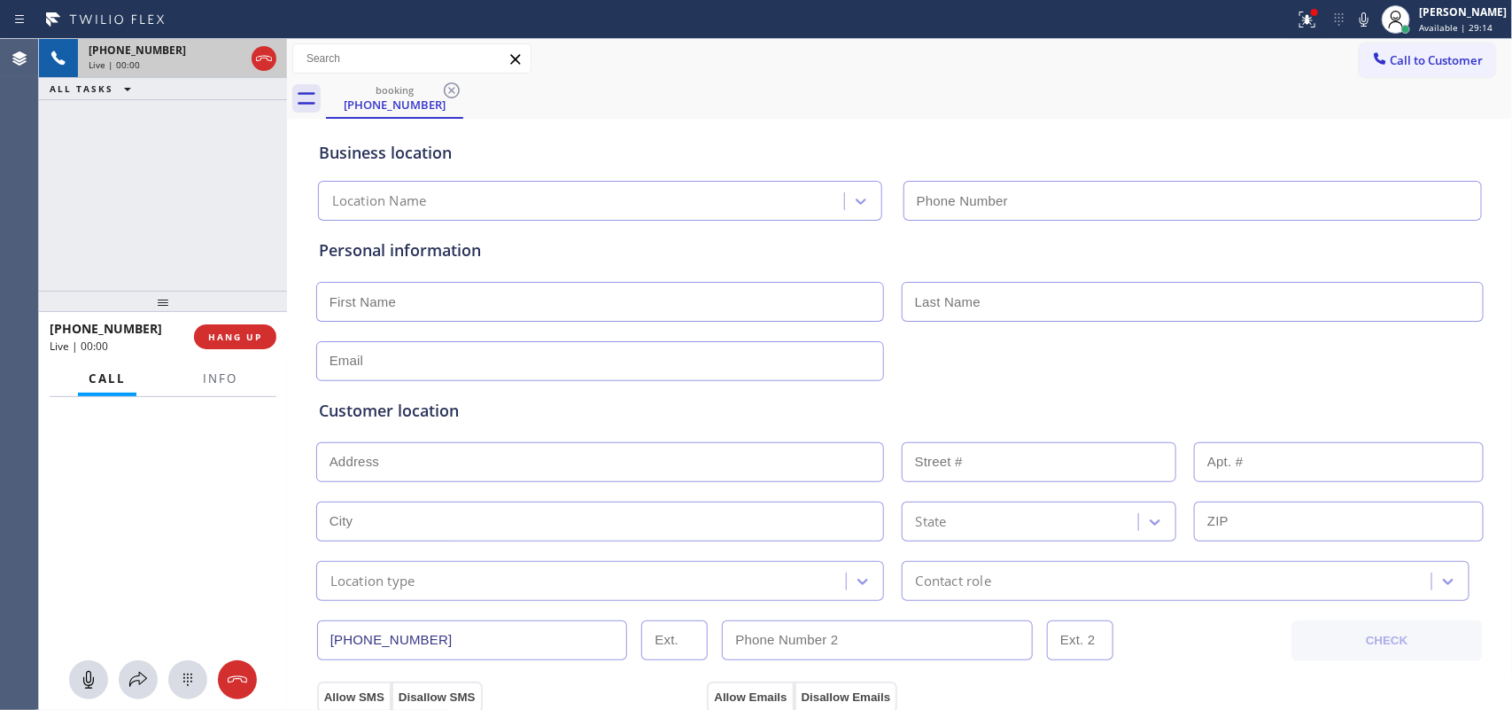
type input "[PHONE_NUMBER]"
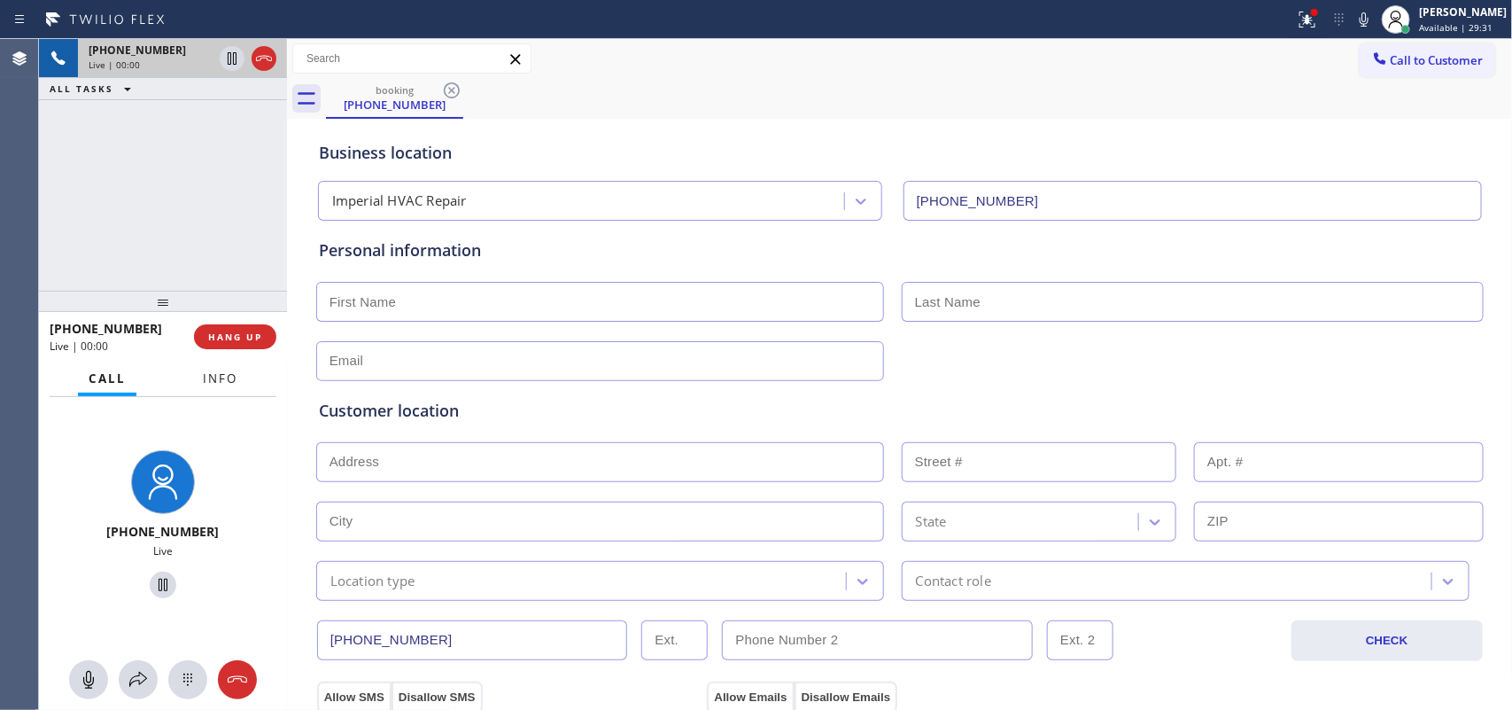
click at [217, 377] on span "Info" at bounding box center [220, 378] width 35 height 16
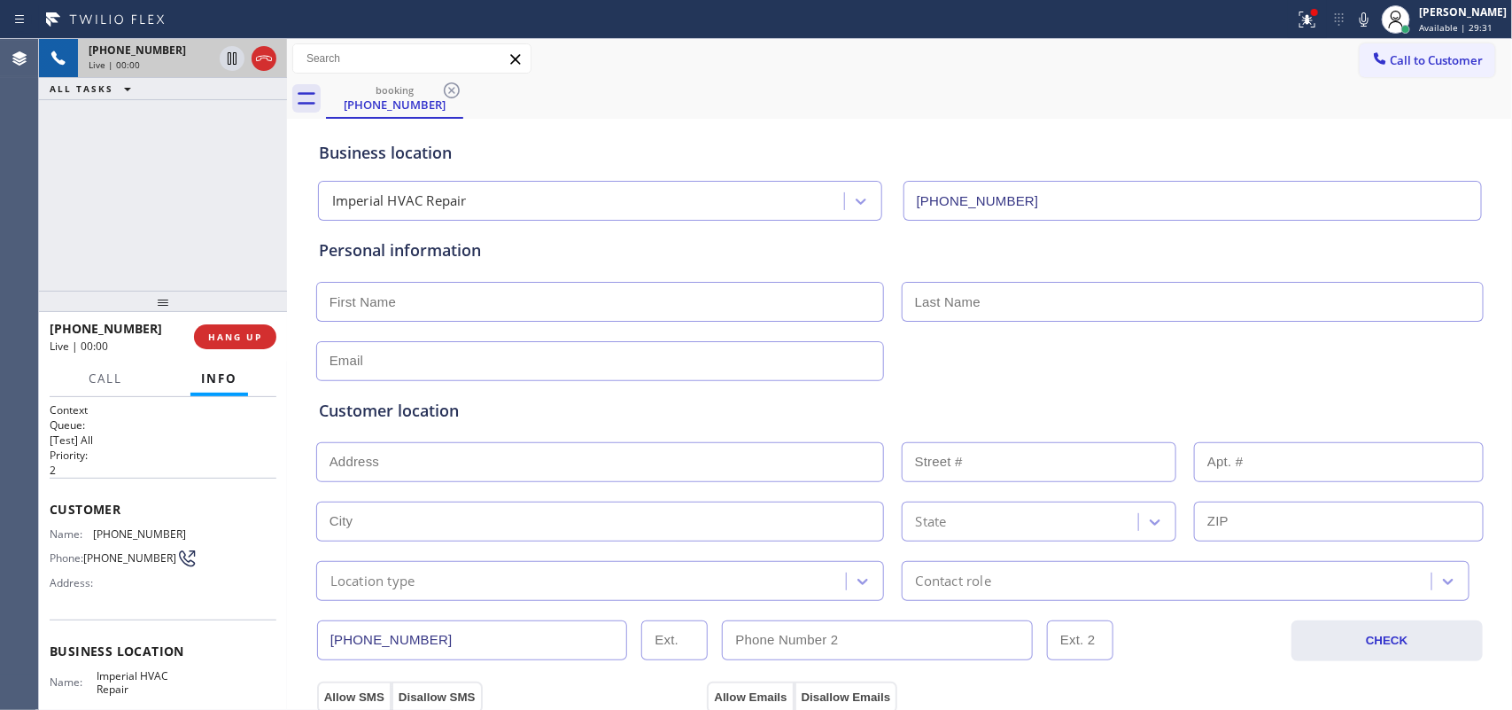
scroll to position [213, 0]
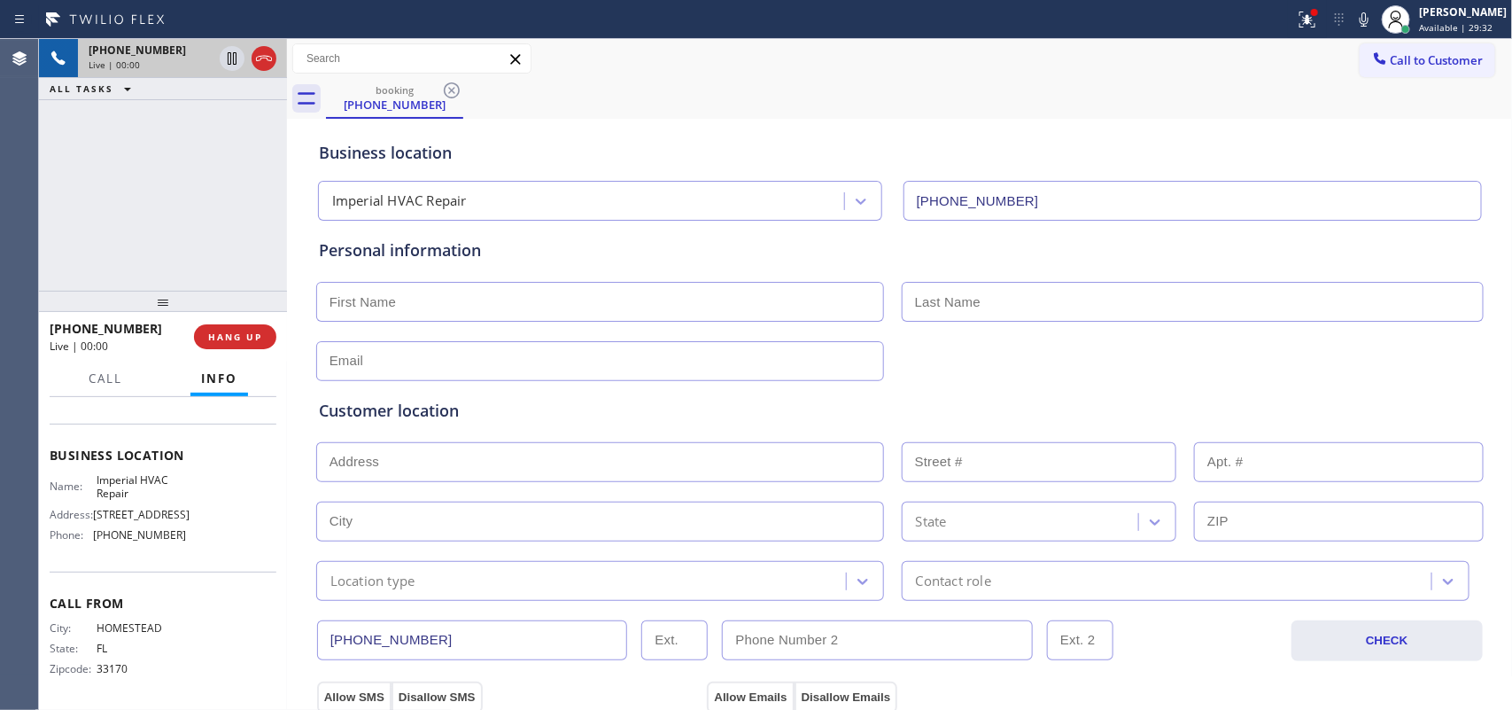
drag, startPoint x: 191, startPoint y: 546, endPoint x: 166, endPoint y: 477, distance: 73.7
click at [180, 511] on div "Name: Imperial HVAC Repair Address: [STREET_ADDRESS] Phone: [PHONE_NUMBER]" at bounding box center [163, 511] width 227 height 76
click at [175, 494] on div "Name: Imperial HVAC Repair Address: [STREET_ADDRESS] Phone: [PHONE_NUMBER]" at bounding box center [163, 511] width 227 height 76
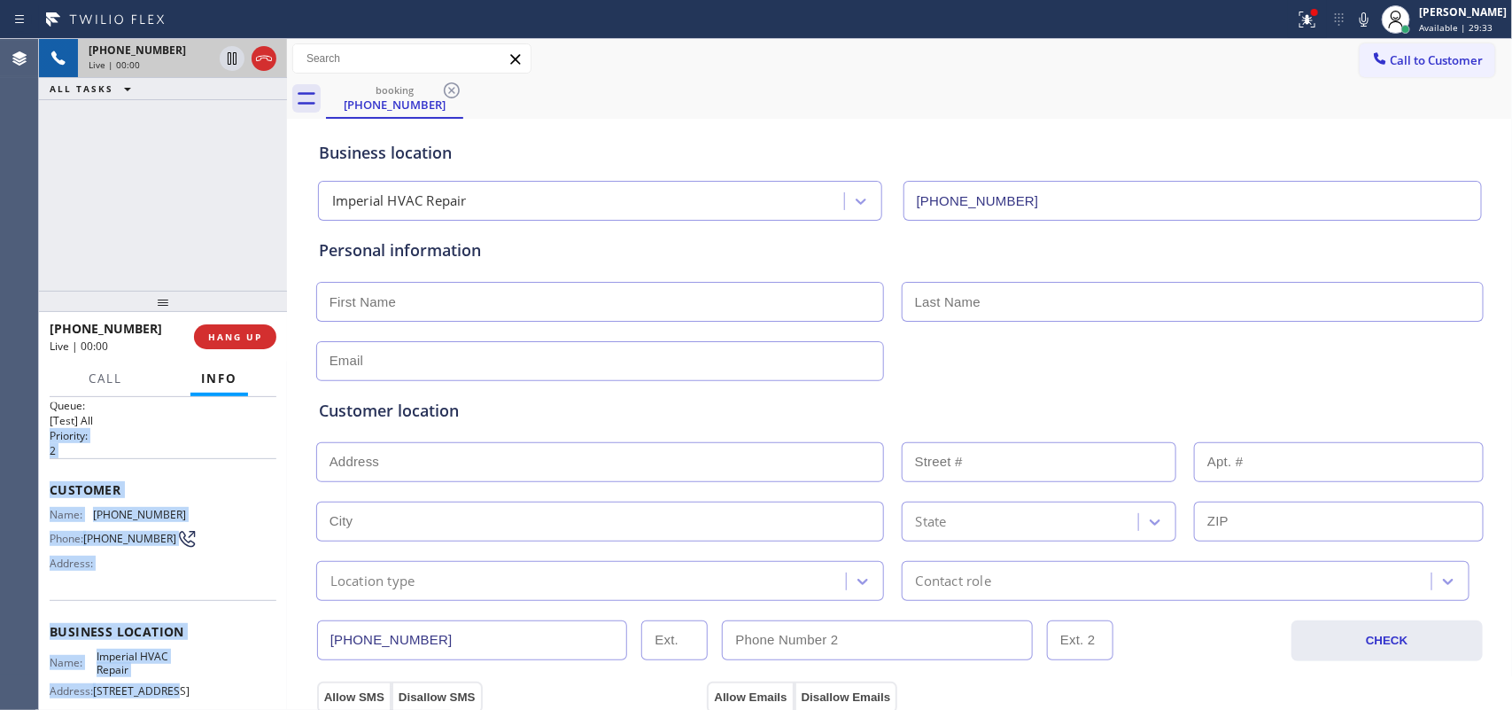
scroll to position [0, 0]
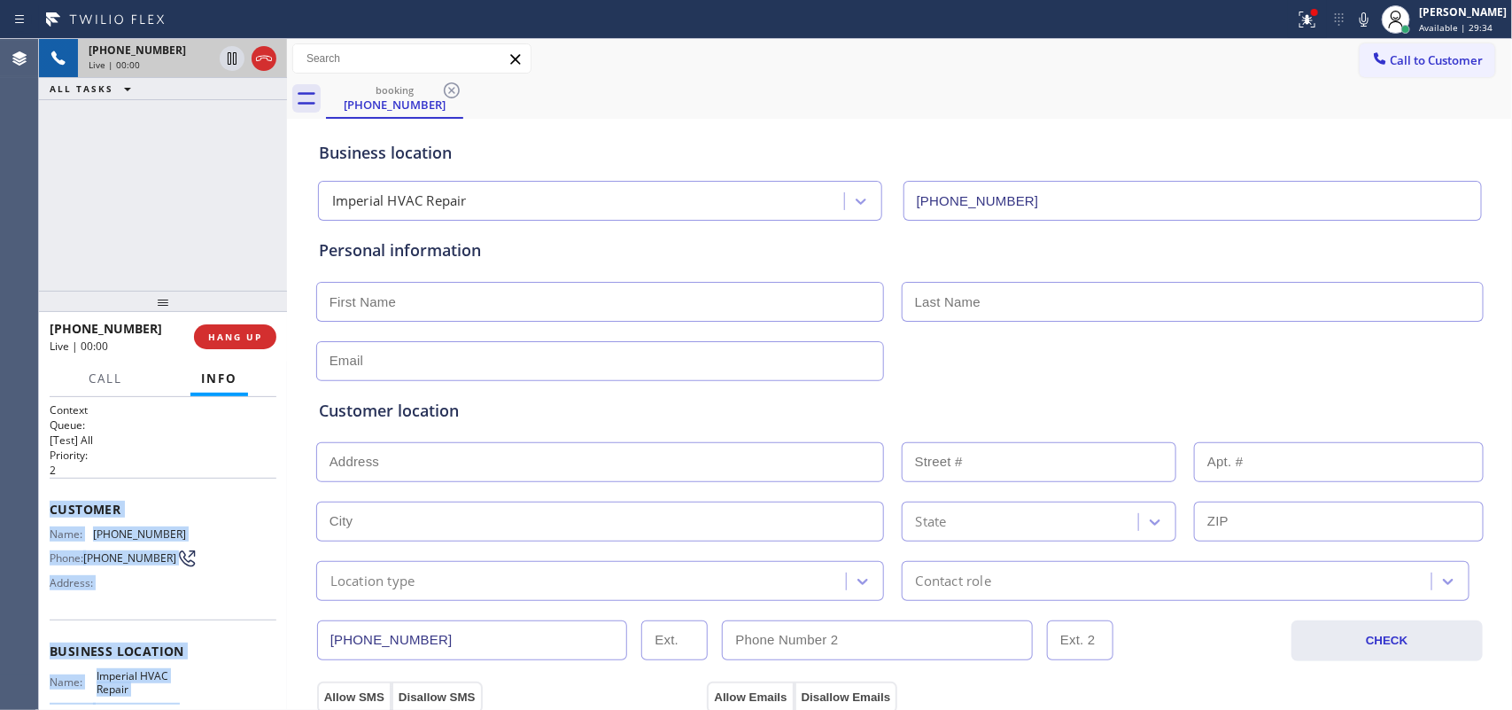
drag, startPoint x: 166, startPoint y: 477, endPoint x: 56, endPoint y: 506, distance: 113.7
click at [50, 509] on div "Context Queue: [Test] All Priority: 2 Customer Name: [PHONE_NUMBER] Phone: [PHO…" at bounding box center [163, 651] width 227 height 499
click at [255, 342] on span "HANG UP" at bounding box center [235, 336] width 54 height 12
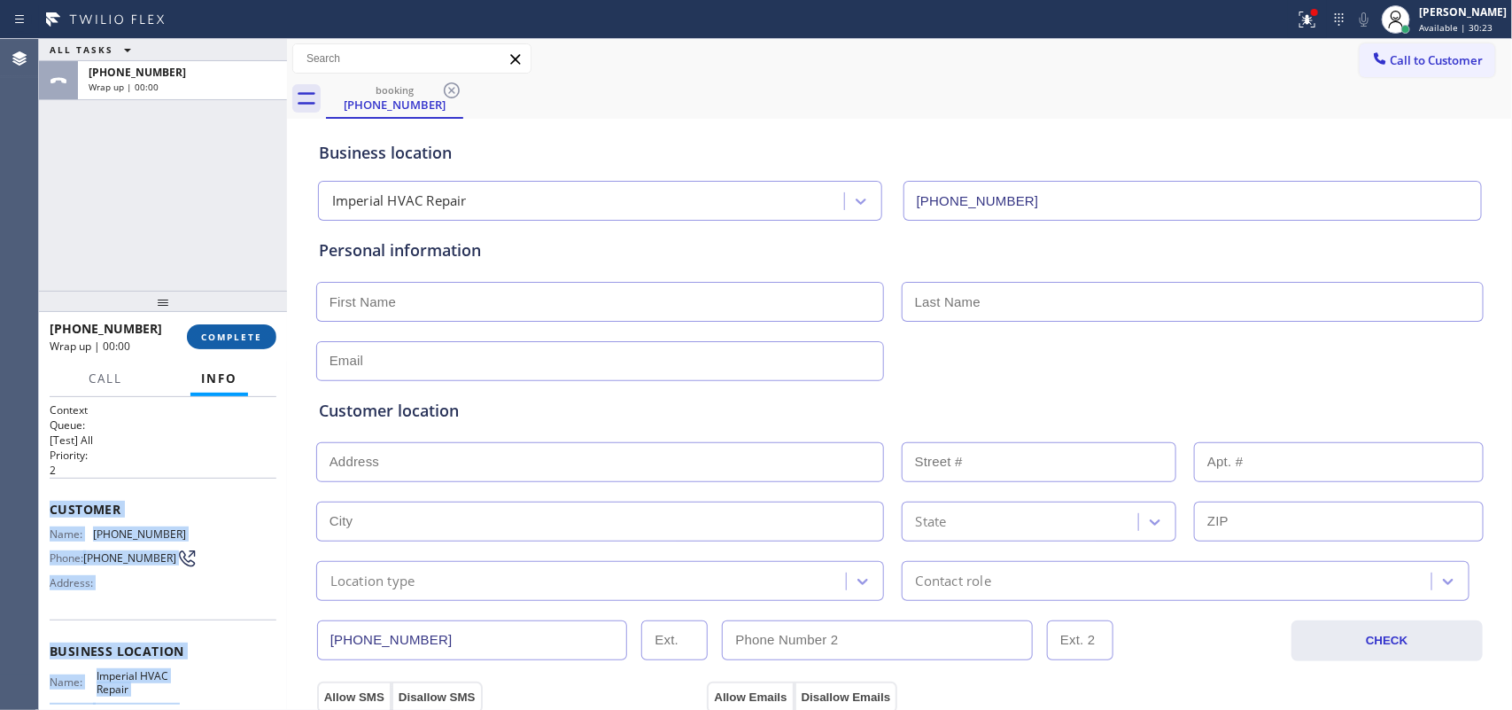
click at [254, 329] on button "COMPLETE" at bounding box center [231, 336] width 89 height 25
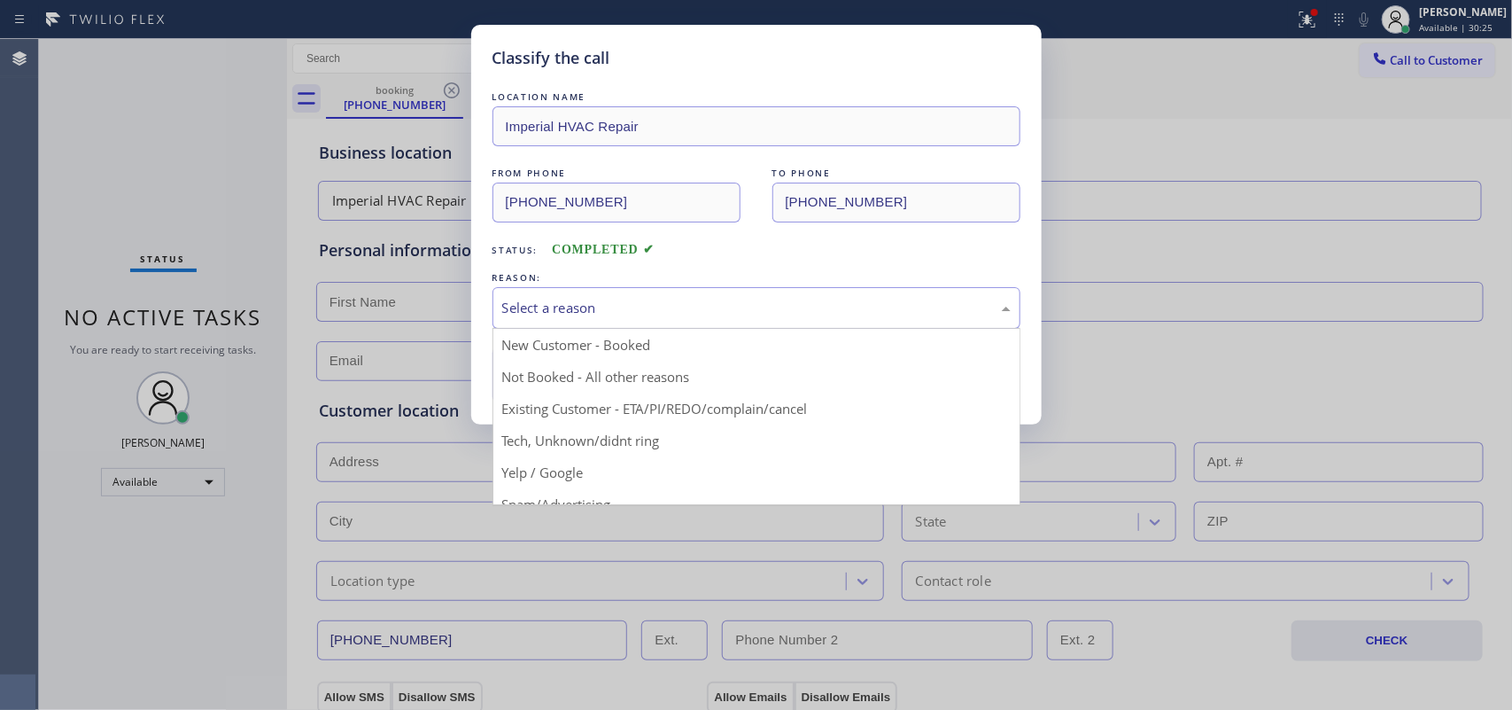
click at [620, 298] on div "Select a reason" at bounding box center [756, 308] width 509 height 20
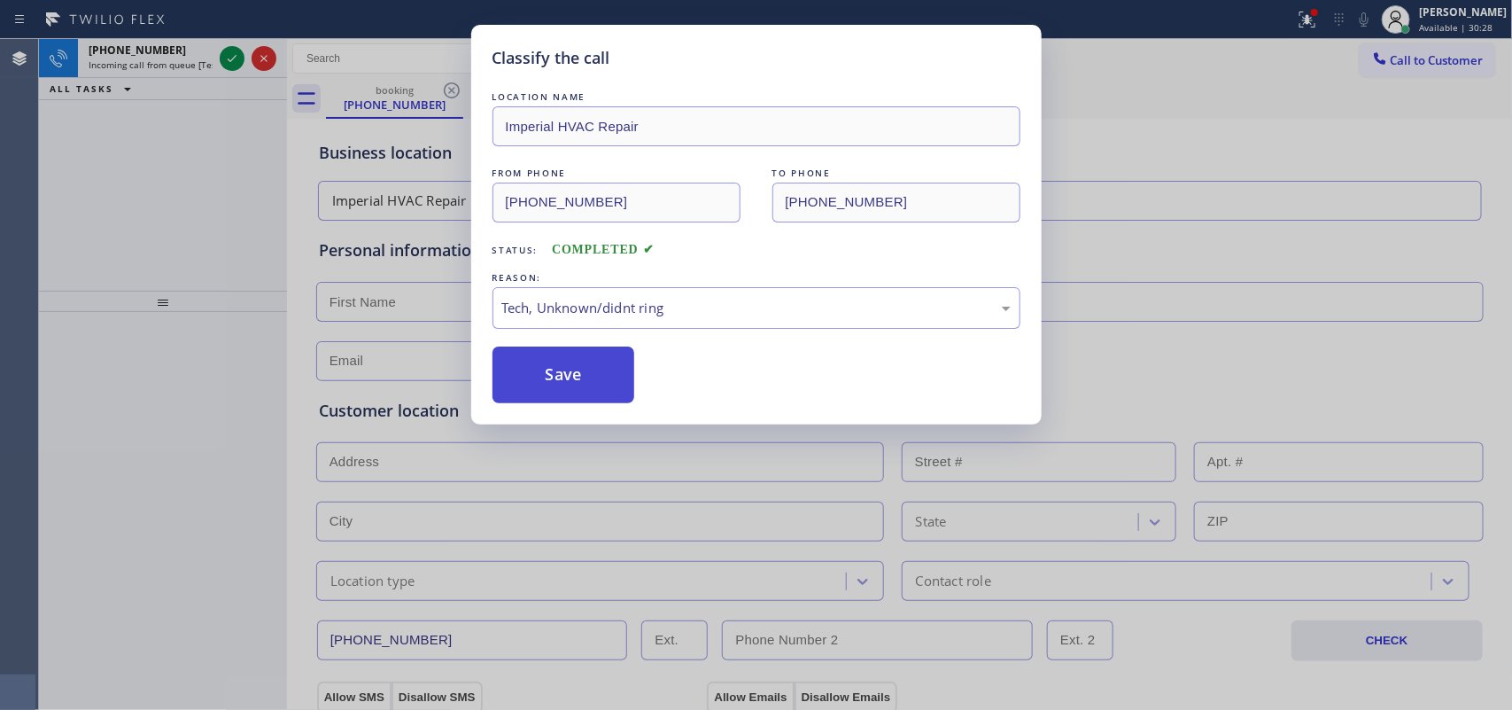
drag, startPoint x: 581, startPoint y: 447, endPoint x: 571, endPoint y: 400, distance: 48.0
click at [581, 445] on div "Classify the call LOCATION NAME Imperial HVAC Repair FROM PHONE [PHONE_NUMBER] …" at bounding box center [756, 355] width 1512 height 710
click at [565, 387] on button "Save" at bounding box center [564, 374] width 143 height 57
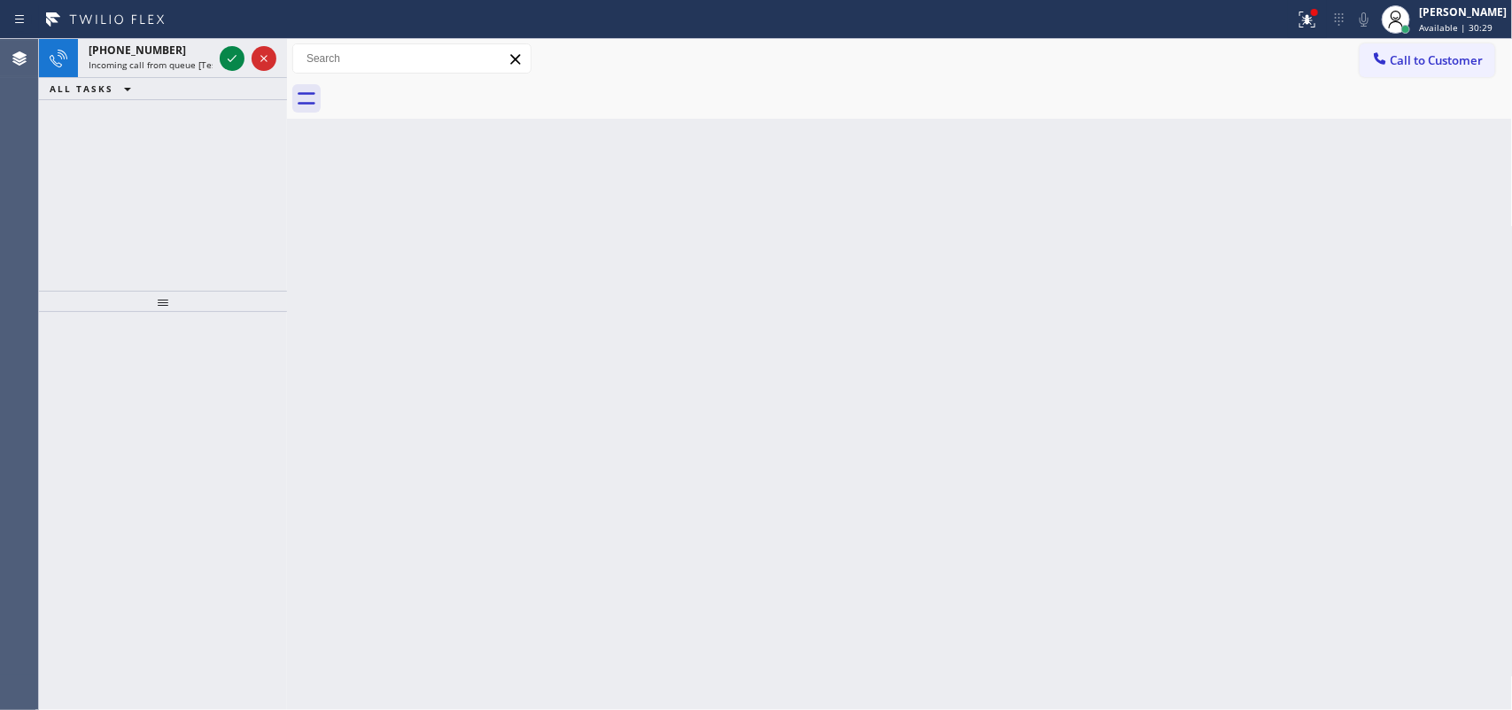
click at [140, 67] on div "Classify the call LOCATION NAME Lancaster Electric Pro FROM PHONE [PHONE_NUMBER…" at bounding box center [775, 374] width 1473 height 671
click at [140, 67] on span "Incoming call from queue [Test] All" at bounding box center [162, 64] width 147 height 12
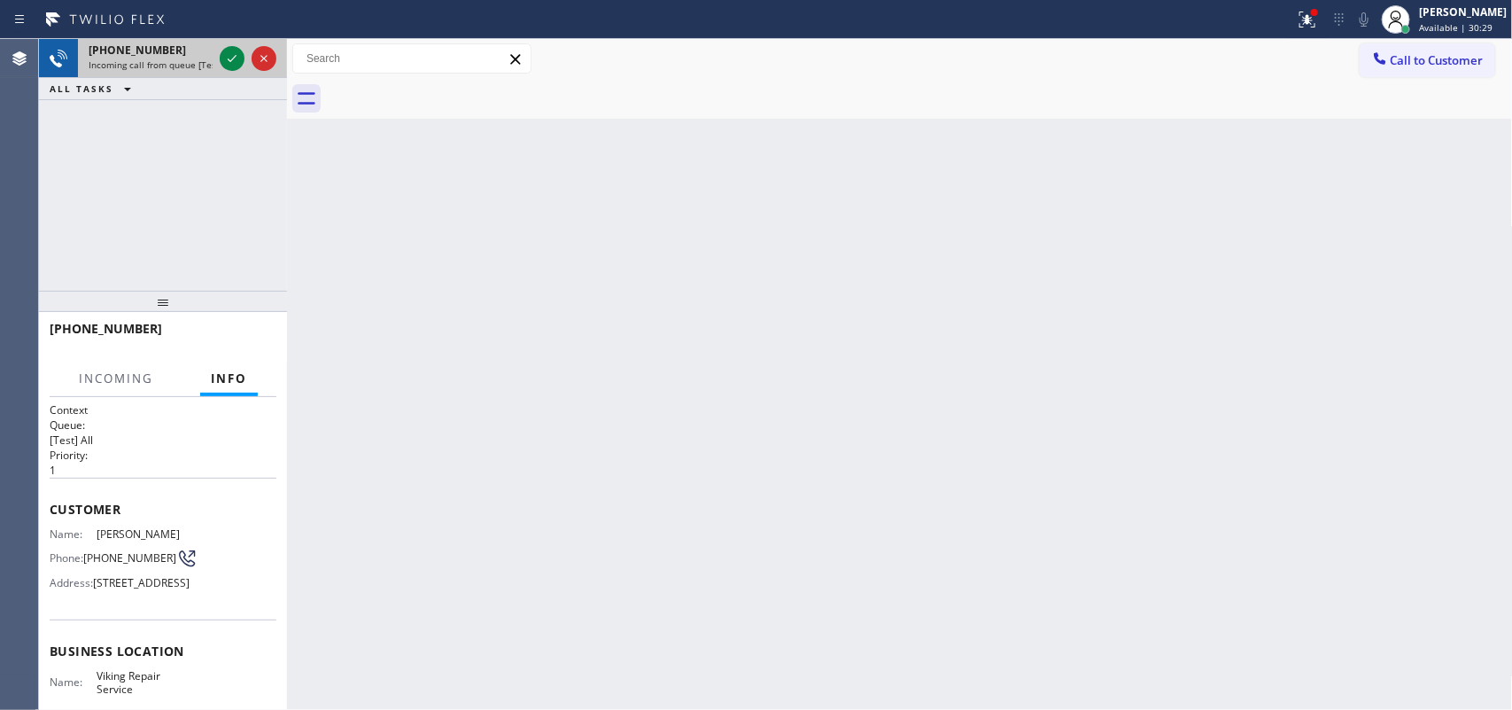
click at [143, 67] on span "Incoming call from queue [Test] All" at bounding box center [162, 64] width 147 height 12
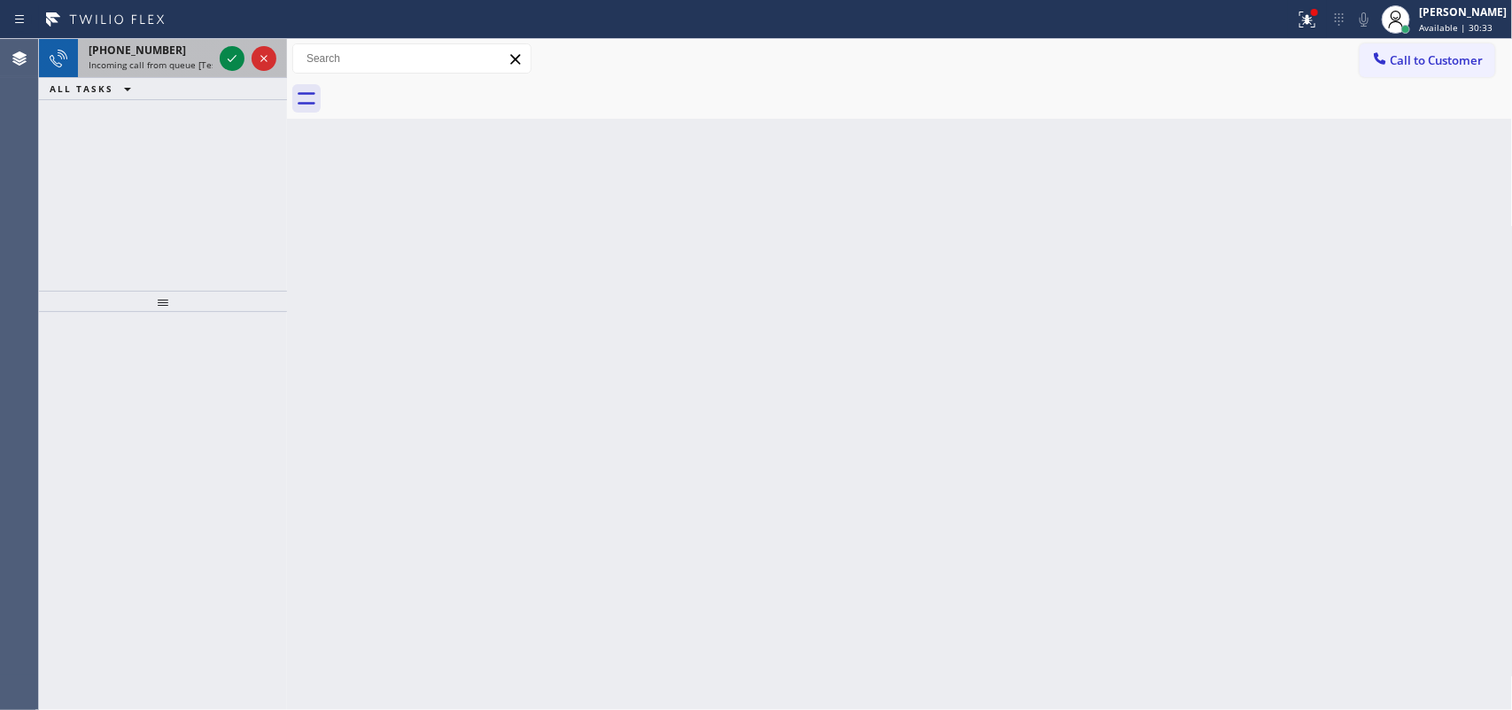
click at [187, 62] on span "Incoming call from queue [Test] All" at bounding box center [162, 64] width 147 height 12
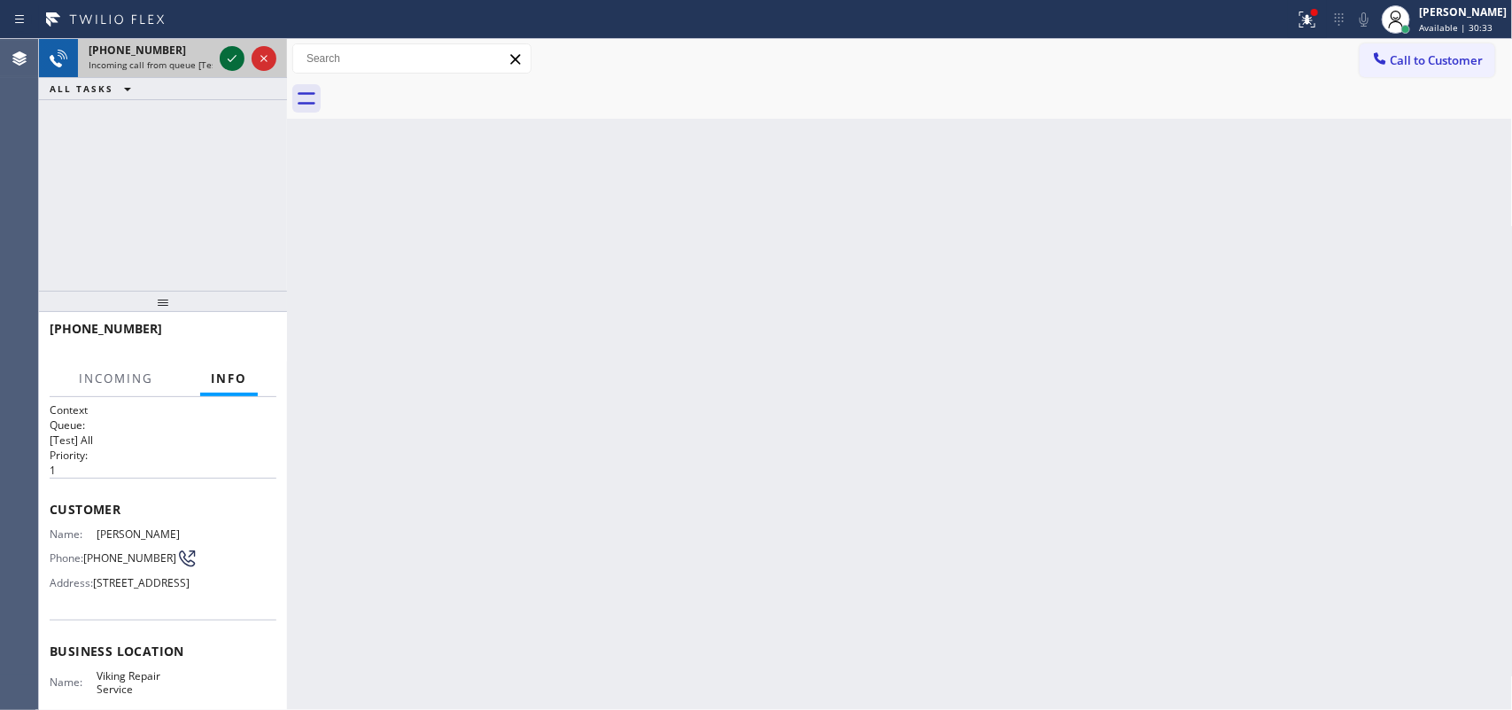
click at [229, 59] on icon at bounding box center [232, 58] width 9 height 7
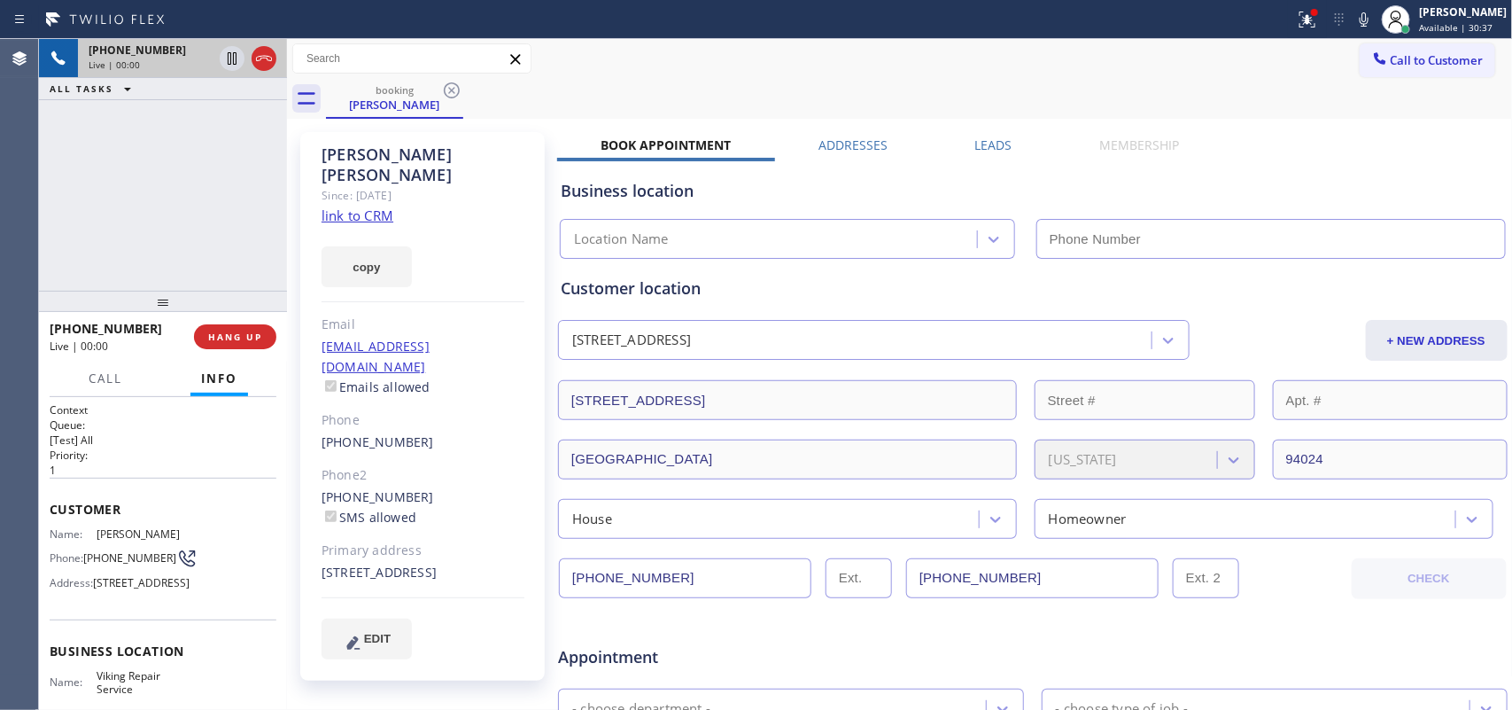
type input "[PHONE_NUMBER]"
click at [344, 206] on link "link to CRM" at bounding box center [358, 215] width 72 height 18
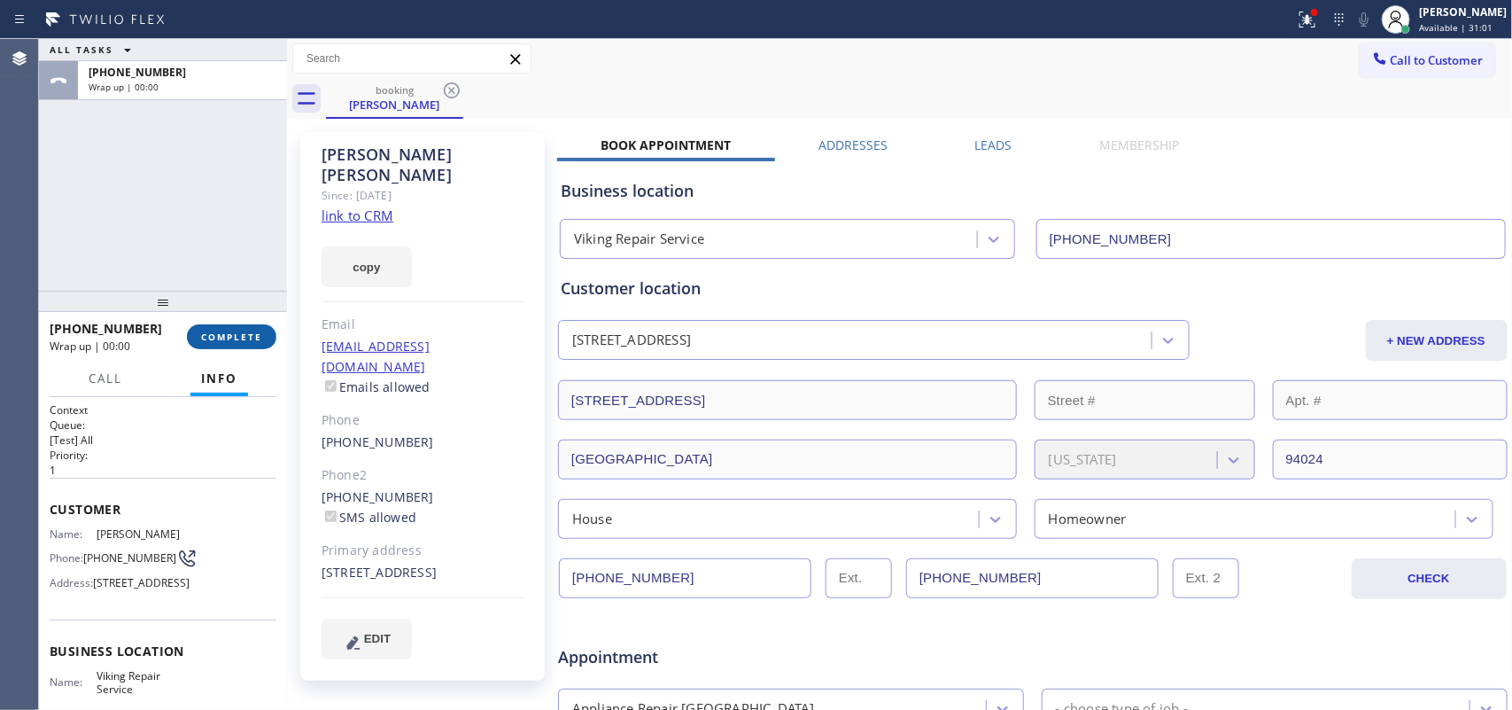
click at [232, 338] on span "COMPLETE" at bounding box center [231, 336] width 61 height 12
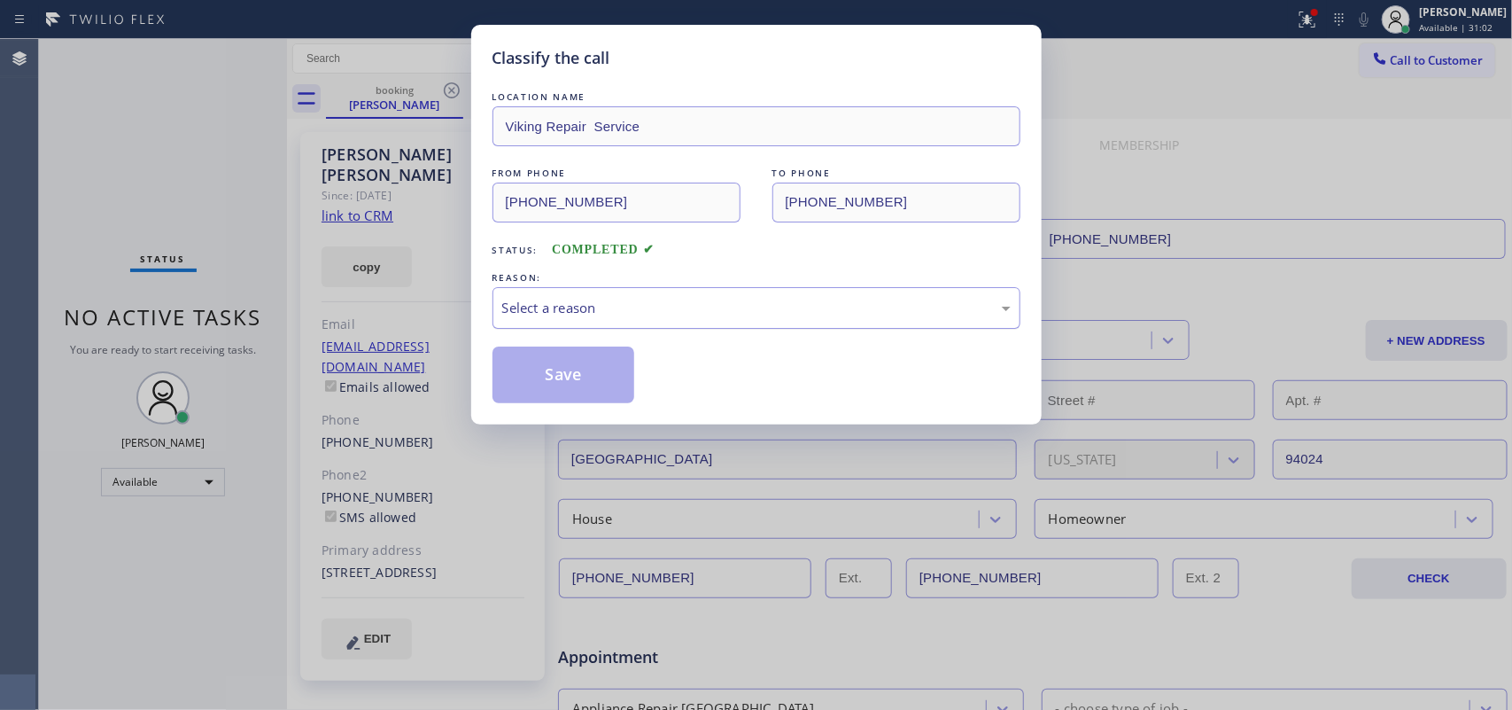
click at [551, 318] on div "Select a reason" at bounding box center [756, 308] width 509 height 20
click at [605, 392] on button "Save" at bounding box center [564, 374] width 143 height 57
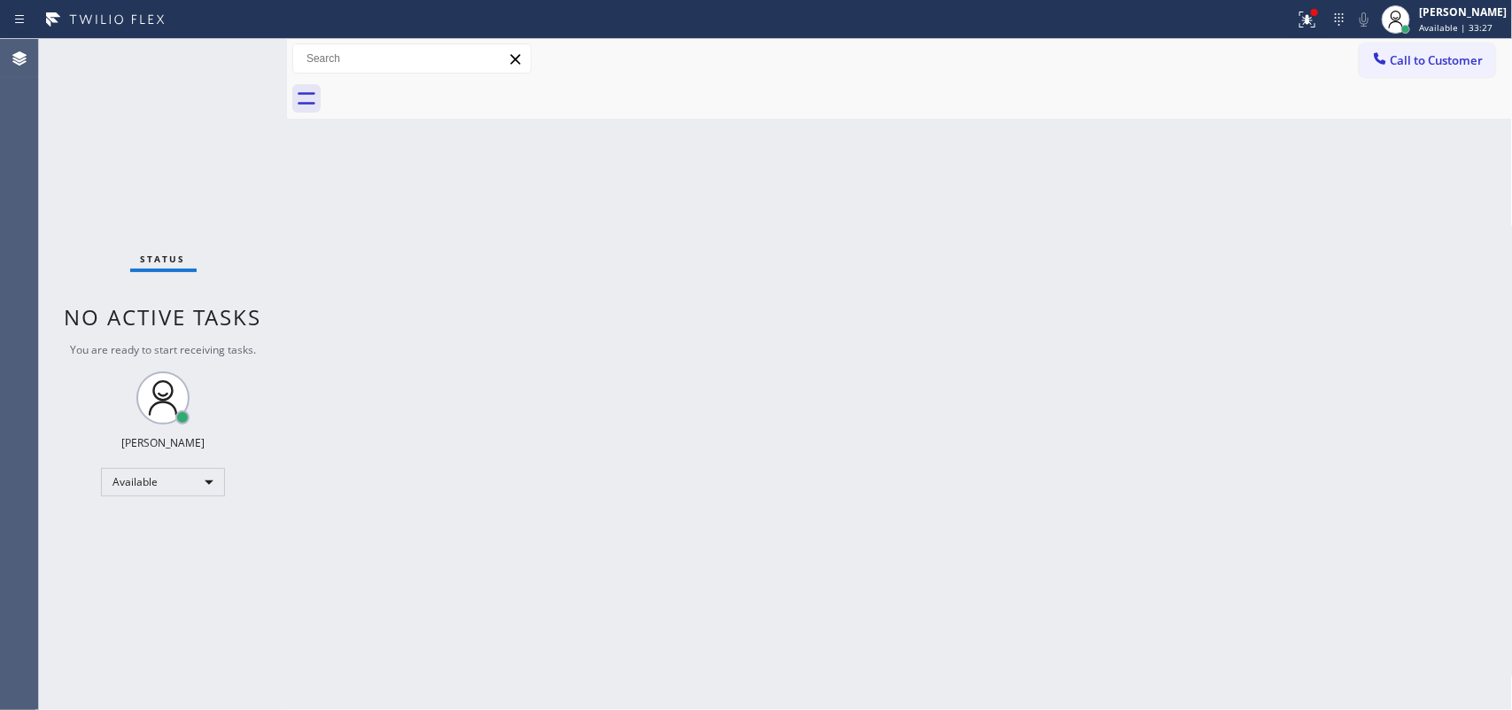
click at [233, 62] on div "Status No active tasks You are ready to start receiving tasks. [PERSON_NAME] Av…" at bounding box center [163, 374] width 248 height 671
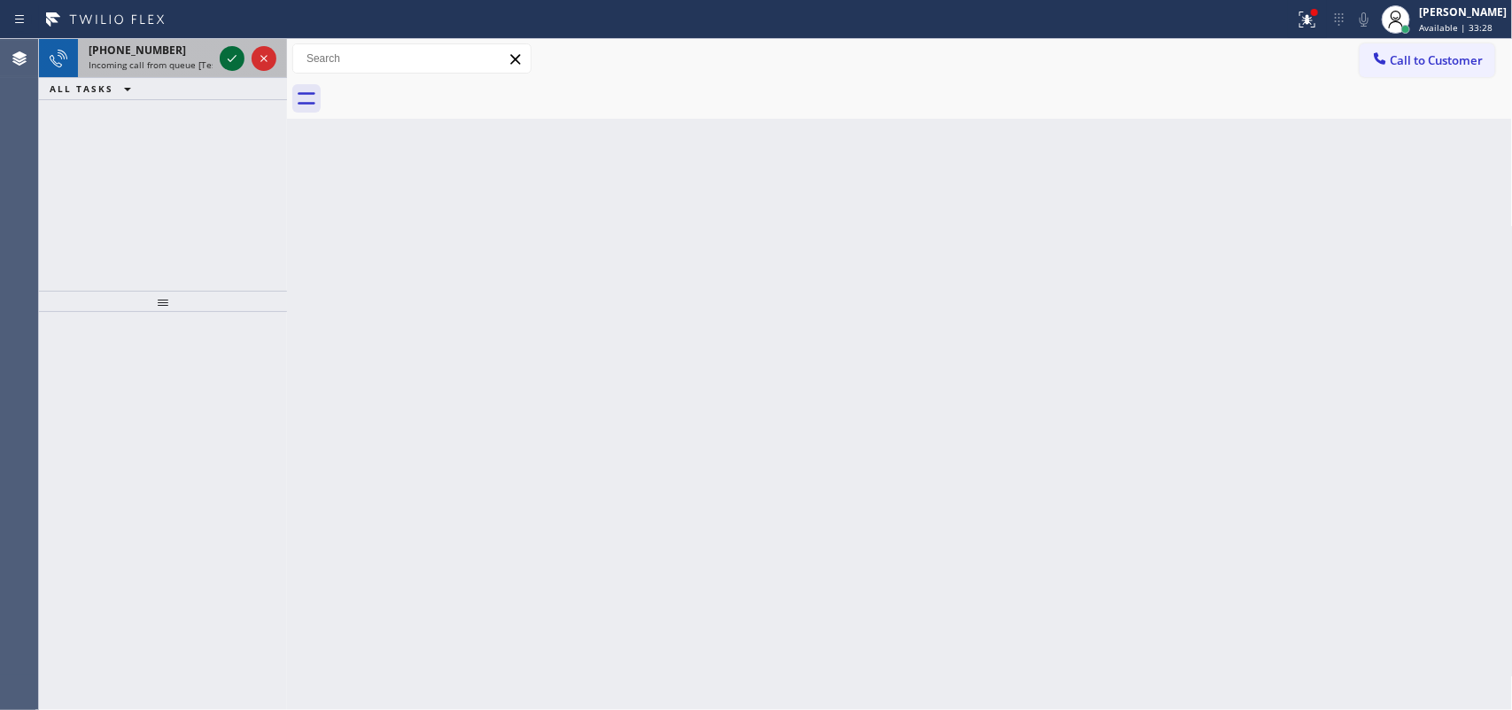
click at [233, 62] on icon at bounding box center [231, 58] width 21 height 21
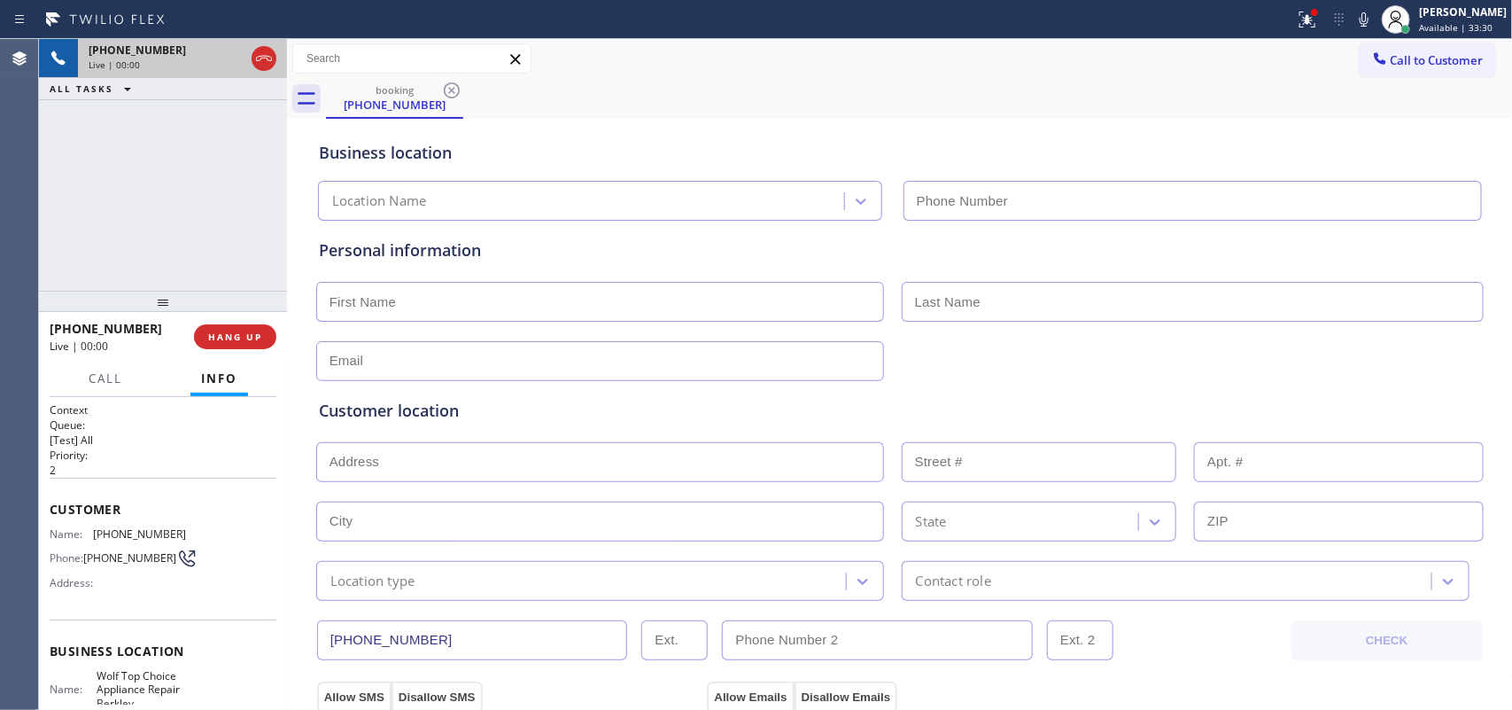
type input "[PHONE_NUMBER]"
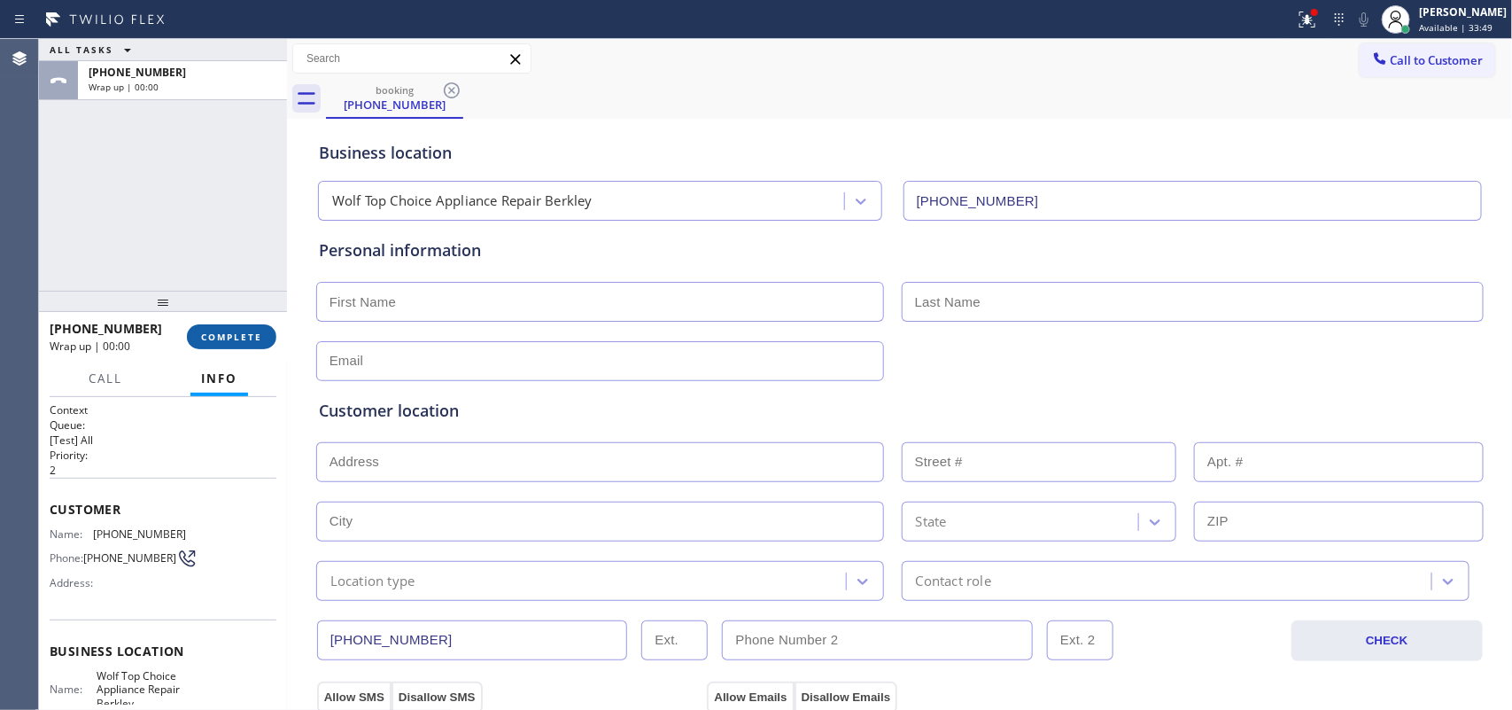
click at [259, 333] on span "COMPLETE" at bounding box center [231, 336] width 61 height 12
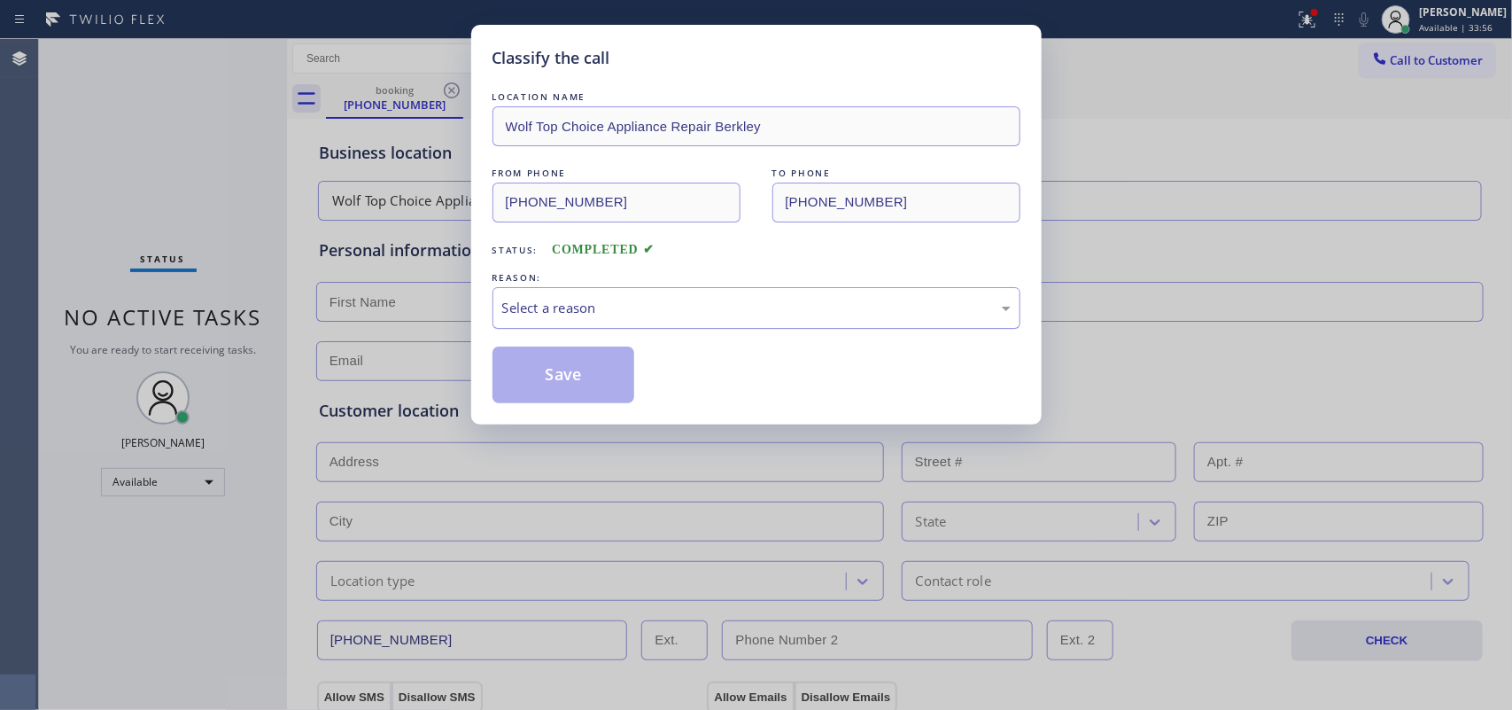
click at [626, 288] on div "Select a reason" at bounding box center [757, 308] width 528 height 42
click at [648, 304] on div "Tech, Unknown/didnt ring" at bounding box center [756, 308] width 509 height 20
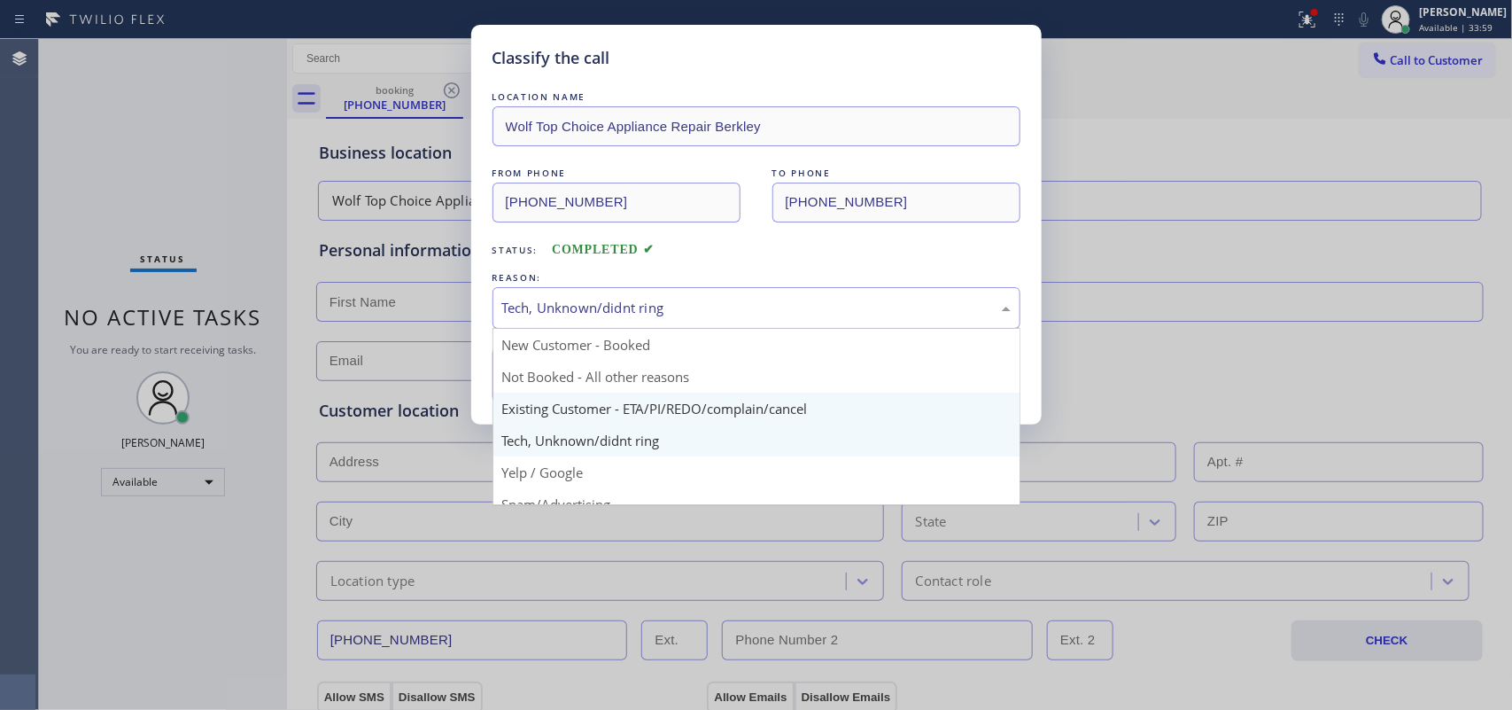
scroll to position [121, 0]
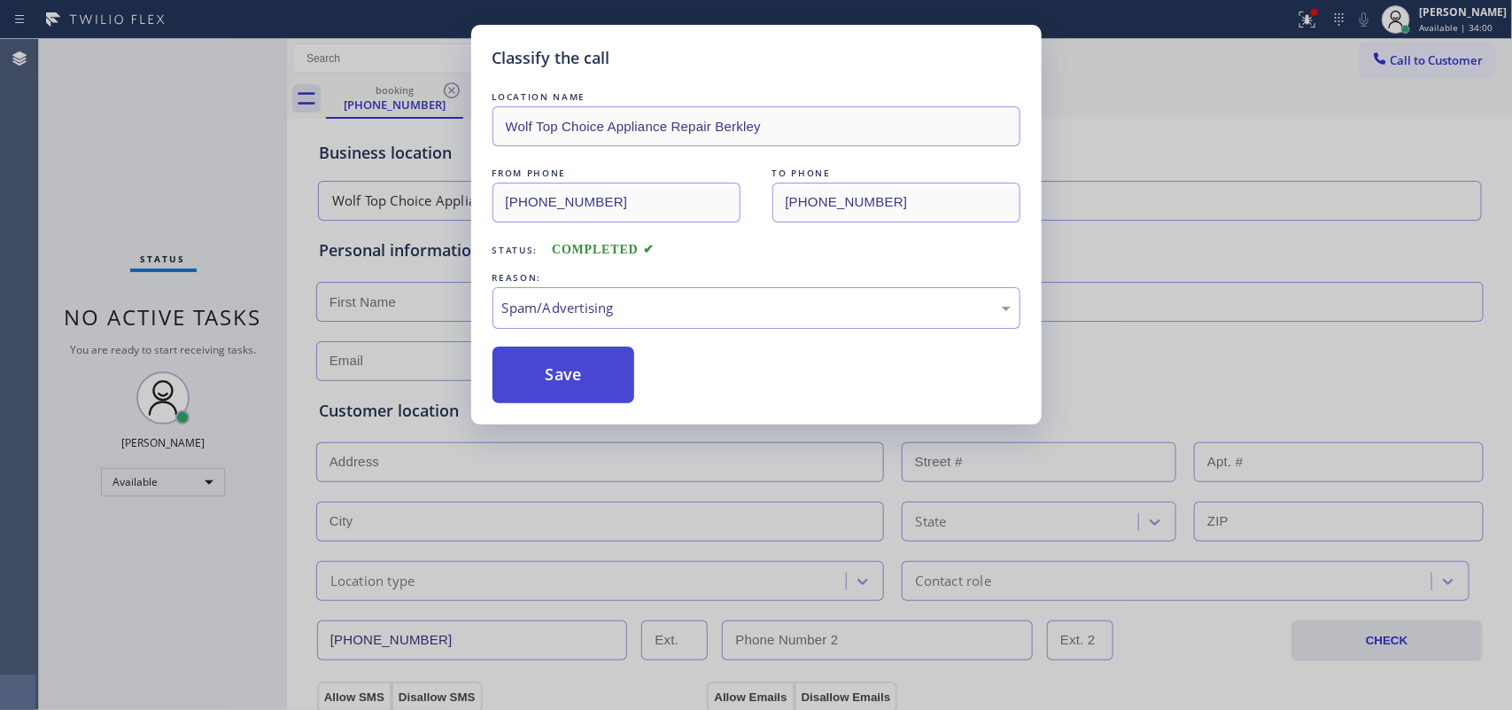
click at [611, 379] on button "Save" at bounding box center [564, 374] width 143 height 57
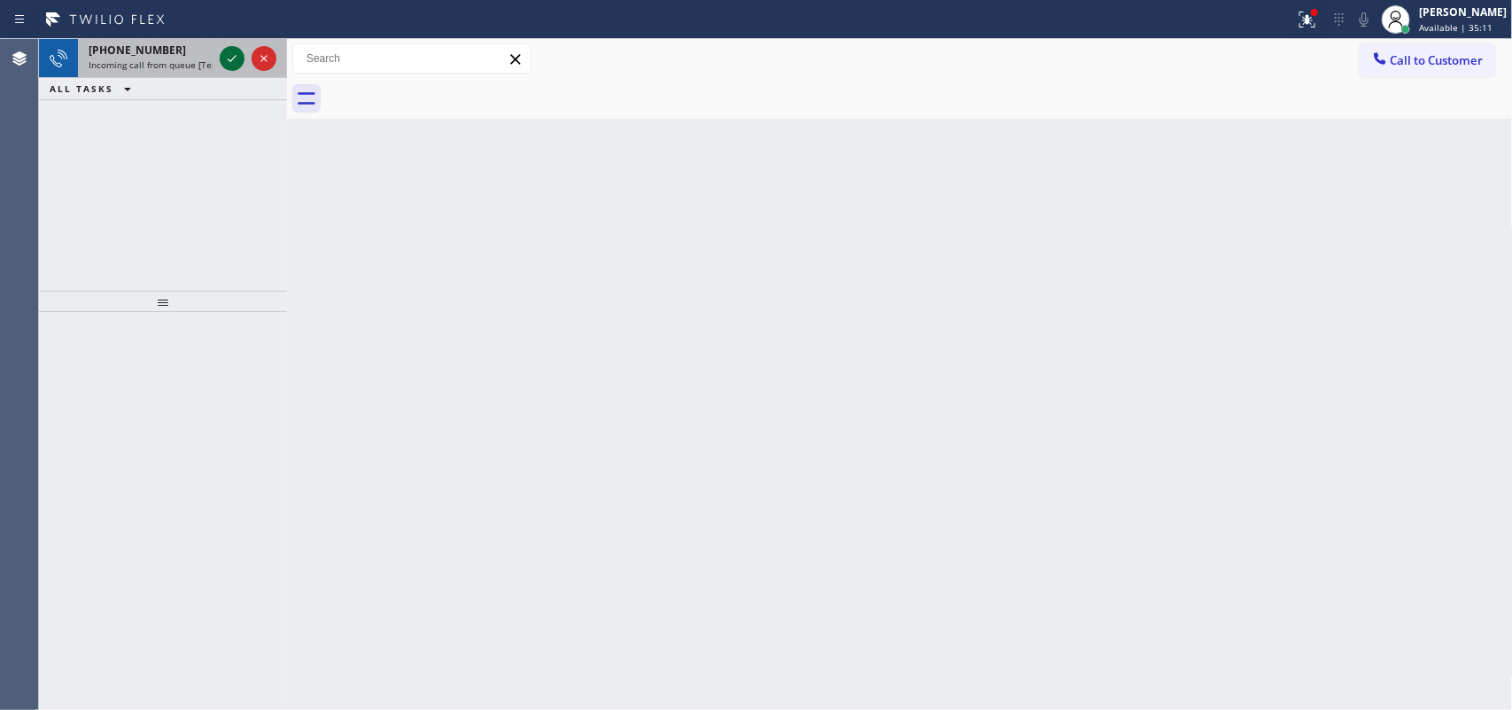
click at [224, 58] on icon at bounding box center [231, 58] width 21 height 21
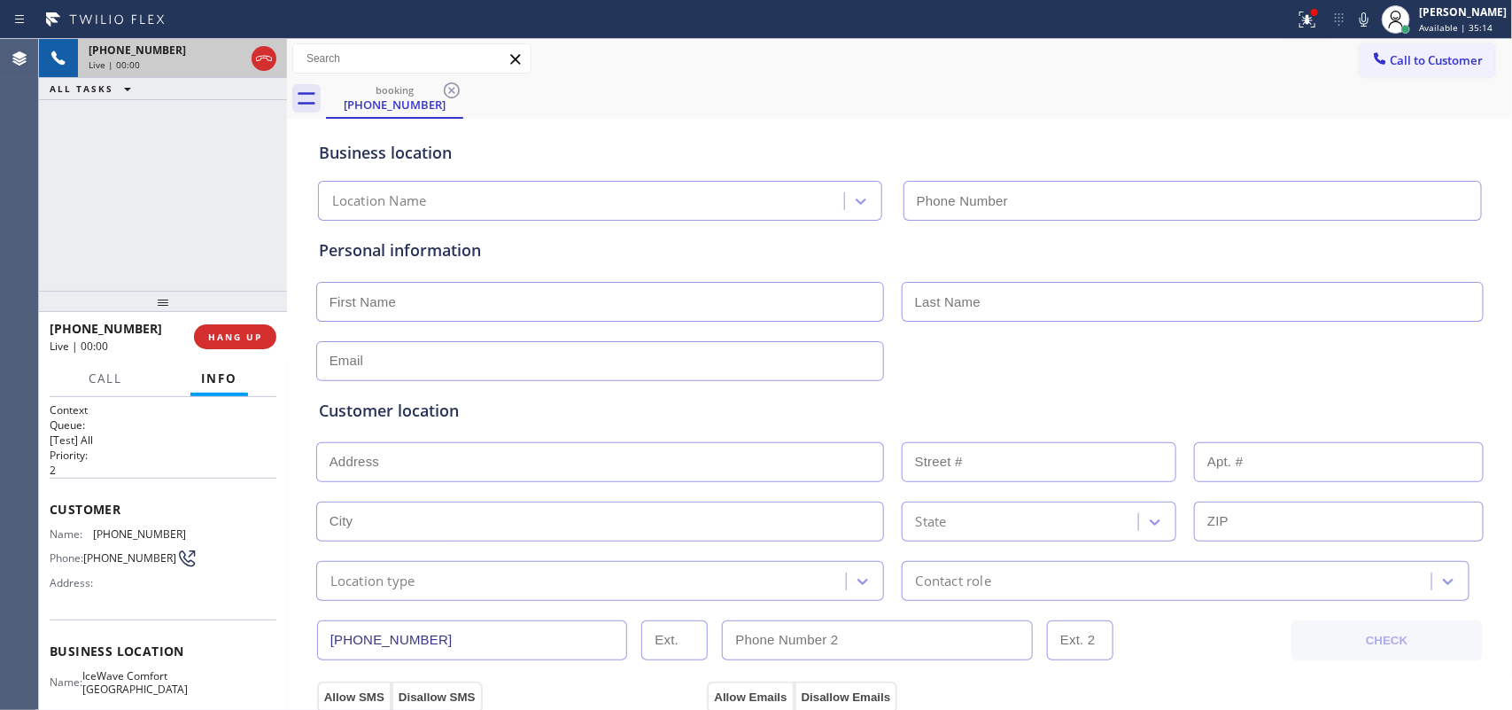
type input "[PHONE_NUMBER]"
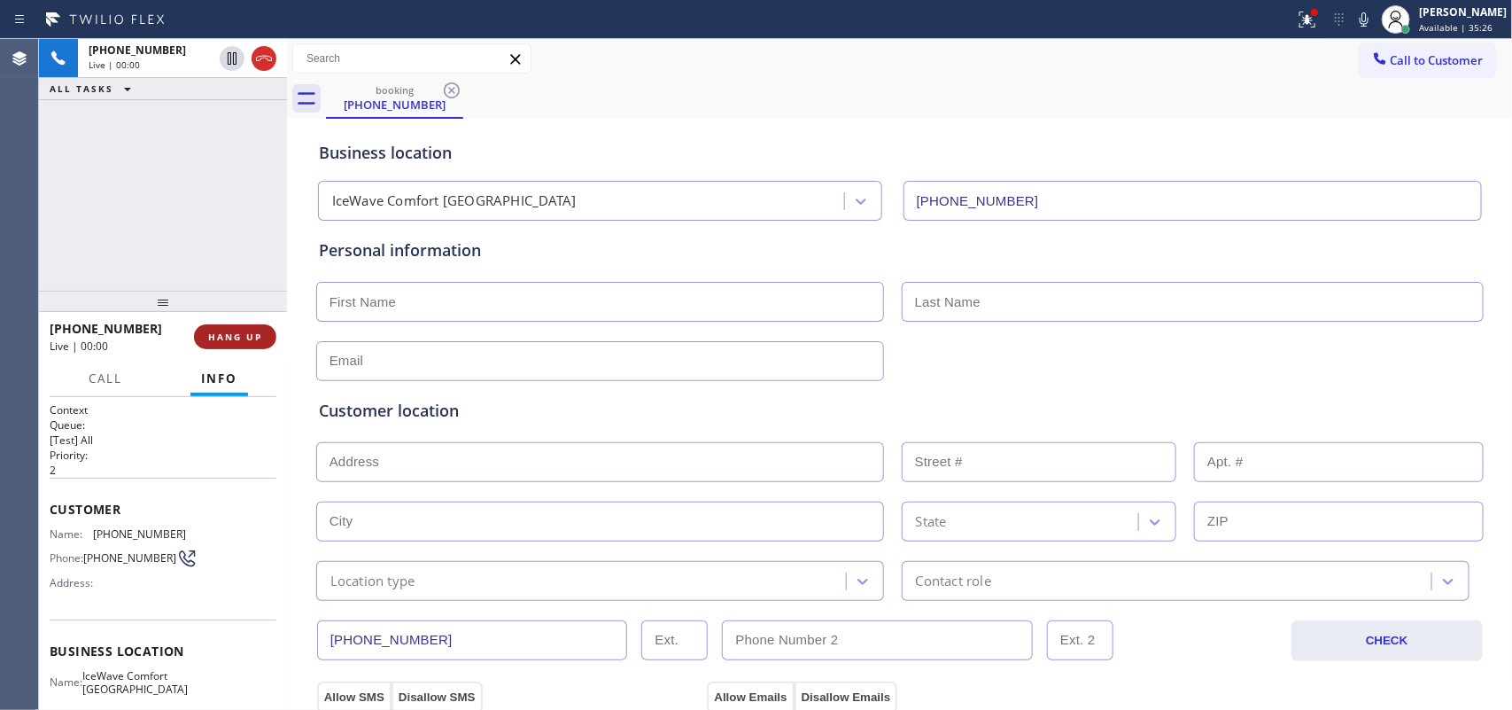
click at [250, 333] on span "HANG UP" at bounding box center [235, 336] width 54 height 12
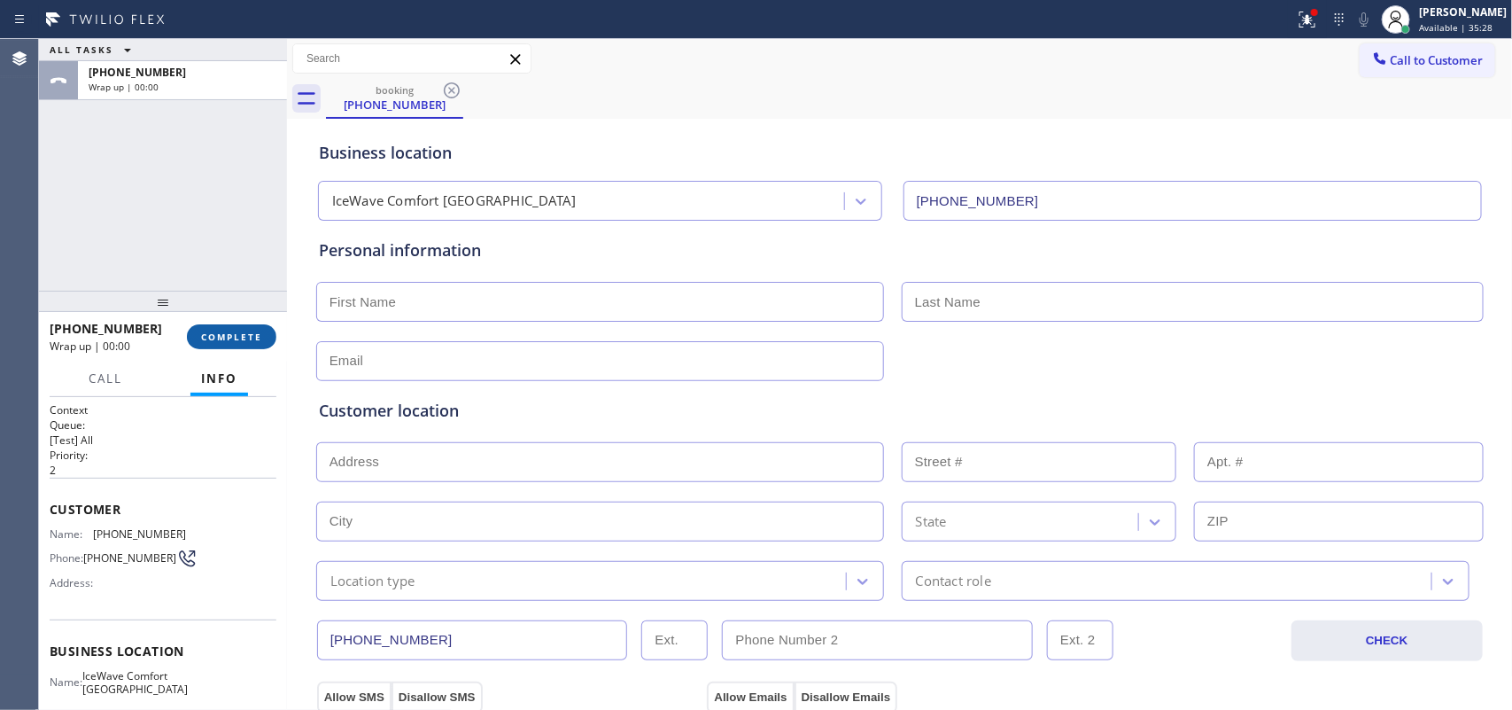
click at [250, 333] on span "COMPLETE" at bounding box center [231, 336] width 61 height 12
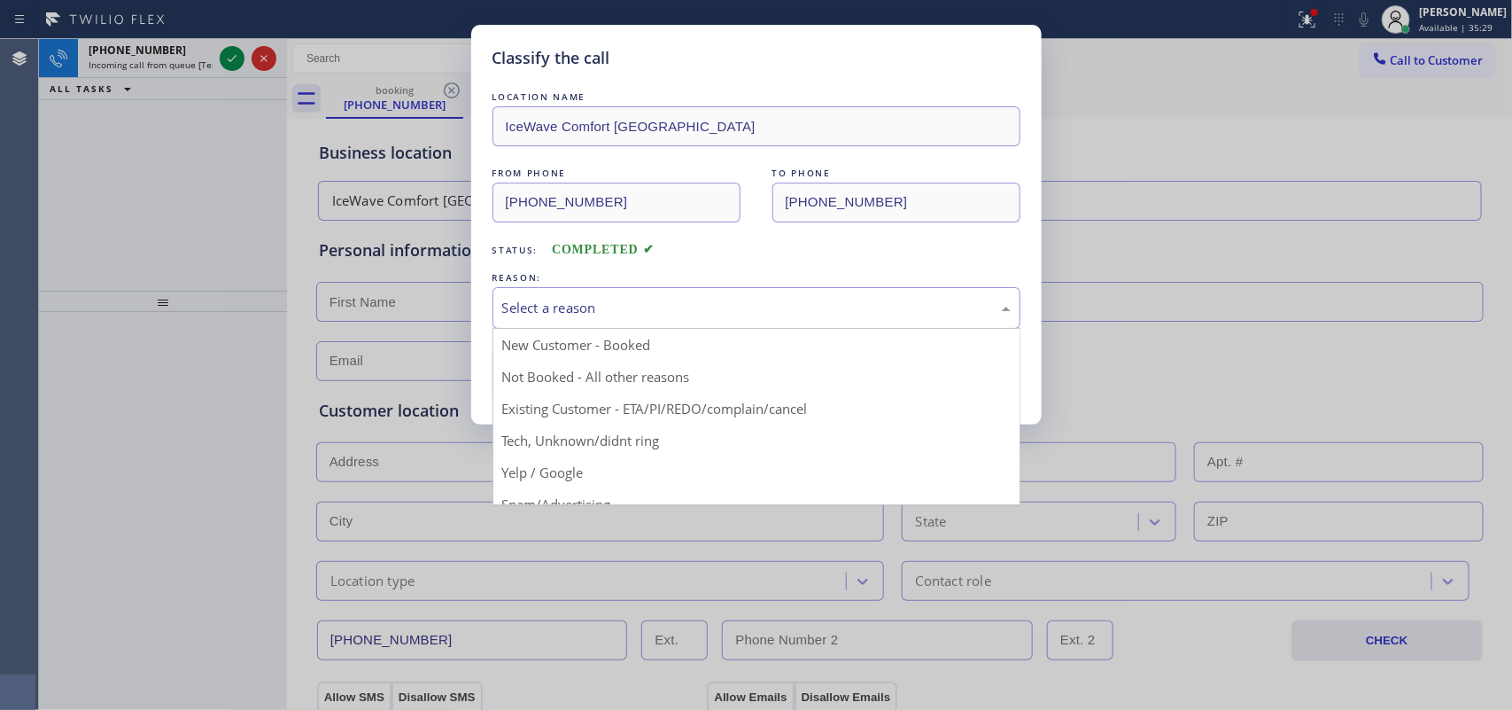
click at [523, 315] on div "Select a reason" at bounding box center [756, 308] width 509 height 20
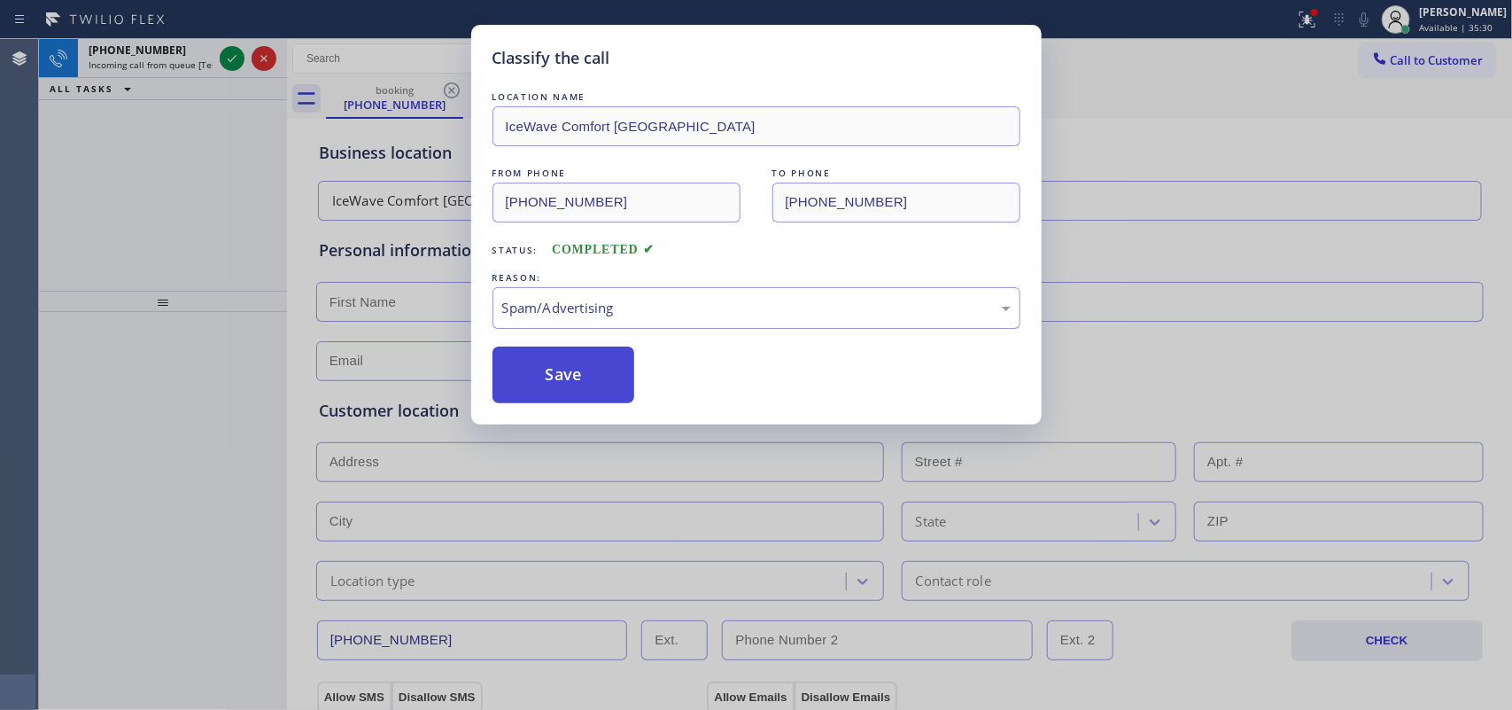
click at [539, 368] on button "Save" at bounding box center [564, 374] width 143 height 57
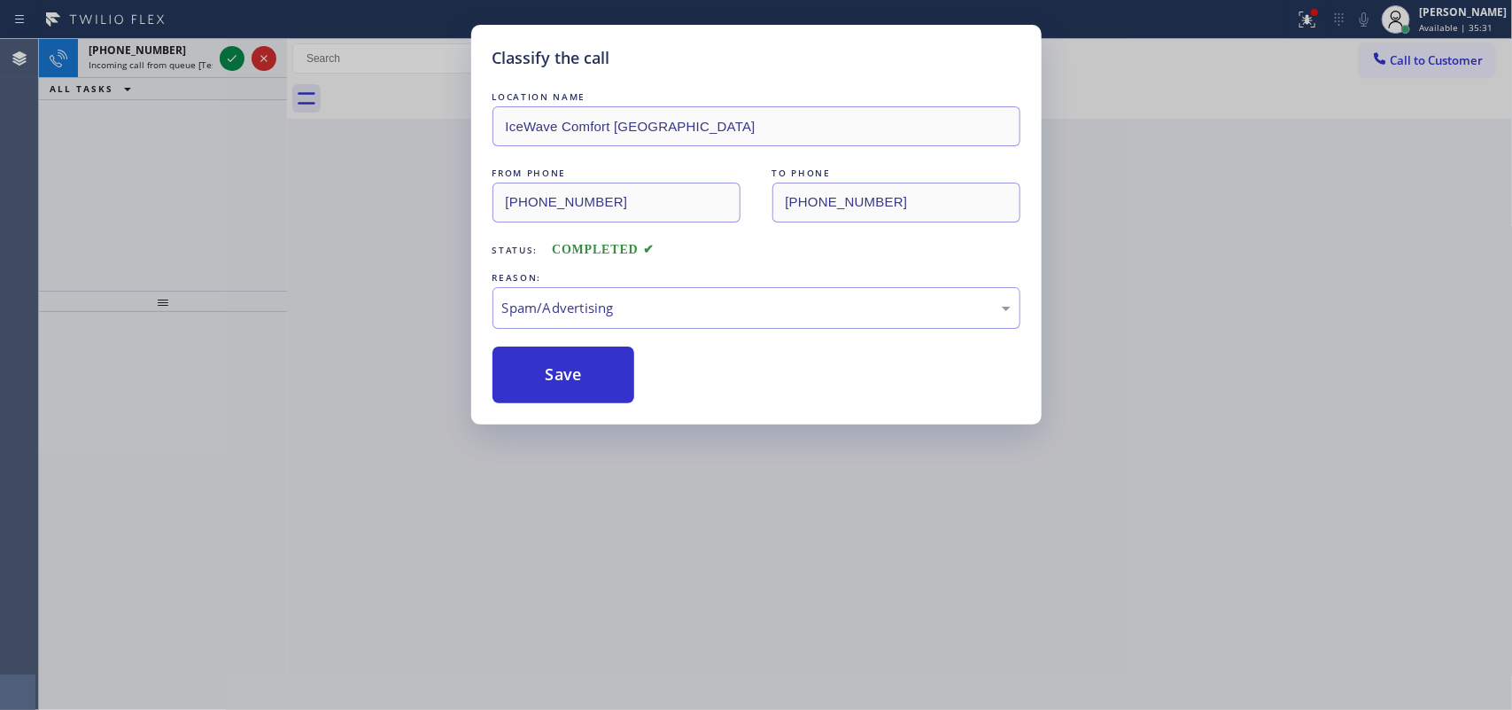
click at [165, 58] on span "Incoming call from queue [Test] All" at bounding box center [162, 64] width 147 height 12
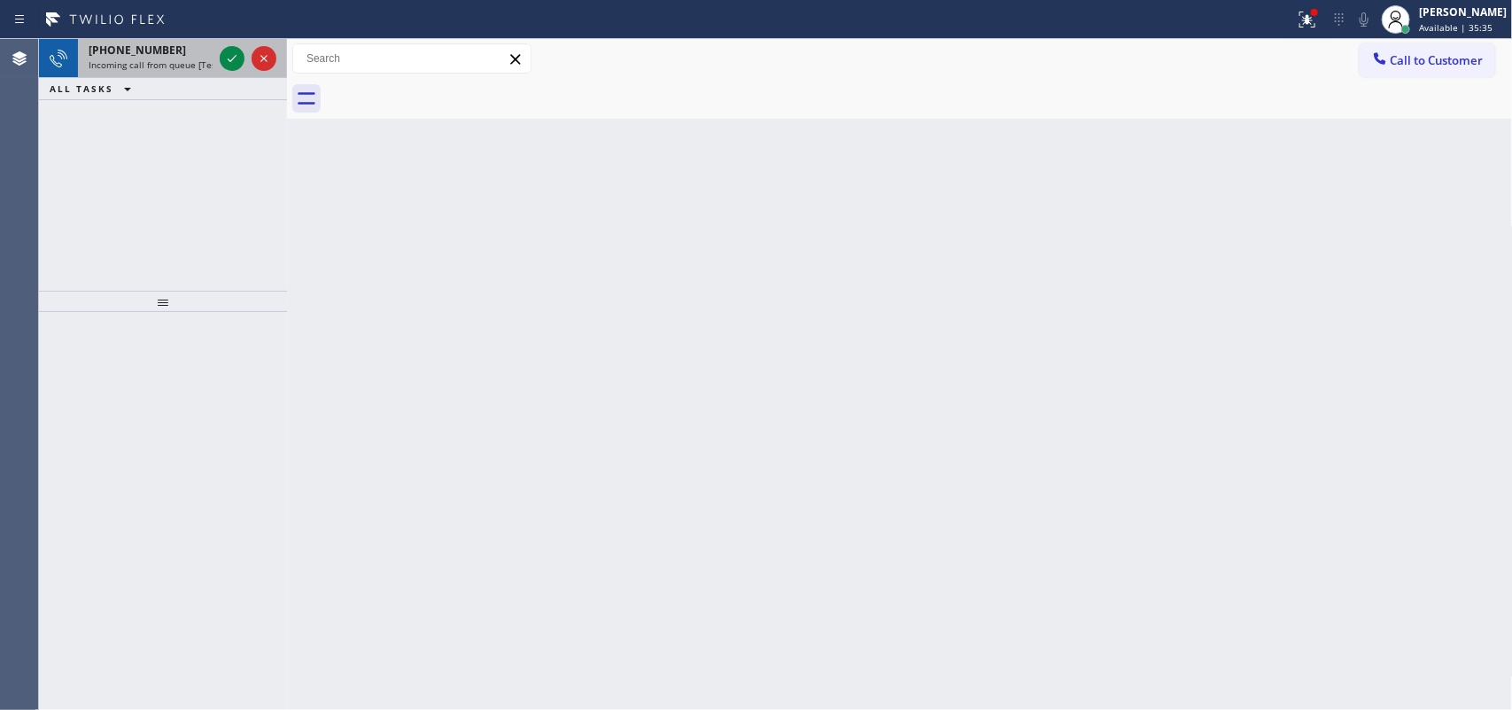
click at [186, 55] on div "[PHONE_NUMBER]" at bounding box center [151, 50] width 124 height 15
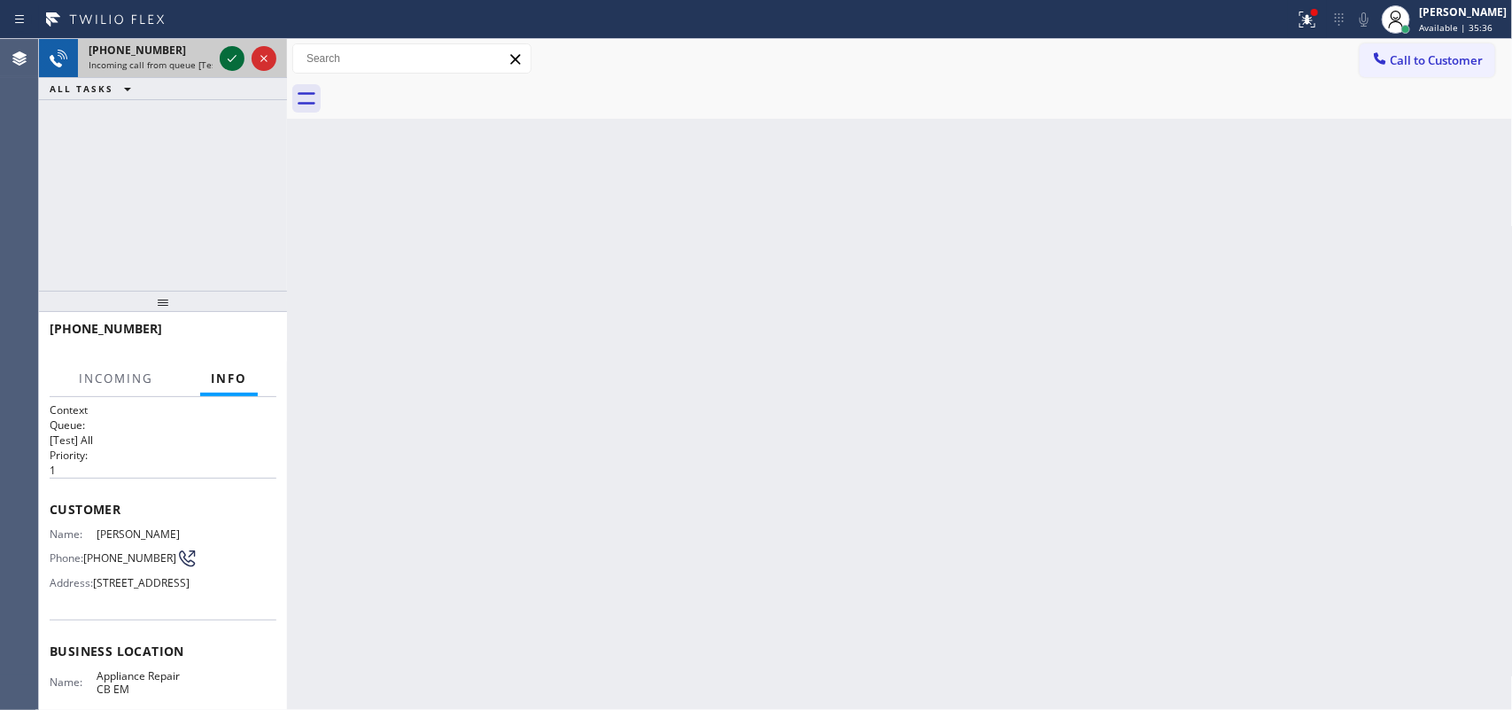
click at [230, 58] on icon at bounding box center [231, 58] width 21 height 21
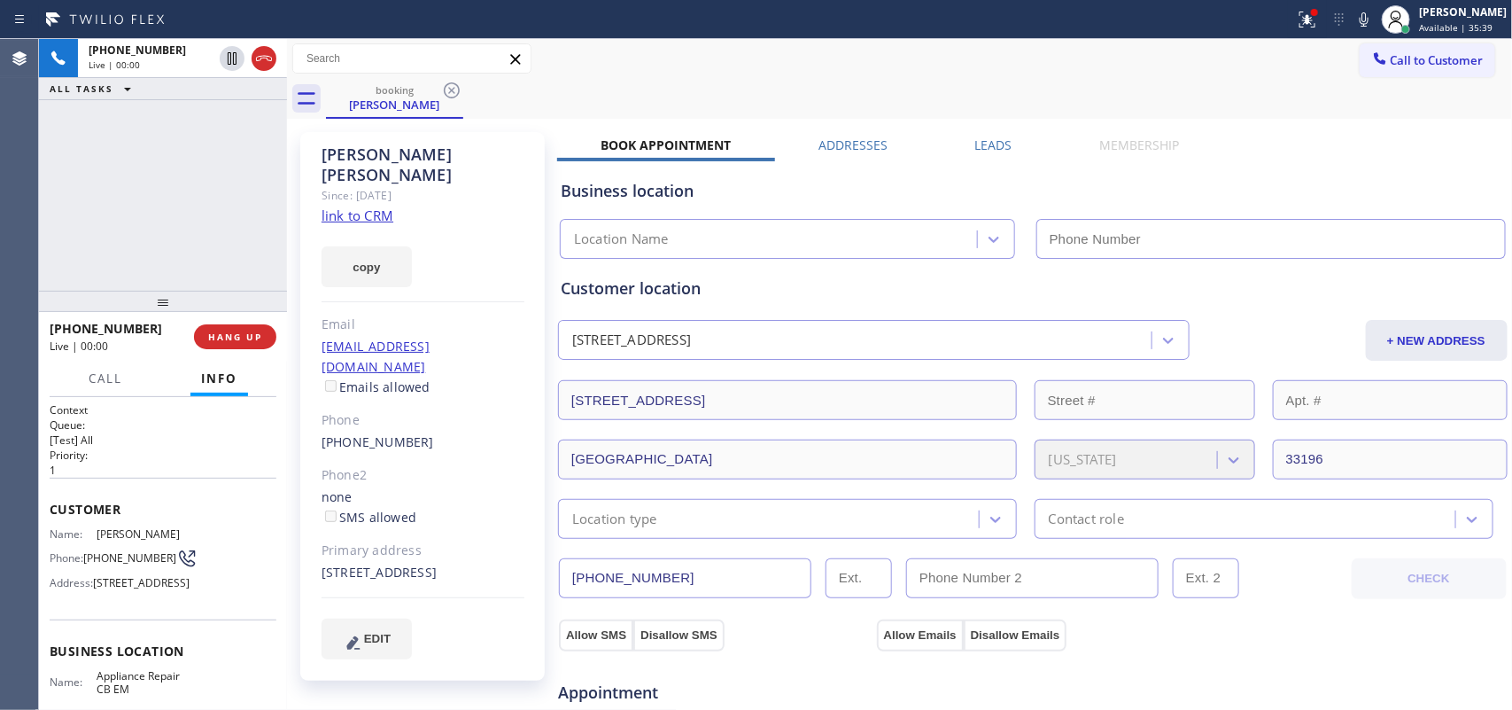
type input "[PHONE_NUMBER]"
click at [365, 206] on link "link to CRM" at bounding box center [358, 215] width 72 height 18
click at [108, 378] on span "Call" at bounding box center [106, 378] width 34 height 16
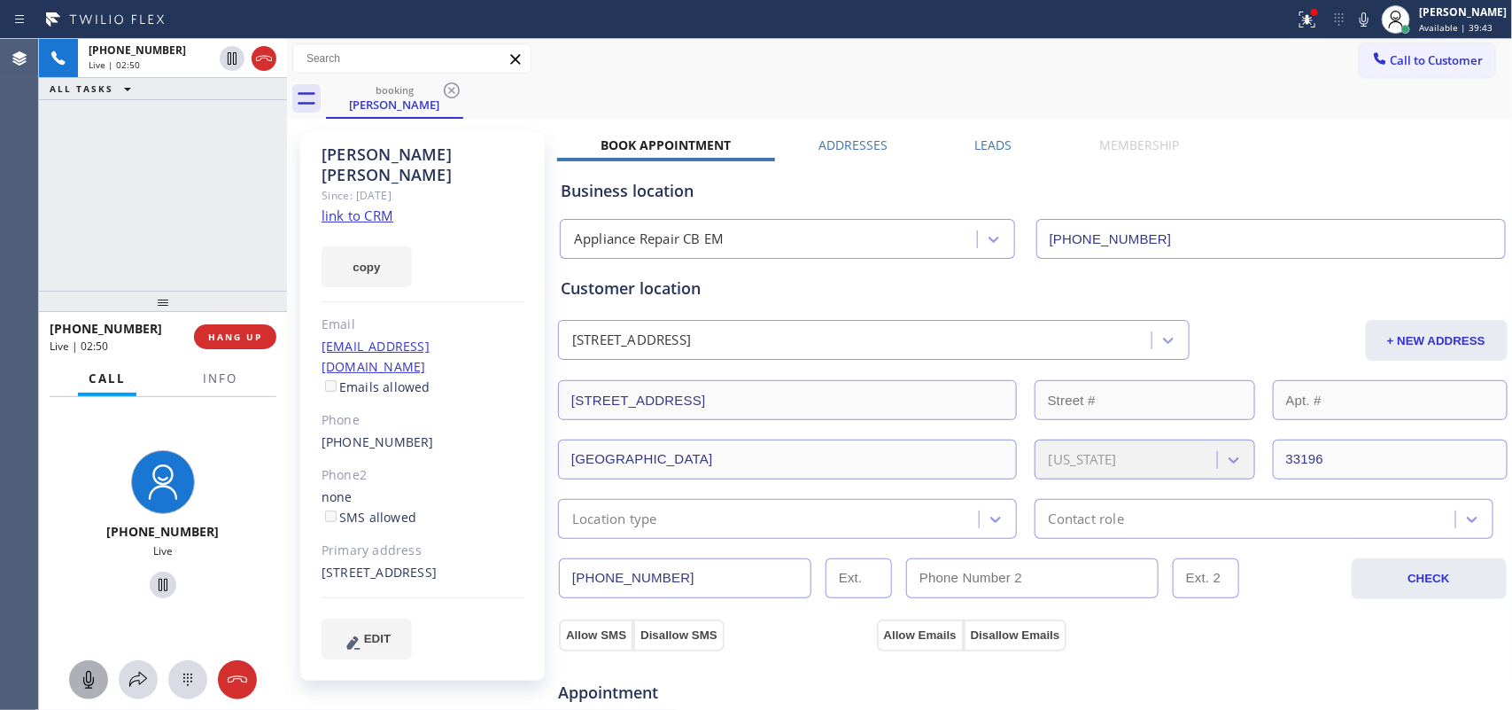
click at [100, 567] on div at bounding box center [88, 679] width 39 height 21
click at [159, 567] on icon at bounding box center [163, 585] width 9 height 12
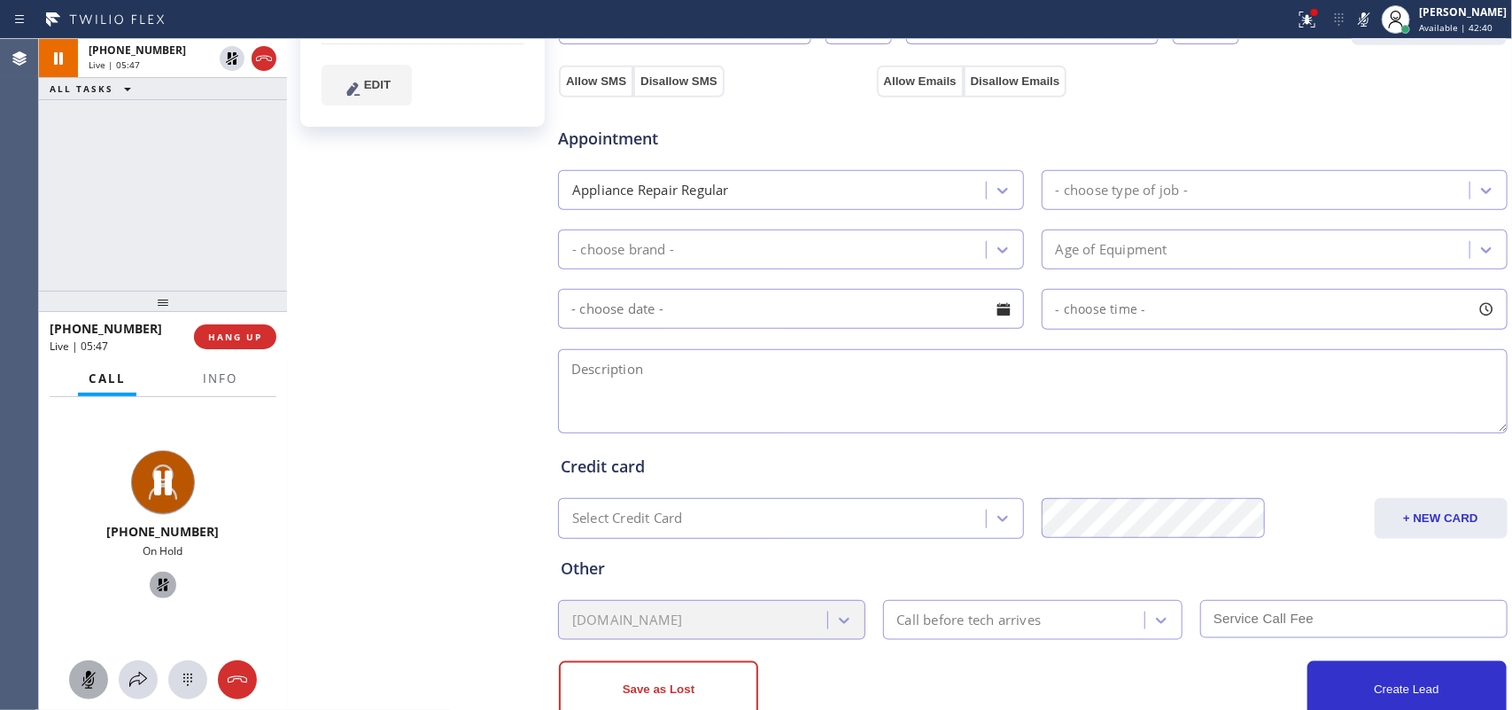
click at [100, 567] on div at bounding box center [88, 679] width 39 height 21
click at [157, 567] on icon at bounding box center [163, 585] width 12 height 12
click at [82, 567] on icon at bounding box center [88, 679] width 21 height 21
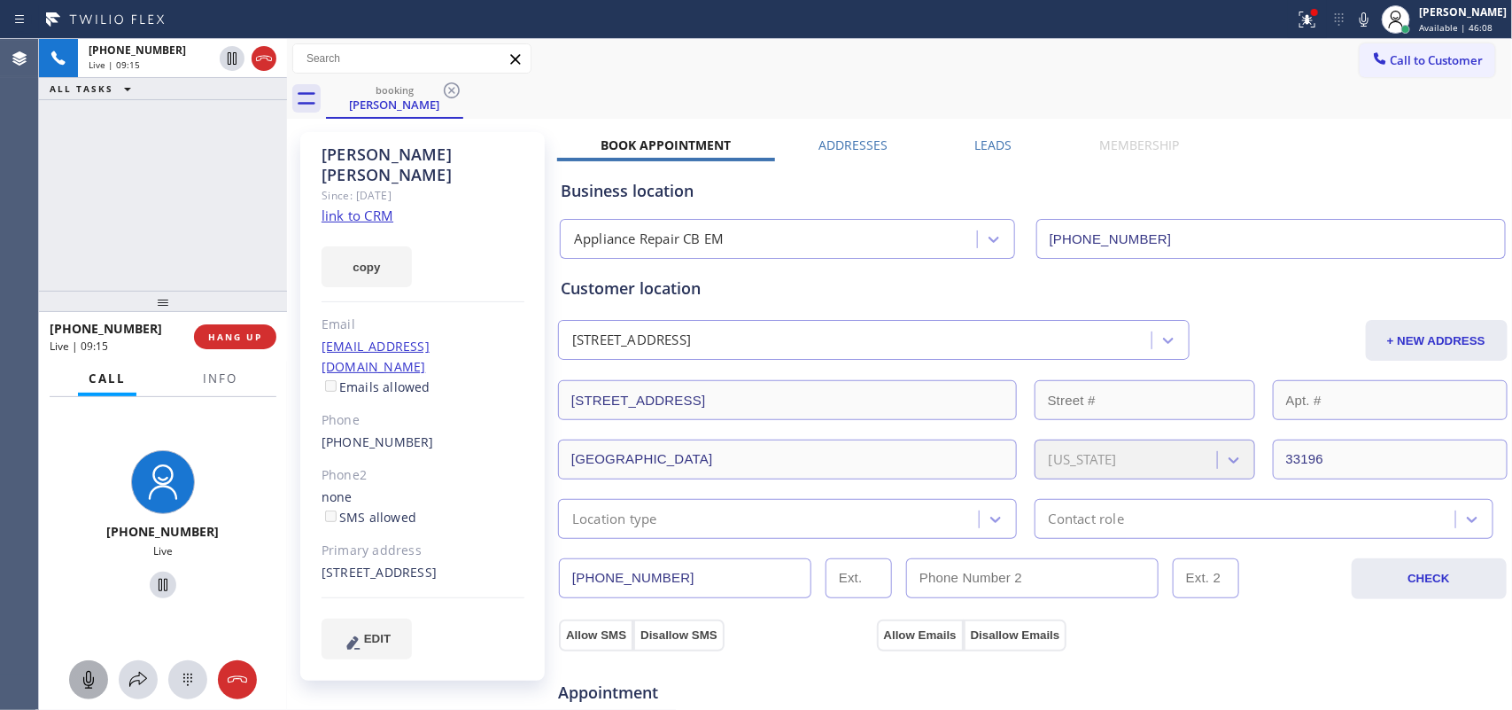
click at [192, 142] on div "[PHONE_NUMBER] Live | 09:15 ALL TASKS ALL TASKS ACTIVE TASKS TASKS IN WRAP UP" at bounding box center [163, 165] width 248 height 252
drag, startPoint x: 192, startPoint y: 142, endPoint x: 378, endPoint y: 250, distance: 215.2
click at [192, 144] on div "[PHONE_NUMBER] Live | 09:15 ALL TASKS ALL TASKS ACTIVE TASKS TASKS IN WRAP UP" at bounding box center [163, 165] width 248 height 252
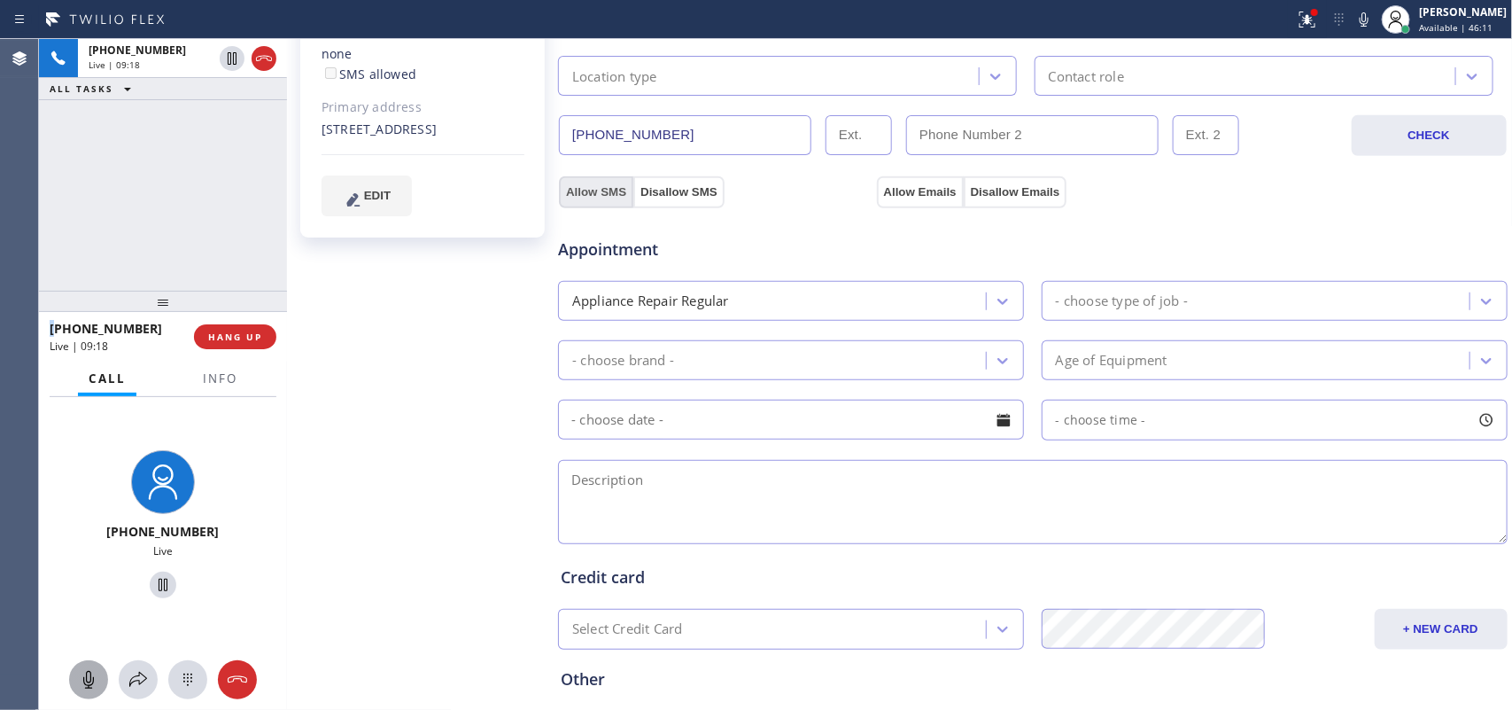
click at [611, 198] on button "Allow SMS" at bounding box center [596, 192] width 74 height 32
click at [923, 197] on button "Allow Emails" at bounding box center [920, 192] width 87 height 32
checkbox input "true"
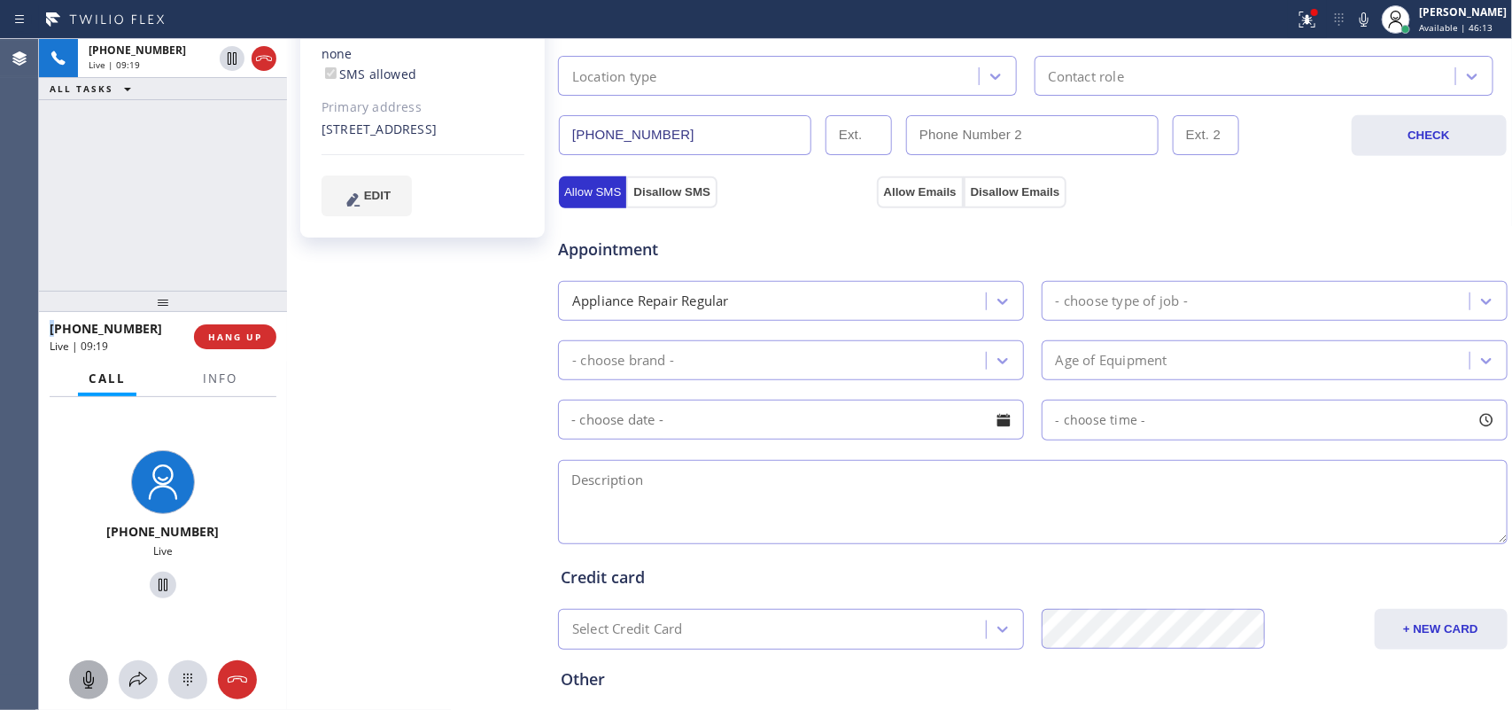
checkbox input "true"
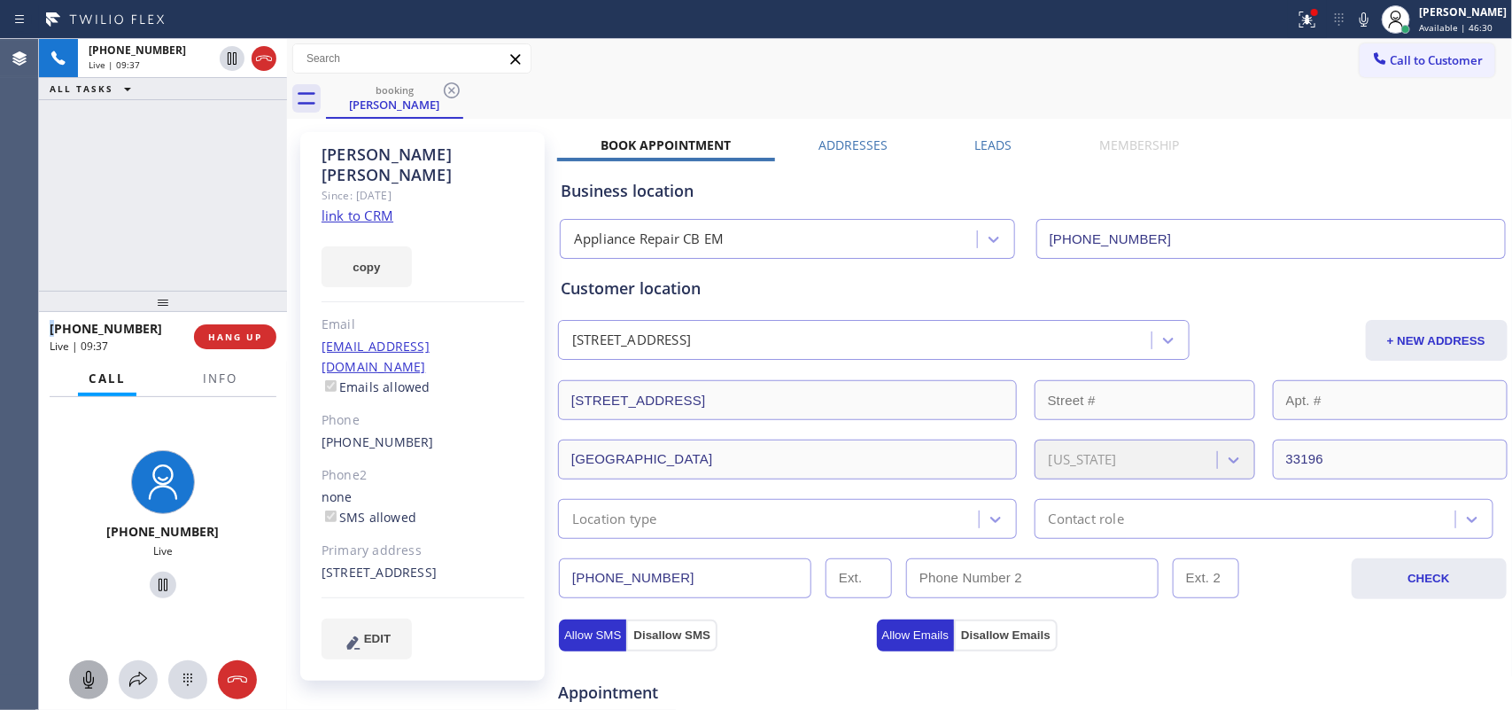
scroll to position [554, 0]
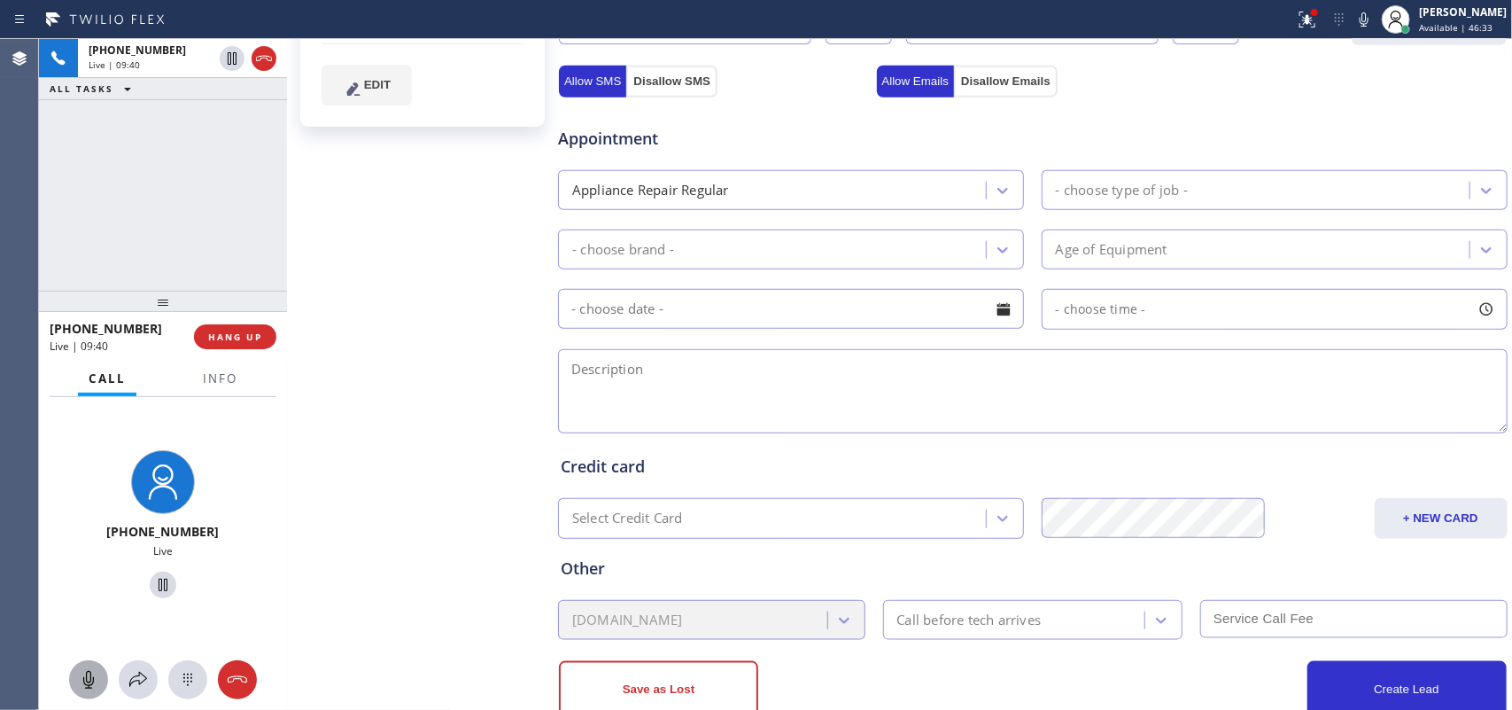
click at [1162, 195] on div "- choose type of job -" at bounding box center [1122, 190] width 132 height 20
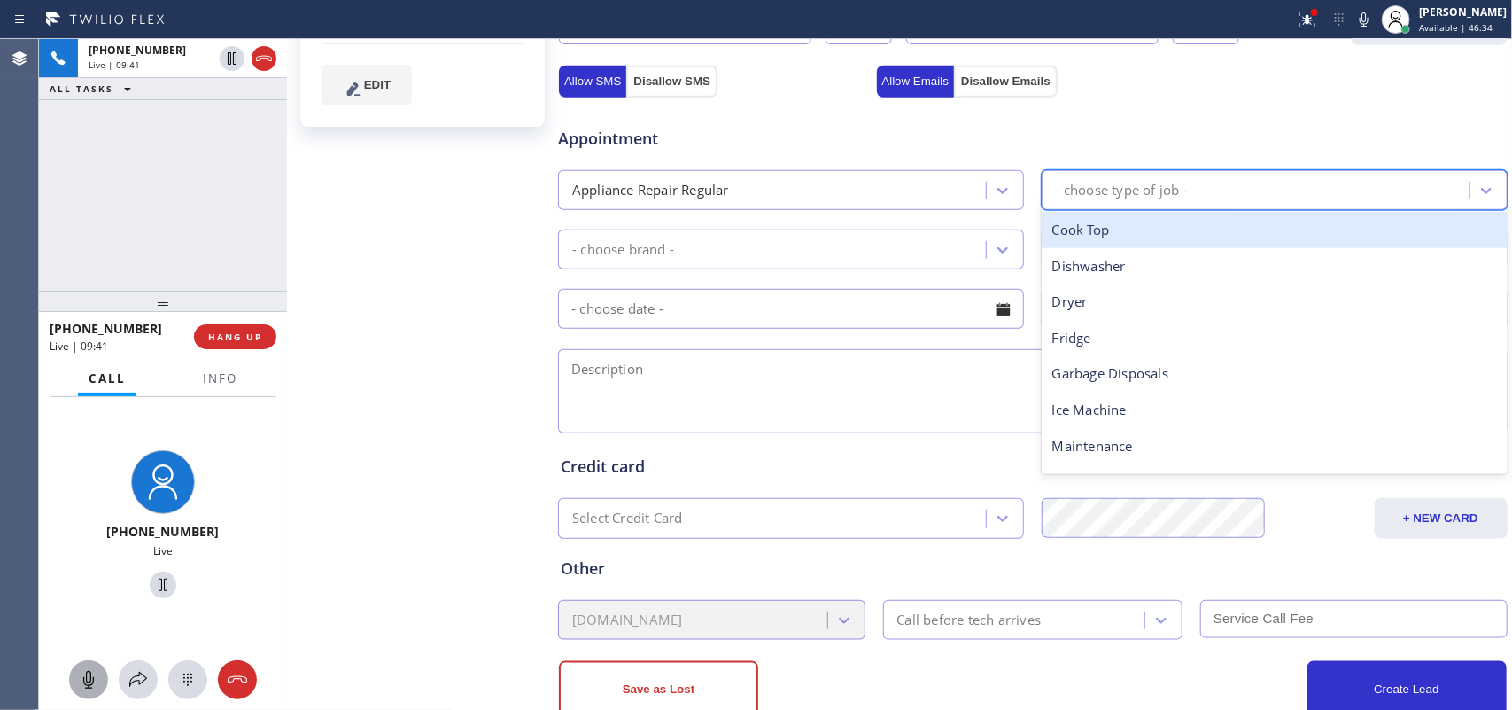
click at [1148, 199] on div "- choose type of job -" at bounding box center [1122, 190] width 132 height 20
click at [1154, 175] on div "- choose type of job -" at bounding box center [1258, 190] width 423 height 31
click at [1149, 183] on div "- choose type of job -" at bounding box center [1122, 190] width 132 height 20
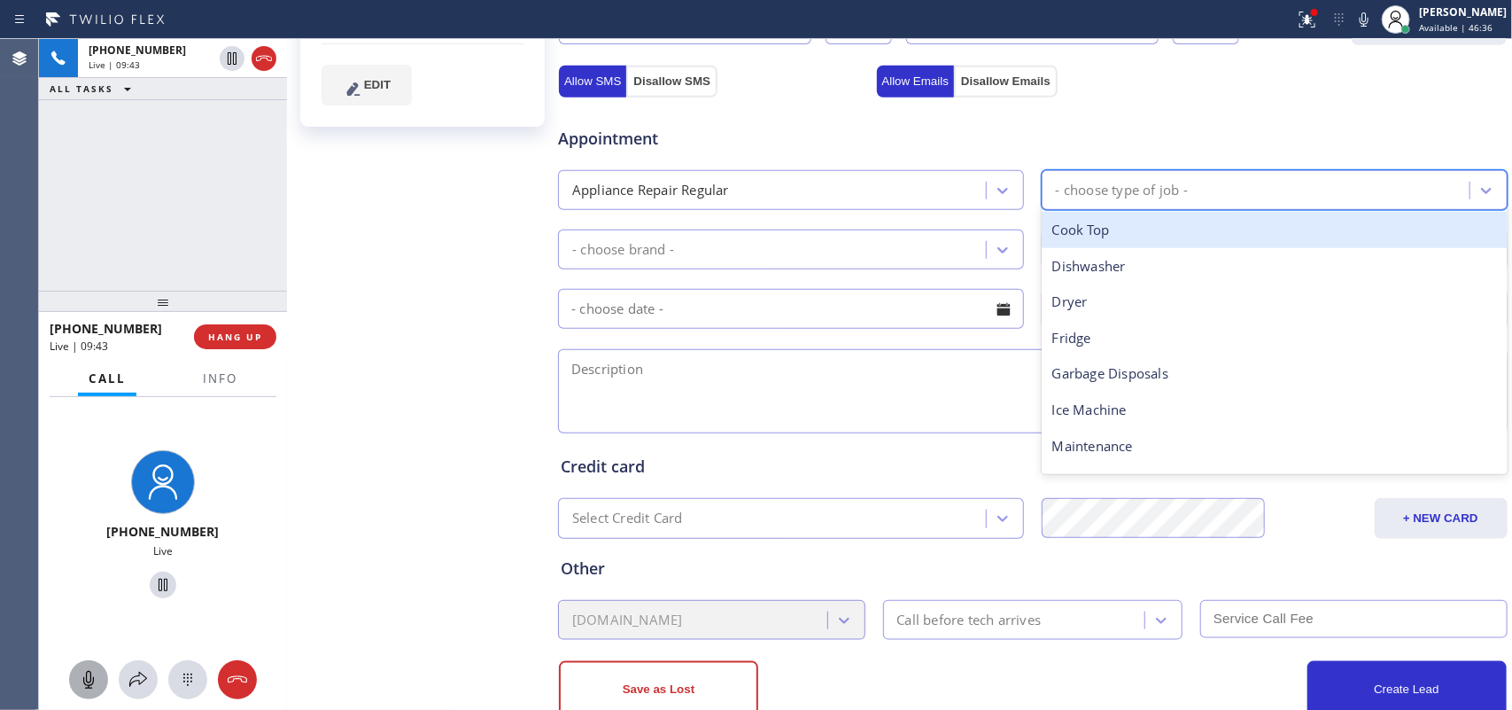
click at [1149, 183] on div "- choose type of job -" at bounding box center [1122, 190] width 132 height 20
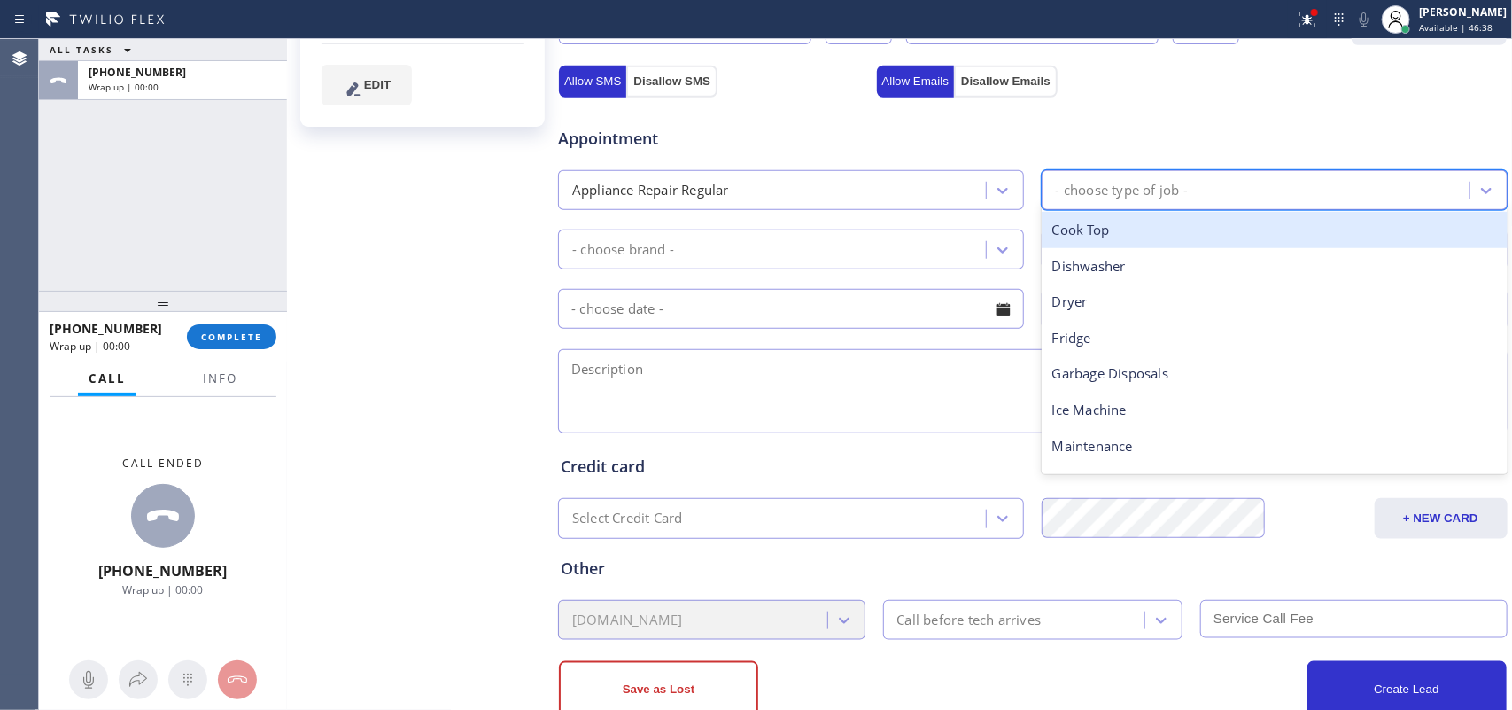
click at [1106, 183] on div "- choose type of job -" at bounding box center [1122, 190] width 132 height 20
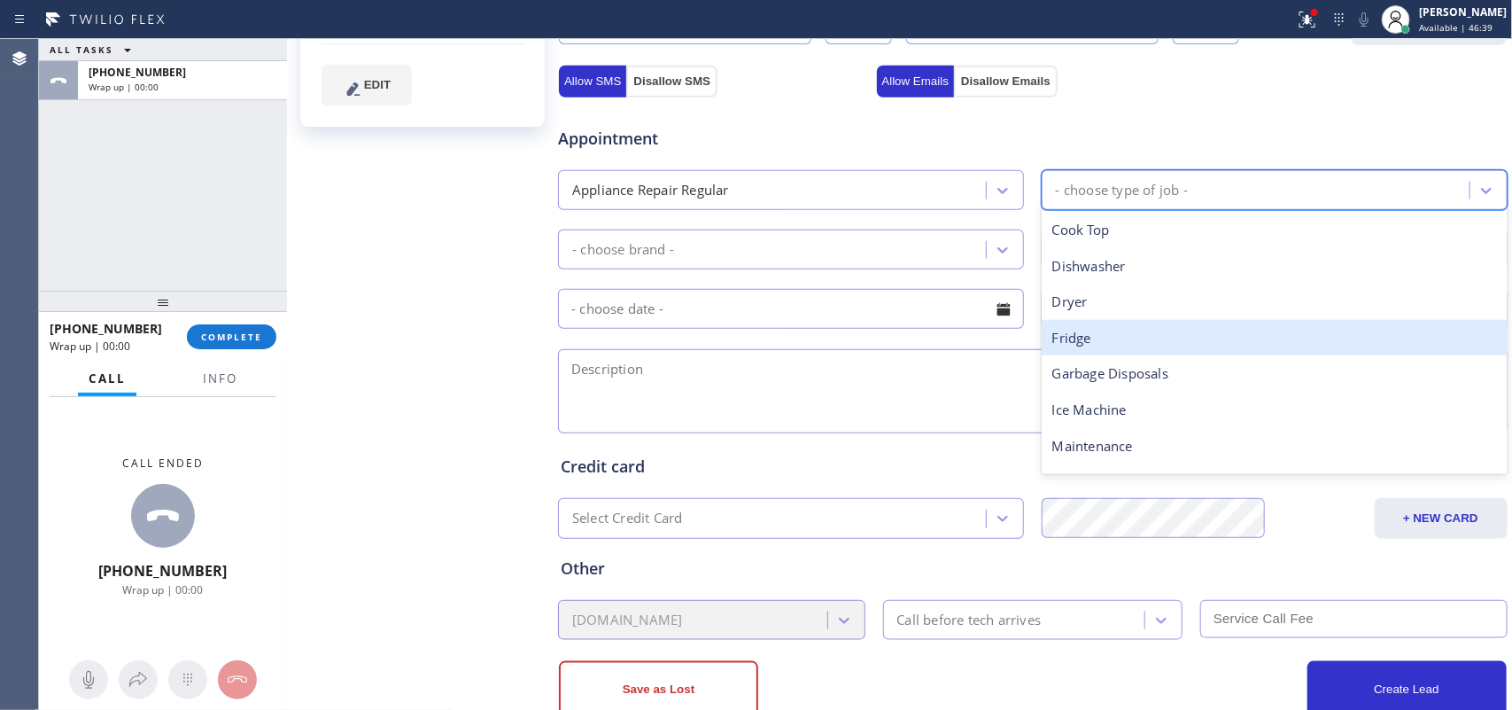
click at [1126, 339] on div "Fridge" at bounding box center [1275, 338] width 466 height 36
click at [1126, 339] on div "Appointment Appliance Repair Regular option Fridge focused, 4 of 14. 14 results…" at bounding box center [1033, 270] width 944 height 331
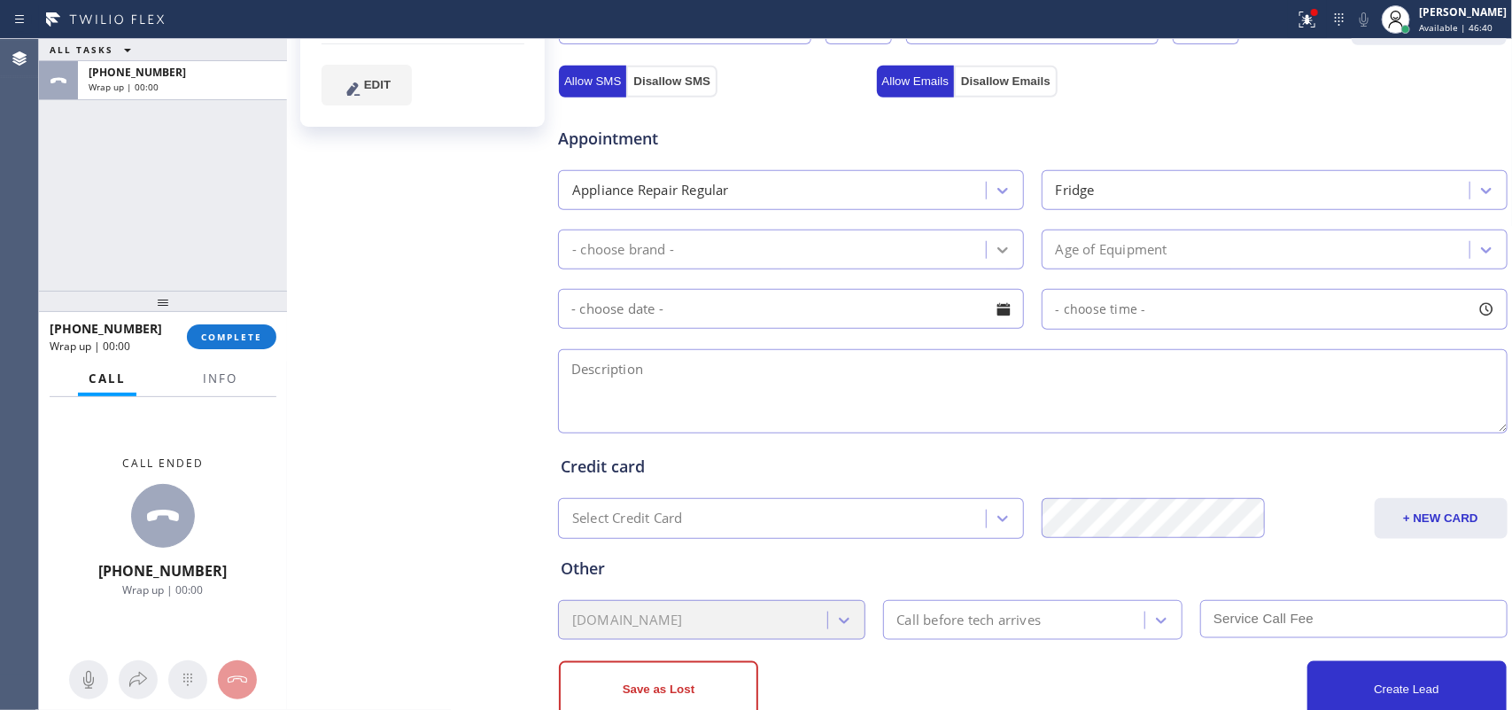
click at [994, 244] on icon at bounding box center [1003, 250] width 18 height 18
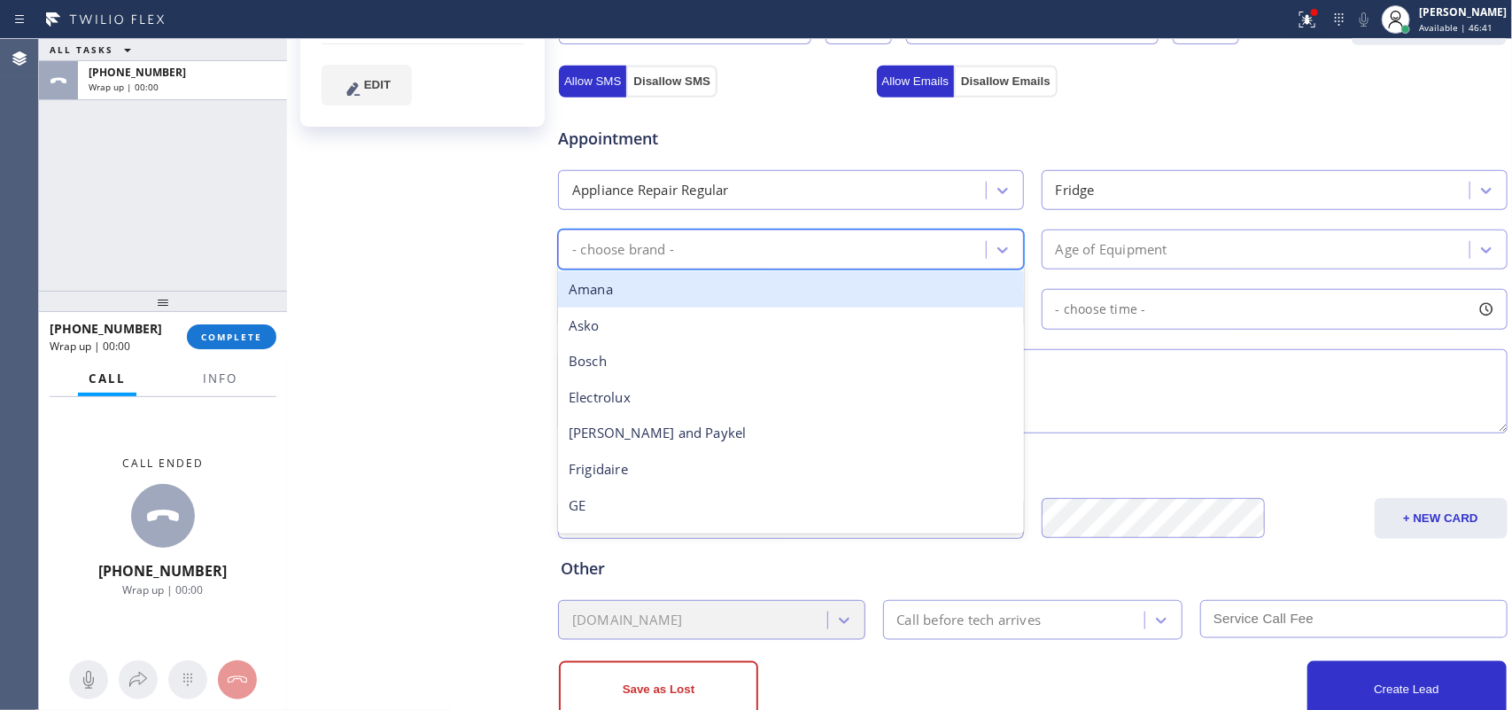
click at [971, 240] on div "- choose brand -" at bounding box center [774, 249] width 423 height 31
click at [869, 268] on div "- choose brand -" at bounding box center [791, 249] width 466 height 40
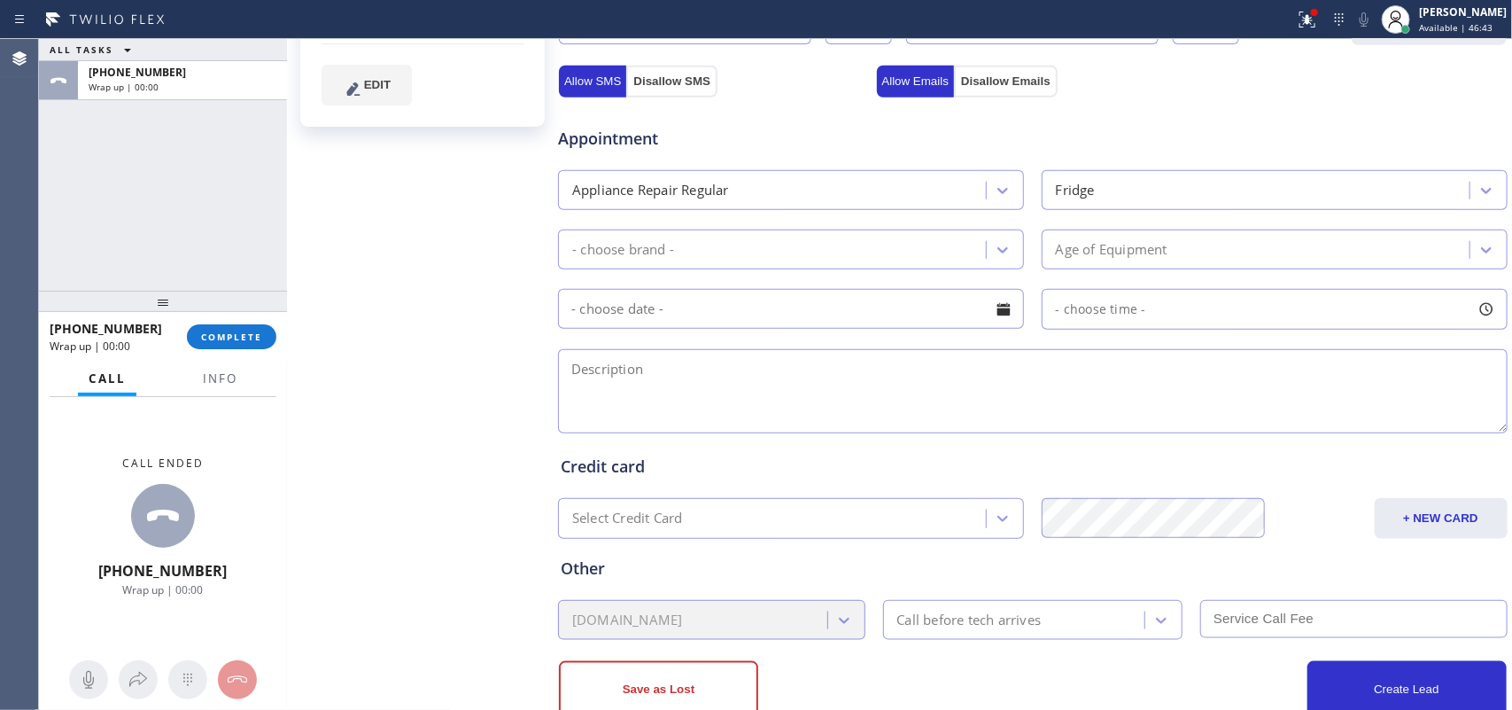
click at [78, 236] on div "ALL TASKS ALL TASKS ACTIVE TASKS TASKS IN WRAP UP [PHONE_NUMBER] Wrap up | 00:00" at bounding box center [163, 165] width 248 height 252
click at [670, 248] on div "- choose brand -" at bounding box center [623, 249] width 102 height 20
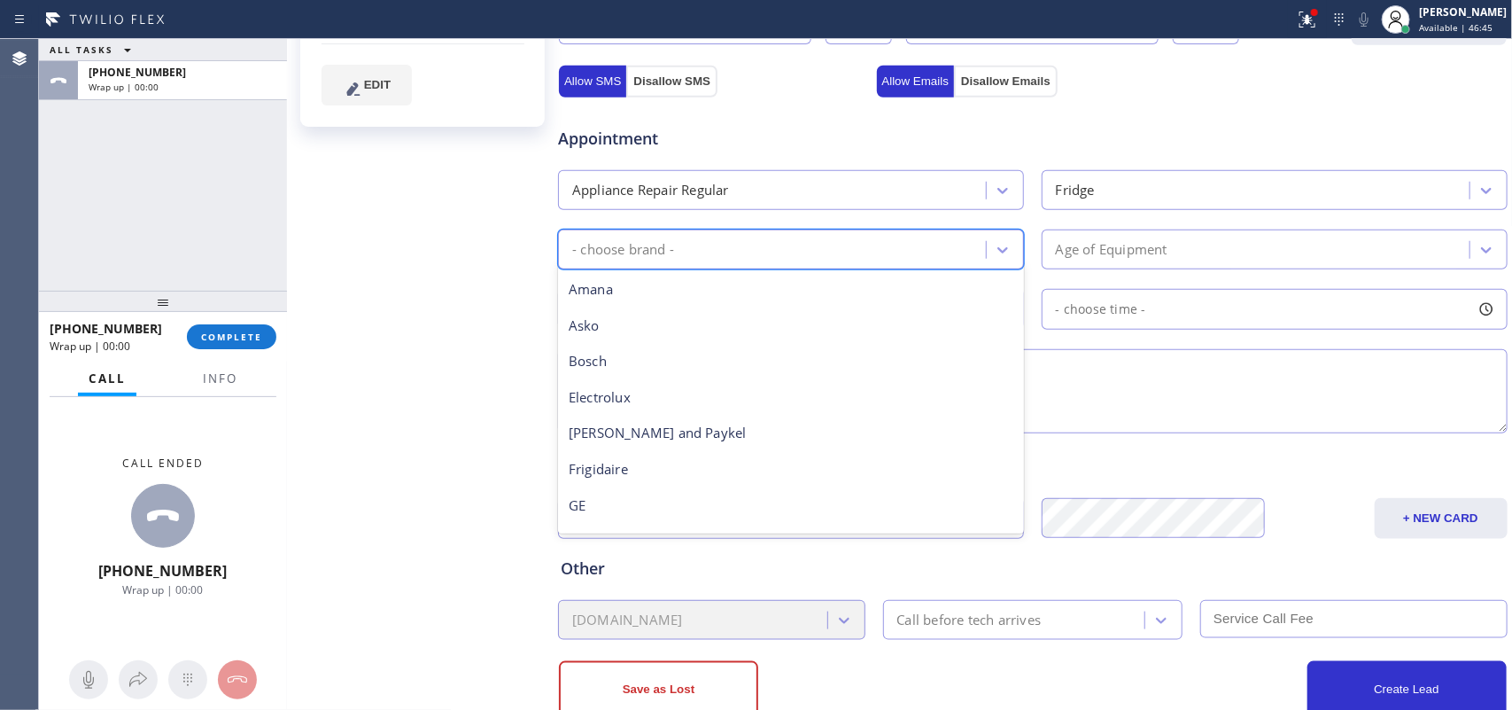
scroll to position [388, 0]
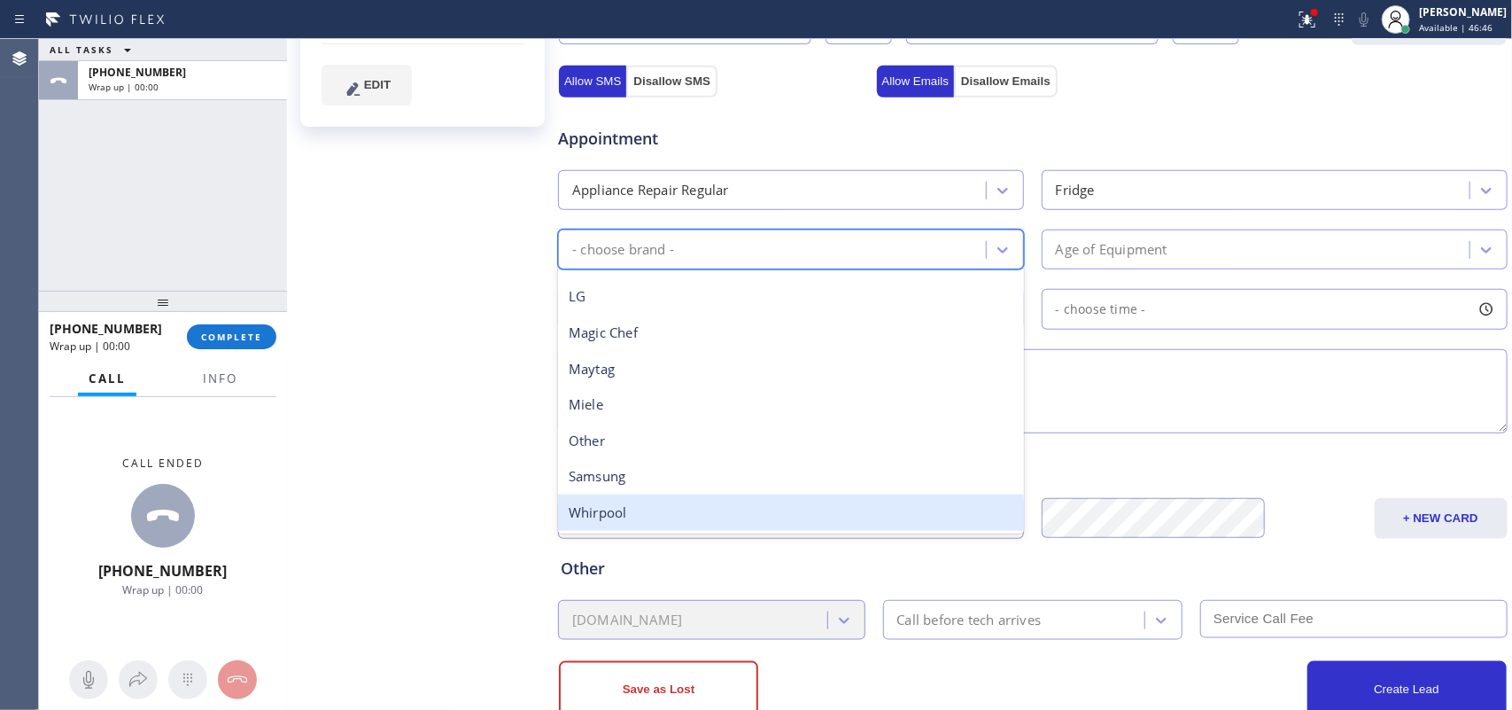
click at [688, 508] on div "Whirpool" at bounding box center [791, 512] width 466 height 36
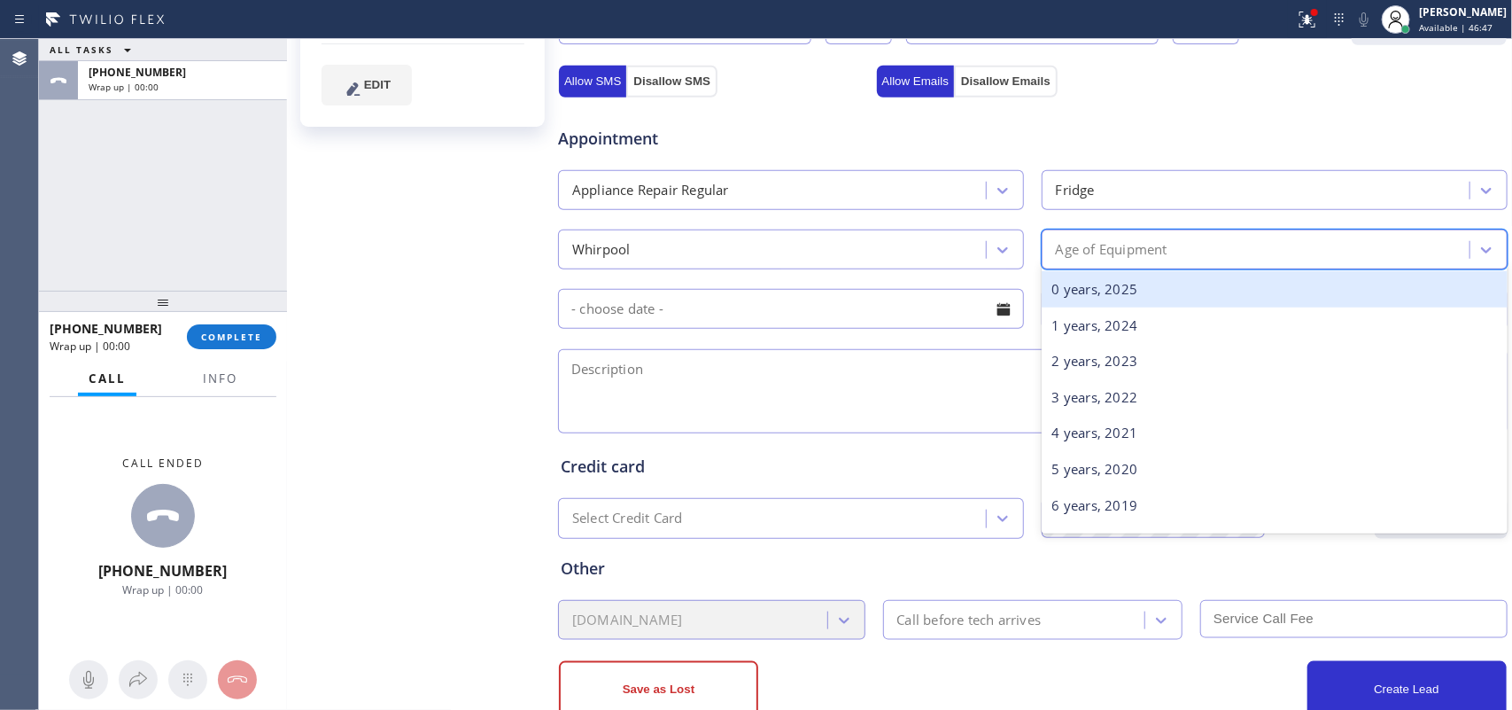
click at [1205, 242] on div "Age of Equipment" at bounding box center [1258, 249] width 423 height 31
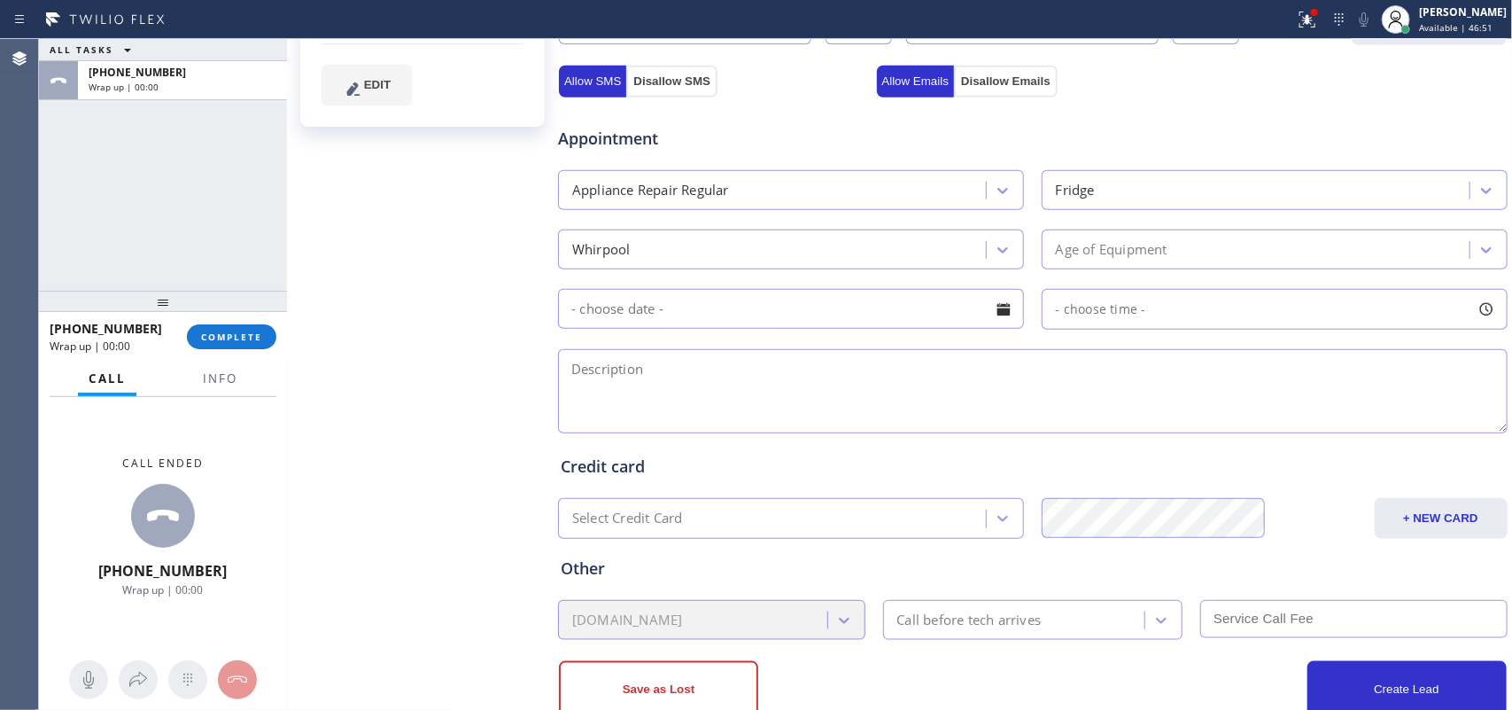
click at [356, 237] on div "[PERSON_NAME] Since: [DATE] link to CRM copy Email [EMAIL_ADDRESS][DOMAIN_NAME]…" at bounding box center [424, 161] width 266 height 1184
click at [1165, 248] on div "Age of Equipment" at bounding box center [1258, 249] width 423 height 31
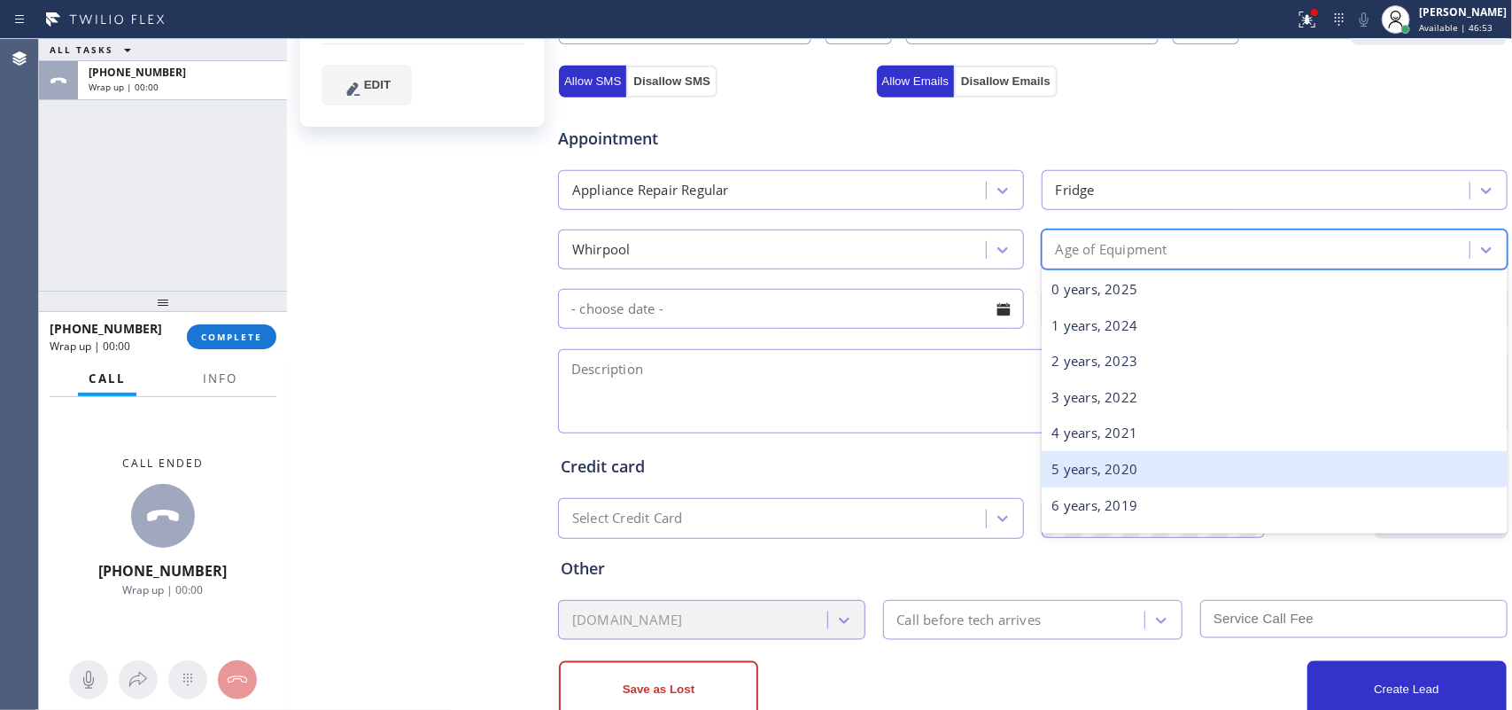
click at [1130, 472] on div "5 years, 2020" at bounding box center [1275, 469] width 466 height 36
click at [1130, 472] on div "Credit card" at bounding box center [1033, 467] width 944 height 24
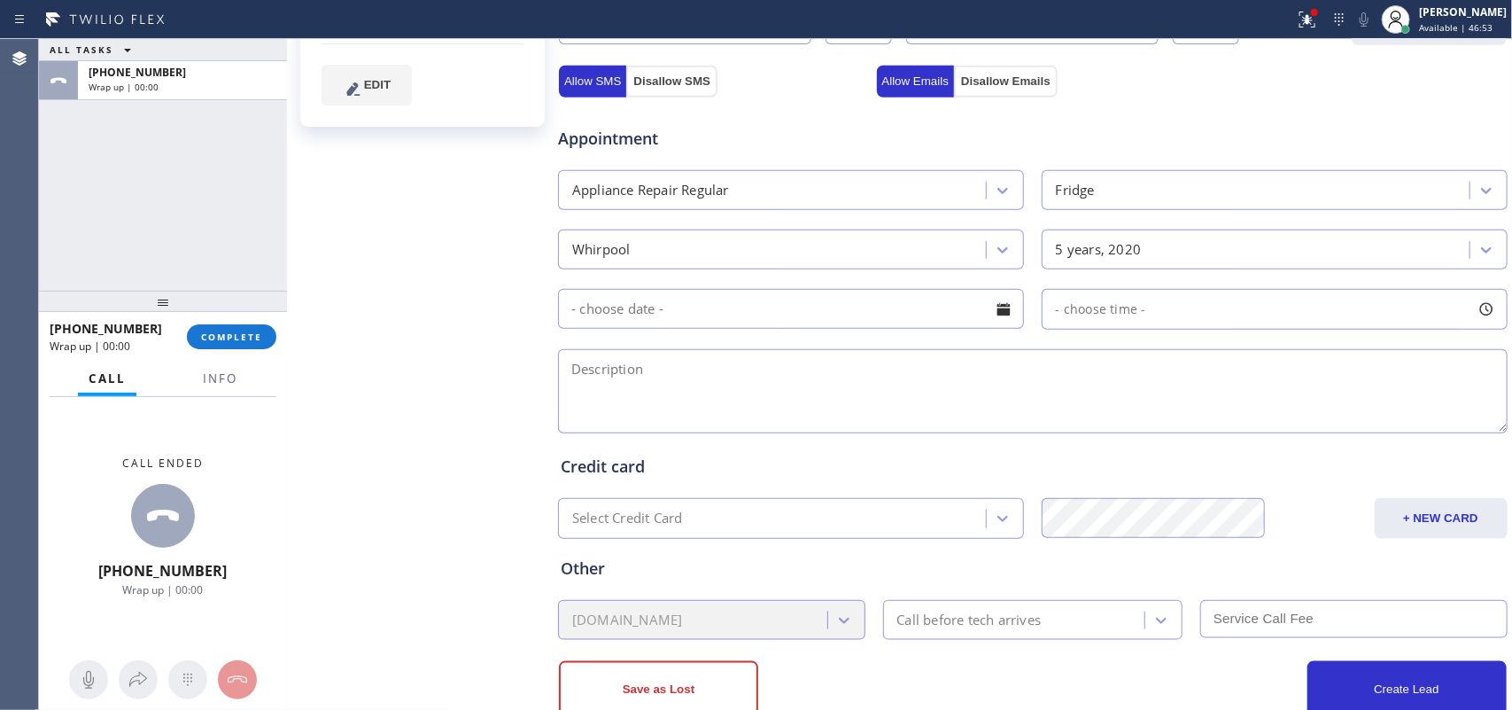
click at [999, 306] on div at bounding box center [1004, 309] width 30 height 30
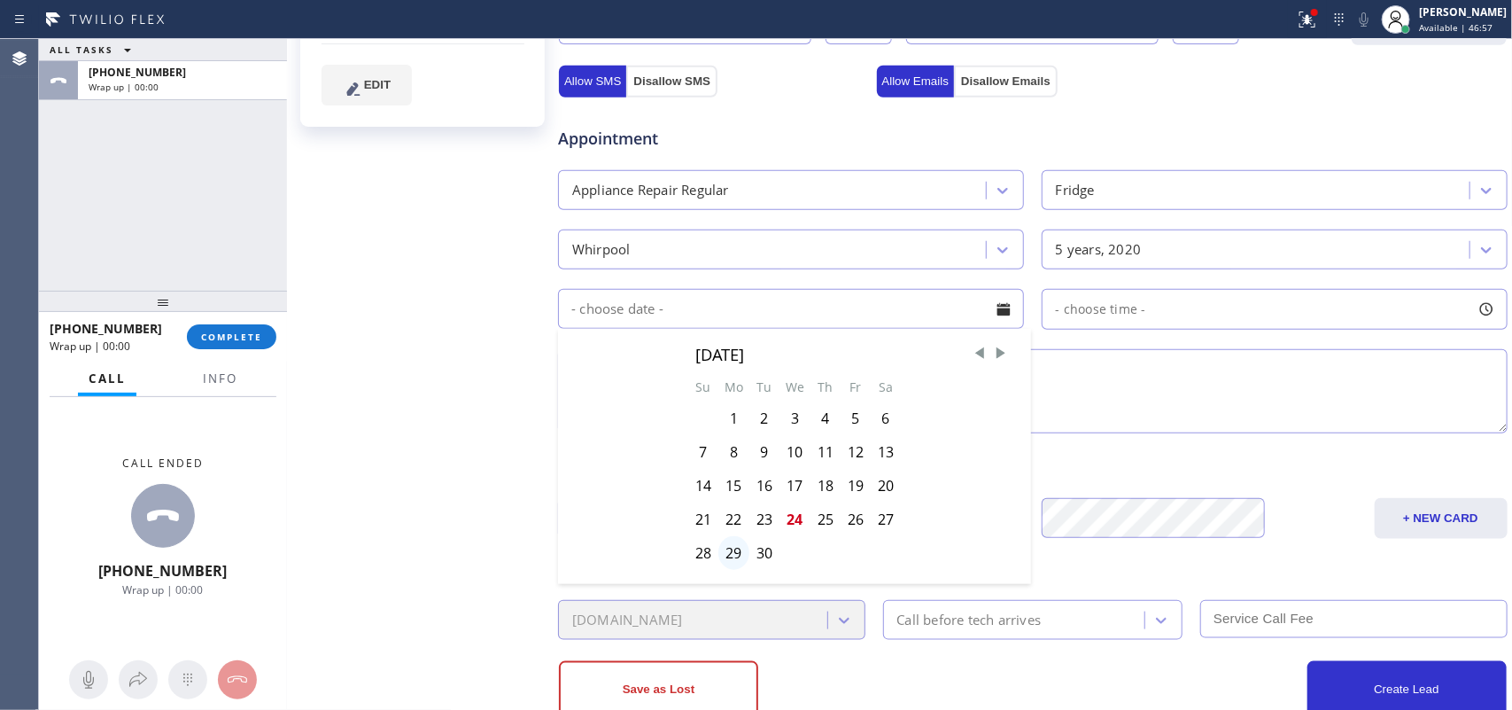
click at [725, 560] on div "29" at bounding box center [734, 553] width 31 height 34
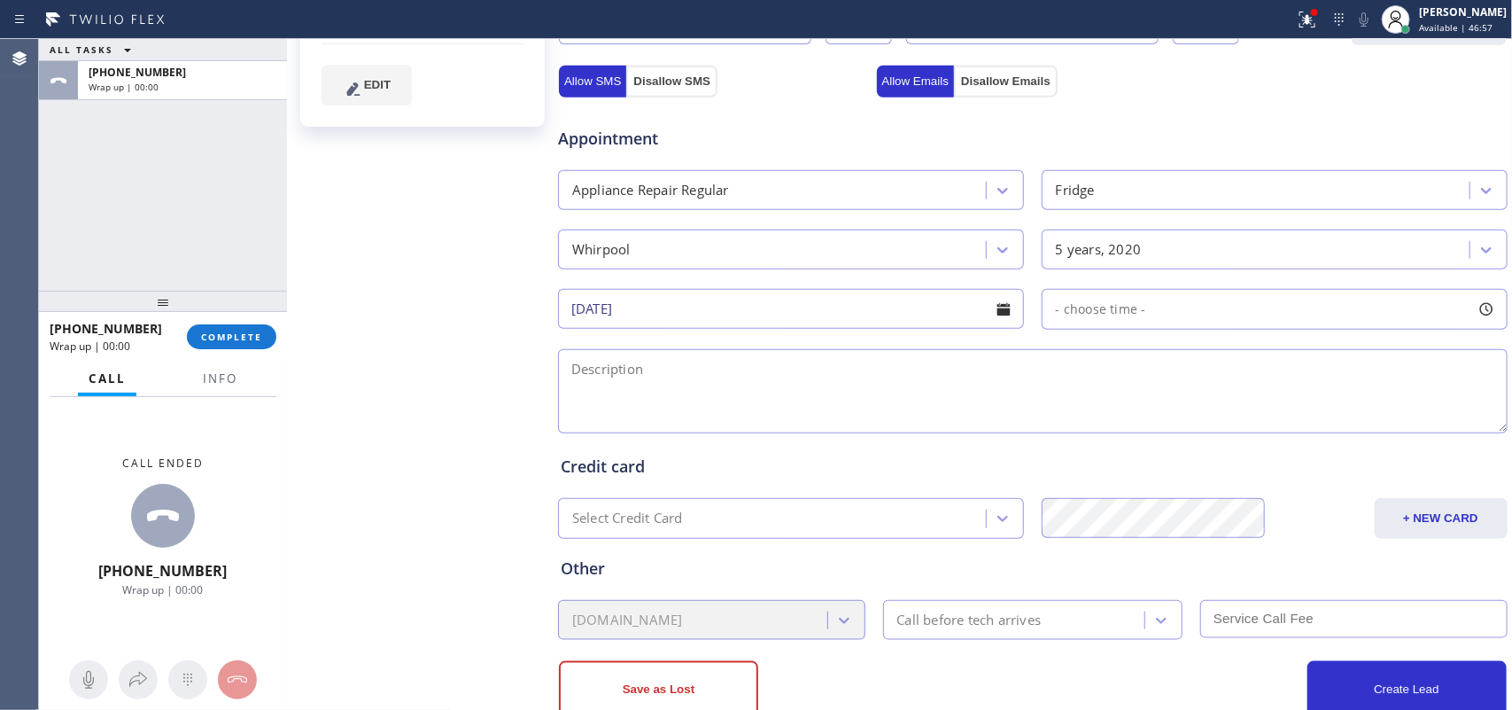
click at [725, 560] on div "Other" at bounding box center [1033, 568] width 944 height 24
click at [1209, 306] on div at bounding box center [1487, 309] width 30 height 30
drag, startPoint x: 1050, startPoint y: 412, endPoint x: 1203, endPoint y: 415, distance: 153.3
click at [1070, 415] on div at bounding box center [1059, 417] width 21 height 37
click at [1188, 415] on div "FROM TILL 8:00 AM 8:00 AM" at bounding box center [1261, 394] width 439 height 128
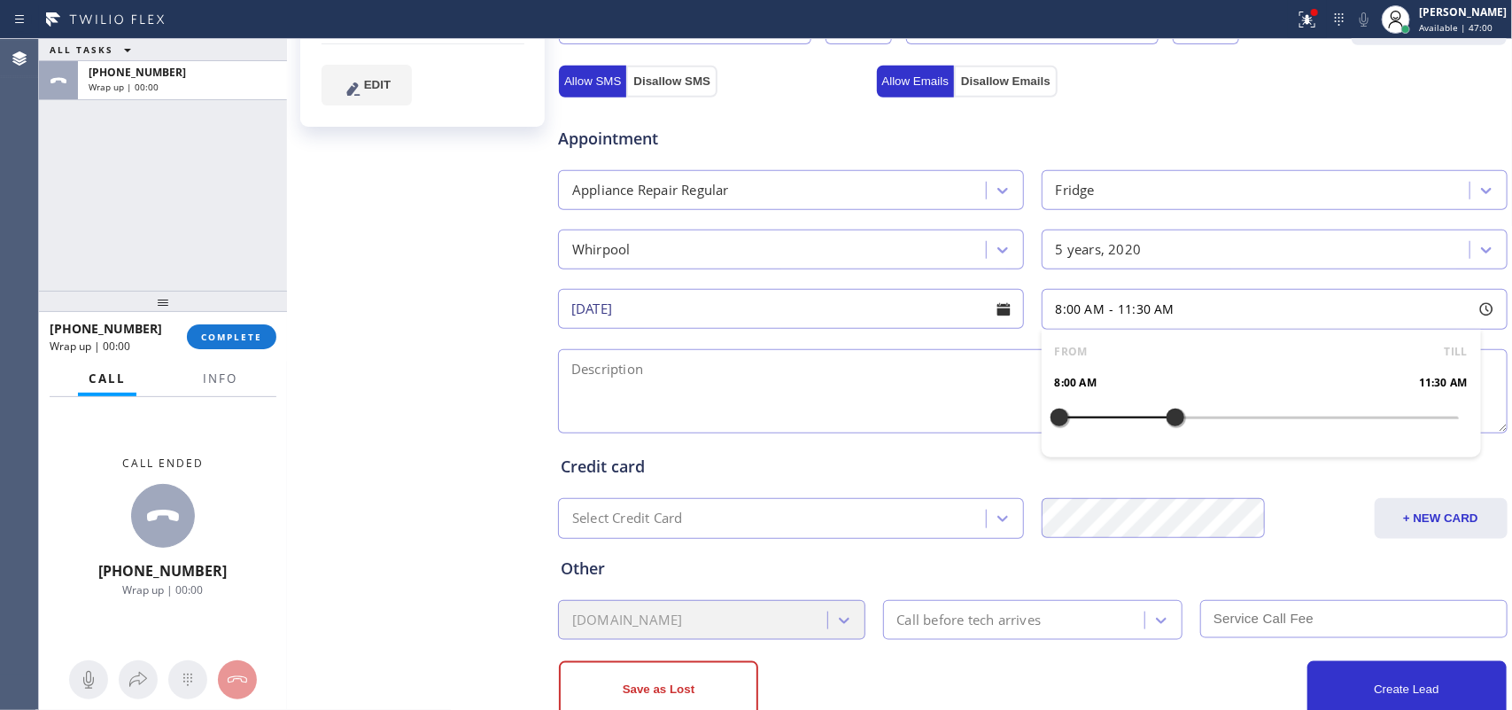
drag, startPoint x: 1203, startPoint y: 415, endPoint x: 1210, endPoint y: 430, distance: 16.6
click at [1209, 430] on div "FROM TILL 8:00 AM 11:30 AM" at bounding box center [1261, 394] width 439 height 128
drag, startPoint x: 1171, startPoint y: 421, endPoint x: 1283, endPoint y: 423, distance: 111.6
click at [1209, 423] on div at bounding box center [1292, 417] width 21 height 37
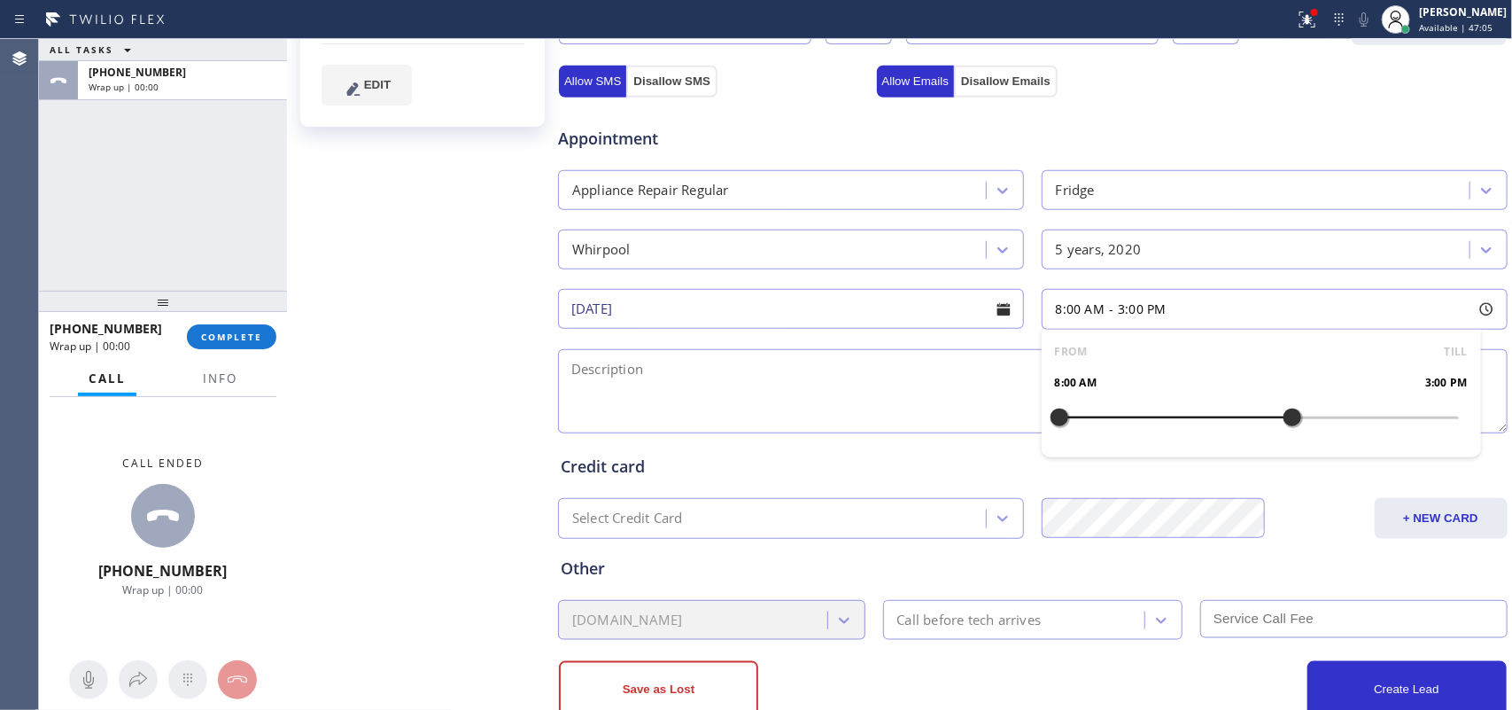
drag, startPoint x: 1047, startPoint y: 422, endPoint x: 1131, endPoint y: 422, distance: 84.2
click at [1059, 422] on div at bounding box center [1059, 417] width 21 height 37
drag, startPoint x: 1131, startPoint y: 422, endPoint x: 1163, endPoint y: 422, distance: 31.9
click at [1162, 422] on div "FROM TILL 8:00 AM 3:00 PM" at bounding box center [1261, 394] width 439 height 128
drag, startPoint x: 1163, startPoint y: 422, endPoint x: 1096, endPoint y: 416, distance: 67.5
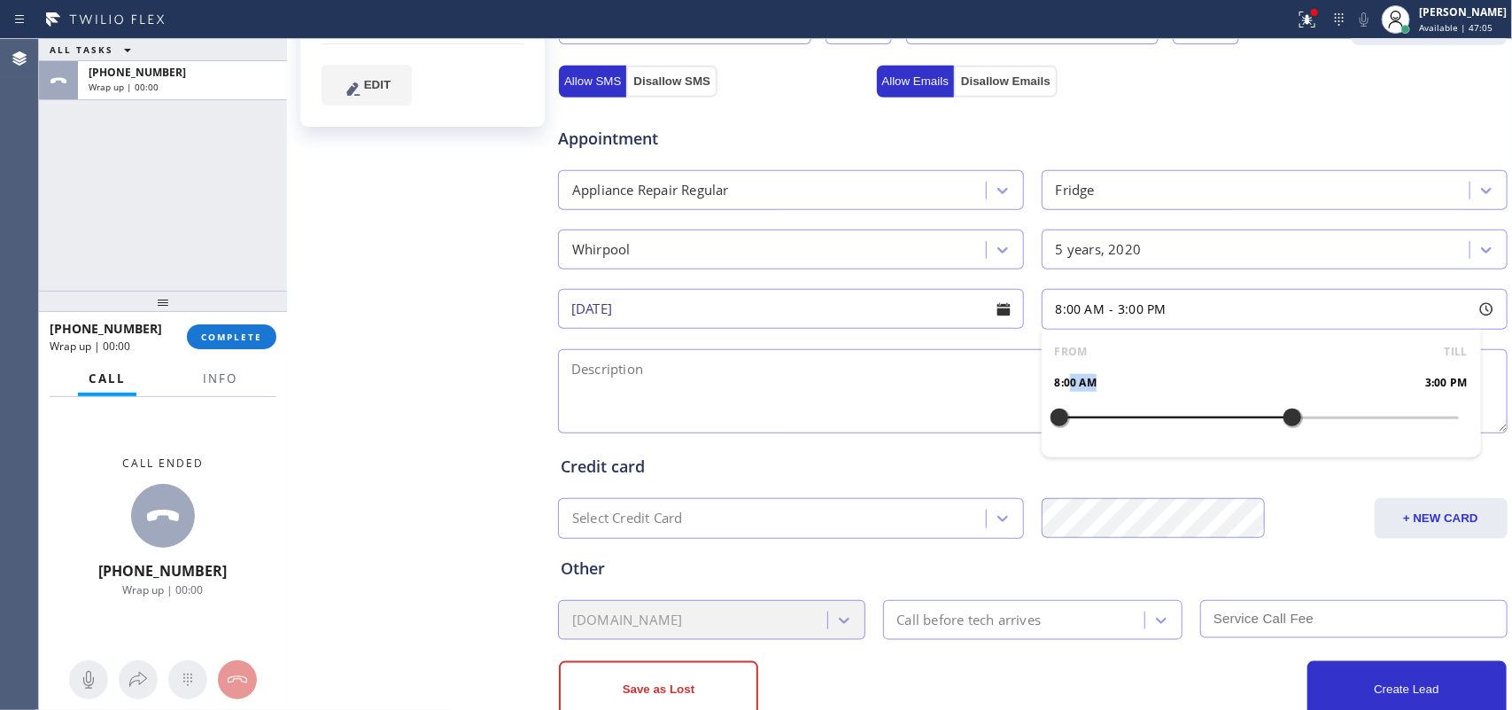
click at [1162, 422] on div "FROM TILL 8:00 AM 3:00 PM" at bounding box center [1261, 394] width 439 height 128
drag, startPoint x: 1050, startPoint y: 418, endPoint x: 1175, endPoint y: 422, distance: 125.0
click at [1182, 422] on div at bounding box center [1192, 417] width 21 height 37
click at [905, 405] on textarea at bounding box center [1033, 391] width 950 height 84
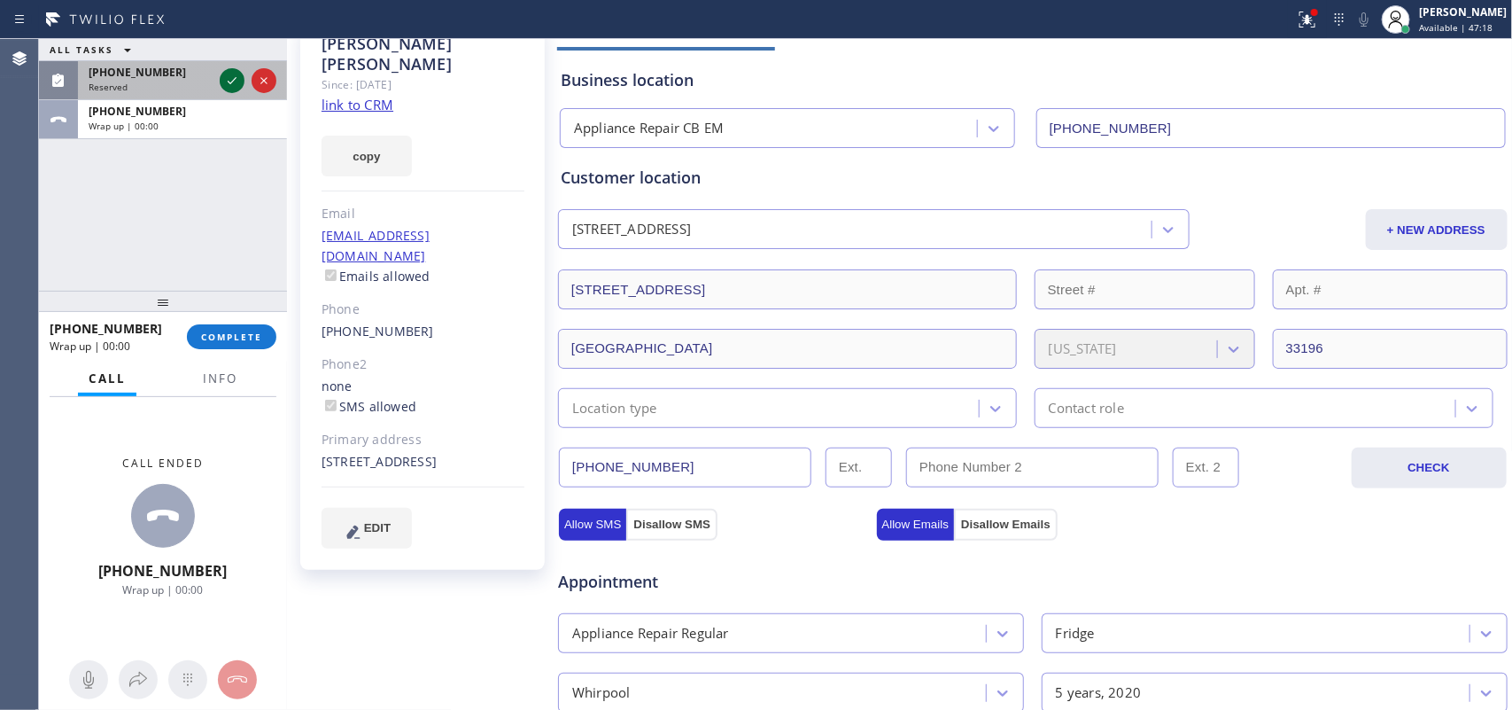
click at [239, 84] on icon at bounding box center [231, 80] width 21 height 21
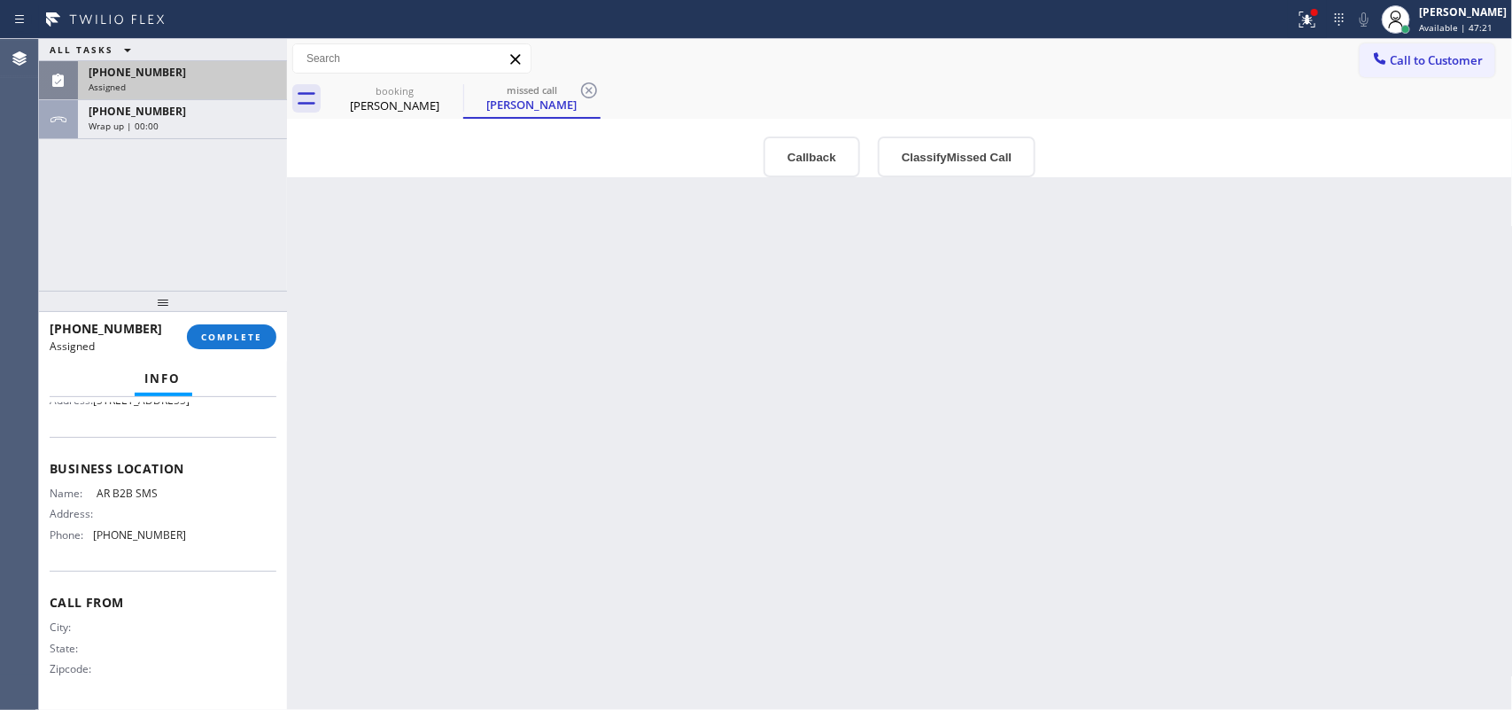
drag, startPoint x: 188, startPoint y: 542, endPoint x: 170, endPoint y: 441, distance: 102.5
click at [184, 506] on div "Name: AR B2B SMS Address: Phone: [PHONE_NUMBER]" at bounding box center [163, 517] width 227 height 62
click at [180, 481] on div "Business location Name: AR B2B SMS Address: Phone: [PHONE_NUMBER]" at bounding box center [163, 504] width 227 height 134
click at [175, 466] on span "Business location" at bounding box center [163, 468] width 227 height 17
drag, startPoint x: 170, startPoint y: 441, endPoint x: 160, endPoint y: 387, distance: 54.9
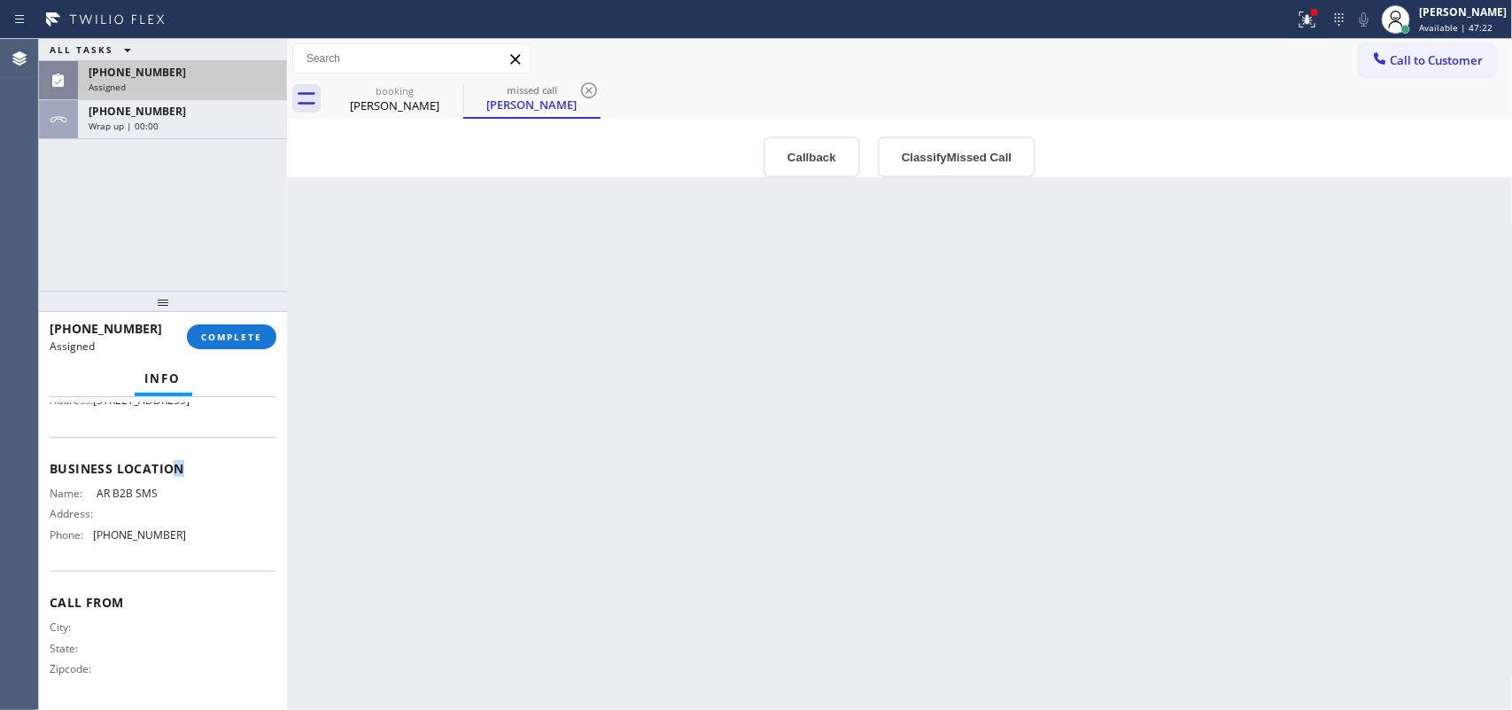
click at [160, 405] on div "Customer Name: [PERSON_NAME] Phone: [PHONE_NUMBER] Address: [STREET_ADDRESS]" at bounding box center [163, 366] width 227 height 142
click at [160, 391] on div "Info" at bounding box center [164, 378] width 58 height 35
click at [160, 381] on span "Info" at bounding box center [163, 378] width 36 height 16
drag, startPoint x: 160, startPoint y: 381, endPoint x: 160, endPoint y: 394, distance: 13.3
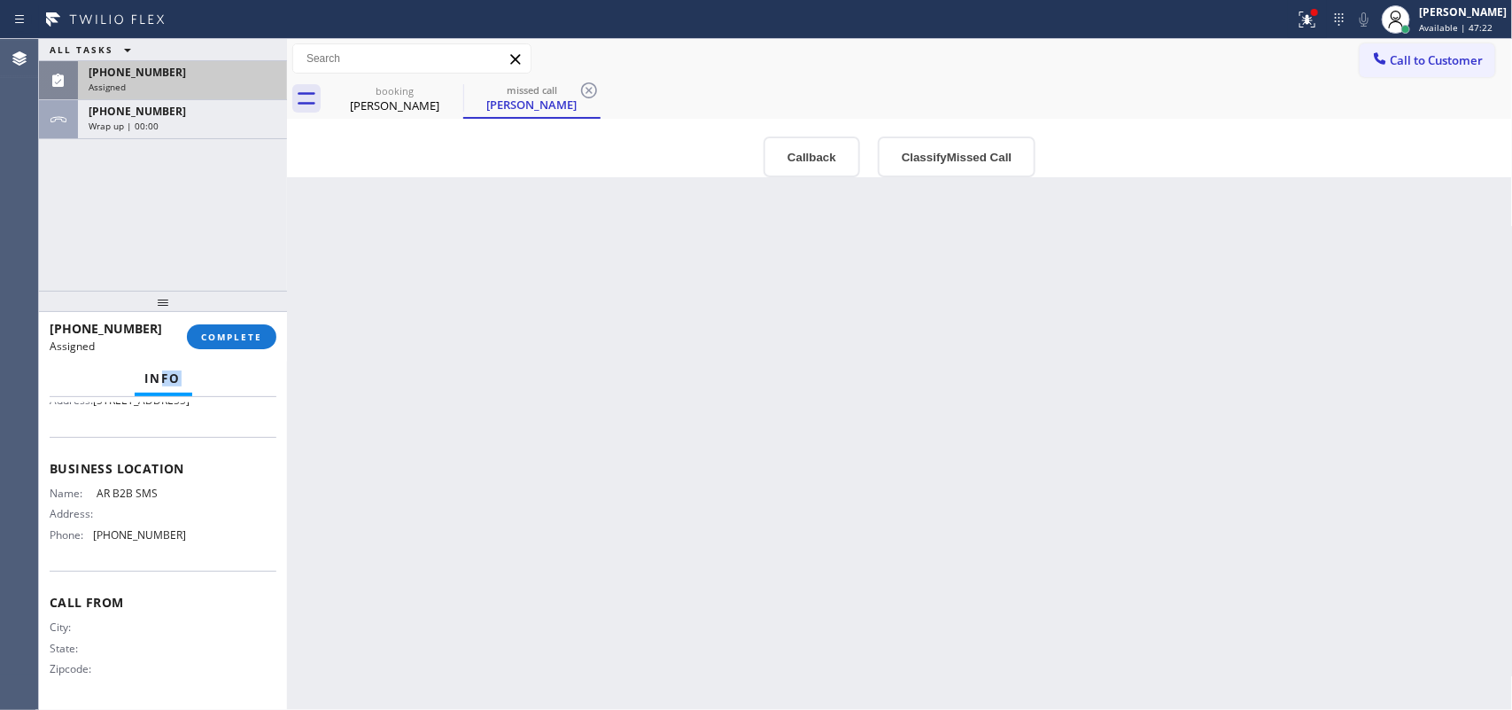
click at [160, 383] on span "Info" at bounding box center [163, 378] width 36 height 16
click at [157, 407] on span "[STREET_ADDRESS]" at bounding box center [141, 399] width 97 height 13
click at [219, 499] on div "Business location Name: AR B2B SMS Address: Phone: [PHONE_NUMBER]" at bounding box center [163, 504] width 227 height 134
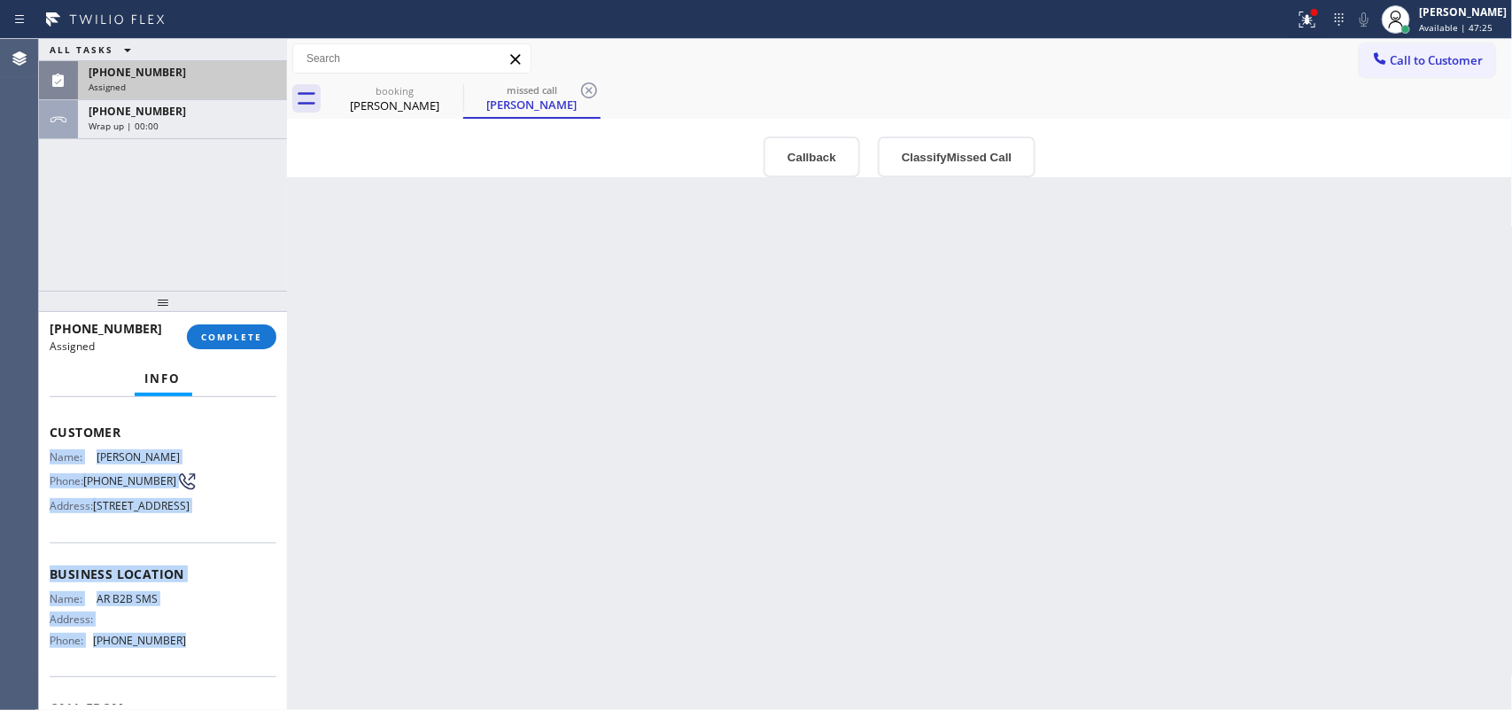
scroll to position [0, 0]
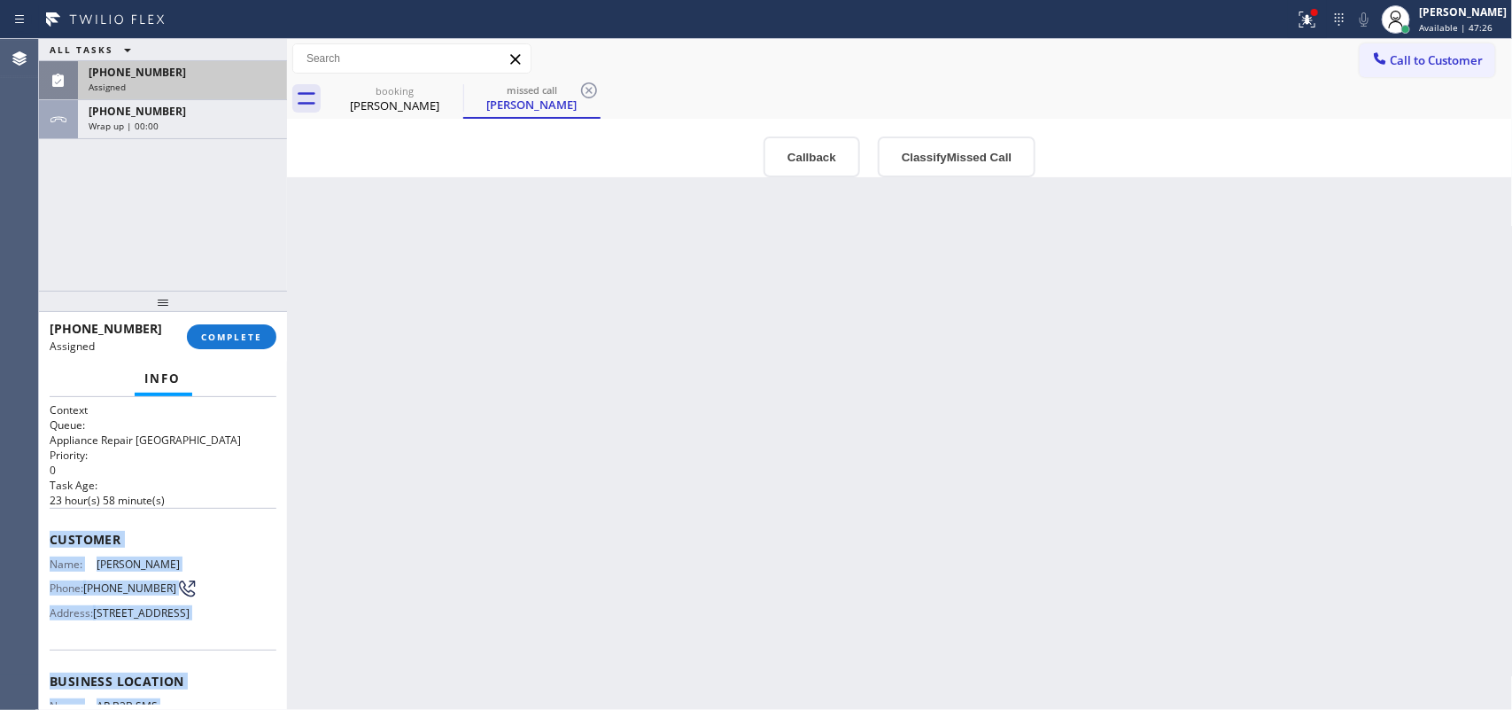
drag, startPoint x: 204, startPoint y: 541, endPoint x: 51, endPoint y: 527, distance: 153.0
click at [51, 527] on div "Context Queue: Appliance Repair High End Priority: 0 Task Age: [DEMOGRAPHIC_DAT…" at bounding box center [163, 660] width 227 height 516
click at [244, 334] on span "COMPLETE" at bounding box center [231, 336] width 61 height 12
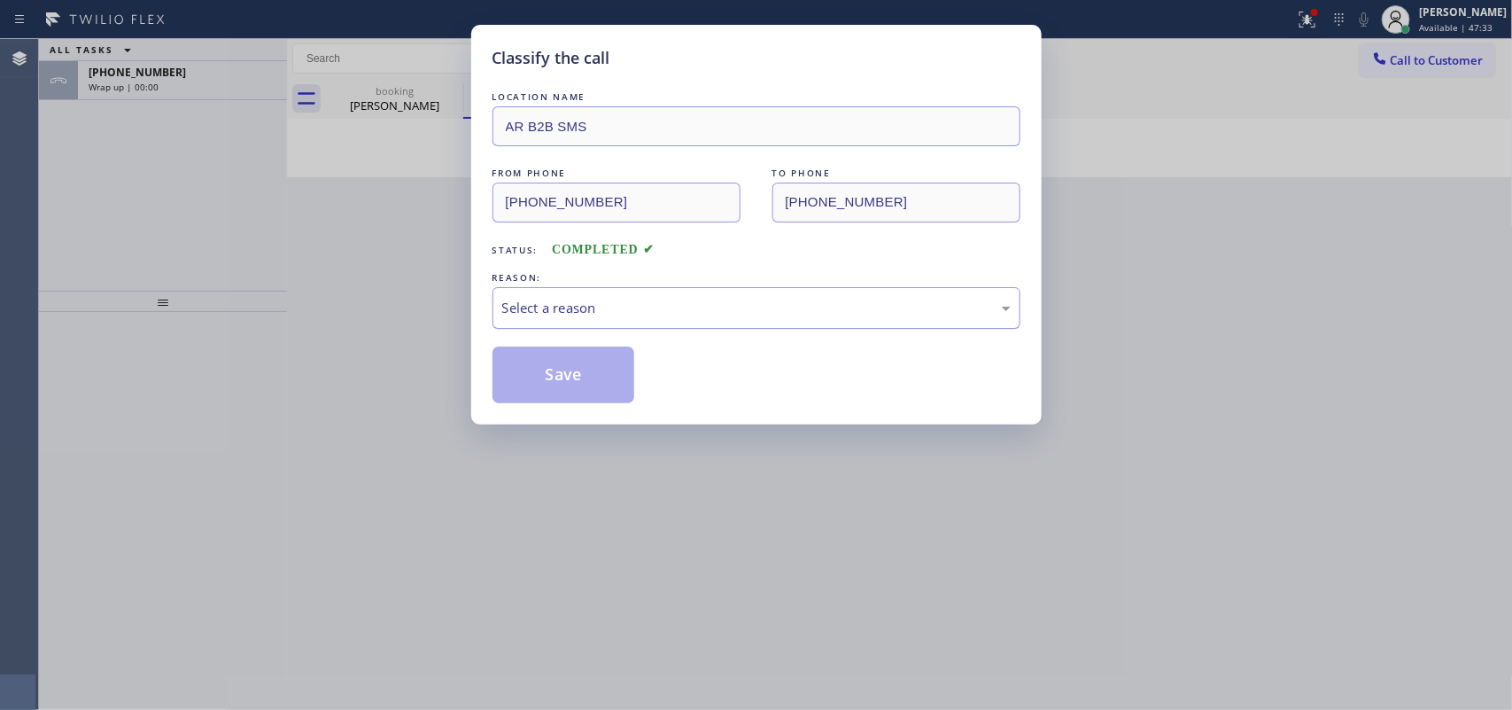
click at [729, 307] on div "Select a reason" at bounding box center [756, 308] width 509 height 20
click at [595, 386] on button "Save" at bounding box center [564, 374] width 143 height 57
click at [595, 385] on button "Save" at bounding box center [564, 374] width 143 height 57
type input "[DATE]"
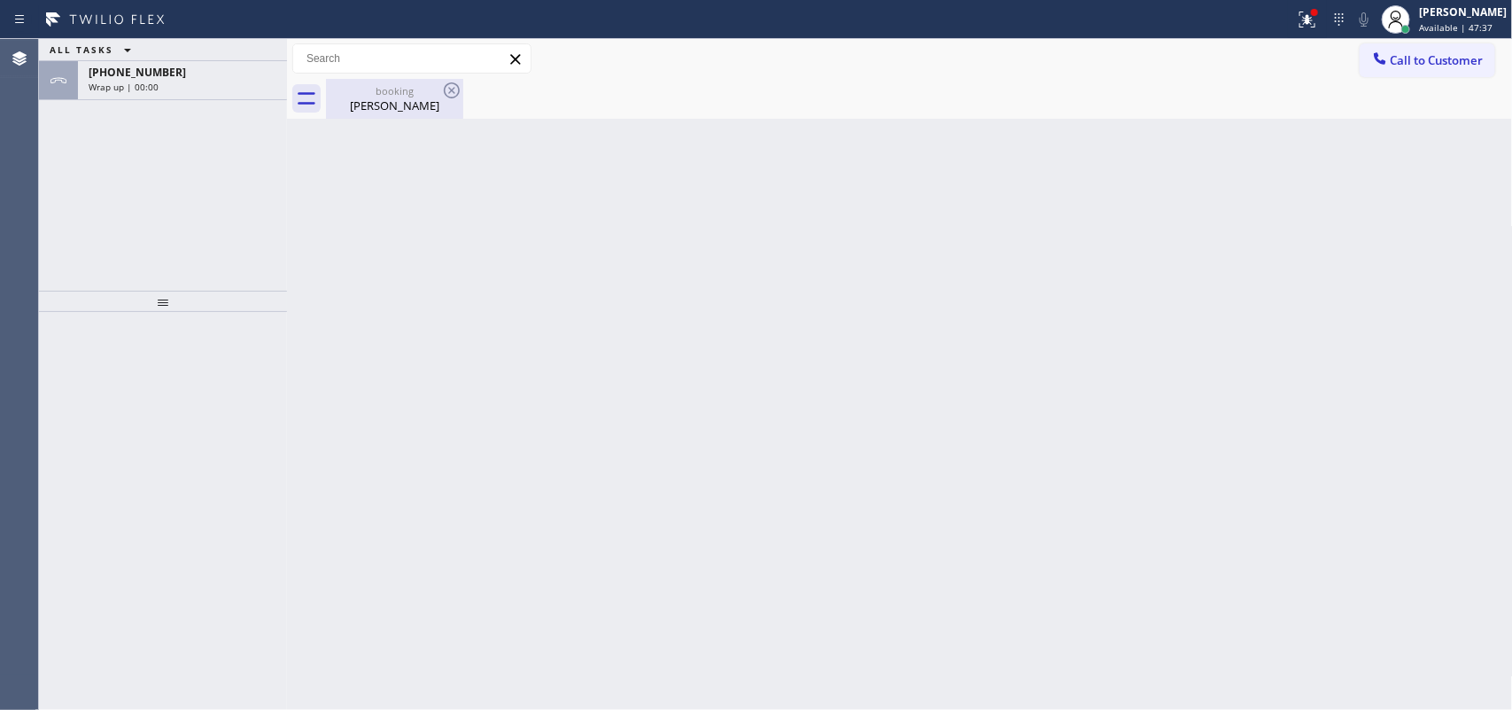
click at [382, 99] on div "[PERSON_NAME]" at bounding box center [395, 105] width 134 height 16
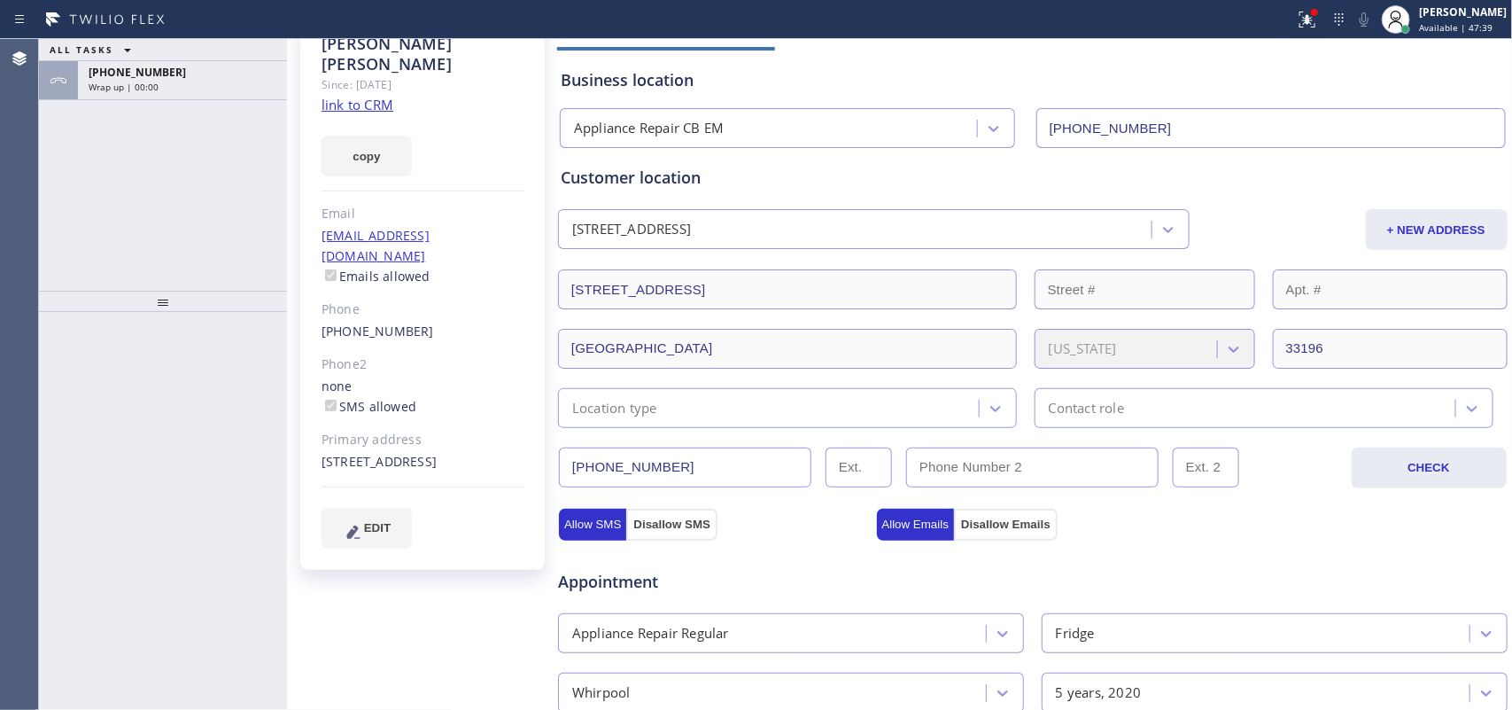
scroll to position [554, 0]
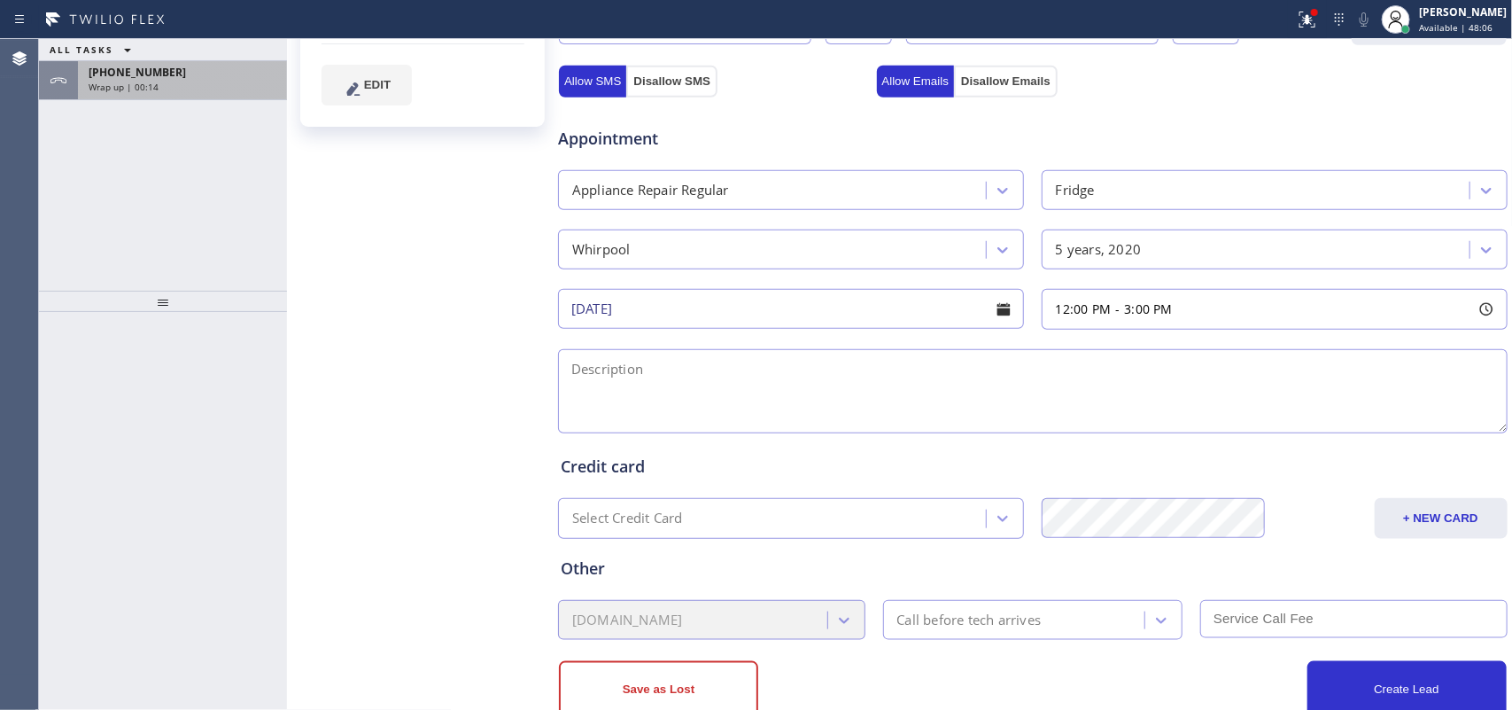
click at [162, 89] on div "Wrap up | 00:14" at bounding box center [183, 87] width 188 height 12
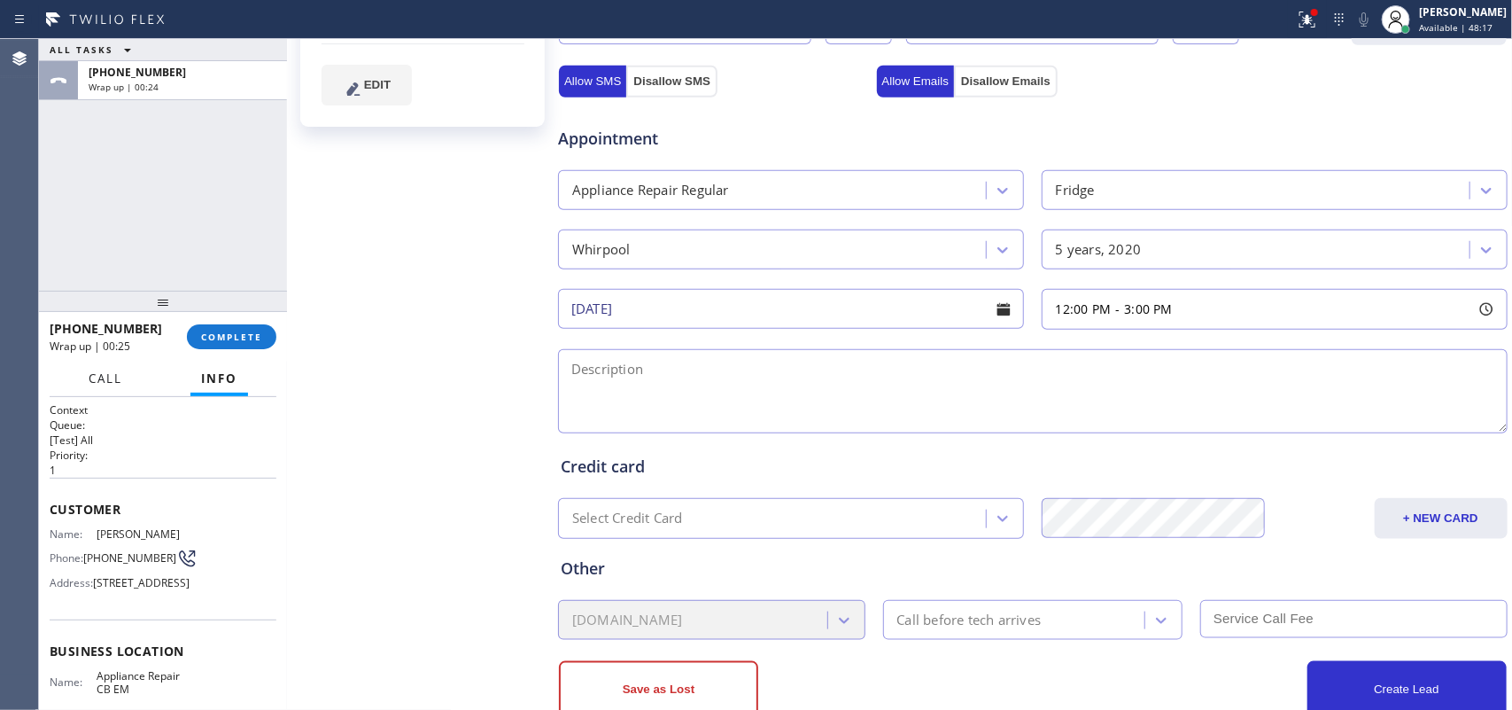
click at [91, 382] on span "Call" at bounding box center [106, 378] width 34 height 16
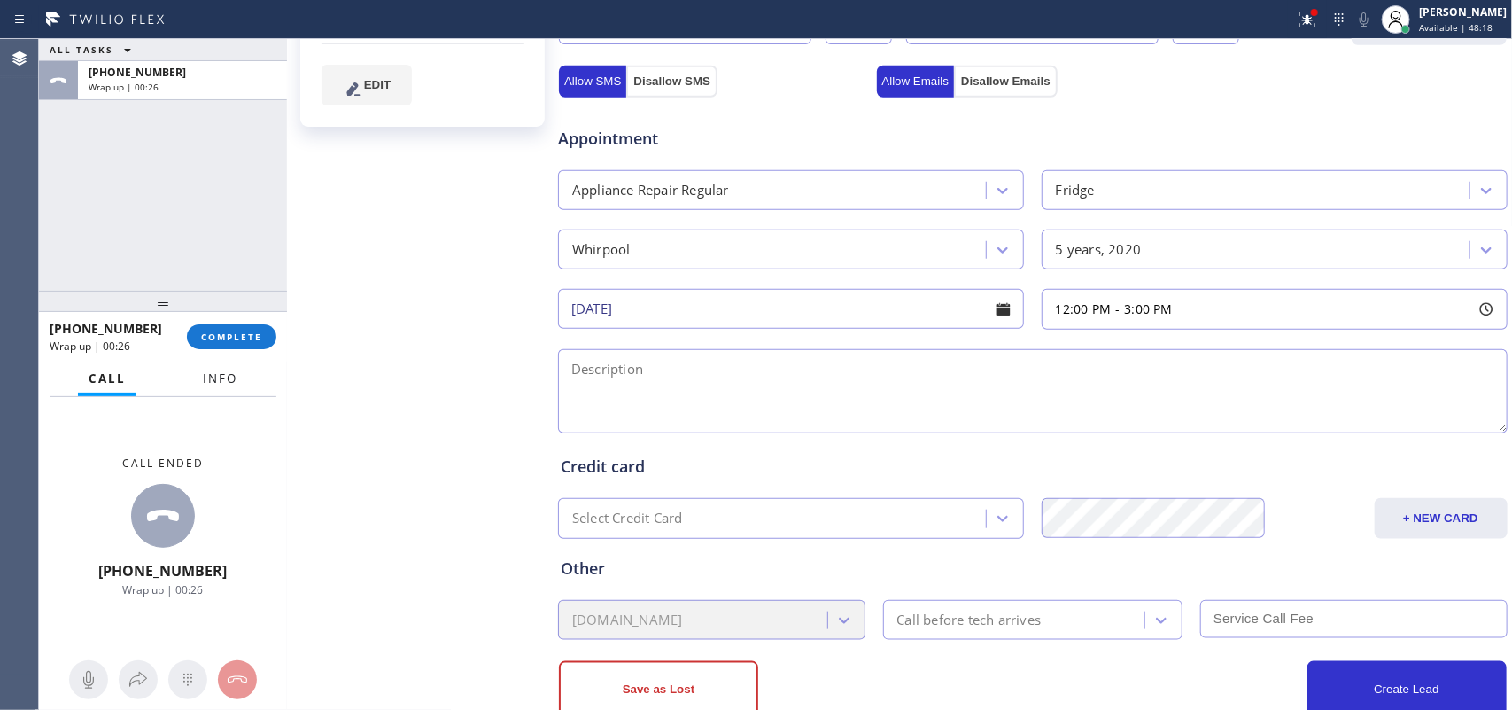
click at [223, 379] on span "Info" at bounding box center [220, 378] width 35 height 16
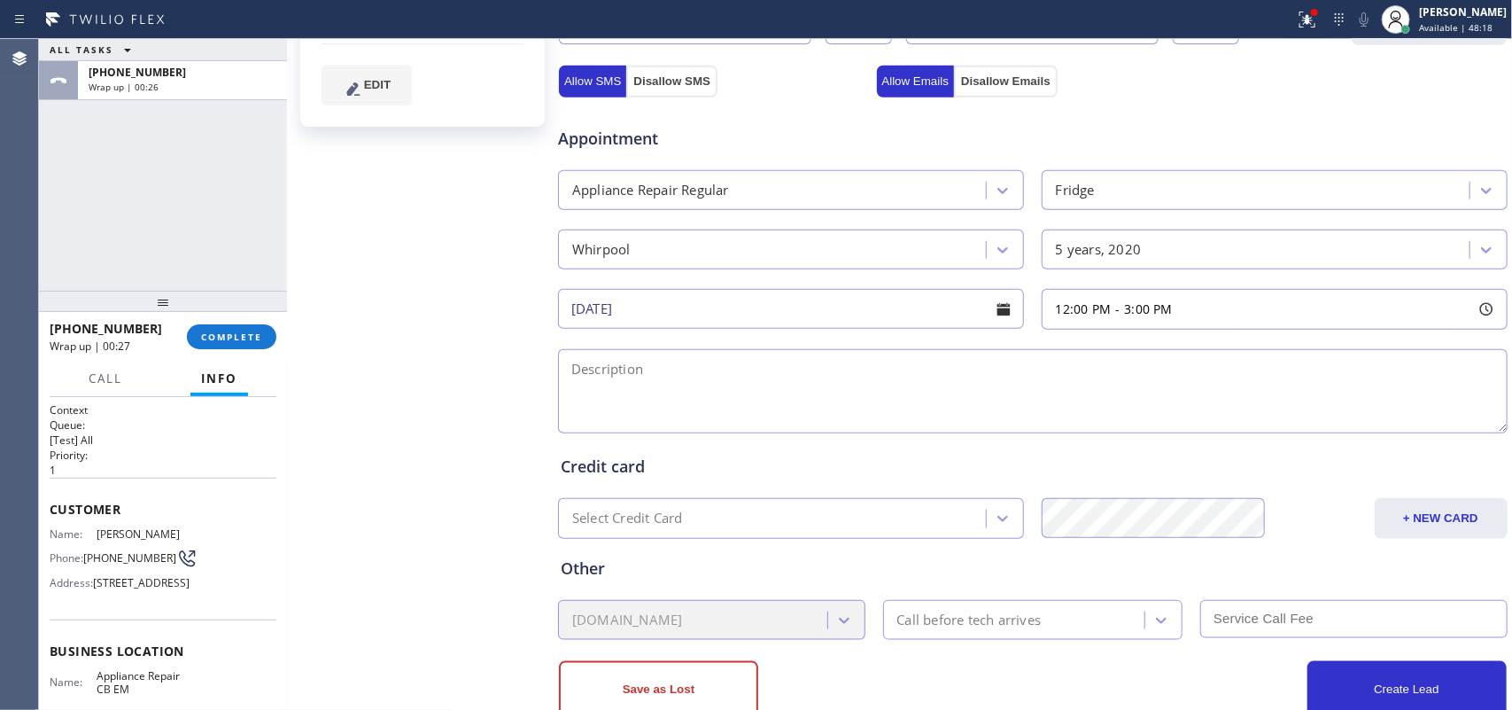
scroll to position [227, 0]
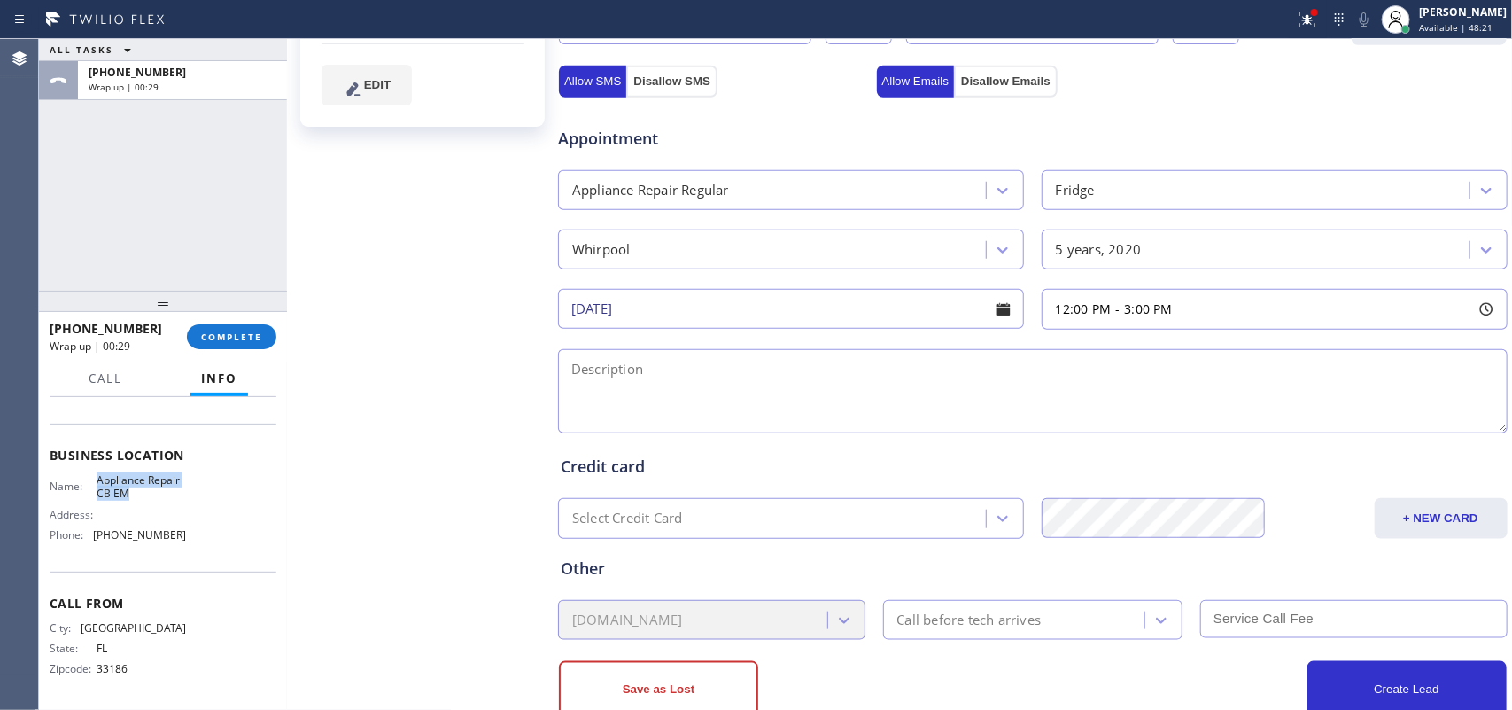
drag, startPoint x: 170, startPoint y: 497, endPoint x: 91, endPoint y: 477, distance: 81.4
click at [91, 477] on div "Name: Appliance Repair CB EM" at bounding box center [118, 486] width 136 height 27
click at [369, 221] on div "[PERSON_NAME] Since: [DATE] link to CRM copy Email [EMAIL_ADDRESS][DOMAIN_NAME]…" at bounding box center [424, 161] width 266 height 1184
click at [820, 395] on textarea at bounding box center [1033, 391] width 950 height 84
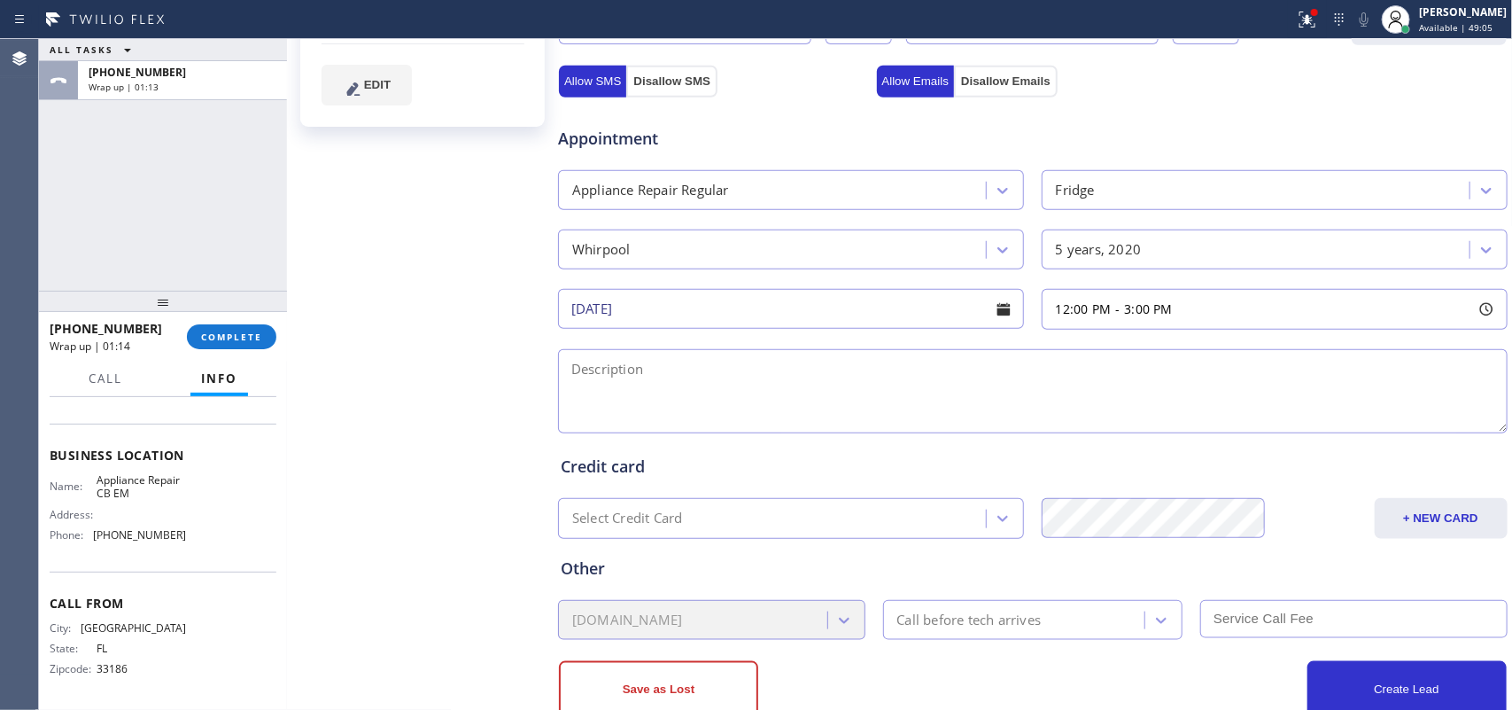
paste textarea "12-3/ no scf/ Whirlpool FS French Door type Fridge/ [DEMOGRAPHIC_DATA]/ MN WRX7…"
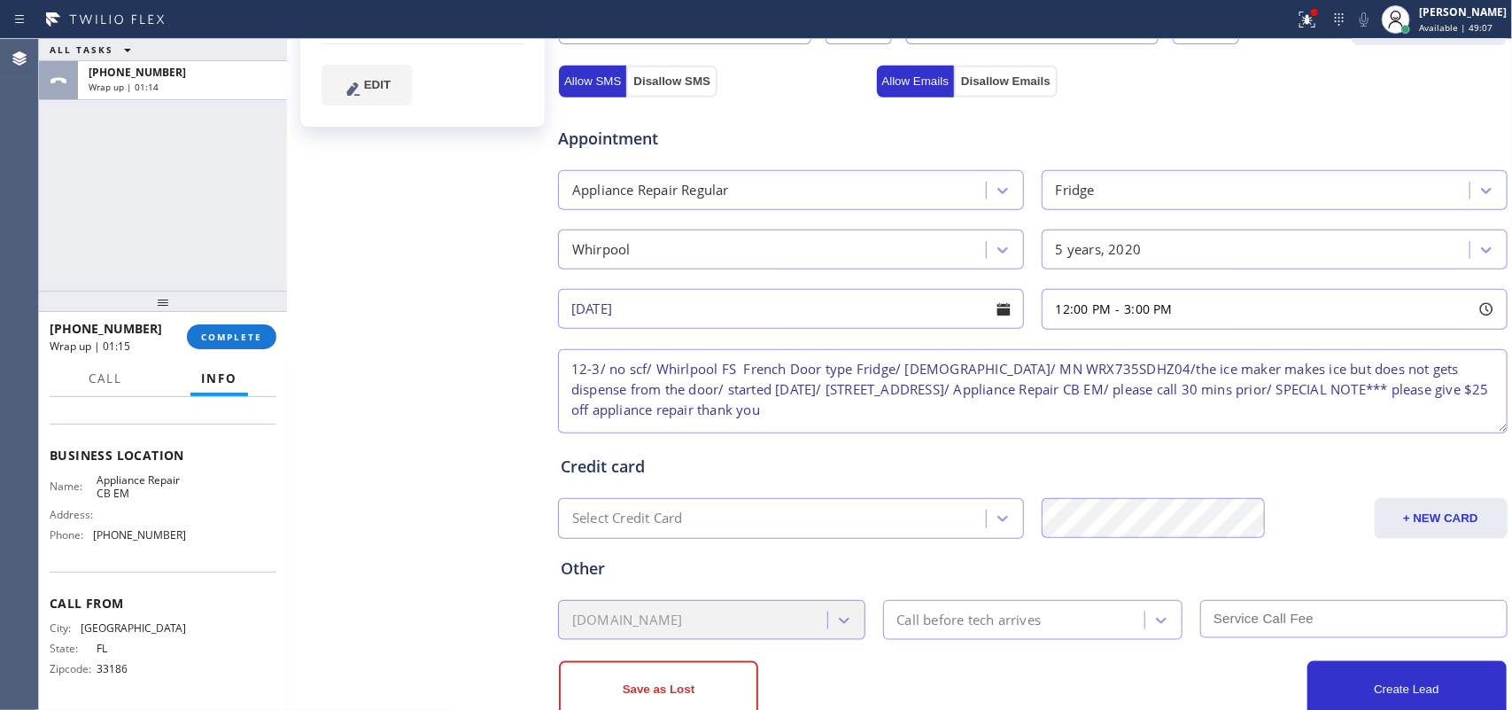
scroll to position [602, 0]
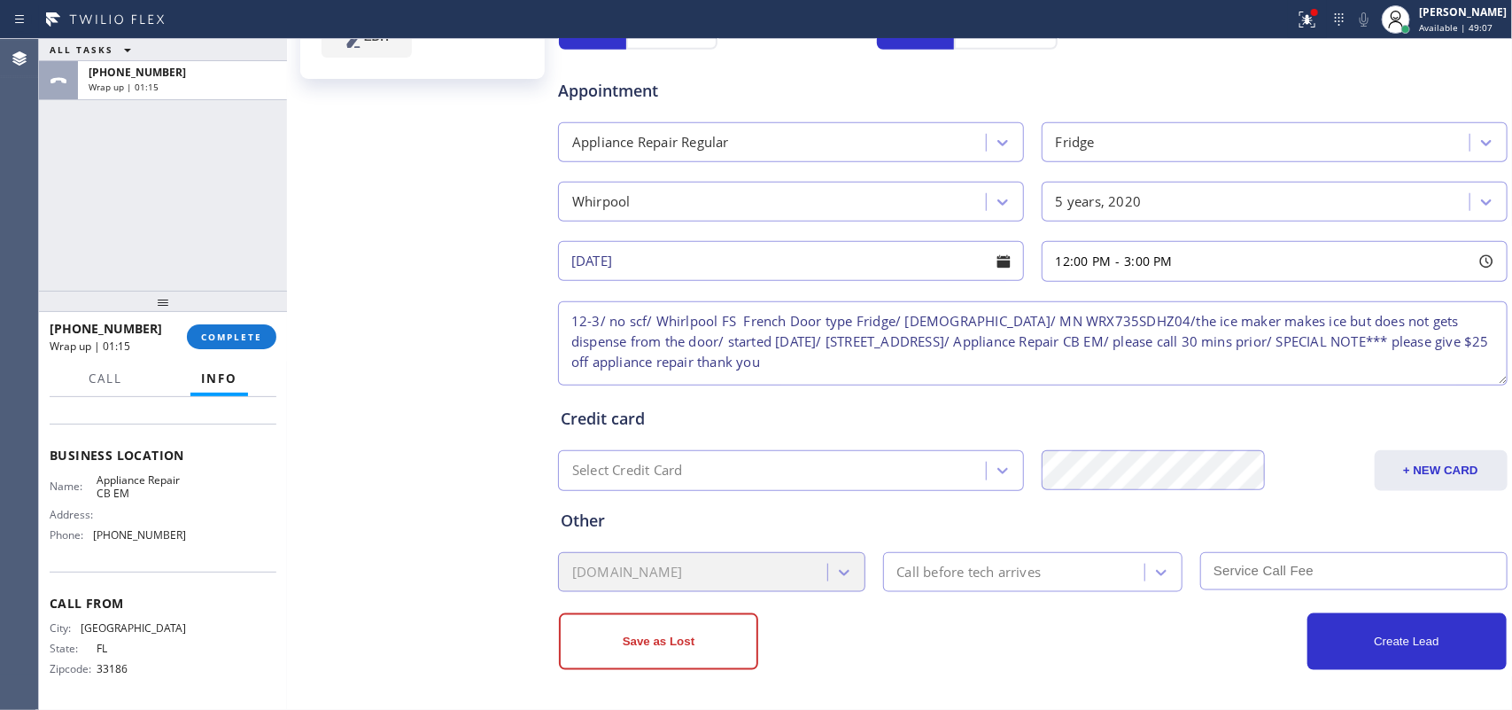
type textarea "12-3/ no scf/ Whirlpool FS French Door type Fridge/ [DEMOGRAPHIC_DATA]/ MN WRX7…"
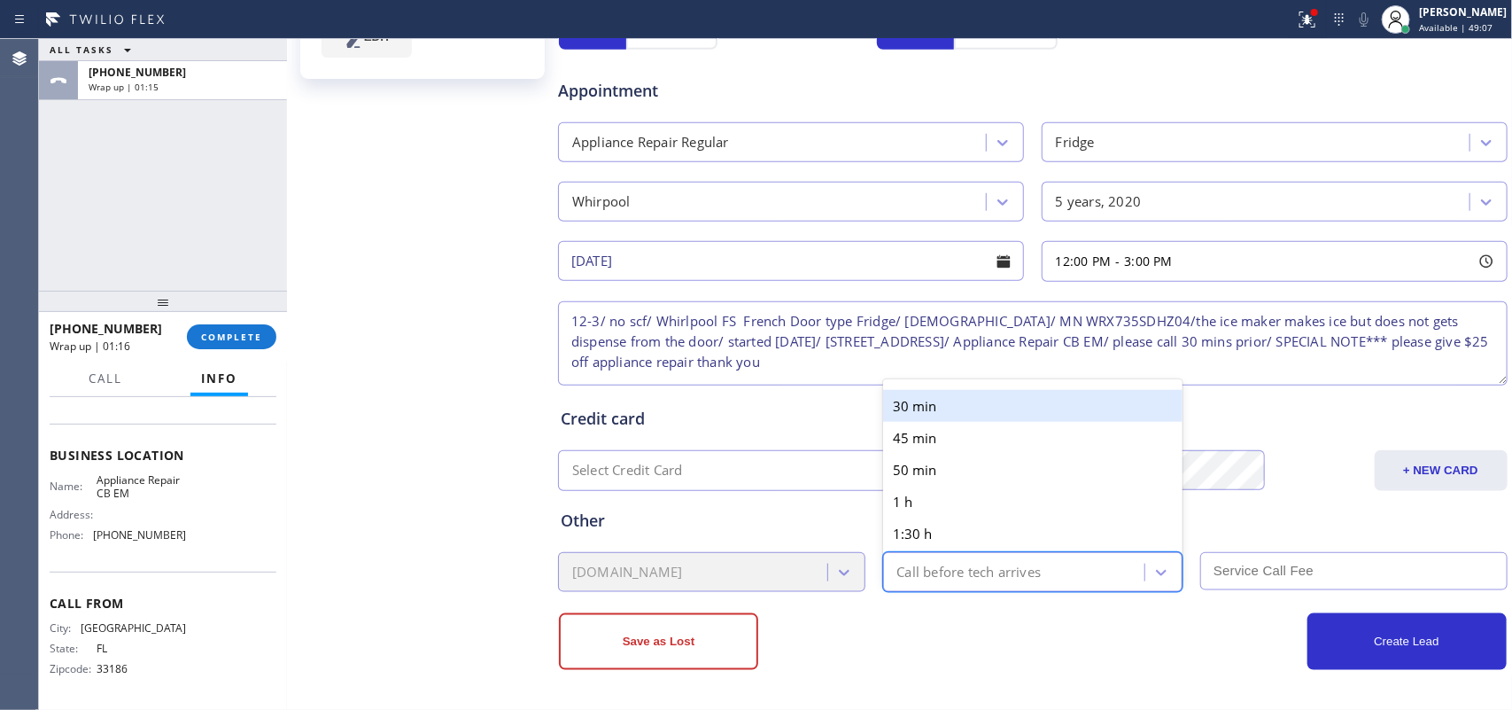
click at [1010, 561] on div "Call before tech arrives" at bounding box center [1017, 571] width 257 height 31
click at [930, 408] on div "30 min" at bounding box center [1033, 406] width 300 height 32
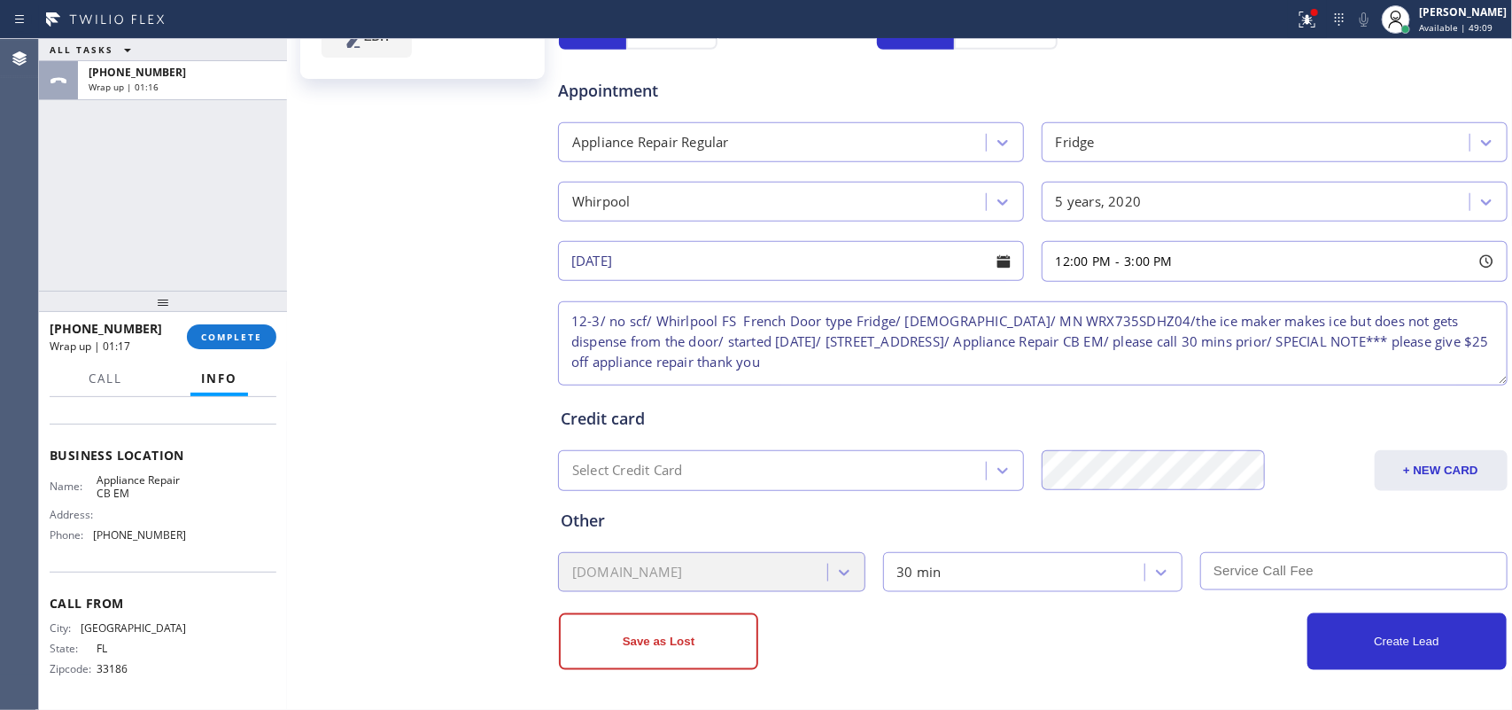
click at [1209, 567] on input "text" at bounding box center [1354, 571] width 307 height 38
type input "0"
click at [1209, 567] on button "Create Lead" at bounding box center [1407, 641] width 199 height 57
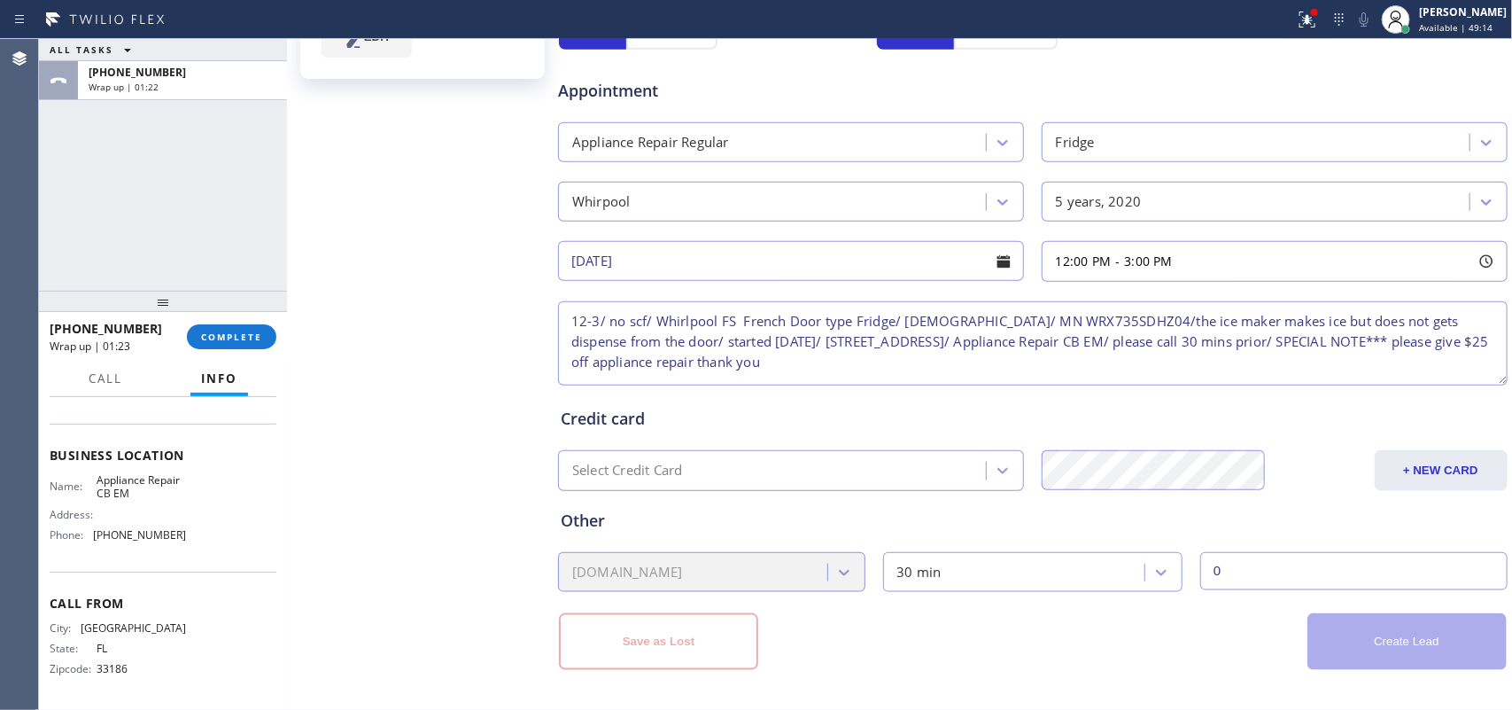
scroll to position [0, 0]
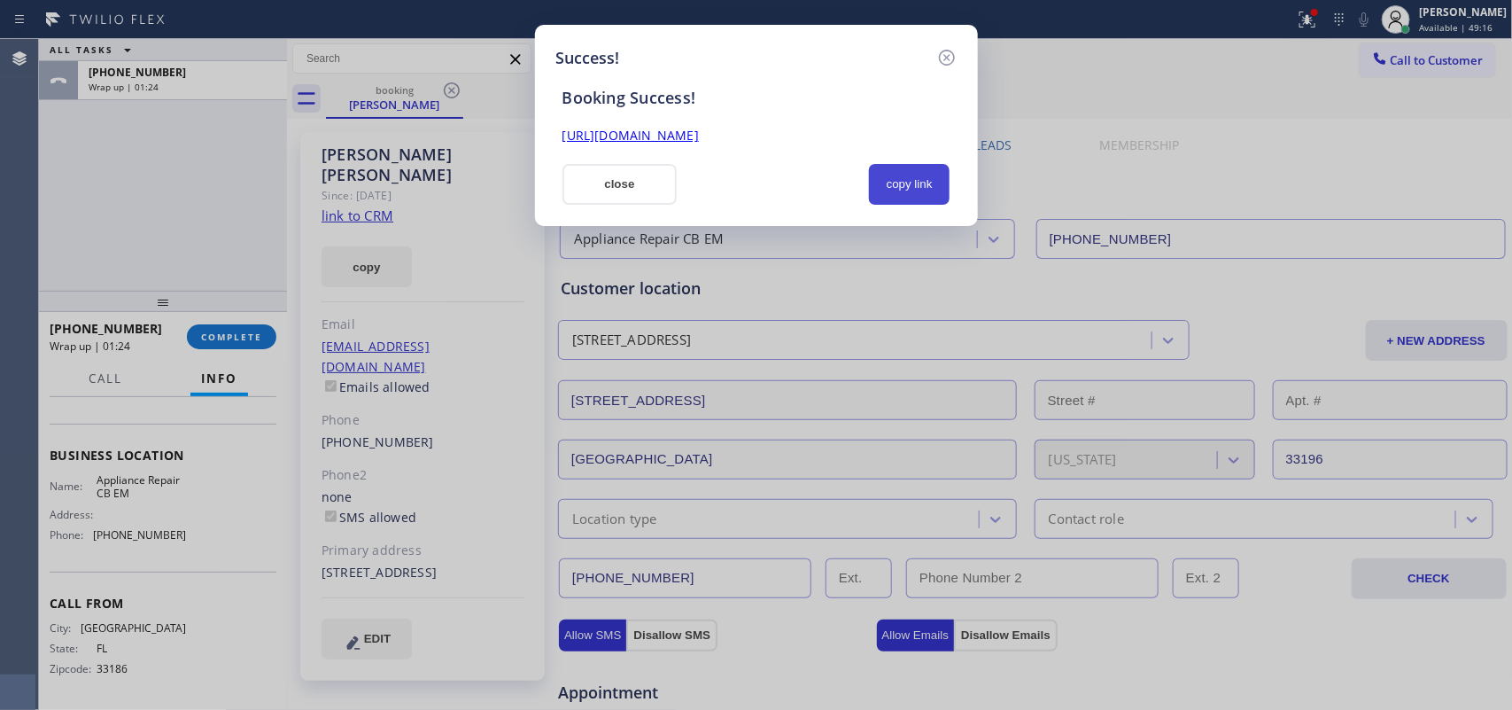
click at [911, 173] on button "copy link" at bounding box center [910, 184] width 82 height 41
click at [699, 138] on link "[URL][DOMAIN_NAME]" at bounding box center [631, 135] width 136 height 17
click at [596, 175] on button "close" at bounding box center [620, 184] width 115 height 41
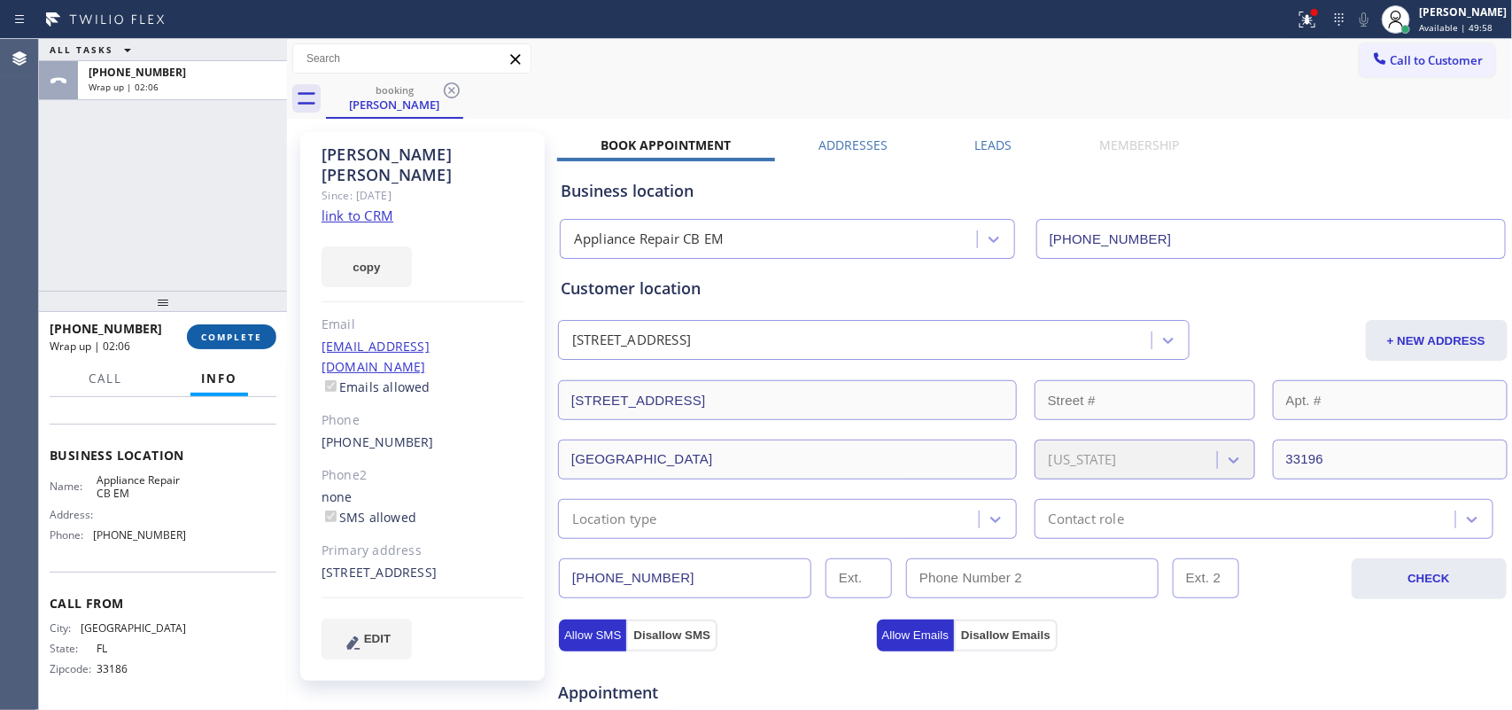
click at [248, 328] on button "COMPLETE" at bounding box center [231, 336] width 89 height 25
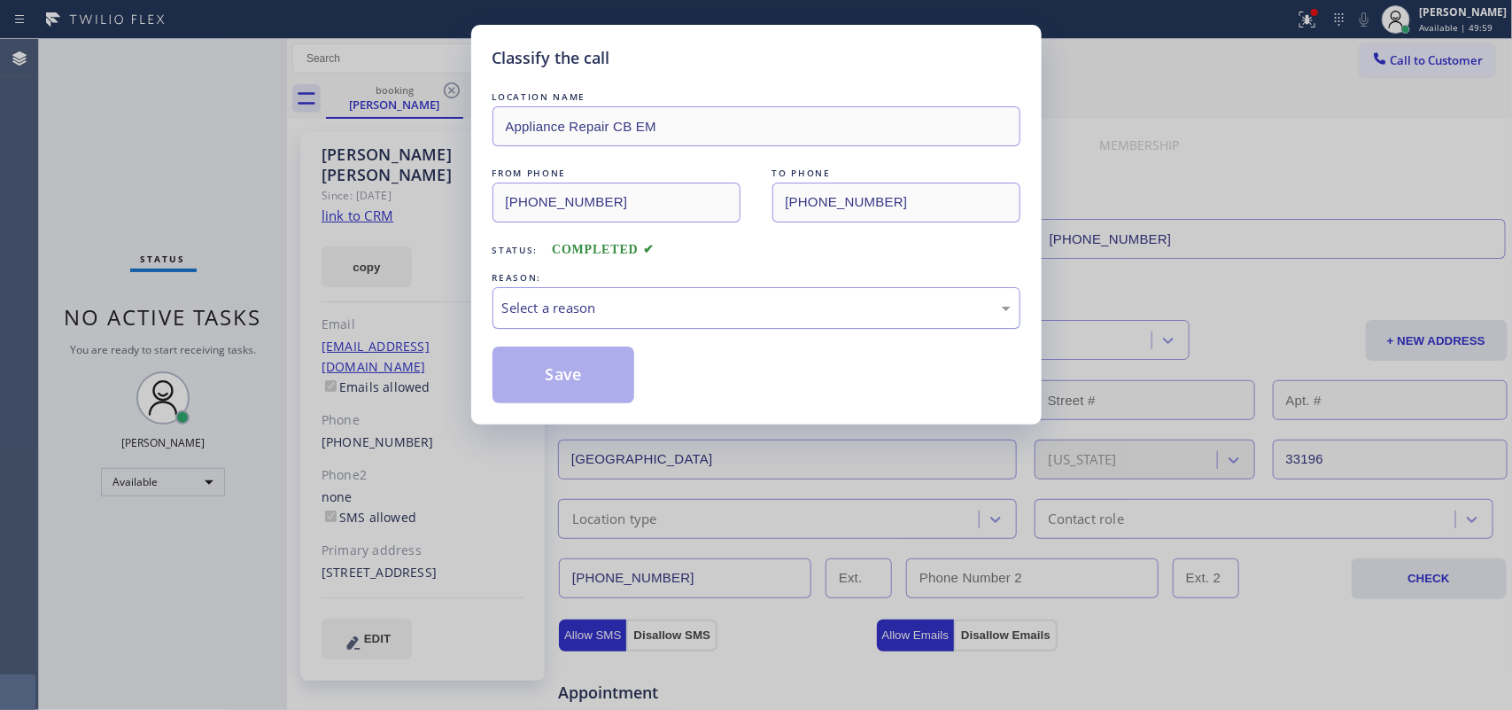
click at [574, 310] on div "Select a reason" at bounding box center [756, 308] width 509 height 20
click at [605, 353] on button "Save" at bounding box center [564, 374] width 143 height 57
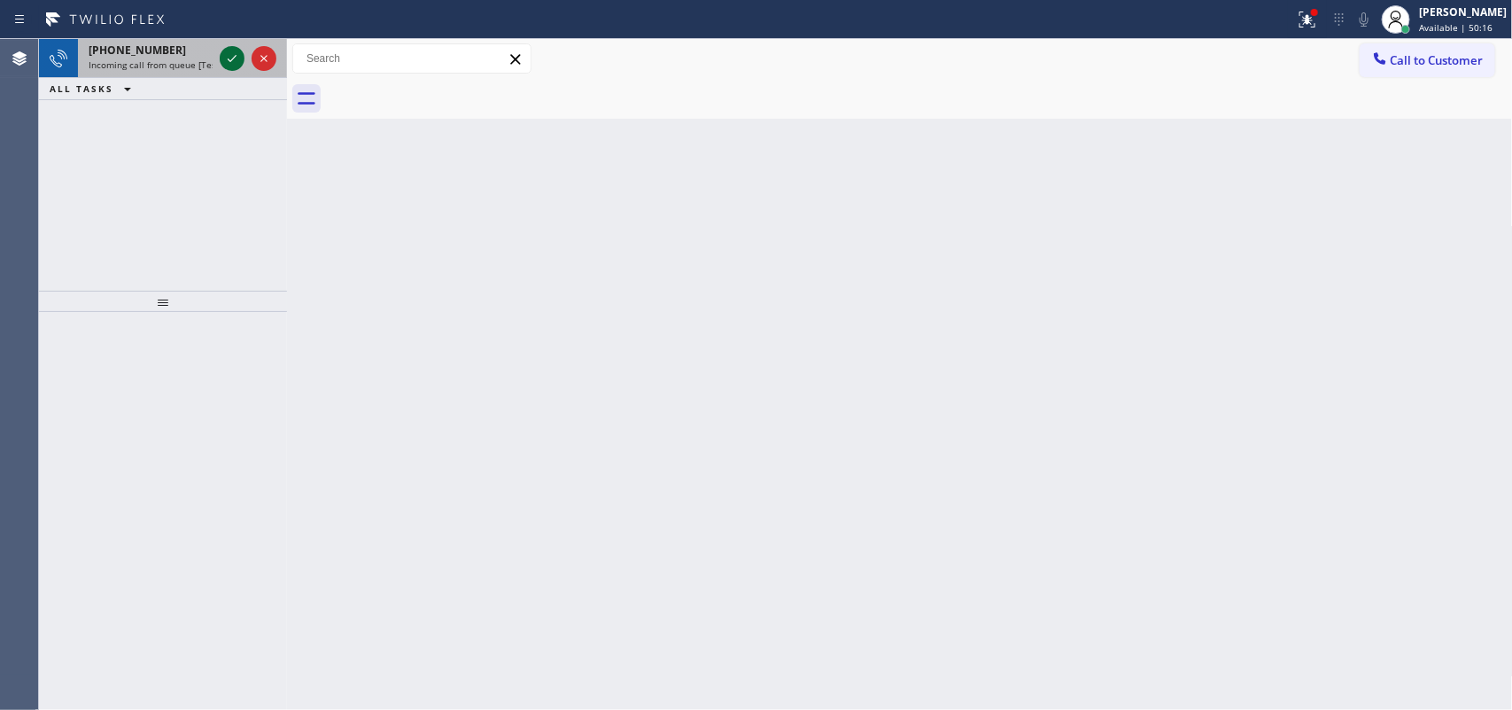
click at [226, 56] on icon at bounding box center [231, 58] width 21 height 21
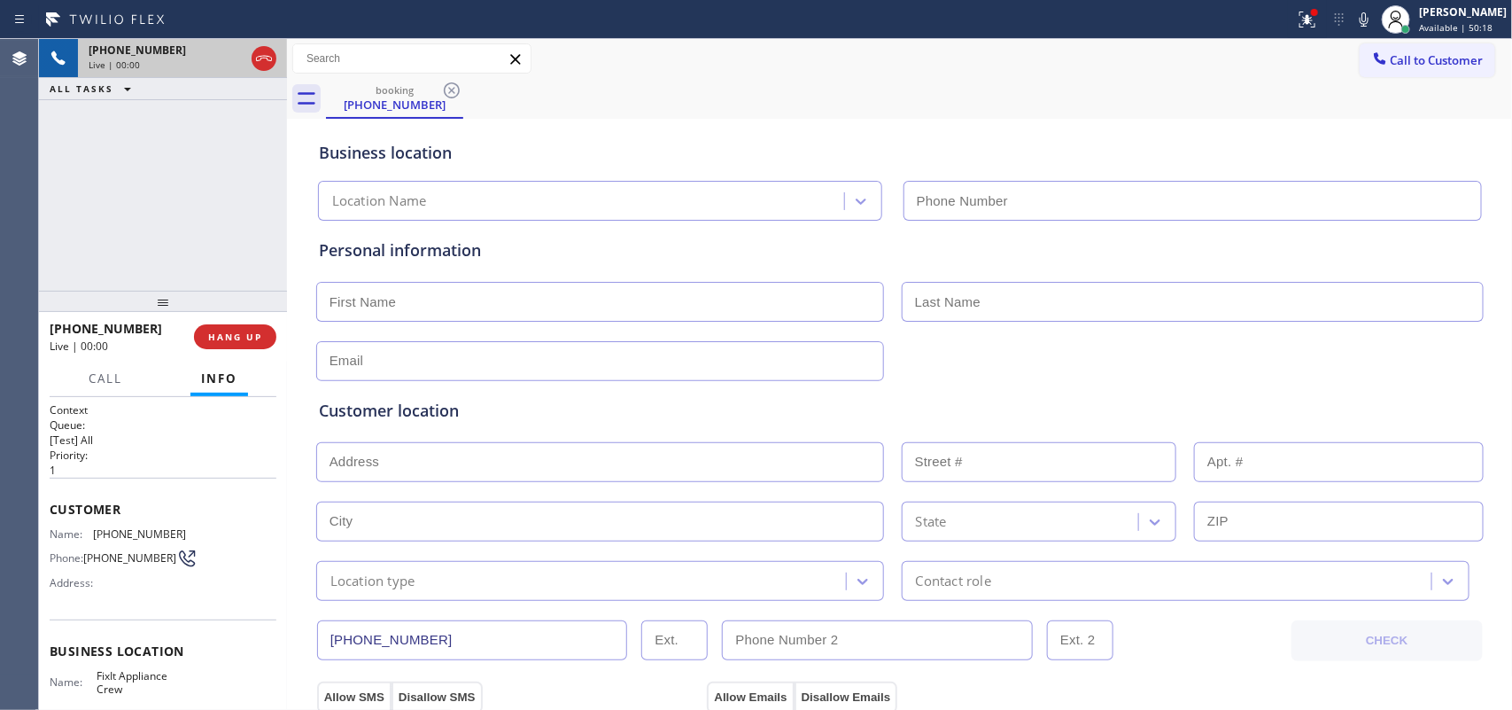
type input "[PHONE_NUMBER]"
click at [507, 162] on div "Business location" at bounding box center [900, 153] width 1162 height 24
click at [571, 299] on input "text" at bounding box center [600, 302] width 568 height 40
type input "[PERSON_NAME]"
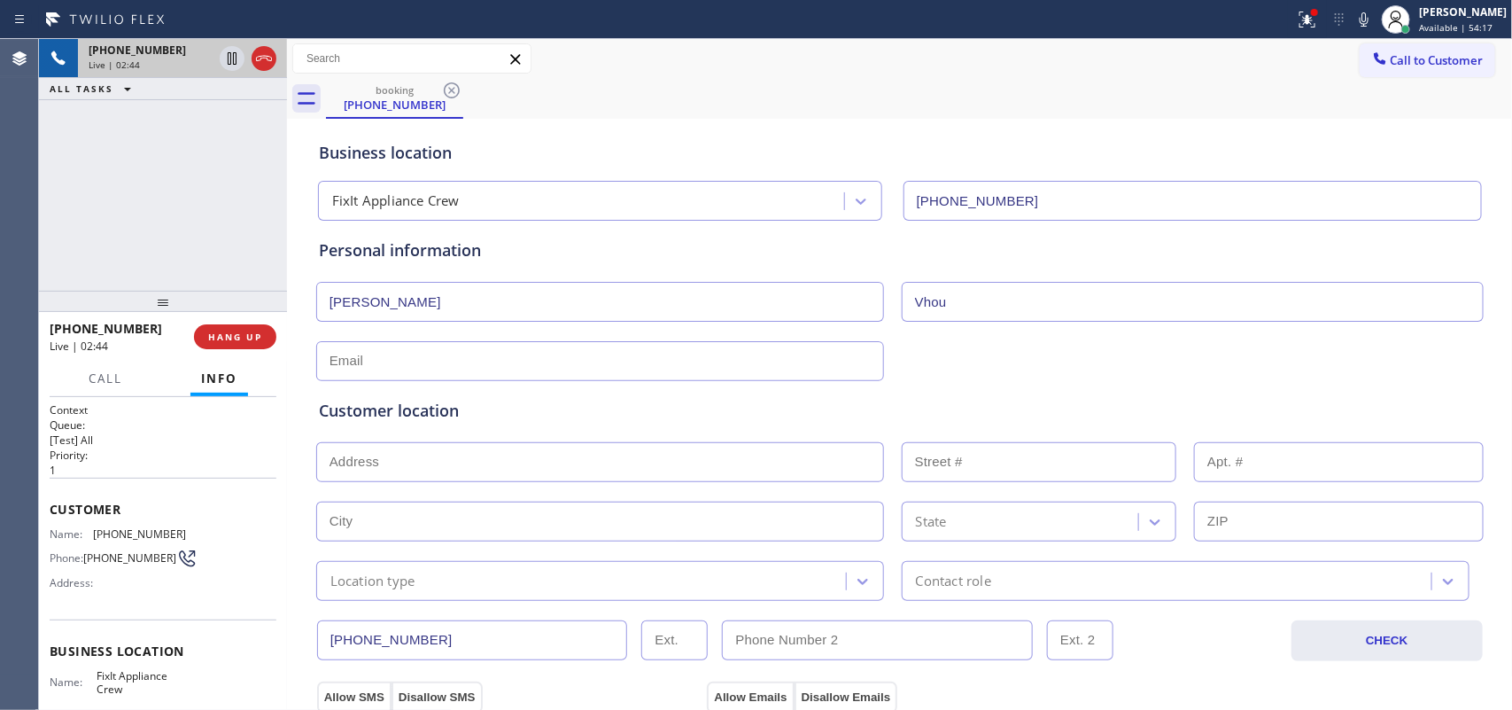
type input "Vhou"
click at [403, 365] on input "text" at bounding box center [600, 361] width 568 height 40
paste input "[EMAIL_ADDRESS][DOMAIN_NAME]"
type input "[EMAIL_ADDRESS][DOMAIN_NAME]"
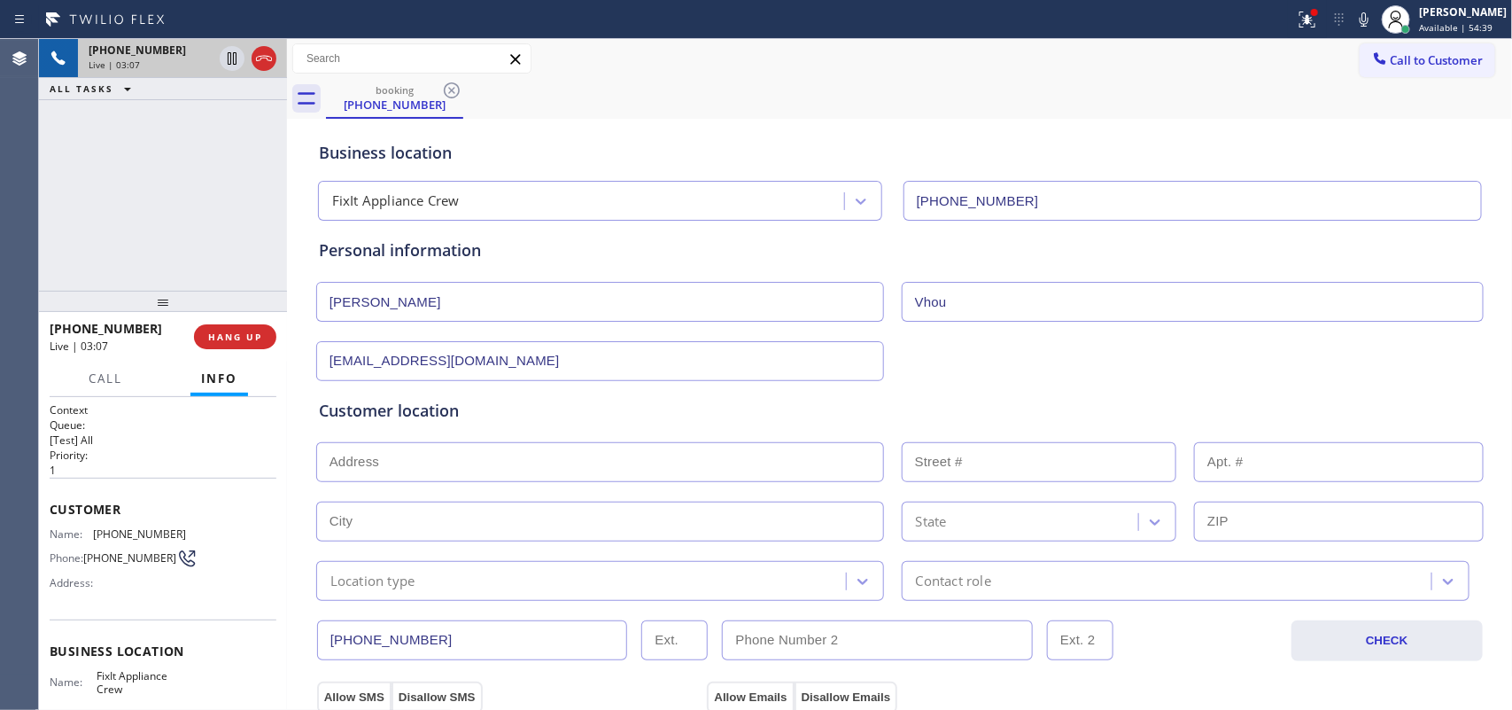
click at [521, 455] on input "text" at bounding box center [600, 462] width 568 height 40
paste input "[STREET_ADDRESS]"
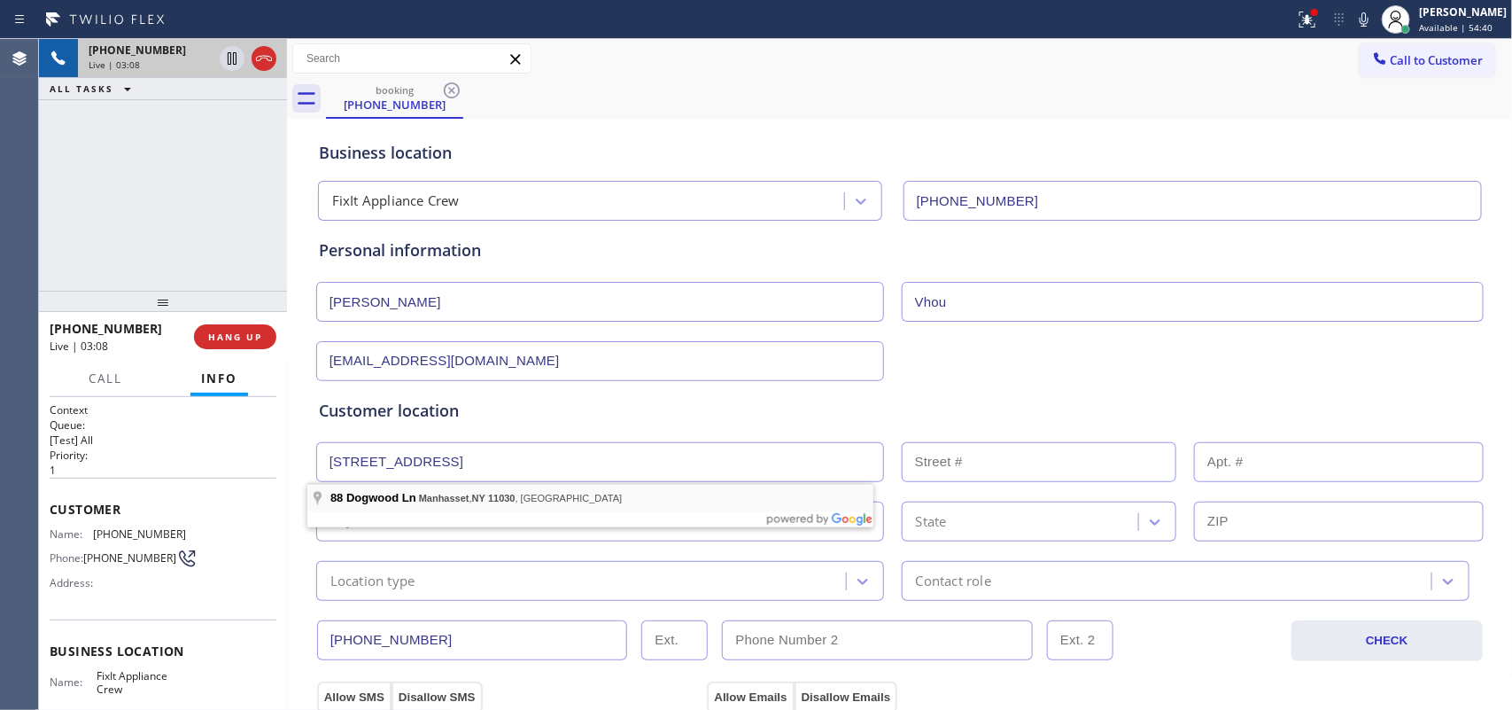
type input "[STREET_ADDRESS]"
type input "88"
type input "Manhasset"
type input "11030"
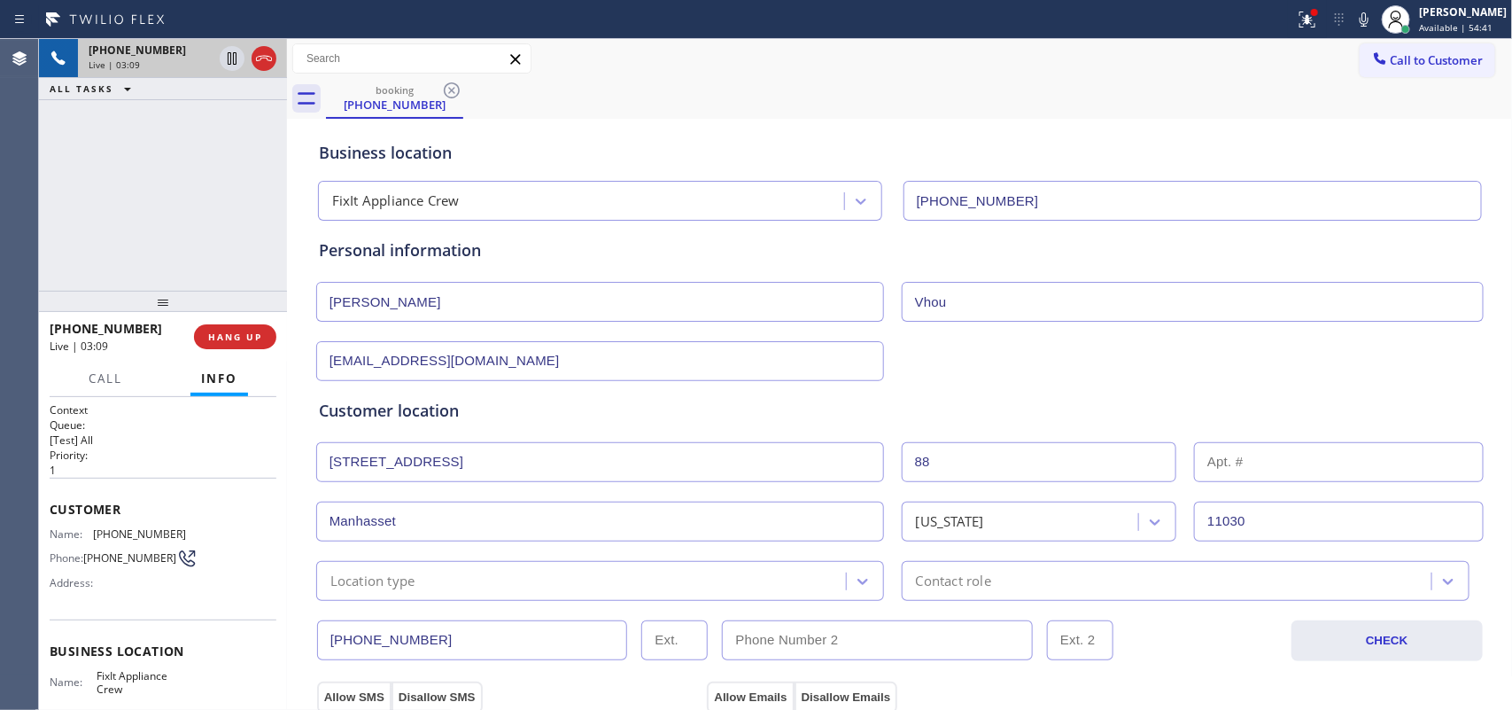
scroll to position [221, 0]
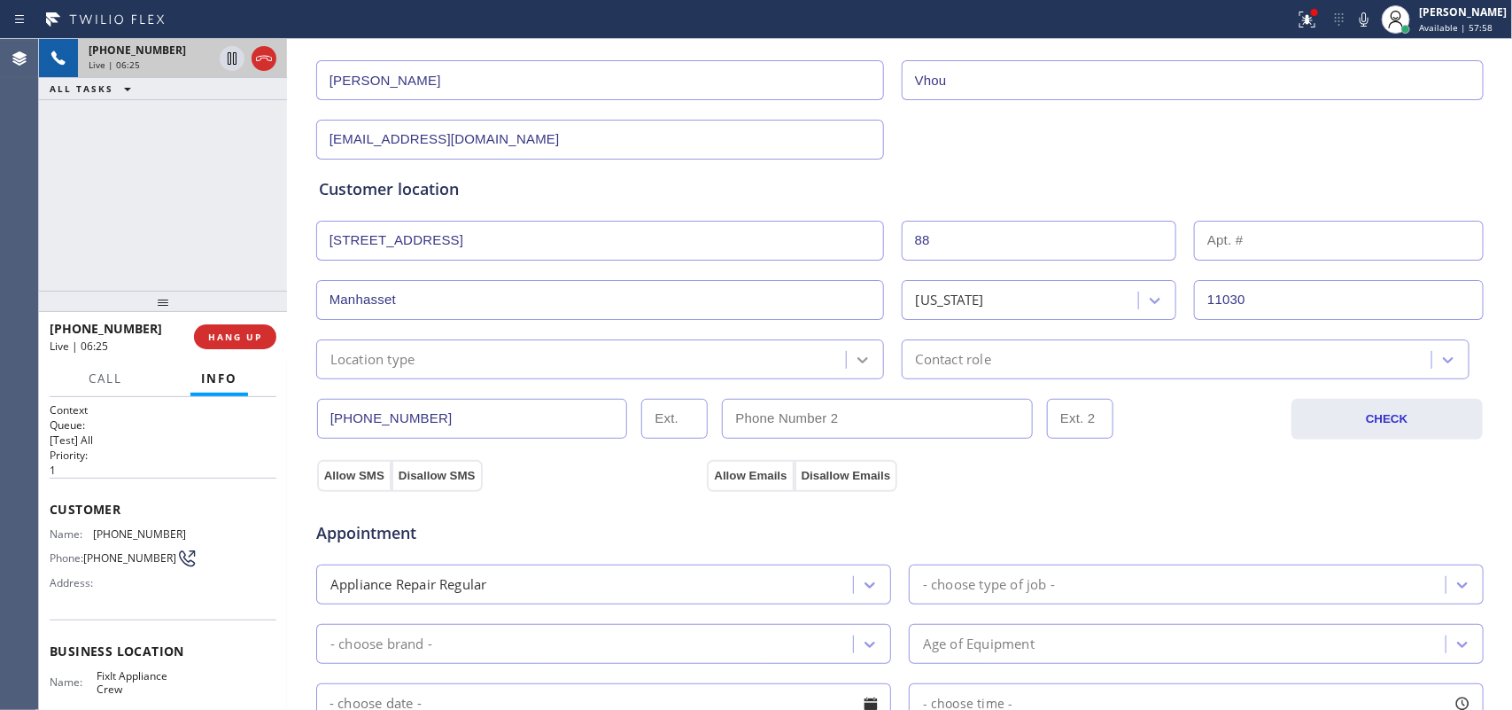
click at [847, 351] on div at bounding box center [863, 360] width 32 height 32
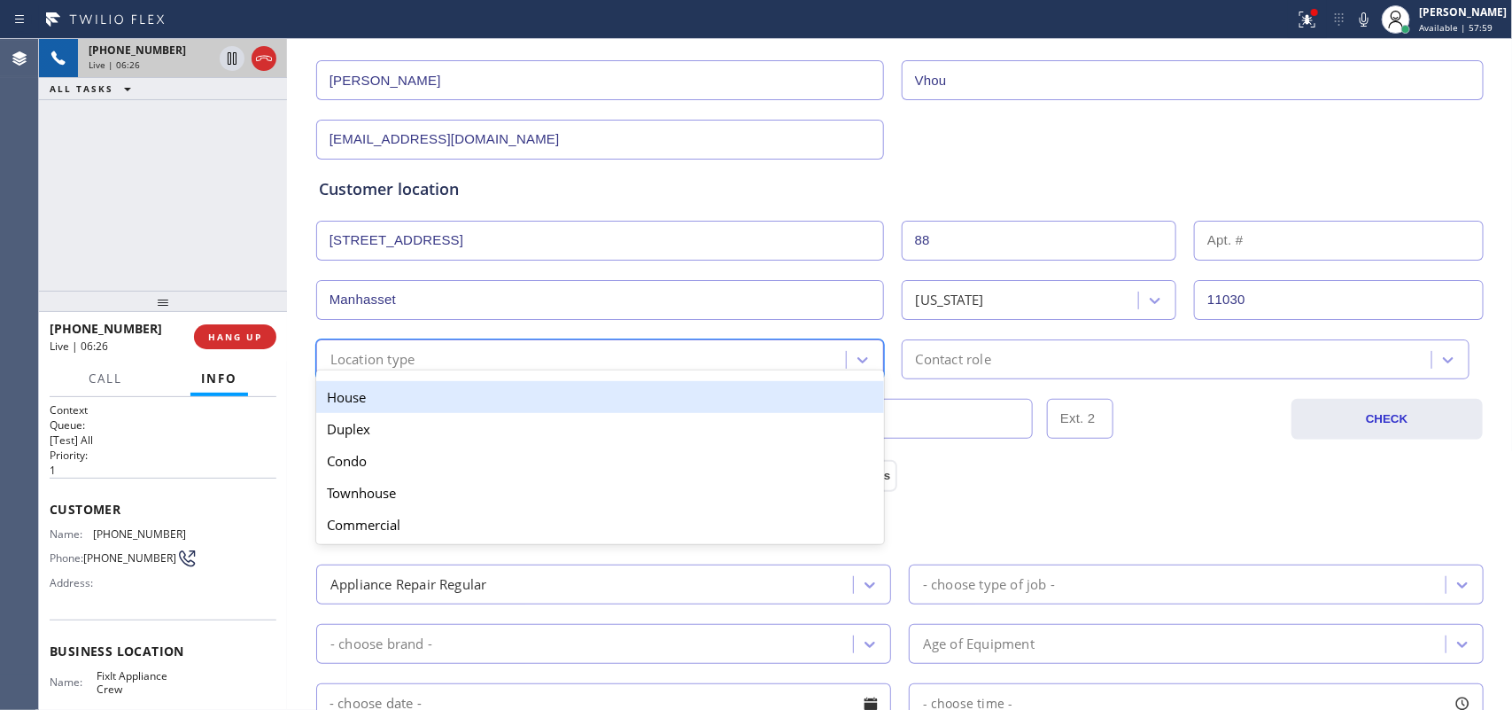
click at [687, 404] on div "House" at bounding box center [600, 397] width 568 height 32
click at [687, 404] on input "text" at bounding box center [674, 419] width 66 height 40
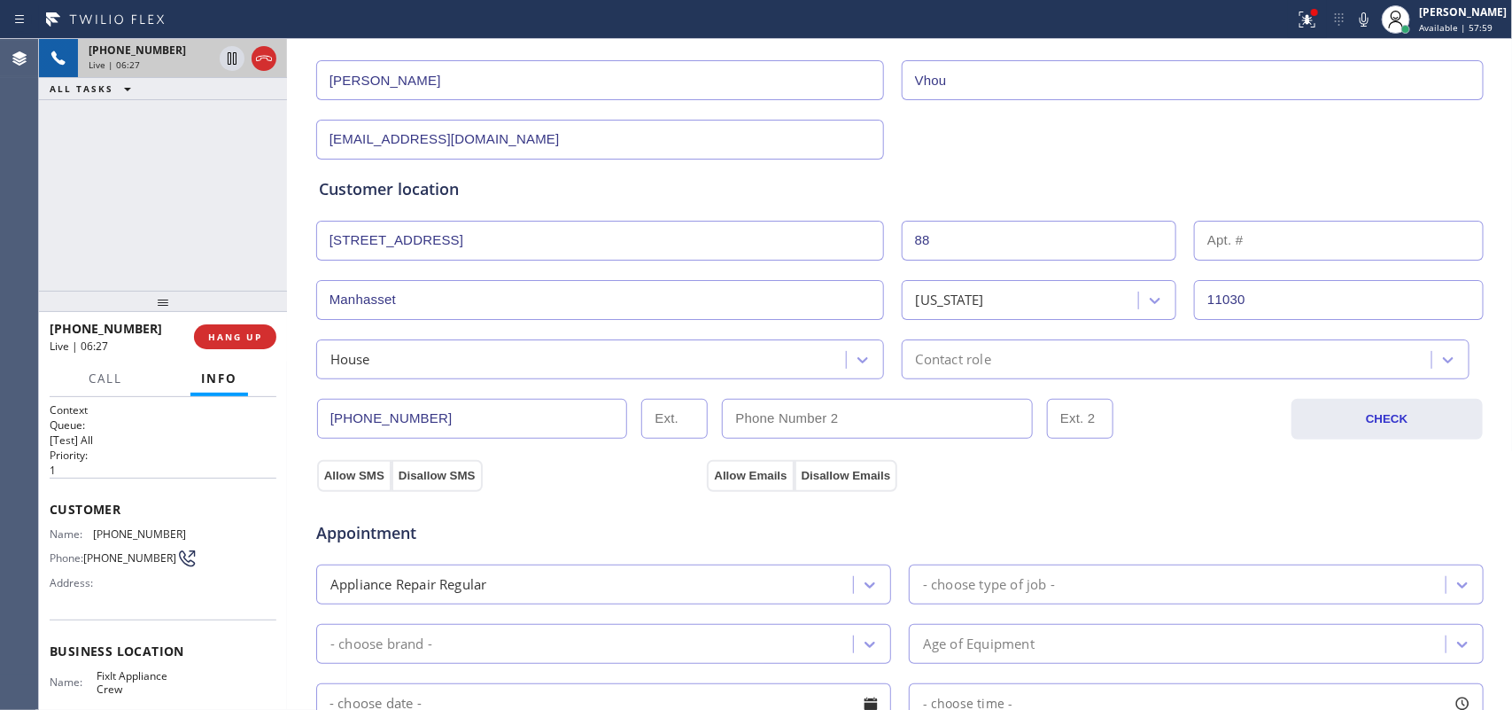
click at [950, 357] on div "Contact role" at bounding box center [953, 359] width 75 height 20
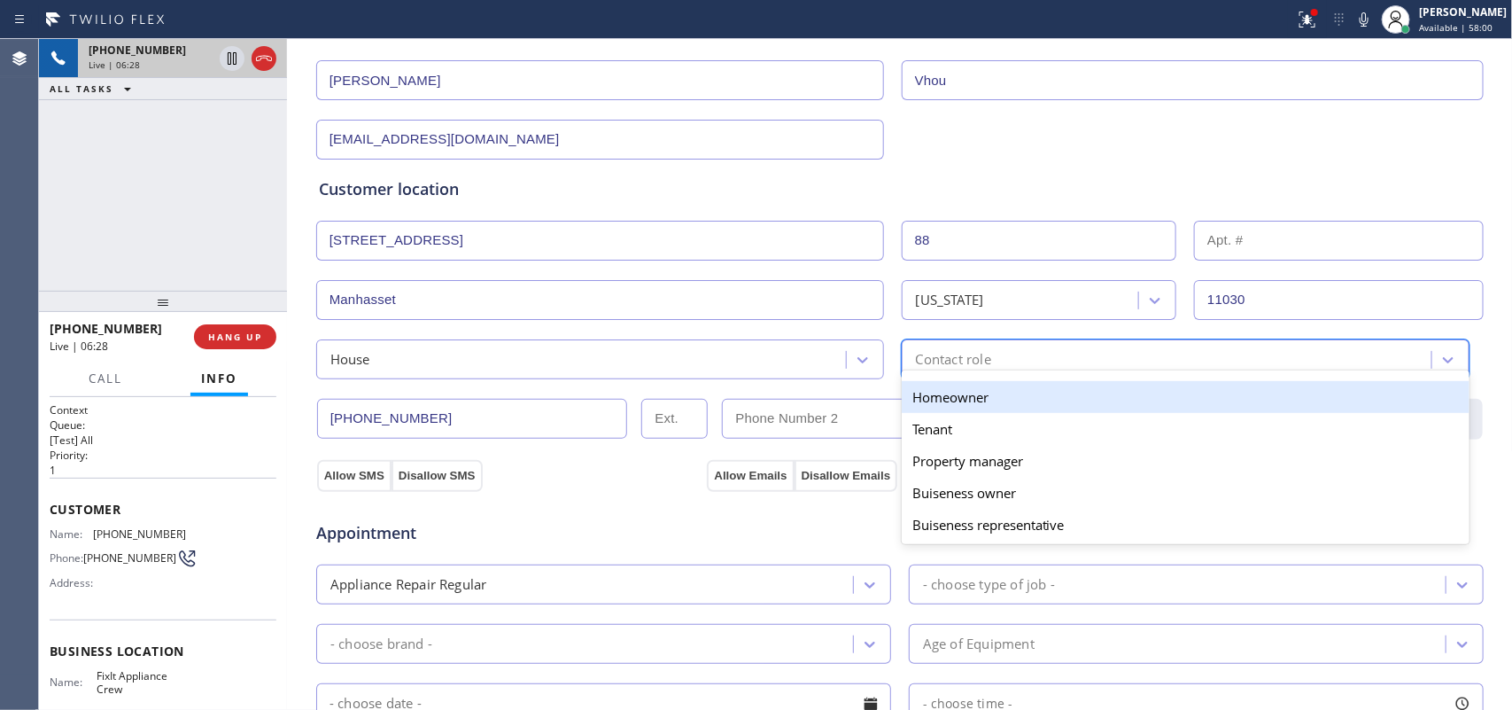
click at [952, 392] on div "Homeowner" at bounding box center [1186, 397] width 568 height 32
click at [952, 392] on div "[PHONE_NUMBER] CHECK" at bounding box center [900, 409] width 1170 height 60
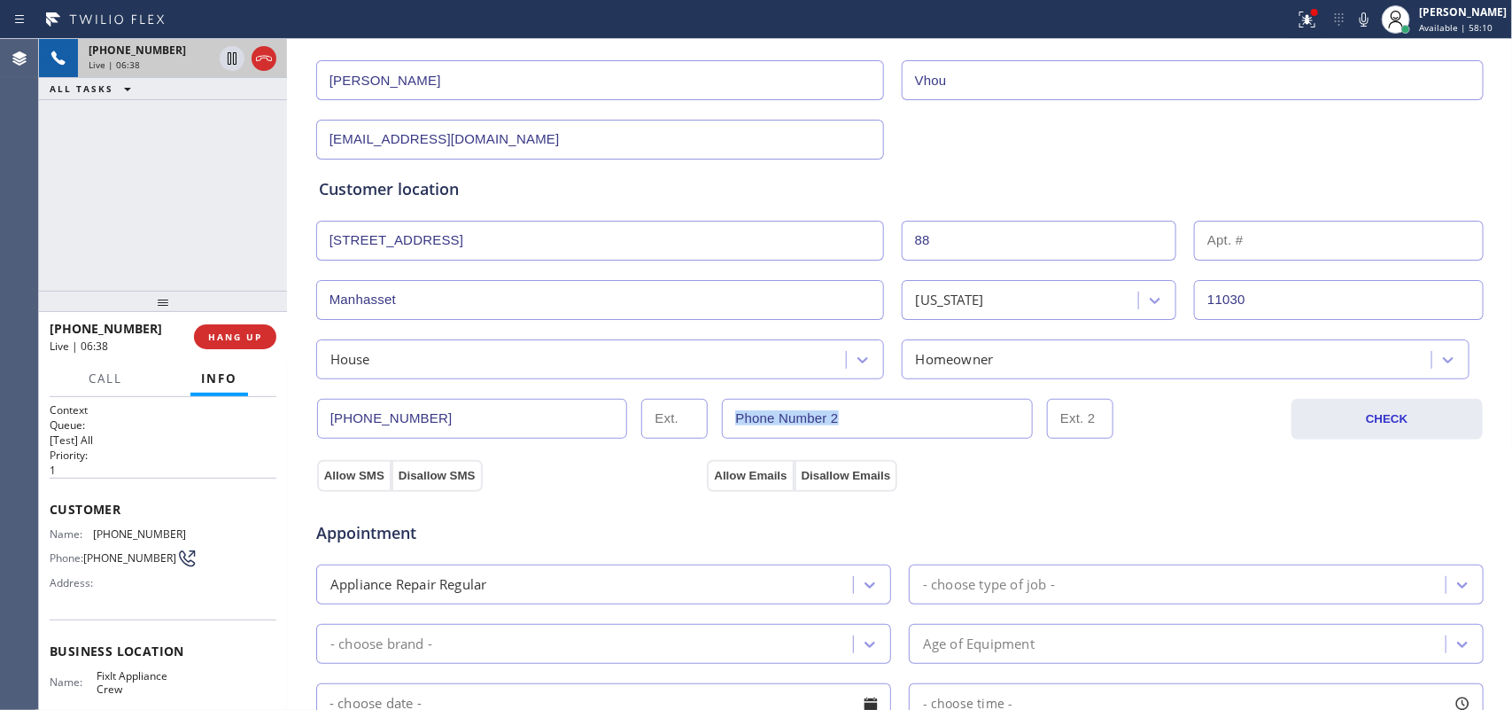
scroll to position [443, 0]
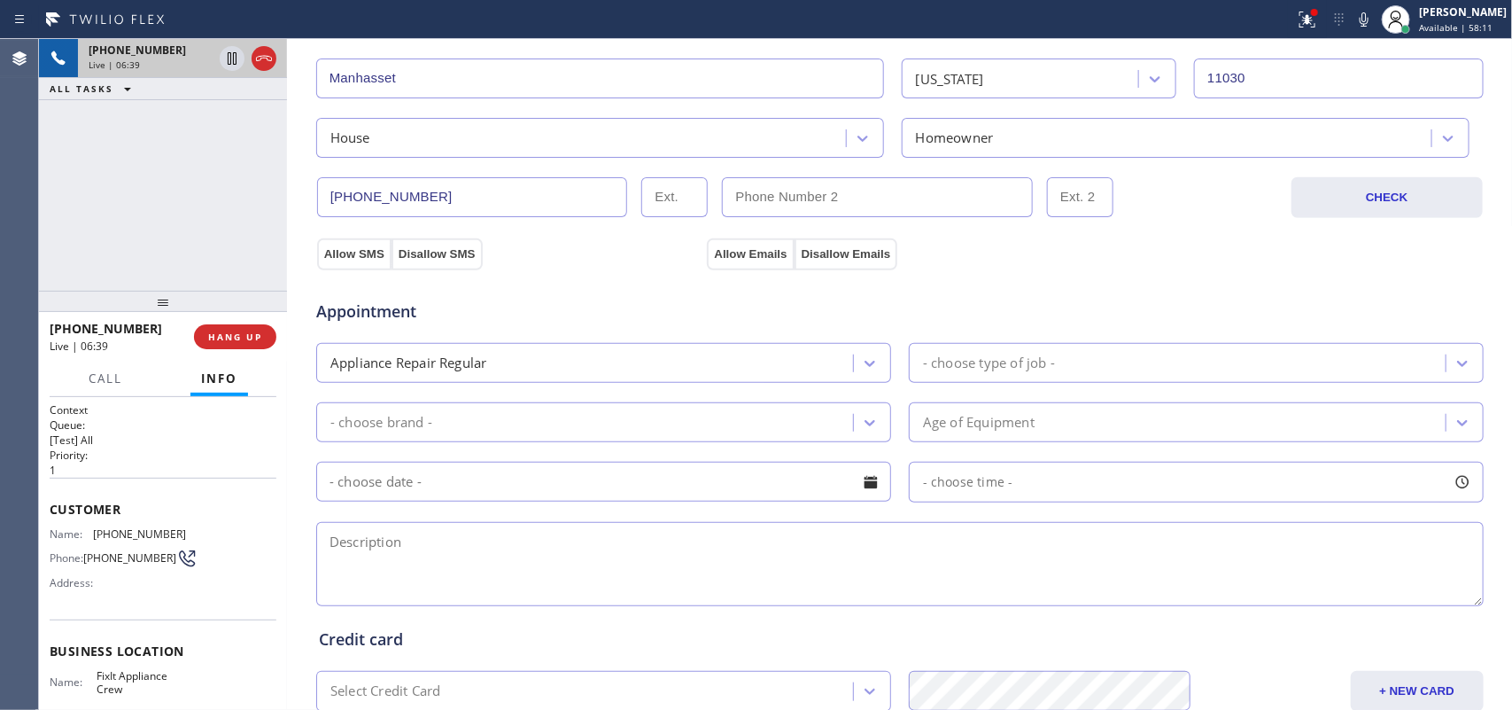
click at [985, 361] on div "- choose type of job -" at bounding box center [989, 363] width 132 height 20
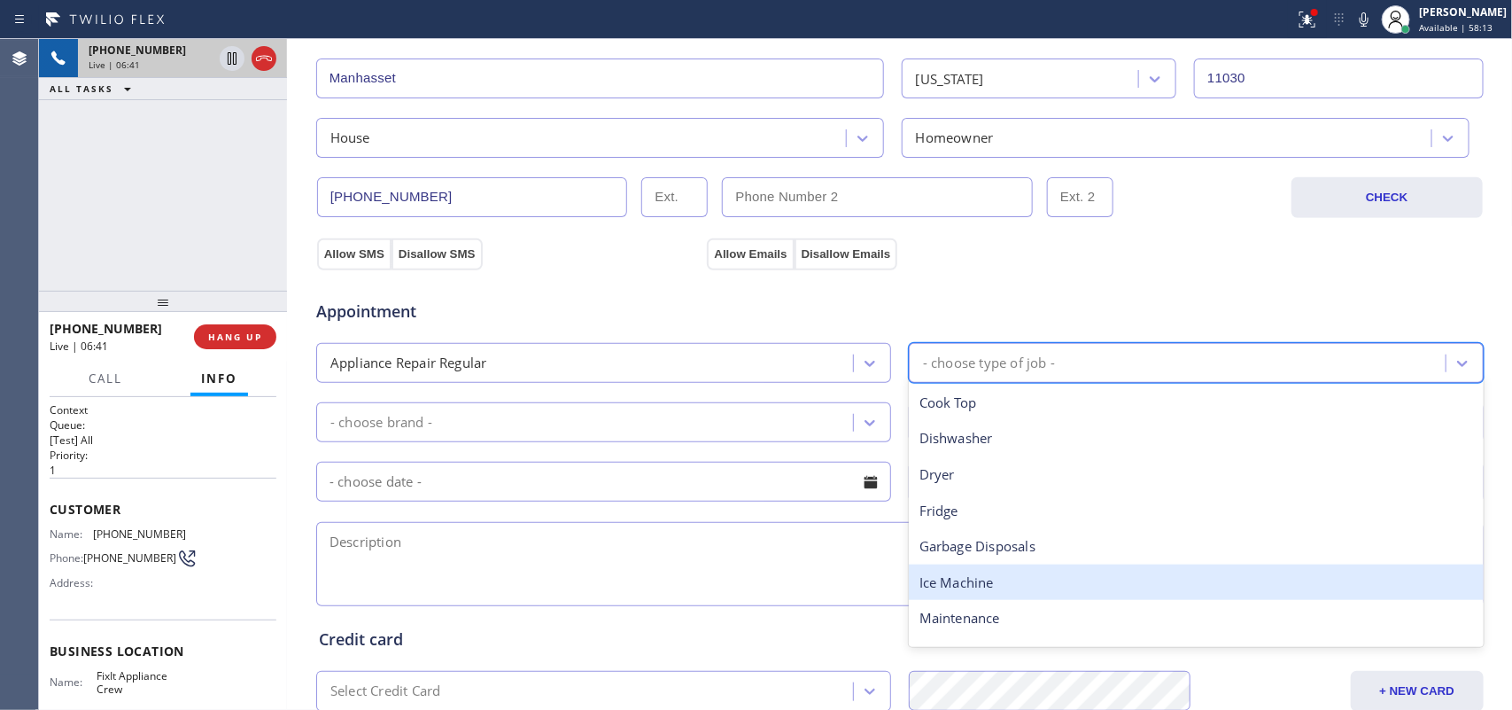
scroll to position [221, 0]
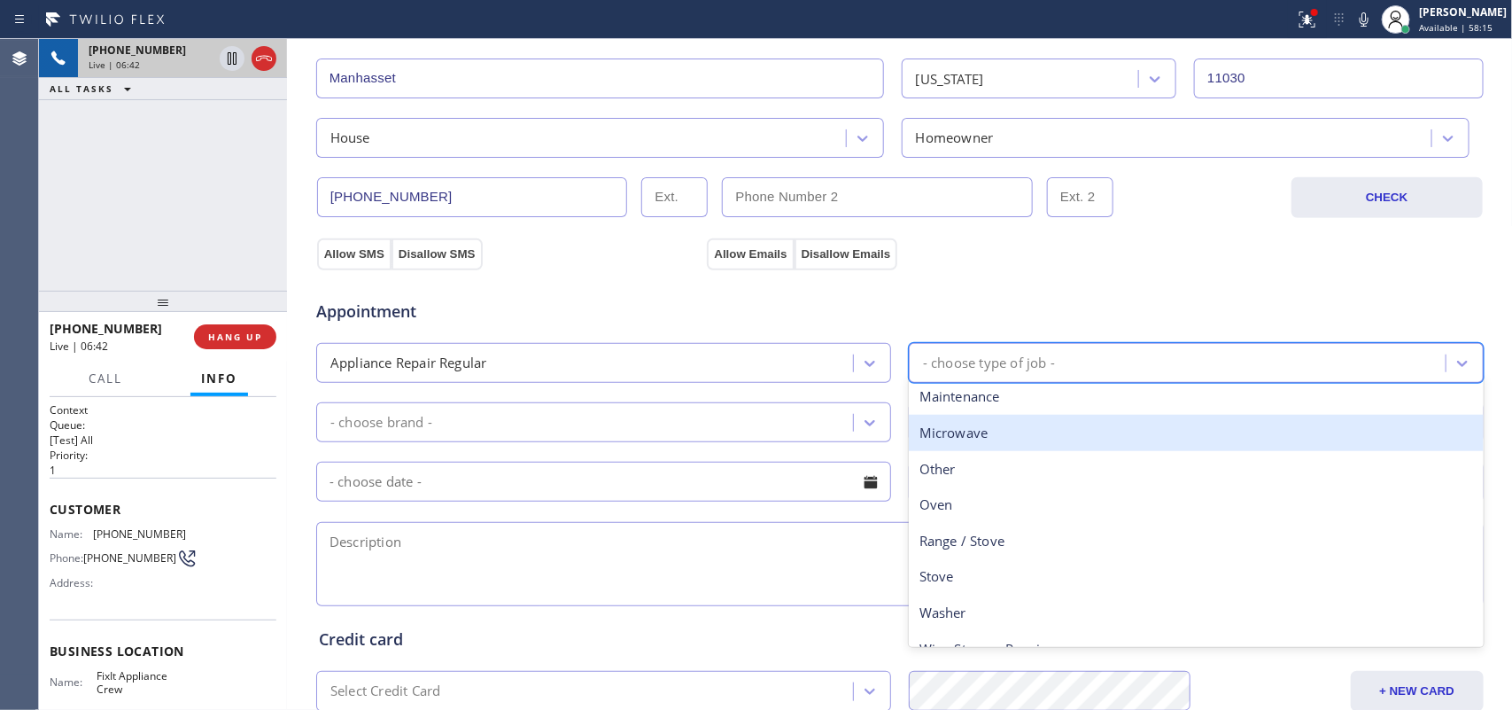
click at [989, 444] on div "Microwave" at bounding box center [1196, 433] width 575 height 36
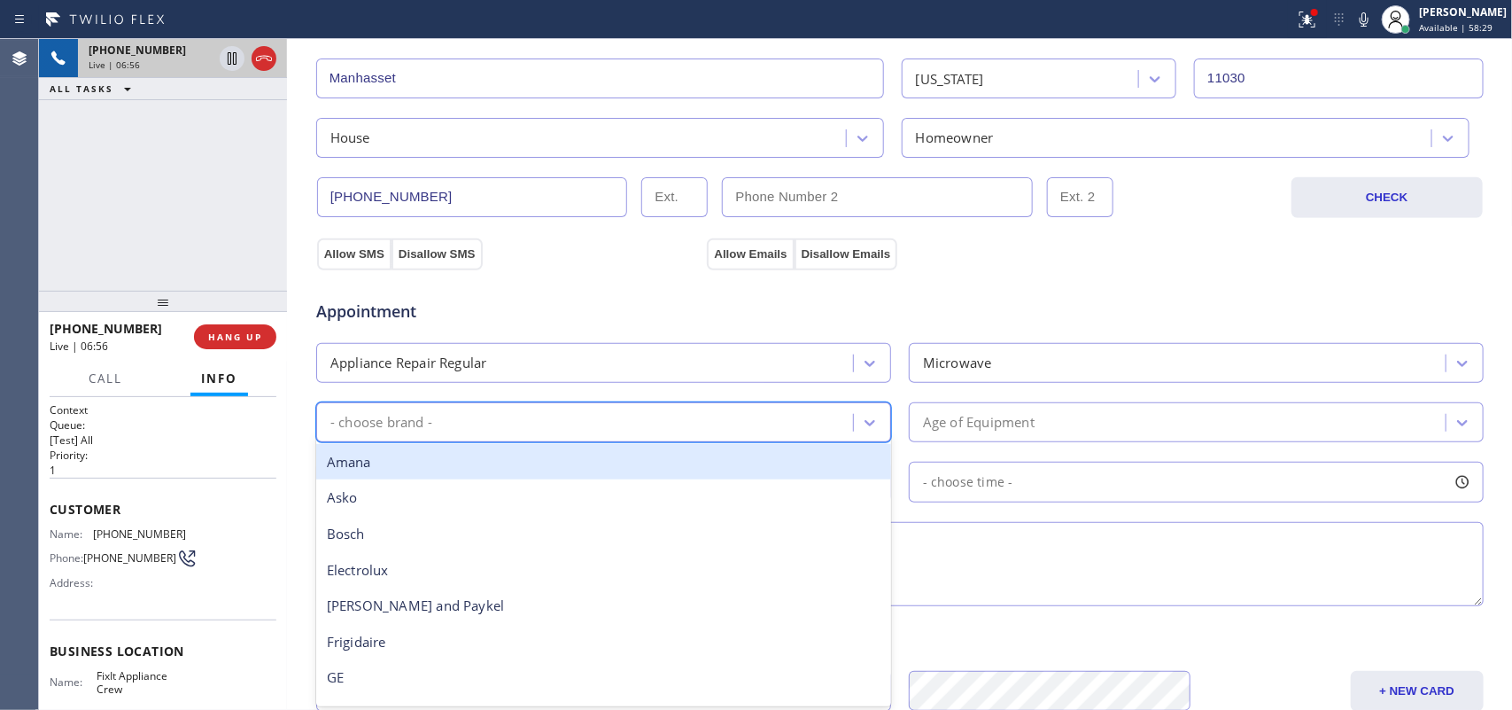
click at [400, 423] on div "- choose brand -" at bounding box center [381, 422] width 102 height 20
click at [378, 419] on div "- choose brand -" at bounding box center [381, 422] width 102 height 20
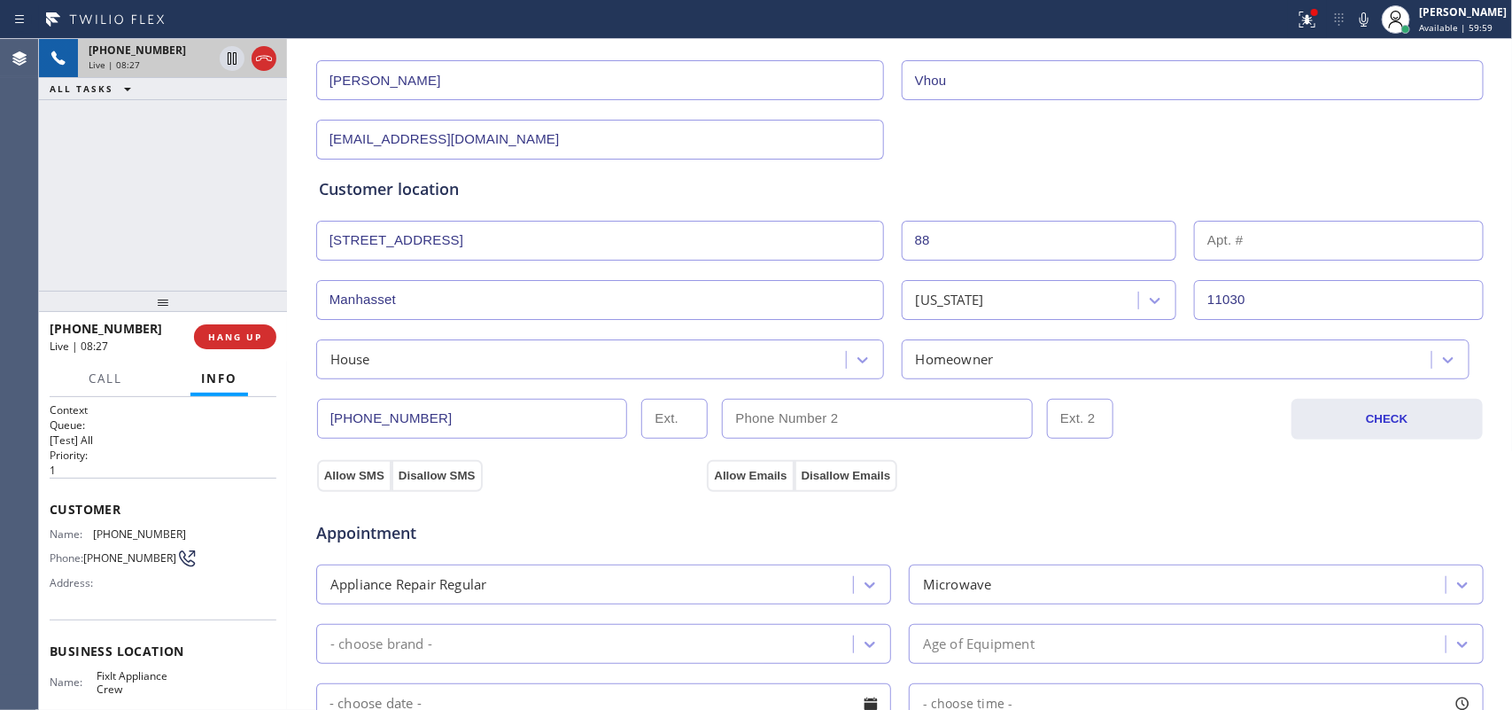
scroll to position [111, 0]
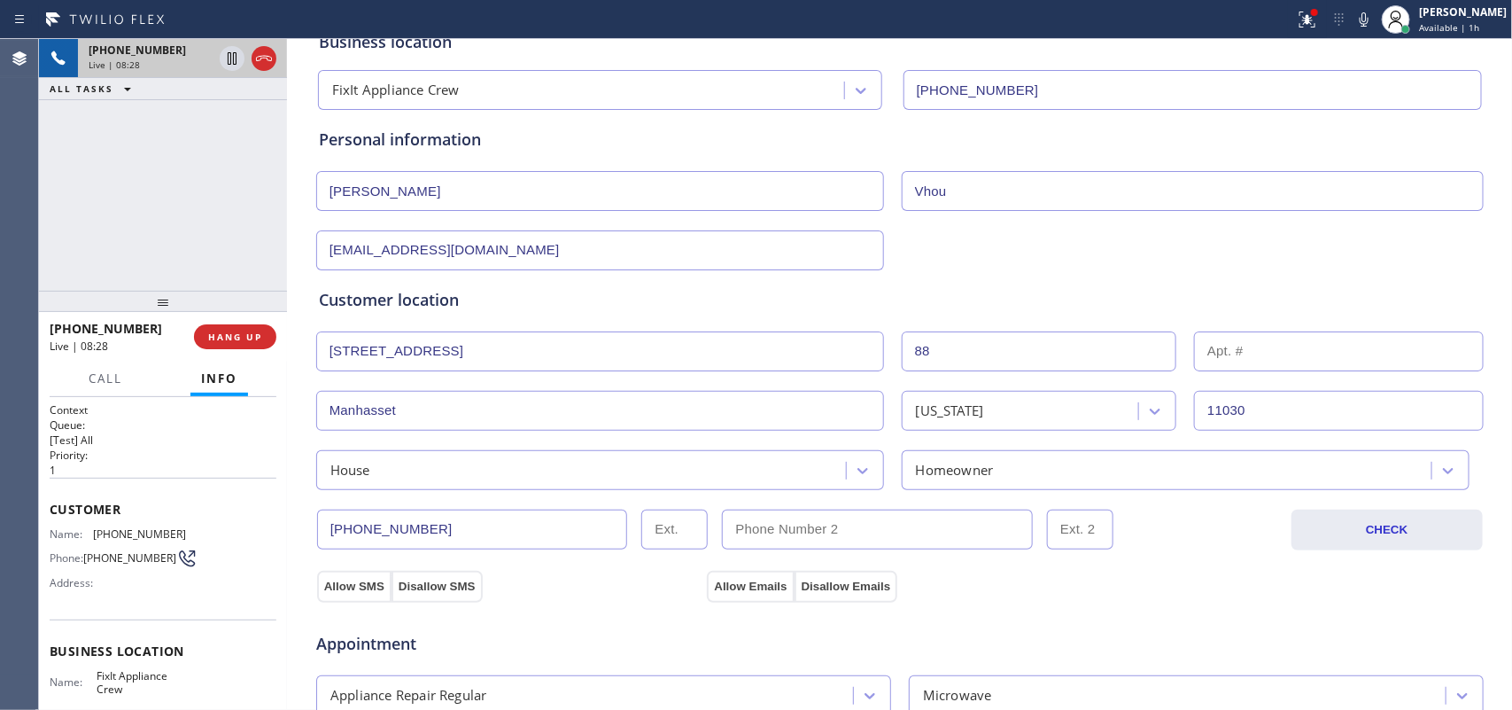
click at [217, 208] on div "[PHONE_NUMBER] Live | 08:28 ALL TASKS ALL TASKS ACTIVE TASKS TASKS IN WRAP UP" at bounding box center [163, 165] width 248 height 252
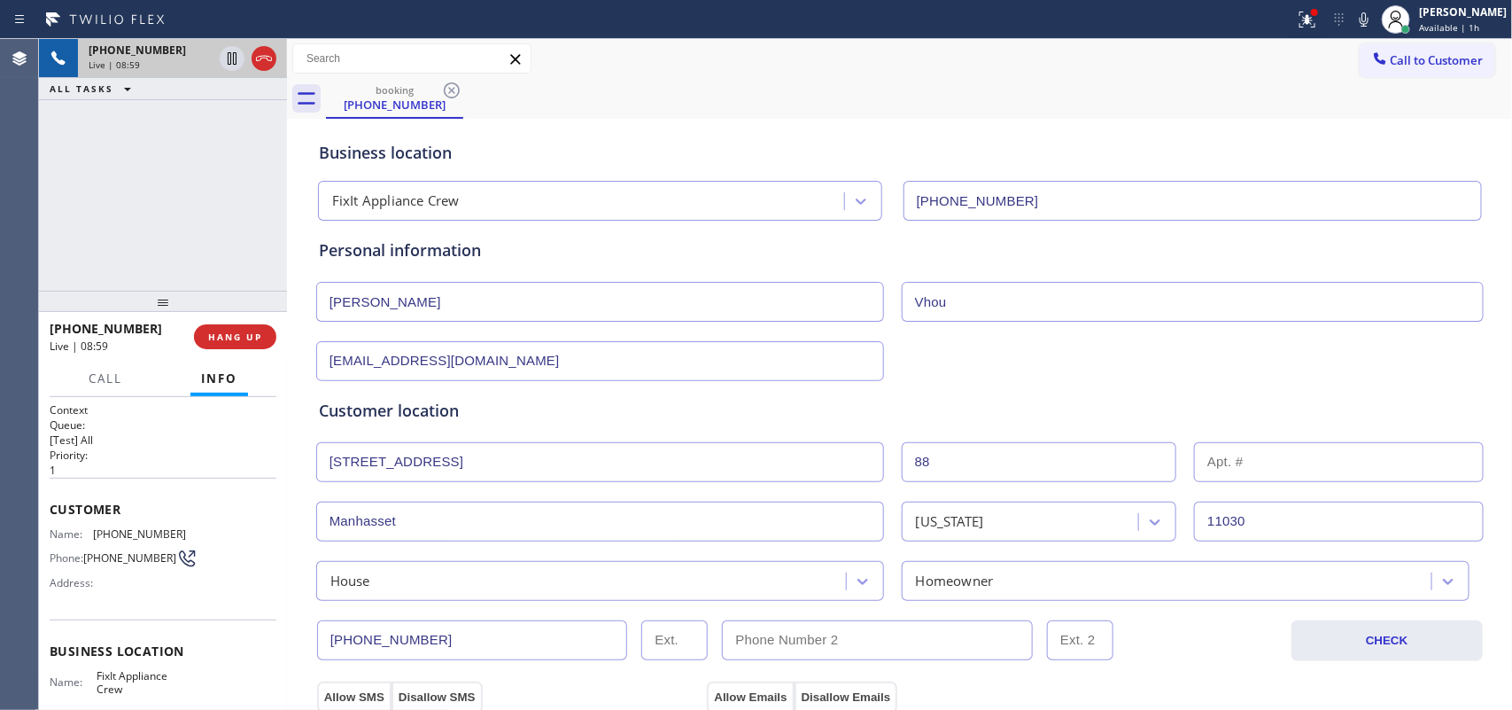
scroll to position [443, 0]
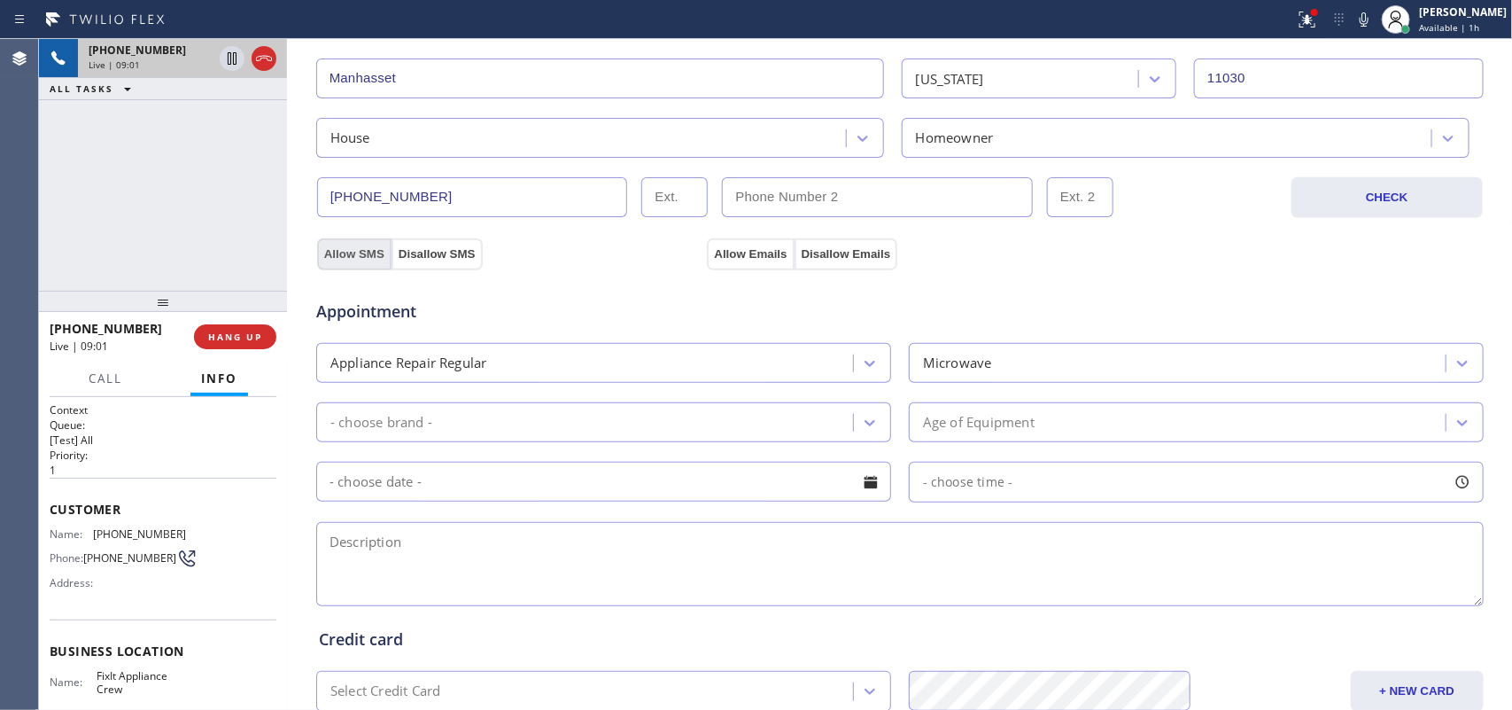
click at [346, 261] on button "Allow SMS" at bounding box center [354, 254] width 74 height 32
click at [734, 250] on button "Allow Emails" at bounding box center [750, 254] width 87 height 32
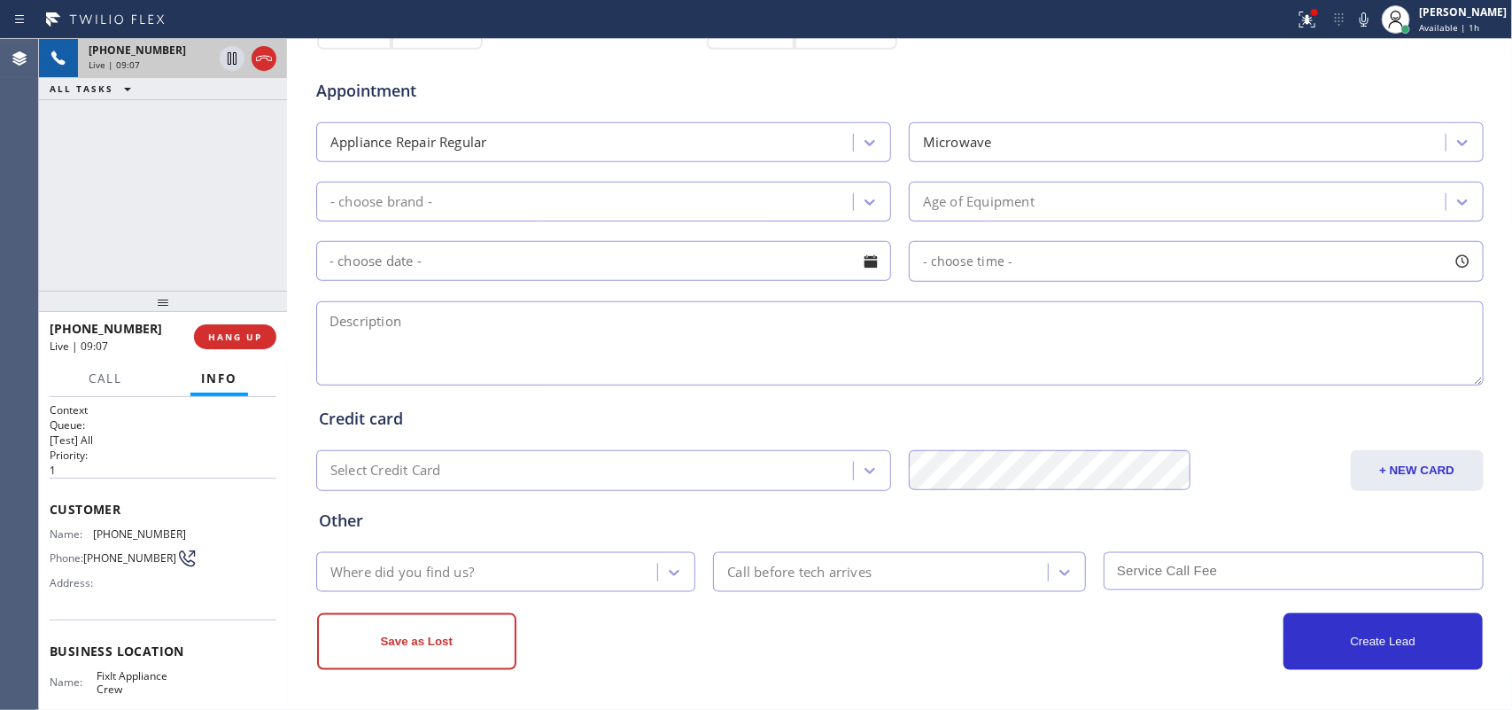
scroll to position [666, 0]
click at [865, 202] on icon at bounding box center [870, 202] width 11 height 6
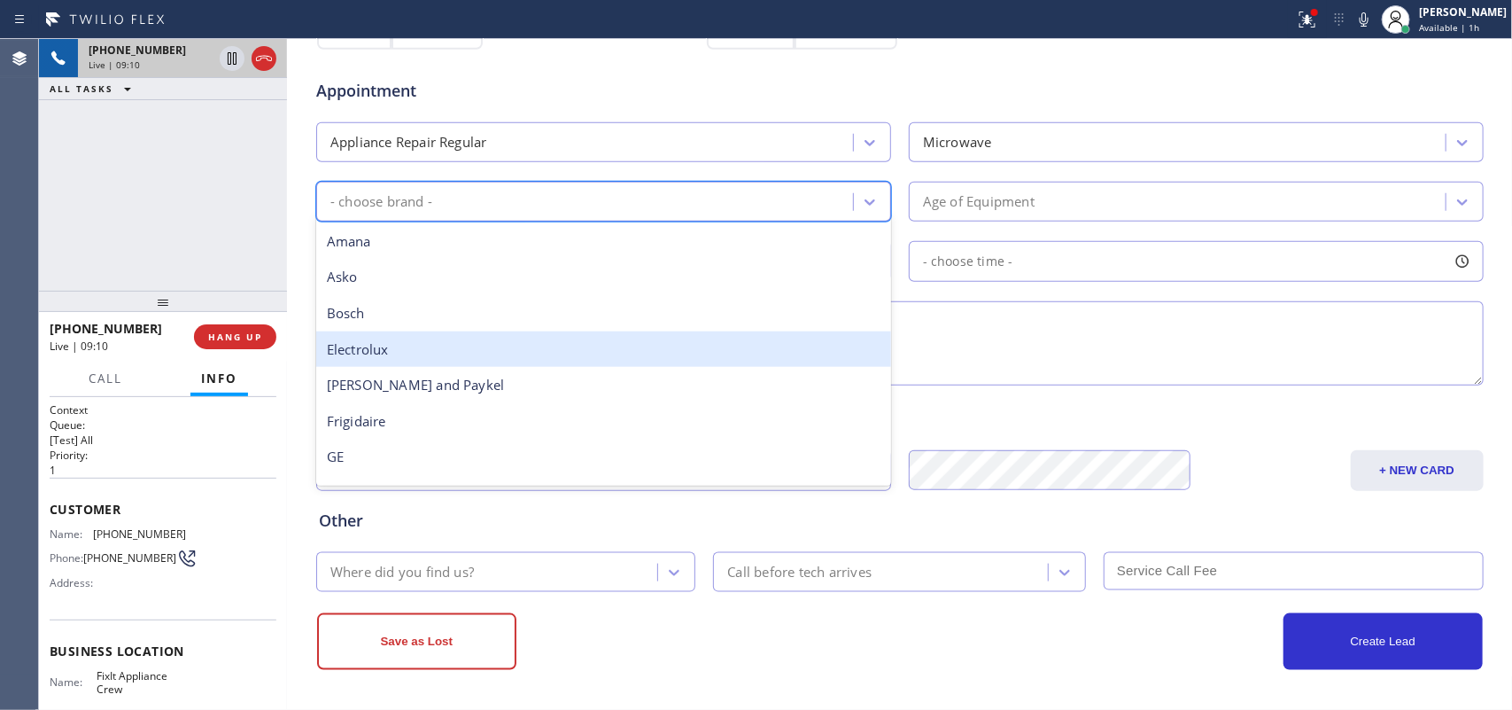
scroll to position [388, 0]
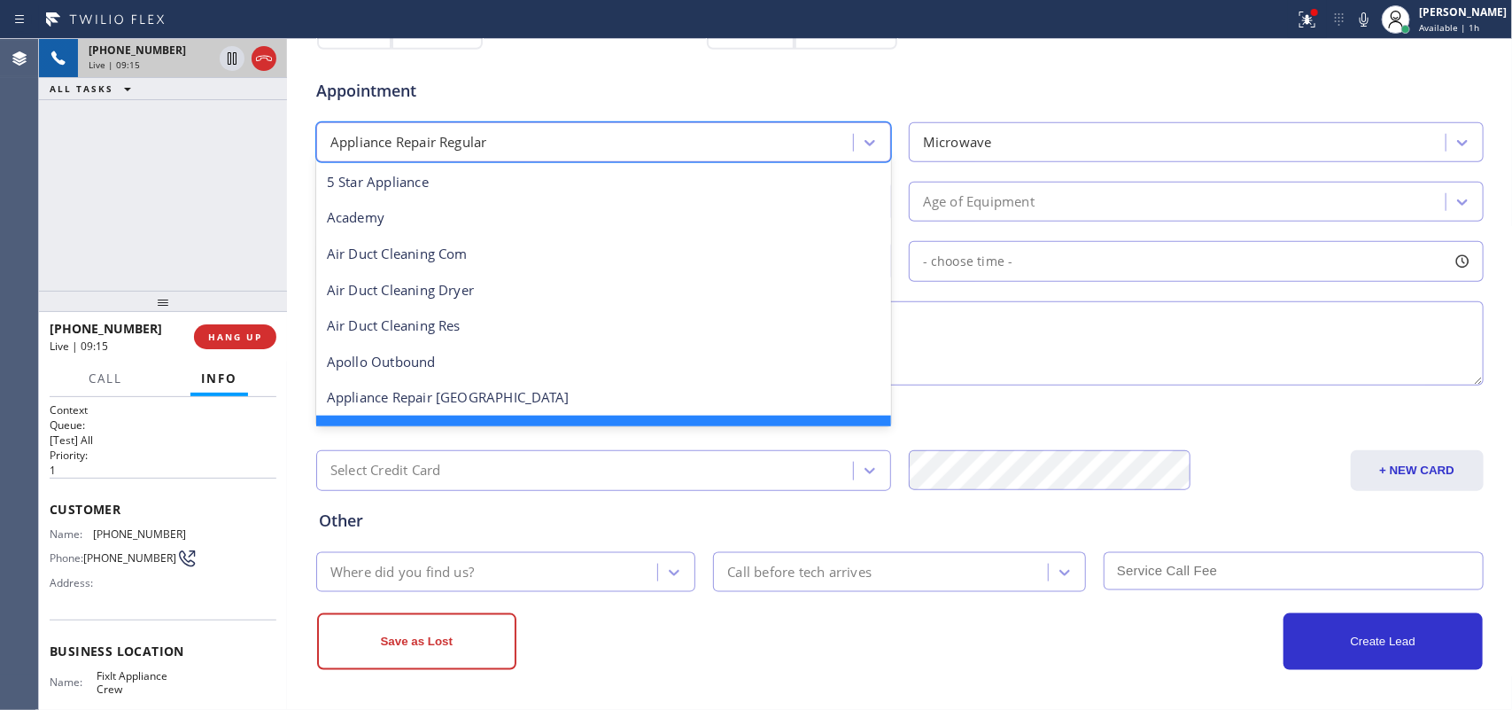
click at [683, 144] on div "Appliance Repair Regular" at bounding box center [588, 142] width 532 height 31
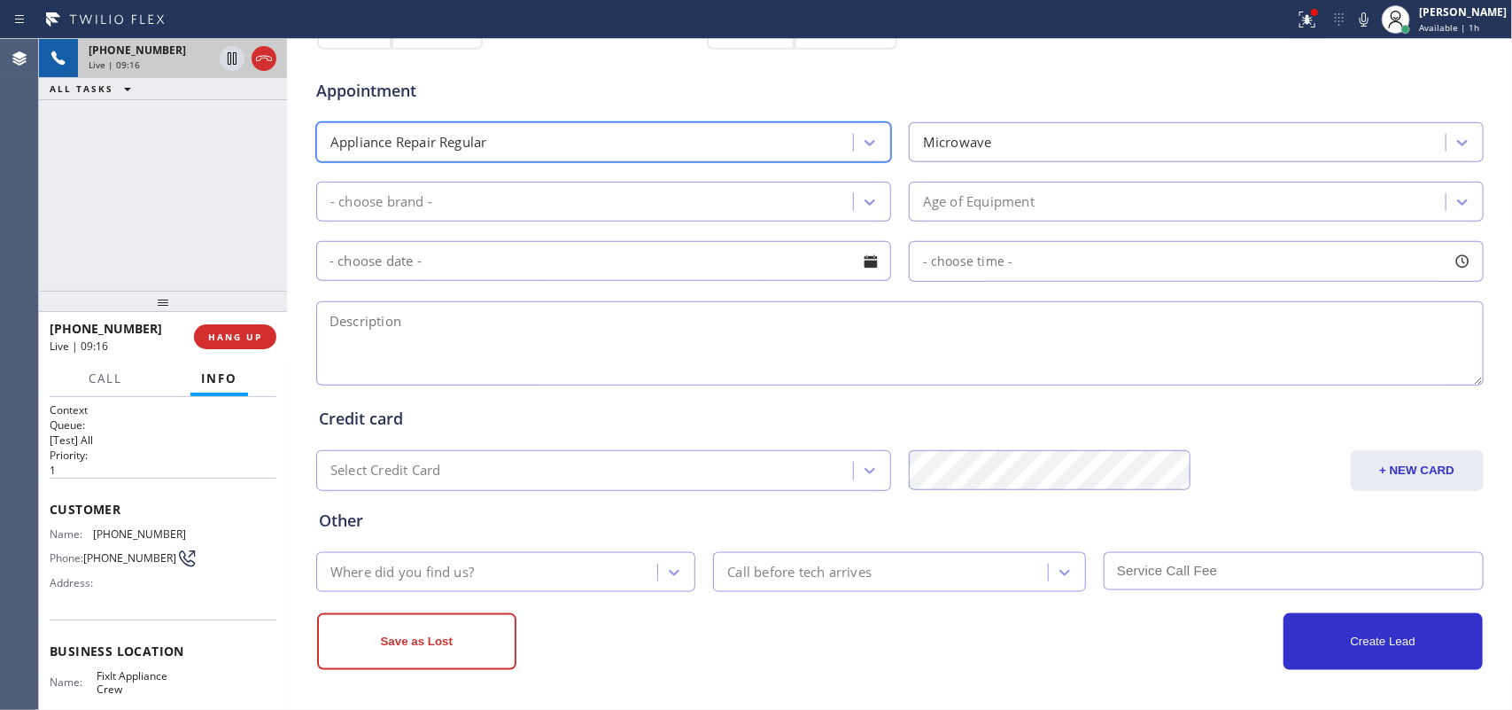
click at [692, 140] on div "Appliance Repair Regular" at bounding box center [588, 142] width 532 height 31
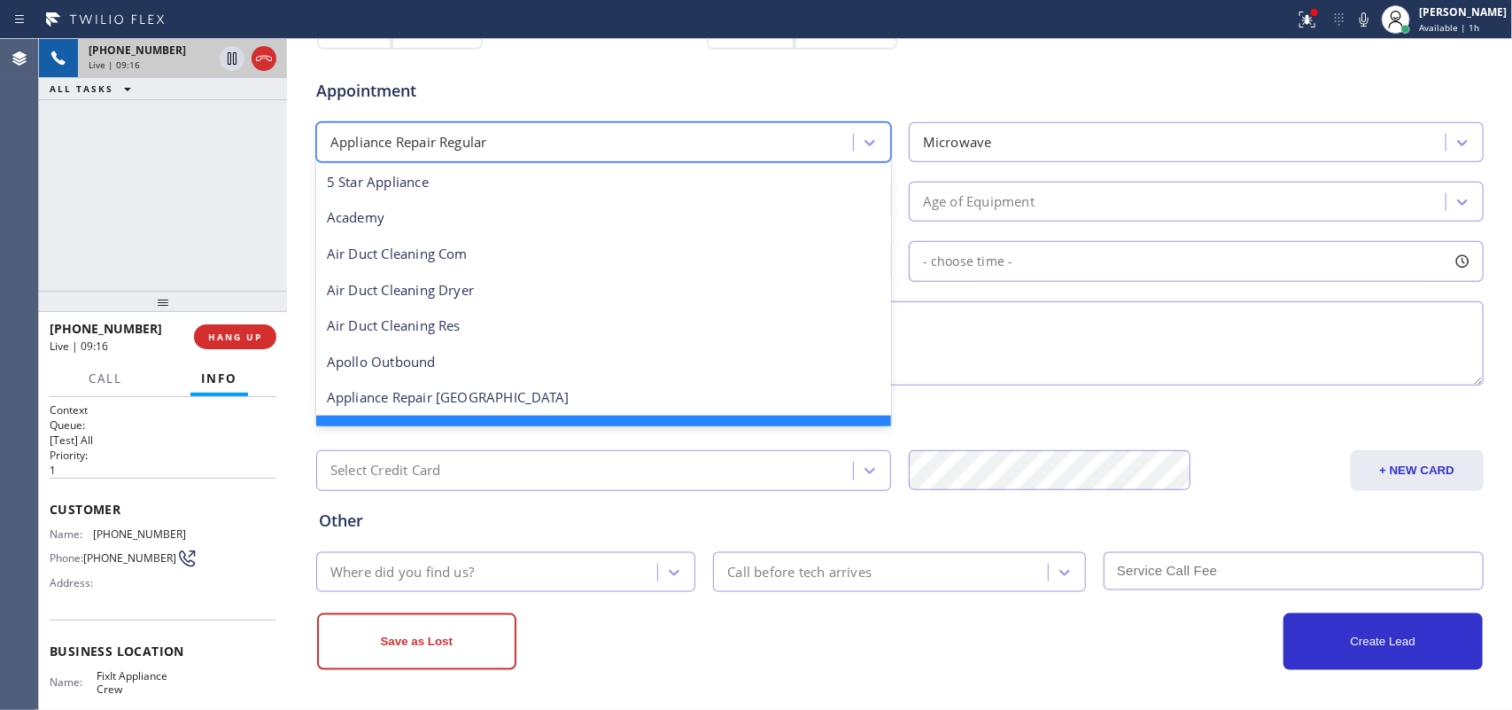
scroll to position [37, 0]
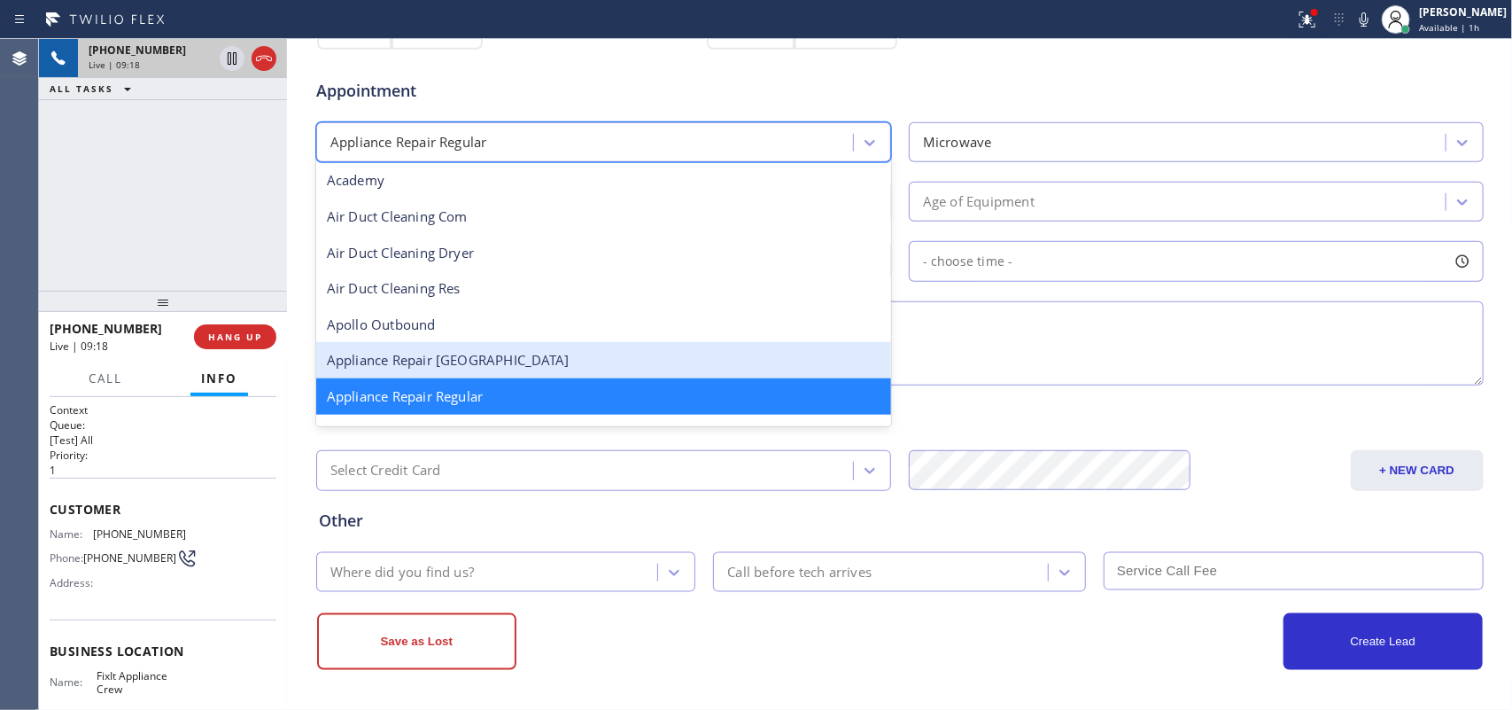
click at [613, 361] on div "Appliance Repair [GEOGRAPHIC_DATA]" at bounding box center [603, 360] width 575 height 36
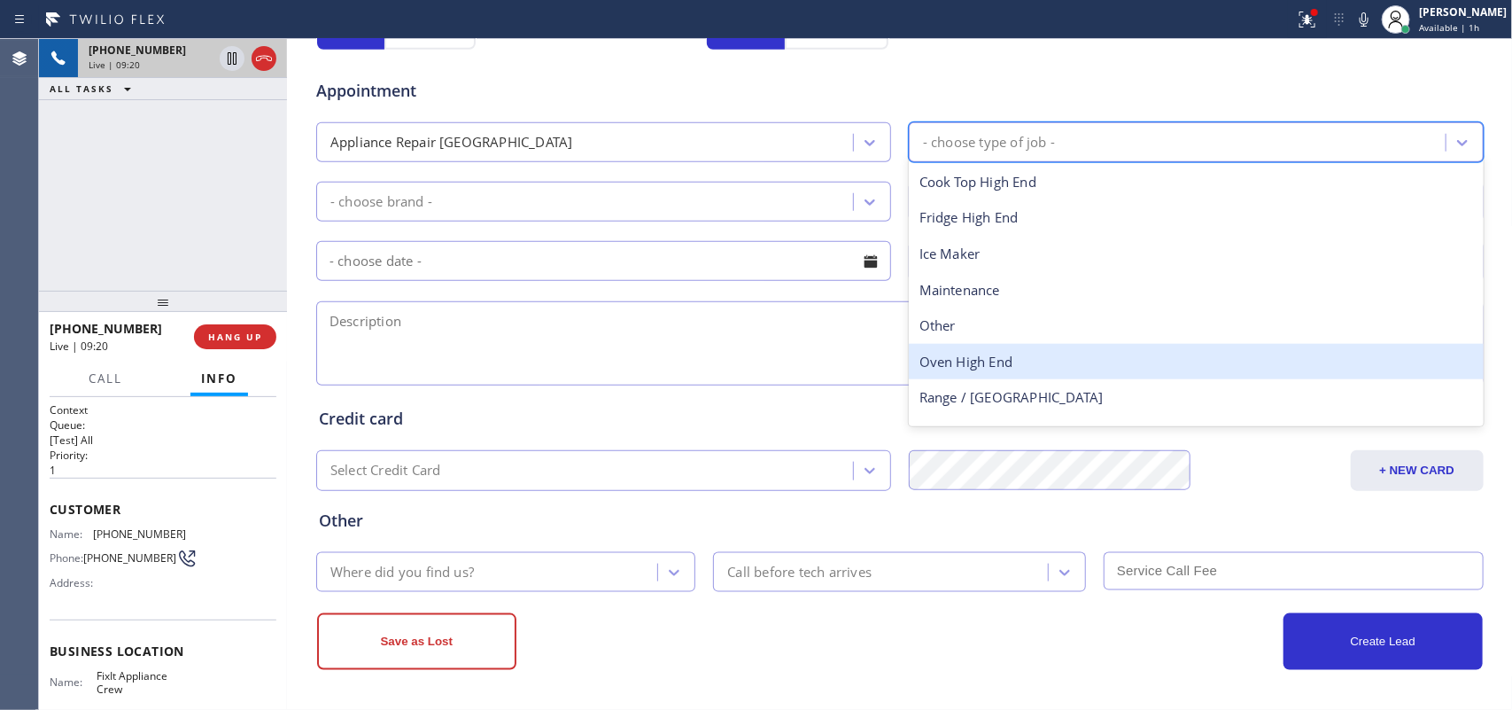
scroll to position [64, 0]
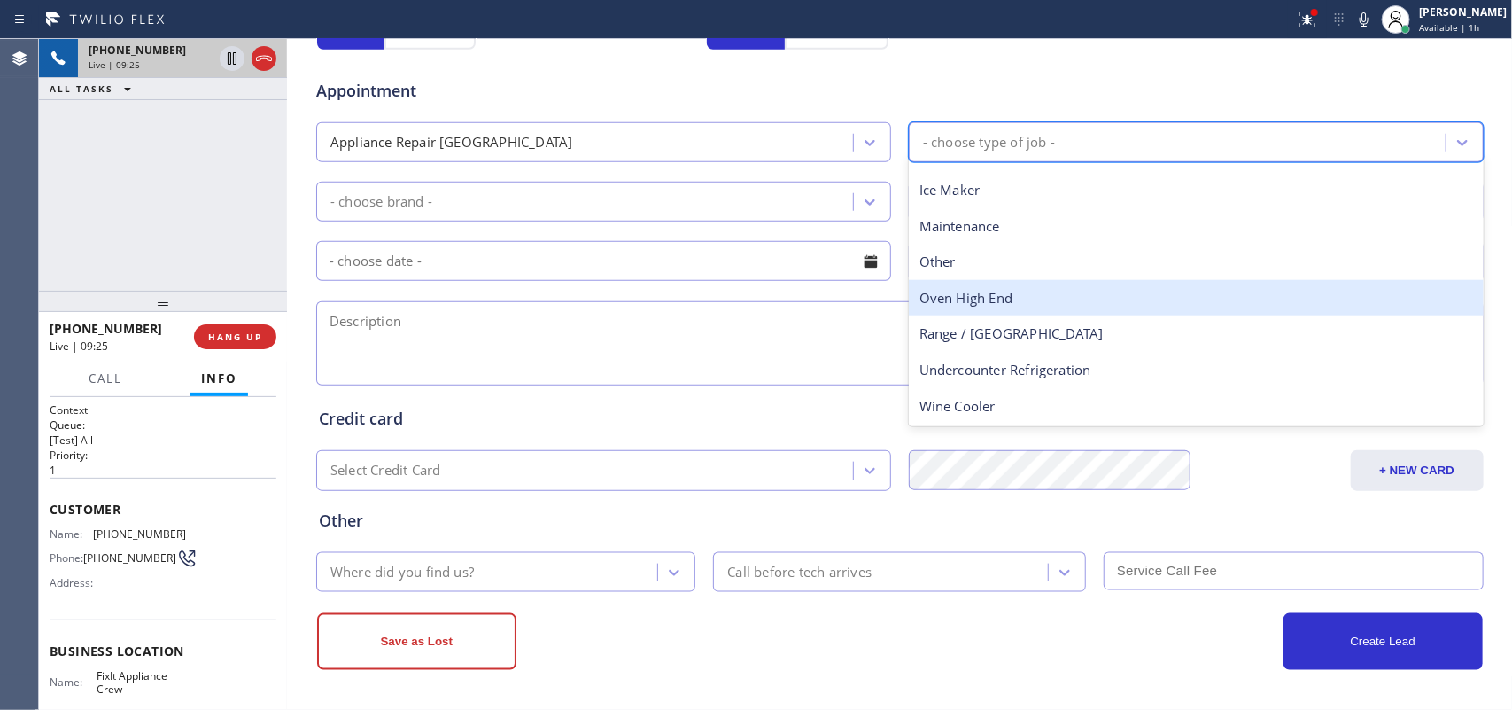
click at [999, 304] on div "Oven High End" at bounding box center [1196, 298] width 575 height 36
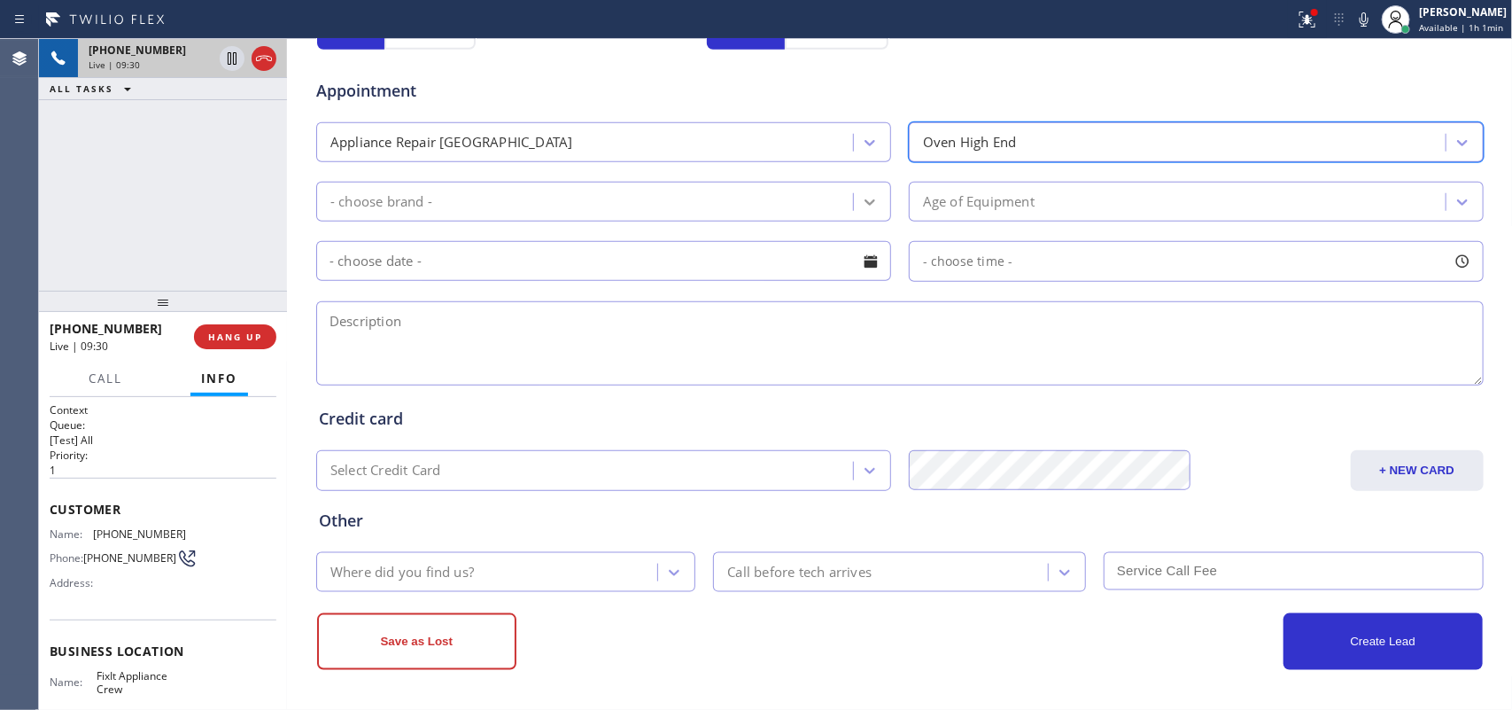
click at [874, 210] on div at bounding box center [870, 202] width 32 height 32
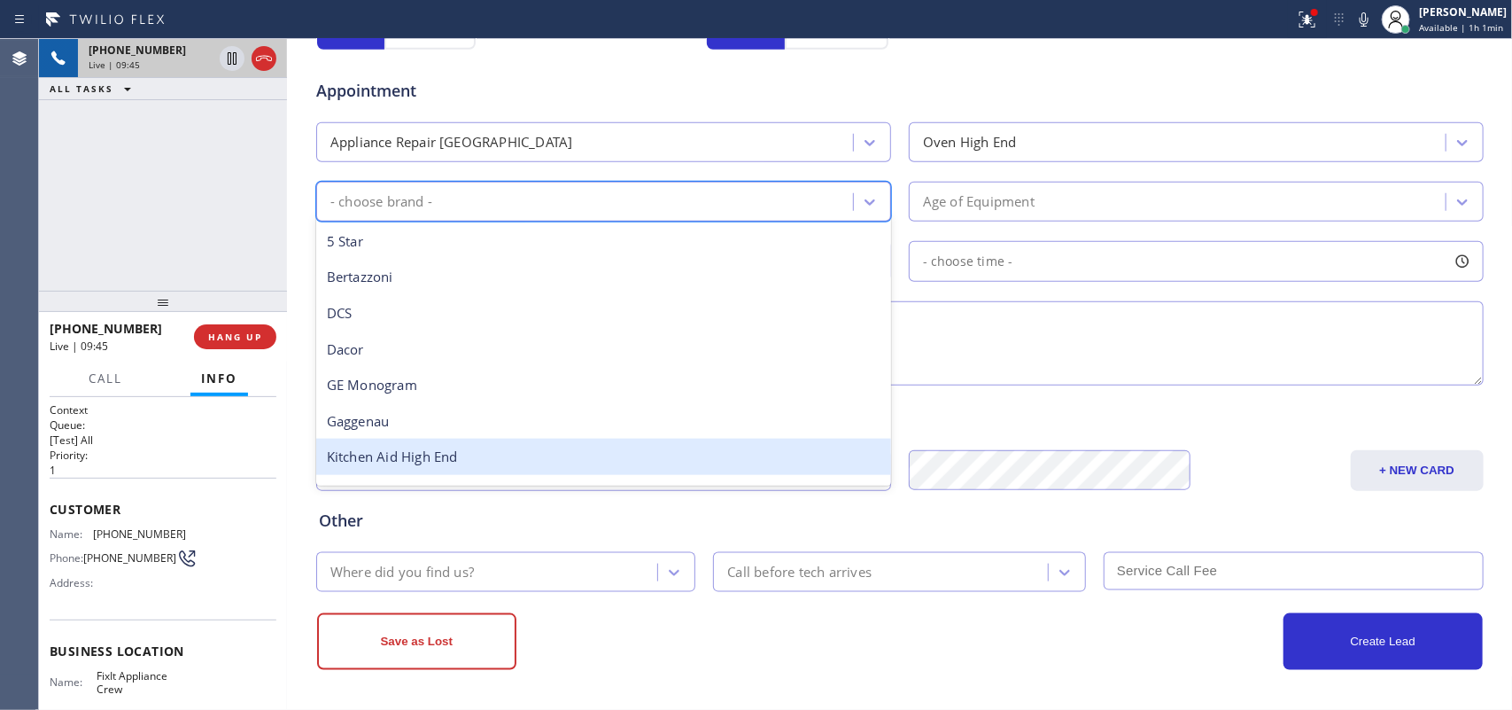
scroll to position [245, 0]
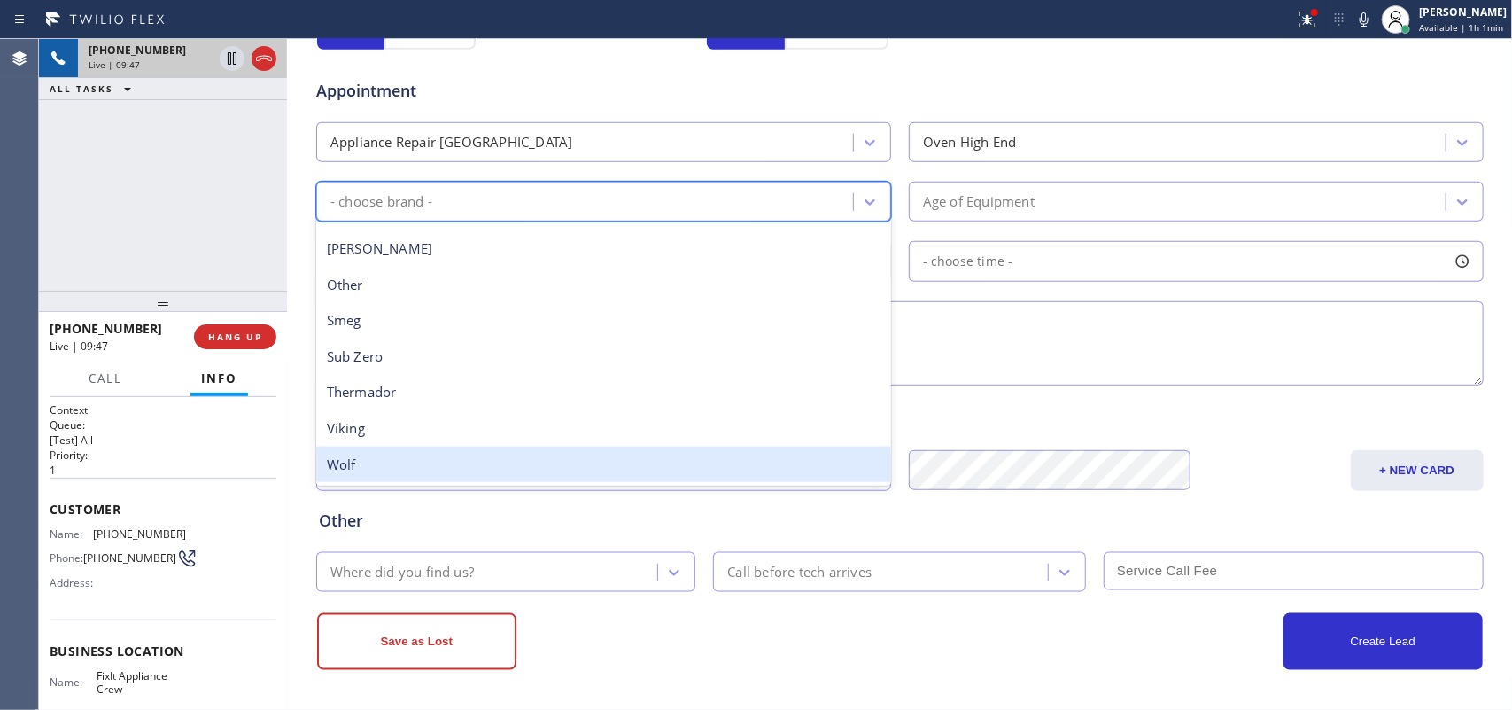
click at [518, 458] on div "Wolf" at bounding box center [603, 465] width 575 height 36
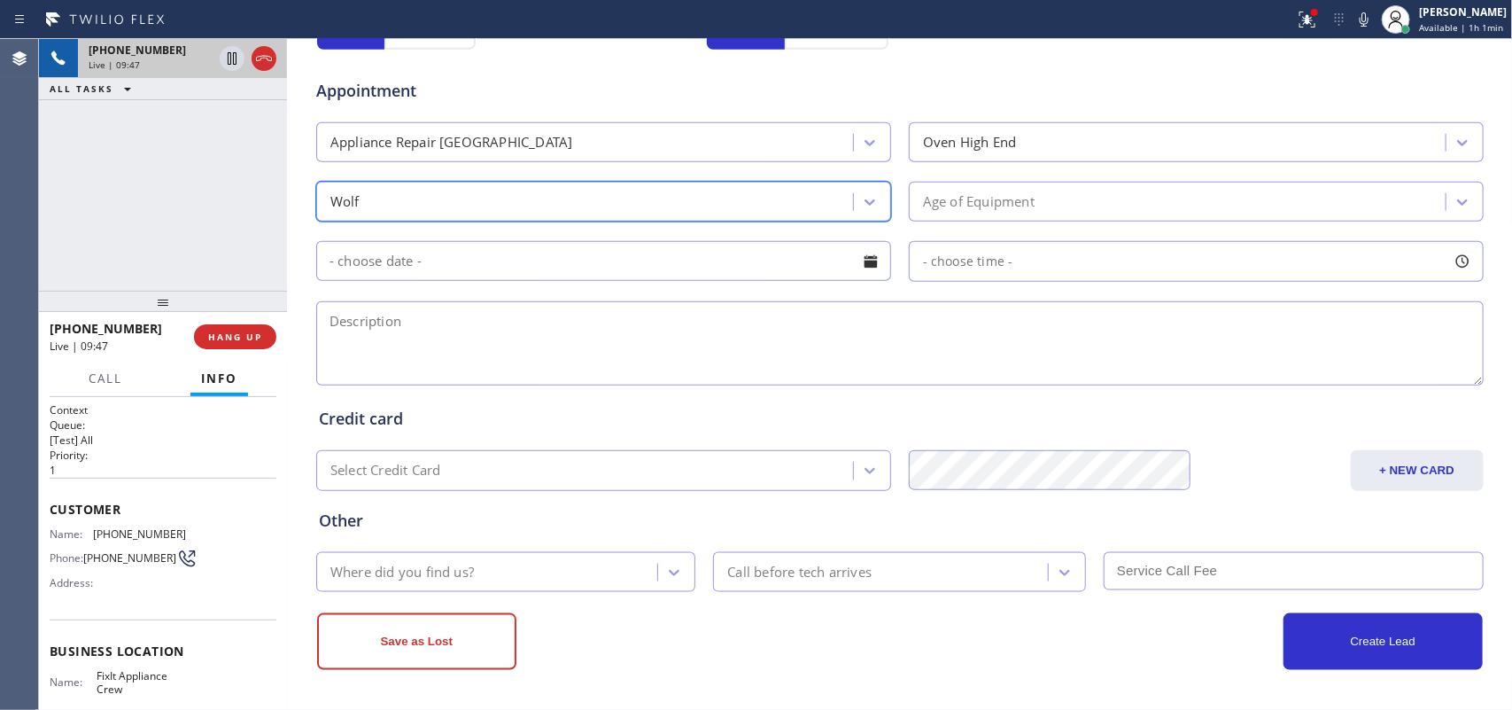
click at [1007, 196] on div "Age of Equipment" at bounding box center [979, 201] width 112 height 20
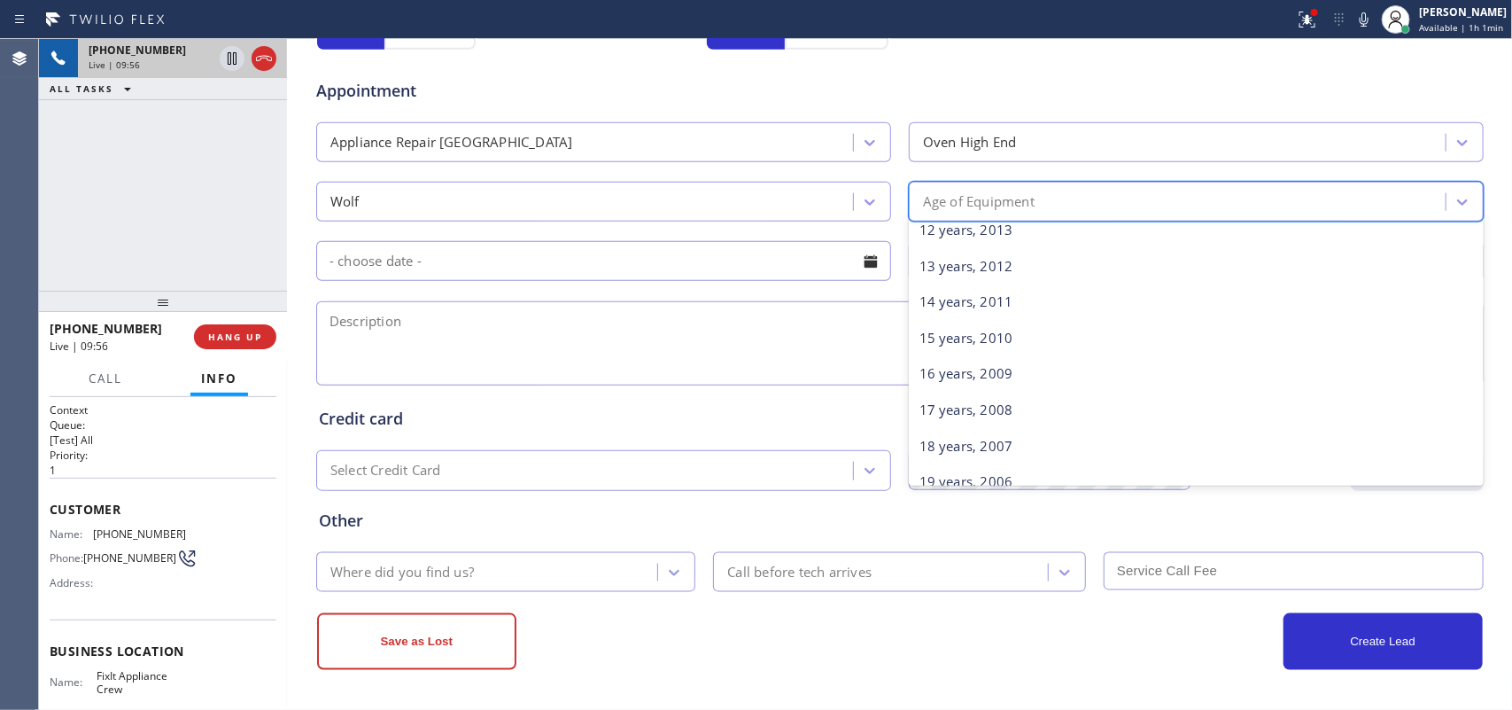
scroll to position [332, 0]
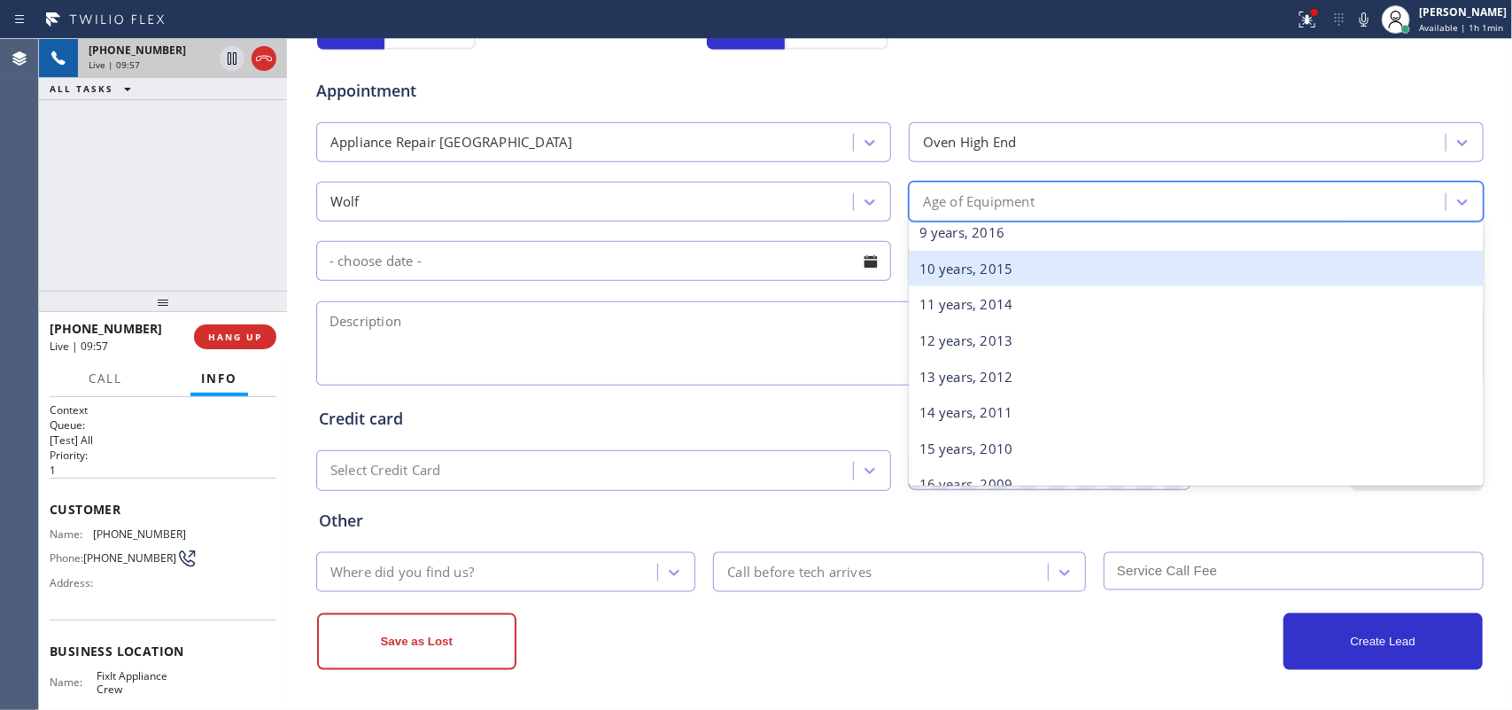
click at [1069, 271] on div "10 years, 2015" at bounding box center [1196, 269] width 575 height 36
click at [1069, 271] on div "- choose time -" at bounding box center [1196, 261] width 575 height 41
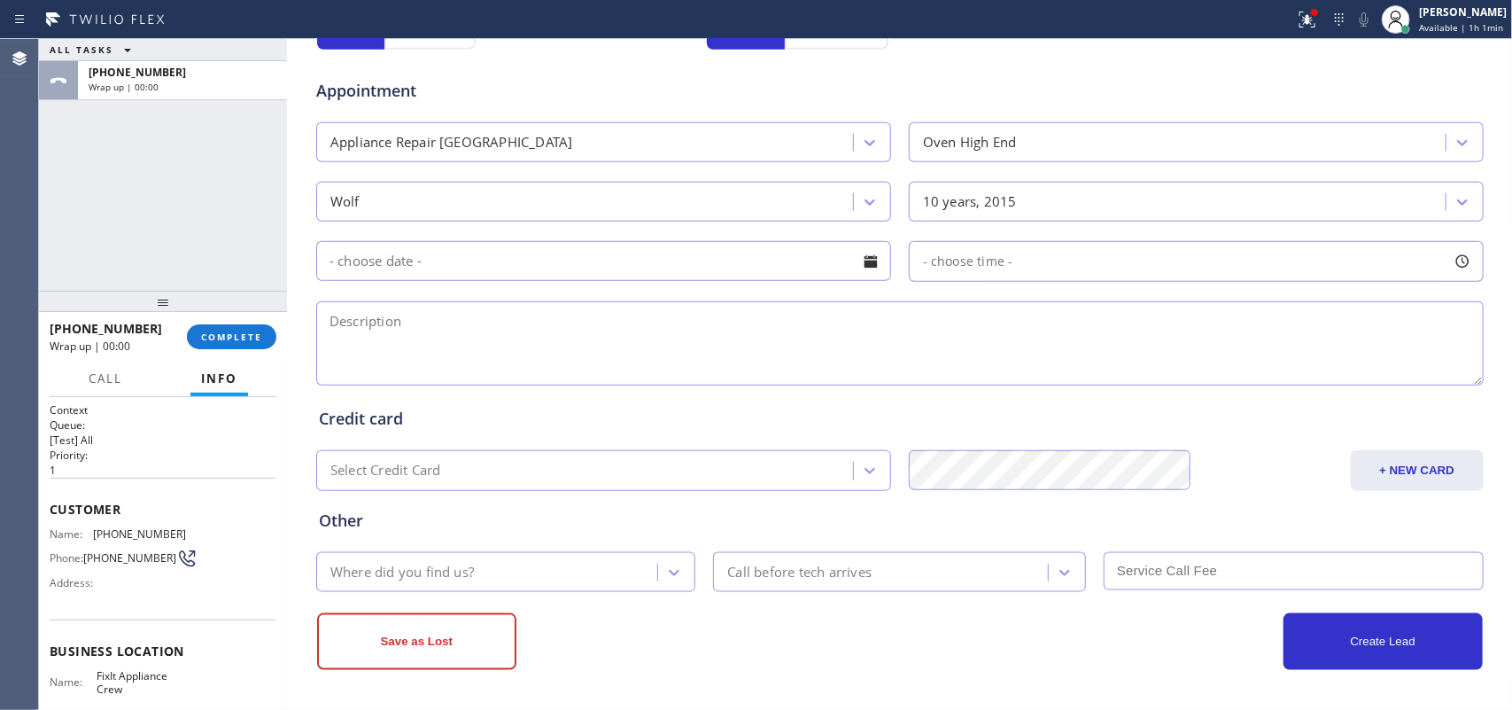
click at [867, 260] on div at bounding box center [871, 261] width 30 height 30
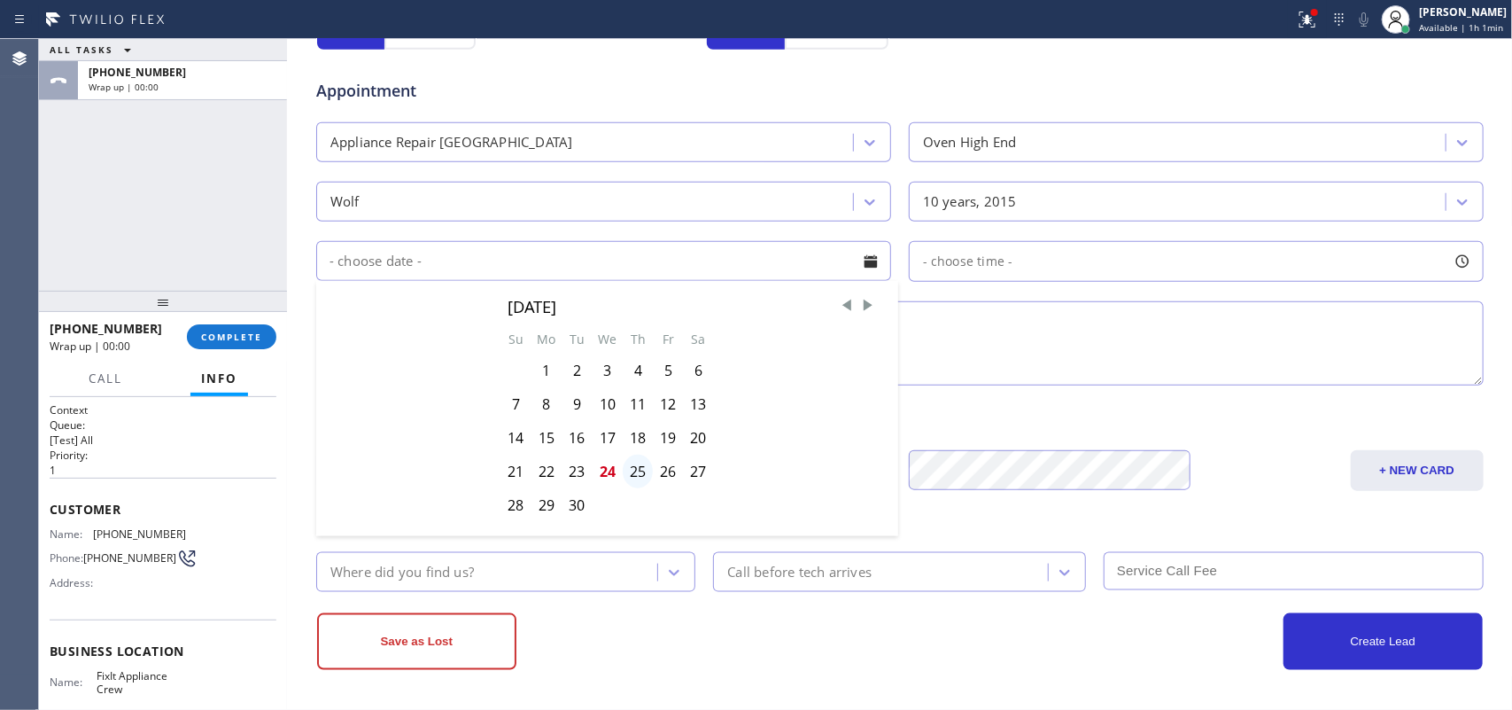
click at [626, 476] on div "25" at bounding box center [638, 472] width 30 height 34
click at [626, 476] on div "Select Credit Card" at bounding box center [588, 470] width 532 height 31
type input "[DATE]"
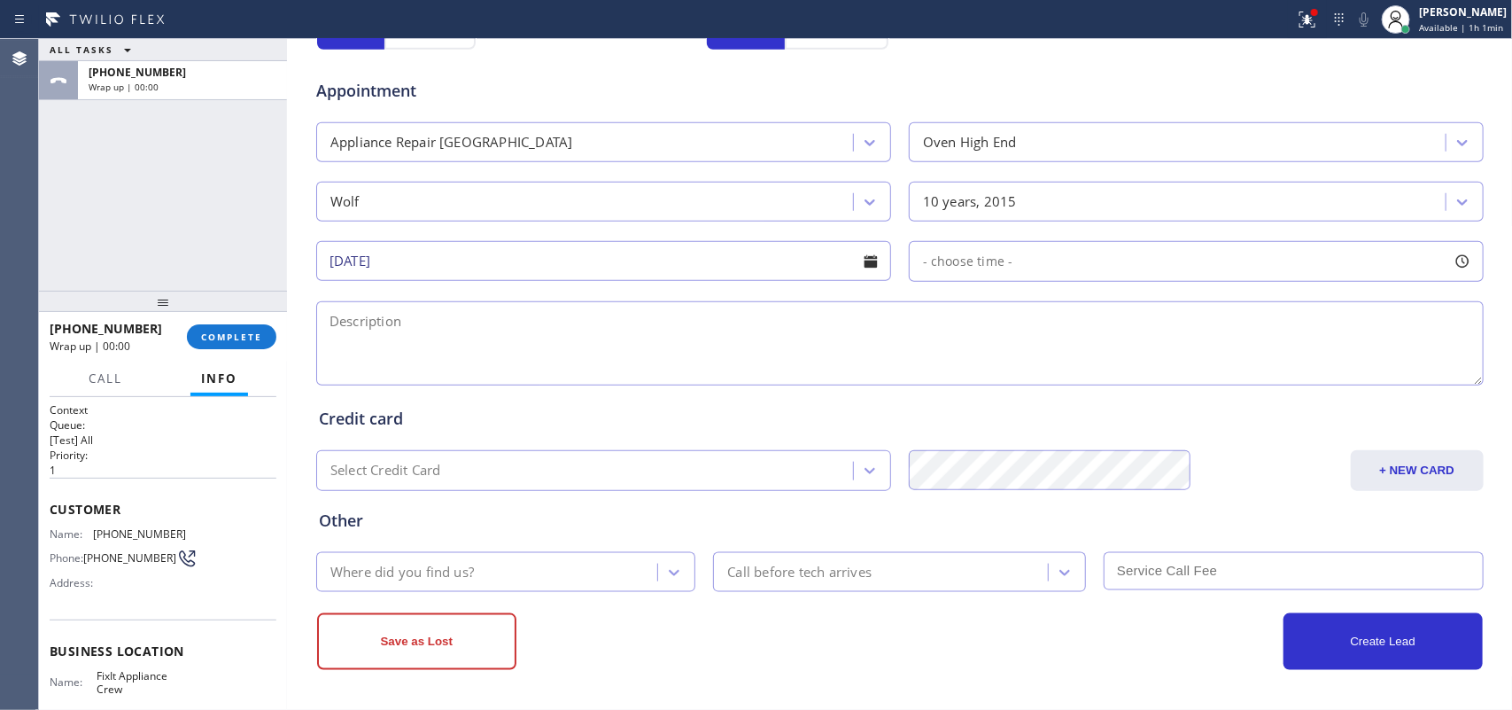
click at [1209, 266] on div at bounding box center [1463, 261] width 30 height 30
click at [104, 211] on div "ALL TASKS ALL TASKS ACTIVE TASKS TASKS IN WRAP UP [PHONE_NUMBER] Wrap up | 00:00" at bounding box center [163, 165] width 248 height 252
click at [1209, 257] on div at bounding box center [1463, 261] width 30 height 30
drag, startPoint x: 919, startPoint y: 372, endPoint x: 1152, endPoint y: 377, distance: 233.1
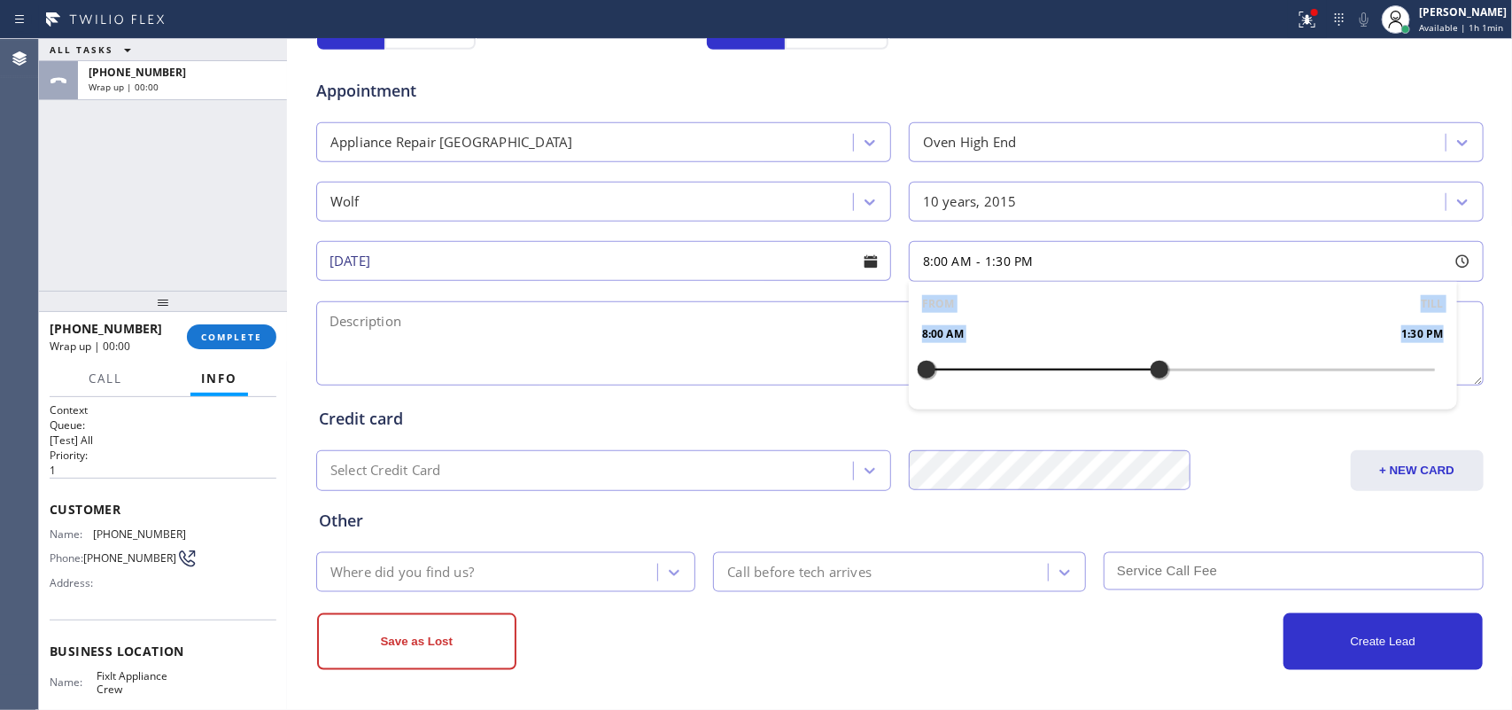
click at [1152, 377] on div at bounding box center [1159, 369] width 21 height 37
drag, startPoint x: 917, startPoint y: 359, endPoint x: 1099, endPoint y: 372, distance: 182.1
click at [1099, 372] on div at bounding box center [1095, 369] width 21 height 37
click at [1107, 372] on div at bounding box center [1117, 369] width 21 height 37
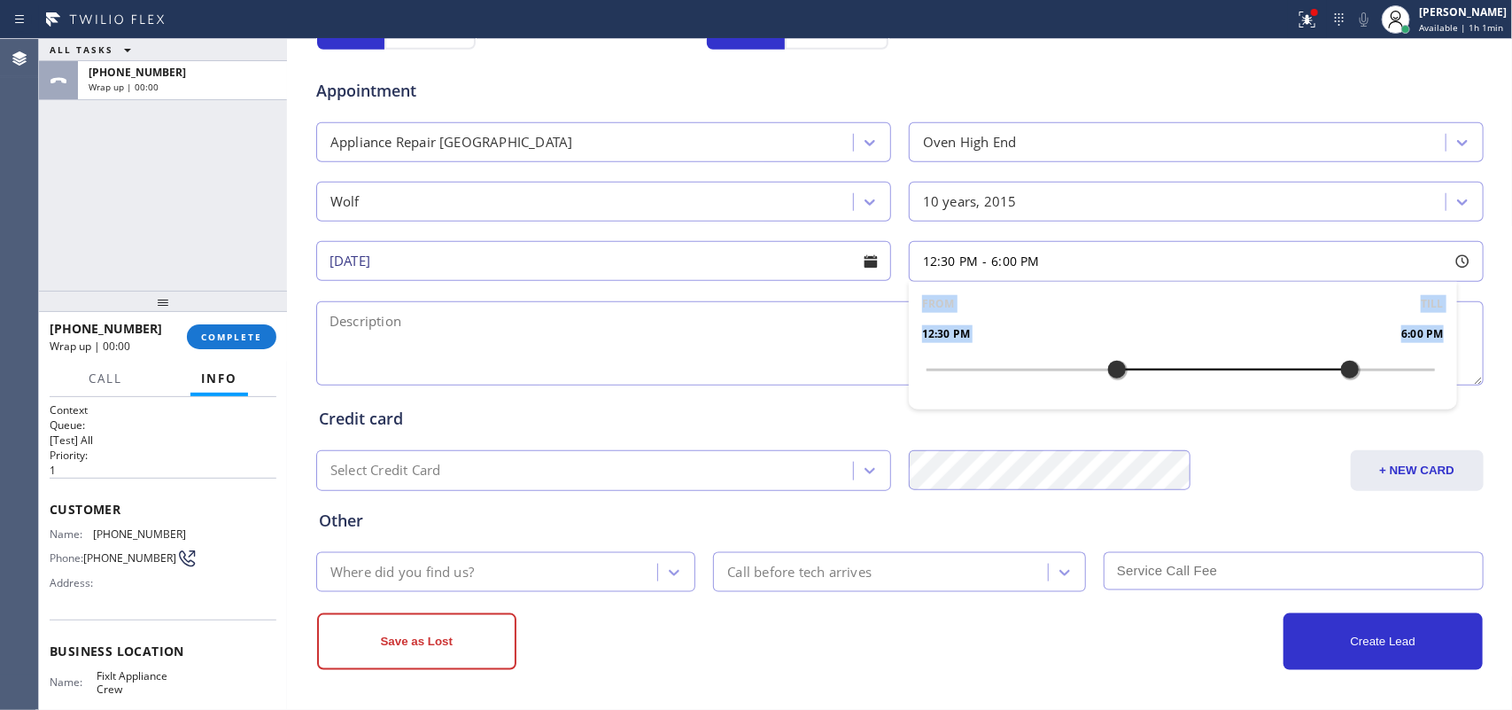
drag, startPoint x: 1148, startPoint y: 368, endPoint x: 1334, endPoint y: 381, distance: 186.5
click at [1209, 381] on div at bounding box center [1350, 369] width 21 height 37
drag, startPoint x: 1104, startPoint y: 366, endPoint x: 1215, endPoint y: 370, distance: 110.8
click at [1209, 370] on div at bounding box center [1223, 369] width 21 height 37
click at [749, 361] on textarea at bounding box center [900, 343] width 1168 height 84
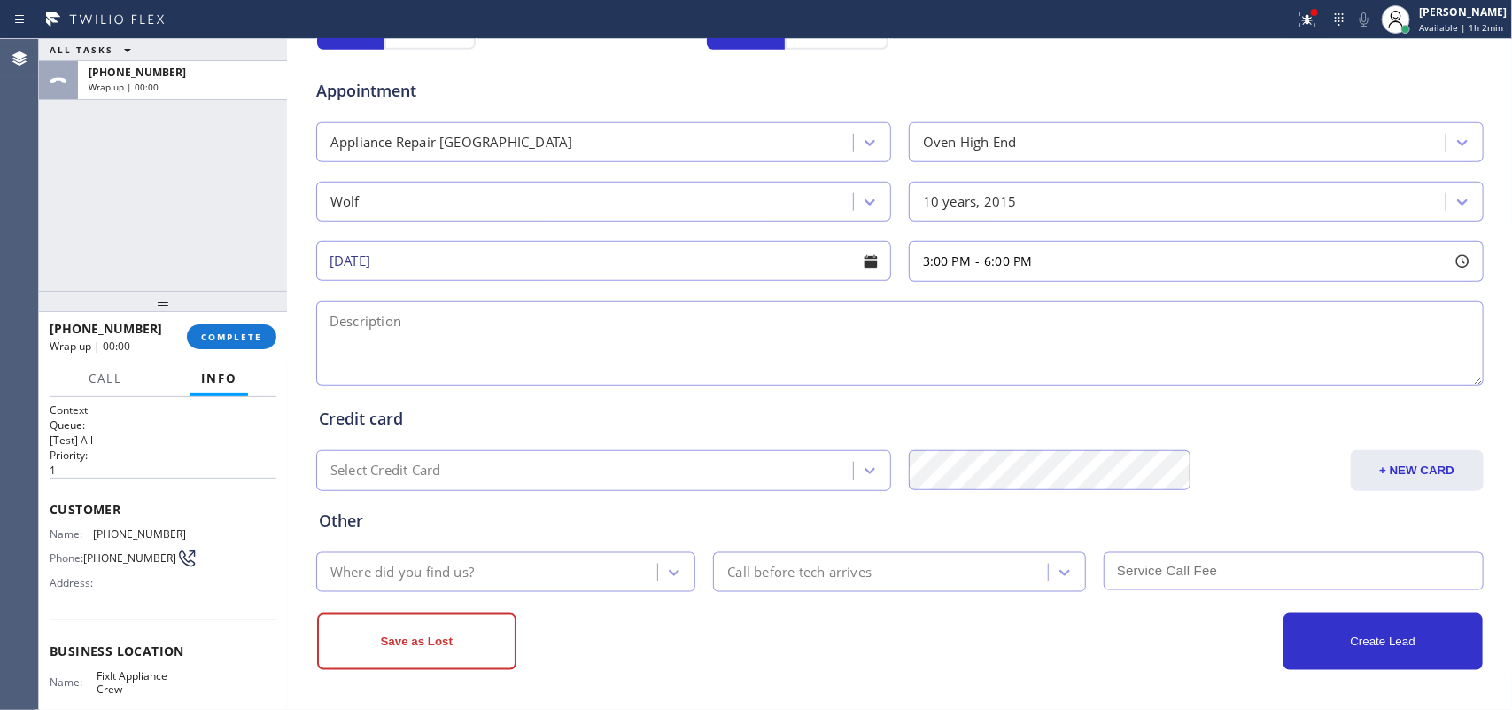
click at [749, 361] on textarea at bounding box center [900, 343] width 1168 height 84
click at [812, 328] on textarea at bounding box center [900, 343] width 1168 height 84
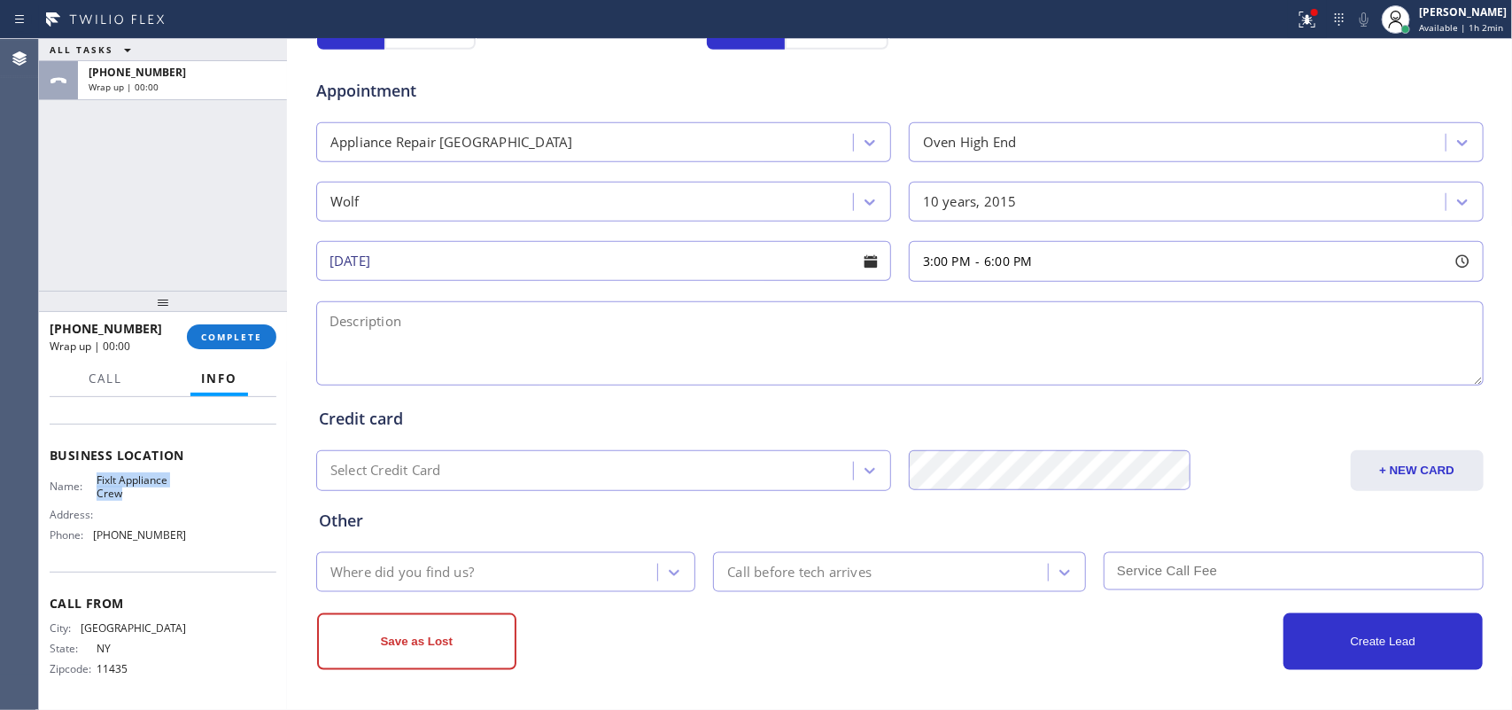
drag, startPoint x: 113, startPoint y: 466, endPoint x: 91, endPoint y: 450, distance: 26.6
click at [91, 473] on div "Name: FixIt Appliance Crew" at bounding box center [118, 486] width 136 height 27
click at [379, 326] on textarea at bounding box center [900, 343] width 1168 height 84
paste textarea "3-6/ $99 + $30/ Wolf wall electric oven/[DEMOGRAPHIC_DATA]/ the light is broken…"
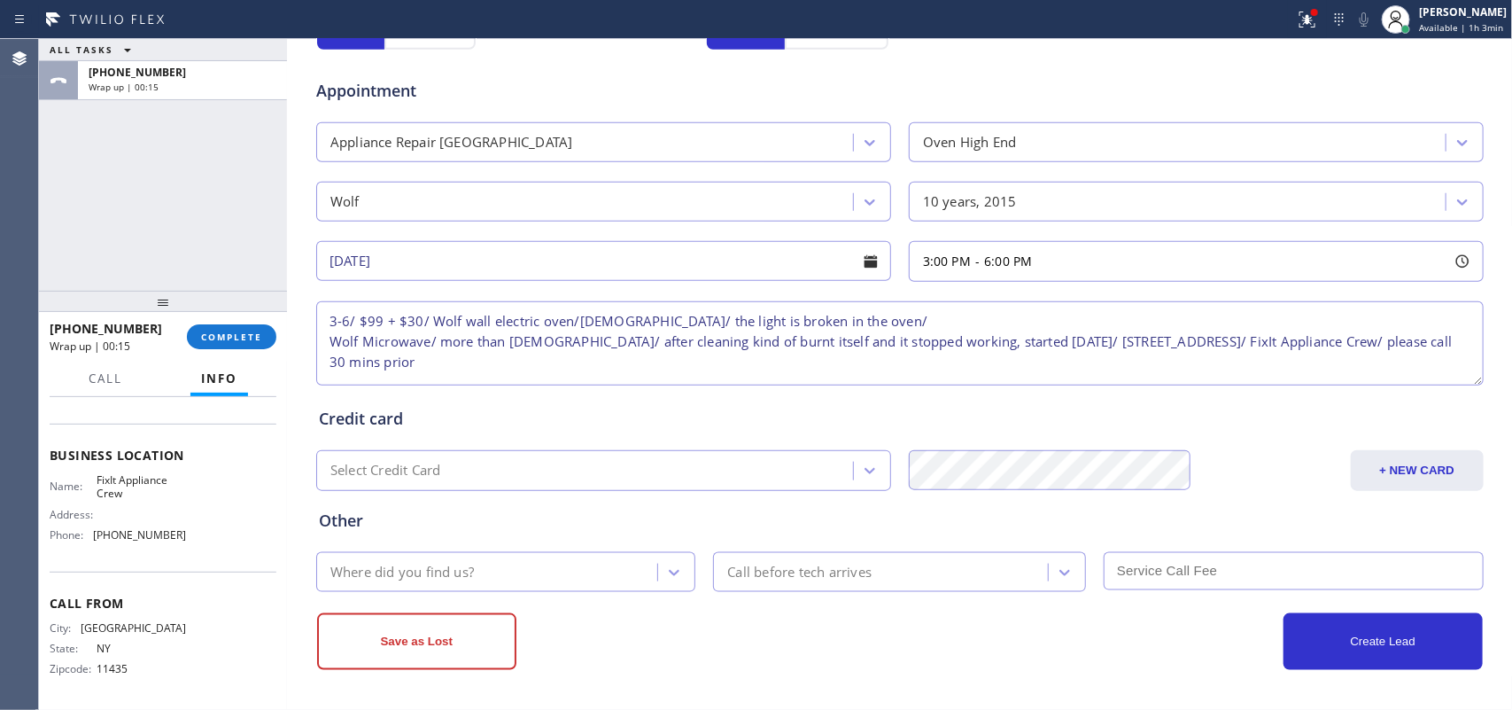
click at [835, 311] on textarea "3-6/ $99 + $30/ Wolf wall electric oven/[DEMOGRAPHIC_DATA]/ the light is broken…" at bounding box center [900, 343] width 1168 height 84
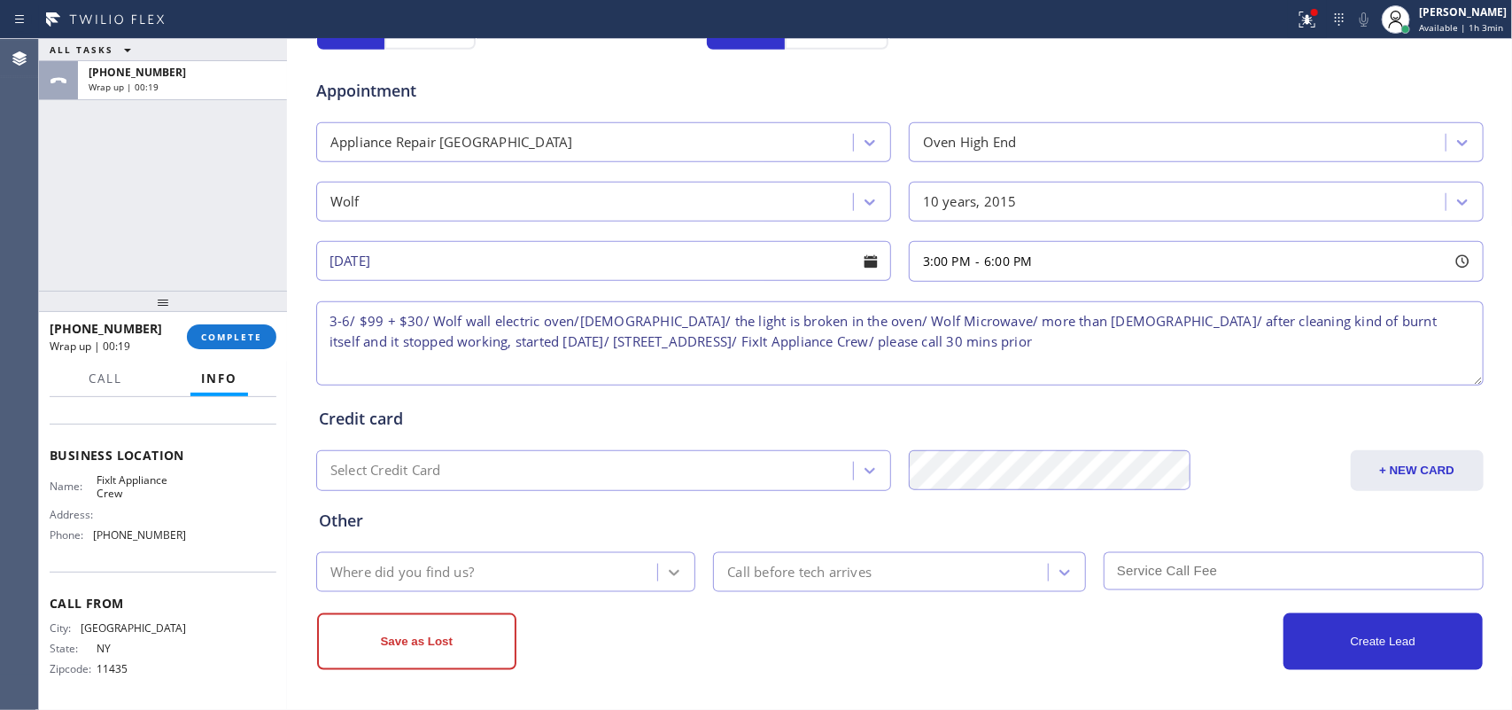
type textarea "3-6/ $99 + $30/ Wolf wall electric oven/[DEMOGRAPHIC_DATA]/ the light is broken…"
click at [665, 567] on icon at bounding box center [674, 572] width 18 height 18
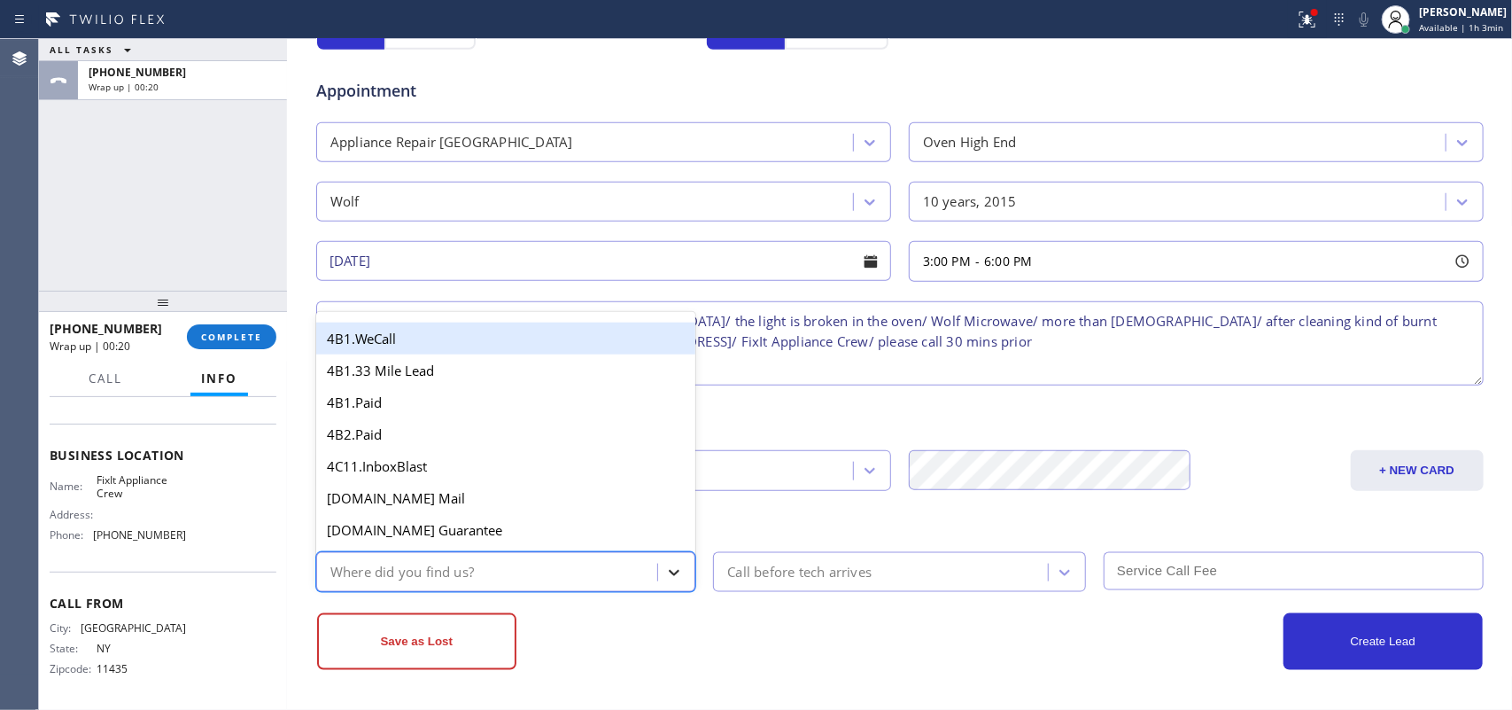
type input "g"
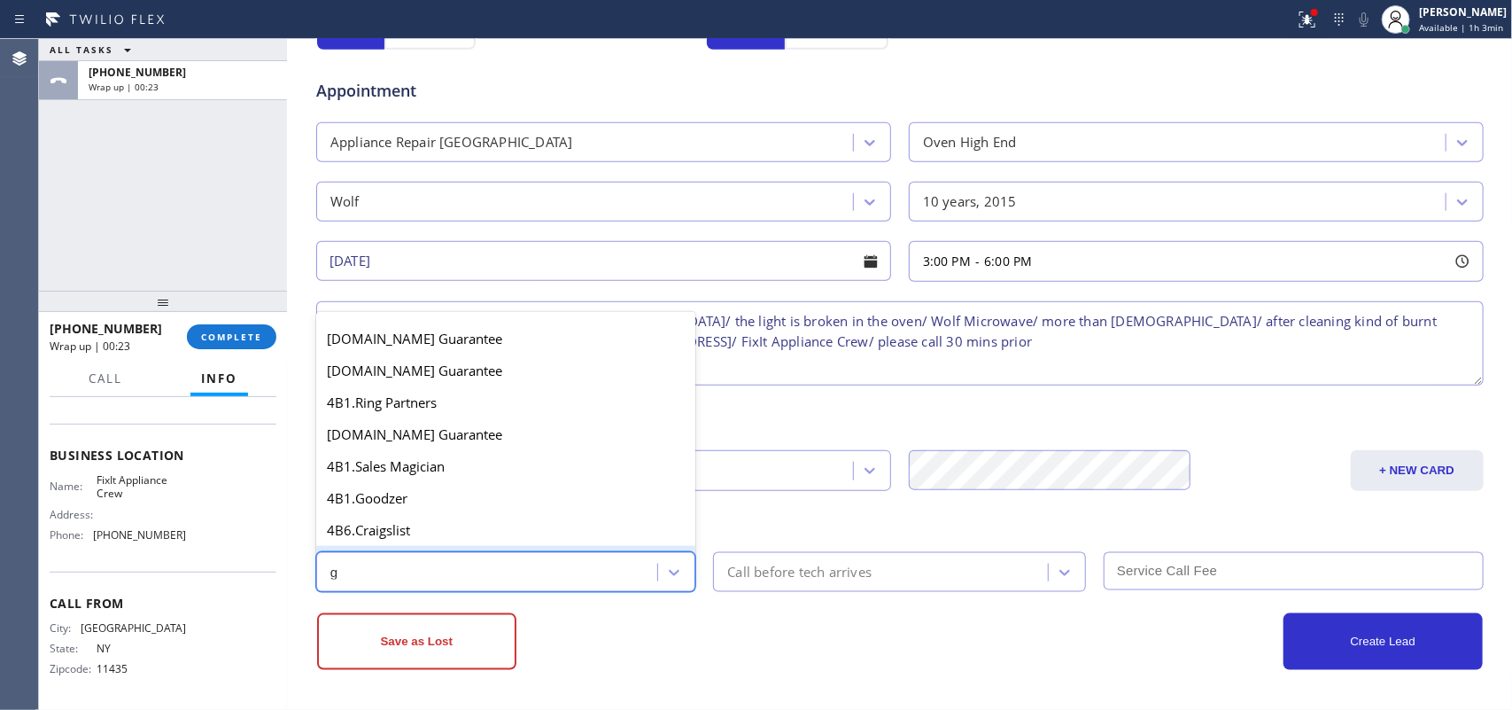
scroll to position [221, 0]
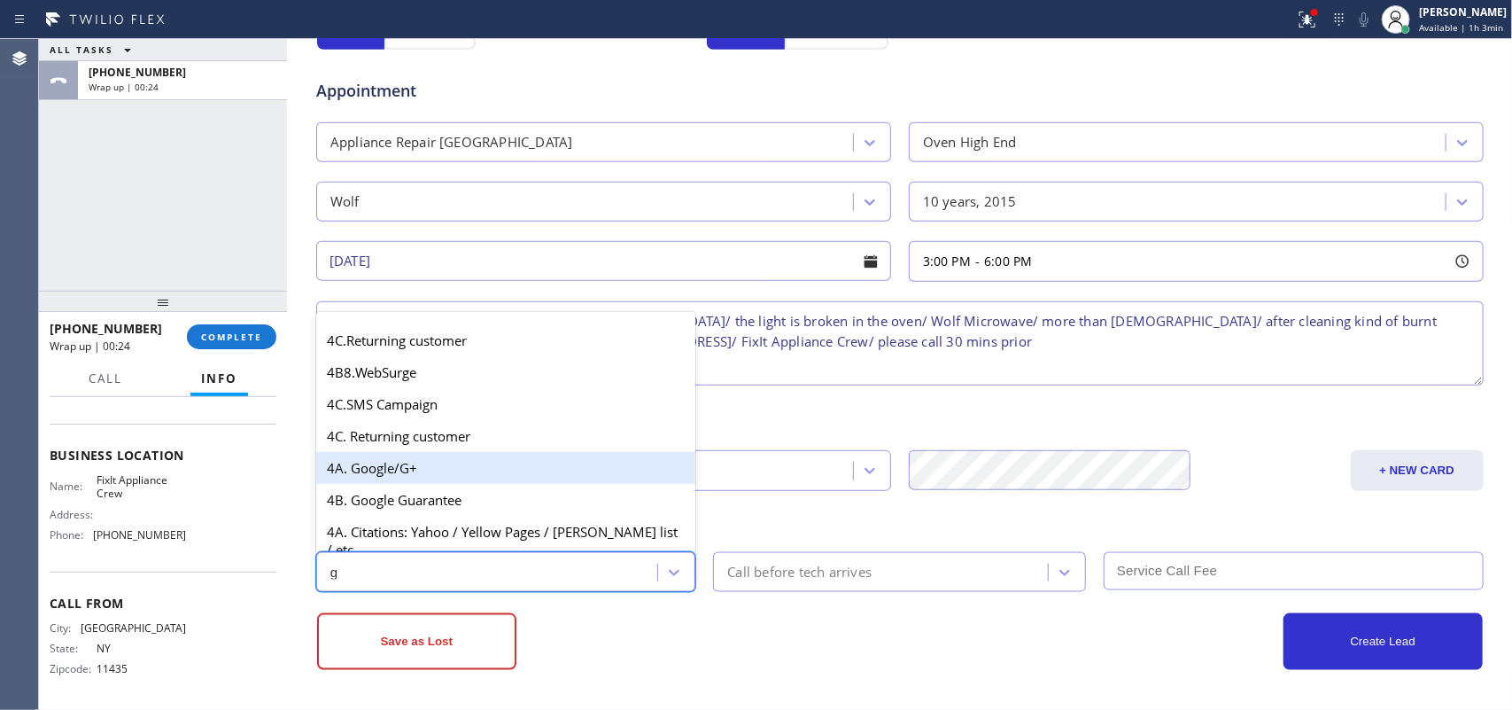
click at [480, 484] on div "4A. Google/G+" at bounding box center [506, 468] width 380 height 32
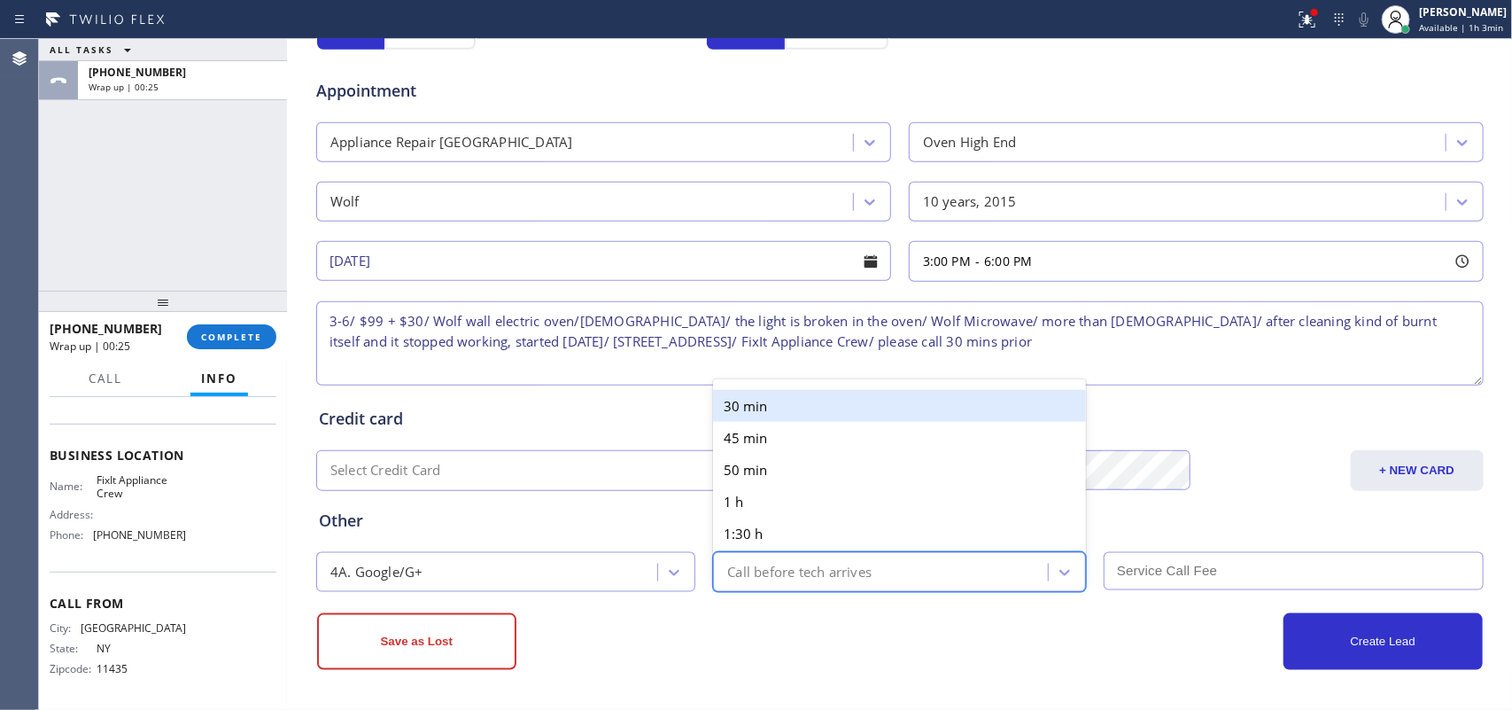
drag, startPoint x: 732, startPoint y: 563, endPoint x: 732, endPoint y: 541, distance: 21.3
click at [732, 563] on div "Call before tech arrives" at bounding box center [799, 572] width 144 height 20
click at [835, 567] on div "Call before tech arrives" at bounding box center [799, 572] width 144 height 20
click at [815, 400] on div "30 min" at bounding box center [899, 406] width 373 height 32
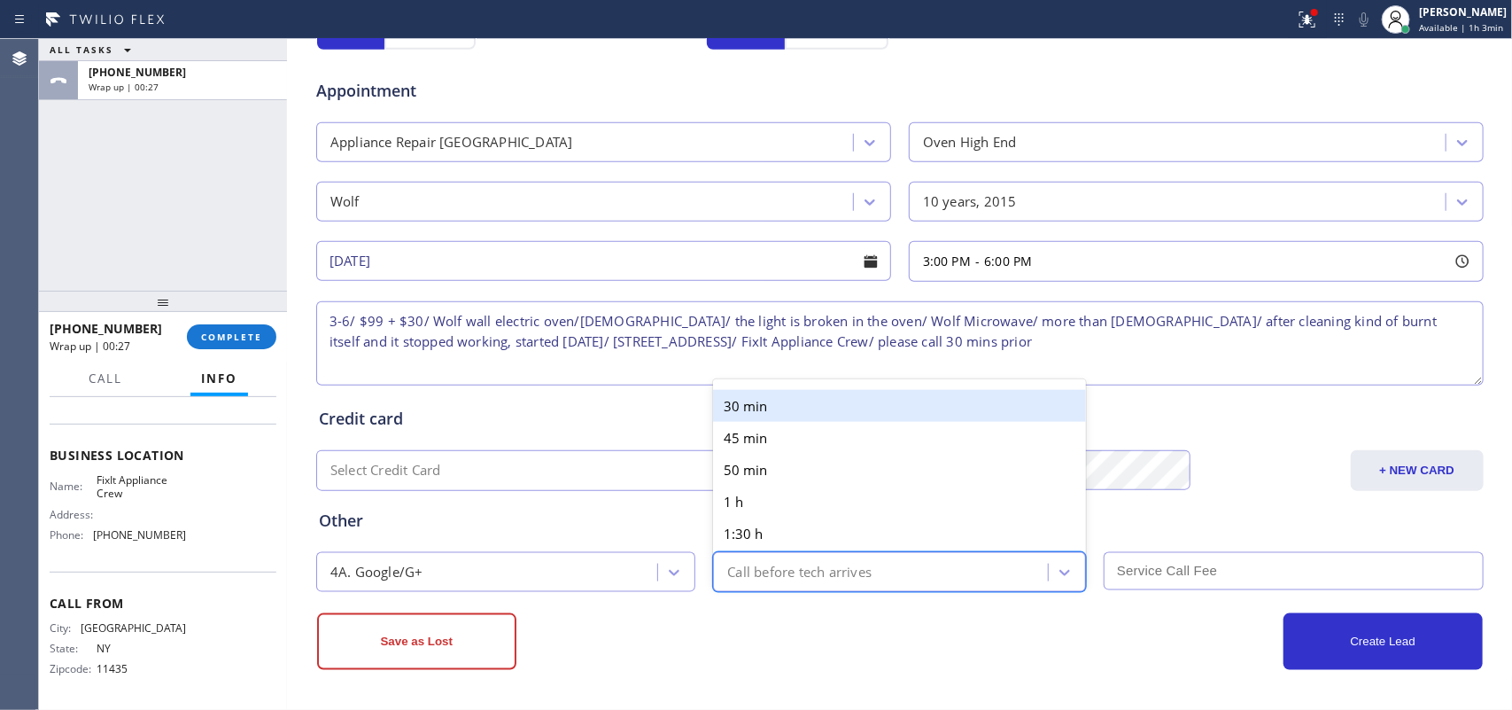
click at [815, 400] on div "Credit card Select Credit Card + NEW CARD CANCEL SAVE" at bounding box center [900, 440] width 1170 height 102
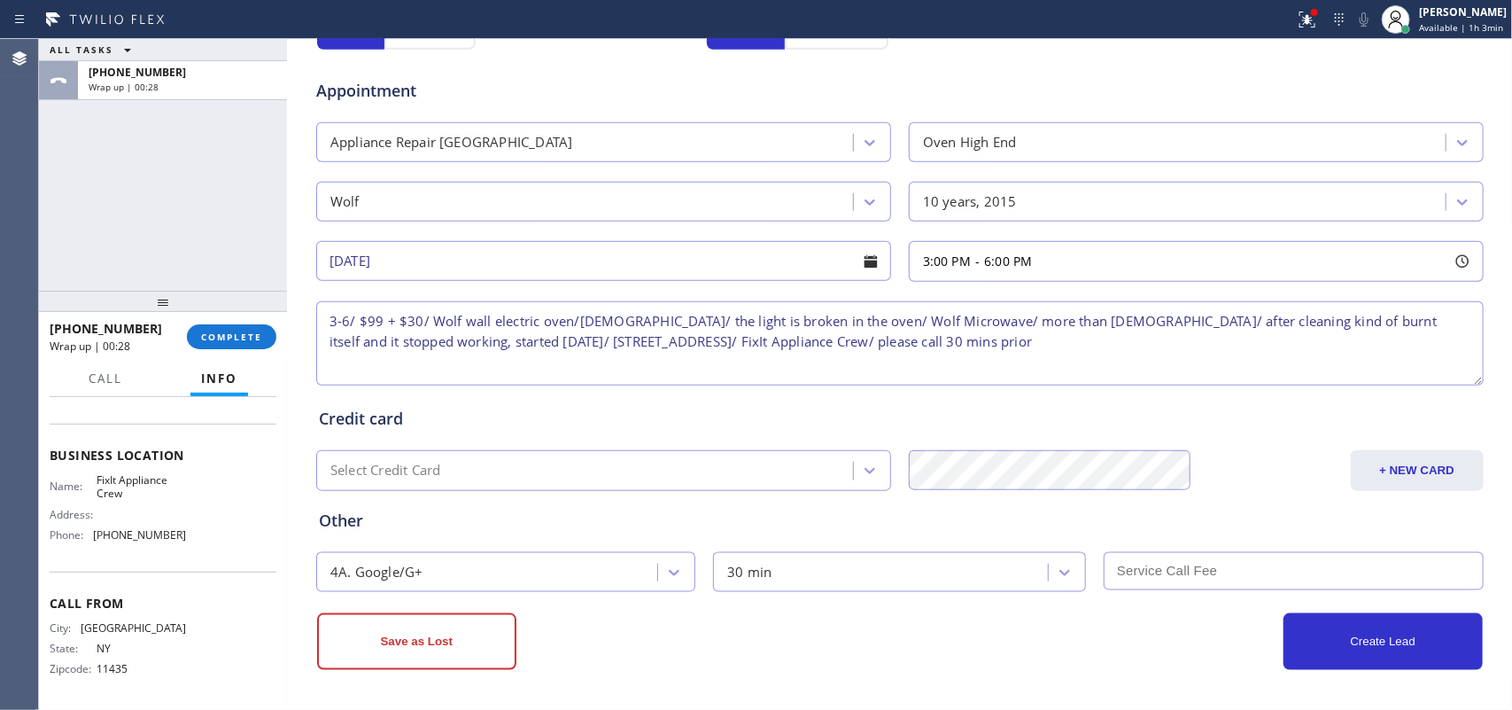
click at [1188, 567] on input "text" at bounding box center [1294, 571] width 380 height 38
click at [1193, 554] on input "text" at bounding box center [1294, 571] width 380 height 38
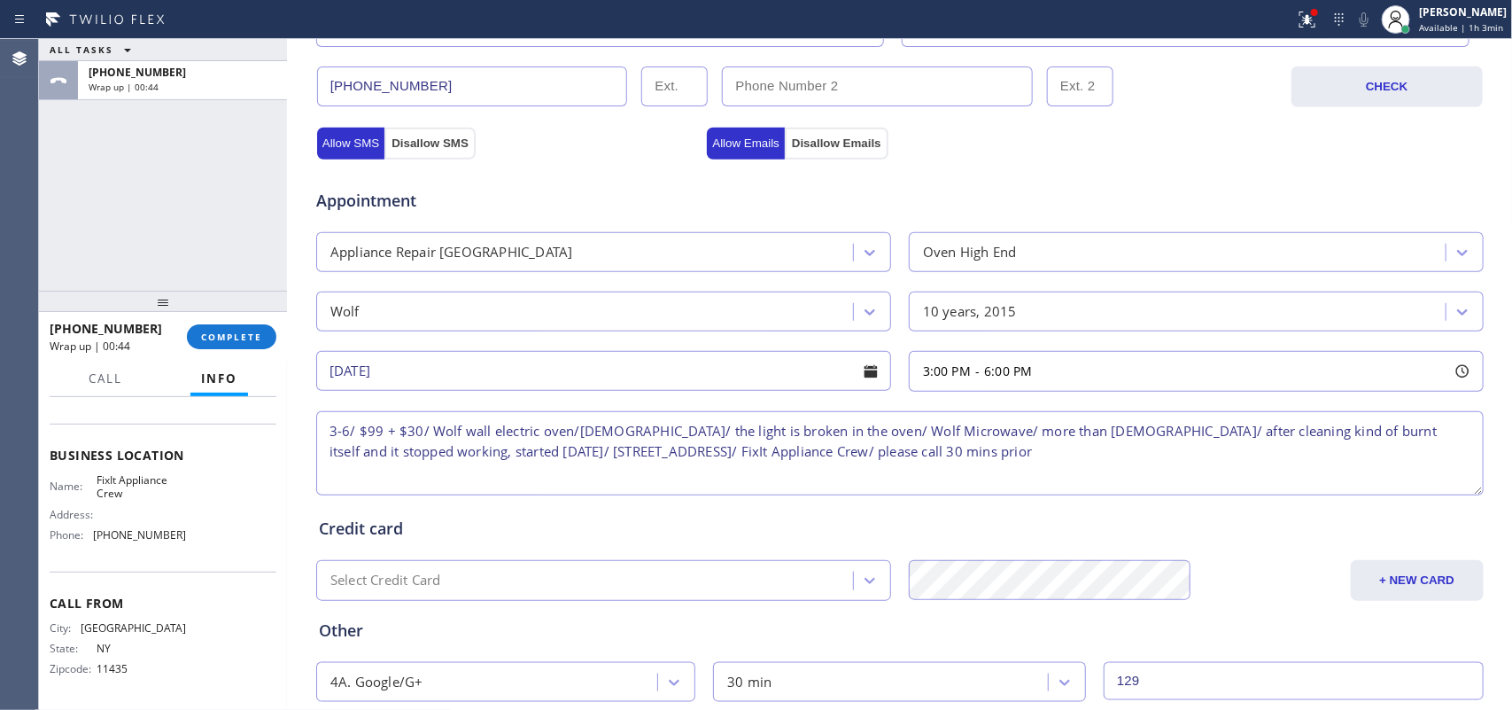
scroll to position [666, 0]
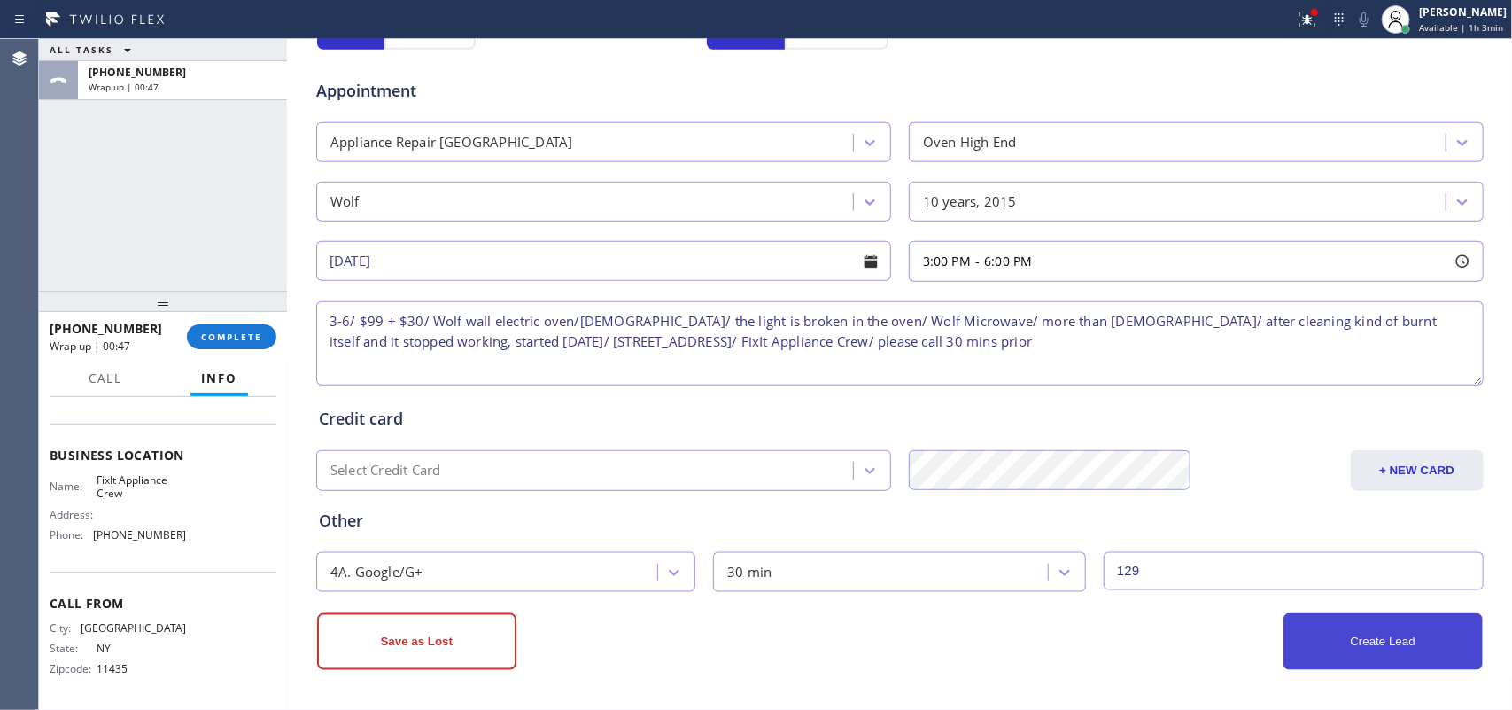
type input "129"
click at [1209, 567] on button "Create Lead" at bounding box center [1383, 641] width 199 height 57
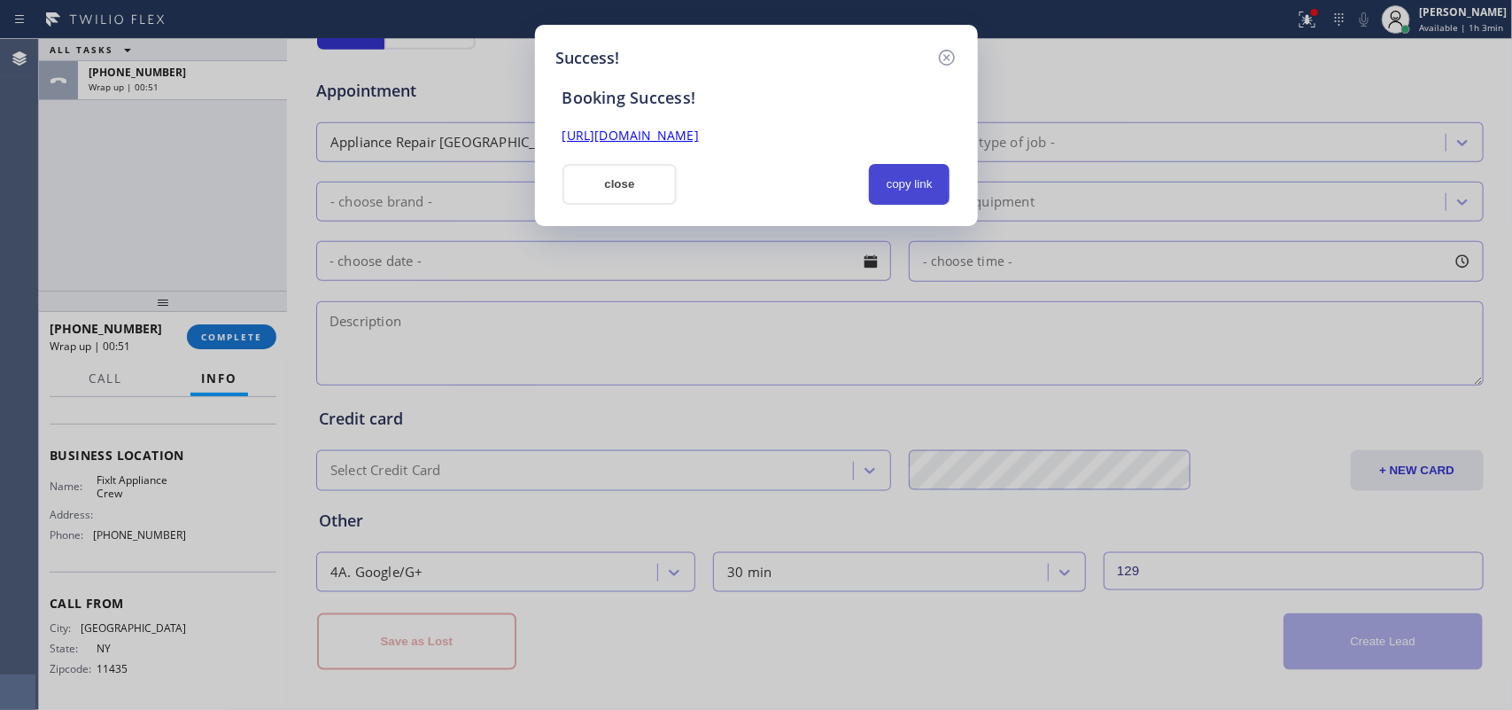
click at [911, 175] on button "copy link" at bounding box center [910, 184] width 82 height 41
click at [699, 129] on link "[URL][DOMAIN_NAME]" at bounding box center [631, 135] width 136 height 17
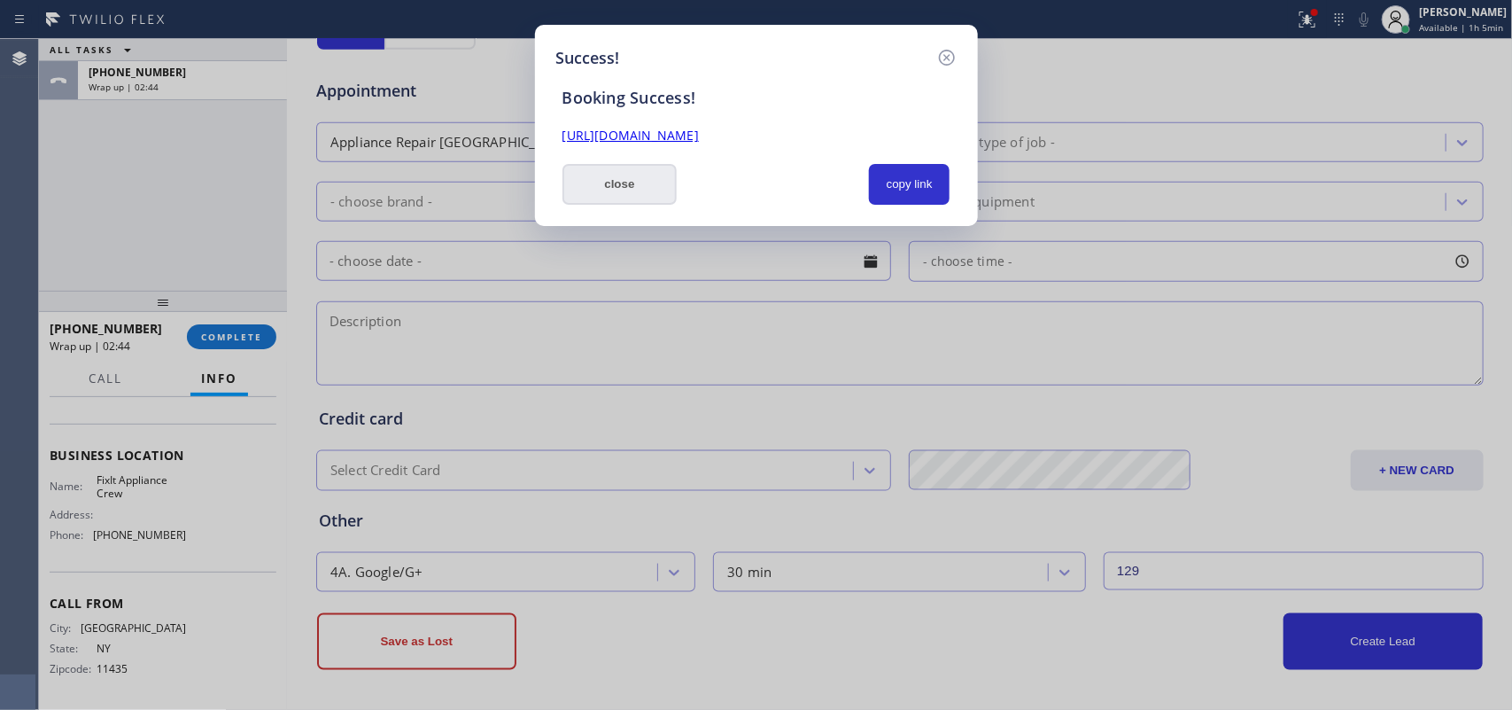
click at [613, 193] on button "close" at bounding box center [620, 184] width 115 height 41
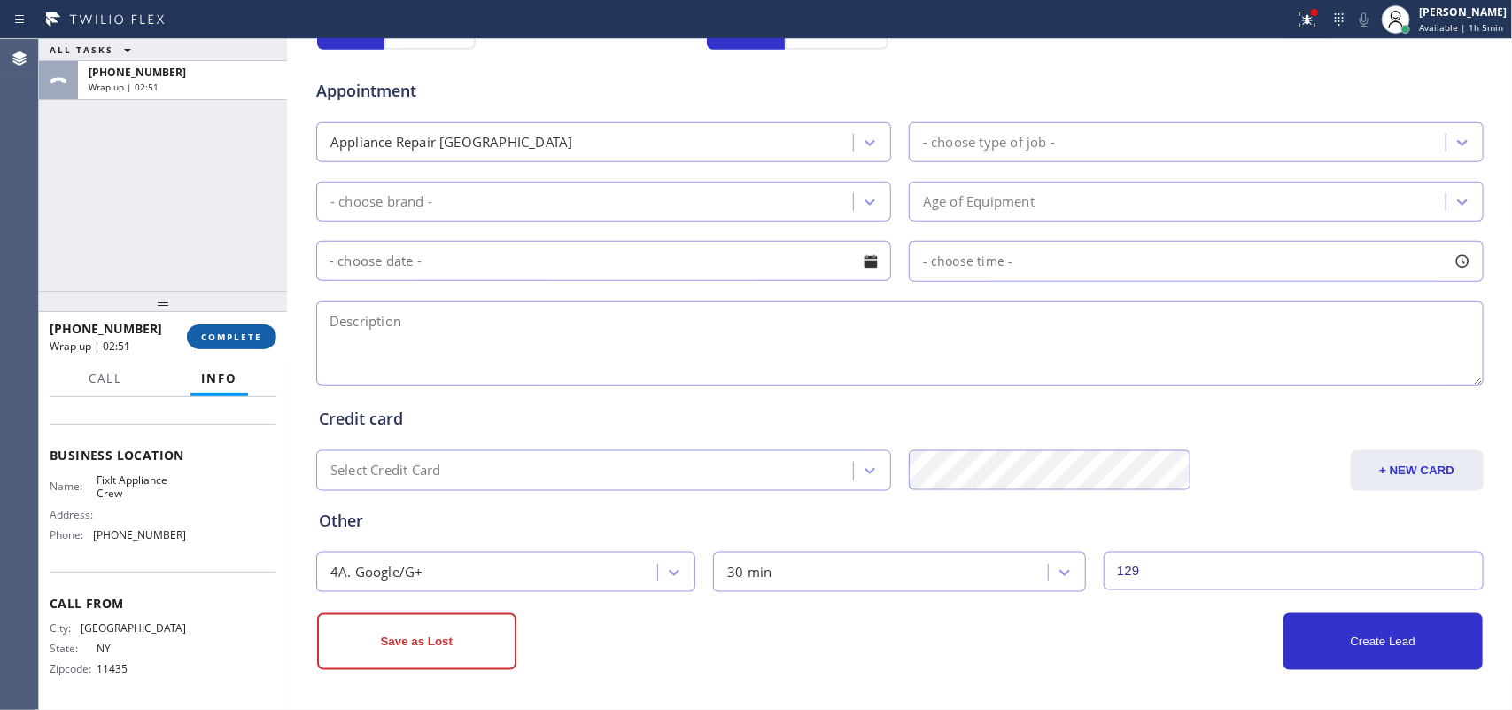
click at [251, 332] on span "COMPLETE" at bounding box center [231, 336] width 61 height 12
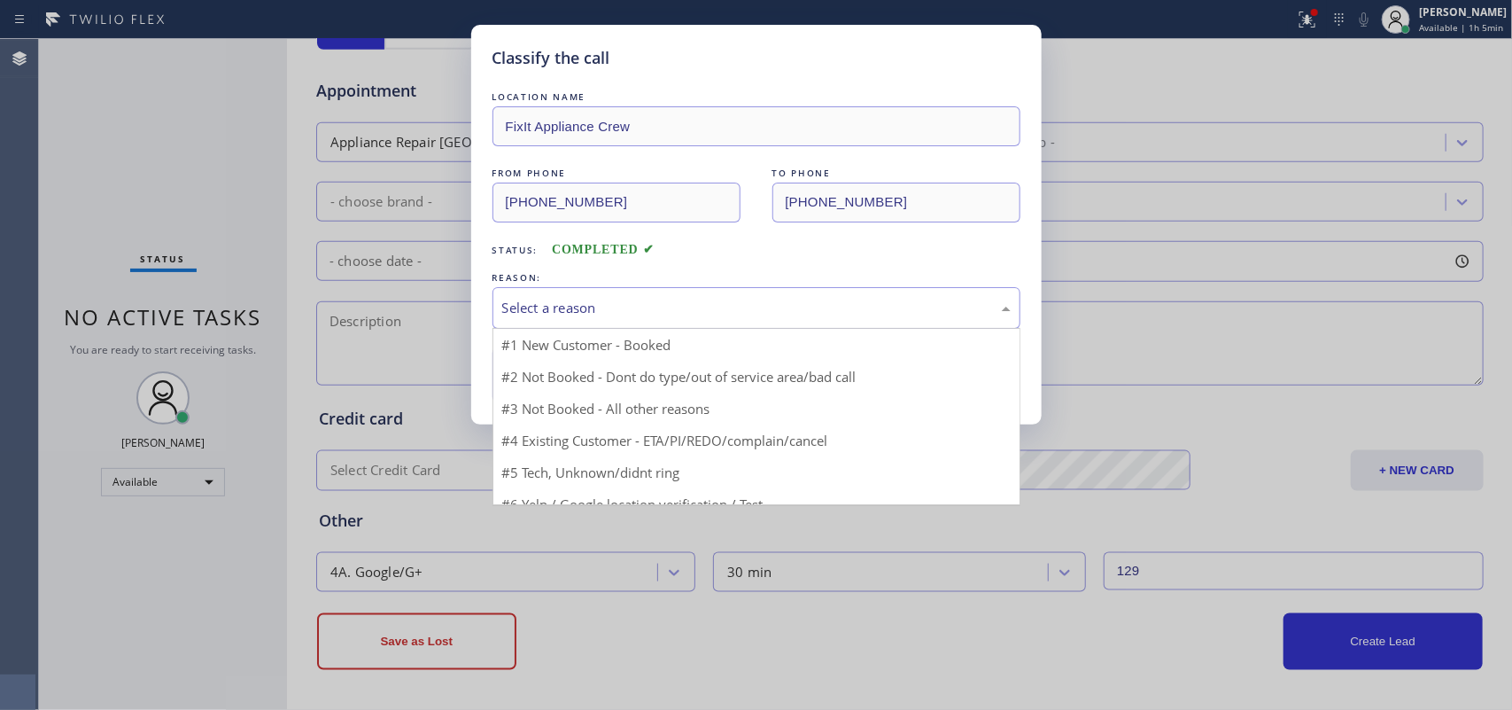
click at [578, 308] on div "Select a reason" at bounding box center [756, 308] width 509 height 20
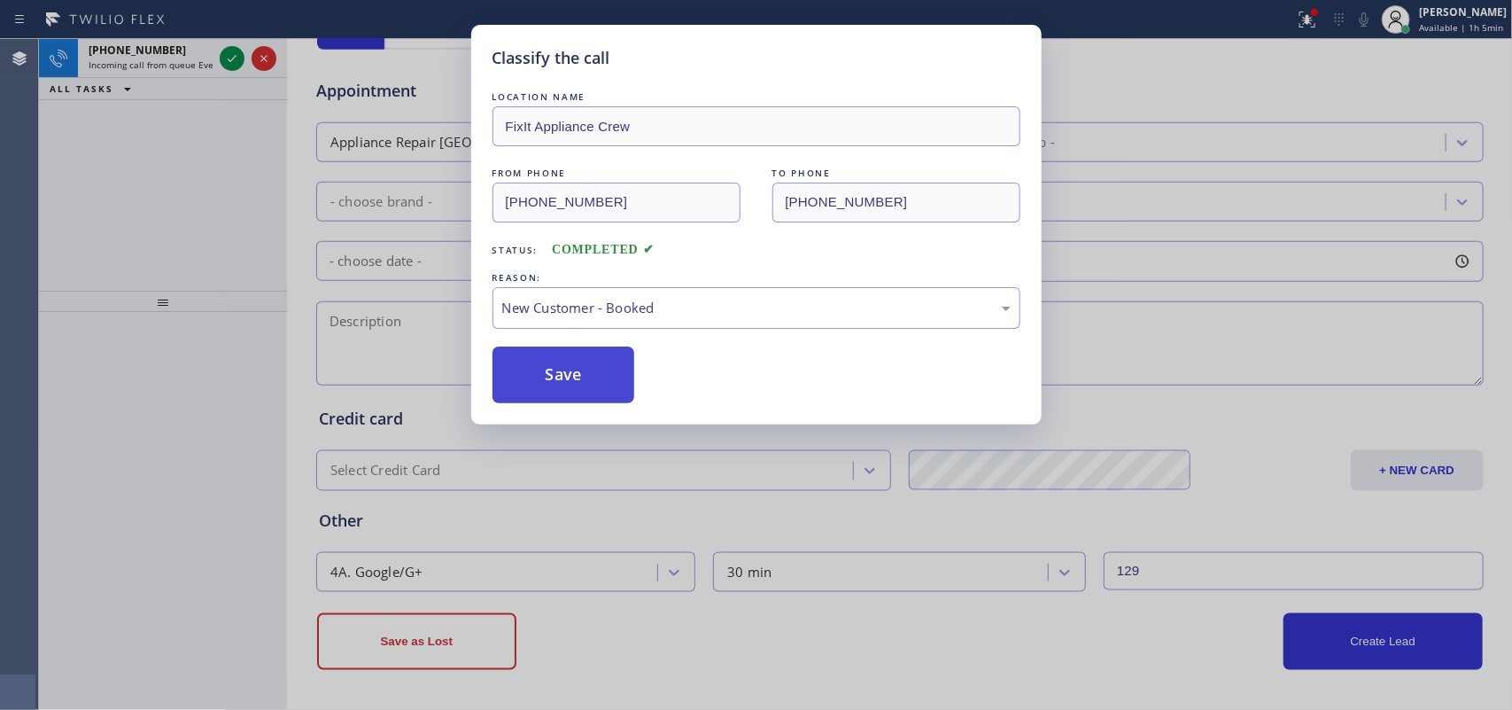
click at [579, 384] on button "Save" at bounding box center [564, 374] width 143 height 57
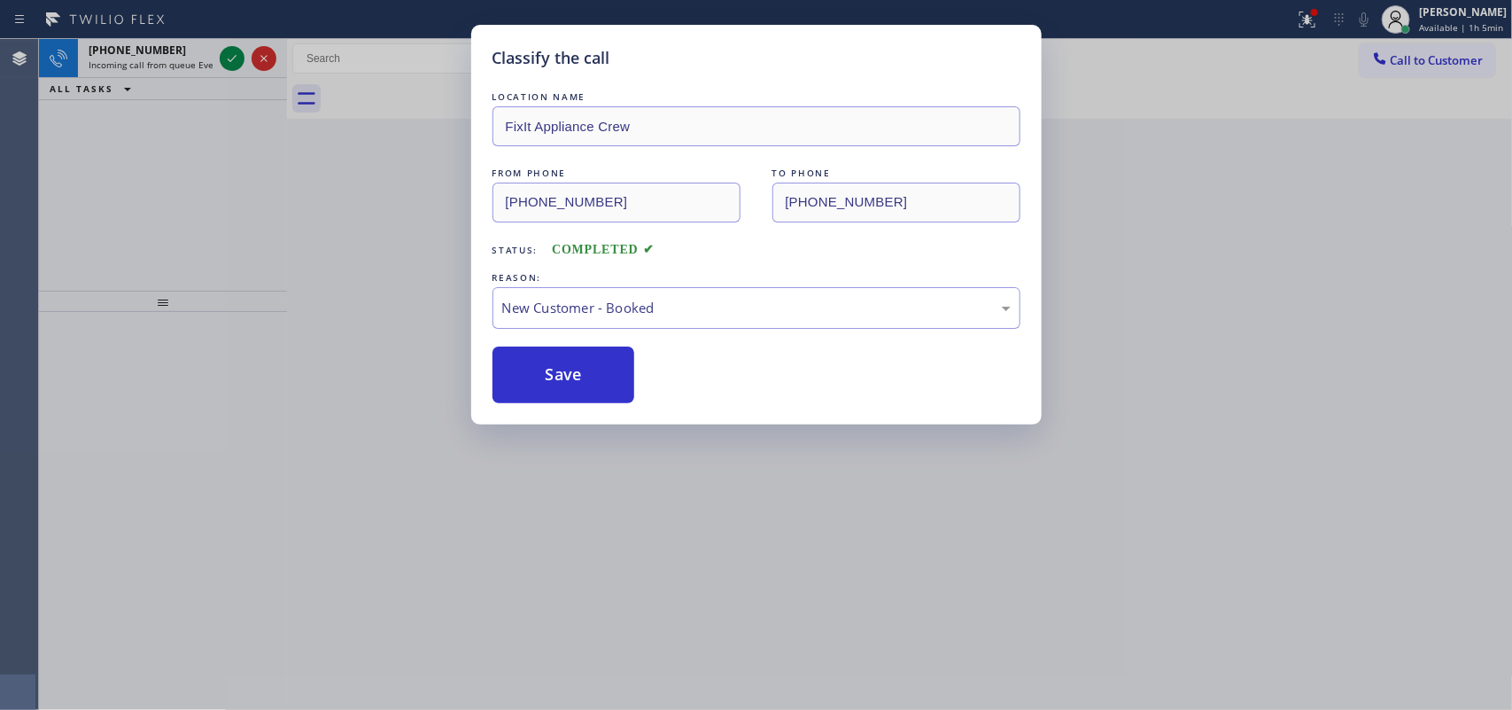
click at [184, 54] on div "Classify the call LOCATION NAME FixIt Appliance Crew FROM PHONE [PHONE_NUMBER] …" at bounding box center [756, 355] width 1512 height 710
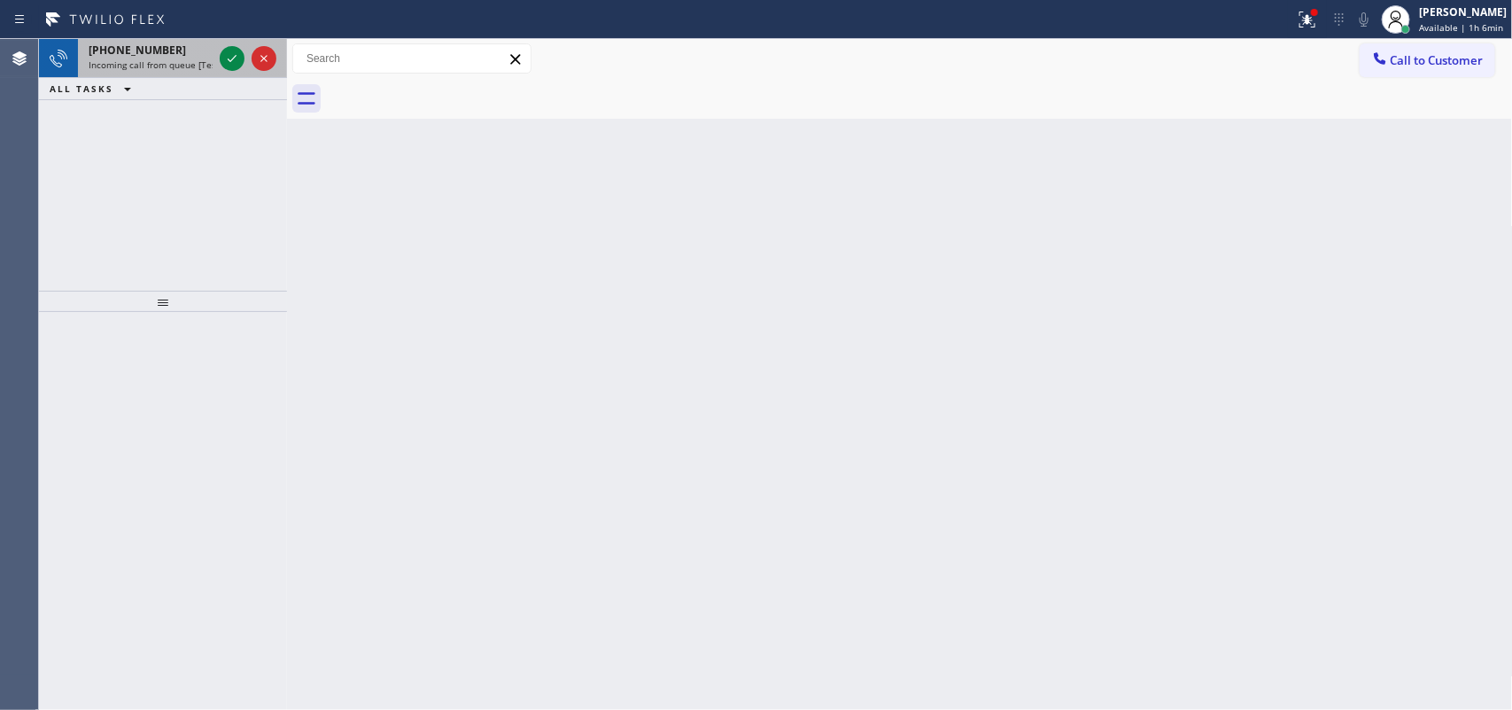
click at [197, 51] on div "[PHONE_NUMBER]" at bounding box center [151, 50] width 124 height 15
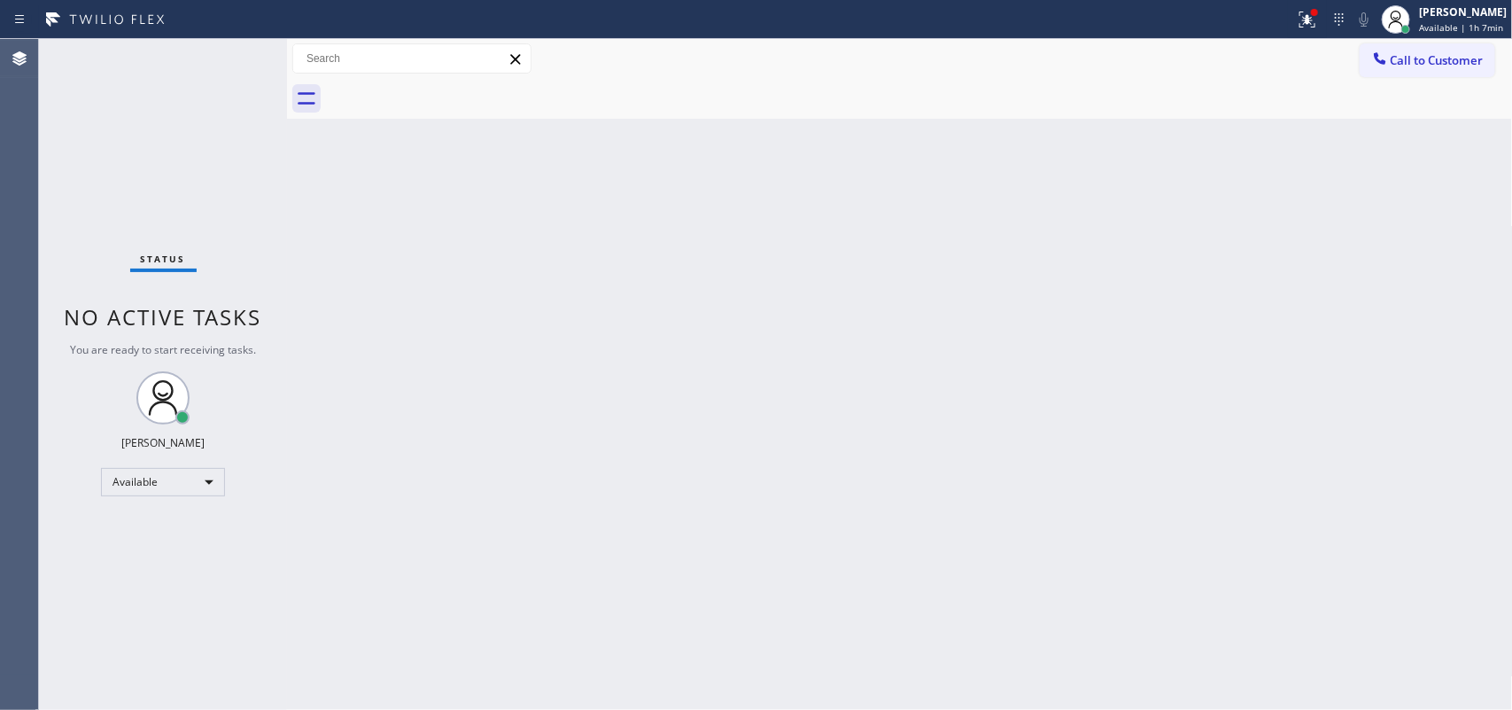
click at [228, 58] on div "Status No active tasks You are ready to start receiving tasks. [PERSON_NAME] Av…" at bounding box center [163, 374] width 248 height 671
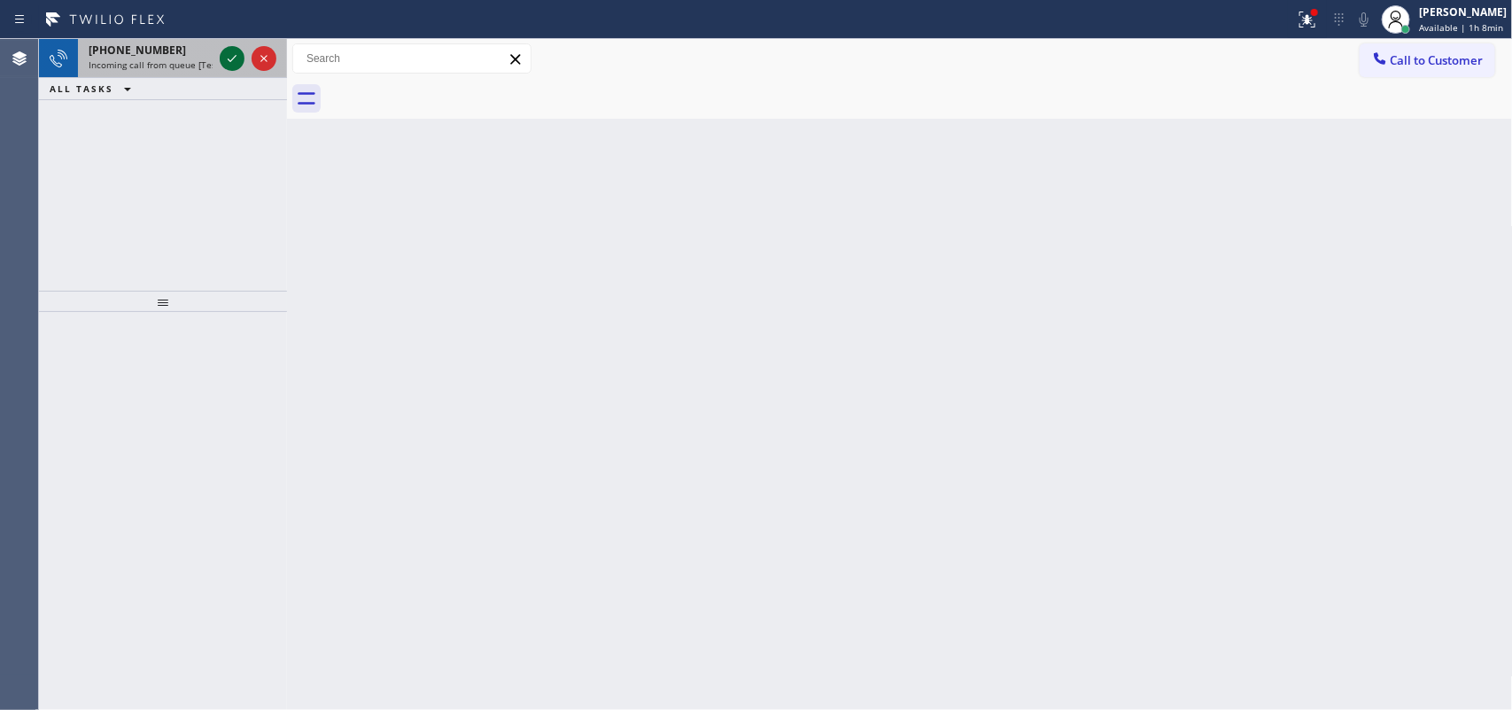
click at [231, 56] on icon at bounding box center [231, 58] width 21 height 21
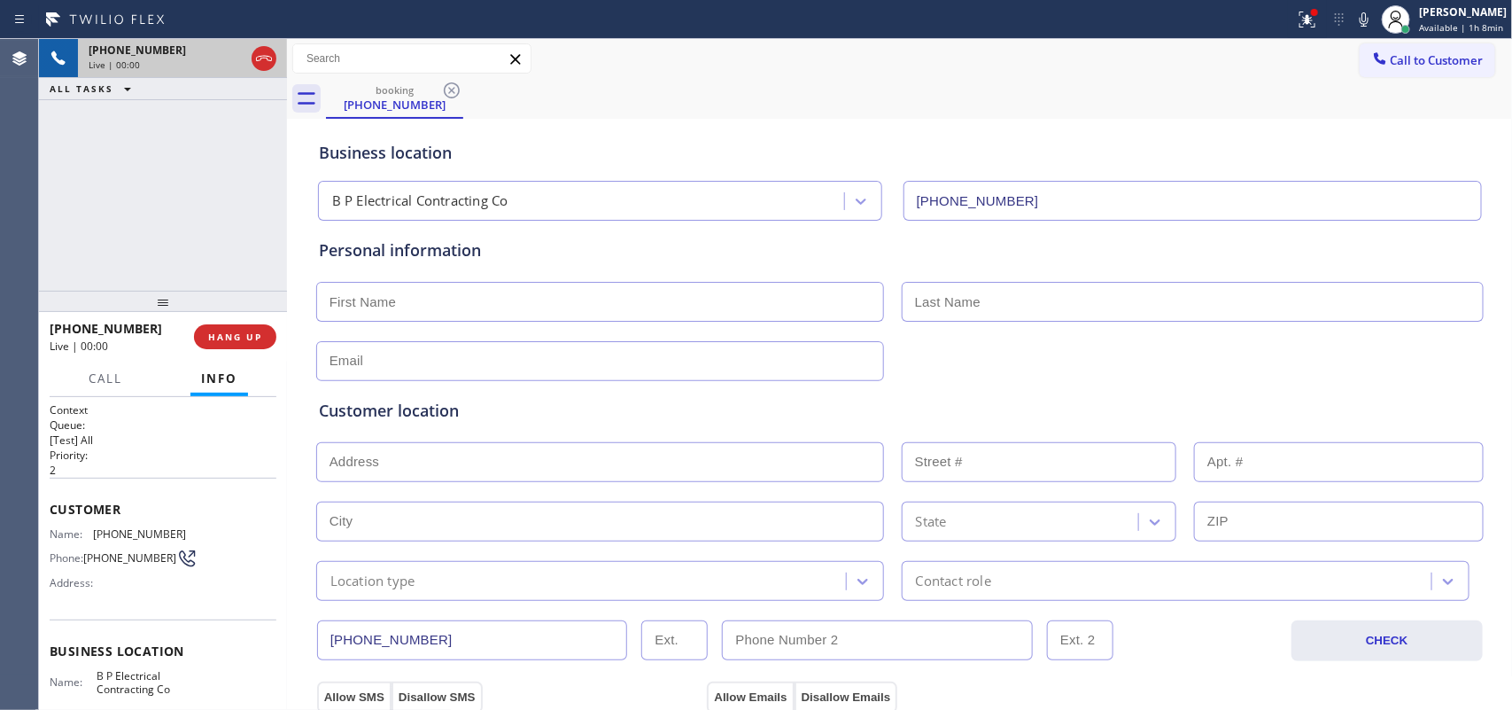
type input "[PHONE_NUMBER]"
click at [116, 196] on div "[PHONE_NUMBER] Live | 00:00 ALL TASKS ALL TASKS ACTIVE TASKS TASKS IN WRAP UP" at bounding box center [163, 165] width 248 height 252
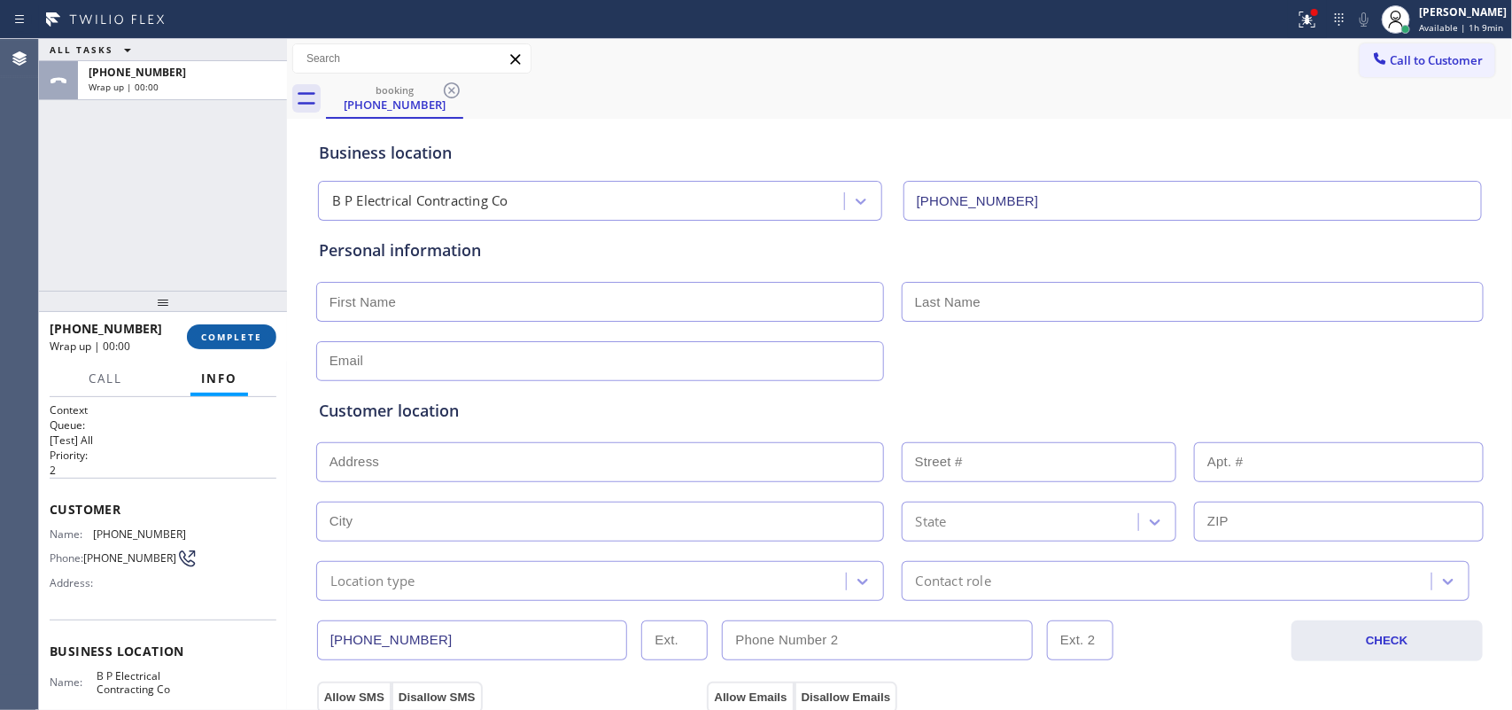
click at [230, 330] on span "COMPLETE" at bounding box center [231, 336] width 61 height 12
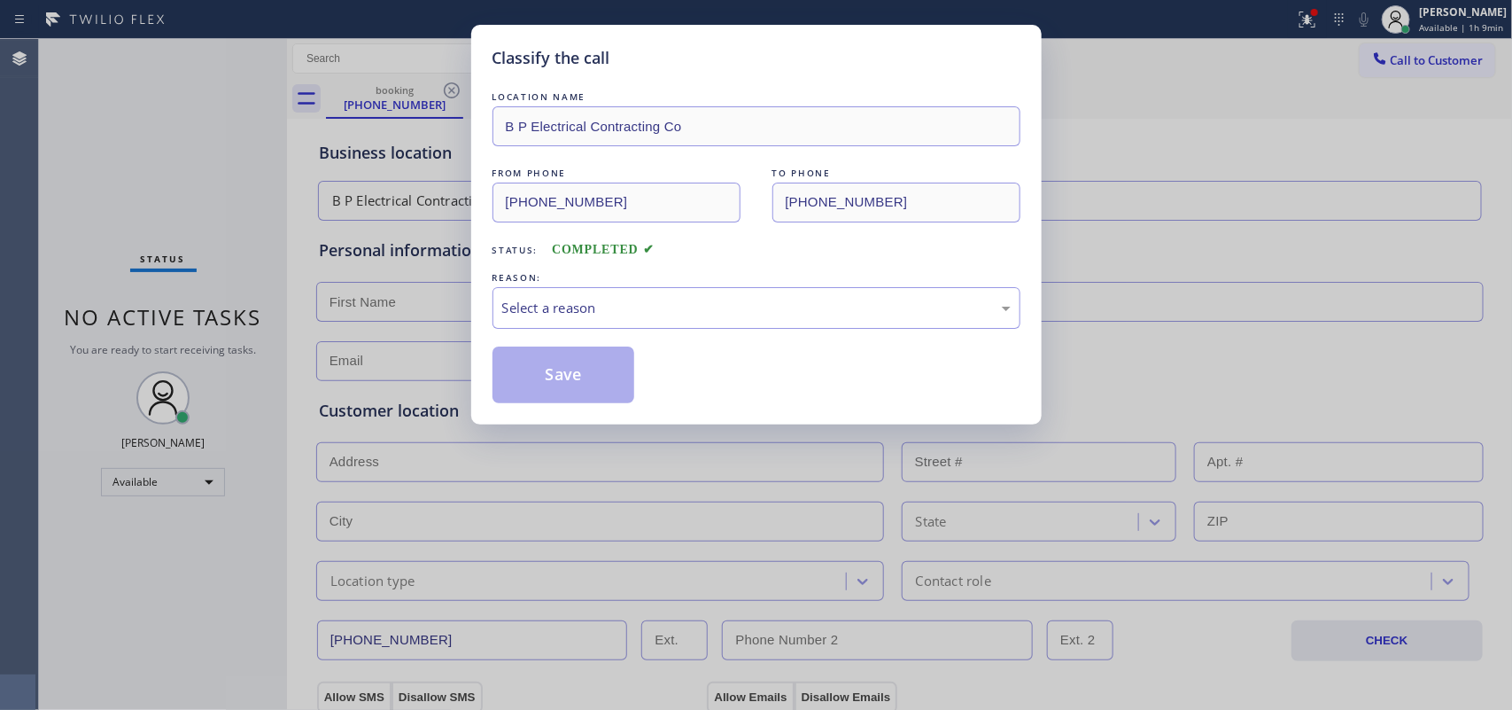
click at [622, 307] on div "Select a reason" at bounding box center [756, 308] width 509 height 20
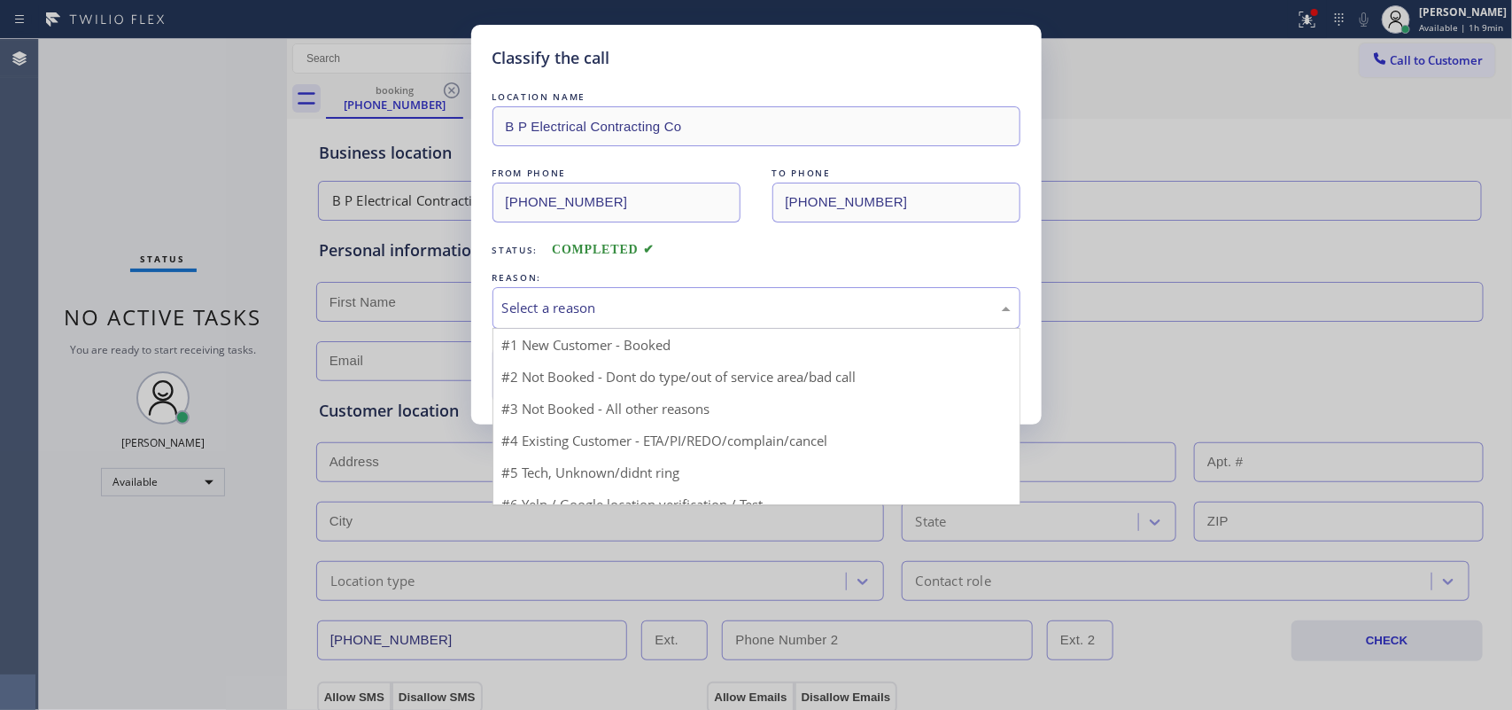
drag, startPoint x: 622, startPoint y: 307, endPoint x: 620, endPoint y: 338, distance: 30.2
click at [622, 307] on div "Select a reason" at bounding box center [756, 308] width 509 height 20
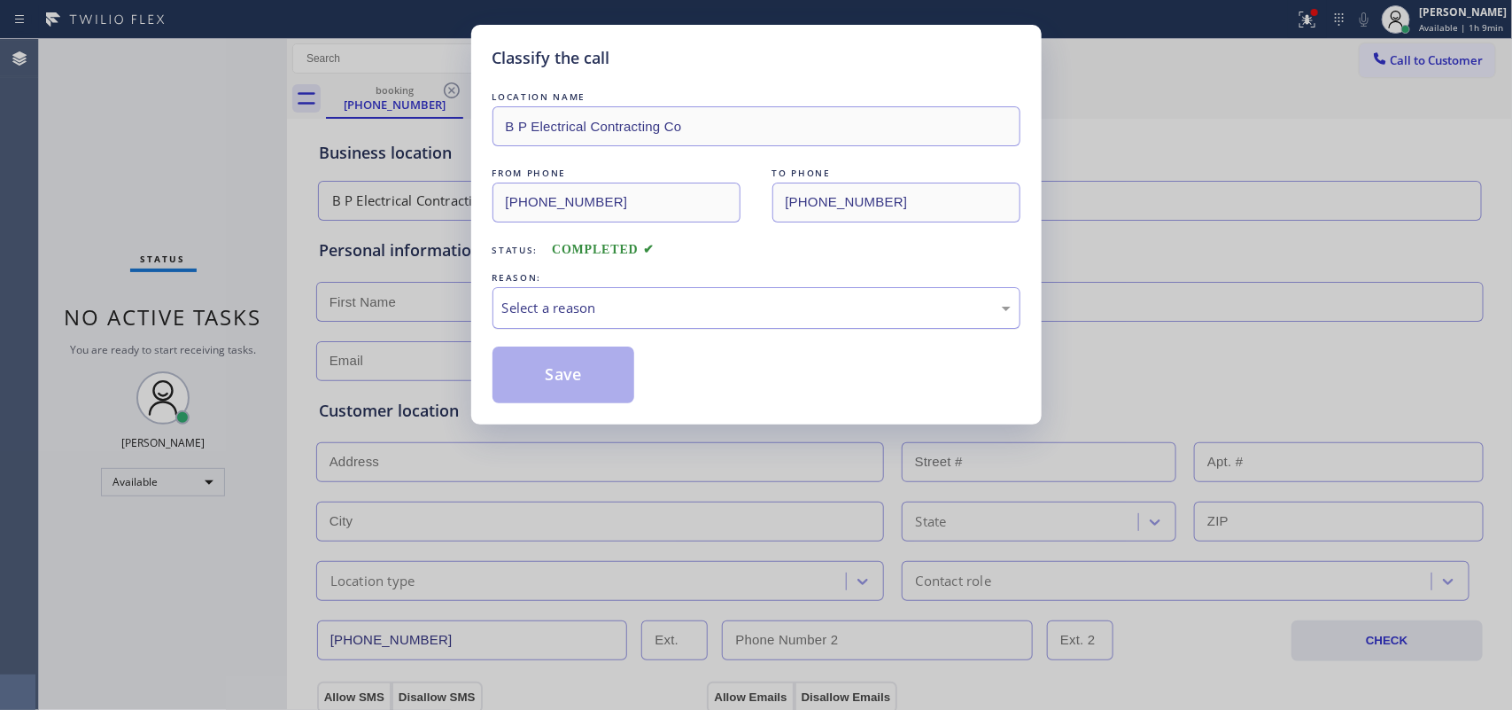
click at [627, 299] on div "Select a reason" at bounding box center [756, 308] width 509 height 20
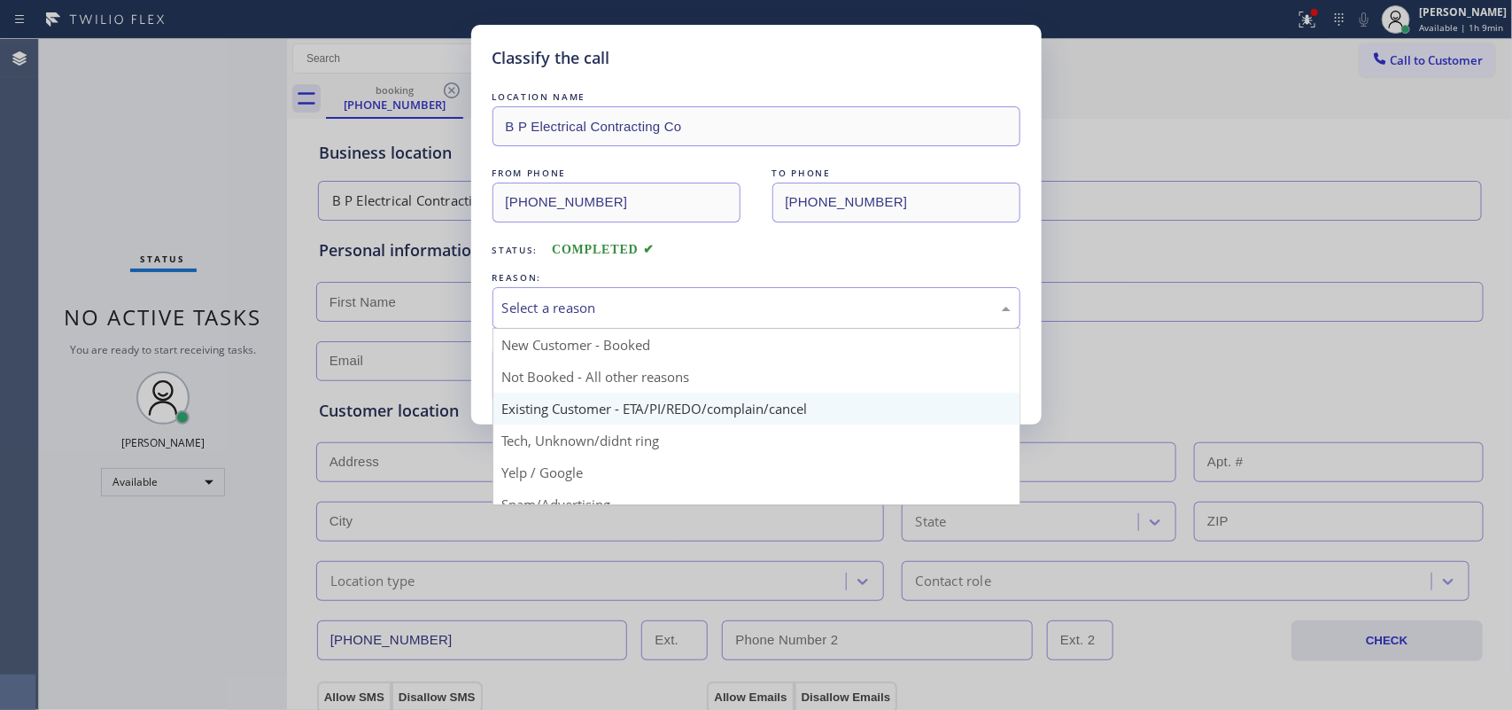
scroll to position [121, 0]
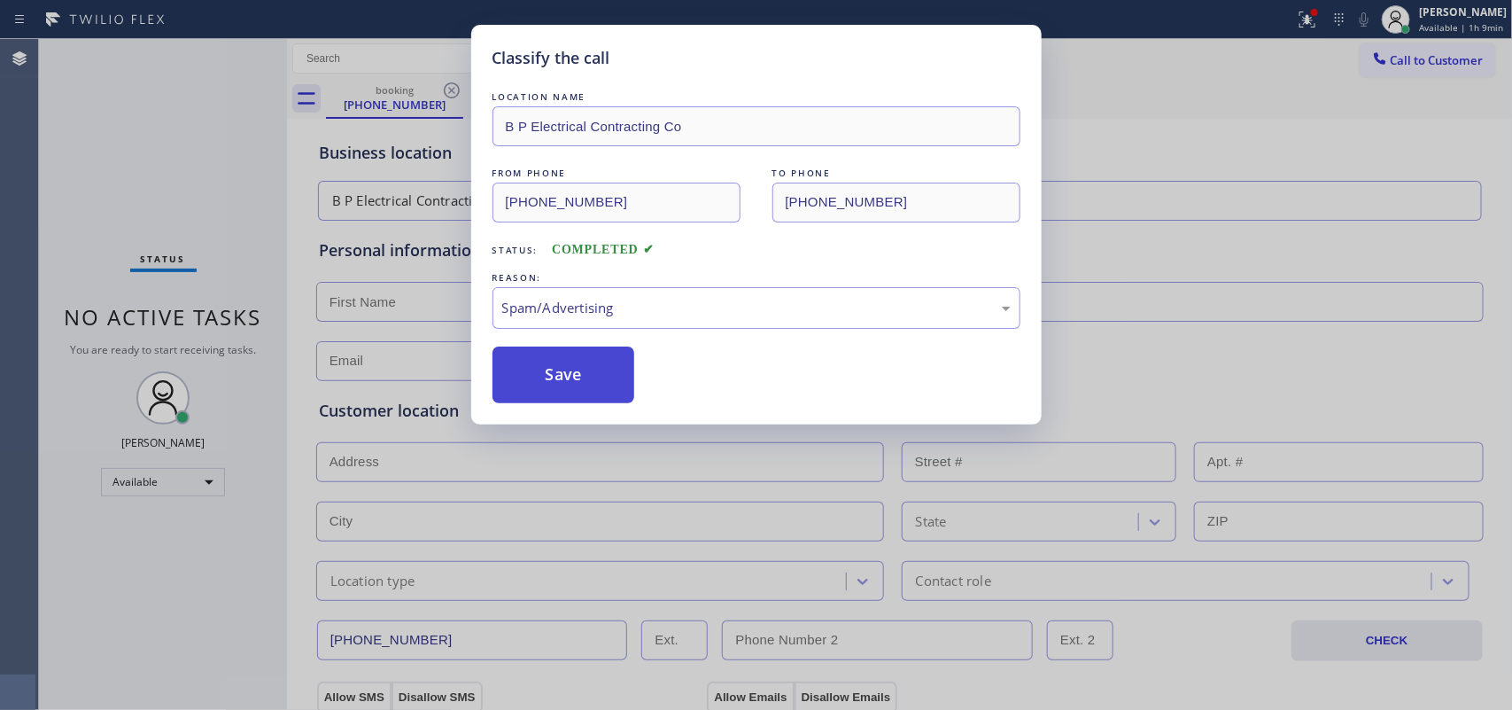
click at [573, 385] on button "Save" at bounding box center [564, 374] width 143 height 57
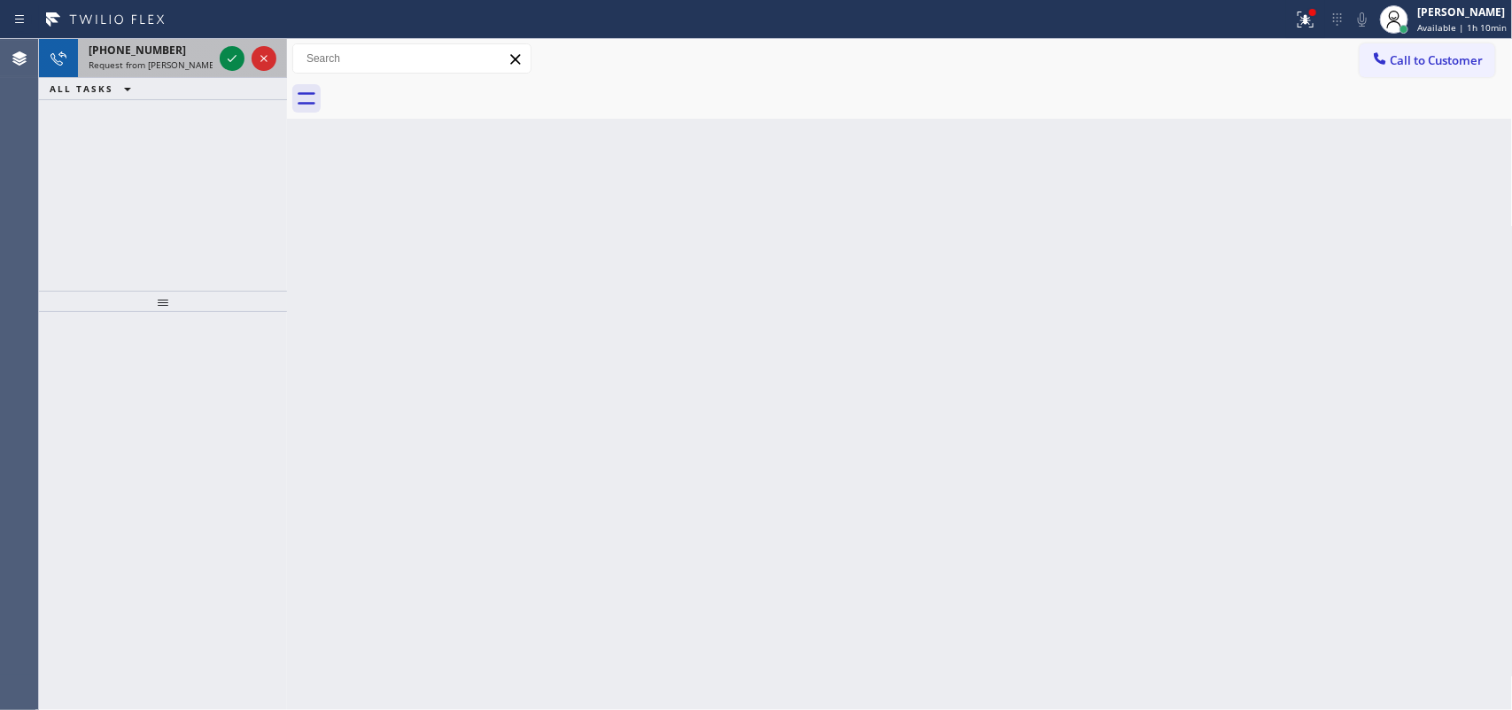
click at [164, 63] on span "Request from [PERSON_NAME] (direct)" at bounding box center [169, 64] width 161 height 12
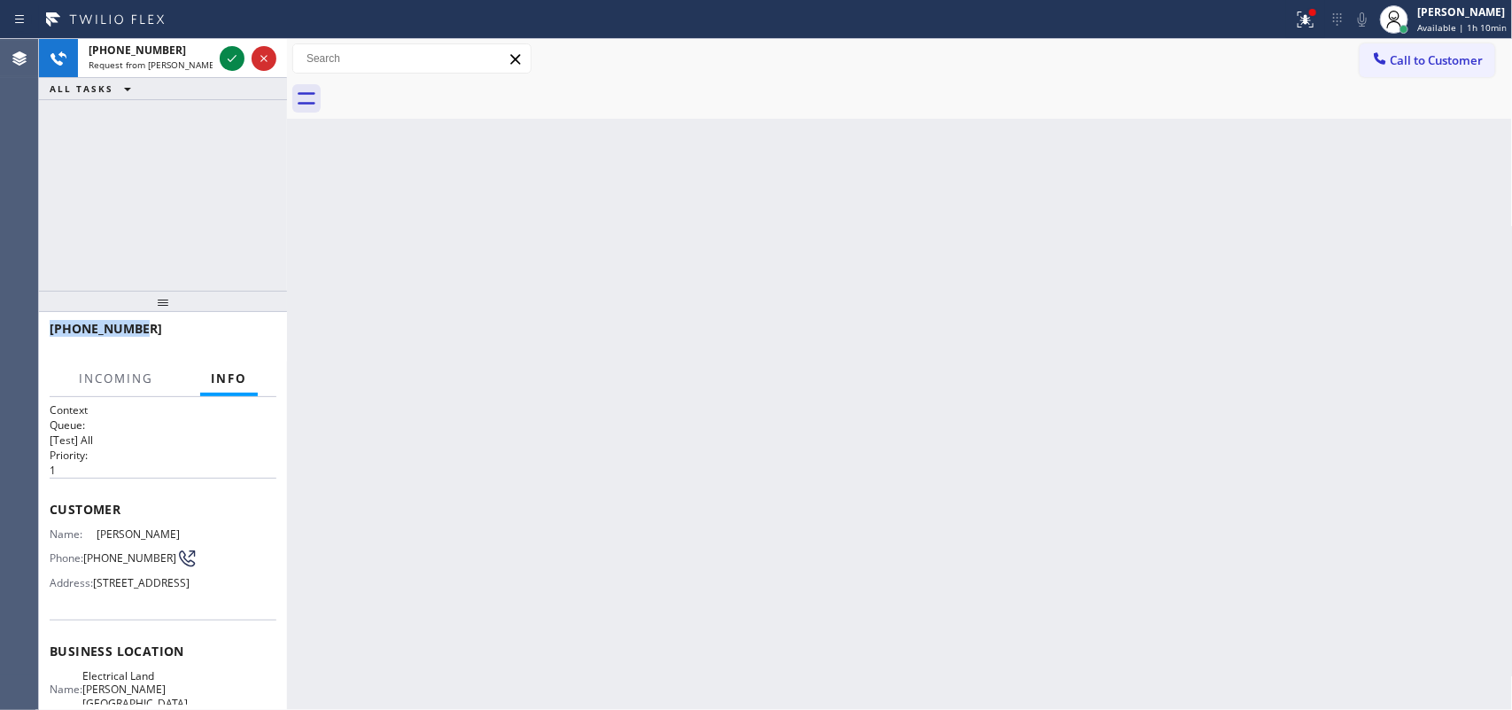
click at [232, 329] on div "[PHONE_NUMBER] Request from [PERSON_NAME] (direct) ALL TASKS ALL TASKS ACTIVE T…" at bounding box center [163, 374] width 248 height 671
click at [232, 329] on div "[PHONE_NUMBER]" at bounding box center [157, 328] width 214 height 17
click at [139, 381] on span "Incoming" at bounding box center [116, 378] width 74 height 16
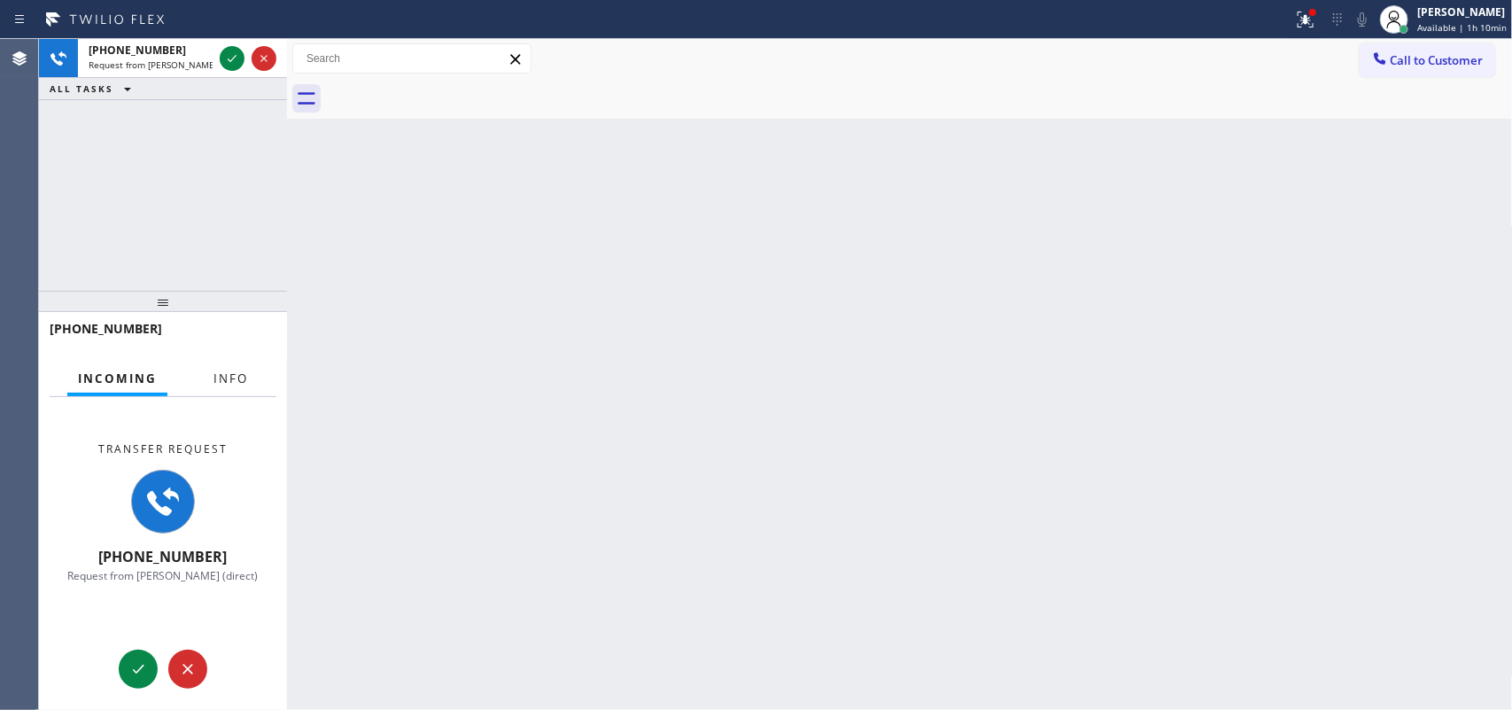
click at [211, 375] on button "Info" at bounding box center [231, 378] width 56 height 35
click at [214, 375] on span "Info" at bounding box center [231, 378] width 35 height 16
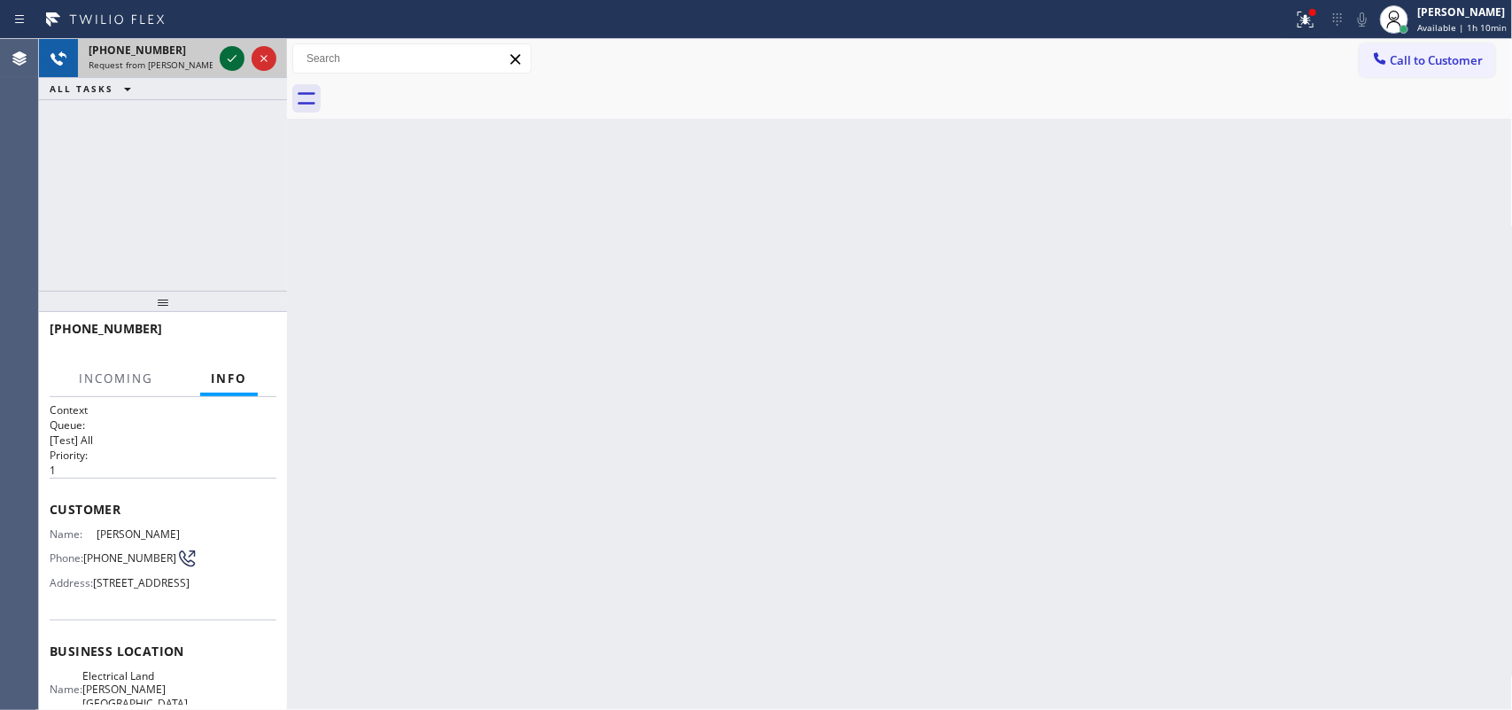
click at [227, 62] on icon at bounding box center [231, 58] width 21 height 21
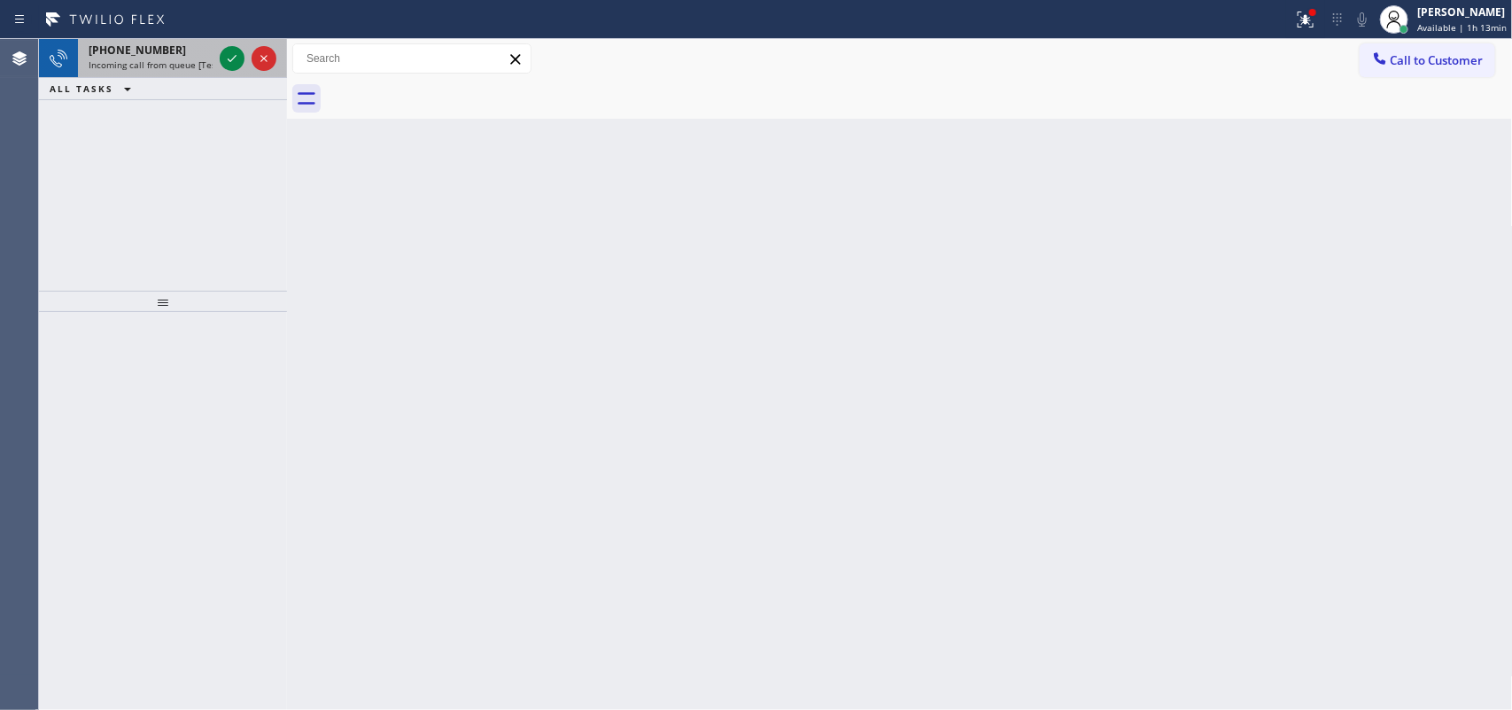
click at [171, 62] on span "Incoming call from queue [Test] All" at bounding box center [162, 64] width 147 height 12
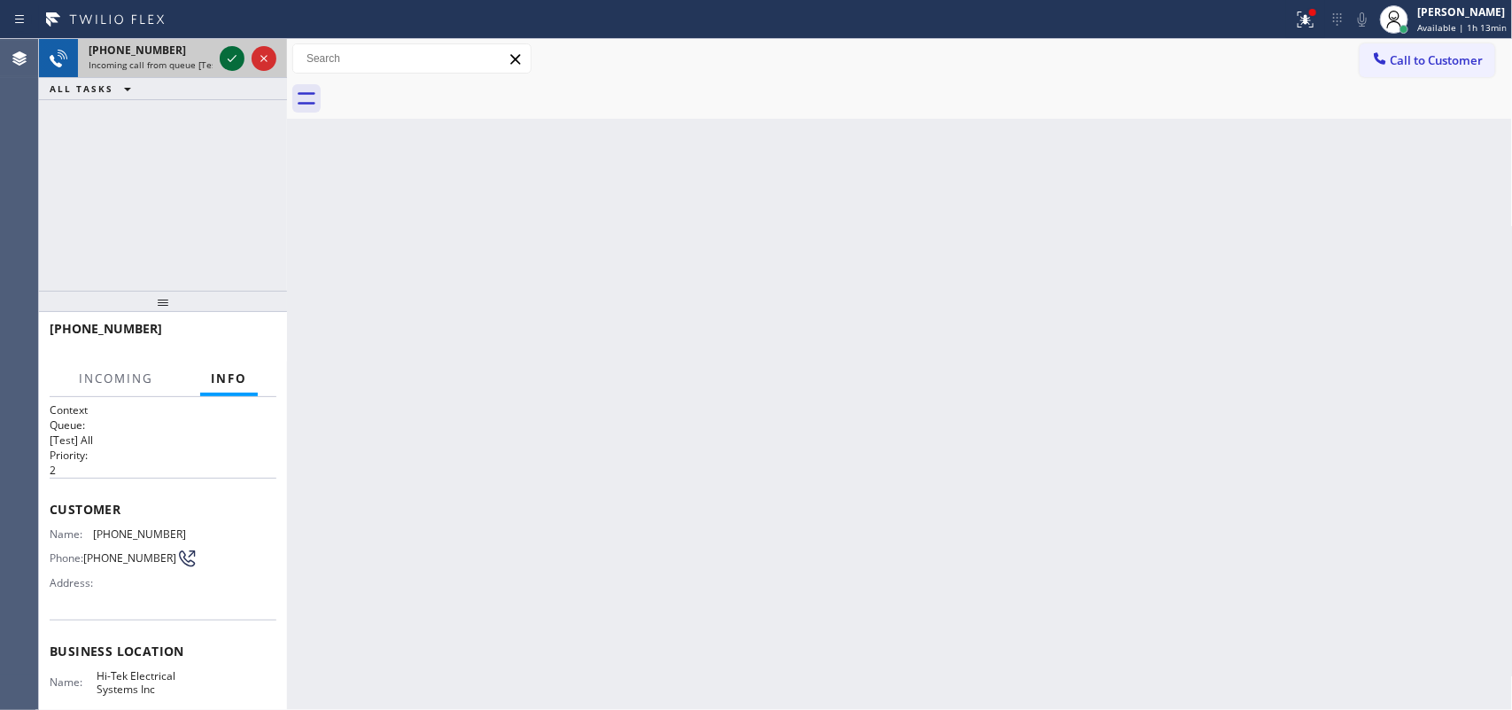
click at [226, 58] on icon at bounding box center [231, 58] width 21 height 21
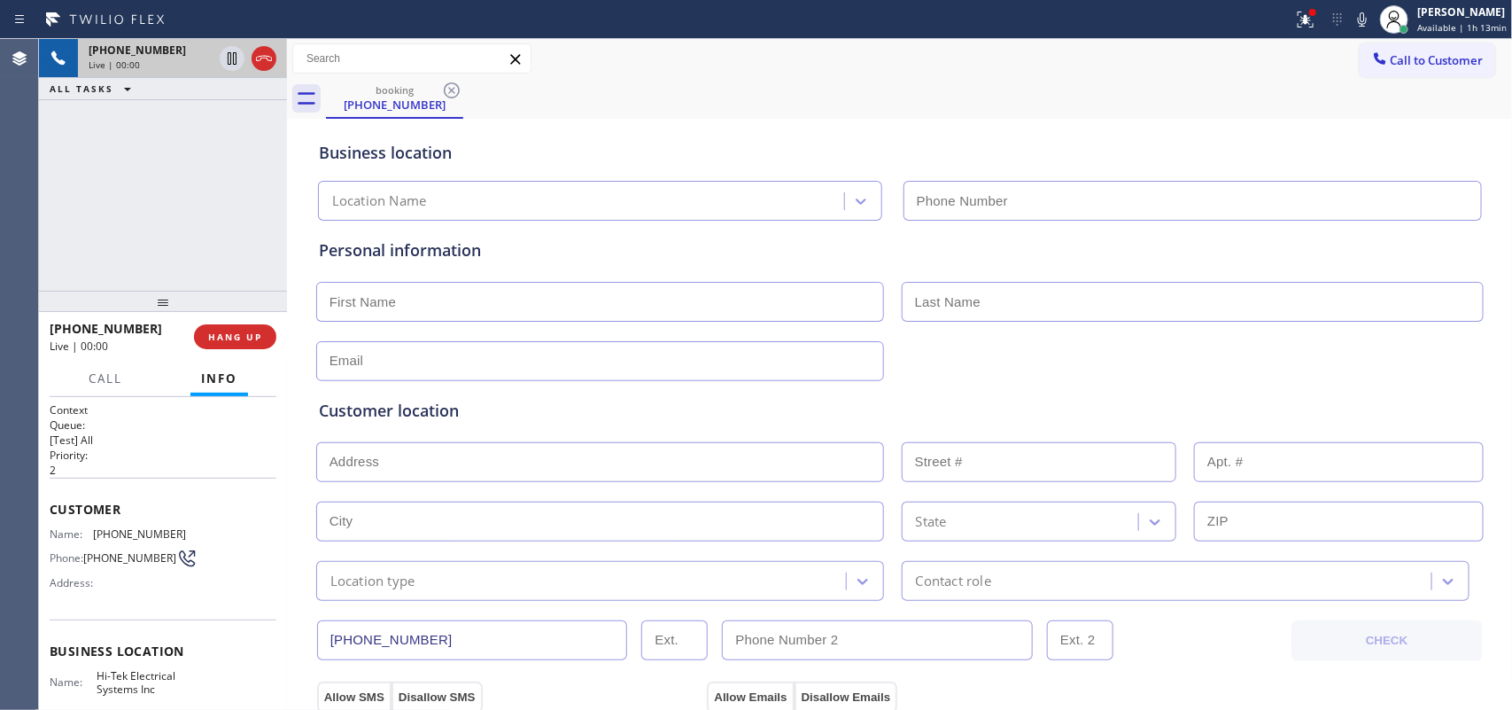
type input "[PHONE_NUMBER]"
click at [236, 332] on span "HANG UP" at bounding box center [235, 336] width 54 height 12
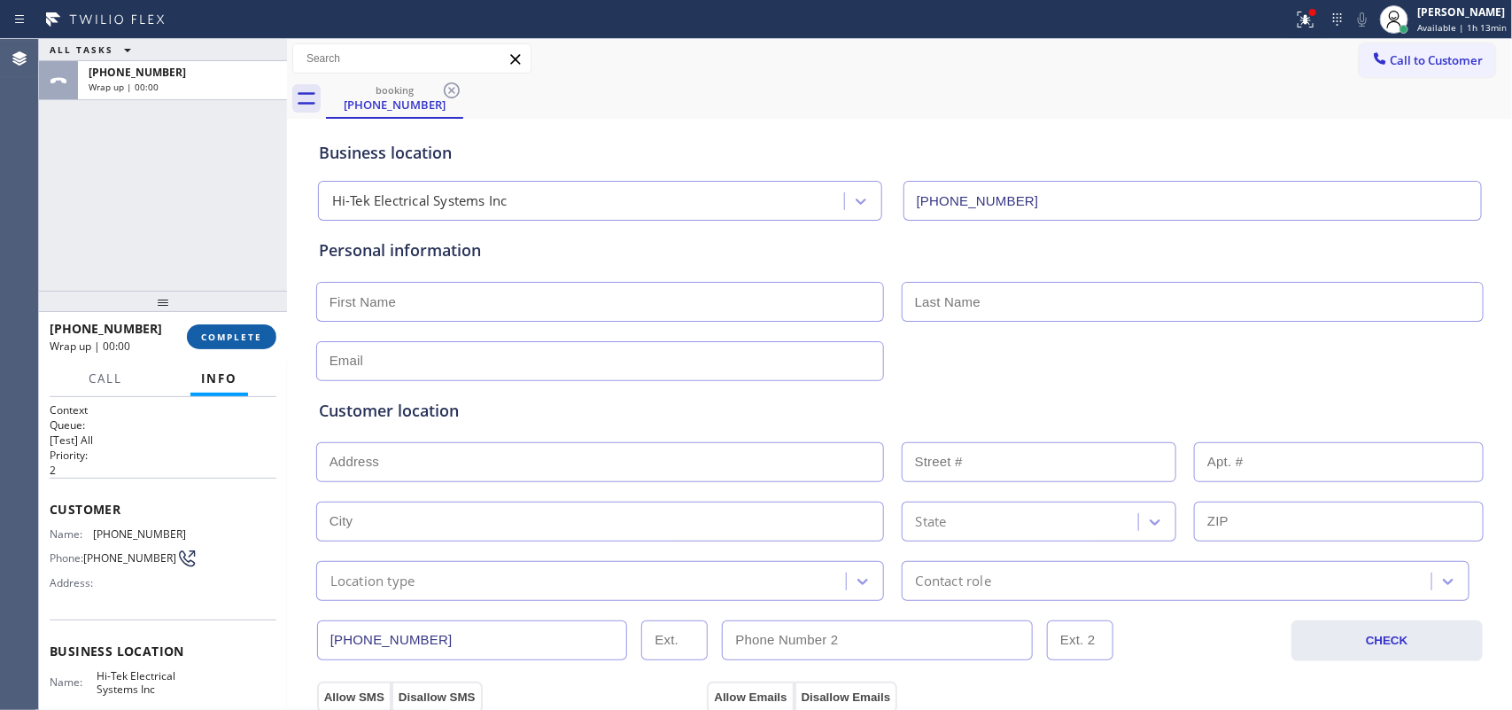
click at [236, 332] on span "COMPLETE" at bounding box center [231, 336] width 61 height 12
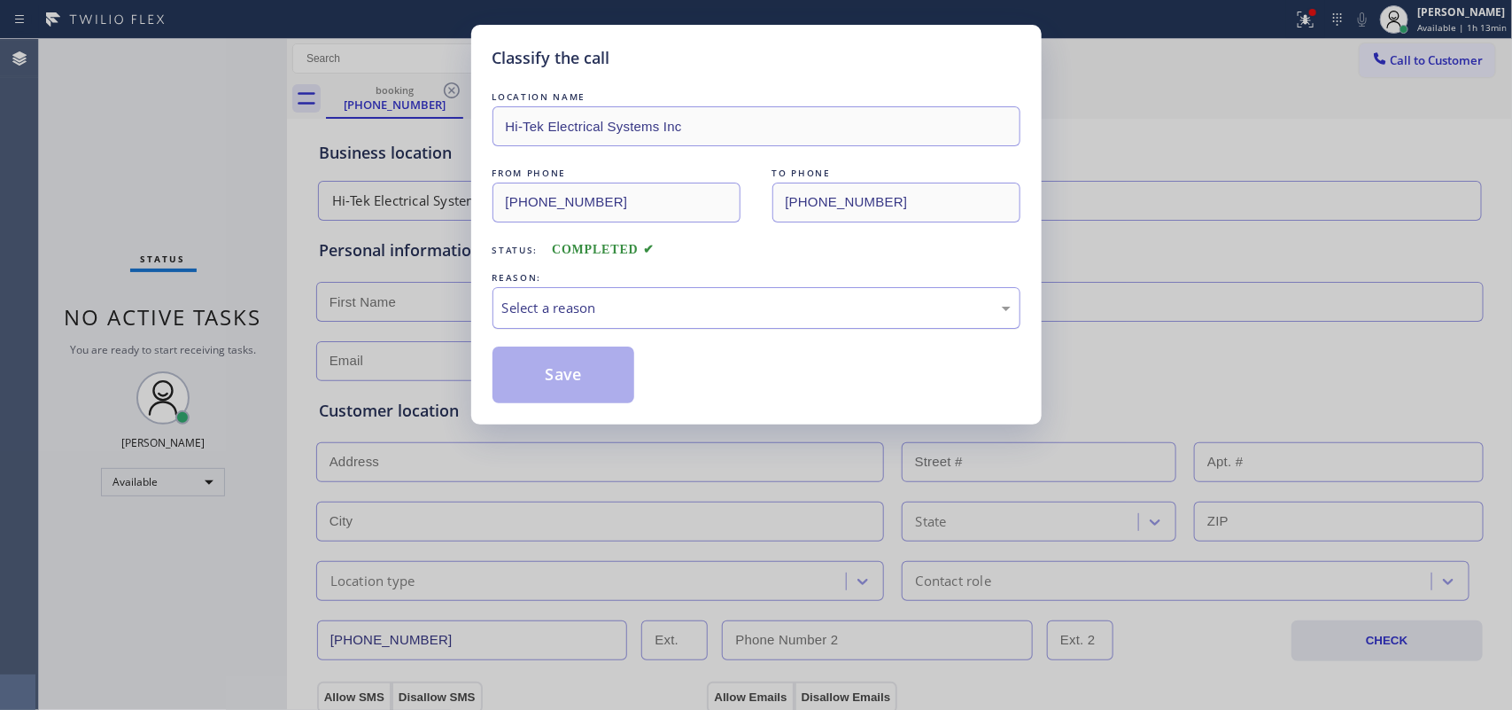
click at [595, 302] on div "Select a reason" at bounding box center [756, 308] width 509 height 20
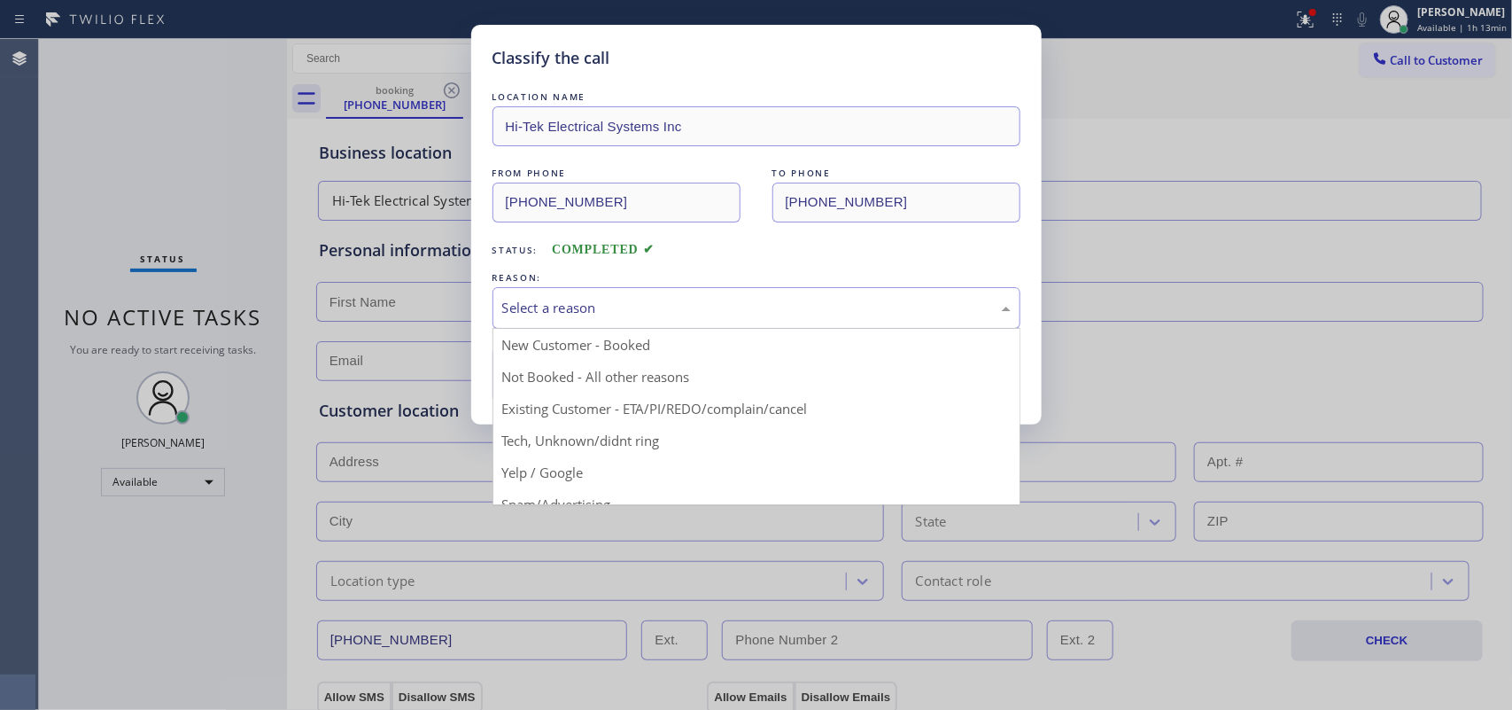
click at [599, 297] on div "Select a reason" at bounding box center [757, 308] width 528 height 42
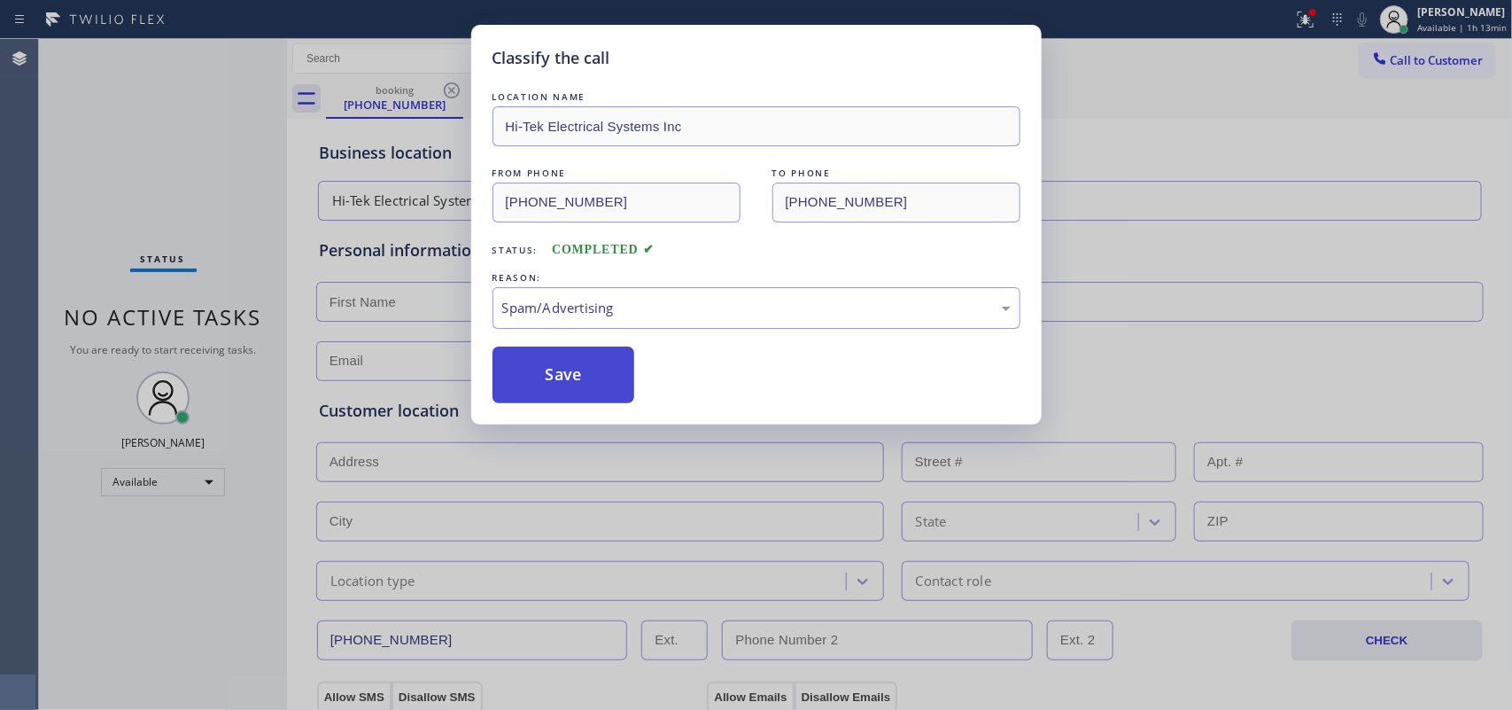
click at [558, 378] on button "Save" at bounding box center [564, 374] width 143 height 57
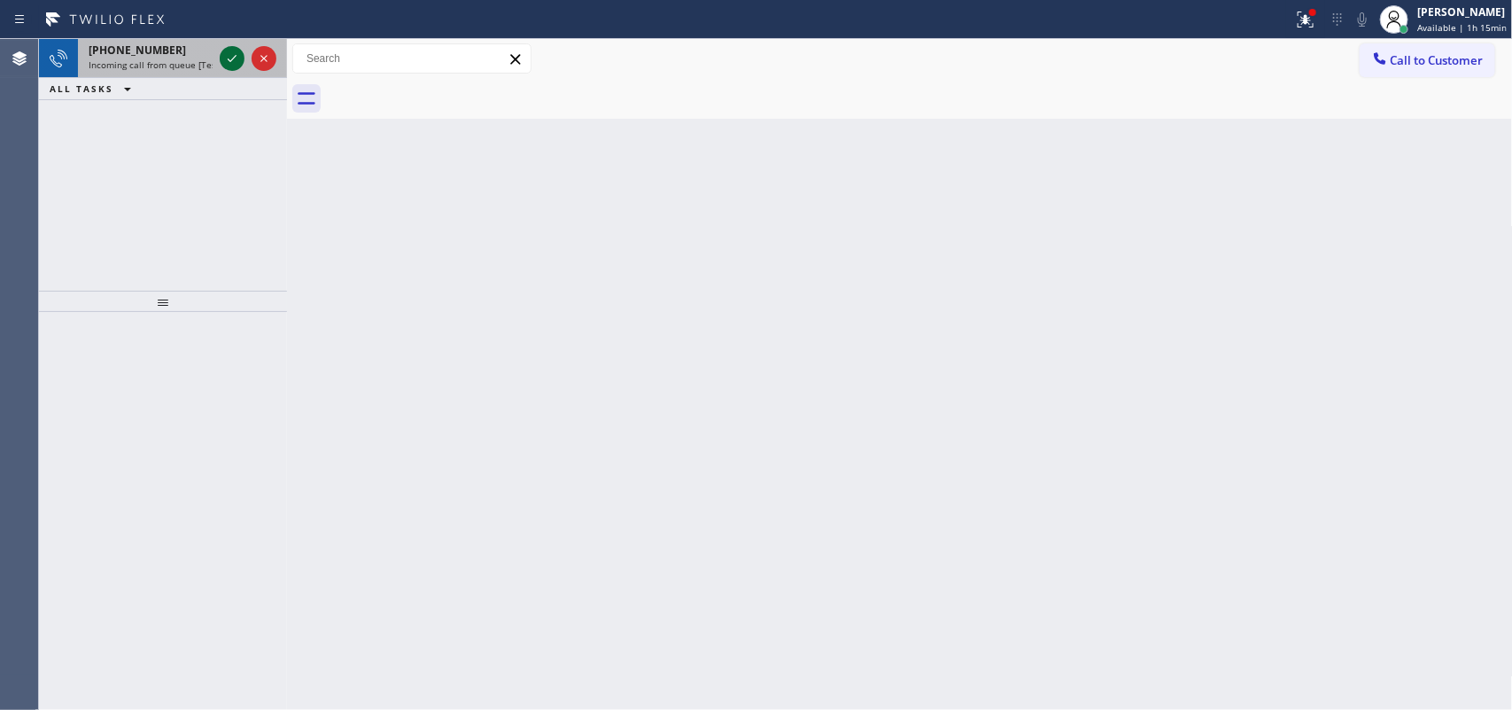
click at [222, 56] on icon at bounding box center [231, 58] width 21 height 21
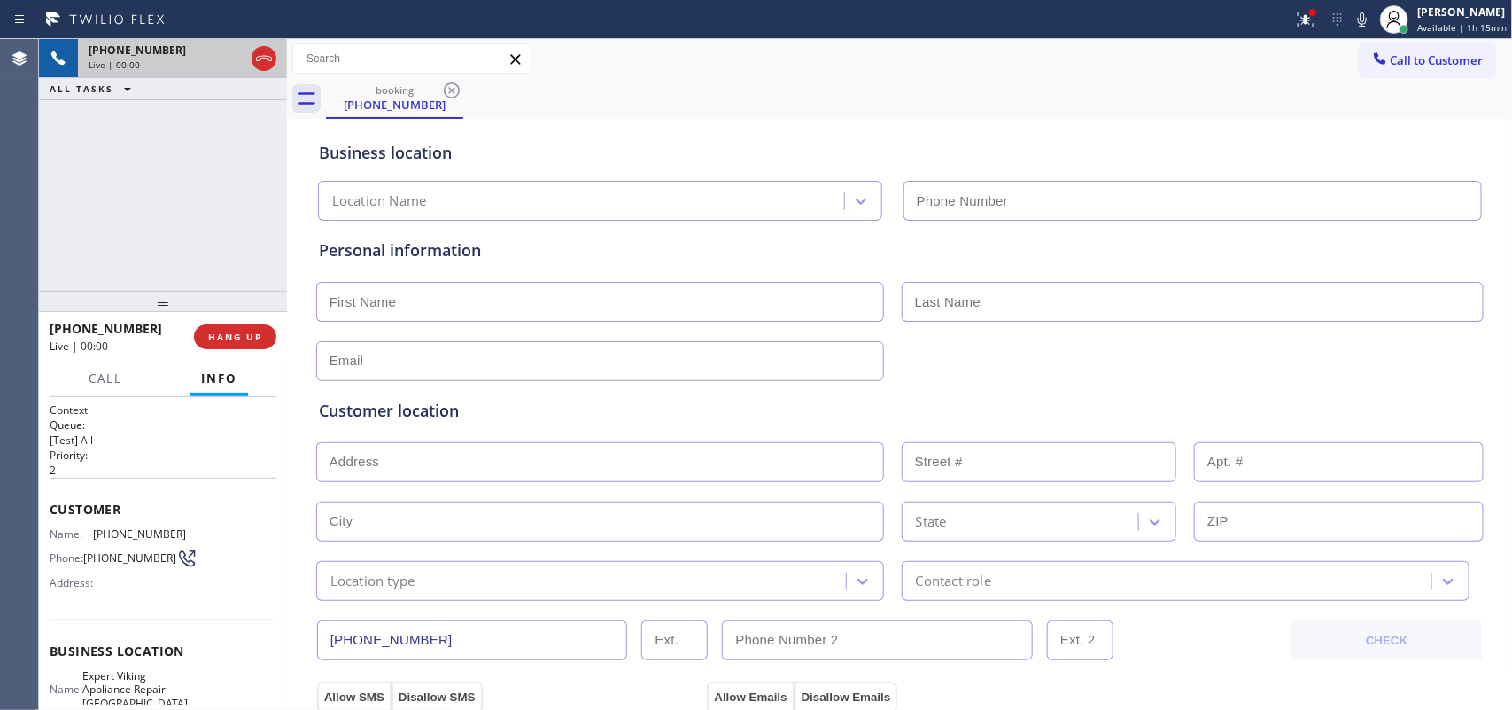
type input "[PHONE_NUMBER]"
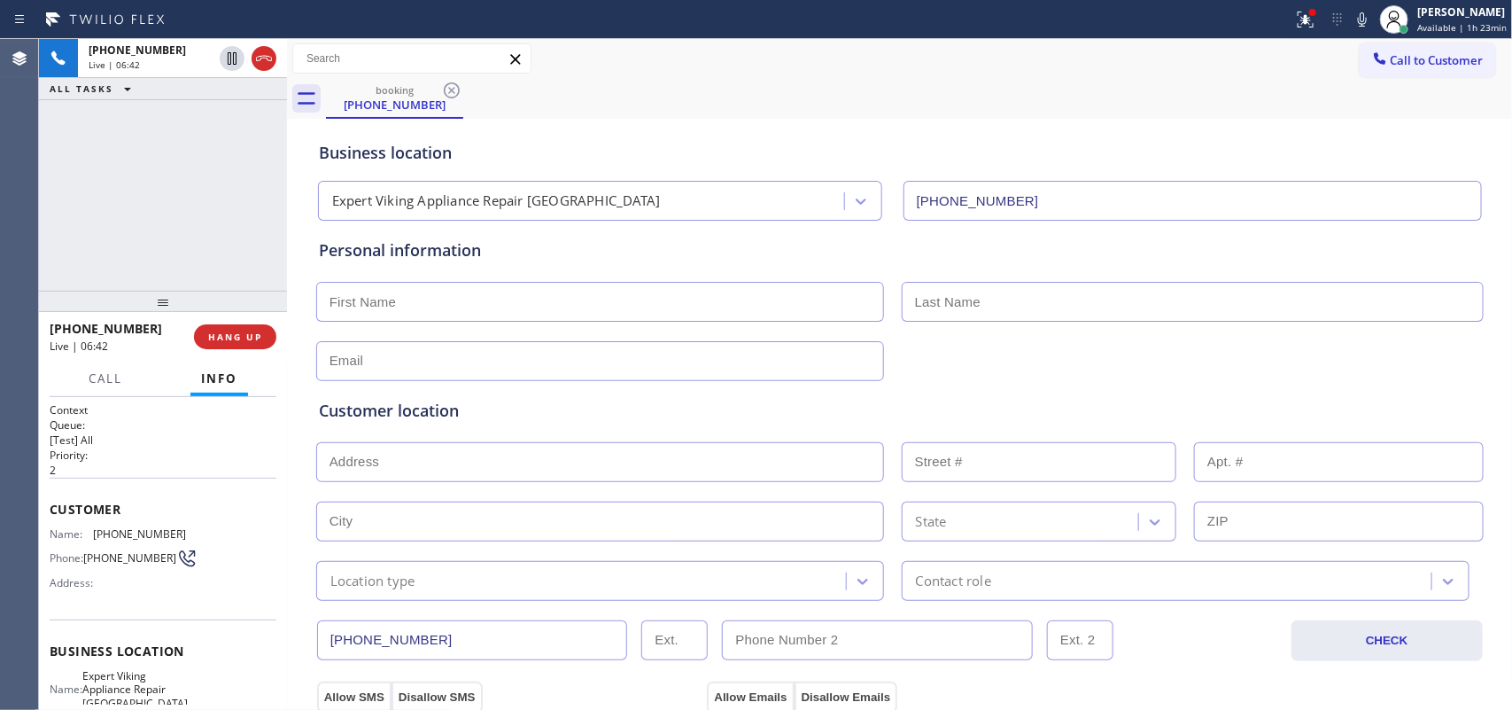
click at [370, 295] on input "text" at bounding box center [600, 302] width 568 height 40
click at [226, 121] on icon at bounding box center [231, 119] width 21 height 21
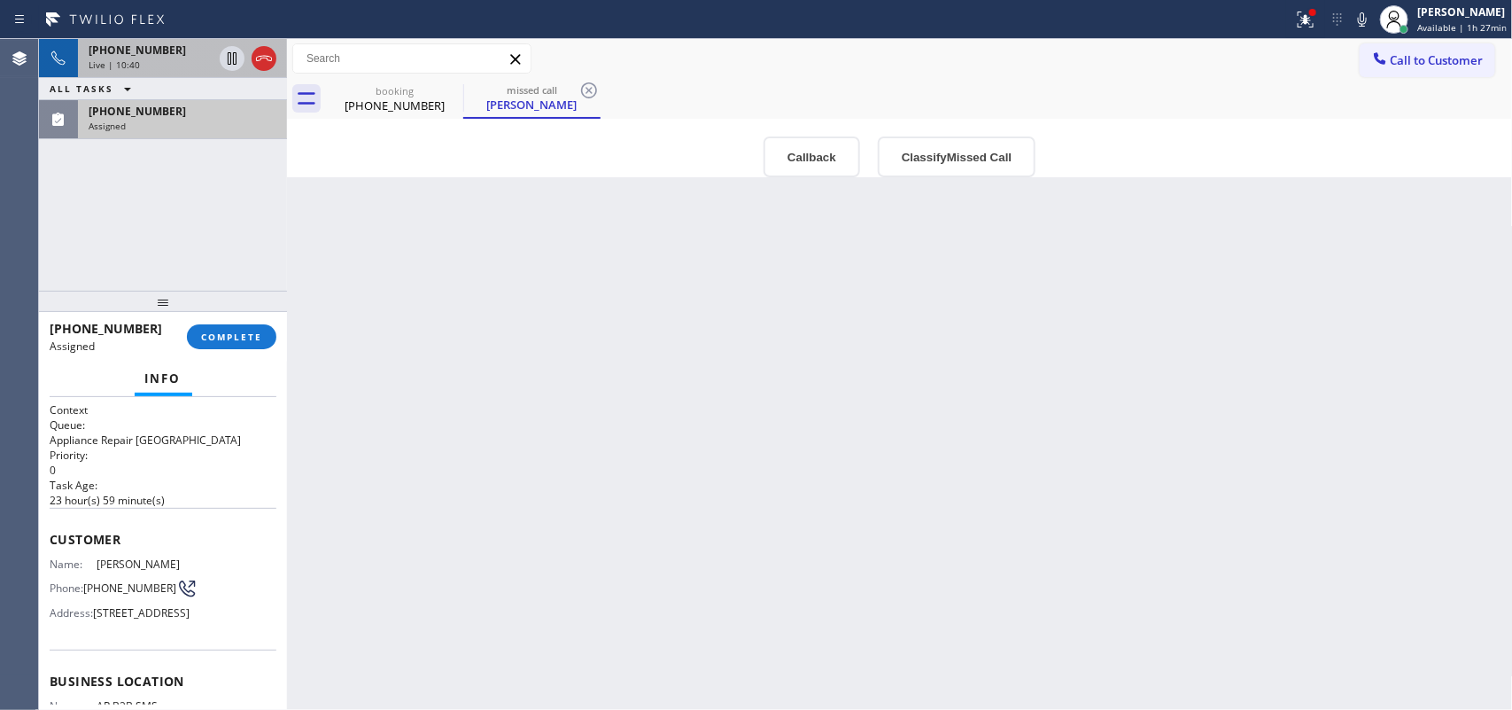
click at [162, 55] on div "[PHONE_NUMBER]" at bounding box center [151, 50] width 124 height 15
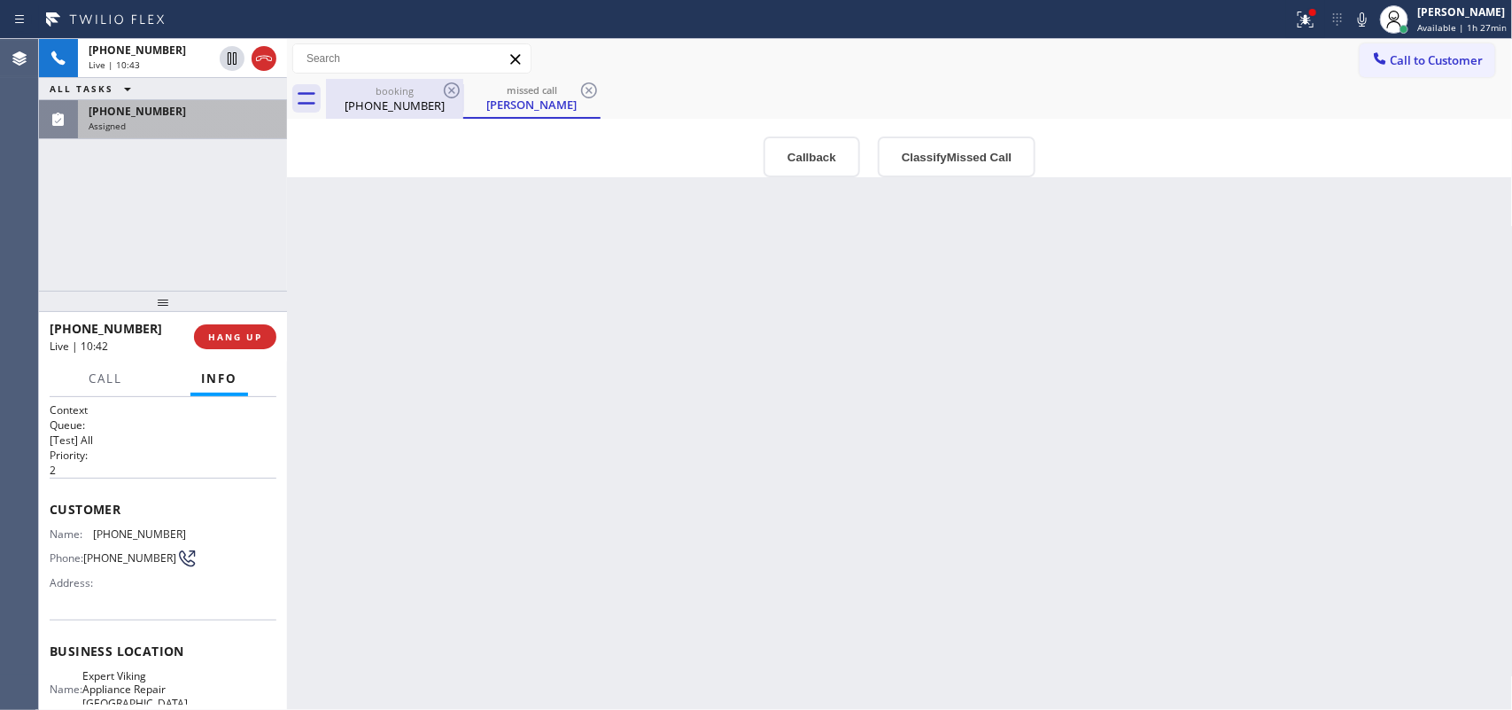
click at [377, 97] on div "[PHONE_NUMBER]" at bounding box center [395, 105] width 134 height 16
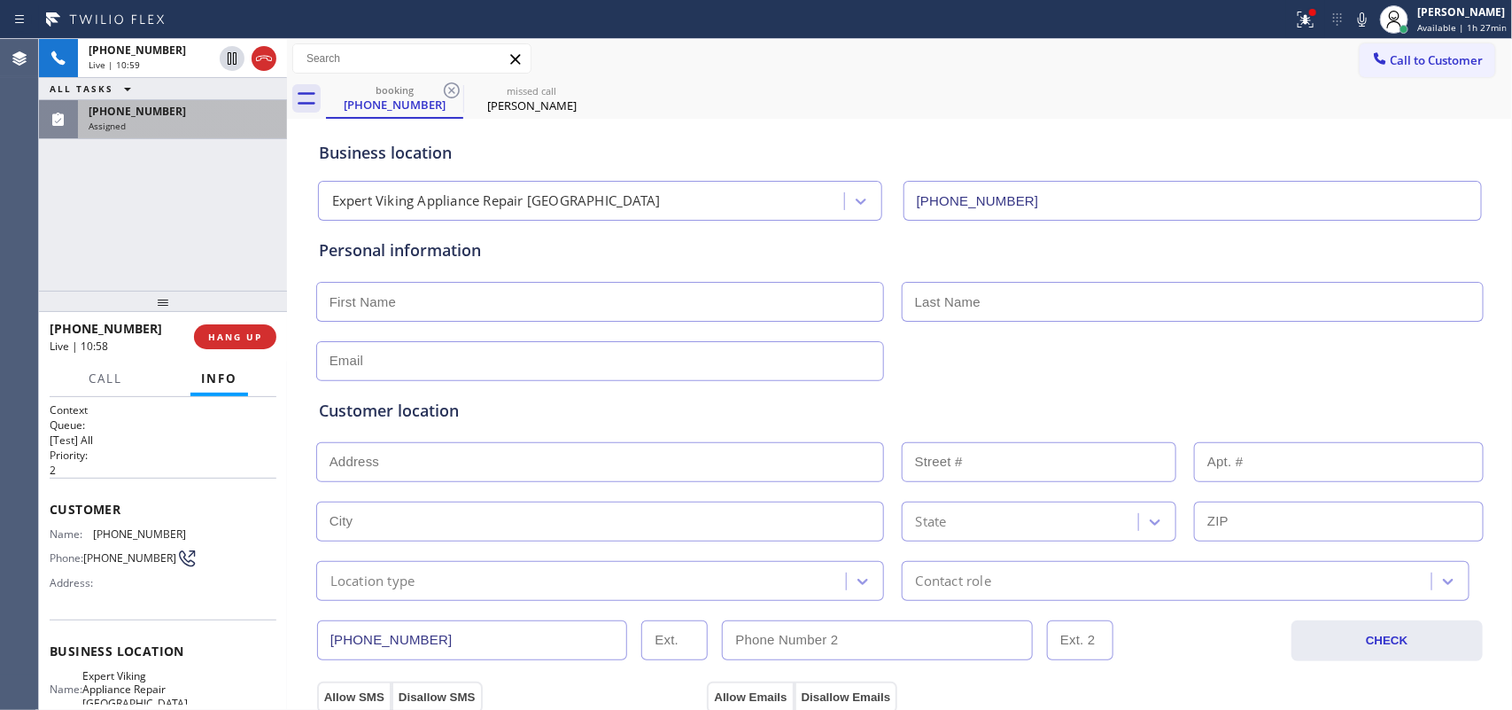
scroll to position [554, 0]
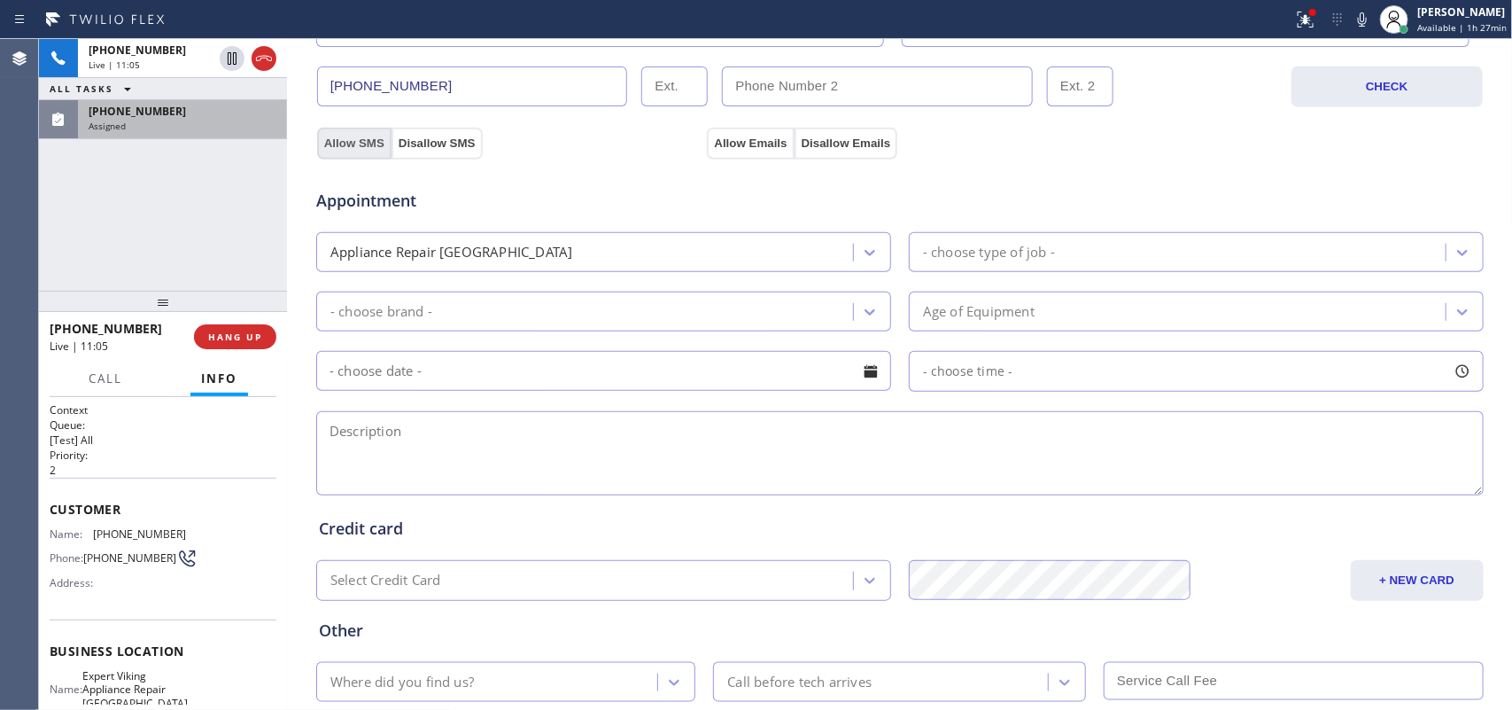
click at [347, 144] on button "Allow SMS" at bounding box center [354, 144] width 74 height 32
click at [733, 152] on div "Business location Expert Viking Appliance Repair West Menlo Park (650) 267-2787…" at bounding box center [899, 174] width 1217 height 1210
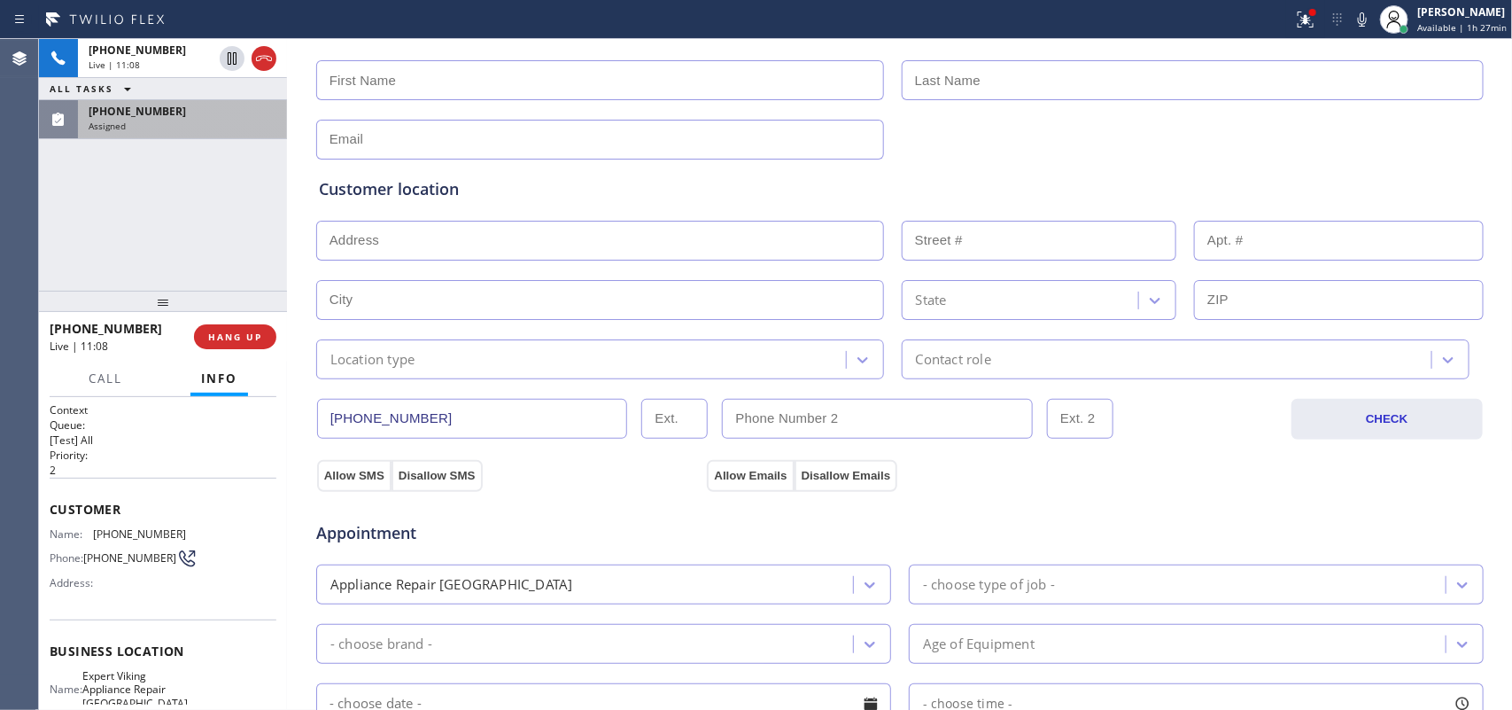
scroll to position [0, 0]
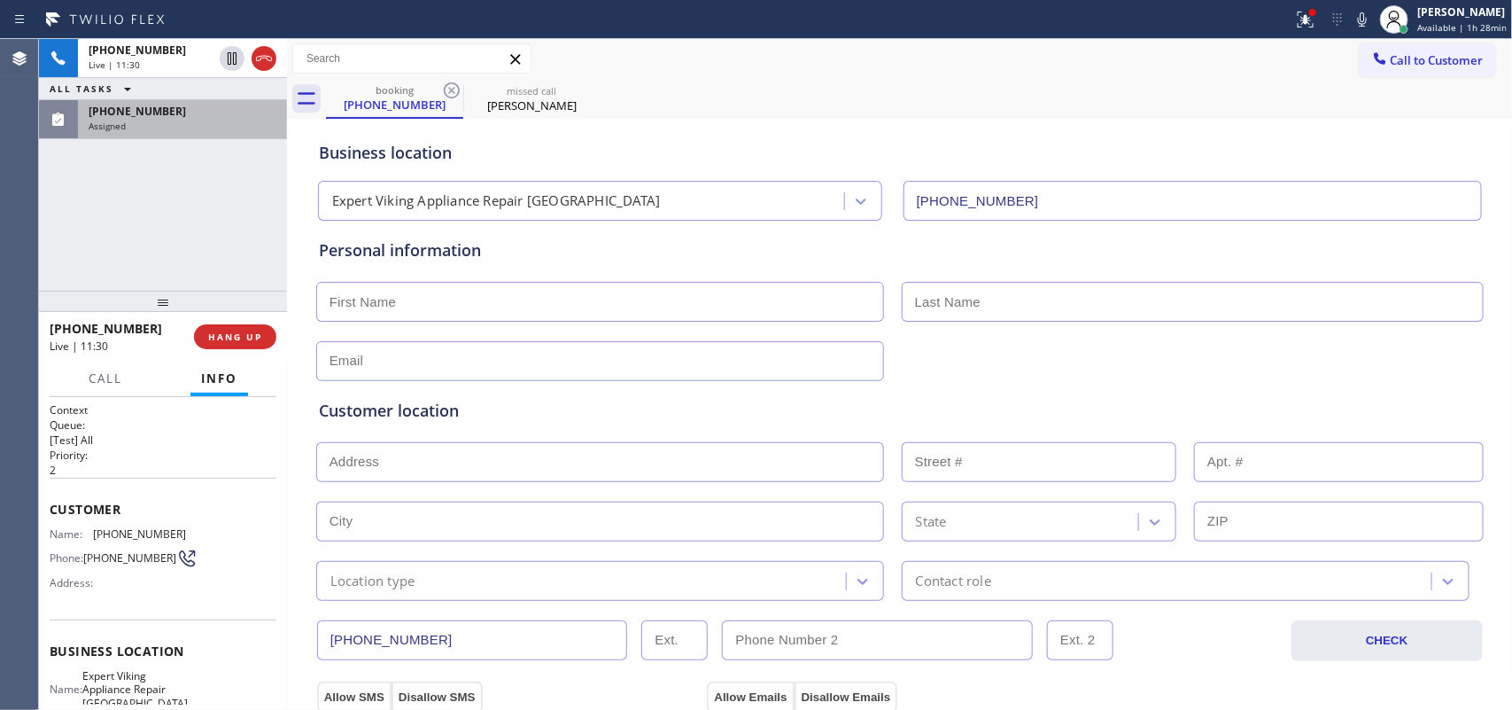
click at [198, 131] on div "(661) 373-9978 Assigned" at bounding box center [179, 119] width 202 height 39
drag, startPoint x: 198, startPoint y: 131, endPoint x: 213, endPoint y: 191, distance: 62.1
click at [198, 131] on div "(661) 373-9978 Assigned" at bounding box center [179, 119] width 202 height 39
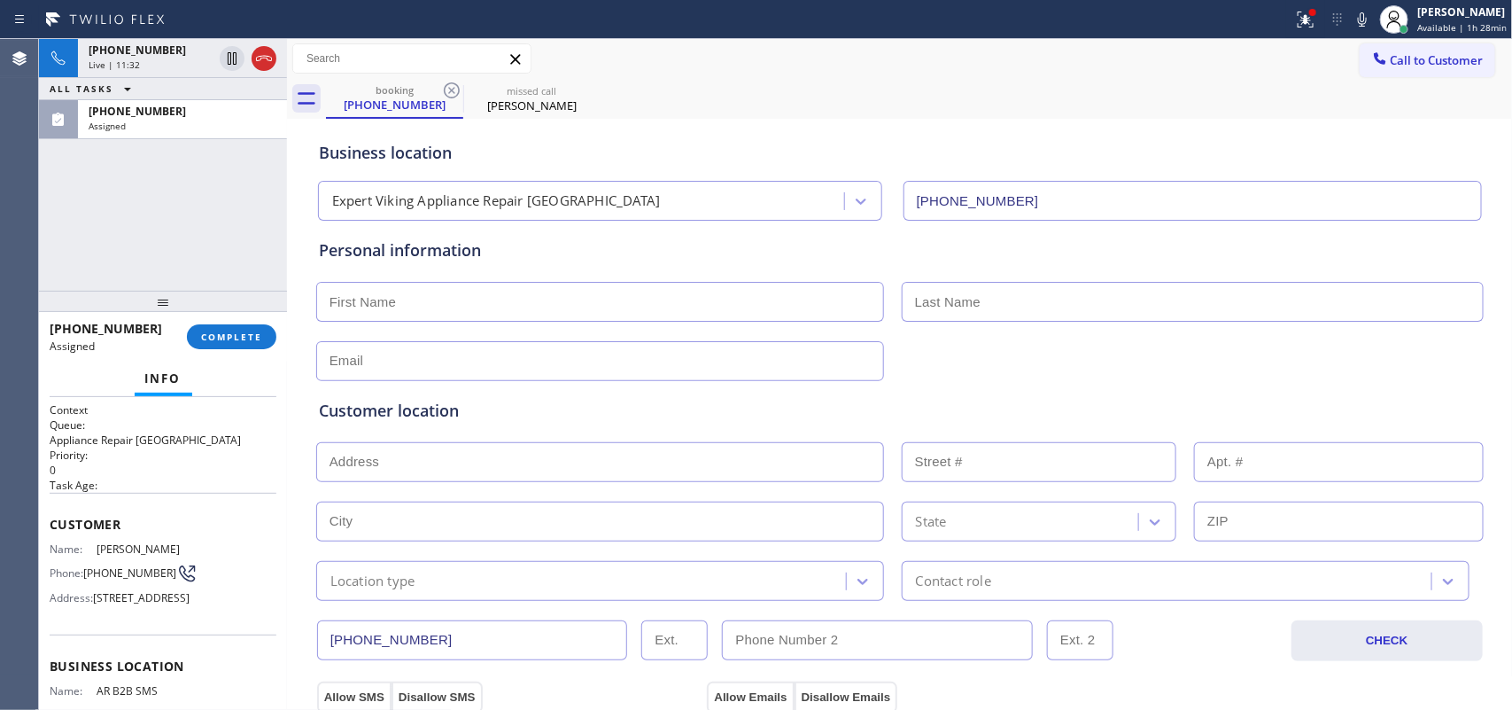
scroll to position [241, 0]
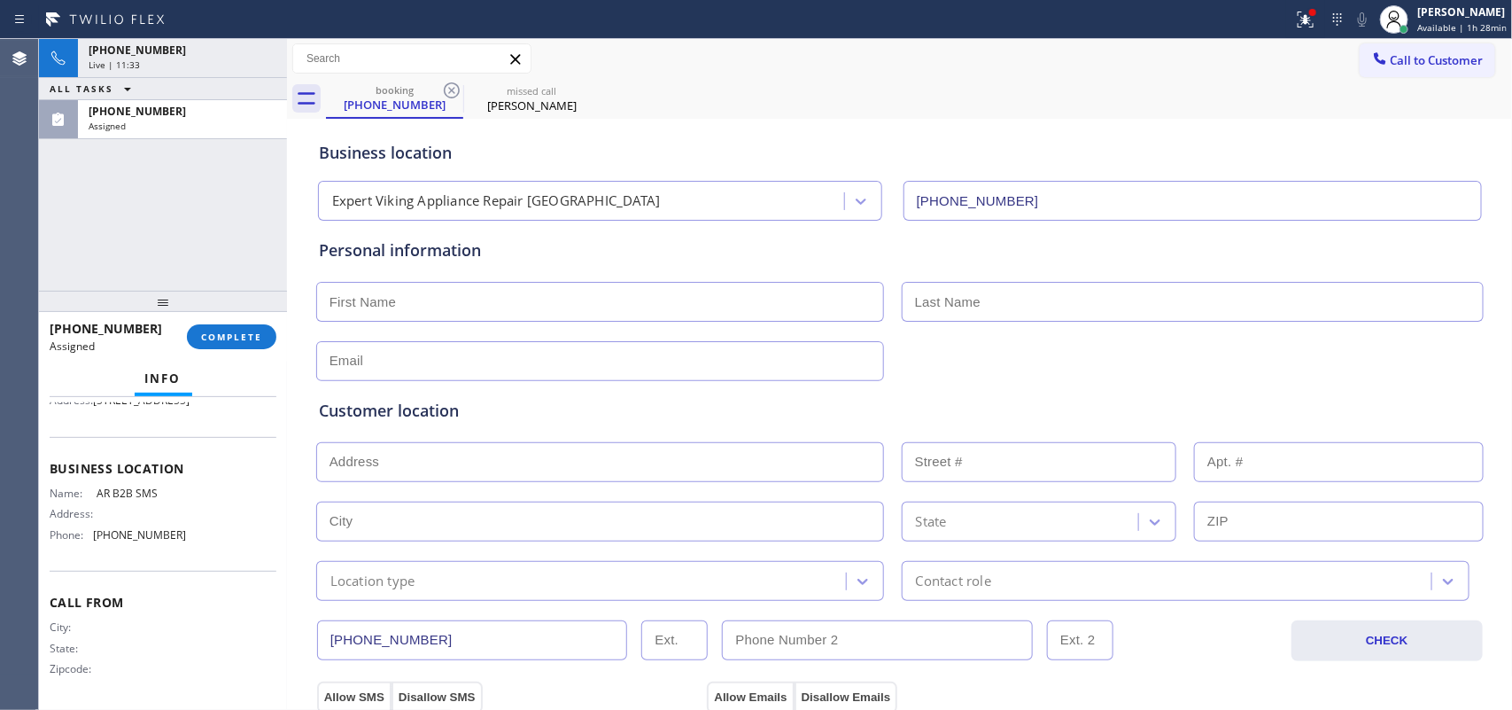
drag, startPoint x: 199, startPoint y: 551, endPoint x: 180, endPoint y: 463, distance: 89.9
click at [182, 468] on div "Business location Name: AR B2B SMS Address: Phone: [PHONE_NUMBER]" at bounding box center [163, 504] width 227 height 134
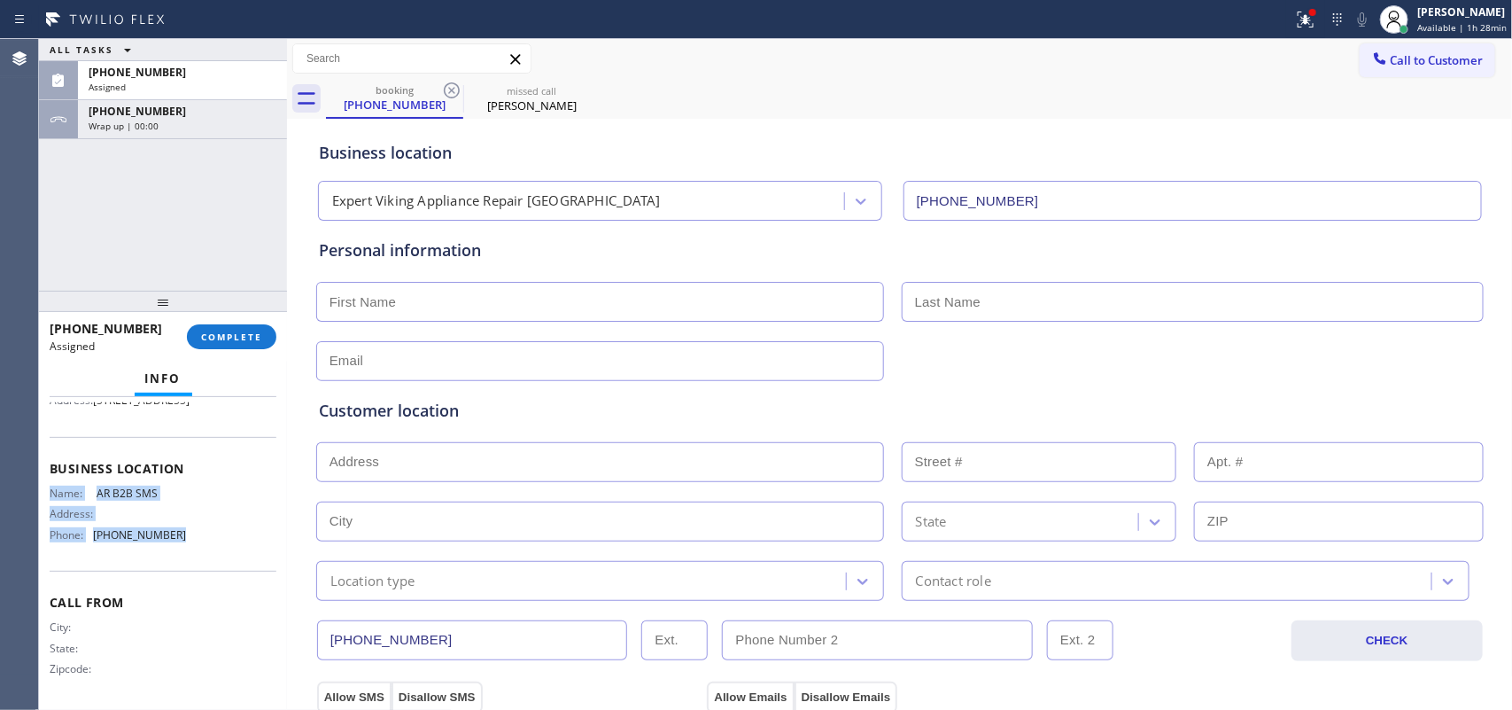
click at [233, 534] on div "Name: AR B2B SMS Address: Phone: [PHONE_NUMBER]" at bounding box center [163, 517] width 227 height 62
click at [242, 567] on div "Business location Name: AR B2B SMS Address: Phone: [PHONE_NUMBER]" at bounding box center [163, 504] width 227 height 134
click at [184, 446] on div "Business location Name: AR B2B SMS Address: Phone: [PHONE_NUMBER]" at bounding box center [163, 504] width 227 height 134
click at [179, 430] on div "Context Queue: Appliance Repair High End Priority: 0 Task Age: Customer Name: R…" at bounding box center [163, 455] width 227 height 501
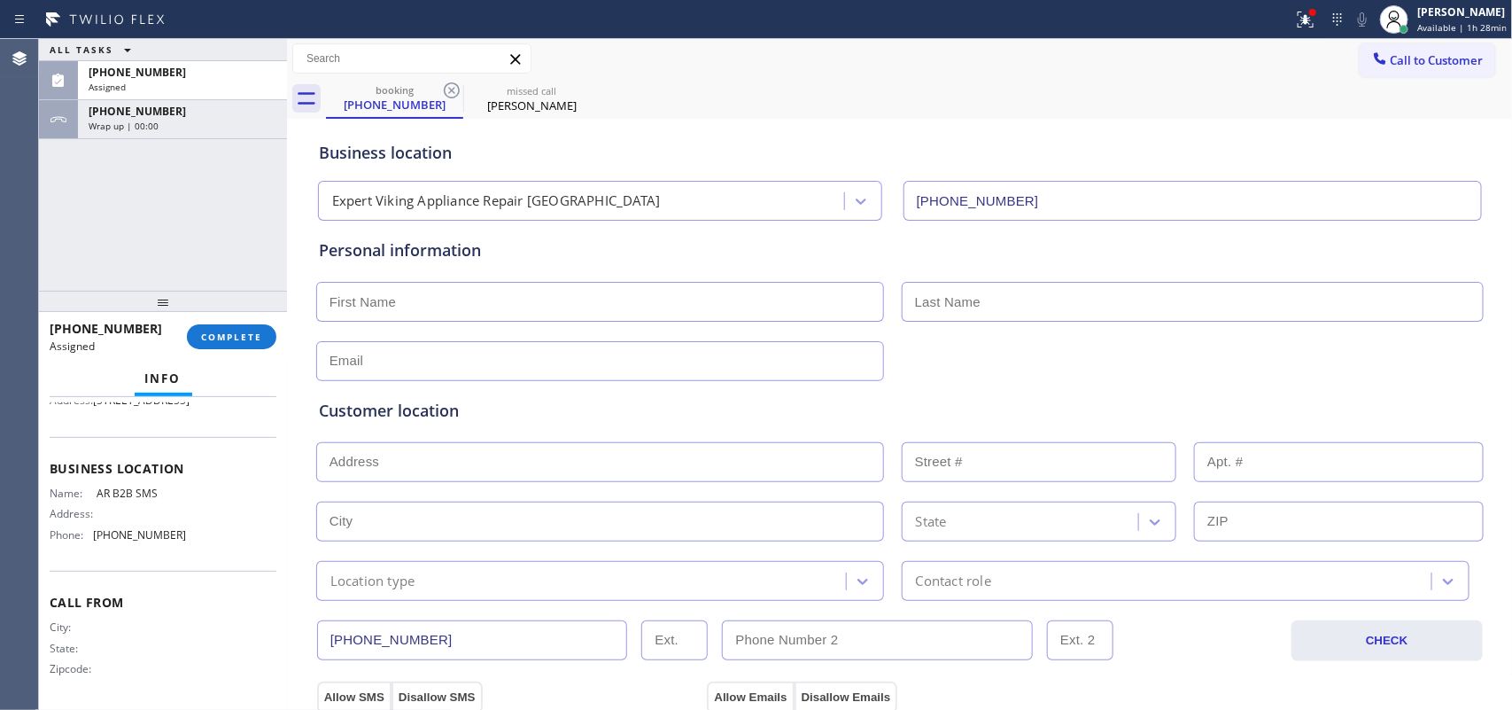
click at [214, 555] on div "Business location Name: AR B2B SMS Address: Phone: [PHONE_NUMBER]" at bounding box center [163, 504] width 227 height 134
click at [128, 425] on div "Customer Name: Roda Molina Phone: (661) 373-9978 Address: 24001 Oak Vale Dr, Sa…" at bounding box center [163, 366] width 227 height 142
click at [116, 560] on div "Business location Name: AR B2B SMS Address: Phone: [PHONE_NUMBER]" at bounding box center [163, 504] width 227 height 134
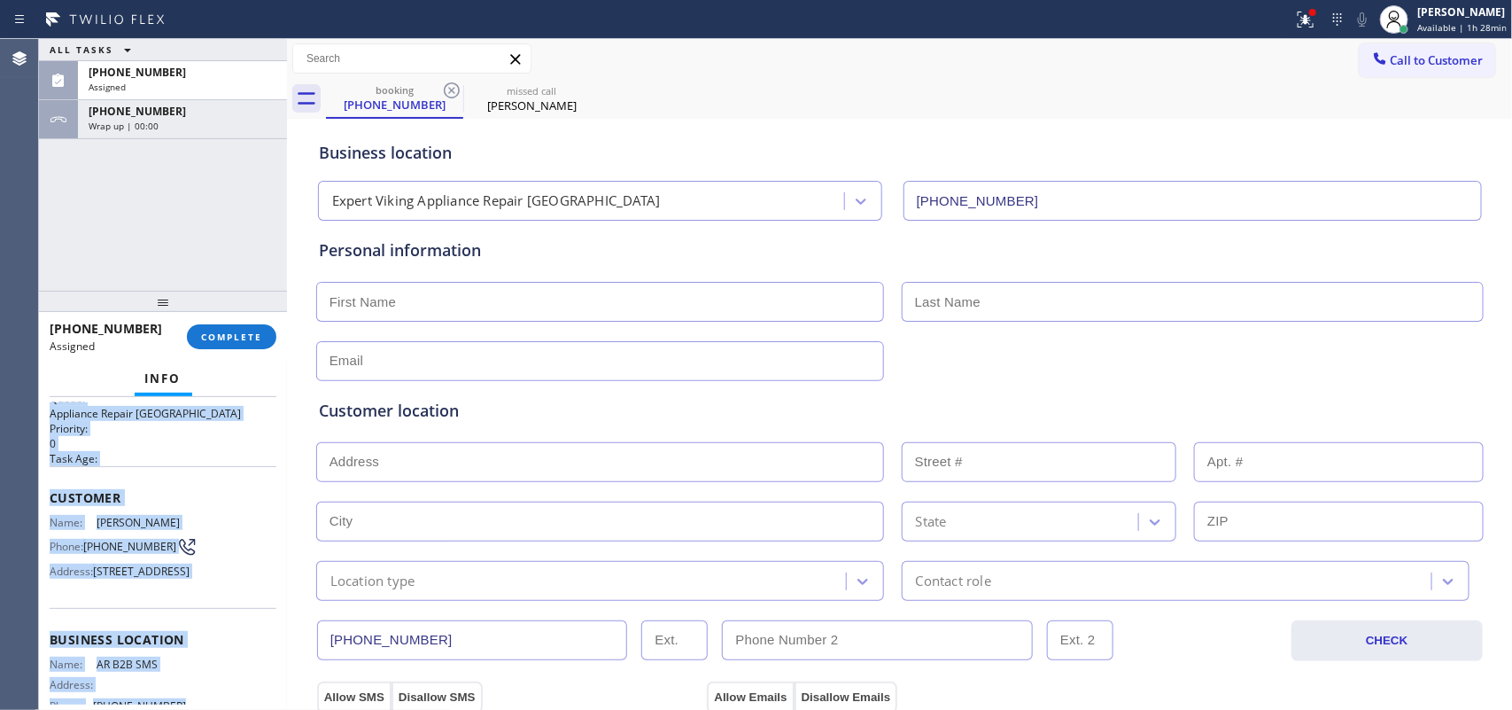
scroll to position [0, 0]
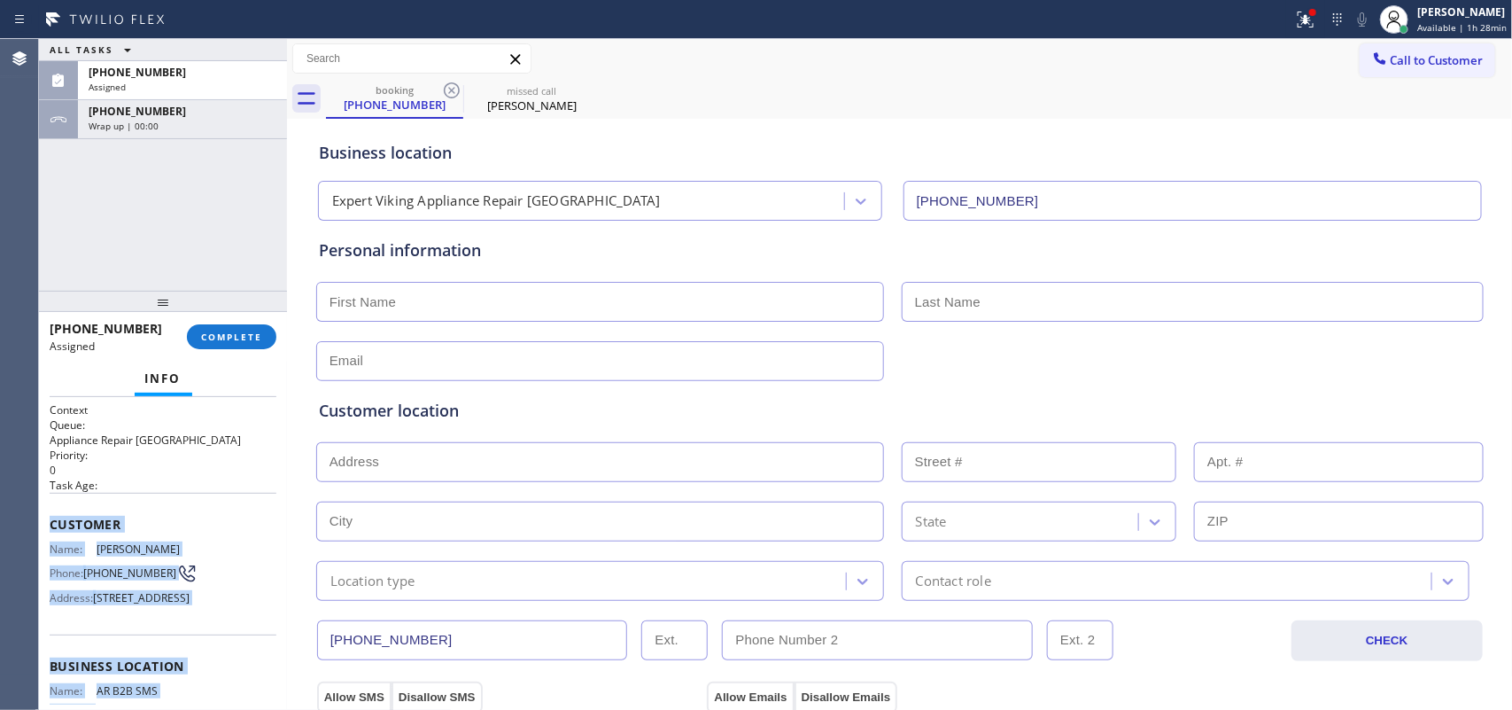
drag, startPoint x: 202, startPoint y: 542, endPoint x: 51, endPoint y: 505, distance: 156.0
click at [51, 505] on div "Context Queue: Appliance Repair High End Priority: 0 Task Age: Customer Name: R…" at bounding box center [163, 652] width 227 height 501
copy div "Customer Name: Roda Molina Phone: (661) 373-9978 Address: 24001 Oak Vale Dr, Sa…"
click at [246, 330] on span "COMPLETE" at bounding box center [231, 336] width 61 height 12
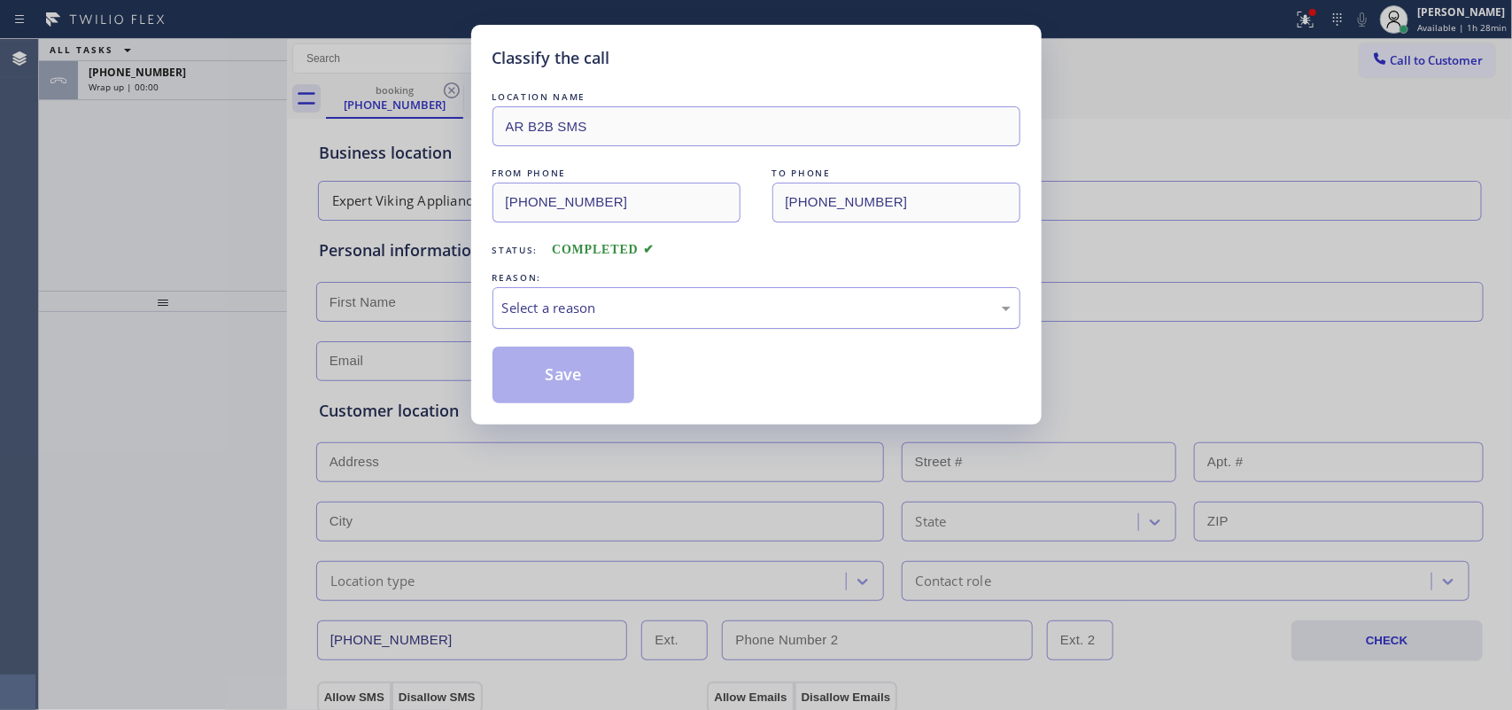
click at [536, 297] on div "Select a reason" at bounding box center [757, 308] width 528 height 42
drag, startPoint x: 601, startPoint y: 437, endPoint x: 595, endPoint y: 409, distance: 28.2
click at [601, 437] on div "Classify the call LOCATION NAME AR B2B SMS FROM PHONE (661) 373-9978 TO PHONE (…" at bounding box center [756, 355] width 1512 height 710
click at [581, 370] on button "Save" at bounding box center [564, 374] width 143 height 57
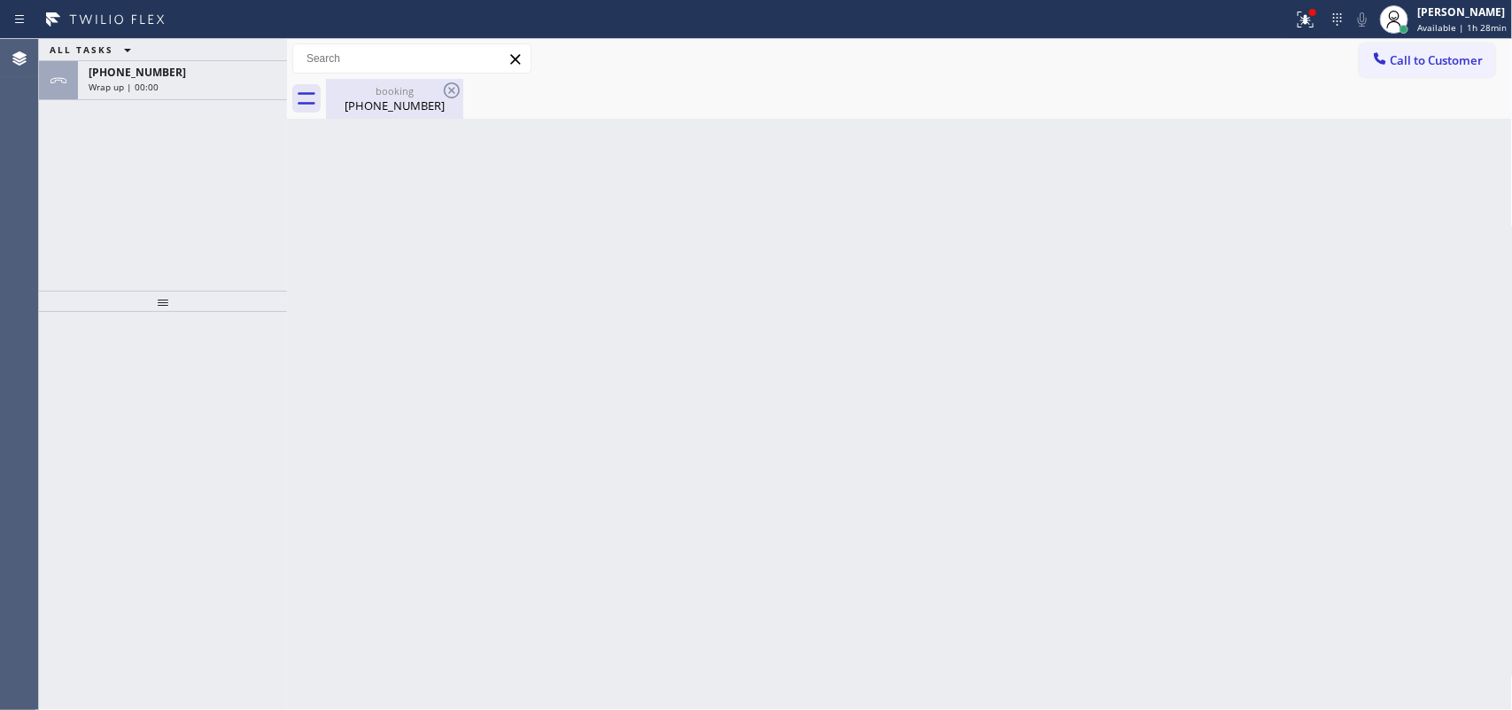
click at [384, 95] on div "booking" at bounding box center [395, 90] width 134 height 13
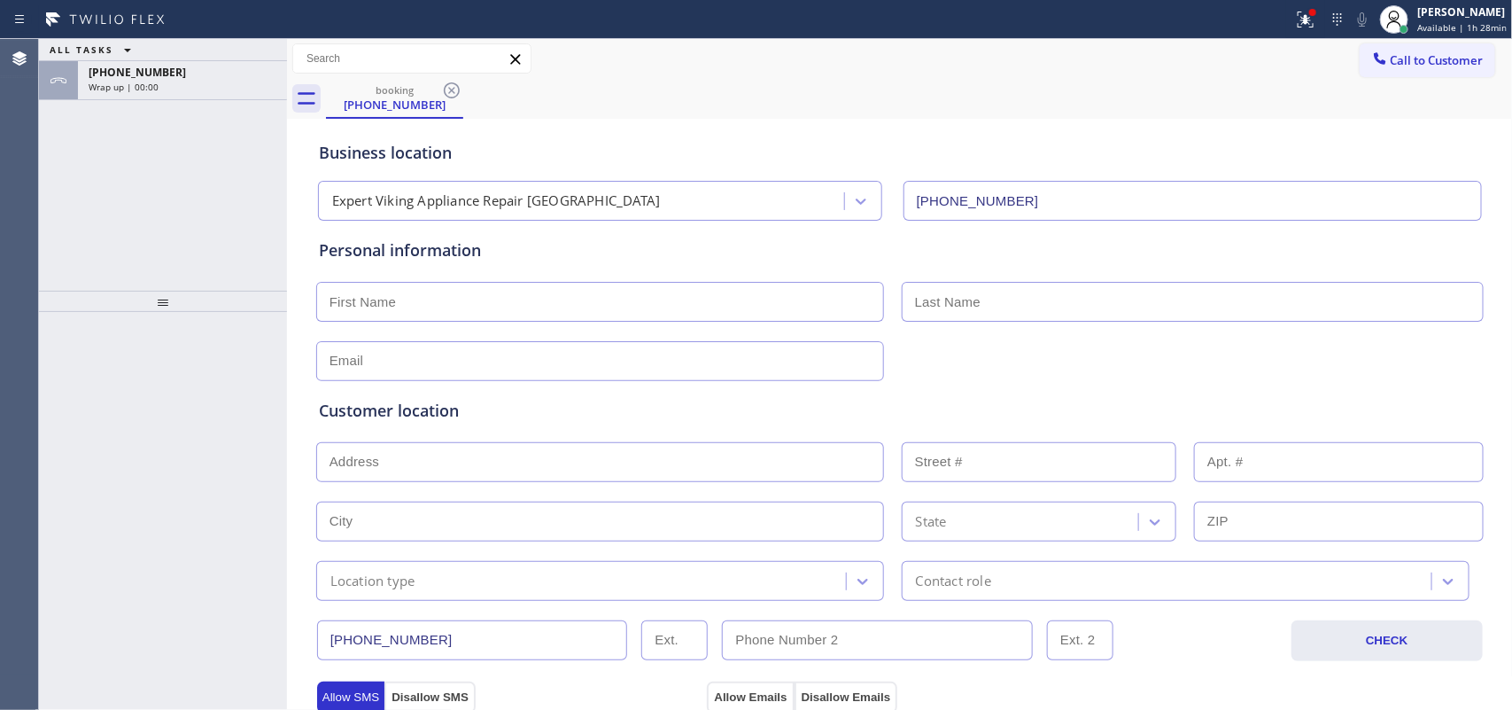
click at [468, 302] on input "text" at bounding box center [600, 302] width 568 height 40
type input "Yoshie"
click at [998, 303] on input "text" at bounding box center [1193, 302] width 582 height 40
type input "Roake"
click at [343, 353] on input "text" at bounding box center [600, 361] width 568 height 40
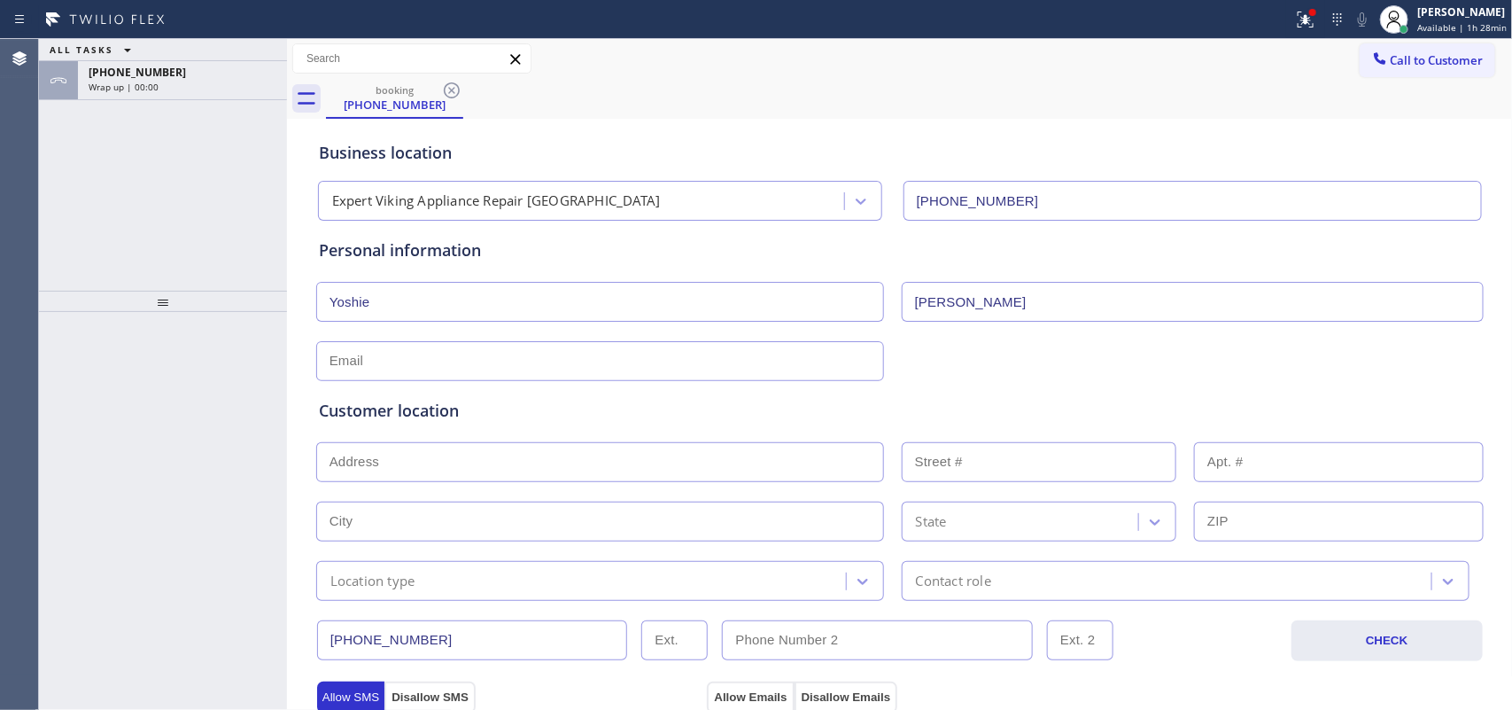
paste input "y.roake@mitsui.com"
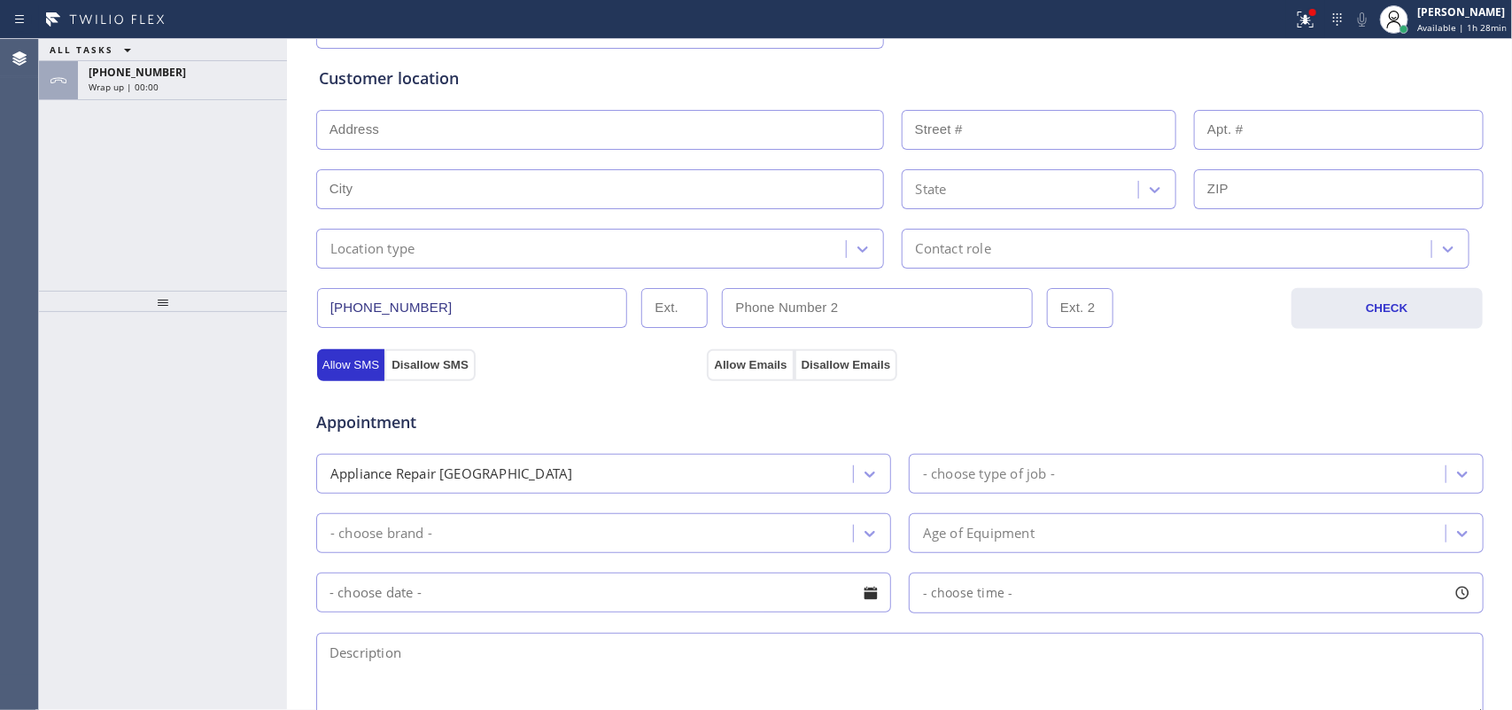
type input "y.roake@mitsui.com"
click at [700, 142] on input "text" at bounding box center [600, 130] width 568 height 40
click at [353, 135] on input "text" at bounding box center [600, 130] width 568 height 40
paste input "535 Middlefield RdMenlo Park, CA 94025,"
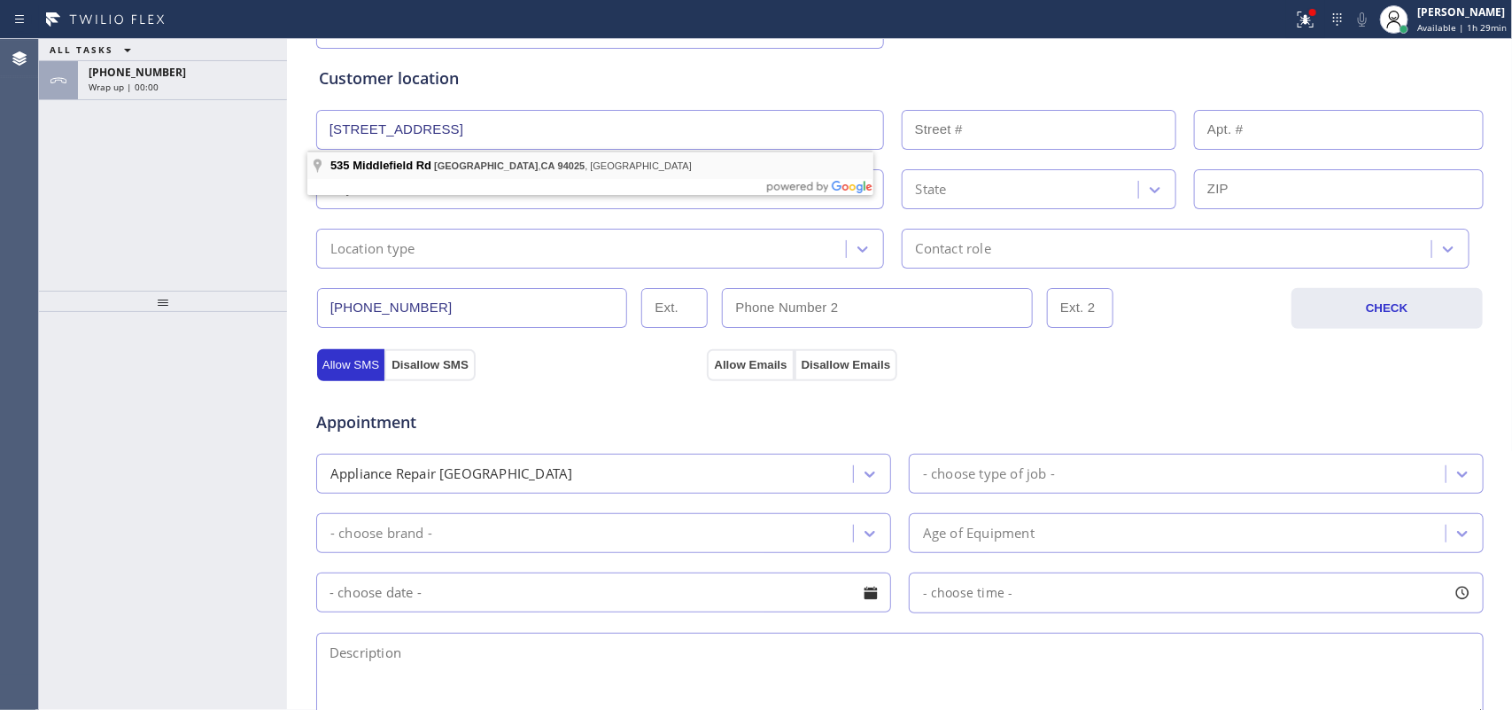
type input "535 Middlefield Rd"
type input "535"
type input "Menlo Park"
type input "94025"
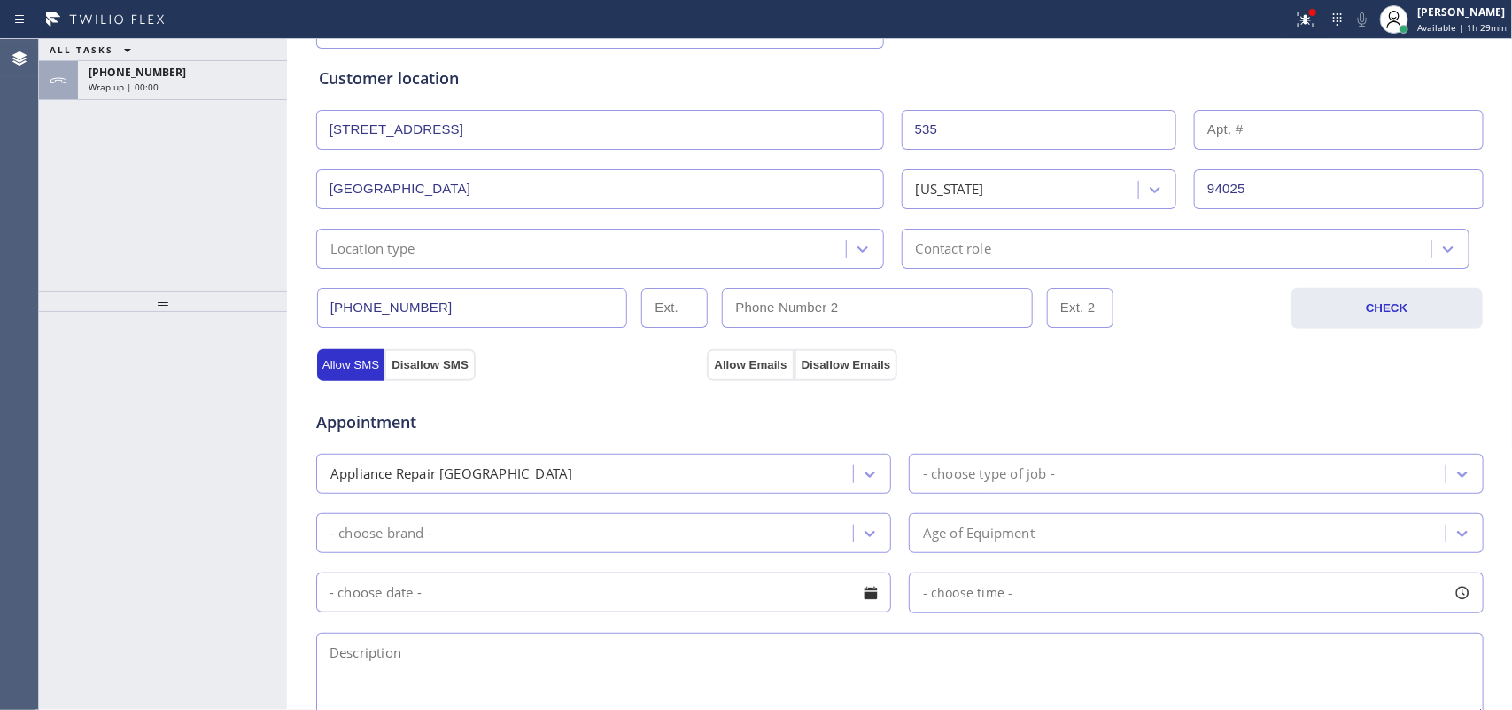
click at [1237, 129] on input "text" at bounding box center [1339, 130] width 290 height 40
type input "Suite#100"
click at [563, 245] on div "Location type" at bounding box center [584, 248] width 525 height 31
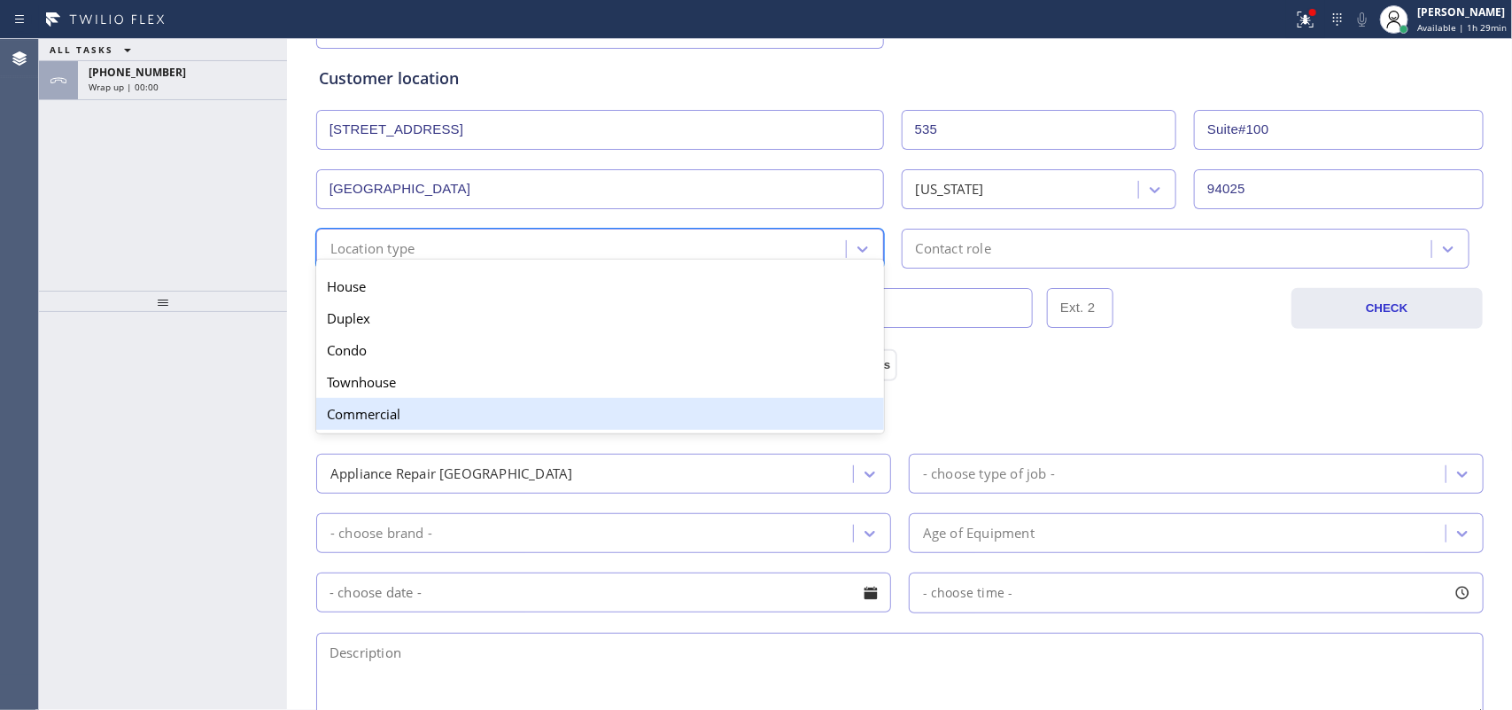
click at [462, 422] on div "Commercial" at bounding box center [600, 414] width 568 height 32
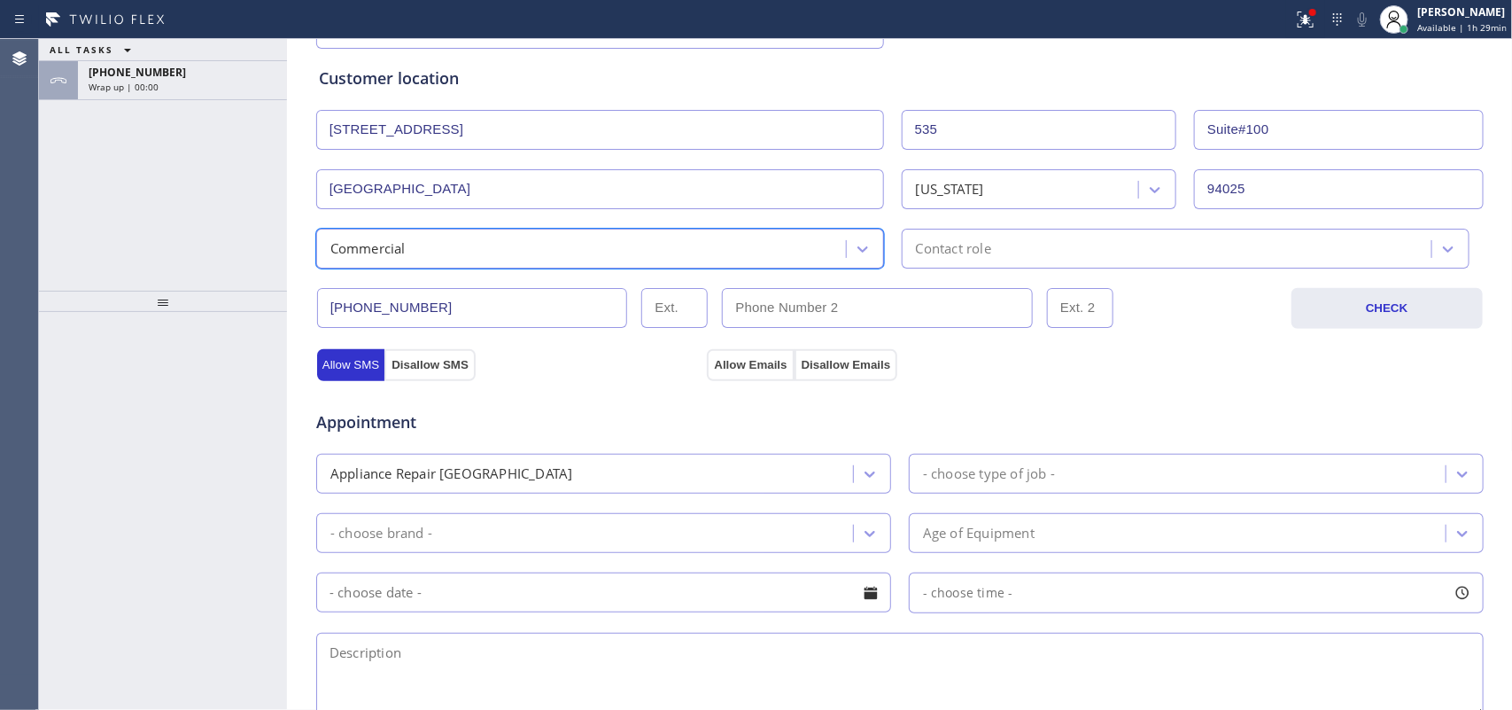
click at [999, 242] on div "Contact role" at bounding box center [1169, 248] width 525 height 31
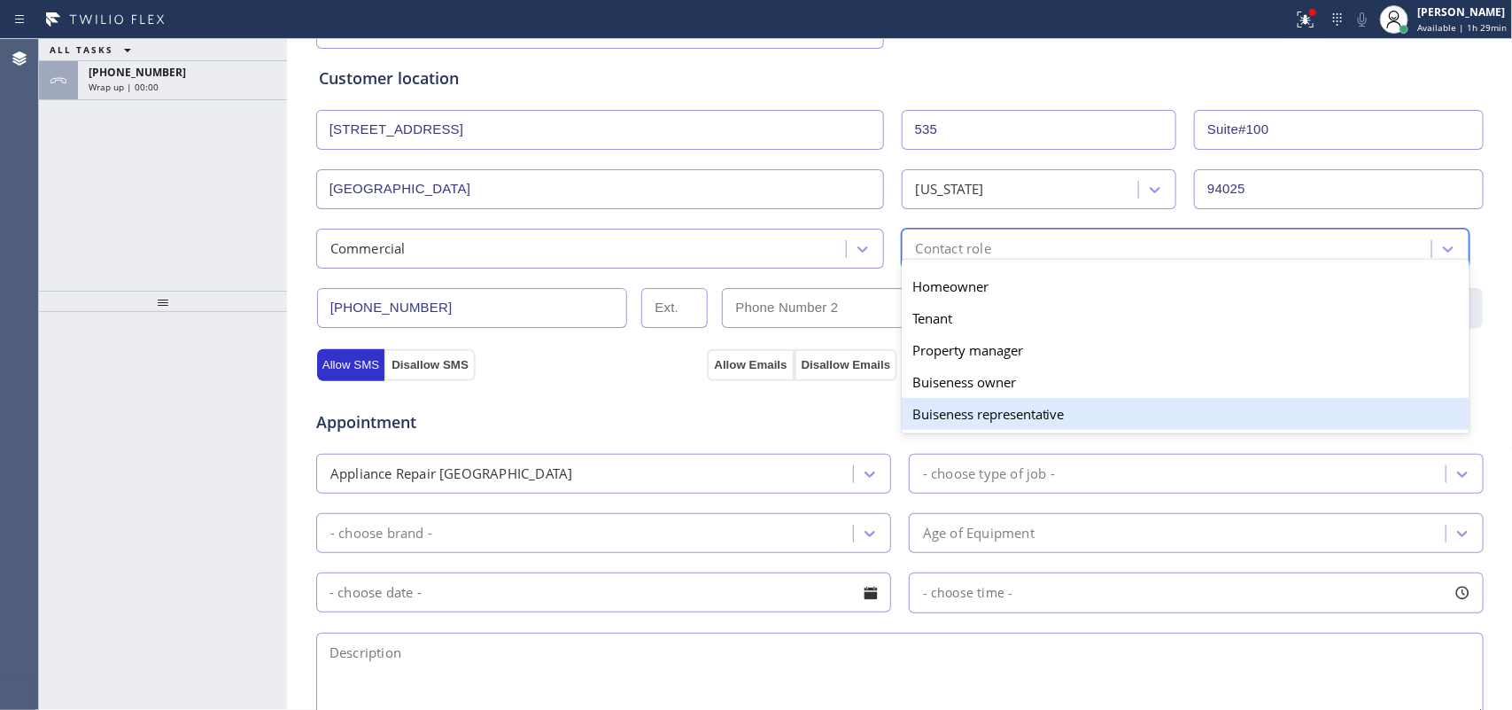
click at [972, 425] on div "Buiseness representative" at bounding box center [1186, 414] width 568 height 32
click at [972, 425] on div "Appointment" at bounding box center [900, 411] width 1171 height 45
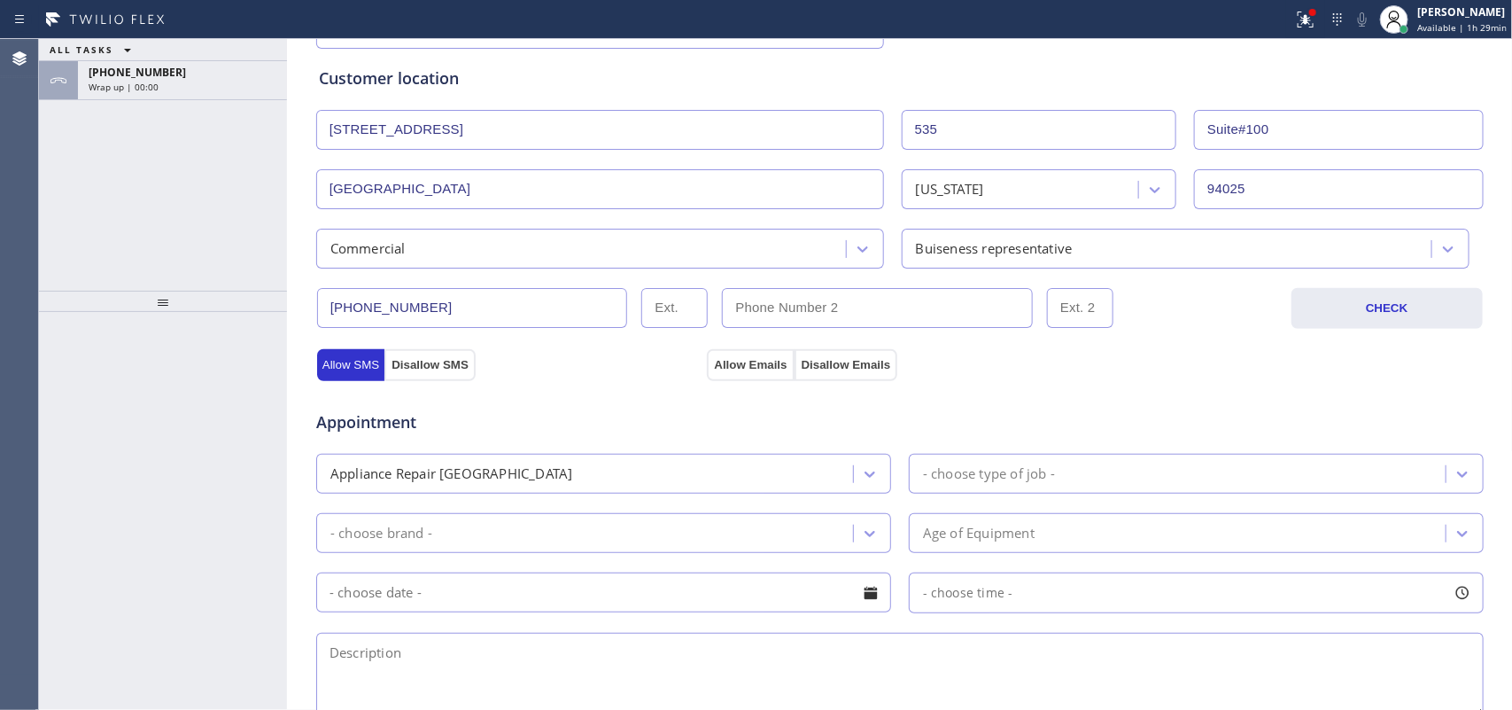
scroll to position [554, 0]
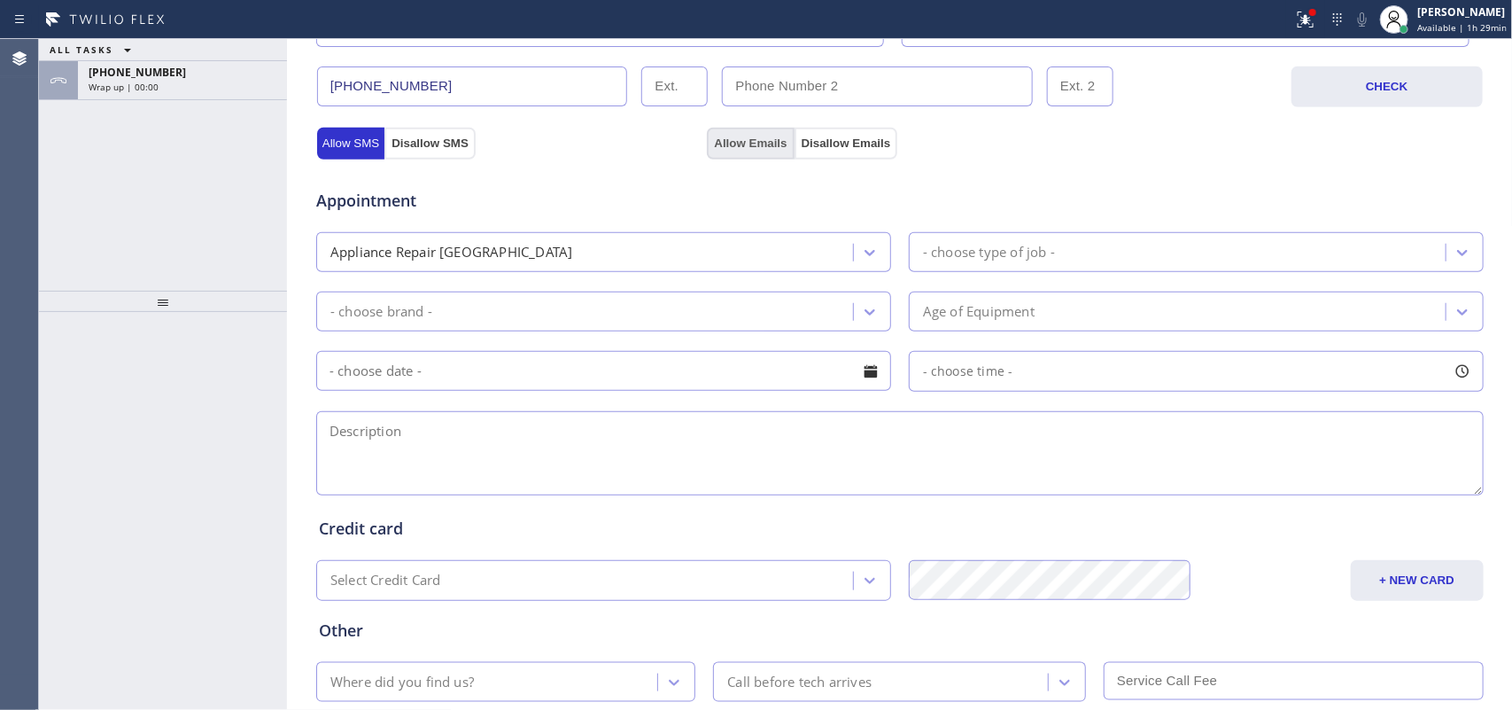
click at [731, 143] on button "Allow Emails" at bounding box center [750, 144] width 87 height 32
click at [835, 255] on div "Appliance Repair [GEOGRAPHIC_DATA]" at bounding box center [588, 252] width 532 height 31
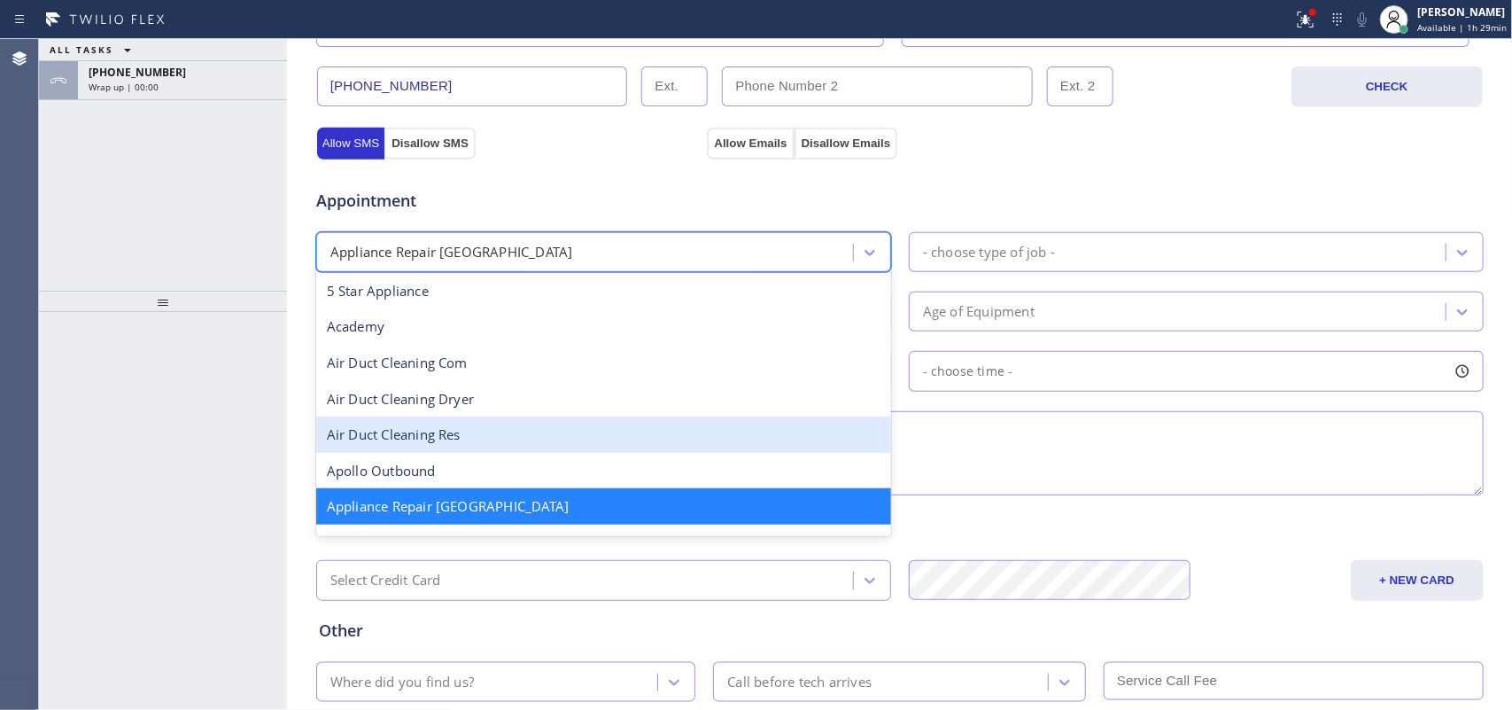
scroll to position [222, 0]
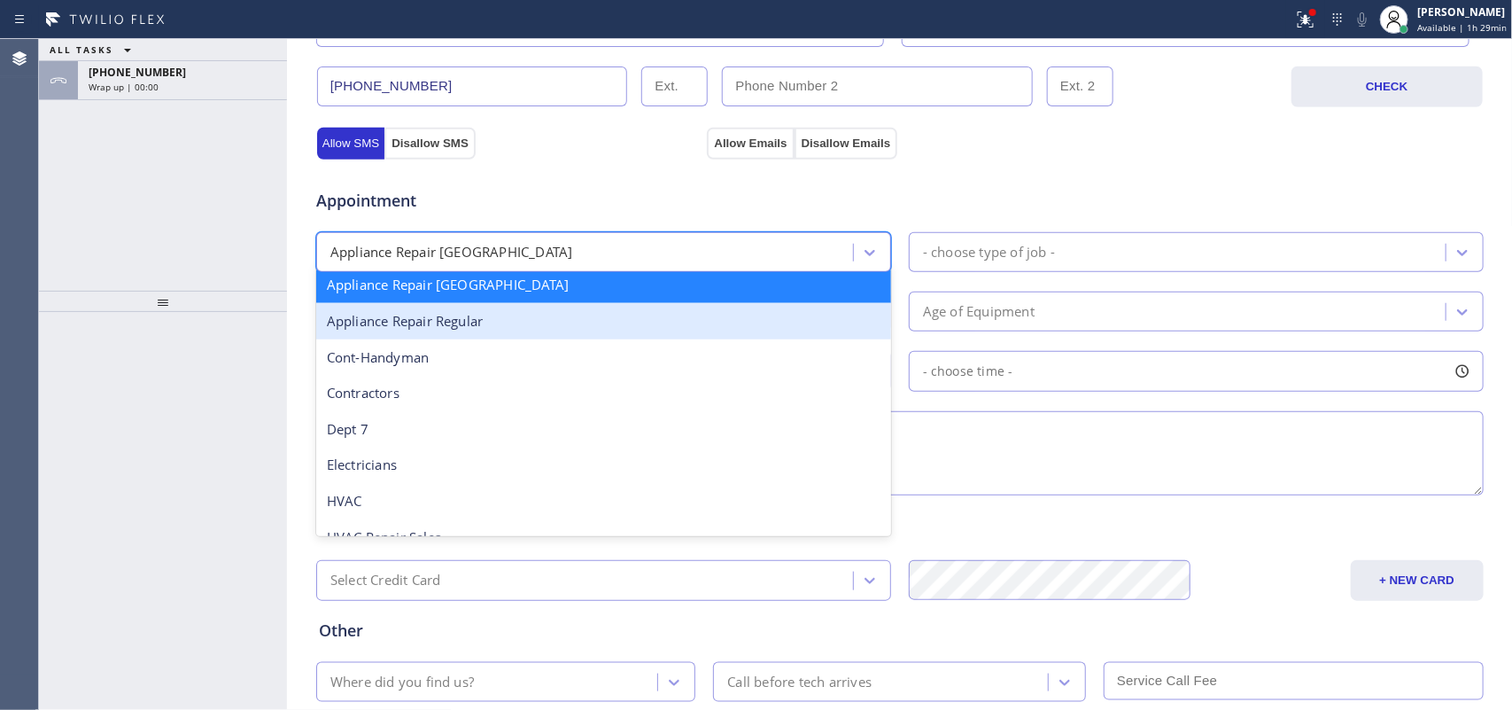
click at [673, 338] on div "Appliance Repair Regular" at bounding box center [603, 321] width 575 height 36
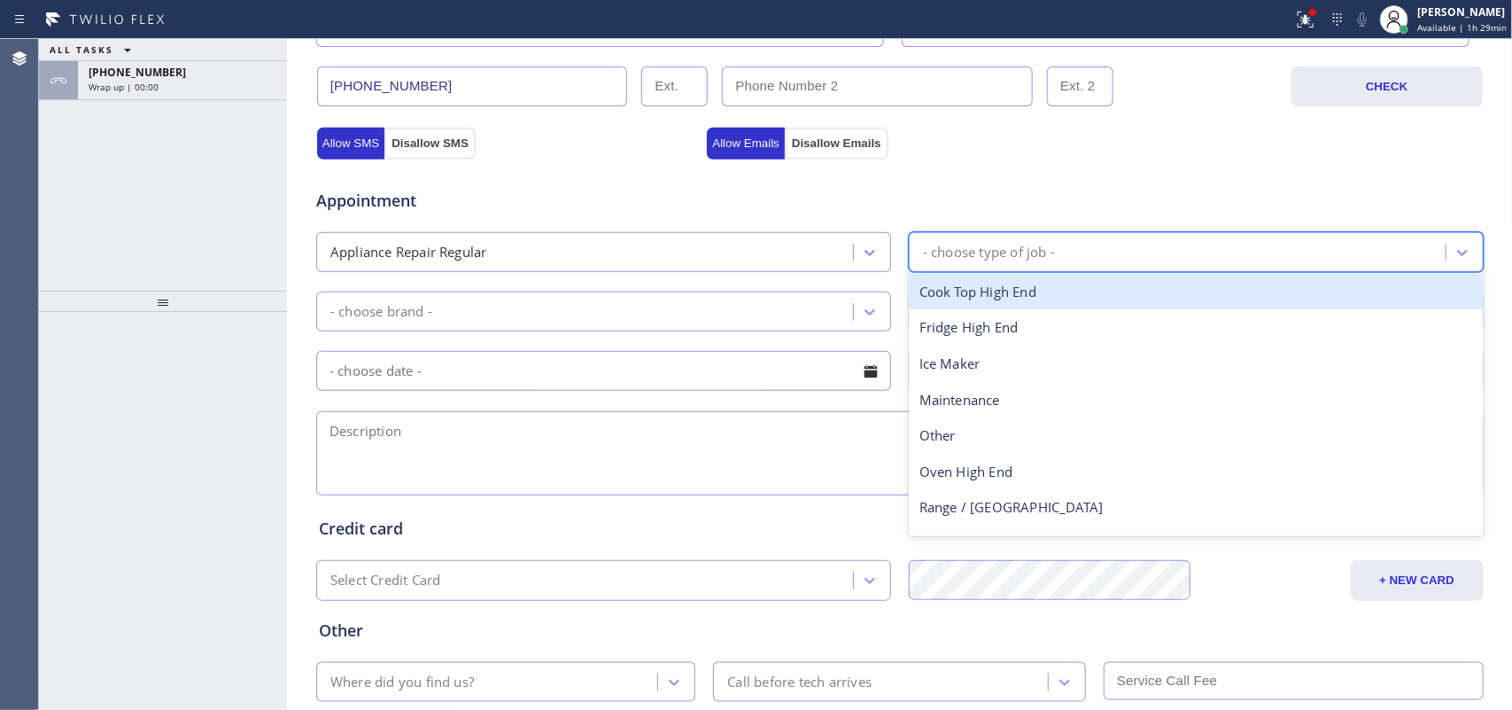
click at [936, 258] on div "- choose type of job -" at bounding box center [989, 252] width 132 height 20
click at [1033, 245] on div "- choose type of job -" at bounding box center [989, 252] width 132 height 20
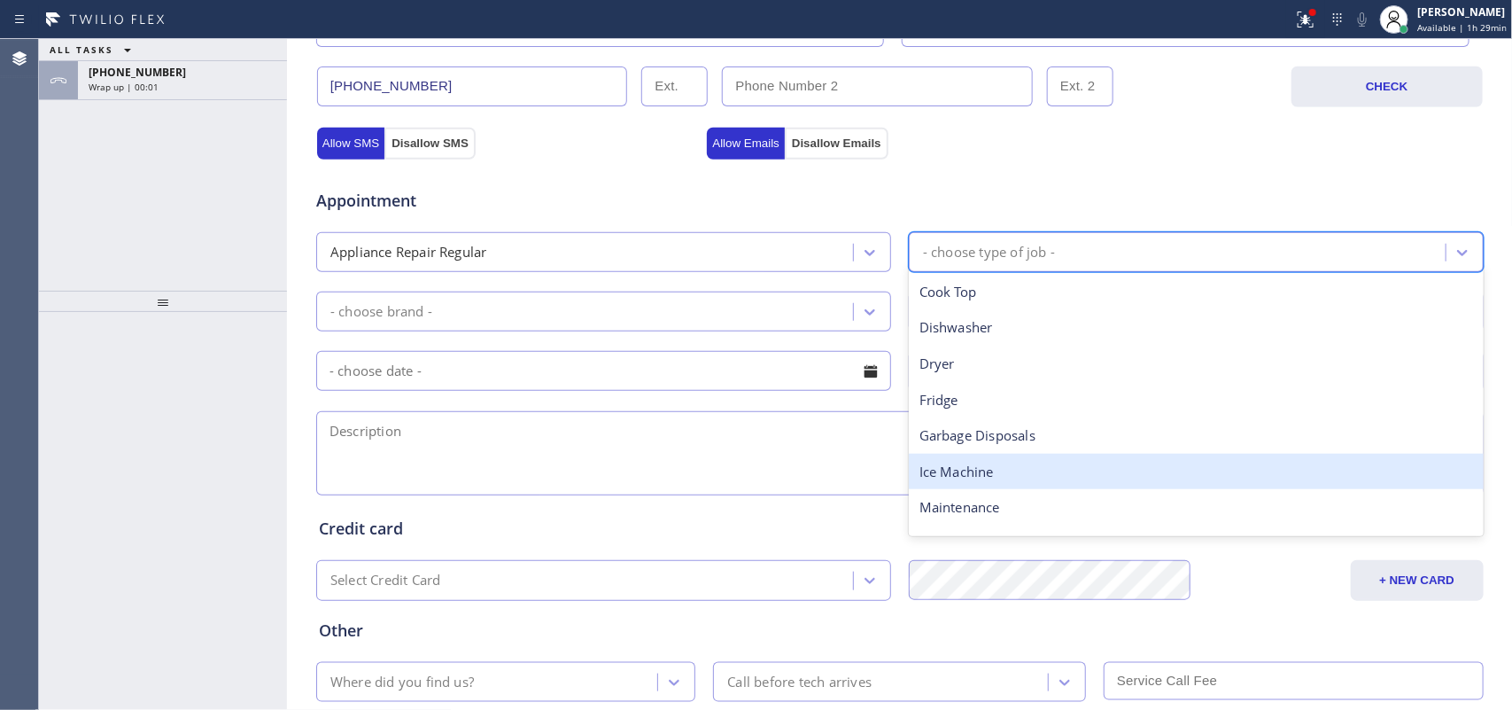
scroll to position [221, 0]
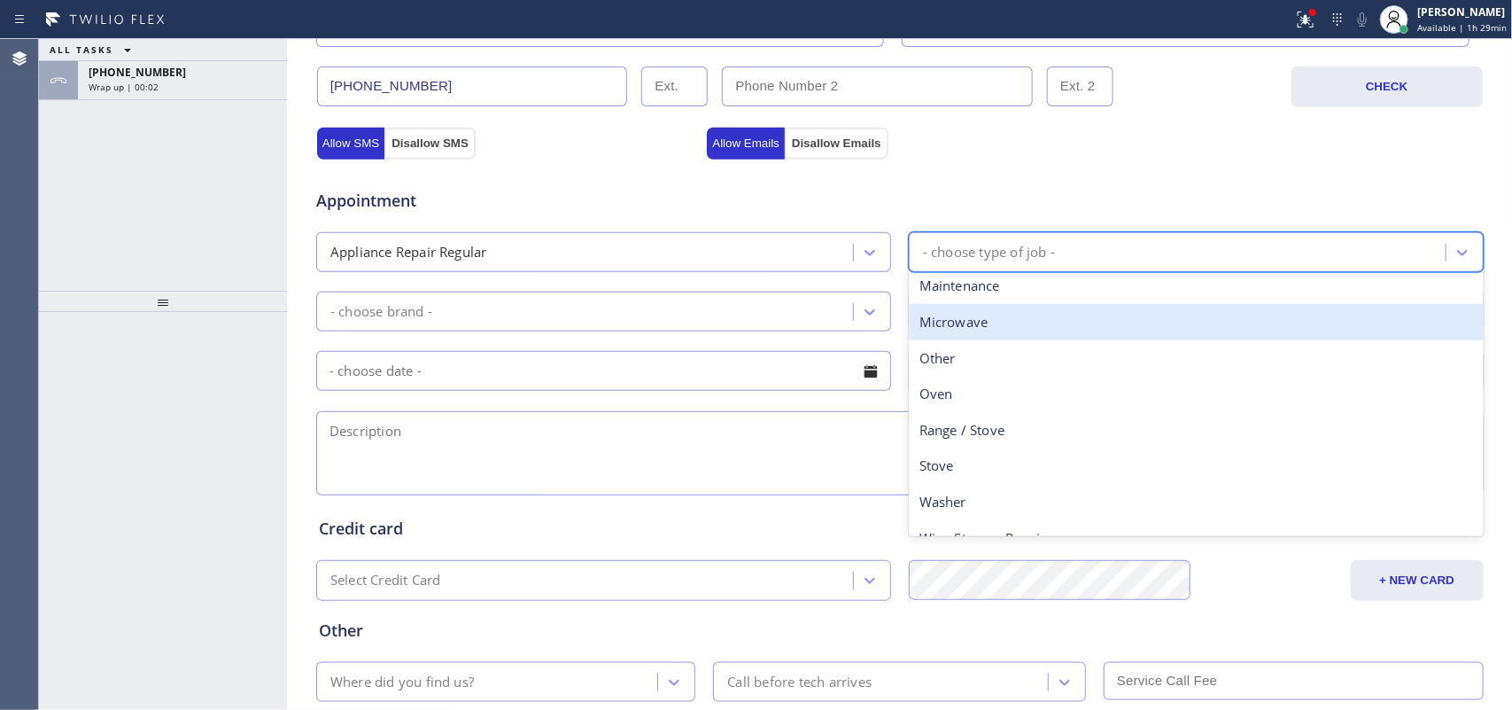
click at [999, 330] on div "Microwave" at bounding box center [1196, 322] width 575 height 36
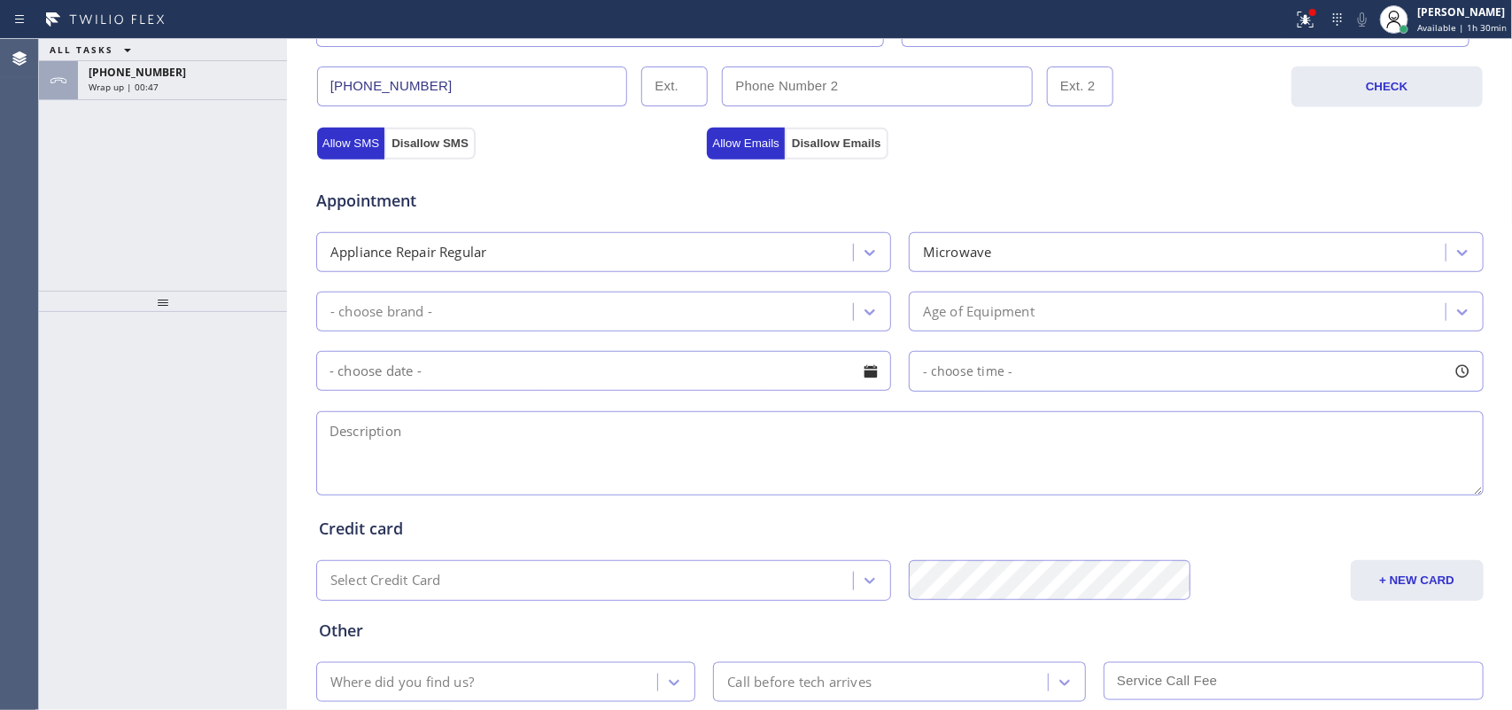
click at [113, 241] on div "ALL TASKS ALL TASKS ACTIVE TASKS TASKS IN WRAP UP +16505615374 Wrap up | 00:47" at bounding box center [163, 165] width 248 height 252
click at [75, 177] on div "ALL TASKS ALL TASKS ACTIVE TASKS TASKS IN WRAP UP +16505615374 Wrap up | 02:35" at bounding box center [163, 165] width 248 height 252
click at [112, 85] on span "Wrap up | 04:42" at bounding box center [124, 87] width 70 height 12
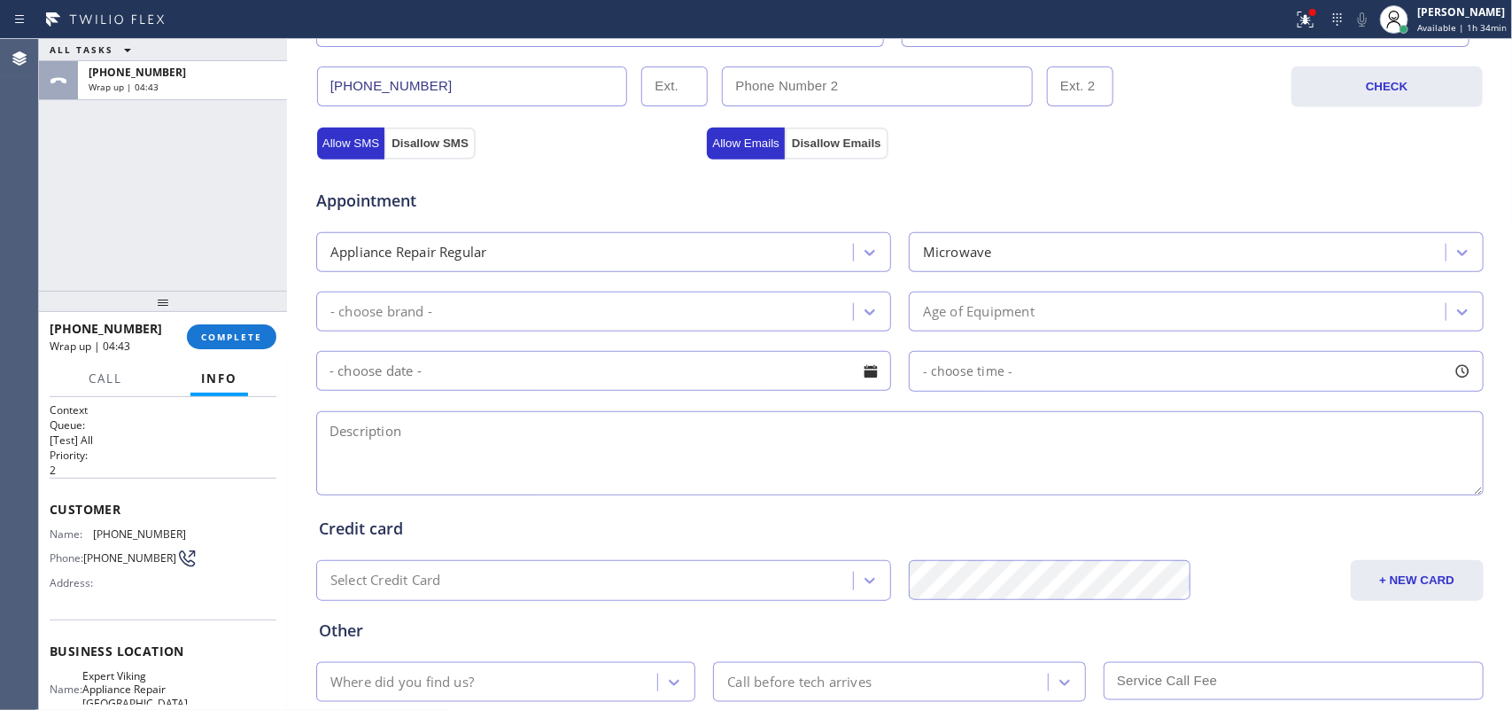
scroll to position [227, 0]
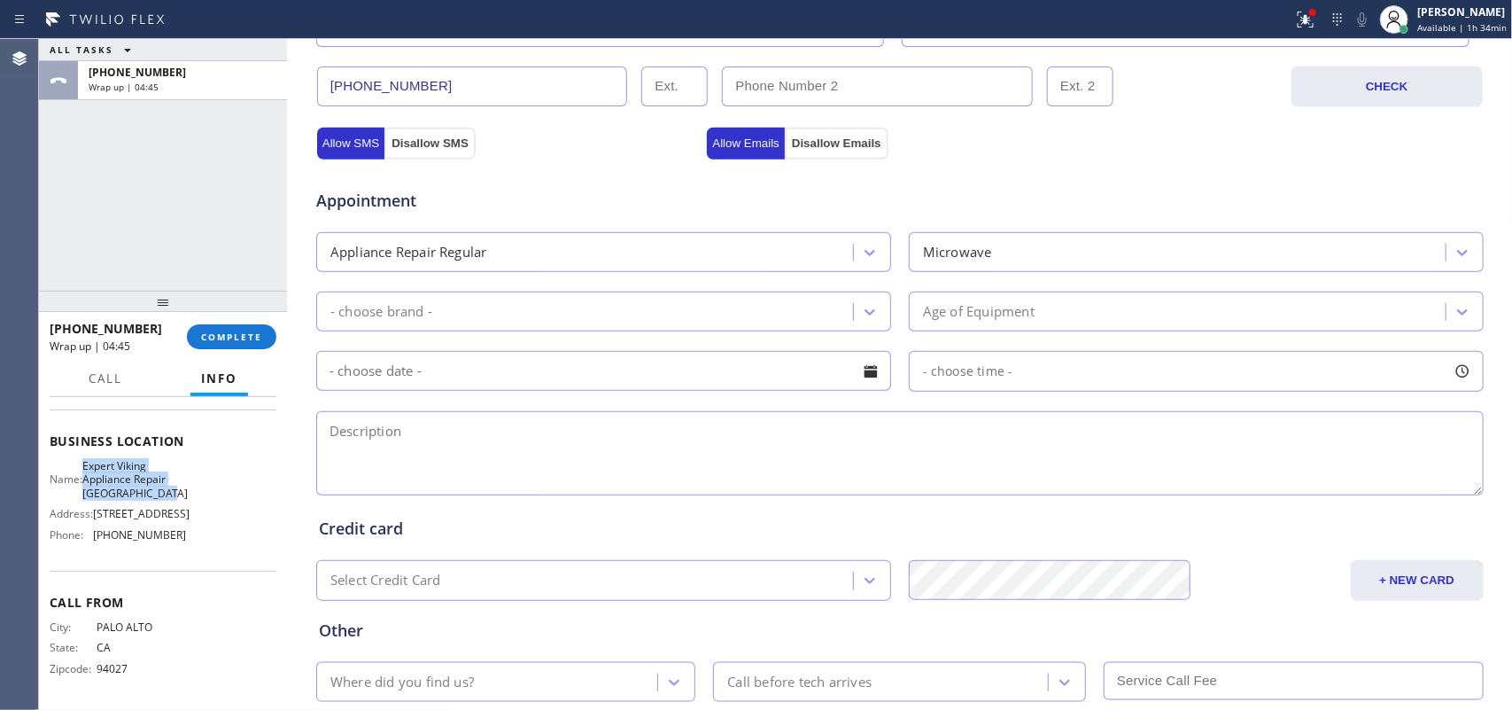
drag, startPoint x: 156, startPoint y: 494, endPoint x: 93, endPoint y: 449, distance: 76.9
click at [93, 459] on span "Expert Viking Appliance Repair [GEOGRAPHIC_DATA]" at bounding box center [134, 479] width 105 height 41
copy span "Expert Viking Appliance Repair [GEOGRAPHIC_DATA]"
click at [378, 441] on textarea at bounding box center [900, 453] width 1168 height 84
paste textarea "9-12/ $48/ LG microwave oven/ LMC20758D/ 3 yo/ right side has the button where …"
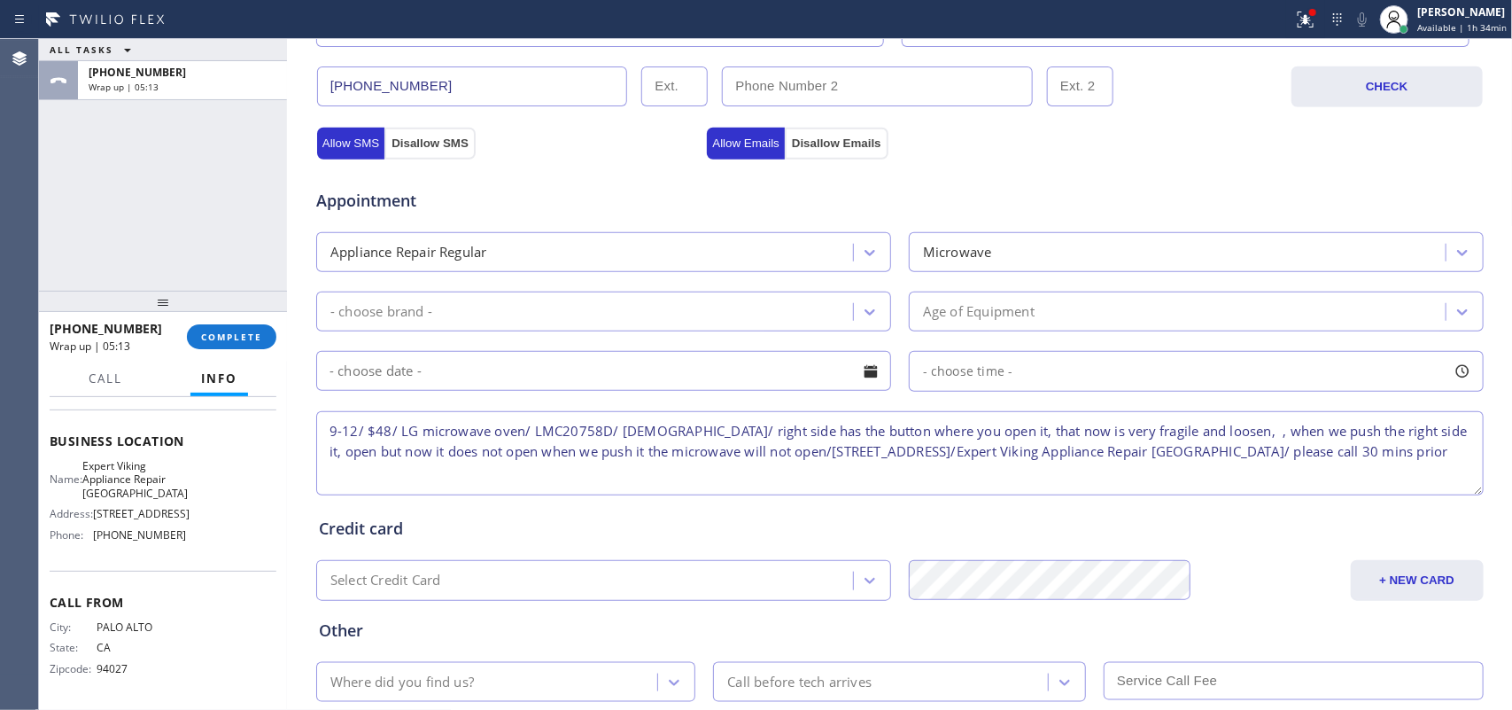
type textarea "9-12/ $48/ LG microwave oven/ LMC20758D/ 3 yo/ right side has the button where …"
click at [843, 311] on div "- choose brand -" at bounding box center [588, 311] width 532 height 31
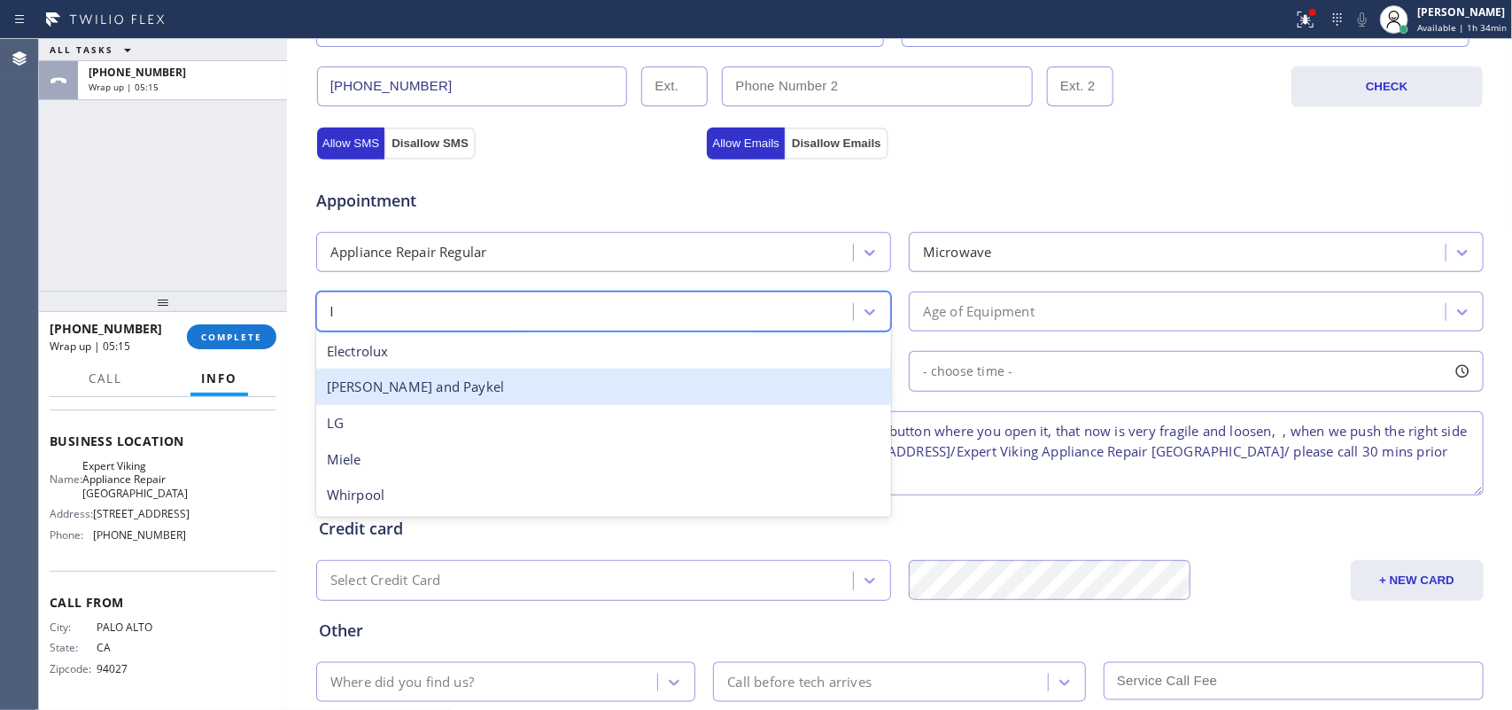
type input "lg"
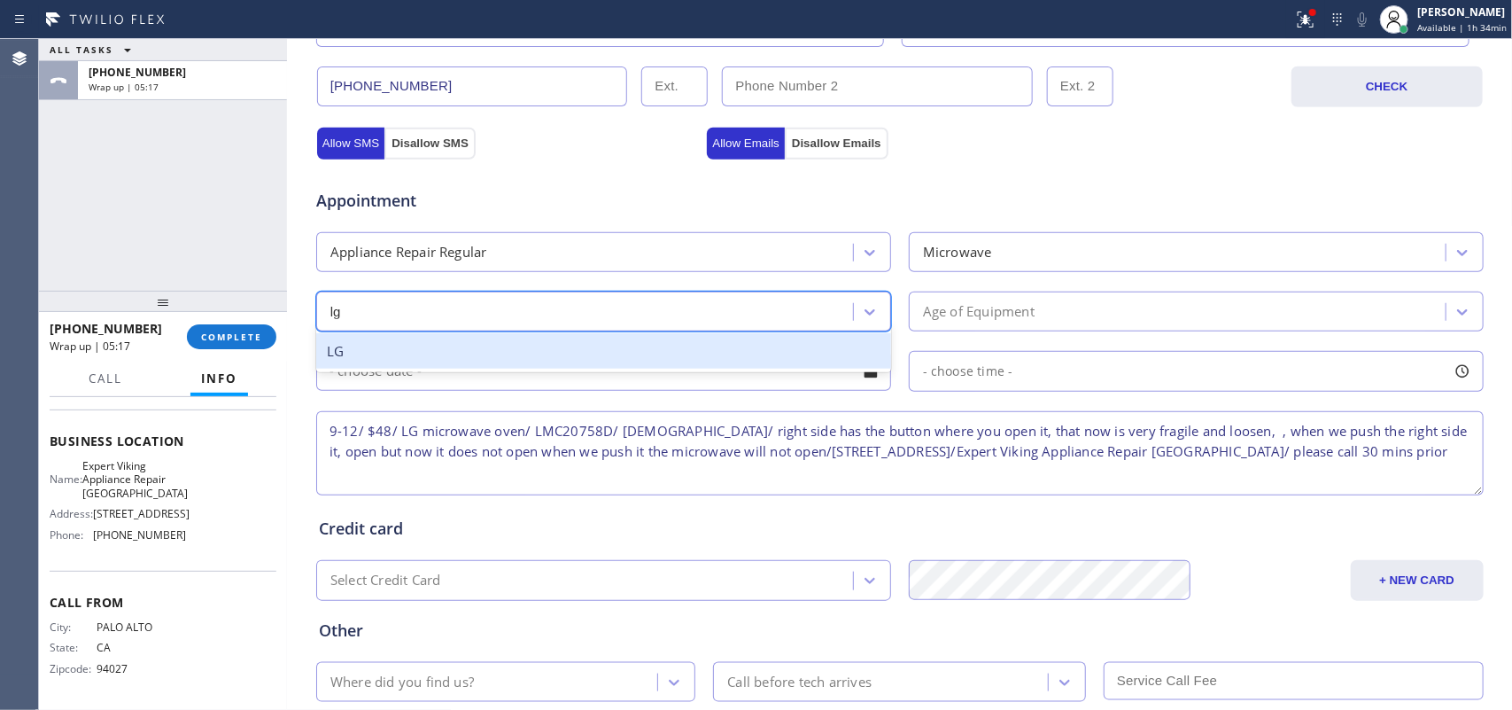
click at [676, 338] on div "LG" at bounding box center [603, 351] width 575 height 36
click at [676, 338] on div "Appointment Appliance Repair Regular Microwave option LG focused, 12 of 18. 1 r…" at bounding box center [900, 332] width 1162 height 331
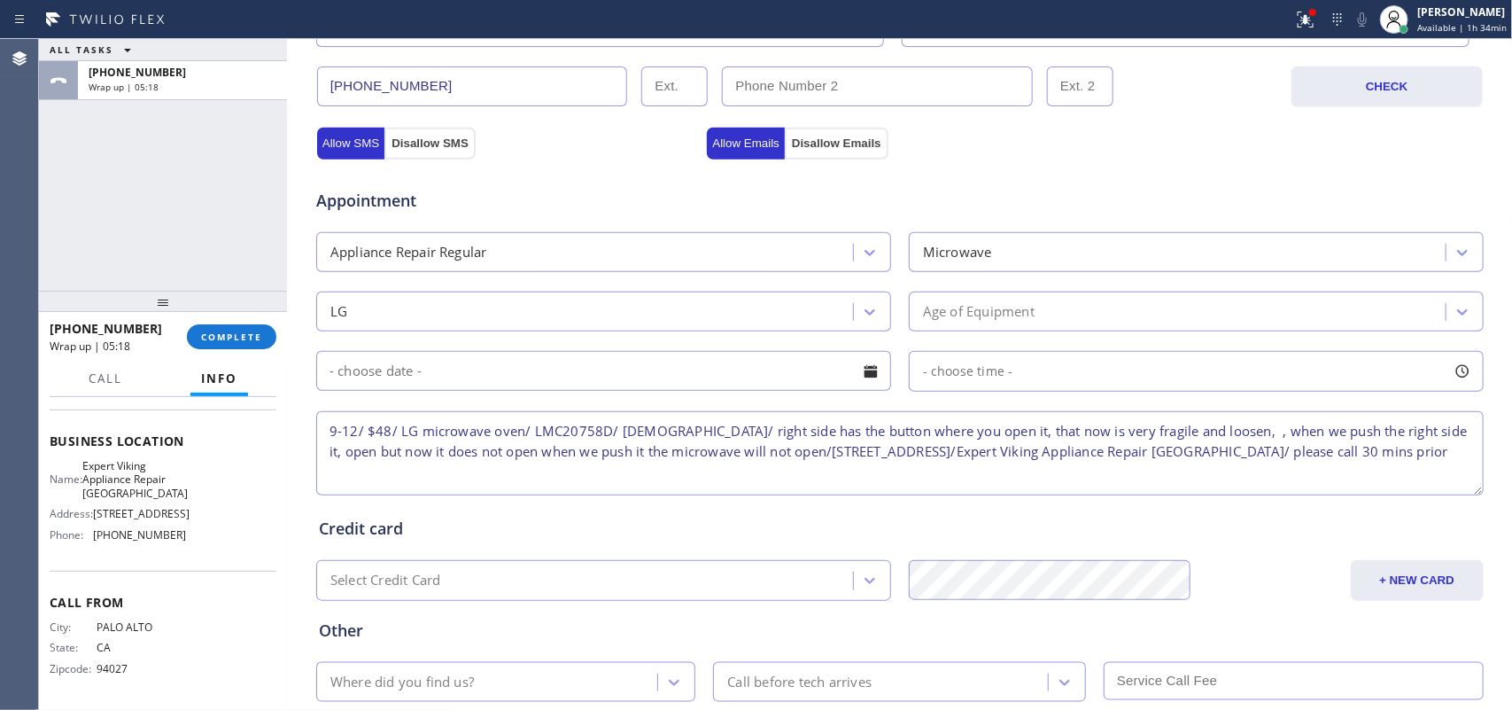
click at [1050, 315] on div "Age of Equipment" at bounding box center [1180, 311] width 532 height 31
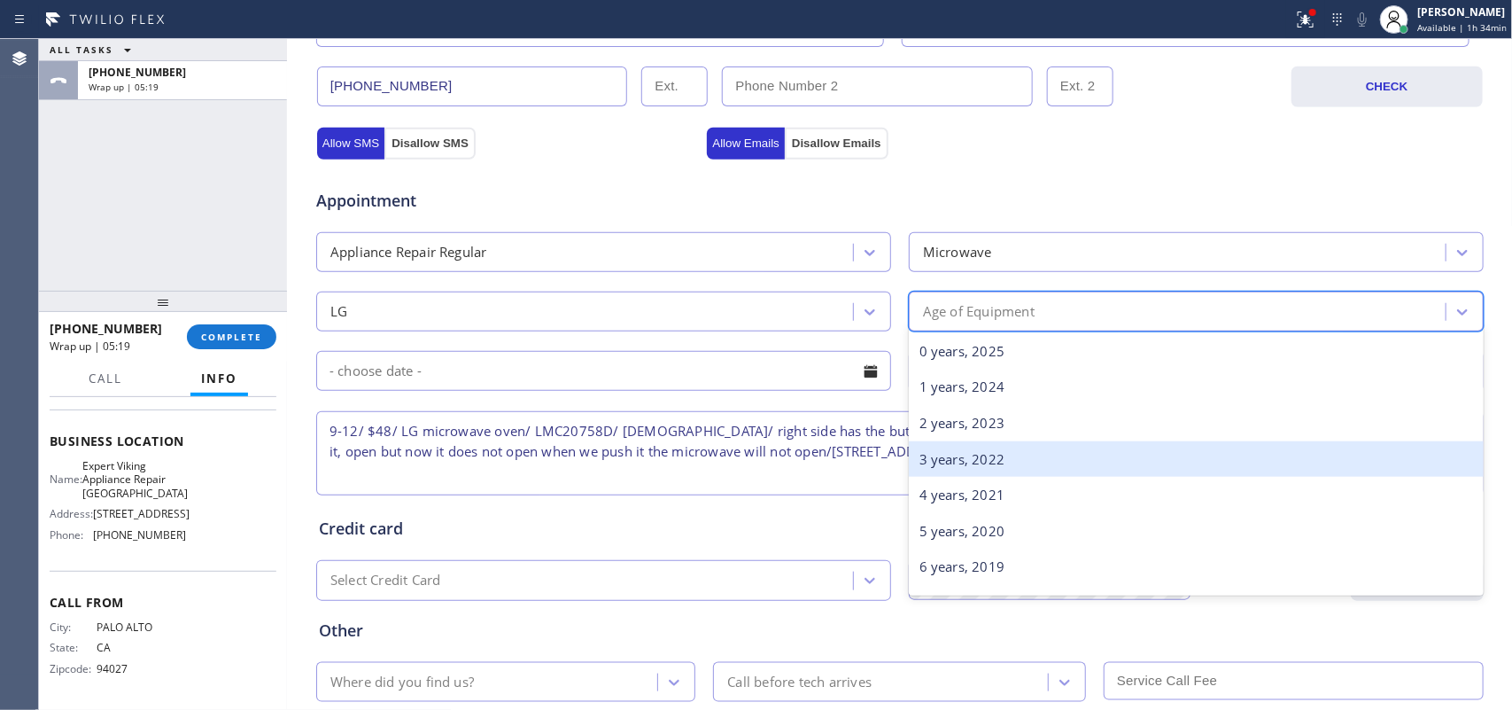
click at [973, 459] on div "3 years, 2022" at bounding box center [1196, 459] width 575 height 36
click at [973, 459] on textarea "9-12/ $48/ LG microwave oven/ LMC20758D/ 3 yo/ right side has the button where …" at bounding box center [900, 453] width 1168 height 84
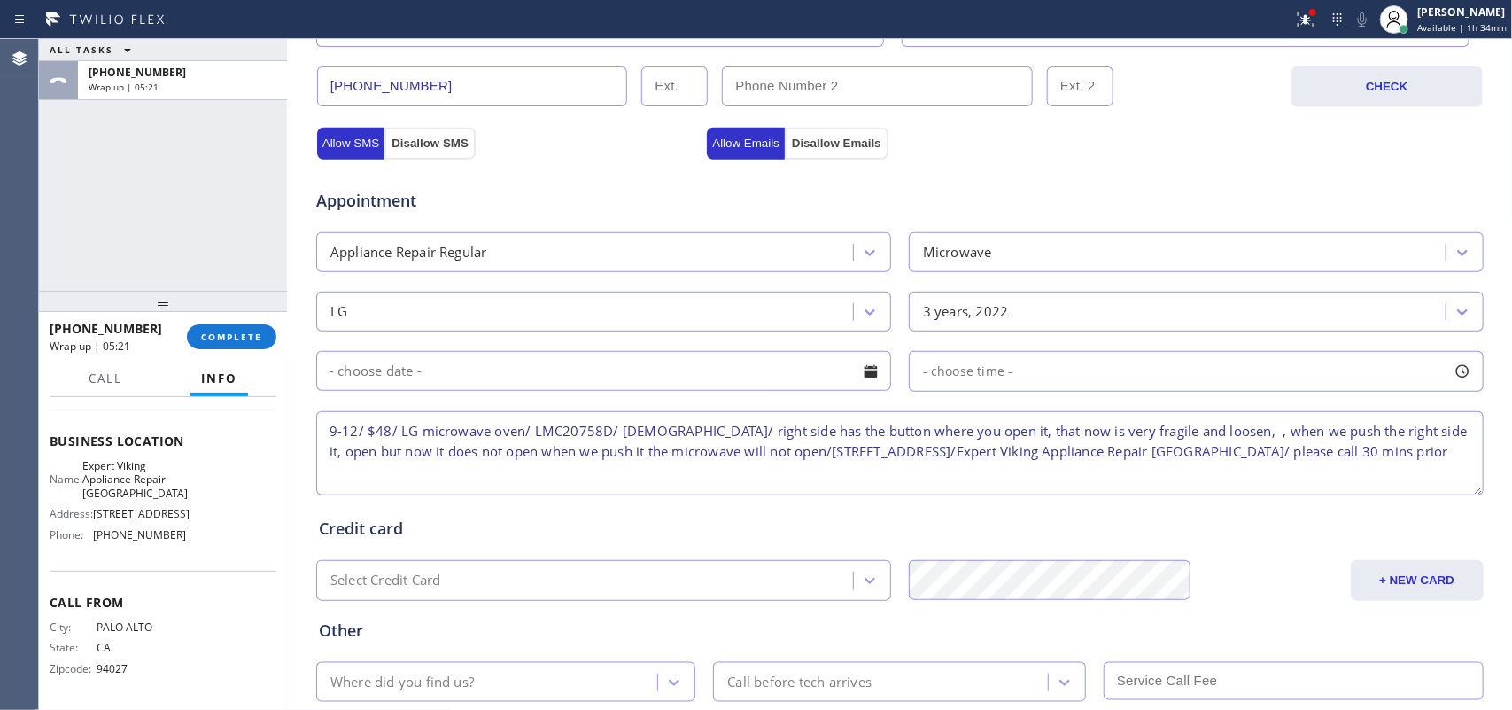
click at [789, 379] on input "text" at bounding box center [603, 371] width 575 height 40
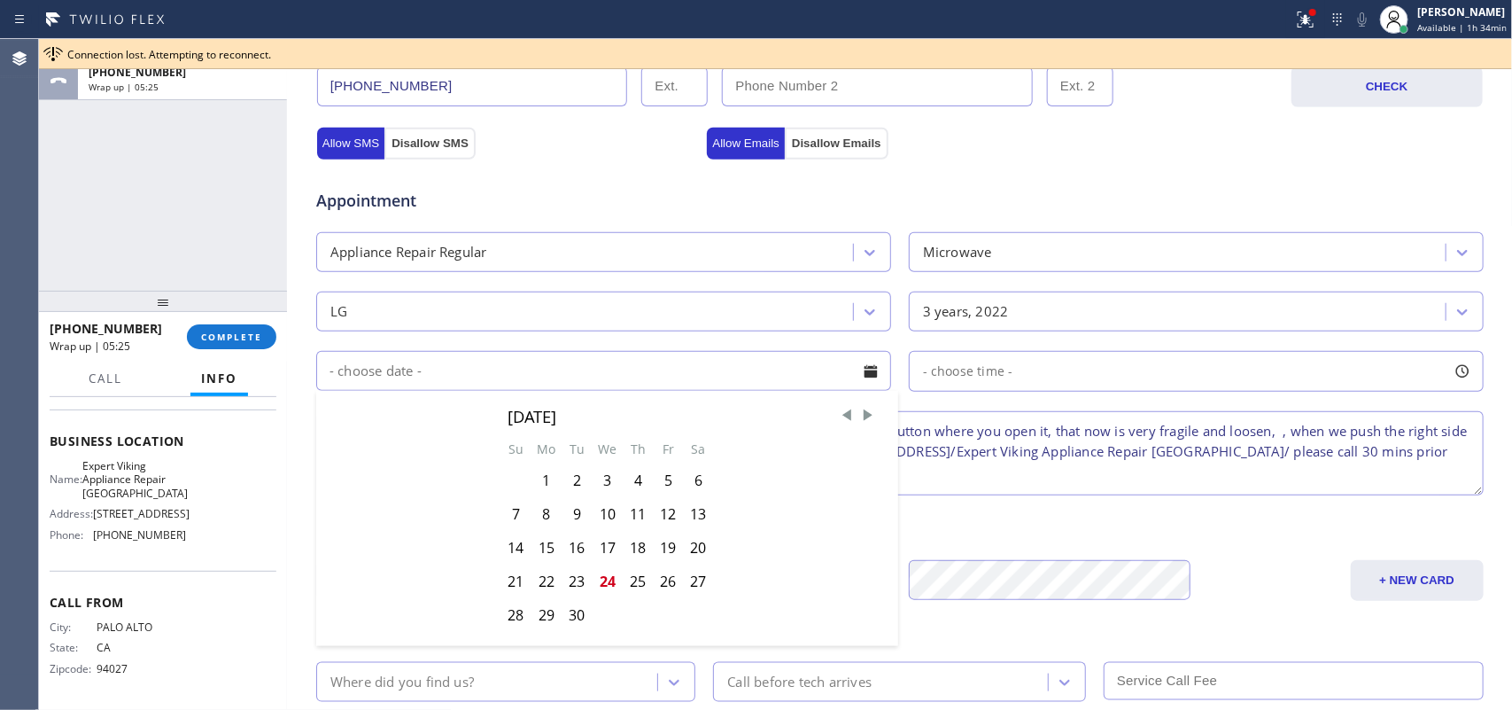
click at [1013, 540] on div "Credit card" at bounding box center [900, 529] width 1162 height 24
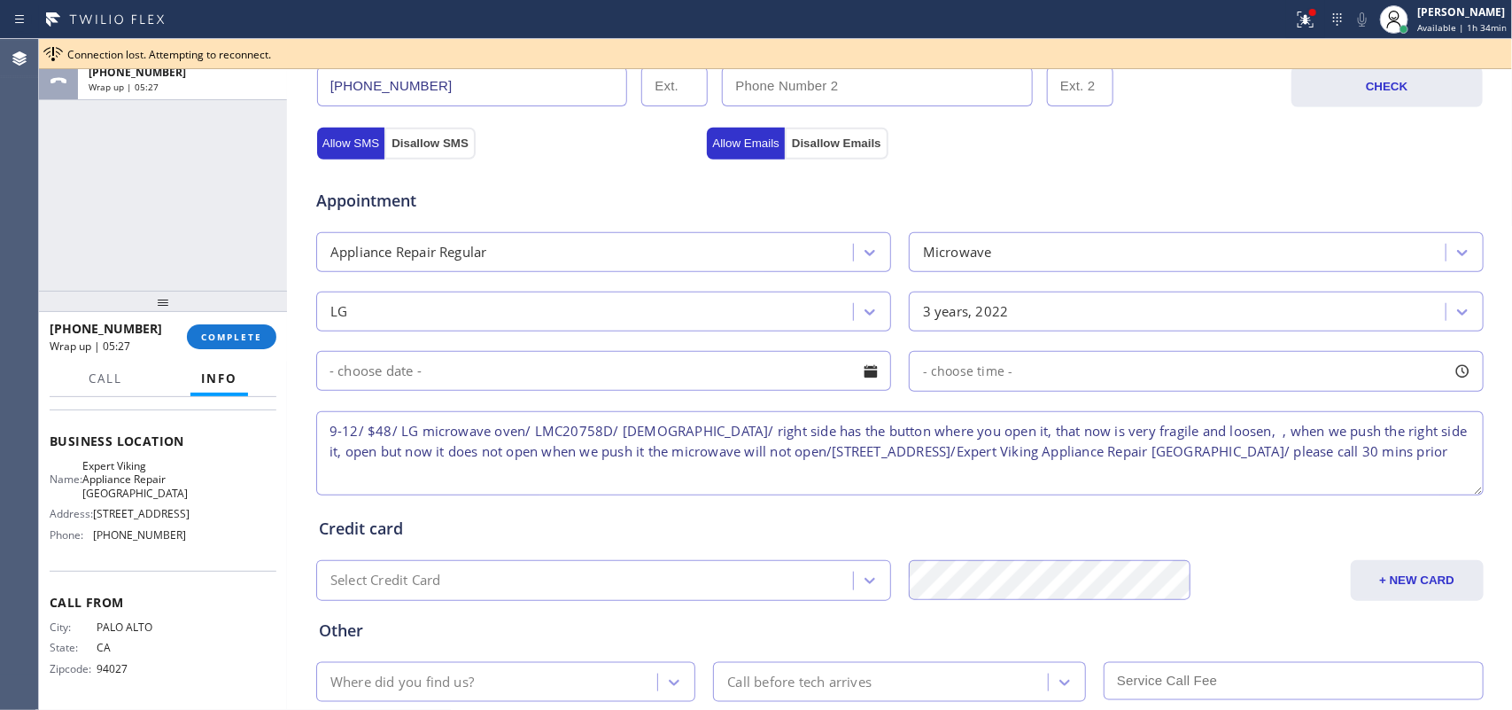
click at [525, 476] on textarea "9-12/ $48/ LG microwave oven/ LMC20758D/ 3 yo/ right side has the button where …" at bounding box center [900, 453] width 1168 height 84
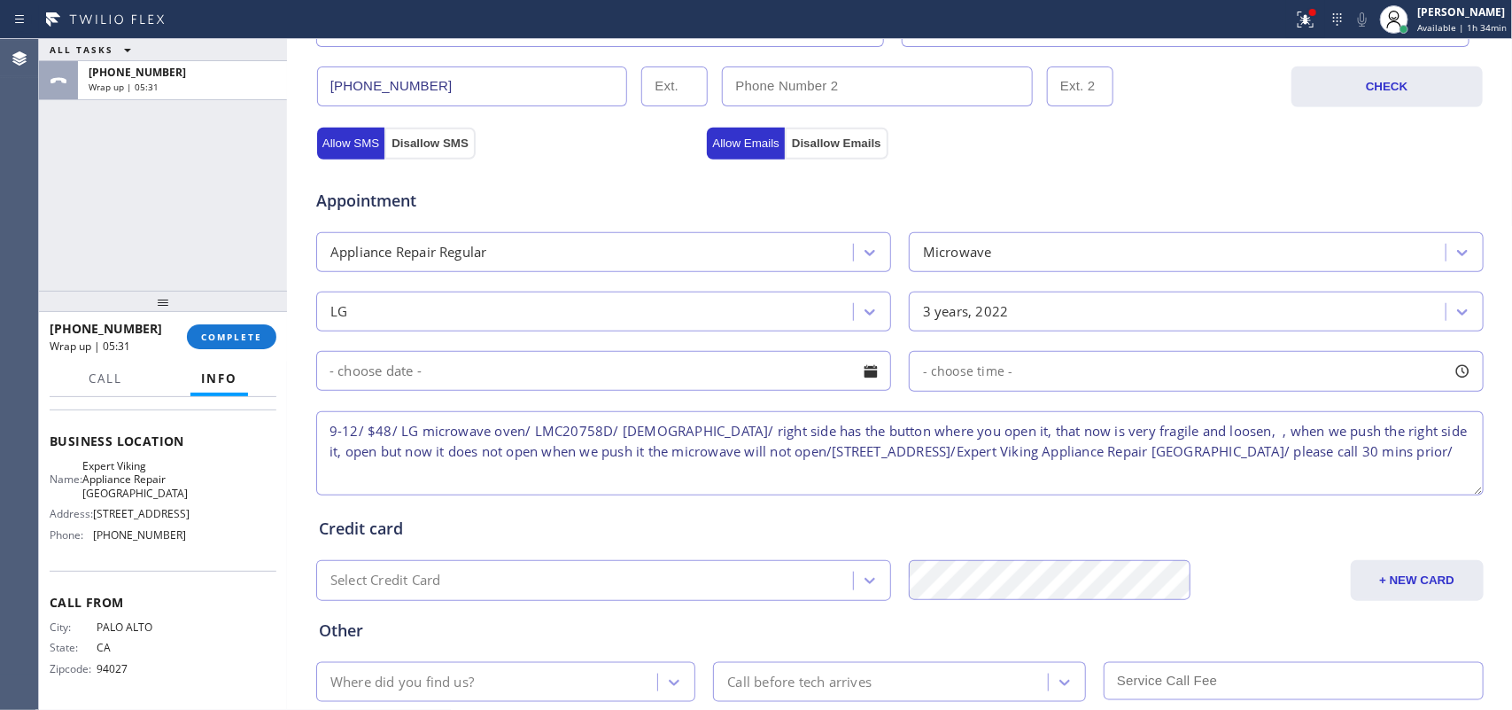
type textarea "9-12/ $48/ LG microwave oven/ LMC20758D/ 3 yo/ right side has the button where …"
click at [867, 365] on div at bounding box center [871, 371] width 30 height 30
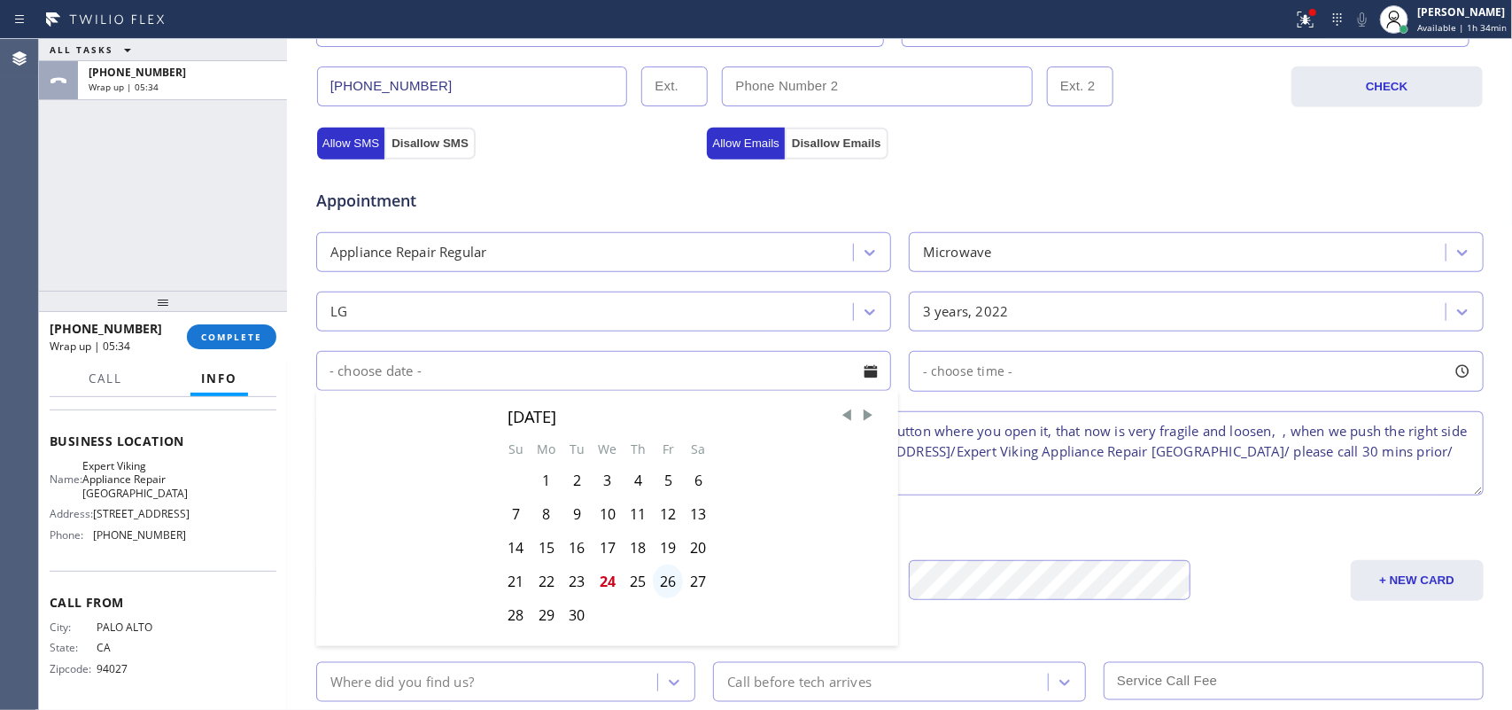
click at [660, 580] on div "26" at bounding box center [668, 581] width 30 height 34
click at [660, 580] on div "Select Credit Card" at bounding box center [588, 580] width 532 height 31
type input "09/26/2025"
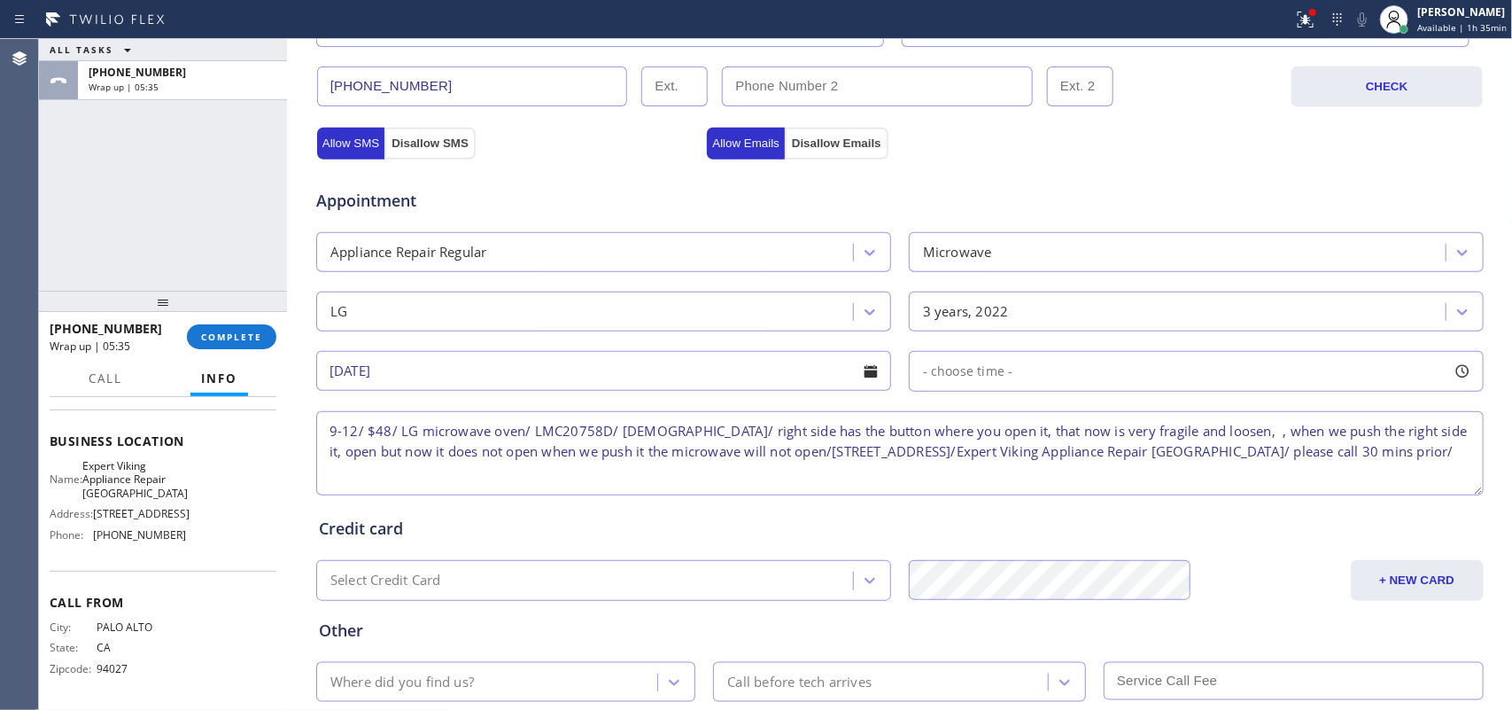
click at [946, 366] on span "- choose time -" at bounding box center [968, 370] width 90 height 17
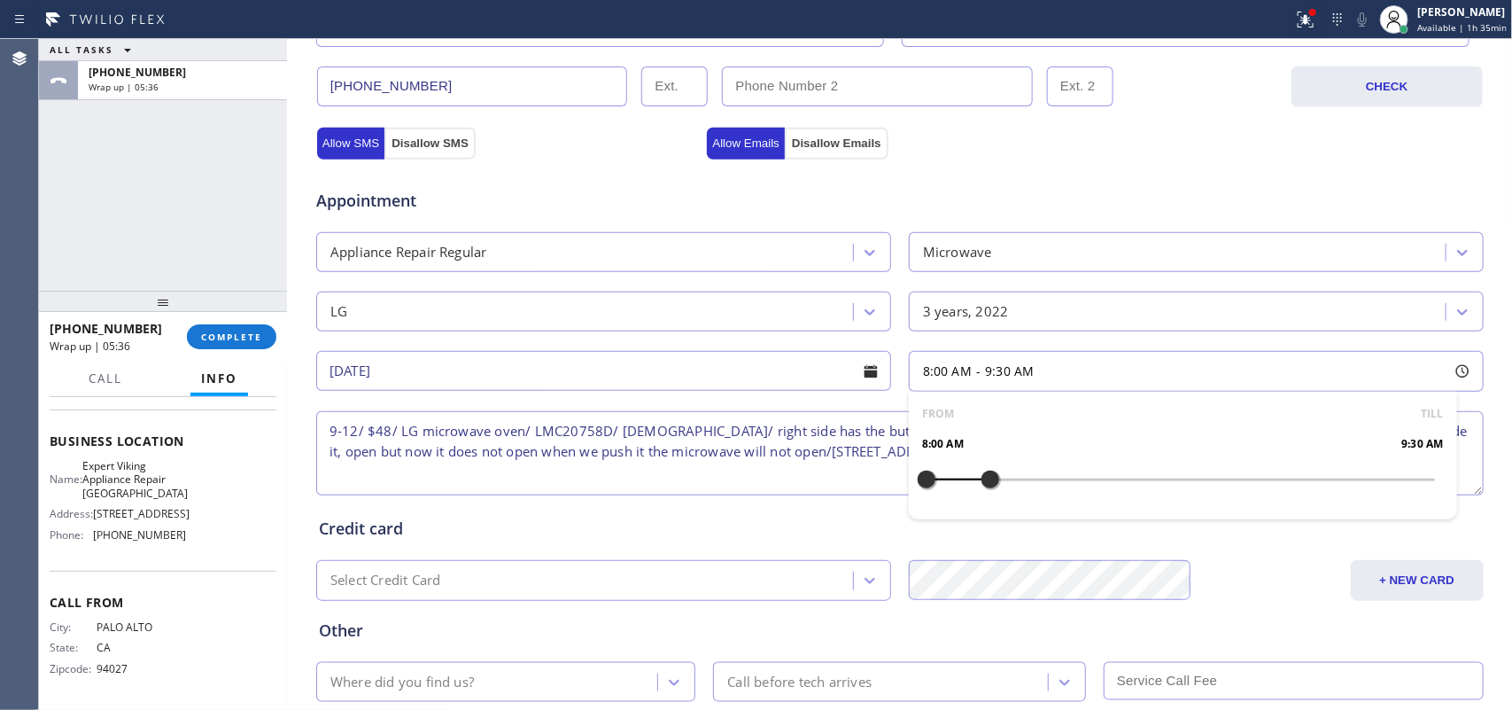
drag, startPoint x: 919, startPoint y: 483, endPoint x: 1054, endPoint y: 481, distance: 135.6
click at [1001, 481] on div at bounding box center [990, 479] width 21 height 37
drag, startPoint x: 1054, startPoint y: 481, endPoint x: 1078, endPoint y: 480, distance: 23.9
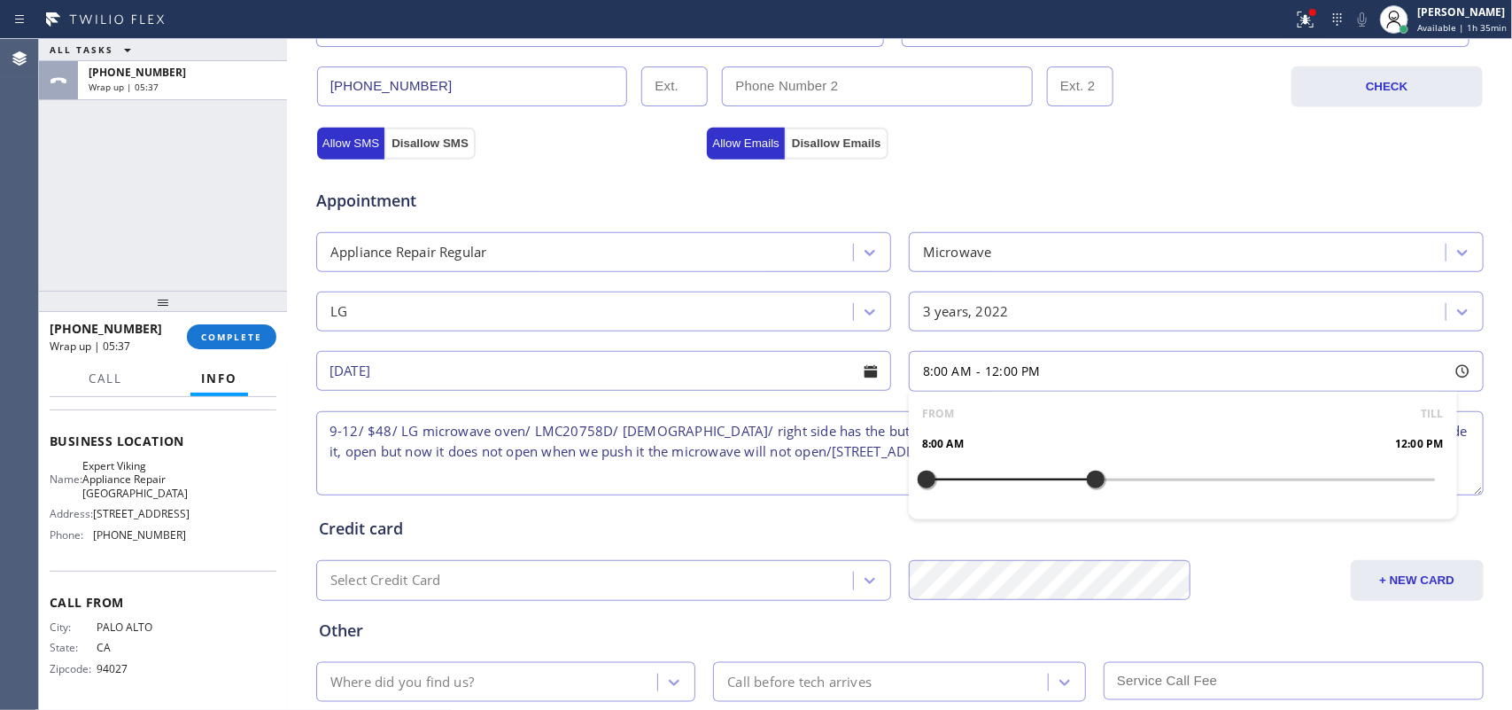
click at [1085, 480] on div at bounding box center [1095, 479] width 21 height 37
drag, startPoint x: 913, startPoint y: 479, endPoint x: 966, endPoint y: 479, distance: 53.2
click at [966, 479] on div at bounding box center [969, 479] width 21 height 37
click at [826, 523] on div "Credit card" at bounding box center [900, 529] width 1162 height 24
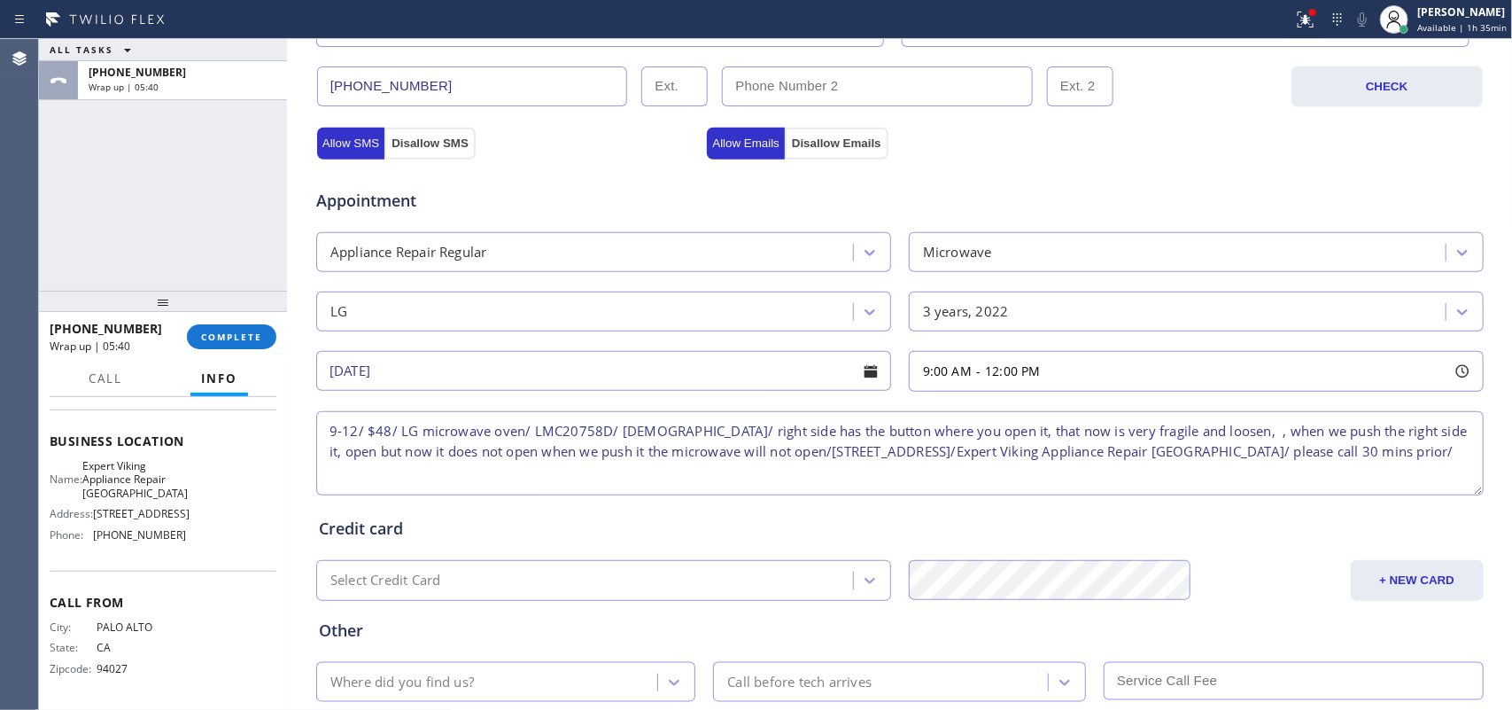
scroll to position [666, 0]
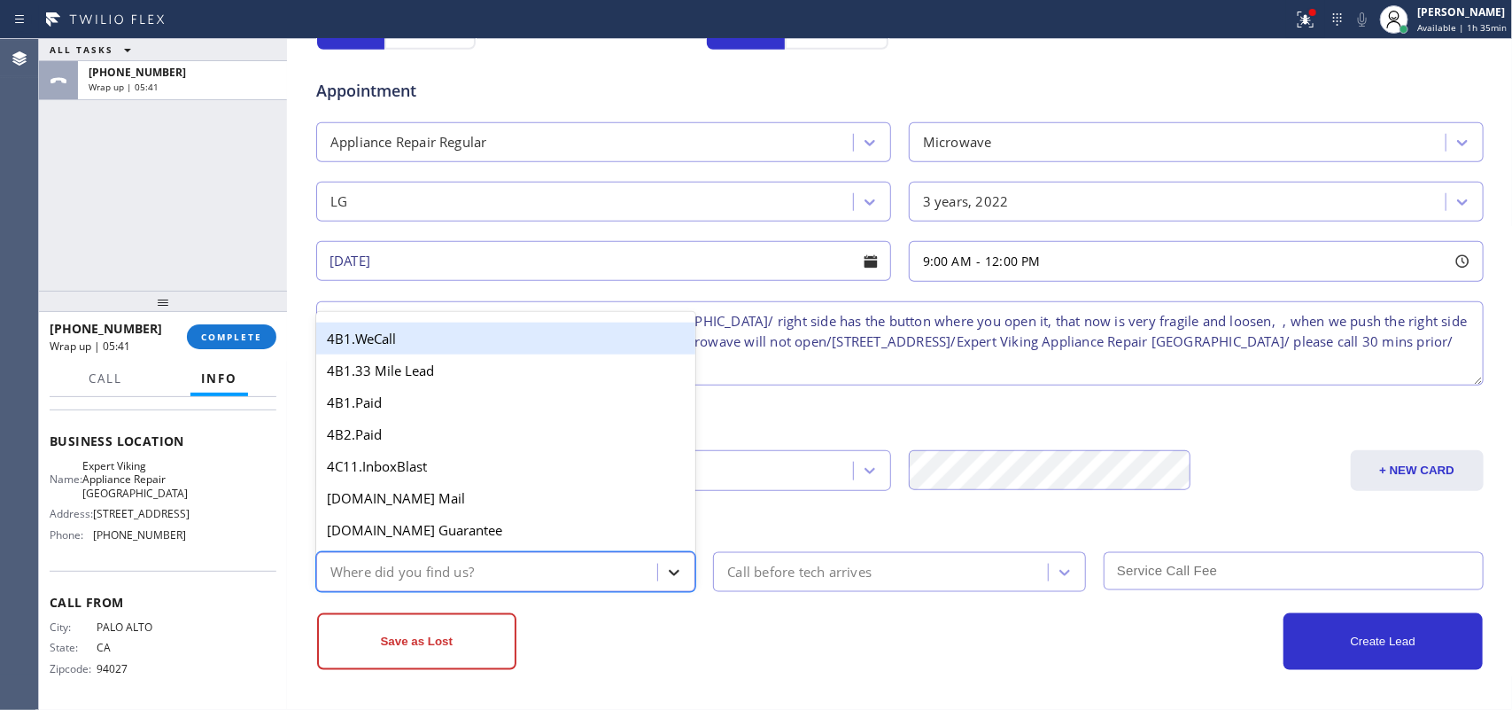
click at [670, 582] on div at bounding box center [674, 572] width 32 height 32
type input "g"
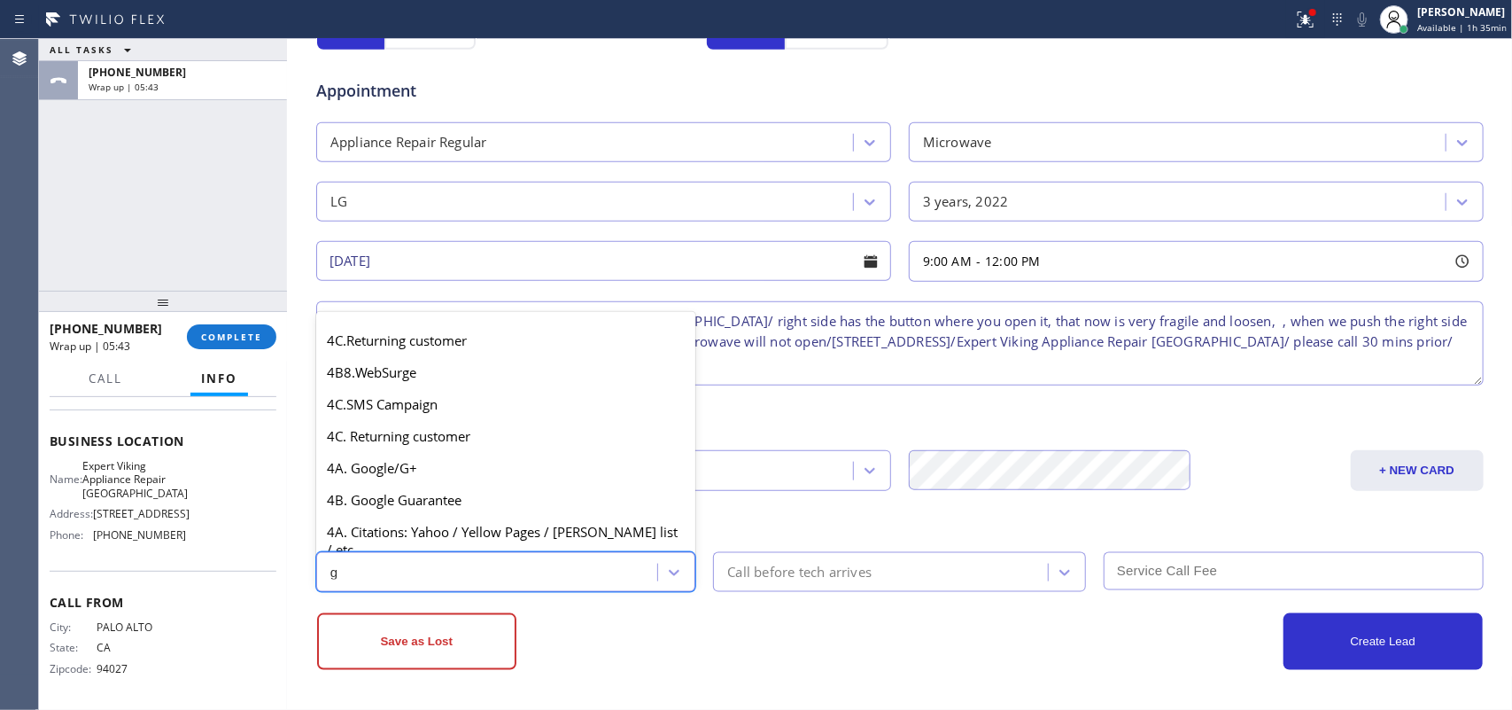
scroll to position [332, 0]
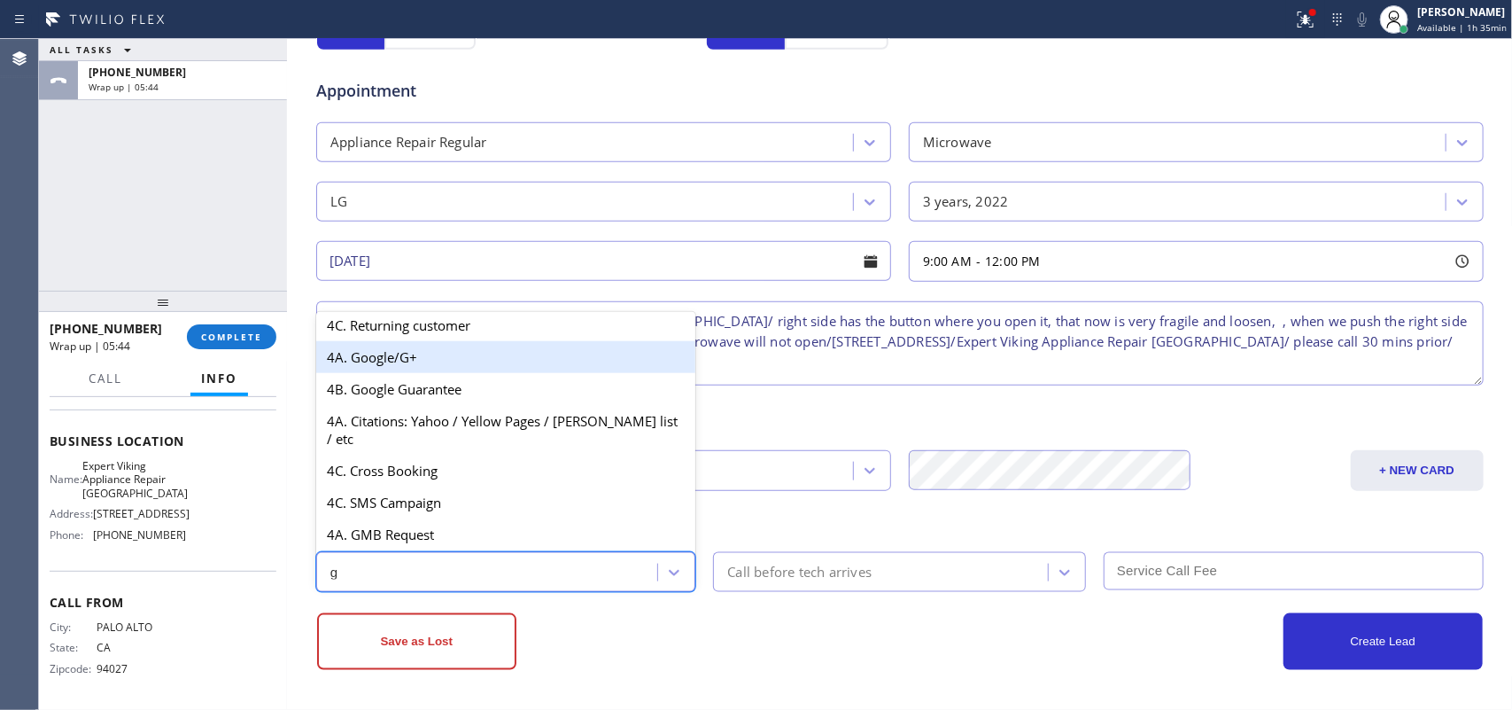
click at [474, 373] on div "4A. Google/G+" at bounding box center [506, 357] width 380 height 32
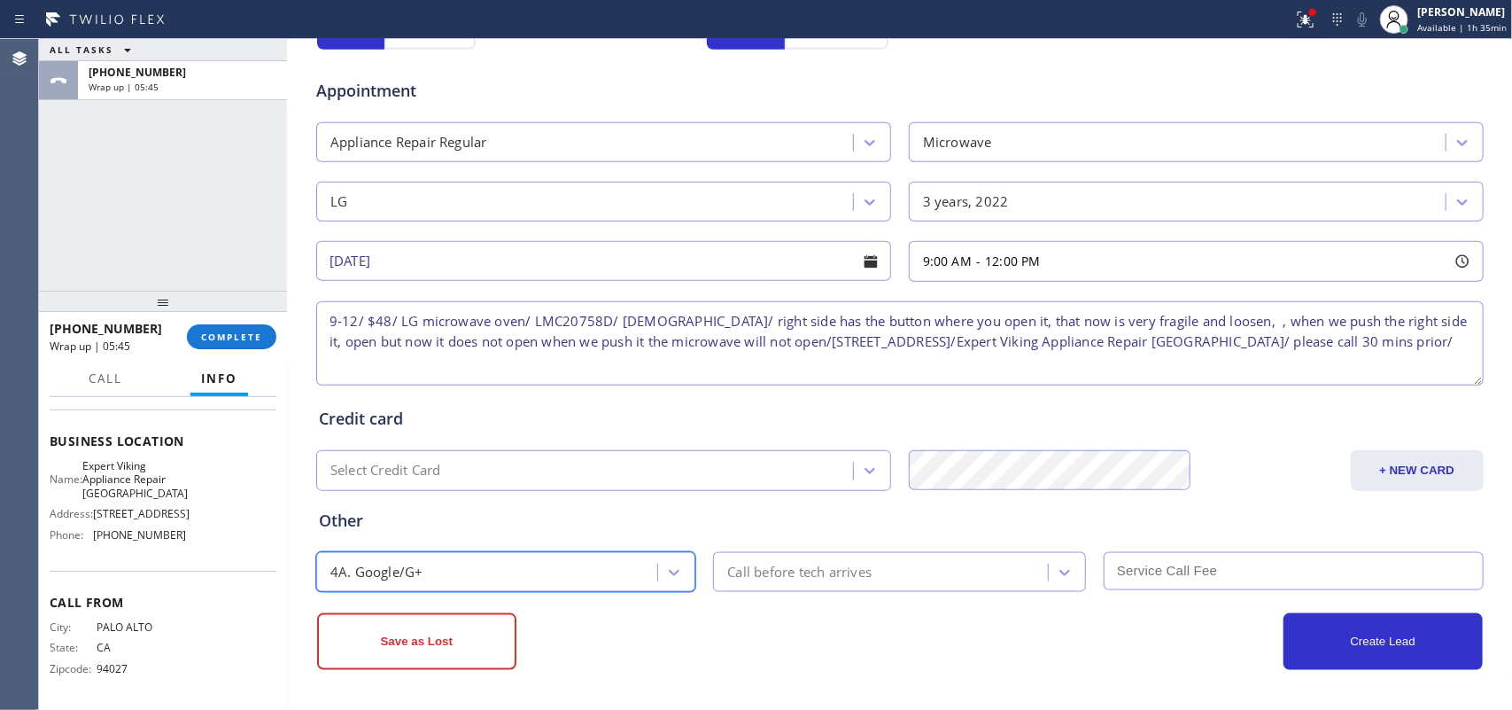
click at [820, 569] on div "Call before tech arrives" at bounding box center [799, 572] width 144 height 20
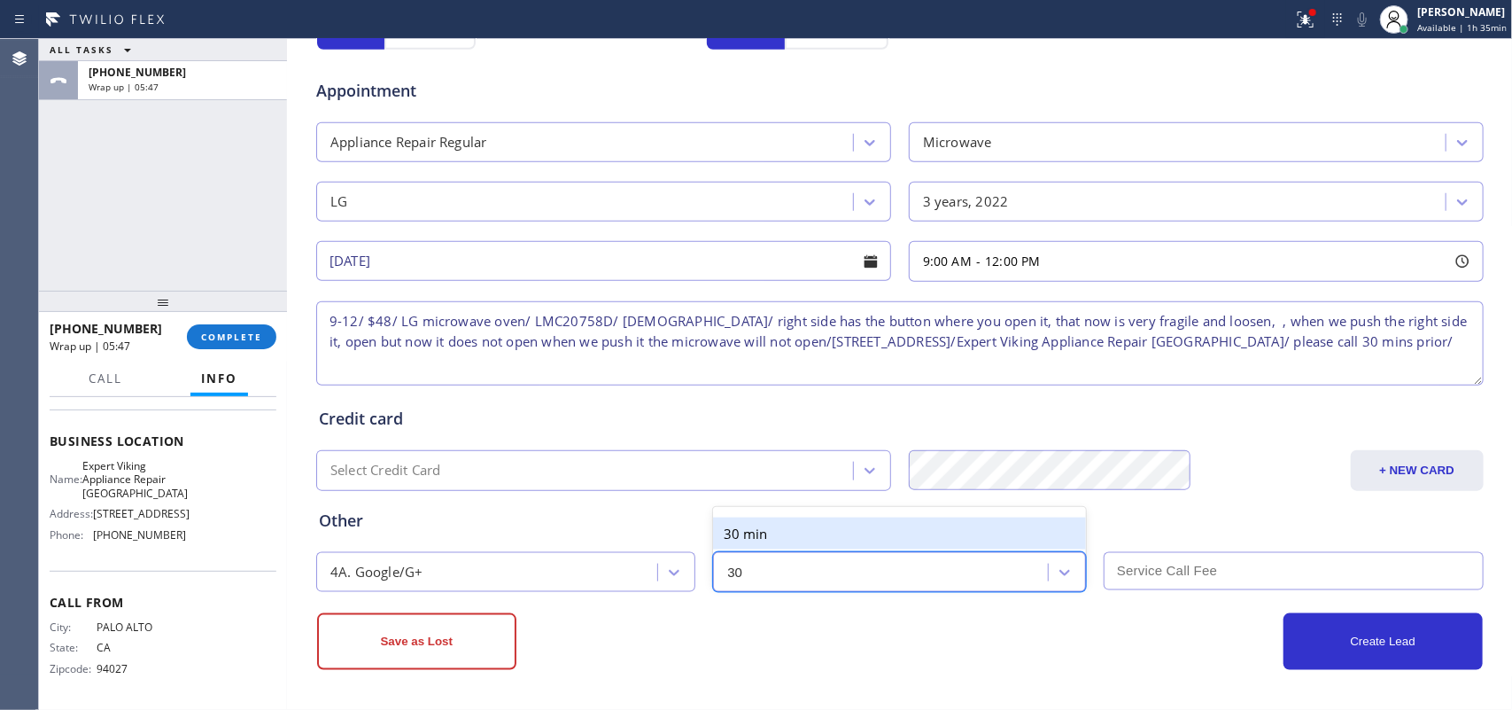
type input "30"
click at [1247, 563] on input "text" at bounding box center [1294, 571] width 380 height 38
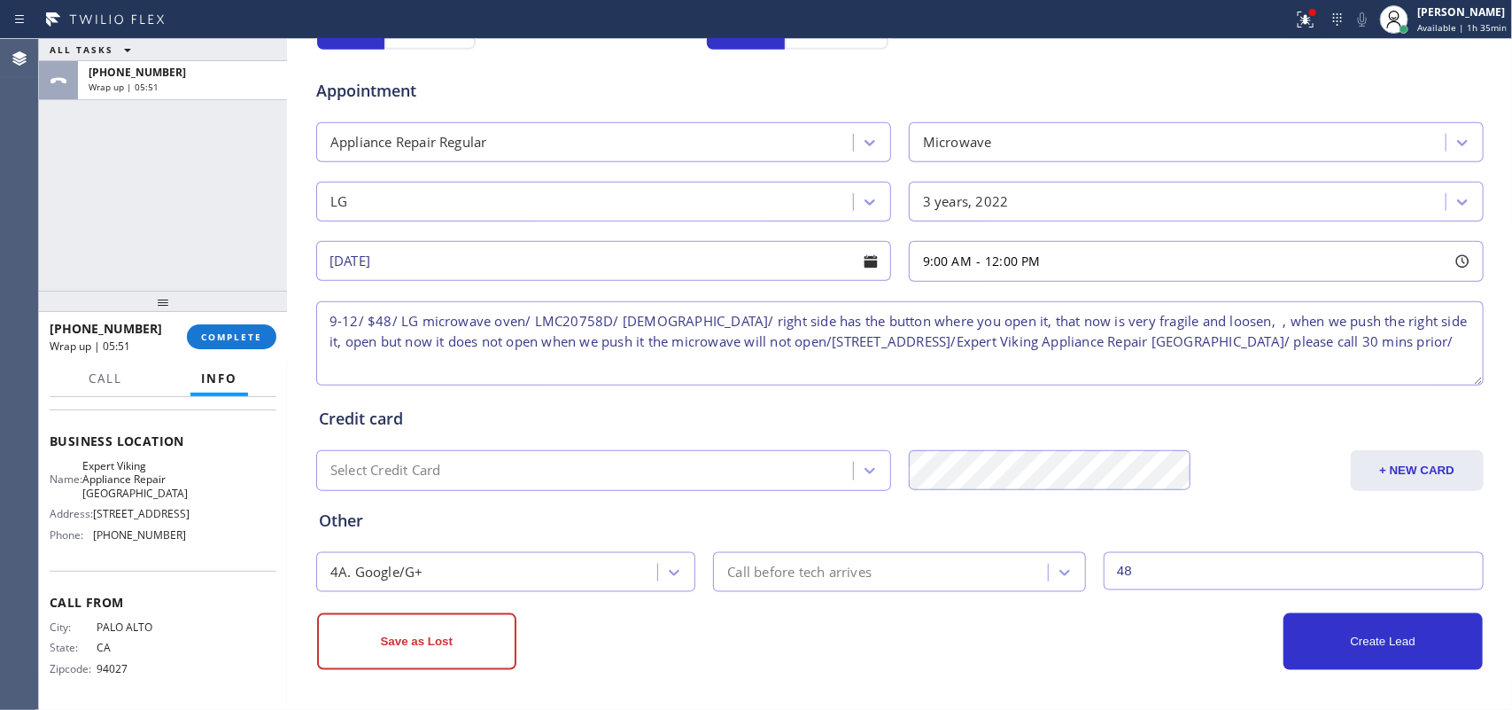
scroll to position [666, 0]
type input "48"
click at [1392, 635] on button "Create Lead" at bounding box center [1383, 641] width 199 height 57
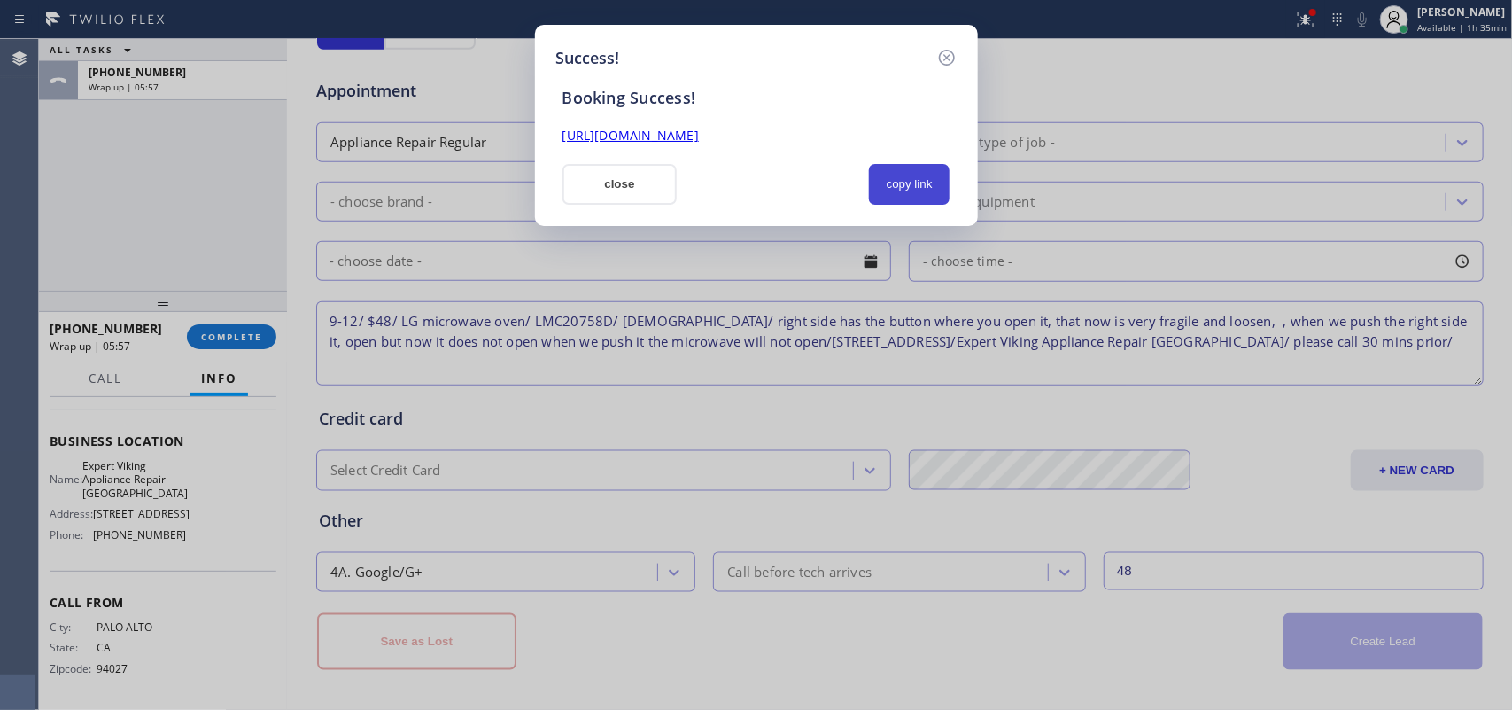
click at [929, 182] on button "copy link" at bounding box center [910, 184] width 82 height 41
click at [853, 108] on div "https://erp.apollosoft.co/customer/764315#portlet_lead" at bounding box center [756, 127] width 409 height 38
click at [699, 142] on link "https://erp.apollosoft.co/customer/764315#portlet_lead" at bounding box center [631, 135] width 136 height 17
click at [610, 183] on button "close" at bounding box center [620, 184] width 115 height 41
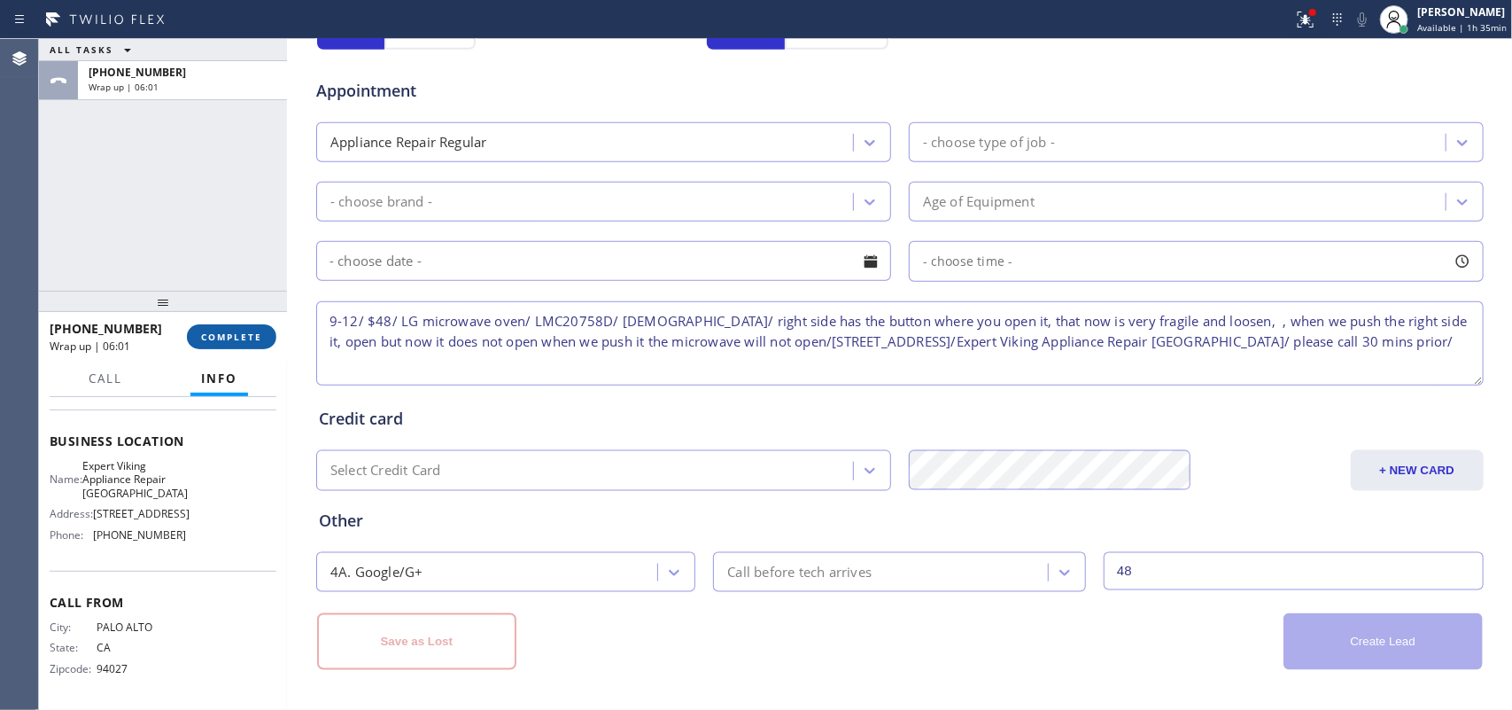
click at [240, 339] on span "COMPLETE" at bounding box center [231, 336] width 61 height 12
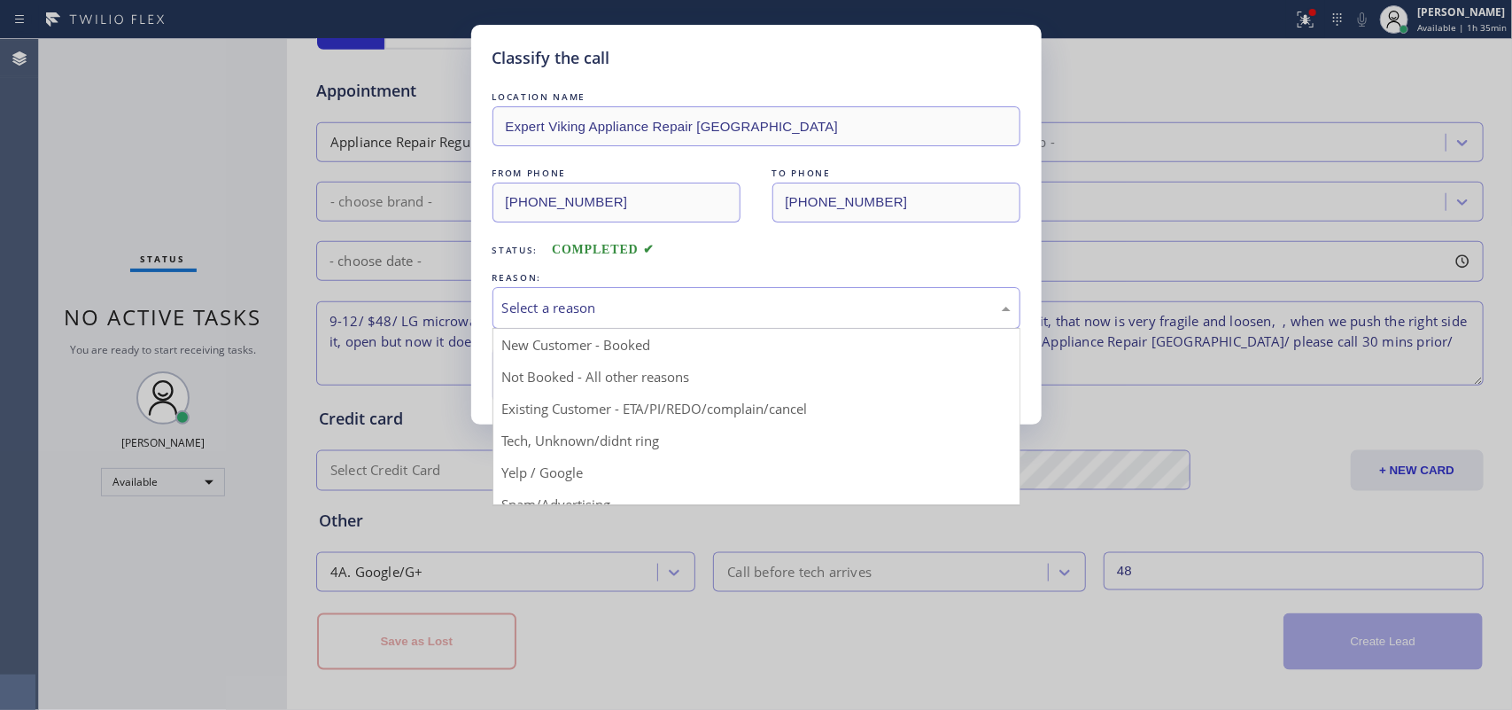
click at [758, 317] on div "Select a reason" at bounding box center [756, 308] width 509 height 20
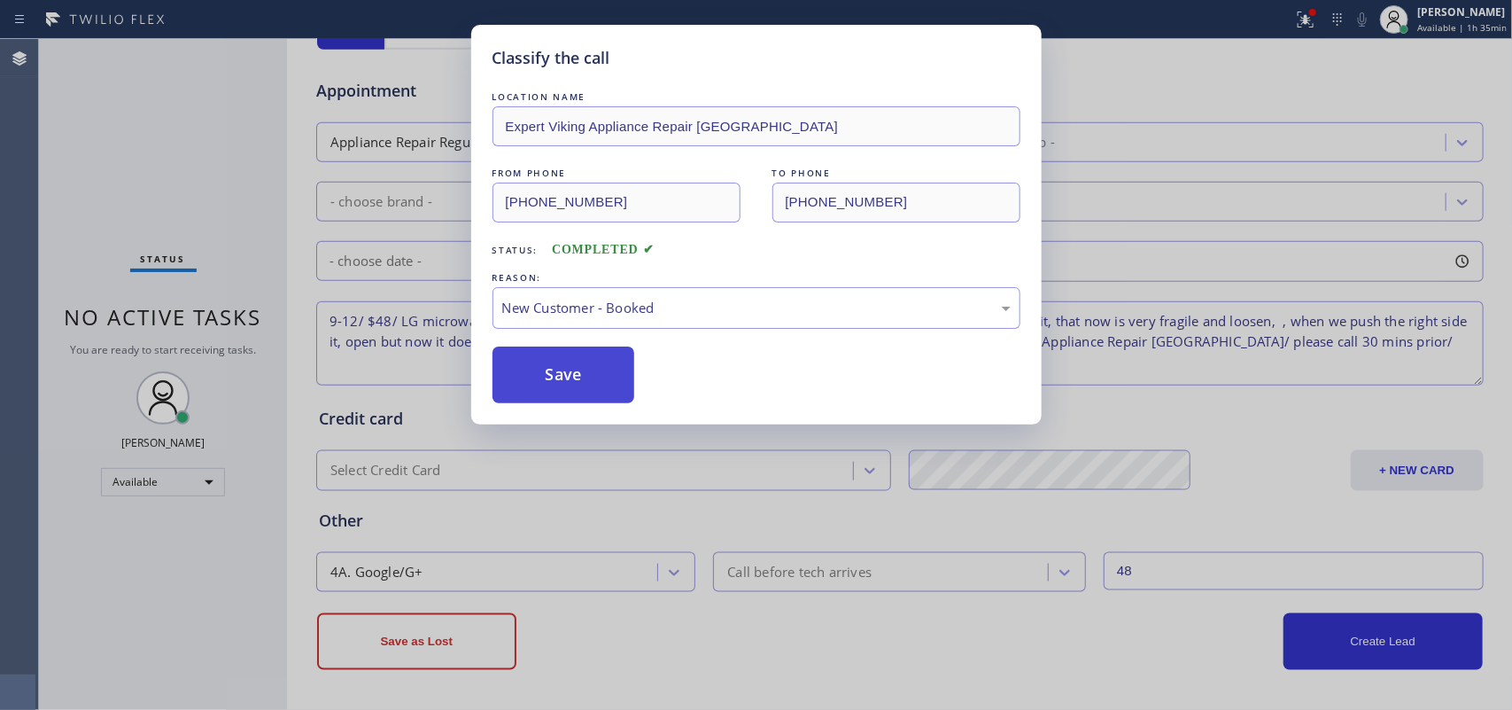
click at [599, 385] on button "Save" at bounding box center [564, 374] width 143 height 57
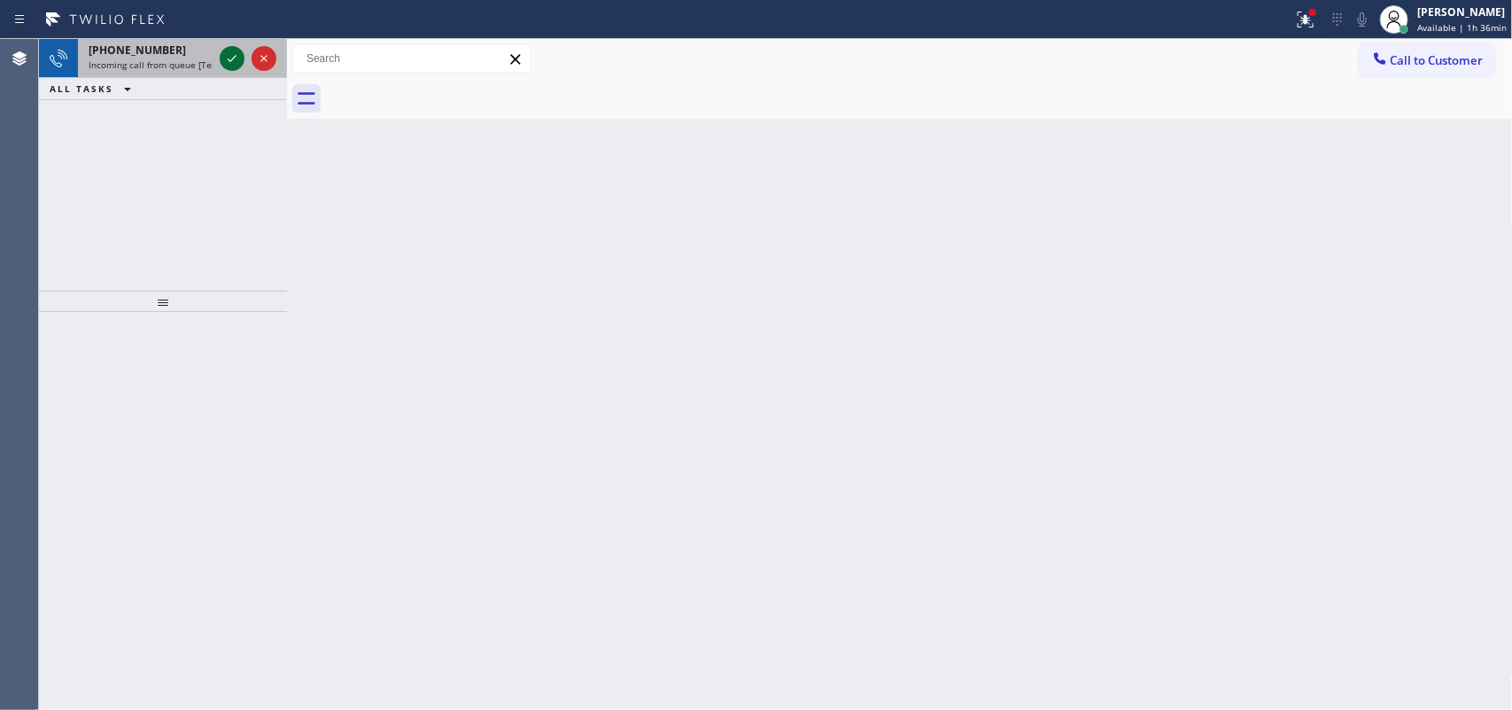
click at [223, 54] on icon at bounding box center [231, 58] width 21 height 21
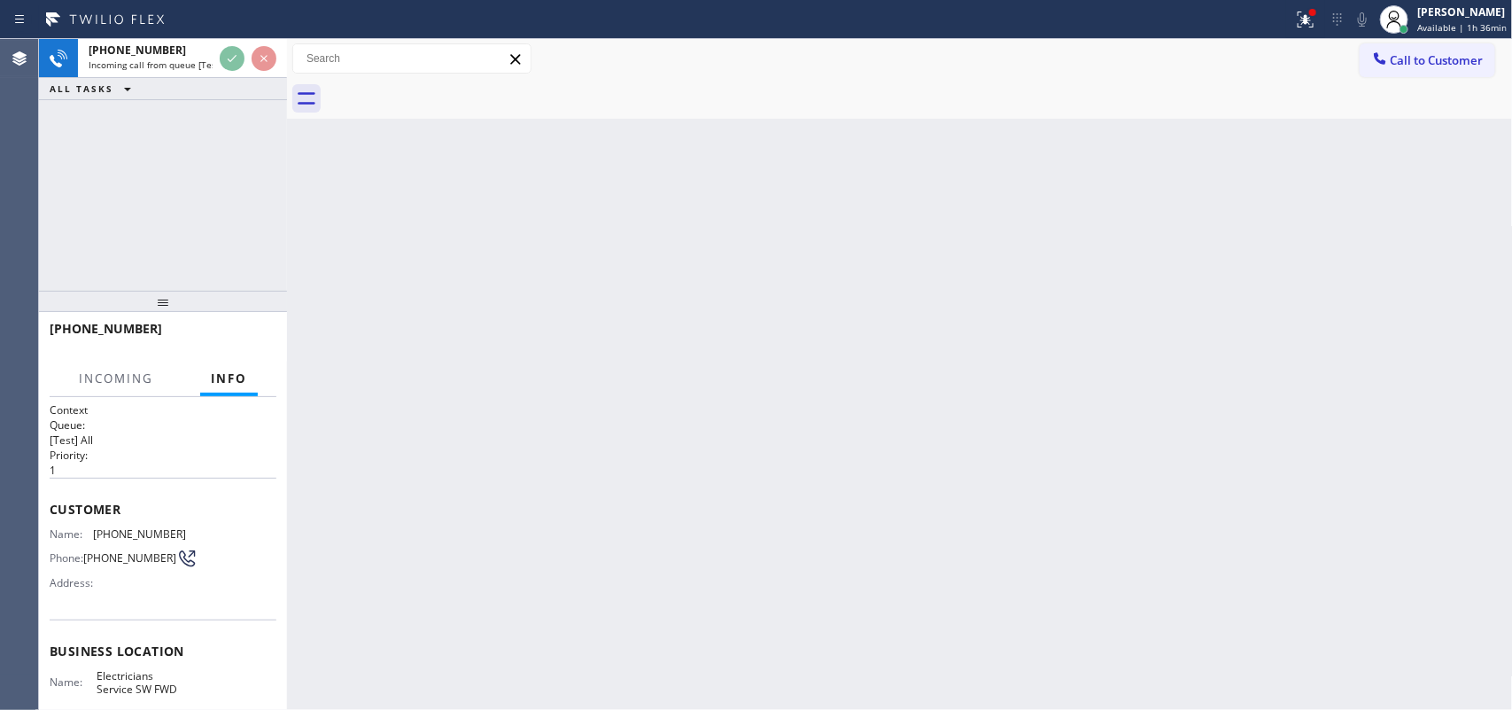
click at [171, 31] on icon at bounding box center [105, 19] width 133 height 28
click at [193, 62] on span "Incoming call from queue [Test] All" at bounding box center [162, 64] width 147 height 12
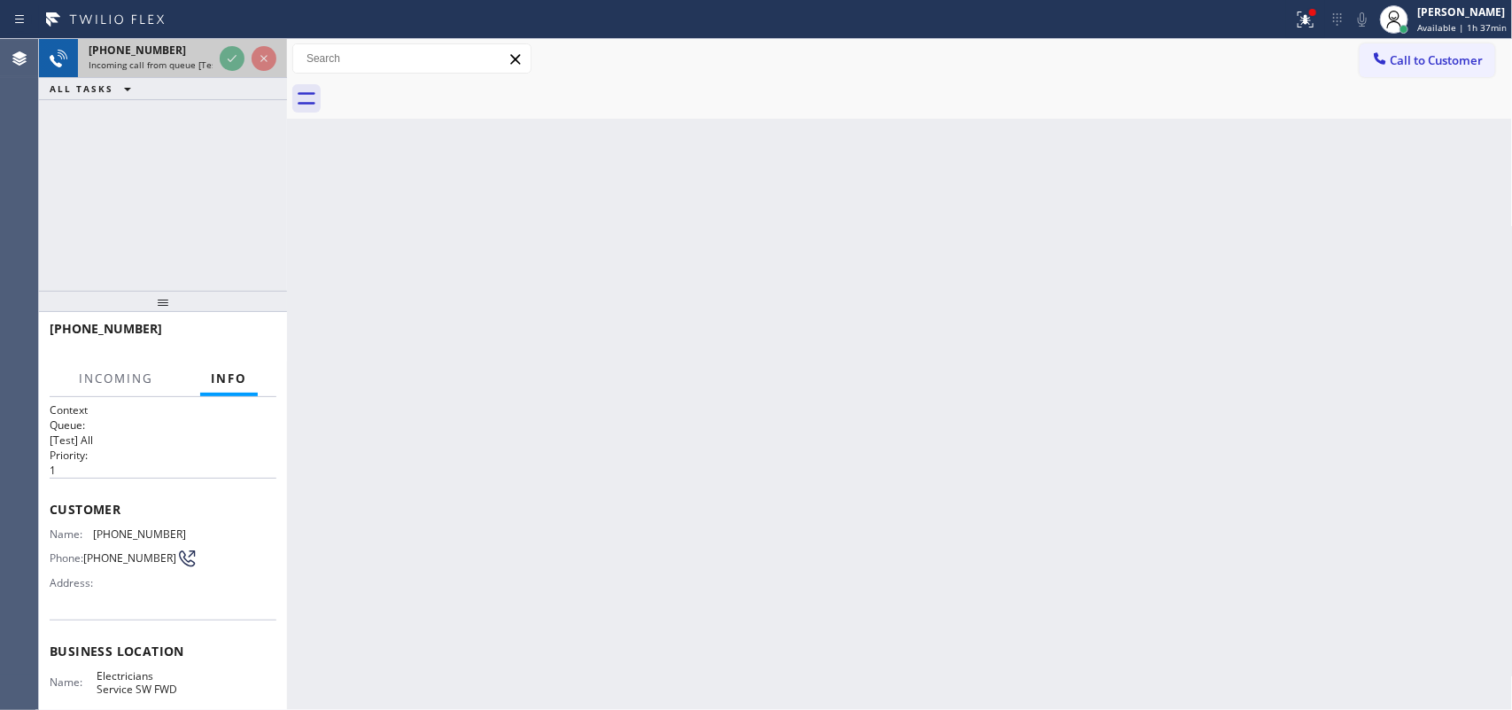
click at [193, 62] on span "Incoming call from queue [Test] All" at bounding box center [162, 64] width 147 height 12
click at [175, 43] on div "+17322096247" at bounding box center [151, 50] width 124 height 15
click at [174, 43] on div "+17322096247" at bounding box center [151, 50] width 124 height 15
click at [224, 69] on div at bounding box center [248, 58] width 64 height 39
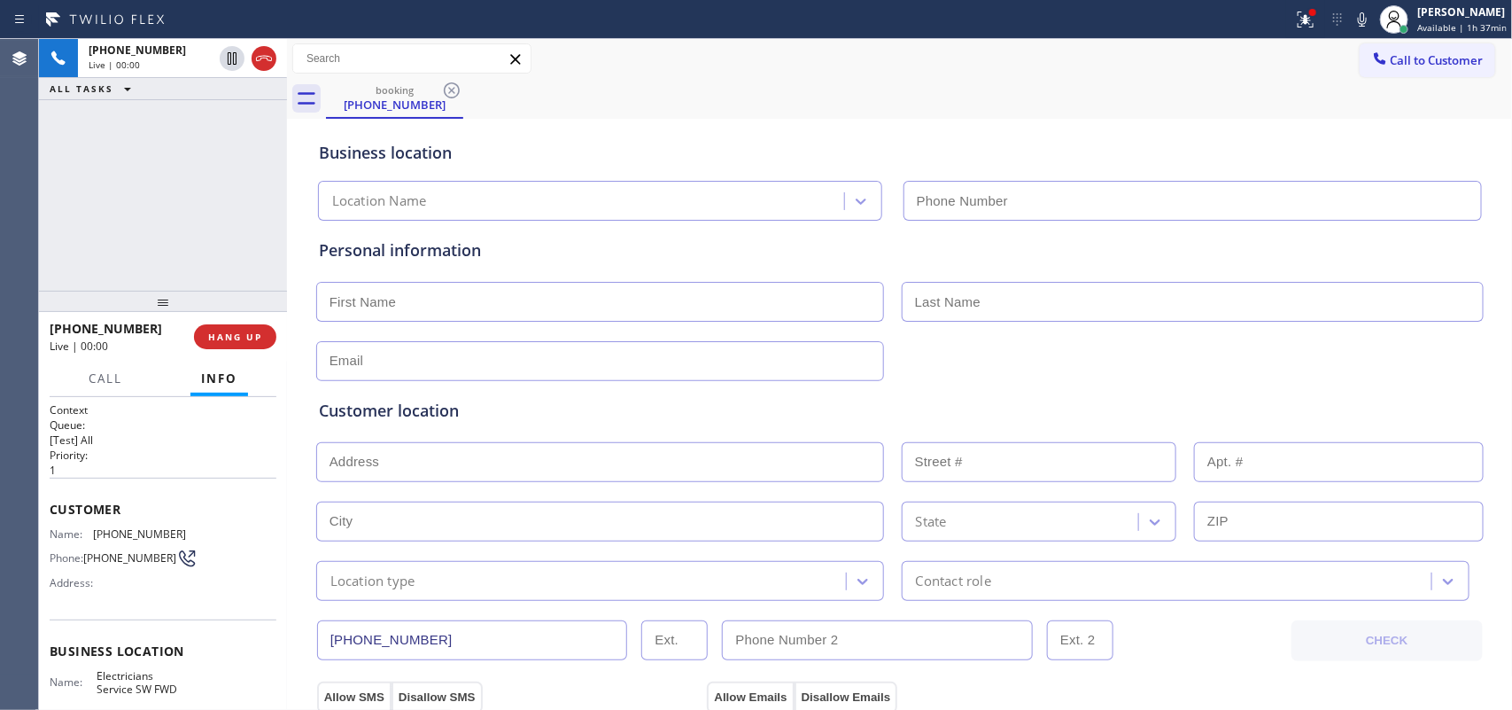
type input "[PHONE_NUMBER]"
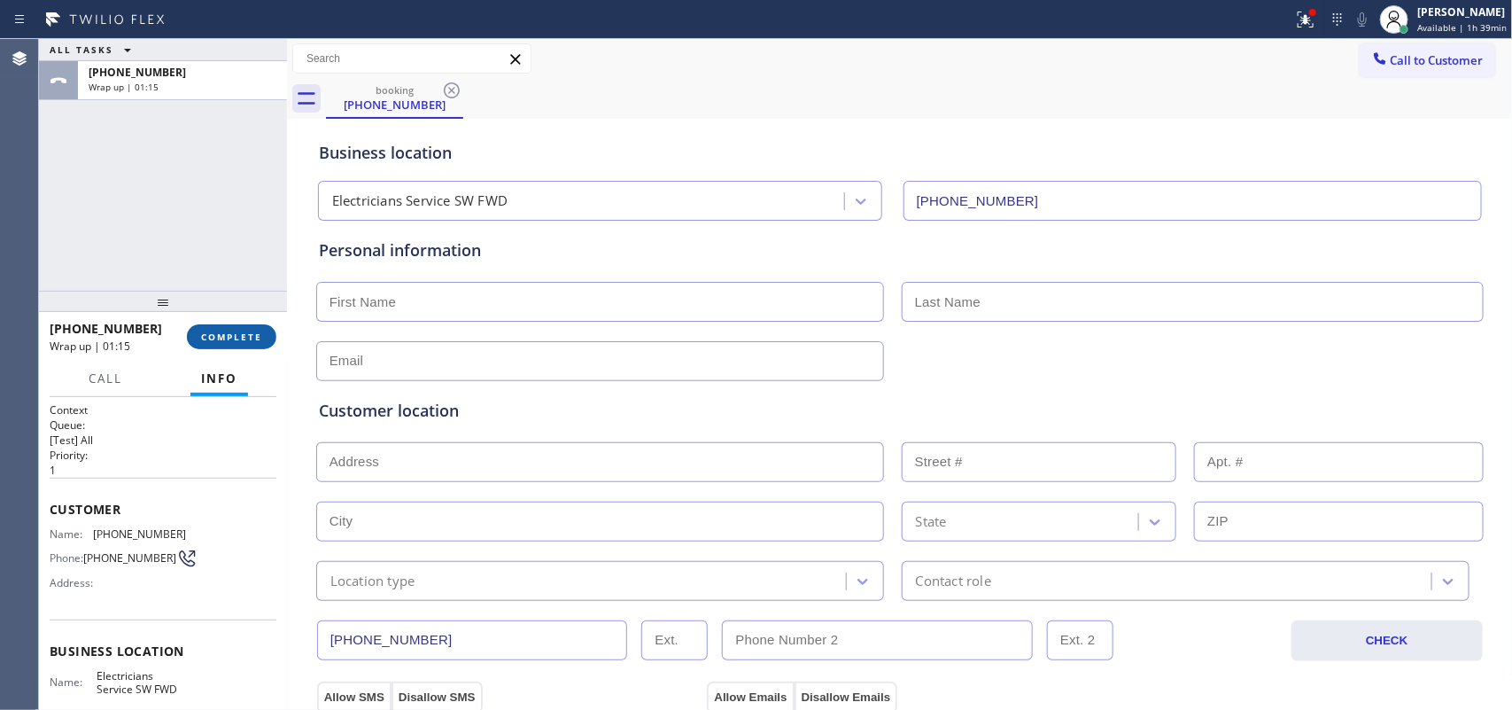
click at [240, 334] on span "COMPLETE" at bounding box center [231, 336] width 61 height 12
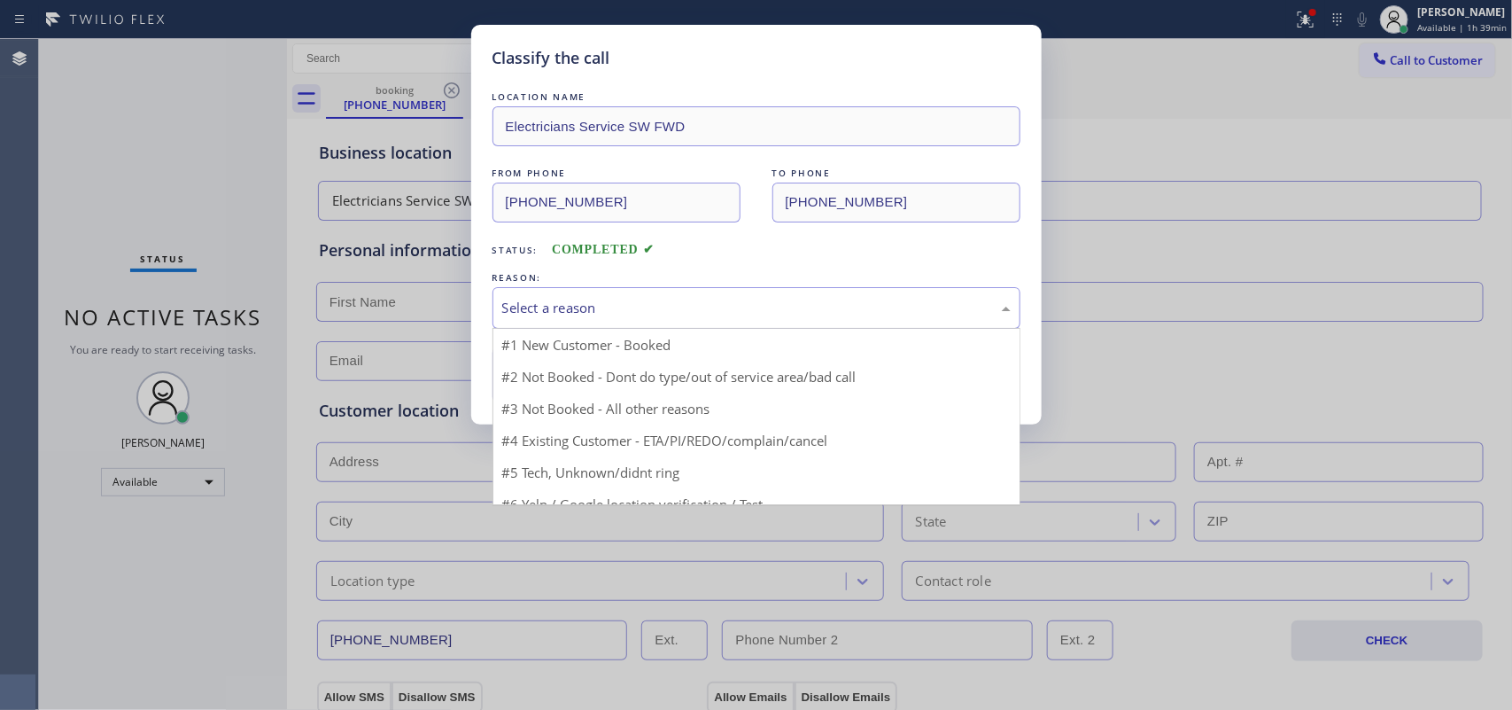
click at [565, 310] on div "Select a reason" at bounding box center [756, 308] width 509 height 20
drag, startPoint x: 565, startPoint y: 310, endPoint x: 585, endPoint y: 330, distance: 27.6
click at [565, 310] on div "Select a reason" at bounding box center [756, 308] width 509 height 20
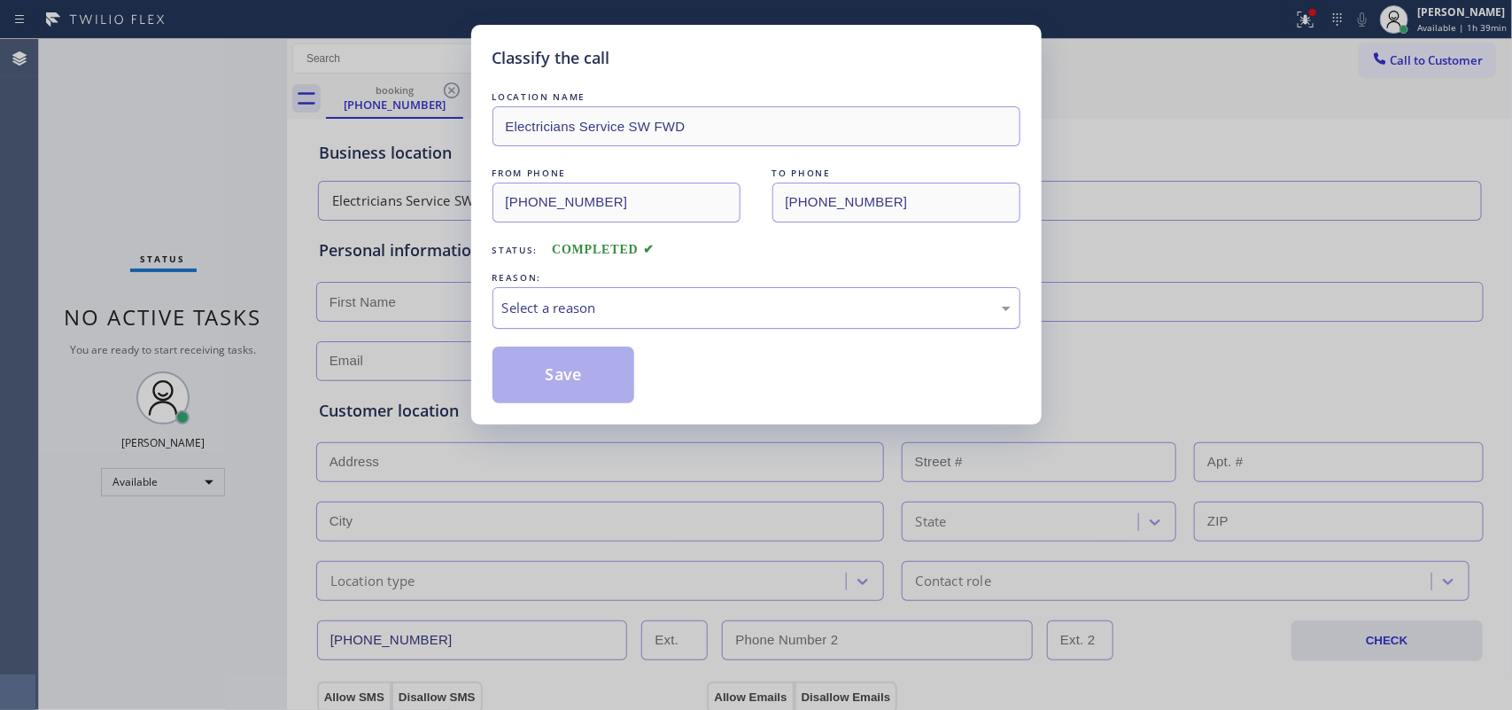
click at [660, 312] on div "Select a reason" at bounding box center [756, 308] width 509 height 20
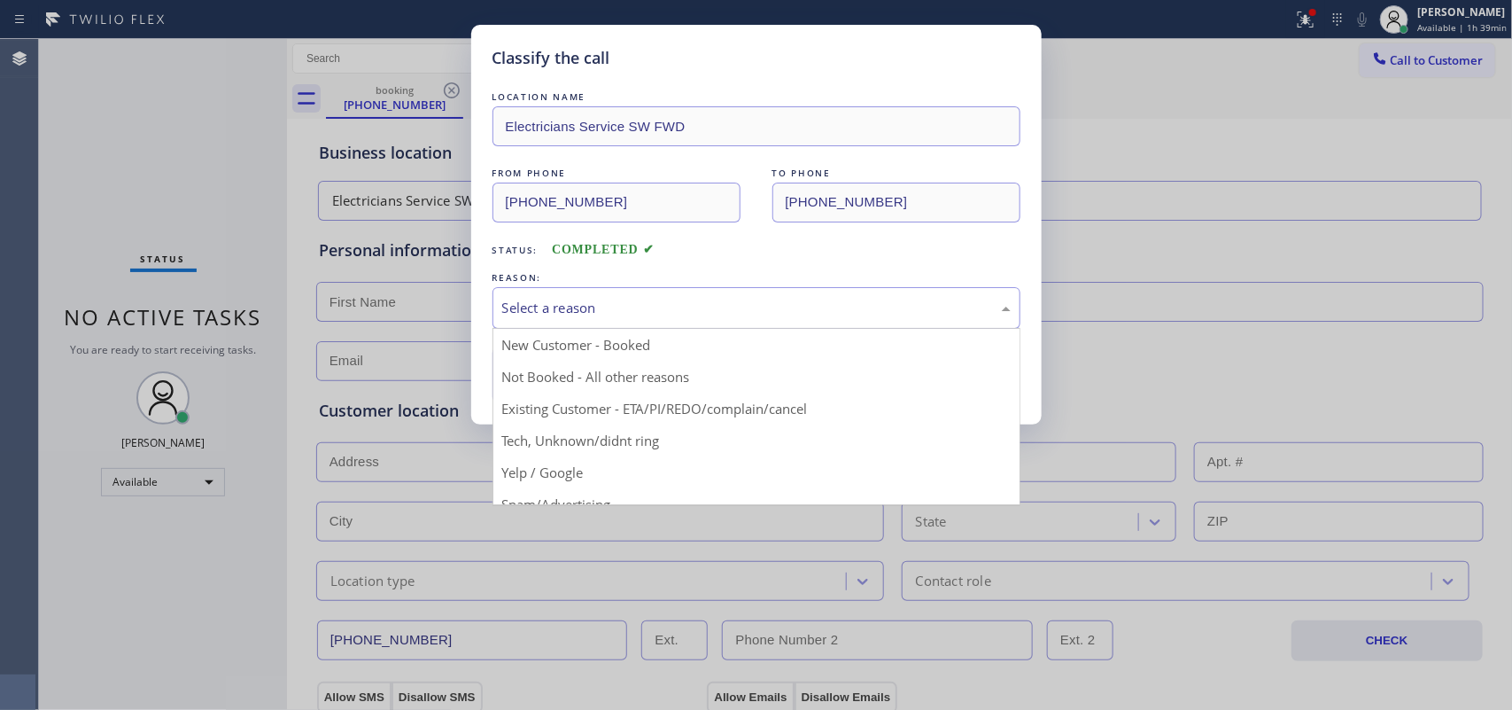
click at [654, 297] on div "Select a reason" at bounding box center [757, 308] width 528 height 42
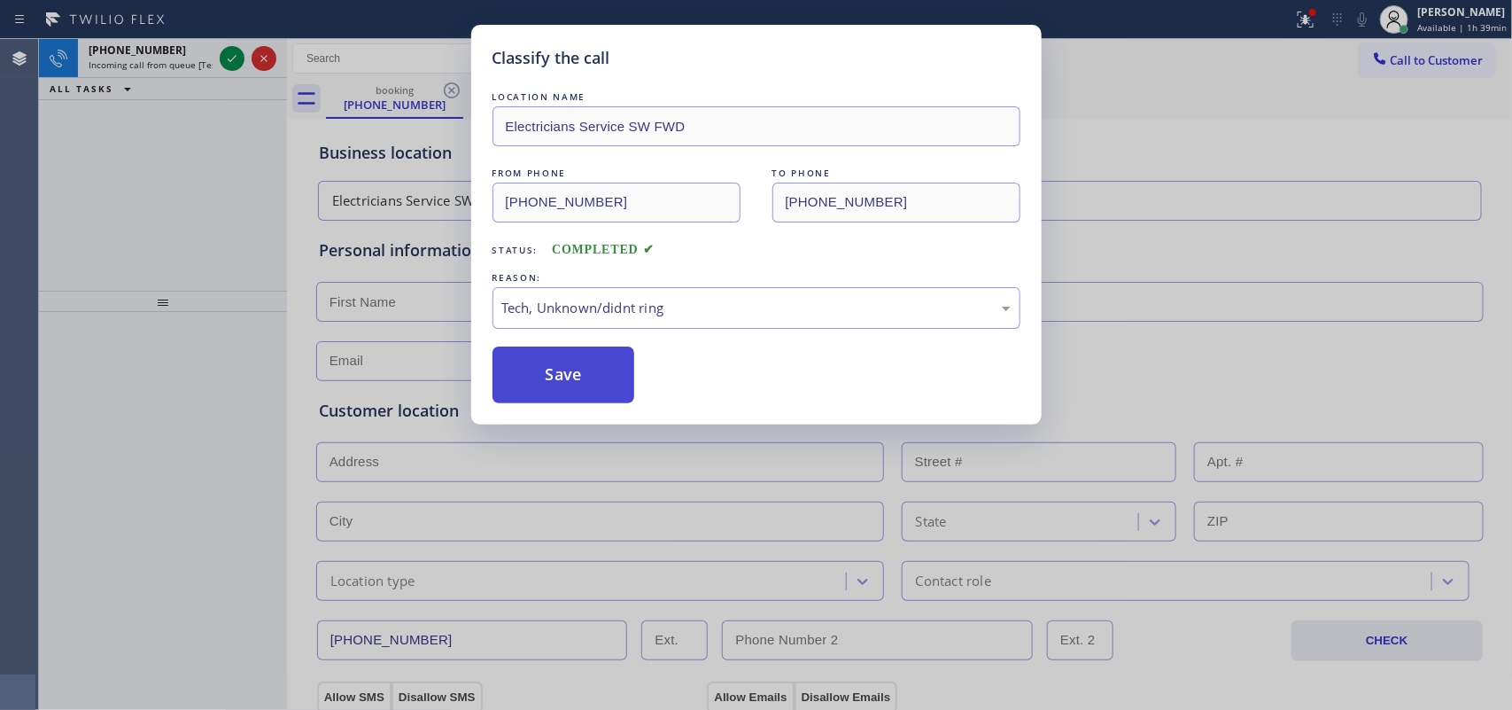
click at [580, 377] on button "Save" at bounding box center [564, 374] width 143 height 57
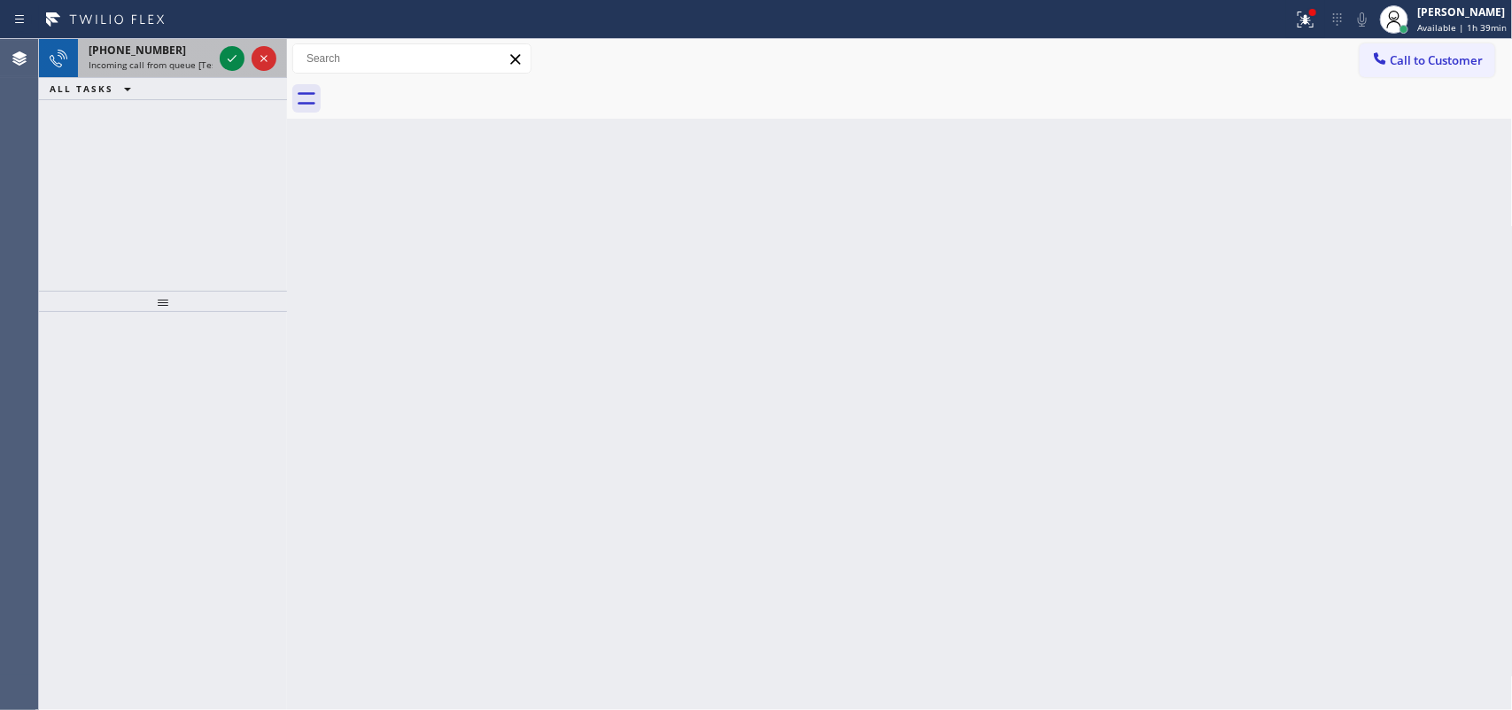
click at [166, 65] on span "Incoming call from queue [Test] All" at bounding box center [162, 64] width 147 height 12
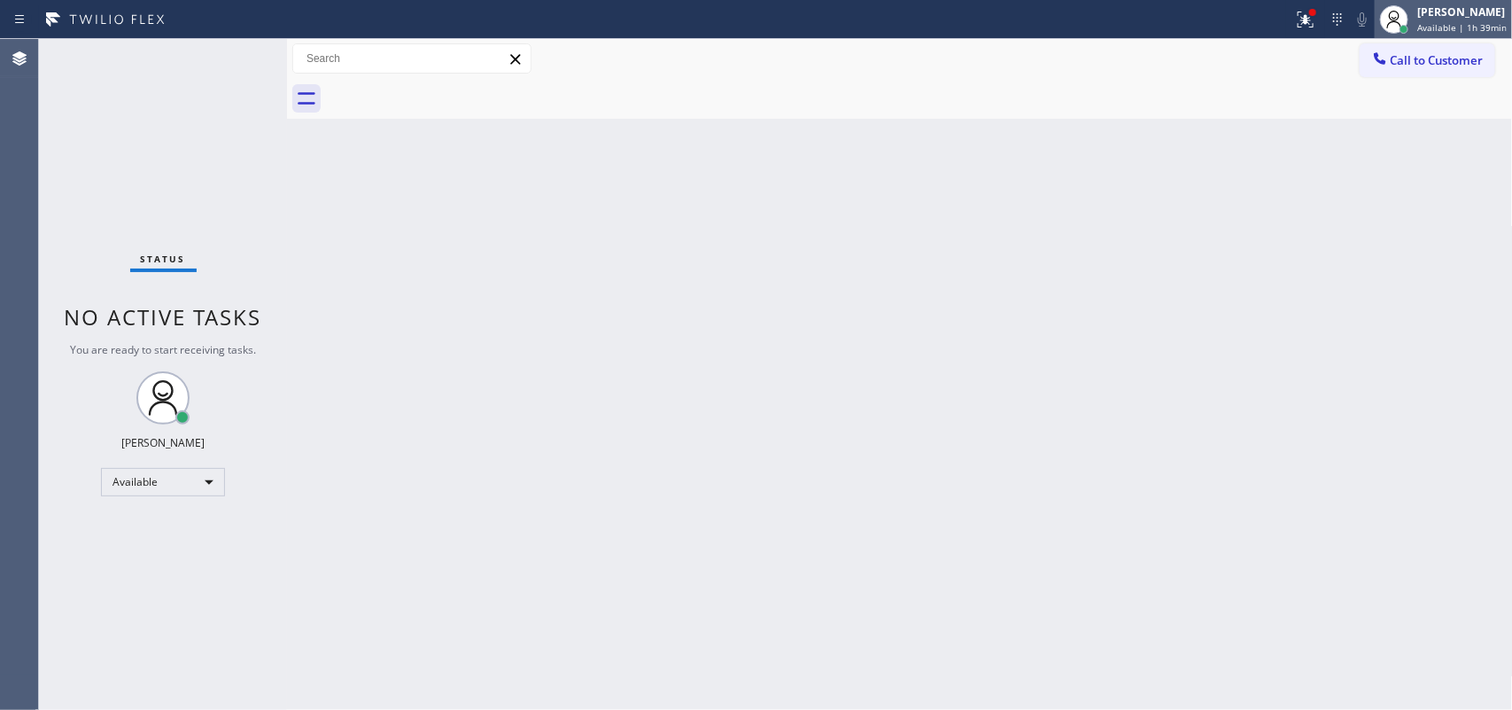
click at [1453, 14] on div "[PERSON_NAME]" at bounding box center [1462, 11] width 89 height 15
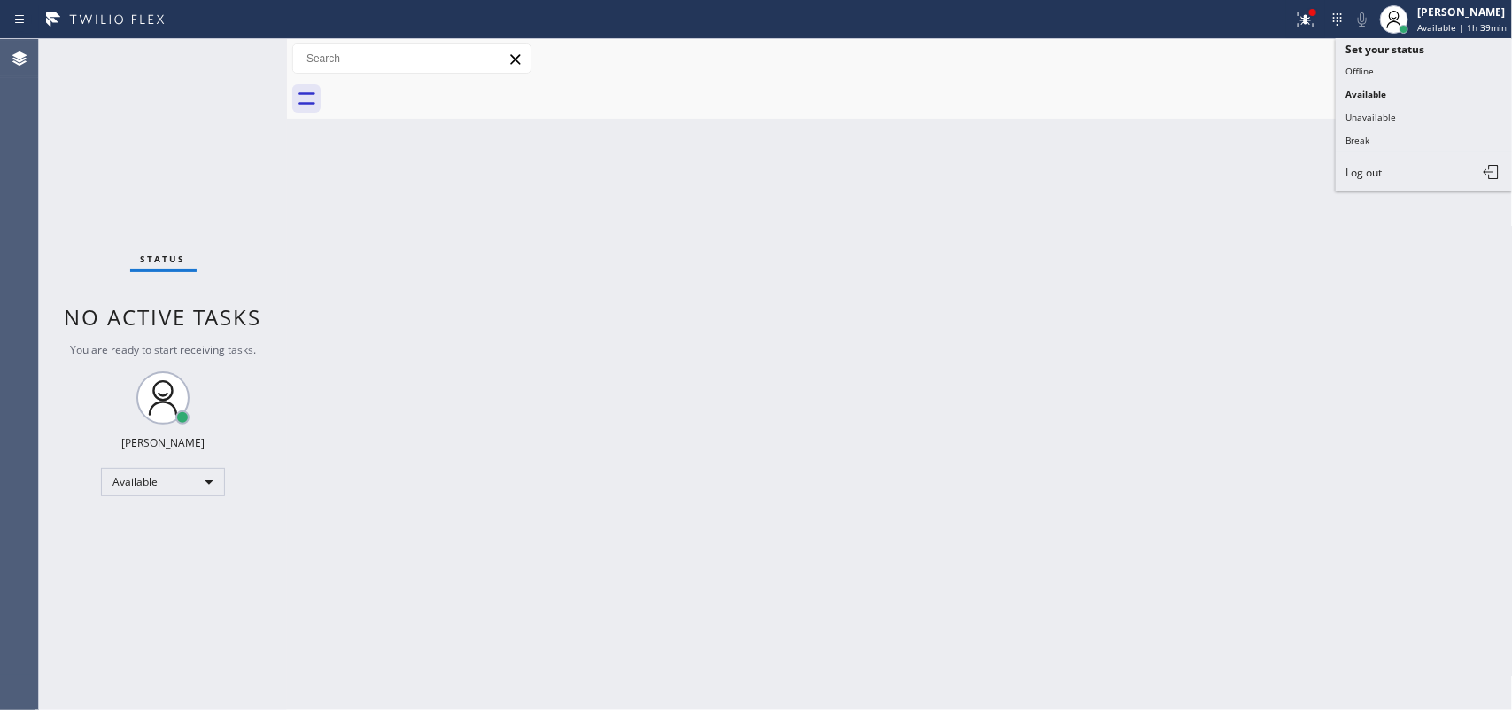
drag, startPoint x: 1403, startPoint y: 117, endPoint x: 1411, endPoint y: 151, distance: 34.6
click at [1402, 116] on button "Unavailable" at bounding box center [1424, 116] width 177 height 23
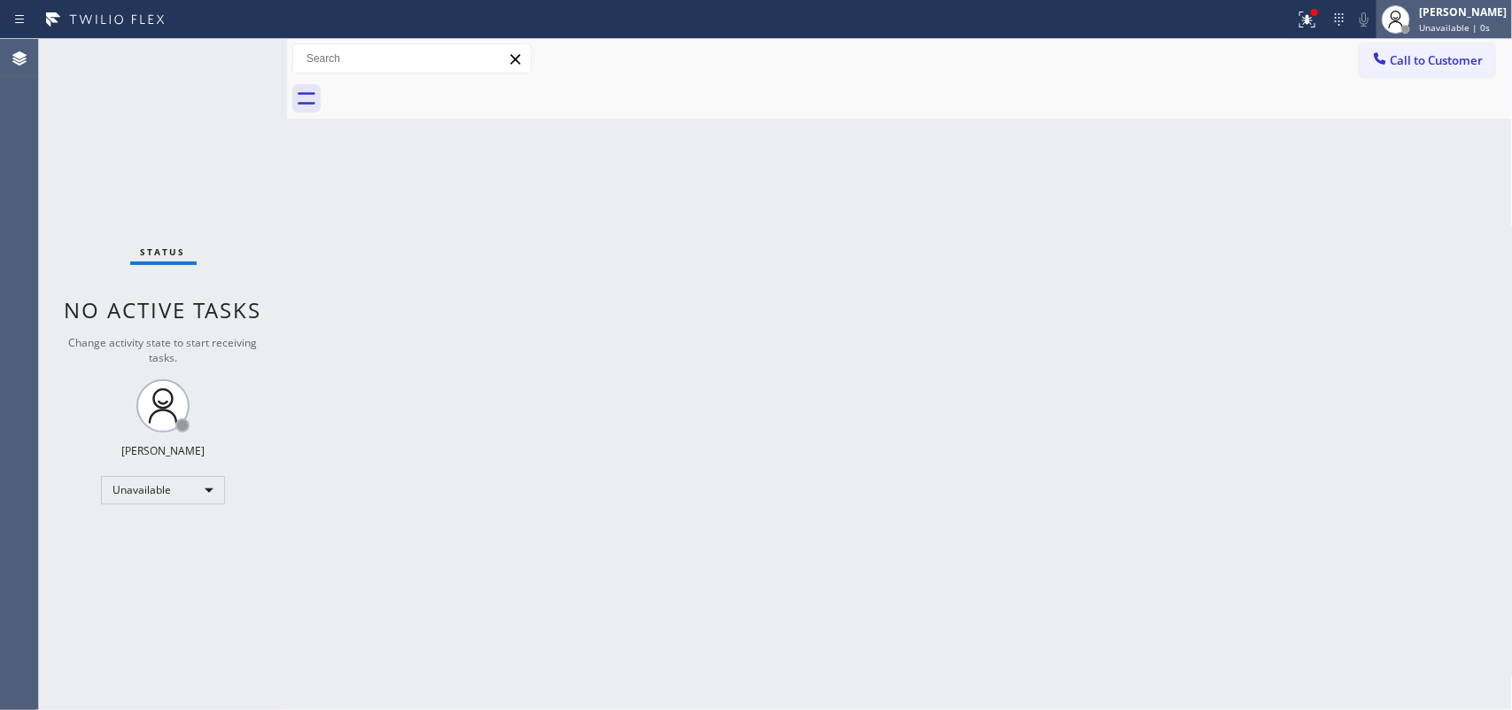
click at [1416, 5] on div at bounding box center [1396, 19] width 39 height 39
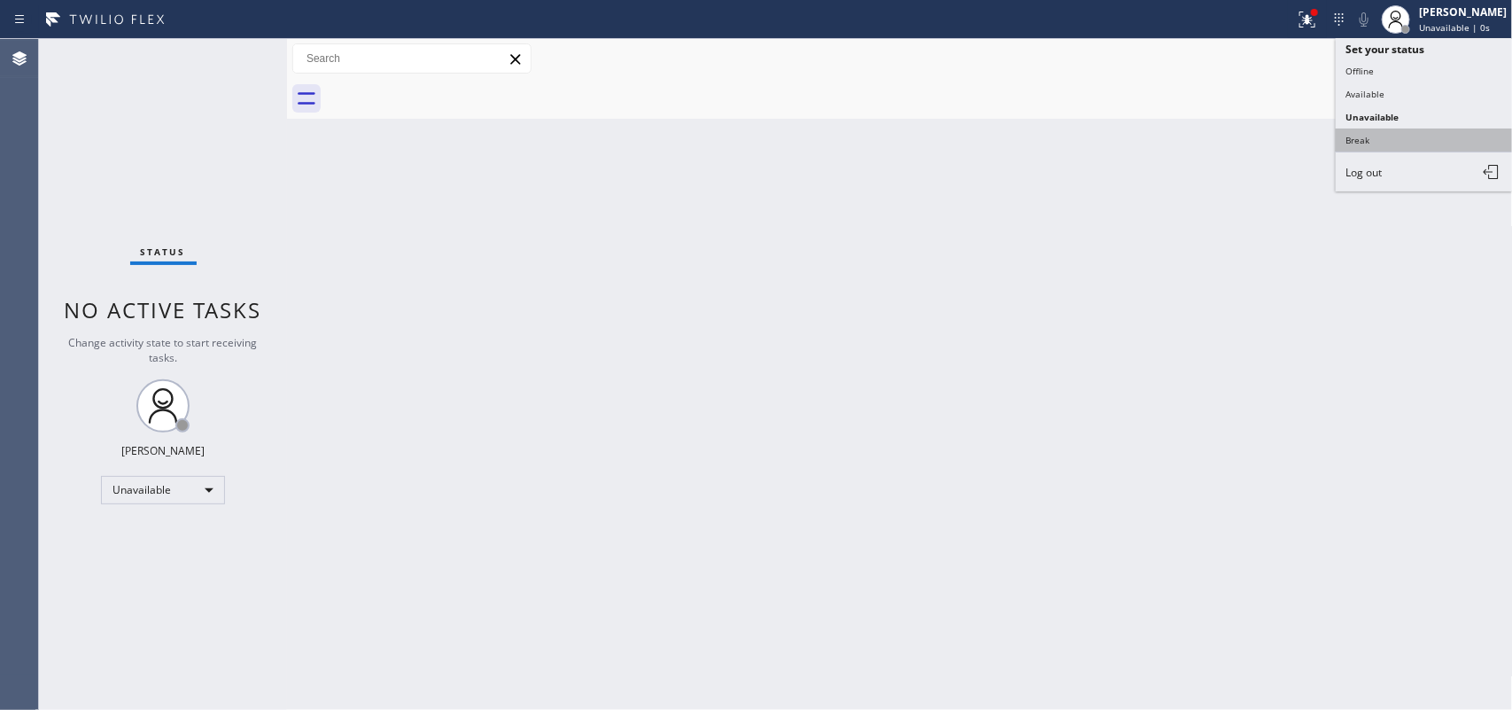
click at [1449, 140] on button "Break" at bounding box center [1424, 139] width 177 height 23
